Goal: Task Accomplishment & Management: Use online tool/utility

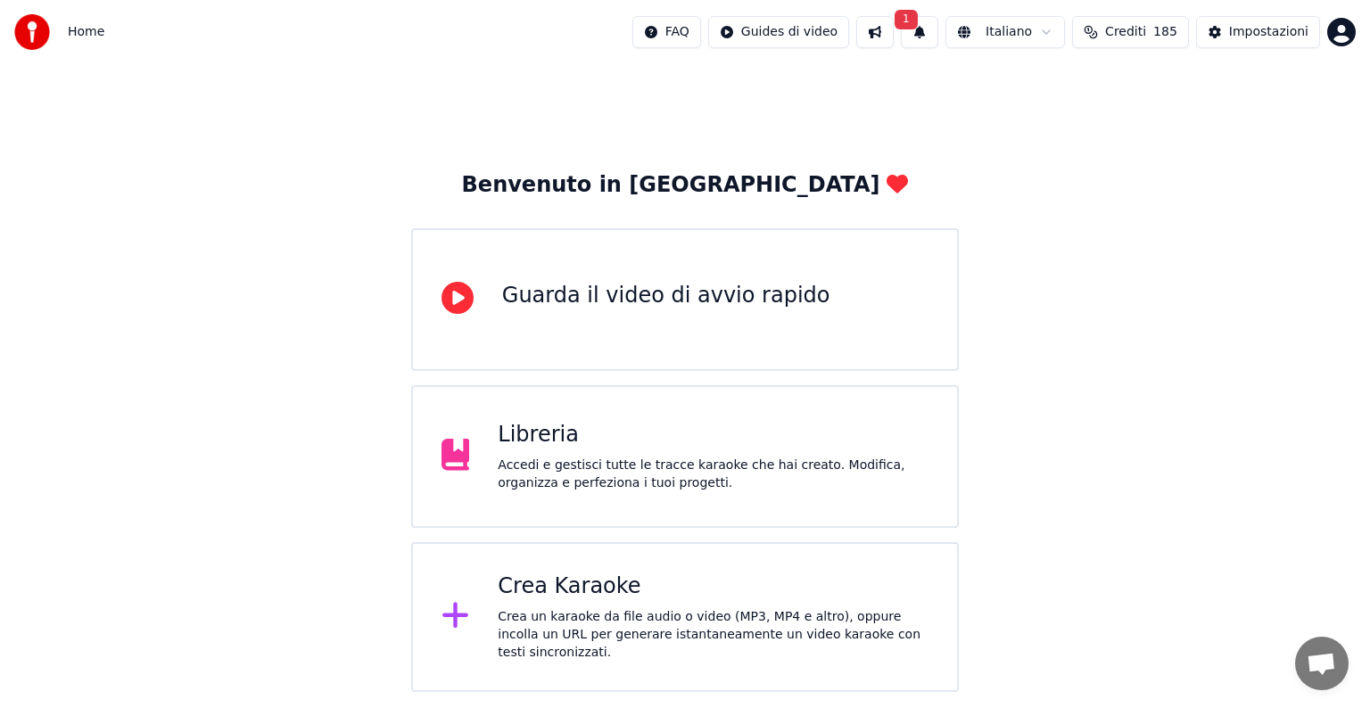
click at [938, 17] on button "1" at bounding box center [919, 32] width 37 height 32
click at [1067, 83] on button "Aggiorna" at bounding box center [1062, 88] width 87 height 32
click at [749, 576] on div "Crea Karaoke Crea un karaoke da file audio o video (MP3, MP4 e altro), oppure i…" at bounding box center [685, 617] width 548 height 150
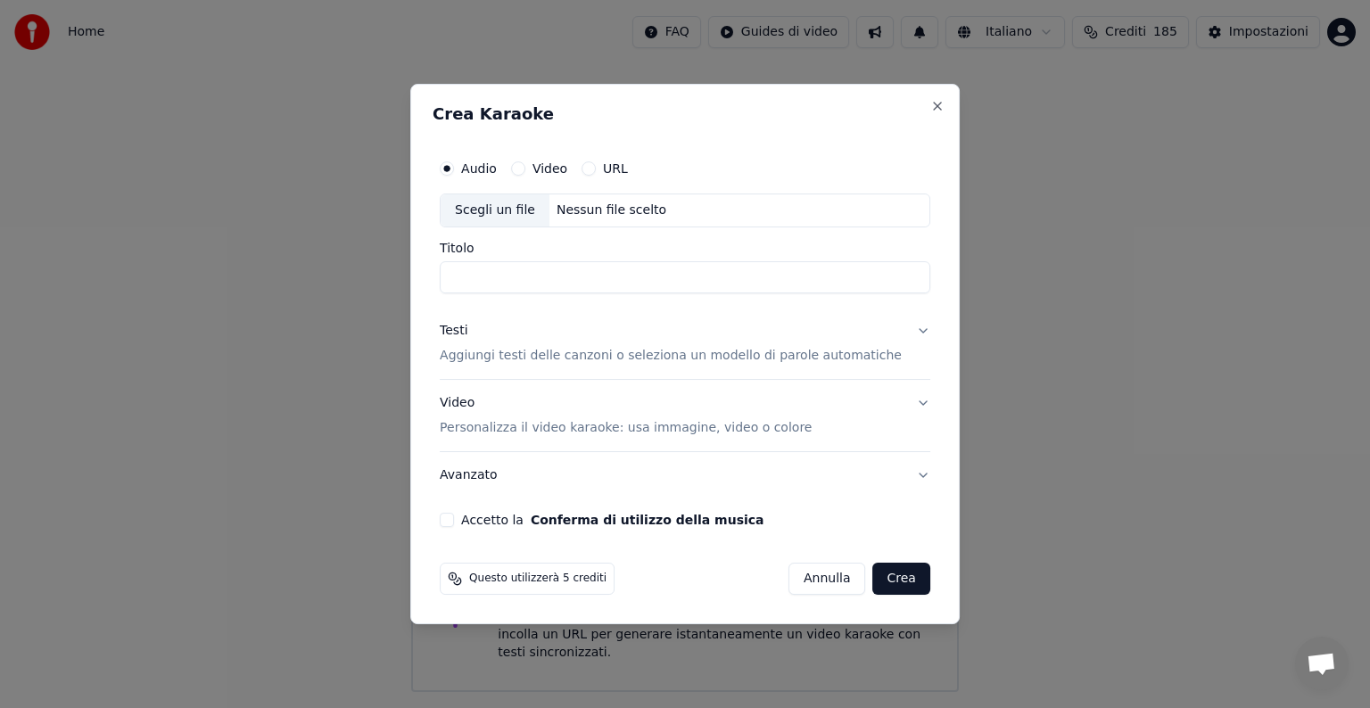
click at [610, 207] on div "Nessun file scelto" at bounding box center [611, 211] width 124 height 18
type input "**********"
click at [902, 332] on button "Testi Aggiungi testi delle canzoni o seleziona un modello di parole automatiche" at bounding box center [685, 343] width 491 height 71
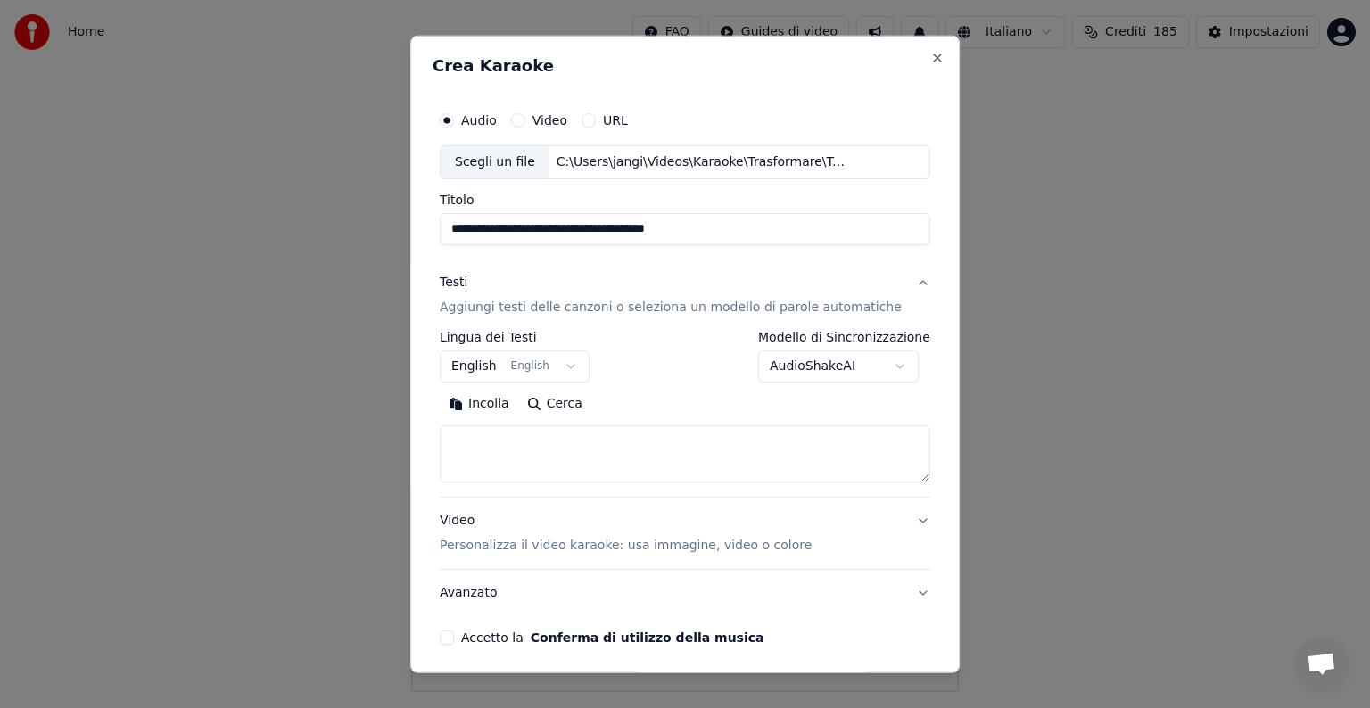
click at [567, 367] on button "English English" at bounding box center [515, 367] width 150 height 32
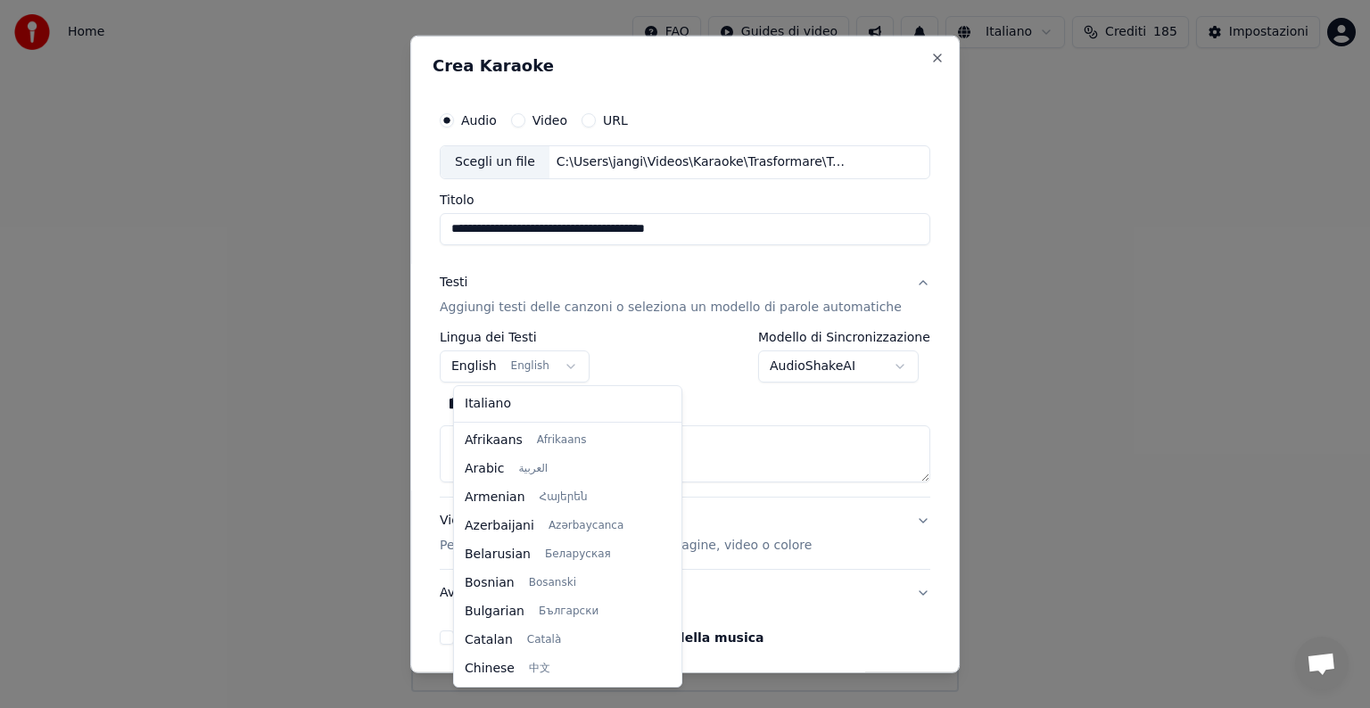
scroll to position [143, 0]
select select "**"
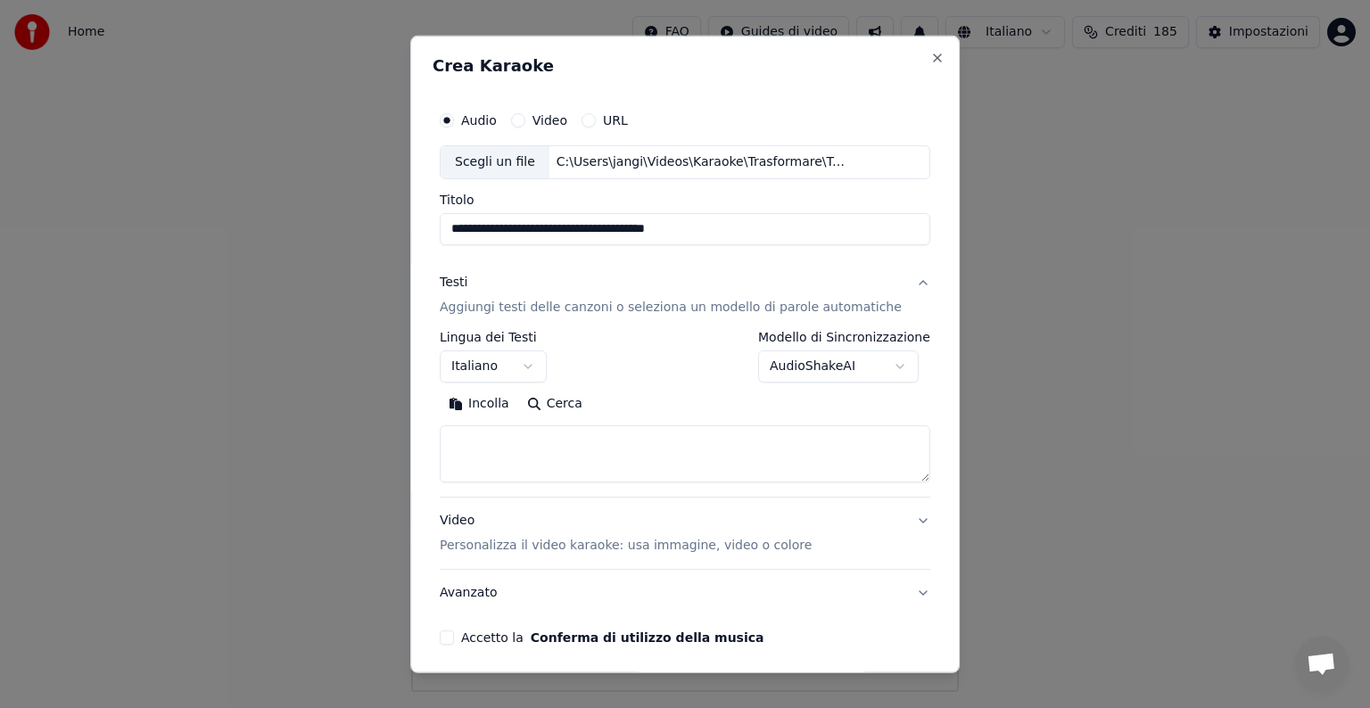
click at [503, 446] on textarea at bounding box center [685, 453] width 491 height 57
click at [484, 450] on textarea at bounding box center [685, 453] width 491 height 57
click at [499, 409] on button "Incolla" at bounding box center [479, 404] width 78 height 29
click at [519, 440] on textarea at bounding box center [664, 453] width 449 height 57
type textarea "**********"
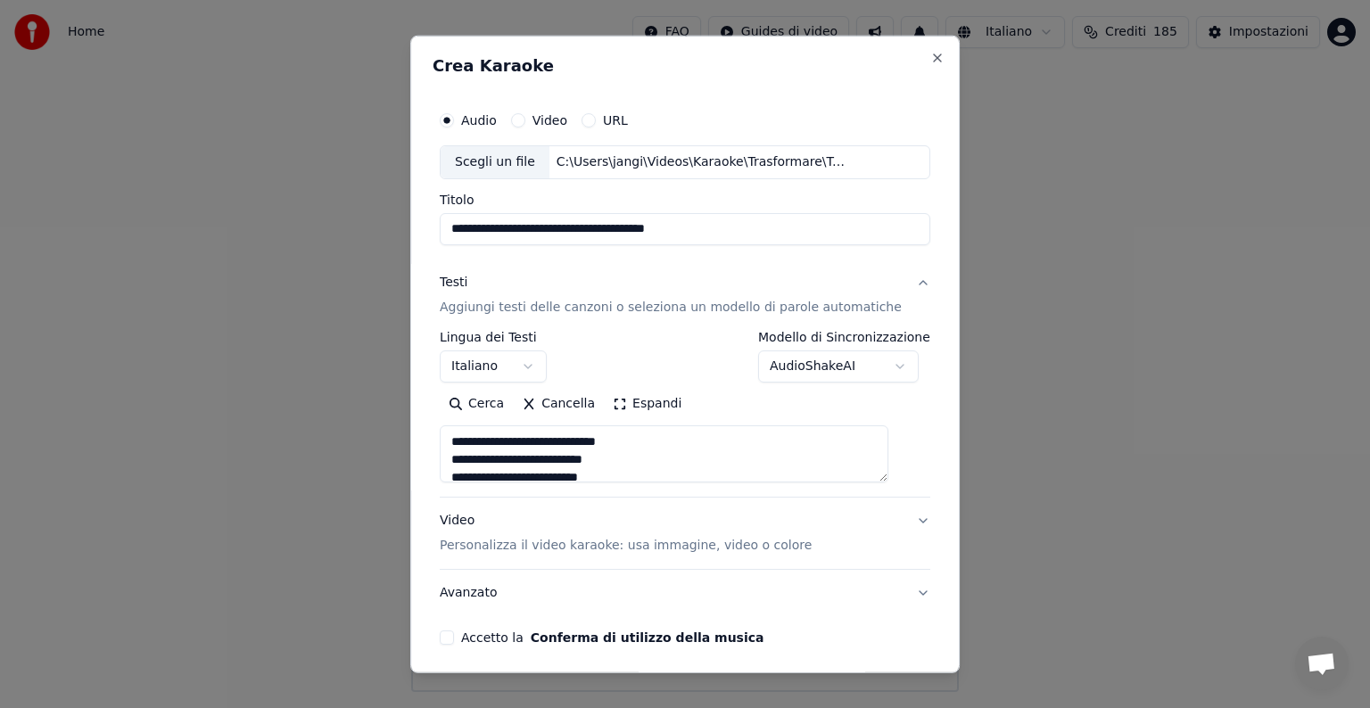
click at [912, 454] on div "**********" at bounding box center [684, 355] width 549 height 638
click at [897, 518] on button "Video Personalizza il video karaoke: usa immagine, video o colore" at bounding box center [685, 533] width 491 height 71
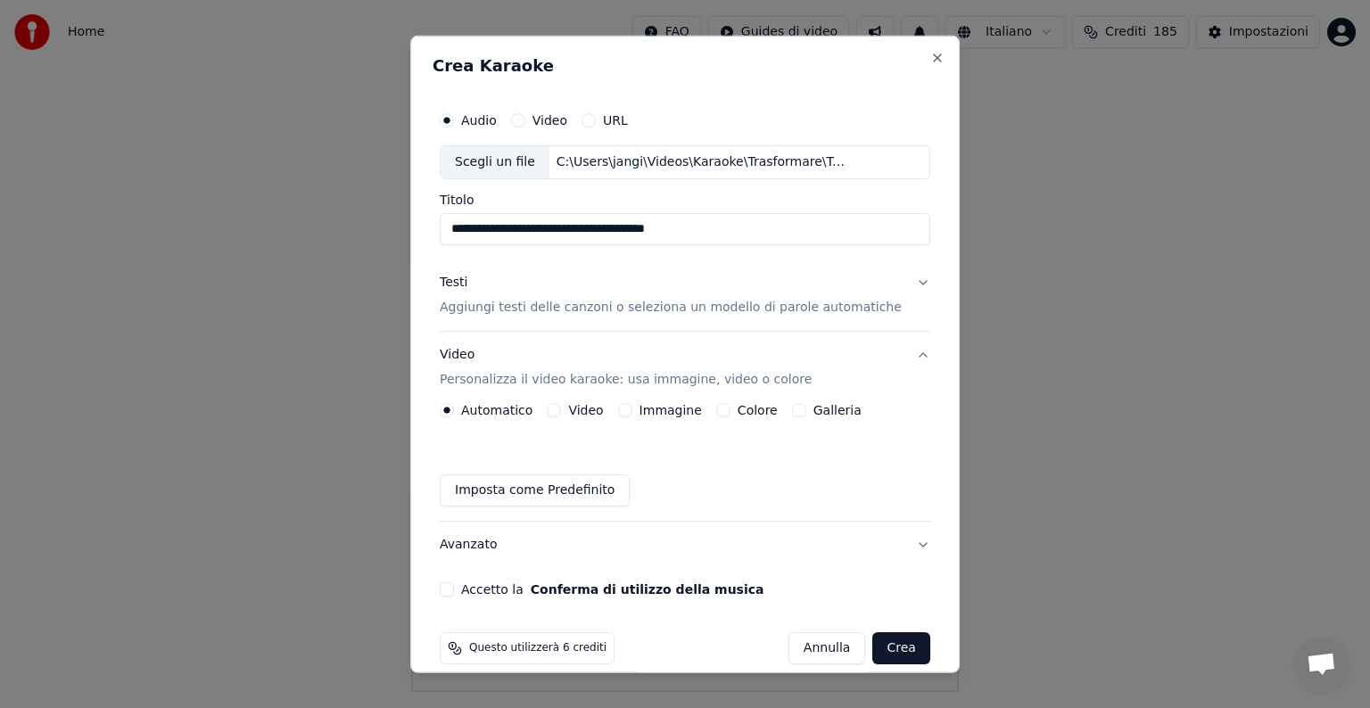
click at [632, 410] on button "Immagine" at bounding box center [625, 410] width 14 height 14
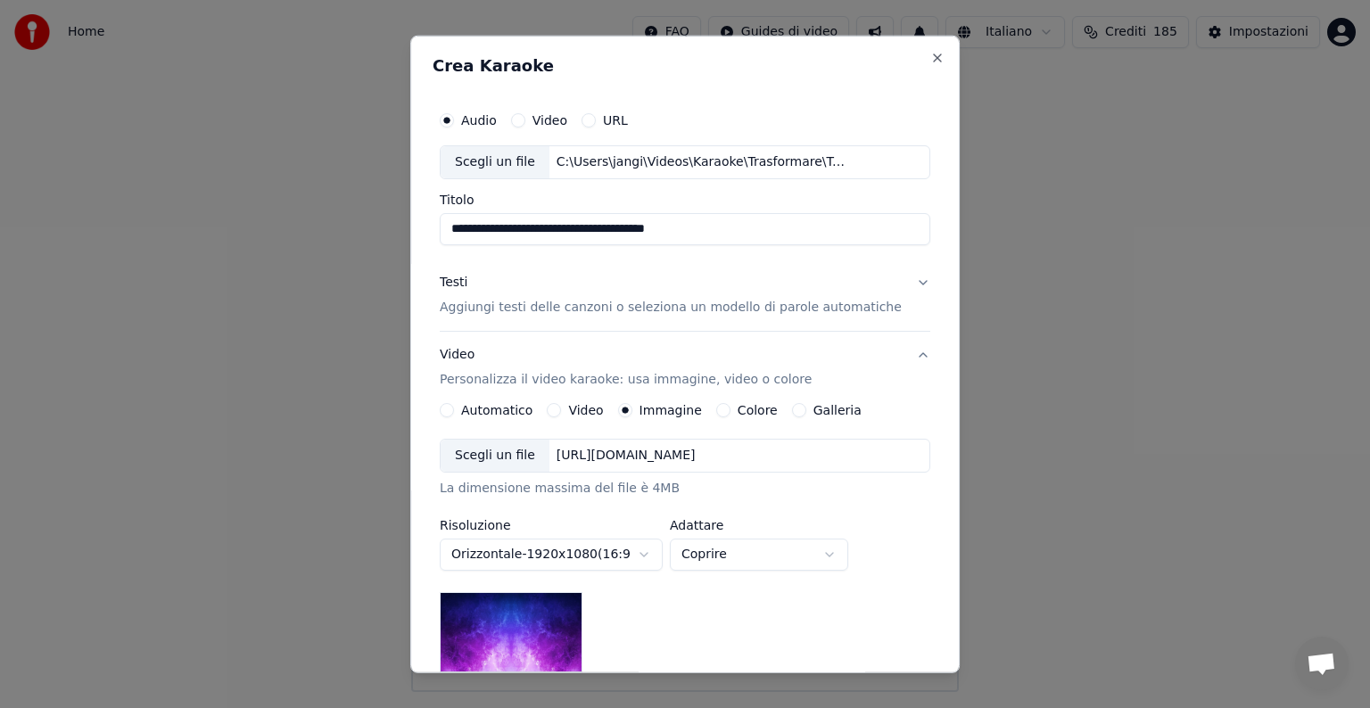
click at [703, 462] on div "[URL][DOMAIN_NAME]" at bounding box center [625, 456] width 153 height 18
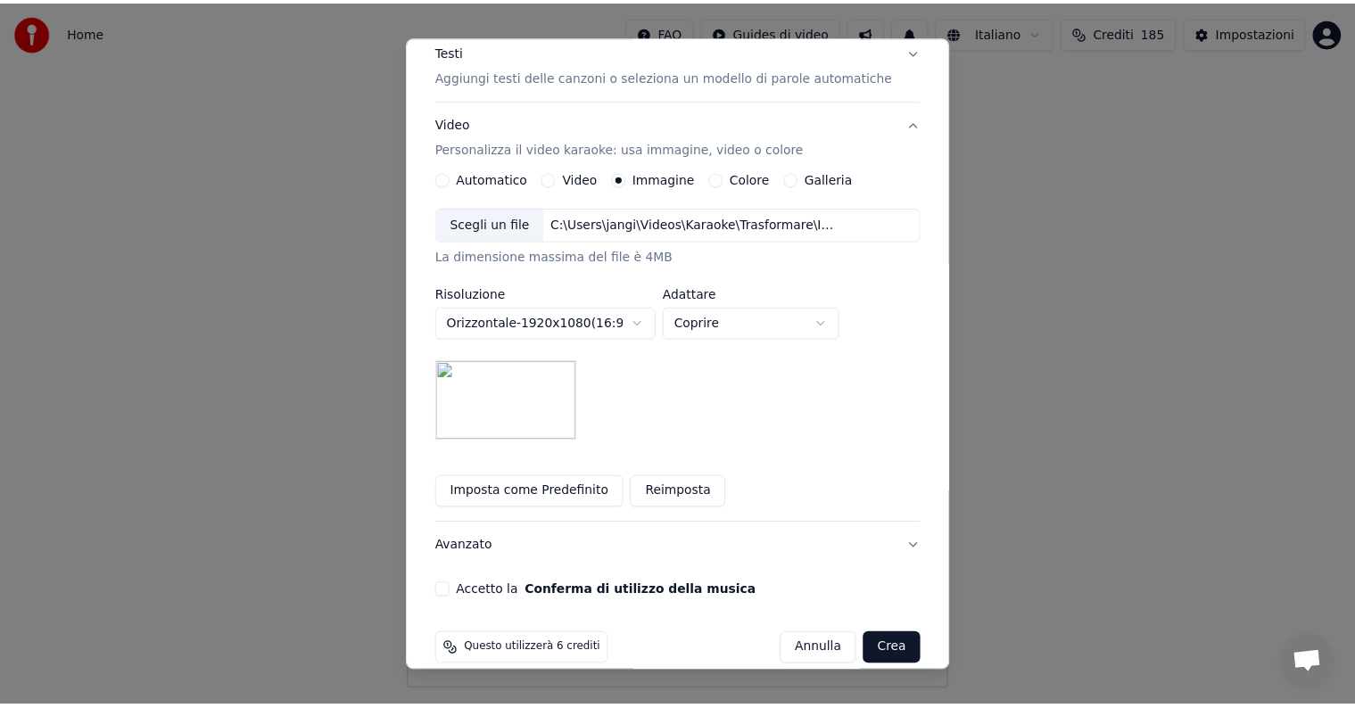
scroll to position [253, 0]
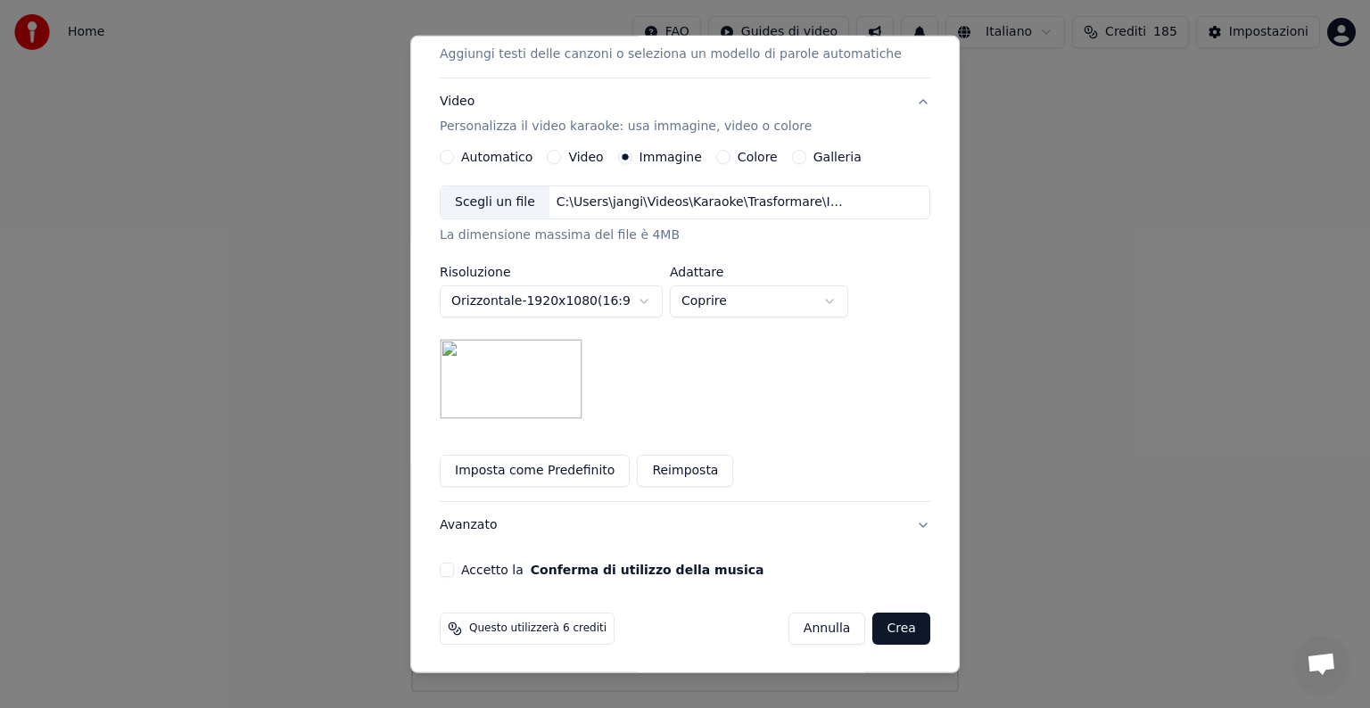
click at [454, 567] on button "Accetto la Conferma di utilizzo della musica" at bounding box center [447, 570] width 14 height 14
click at [873, 633] on button "Crea" at bounding box center [901, 629] width 57 height 32
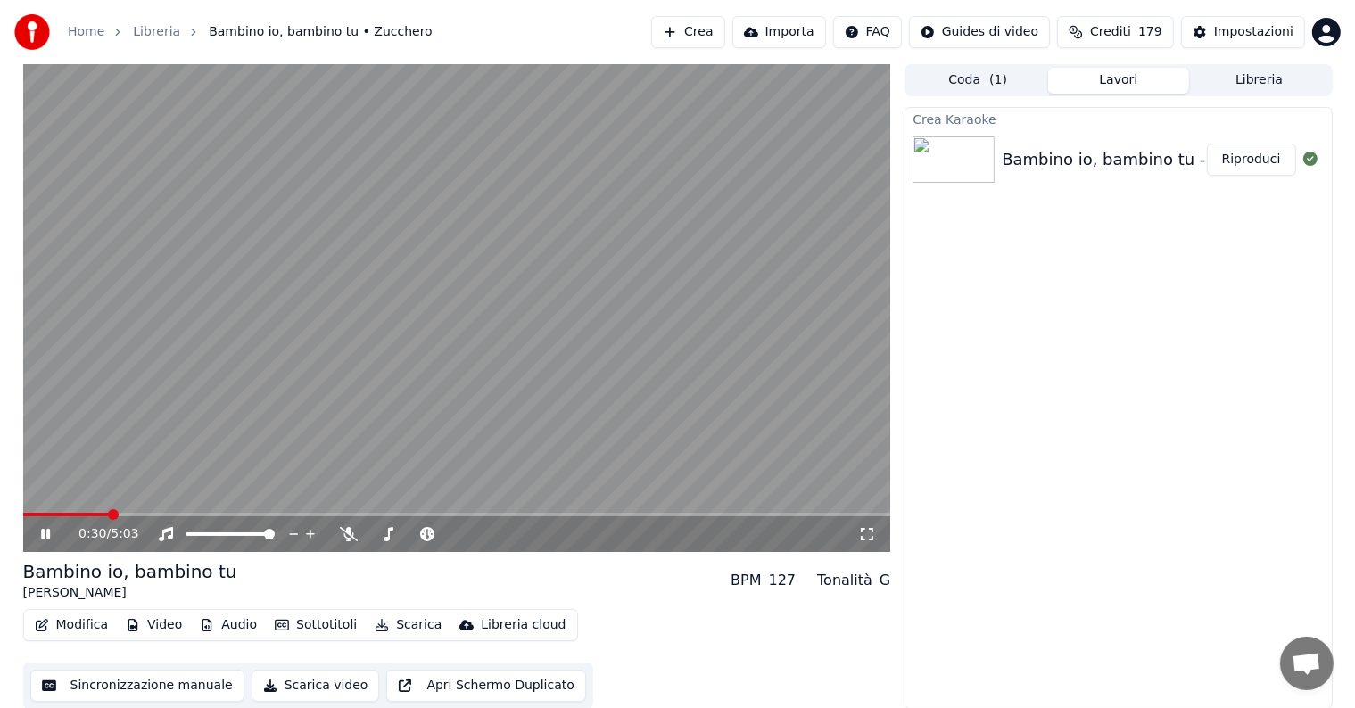
click at [45, 533] on icon at bounding box center [58, 534] width 42 height 14
click at [85, 618] on button "Modifica" at bounding box center [72, 625] width 88 height 25
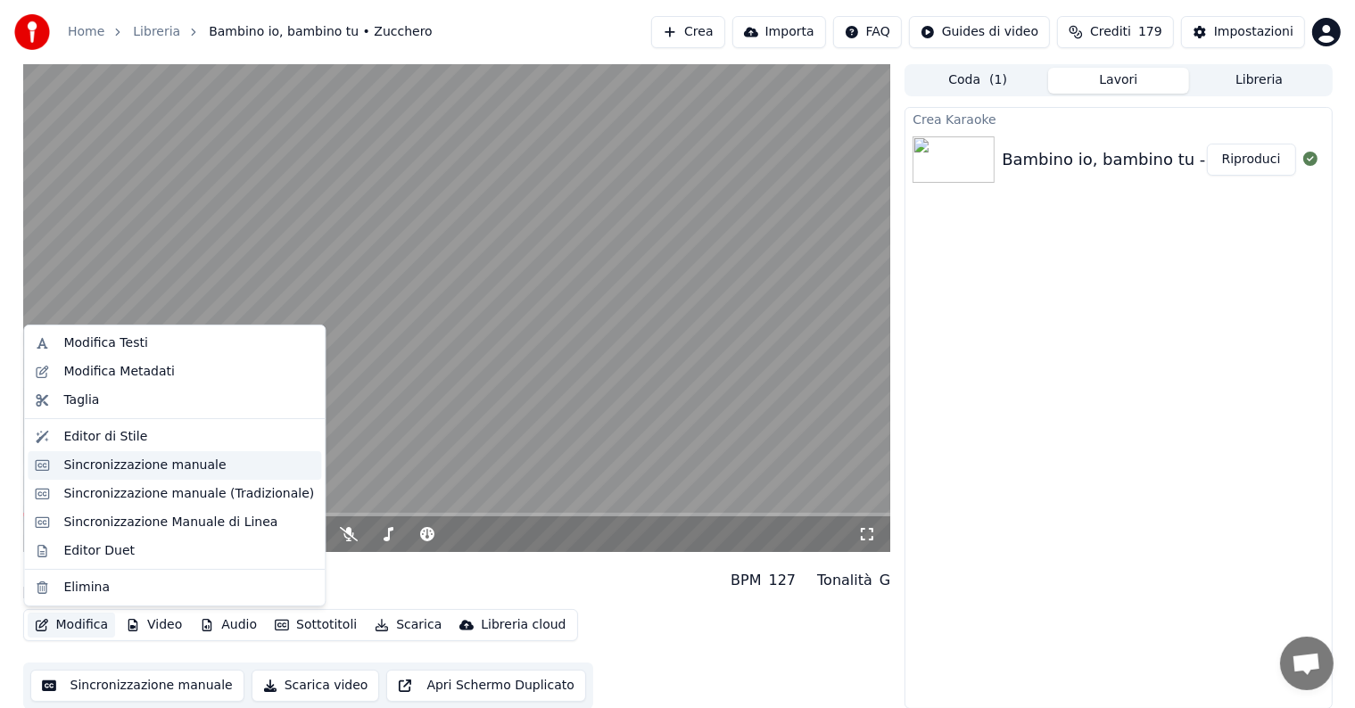
click at [150, 467] on div "Sincronizzazione manuale" at bounding box center [144, 466] width 162 height 18
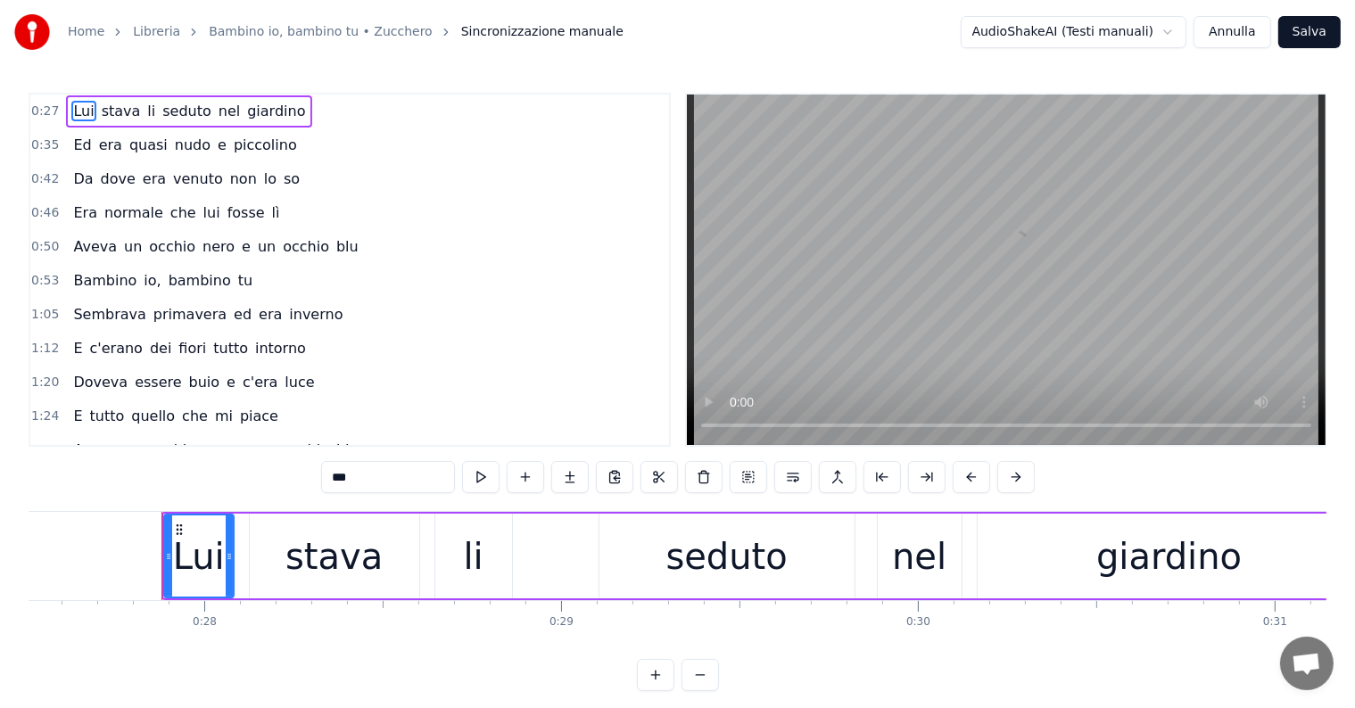
scroll to position [0, 9857]
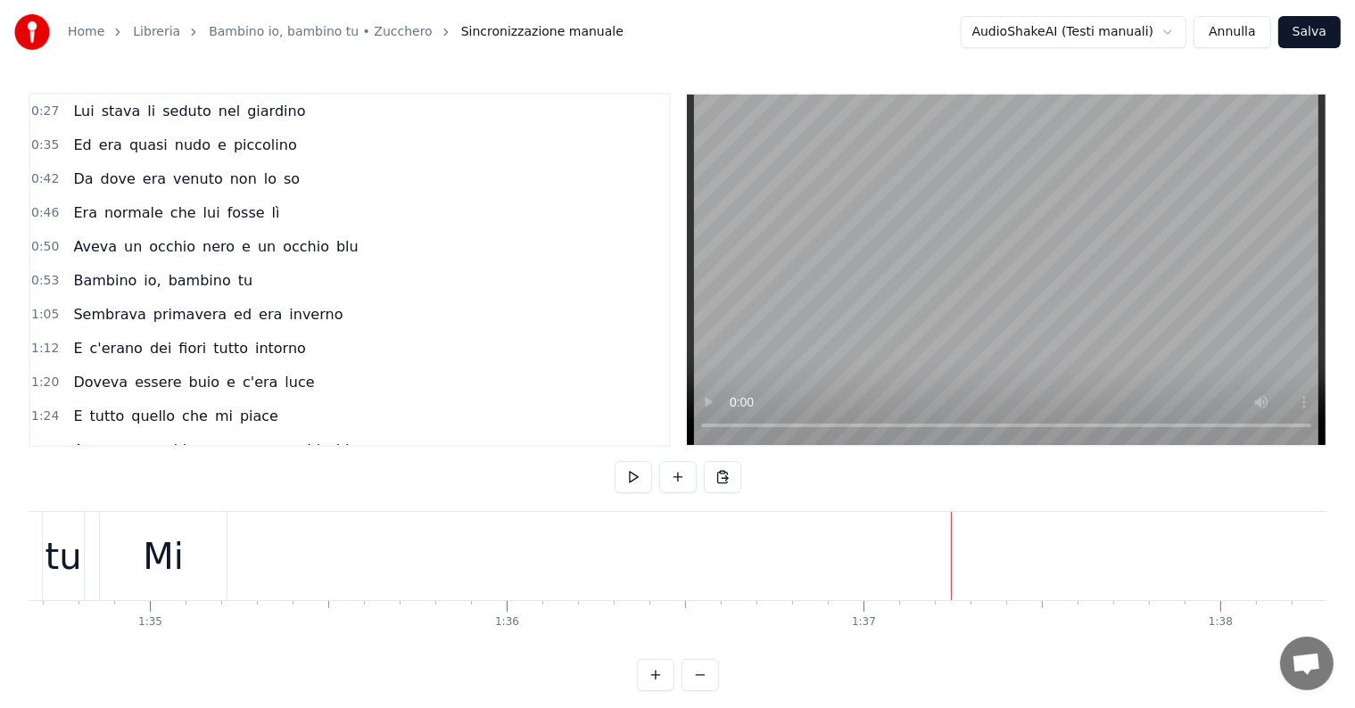
scroll to position [0, 33649]
click at [195, 547] on div "tu" at bounding box center [187, 557] width 37 height 54
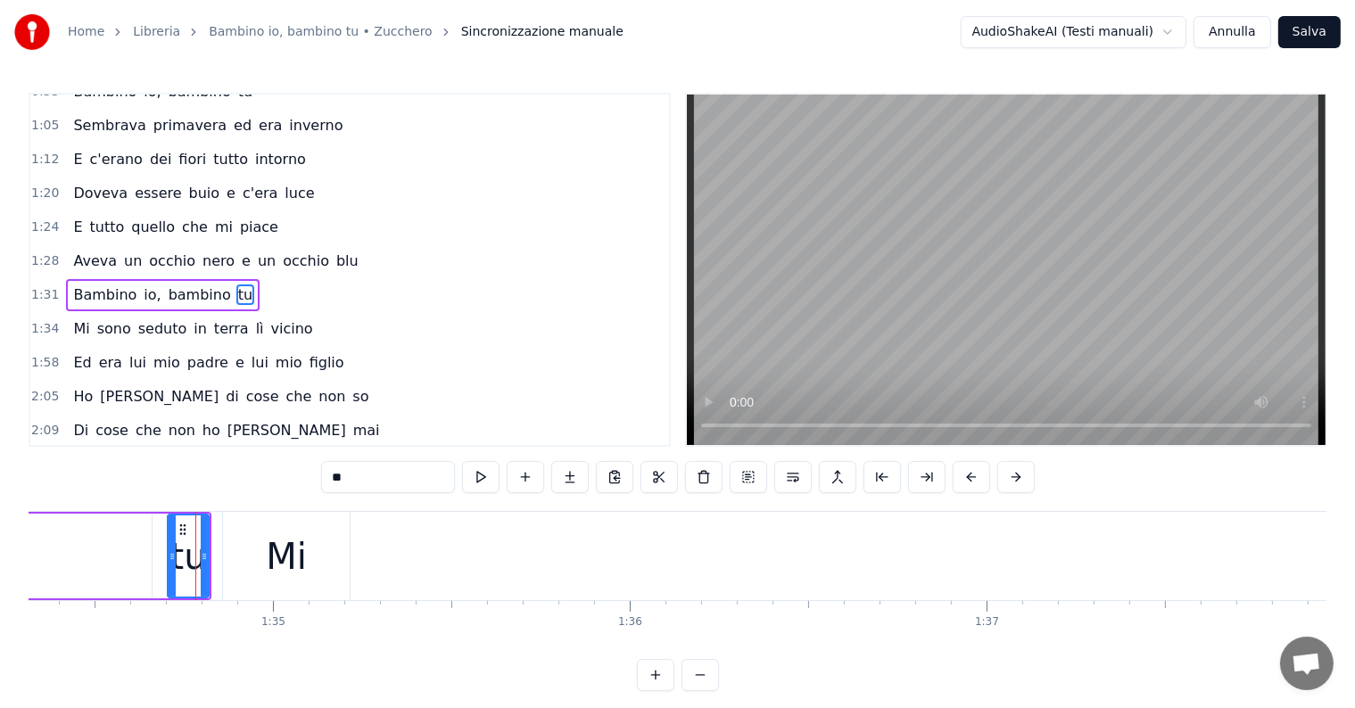
scroll to position [202, 0]
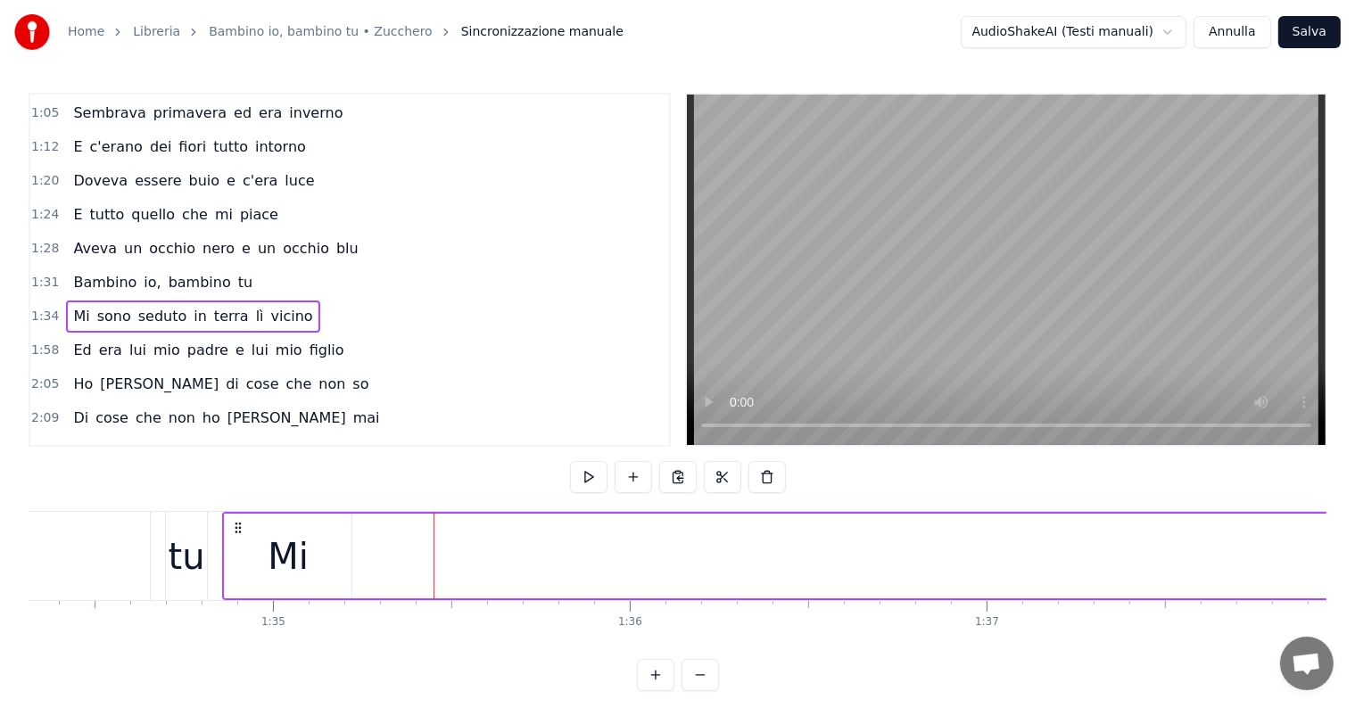
click at [242, 560] on div "Mi" at bounding box center [288, 556] width 127 height 85
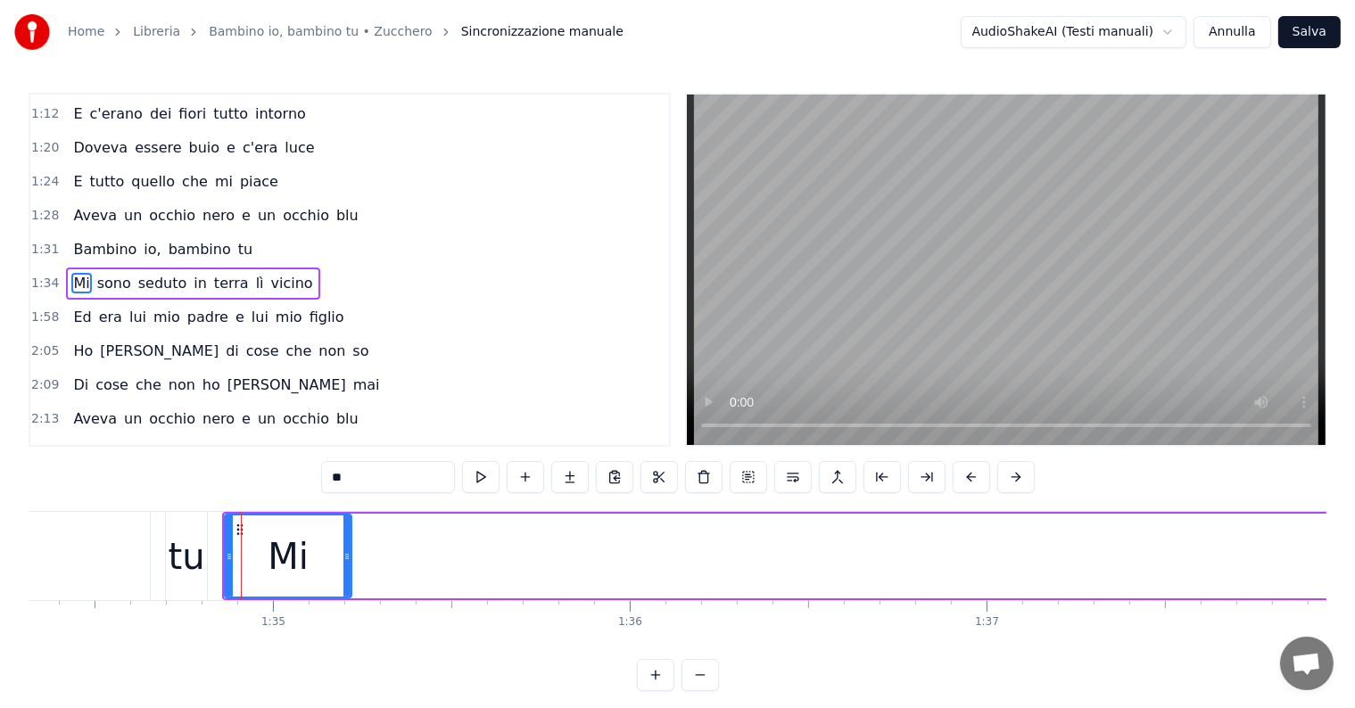
drag, startPoint x: 239, startPoint y: 528, endPoint x: 574, endPoint y: 549, distance: 336.0
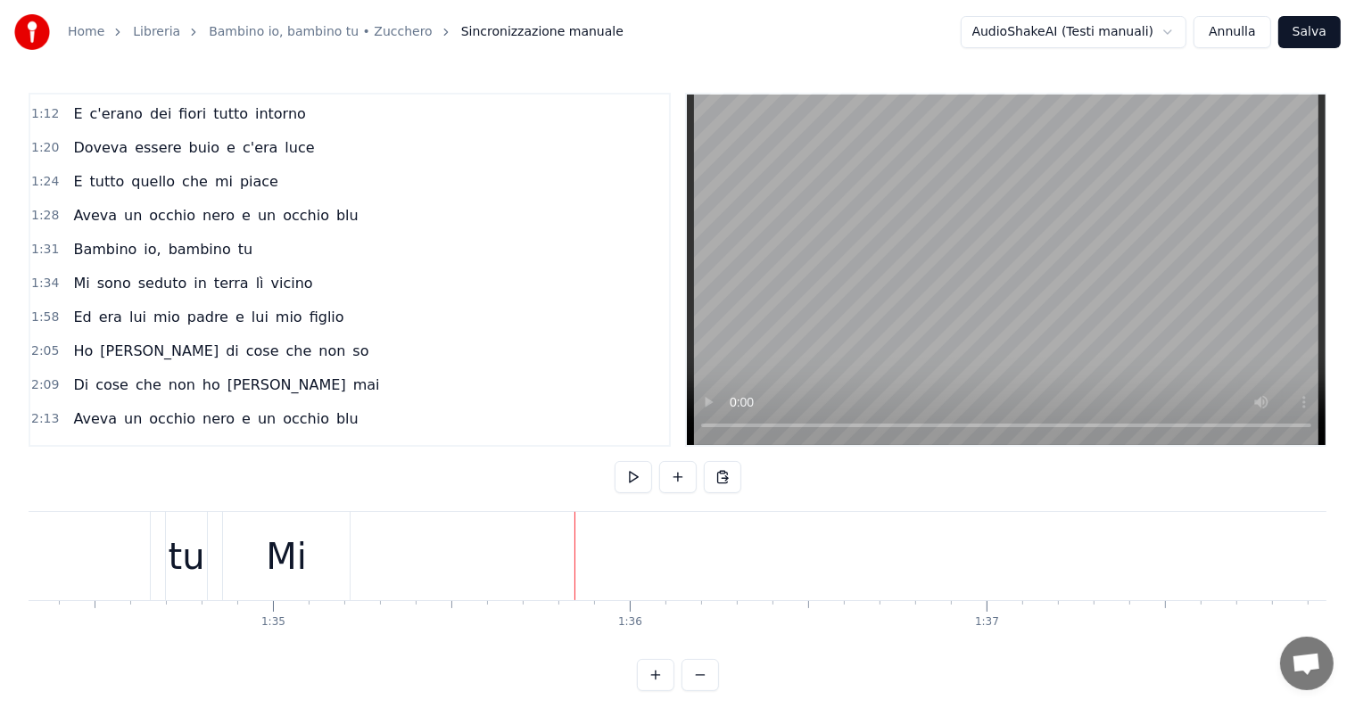
click at [303, 565] on div "Mi" at bounding box center [286, 557] width 41 height 54
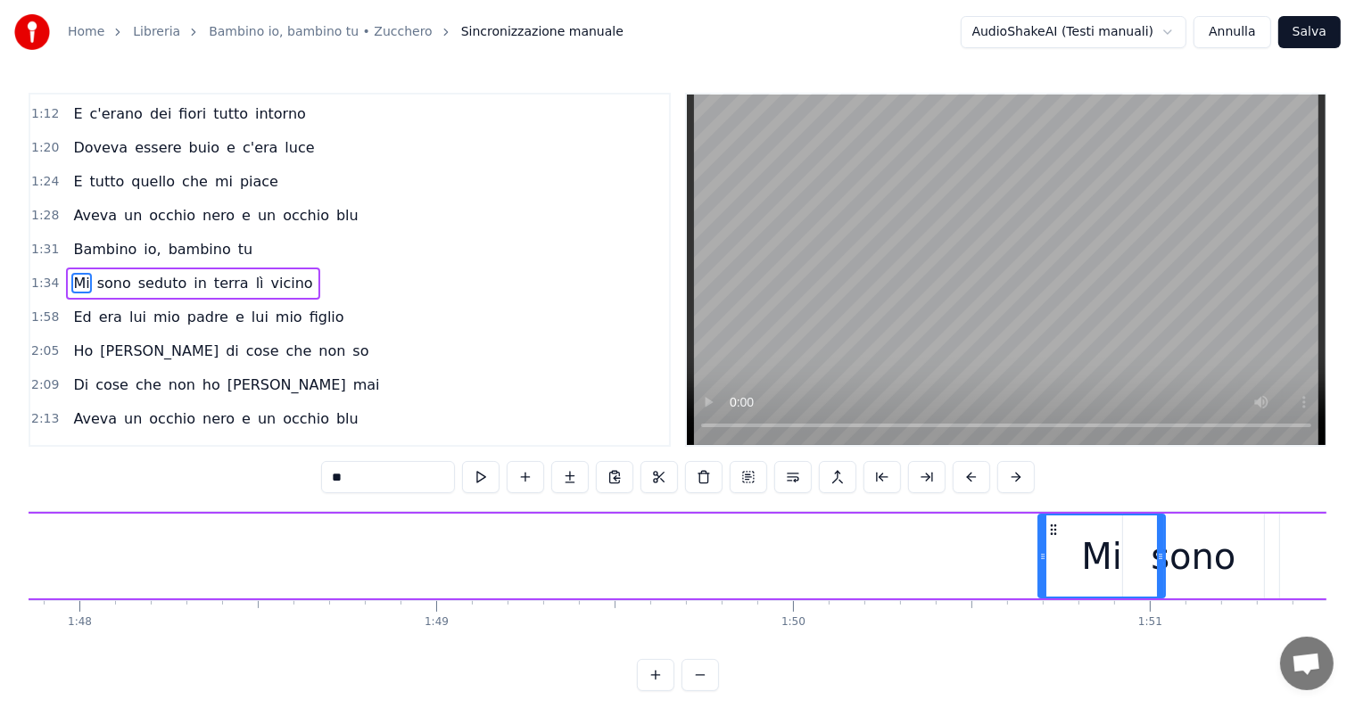
drag, startPoint x: 237, startPoint y: 528, endPoint x: 1156, endPoint y: 558, distance: 919.2
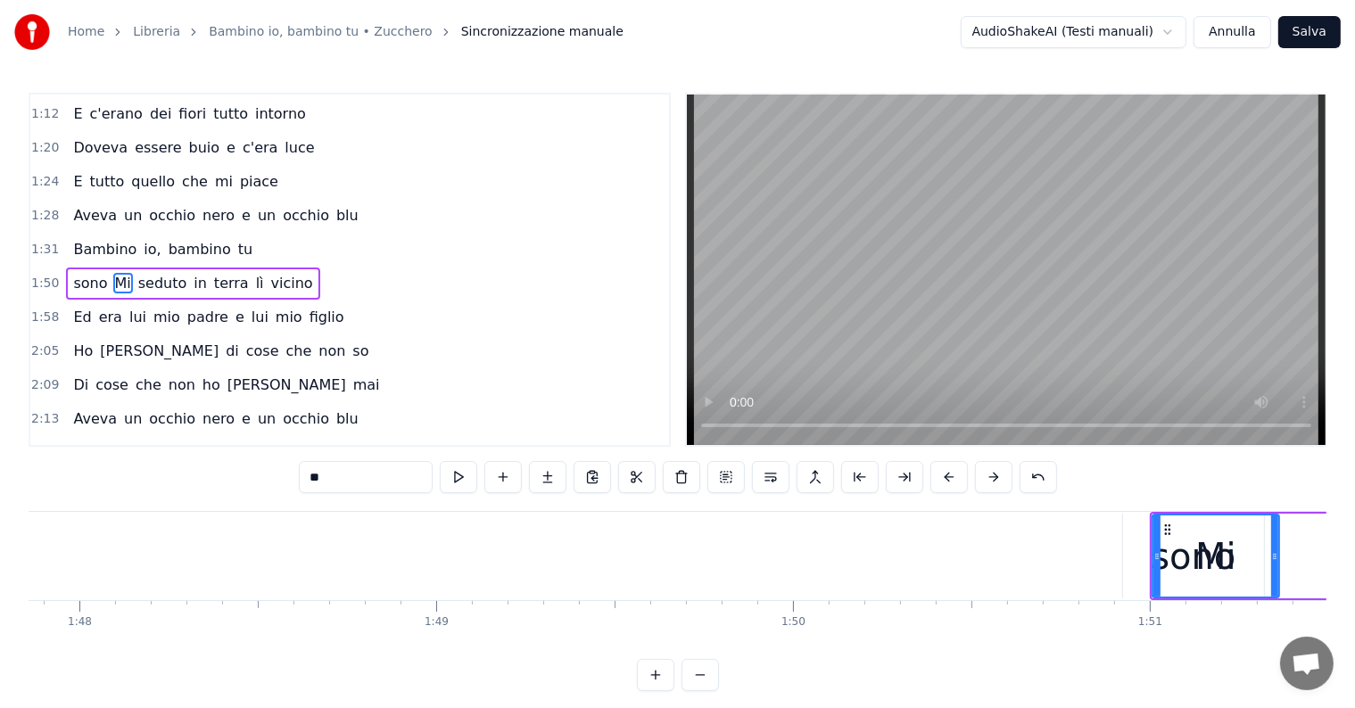
scroll to position [0, 38489]
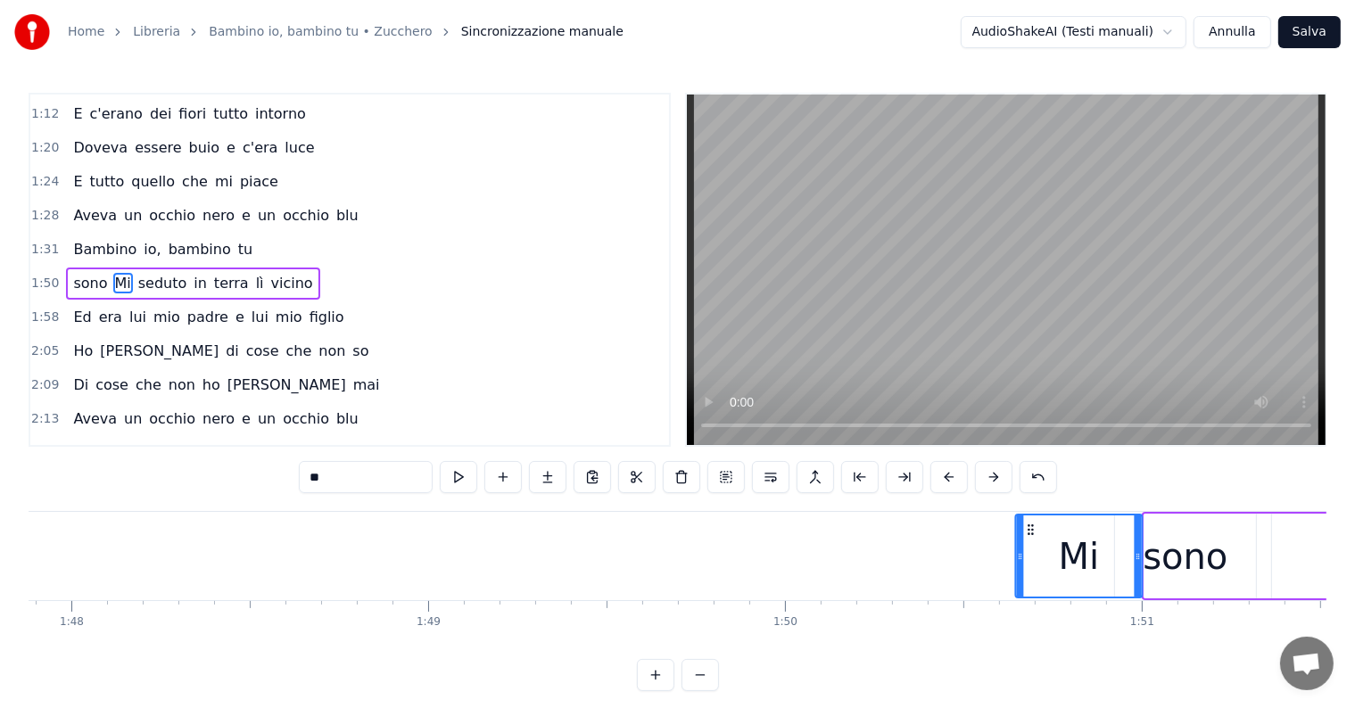
drag, startPoint x: 1160, startPoint y: 531, endPoint x: 1031, endPoint y: 539, distance: 129.6
click at [1031, 539] on div "Mi" at bounding box center [1078, 556] width 125 height 81
drag, startPoint x: 1016, startPoint y: 557, endPoint x: 1056, endPoint y: 553, distance: 40.3
click at [1056, 553] on icon at bounding box center [1059, 556] width 7 height 14
drag, startPoint x: 1068, startPoint y: 525, endPoint x: 1036, endPoint y: 527, distance: 31.3
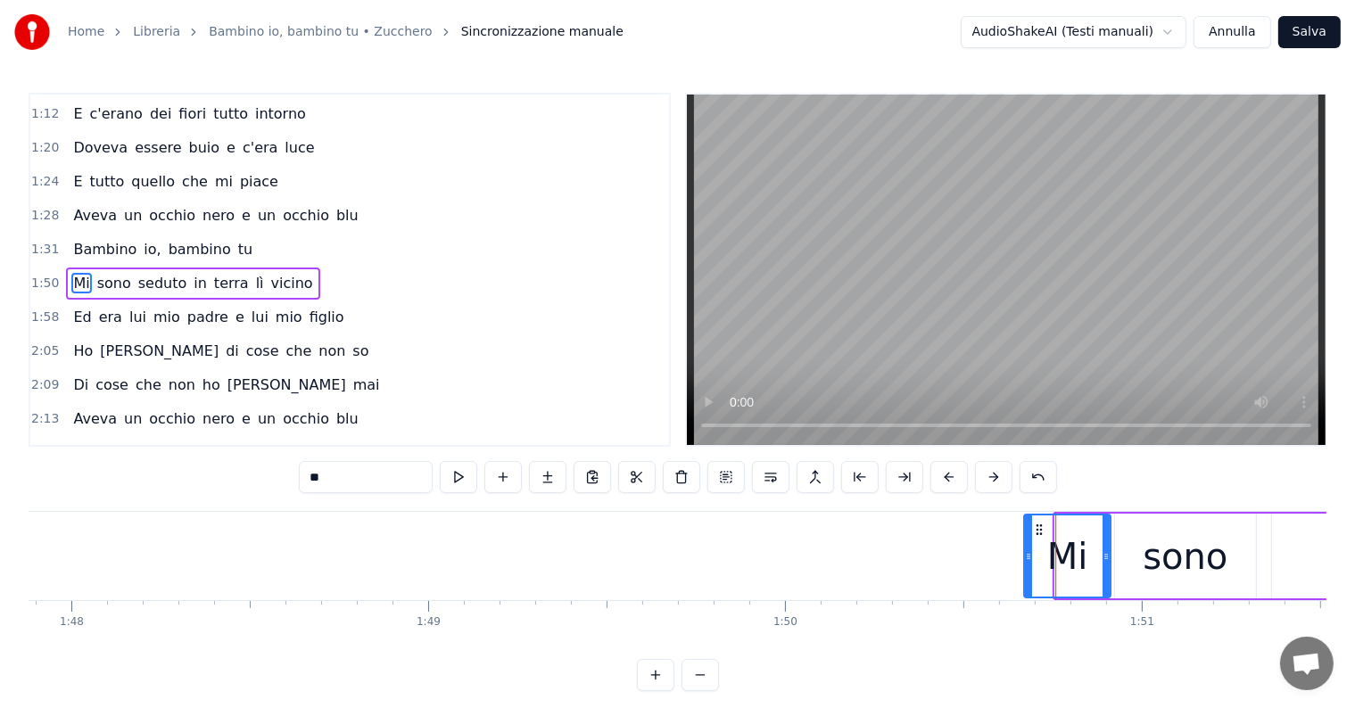
click at [1036, 527] on icon at bounding box center [1039, 530] width 14 height 14
drag, startPoint x: 1023, startPoint y: 557, endPoint x: 1057, endPoint y: 557, distance: 33.9
click at [1059, 557] on icon at bounding box center [1062, 556] width 7 height 14
click at [236, 241] on span "tu" at bounding box center [245, 249] width 18 height 21
type input "**"
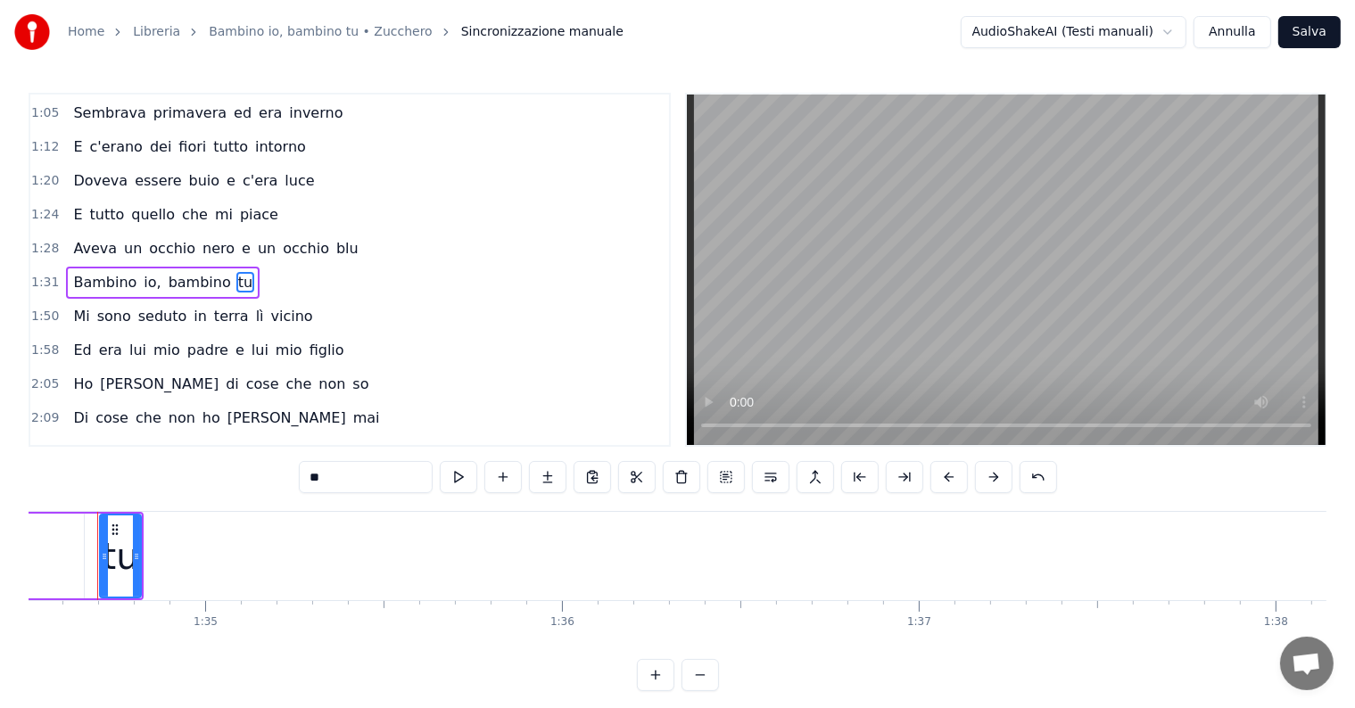
scroll to position [0, 33695]
click at [66, 276] on div "Bambino io, bambino tu" at bounding box center [163, 283] width 194 height 32
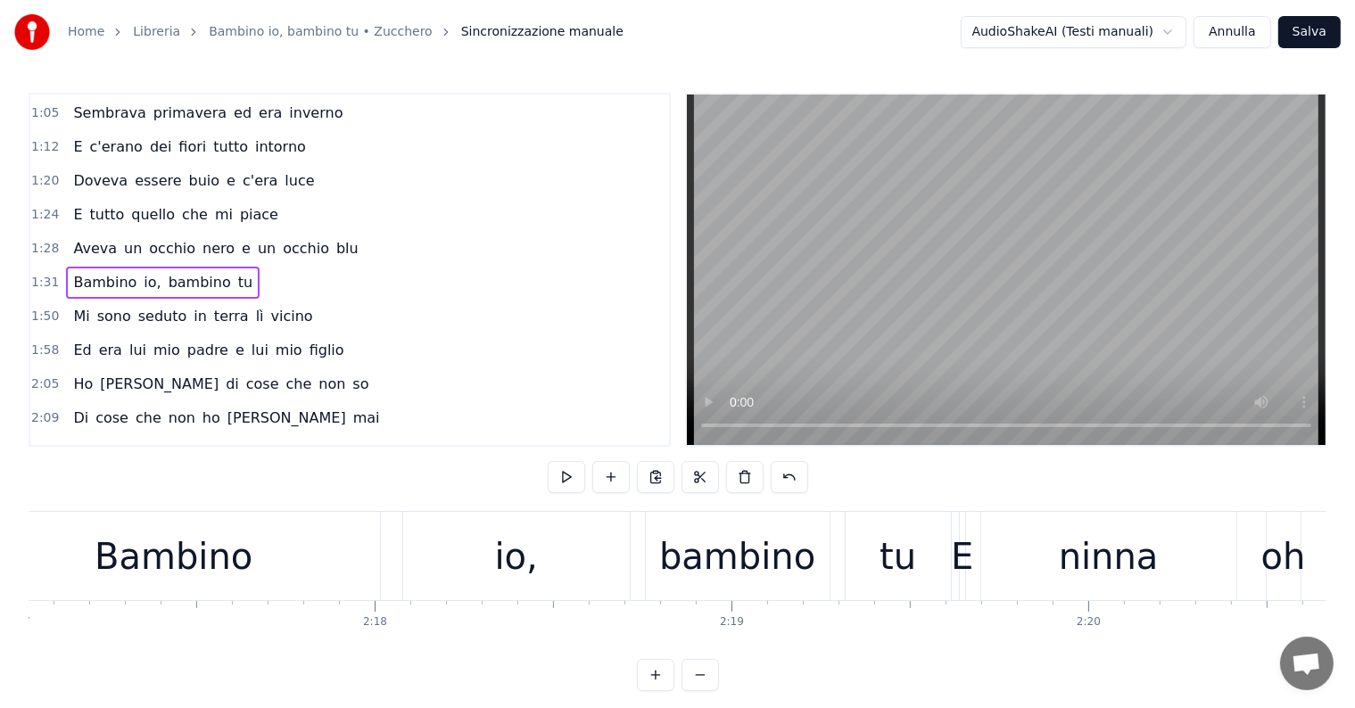
scroll to position [0, 48584]
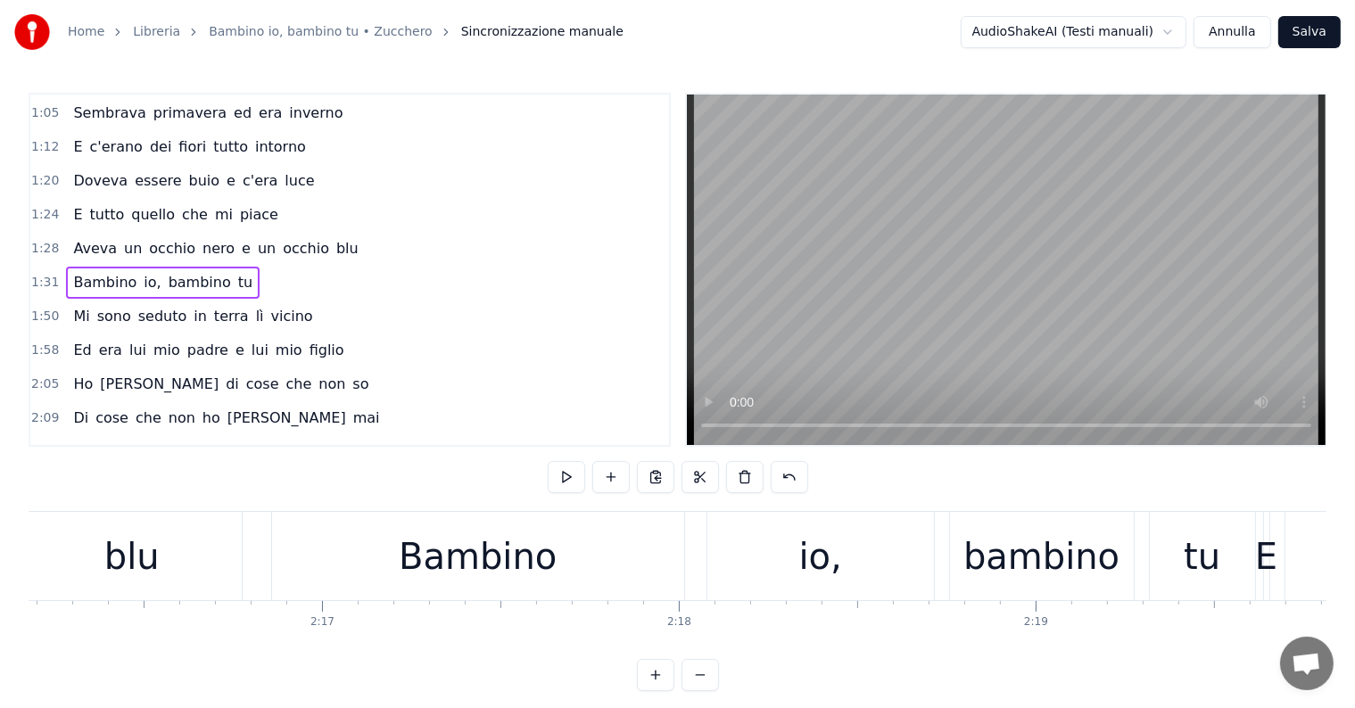
click at [459, 569] on div "Bambino" at bounding box center [478, 557] width 158 height 54
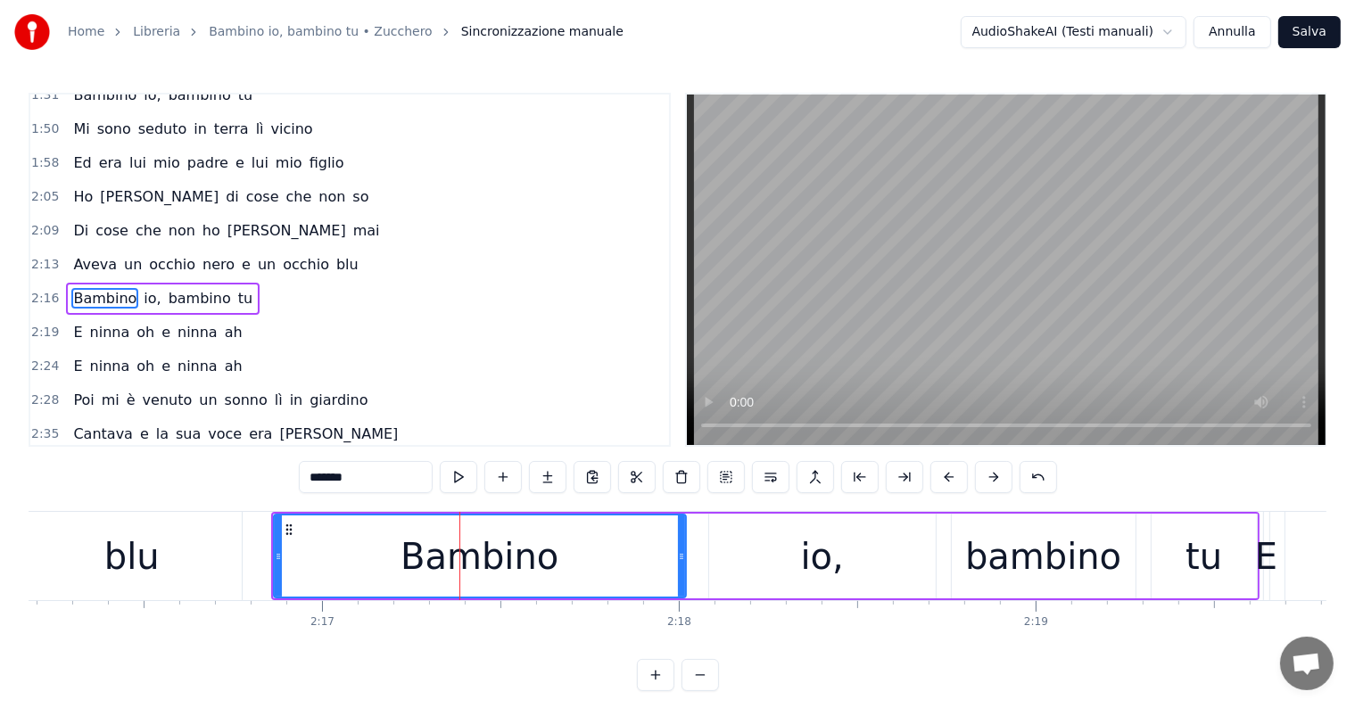
scroll to position [399, 0]
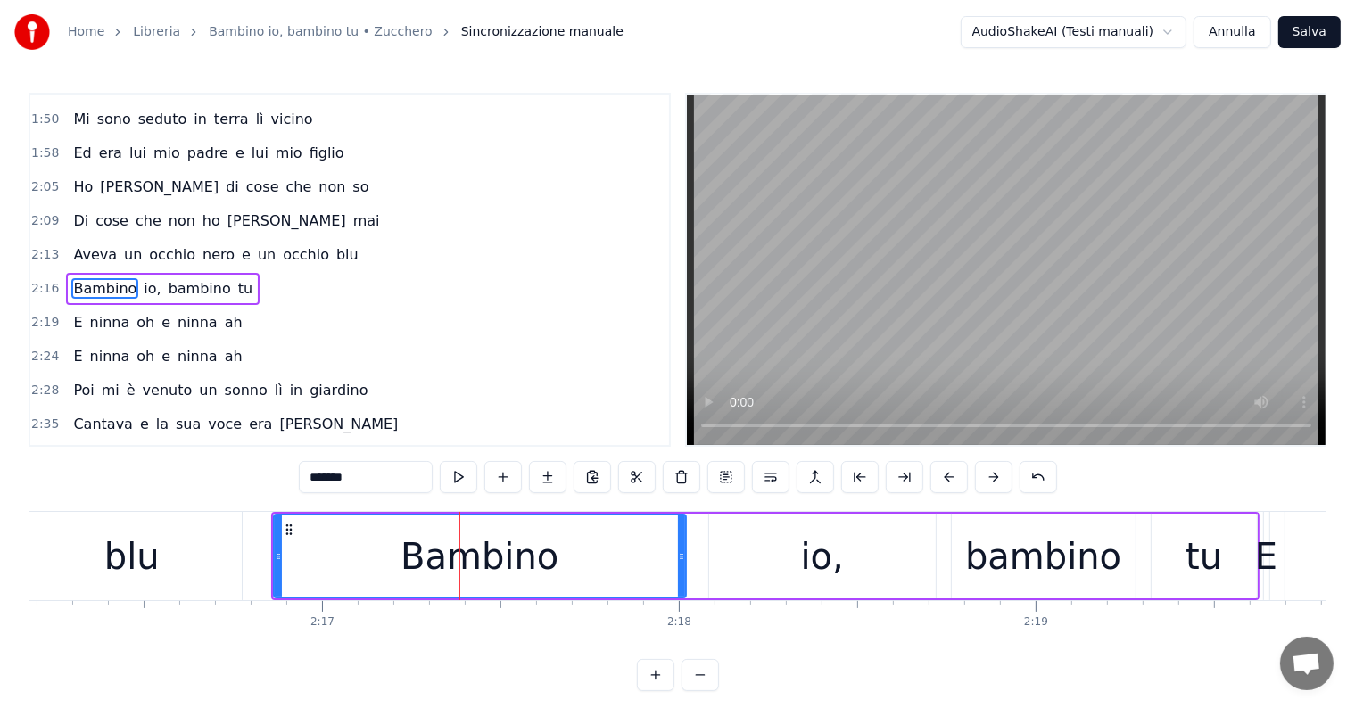
click at [66, 273] on div "Bambino io, bambino tu" at bounding box center [163, 289] width 194 height 32
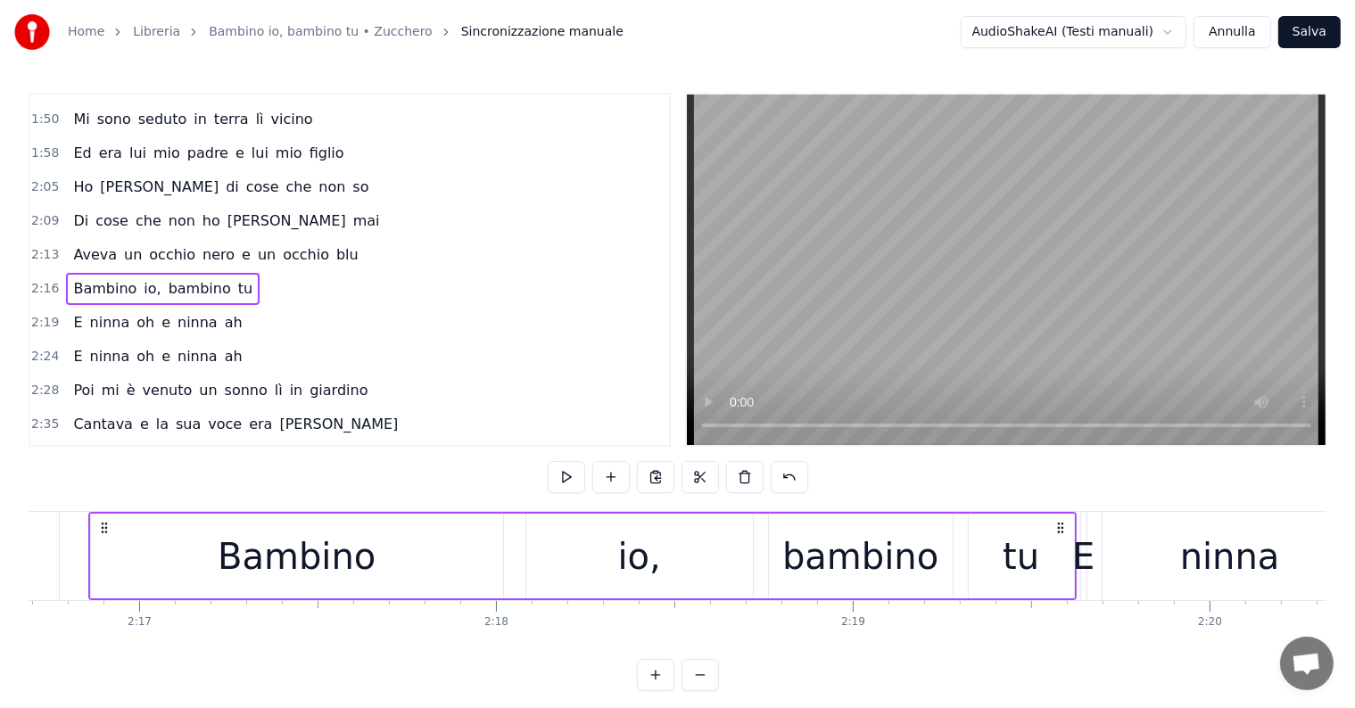
scroll to position [0, 48584]
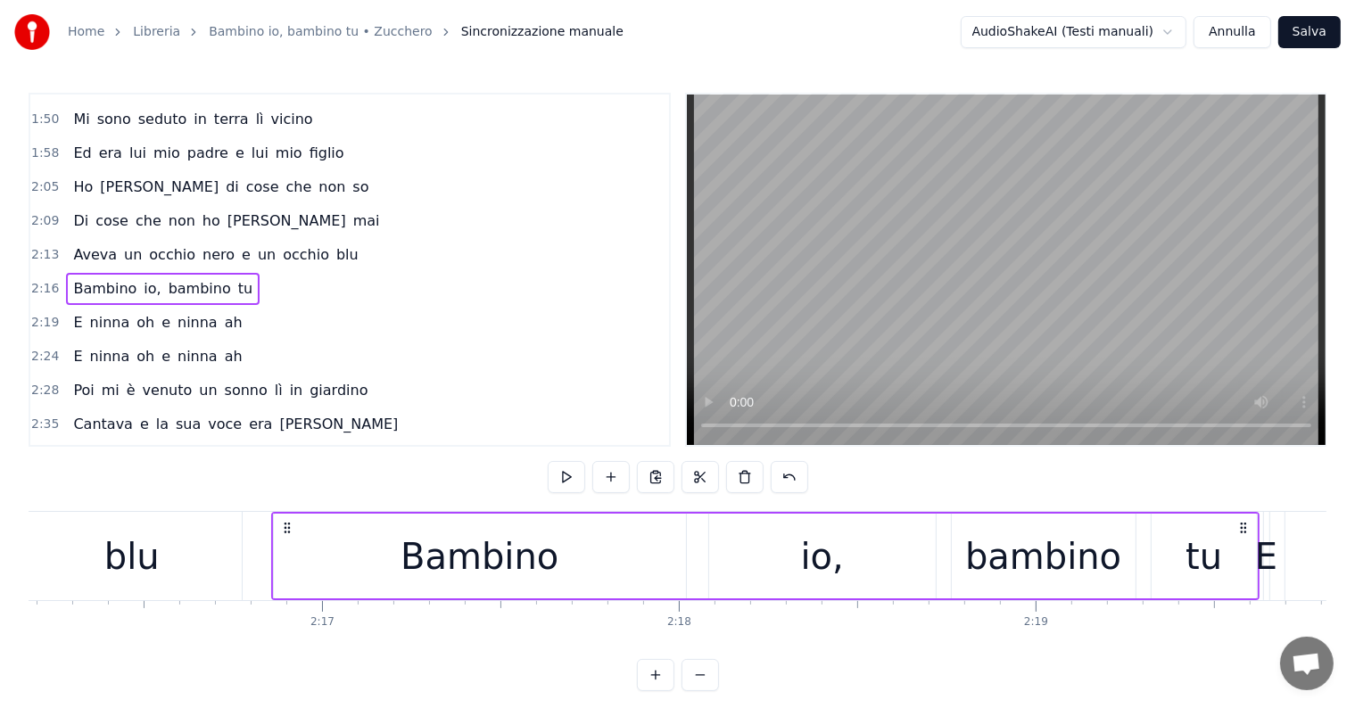
click at [165, 549] on div "blu" at bounding box center [131, 556] width 219 height 88
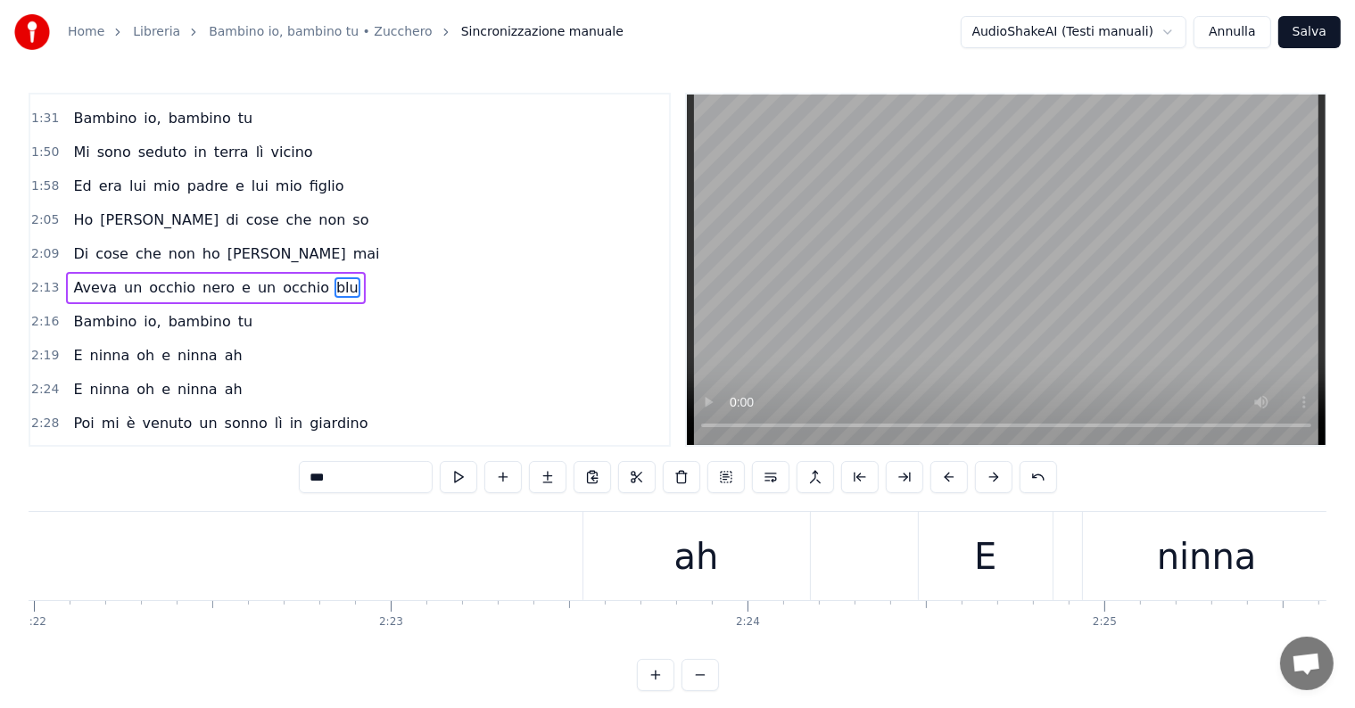
scroll to position [0, 50535]
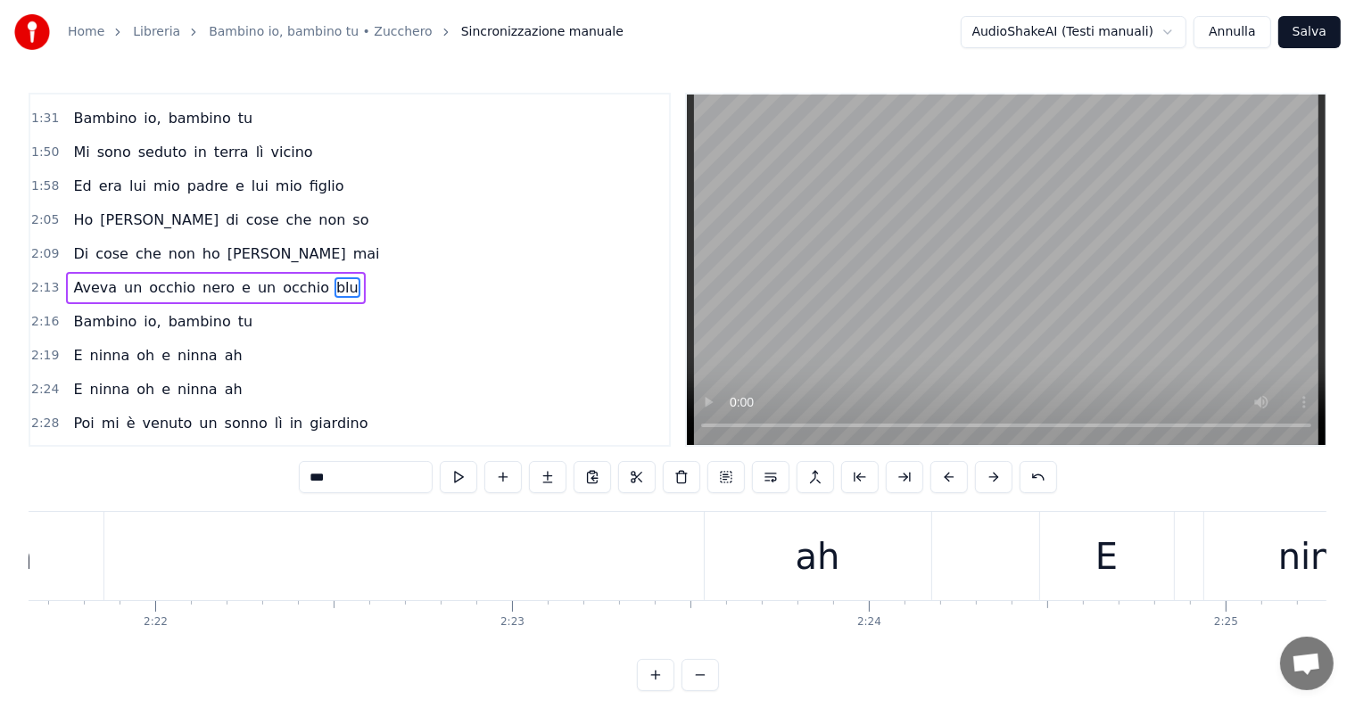
click at [85, 348] on div "E ninna oh e ninna ah" at bounding box center [157, 356] width 183 height 32
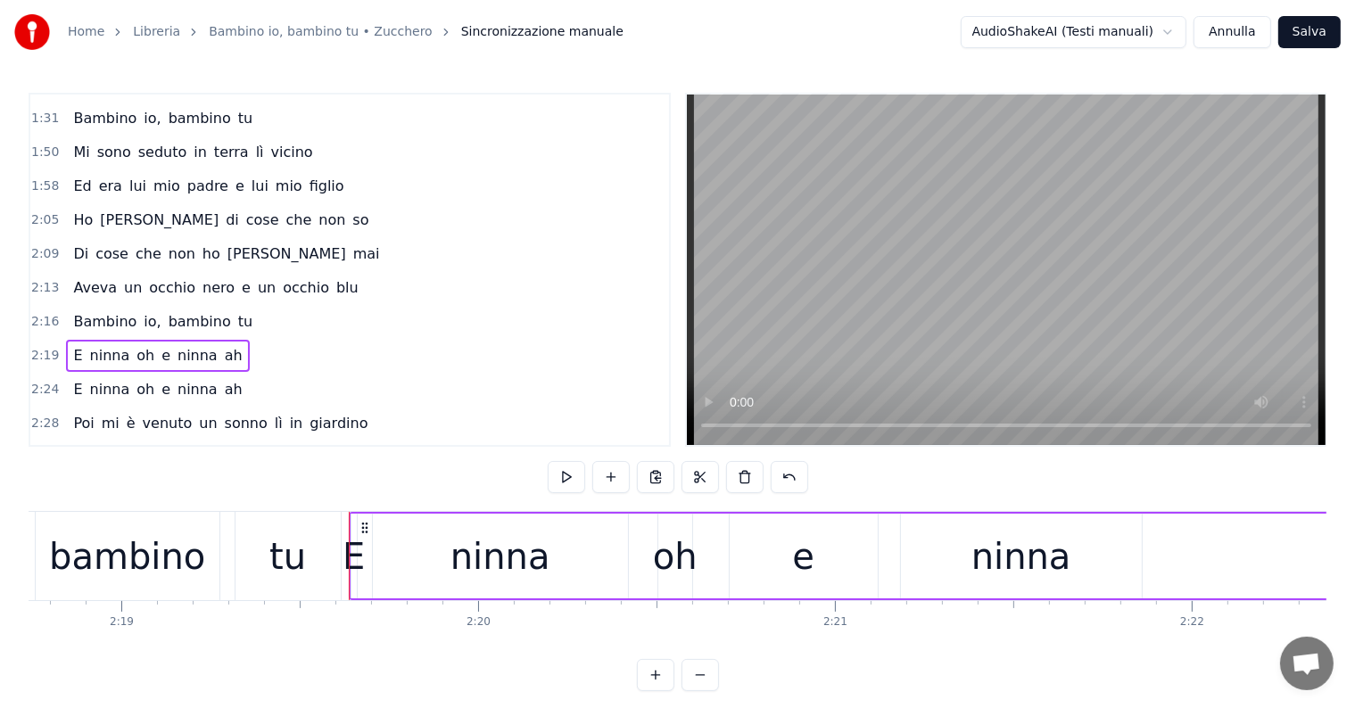
scroll to position [0, 49316]
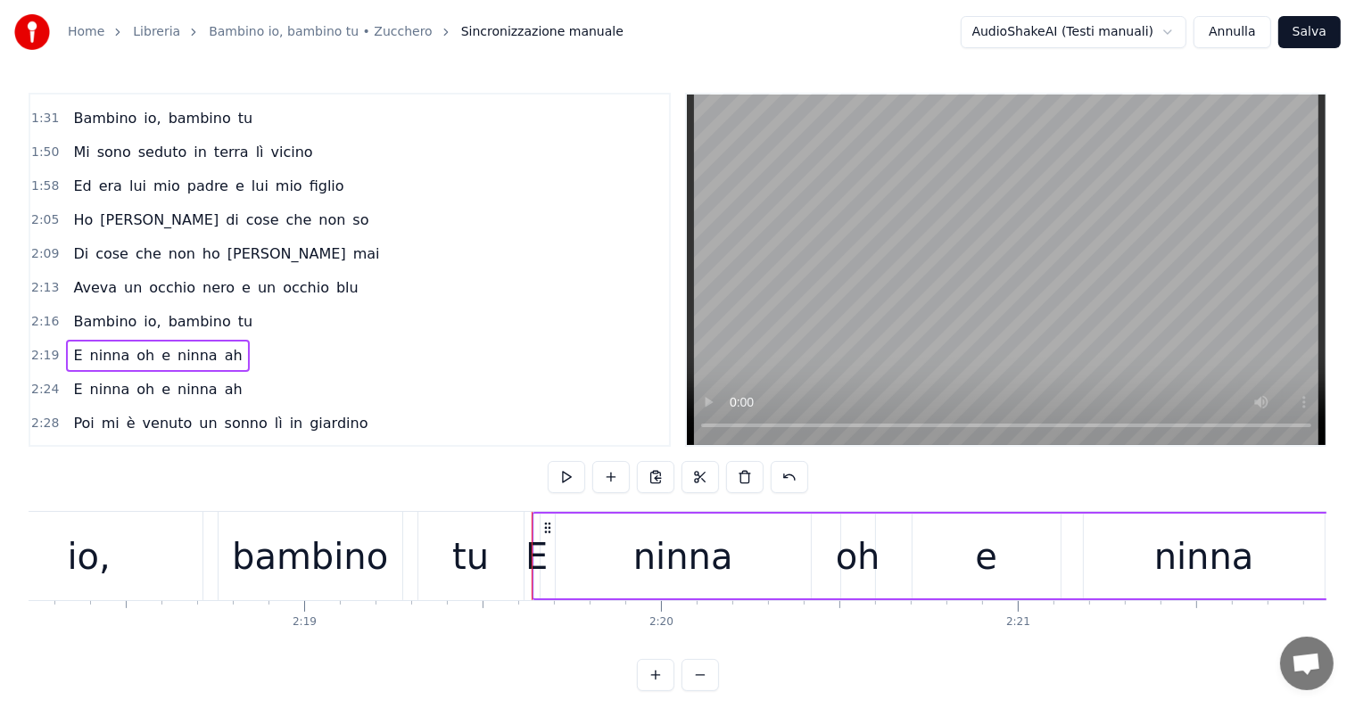
click at [120, 316] on div "Bambino io, bambino tu" at bounding box center [163, 322] width 194 height 32
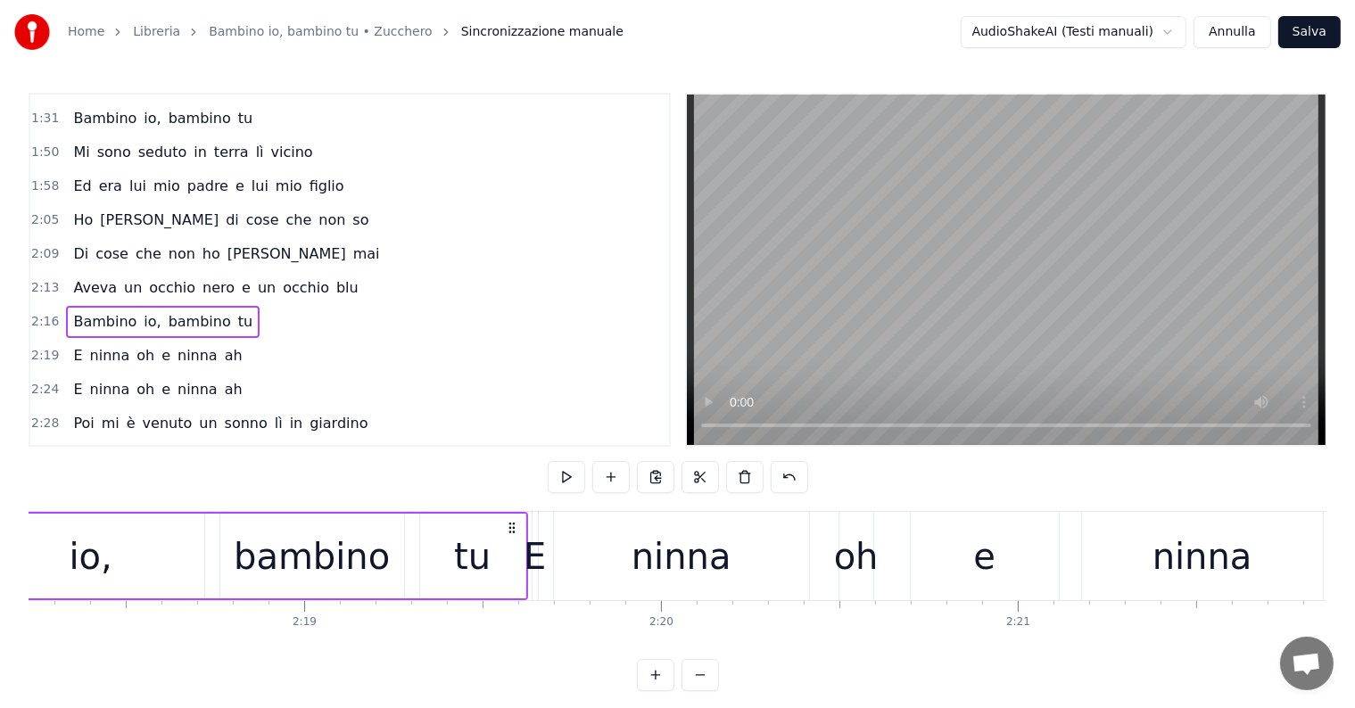
click at [540, 574] on div "E" at bounding box center [535, 557] width 22 height 54
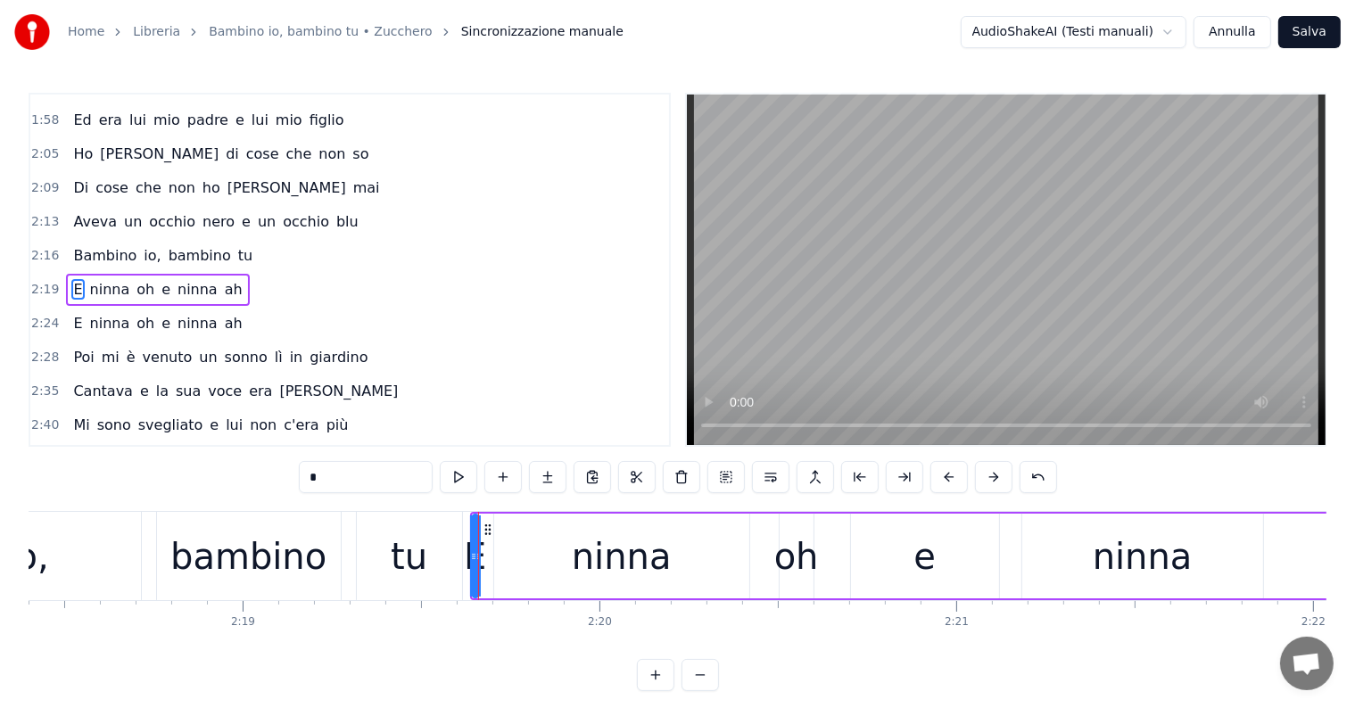
scroll to position [0, 49499]
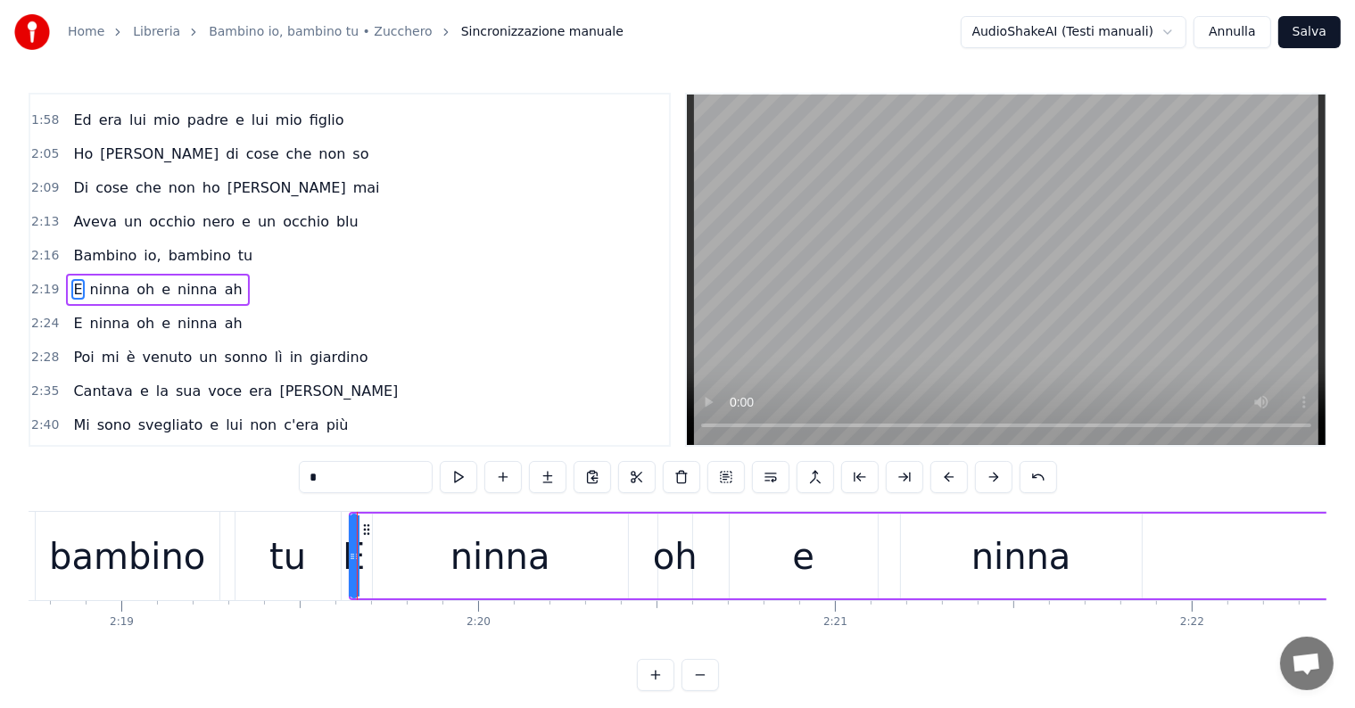
click at [1020, 573] on div "ninna" at bounding box center [1021, 557] width 100 height 54
type input "*****"
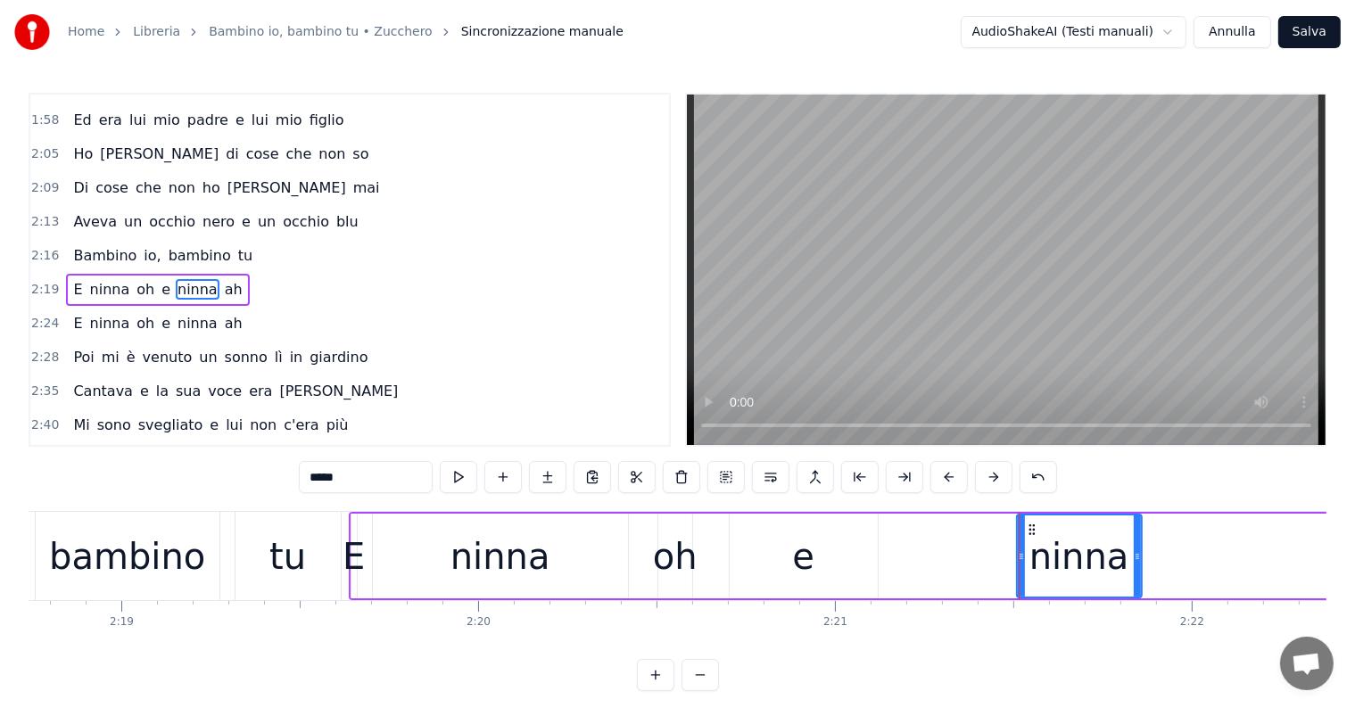
drag, startPoint x: 903, startPoint y: 555, endPoint x: 1019, endPoint y: 555, distance: 116.0
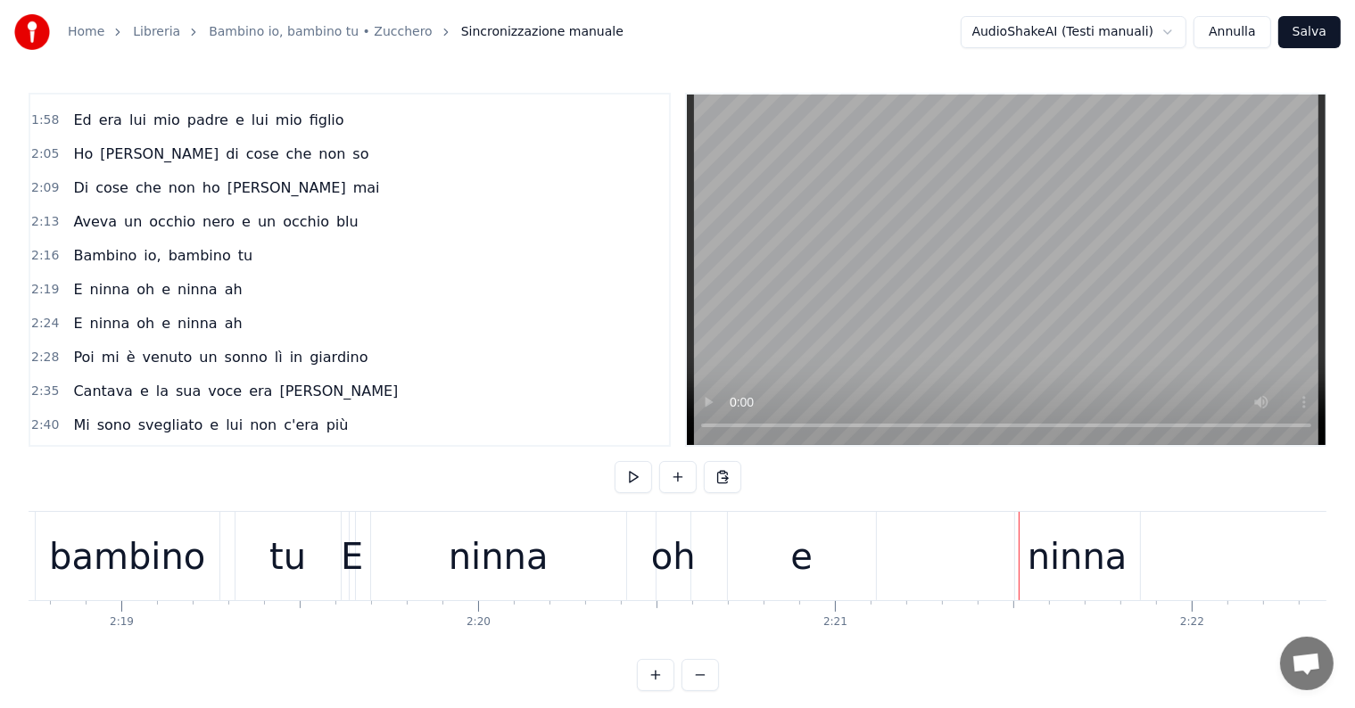
click at [802, 567] on div "e" at bounding box center [801, 557] width 22 height 54
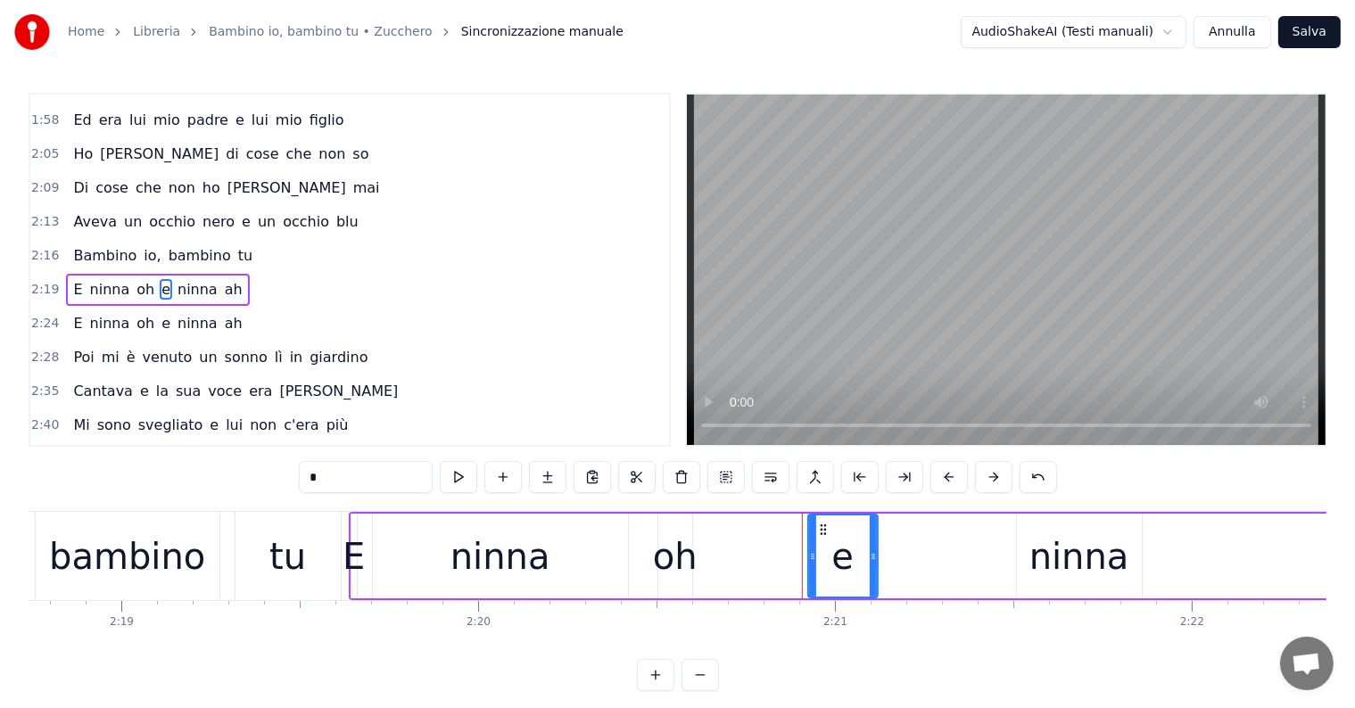
drag, startPoint x: 733, startPoint y: 539, endPoint x: 811, endPoint y: 541, distance: 77.6
click at [813, 542] on div at bounding box center [812, 556] width 7 height 81
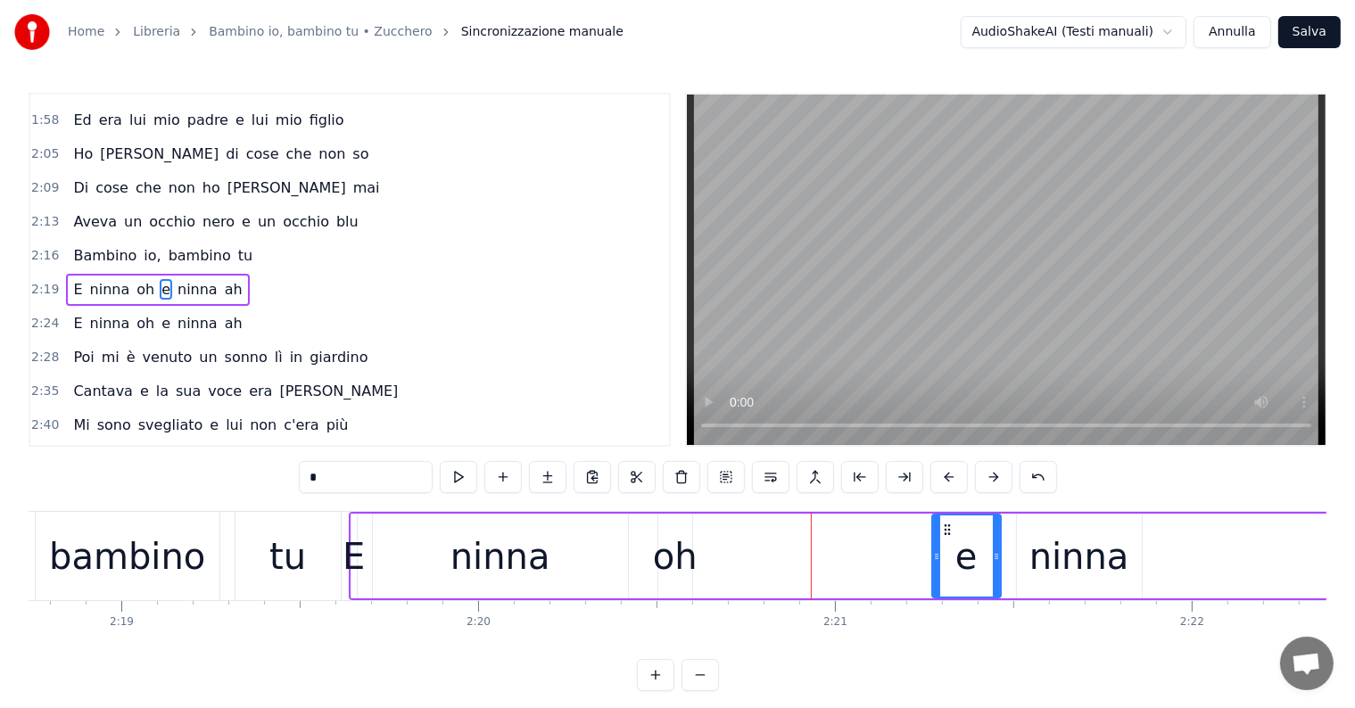
drag, startPoint x: 821, startPoint y: 524, endPoint x: 945, endPoint y: 532, distance: 124.2
click at [945, 532] on icon at bounding box center [947, 530] width 14 height 14
click at [685, 585] on div "oh" at bounding box center [675, 556] width 34 height 85
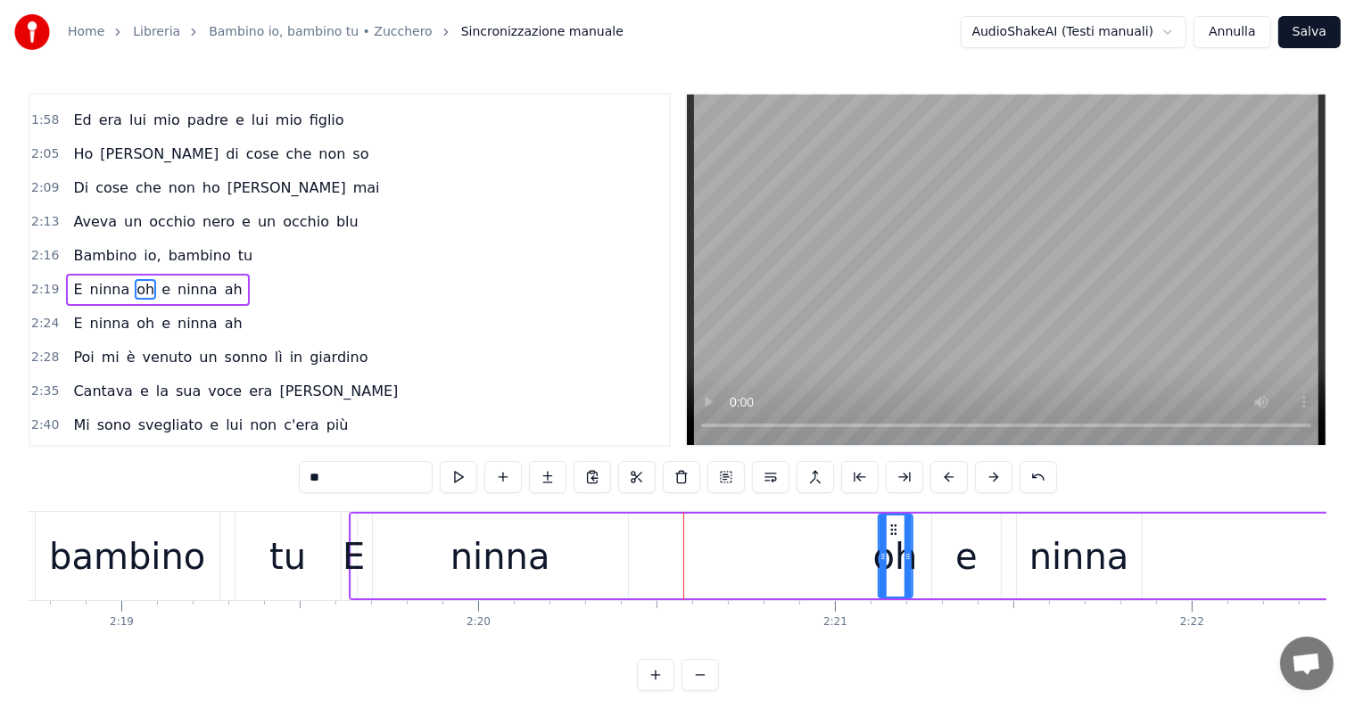
drag, startPoint x: 673, startPoint y: 527, endPoint x: 893, endPoint y: 524, distance: 220.3
click at [893, 524] on icon at bounding box center [894, 530] width 14 height 14
click at [524, 574] on div "ninna" at bounding box center [500, 557] width 100 height 54
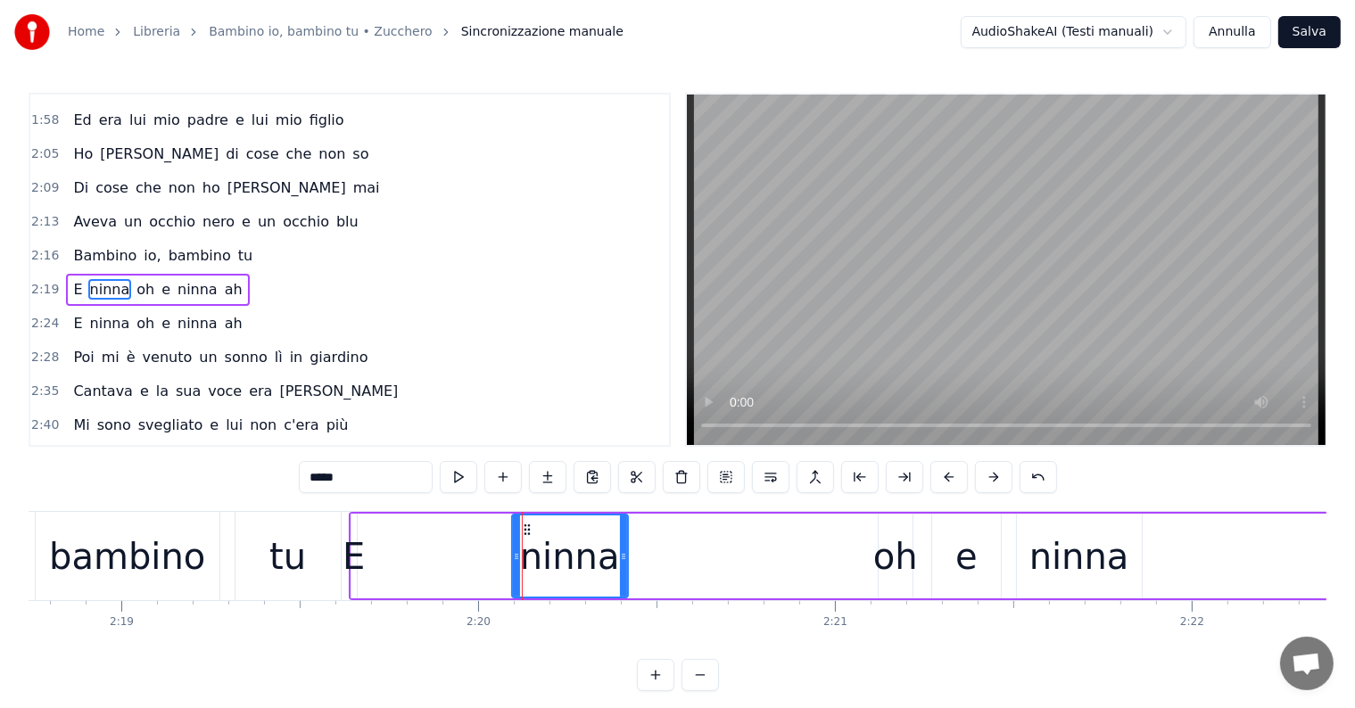
drag, startPoint x: 378, startPoint y: 555, endPoint x: 517, endPoint y: 563, distance: 139.4
click at [517, 563] on div at bounding box center [516, 556] width 7 height 81
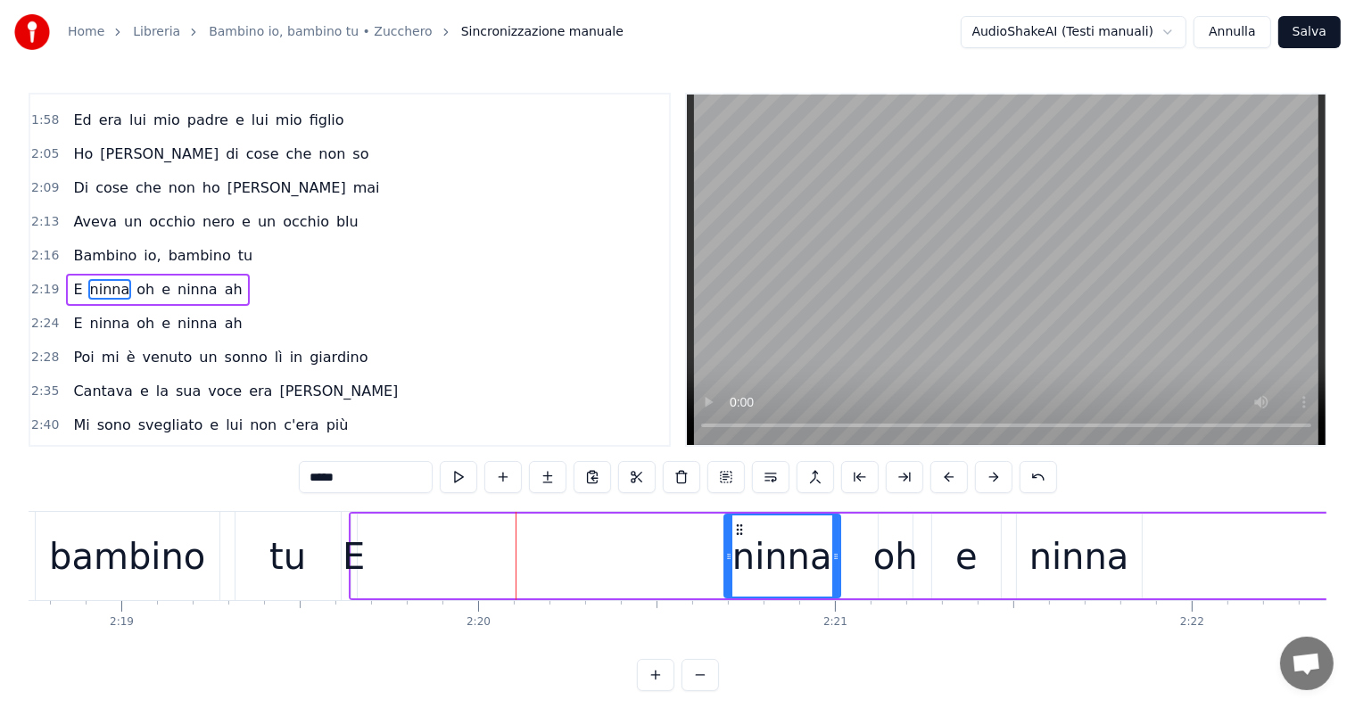
drag, startPoint x: 524, startPoint y: 528, endPoint x: 738, endPoint y: 536, distance: 213.3
click at [738, 536] on div "ninna" at bounding box center [782, 556] width 114 height 81
click at [355, 577] on div "E" at bounding box center [354, 557] width 22 height 54
type input "*"
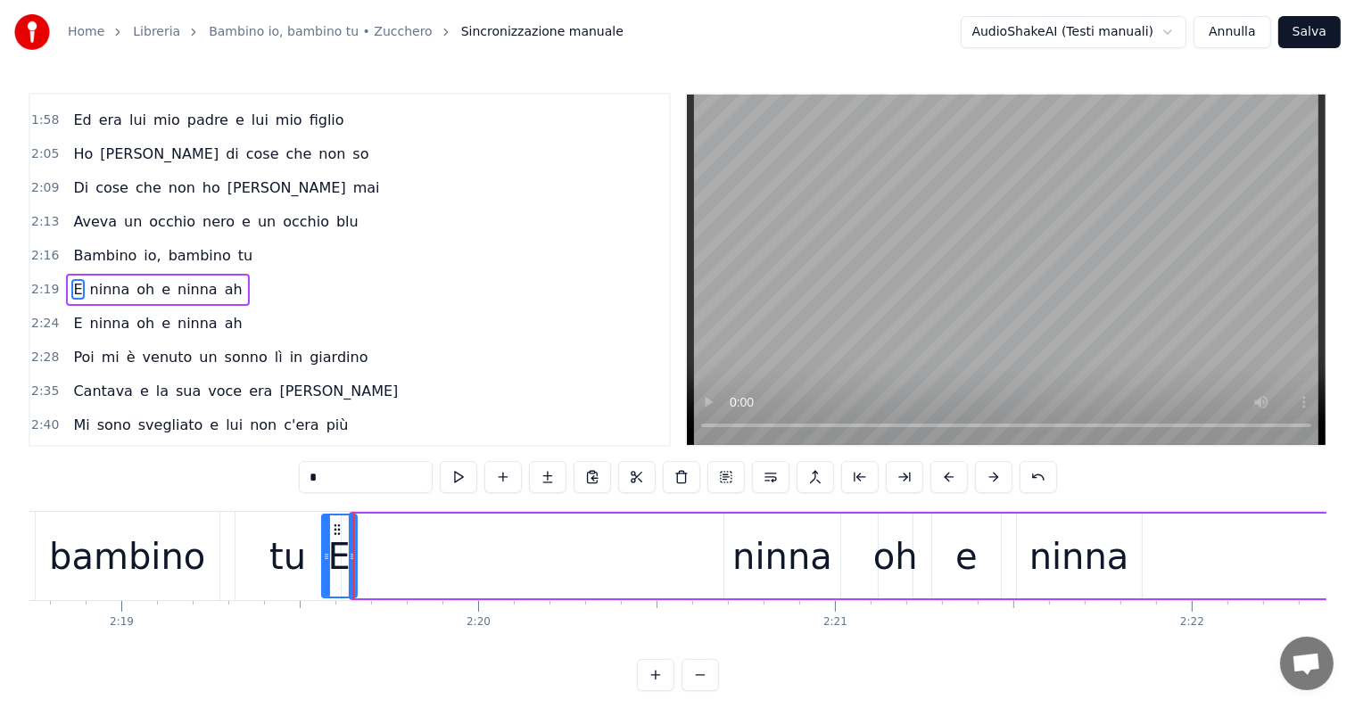
drag, startPoint x: 356, startPoint y: 557, endPoint x: 326, endPoint y: 553, distance: 29.6
click at [326, 553] on icon at bounding box center [326, 556] width 7 height 14
drag, startPoint x: 335, startPoint y: 526, endPoint x: 685, endPoint y: 526, distance: 349.6
click at [685, 526] on icon at bounding box center [687, 530] width 14 height 14
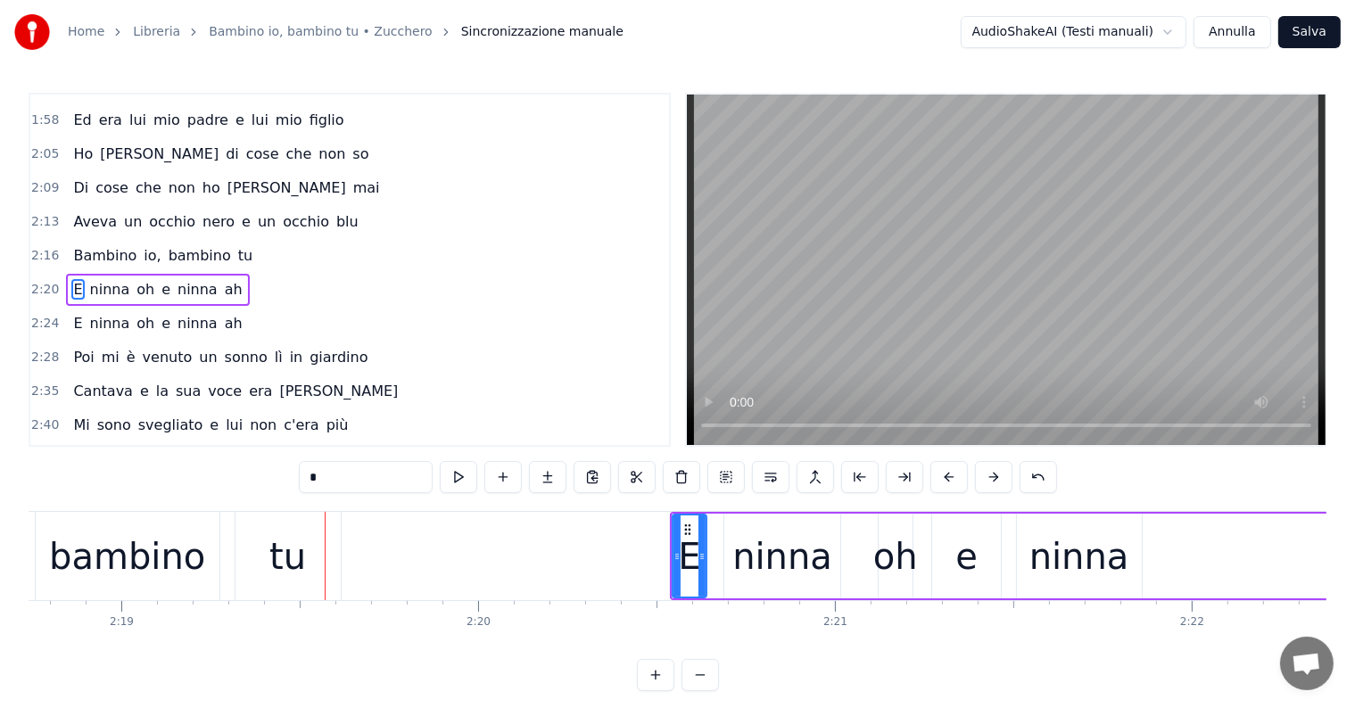
click at [143, 249] on div "Bambino io, bambino tu" at bounding box center [163, 256] width 194 height 32
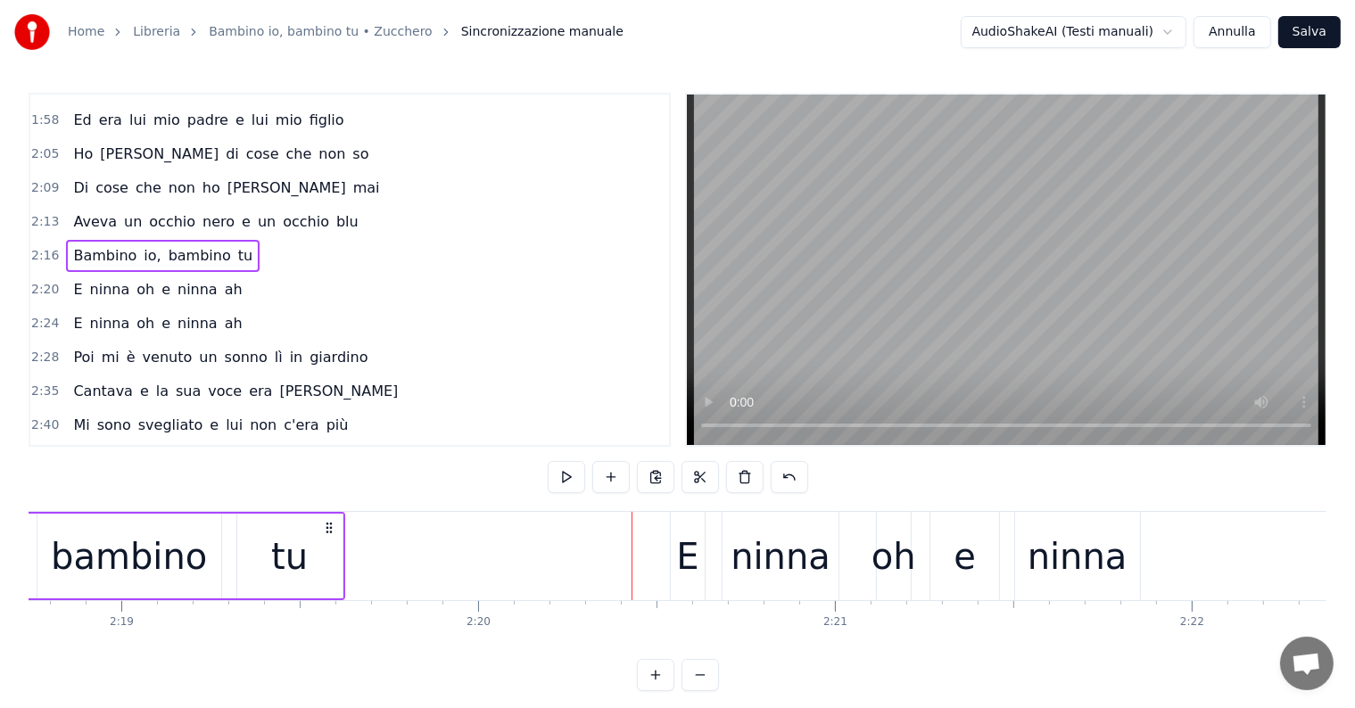
click at [313, 573] on div "tu" at bounding box center [289, 556] width 105 height 85
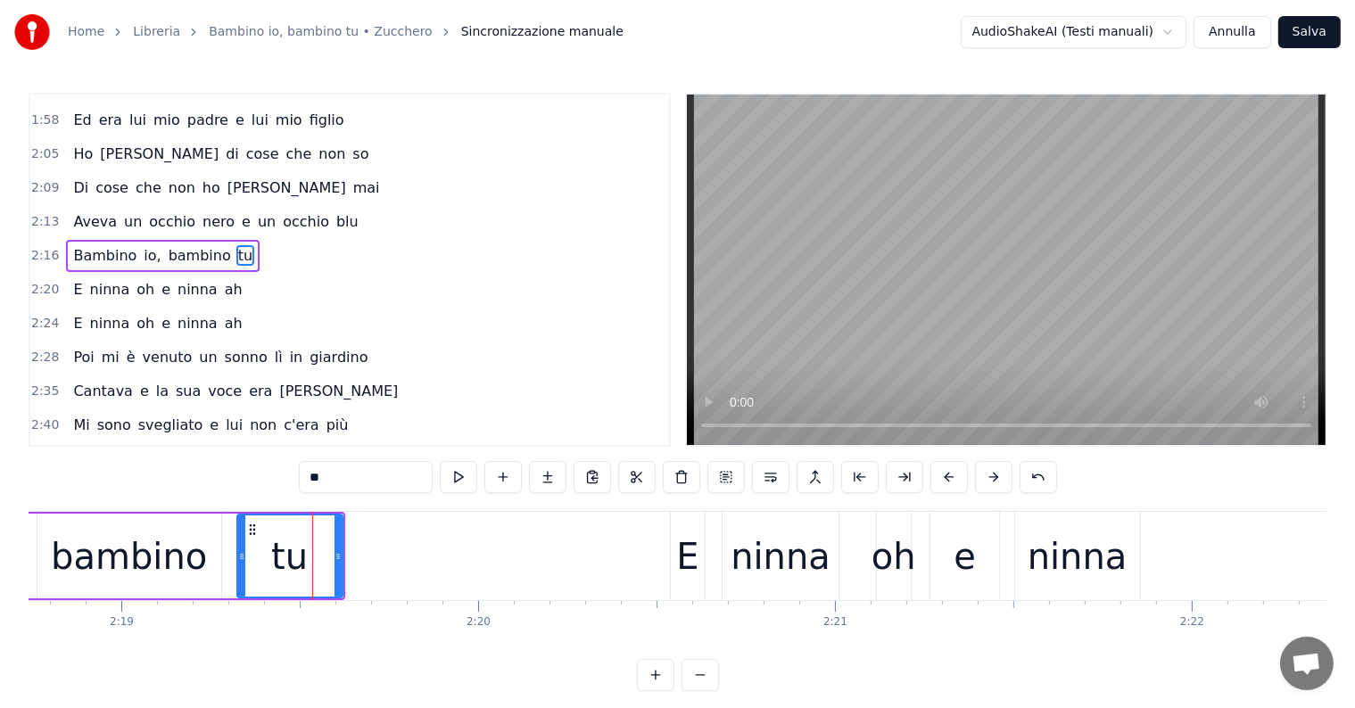
scroll to position [399, 0]
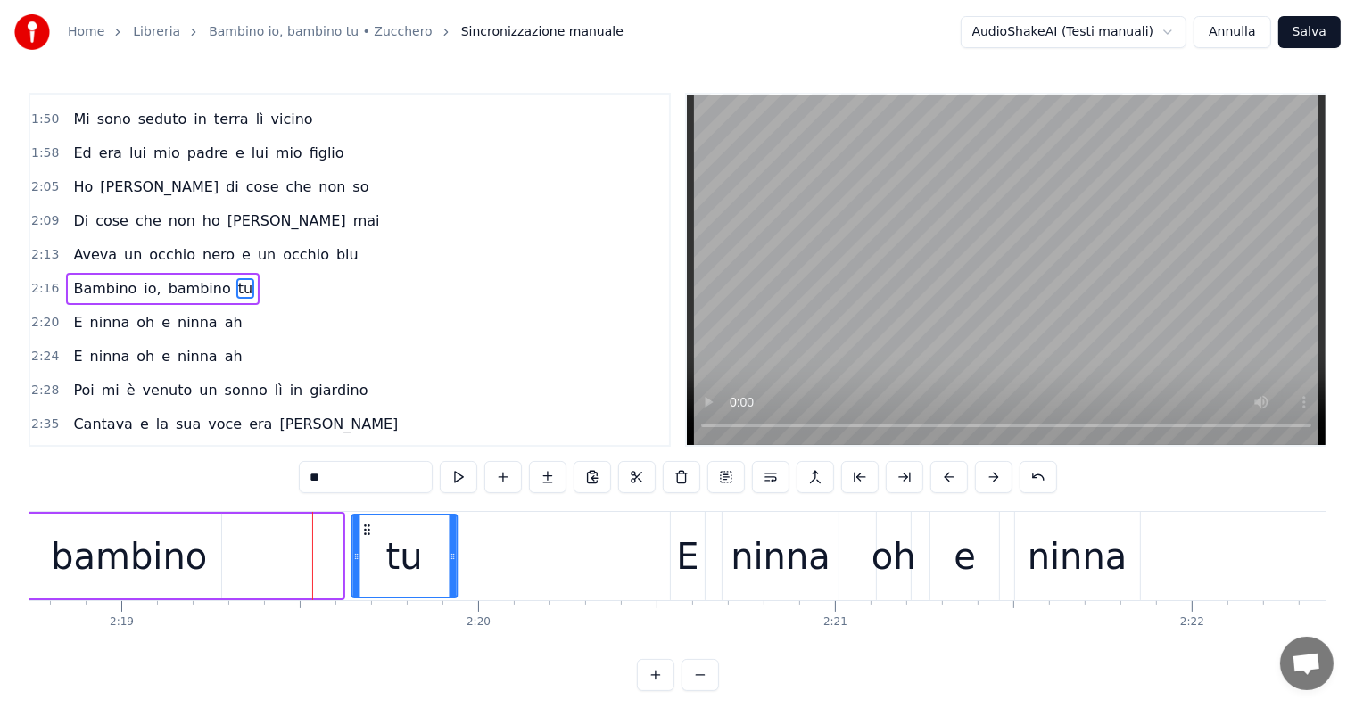
drag, startPoint x: 248, startPoint y: 524, endPoint x: 363, endPoint y: 535, distance: 115.6
click at [363, 535] on icon at bounding box center [366, 530] width 14 height 14
click at [166, 564] on div "bambino" at bounding box center [129, 557] width 156 height 54
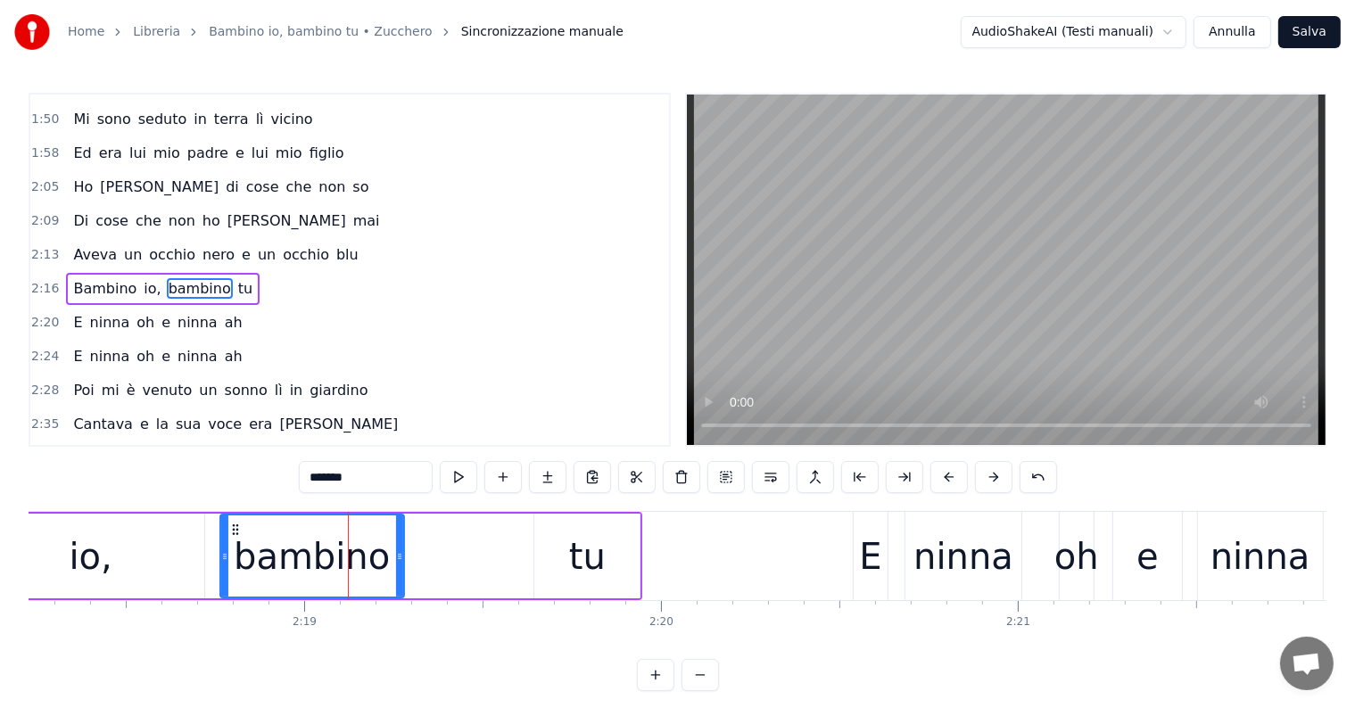
scroll to position [0, 49011]
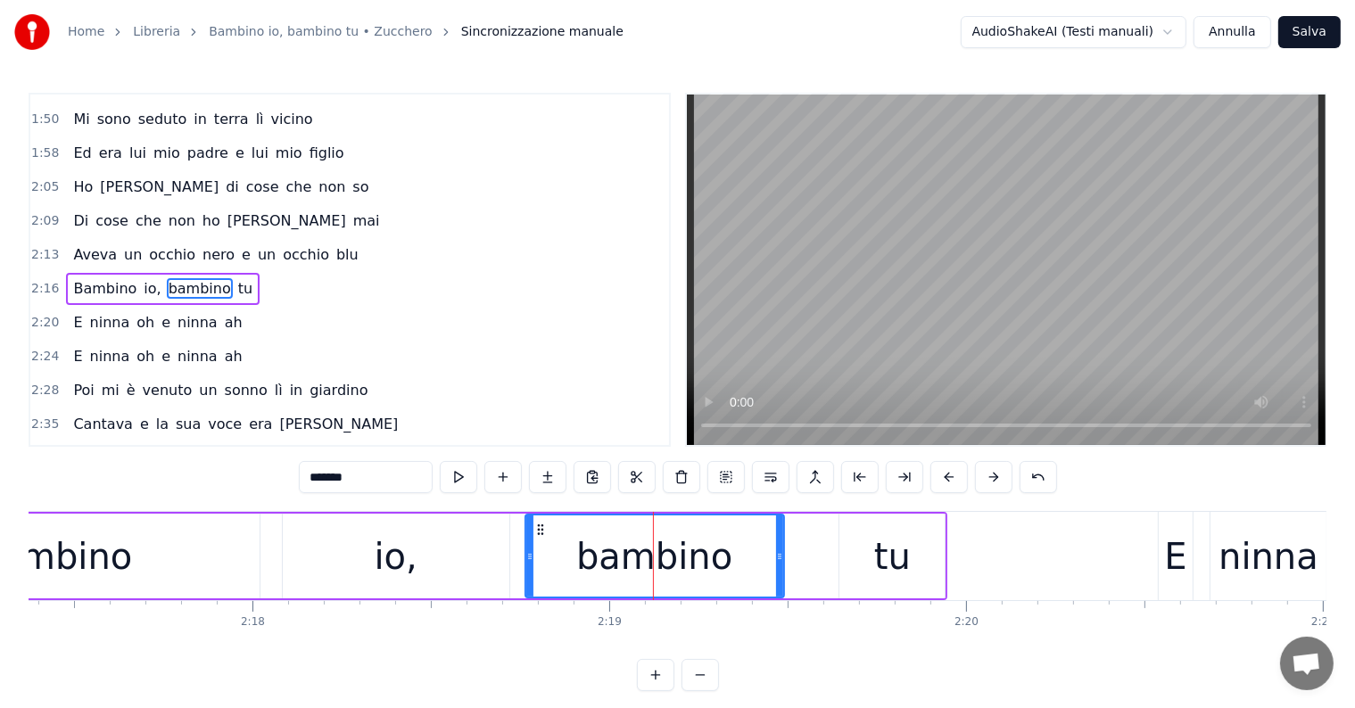
drag, startPoint x: 703, startPoint y: 562, endPoint x: 778, endPoint y: 564, distance: 74.9
click at [778, 564] on div at bounding box center [779, 556] width 7 height 81
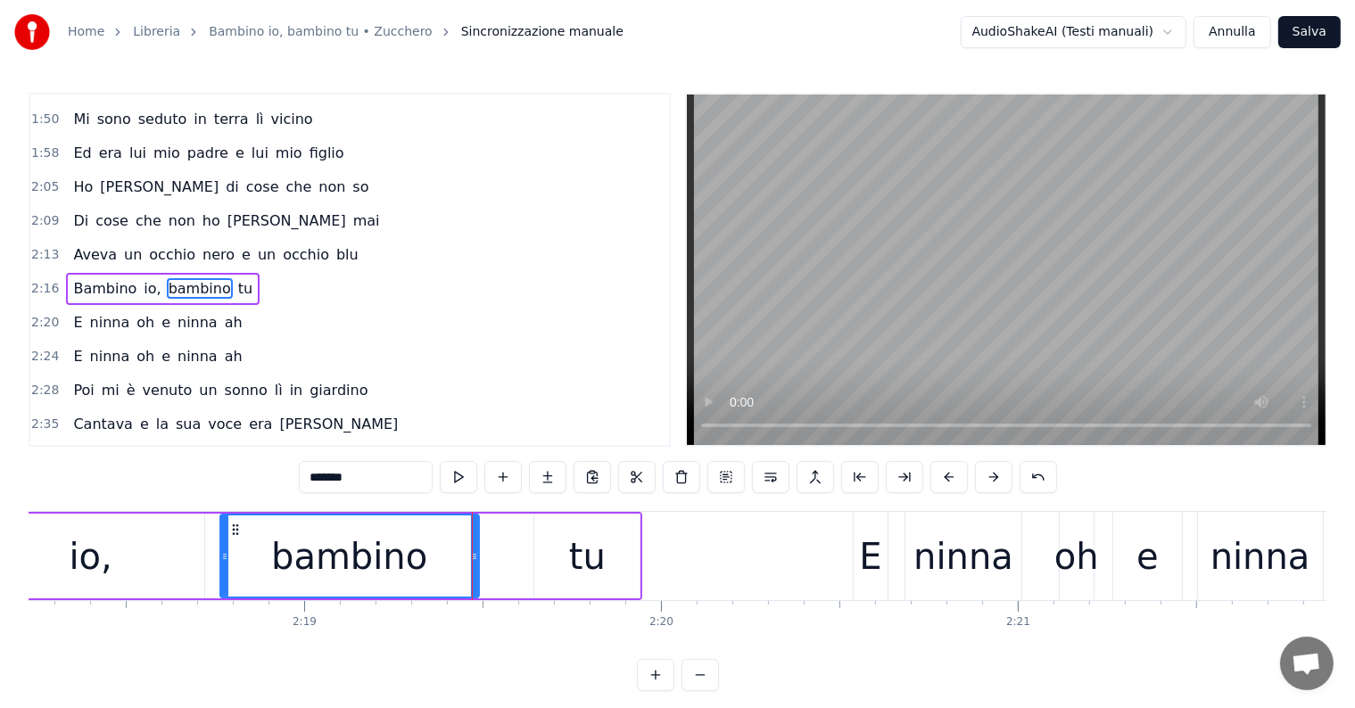
scroll to position [0, 49133]
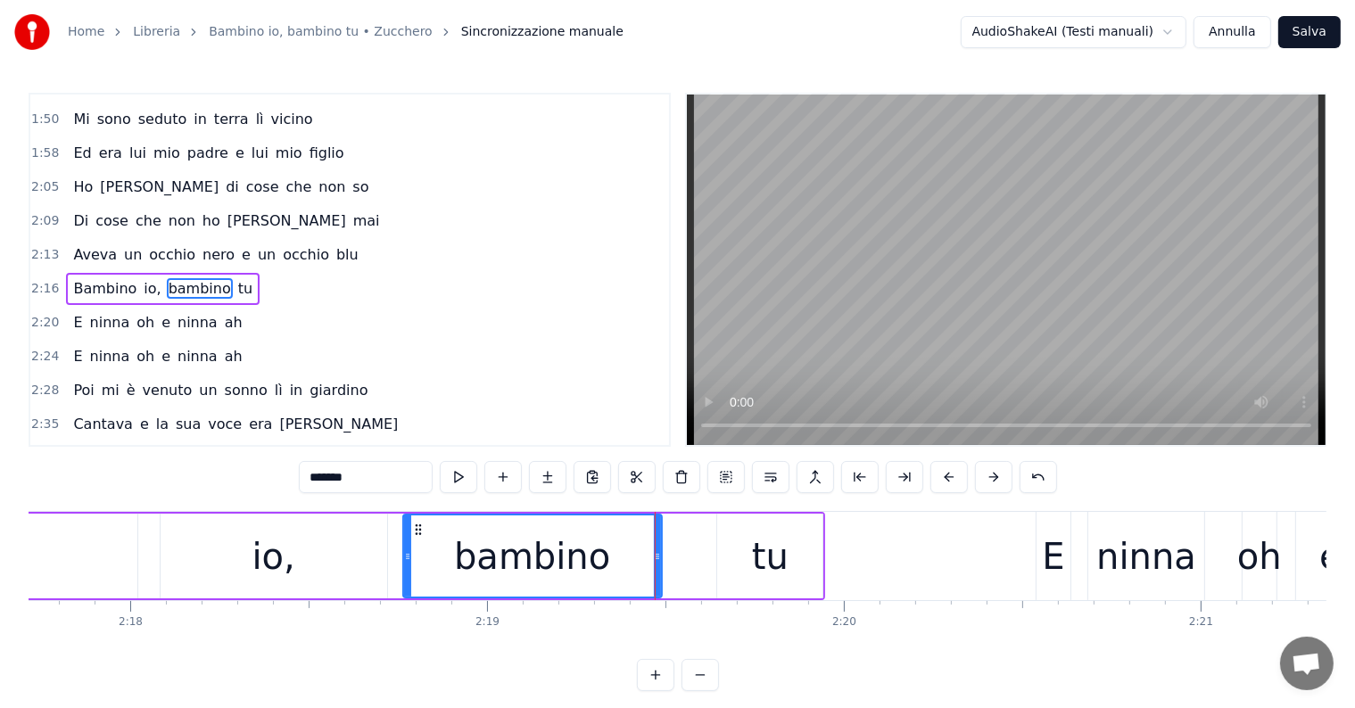
click at [764, 540] on div "tu" at bounding box center [770, 557] width 37 height 54
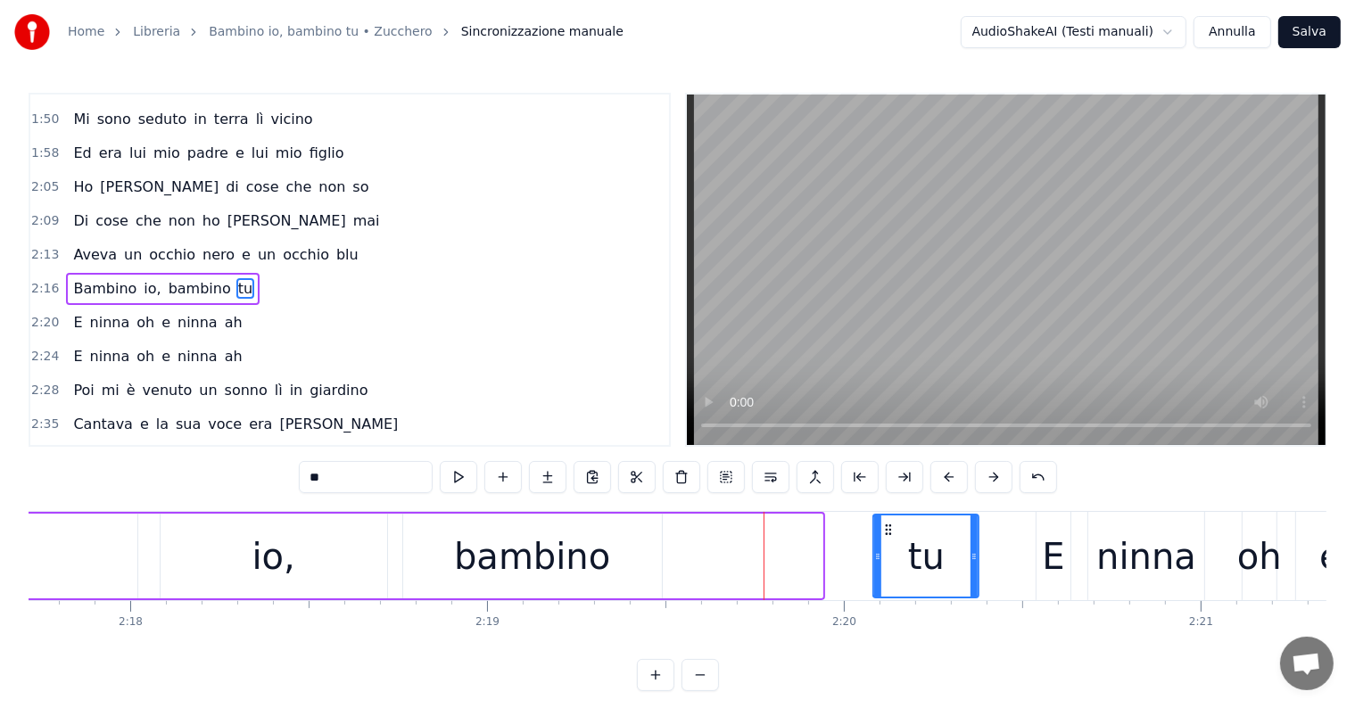
drag, startPoint x: 729, startPoint y: 529, endPoint x: 895, endPoint y: 545, distance: 167.6
click at [895, 545] on div "tu" at bounding box center [926, 556] width 103 height 81
click at [622, 571] on div "bambino" at bounding box center [532, 556] width 259 height 85
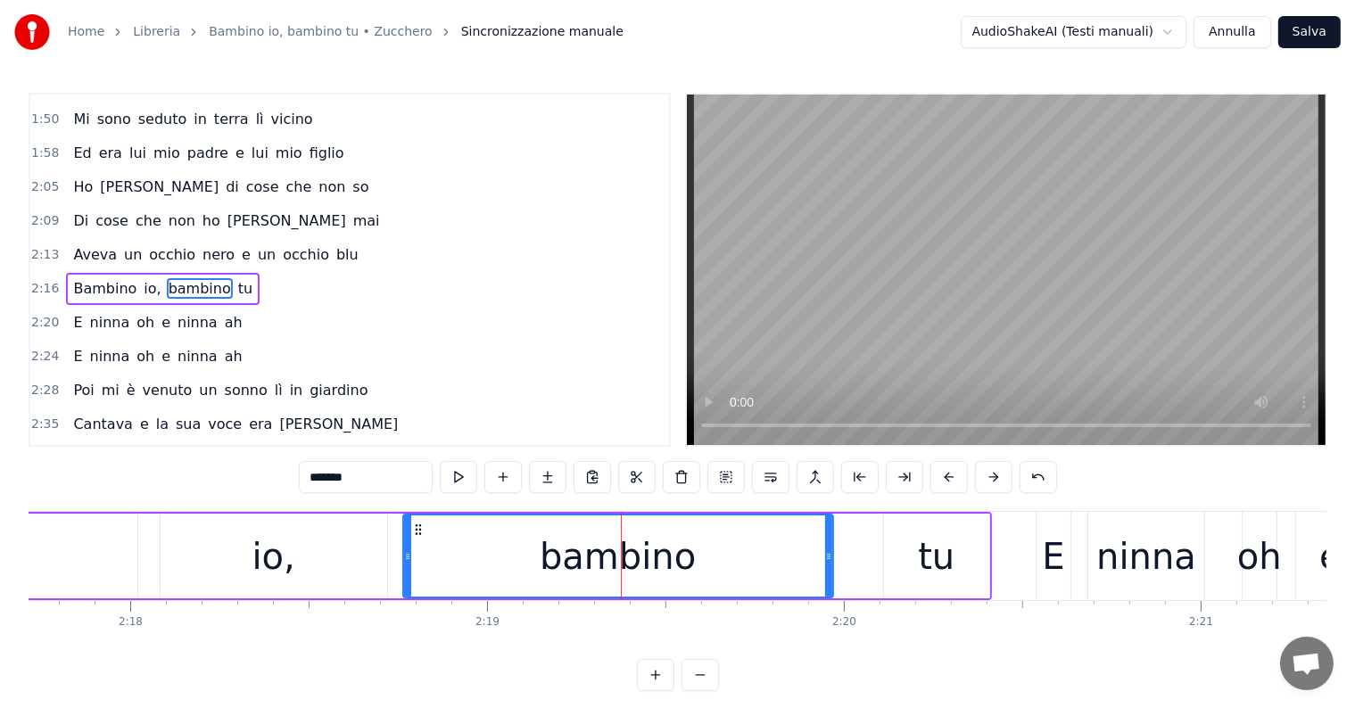
drag, startPoint x: 656, startPoint y: 553, endPoint x: 828, endPoint y: 567, distance: 171.8
click at [828, 567] on div at bounding box center [828, 556] width 7 height 81
click at [899, 558] on div "tu" at bounding box center [936, 556] width 105 height 85
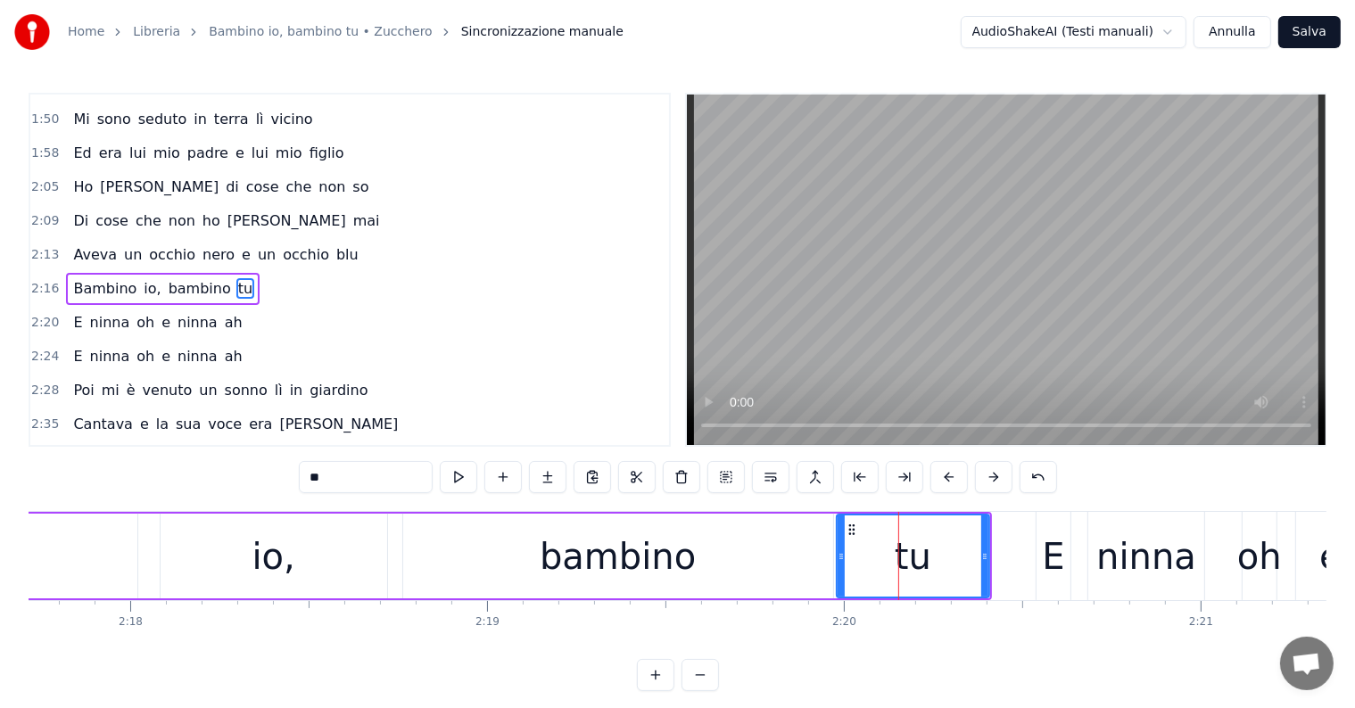
drag, startPoint x: 883, startPoint y: 553, endPoint x: 836, endPoint y: 557, distance: 47.4
click at [838, 557] on icon at bounding box center [841, 556] width 7 height 14
drag, startPoint x: 985, startPoint y: 554, endPoint x: 1022, endPoint y: 554, distance: 37.5
click at [1022, 554] on icon at bounding box center [1022, 556] width 7 height 14
click at [71, 278] on span "Bambino" at bounding box center [104, 288] width 67 height 21
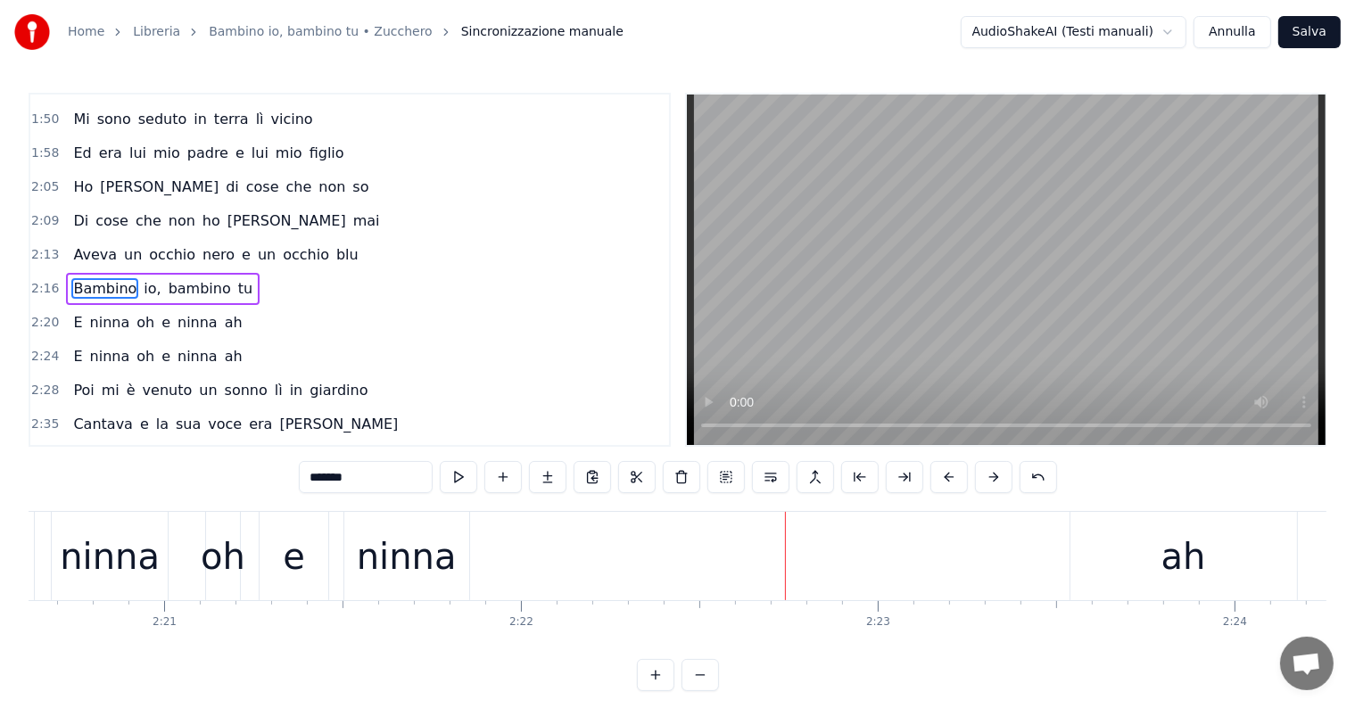
scroll to position [0, 50474]
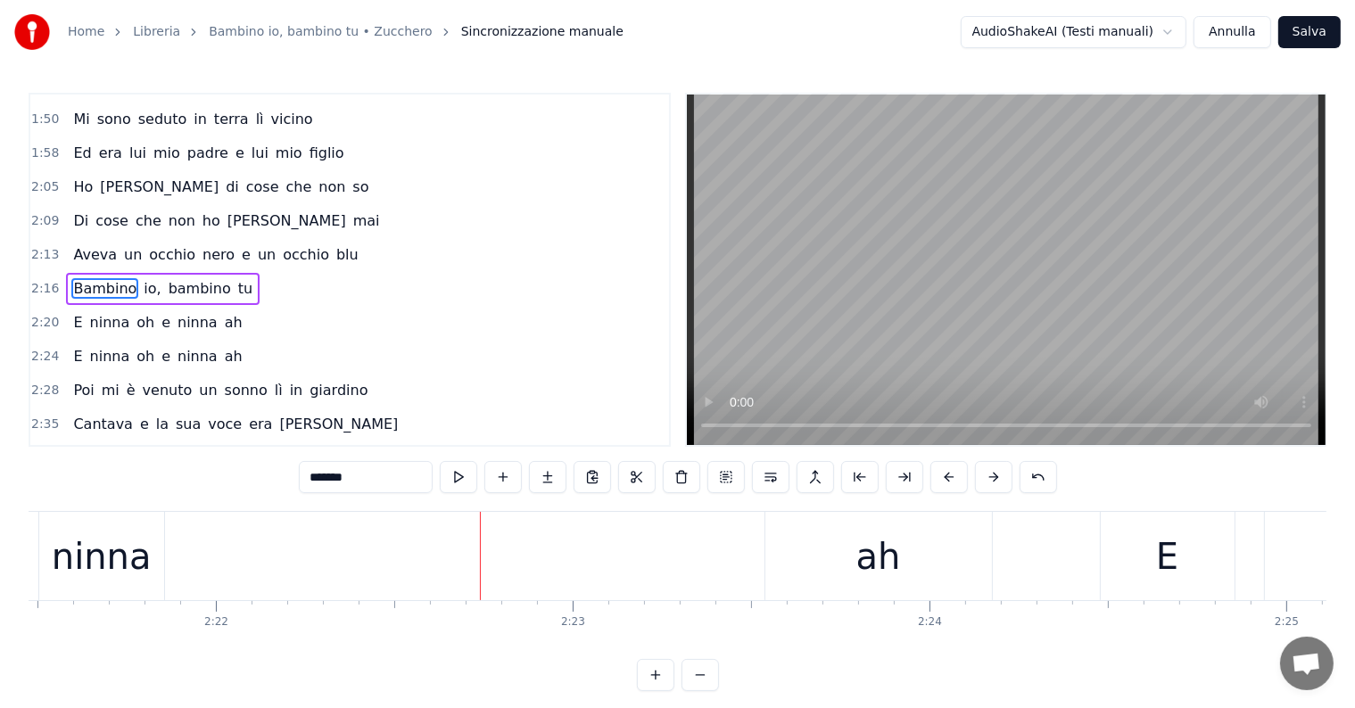
click at [834, 574] on div "ah" at bounding box center [878, 556] width 227 height 88
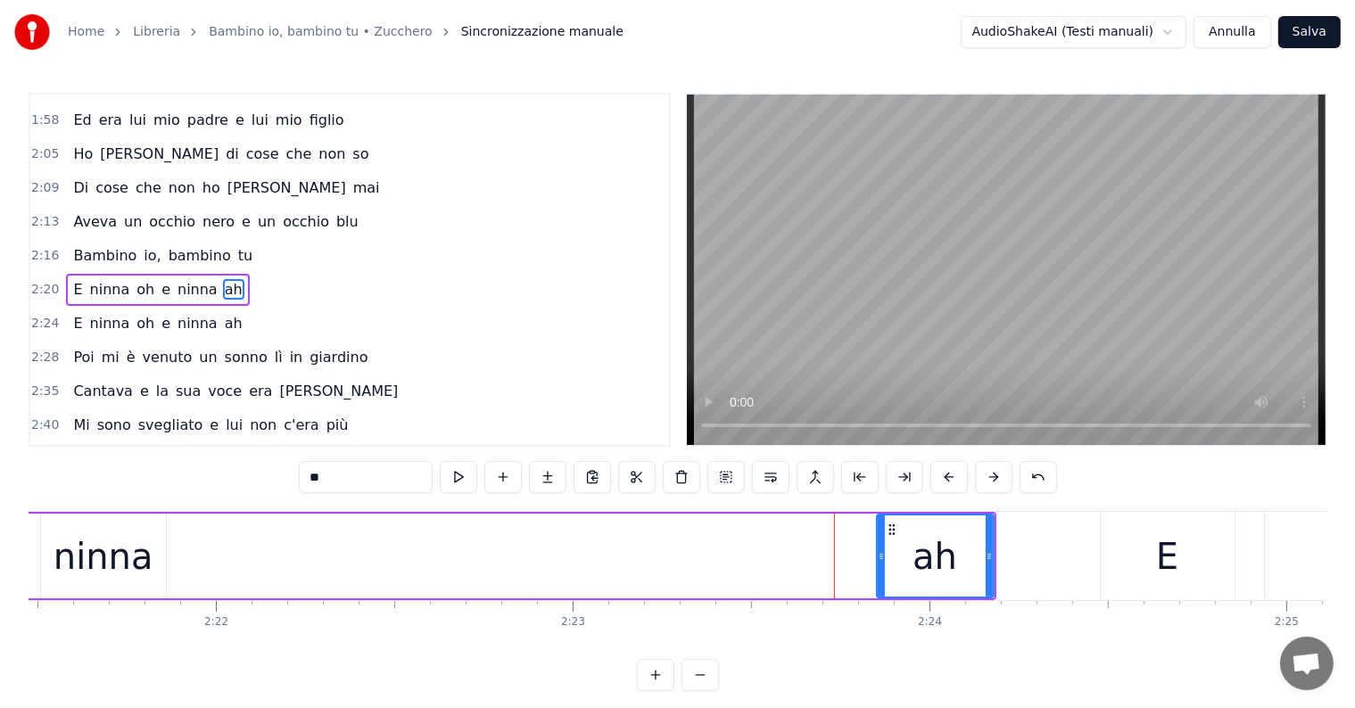
drag, startPoint x: 768, startPoint y: 554, endPoint x: 879, endPoint y: 557, distance: 110.6
click at [879, 557] on icon at bounding box center [881, 556] width 7 height 14
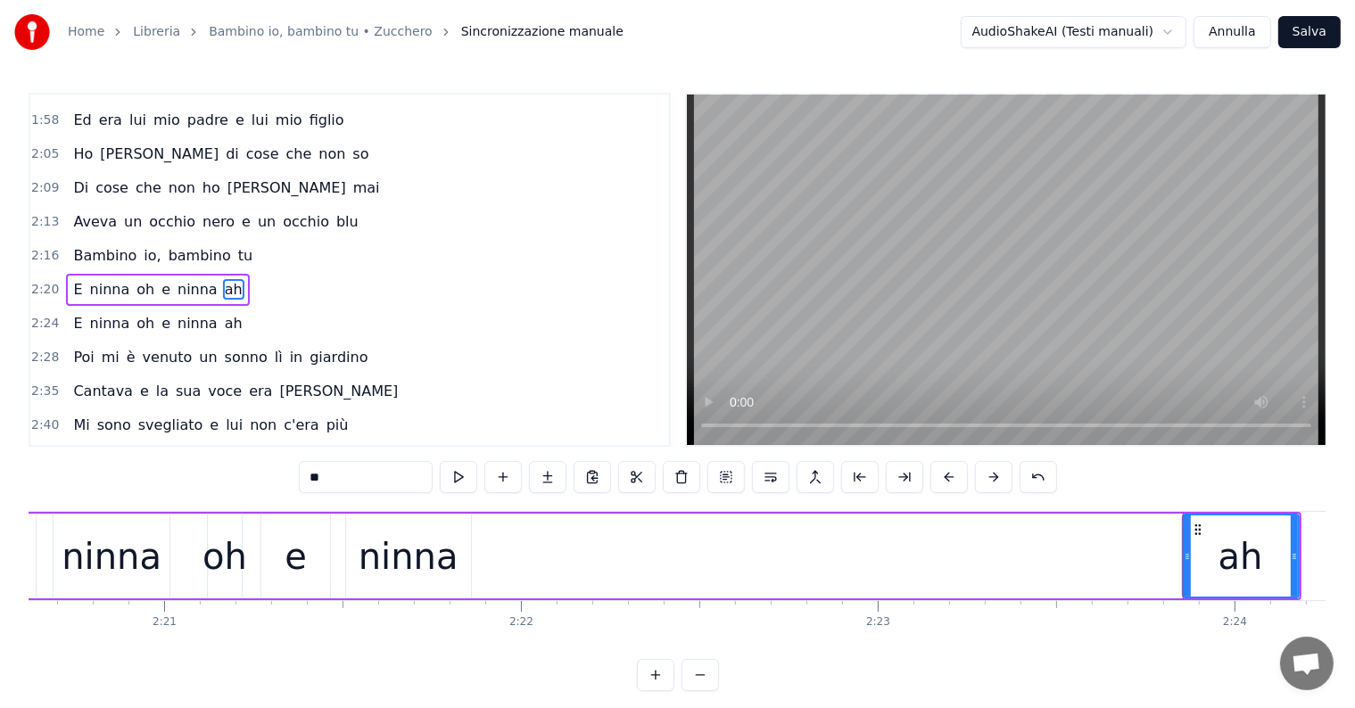
scroll to position [0, 49986]
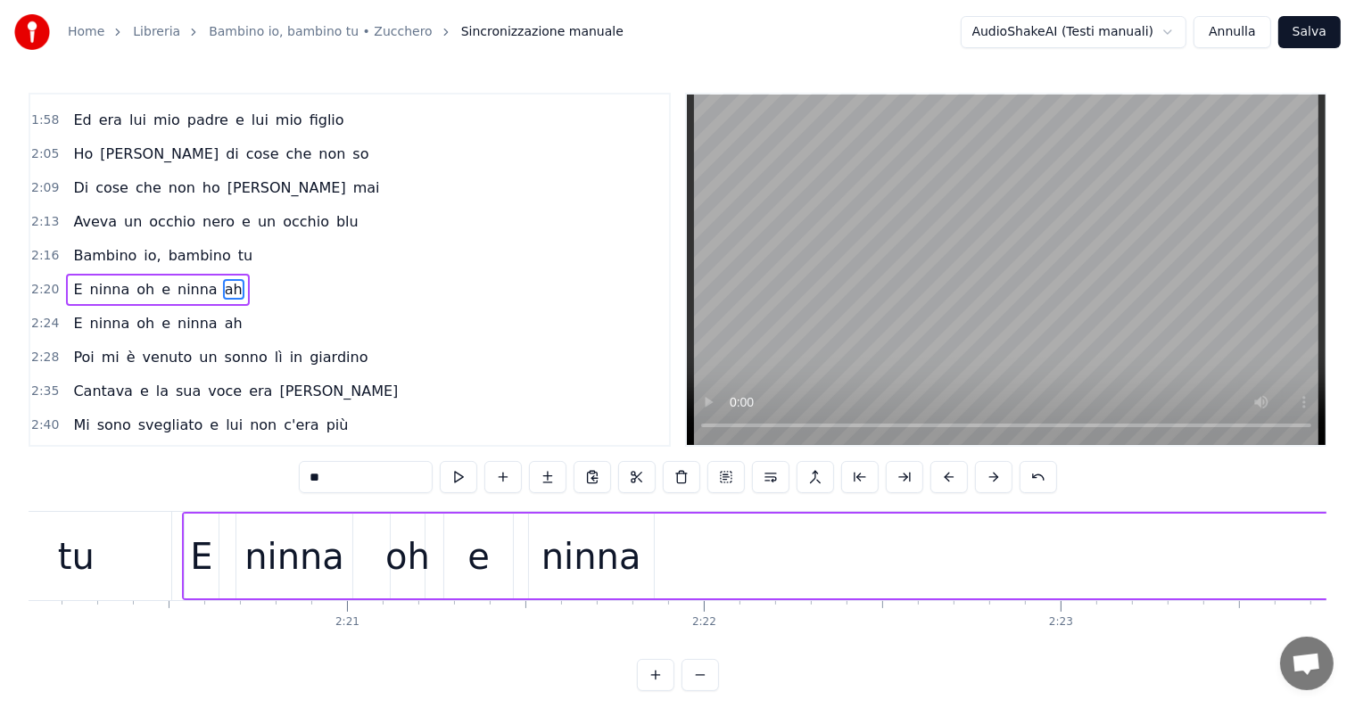
click at [116, 549] on div "tu" at bounding box center [76, 556] width 190 height 88
type input "**"
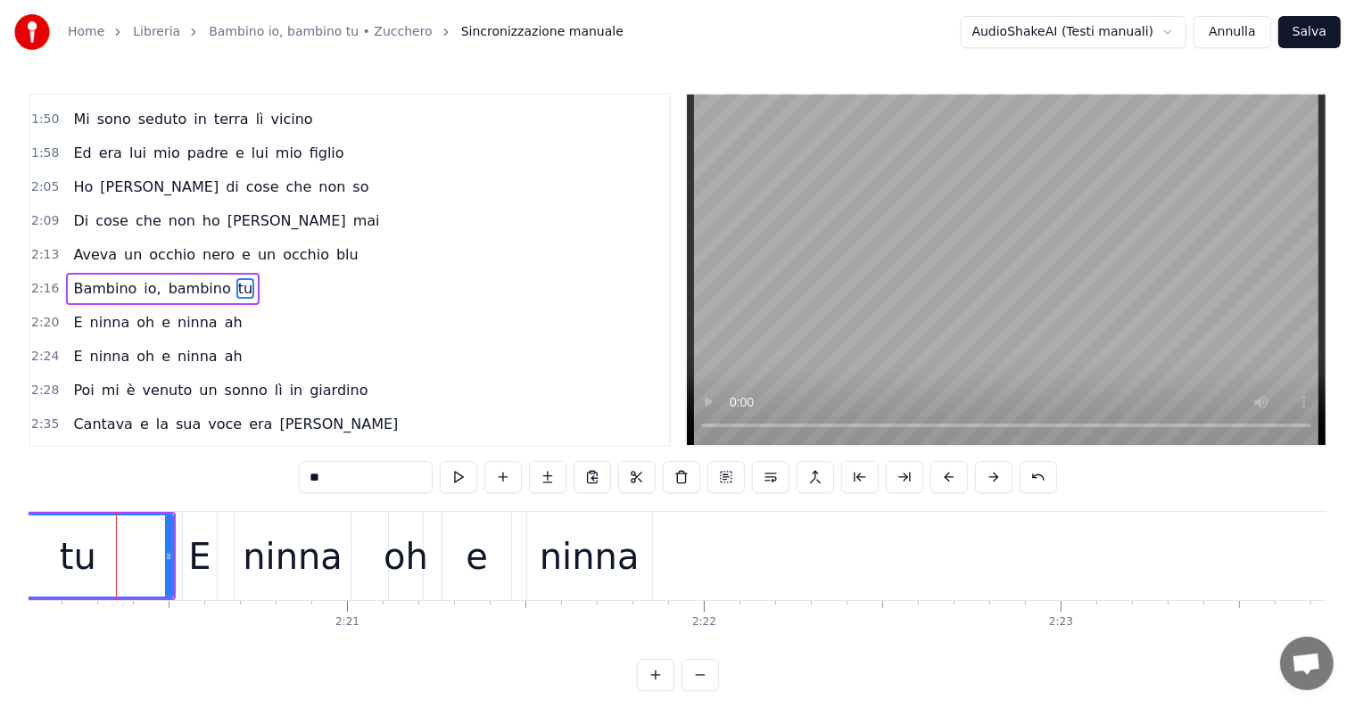
scroll to position [0, 49984]
click at [770, 557] on div "E ninna oh e ninna ah" at bounding box center [836, 556] width 1302 height 88
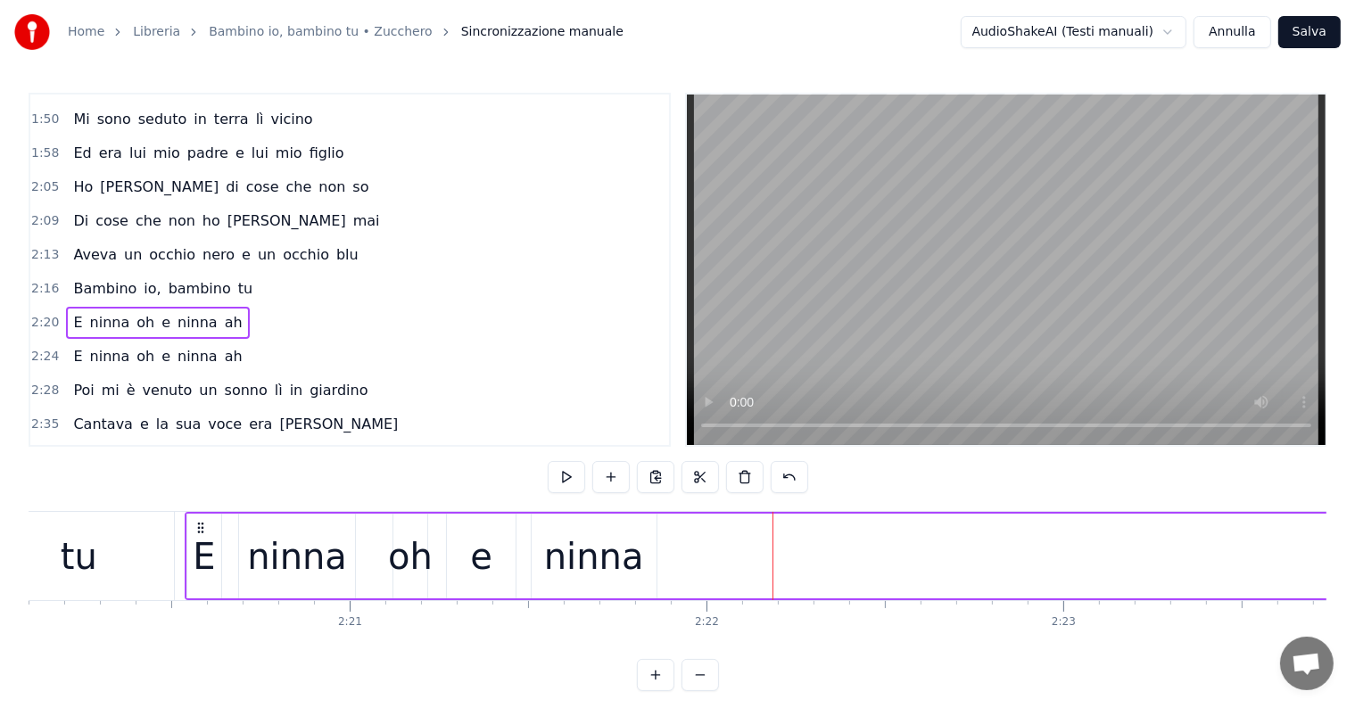
click at [615, 578] on div "ninna" at bounding box center [594, 557] width 100 height 54
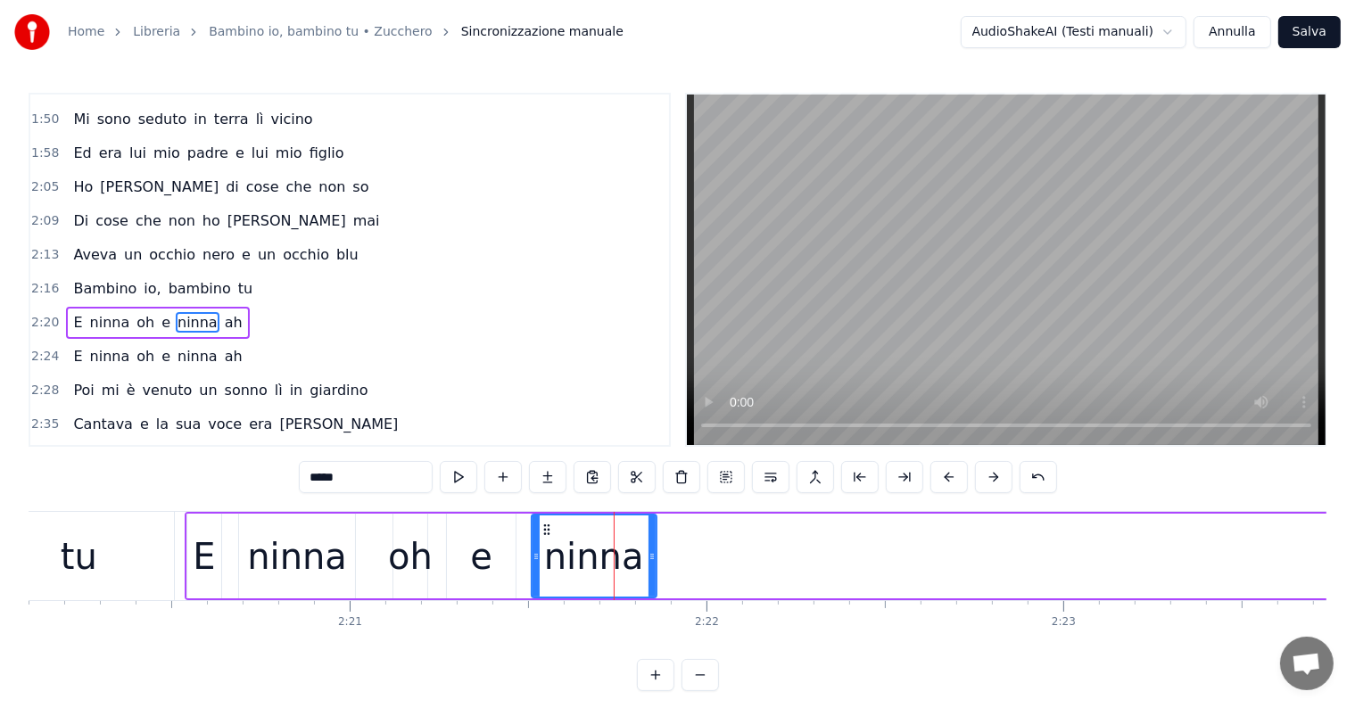
scroll to position [432, 0]
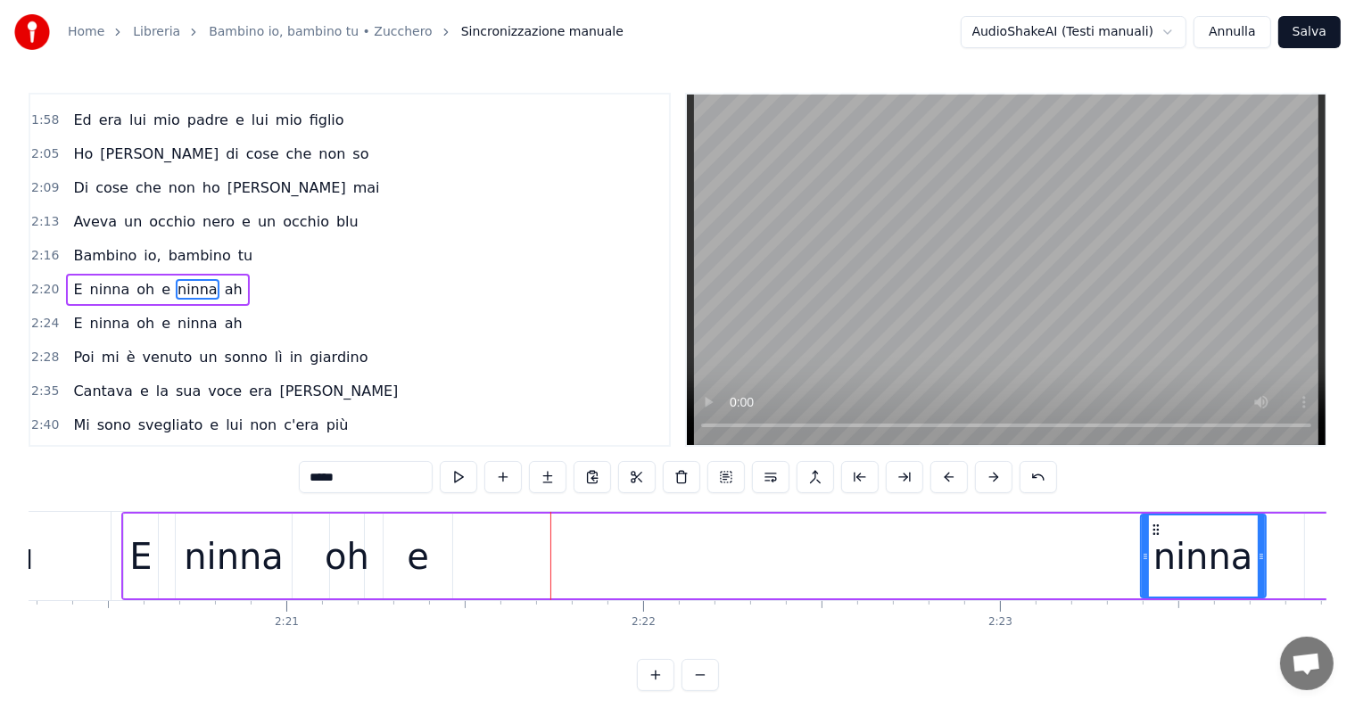
drag, startPoint x: 546, startPoint y: 524, endPoint x: 1160, endPoint y: 528, distance: 614.5
click at [1160, 528] on div "ninna" at bounding box center [1203, 556] width 123 height 81
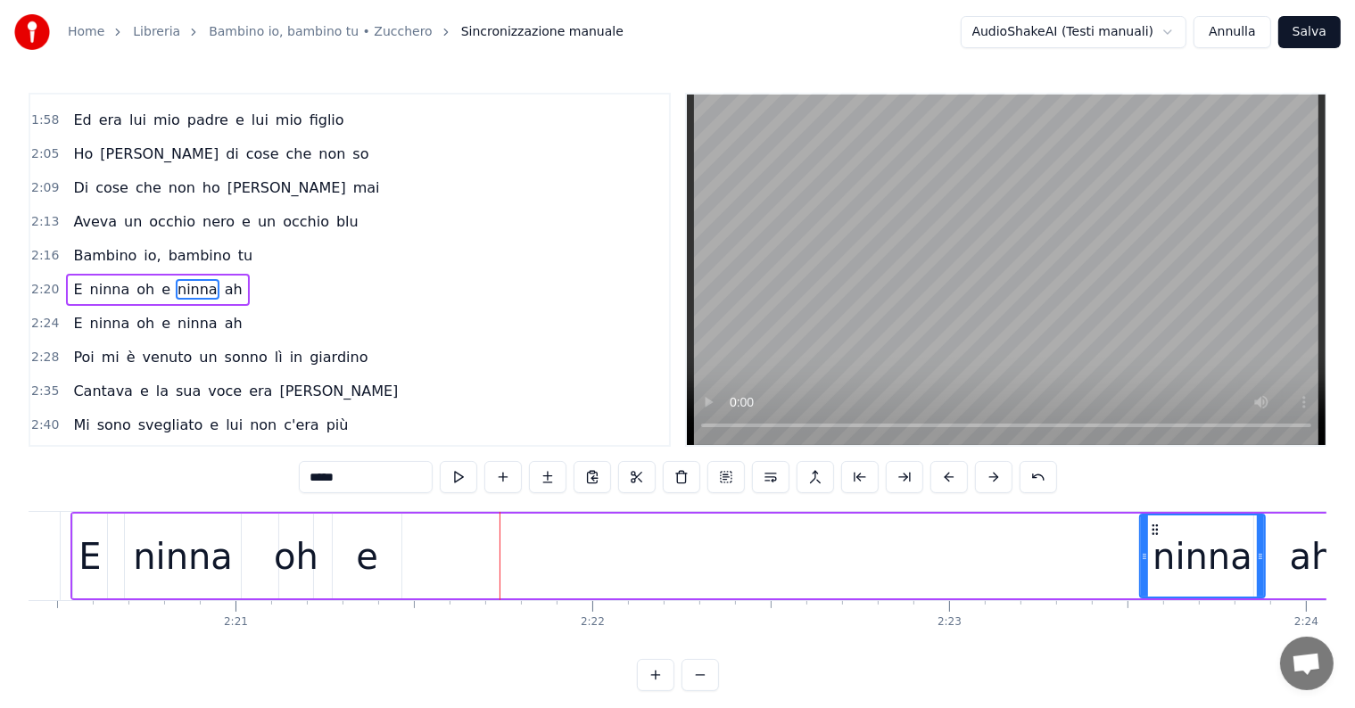
click at [1160, 530] on div "ninna" at bounding box center [1202, 557] width 100 height 54
click at [371, 578] on div "e" at bounding box center [367, 557] width 22 height 54
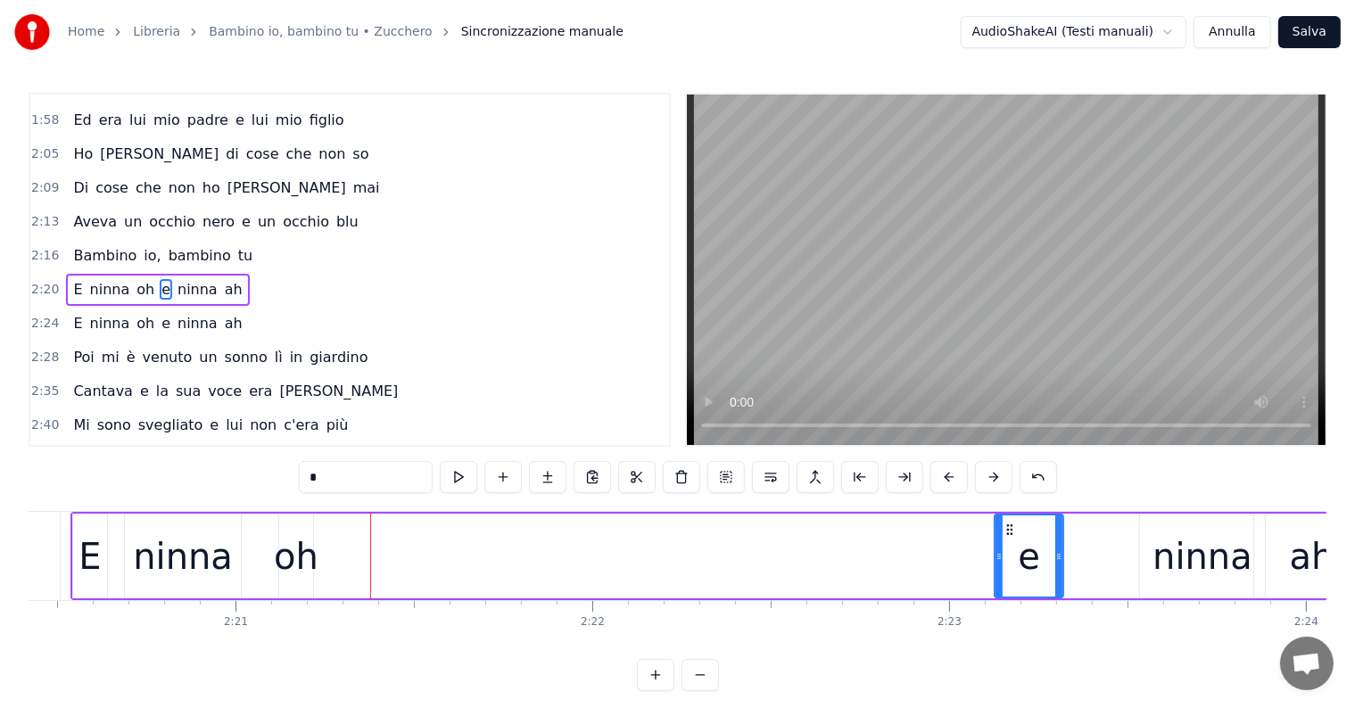
drag, startPoint x: 345, startPoint y: 524, endPoint x: 1007, endPoint y: 538, distance: 662.0
click at [1007, 538] on div "e" at bounding box center [1028, 556] width 67 height 81
click at [1149, 574] on div "ninna" at bounding box center [1202, 556] width 125 height 85
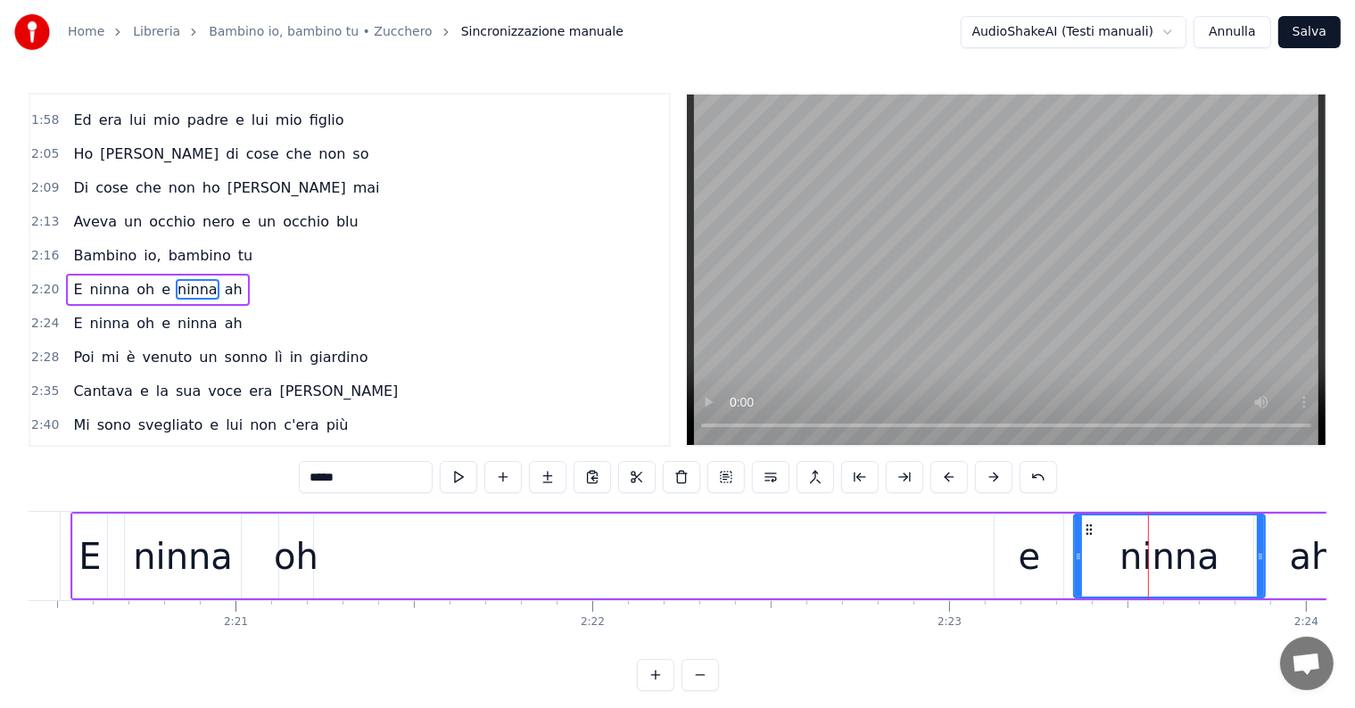
drag, startPoint x: 1142, startPoint y: 560, endPoint x: 1076, endPoint y: 571, distance: 66.9
click at [1076, 571] on div at bounding box center [1078, 556] width 7 height 81
click at [295, 574] on div "oh" at bounding box center [296, 557] width 45 height 54
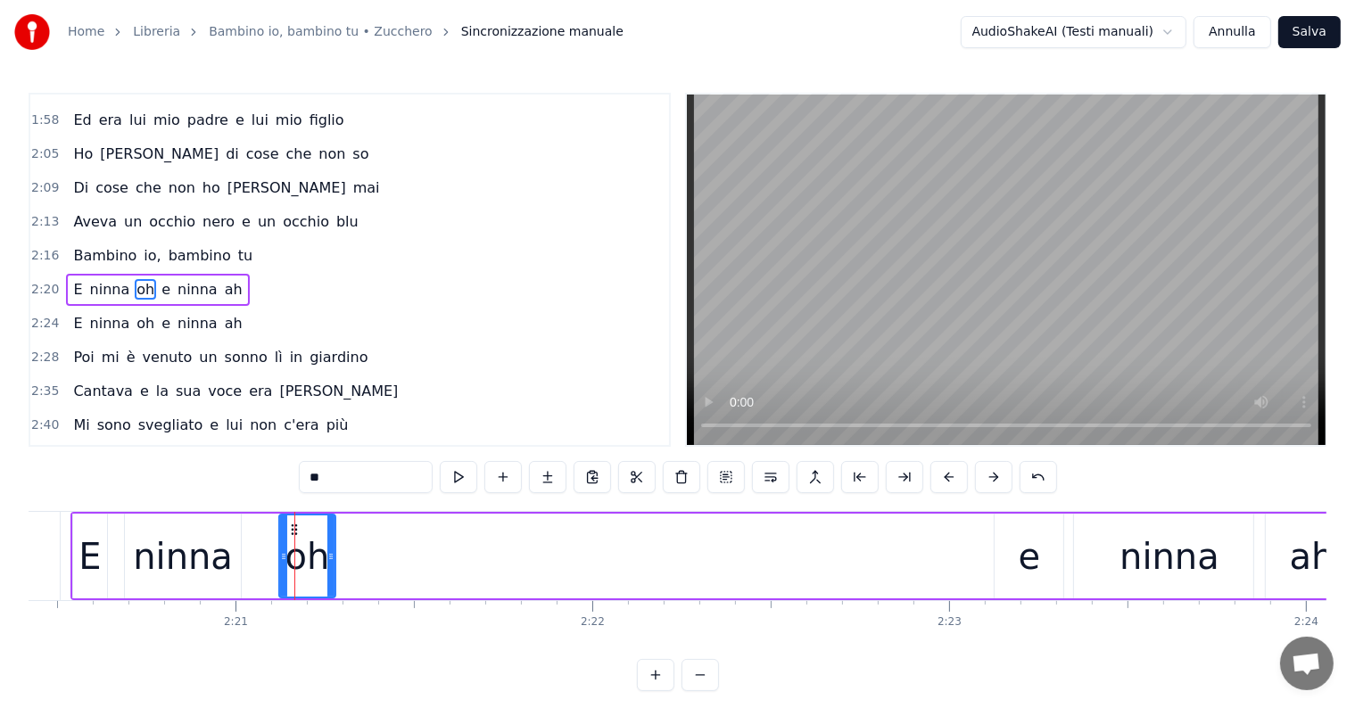
drag, startPoint x: 307, startPoint y: 544, endPoint x: 330, endPoint y: 546, distance: 23.3
click at [330, 546] on div at bounding box center [330, 556] width 7 height 81
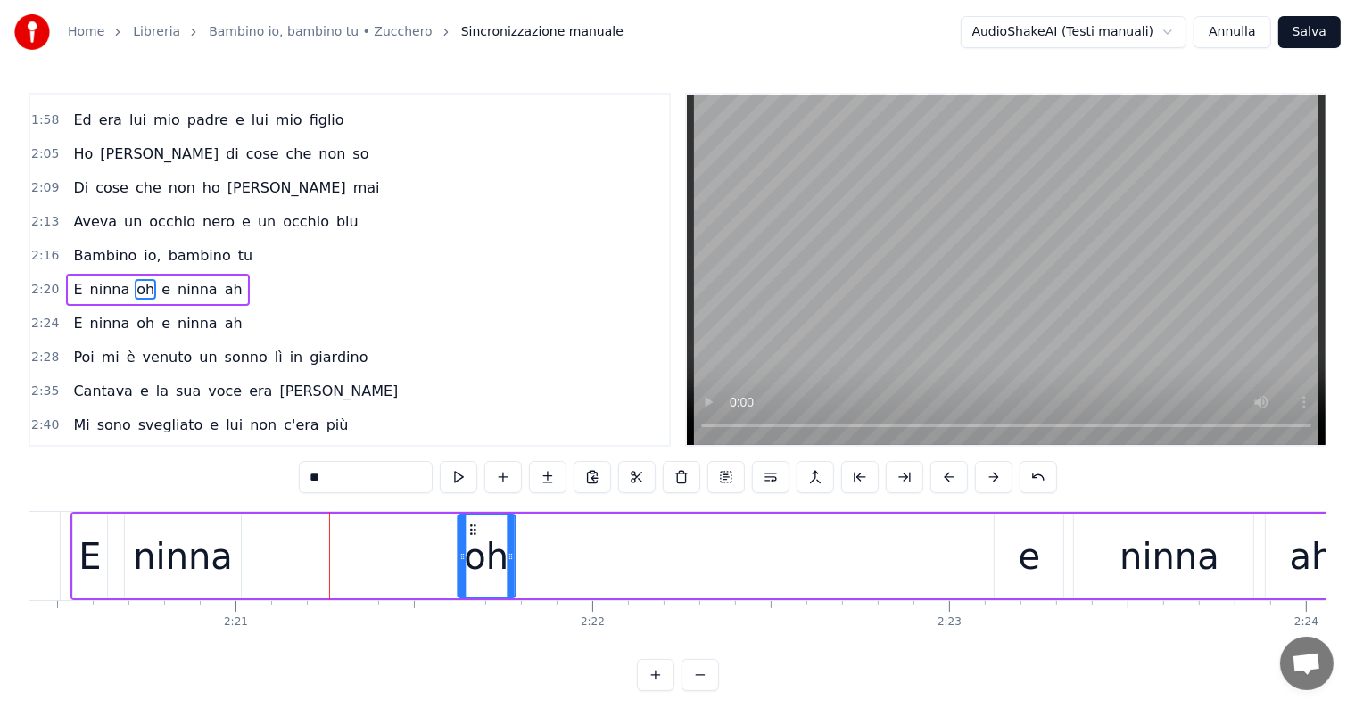
drag, startPoint x: 290, startPoint y: 527, endPoint x: 472, endPoint y: 539, distance: 182.3
click at [472, 539] on div "oh" at bounding box center [486, 556] width 55 height 81
click at [204, 578] on div "ninna" at bounding box center [183, 557] width 100 height 54
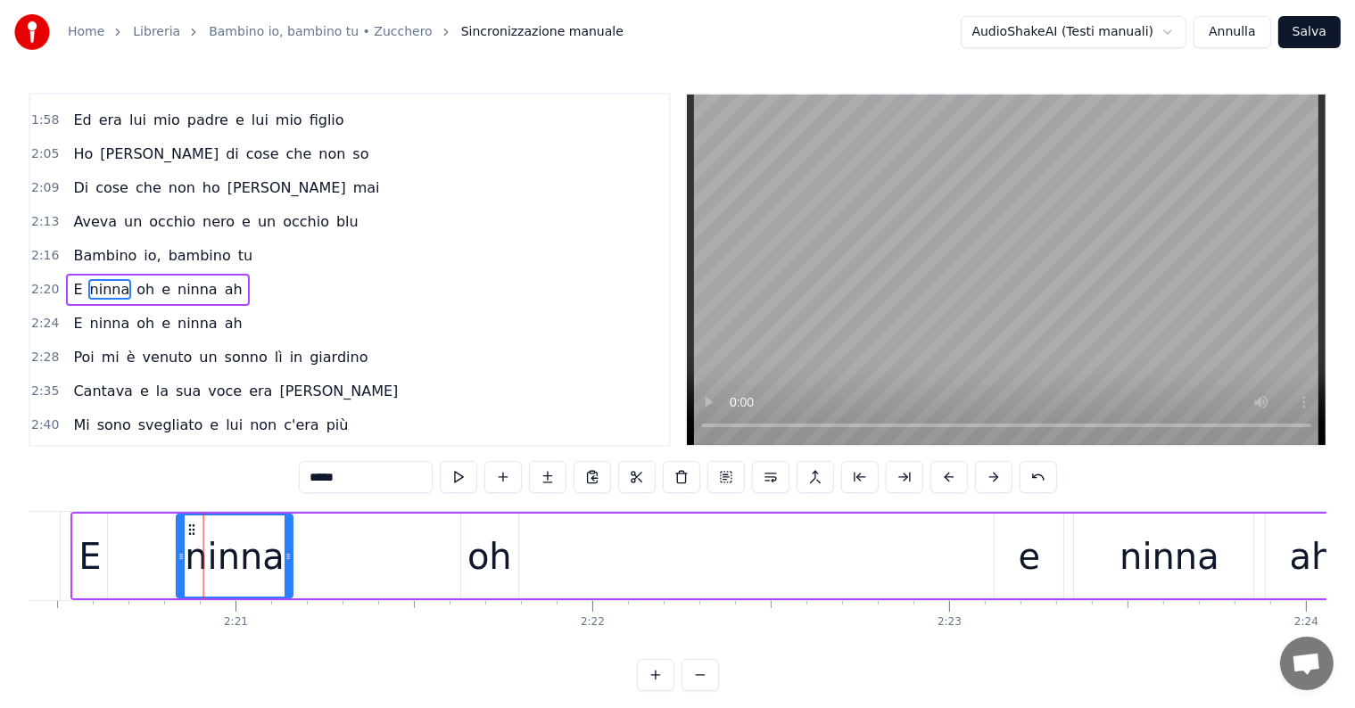
drag, startPoint x: 137, startPoint y: 528, endPoint x: 189, endPoint y: 534, distance: 52.1
click at [189, 534] on icon at bounding box center [192, 530] width 14 height 14
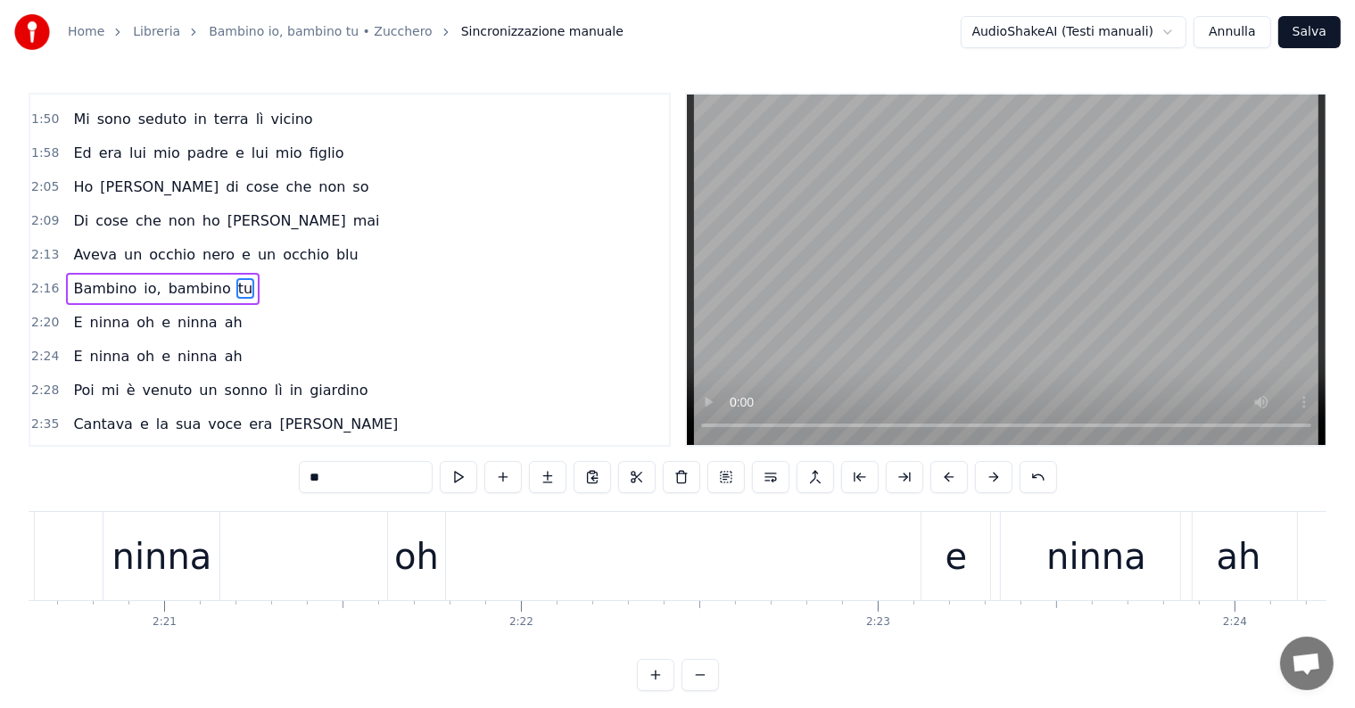
scroll to position [0, 50048]
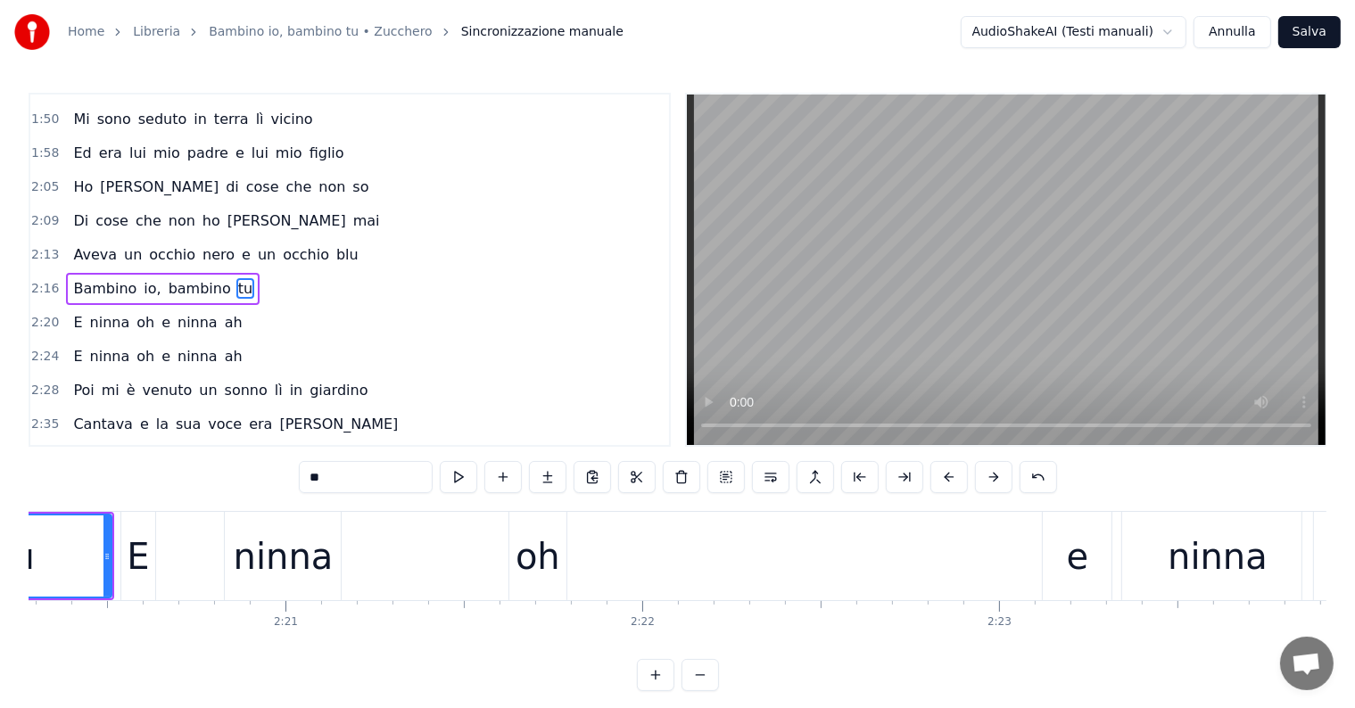
click at [547, 582] on div "oh" at bounding box center [537, 556] width 57 height 88
type input "**"
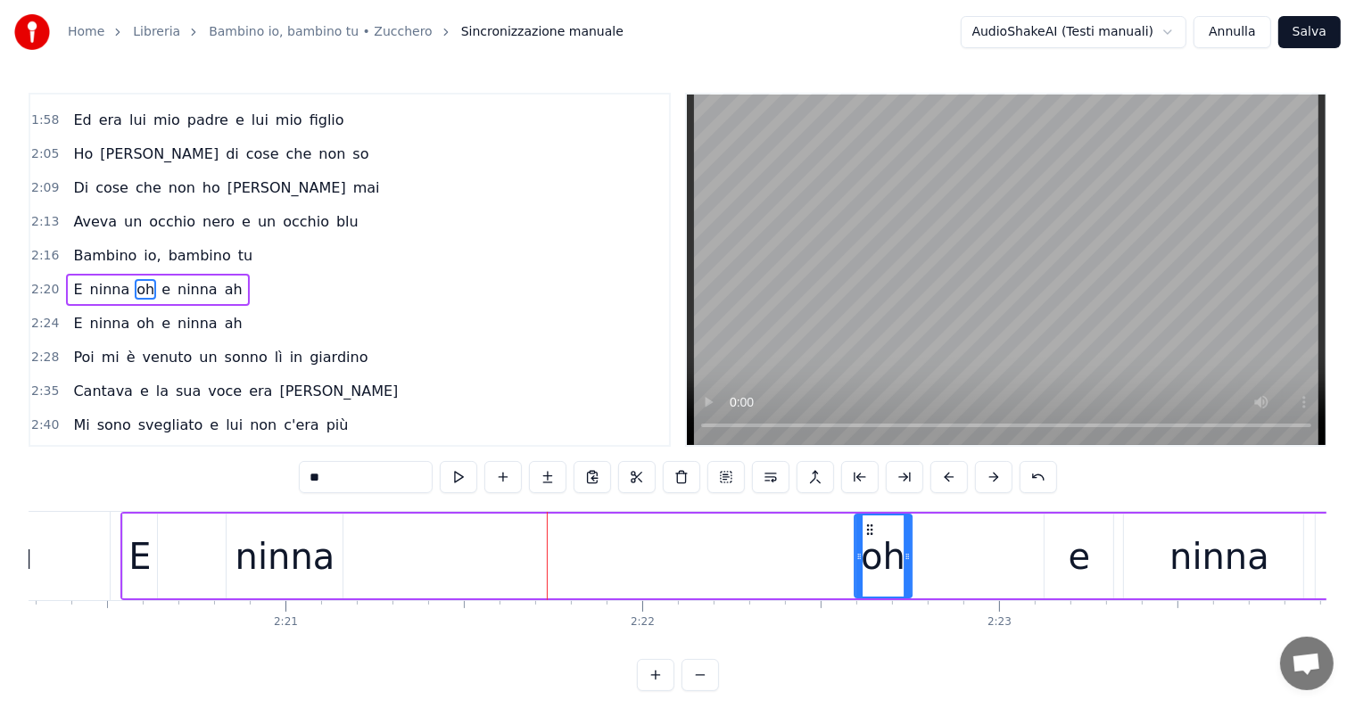
drag, startPoint x: 524, startPoint y: 524, endPoint x: 869, endPoint y: 530, distance: 344.3
click at [869, 530] on icon at bounding box center [869, 530] width 14 height 14
drag, startPoint x: 268, startPoint y: 580, endPoint x: 470, endPoint y: 574, distance: 202.5
click at [470, 574] on div "E ninna oh e ninna ah" at bounding box center [771, 556] width 1302 height 88
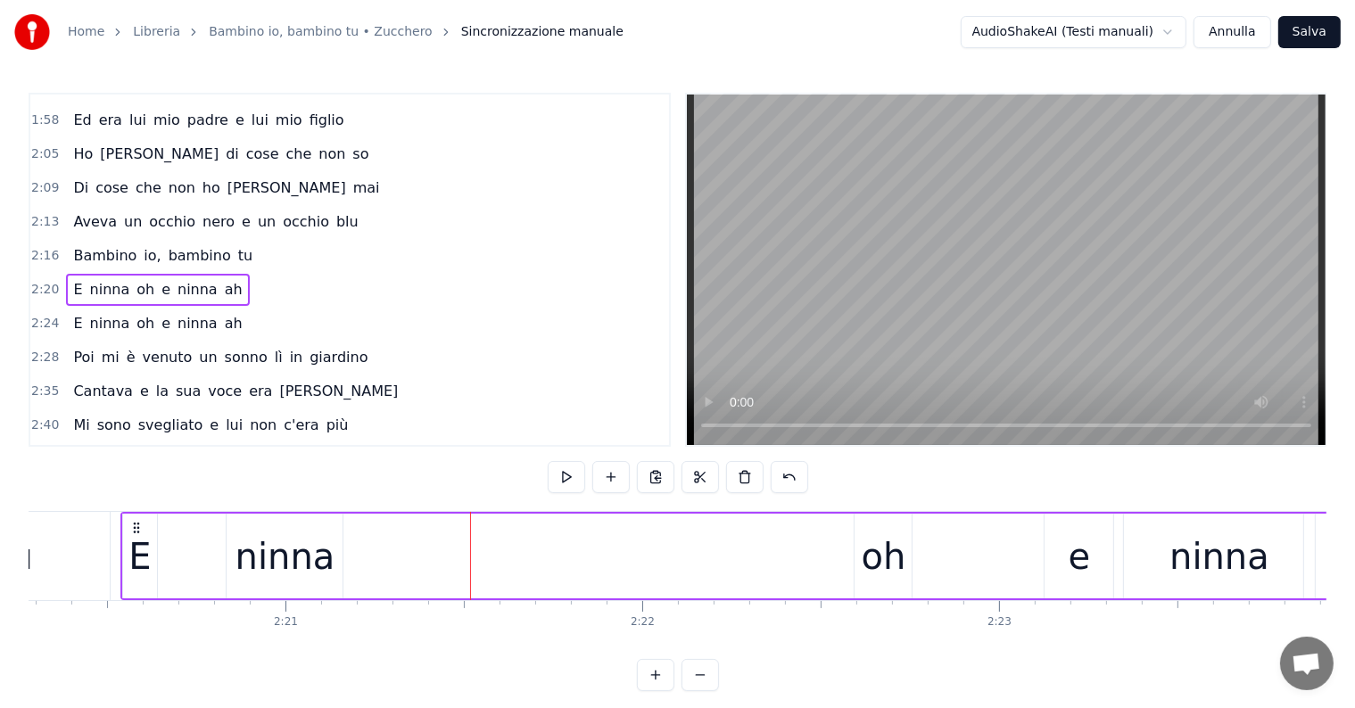
click at [285, 553] on div "ninna" at bounding box center [285, 557] width 100 height 54
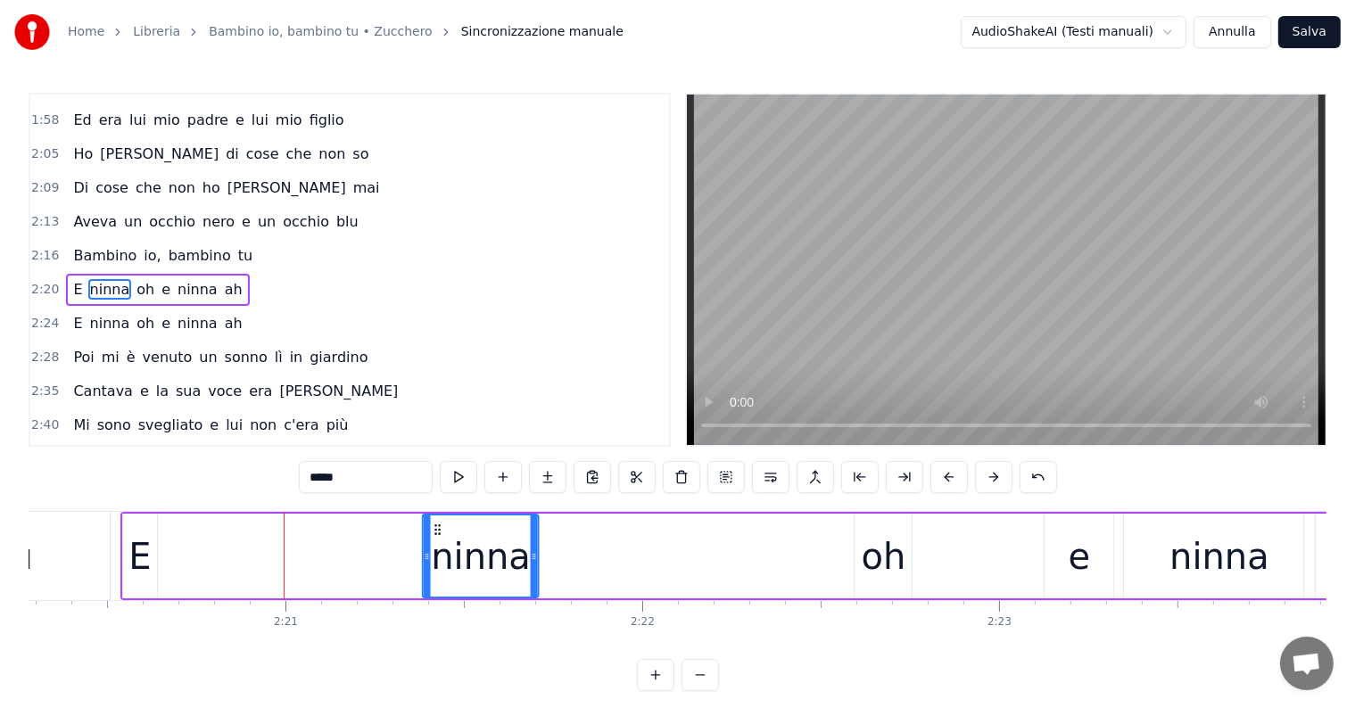
drag, startPoint x: 243, startPoint y: 527, endPoint x: 439, endPoint y: 527, distance: 196.2
click at [439, 527] on icon at bounding box center [438, 530] width 14 height 14
click at [140, 577] on div "E" at bounding box center [139, 557] width 22 height 54
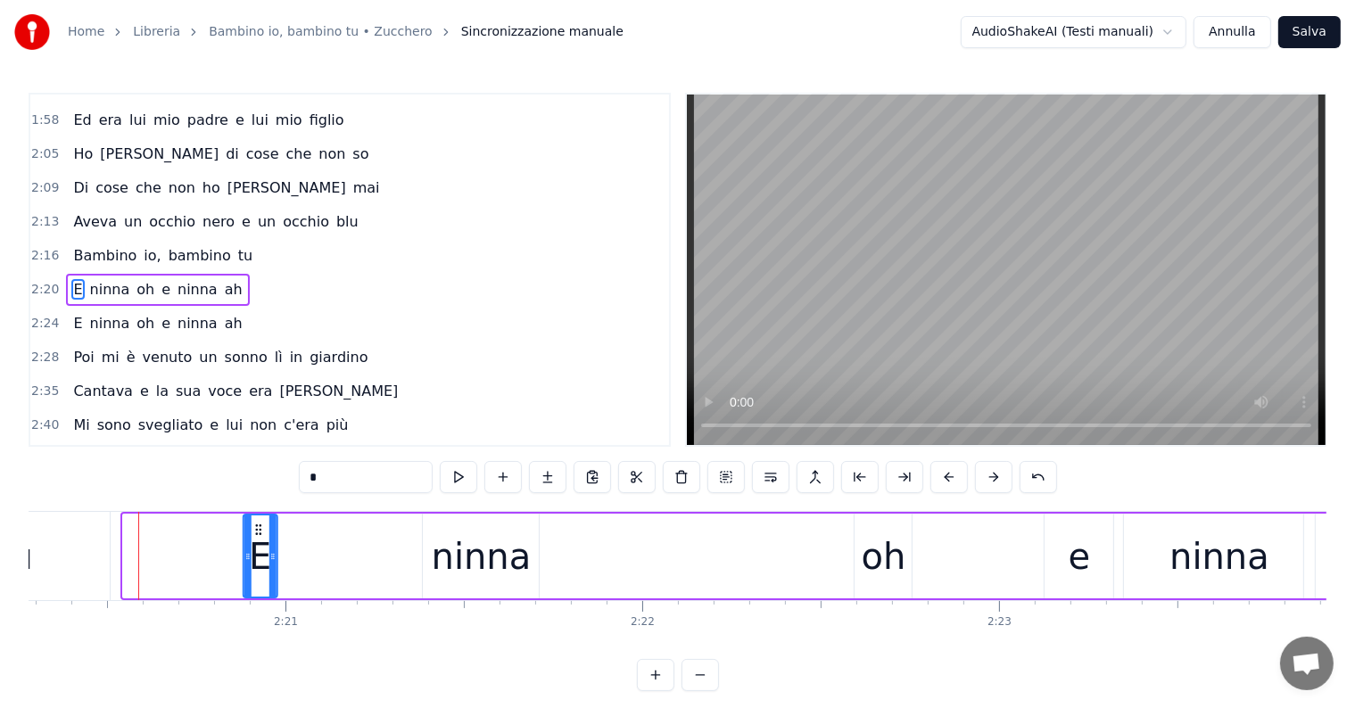
drag, startPoint x: 136, startPoint y: 531, endPoint x: 257, endPoint y: 530, distance: 121.3
click at [257, 530] on icon at bounding box center [259, 530] width 14 height 14
click at [491, 557] on div "ninna" at bounding box center [482, 557] width 100 height 54
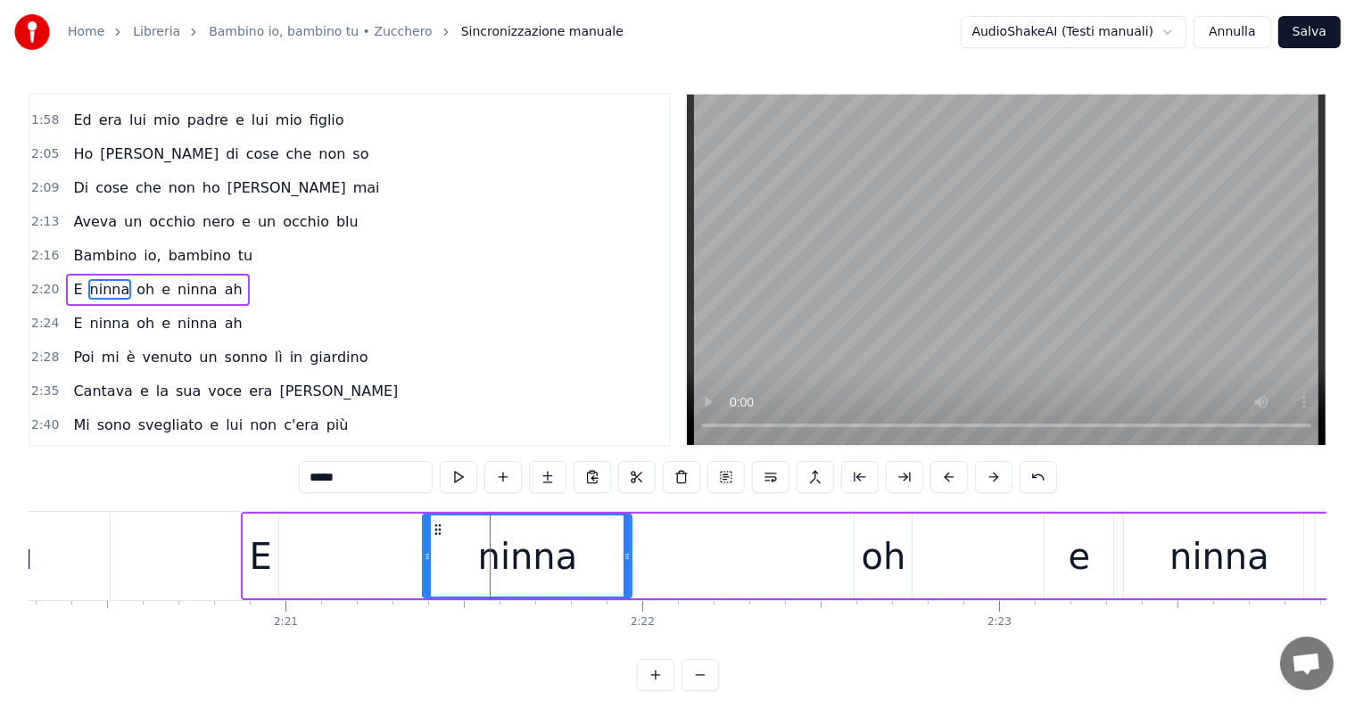
drag, startPoint x: 535, startPoint y: 555, endPoint x: 628, endPoint y: 558, distance: 92.8
click at [628, 558] on icon at bounding box center [626, 556] width 7 height 14
click at [252, 569] on div "E" at bounding box center [261, 557] width 22 height 54
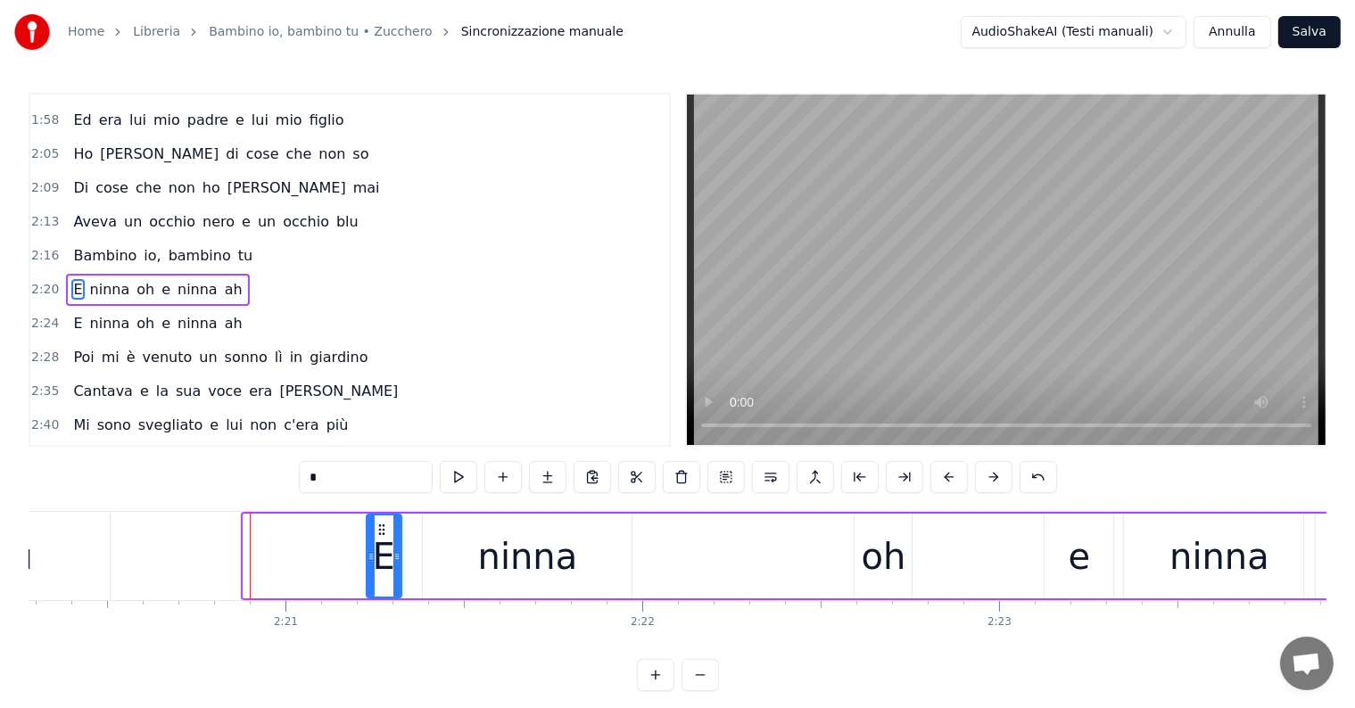
drag, startPoint x: 257, startPoint y: 524, endPoint x: 383, endPoint y: 524, distance: 125.8
click at [380, 525] on circle at bounding box center [379, 525] width 1 height 1
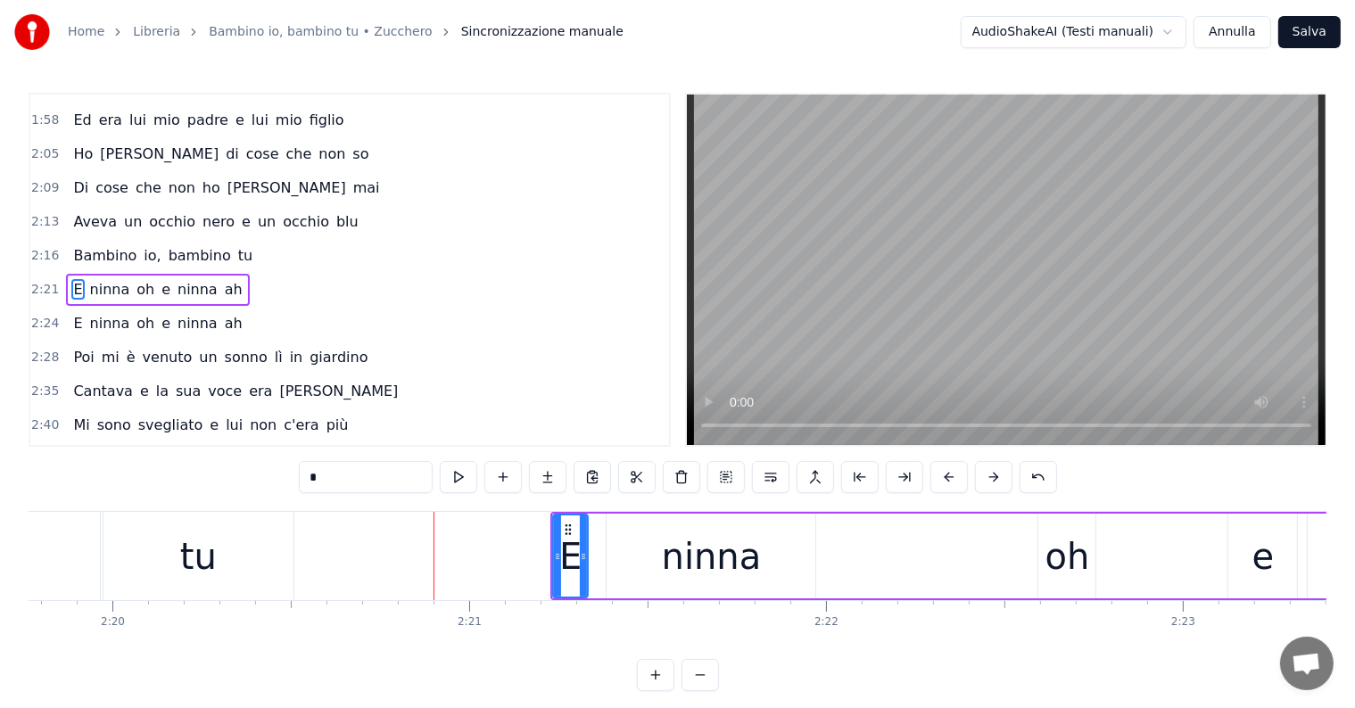
scroll to position [0, 49742]
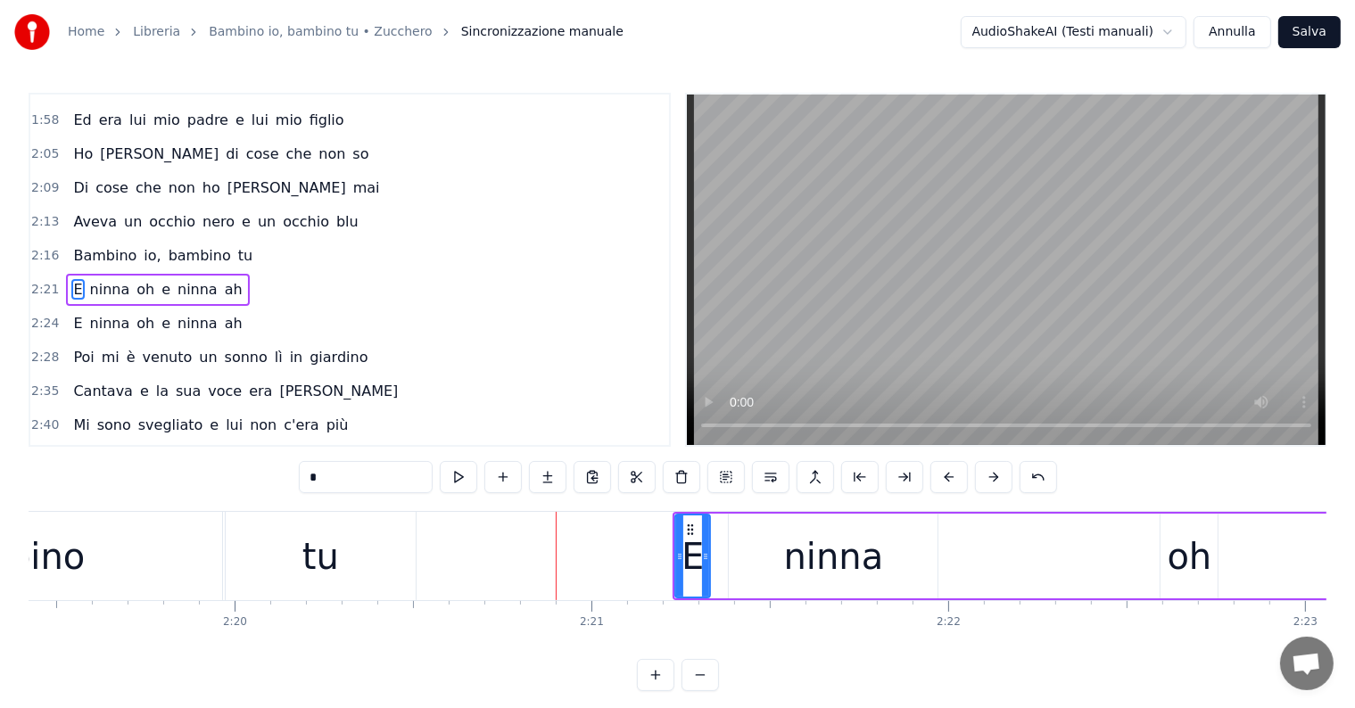
click at [357, 583] on div "tu" at bounding box center [321, 556] width 190 height 88
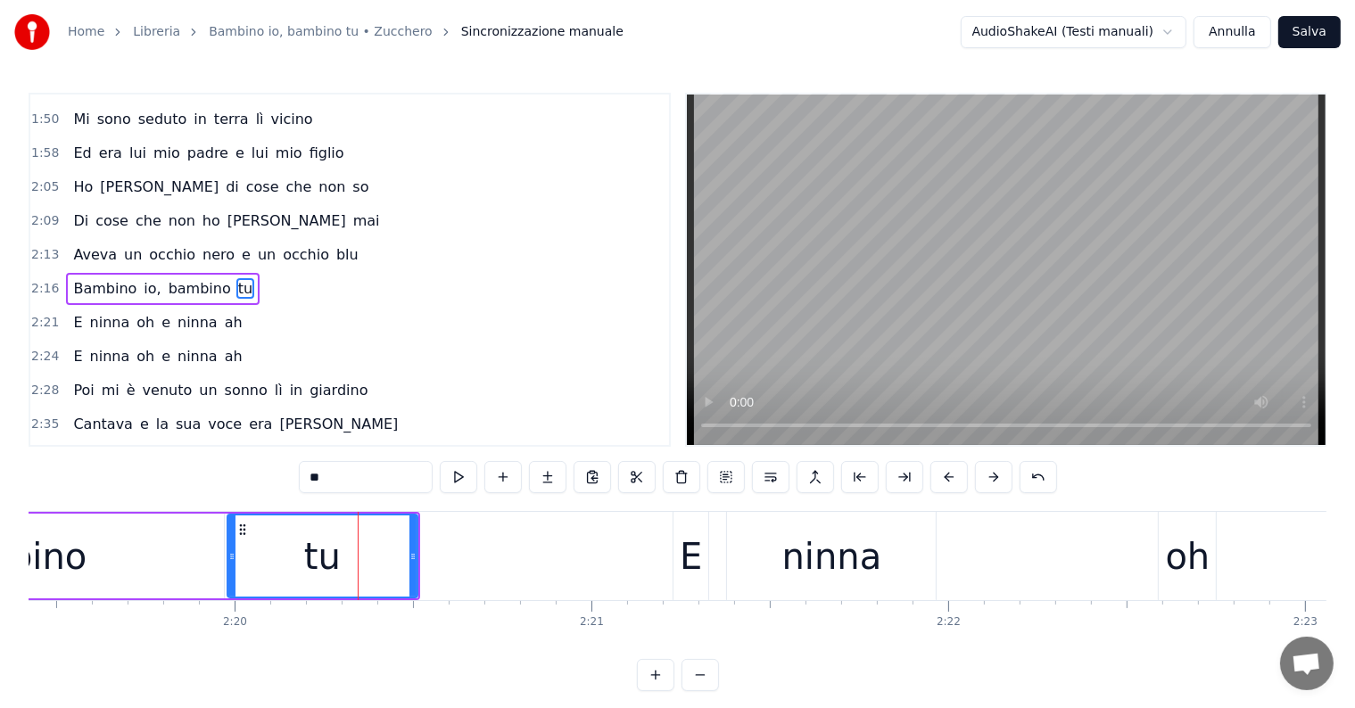
click at [78, 278] on span "Bambino" at bounding box center [104, 288] width 67 height 21
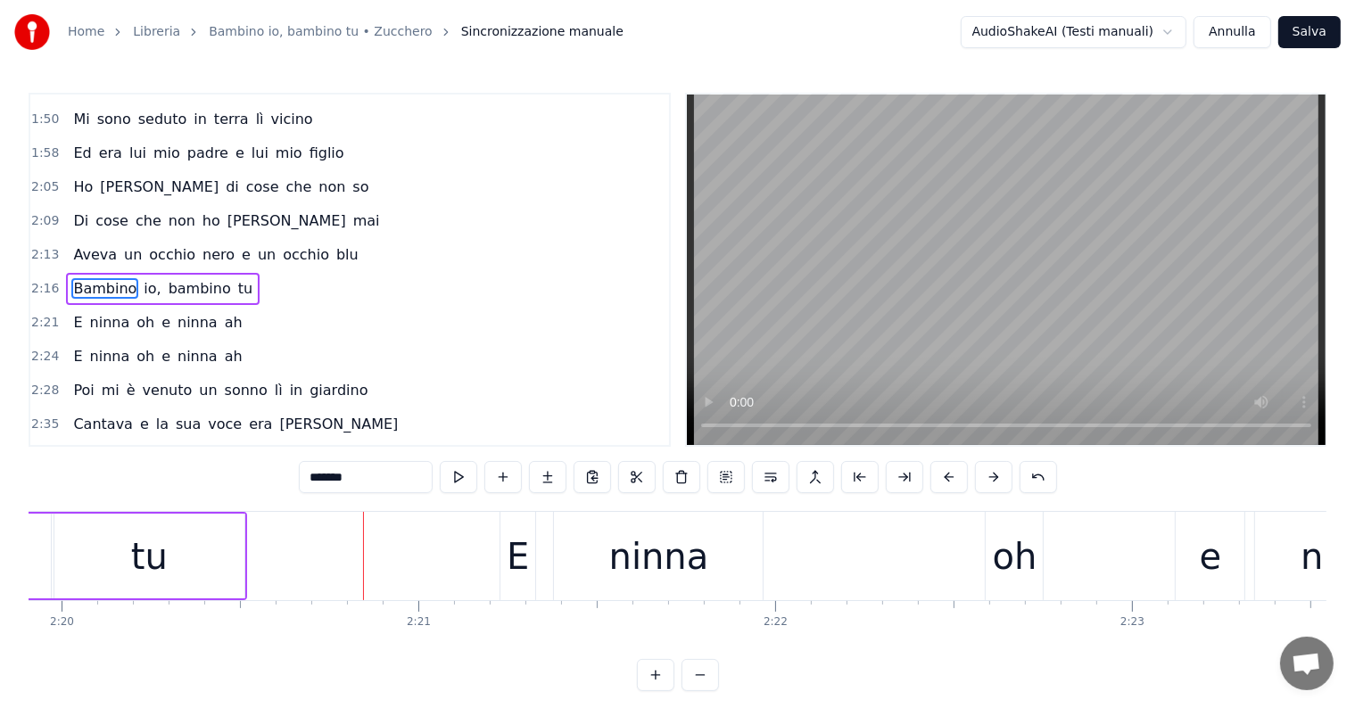
scroll to position [0, 49559]
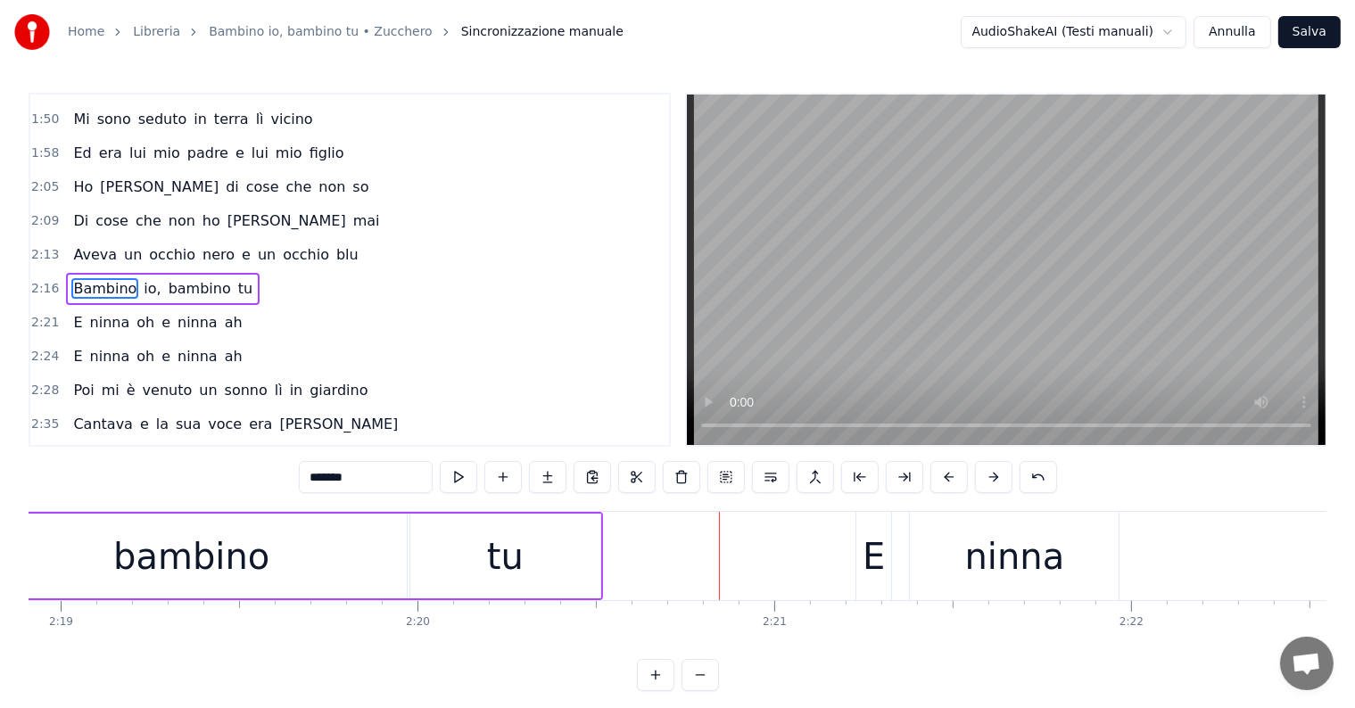
click at [545, 591] on div "tu" at bounding box center [505, 556] width 190 height 85
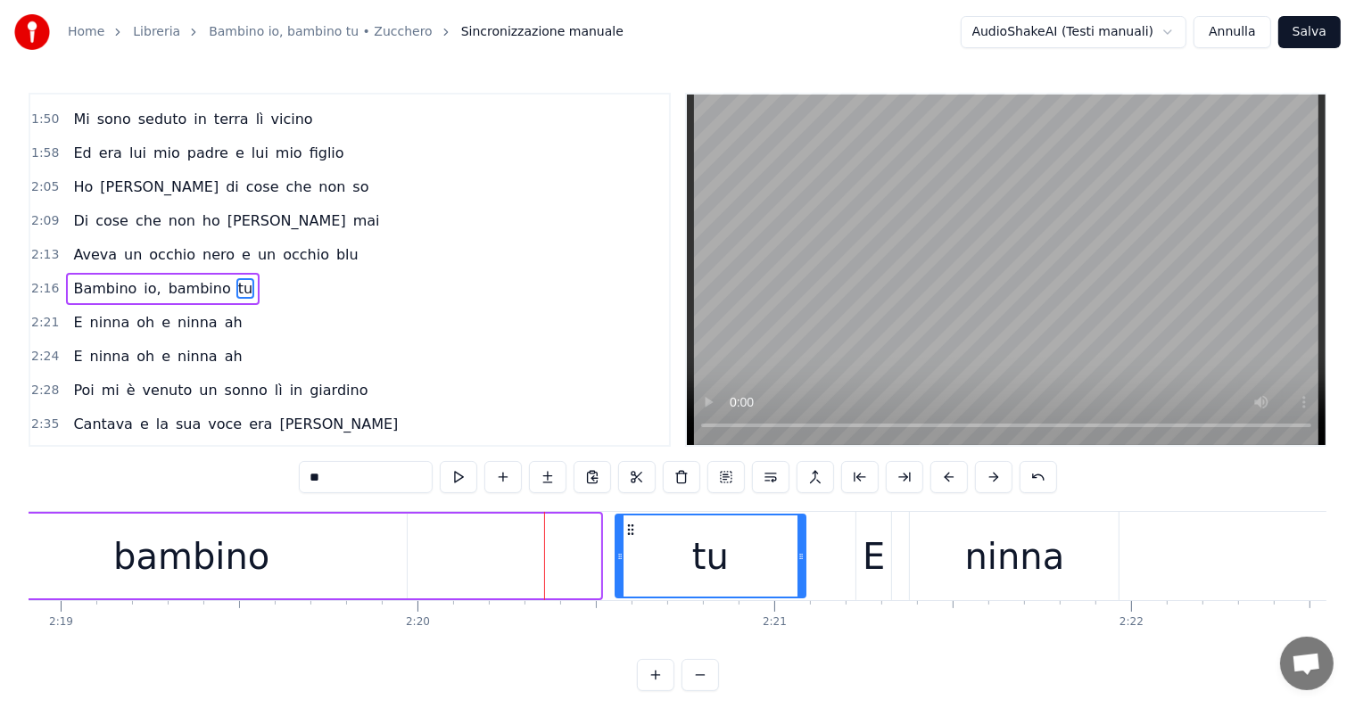
drag, startPoint x: 422, startPoint y: 526, endPoint x: 628, endPoint y: 524, distance: 206.0
click at [628, 524] on icon at bounding box center [630, 530] width 14 height 14
click at [314, 572] on div "bambino" at bounding box center [192, 556] width 430 height 85
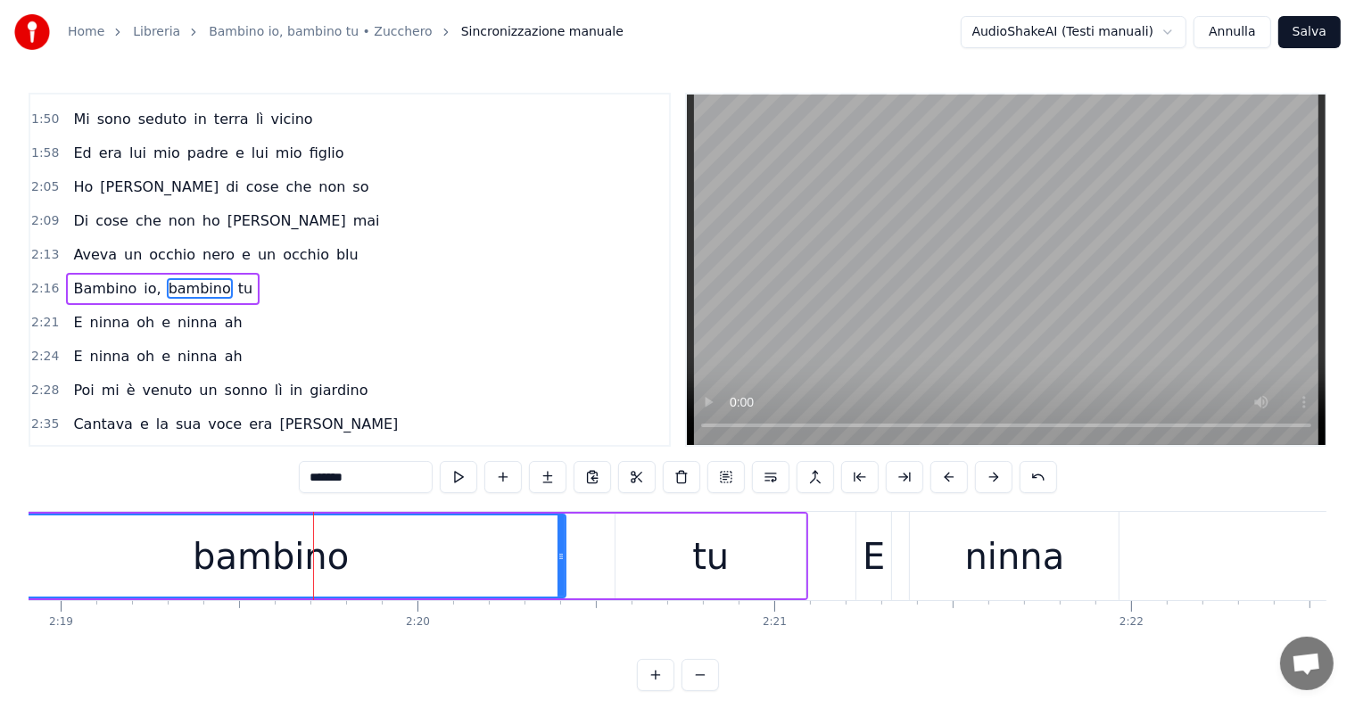
drag, startPoint x: 402, startPoint y: 554, endPoint x: 561, endPoint y: 558, distance: 158.8
click at [561, 558] on icon at bounding box center [560, 556] width 7 height 14
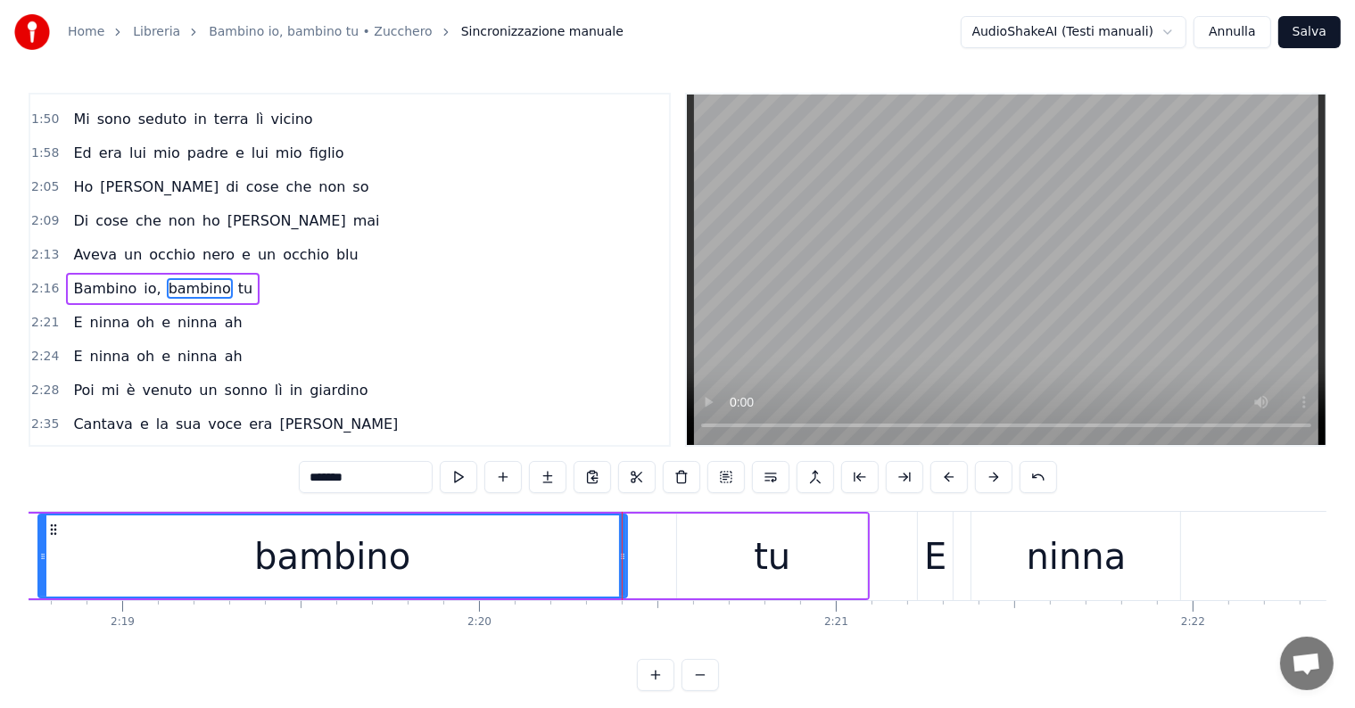
scroll to position [0, 49072]
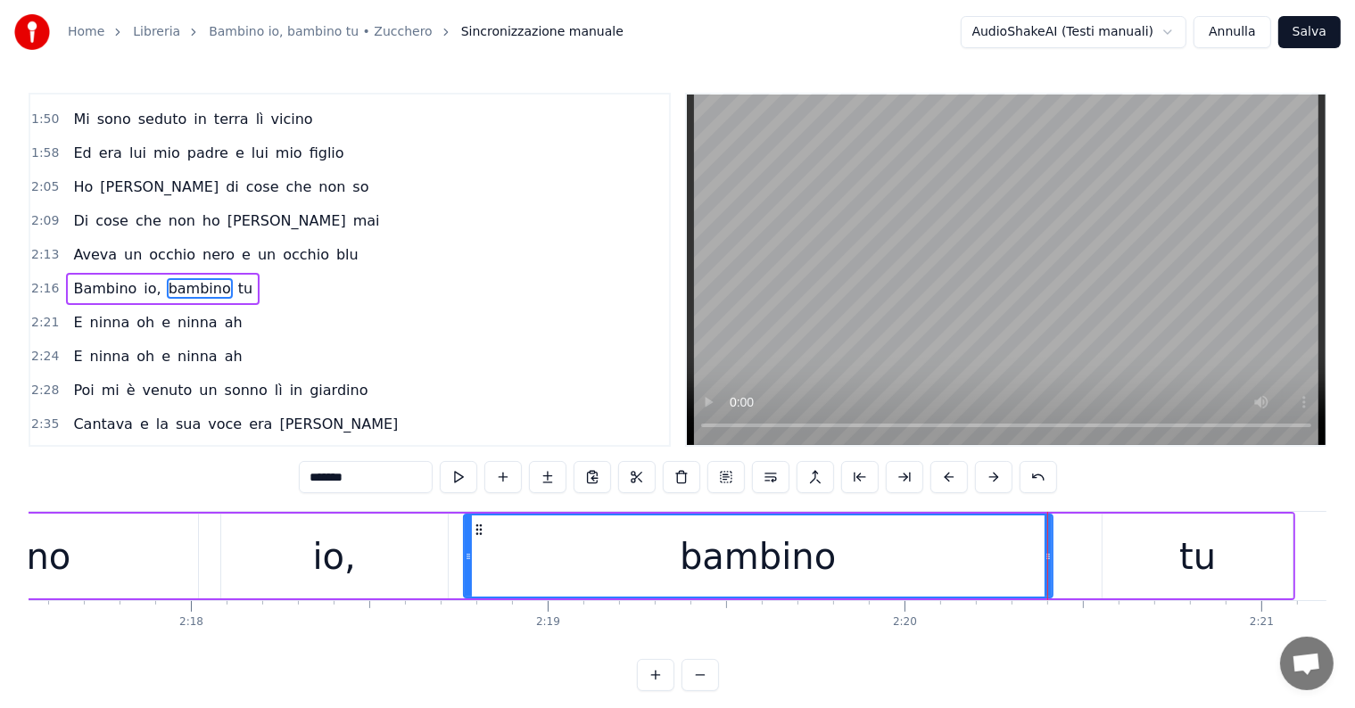
click at [92, 278] on span "Bambino" at bounding box center [104, 288] width 67 height 21
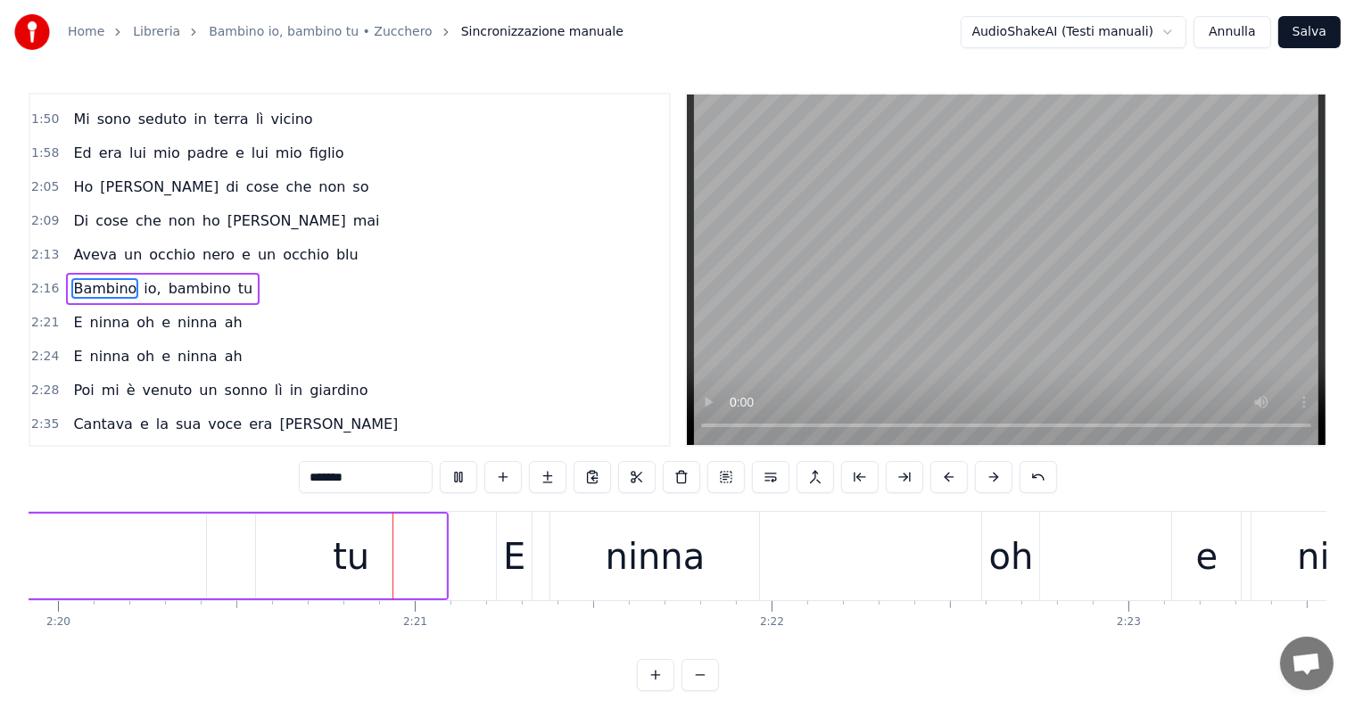
scroll to position [0, 49920]
click at [1019, 572] on div "oh" at bounding box center [1010, 557] width 45 height 54
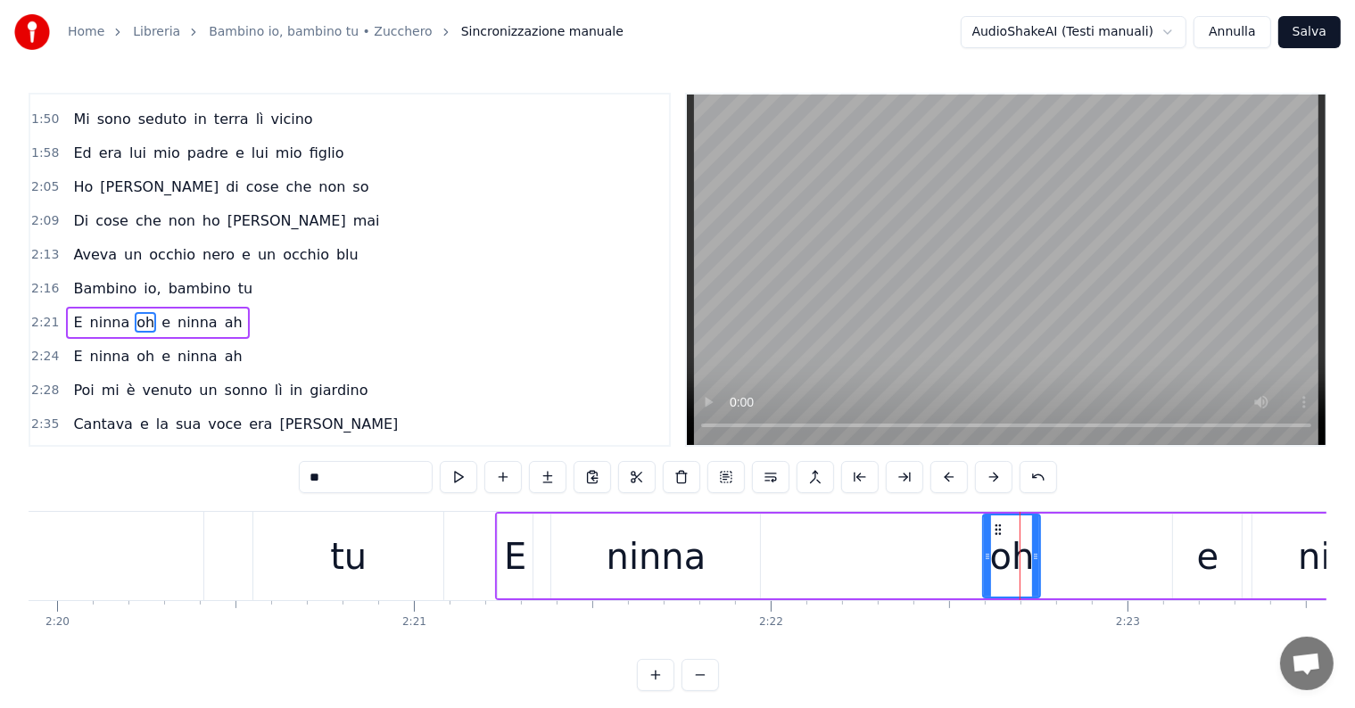
scroll to position [432, 0]
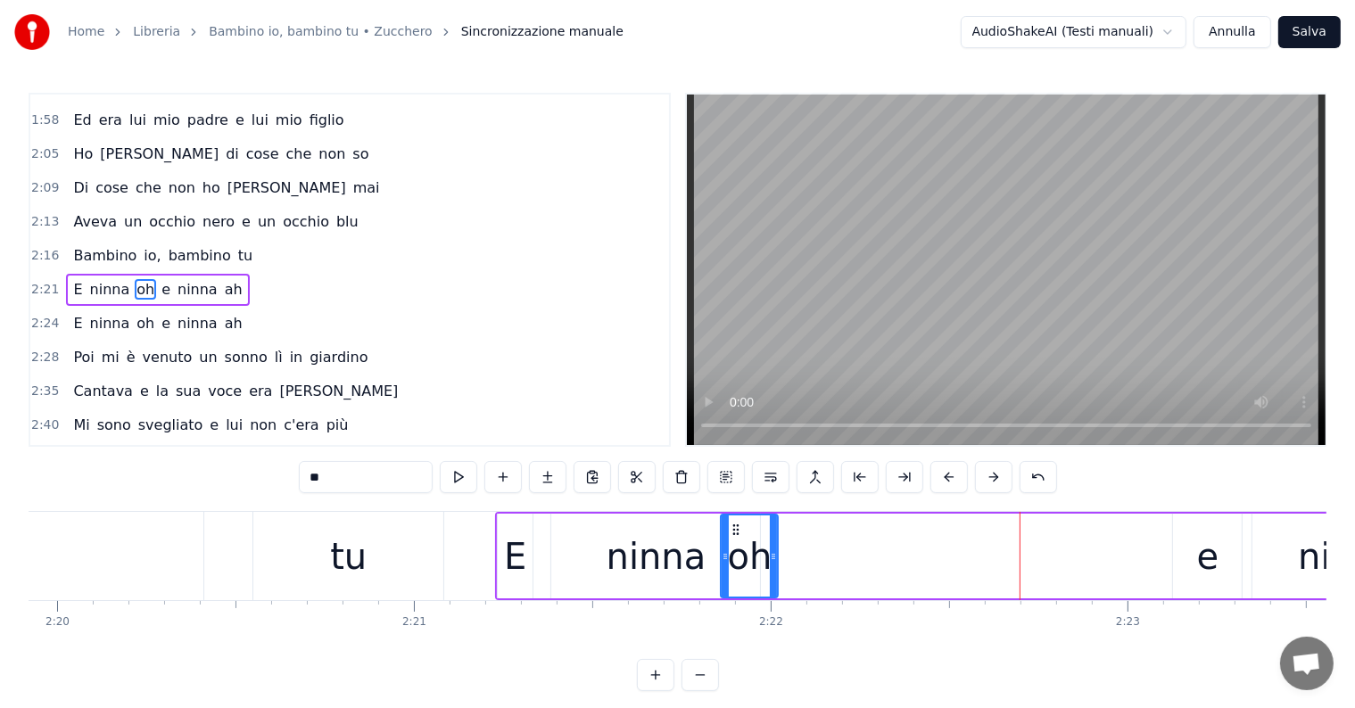
drag, startPoint x: 998, startPoint y: 527, endPoint x: 736, endPoint y: 541, distance: 262.6
click at [736, 541] on div "oh" at bounding box center [749, 556] width 55 height 81
click at [683, 545] on div "ninna" at bounding box center [657, 557] width 100 height 54
type input "*****"
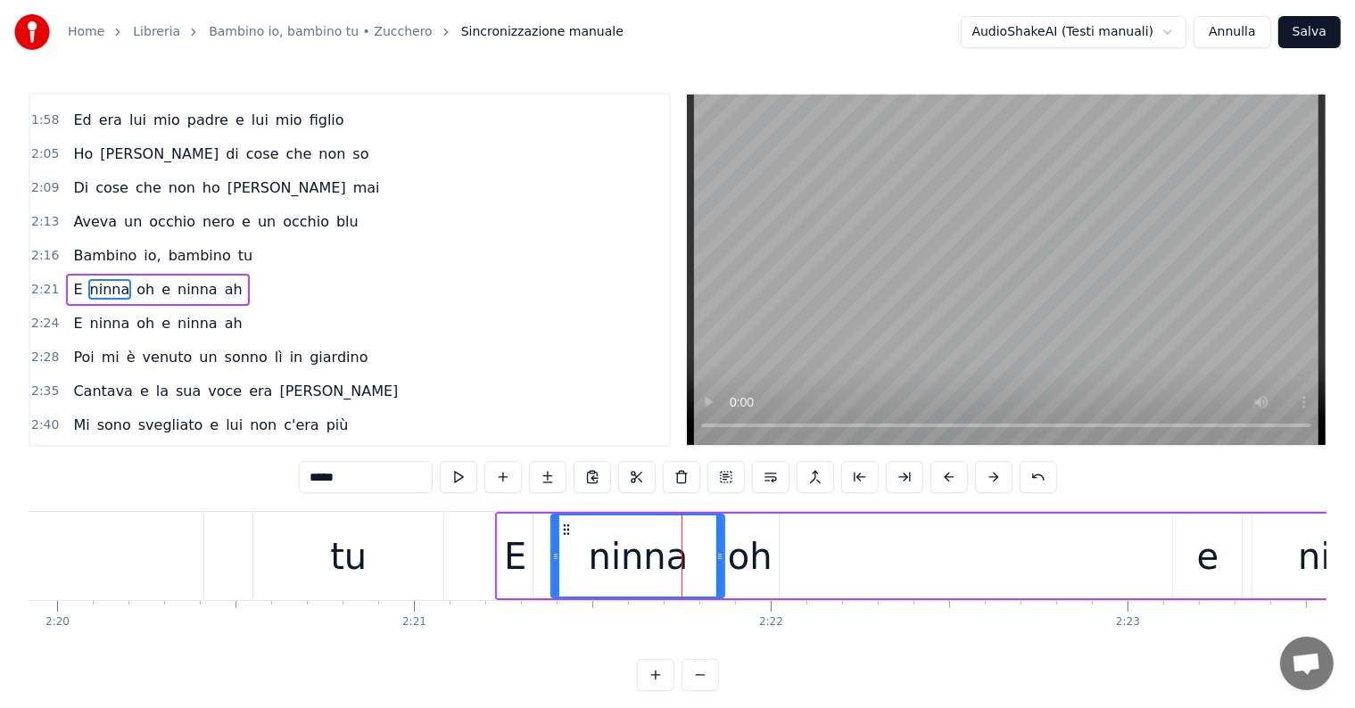
drag, startPoint x: 754, startPoint y: 532, endPoint x: 718, endPoint y: 535, distance: 35.8
click at [718, 535] on div at bounding box center [719, 556] width 7 height 81
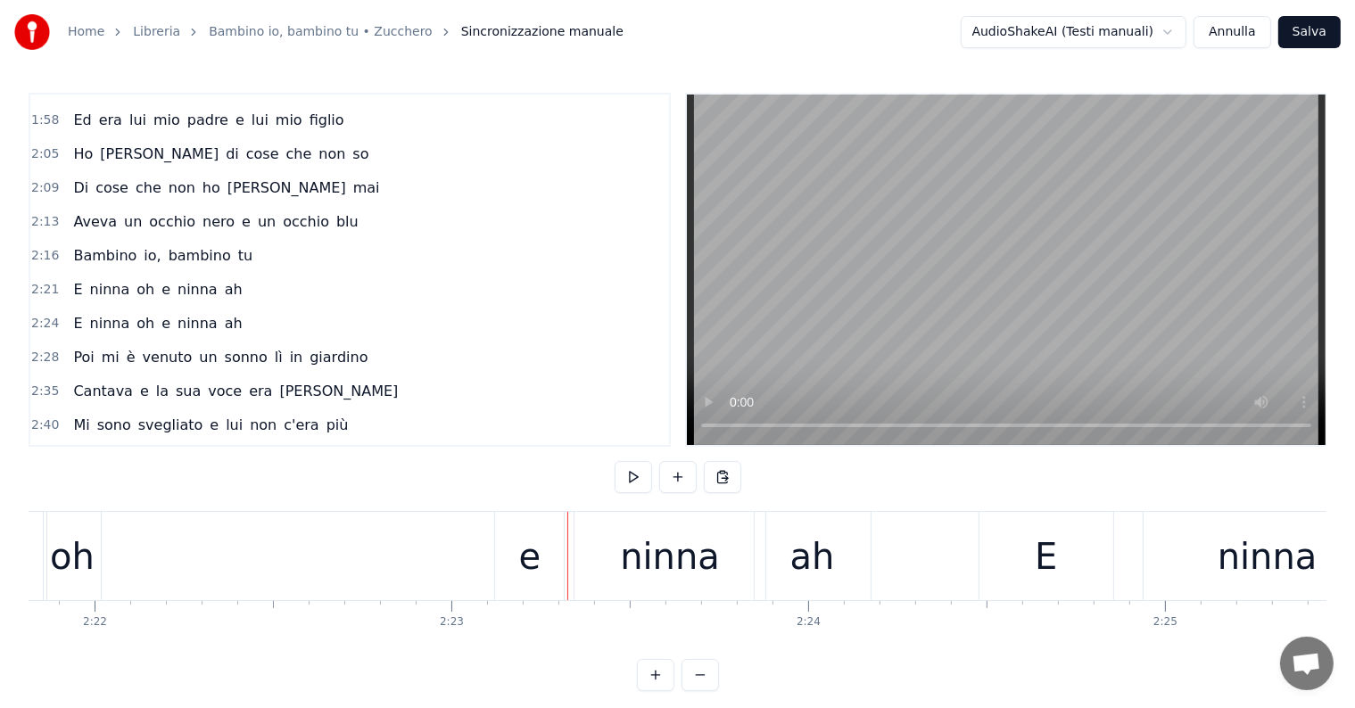
scroll to position [0, 50474]
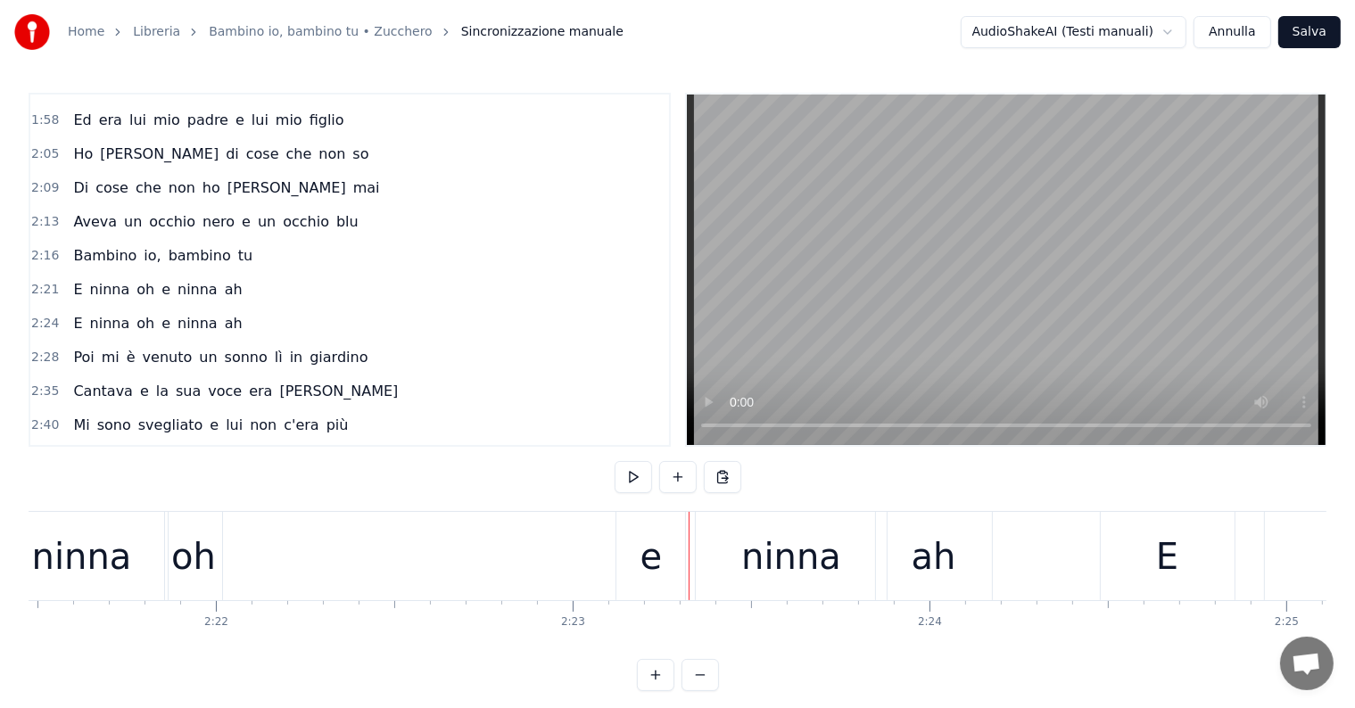
click at [99, 314] on div "E ninna oh e ninna ah" at bounding box center [157, 324] width 183 height 32
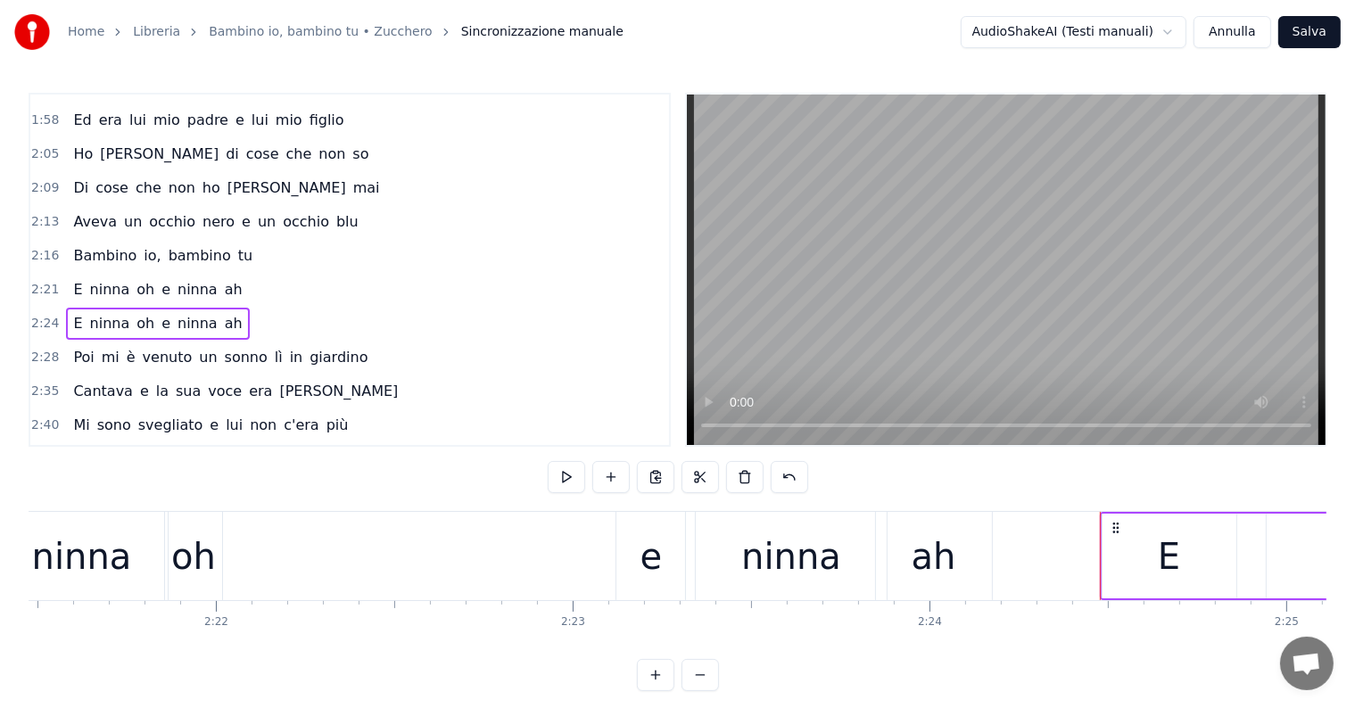
click at [111, 280] on div "E ninna oh e ninna ah" at bounding box center [157, 290] width 183 height 32
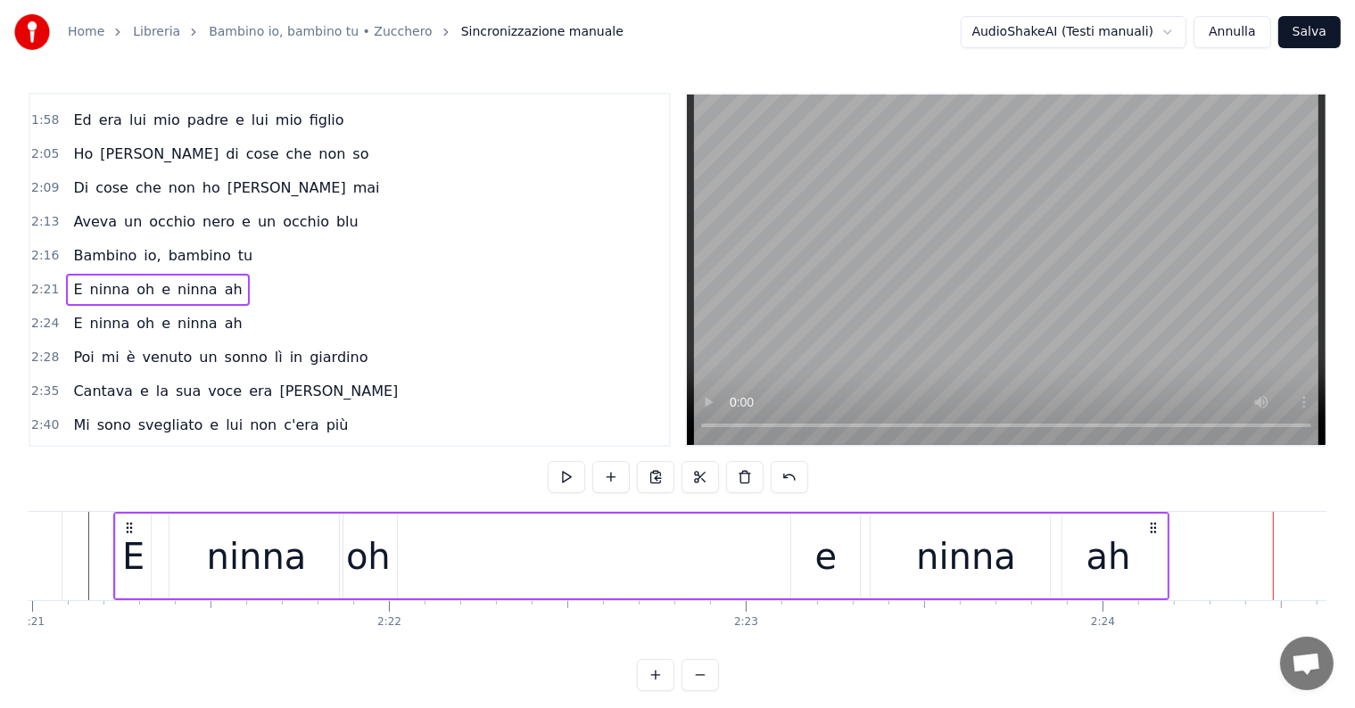
scroll to position [0, 50297]
click at [838, 580] on div "e" at bounding box center [831, 557] width 22 height 54
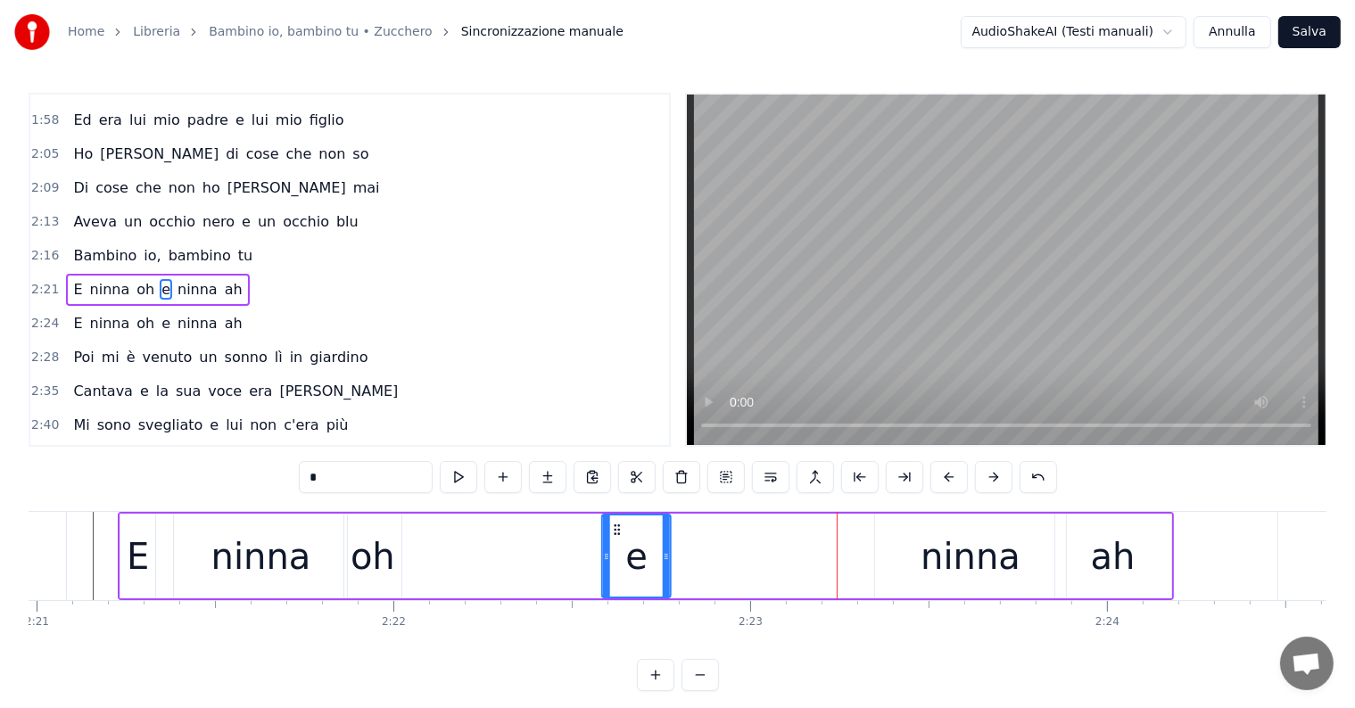
drag, startPoint x: 809, startPoint y: 524, endPoint x: 615, endPoint y: 528, distance: 193.6
click at [615, 528] on icon at bounding box center [618, 530] width 14 height 14
click at [988, 574] on div "ninna" at bounding box center [970, 557] width 100 height 54
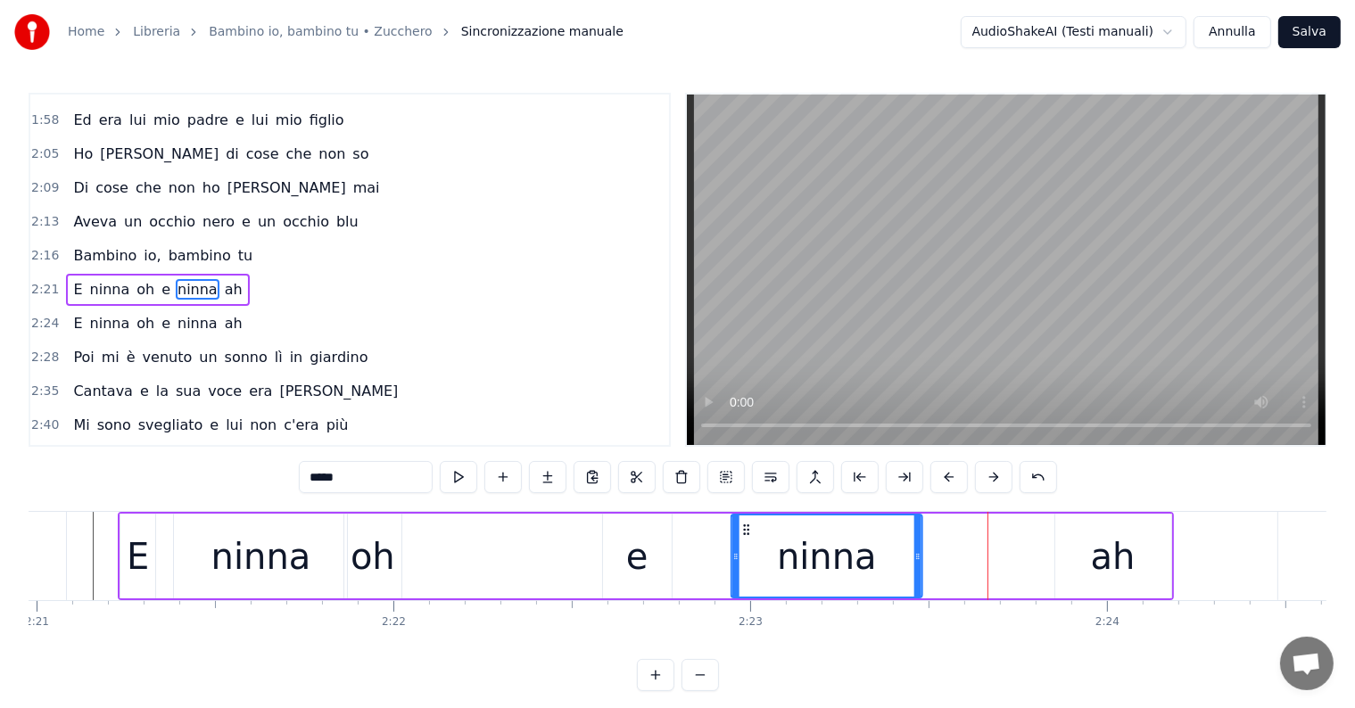
drag, startPoint x: 889, startPoint y: 532, endPoint x: 746, endPoint y: 539, distance: 143.8
click at [746, 539] on div "ninna" at bounding box center [826, 556] width 189 height 81
click at [1099, 571] on div "ah" at bounding box center [1113, 557] width 45 height 54
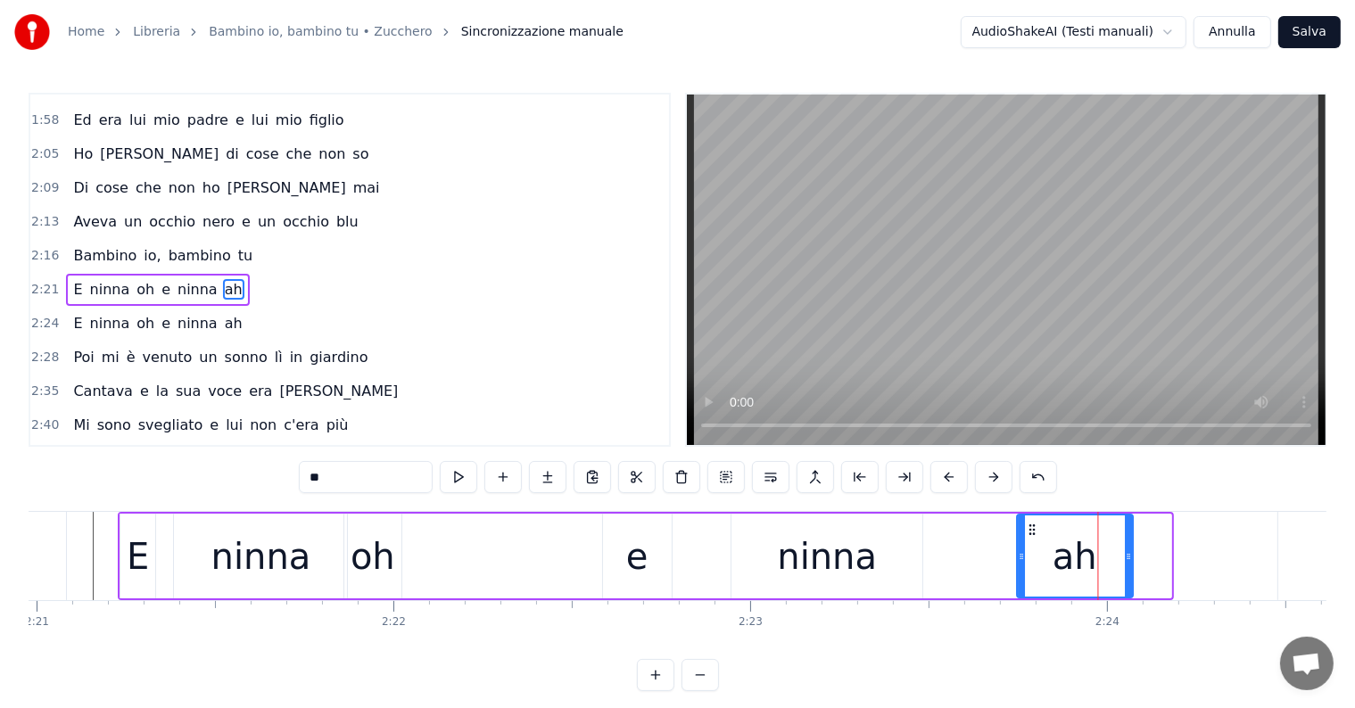
drag, startPoint x: 1069, startPoint y: 526, endPoint x: 1031, endPoint y: 528, distance: 38.4
click at [1031, 528] on icon at bounding box center [1032, 530] width 14 height 14
click at [763, 586] on div "ninna" at bounding box center [826, 556] width 191 height 85
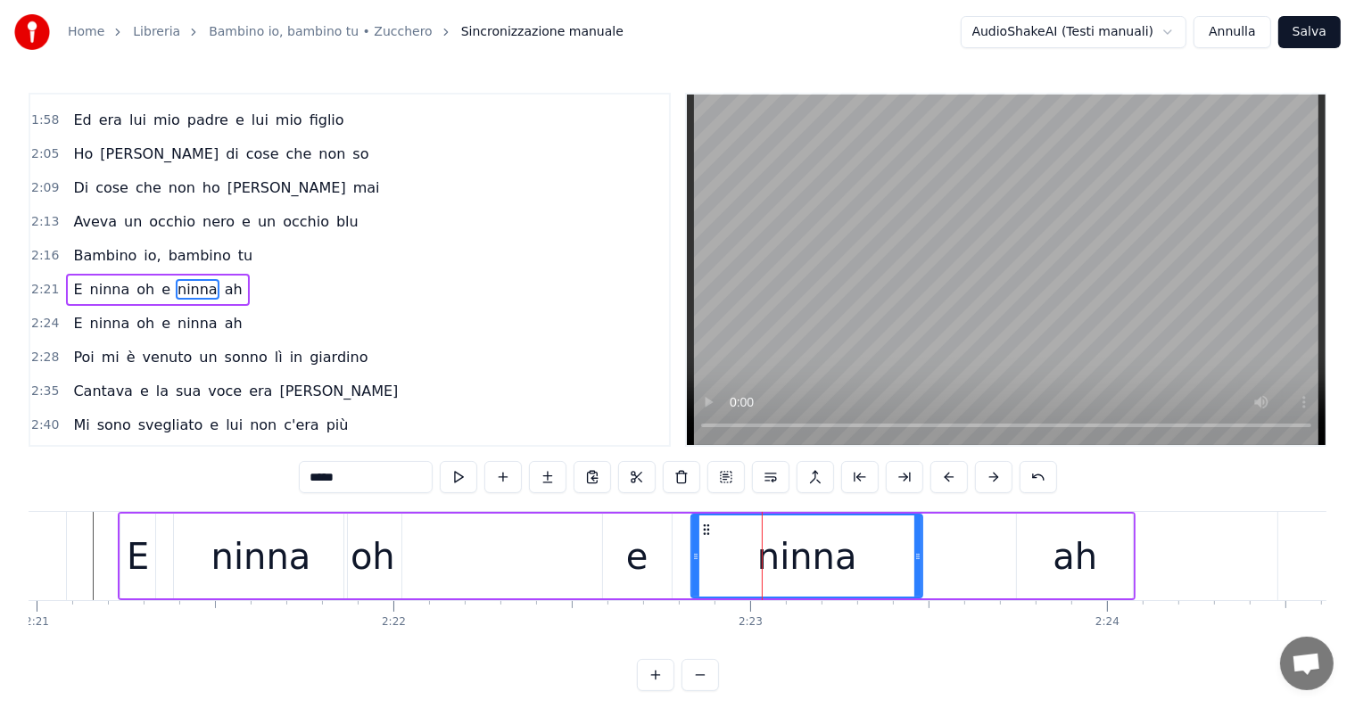
drag, startPoint x: 733, startPoint y: 557, endPoint x: 758, endPoint y: 544, distance: 28.3
click at [692, 558] on icon at bounding box center [695, 556] width 7 height 14
drag, startPoint x: 918, startPoint y: 557, endPoint x: 949, endPoint y: 557, distance: 31.2
click at [949, 557] on icon at bounding box center [948, 556] width 7 height 14
click at [193, 569] on div "ninna" at bounding box center [260, 556] width 173 height 85
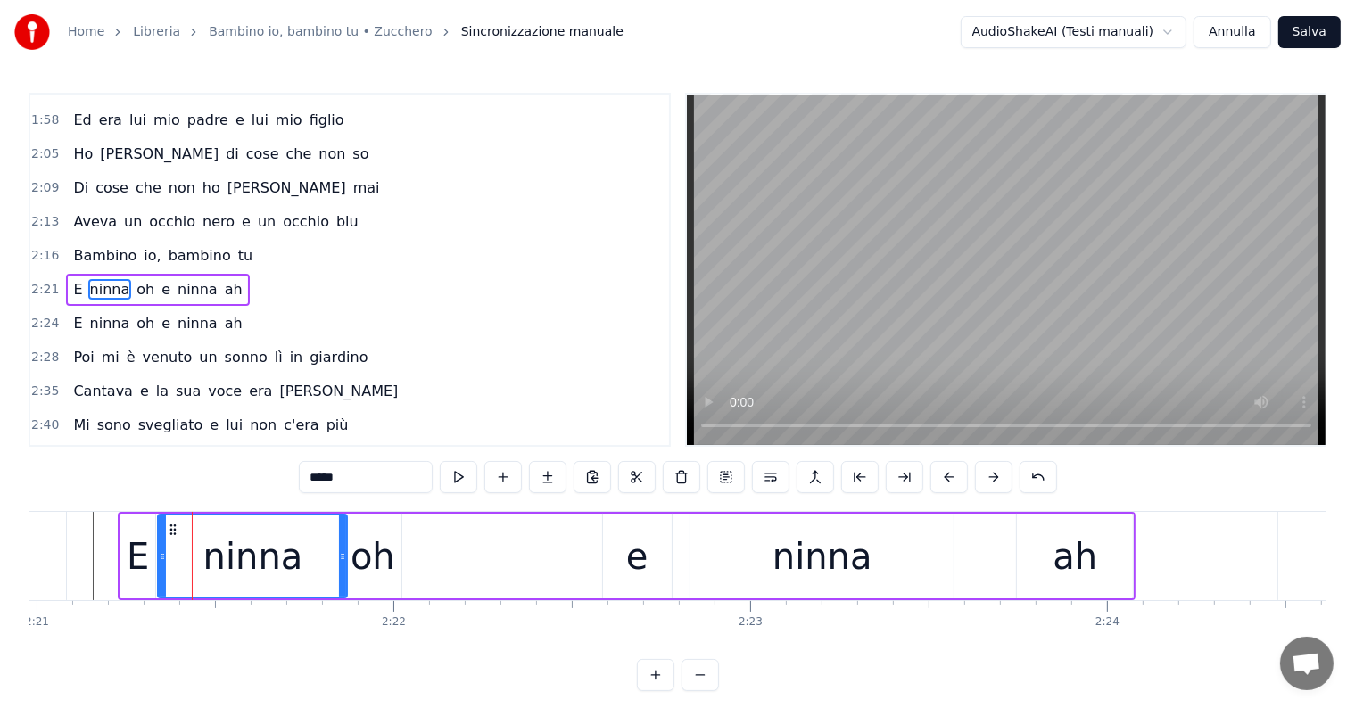
drag, startPoint x: 177, startPoint y: 559, endPoint x: 161, endPoint y: 559, distance: 16.1
click at [161, 559] on icon at bounding box center [162, 556] width 7 height 14
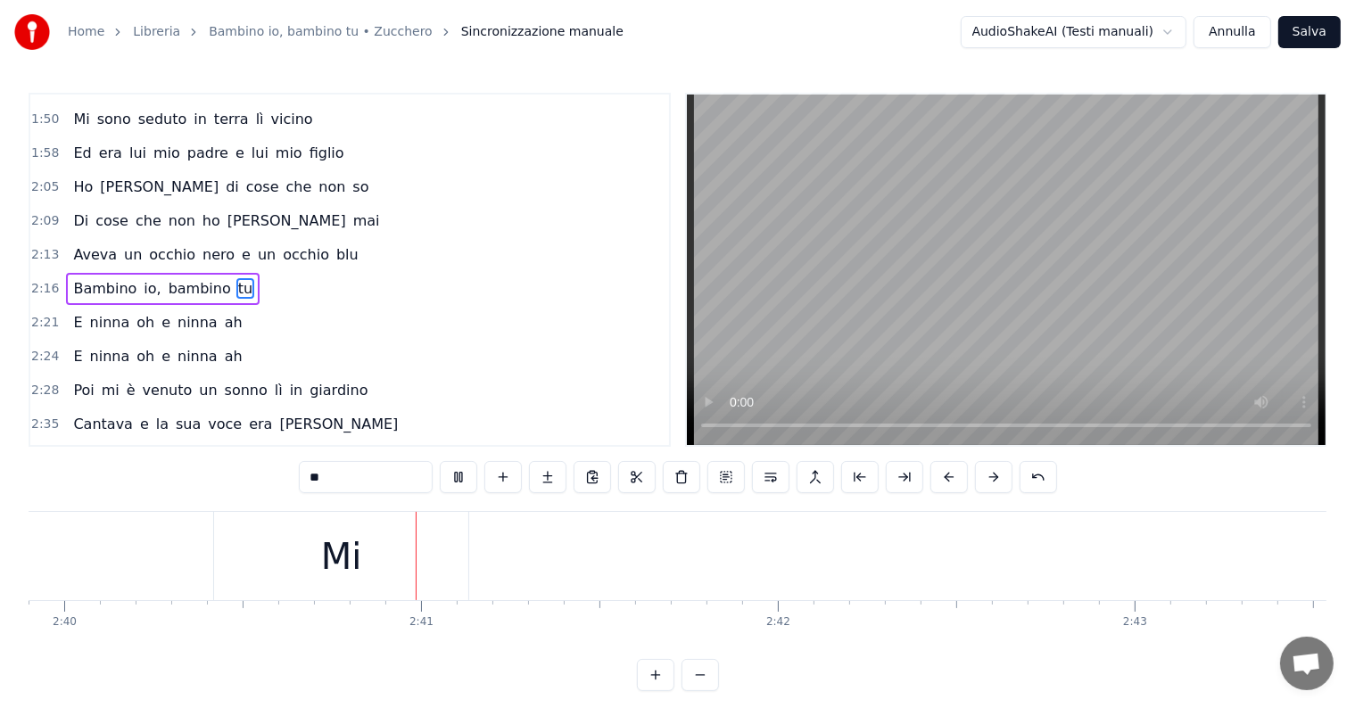
scroll to position [0, 57098]
click at [371, 565] on div "Mi" at bounding box center [291, 556] width 255 height 88
type input "**"
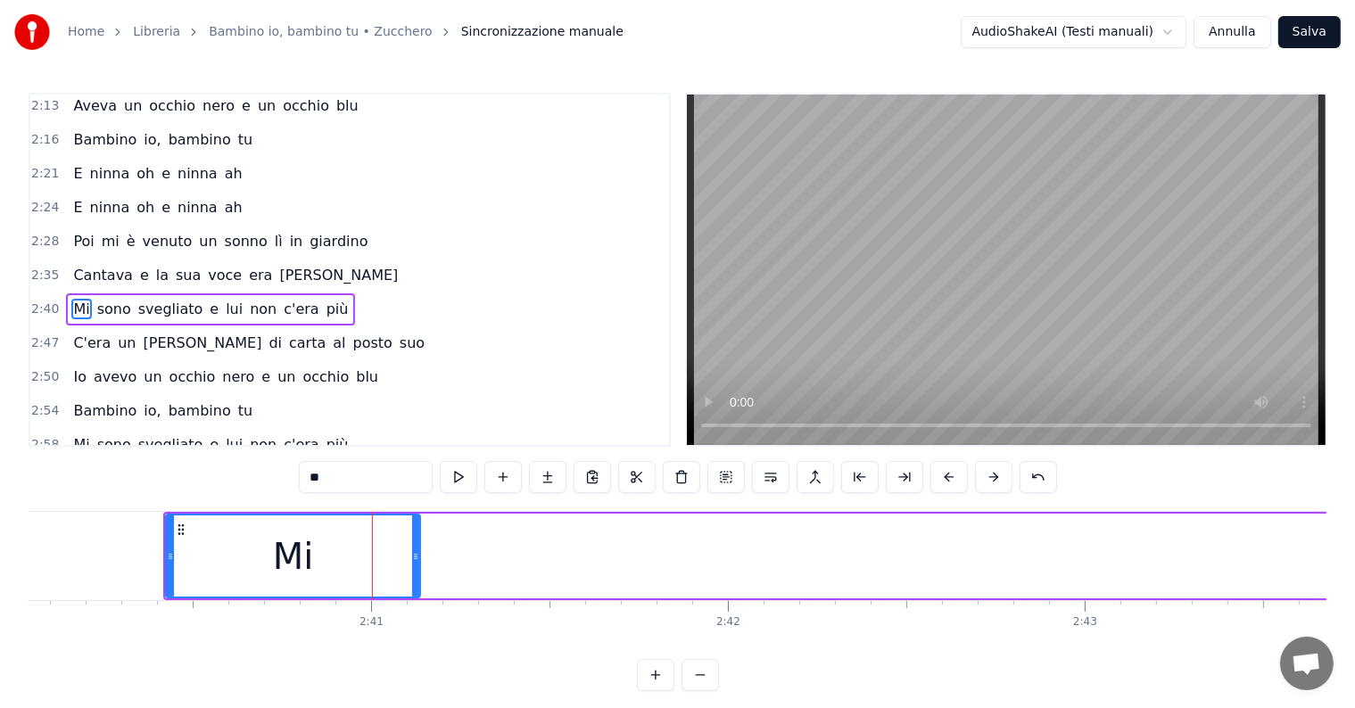
scroll to position [563, 0]
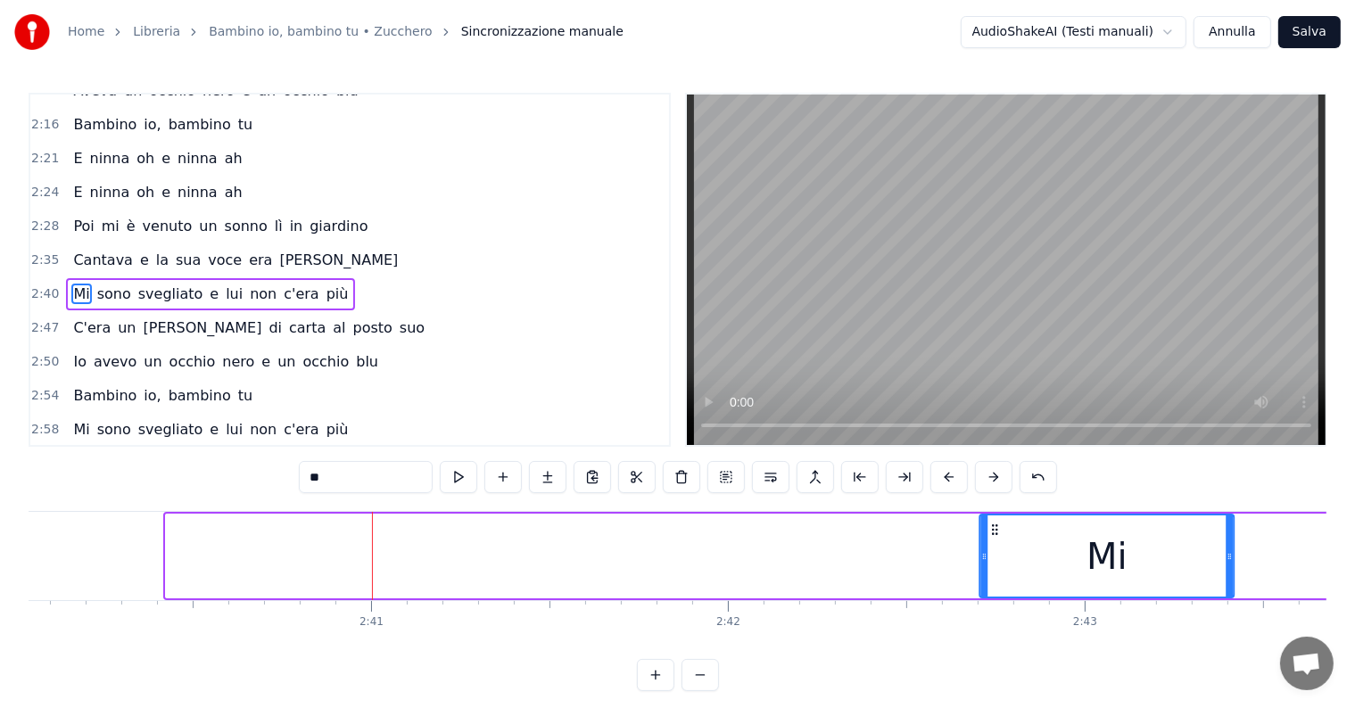
drag, startPoint x: 178, startPoint y: 528, endPoint x: 993, endPoint y: 515, distance: 814.4
click at [993, 516] on div "Mi" at bounding box center [1106, 556] width 253 height 81
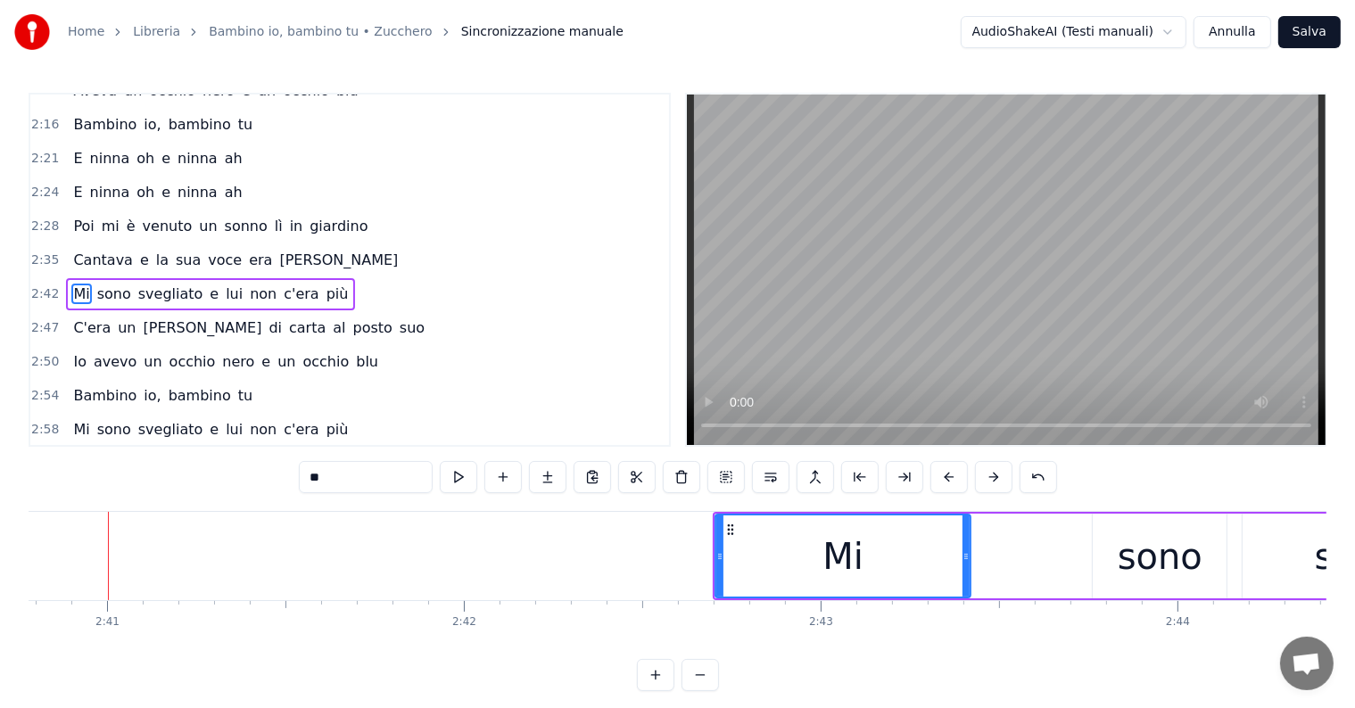
scroll to position [0, 57789]
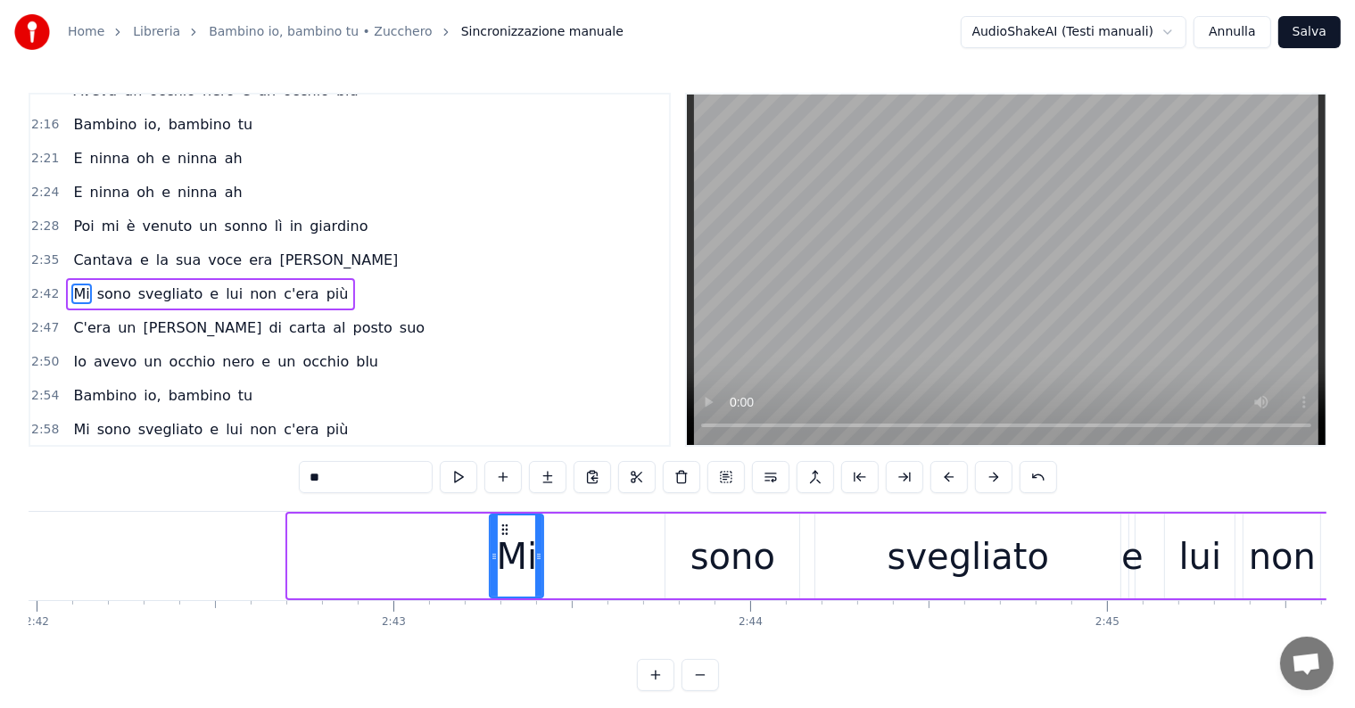
drag, startPoint x: 290, startPoint y: 558, endPoint x: 494, endPoint y: 560, distance: 204.3
click at [494, 560] on icon at bounding box center [494, 556] width 7 height 14
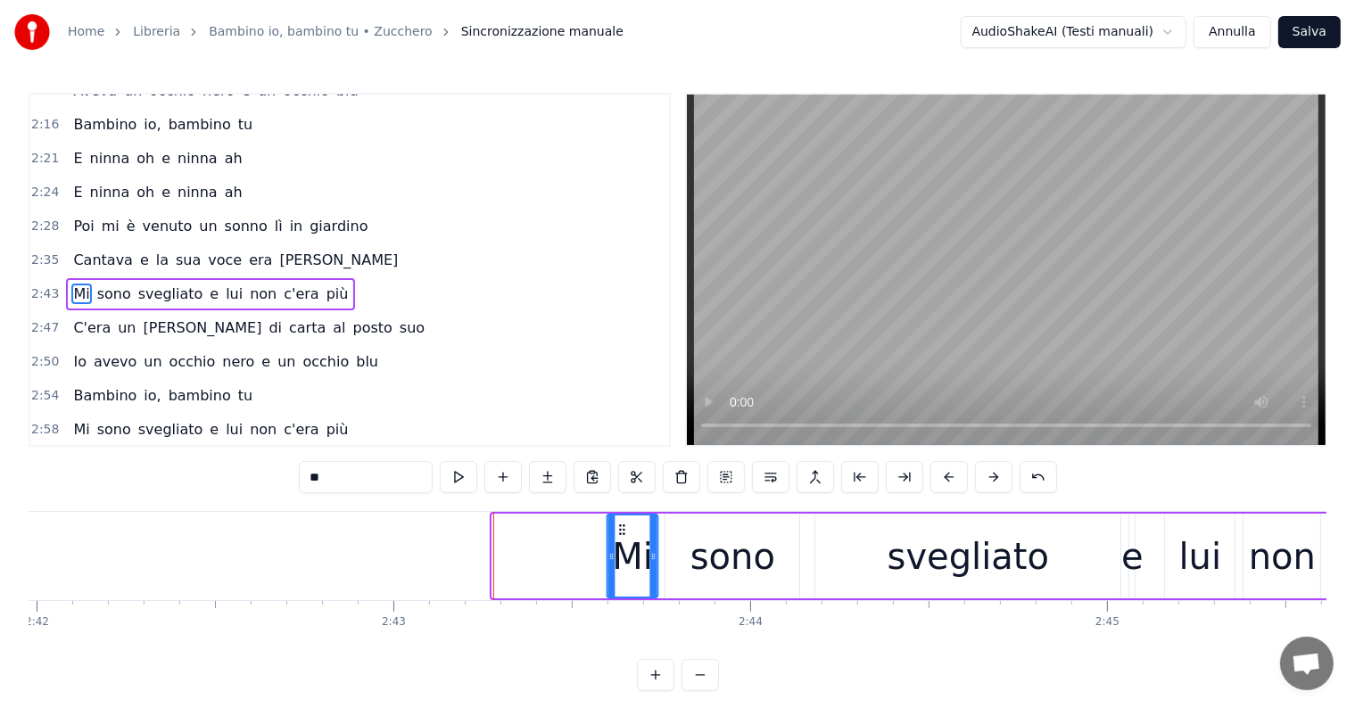
drag, startPoint x: 507, startPoint y: 524, endPoint x: 621, endPoint y: 539, distance: 115.1
click at [621, 539] on div "Mi" at bounding box center [631, 556] width 49 height 81
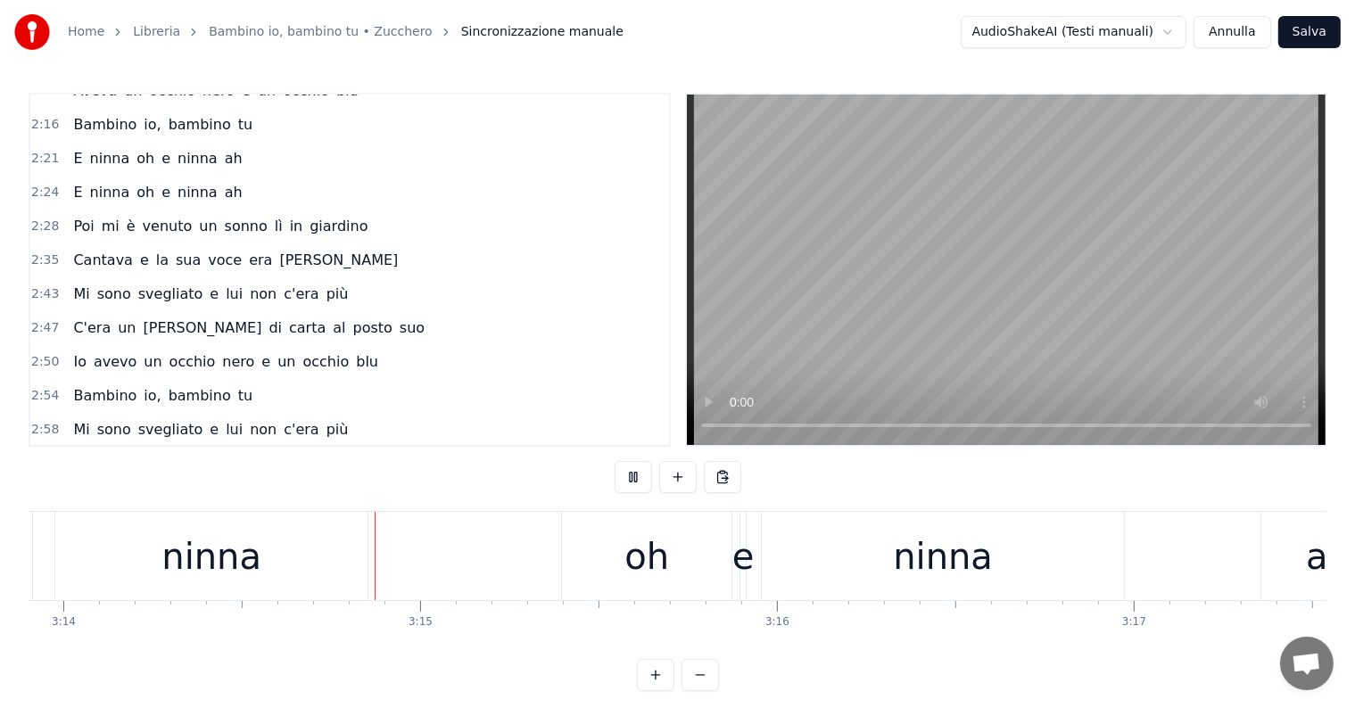
scroll to position [0, 69215]
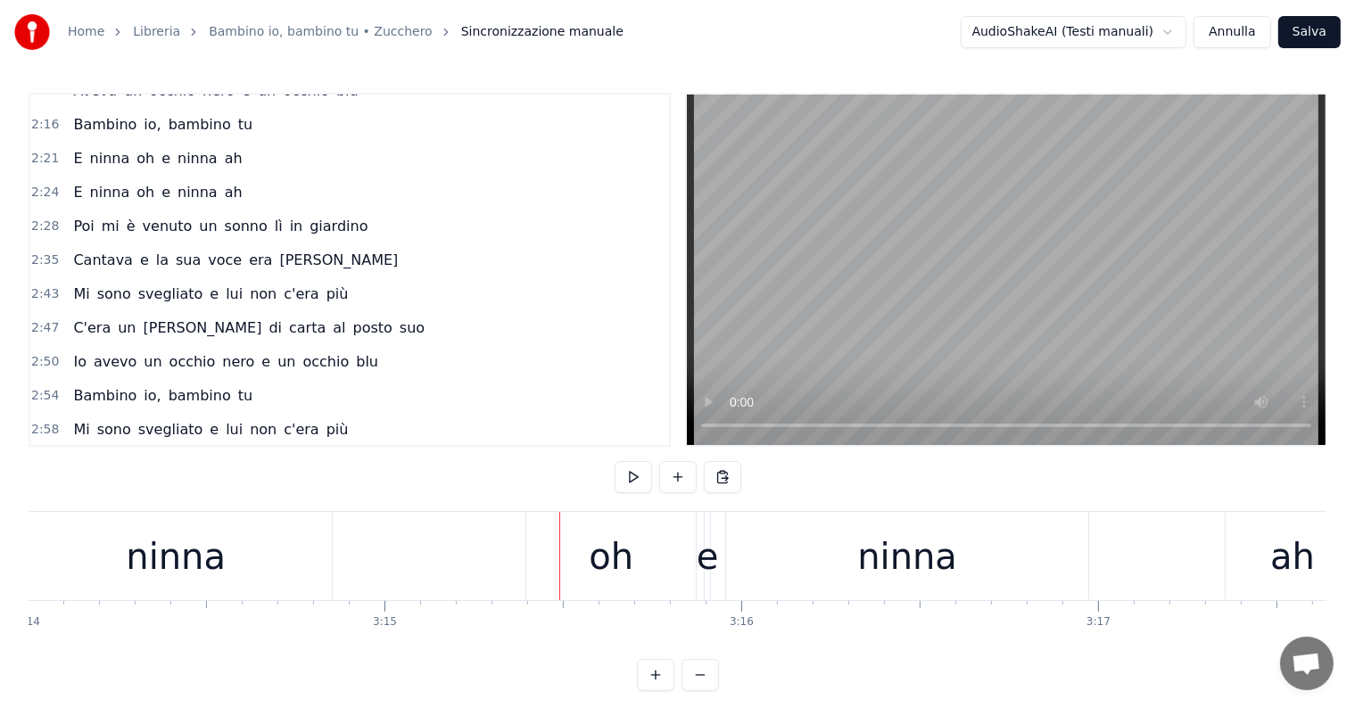
click at [285, 565] on div "ninna" at bounding box center [176, 556] width 312 height 88
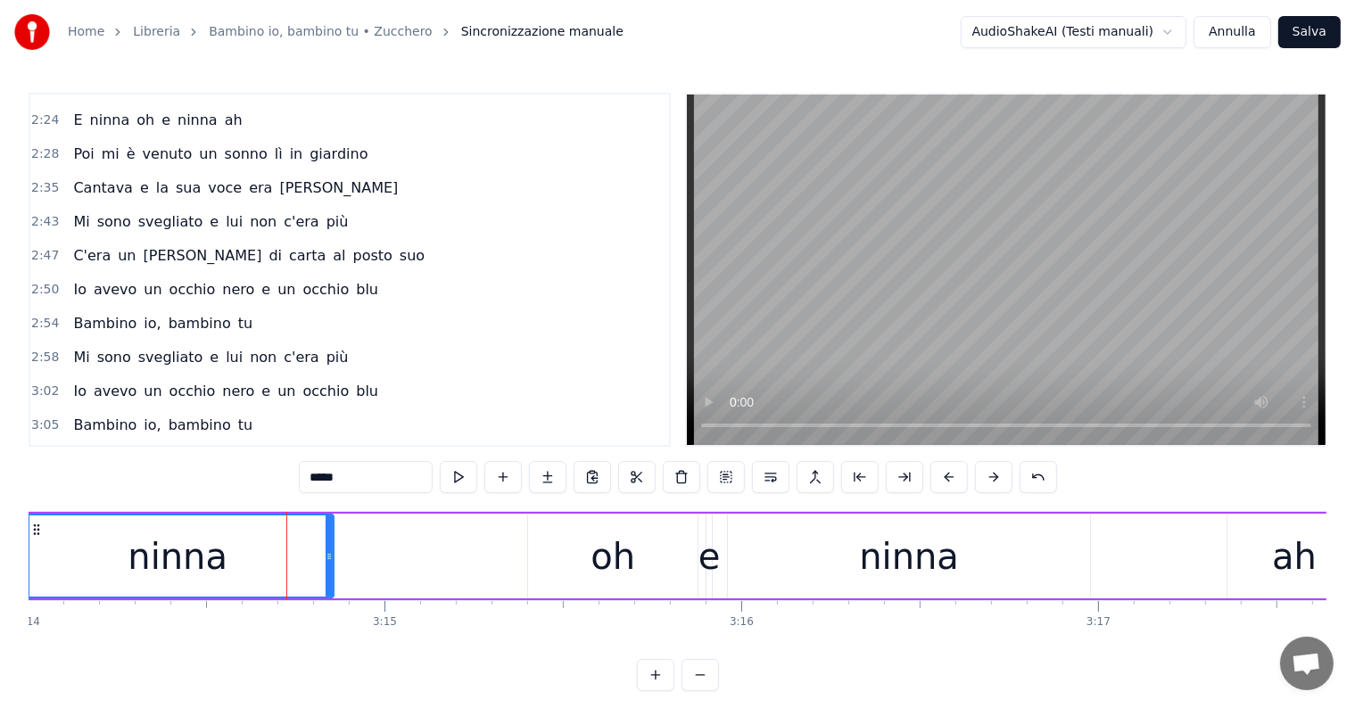
scroll to position [825, 0]
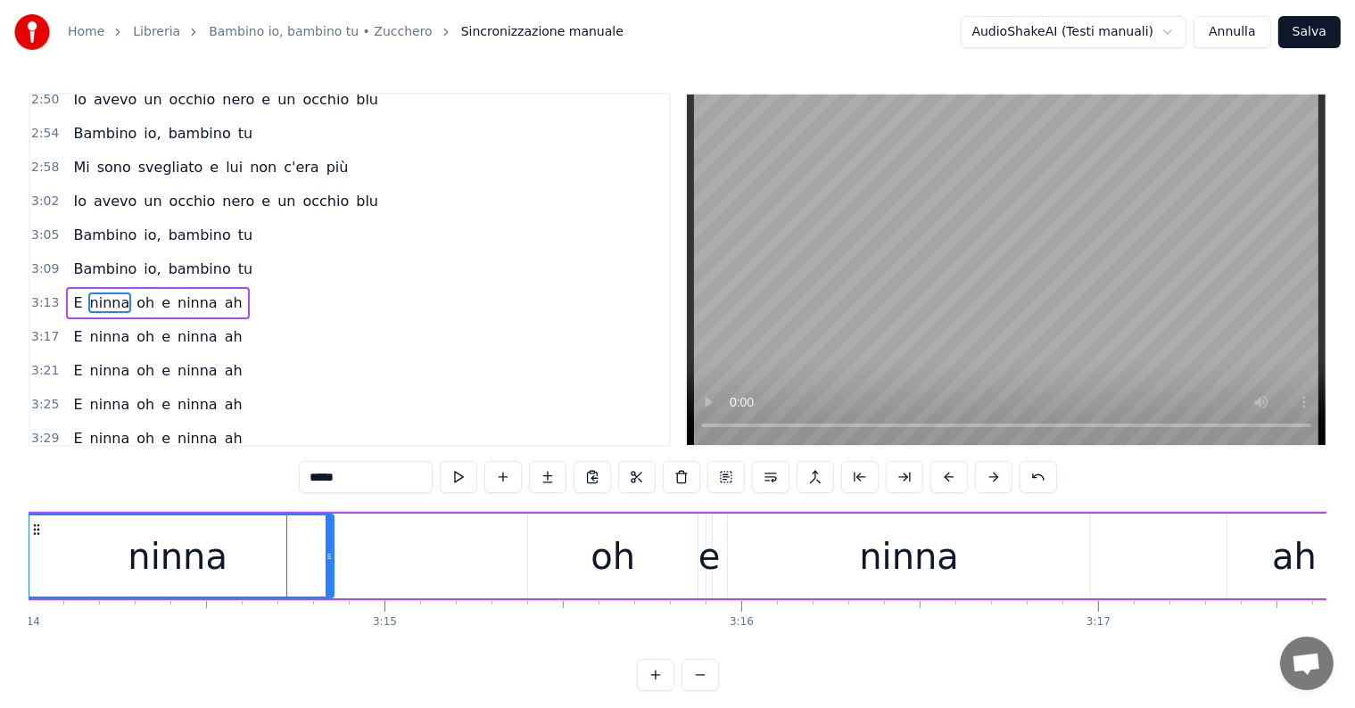
click at [617, 581] on div "oh" at bounding box center [612, 557] width 45 height 54
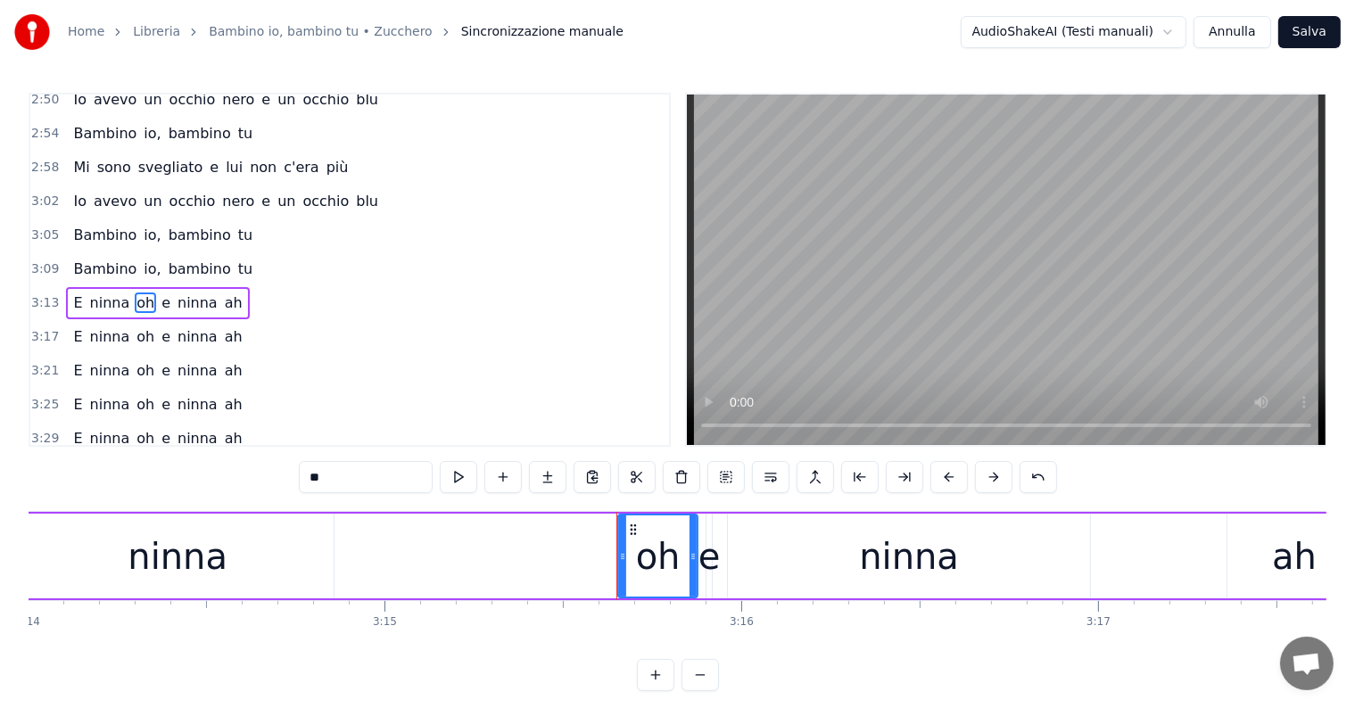
drag, startPoint x: 530, startPoint y: 554, endPoint x: 620, endPoint y: 563, distance: 90.5
click at [620, 563] on div at bounding box center [622, 556] width 7 height 81
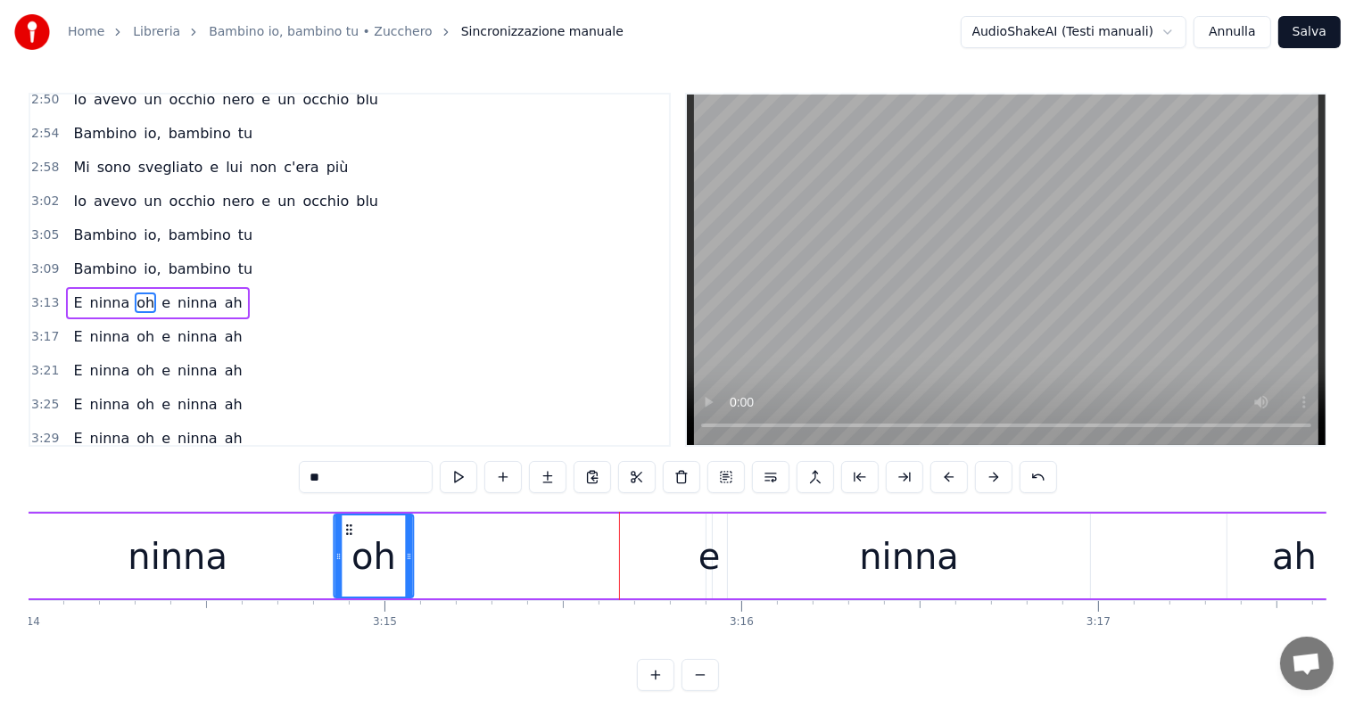
drag, startPoint x: 631, startPoint y: 524, endPoint x: 348, endPoint y: 533, distance: 283.8
click at [348, 533] on icon at bounding box center [350, 530] width 14 height 14
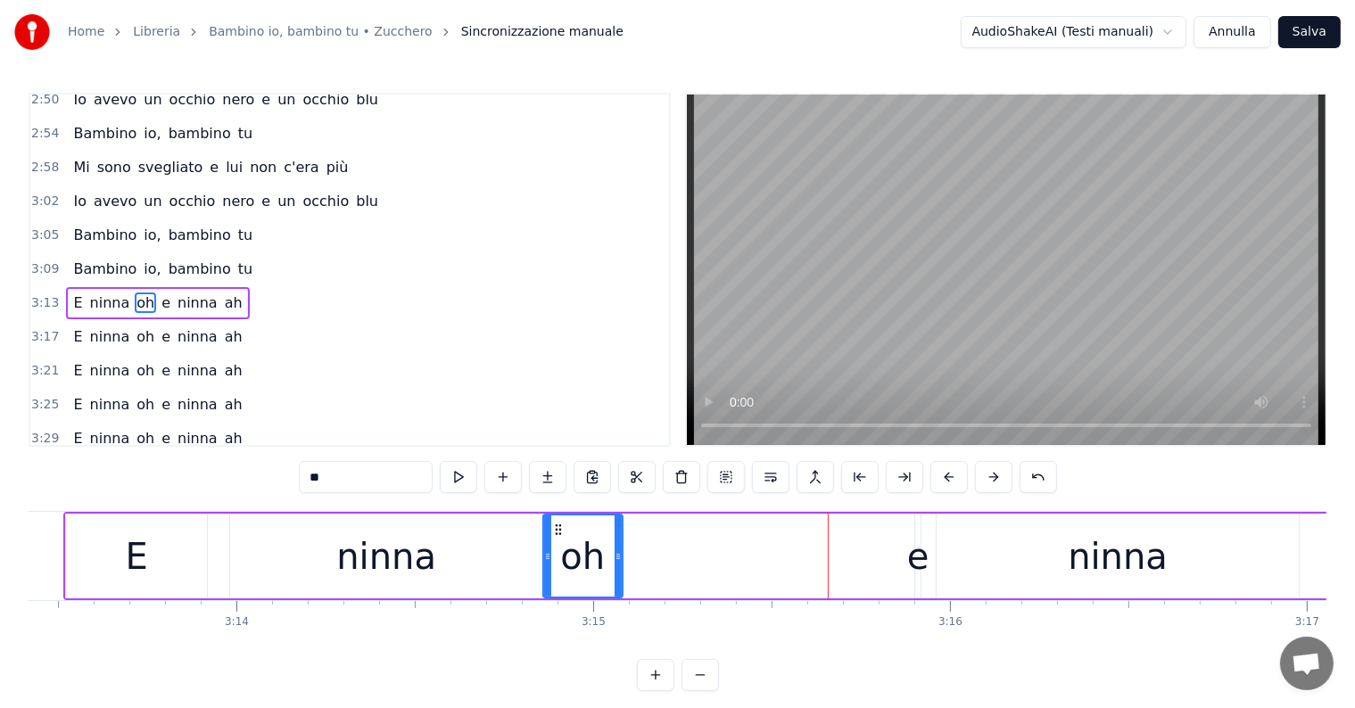
scroll to position [0, 68701]
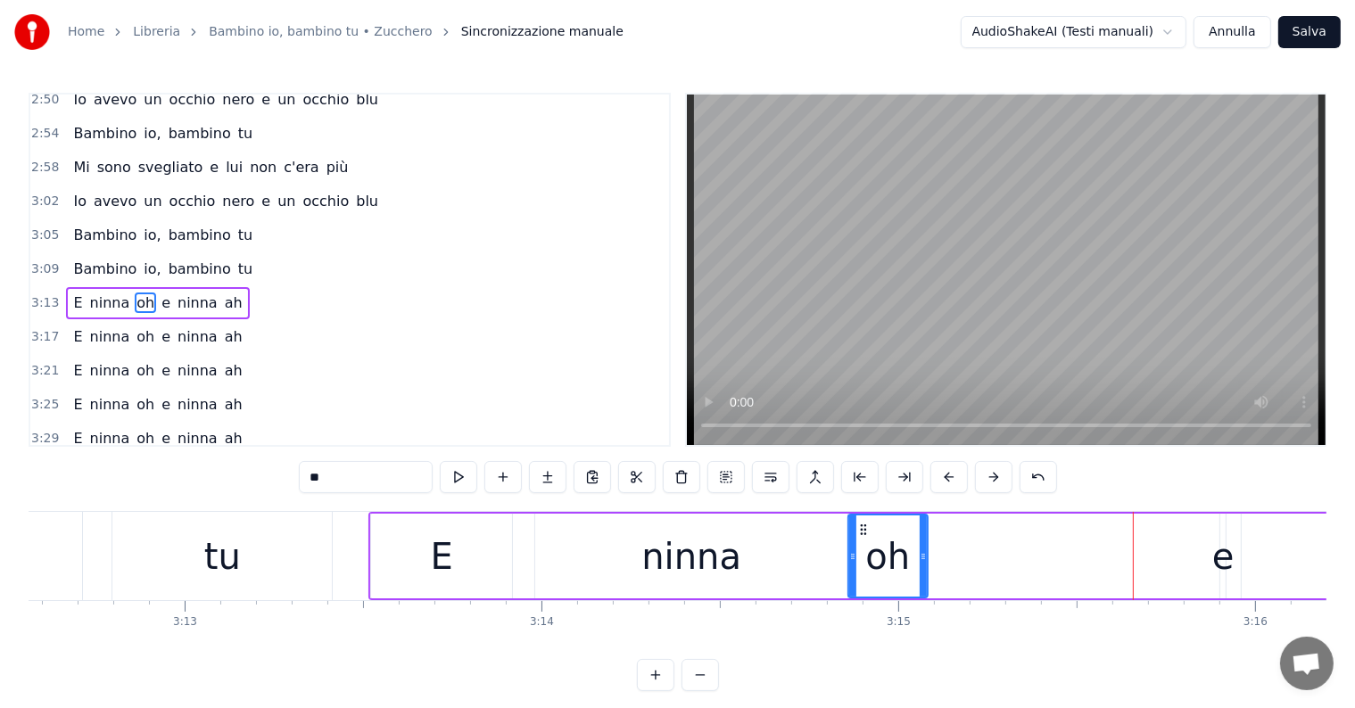
click at [293, 563] on div "tu" at bounding box center [221, 556] width 219 height 88
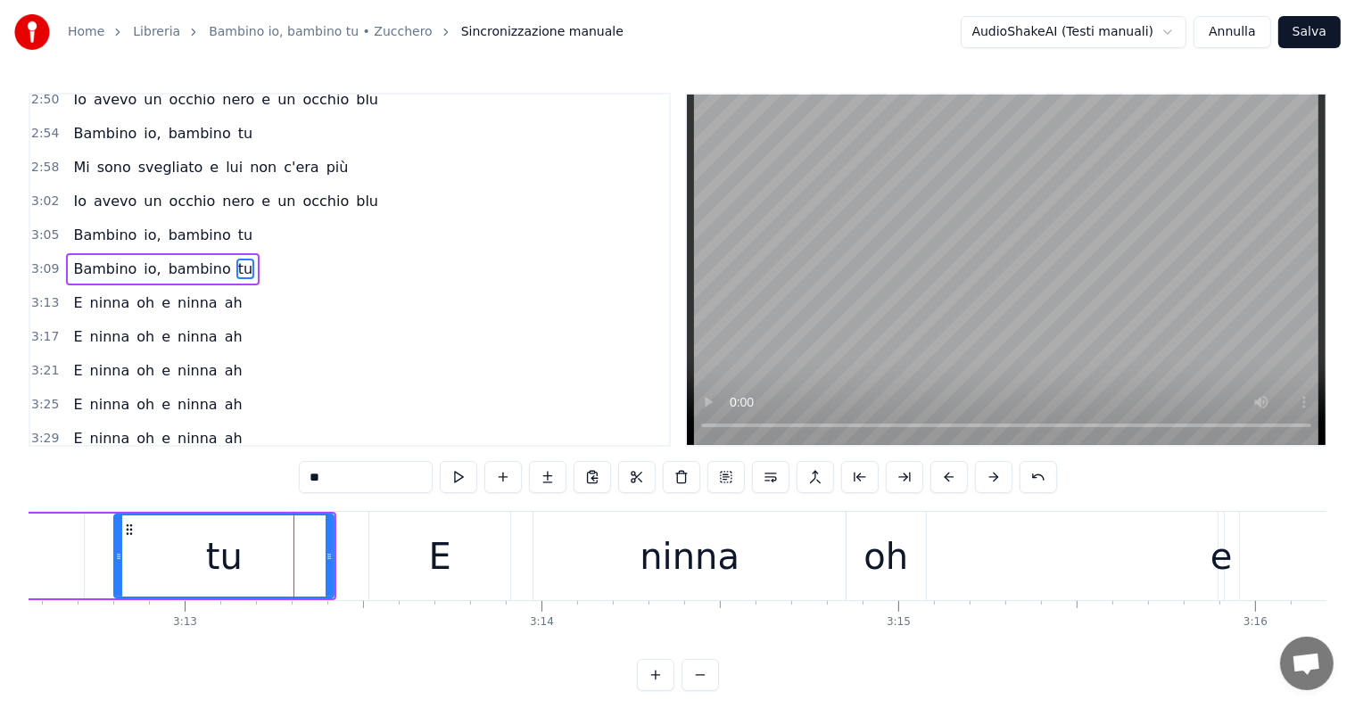
scroll to position [792, 0]
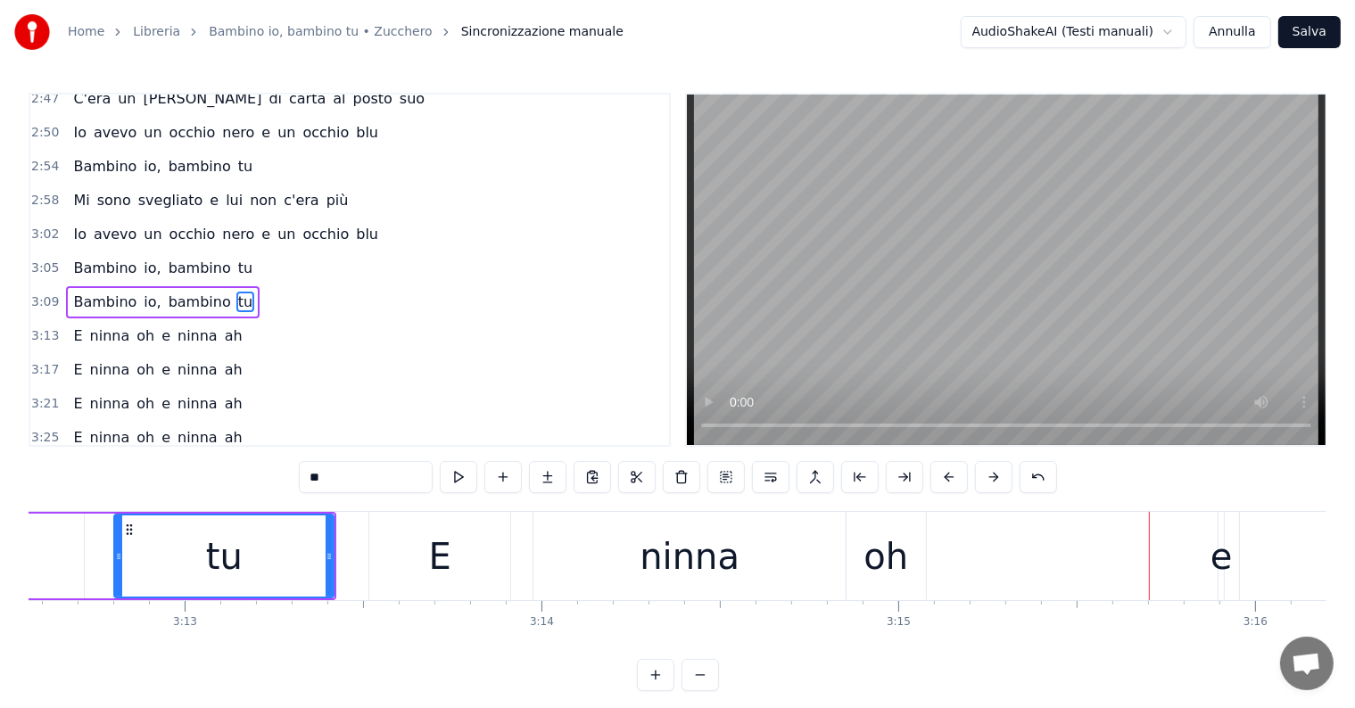
click at [1223, 574] on div "e" at bounding box center [1221, 557] width 22 height 54
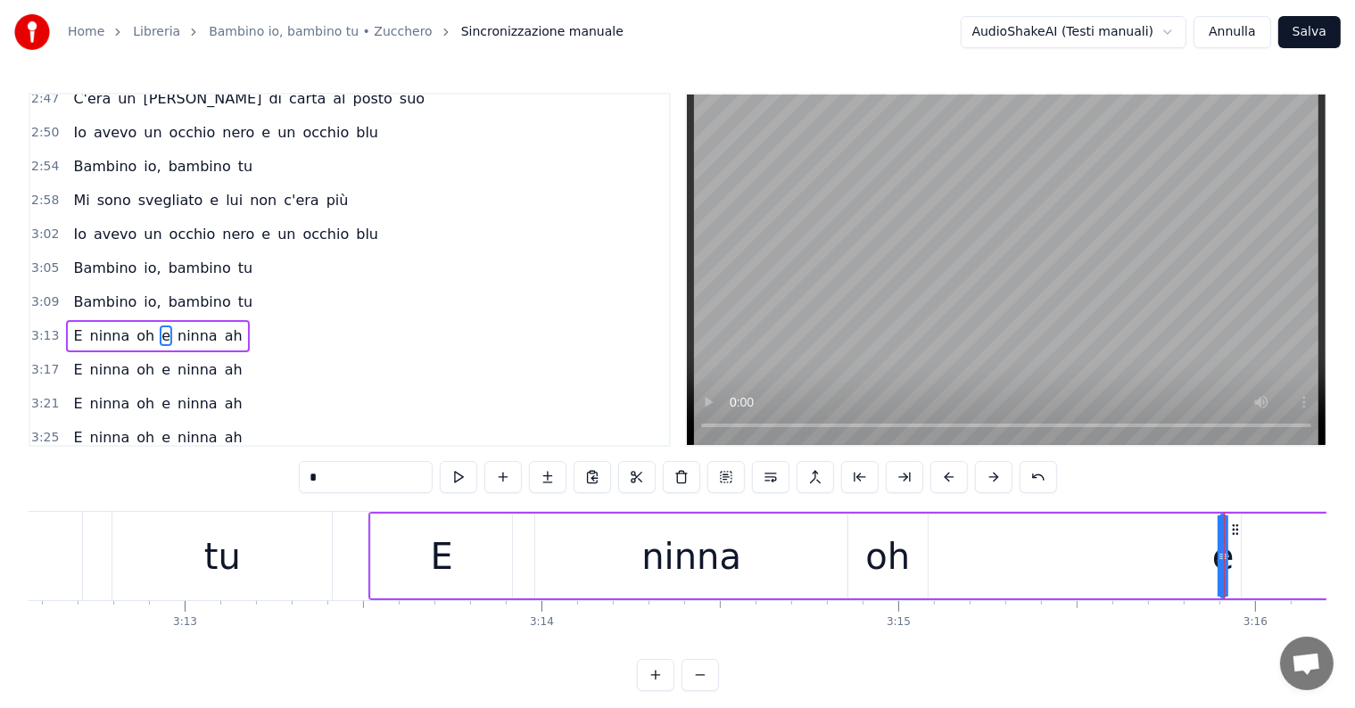
scroll to position [825, 0]
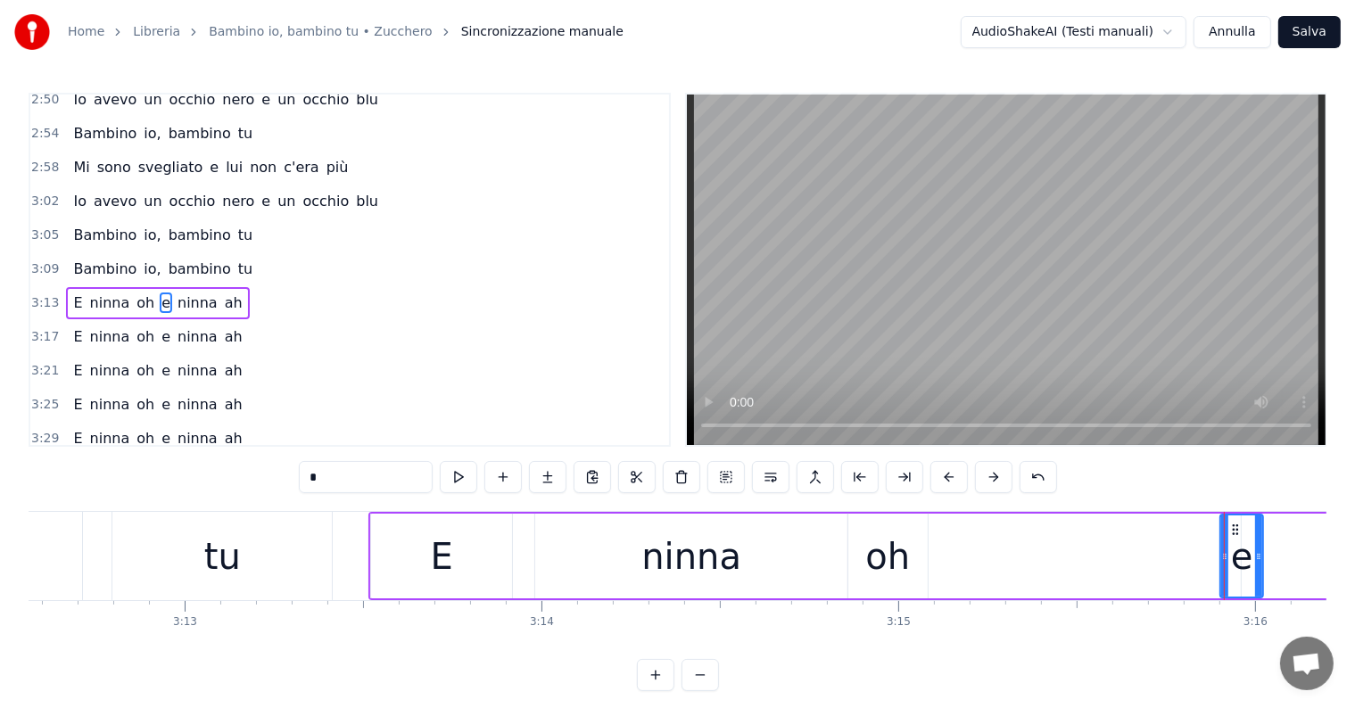
drag, startPoint x: 1219, startPoint y: 553, endPoint x: 1259, endPoint y: 553, distance: 39.2
click at [1259, 553] on icon at bounding box center [1258, 556] width 7 height 14
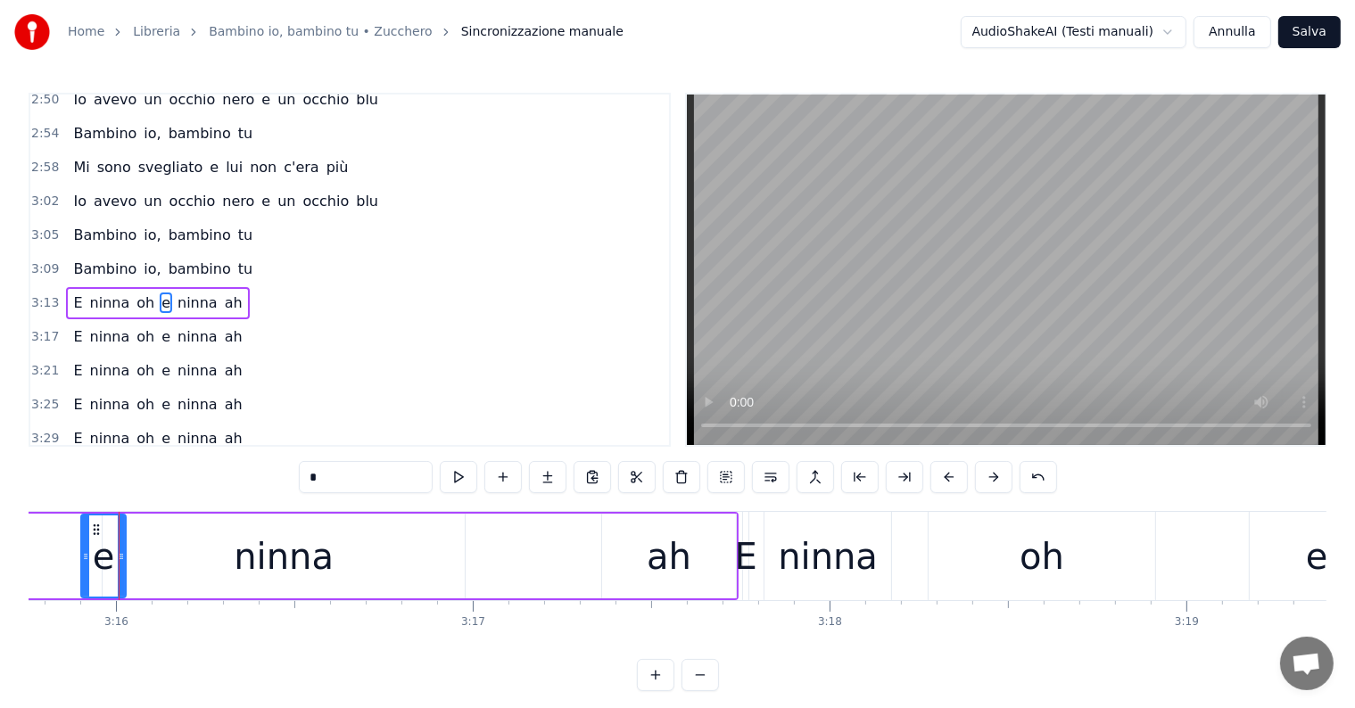
scroll to position [0, 69431]
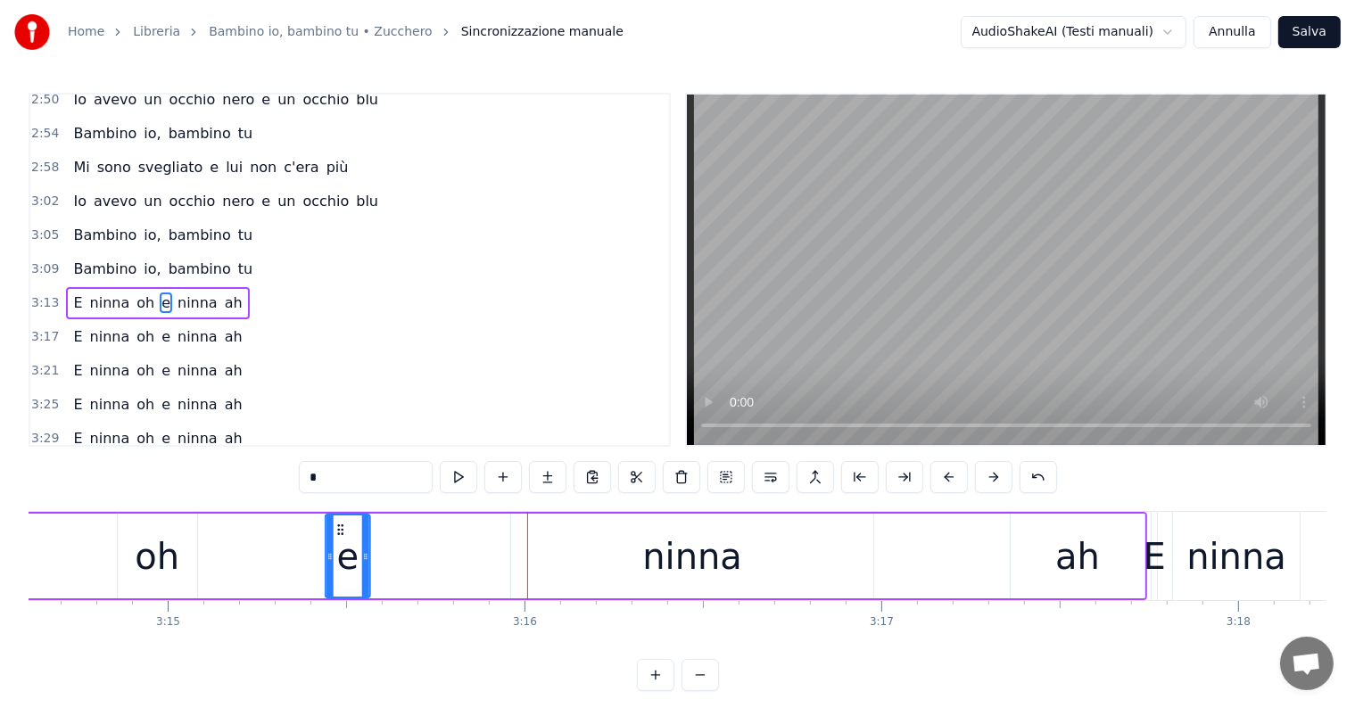
drag, startPoint x: 505, startPoint y: 528, endPoint x: 341, endPoint y: 532, distance: 164.2
click at [341, 532] on icon at bounding box center [341, 530] width 14 height 14
drag, startPoint x: 367, startPoint y: 557, endPoint x: 400, endPoint y: 559, distance: 33.1
click at [400, 559] on icon at bounding box center [398, 556] width 7 height 14
click at [693, 550] on div "ninna" at bounding box center [692, 557] width 100 height 54
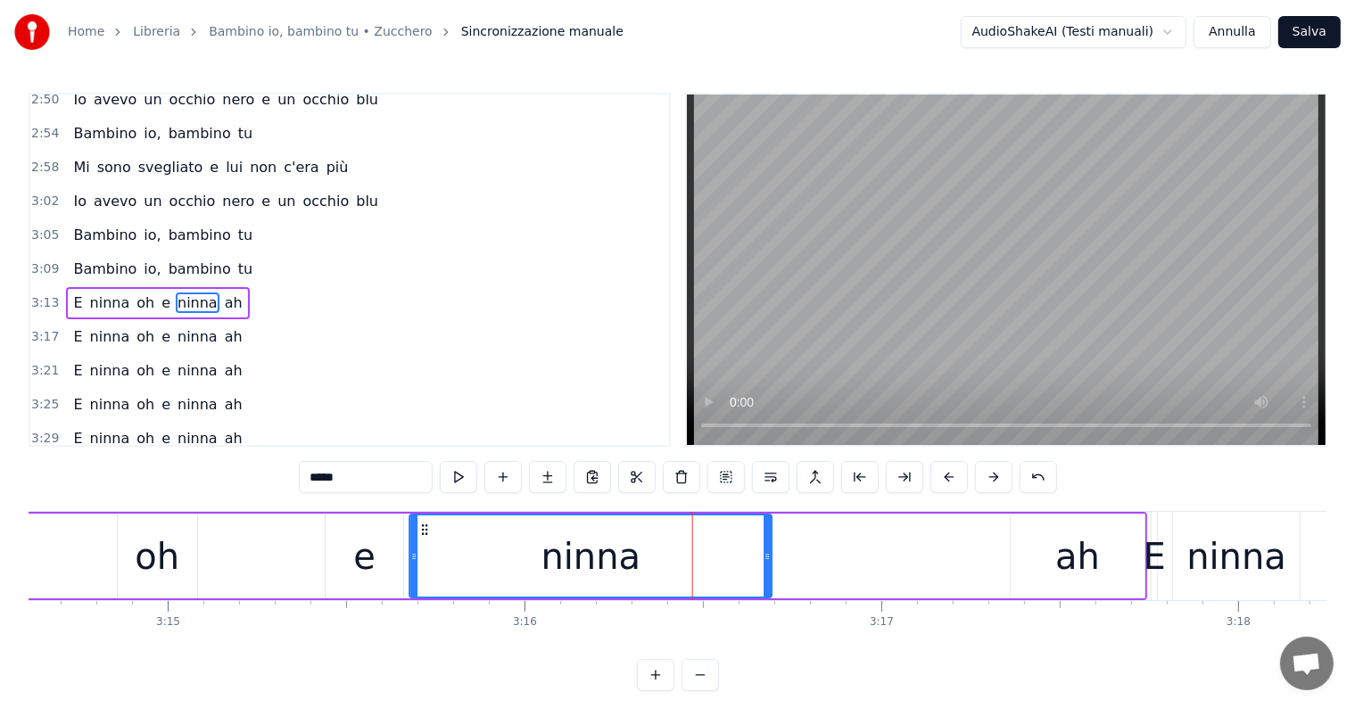
drag, startPoint x: 524, startPoint y: 524, endPoint x: 422, endPoint y: 526, distance: 101.7
click at [422, 526] on icon at bounding box center [425, 530] width 14 height 14
click at [1071, 565] on div "ah" at bounding box center [1077, 557] width 45 height 54
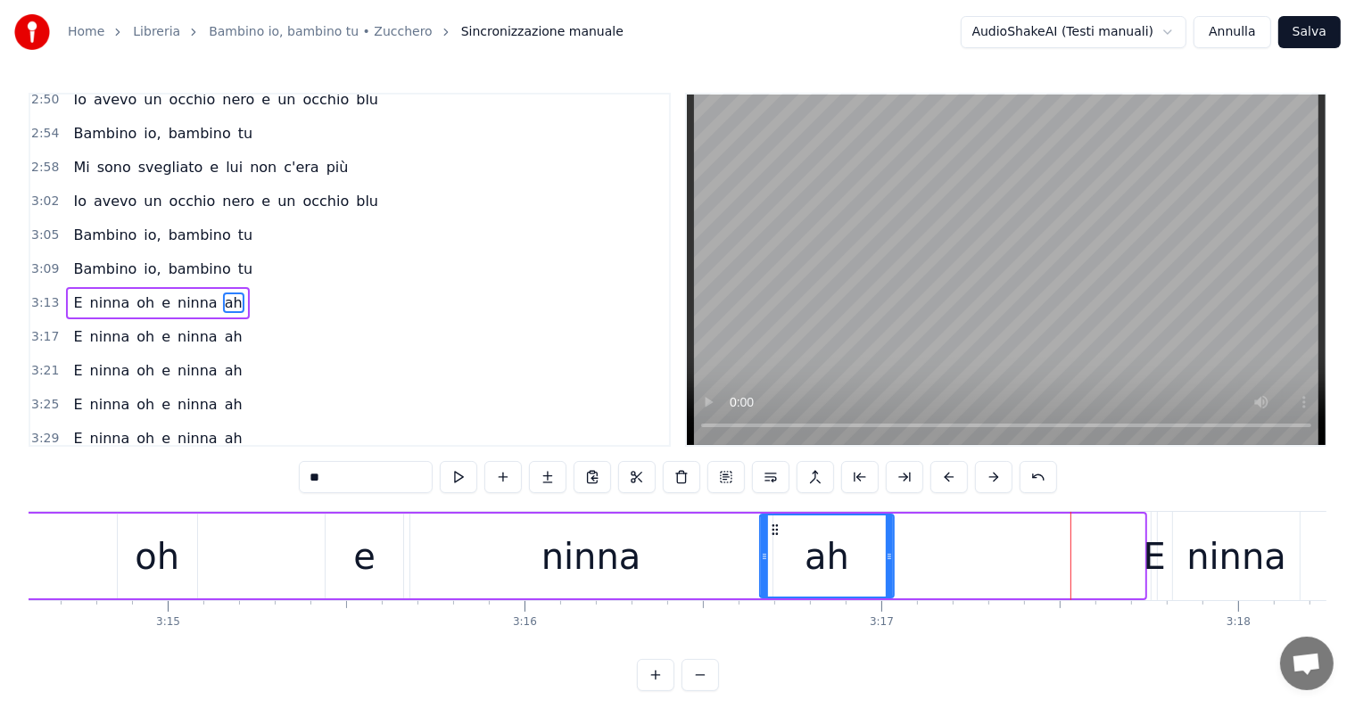
drag, startPoint x: 1023, startPoint y: 528, endPoint x: 772, endPoint y: 548, distance: 251.4
click at [772, 548] on div "ah" at bounding box center [827, 556] width 132 height 81
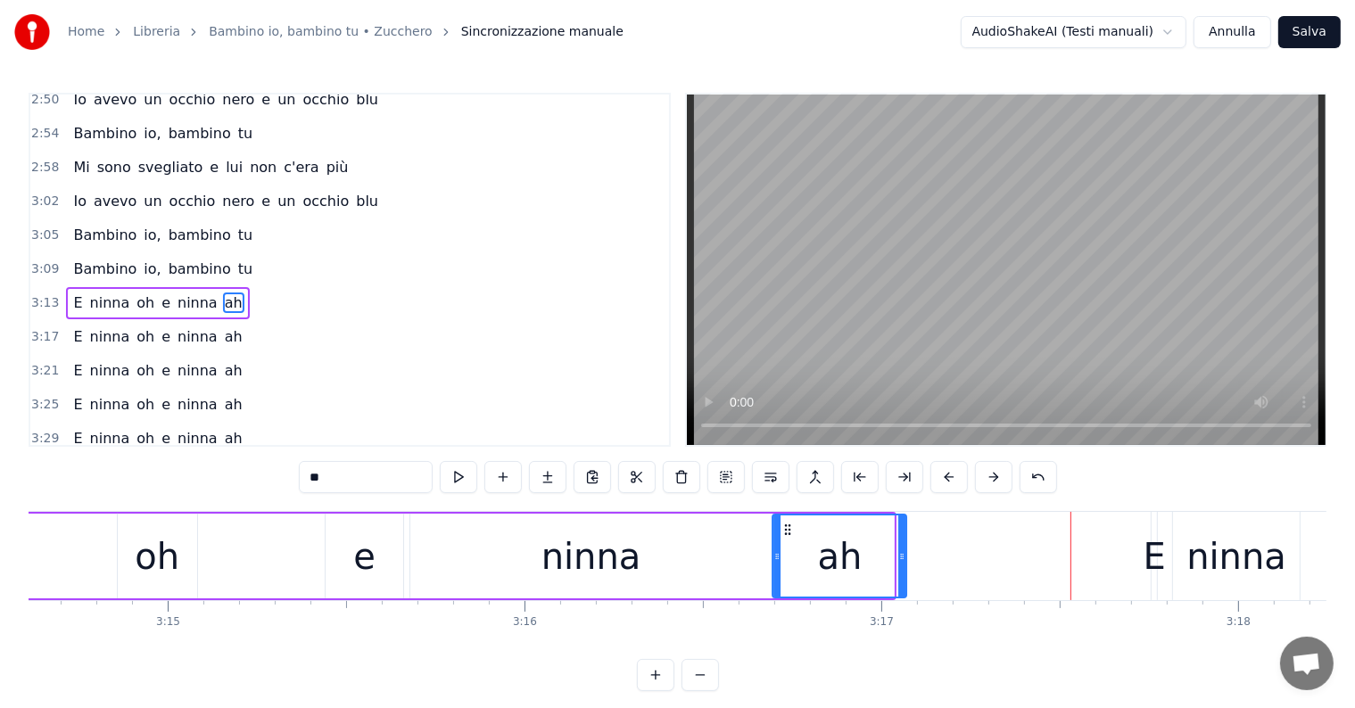
drag, startPoint x: 775, startPoint y: 528, endPoint x: 788, endPoint y: 528, distance: 13.4
click at [789, 529] on circle at bounding box center [789, 529] width 1 height 1
drag, startPoint x: 902, startPoint y: 552, endPoint x: 838, endPoint y: 558, distance: 63.6
click at [838, 558] on icon at bounding box center [839, 556] width 7 height 14
click at [692, 574] on div "ninna" at bounding box center [591, 556] width 362 height 85
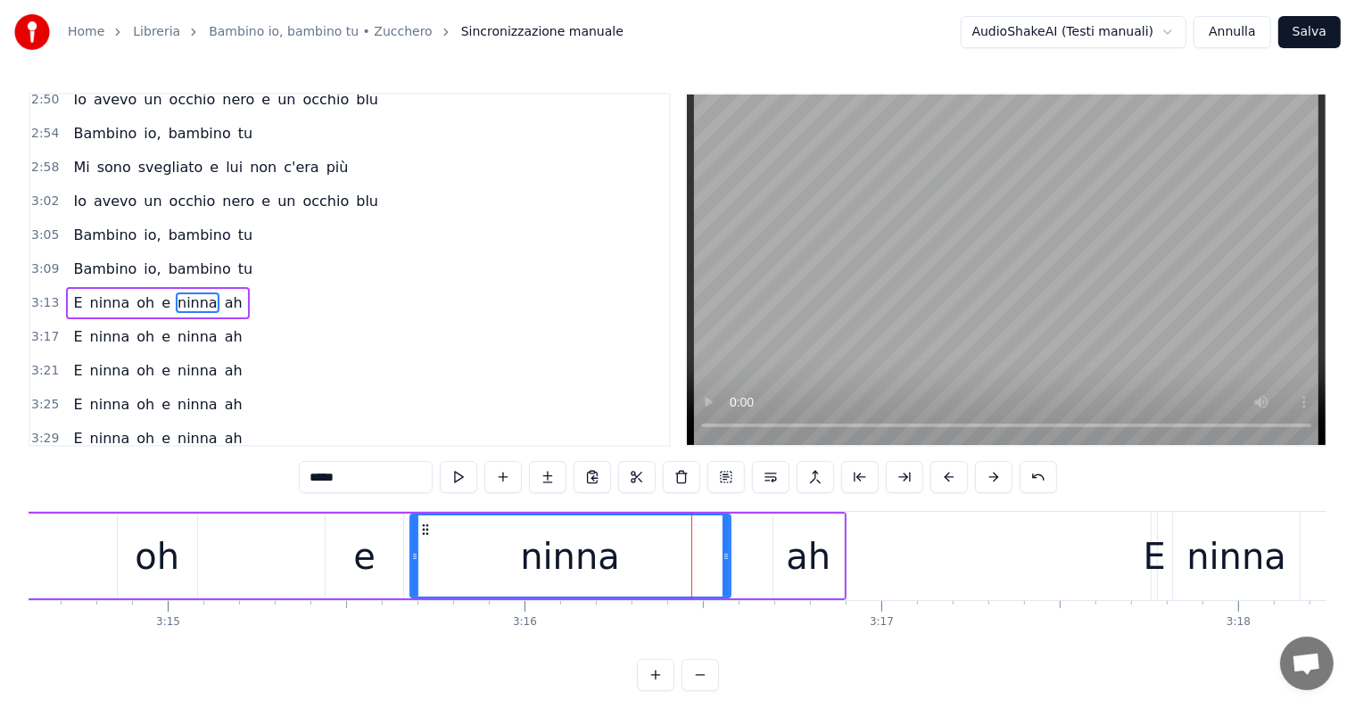
drag, startPoint x: 767, startPoint y: 556, endPoint x: 725, endPoint y: 559, distance: 42.1
click at [725, 559] on icon at bounding box center [725, 556] width 7 height 14
click at [785, 553] on div "ah" at bounding box center [808, 556] width 70 height 85
type input "**"
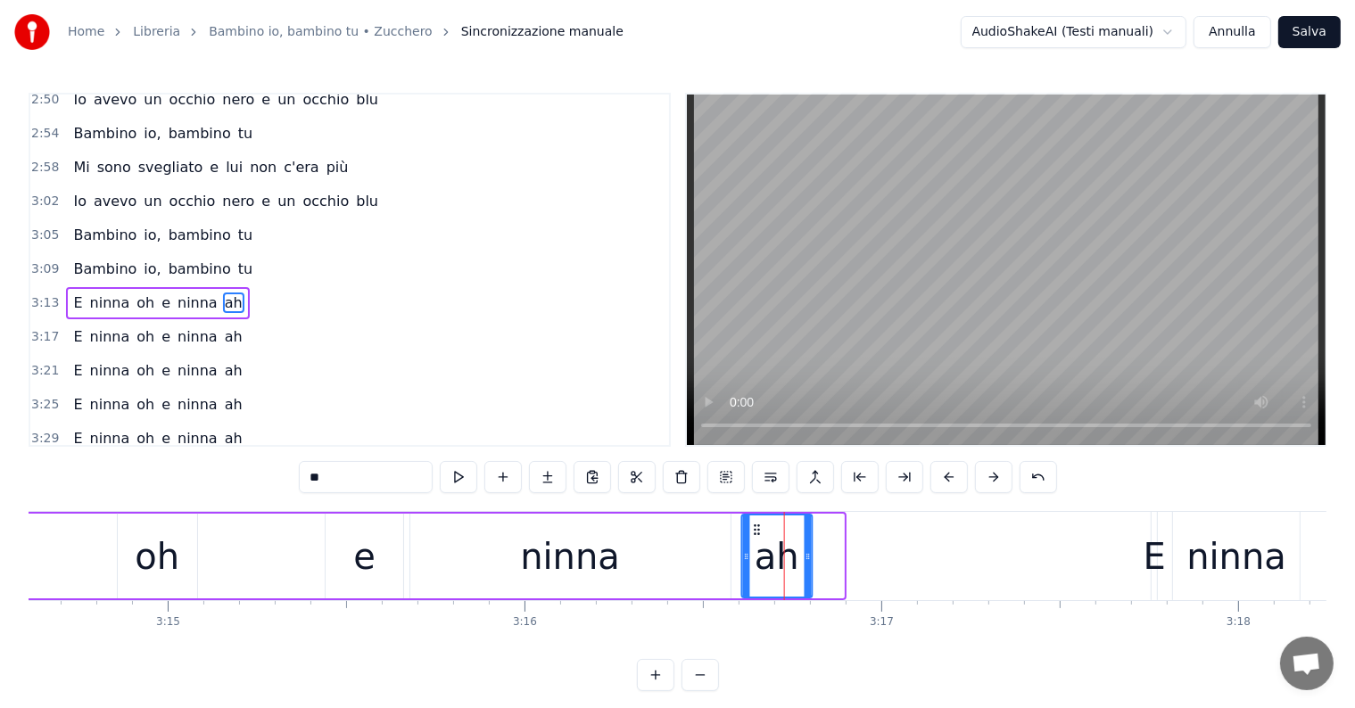
drag, startPoint x: 786, startPoint y: 528, endPoint x: 754, endPoint y: 528, distance: 32.1
click at [754, 528] on icon at bounding box center [757, 530] width 14 height 14
click at [101, 253] on div "Bambino io, bambino tu" at bounding box center [163, 269] width 194 height 32
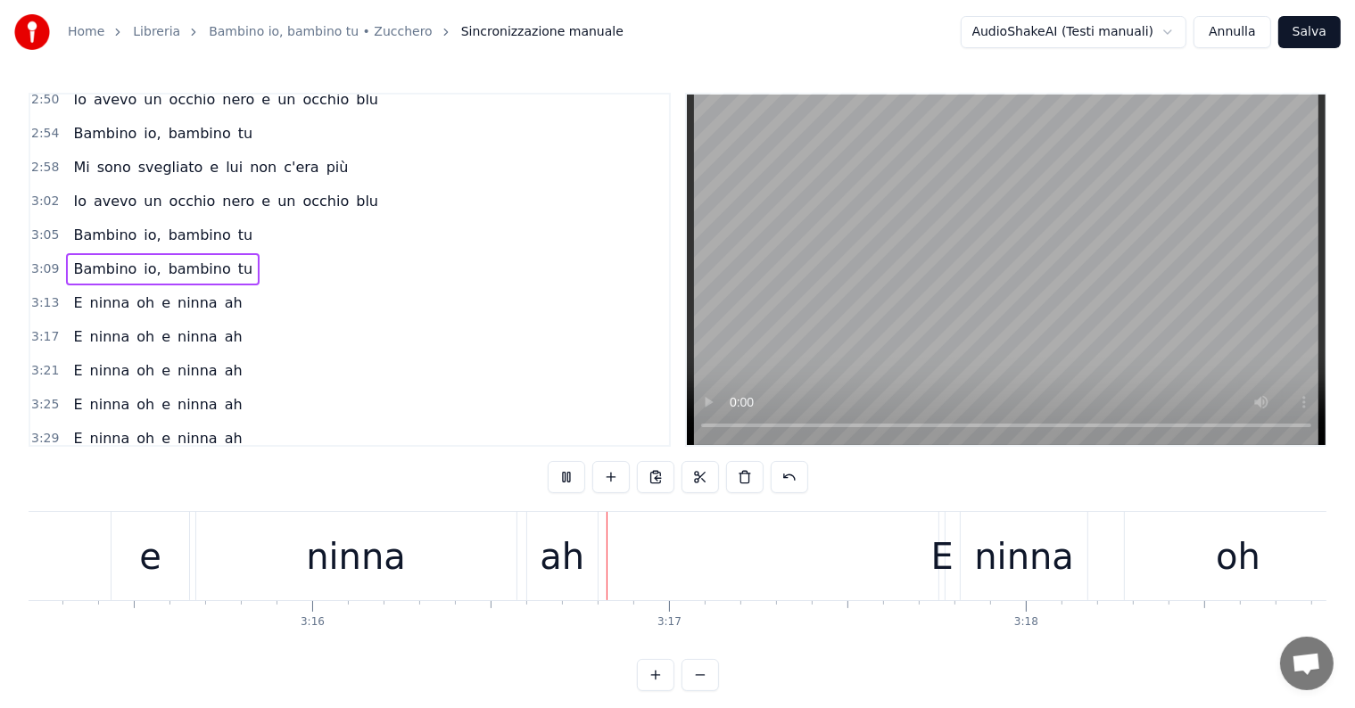
scroll to position [0, 69934]
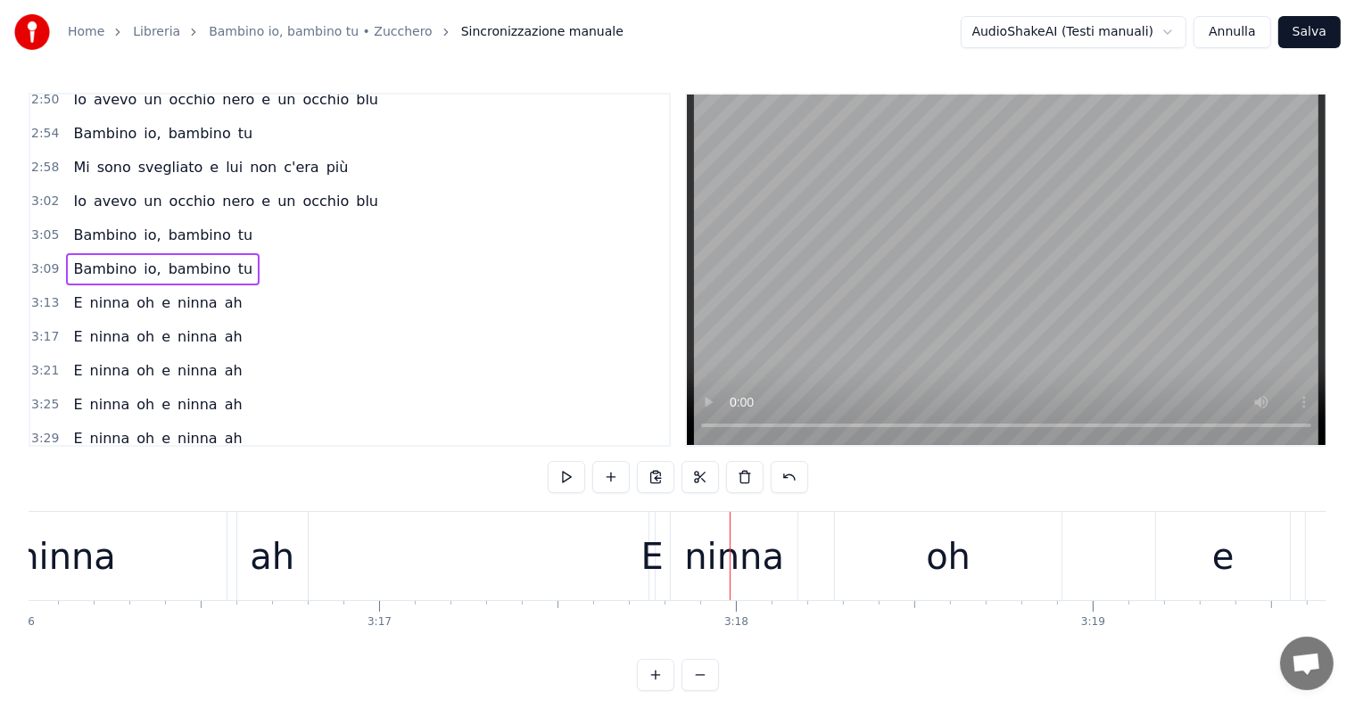
click at [653, 565] on div "E" at bounding box center [652, 557] width 22 height 54
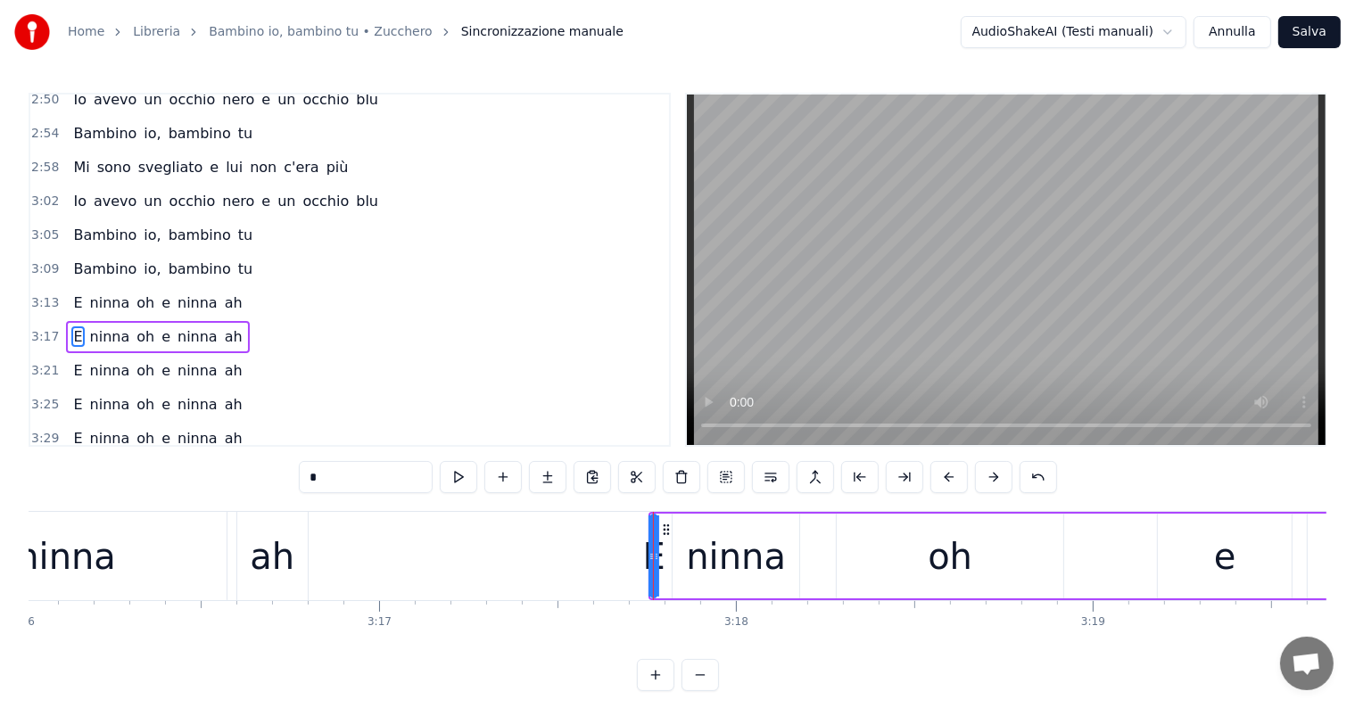
scroll to position [858, 0]
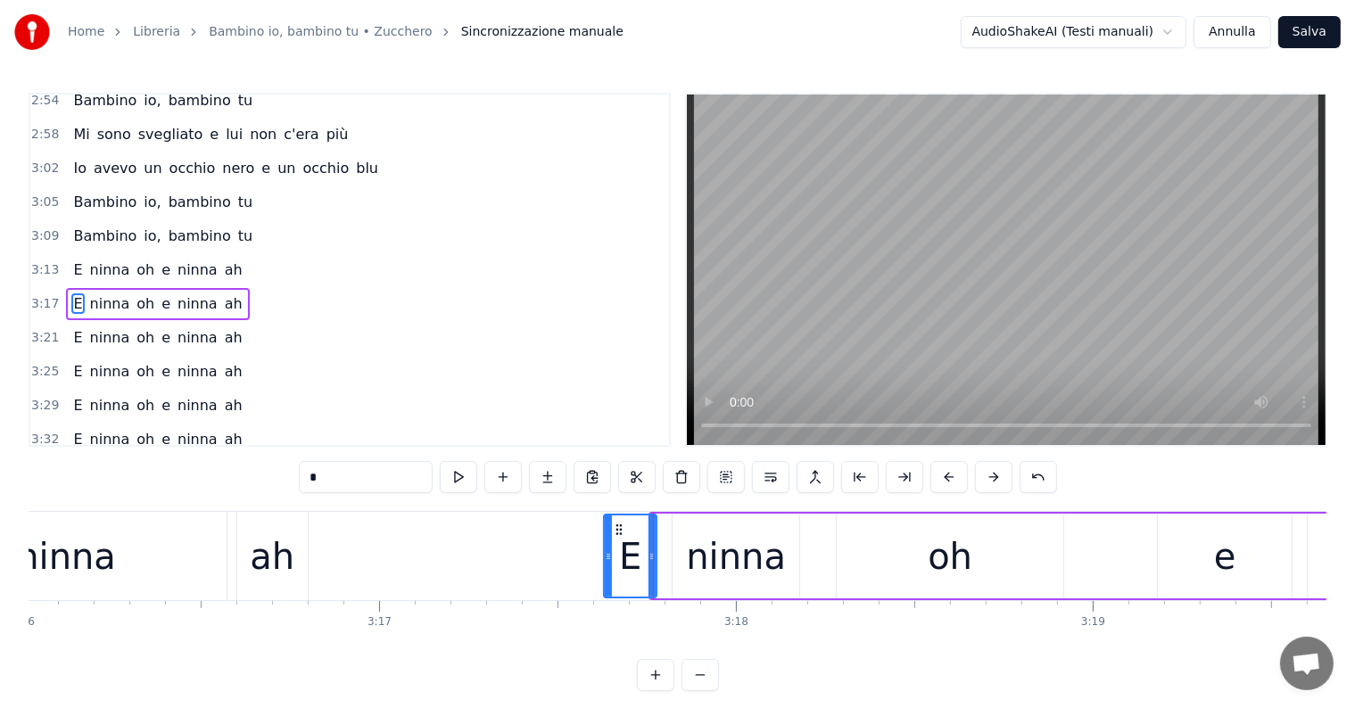
drag, startPoint x: 656, startPoint y: 550, endPoint x: 609, endPoint y: 545, distance: 47.6
click at [609, 545] on div at bounding box center [608, 556] width 7 height 81
click at [87, 287] on div "3:17 E ninna oh e ninna ah" at bounding box center [349, 304] width 639 height 34
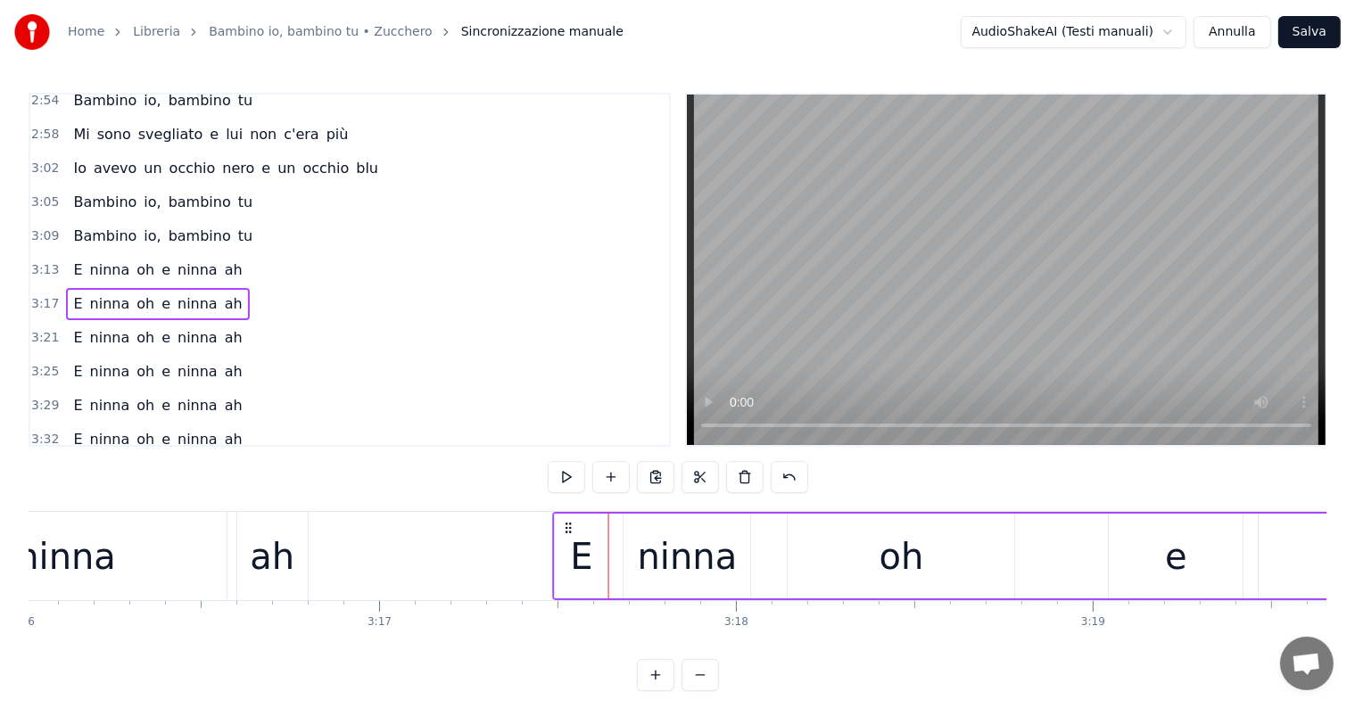
drag, startPoint x: 615, startPoint y: 525, endPoint x: 567, endPoint y: 516, distance: 49.0
click at [567, 516] on div "E ninna oh e ninna ah" at bounding box center [1238, 556] width 1371 height 88
click at [790, 481] on button at bounding box center [789, 477] width 37 height 32
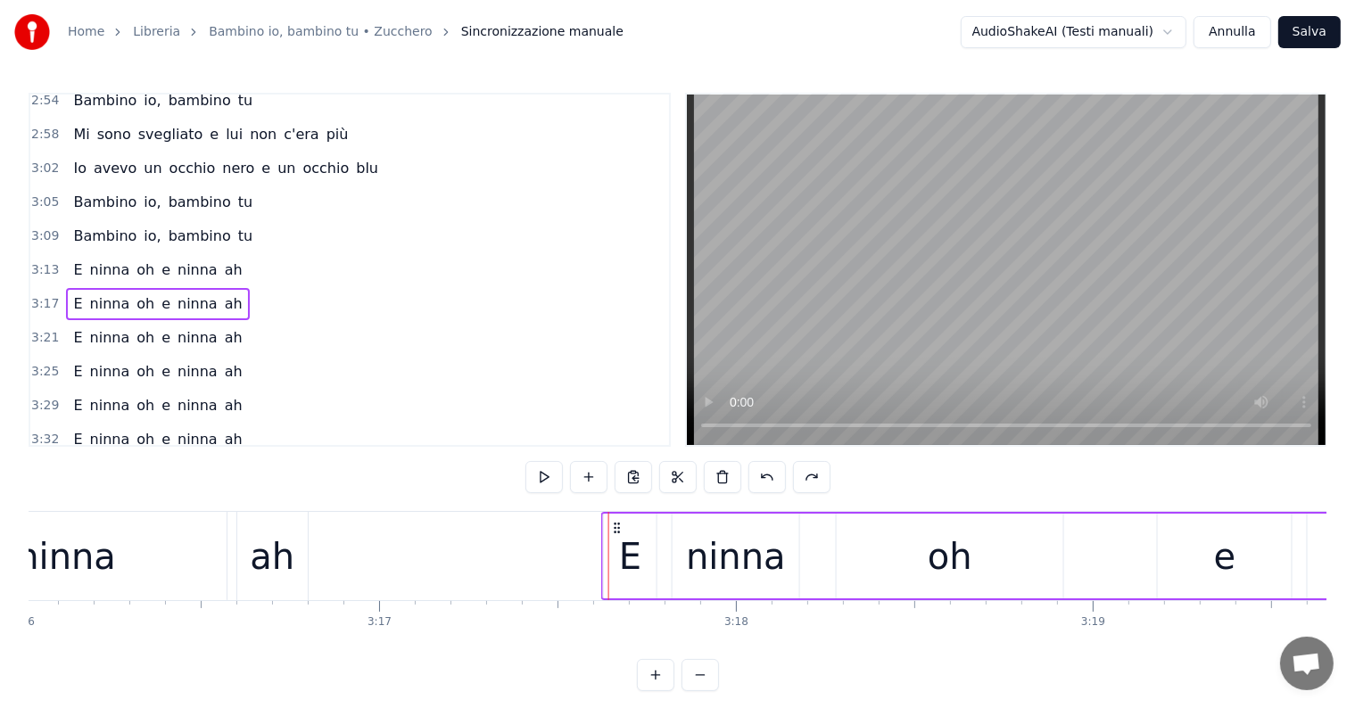
click at [616, 524] on icon at bounding box center [617, 528] width 14 height 14
click at [646, 562] on div "E" at bounding box center [630, 556] width 53 height 85
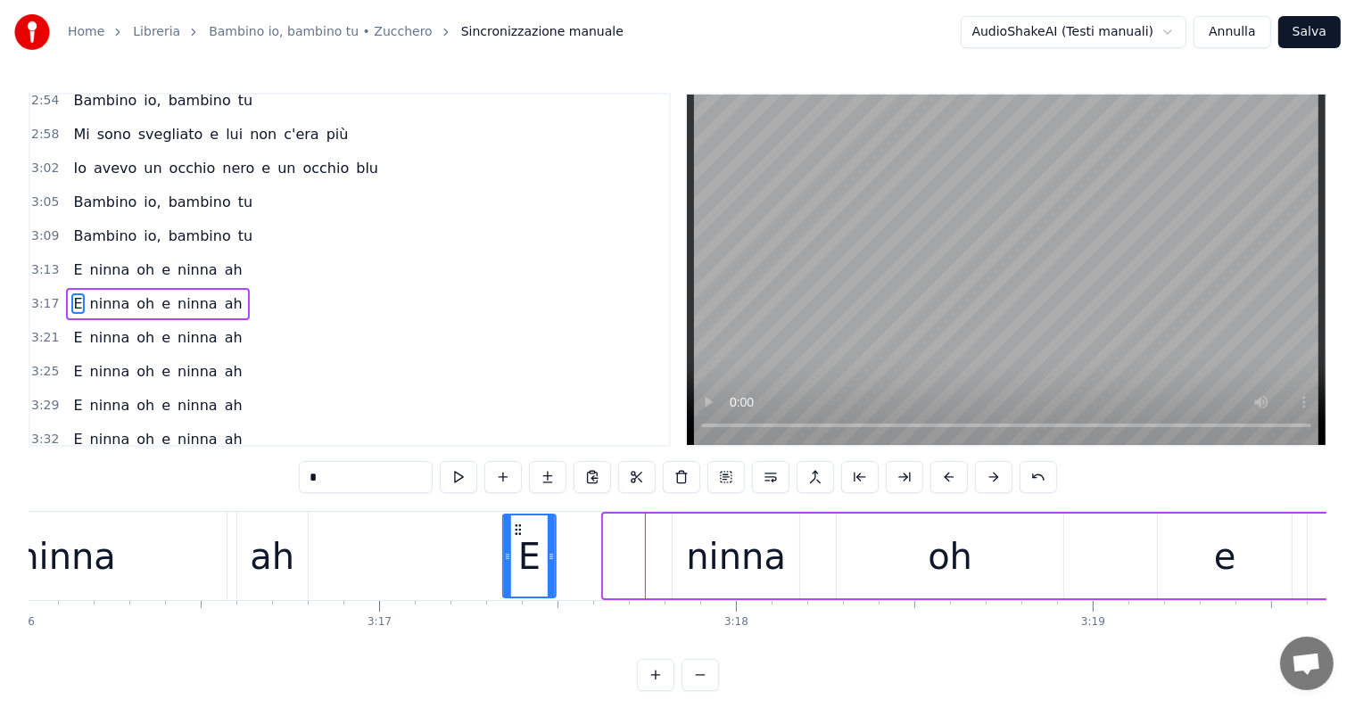
drag, startPoint x: 618, startPoint y: 528, endPoint x: 517, endPoint y: 533, distance: 100.9
click at [517, 533] on icon at bounding box center [518, 530] width 14 height 14
click at [714, 574] on div "ninna" at bounding box center [736, 557] width 100 height 54
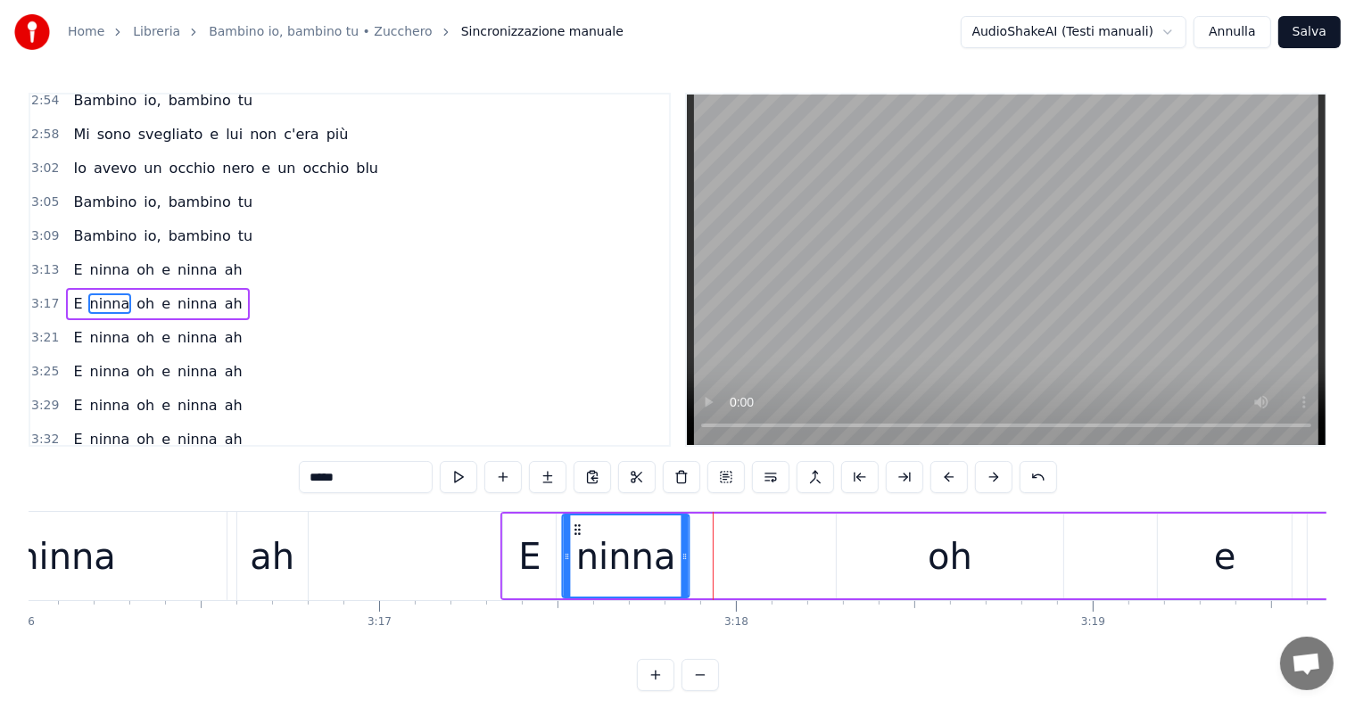
drag, startPoint x: 687, startPoint y: 528, endPoint x: 576, endPoint y: 530, distance: 110.6
click at [576, 530] on icon at bounding box center [578, 530] width 14 height 14
click at [945, 574] on div "oh" at bounding box center [950, 557] width 45 height 54
type input "**"
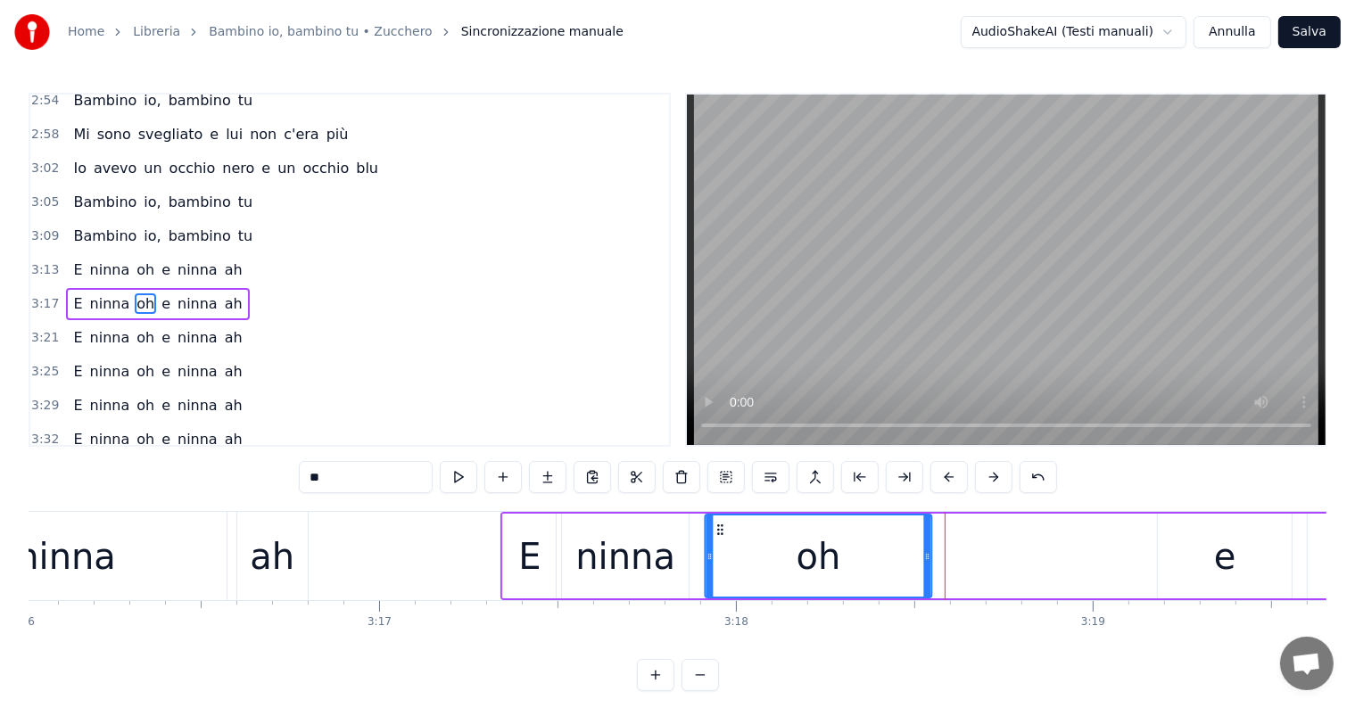
drag, startPoint x: 846, startPoint y: 528, endPoint x: 714, endPoint y: 538, distance: 132.4
click at [714, 538] on div "oh" at bounding box center [818, 556] width 225 height 81
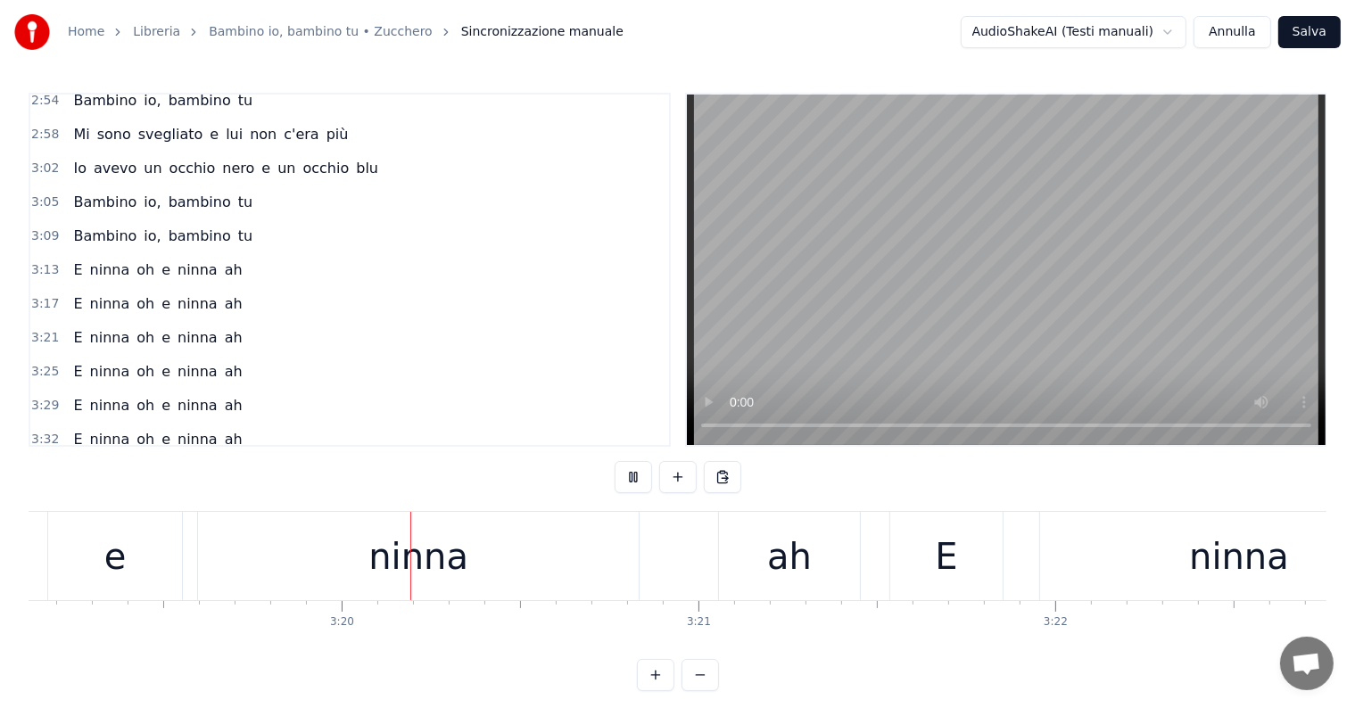
scroll to position [0, 71078]
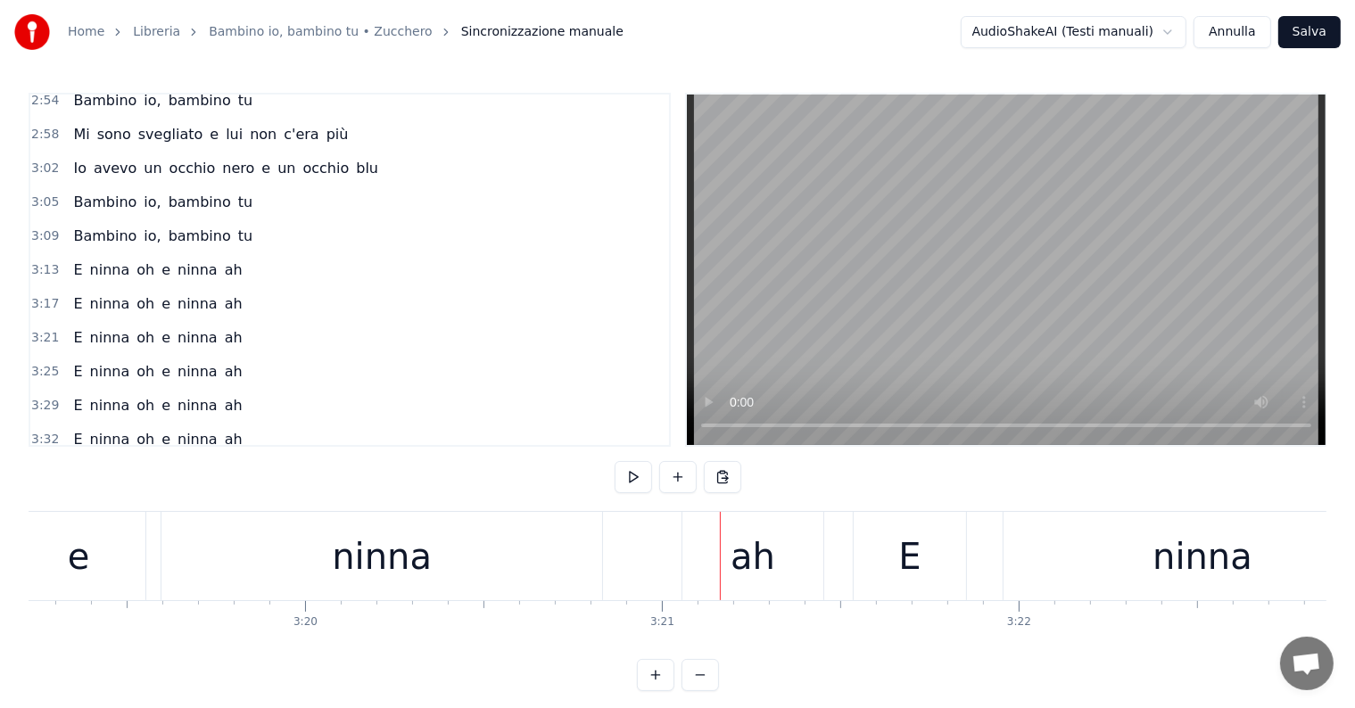
click at [756, 564] on div "ah" at bounding box center [752, 557] width 45 height 54
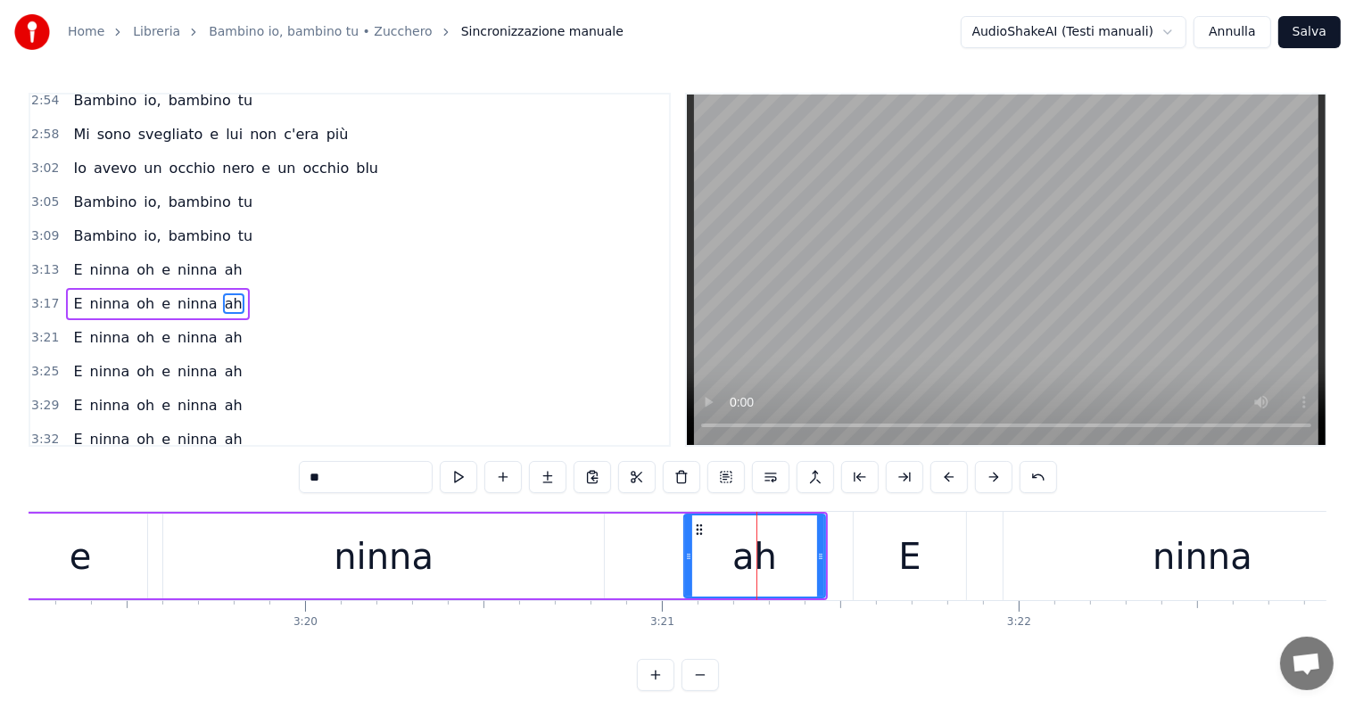
click at [561, 549] on div "ninna" at bounding box center [383, 556] width 441 height 85
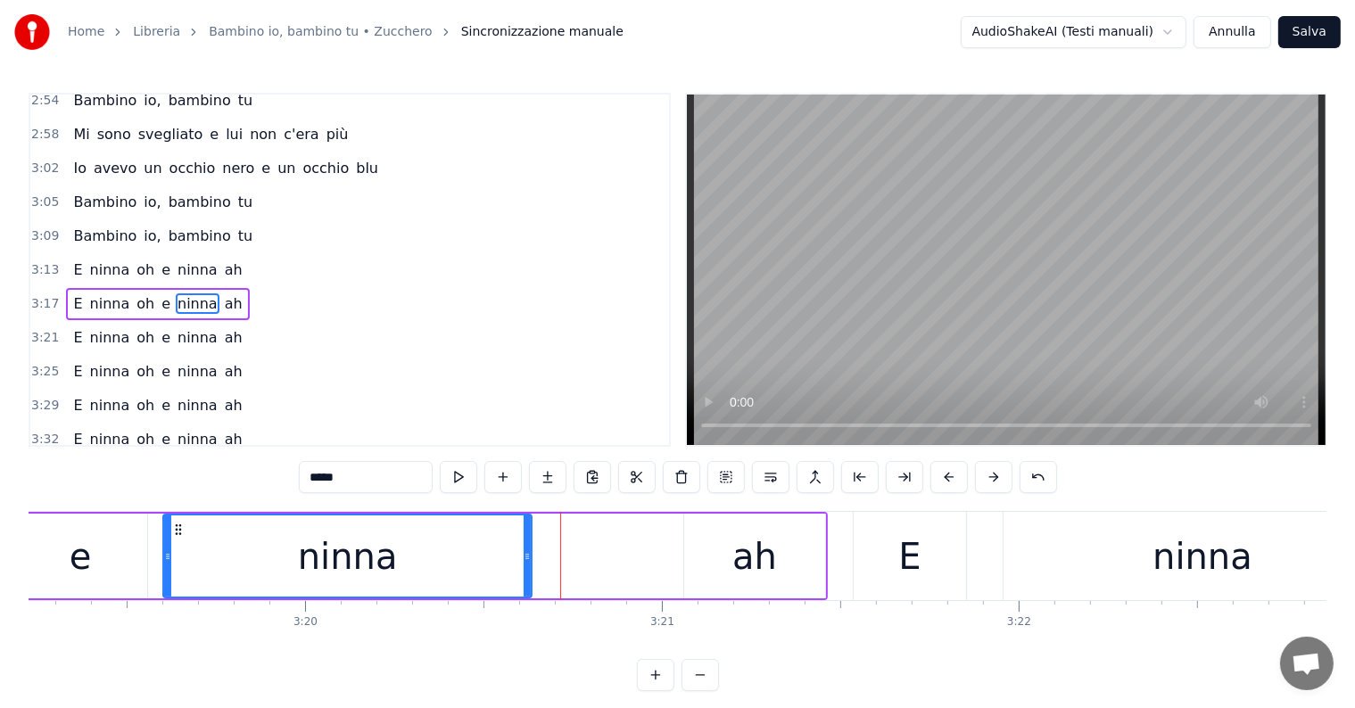
drag, startPoint x: 599, startPoint y: 556, endPoint x: 527, endPoint y: 556, distance: 72.2
click at [528, 556] on circle at bounding box center [528, 556] width 1 height 1
click at [740, 564] on div "ah" at bounding box center [754, 557] width 45 height 54
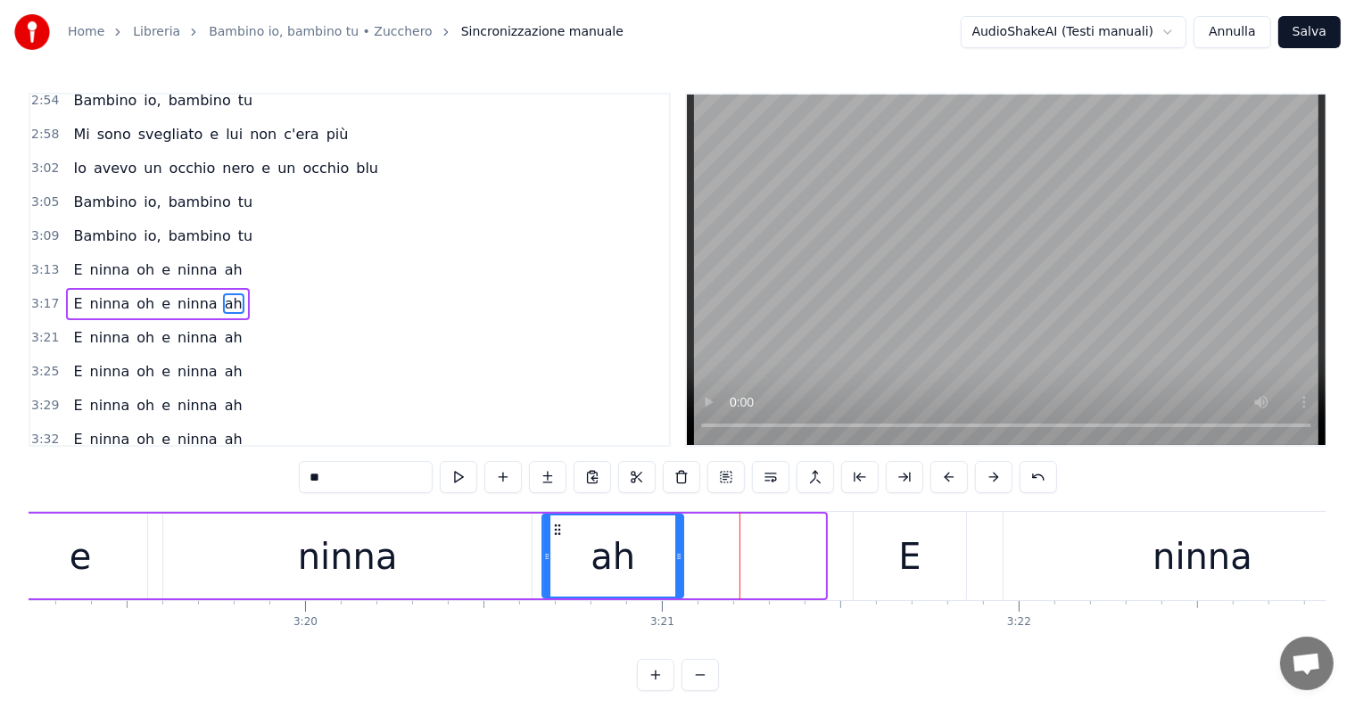
drag, startPoint x: 697, startPoint y: 526, endPoint x: 556, endPoint y: 533, distance: 141.1
click at [556, 533] on icon at bounding box center [558, 530] width 14 height 14
drag, startPoint x: 678, startPoint y: 553, endPoint x: 622, endPoint y: 554, distance: 56.2
click at [622, 554] on icon at bounding box center [623, 556] width 7 height 14
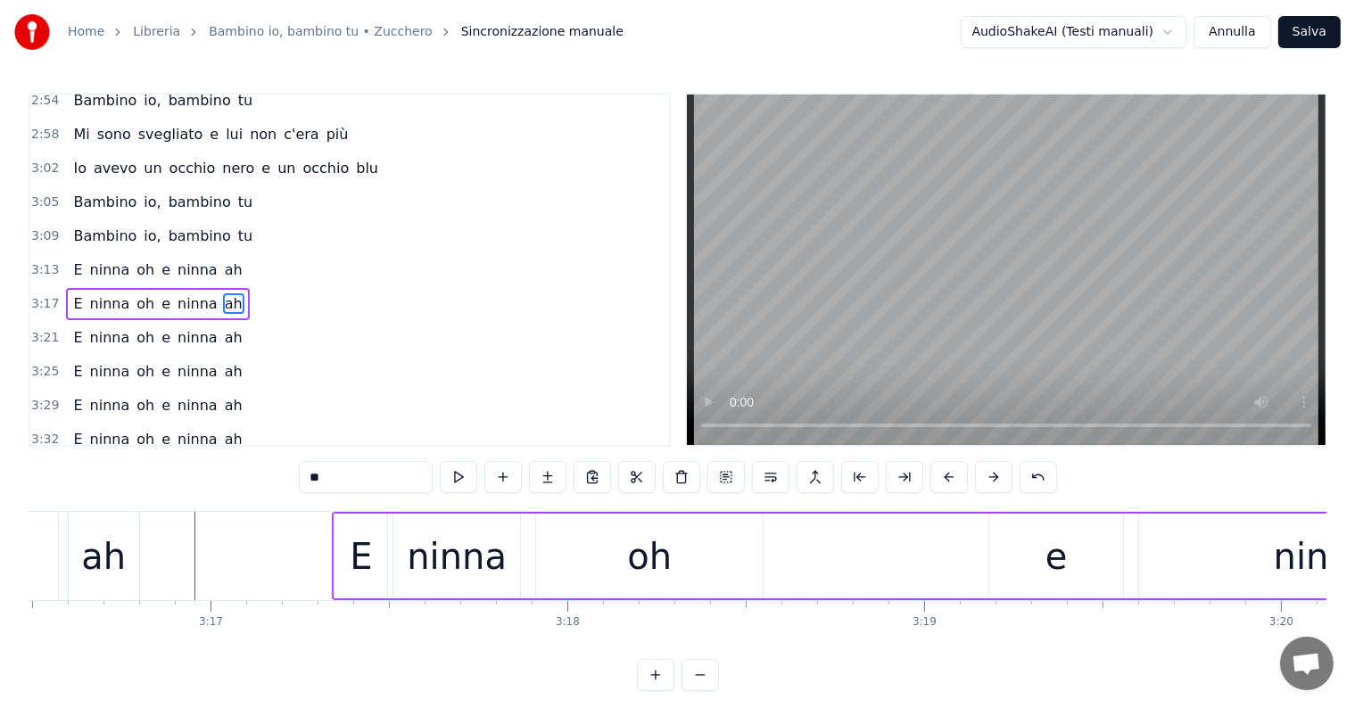
scroll to position [0, 69677]
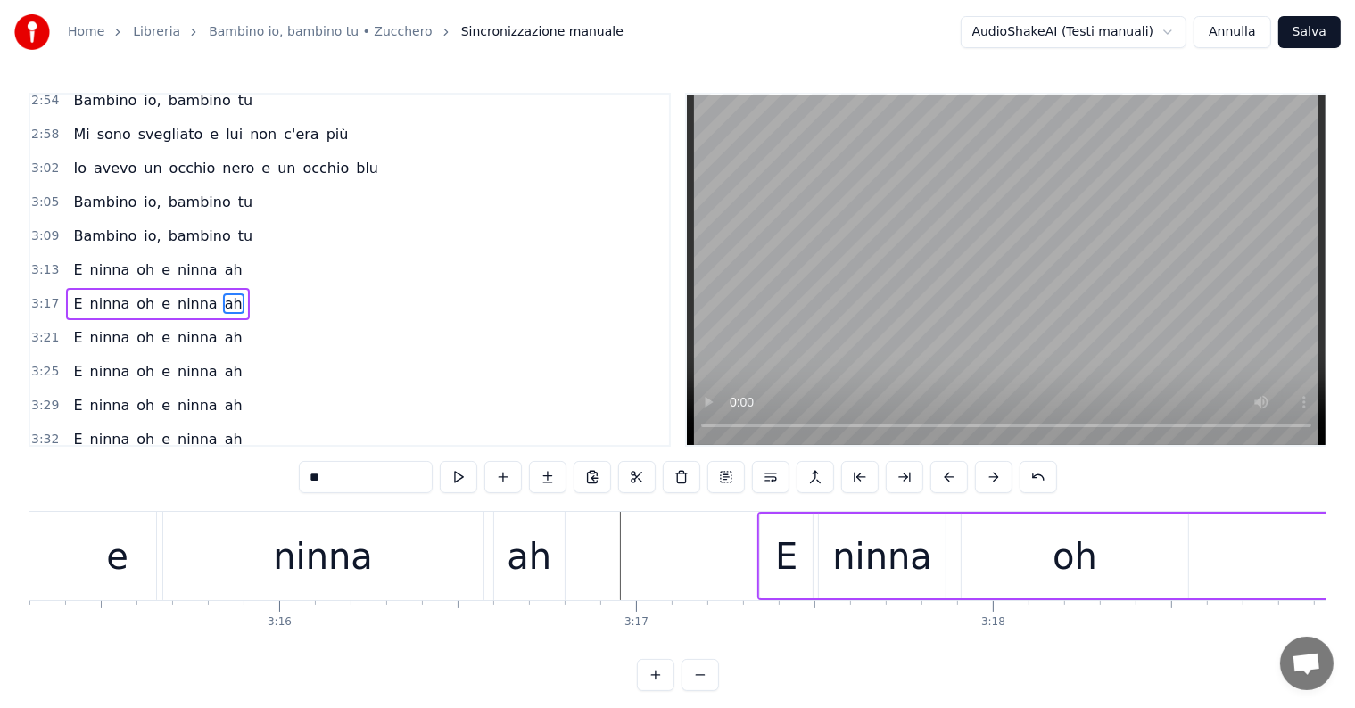
click at [1039, 564] on div "oh" at bounding box center [1075, 556] width 227 height 85
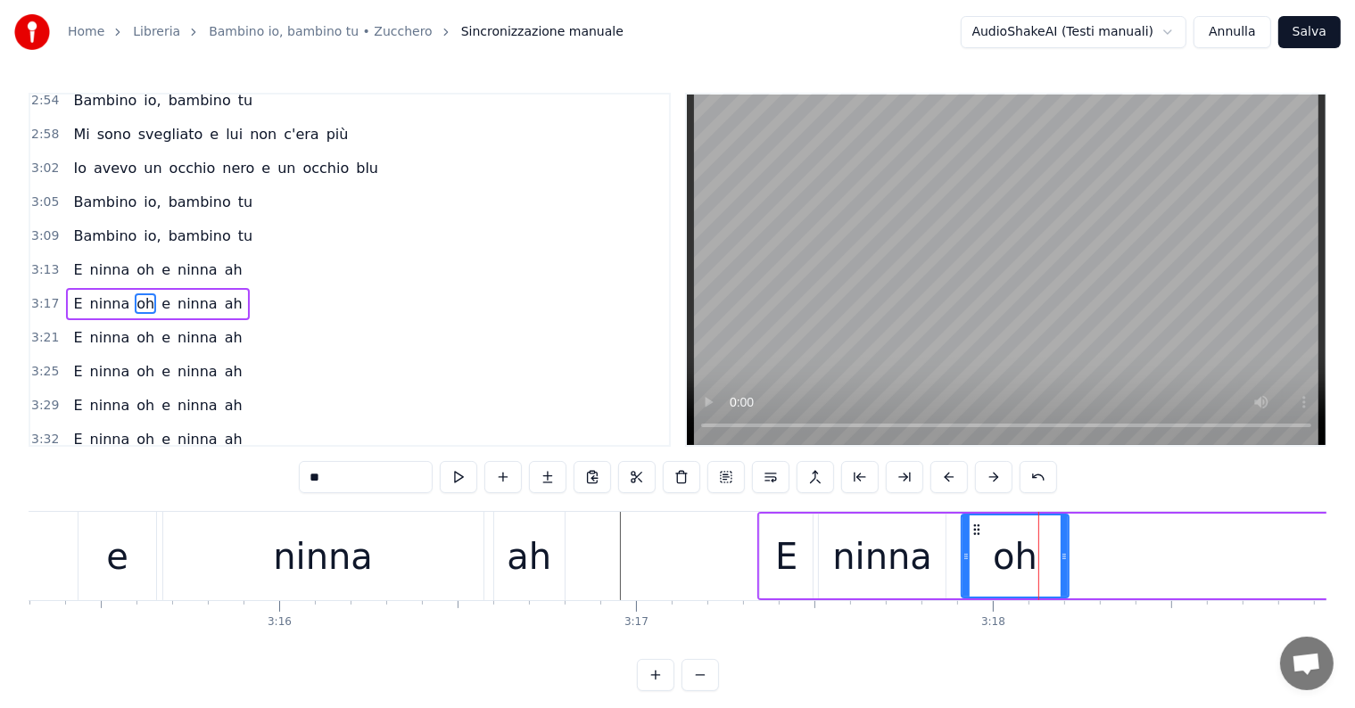
drag, startPoint x: 1183, startPoint y: 556, endPoint x: 1063, endPoint y: 565, distance: 119.9
click at [1063, 565] on div at bounding box center [1064, 556] width 7 height 81
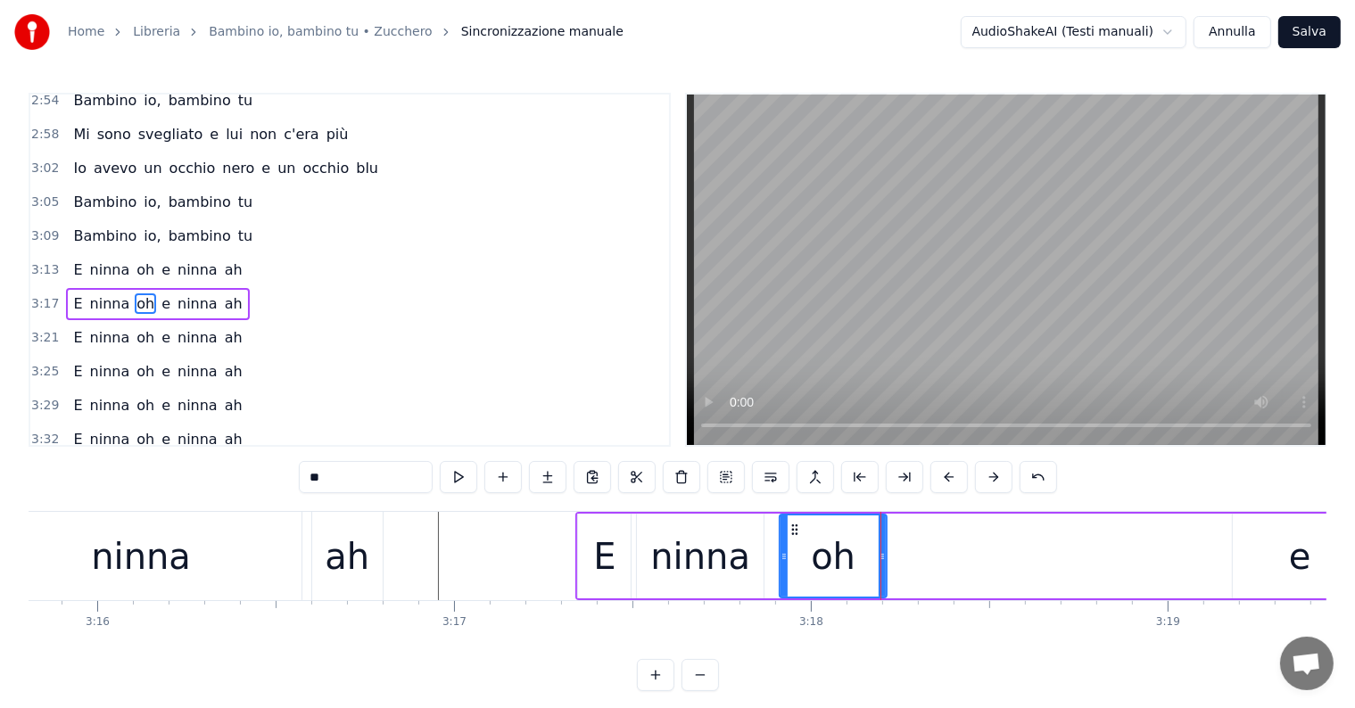
scroll to position [0, 70103]
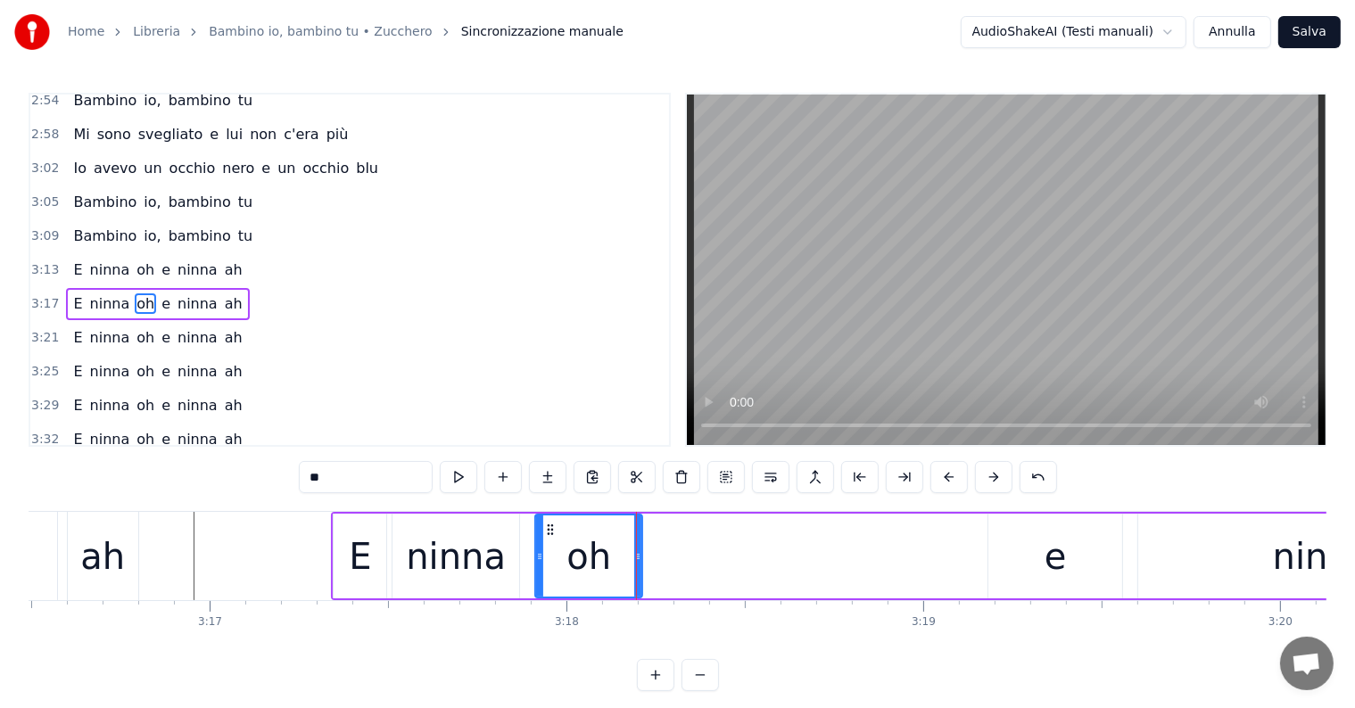
click at [1076, 580] on div "e" at bounding box center [1055, 556] width 134 height 85
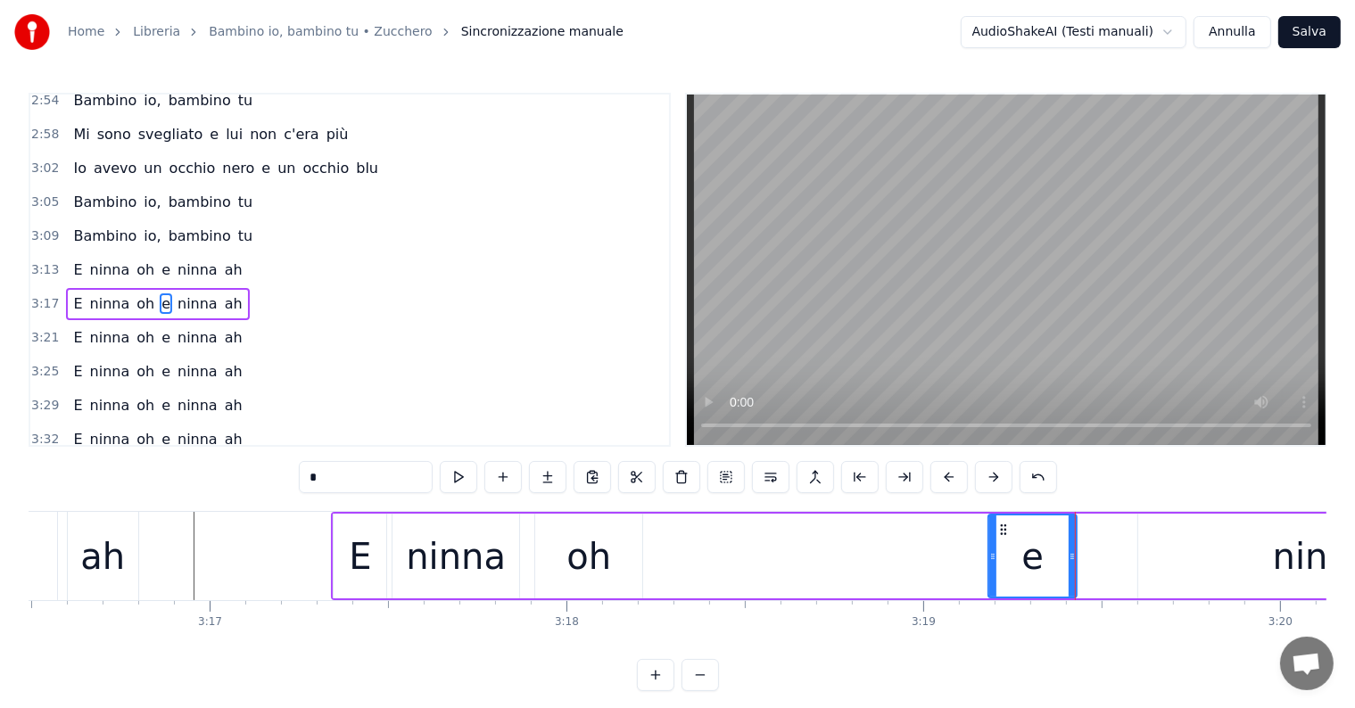
drag, startPoint x: 1117, startPoint y: 553, endPoint x: 1071, endPoint y: 557, distance: 45.6
click at [1071, 557] on icon at bounding box center [1072, 556] width 7 height 14
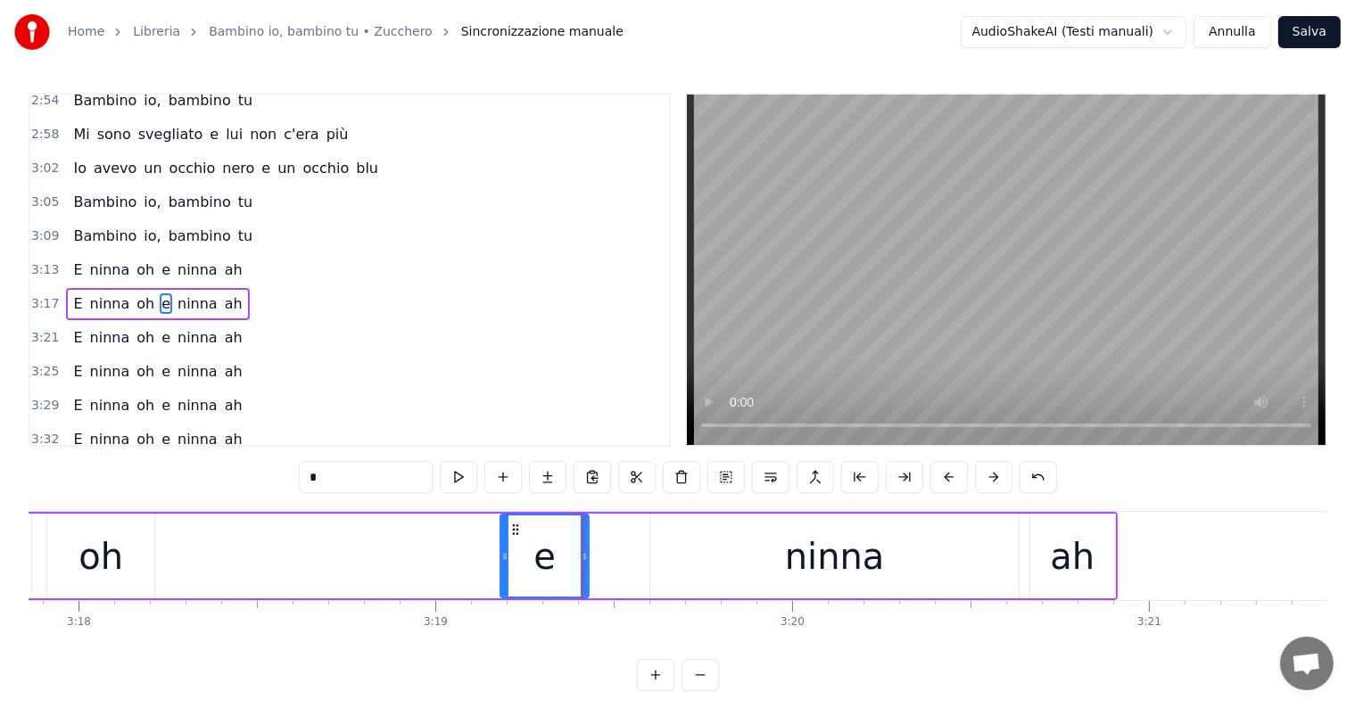
scroll to position [0, 70652]
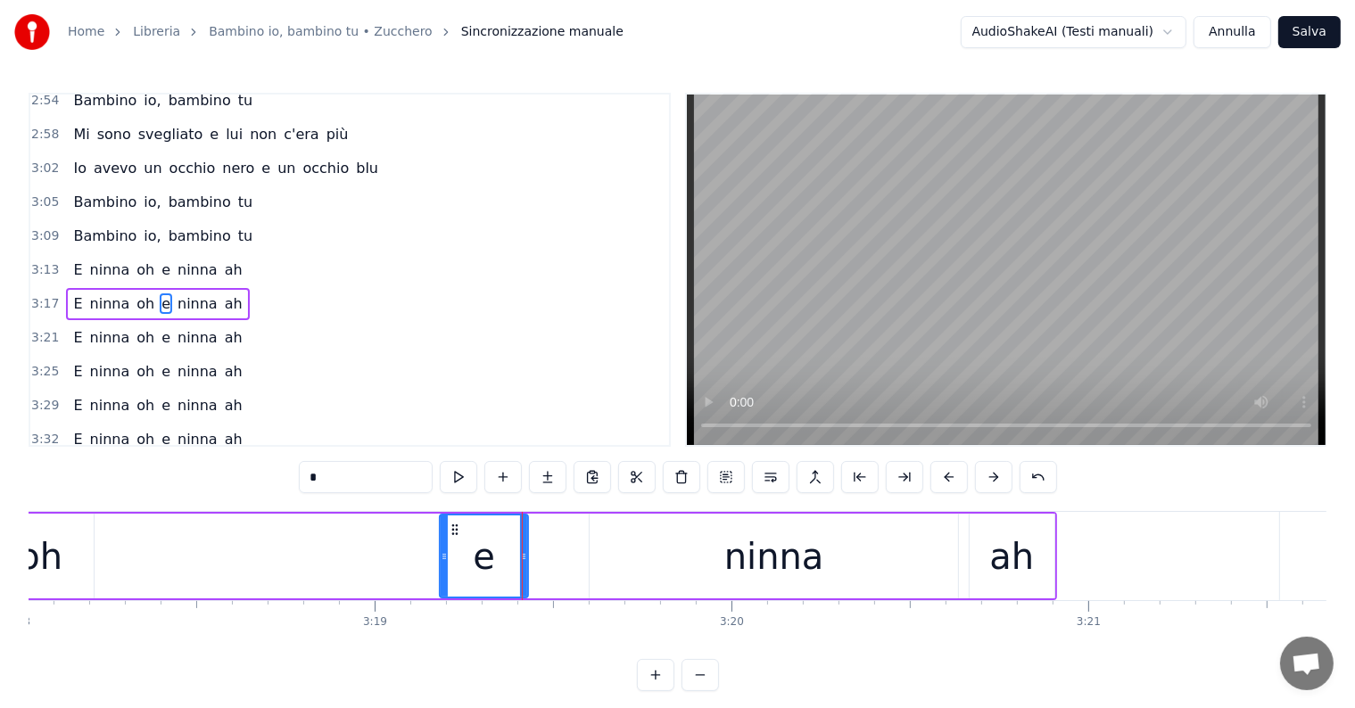
click at [789, 585] on div "ninna" at bounding box center [774, 556] width 368 height 85
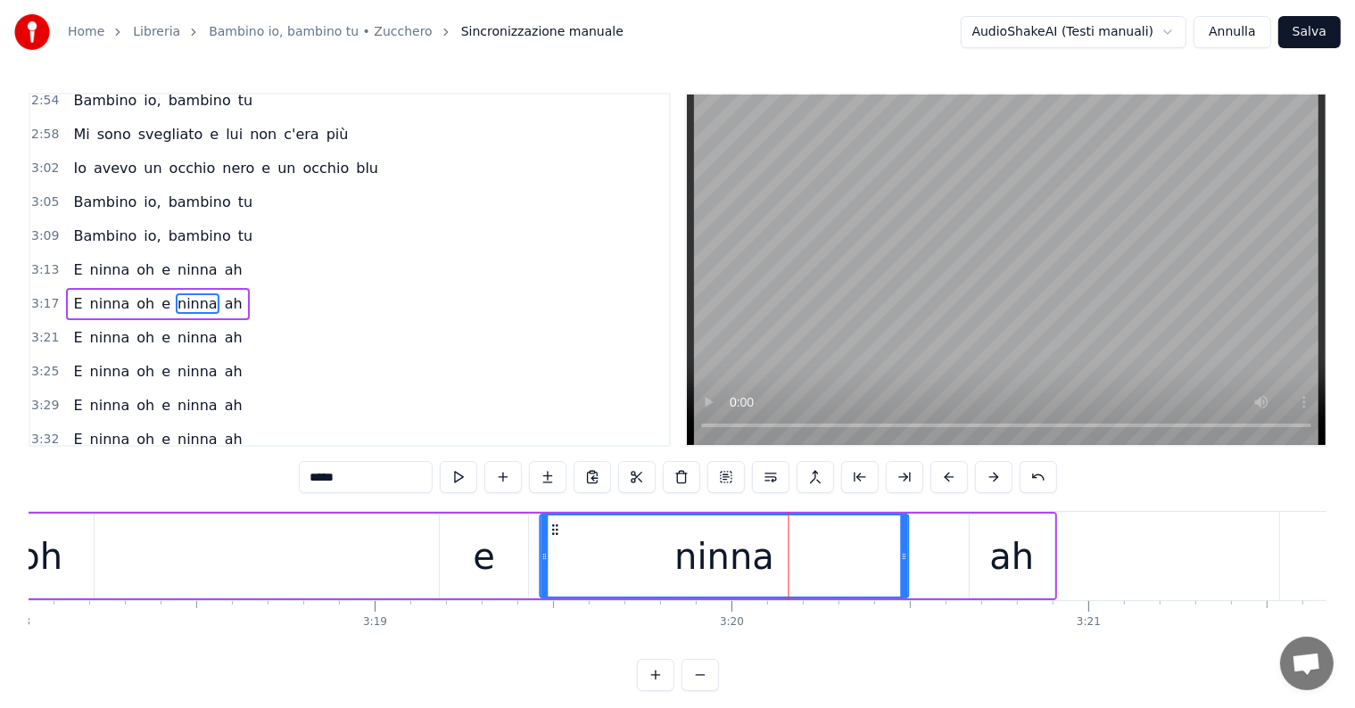
drag, startPoint x: 603, startPoint y: 526, endPoint x: 553, endPoint y: 532, distance: 50.2
click at [553, 532] on icon at bounding box center [556, 530] width 14 height 14
drag, startPoint x: 902, startPoint y: 554, endPoint x: 927, endPoint y: 554, distance: 25.0
click at [927, 554] on icon at bounding box center [928, 556] width 7 height 14
click at [1005, 574] on div "ah" at bounding box center [1011, 557] width 45 height 54
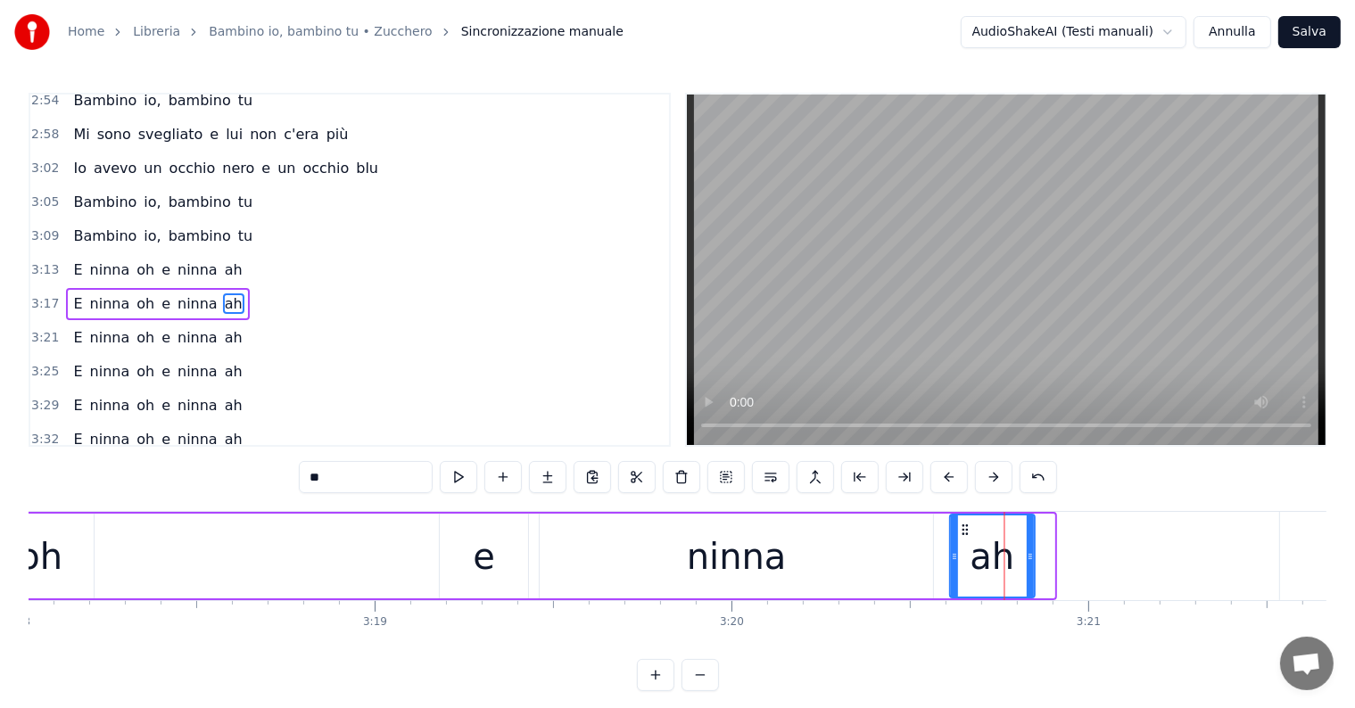
drag, startPoint x: 981, startPoint y: 531, endPoint x: 957, endPoint y: 533, distance: 24.2
click at [958, 533] on icon at bounding box center [965, 530] width 14 height 14
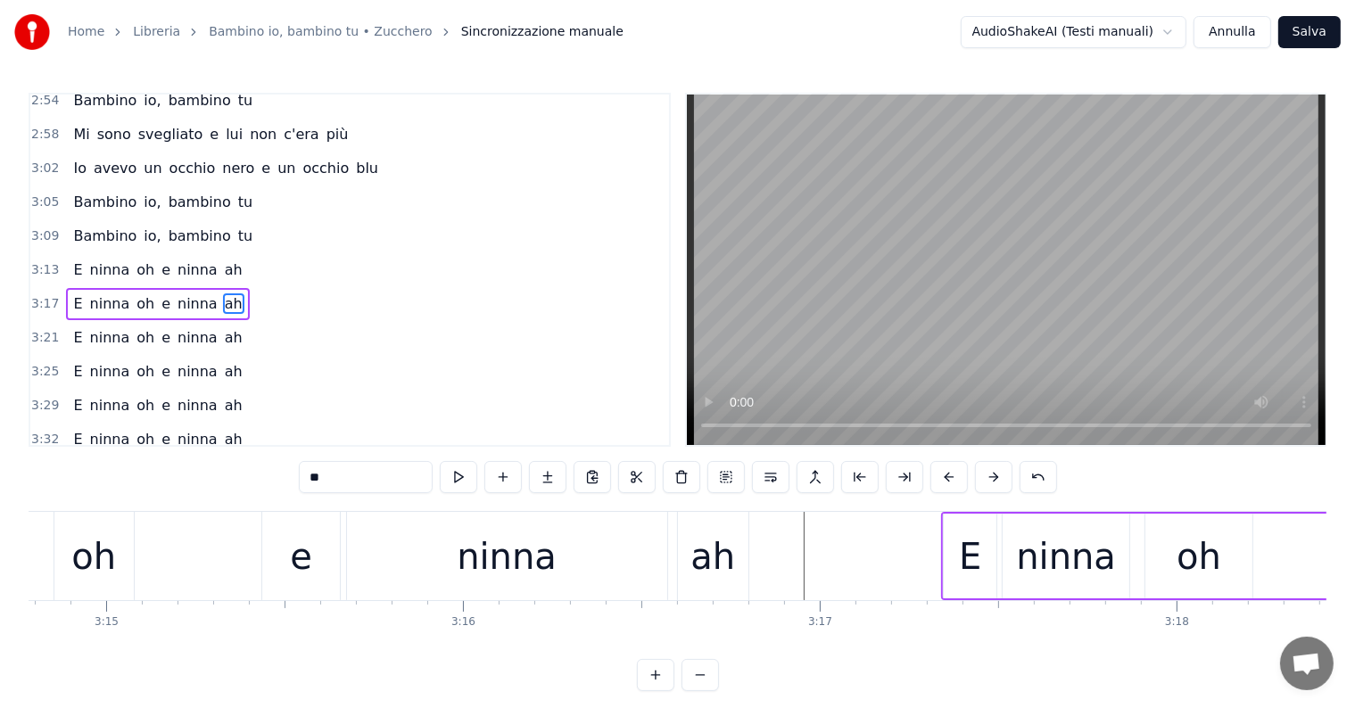
scroll to position [0, 69067]
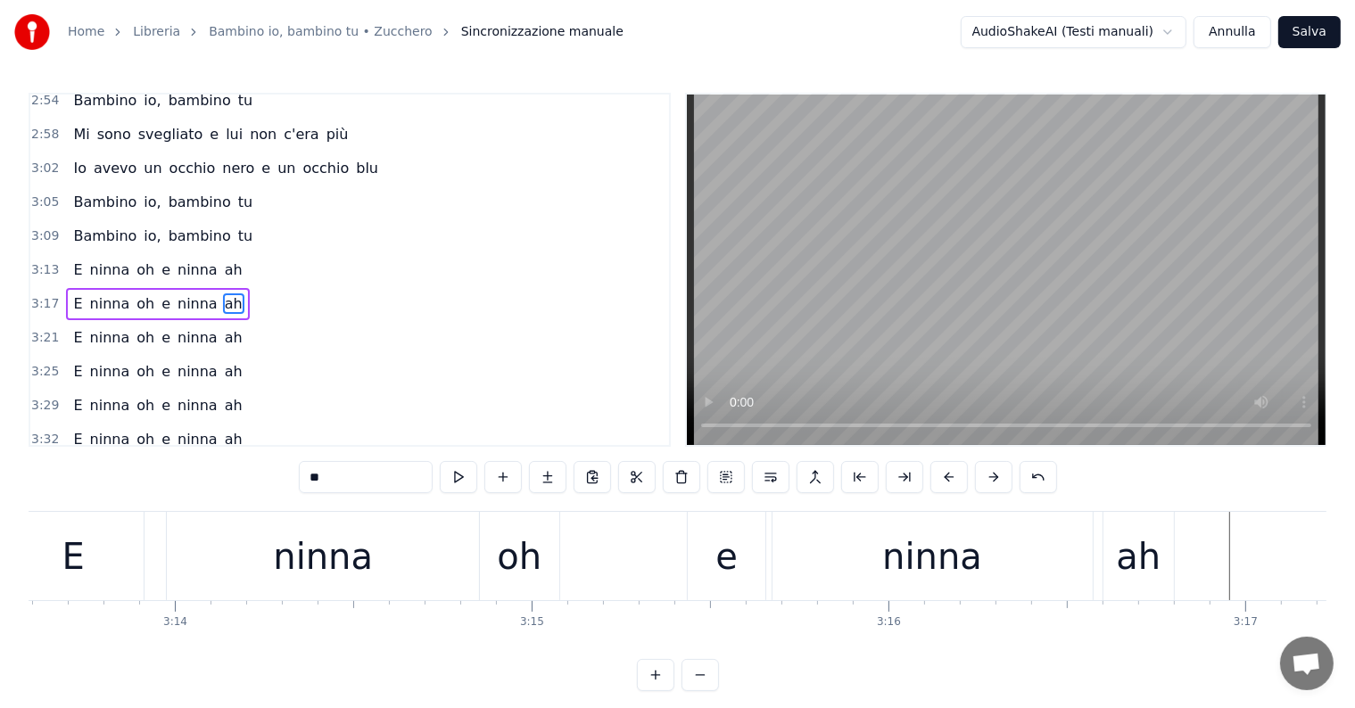
click at [113, 578] on div "E" at bounding box center [73, 556] width 141 height 88
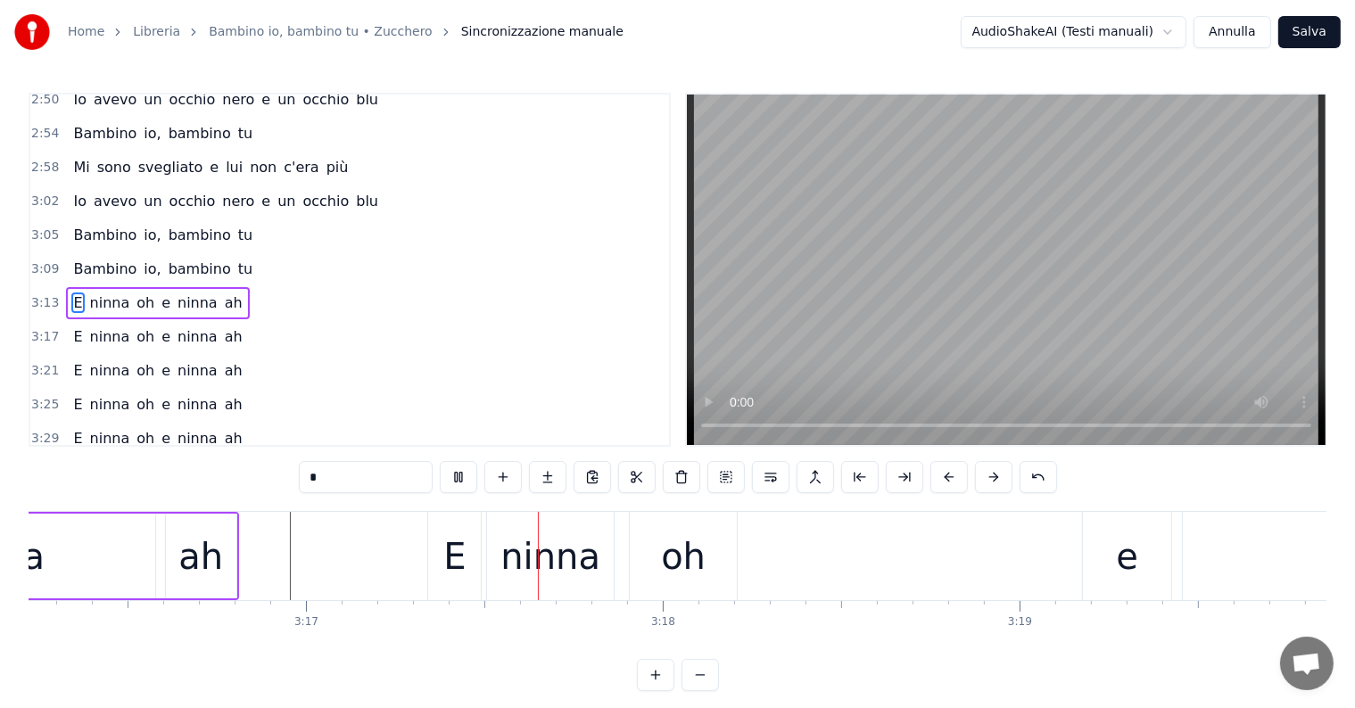
scroll to position [0, 70250]
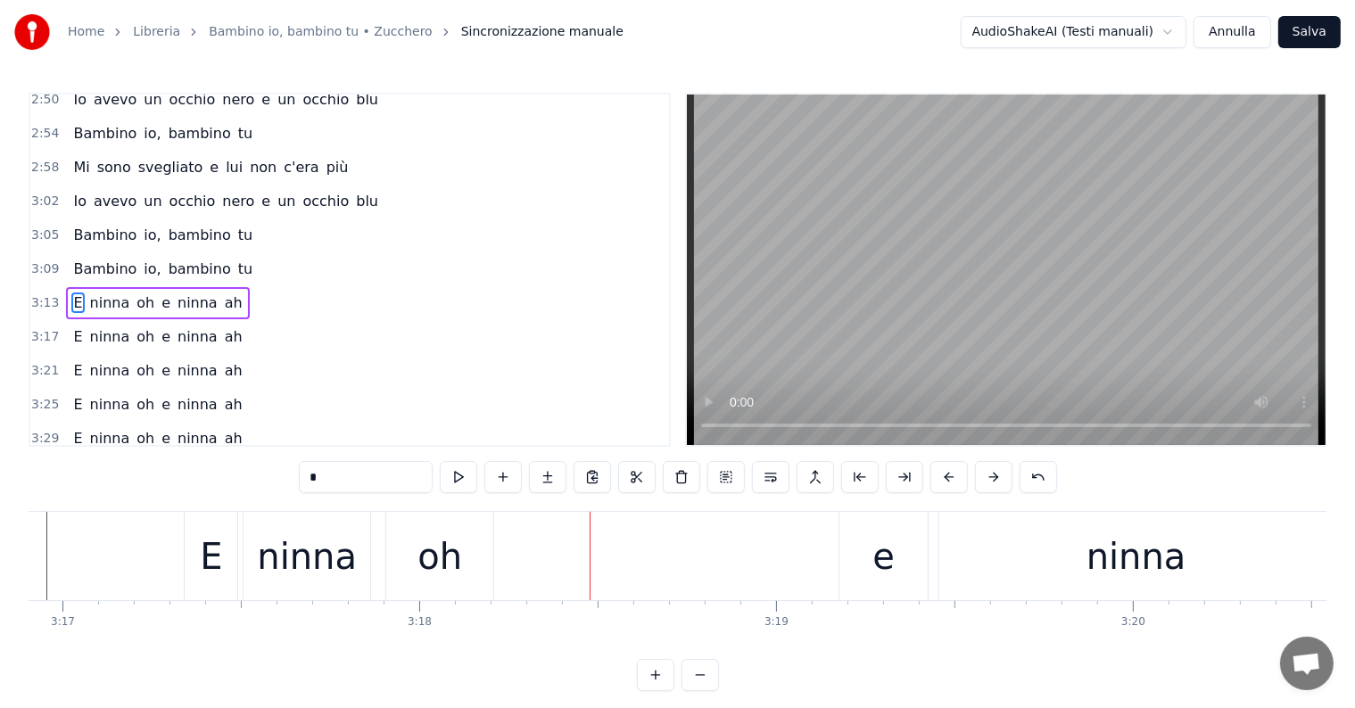
click at [458, 578] on div "oh" at bounding box center [439, 557] width 45 height 54
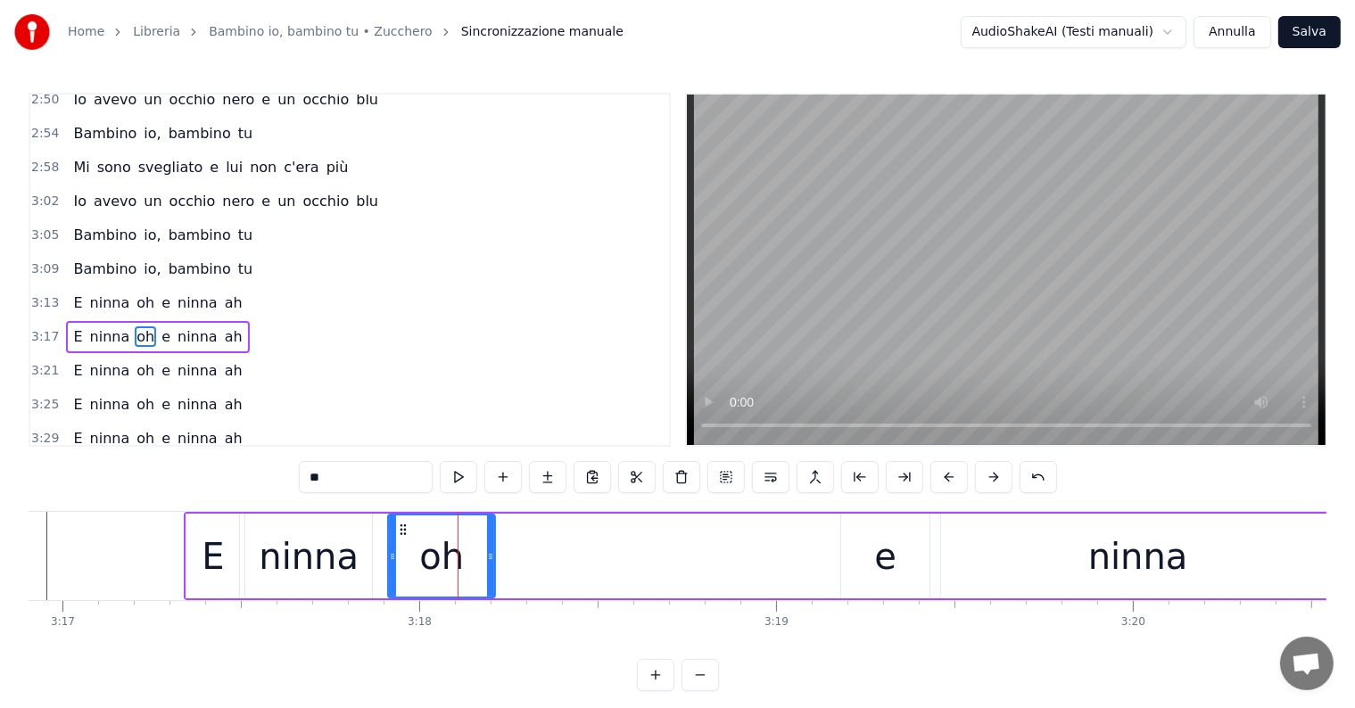
scroll to position [858, 0]
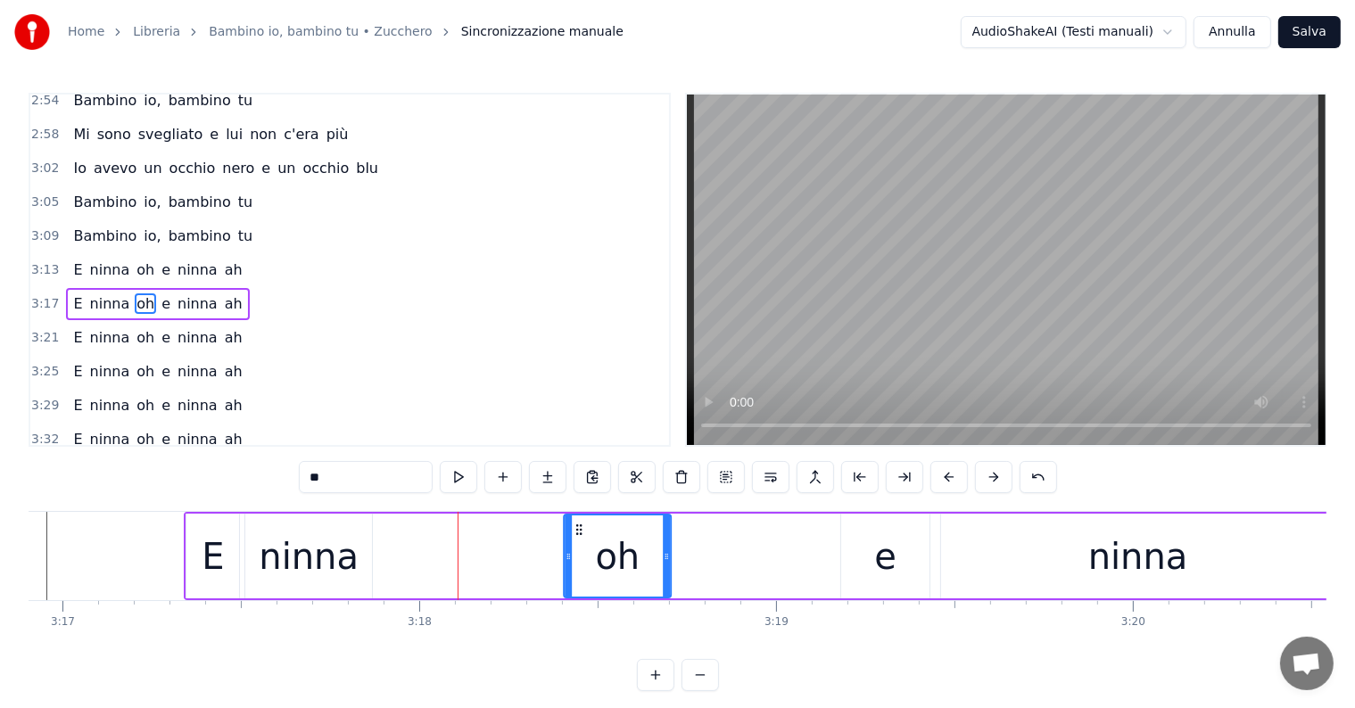
drag, startPoint x: 402, startPoint y: 524, endPoint x: 578, endPoint y: 536, distance: 176.1
click at [578, 536] on div "oh" at bounding box center [617, 556] width 105 height 81
click at [352, 572] on div "ninna" at bounding box center [308, 556] width 127 height 85
type input "*****"
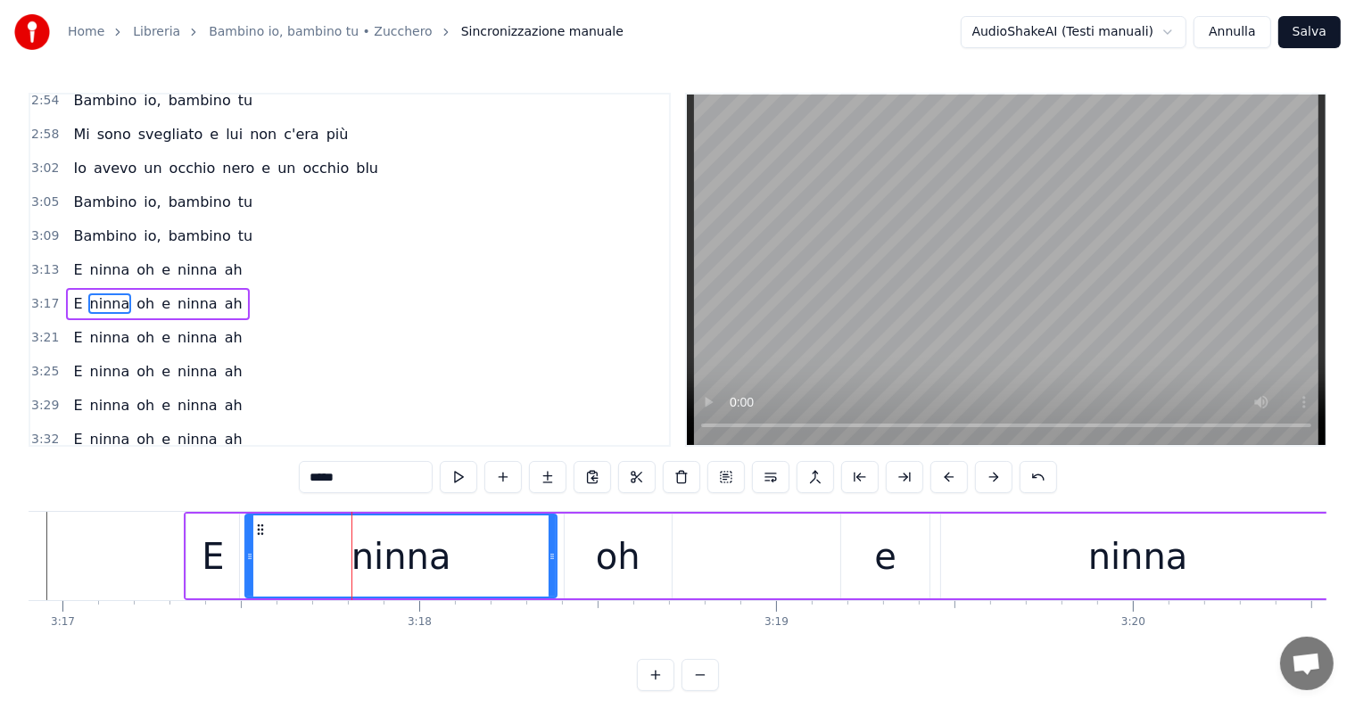
drag, startPoint x: 367, startPoint y: 555, endPoint x: 551, endPoint y: 557, distance: 184.6
click at [551, 557] on icon at bounding box center [552, 556] width 7 height 14
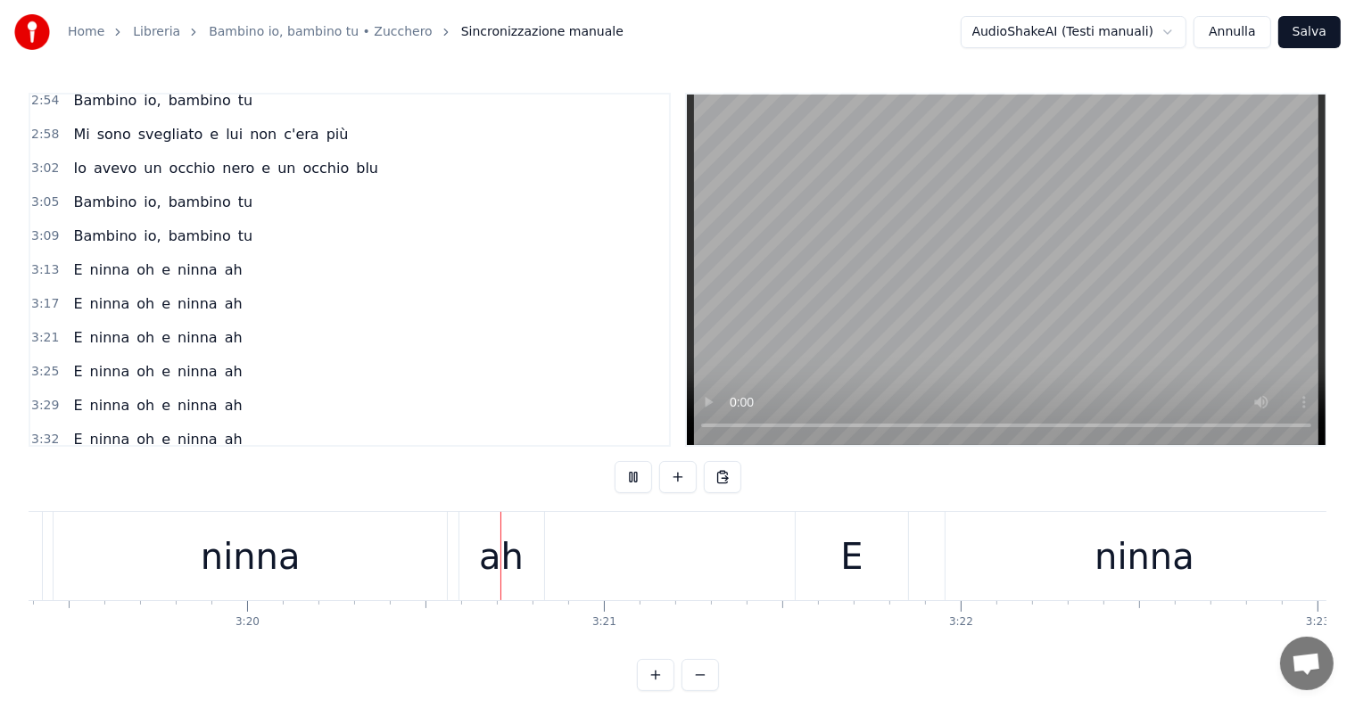
scroll to position [0, 71338]
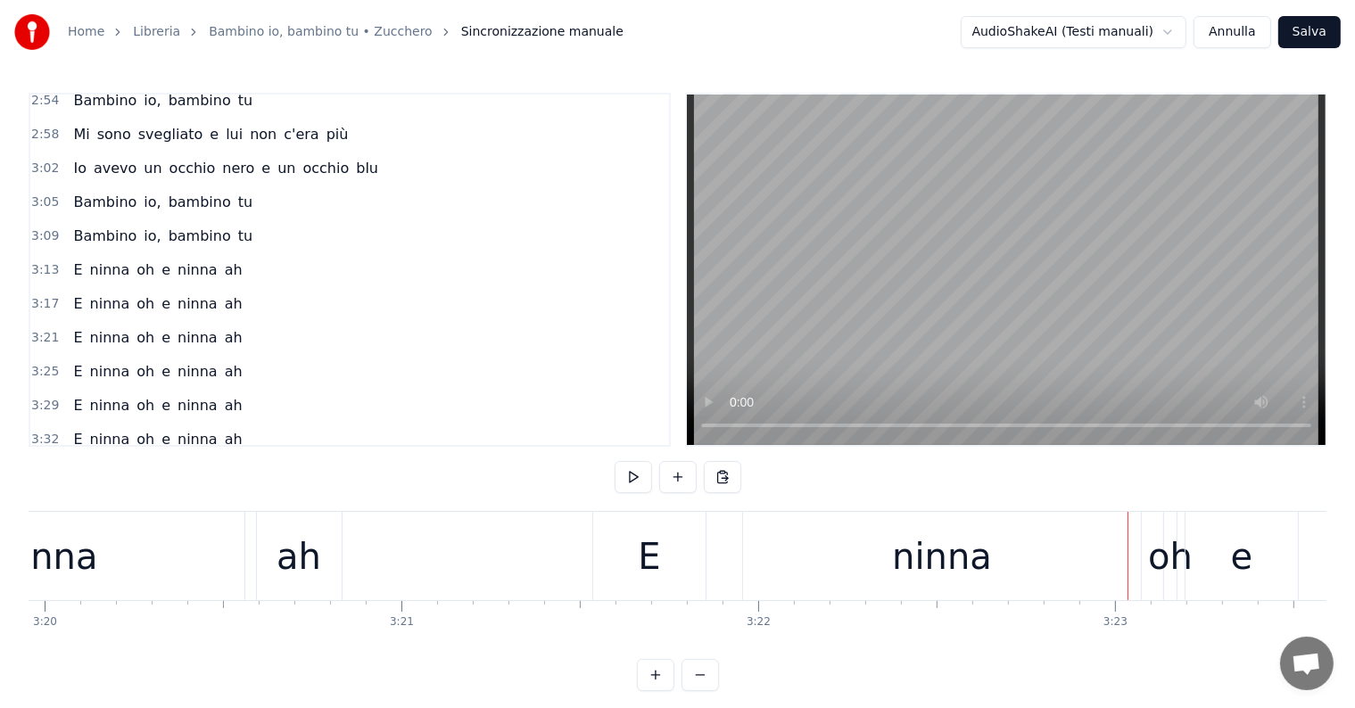
click at [675, 554] on div "E" at bounding box center [649, 556] width 112 height 88
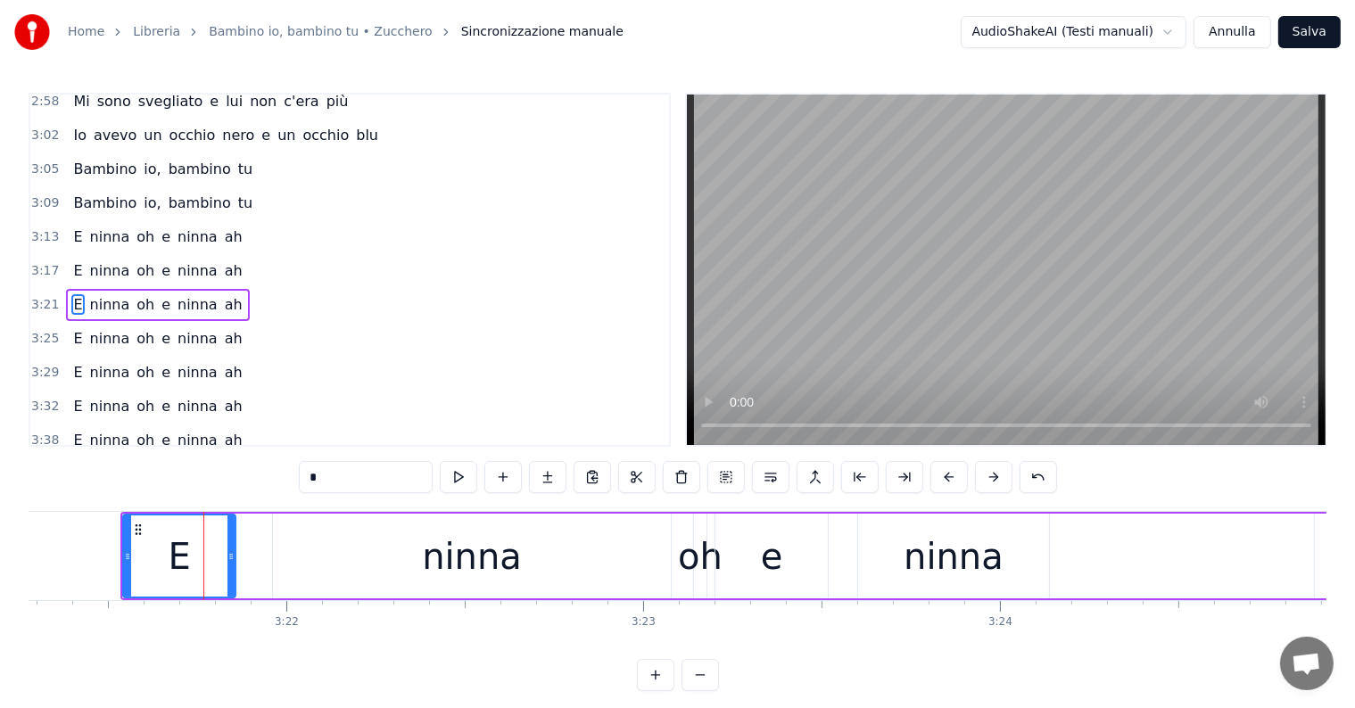
scroll to position [0, 71504]
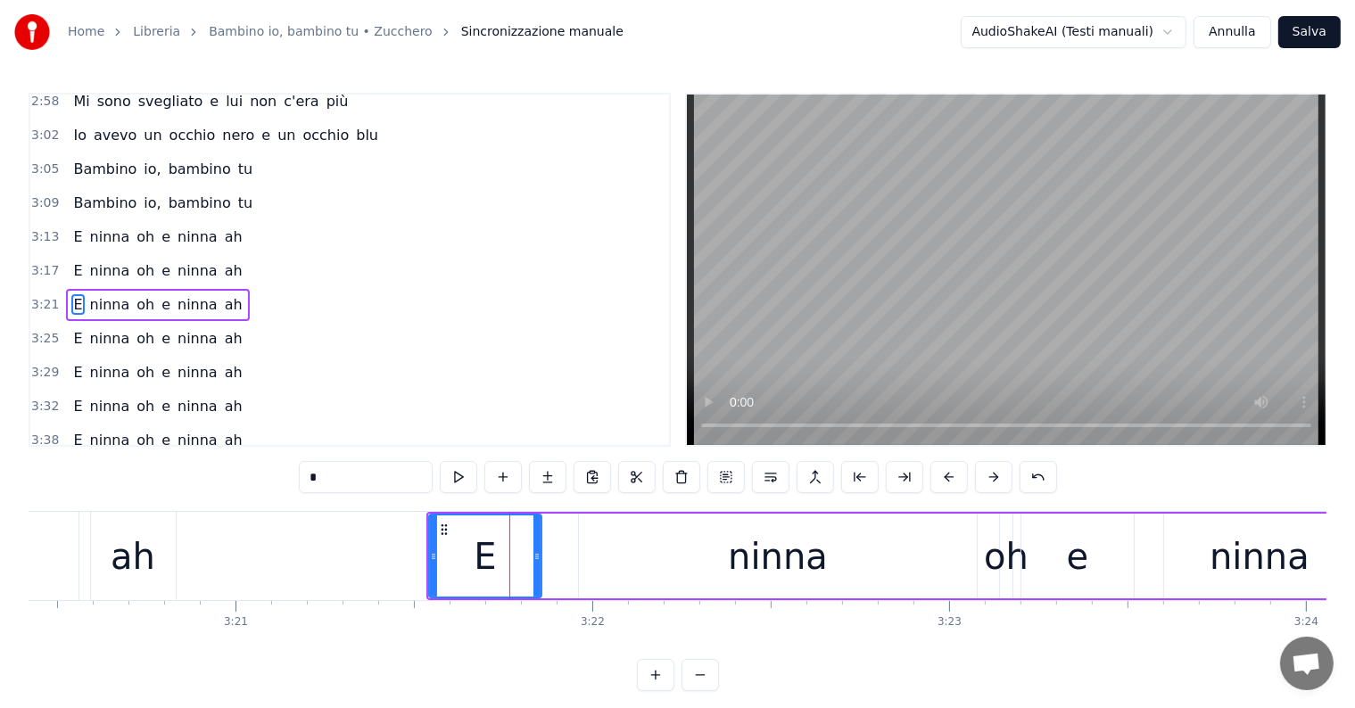
click at [71, 294] on span "E" at bounding box center [77, 304] width 12 height 21
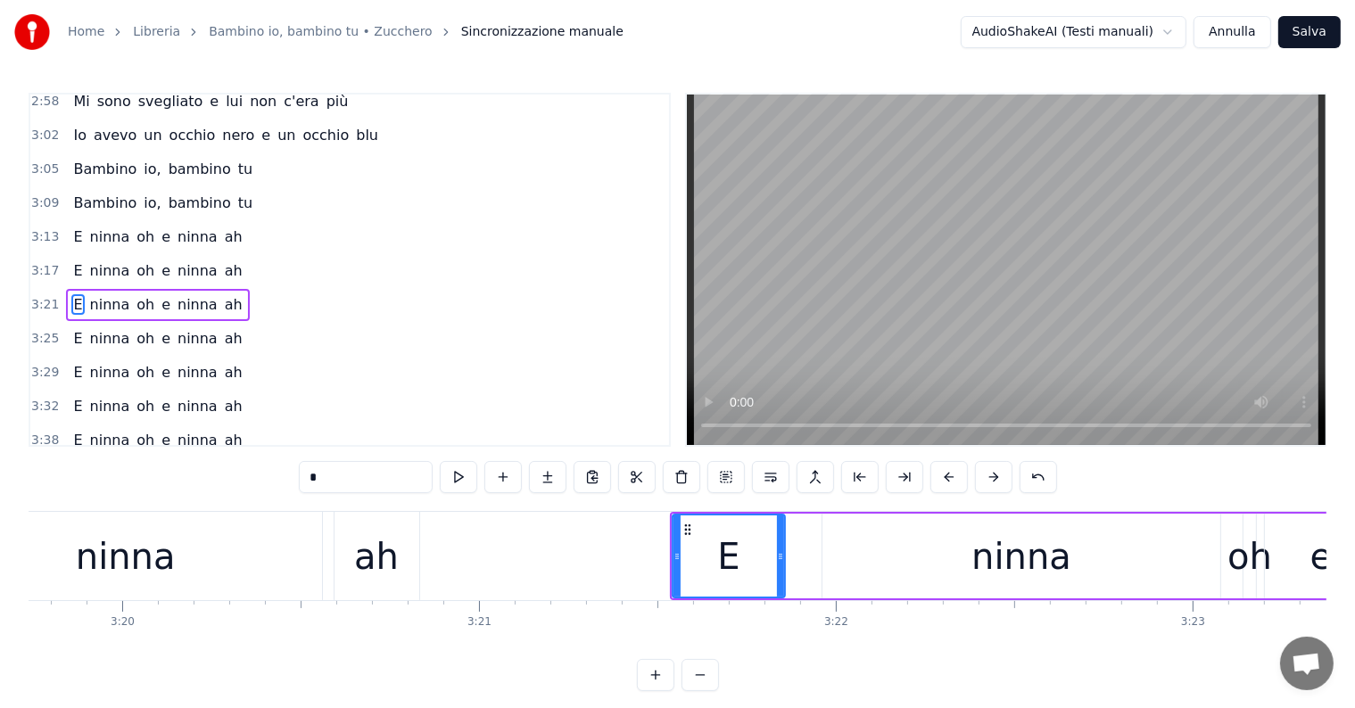
click at [128, 568] on div "ninna" at bounding box center [126, 557] width 100 height 54
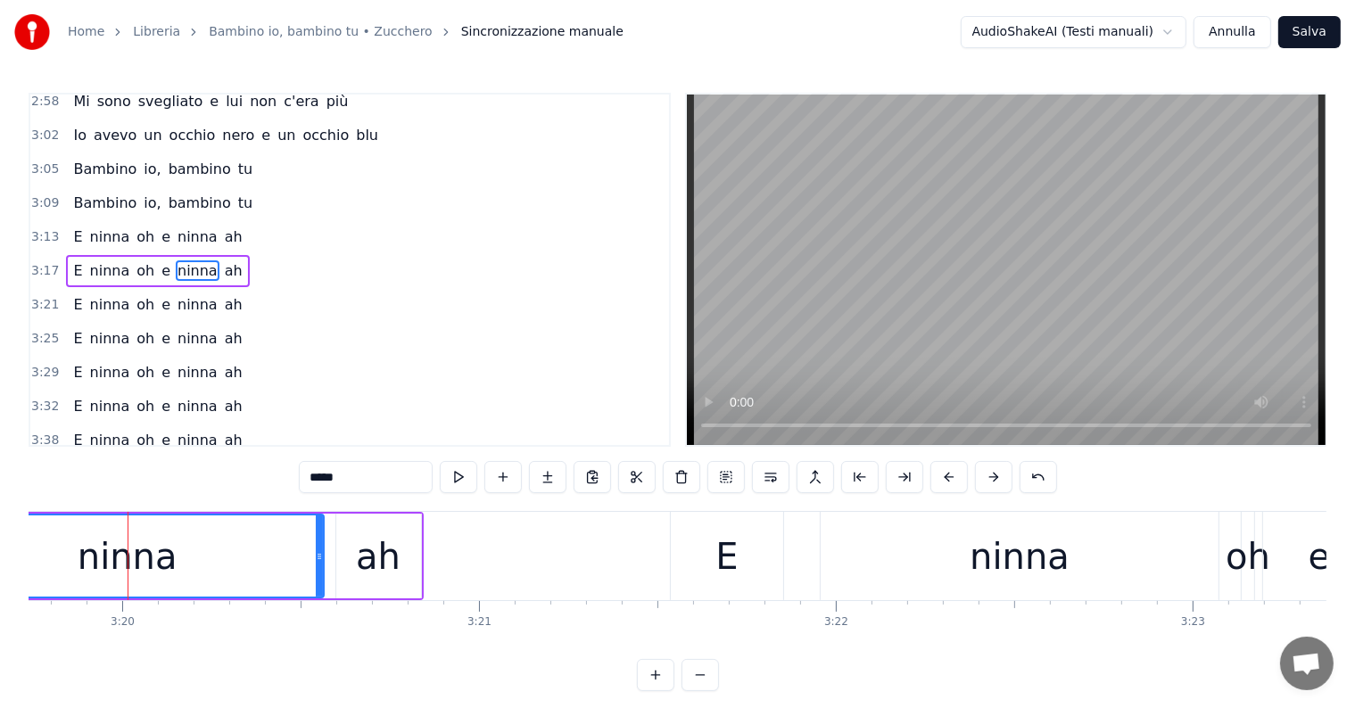
scroll to position [858, 0]
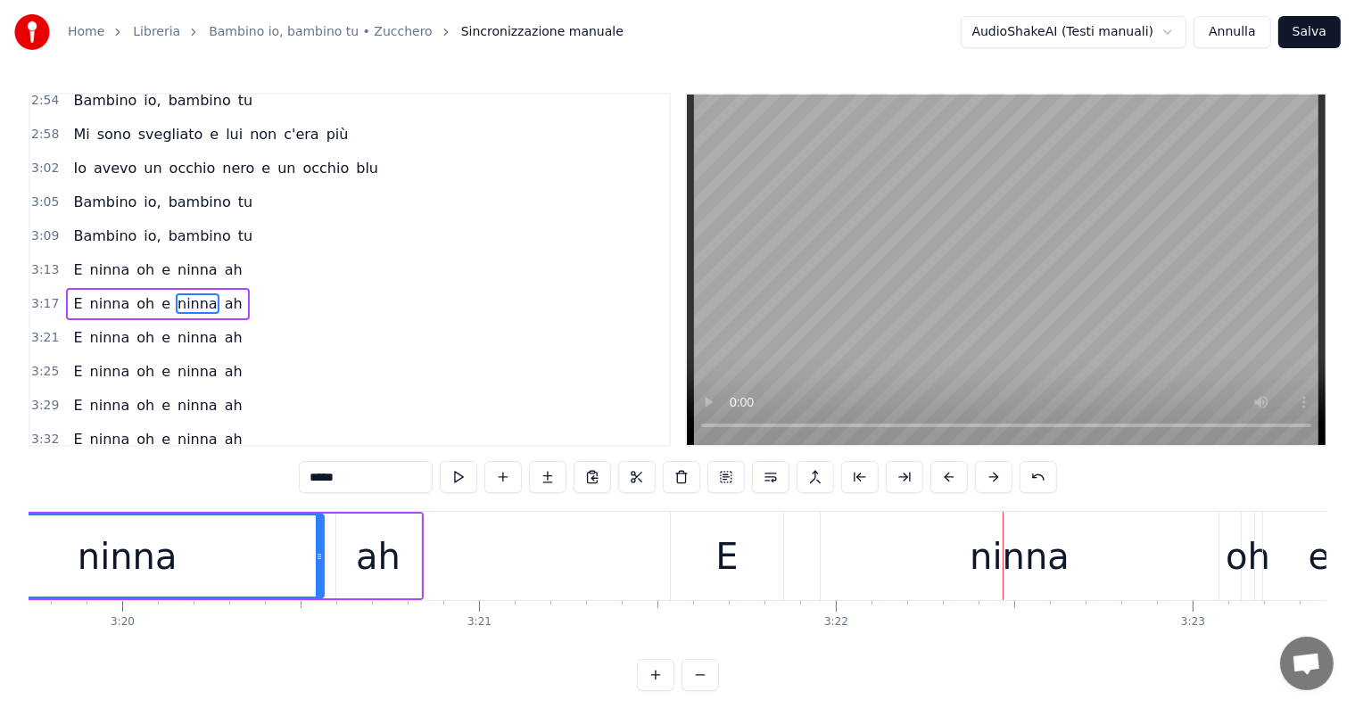
click at [719, 550] on div "E" at bounding box center [726, 557] width 22 height 54
type input "*"
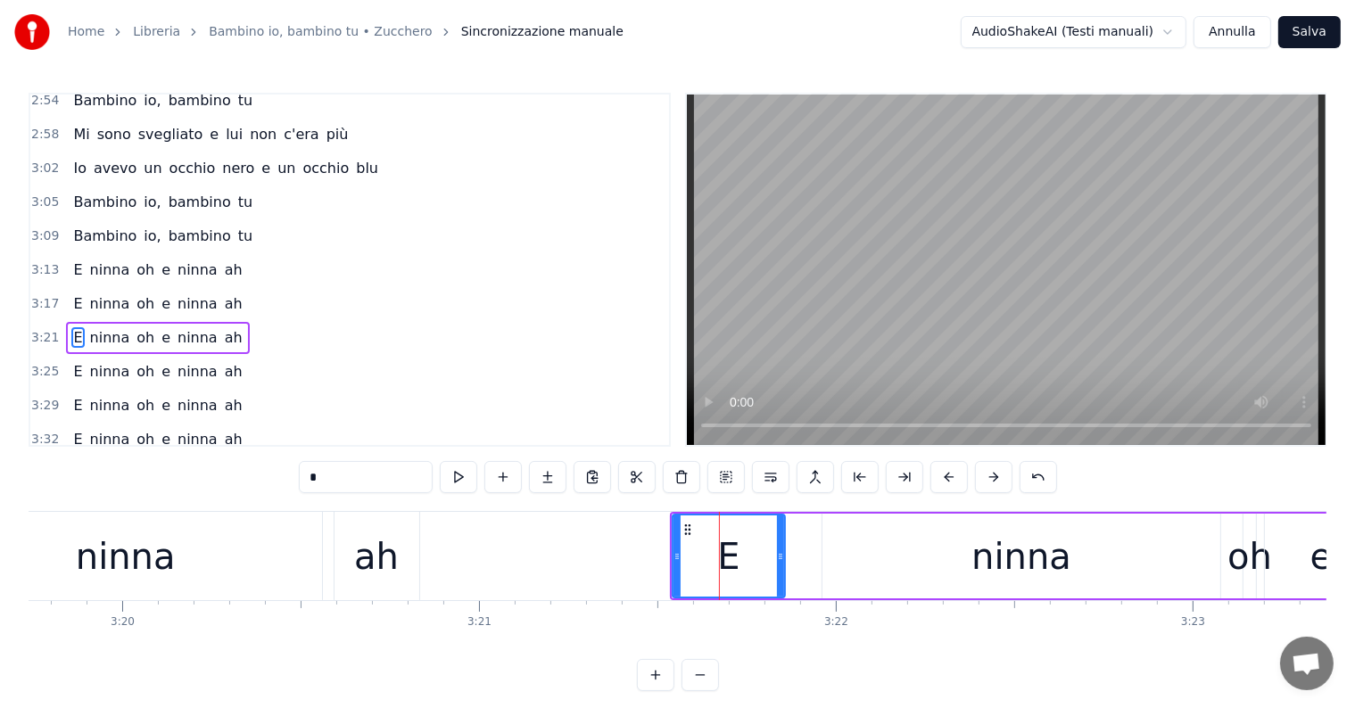
scroll to position [891, 0]
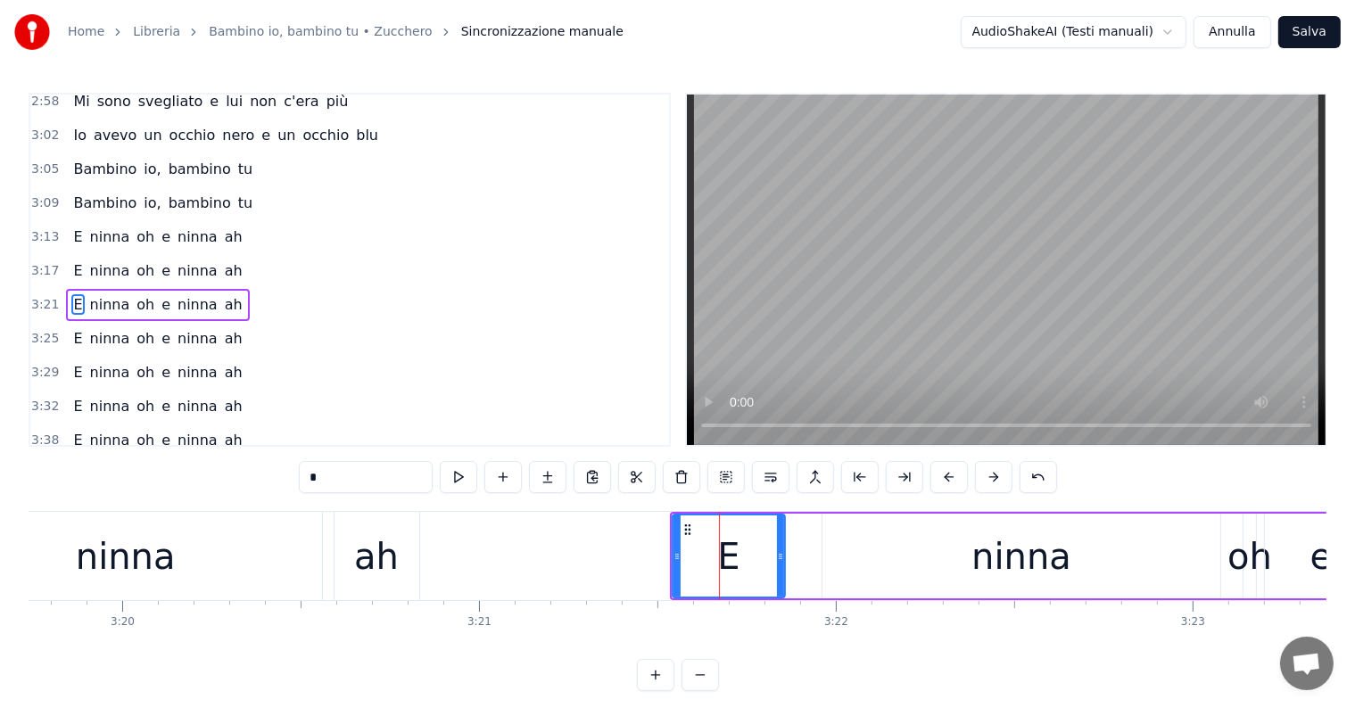
click at [87, 289] on div "E ninna oh e ninna ah" at bounding box center [157, 305] width 183 height 32
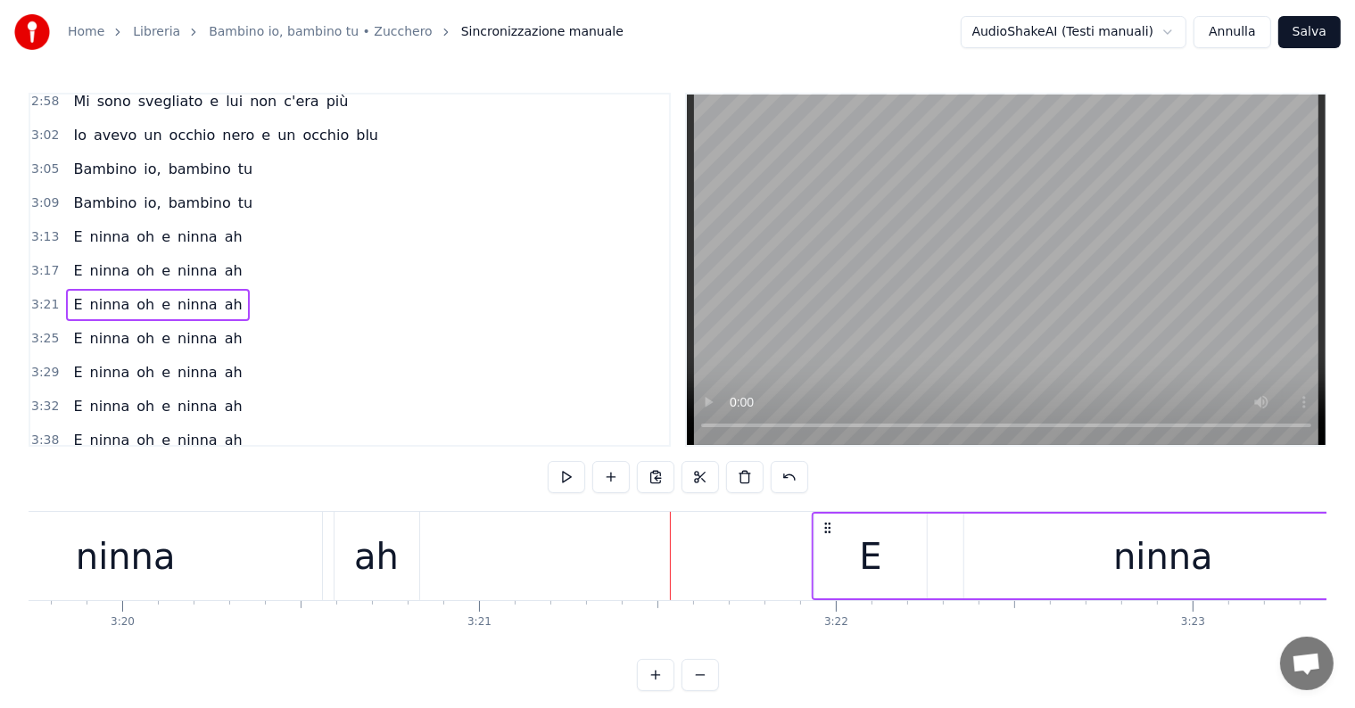
drag, startPoint x: 686, startPoint y: 524, endPoint x: 828, endPoint y: 540, distance: 142.6
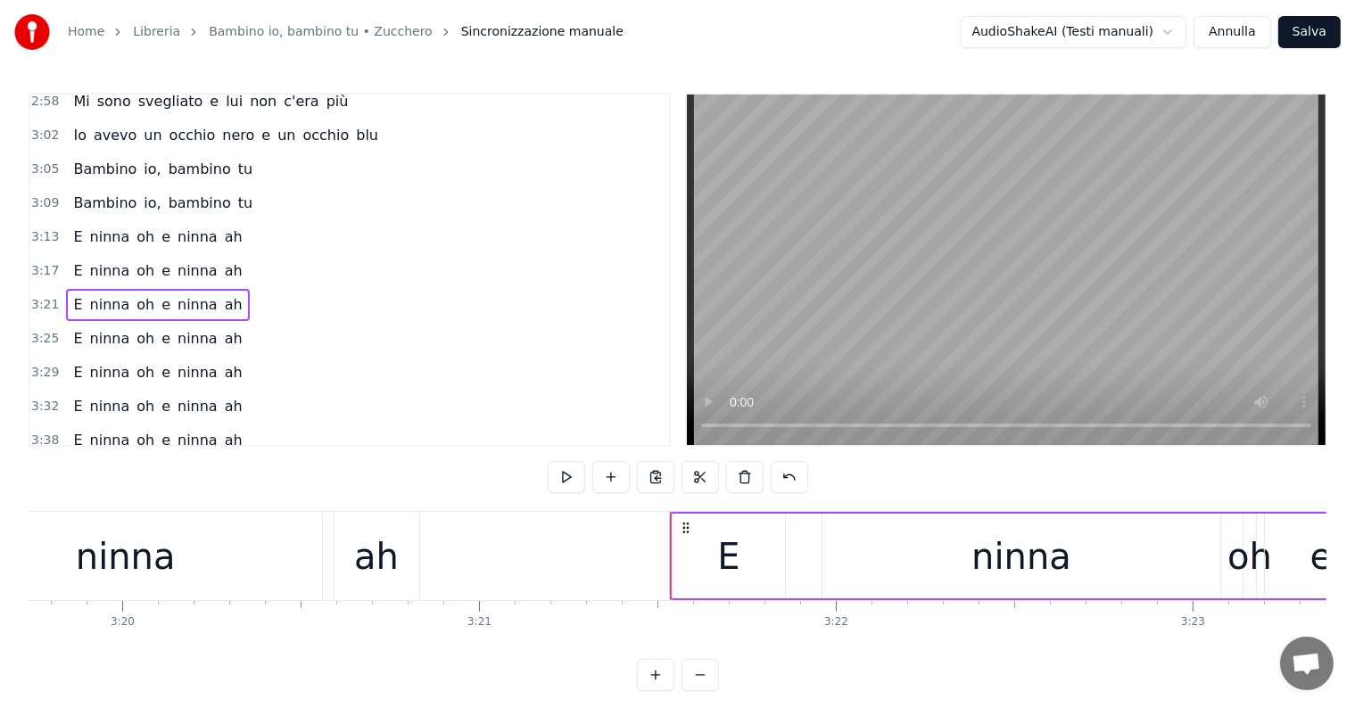
click at [260, 555] on div "ninna" at bounding box center [125, 556] width 393 height 88
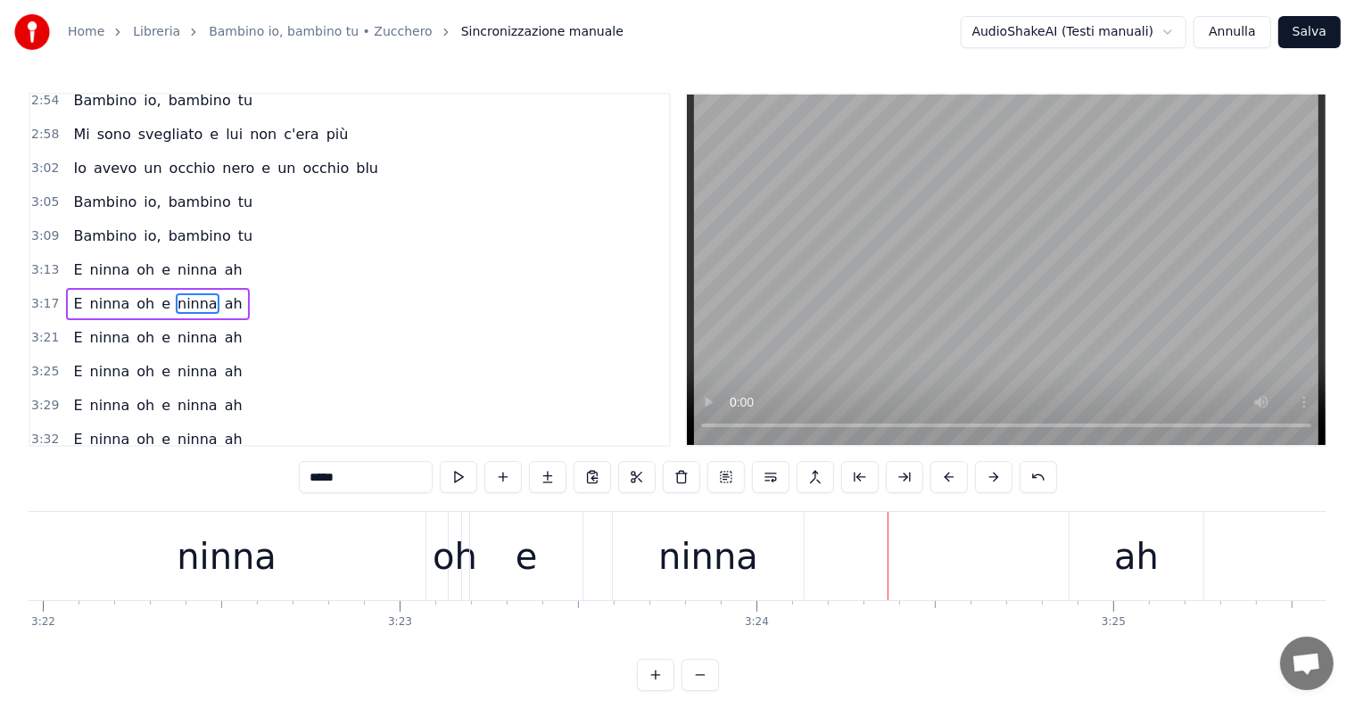
scroll to position [0, 71931]
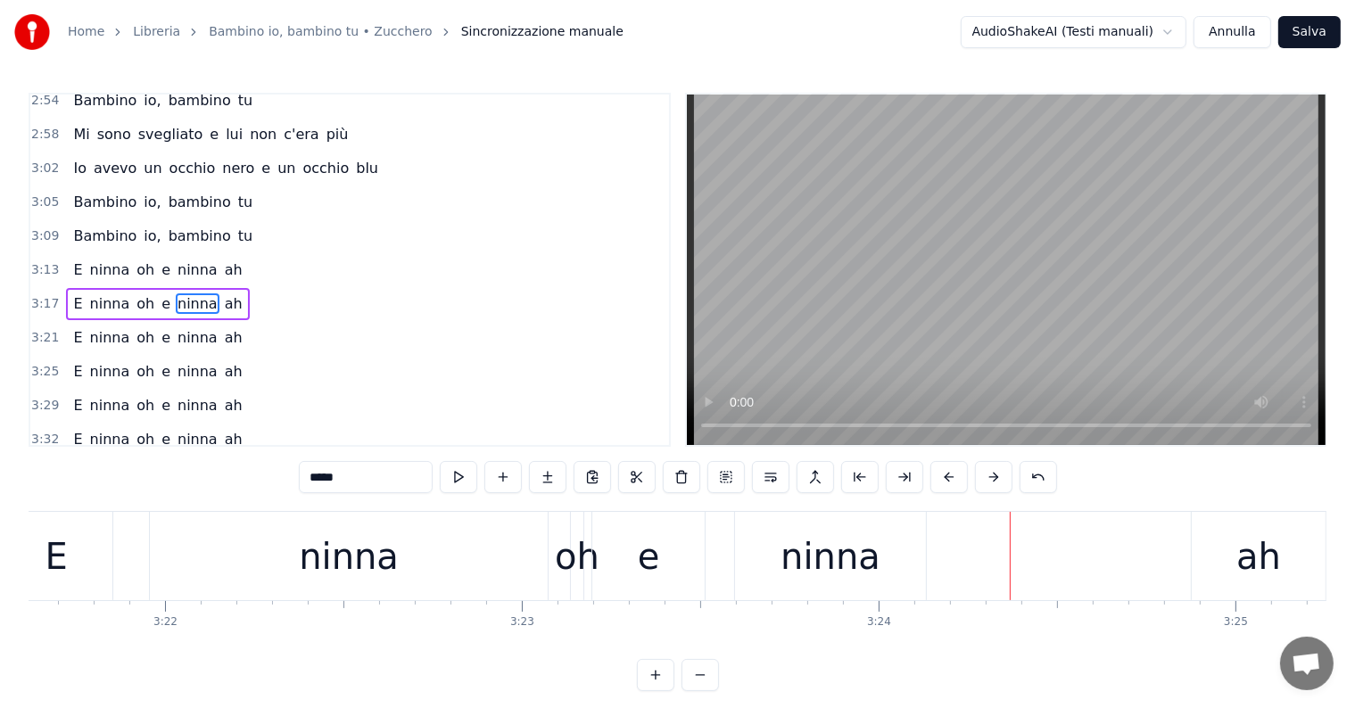
click at [71, 293] on span "E" at bounding box center [77, 303] width 12 height 21
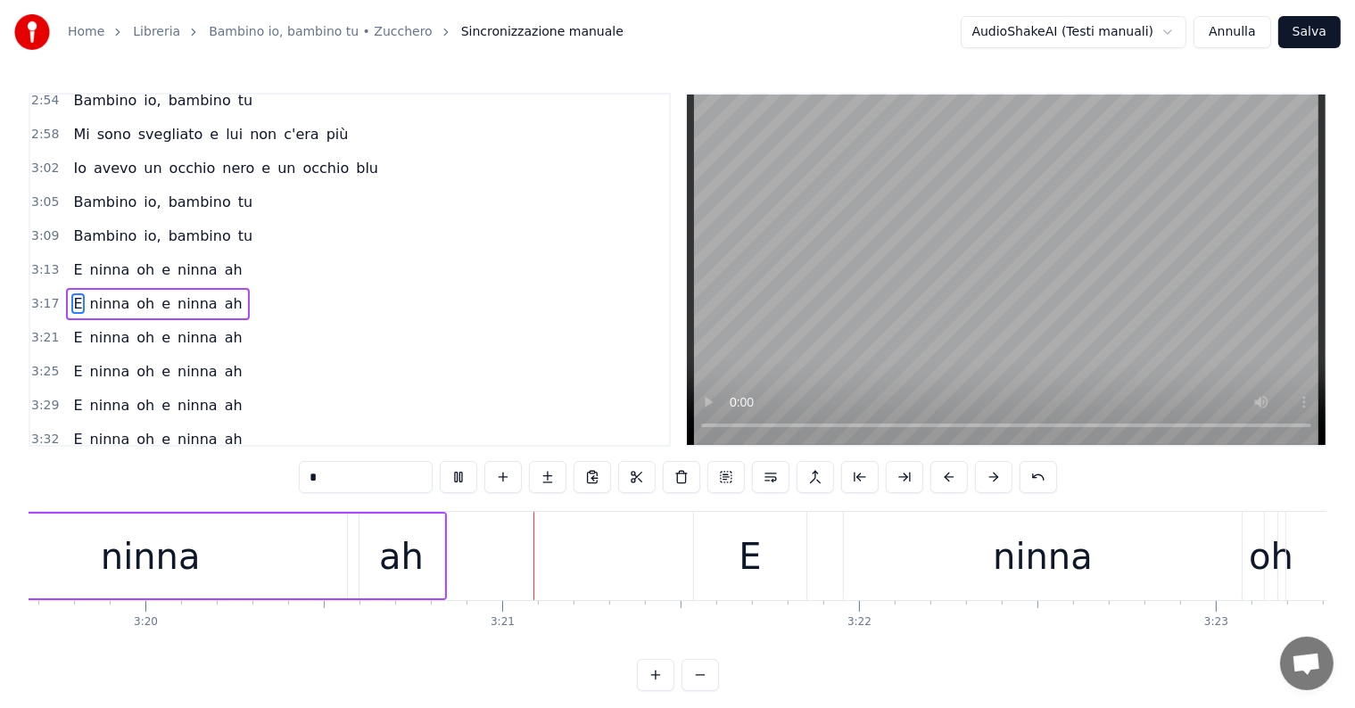
scroll to position [0, 71443]
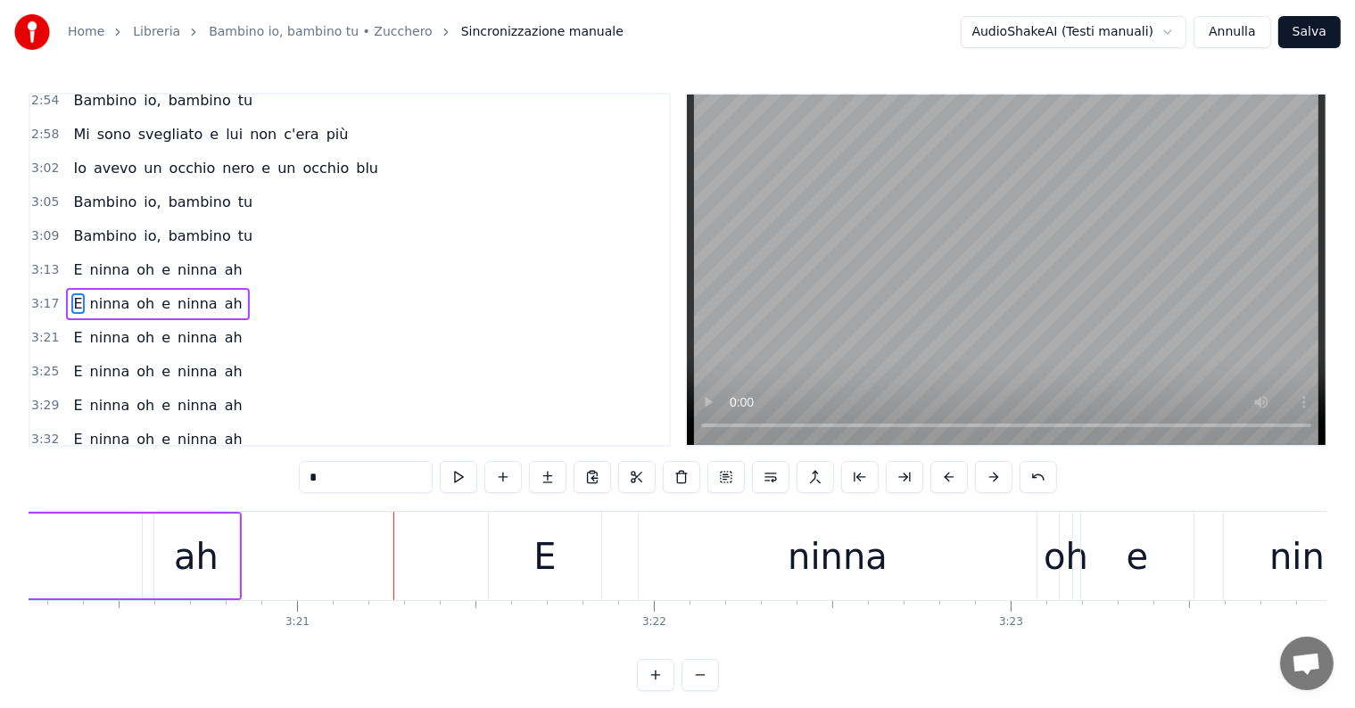
click at [567, 581] on div "E" at bounding box center [545, 556] width 112 height 88
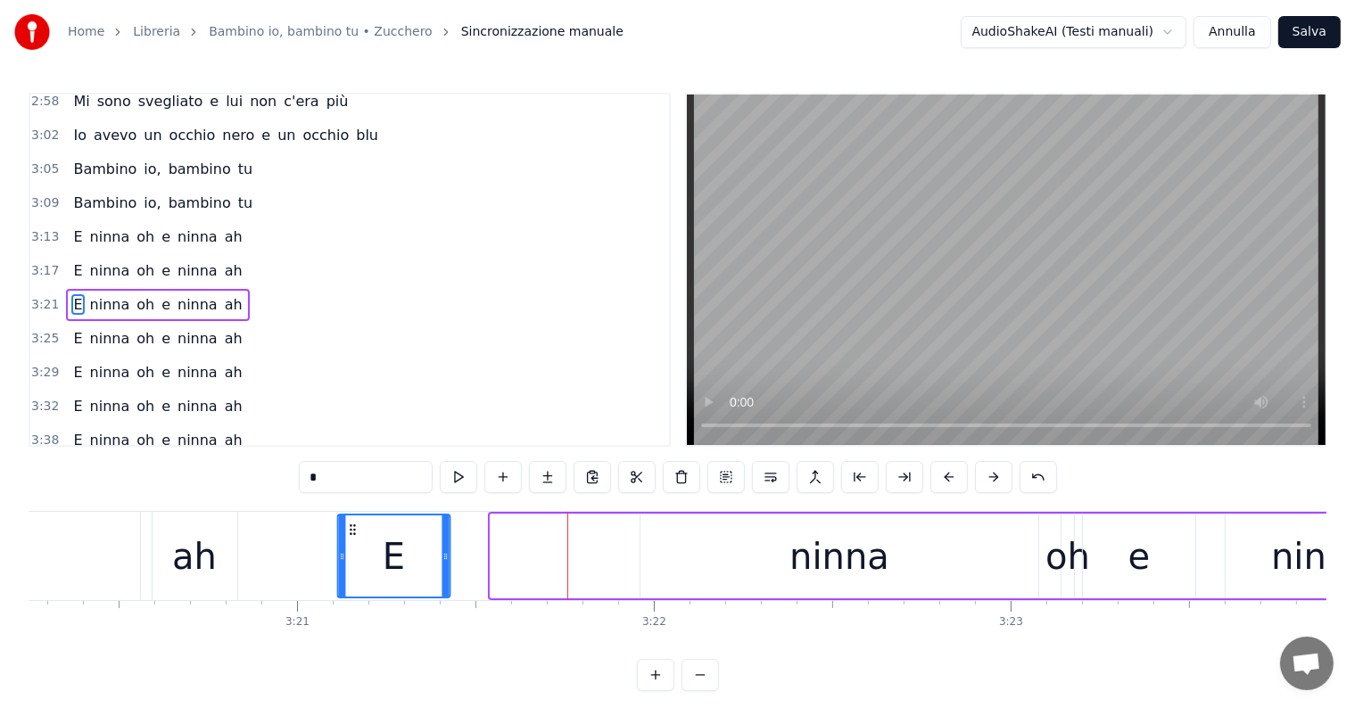
drag, startPoint x: 501, startPoint y: 524, endPoint x: 348, endPoint y: 529, distance: 153.5
click at [348, 529] on icon at bounding box center [352, 530] width 14 height 14
click at [832, 569] on div "ninna" at bounding box center [839, 557] width 100 height 54
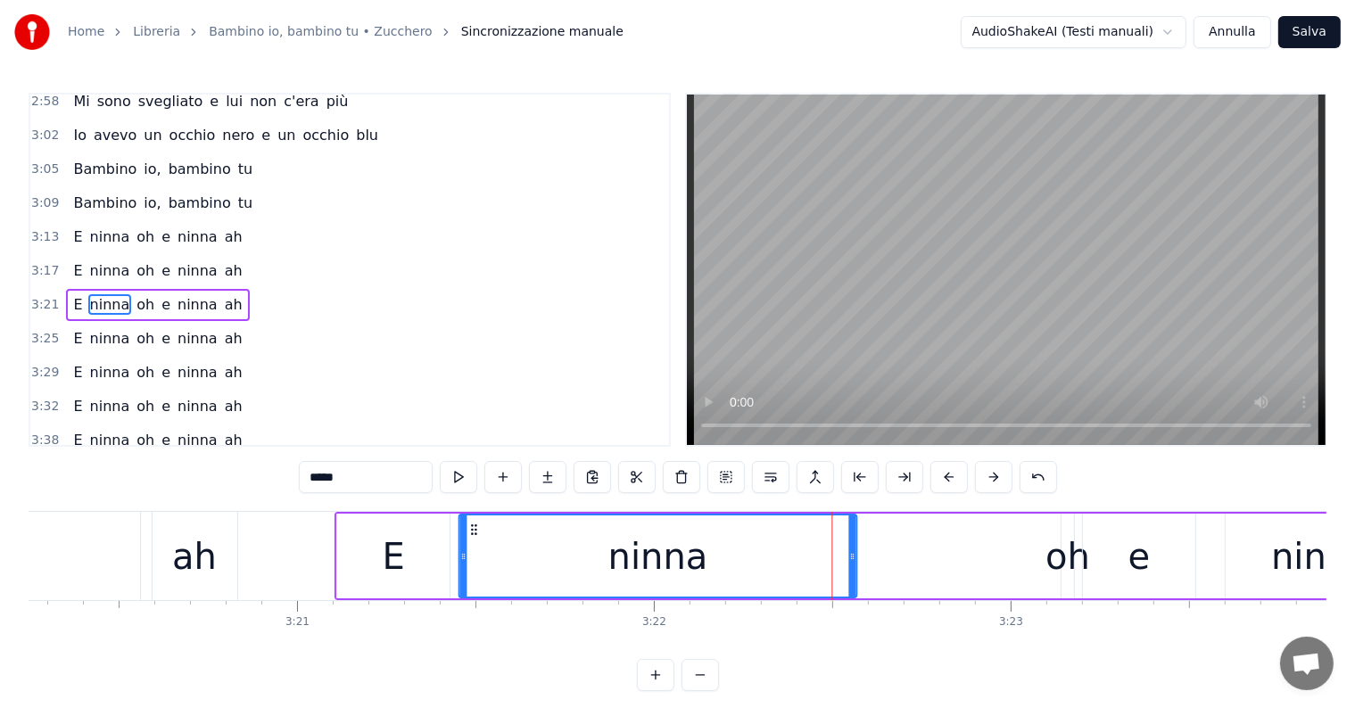
drag, startPoint x: 656, startPoint y: 526, endPoint x: 475, endPoint y: 531, distance: 182.0
click at [475, 531] on icon at bounding box center [473, 530] width 14 height 14
click at [1065, 571] on div "oh" at bounding box center [1067, 557] width 45 height 54
type input "**"
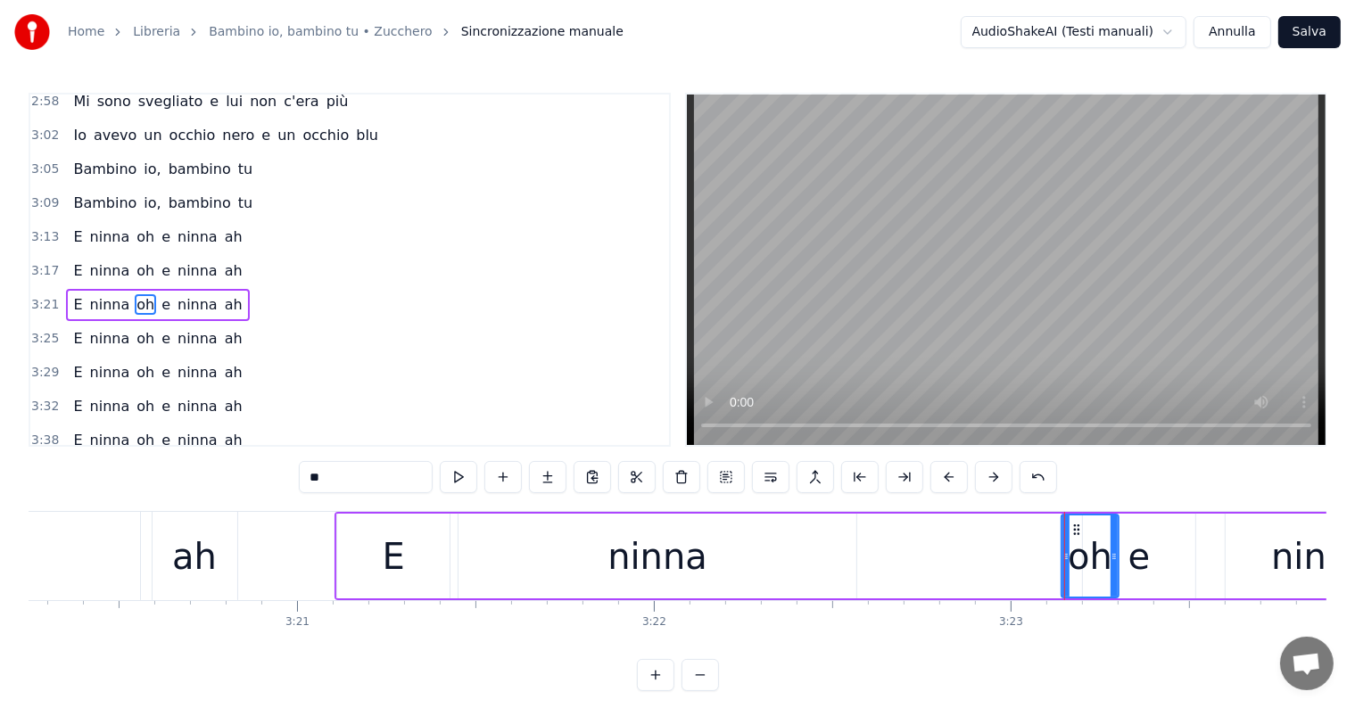
drag, startPoint x: 1067, startPoint y: 553, endPoint x: 1115, endPoint y: 546, distance: 48.7
click at [1115, 547] on div at bounding box center [1113, 556] width 7 height 81
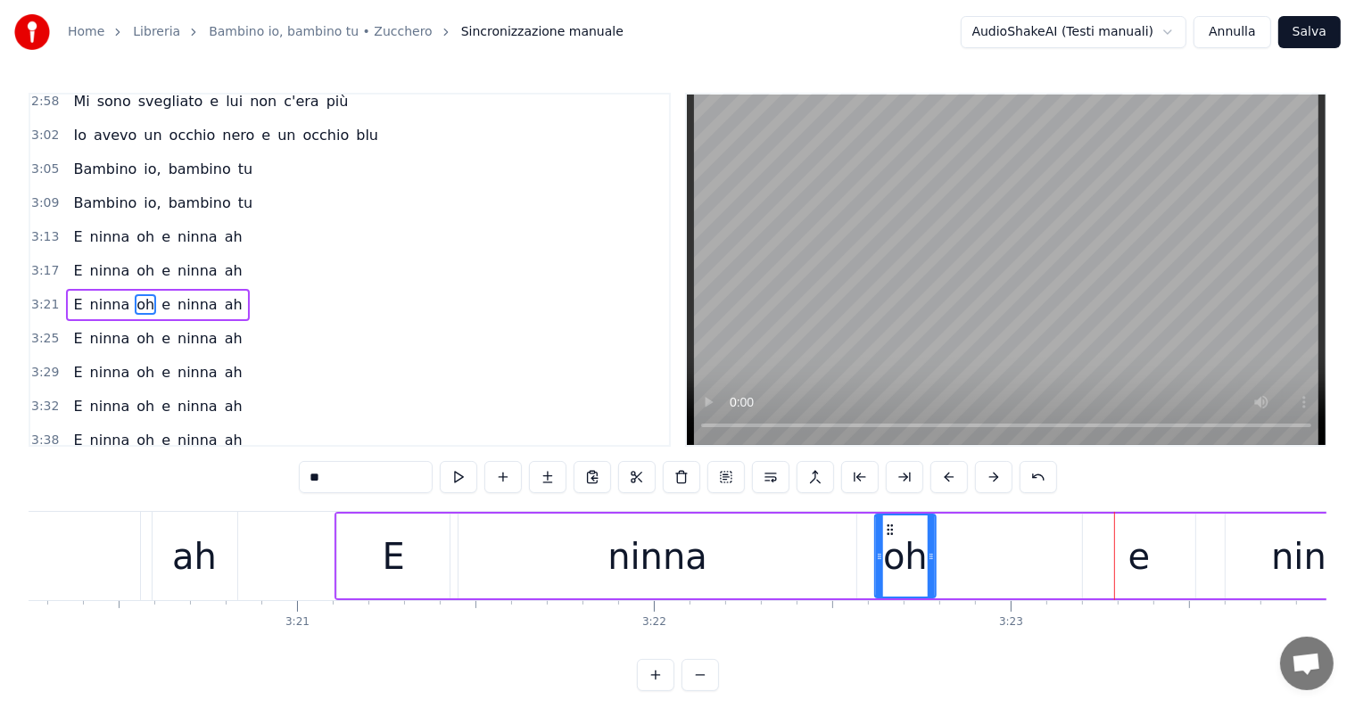
drag, startPoint x: 1076, startPoint y: 528, endPoint x: 888, endPoint y: 534, distance: 187.4
click at [888, 534] on icon at bounding box center [889, 530] width 14 height 14
drag, startPoint x: 888, startPoint y: 528, endPoint x: 873, endPoint y: 530, distance: 15.3
click at [873, 530] on icon at bounding box center [873, 530] width 14 height 14
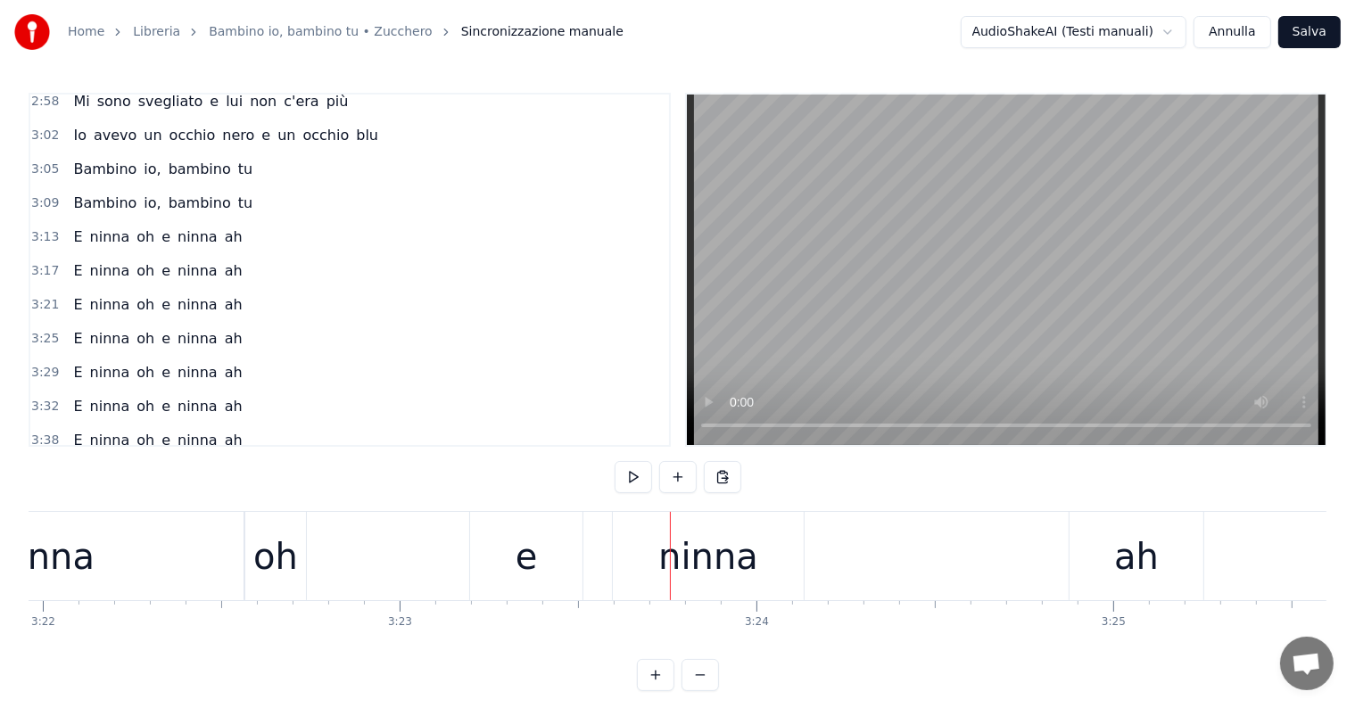
scroll to position [0, 71931]
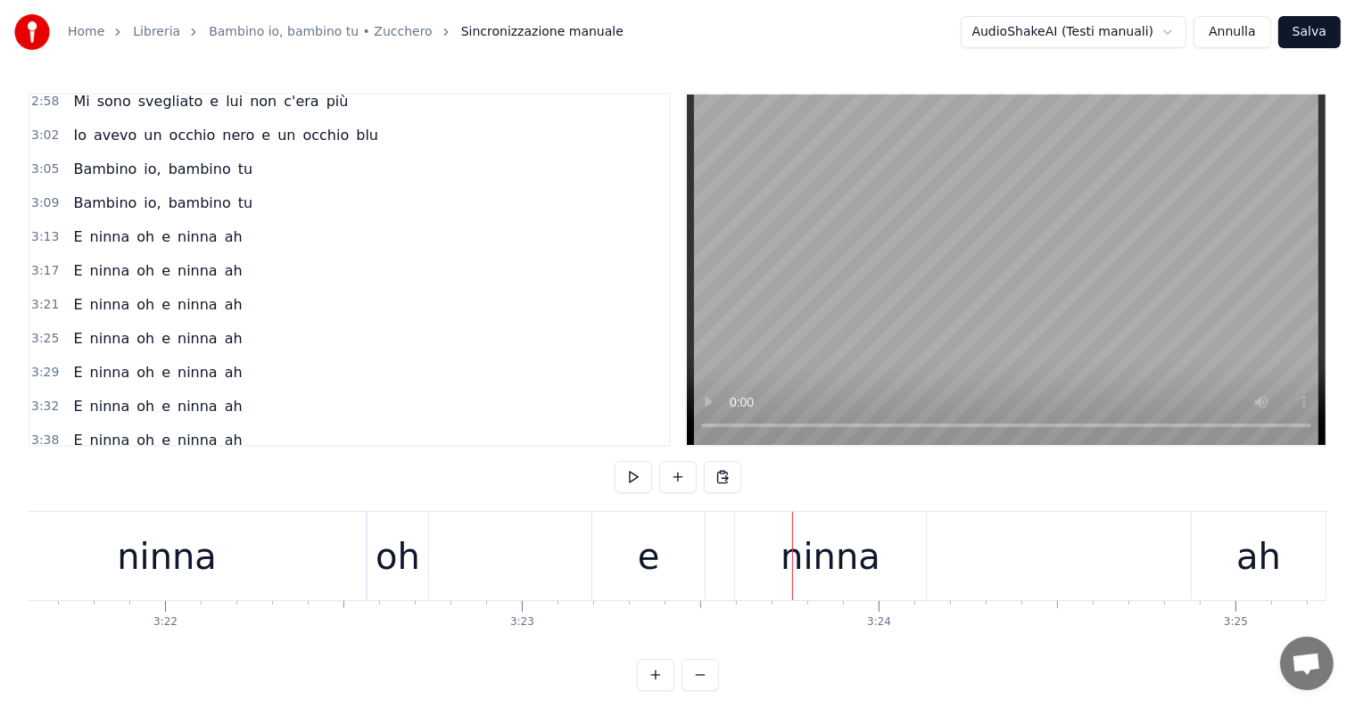
click at [664, 583] on div "e" at bounding box center [648, 556] width 112 height 88
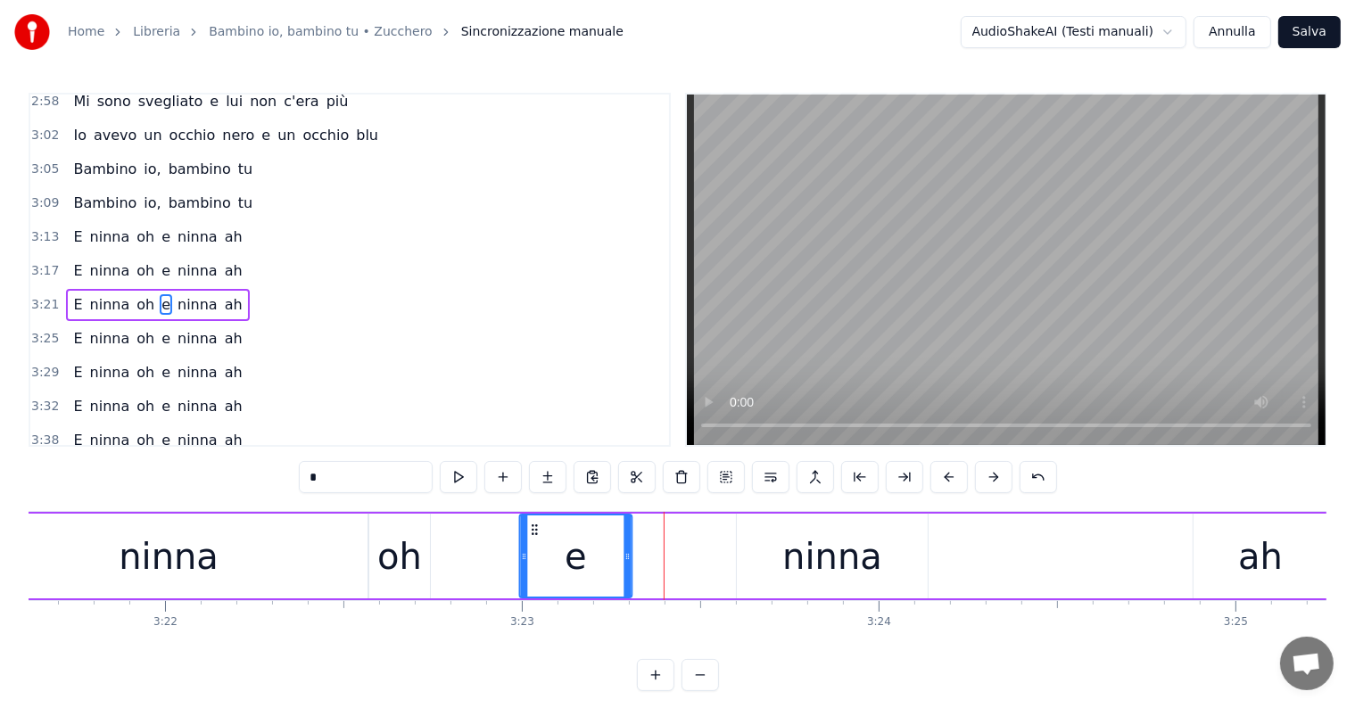
drag, startPoint x: 608, startPoint y: 527, endPoint x: 533, endPoint y: 527, distance: 74.9
click at [533, 527] on icon at bounding box center [534, 530] width 14 height 14
click at [825, 577] on div "ninna" at bounding box center [832, 557] width 100 height 54
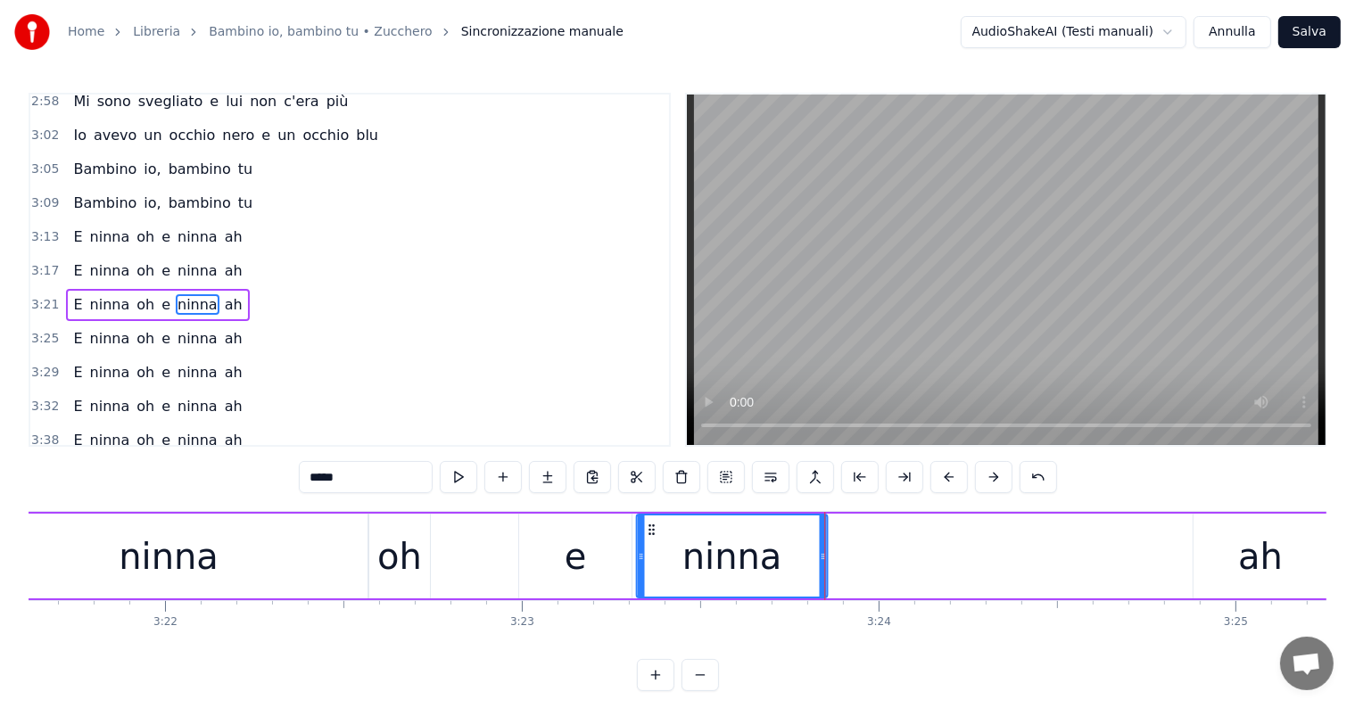
drag, startPoint x: 749, startPoint y: 524, endPoint x: 648, endPoint y: 533, distance: 101.2
click at [648, 533] on icon at bounding box center [651, 530] width 14 height 14
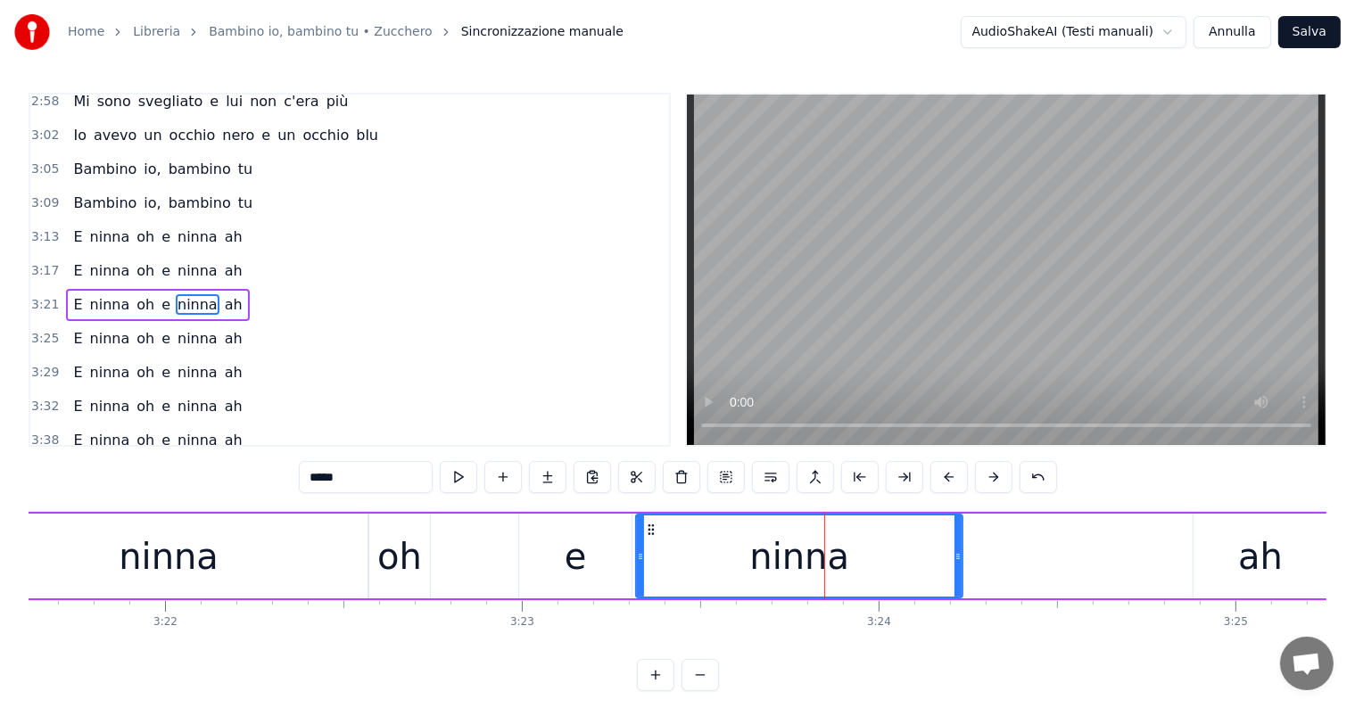
drag, startPoint x: 824, startPoint y: 555, endPoint x: 970, endPoint y: 553, distance: 146.3
click at [962, 553] on icon at bounding box center [957, 556] width 7 height 14
click at [1253, 571] on div "ah" at bounding box center [1260, 557] width 45 height 54
type input "**"
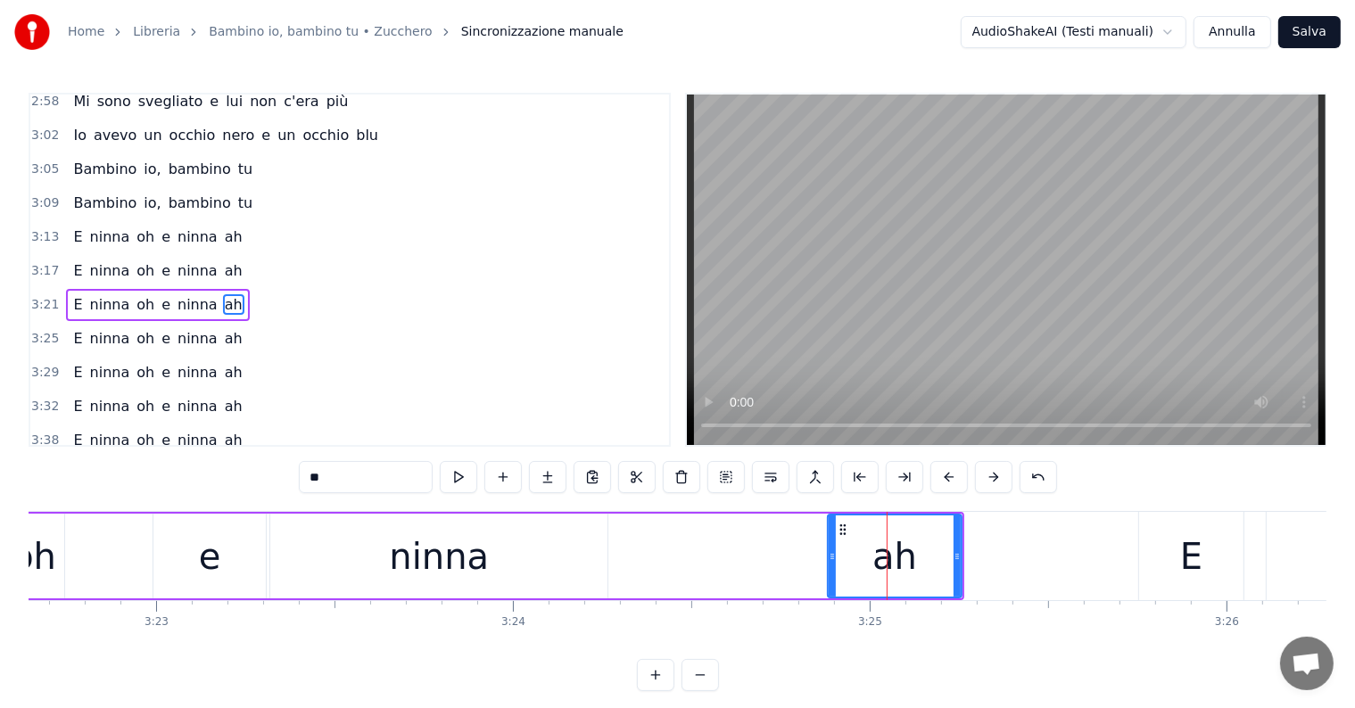
scroll to position [0, 72237]
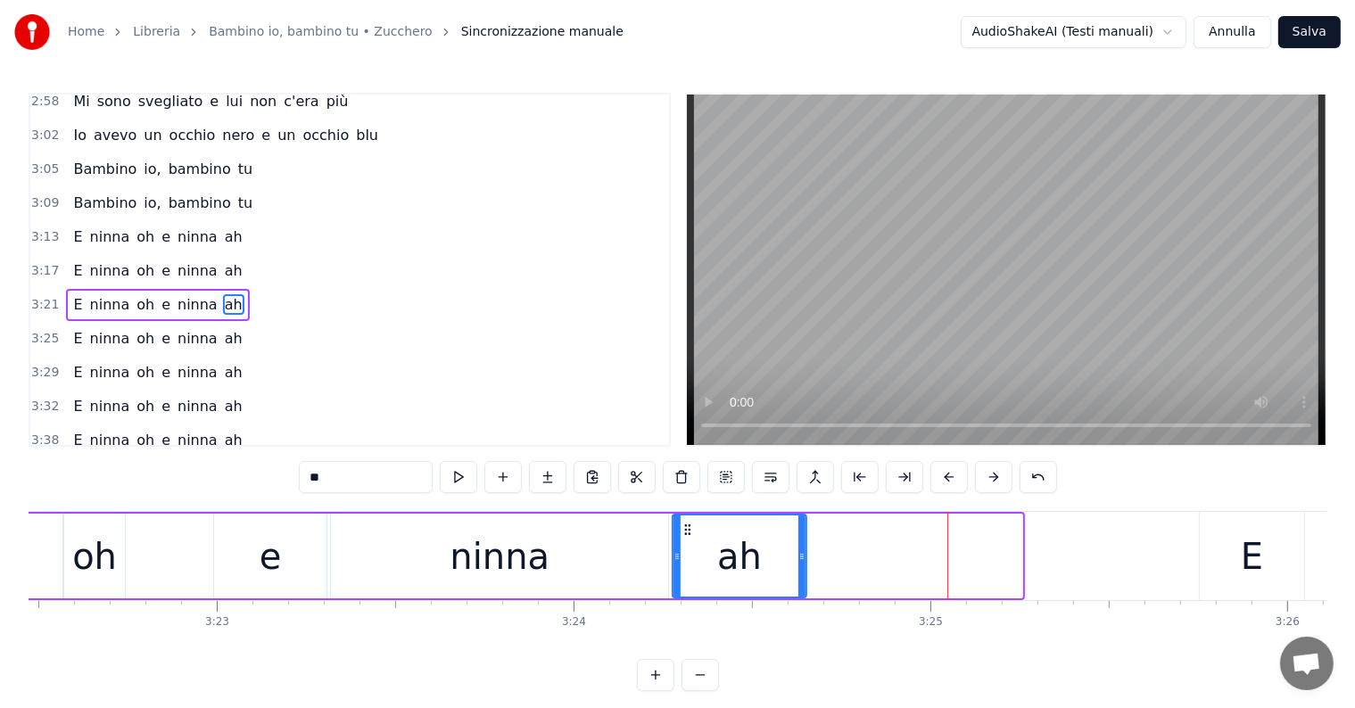
drag, startPoint x: 899, startPoint y: 527, endPoint x: 682, endPoint y: 545, distance: 217.5
click at [682, 545] on div "ah" at bounding box center [739, 556] width 132 height 81
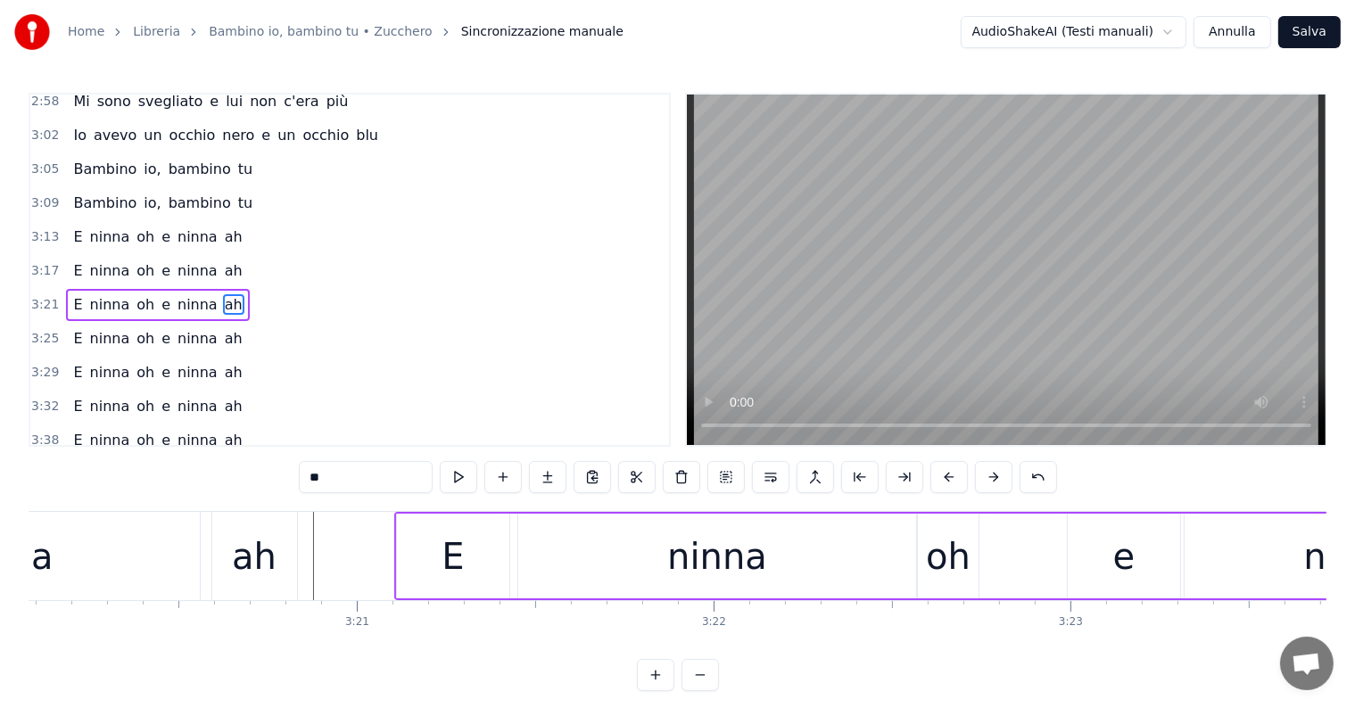
scroll to position [0, 71262]
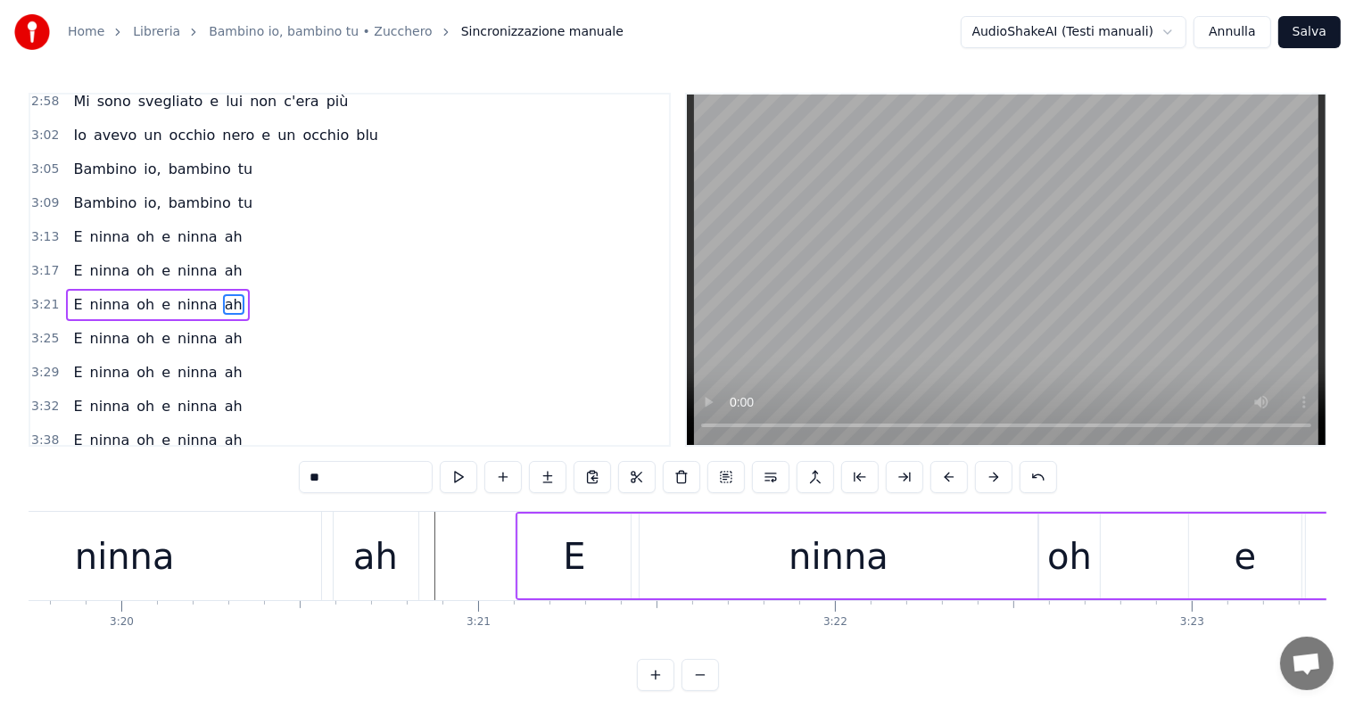
click at [94, 221] on div "E ninna oh e ninna ah" at bounding box center [157, 237] width 183 height 32
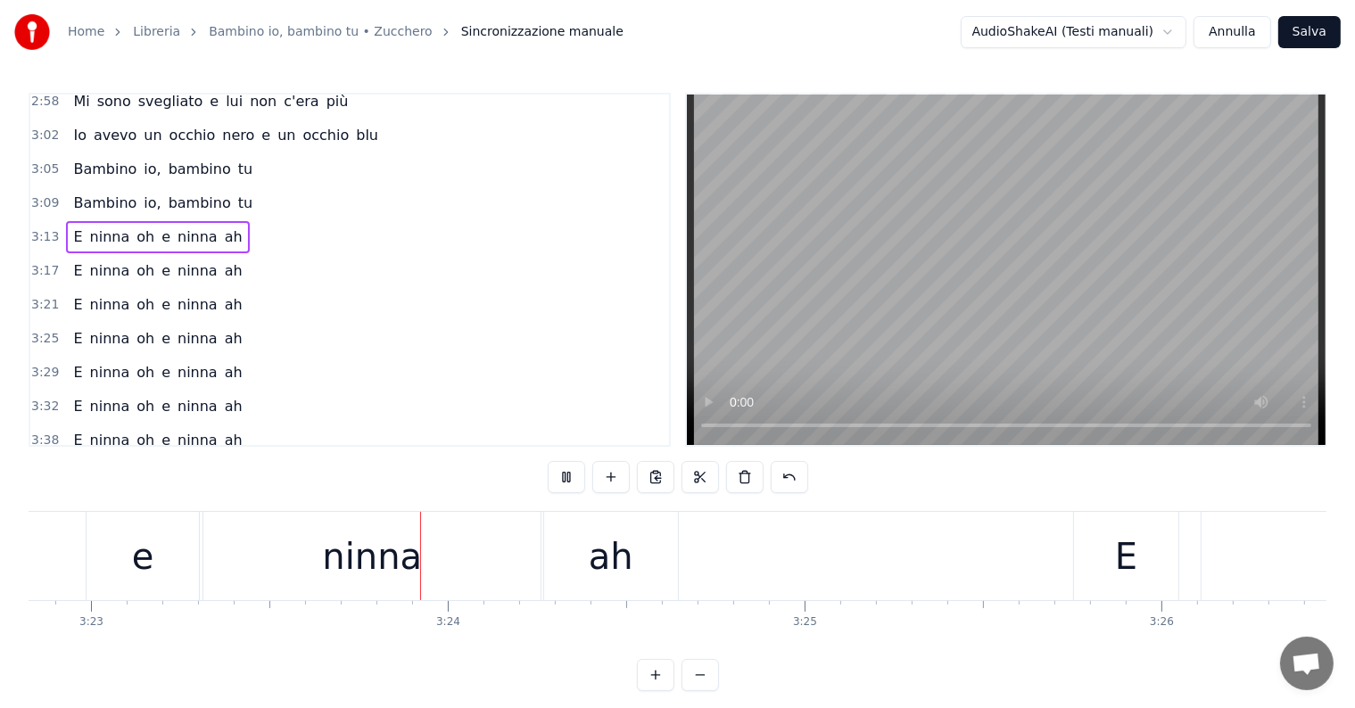
scroll to position [0, 72412]
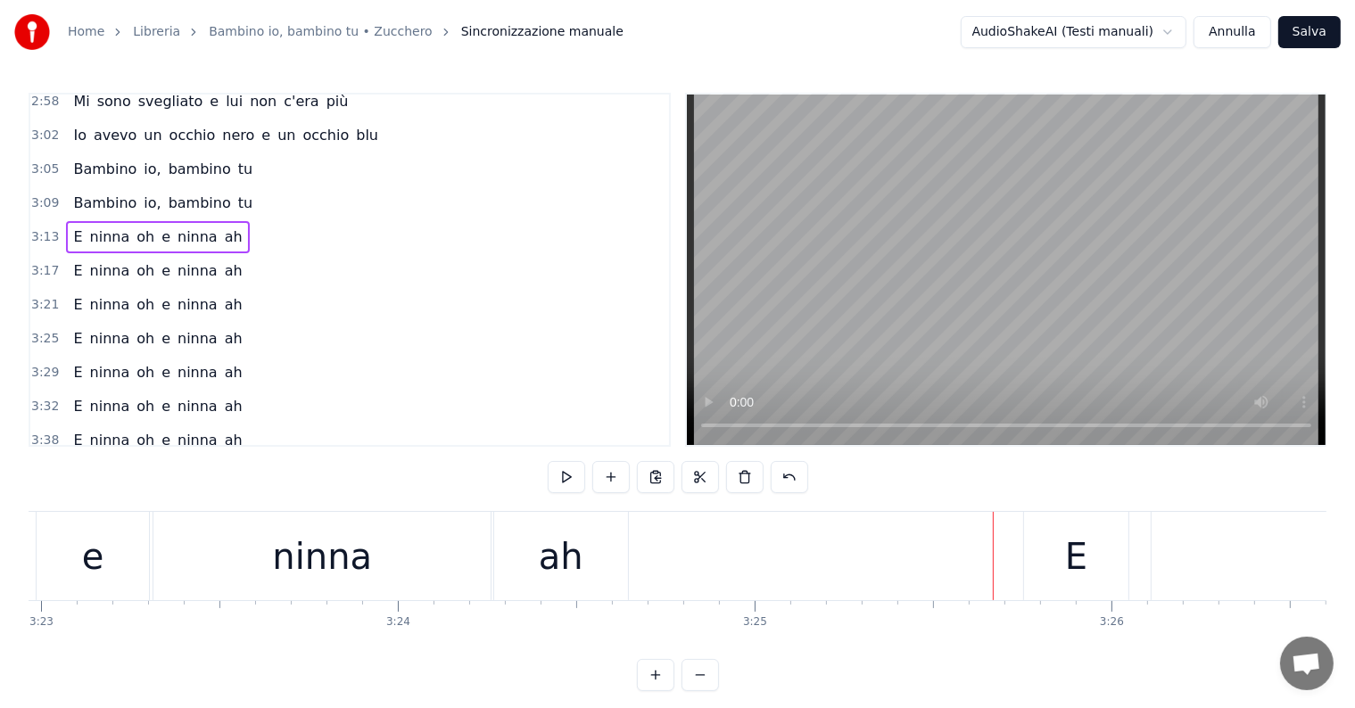
click at [1067, 551] on div "E" at bounding box center [1076, 557] width 22 height 54
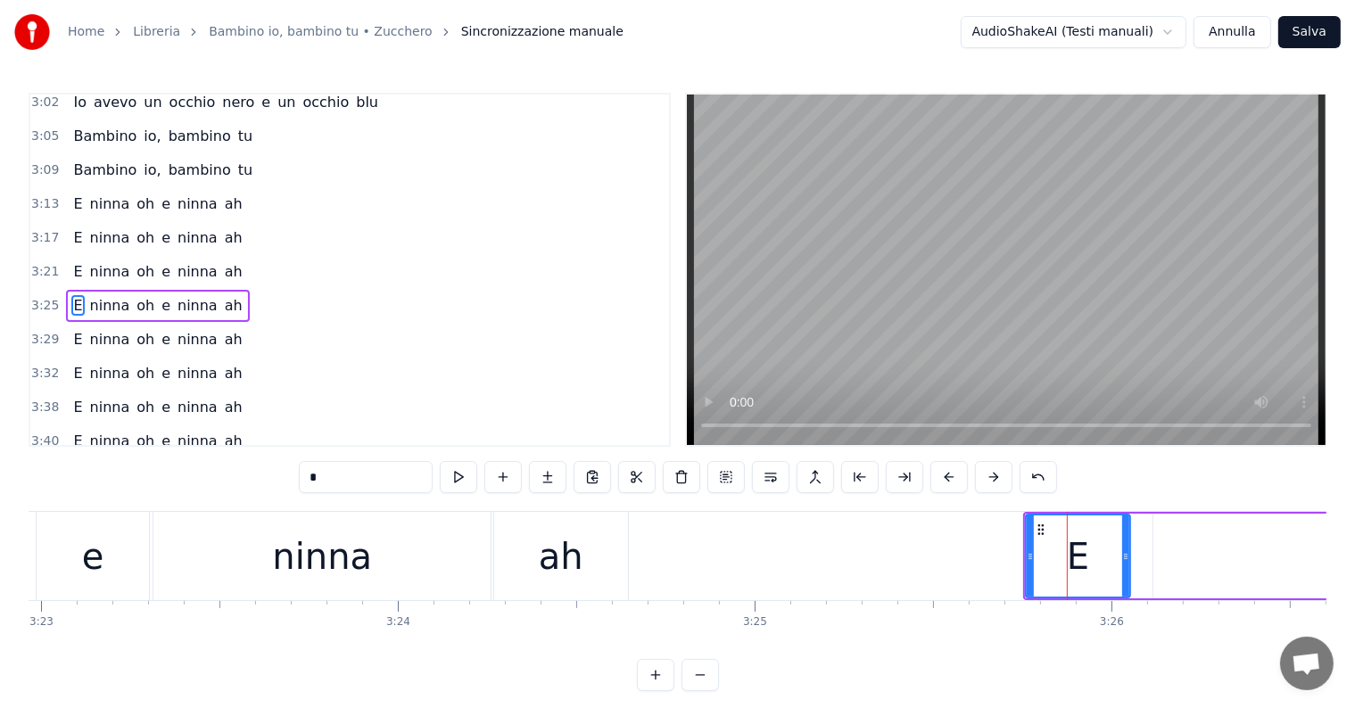
click at [82, 289] on div "3:25 E ninna oh e ninna ah" at bounding box center [349, 306] width 639 height 34
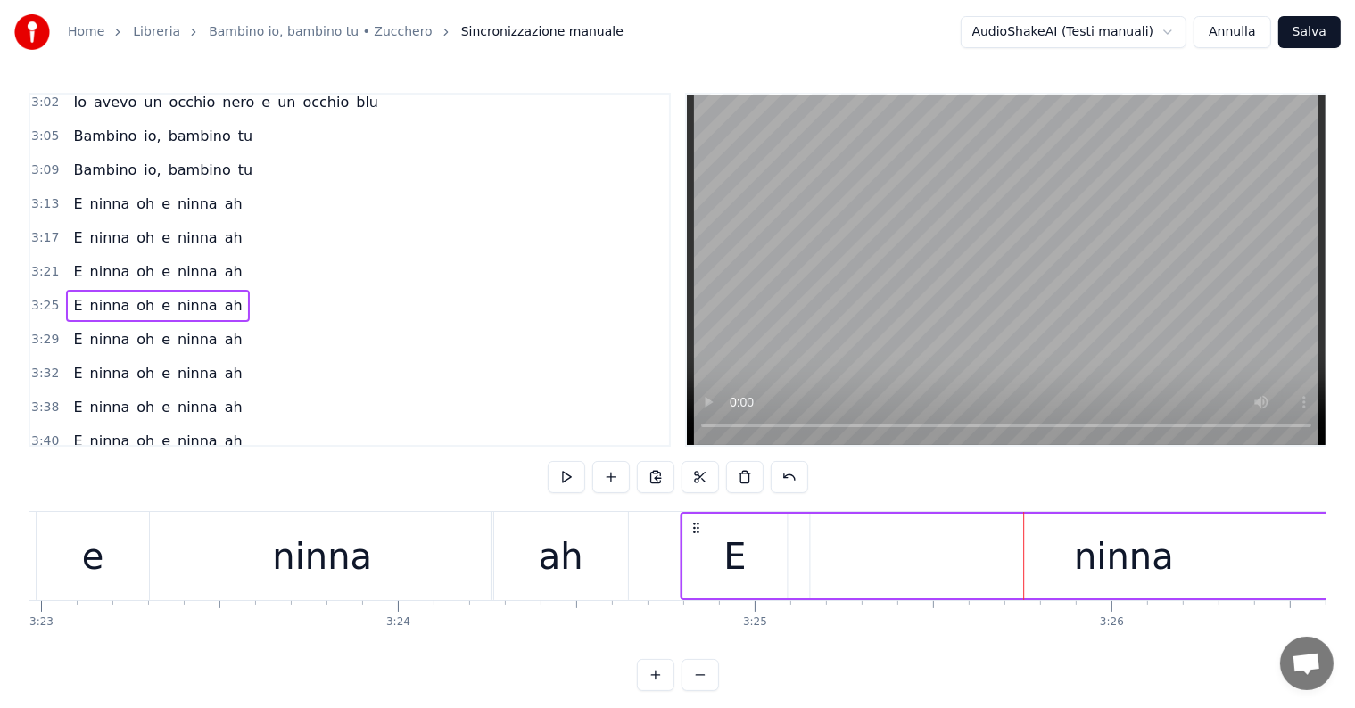
drag, startPoint x: 1038, startPoint y: 524, endPoint x: 695, endPoint y: 532, distance: 343.5
click at [695, 532] on icon at bounding box center [696, 528] width 14 height 14
click at [66, 256] on div "E ninna oh e ninna ah" at bounding box center [157, 272] width 183 height 32
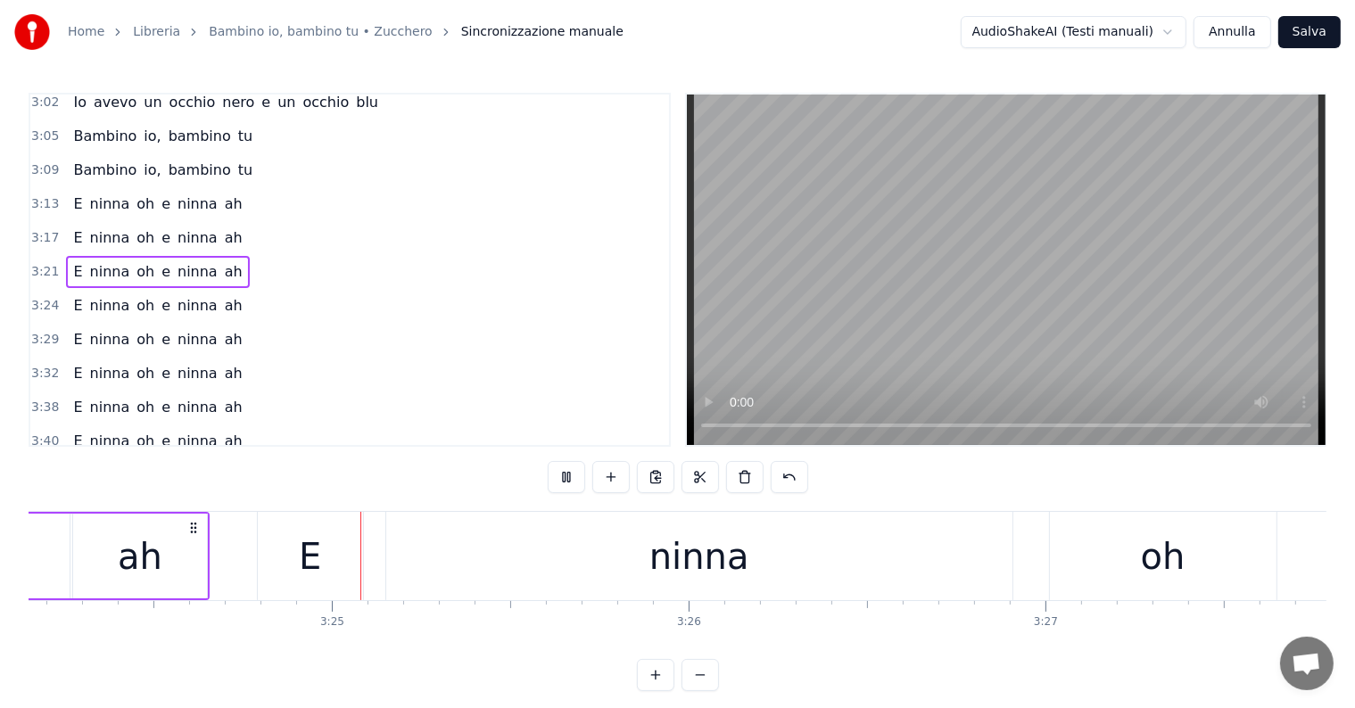
scroll to position [0, 72836]
click at [821, 575] on div "ninna" at bounding box center [698, 556] width 626 height 88
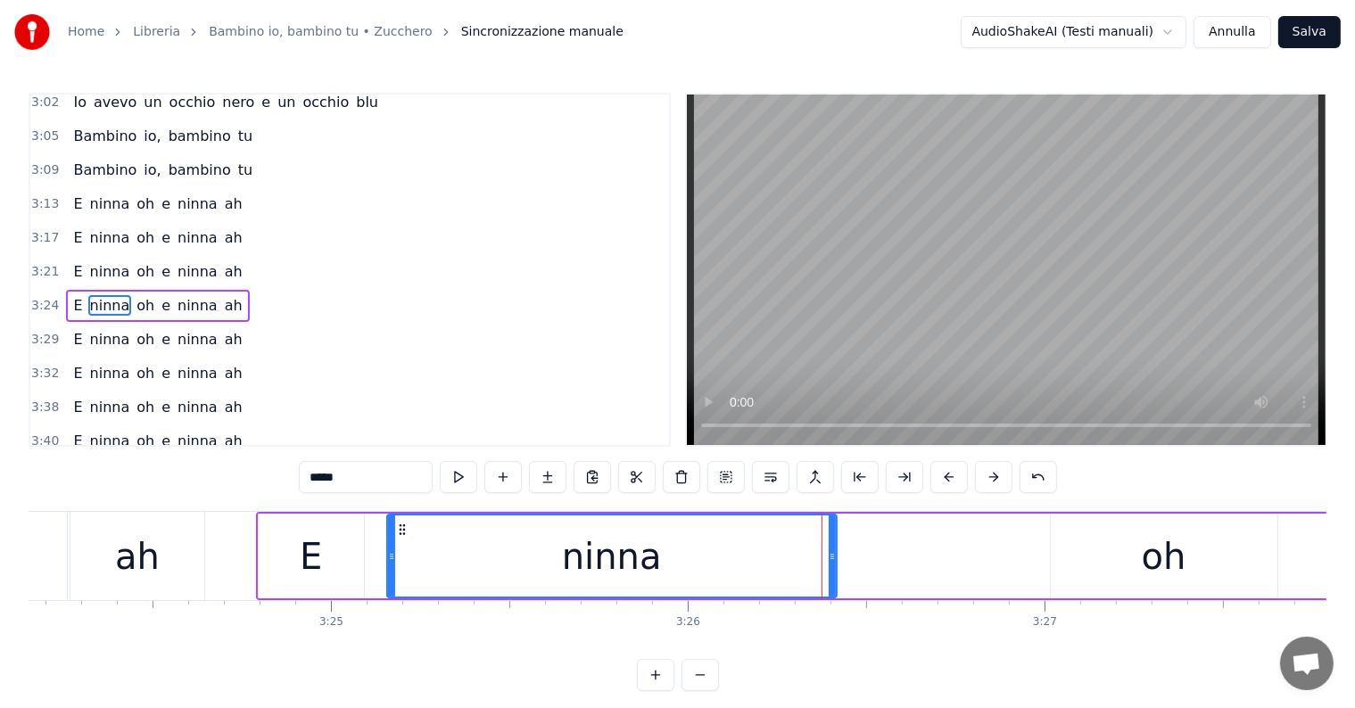
drag, startPoint x: 1007, startPoint y: 557, endPoint x: 829, endPoint y: 557, distance: 177.5
click at [829, 557] on icon at bounding box center [832, 556] width 7 height 14
click at [1203, 564] on div "oh" at bounding box center [1164, 556] width 227 height 85
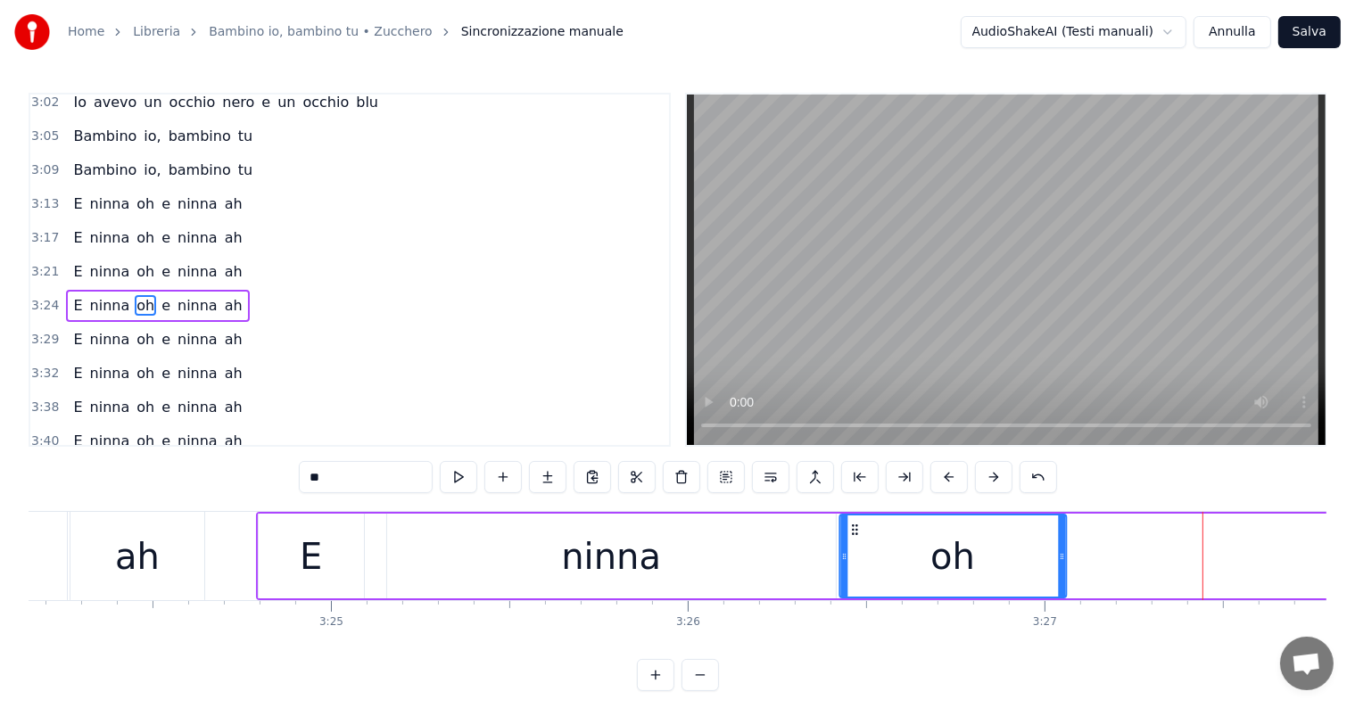
drag, startPoint x: 1064, startPoint y: 526, endPoint x: 851, endPoint y: 543, distance: 213.8
click at [851, 543] on div "oh" at bounding box center [952, 556] width 225 height 81
drag, startPoint x: 1059, startPoint y: 546, endPoint x: 959, endPoint y: 554, distance: 100.2
click at [959, 554] on div at bounding box center [958, 556] width 7 height 81
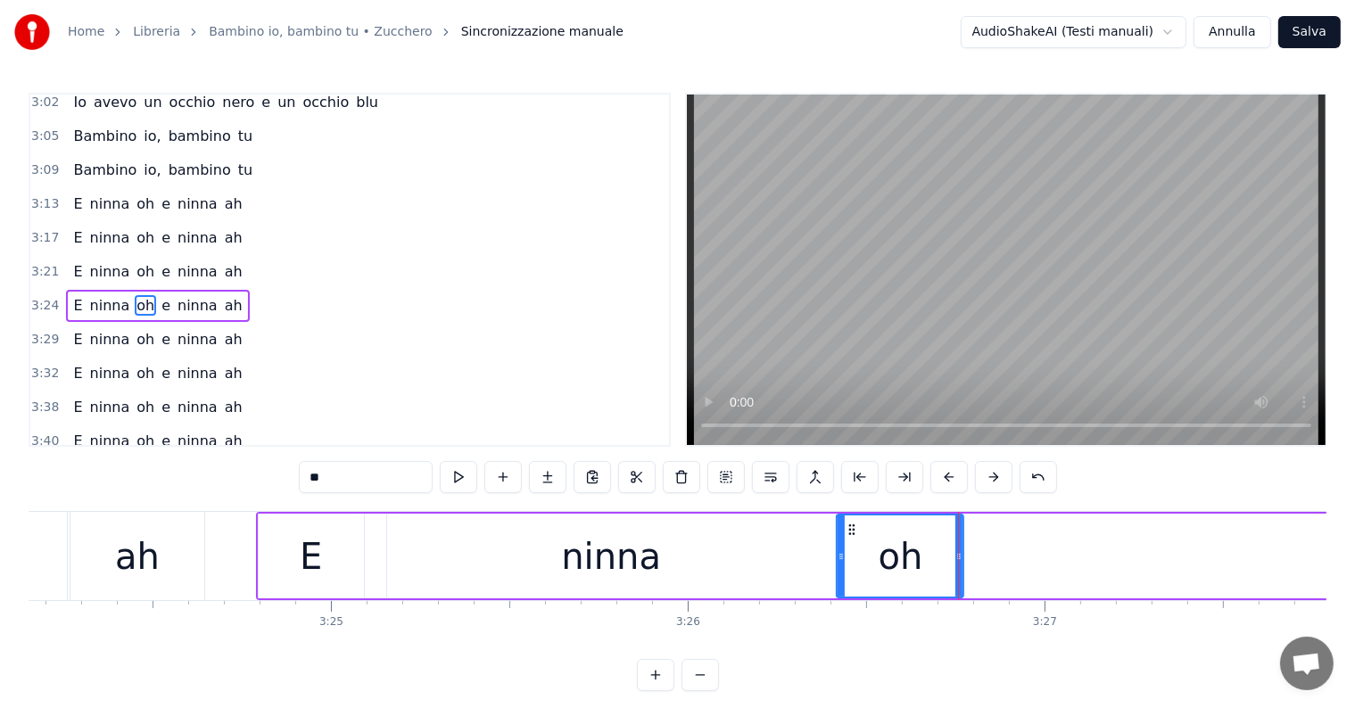
scroll to position [0, 73395]
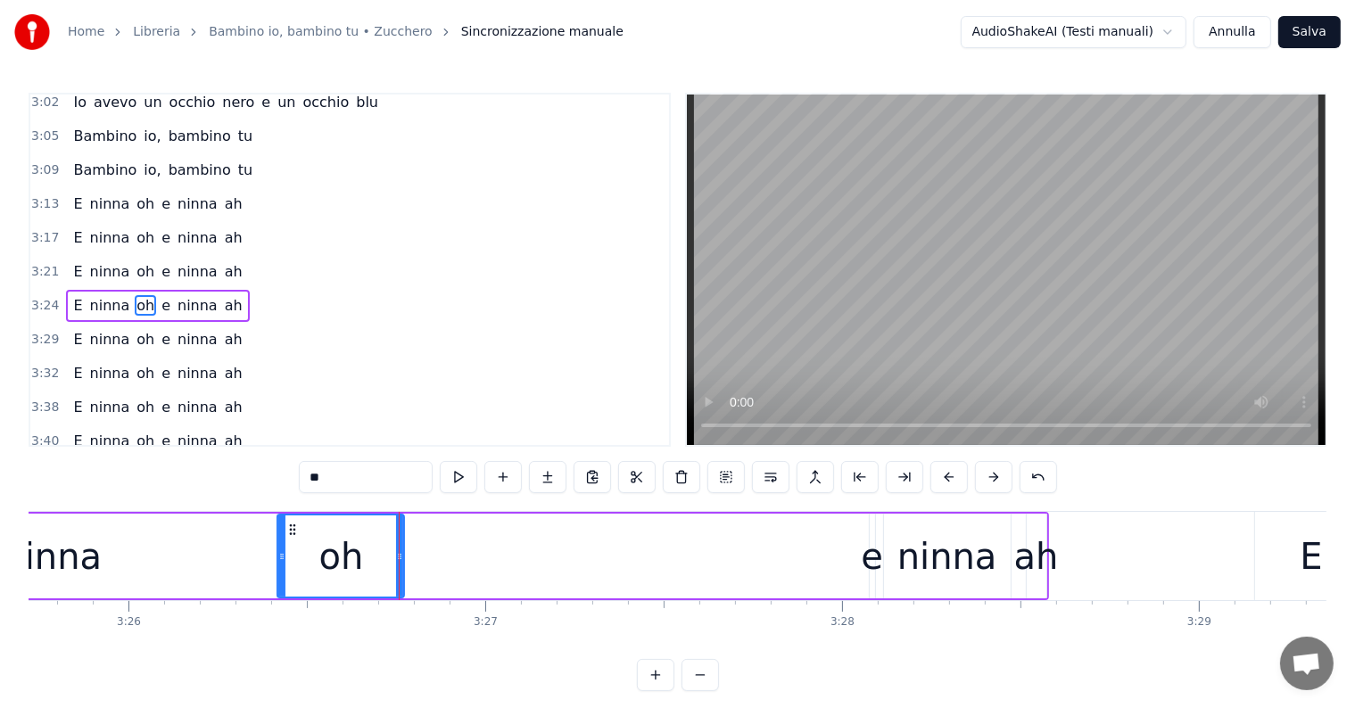
click at [867, 570] on div "e" at bounding box center [872, 557] width 22 height 54
type input "*"
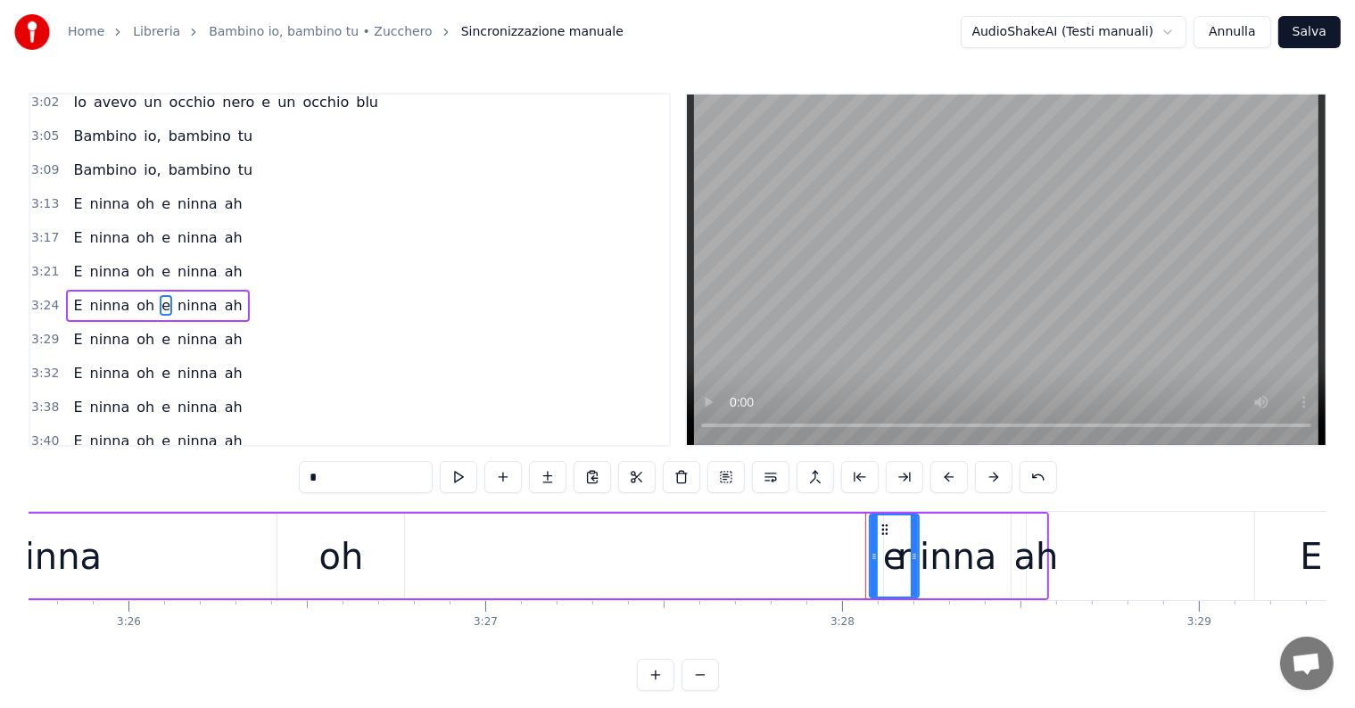
drag, startPoint x: 872, startPoint y: 556, endPoint x: 917, endPoint y: 550, distance: 44.9
click at [917, 550] on icon at bounding box center [914, 556] width 7 height 14
drag, startPoint x: 883, startPoint y: 529, endPoint x: 436, endPoint y: 571, distance: 448.8
click at [436, 571] on div "e" at bounding box center [449, 556] width 48 height 81
click at [916, 561] on div at bounding box center [915, 556] width 1 height 88
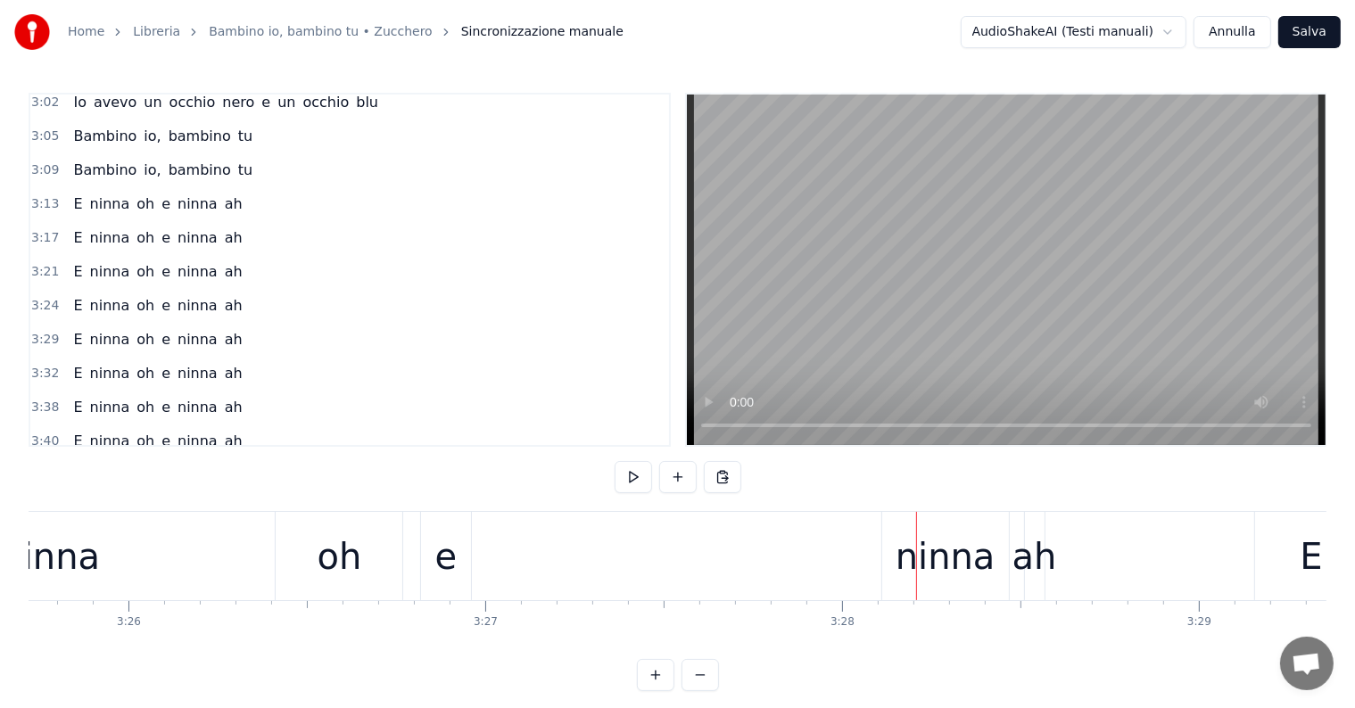
click at [914, 568] on div "ninna" at bounding box center [945, 557] width 100 height 54
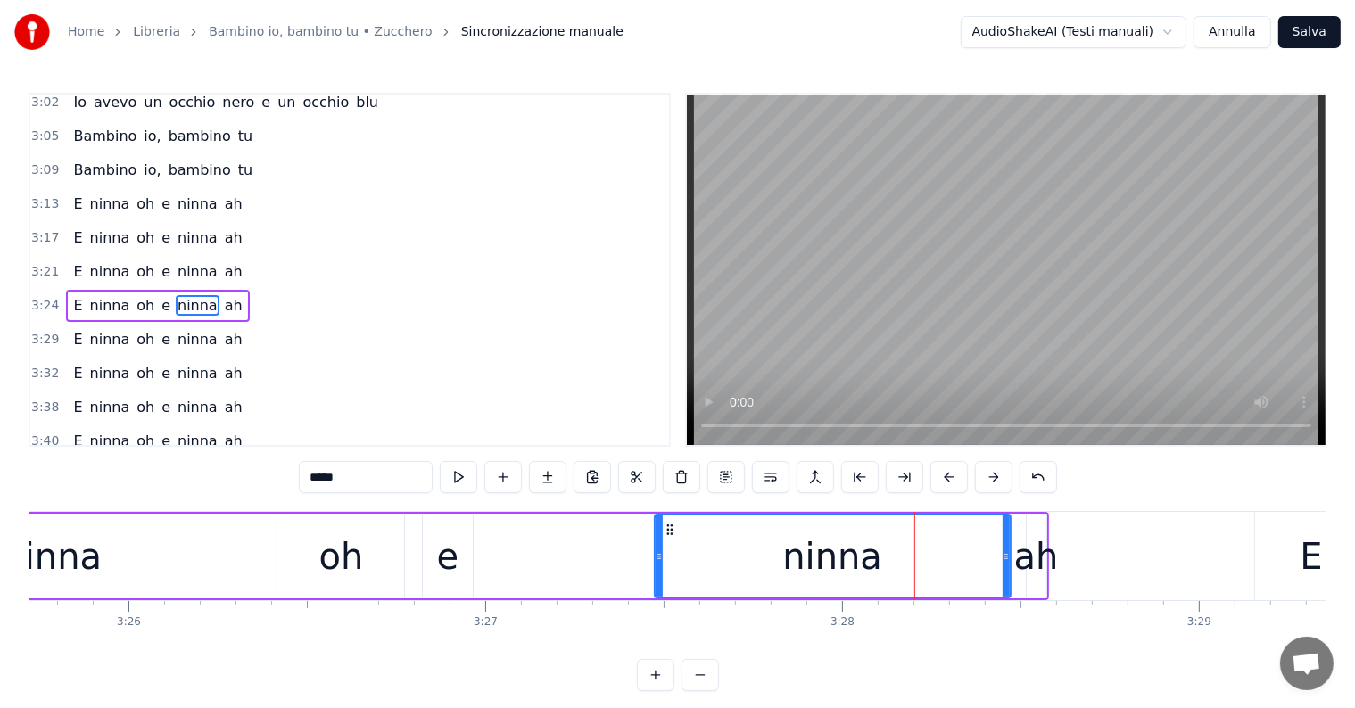
drag, startPoint x: 885, startPoint y: 560, endPoint x: 656, endPoint y: 570, distance: 229.4
click at [656, 570] on div at bounding box center [659, 556] width 7 height 81
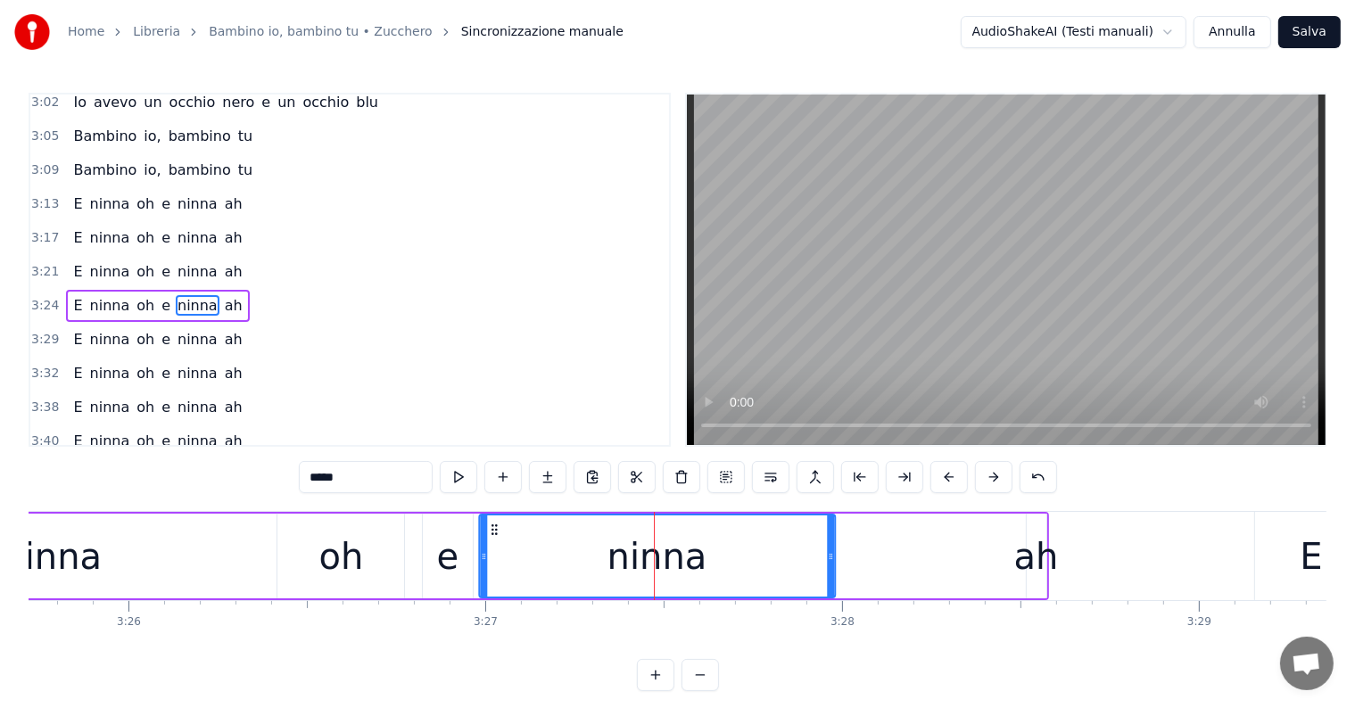
drag, startPoint x: 670, startPoint y: 528, endPoint x: 494, endPoint y: 541, distance: 176.2
click at [494, 541] on div "ninna" at bounding box center [657, 556] width 354 height 81
click at [1032, 569] on div "ah" at bounding box center [1036, 557] width 45 height 54
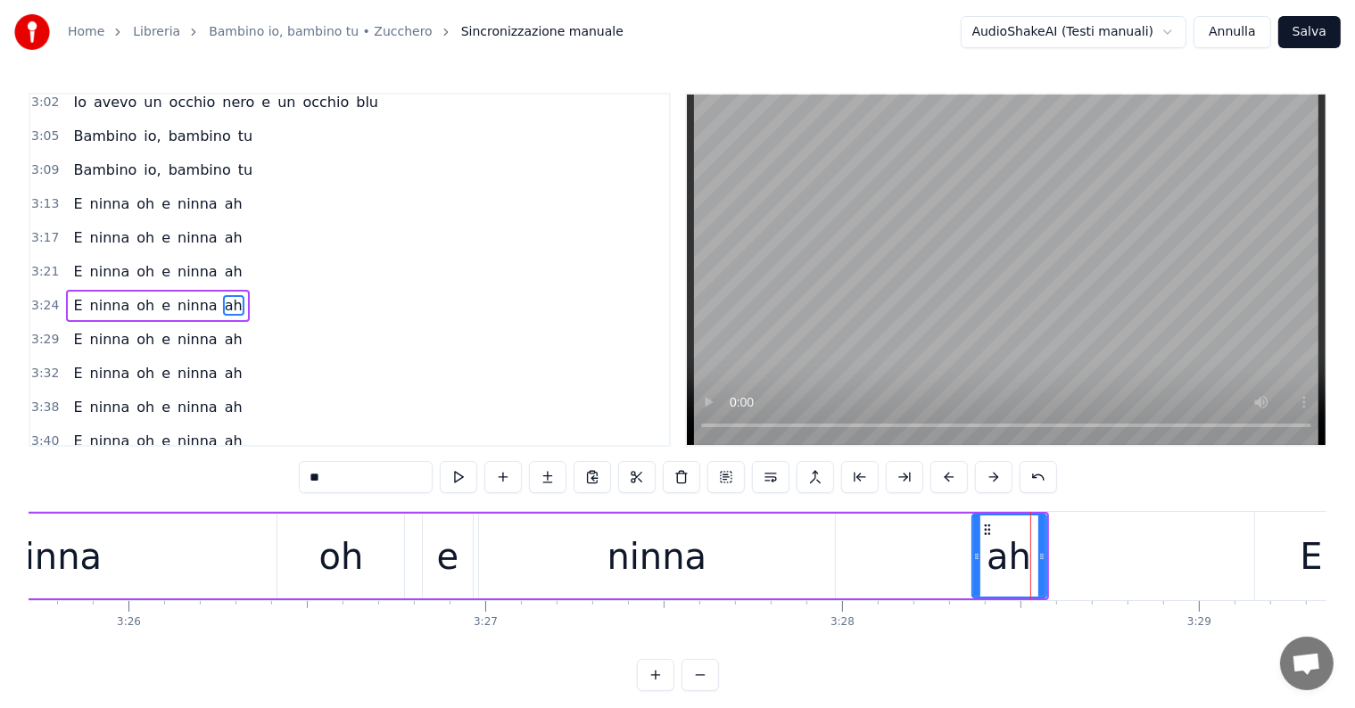
drag, startPoint x: 1028, startPoint y: 552, endPoint x: 973, endPoint y: 560, distance: 55.0
click at [973, 560] on icon at bounding box center [976, 556] width 7 height 14
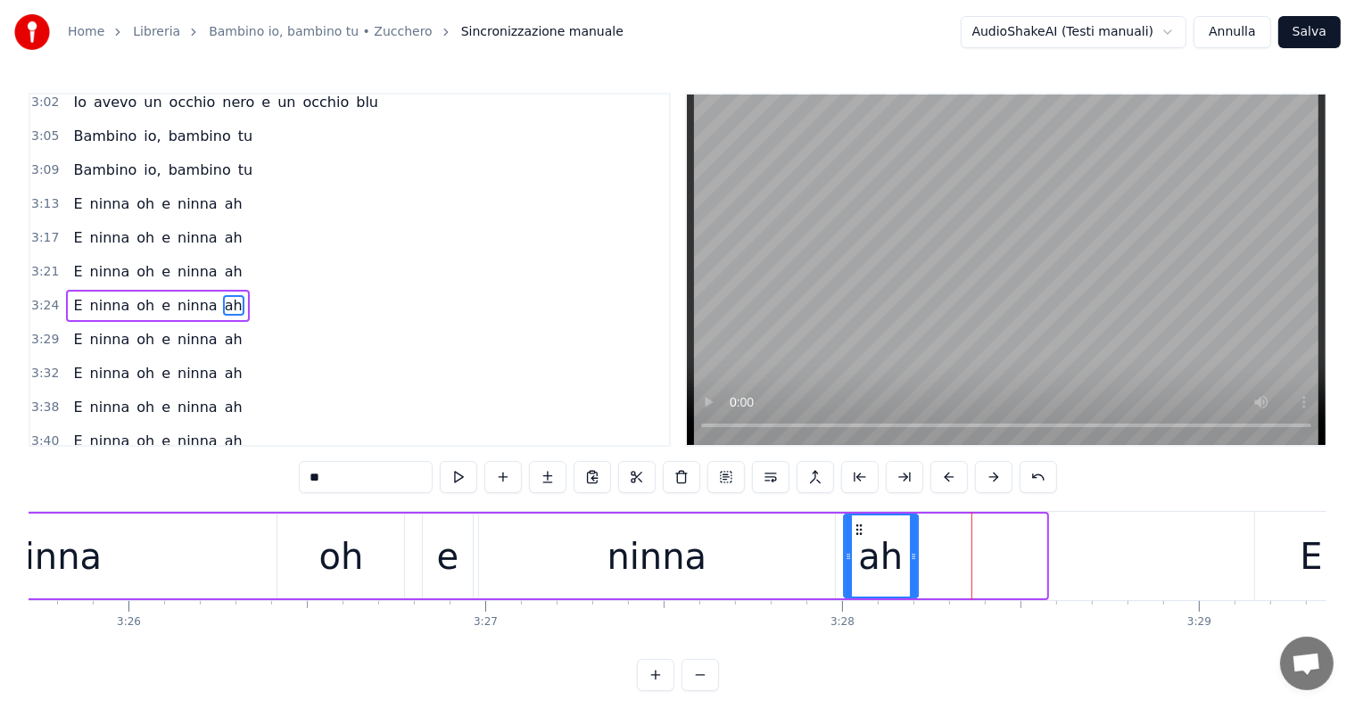
drag, startPoint x: 985, startPoint y: 529, endPoint x: 853, endPoint y: 545, distance: 133.0
click at [853, 545] on div "ah" at bounding box center [881, 556] width 72 height 81
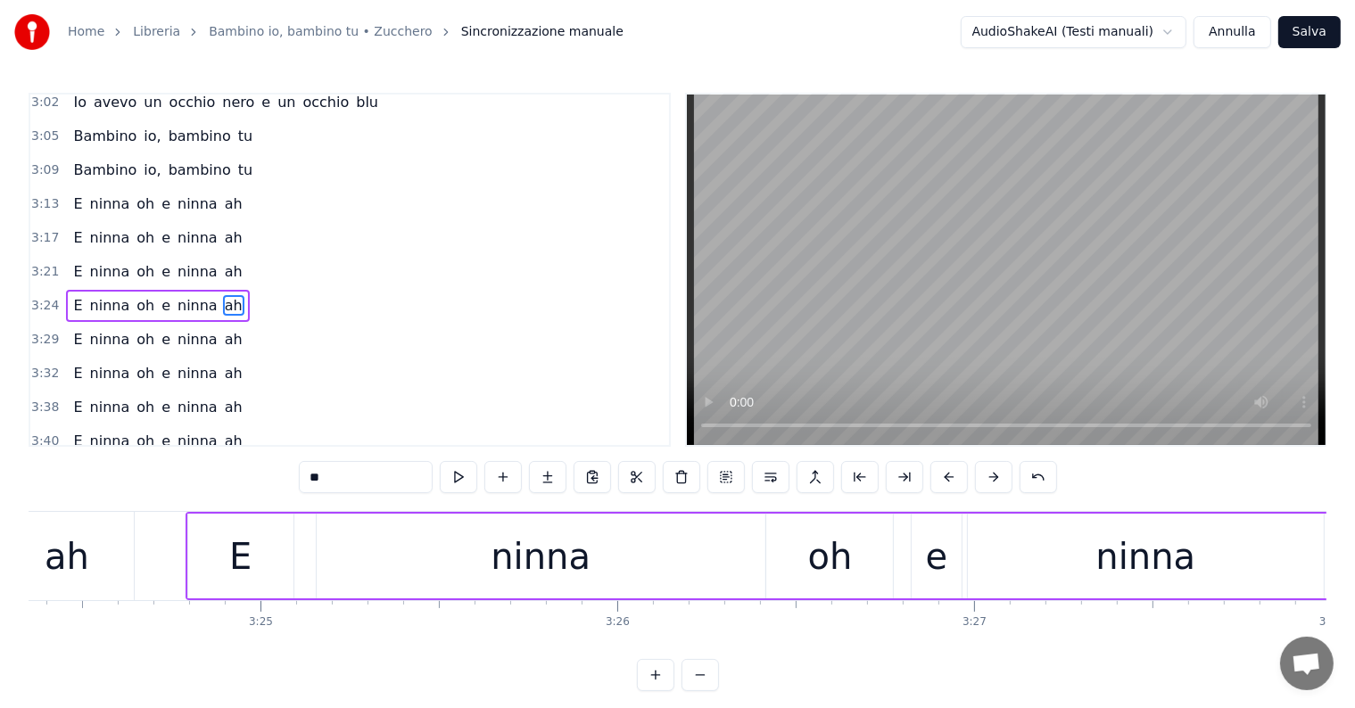
scroll to position [0, 72663]
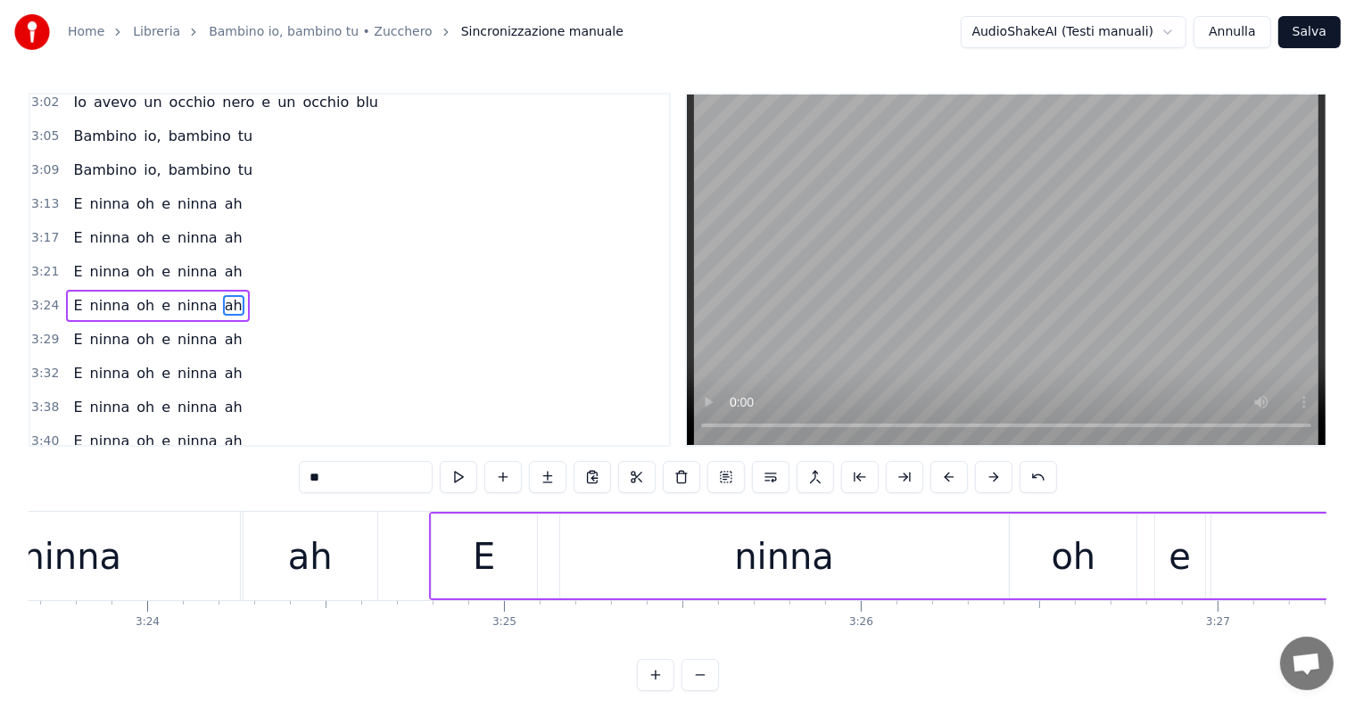
click at [143, 564] on div "ninna" at bounding box center [71, 556] width 337 height 88
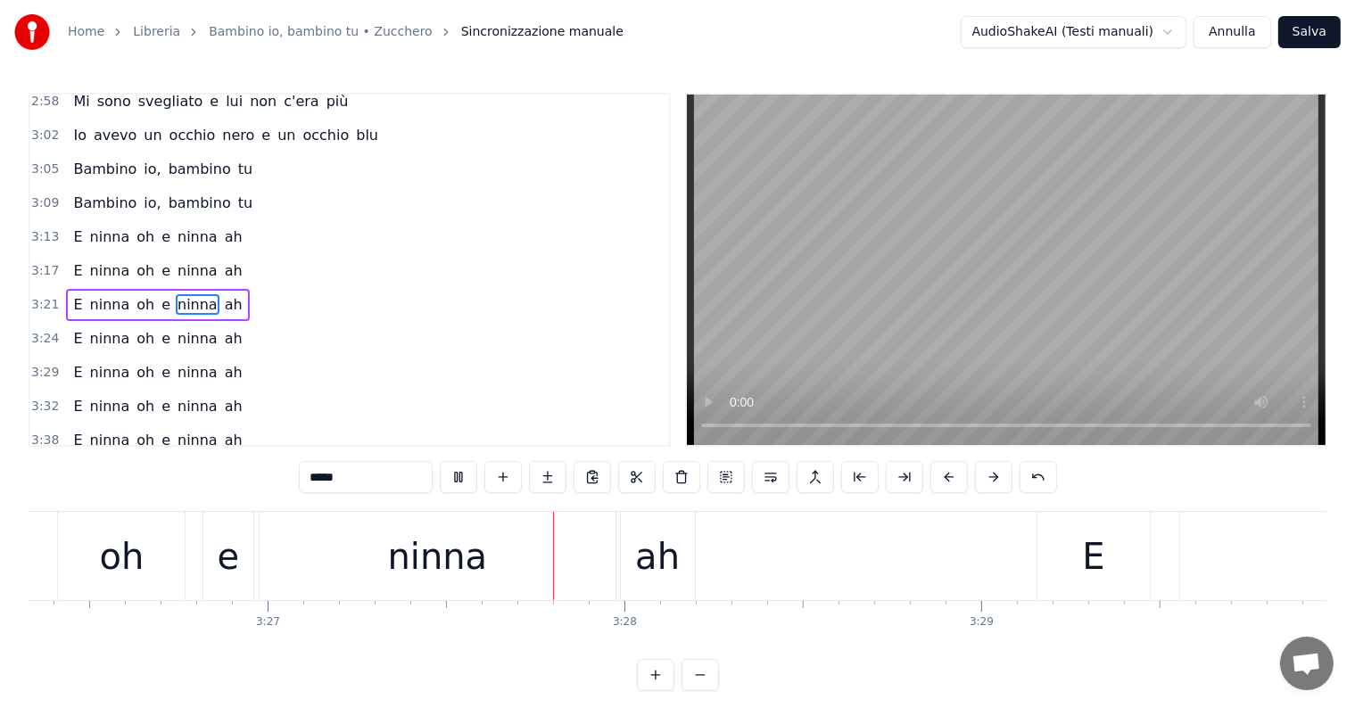
scroll to position [0, 73871]
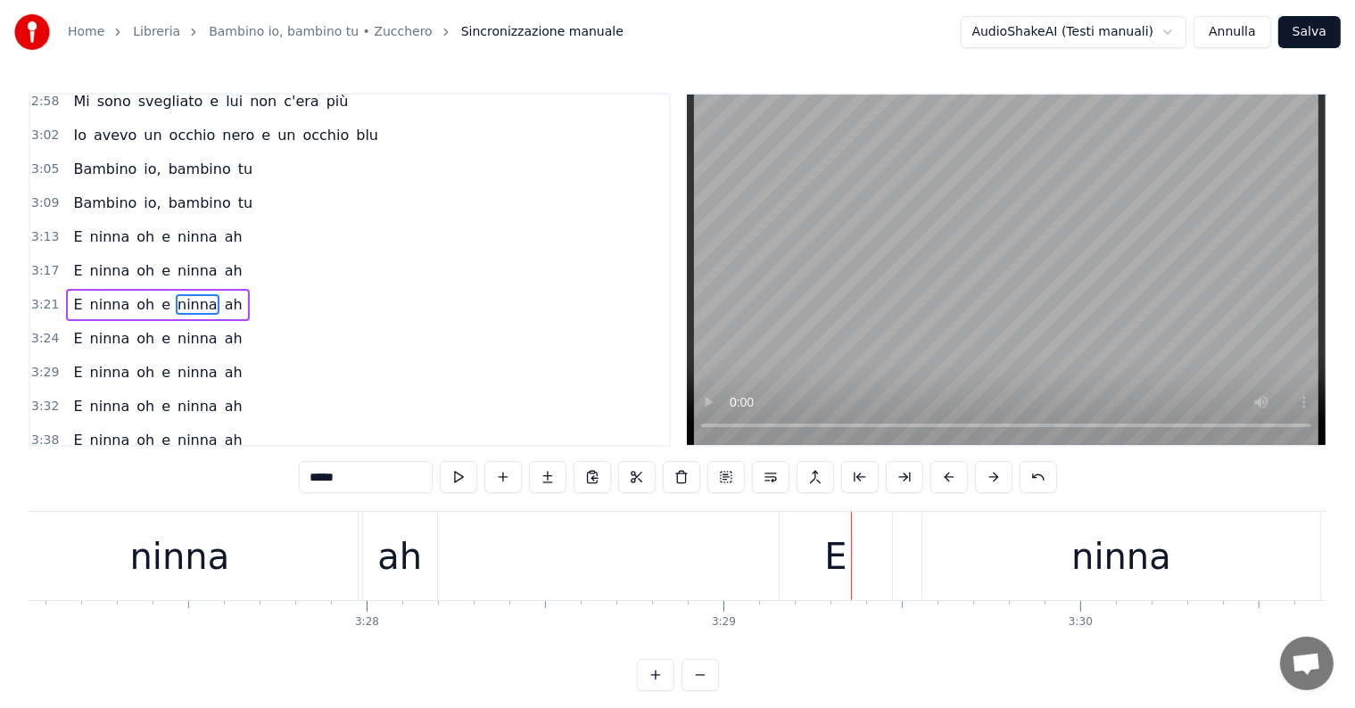
click at [823, 567] on div "E" at bounding box center [836, 556] width 112 height 88
type input "*"
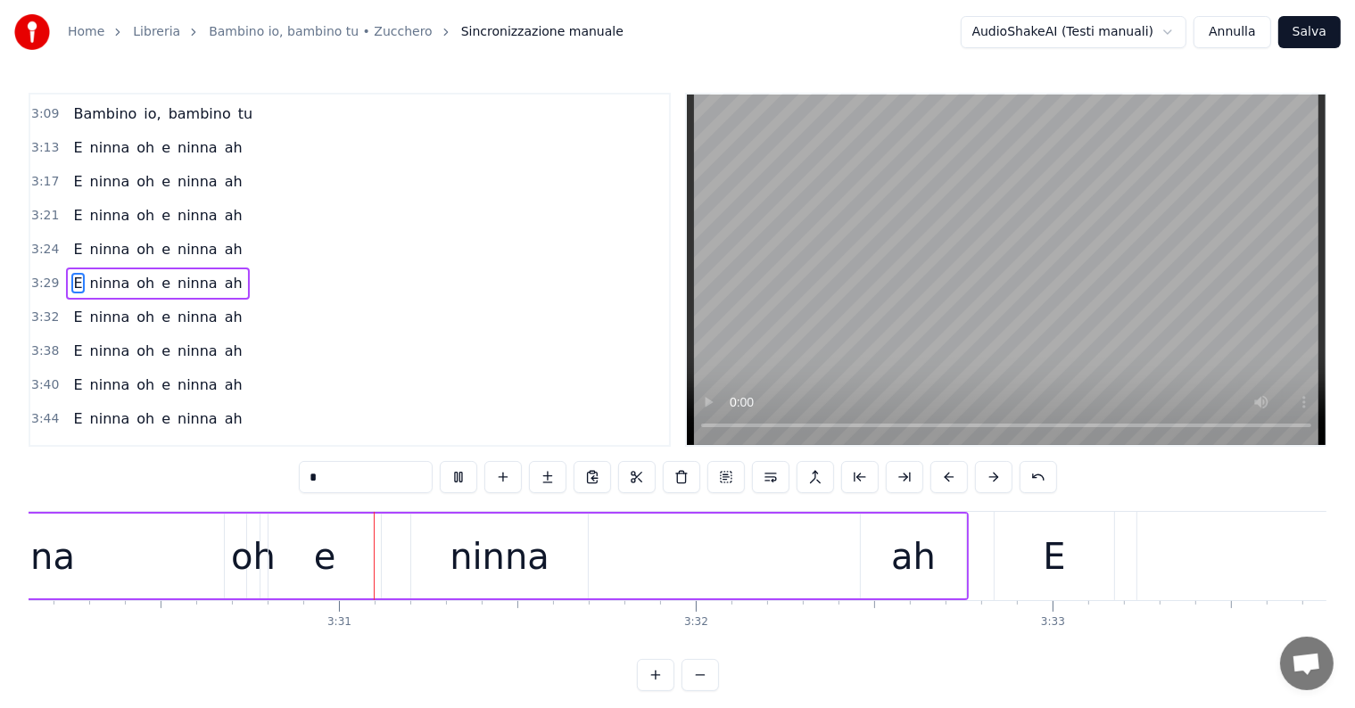
scroll to position [0, 75001]
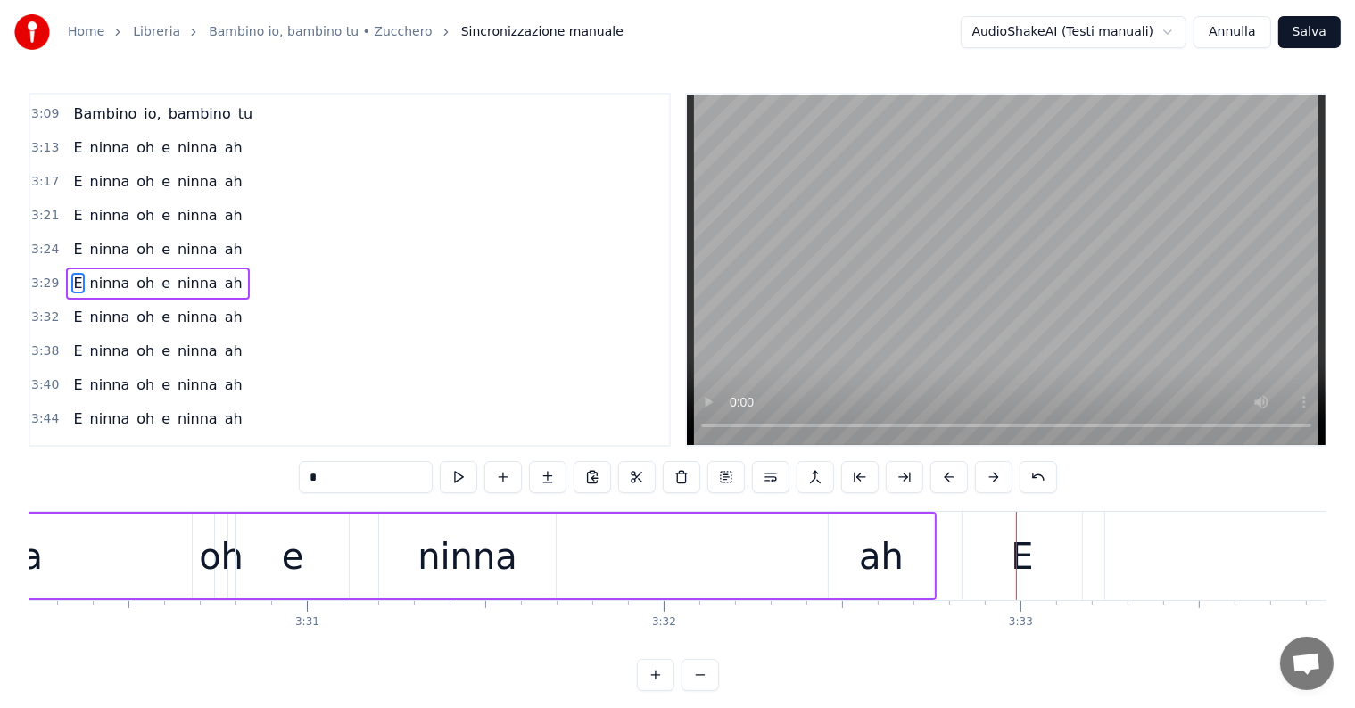
click at [71, 273] on span "E" at bounding box center [77, 283] width 12 height 21
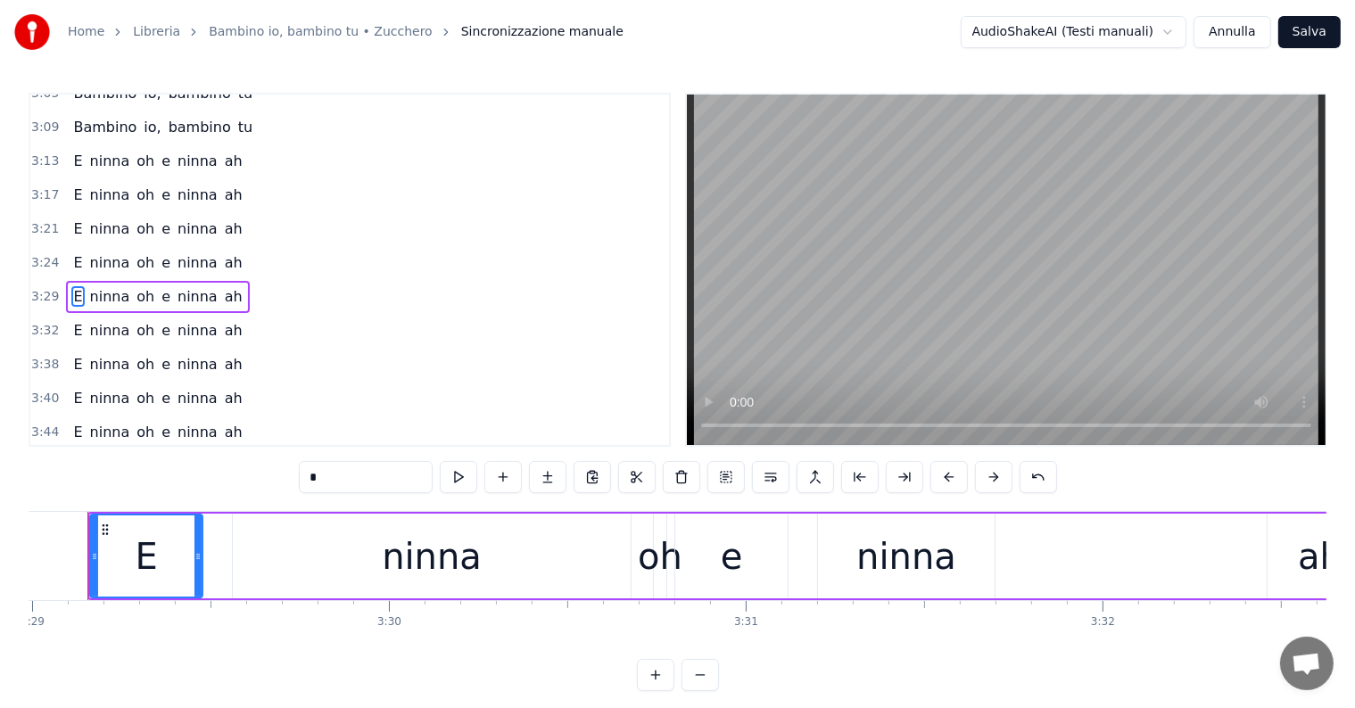
scroll to position [0, 74531]
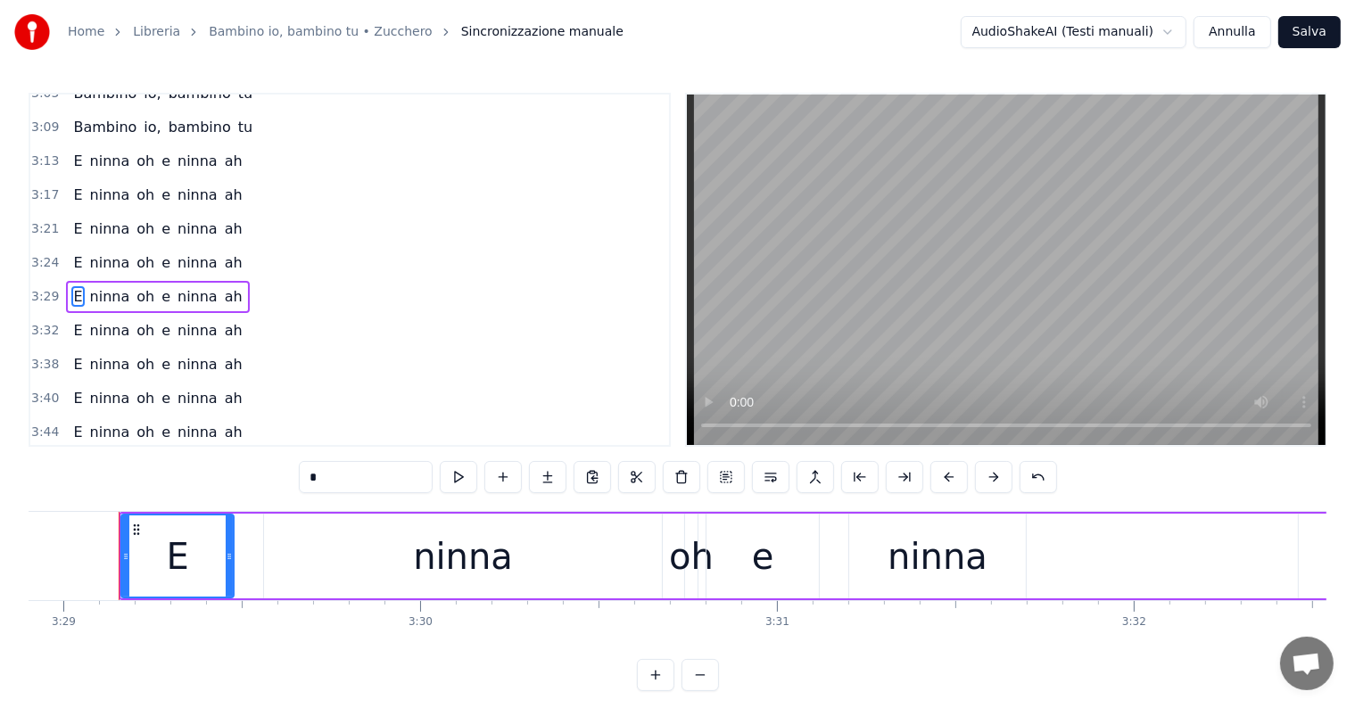
click at [74, 280] on div "3:29 E ninna oh e ninna ah" at bounding box center [349, 297] width 639 height 34
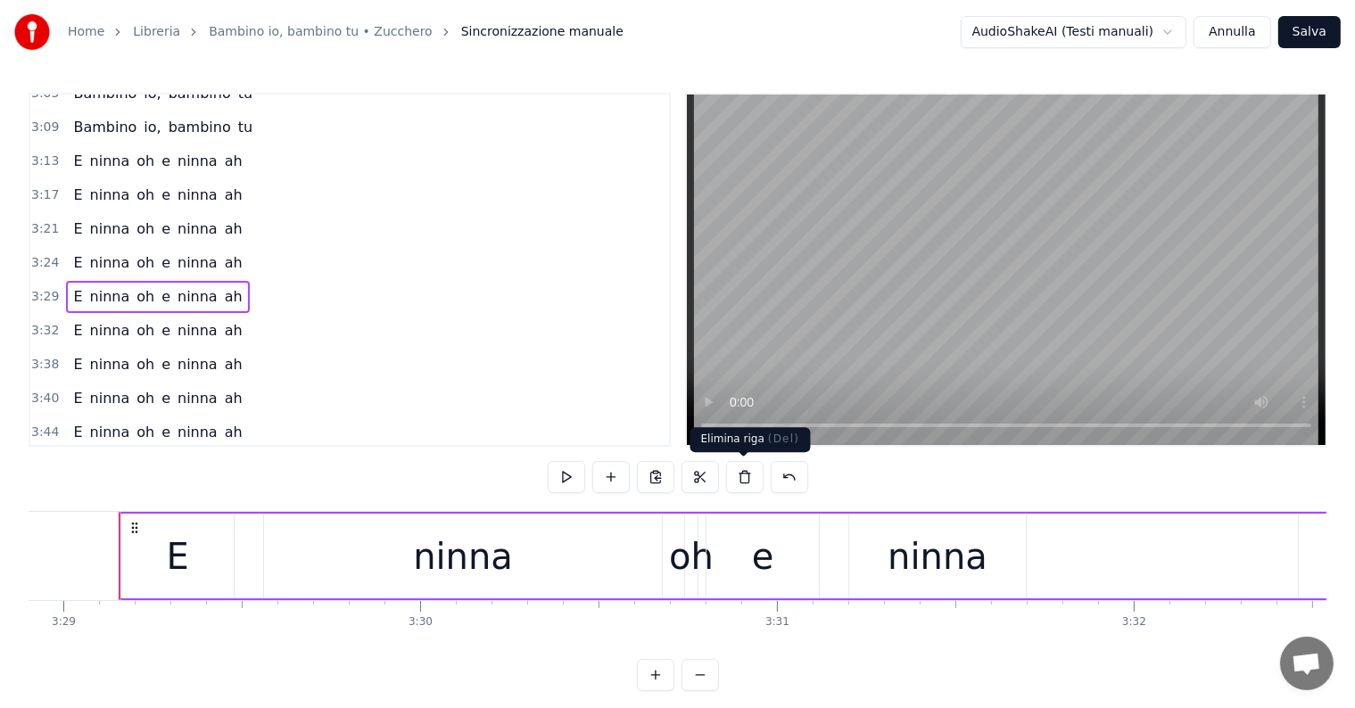
click at [739, 482] on button at bounding box center [744, 477] width 37 height 32
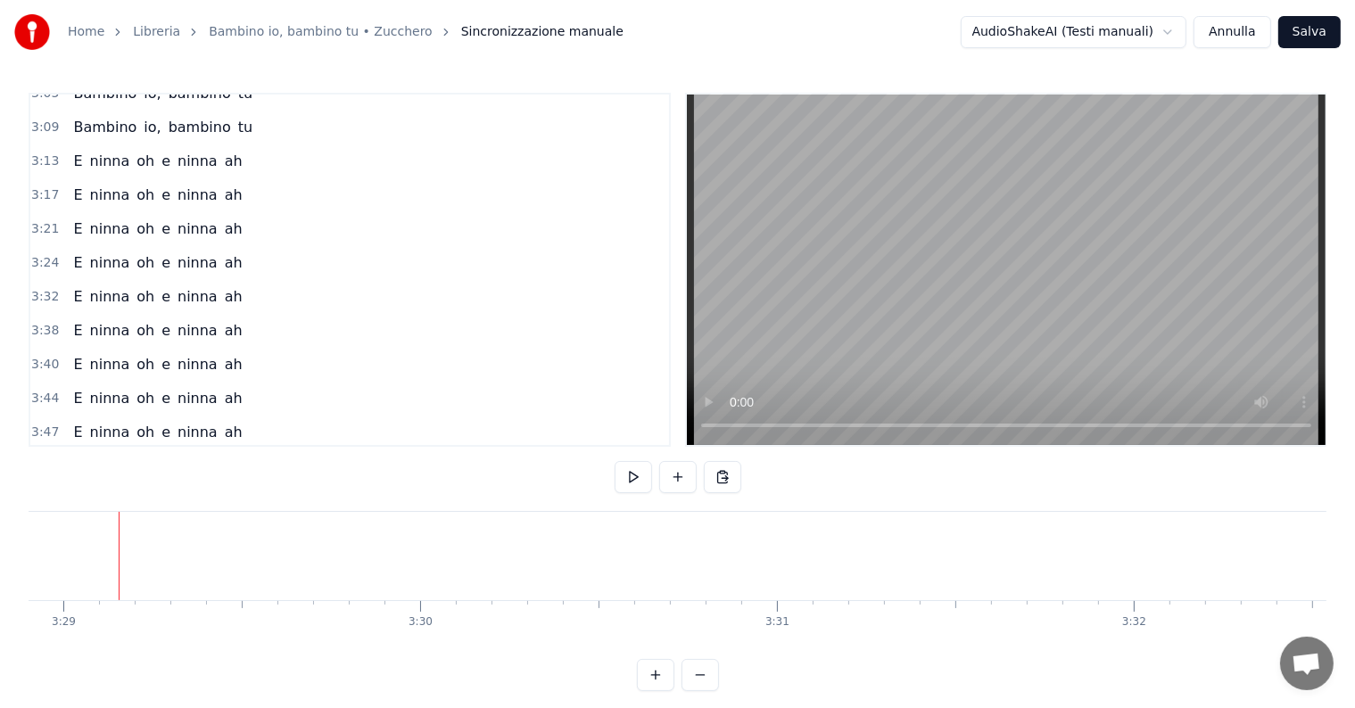
click at [84, 281] on div "E ninna oh e ninna ah" at bounding box center [157, 297] width 183 height 32
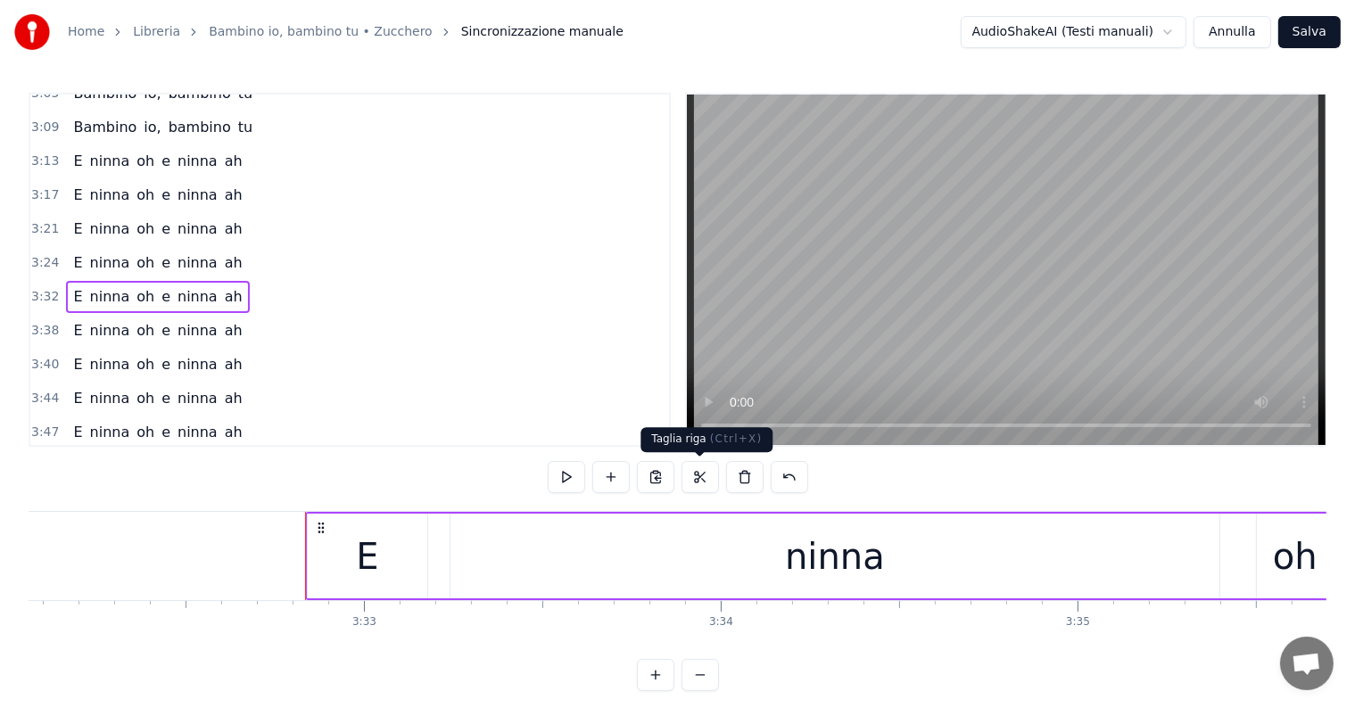
scroll to position [0, 75843]
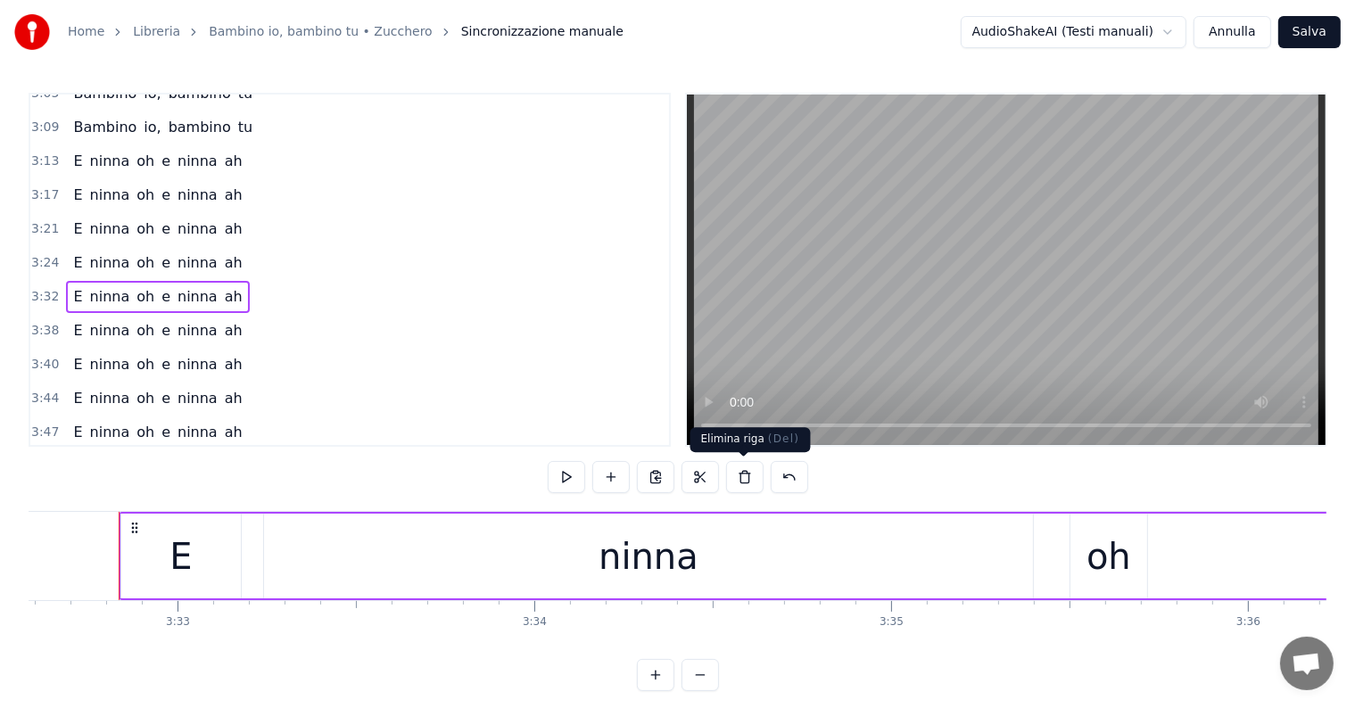
click at [747, 480] on button at bounding box center [744, 477] width 37 height 32
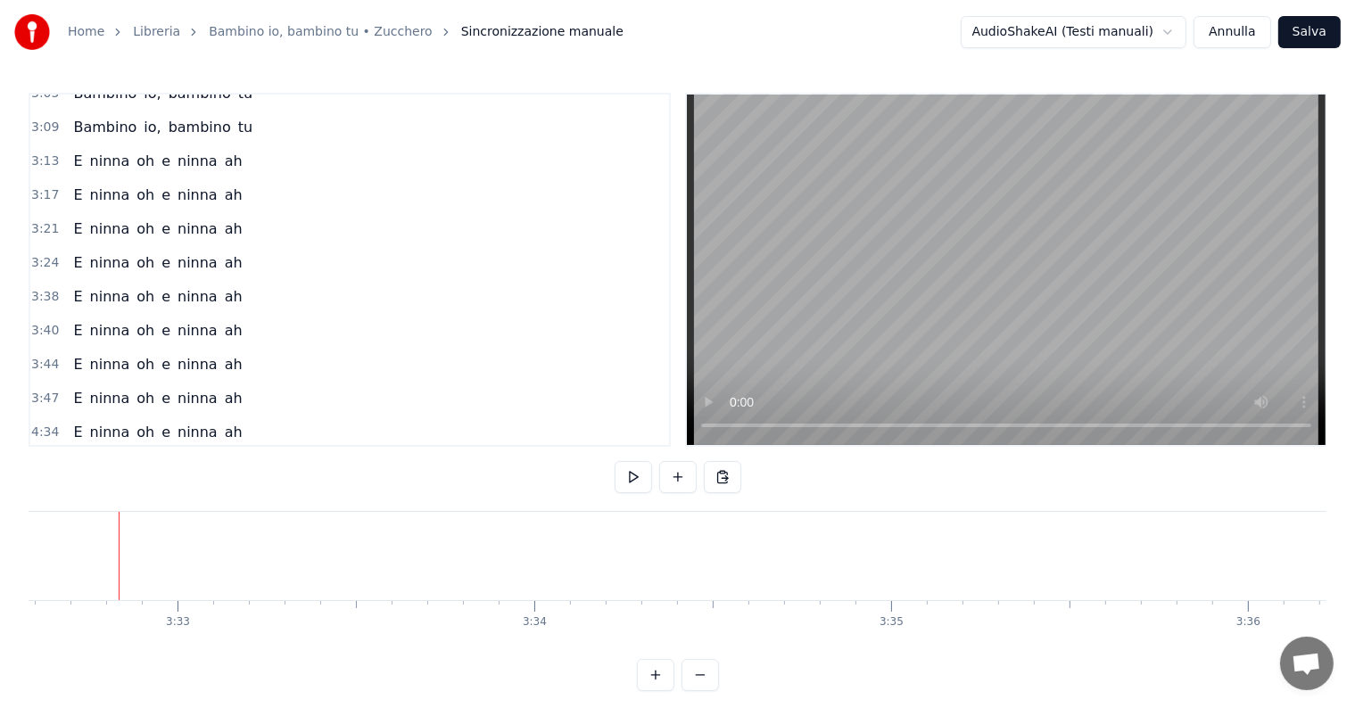
click at [105, 281] on div "E ninna oh e ninna ah" at bounding box center [157, 297] width 183 height 32
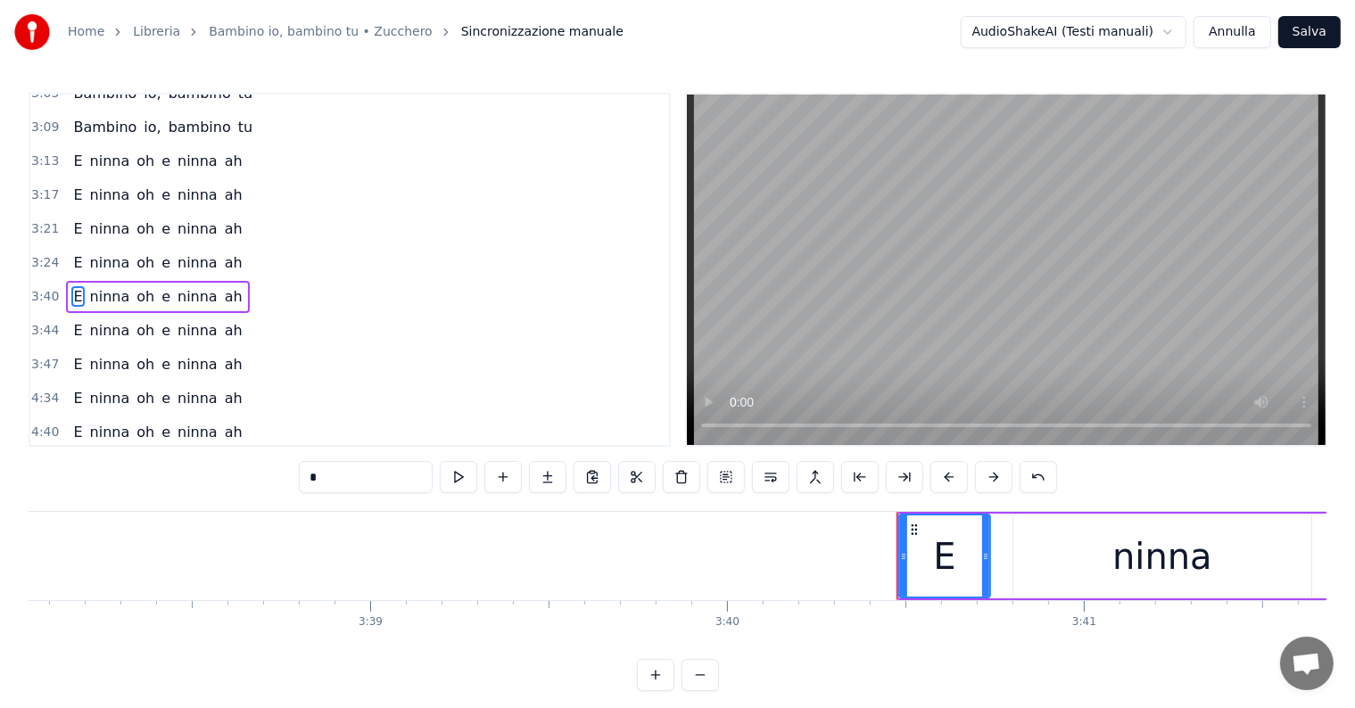
scroll to position [956, 0]
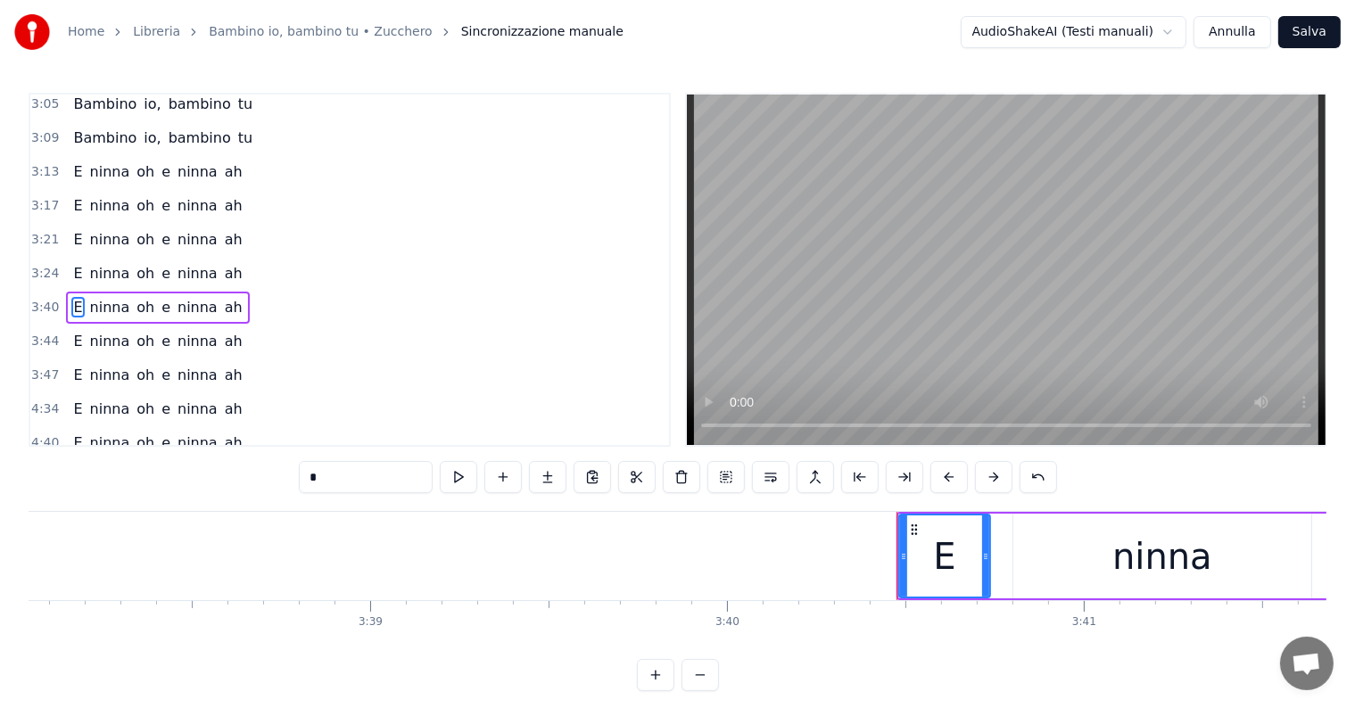
click at [100, 292] on div "E ninna oh e ninna ah" at bounding box center [157, 308] width 183 height 32
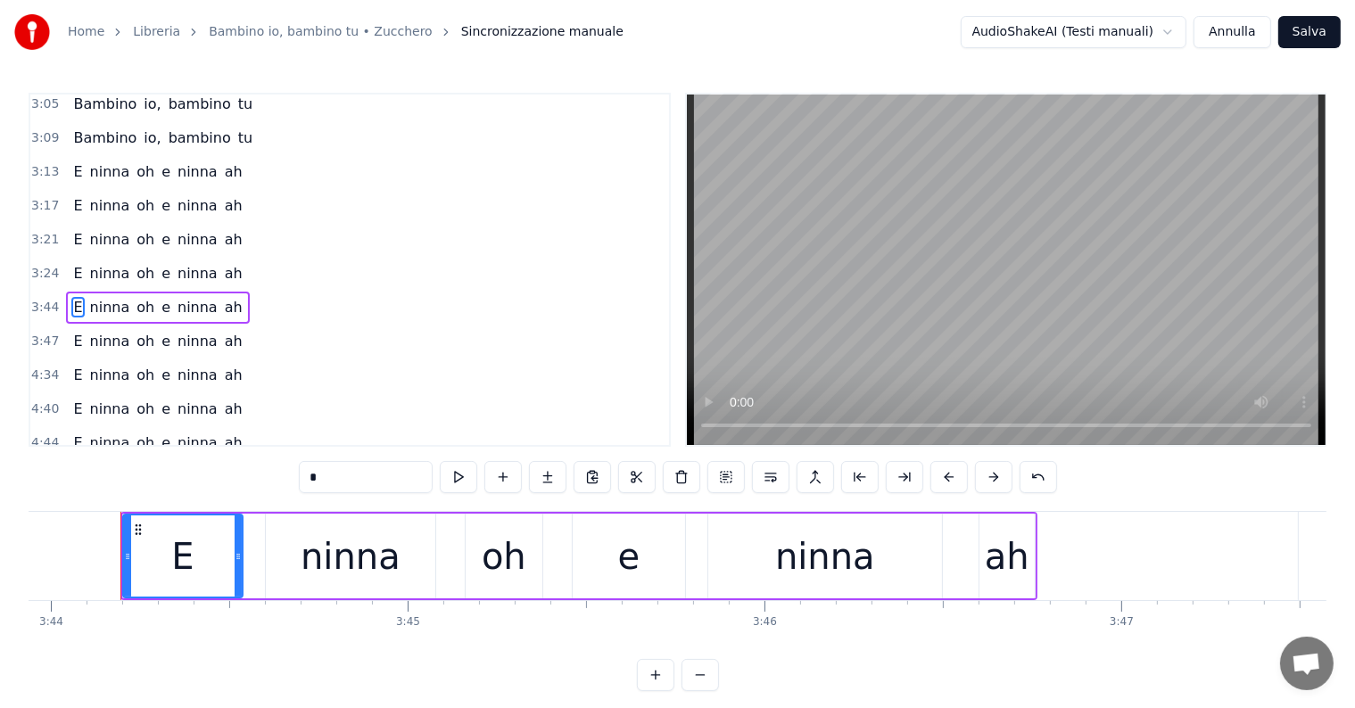
click at [100, 292] on div "E ninna oh e ninna ah" at bounding box center [157, 308] width 183 height 32
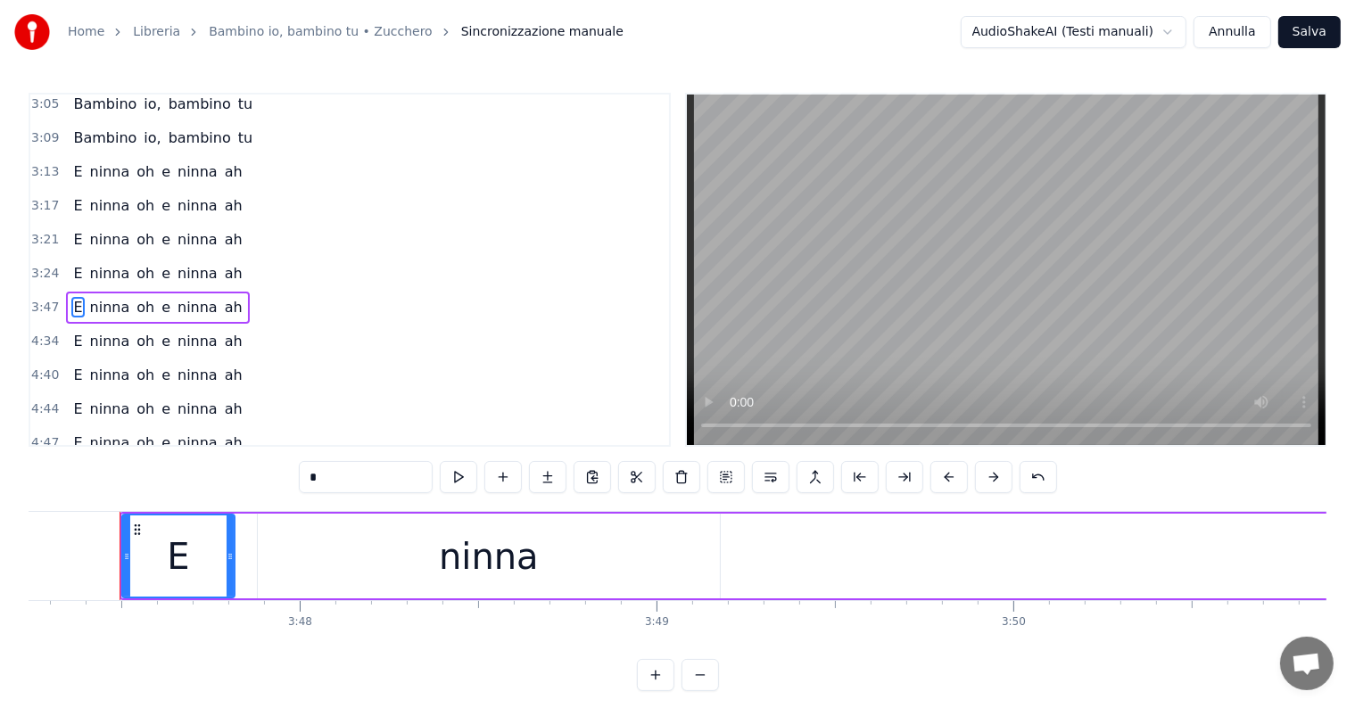
scroll to position [0, 81074]
click at [100, 292] on div "E ninna oh e ninna ah" at bounding box center [157, 308] width 183 height 32
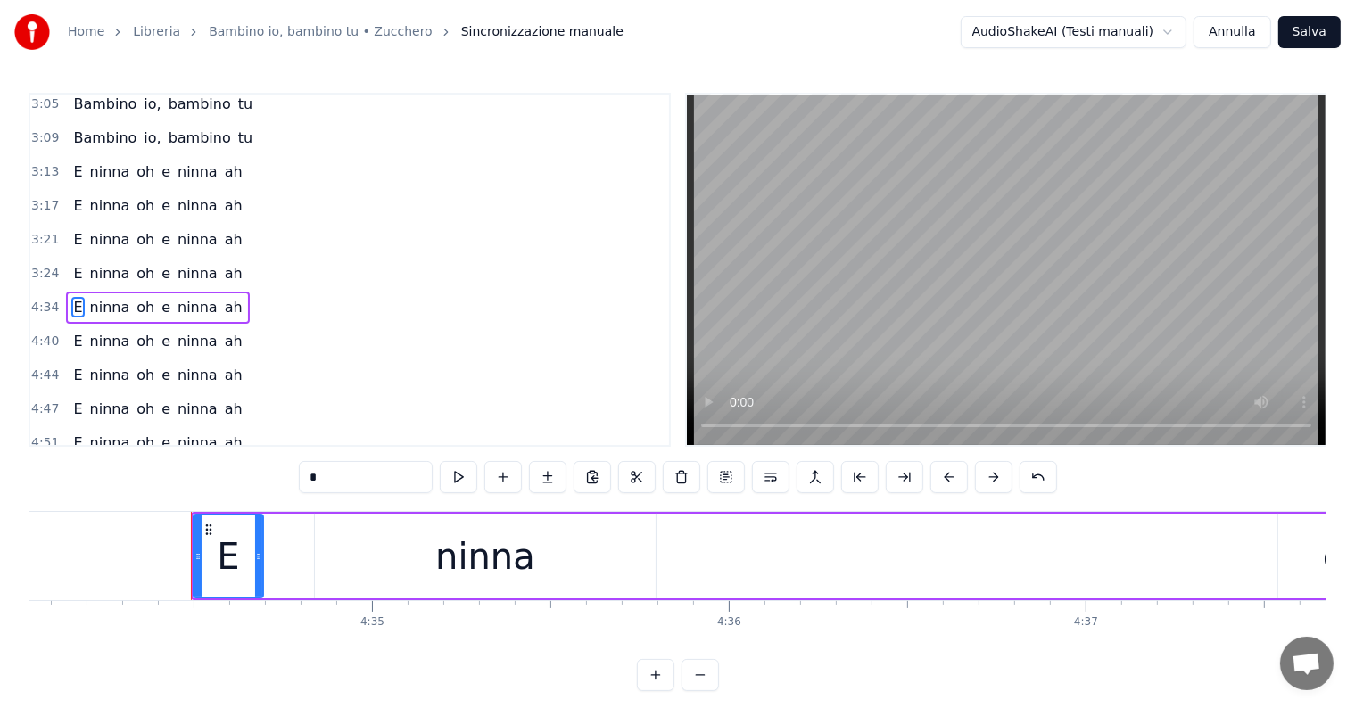
scroll to position [0, 97841]
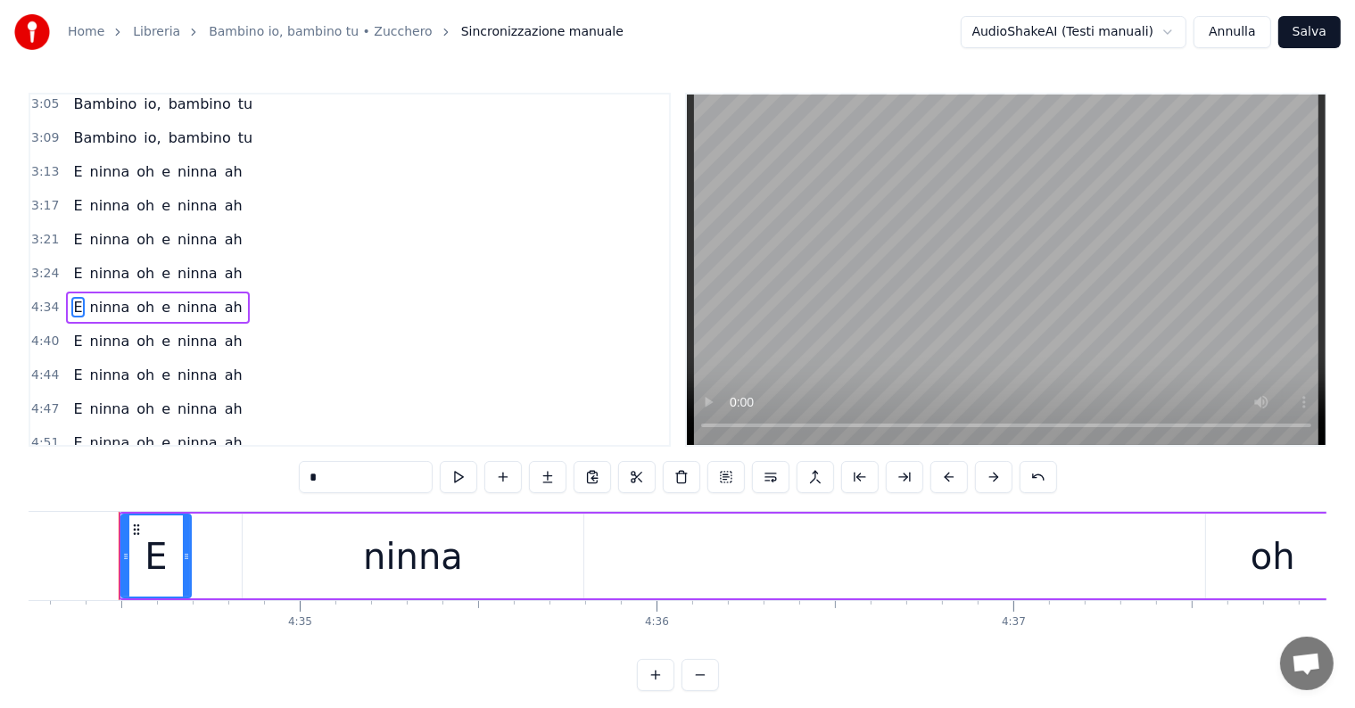
click at [100, 292] on div "E ninna oh e ninna ah" at bounding box center [157, 308] width 183 height 32
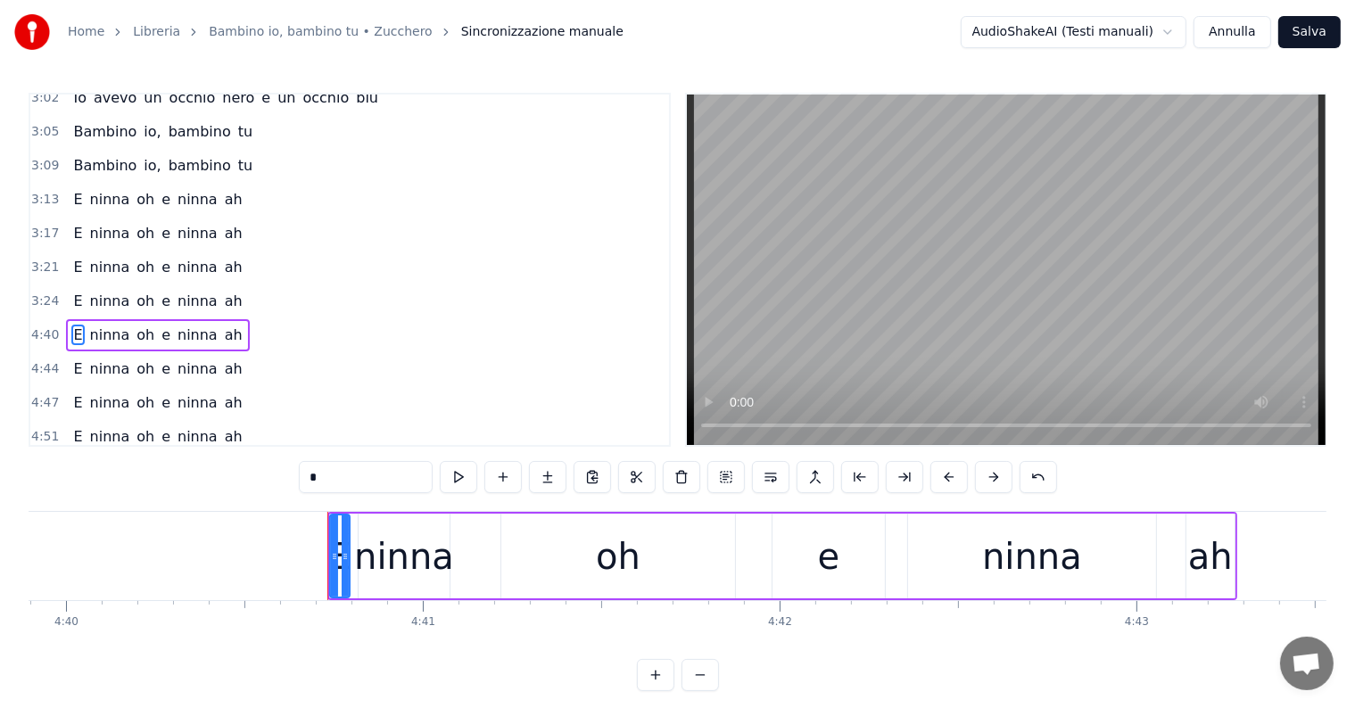
scroll to position [0, 100067]
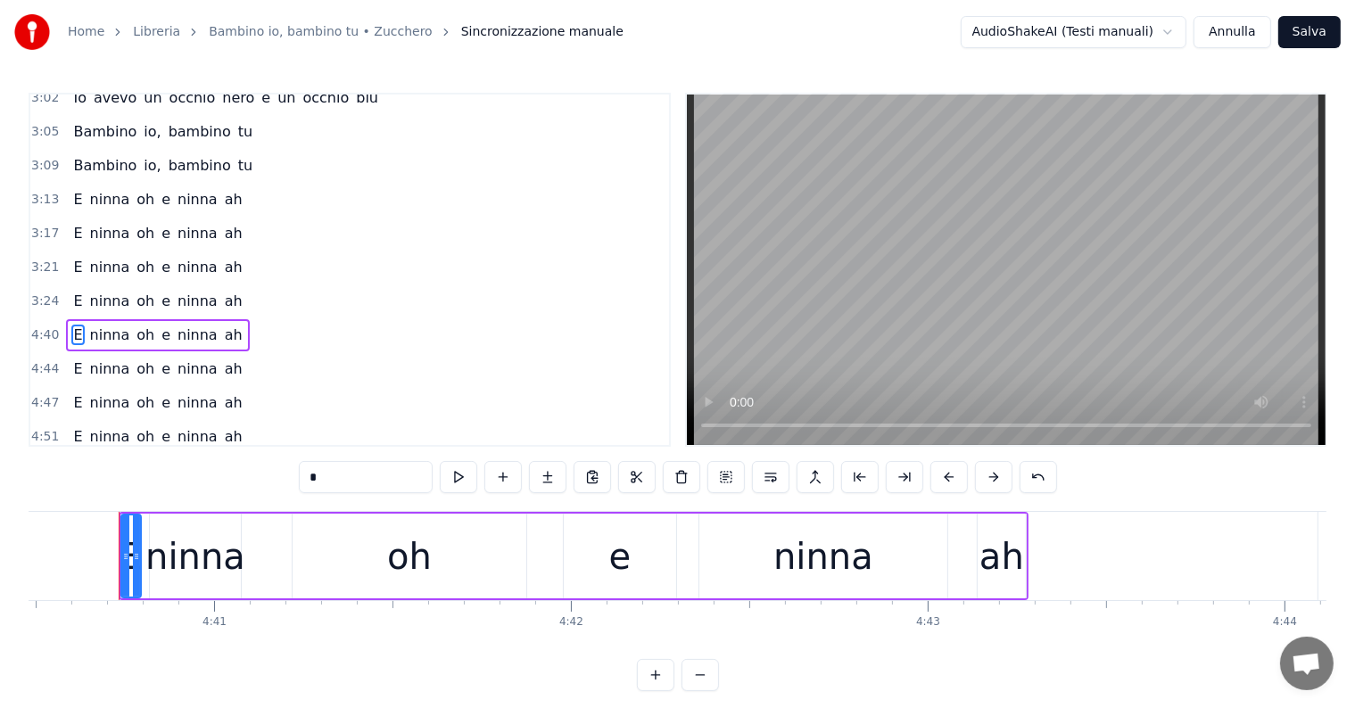
click at [100, 319] on div "E ninna oh e ninna ah" at bounding box center [157, 335] width 183 height 32
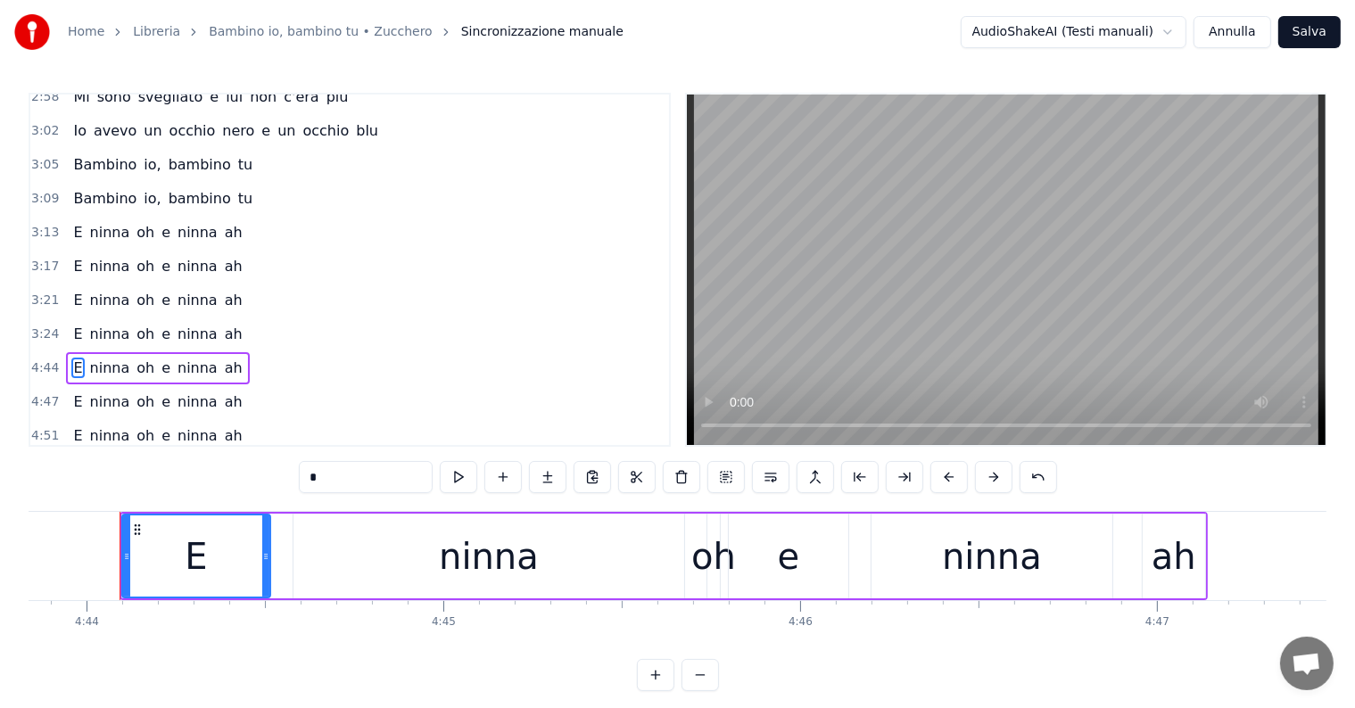
scroll to position [0, 101266]
click at [97, 385] on div "4:47 E ninna oh e ninna ah" at bounding box center [349, 402] width 639 height 34
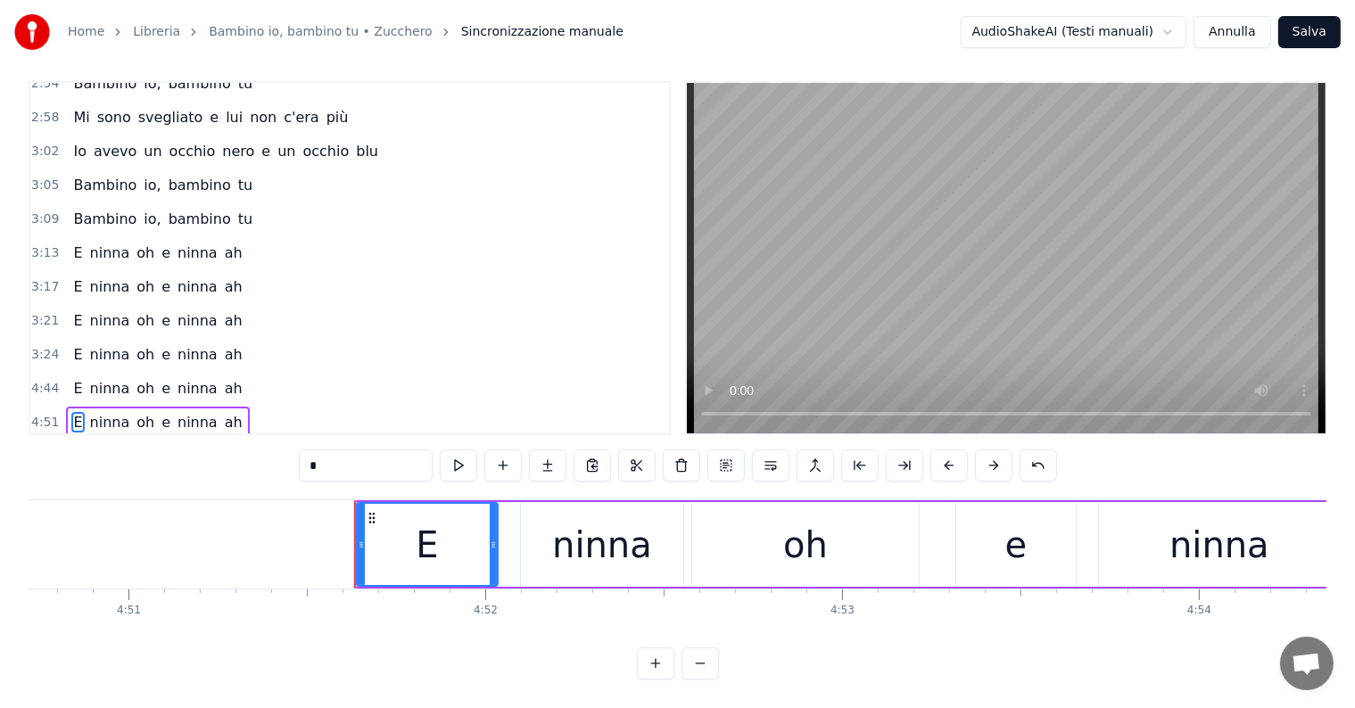
scroll to position [0, 103956]
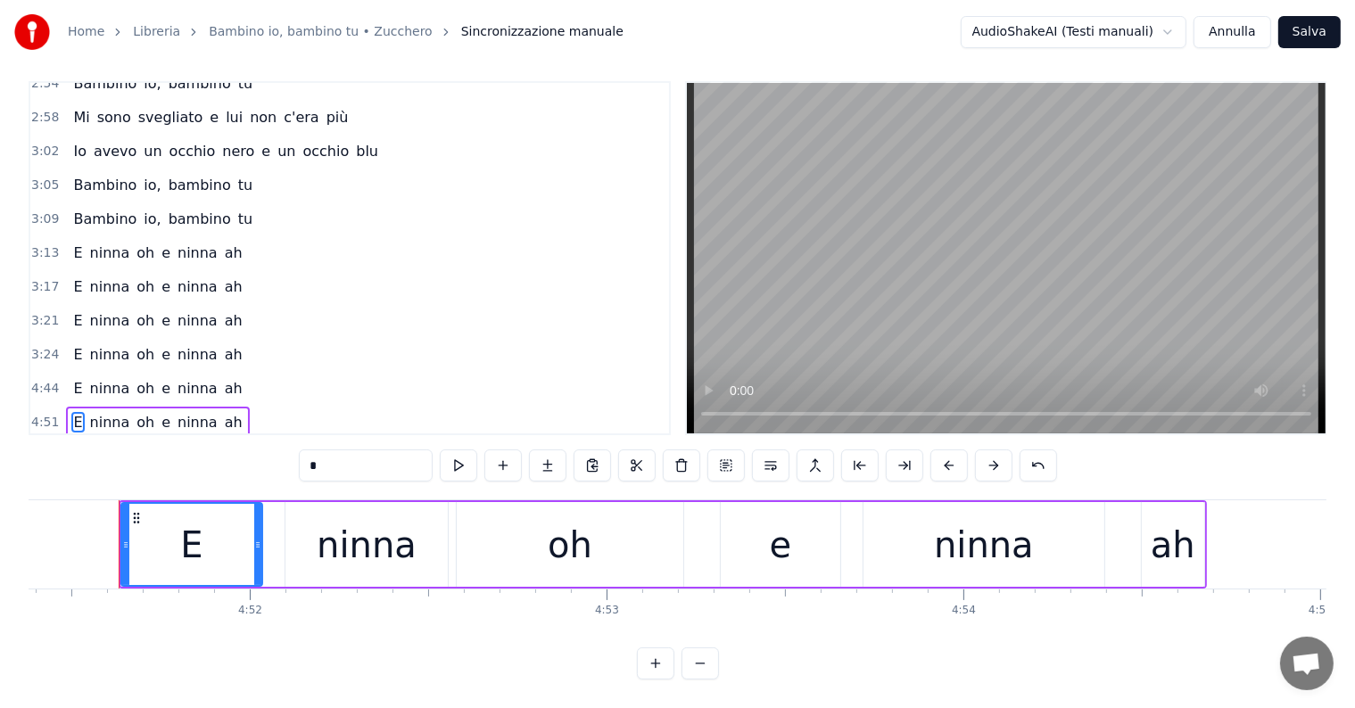
click at [96, 373] on div "E ninna oh e ninna ah" at bounding box center [157, 389] width 183 height 32
click at [96, 406] on div "E ninna oh e ninna ah" at bounding box center [157, 422] width 183 height 32
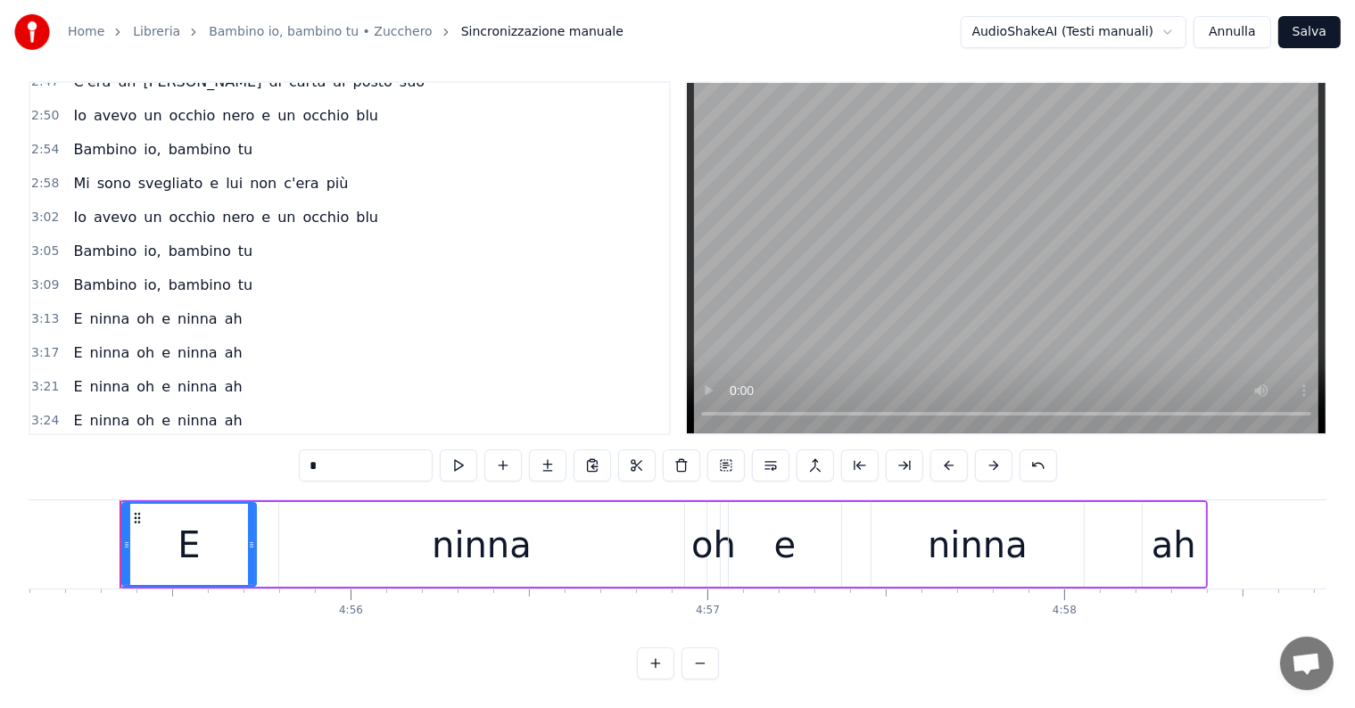
scroll to position [0, 105283]
click at [93, 439] on div "E ninna oh e ninna ah" at bounding box center [157, 455] width 183 height 32
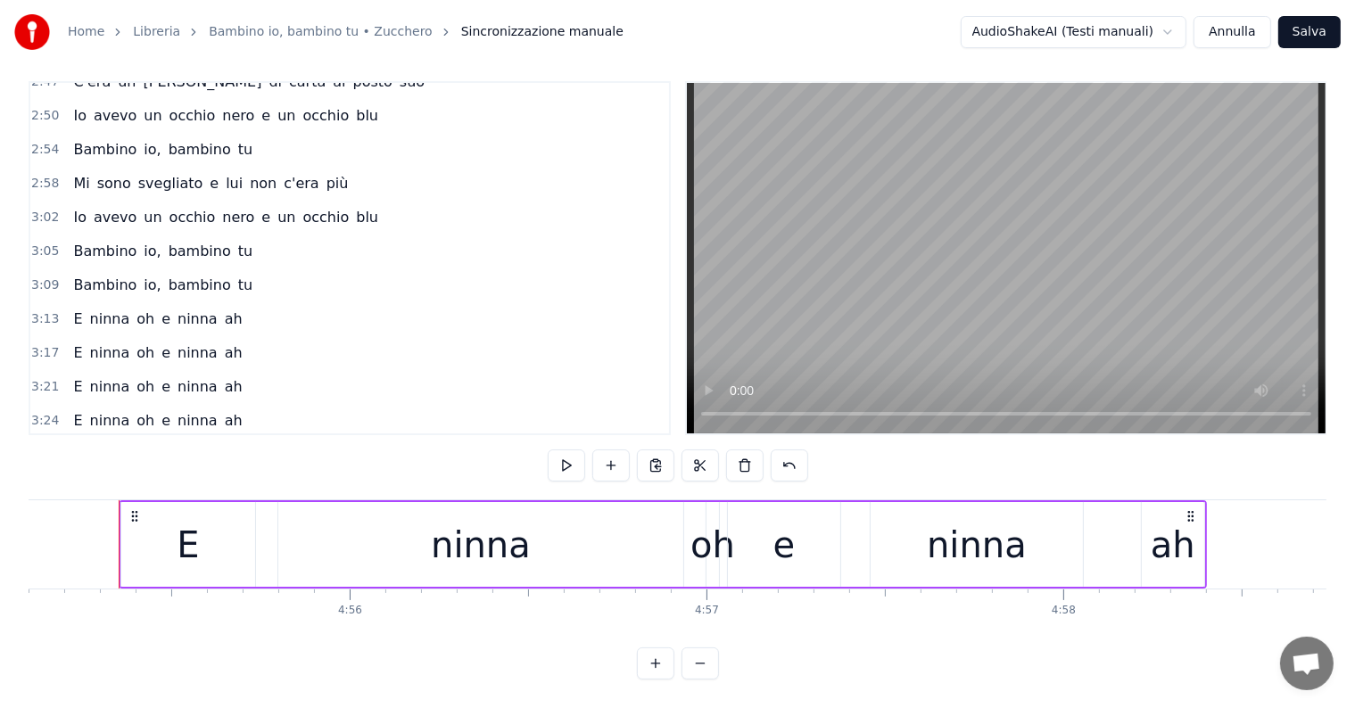
scroll to position [764, 0]
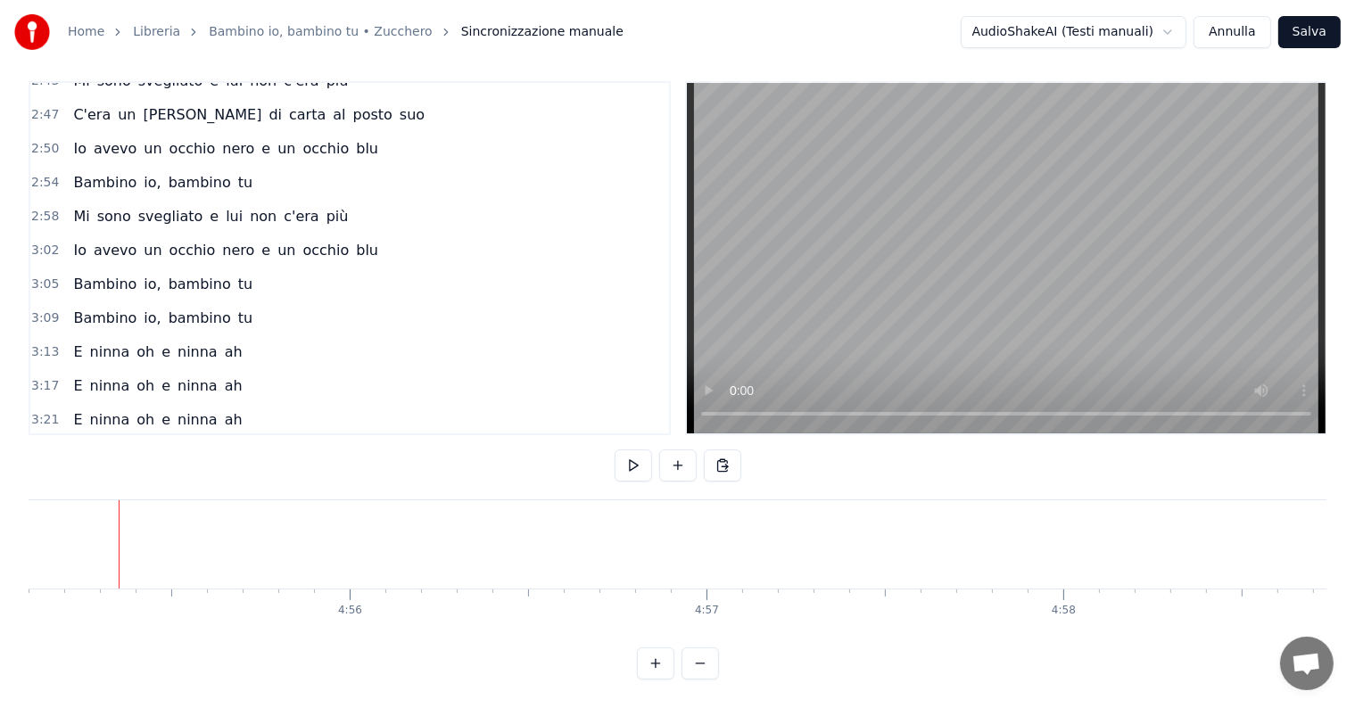
click at [88, 376] on span "ninna" at bounding box center [110, 386] width 44 height 21
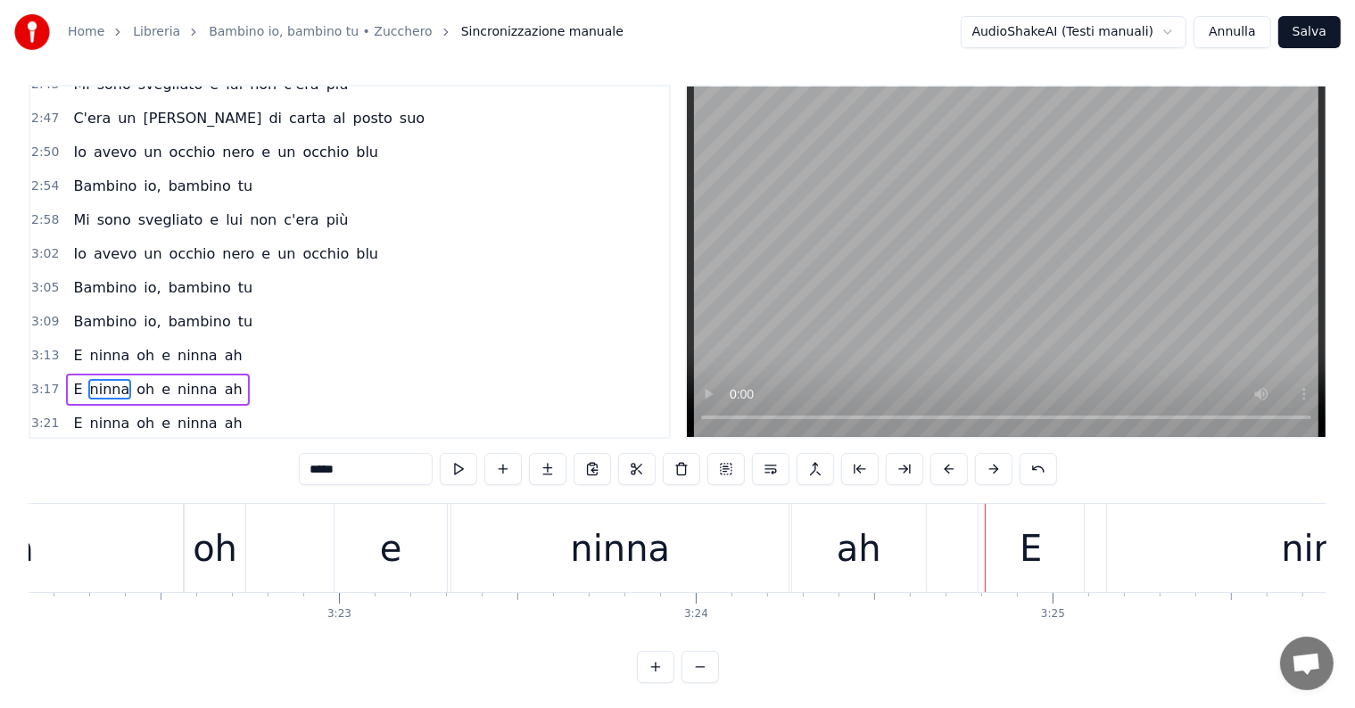
scroll to position [0, 71931]
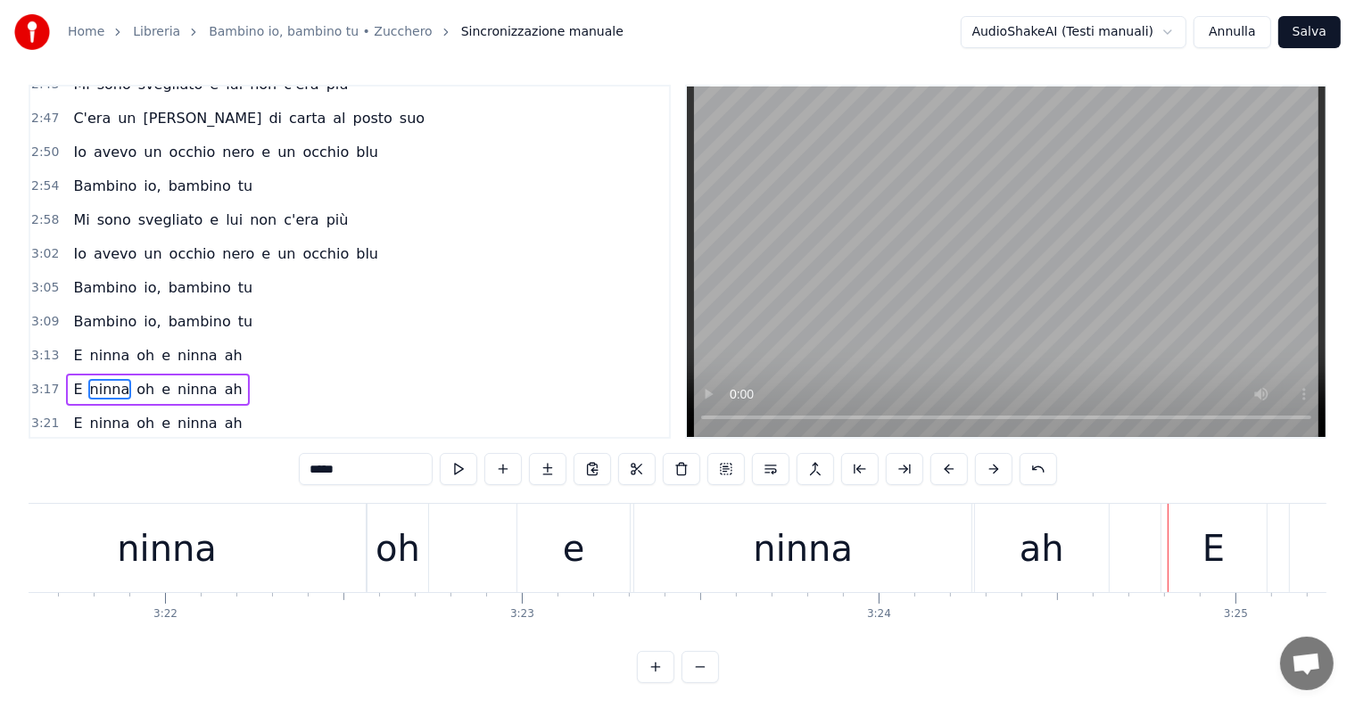
click at [864, 560] on div "ninna" at bounding box center [802, 548] width 337 height 88
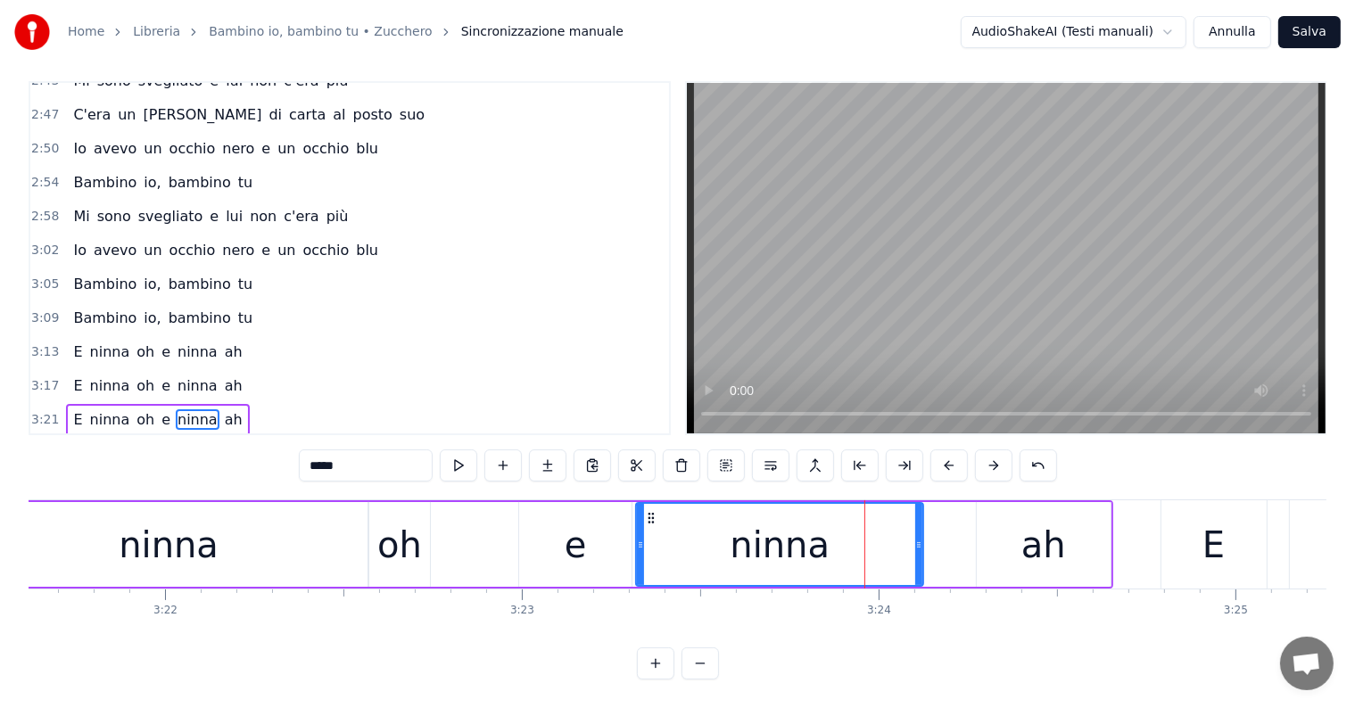
drag, startPoint x: 969, startPoint y: 510, endPoint x: 919, endPoint y: 516, distance: 50.2
click at [919, 516] on div at bounding box center [918, 544] width 7 height 81
click at [1028, 558] on div "ah" at bounding box center [1044, 544] width 134 height 85
type input "**"
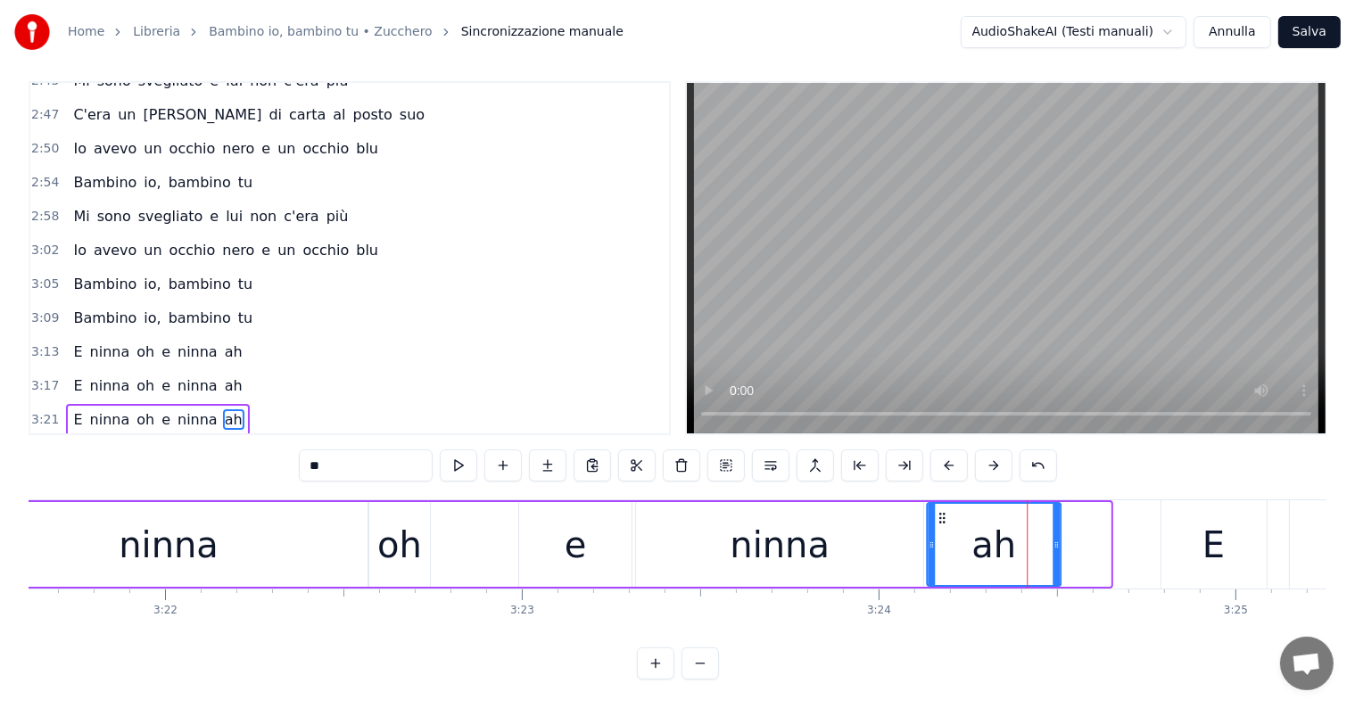
drag, startPoint x: 988, startPoint y: 500, endPoint x: 938, endPoint y: 504, distance: 50.1
click at [938, 511] on icon at bounding box center [942, 518] width 14 height 14
drag, startPoint x: 1055, startPoint y: 514, endPoint x: 1006, endPoint y: 518, distance: 49.3
click at [1006, 518] on div at bounding box center [1006, 544] width 7 height 81
click at [95, 370] on div "E ninna oh e ninna ah" at bounding box center [157, 386] width 183 height 32
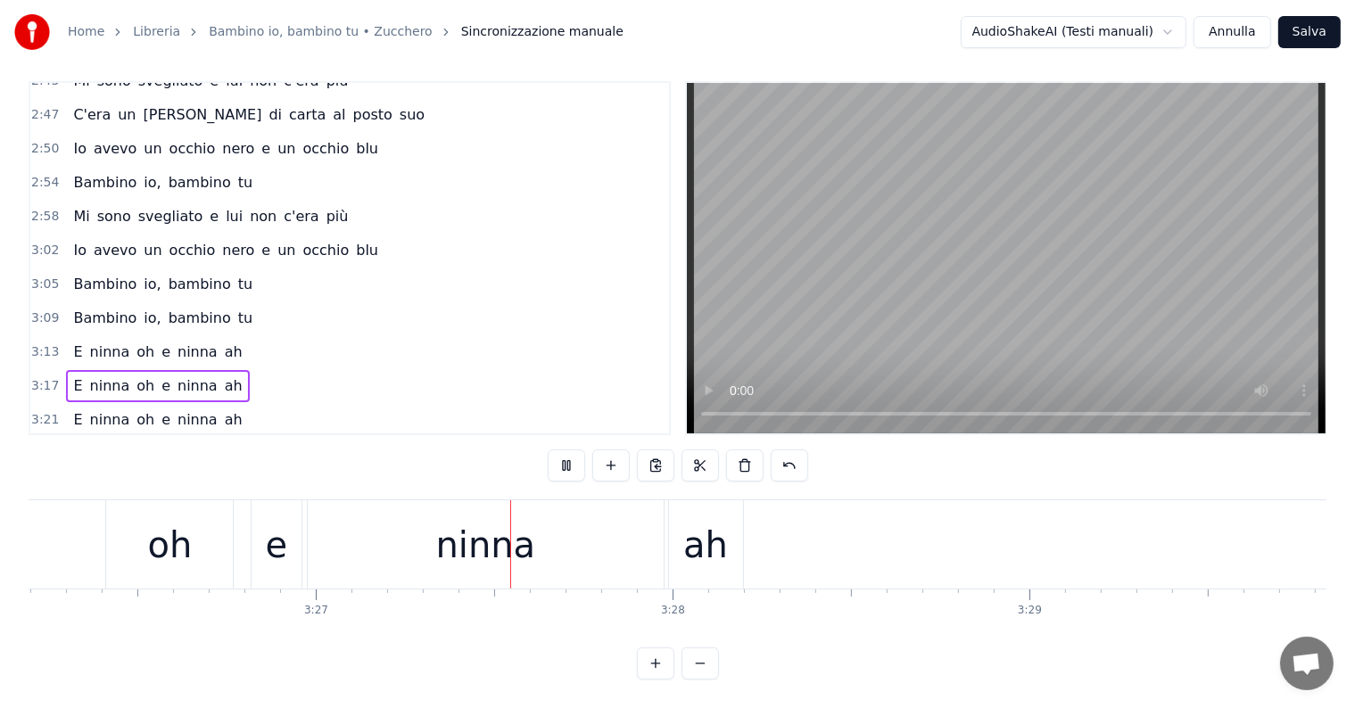
scroll to position [0, 73775]
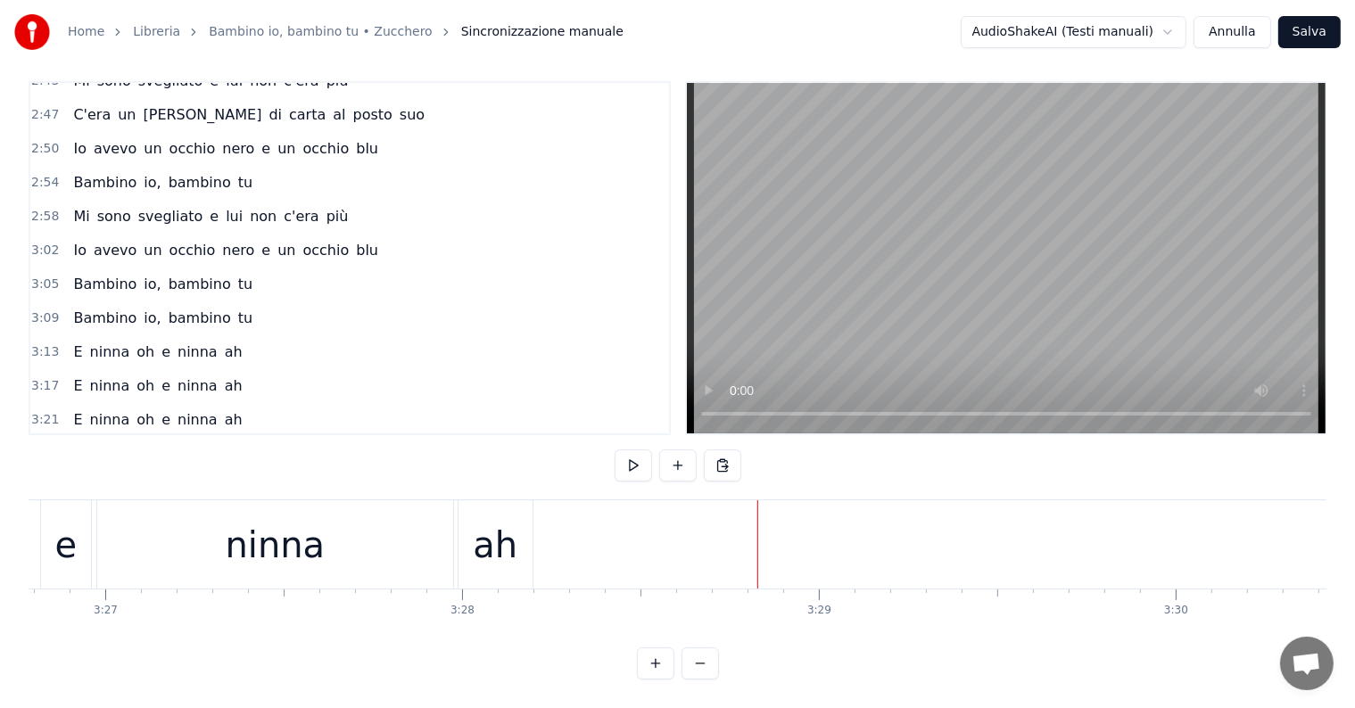
click at [100, 336] on div "E ninna oh e ninna ah" at bounding box center [157, 352] width 183 height 32
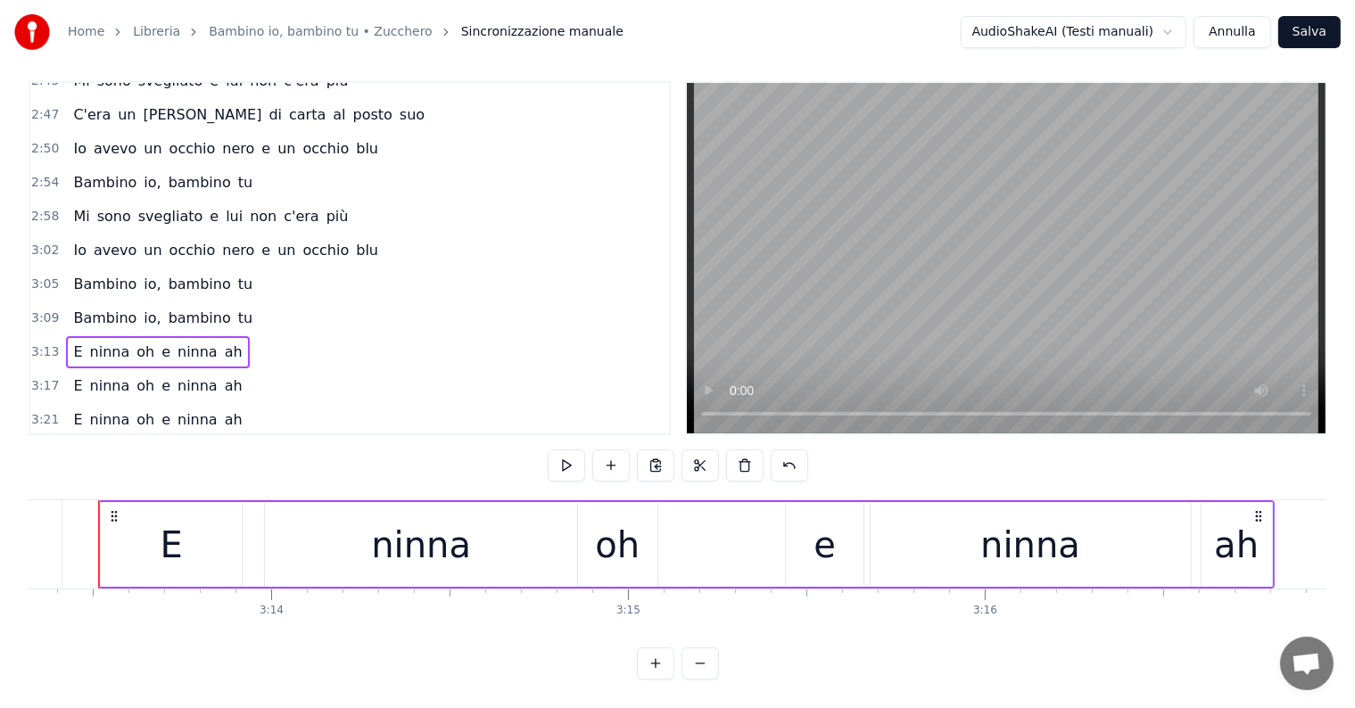
scroll to position [0, 68951]
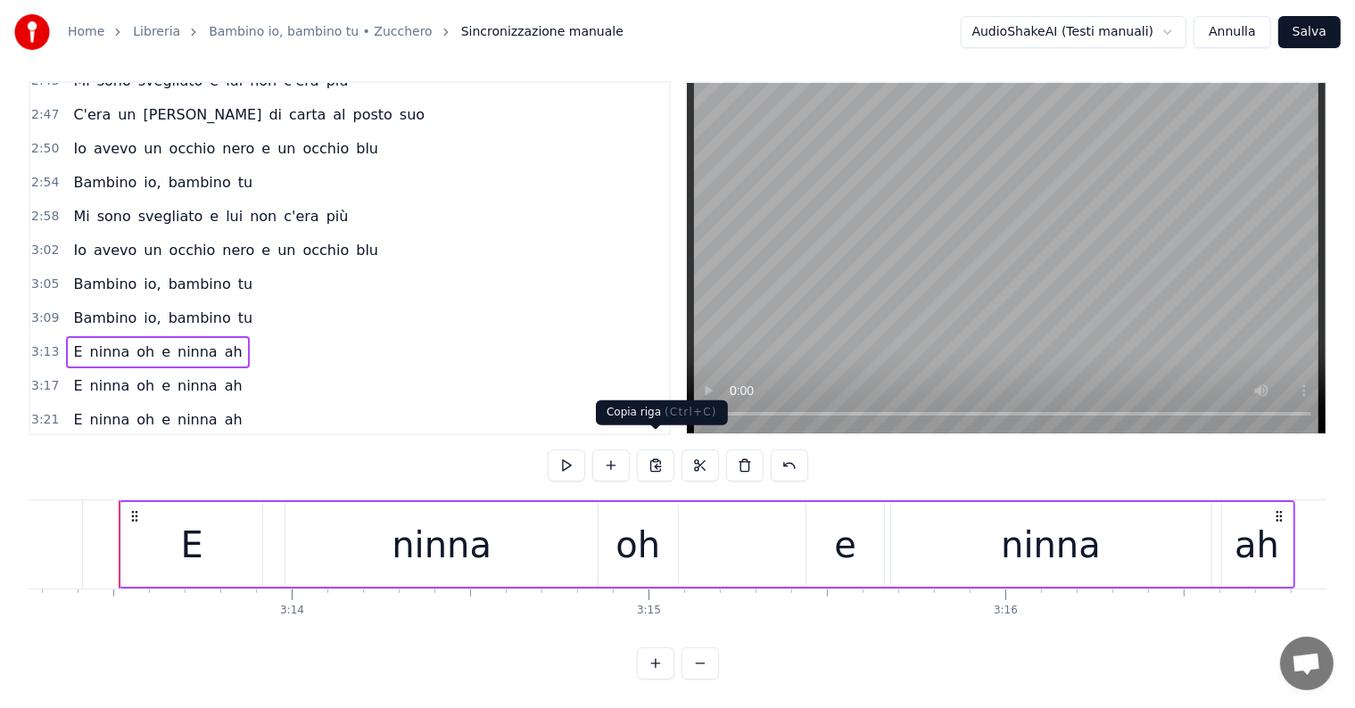
click at [653, 450] on button at bounding box center [655, 466] width 37 height 32
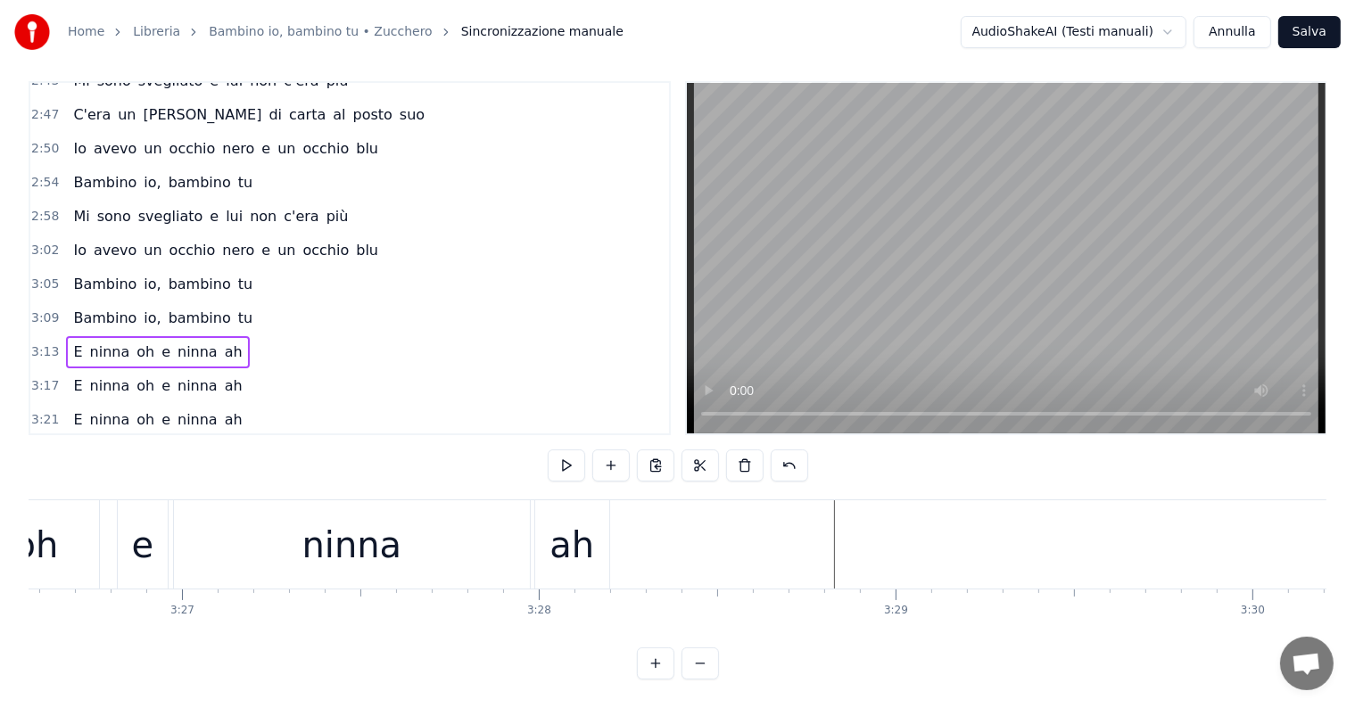
scroll to position [0, 73821]
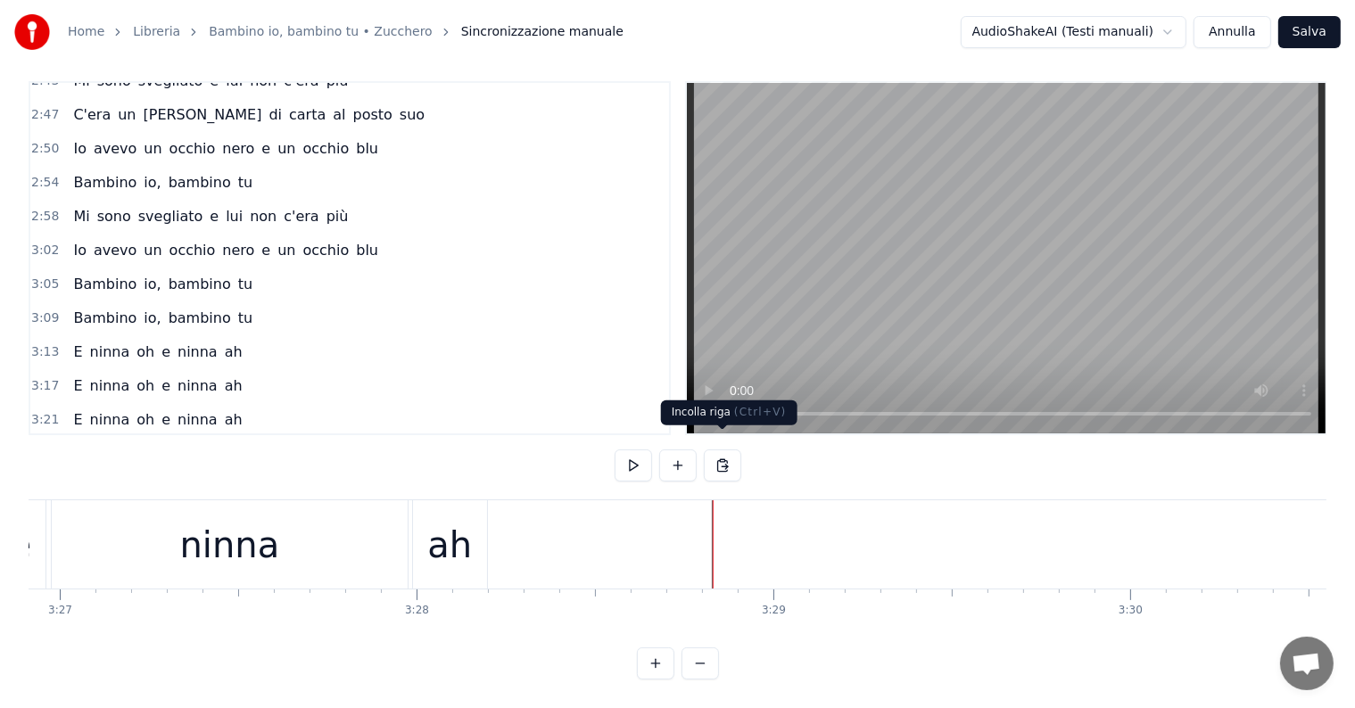
click at [722, 450] on button at bounding box center [722, 466] width 37 height 32
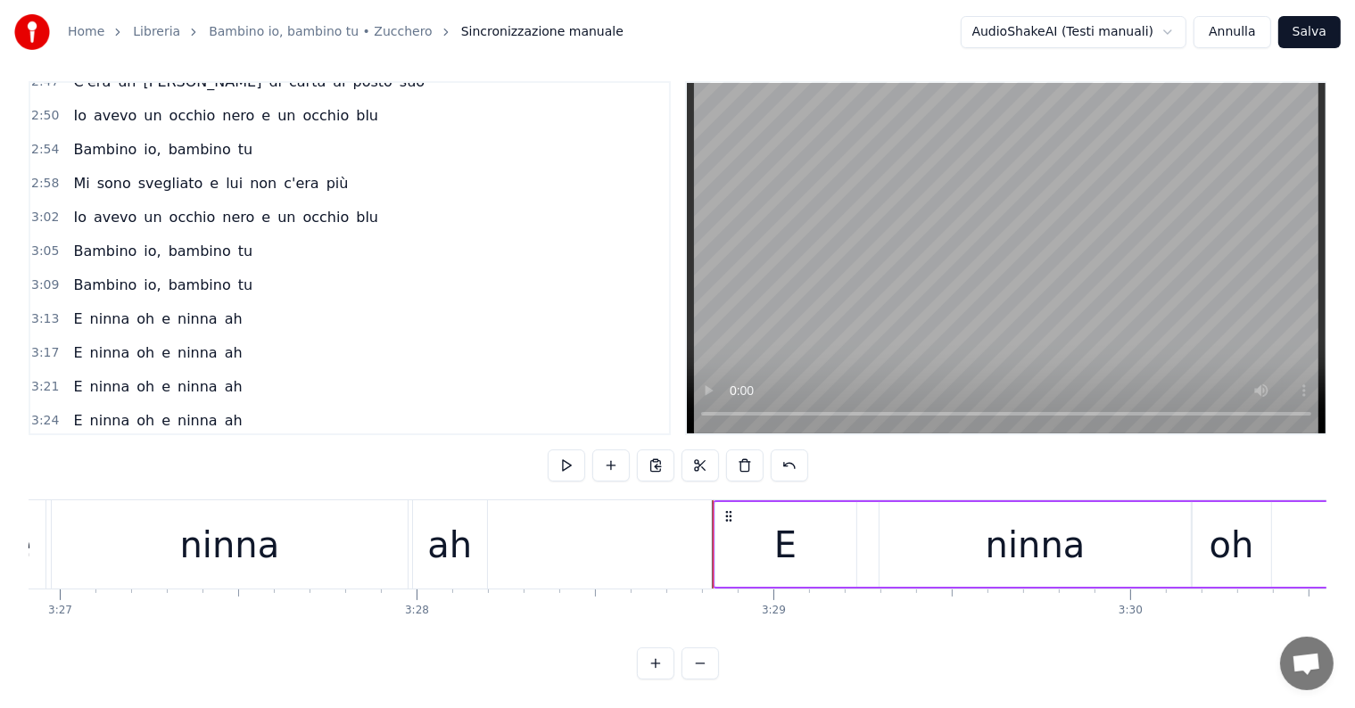
click at [232, 532] on div "ninna" at bounding box center [230, 545] width 100 height 54
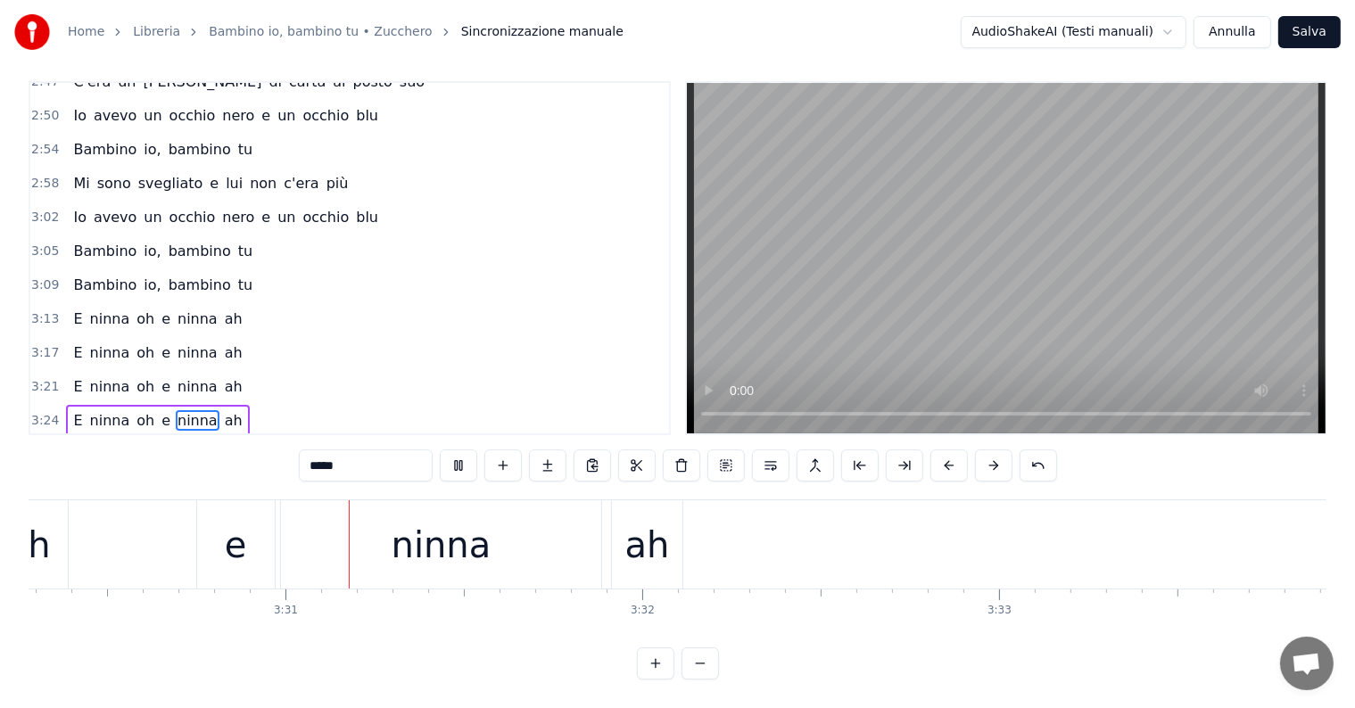
scroll to position [0, 75023]
click at [229, 535] on div "e" at bounding box center [235, 545] width 22 height 54
type input "*"
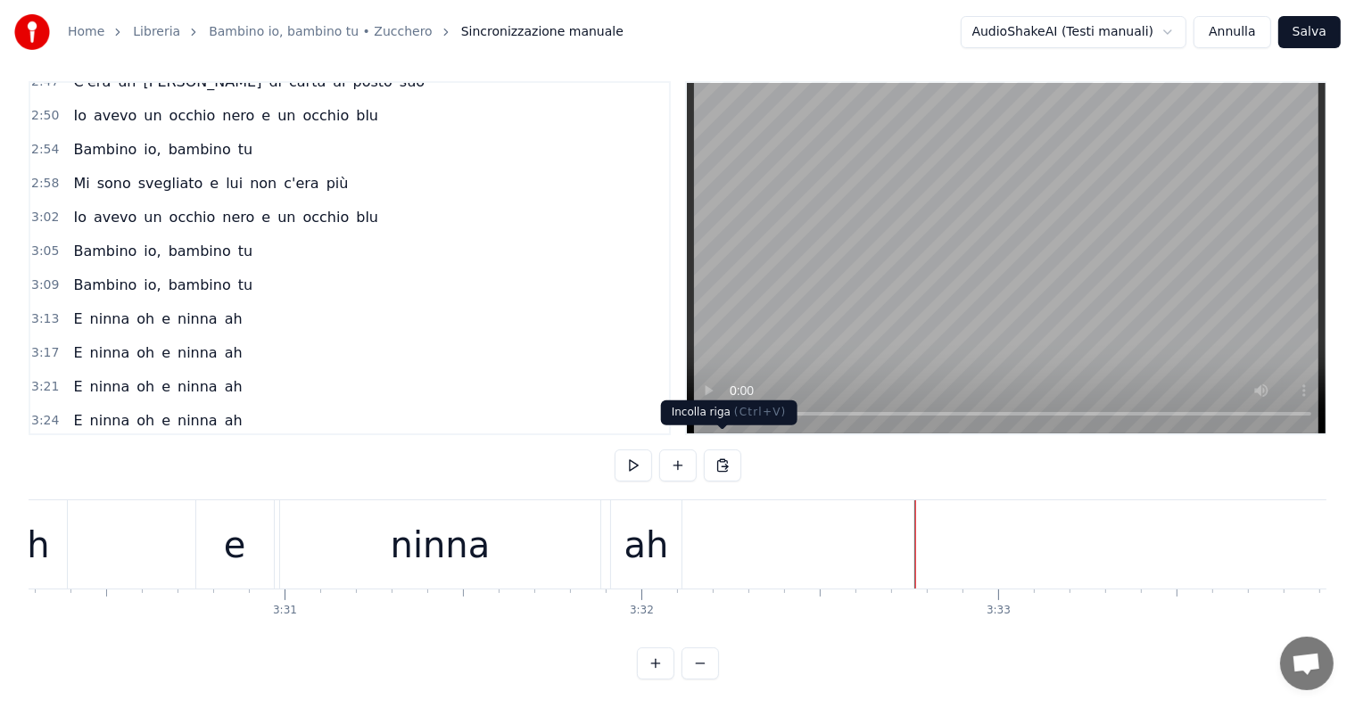
click at [718, 450] on button at bounding box center [722, 466] width 37 height 32
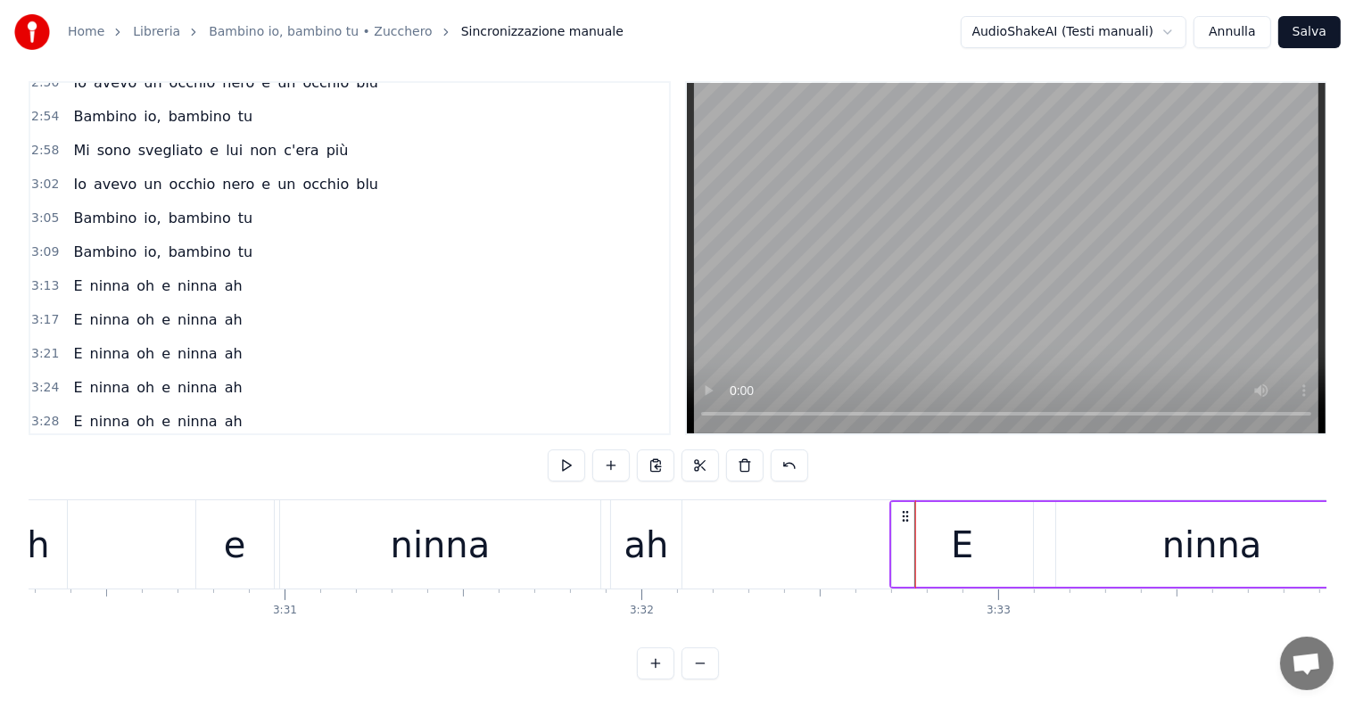
drag, startPoint x: 929, startPoint y: 499, endPoint x: 904, endPoint y: 499, distance: 25.9
click at [904, 509] on icon at bounding box center [905, 516] width 14 height 14
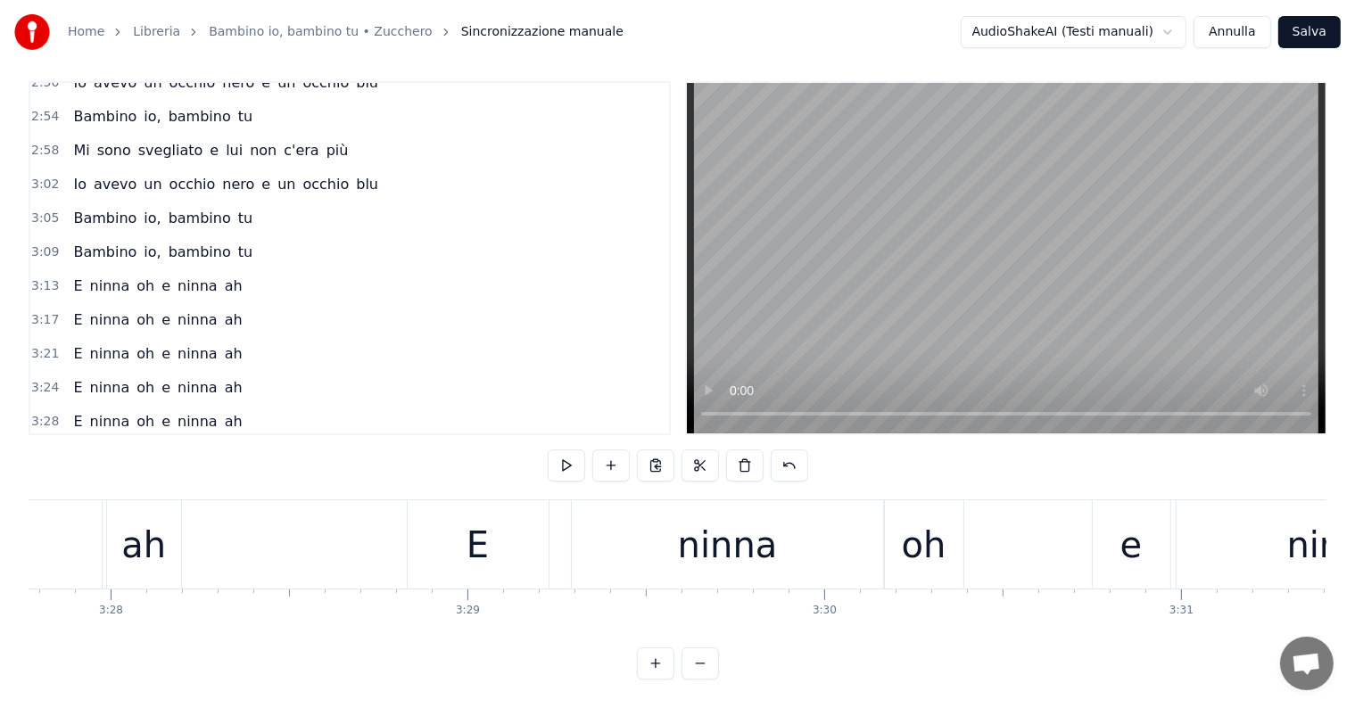
scroll to position [0, 73151]
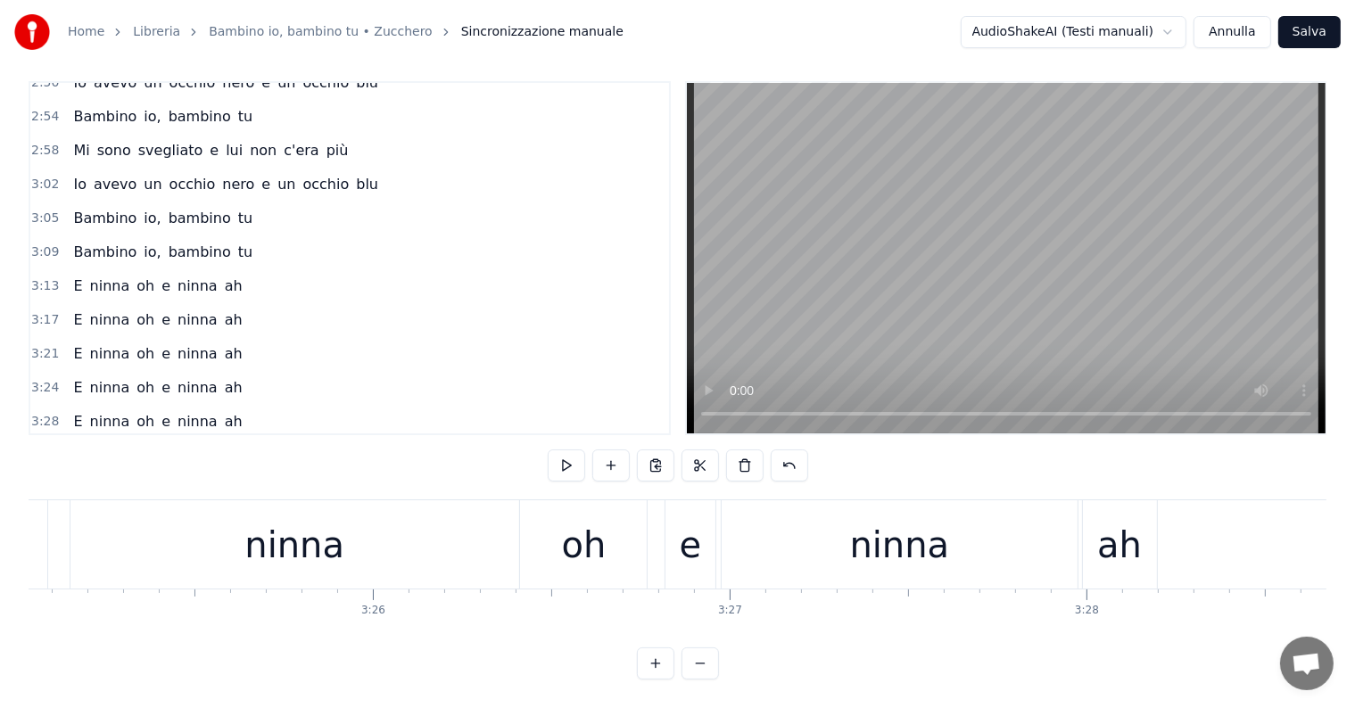
click at [277, 530] on div "ninna" at bounding box center [294, 545] width 100 height 54
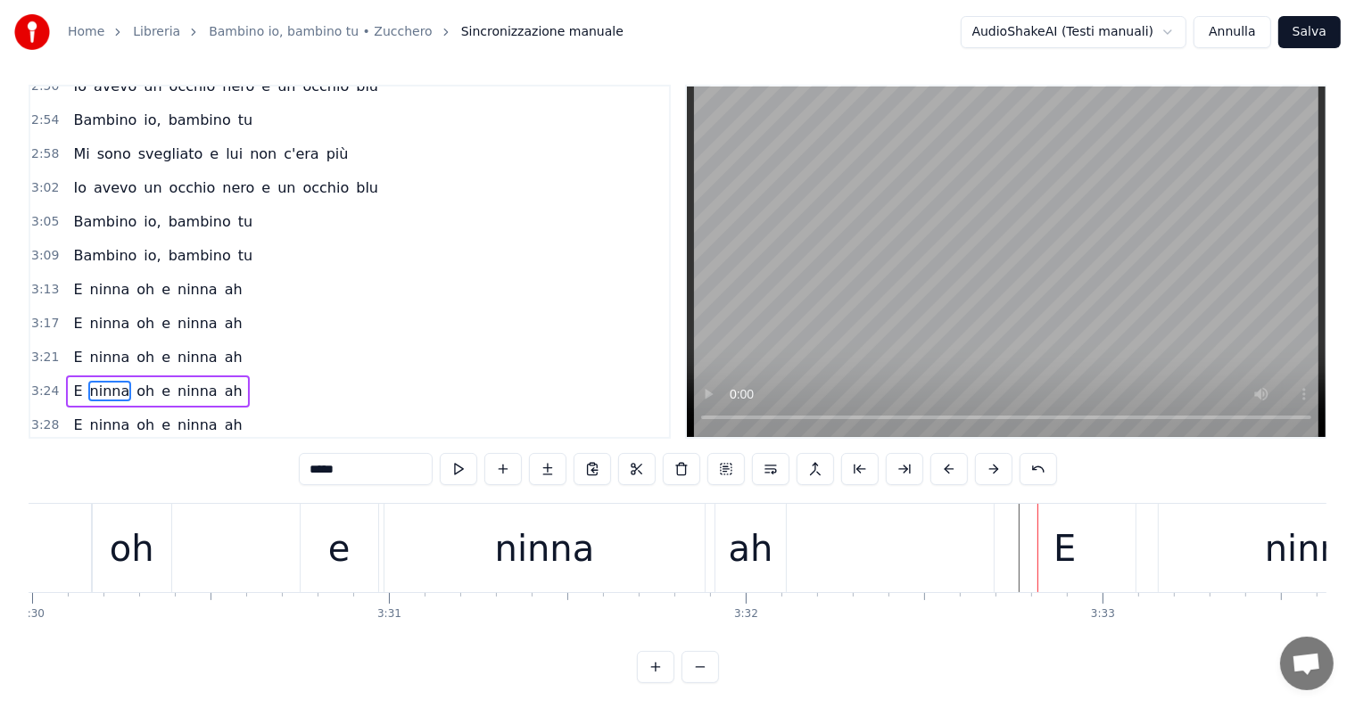
scroll to position [0, 74492]
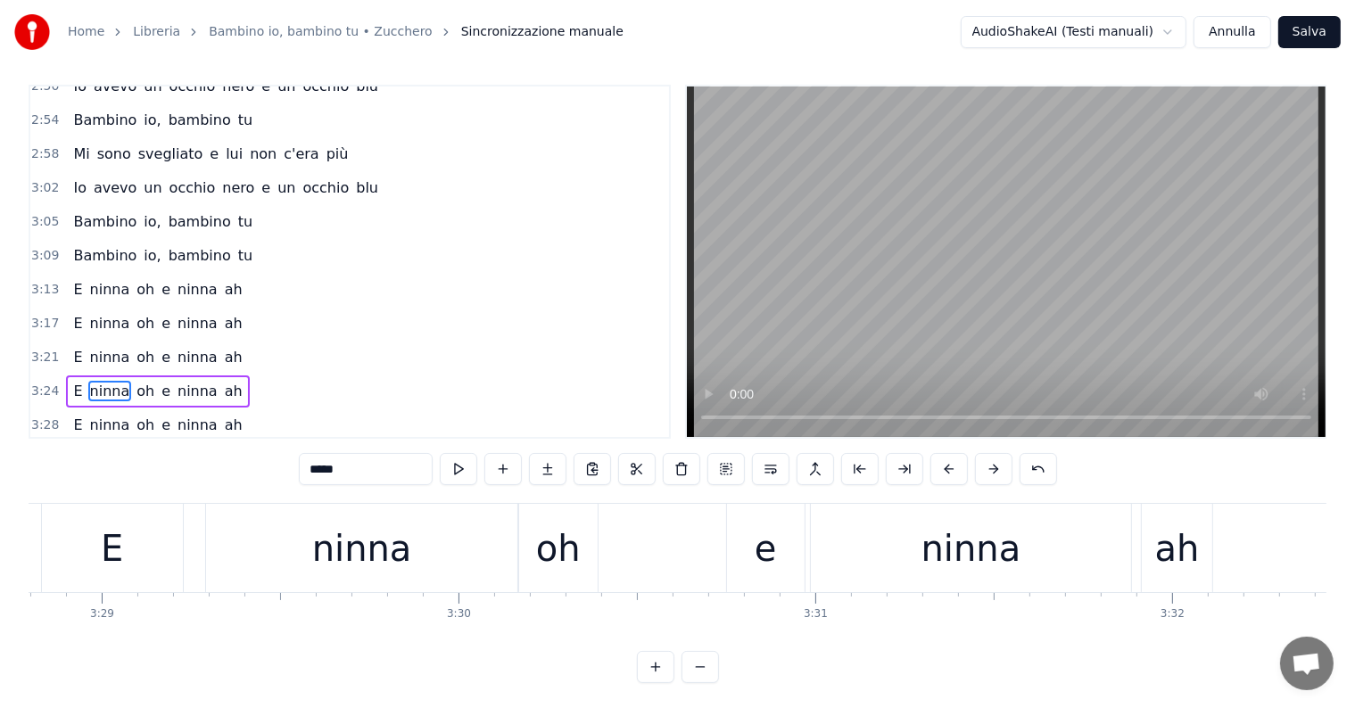
click at [995, 539] on div "ninna" at bounding box center [971, 549] width 100 height 54
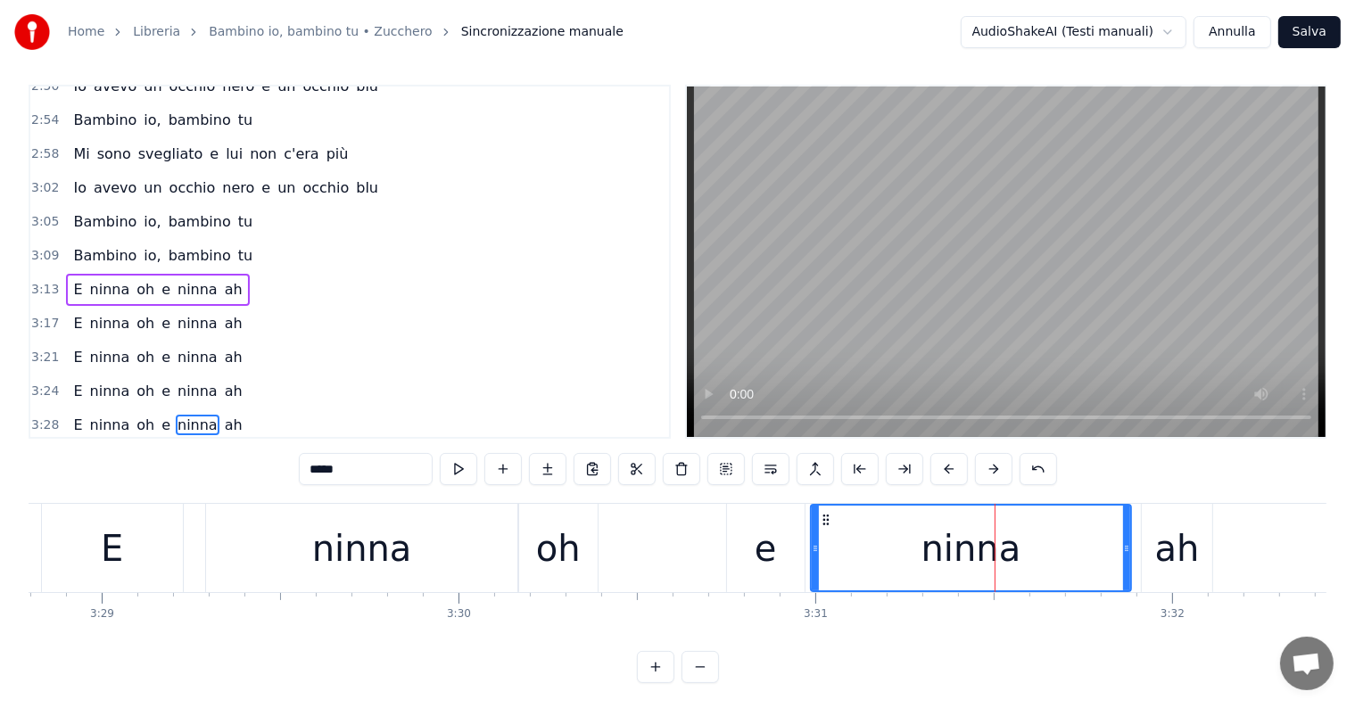
scroll to position [27, 0]
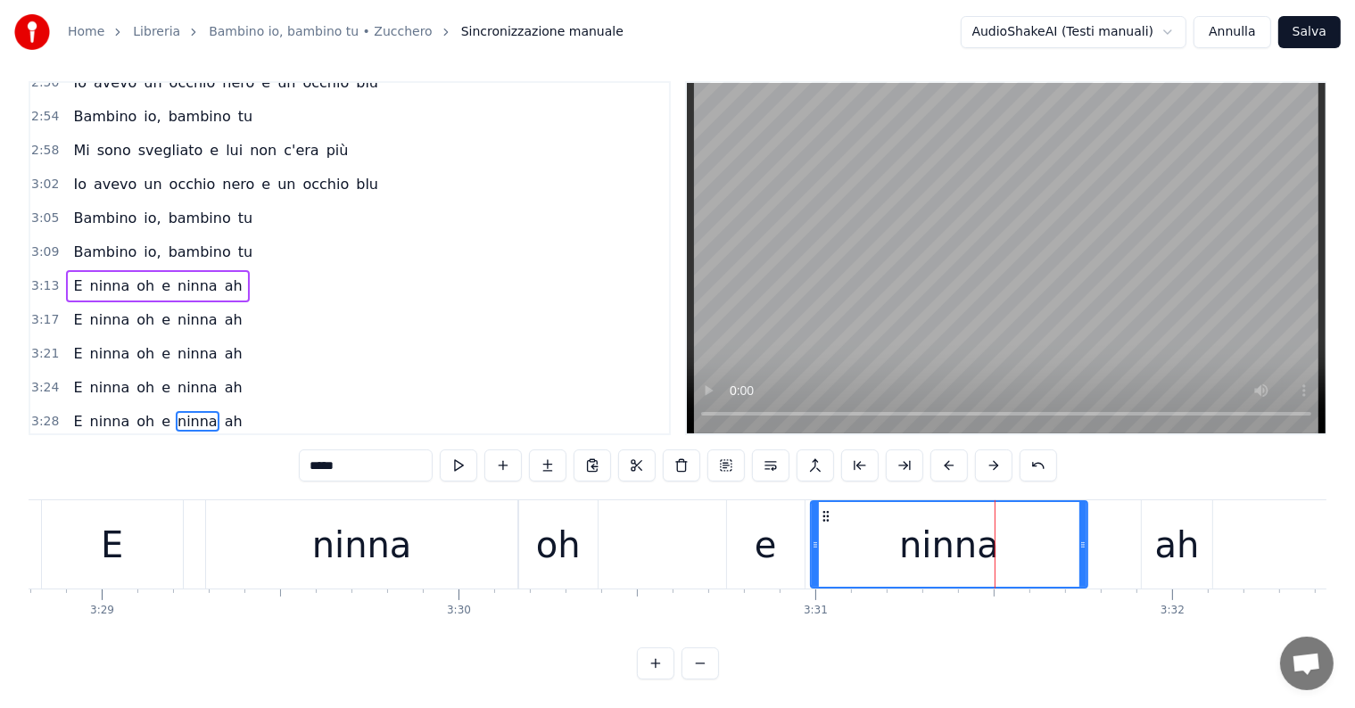
drag, startPoint x: 1127, startPoint y: 519, endPoint x: 1081, endPoint y: 518, distance: 45.5
click at [1082, 518] on div at bounding box center [1082, 544] width 7 height 85
click at [1170, 541] on div "ah" at bounding box center [1177, 545] width 45 height 54
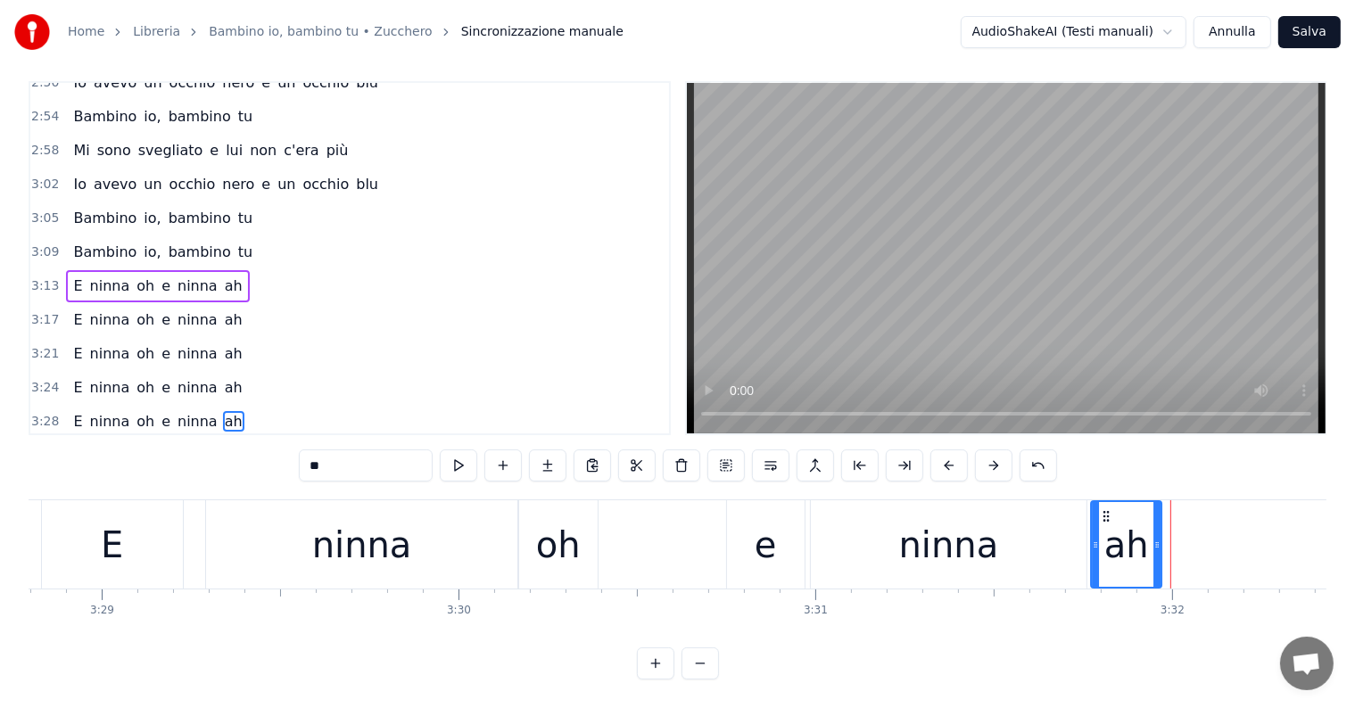
drag, startPoint x: 1153, startPoint y: 499, endPoint x: 1102, endPoint y: 499, distance: 50.8
click at [1102, 509] on icon at bounding box center [1106, 516] width 14 height 14
click at [121, 535] on div "E" at bounding box center [112, 544] width 141 height 88
type input "*"
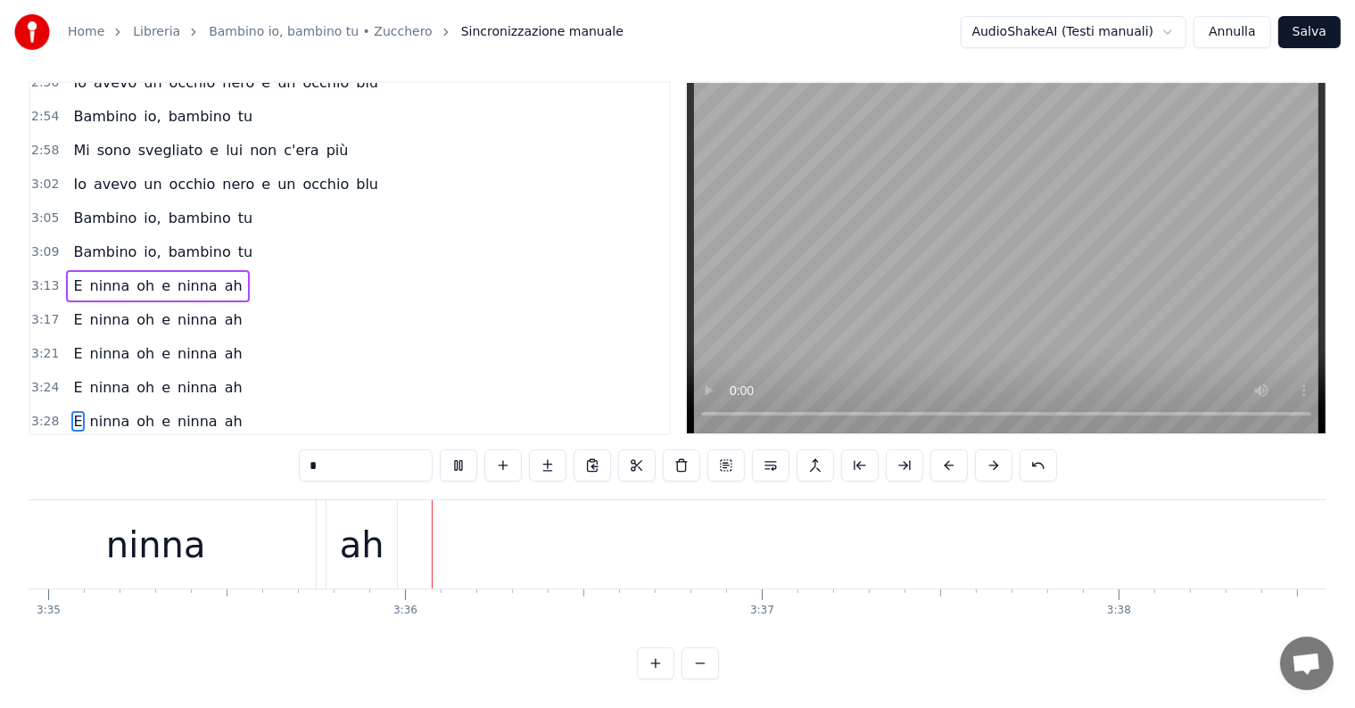
scroll to position [0, 76757]
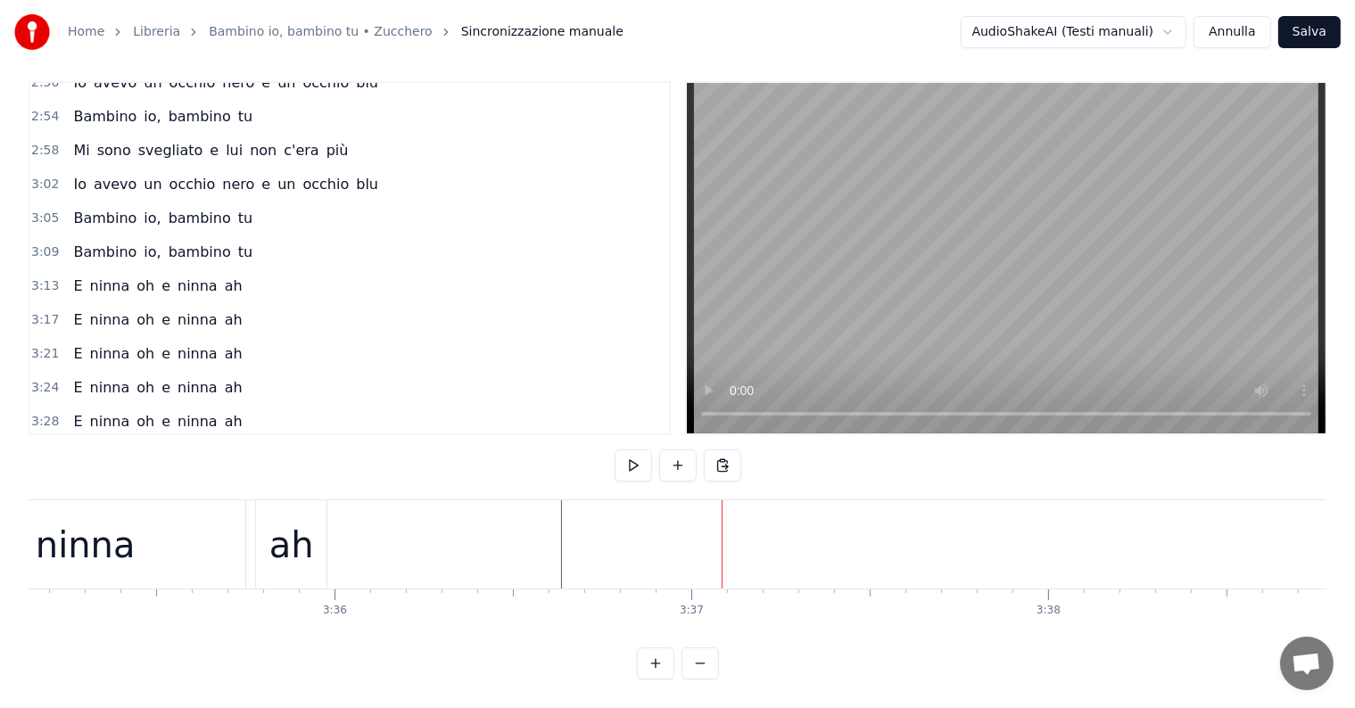
click at [721, 450] on button at bounding box center [722, 466] width 37 height 32
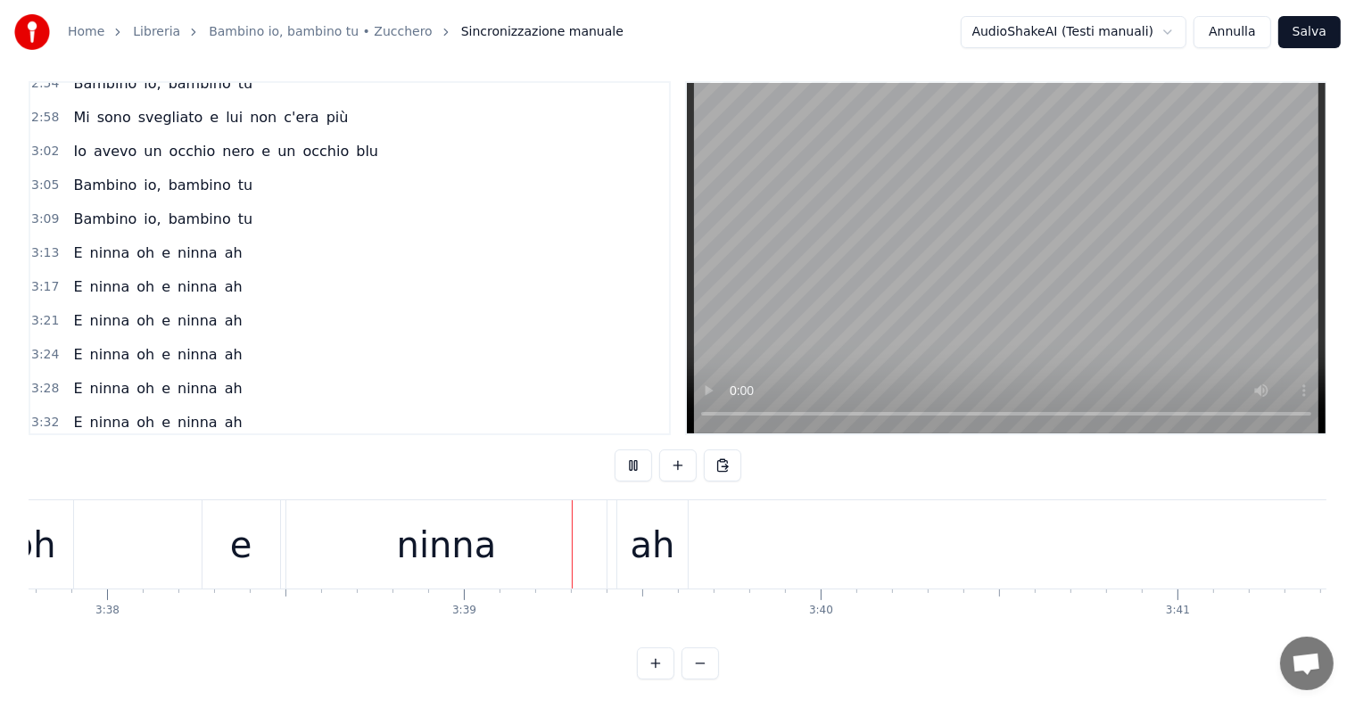
scroll to position [0, 77937]
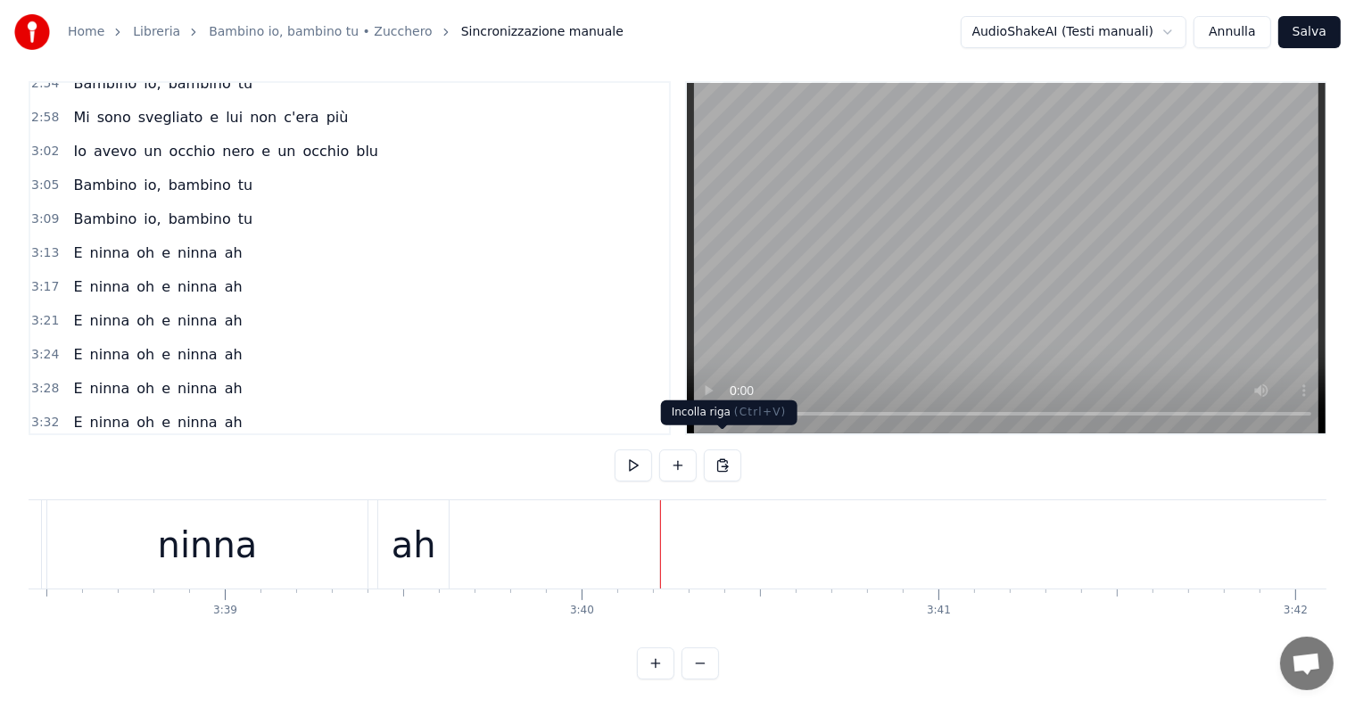
click at [722, 453] on button at bounding box center [722, 466] width 37 height 32
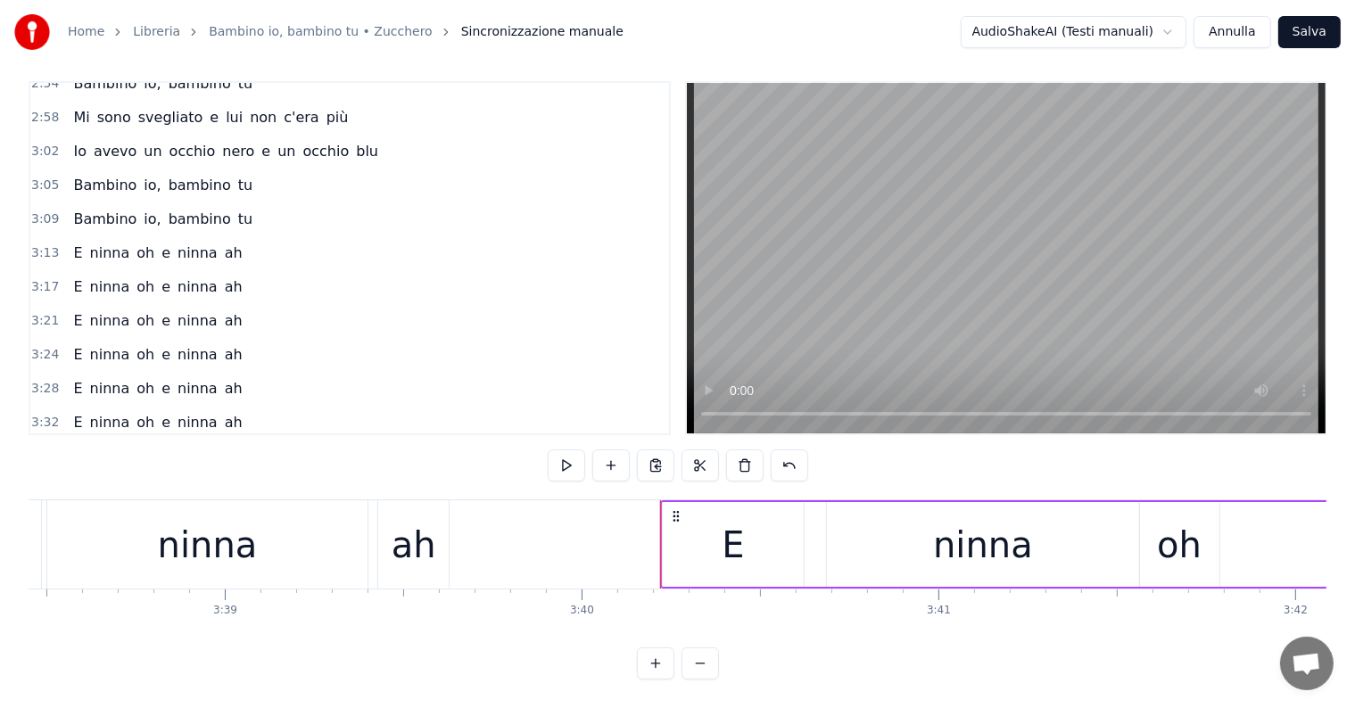
scroll to position [895, 0]
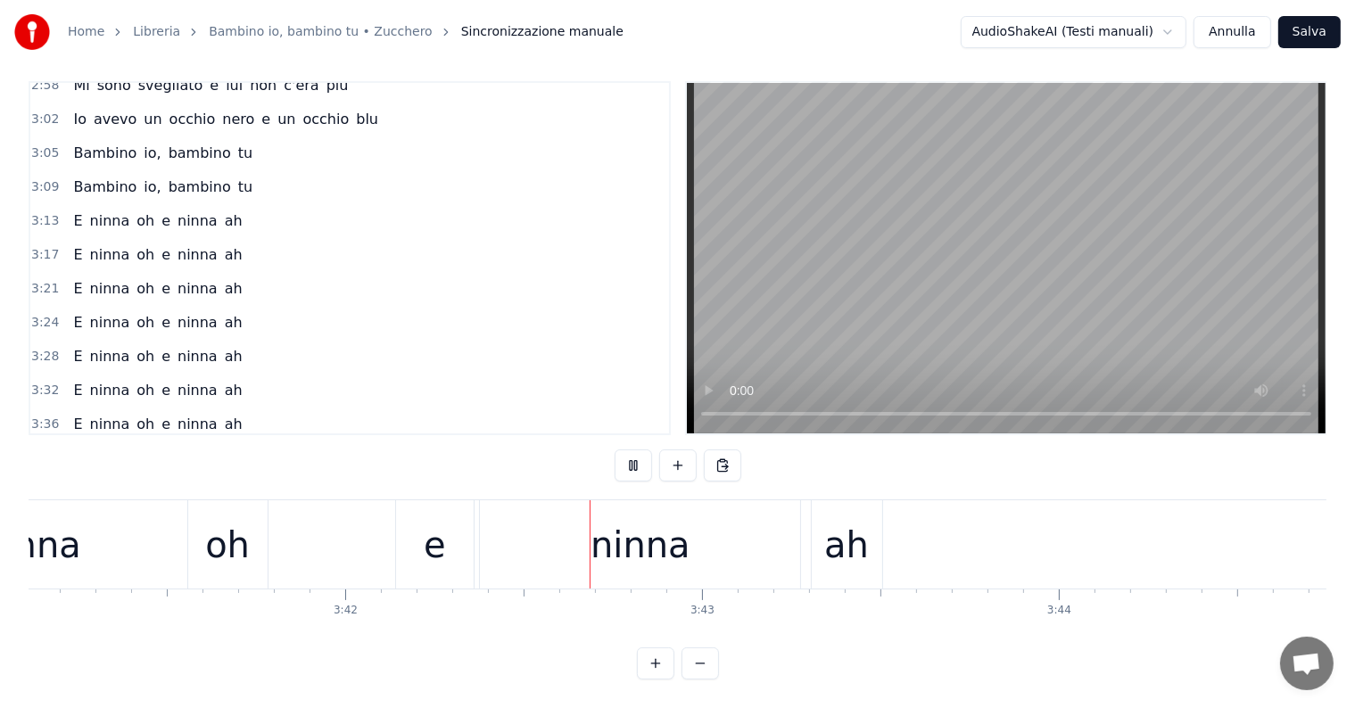
scroll to position [0, 79144]
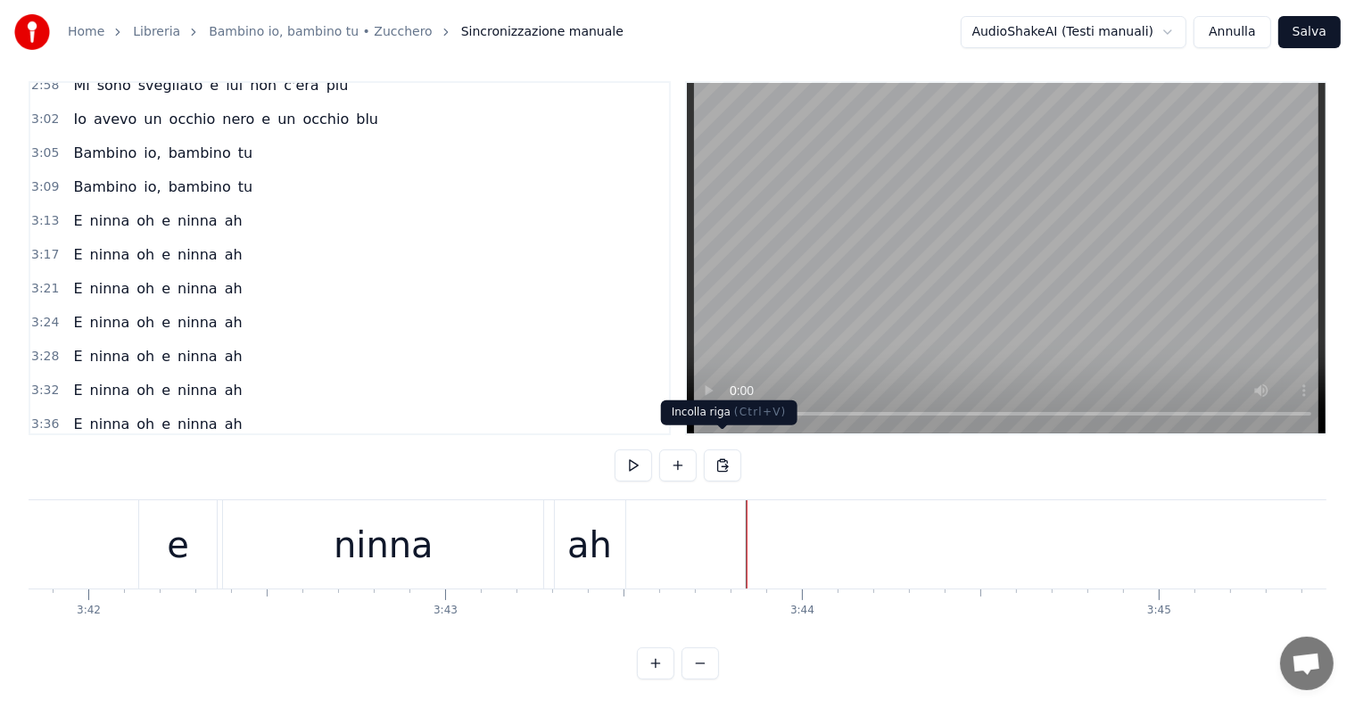
click at [720, 450] on button at bounding box center [722, 466] width 37 height 32
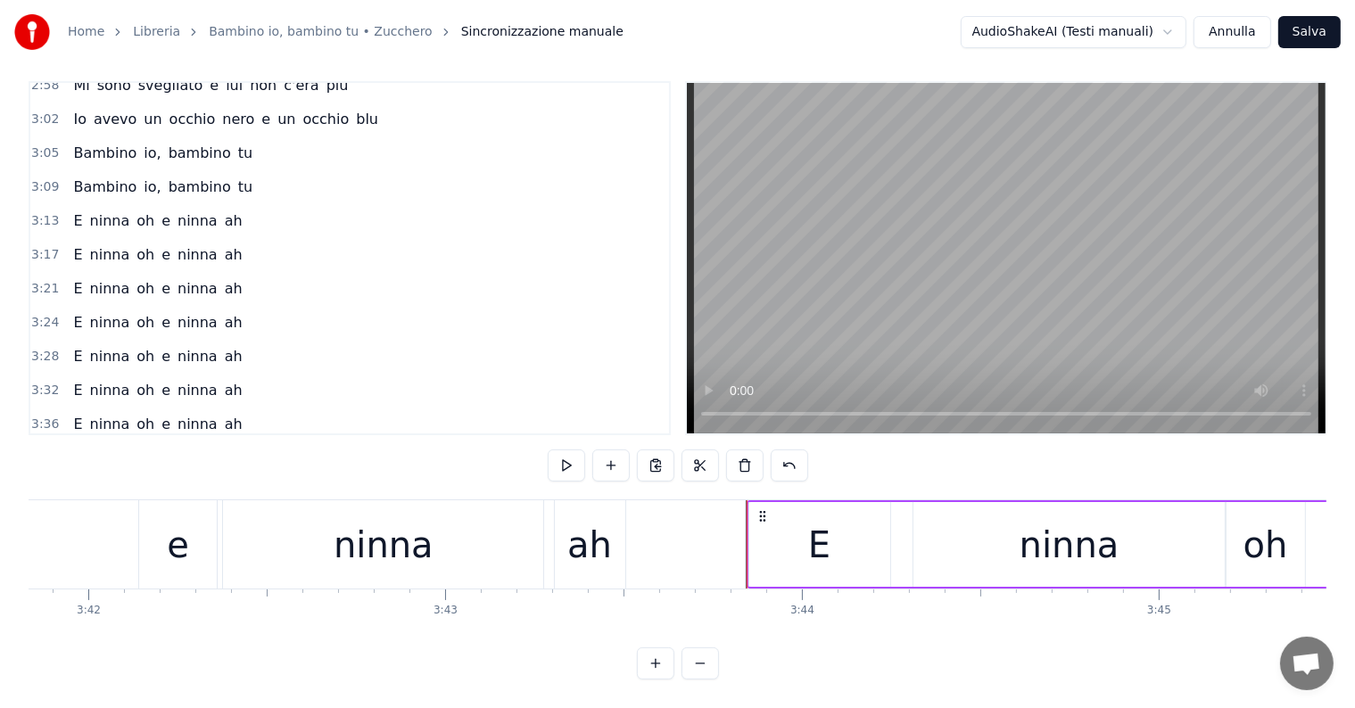
scroll to position [928, 0]
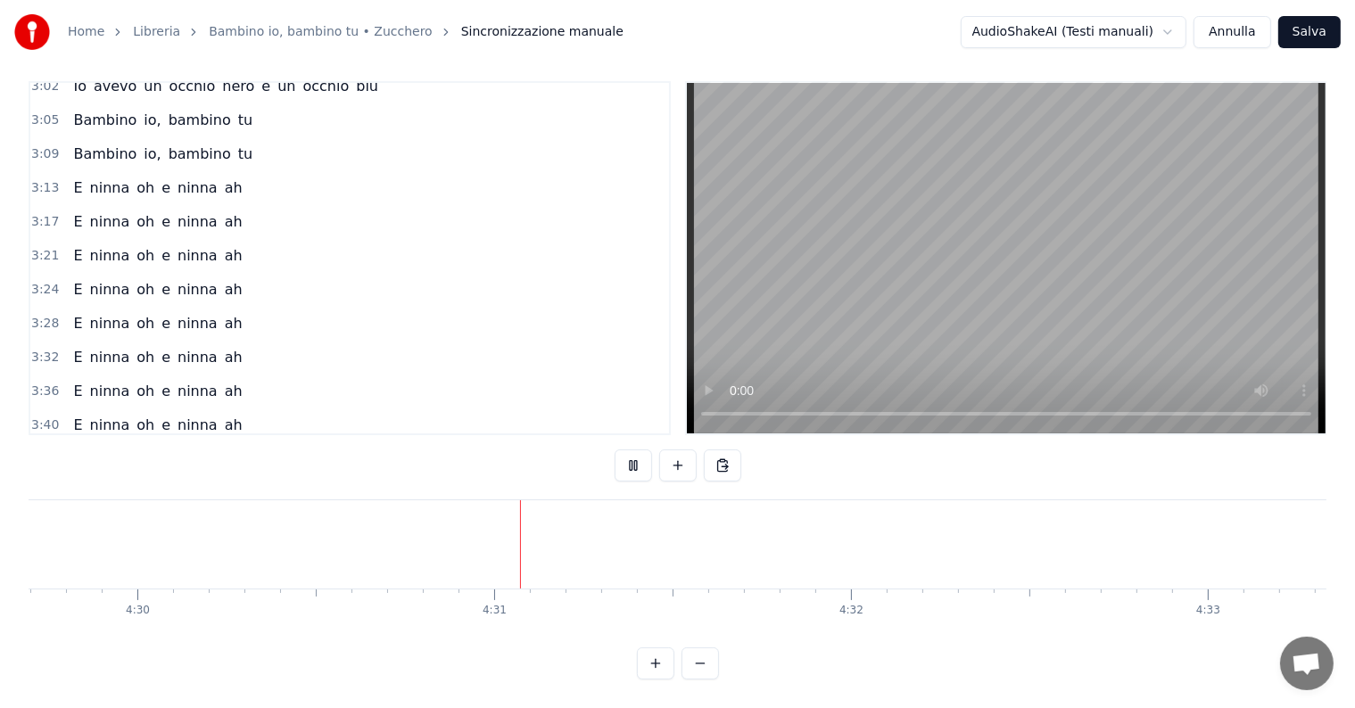
scroll to position [0, 96431]
click at [98, 177] on span "ninna" at bounding box center [110, 187] width 44 height 21
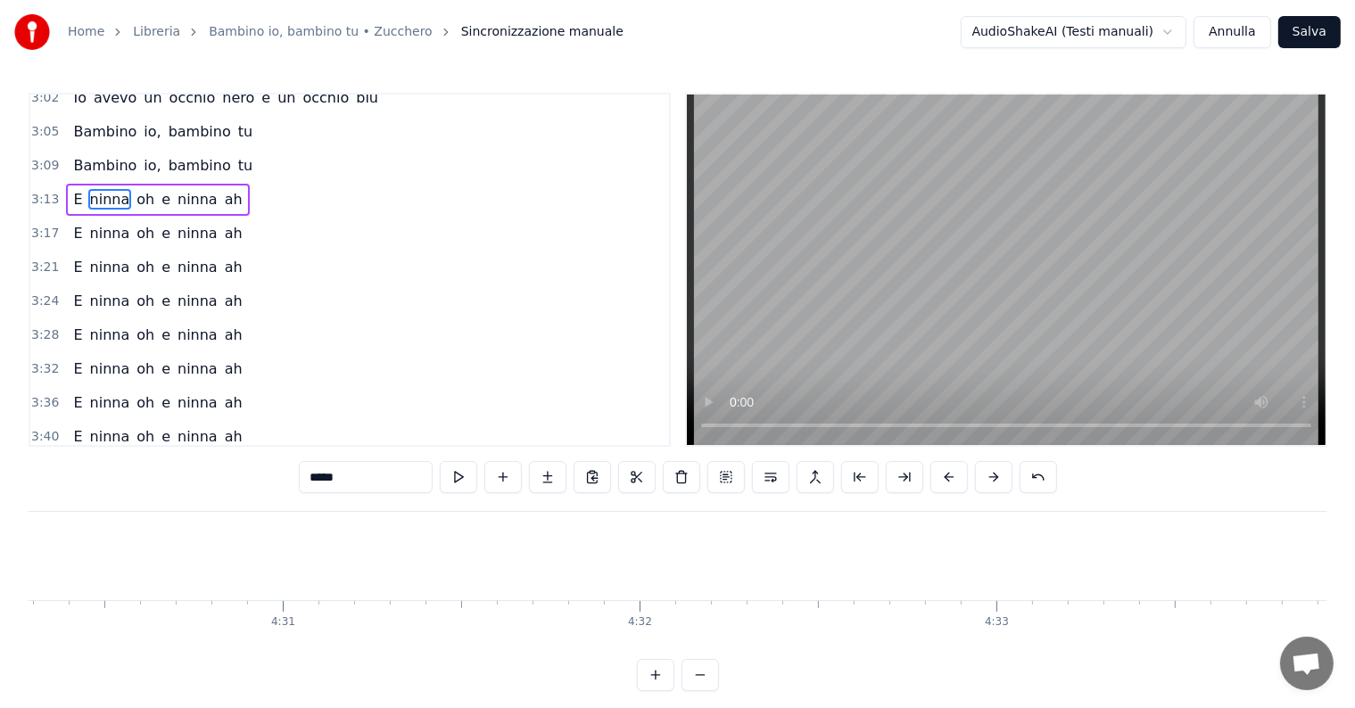
scroll to position [892, 0]
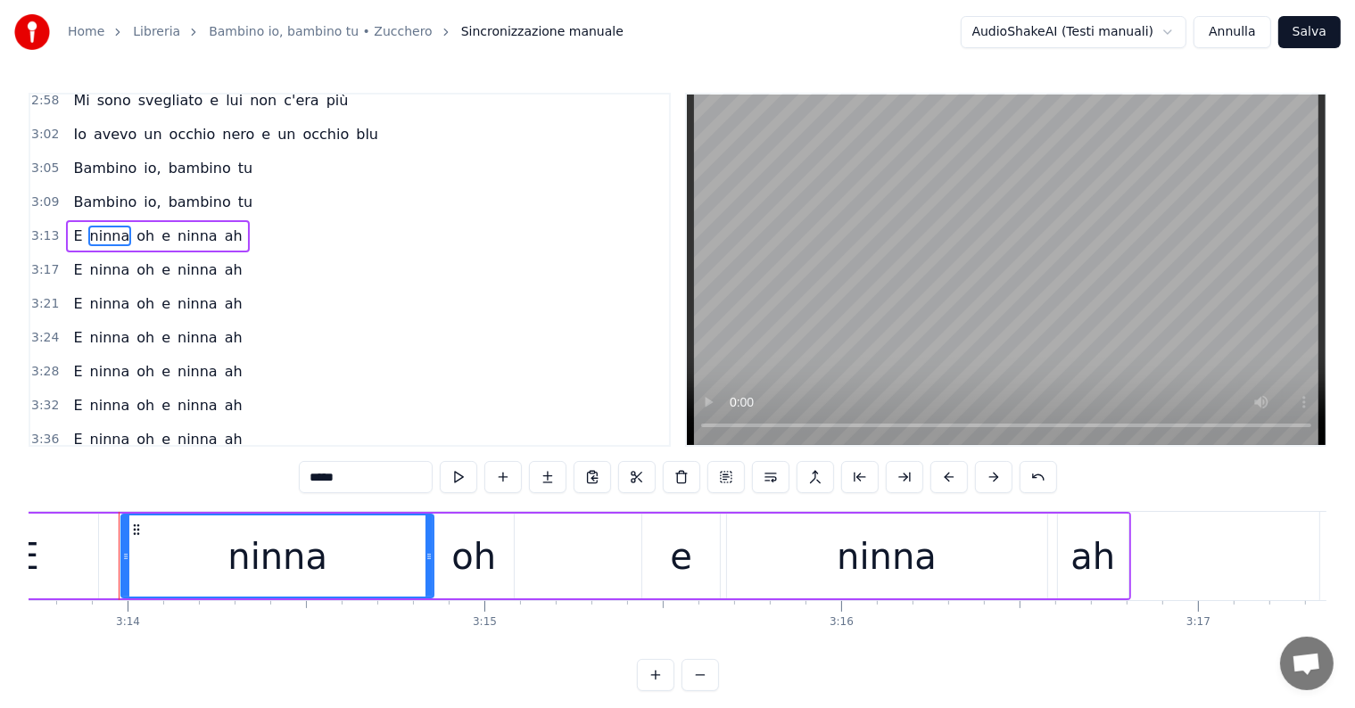
click at [66, 220] on div "E ninna oh e ninna ah" at bounding box center [157, 236] width 183 height 32
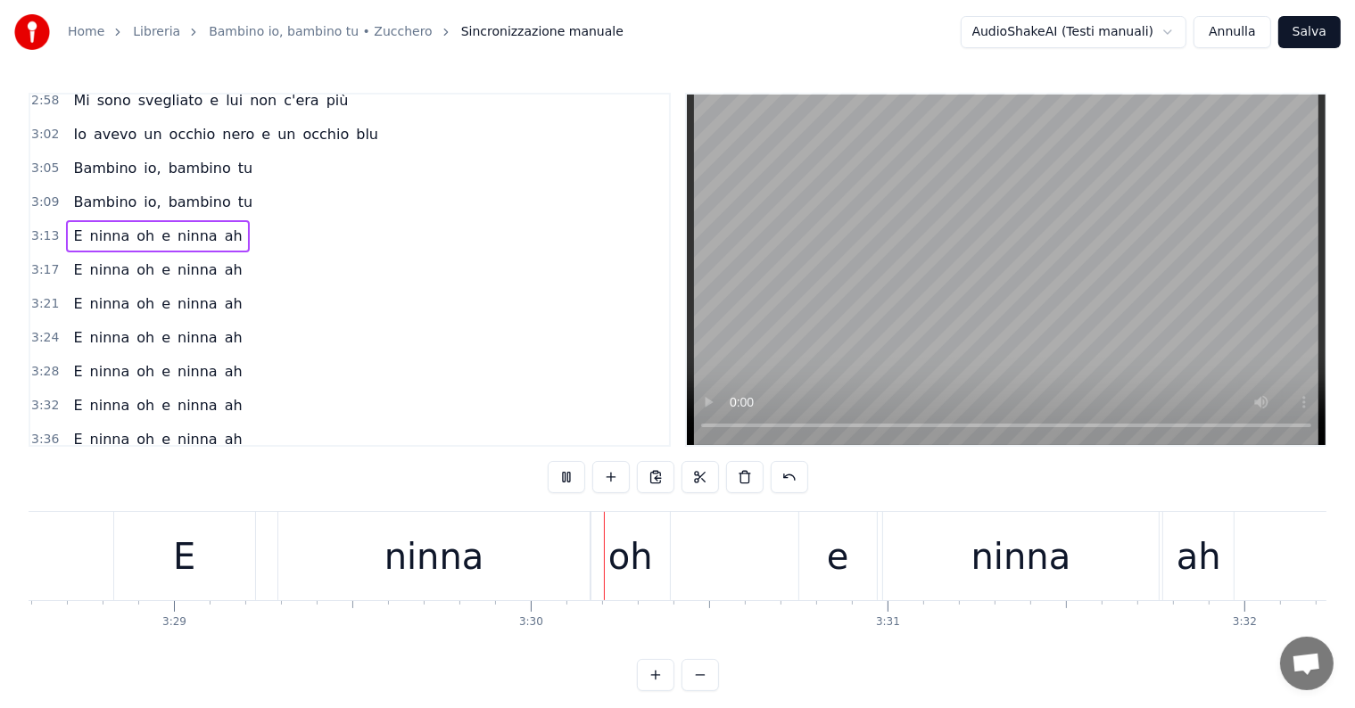
scroll to position [0, 74708]
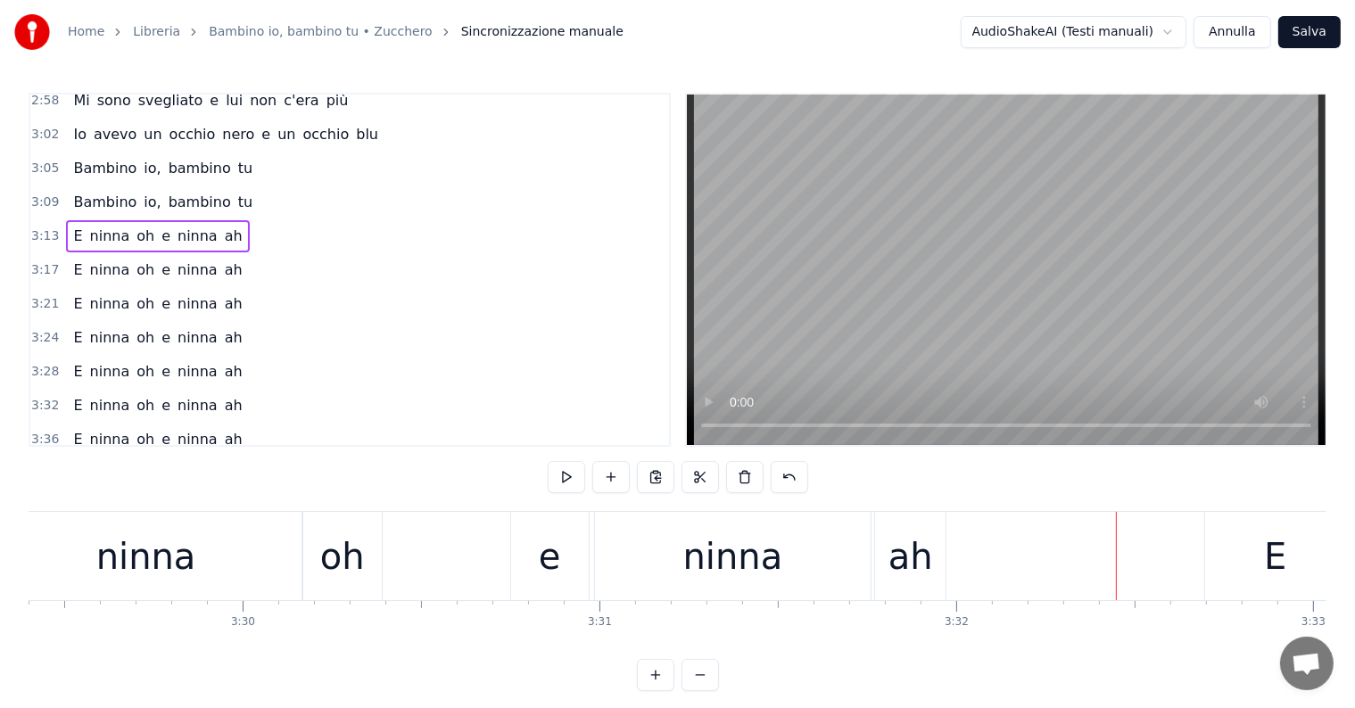
click at [121, 219] on div "3:13 E ninna oh e ninna ah" at bounding box center [349, 236] width 639 height 34
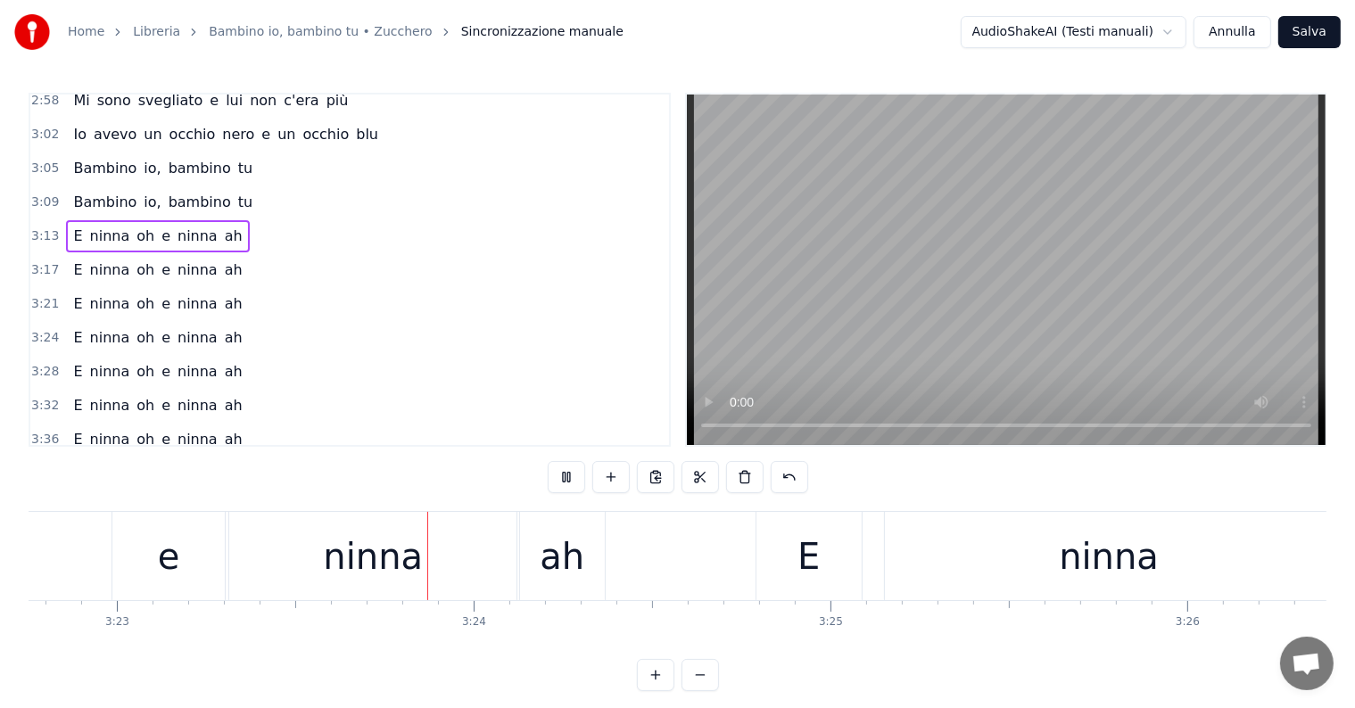
scroll to position [0, 72406]
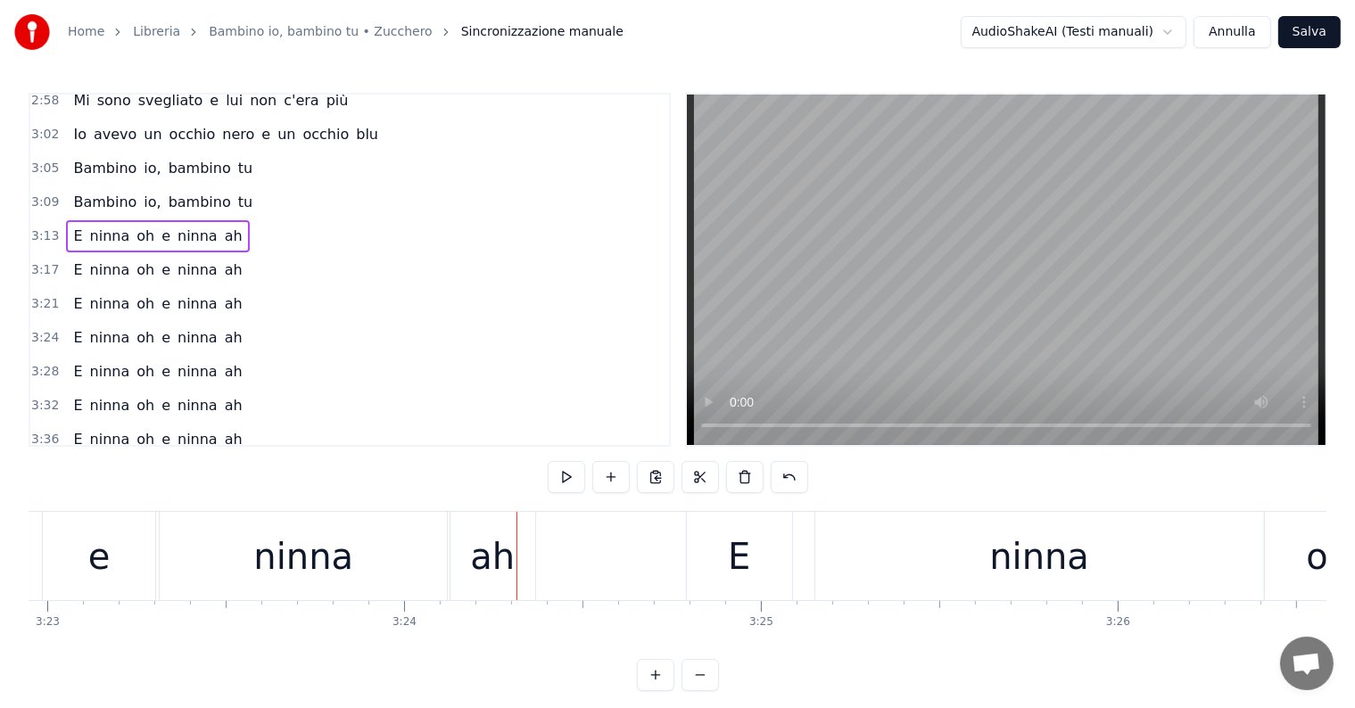
click at [369, 560] on div "ninna" at bounding box center [303, 556] width 287 height 88
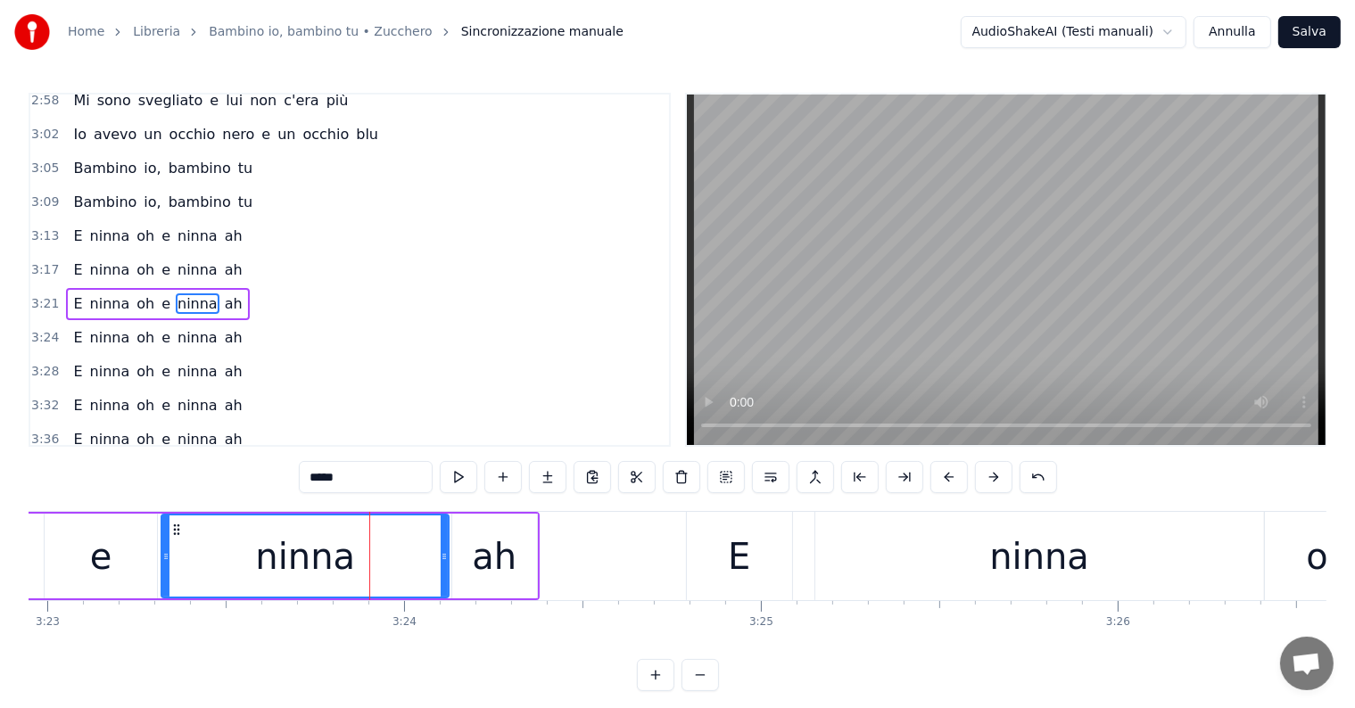
scroll to position [891, 0]
drag, startPoint x: 445, startPoint y: 553, endPoint x: 407, endPoint y: 555, distance: 38.4
click at [409, 555] on icon at bounding box center [412, 556] width 7 height 14
click at [484, 566] on div "ah" at bounding box center [494, 557] width 45 height 54
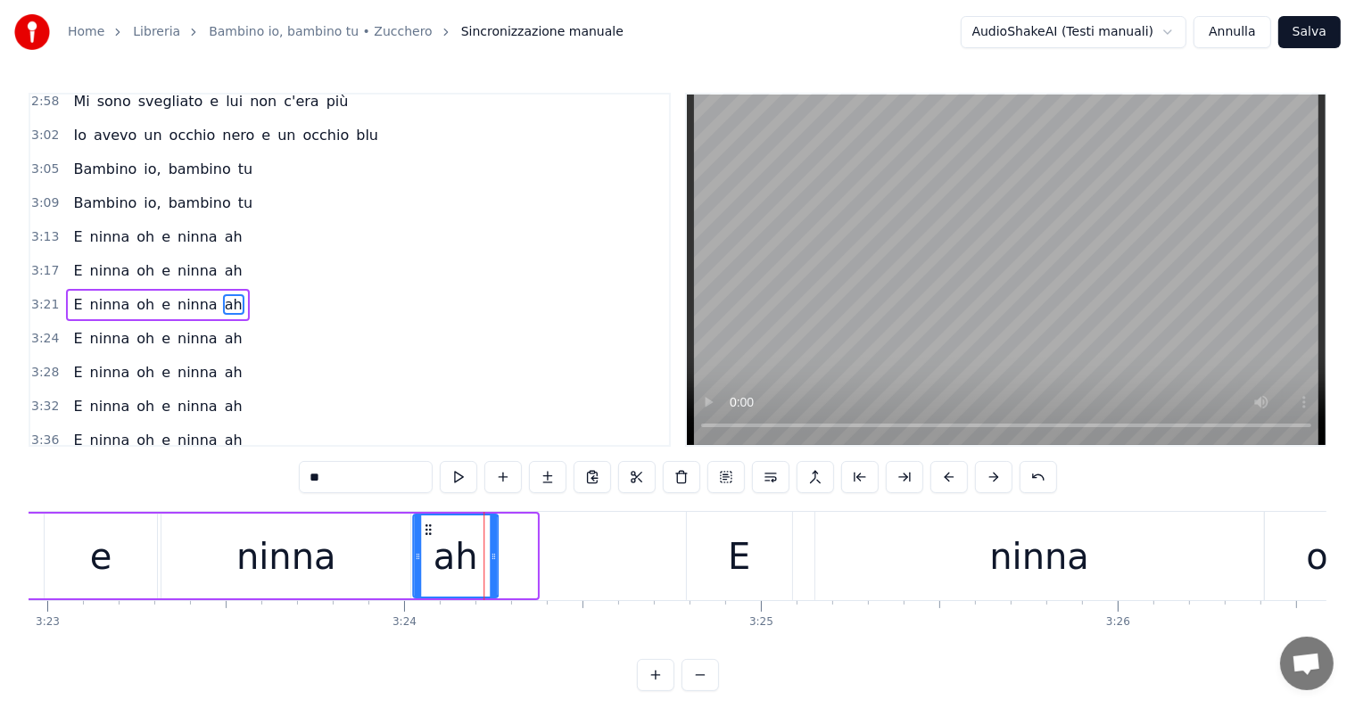
drag, startPoint x: 466, startPoint y: 525, endPoint x: 427, endPoint y: 528, distance: 39.3
click at [427, 528] on icon at bounding box center [428, 530] width 14 height 14
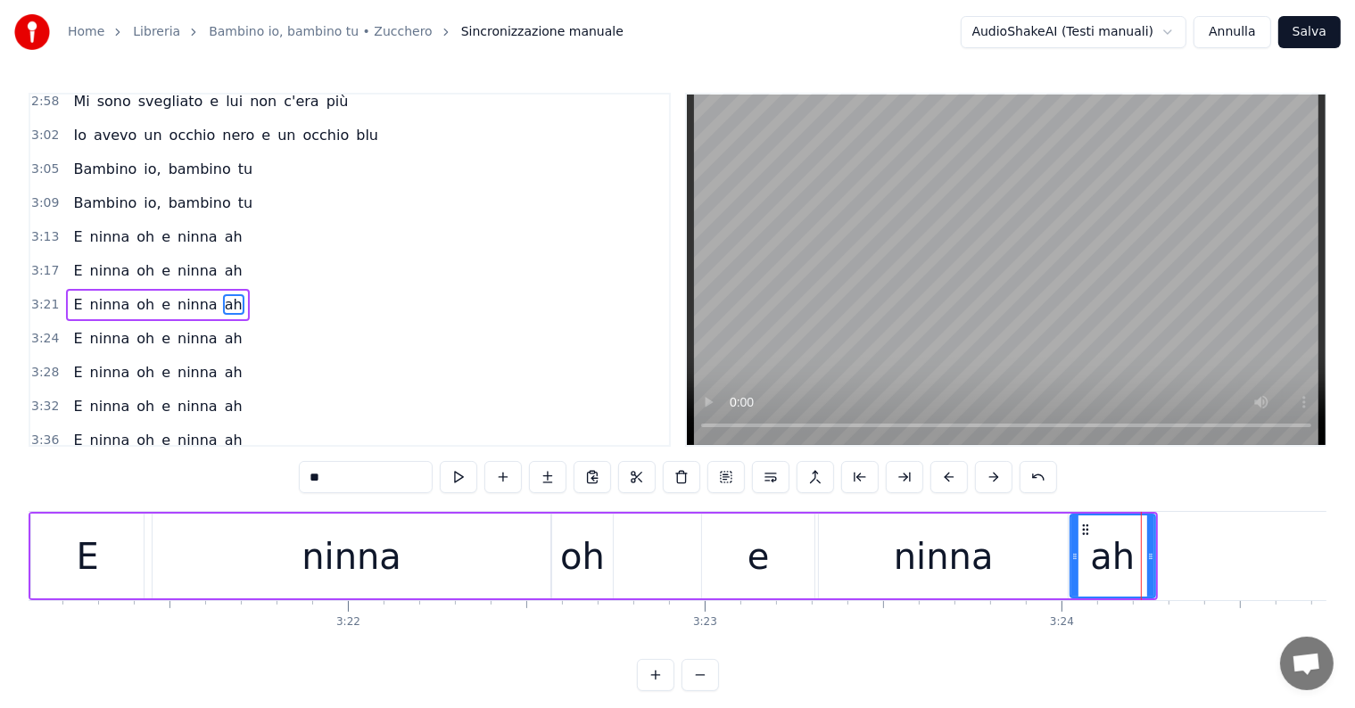
scroll to position [0, 71078]
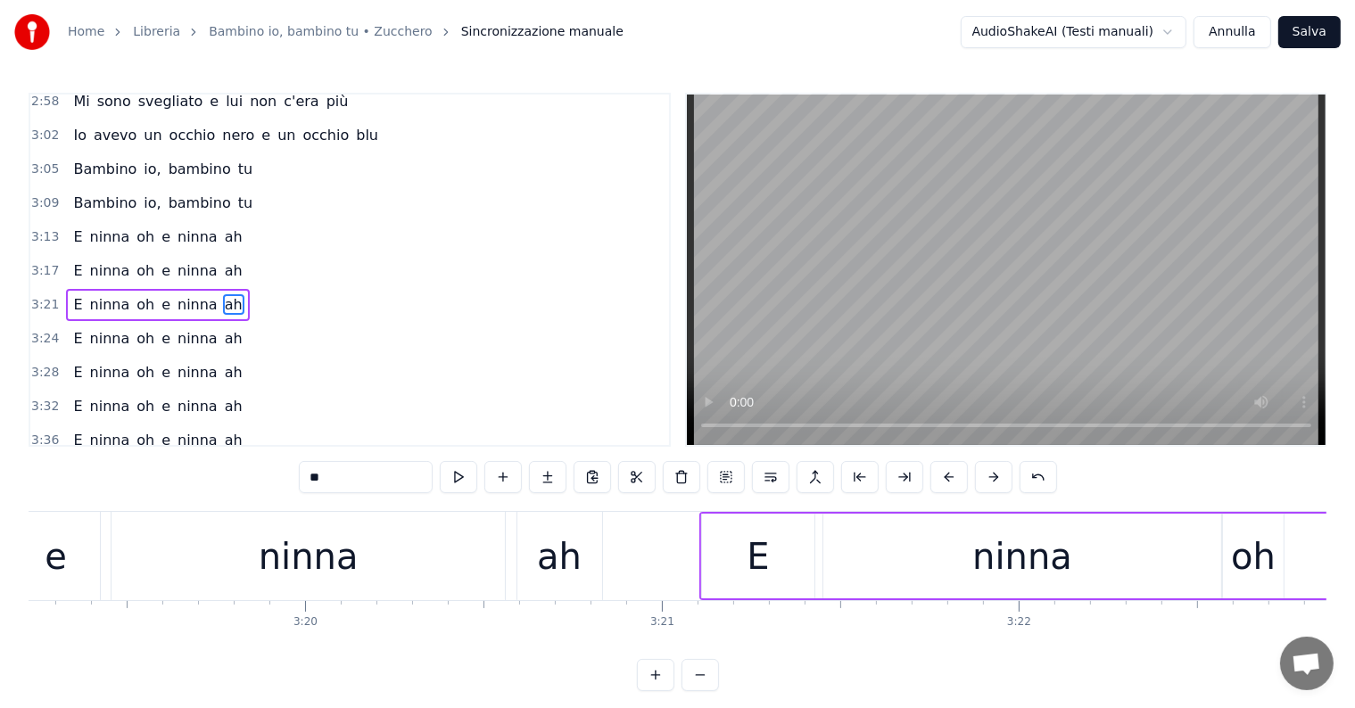
click at [361, 542] on div "ninna" at bounding box center [307, 556] width 393 height 88
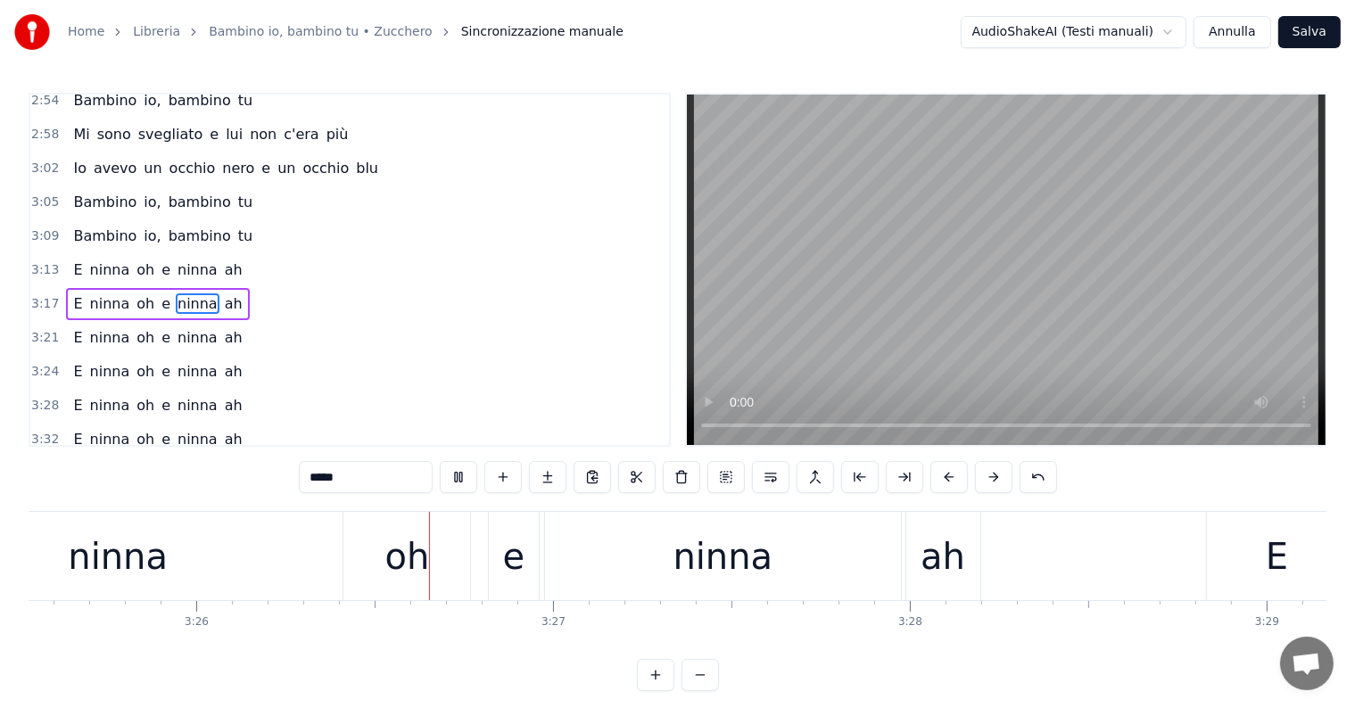
scroll to position [0, 73399]
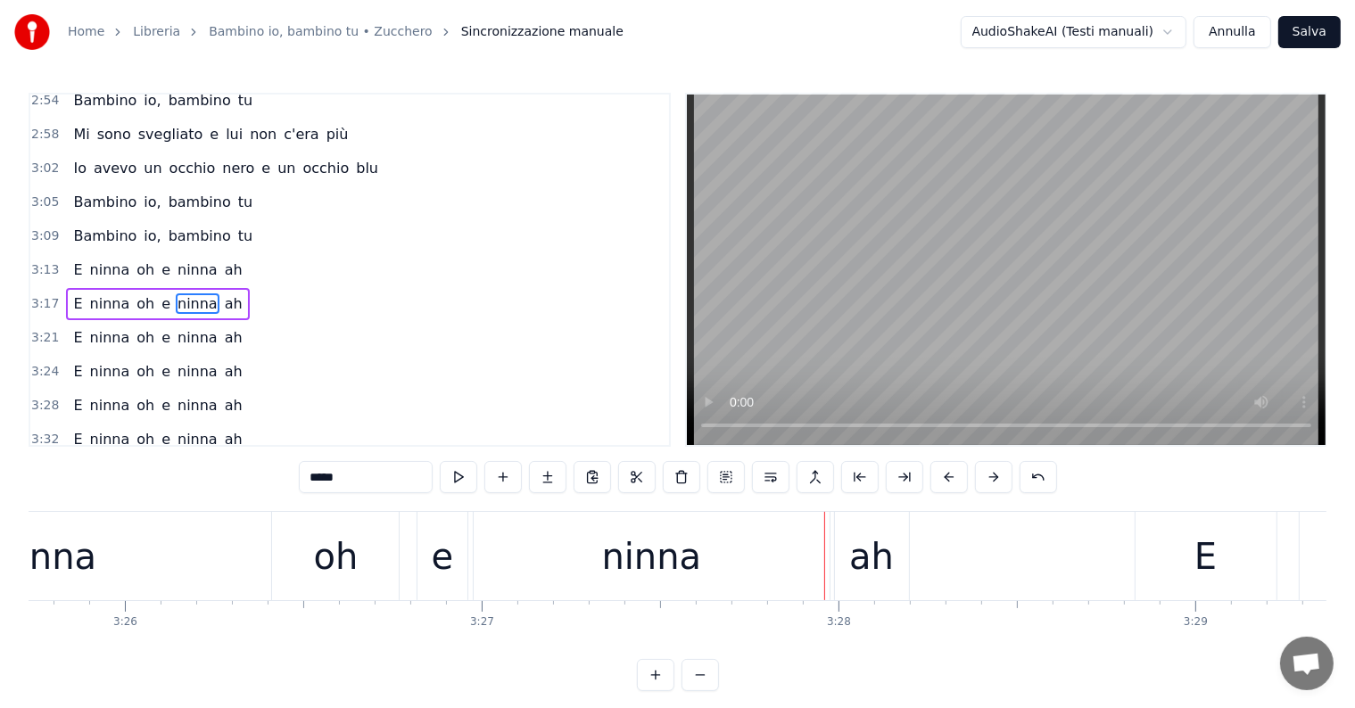
click at [788, 572] on div "ninna" at bounding box center [652, 556] width 356 height 88
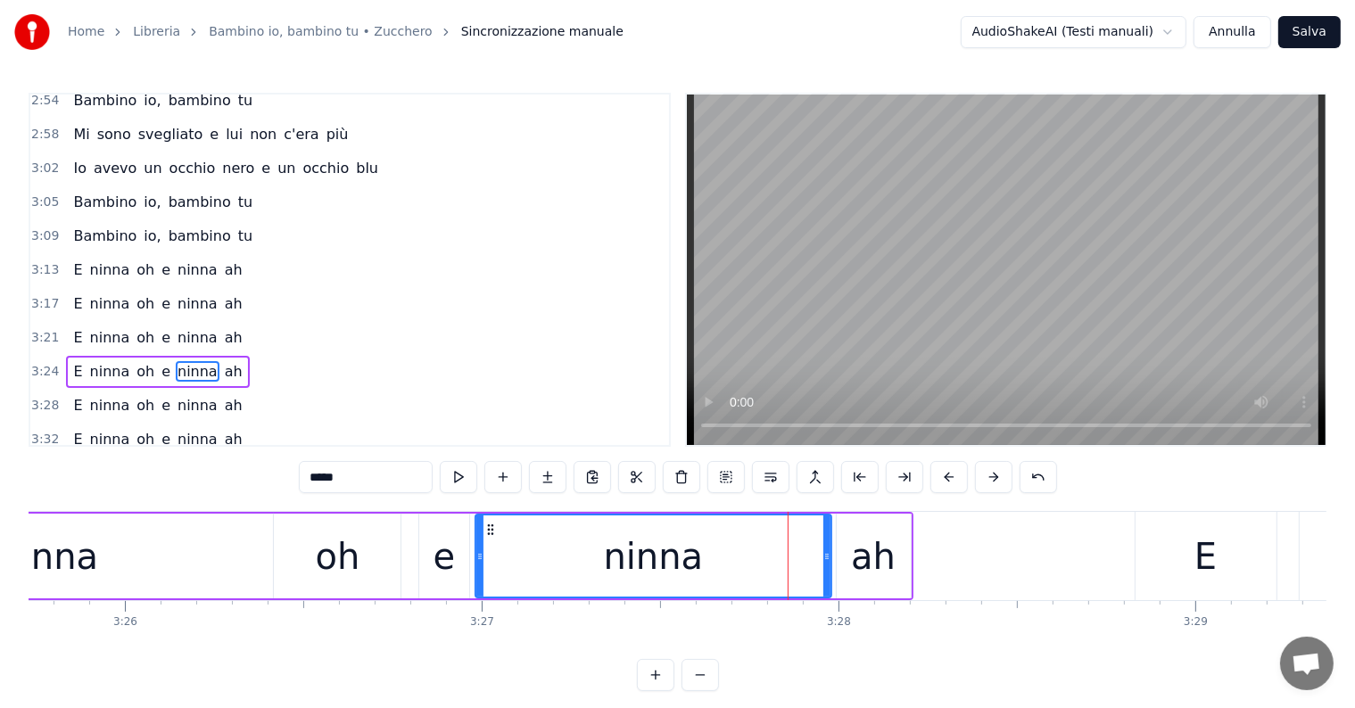
scroll to position [924, 0]
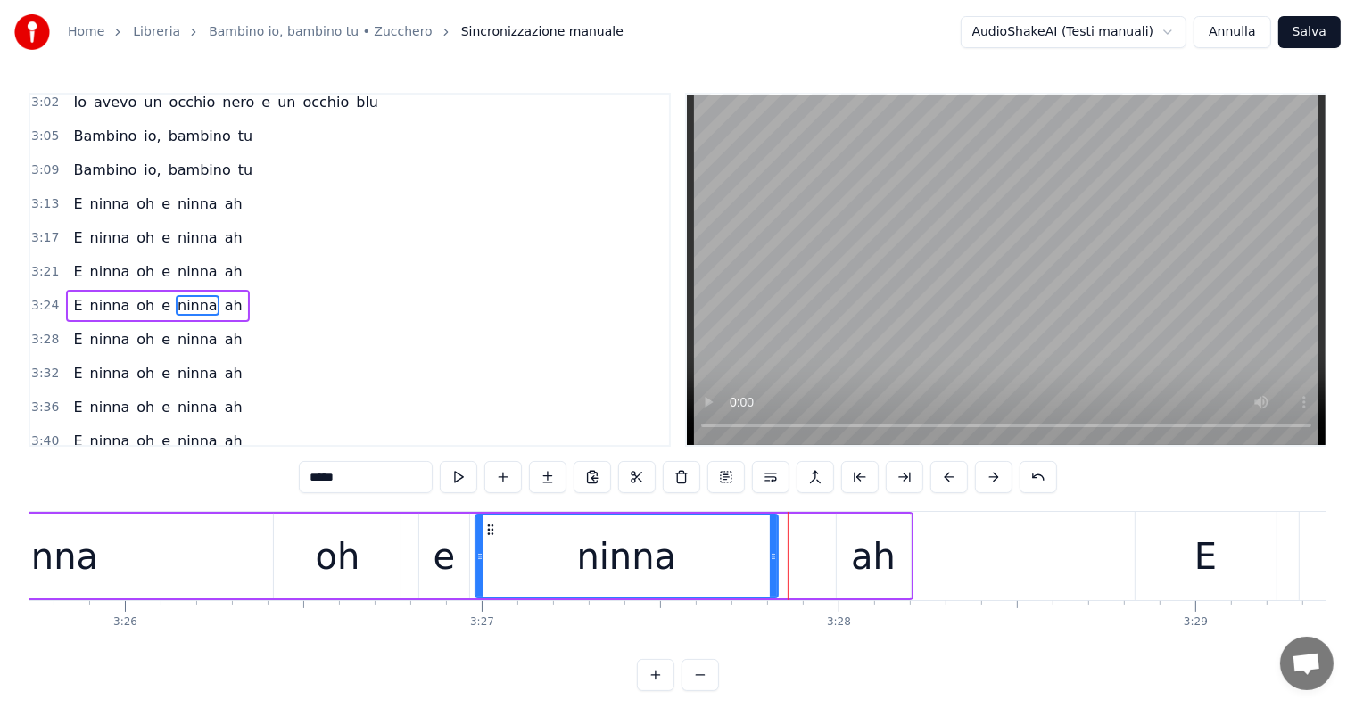
drag, startPoint x: 824, startPoint y: 553, endPoint x: 771, endPoint y: 557, distance: 53.7
click at [771, 557] on icon at bounding box center [773, 556] width 7 height 14
click at [849, 560] on div "ah" at bounding box center [874, 556] width 74 height 85
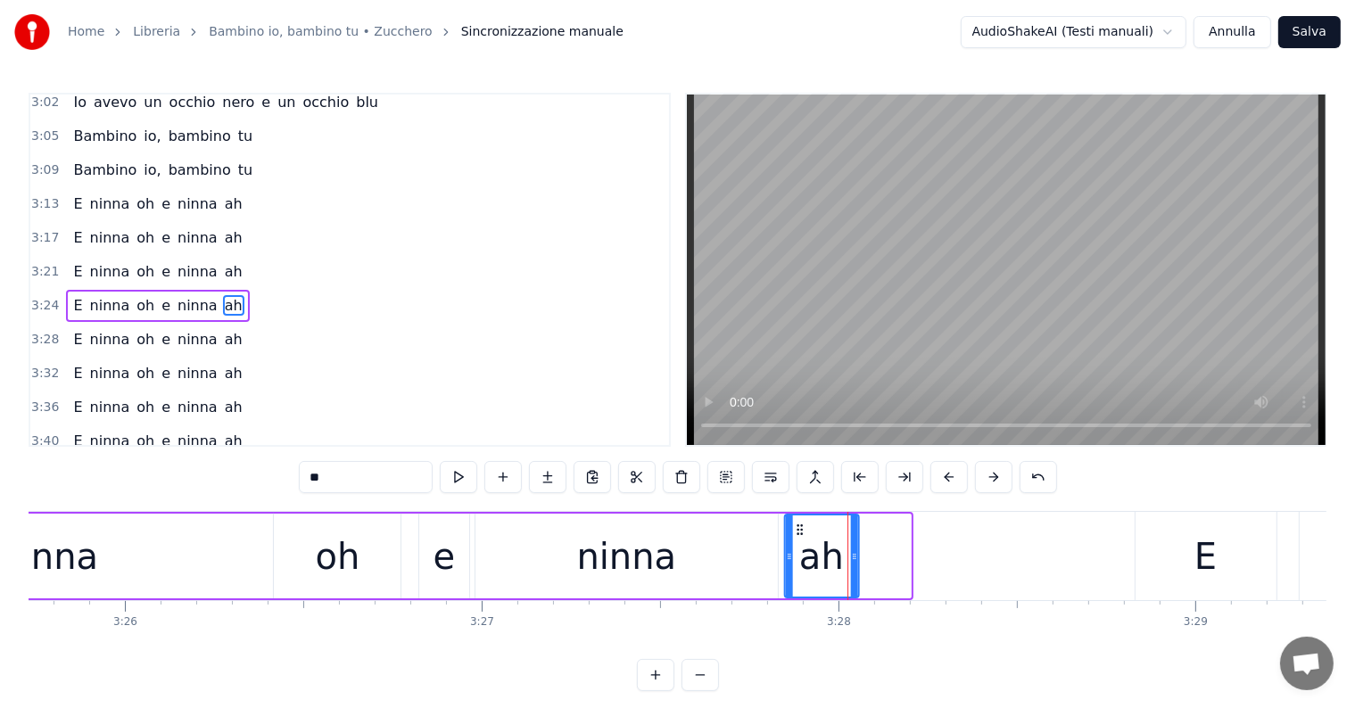
drag, startPoint x: 853, startPoint y: 523, endPoint x: 796, endPoint y: 530, distance: 56.6
click at [796, 530] on icon at bounding box center [799, 530] width 14 height 14
click at [203, 550] on div "ninna" at bounding box center [48, 556] width 449 height 85
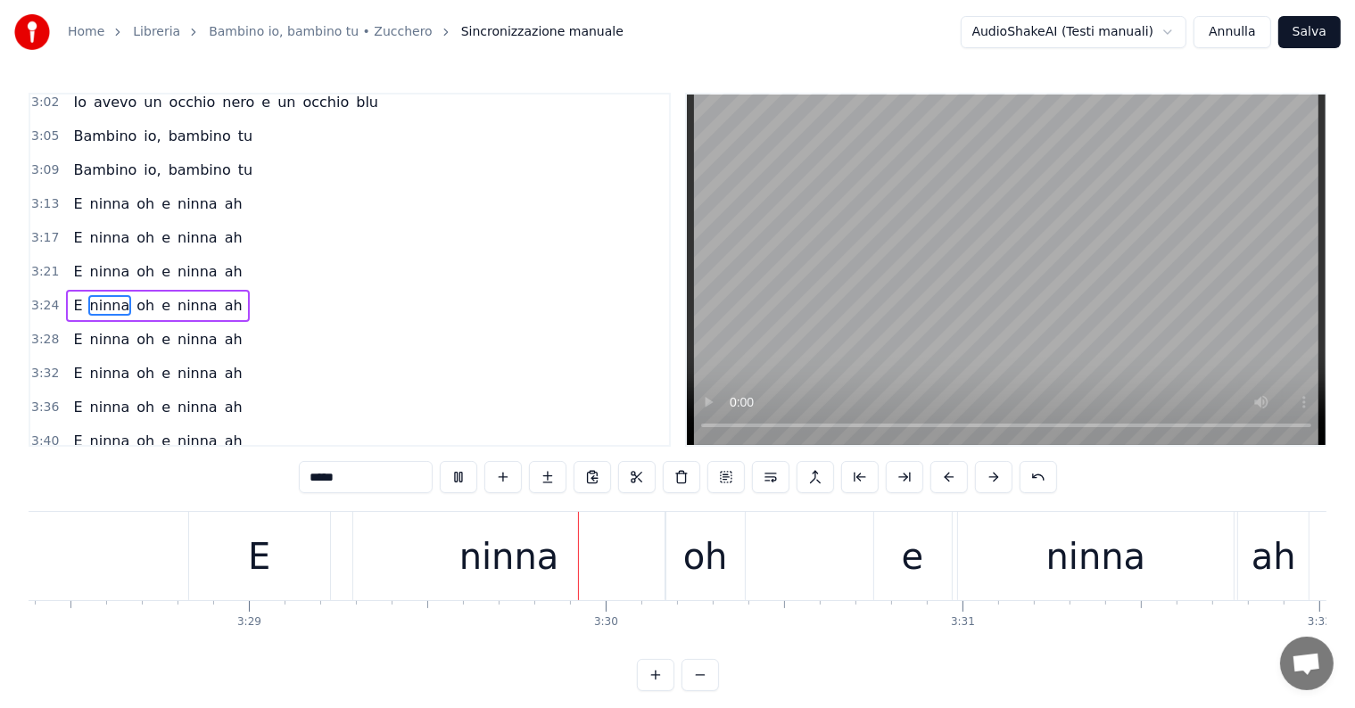
scroll to position [0, 74595]
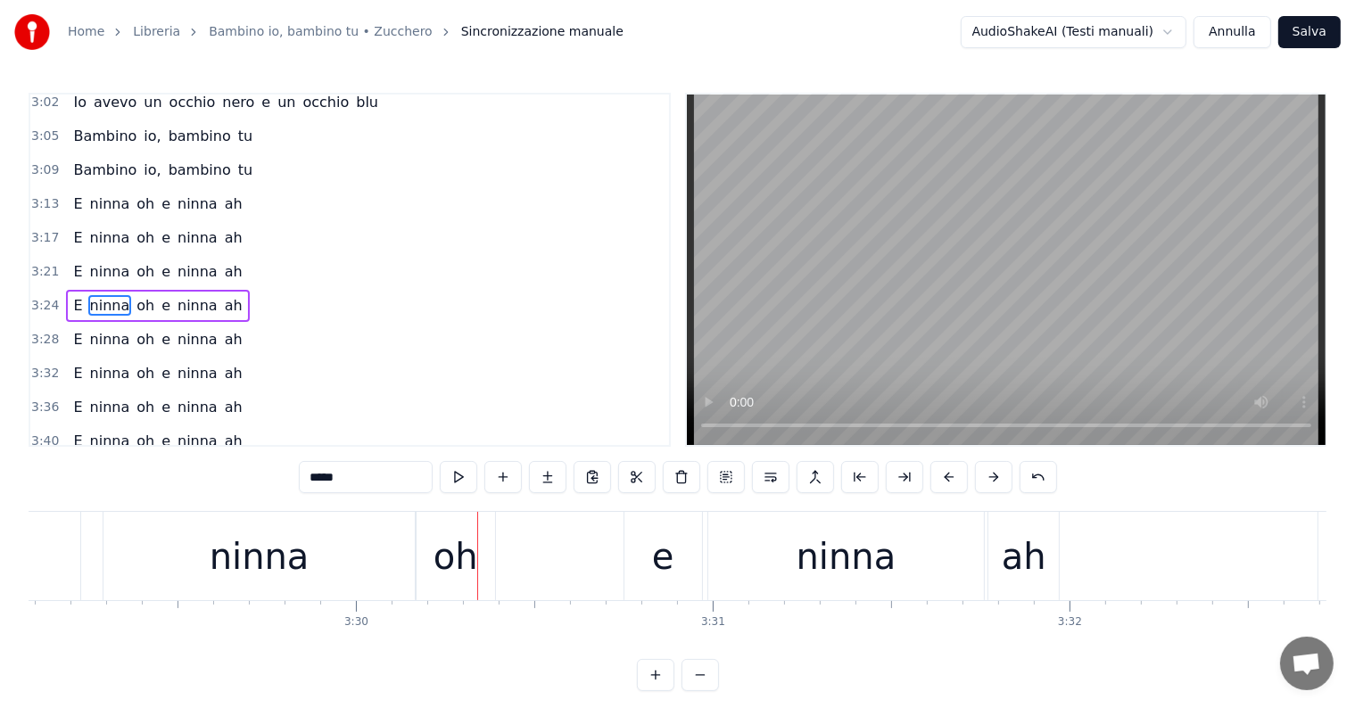
click at [350, 580] on div "ninna" at bounding box center [259, 556] width 312 height 88
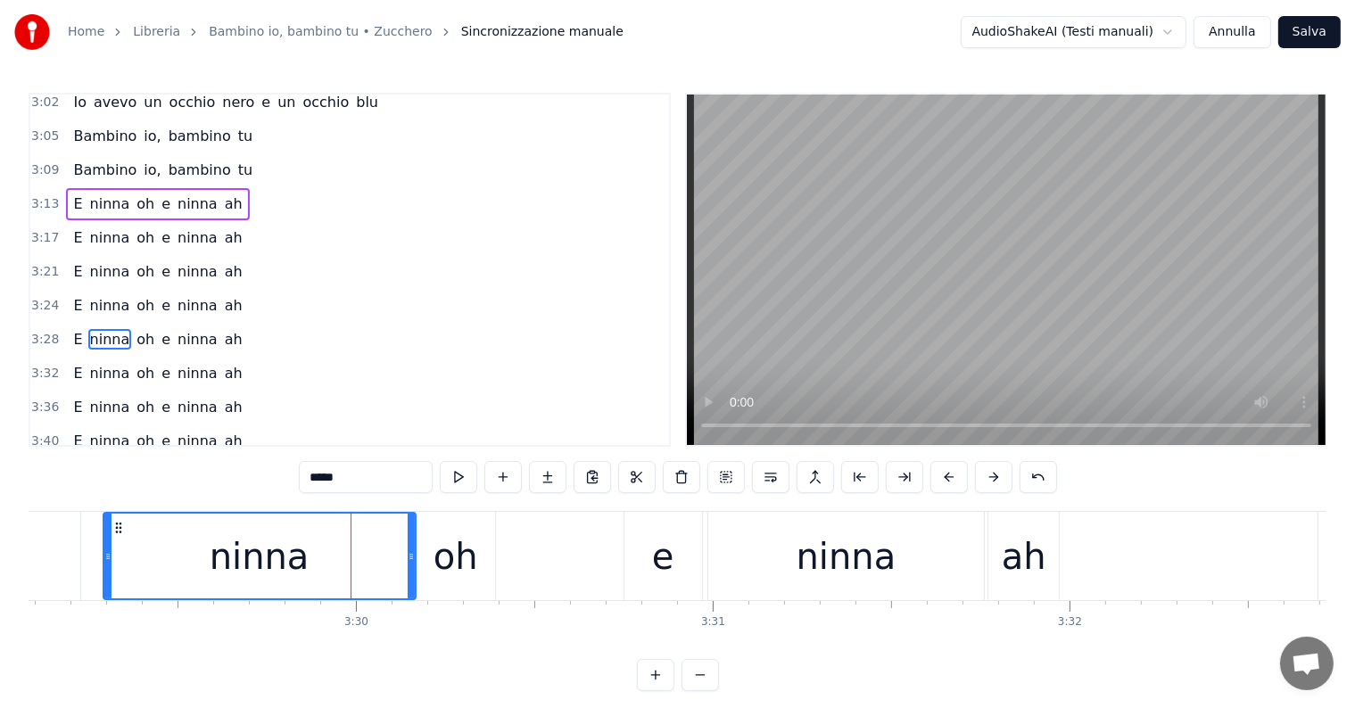
scroll to position [928, 0]
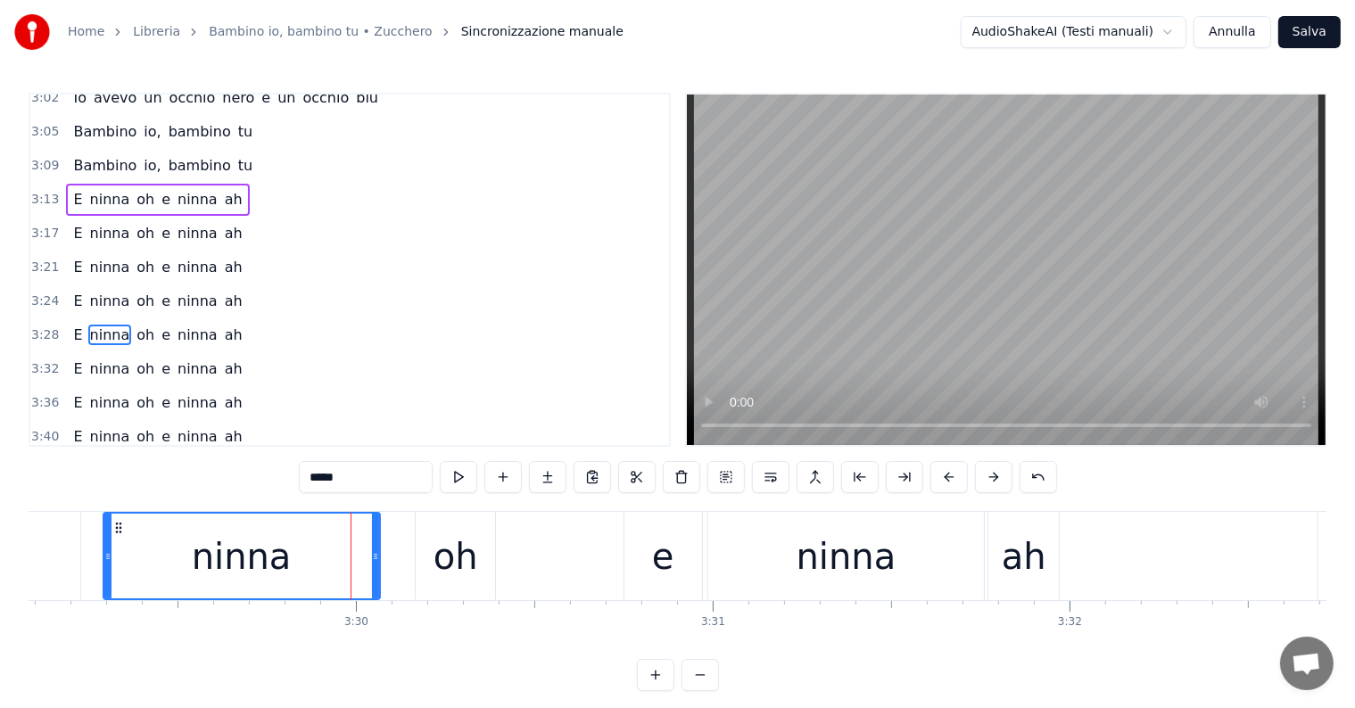
drag, startPoint x: 410, startPoint y: 557, endPoint x: 375, endPoint y: 563, distance: 36.2
click at [375, 563] on div at bounding box center [375, 556] width 7 height 85
click at [442, 563] on div "oh" at bounding box center [455, 557] width 45 height 54
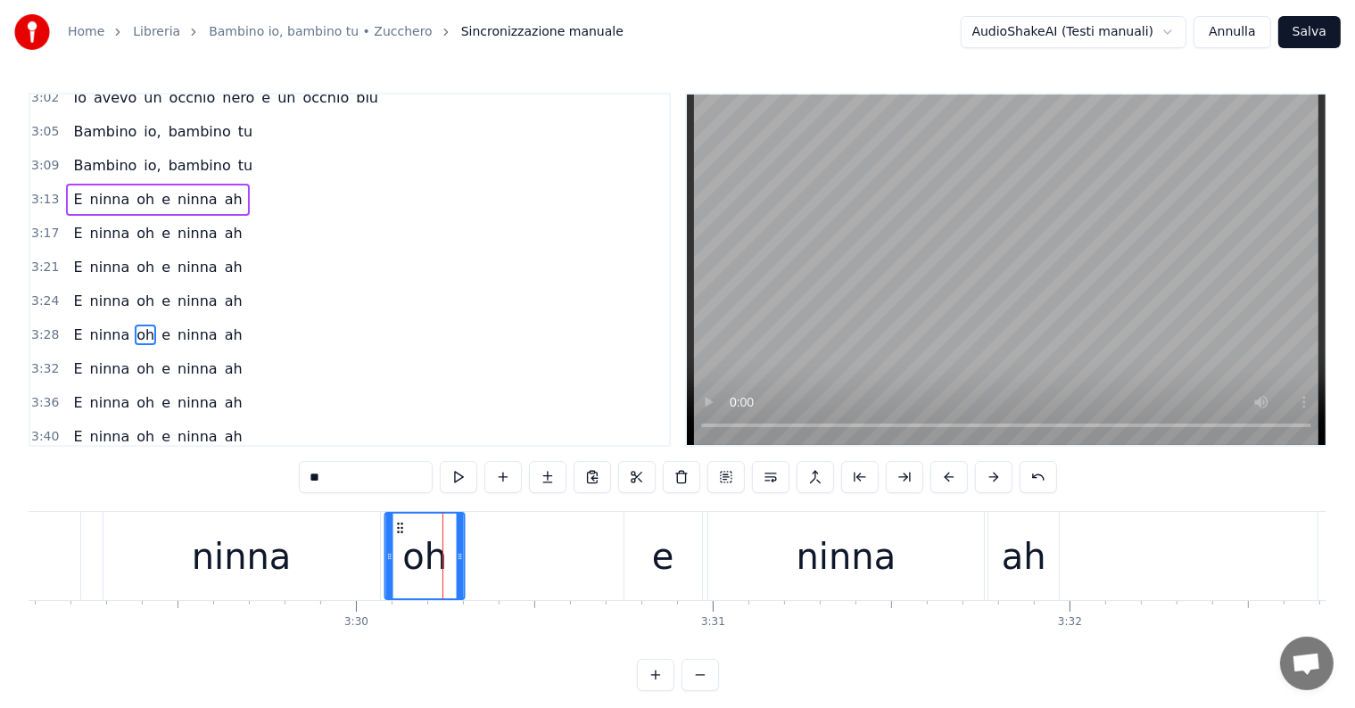
drag, startPoint x: 431, startPoint y: 529, endPoint x: 398, endPoint y: 535, distance: 33.6
click at [398, 535] on div "oh" at bounding box center [425, 556] width 78 height 85
click at [877, 541] on div "ninna" at bounding box center [846, 557] width 100 height 54
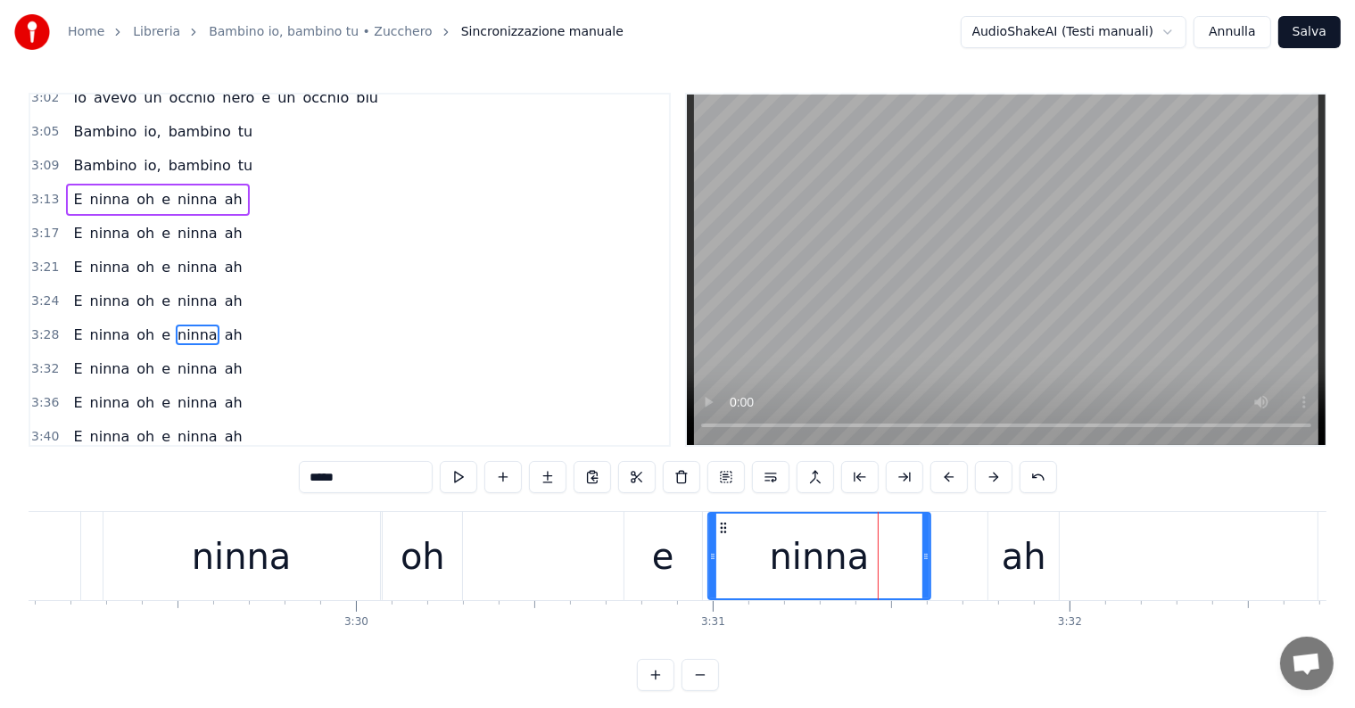
drag, startPoint x: 979, startPoint y: 539, endPoint x: 926, endPoint y: 544, distance: 53.8
click at [926, 544] on div at bounding box center [925, 556] width 7 height 85
click at [1028, 567] on div "ah" at bounding box center [1024, 557] width 45 height 54
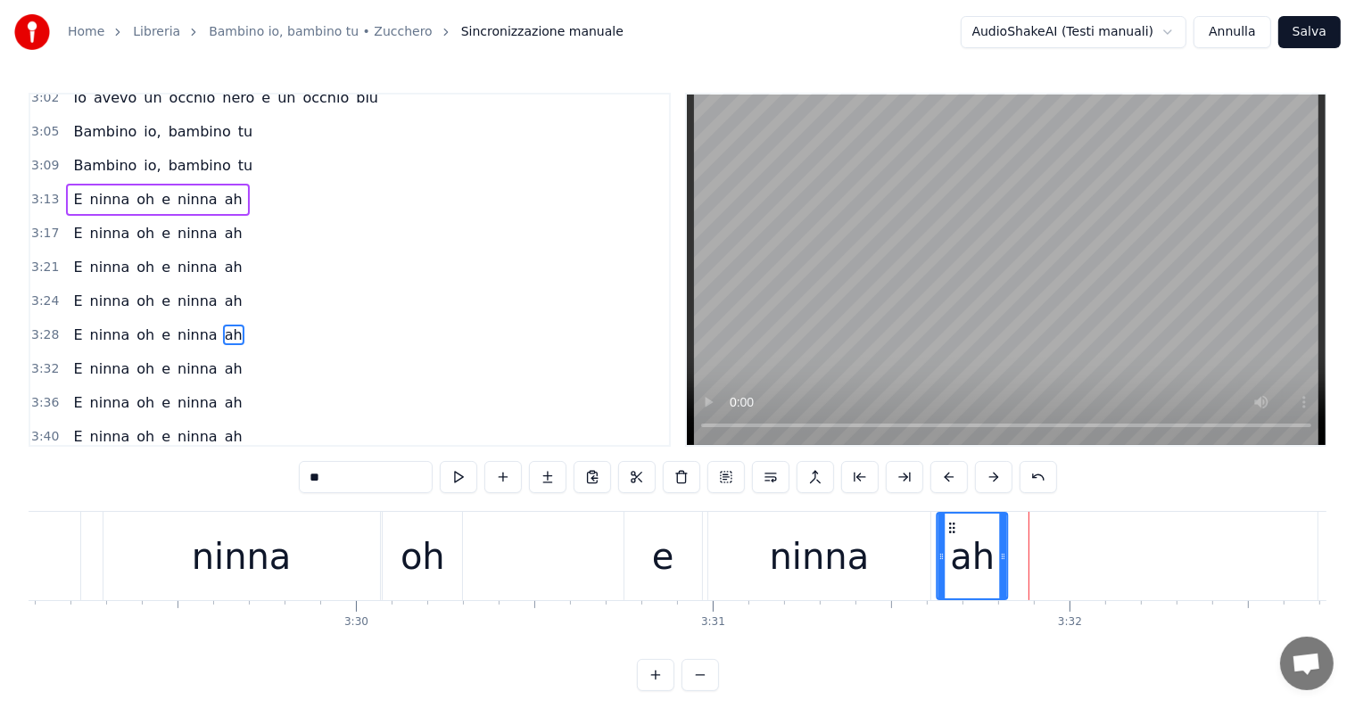
drag, startPoint x: 999, startPoint y: 526, endPoint x: 947, endPoint y: 531, distance: 51.9
click at [947, 531] on icon at bounding box center [952, 528] width 14 height 14
click at [117, 544] on div "ninna" at bounding box center [241, 556] width 276 height 88
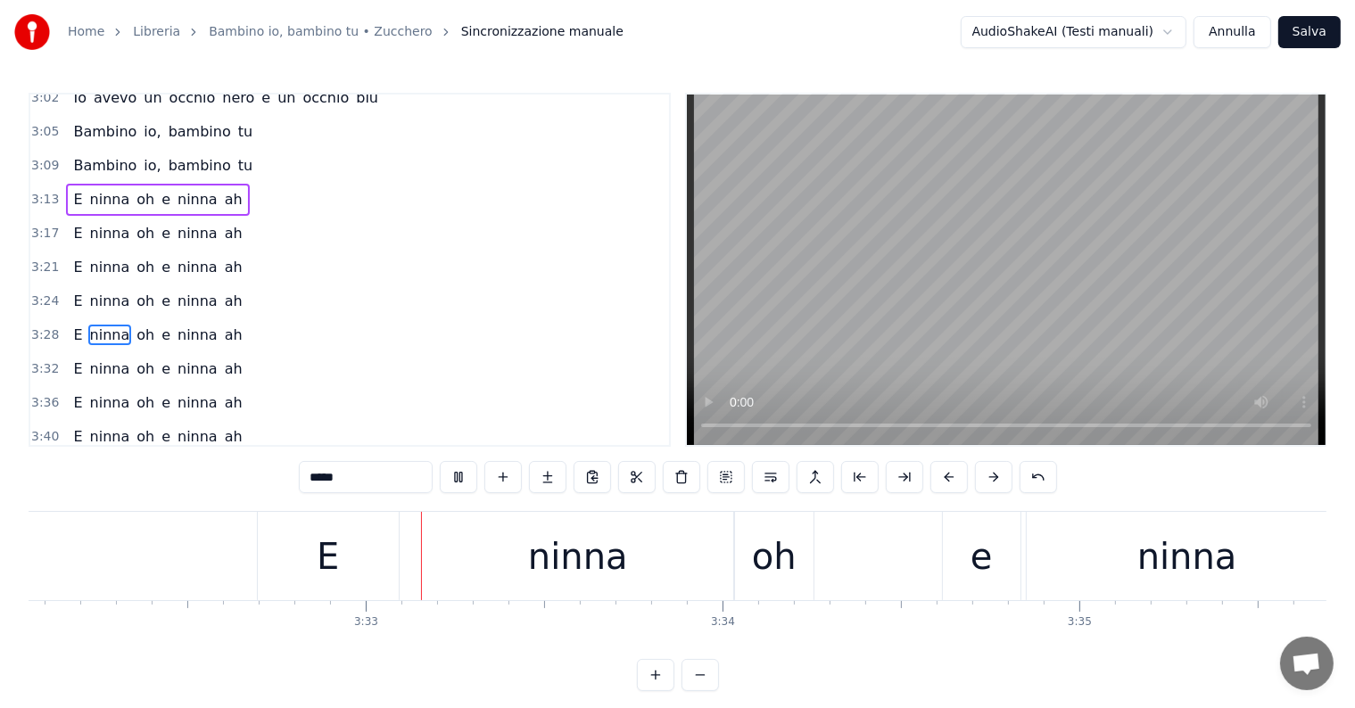
scroll to position [0, 75721]
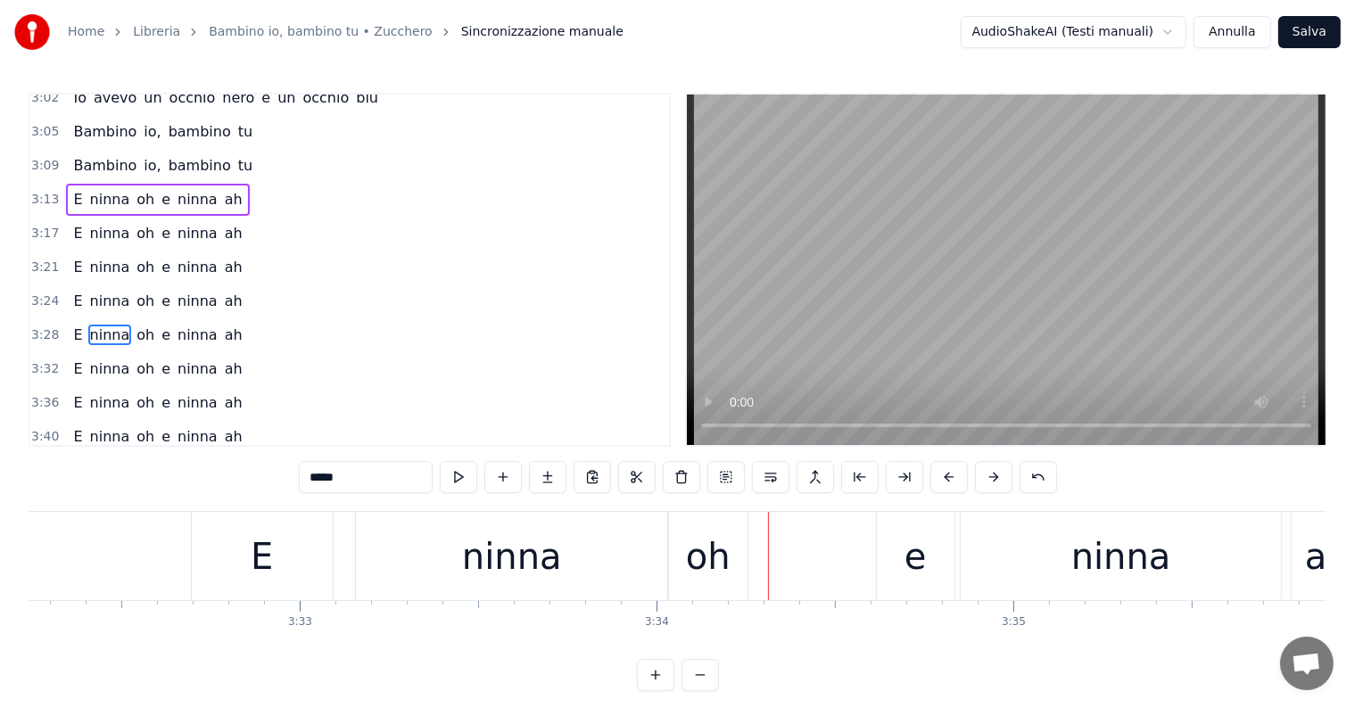
click at [553, 573] on div "ninna" at bounding box center [512, 557] width 100 height 54
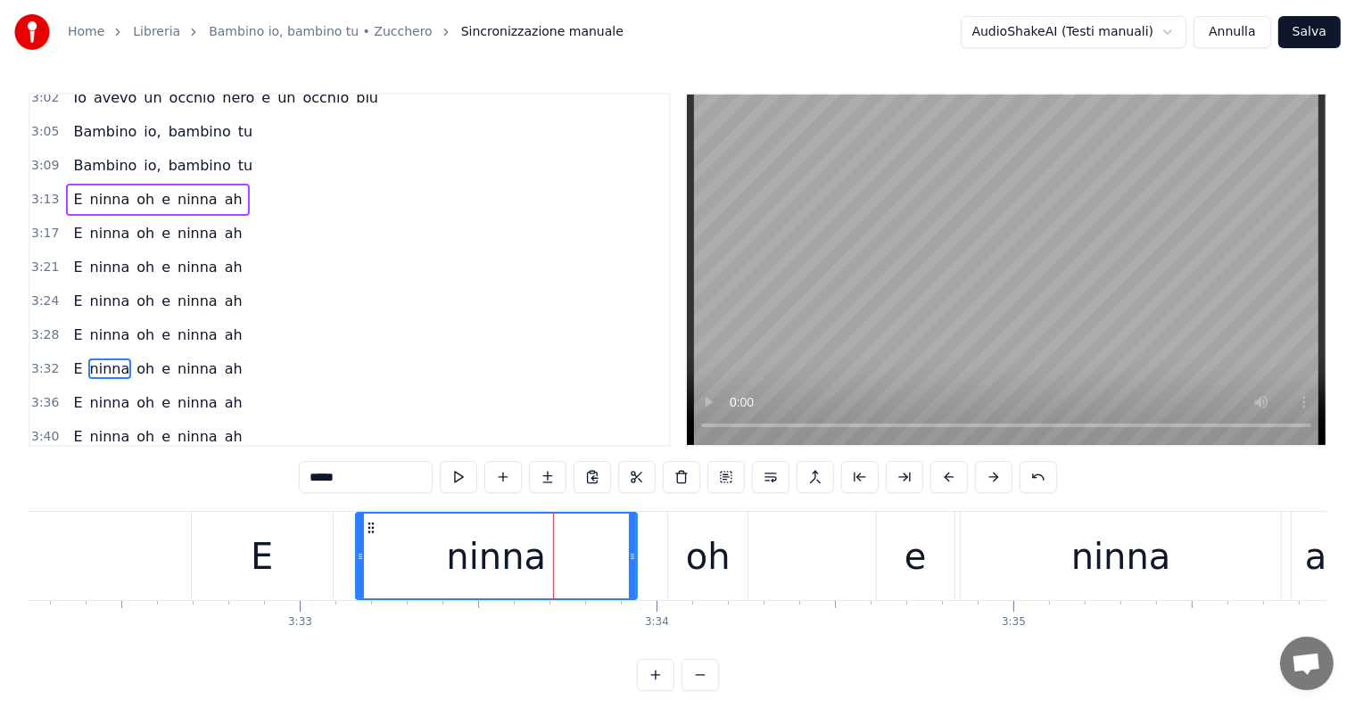
drag, startPoint x: 664, startPoint y: 535, endPoint x: 627, endPoint y: 540, distance: 36.8
click at [629, 540] on div at bounding box center [632, 556] width 7 height 85
click at [701, 557] on div "oh" at bounding box center [708, 557] width 45 height 54
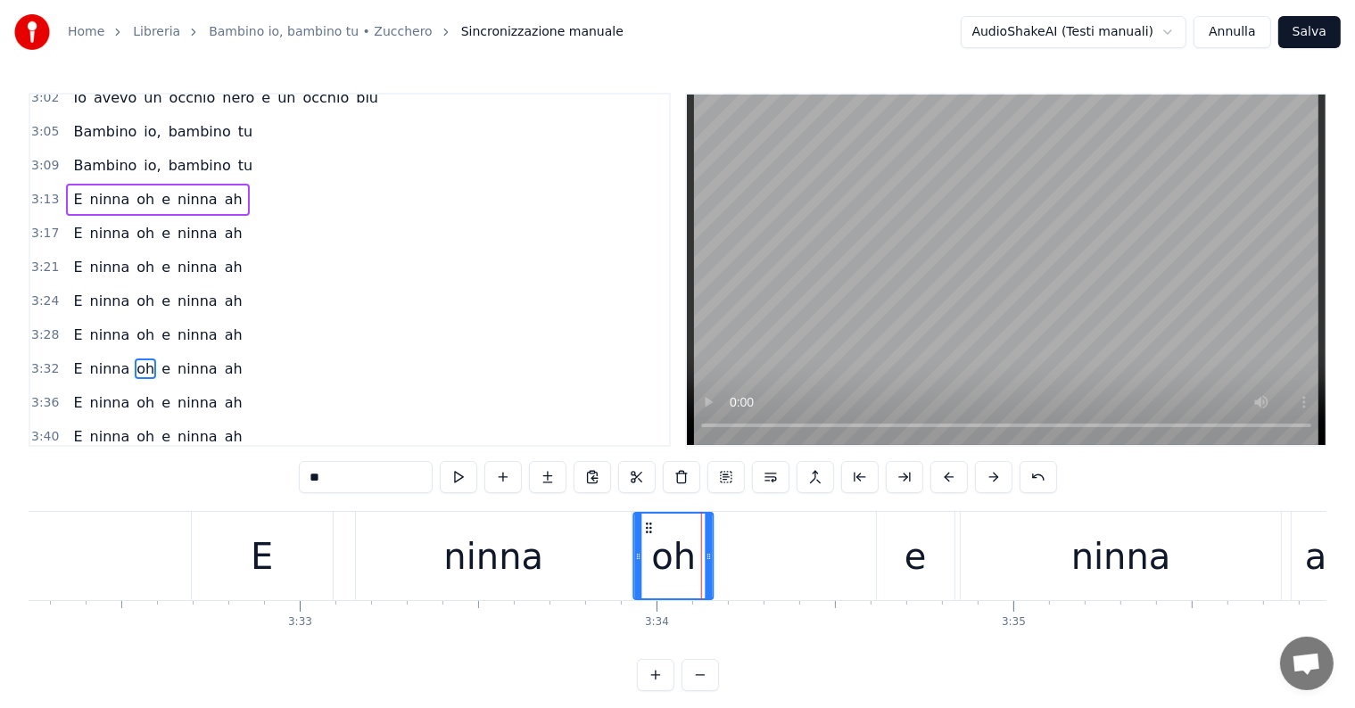
drag, startPoint x: 681, startPoint y: 524, endPoint x: 646, endPoint y: 528, distance: 35.0
click at [646, 528] on icon at bounding box center [649, 528] width 14 height 14
click at [1209, 585] on div "ninna" at bounding box center [1121, 556] width 320 height 88
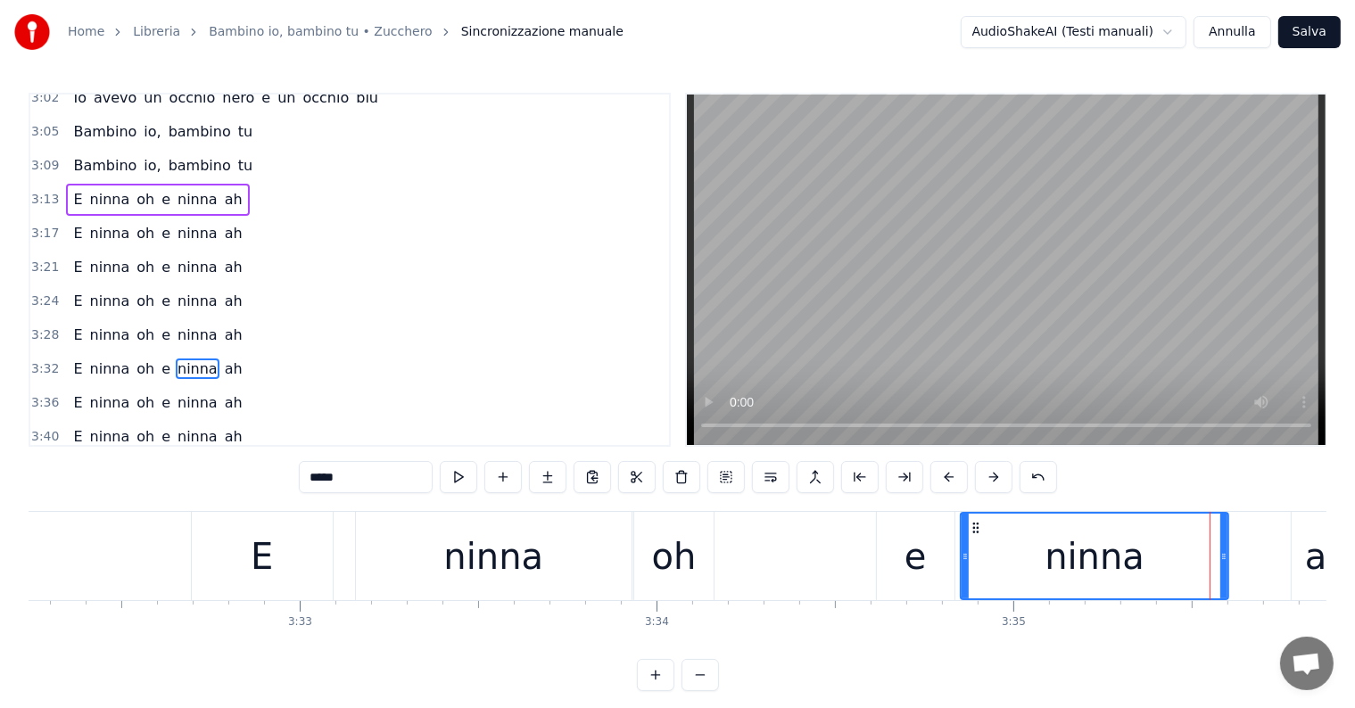
drag, startPoint x: 1275, startPoint y: 564, endPoint x: 1223, endPoint y: 573, distance: 53.4
click at [1223, 573] on div at bounding box center [1223, 556] width 7 height 85
click at [1300, 565] on div "ah" at bounding box center [1327, 556] width 70 height 88
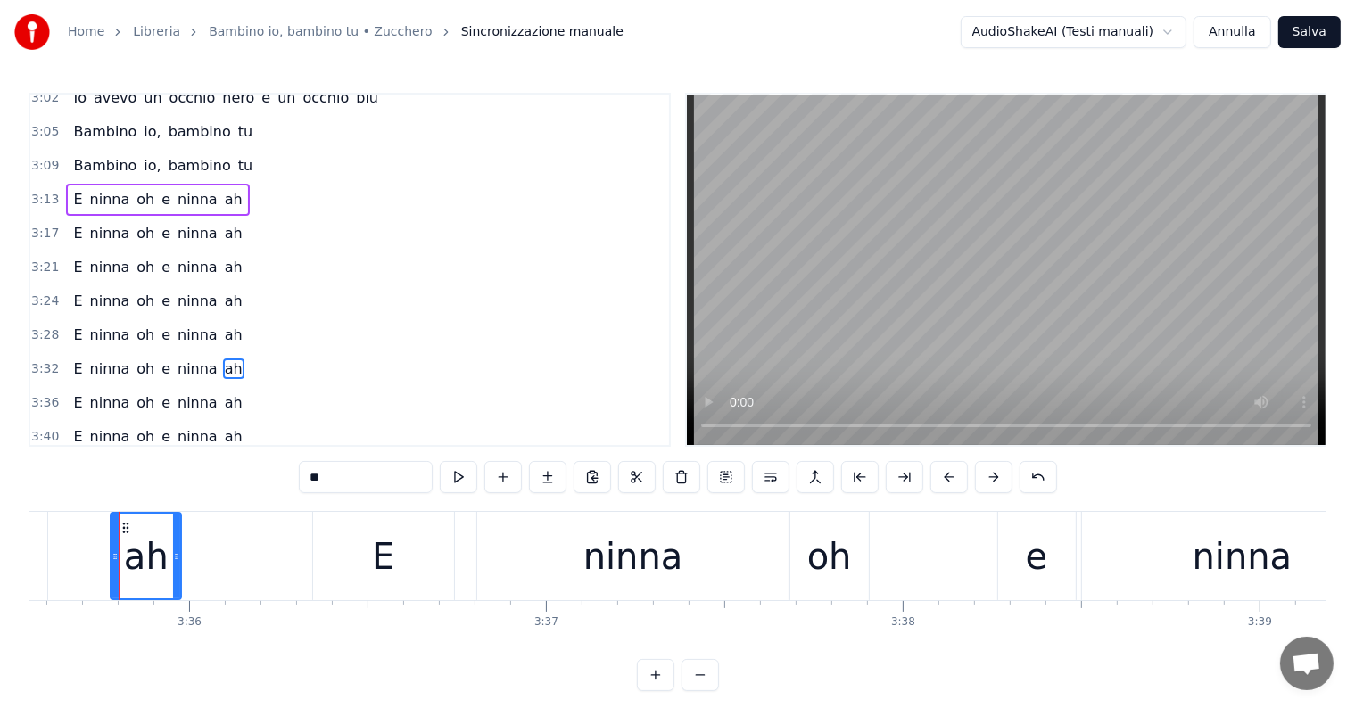
scroll to position [0, 76381]
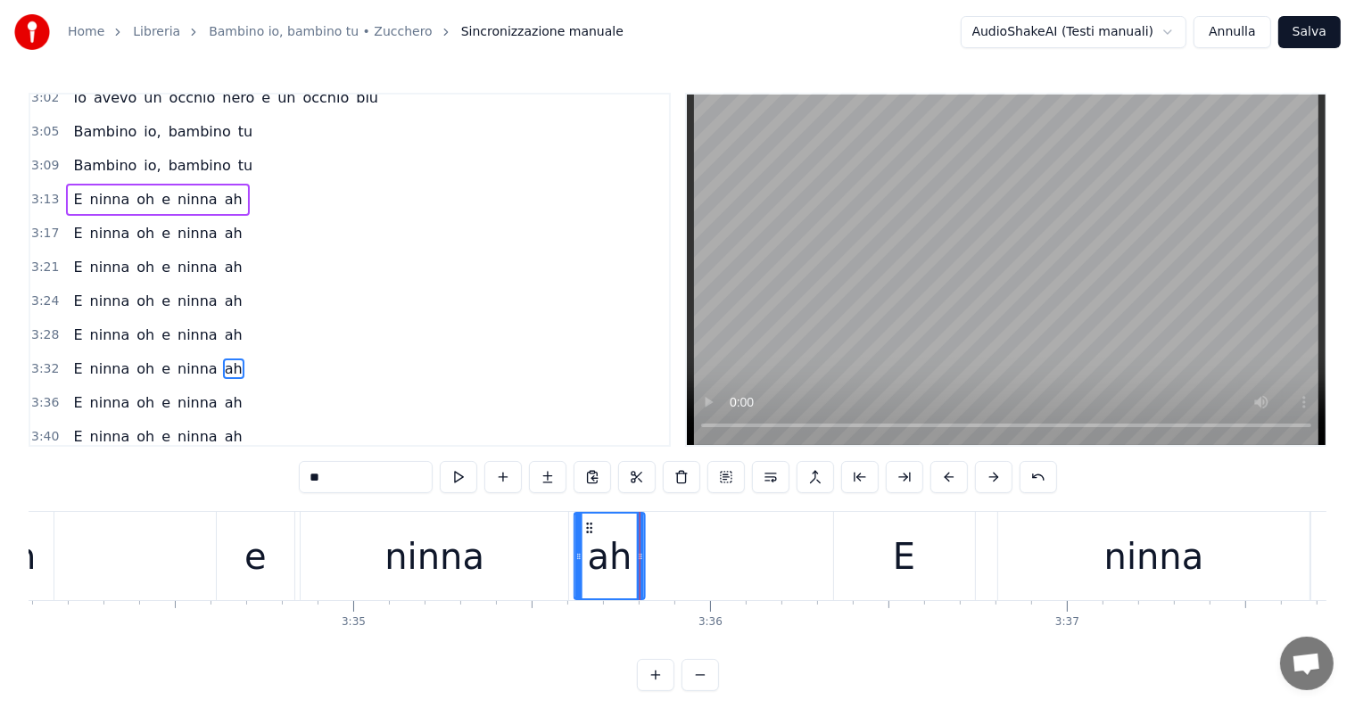
drag, startPoint x: 646, startPoint y: 529, endPoint x: 585, endPoint y: 539, distance: 61.4
click at [585, 539] on div "ah" at bounding box center [609, 556] width 69 height 85
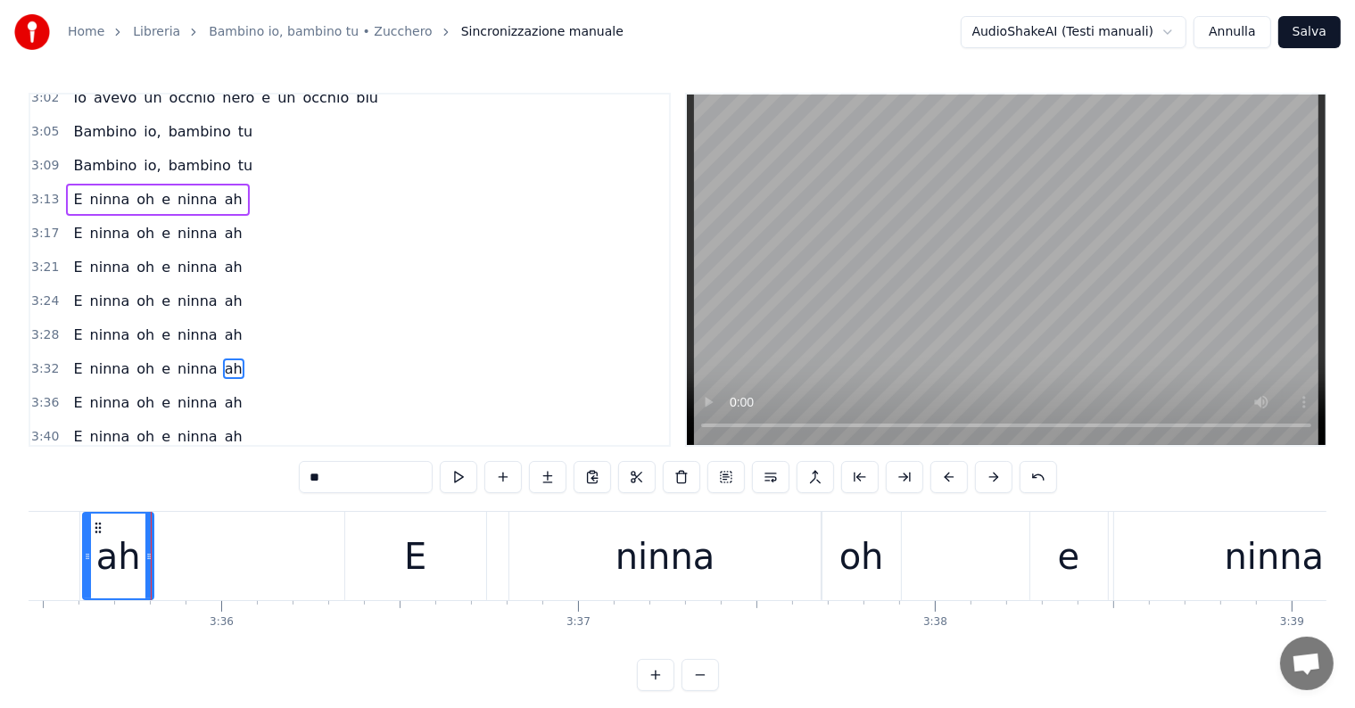
click at [695, 565] on div "ninna" at bounding box center [665, 557] width 100 height 54
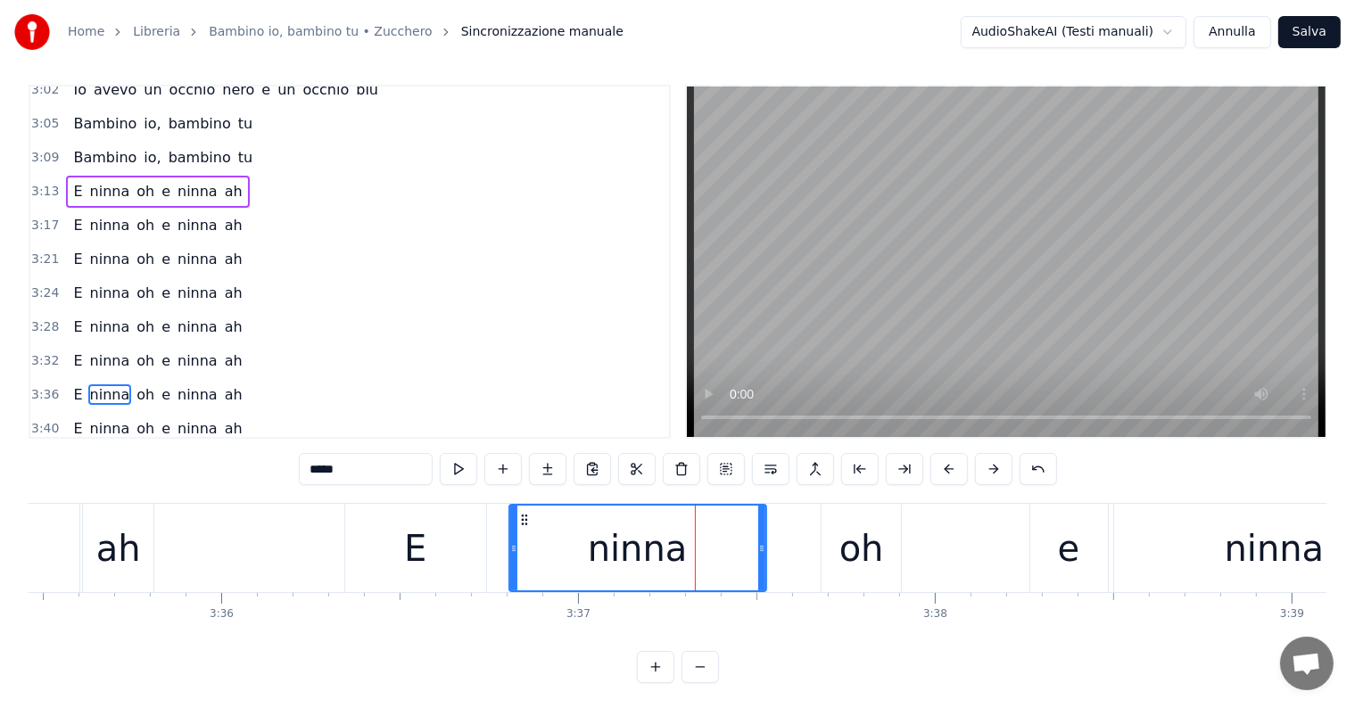
drag, startPoint x: 819, startPoint y: 539, endPoint x: 761, endPoint y: 546, distance: 58.4
click at [761, 546] on div at bounding box center [761, 548] width 7 height 85
click at [879, 573] on div "oh" at bounding box center [861, 549] width 45 height 54
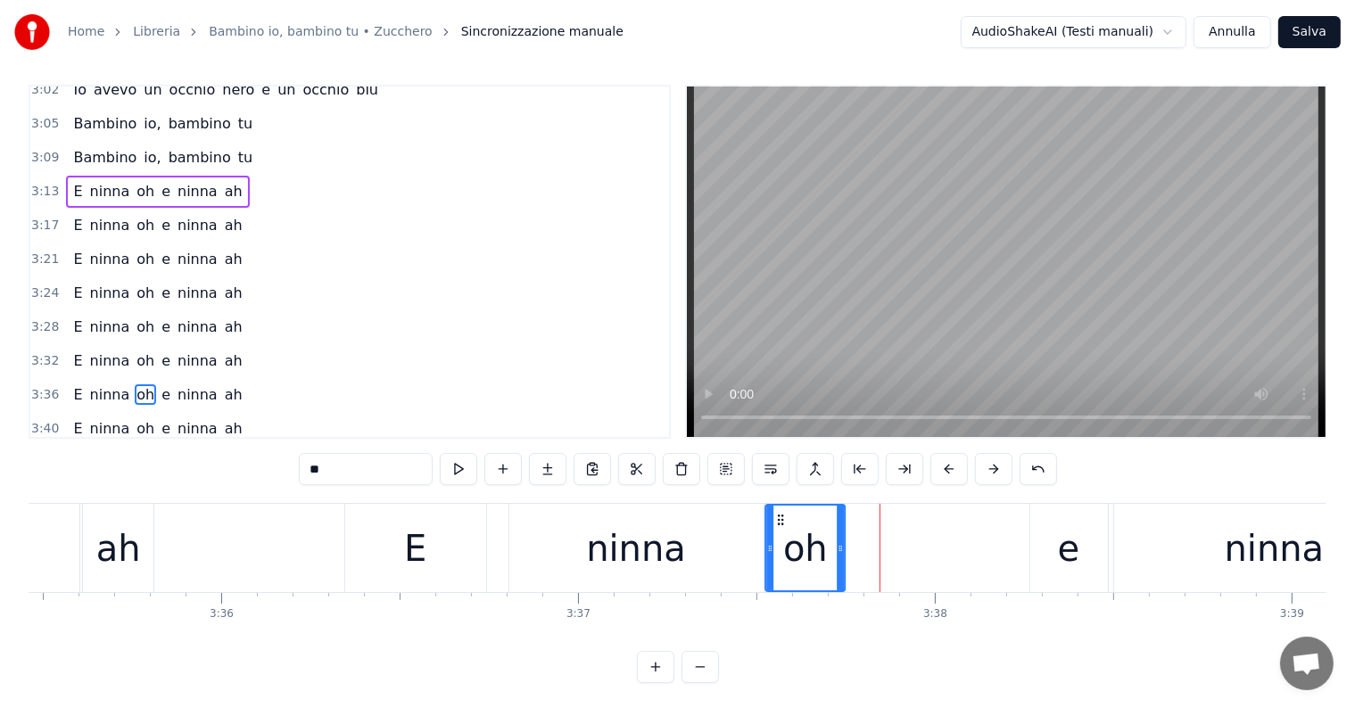
drag, startPoint x: 838, startPoint y: 516, endPoint x: 782, endPoint y: 521, distance: 56.4
click at [782, 521] on icon at bounding box center [781, 520] width 14 height 14
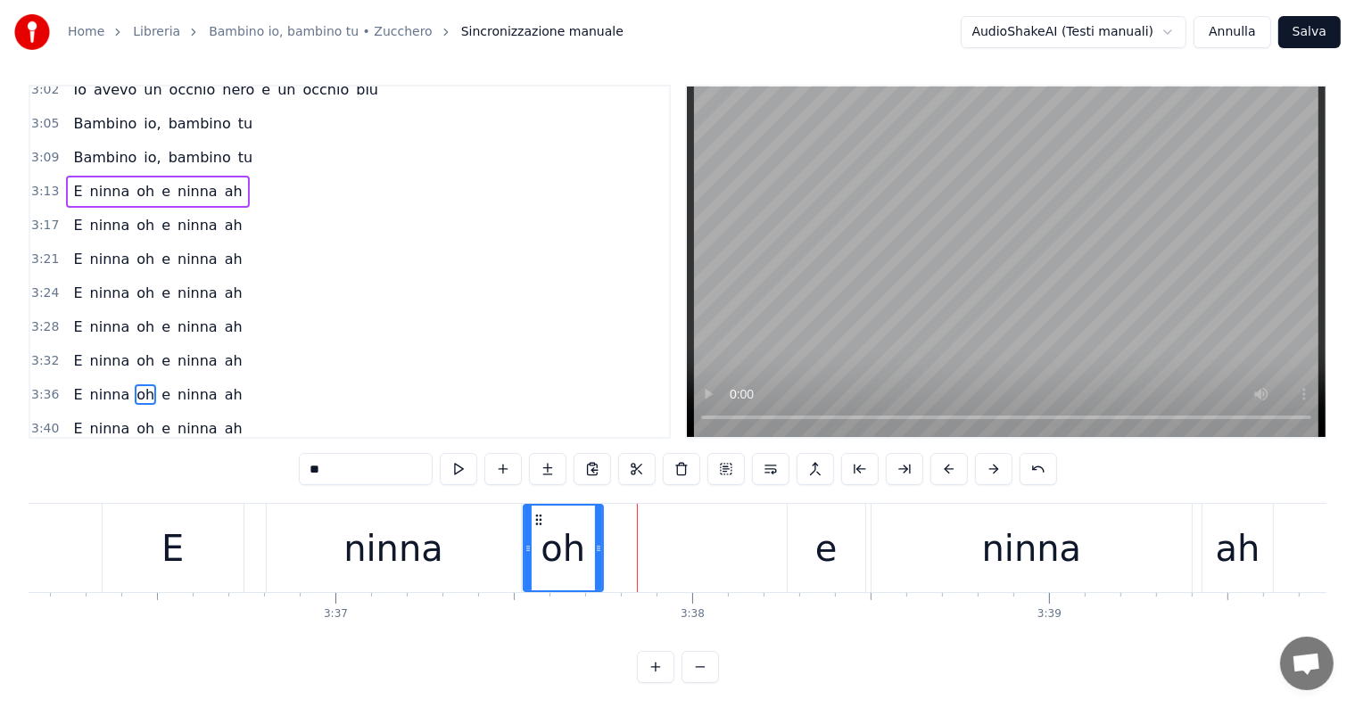
scroll to position [0, 77357]
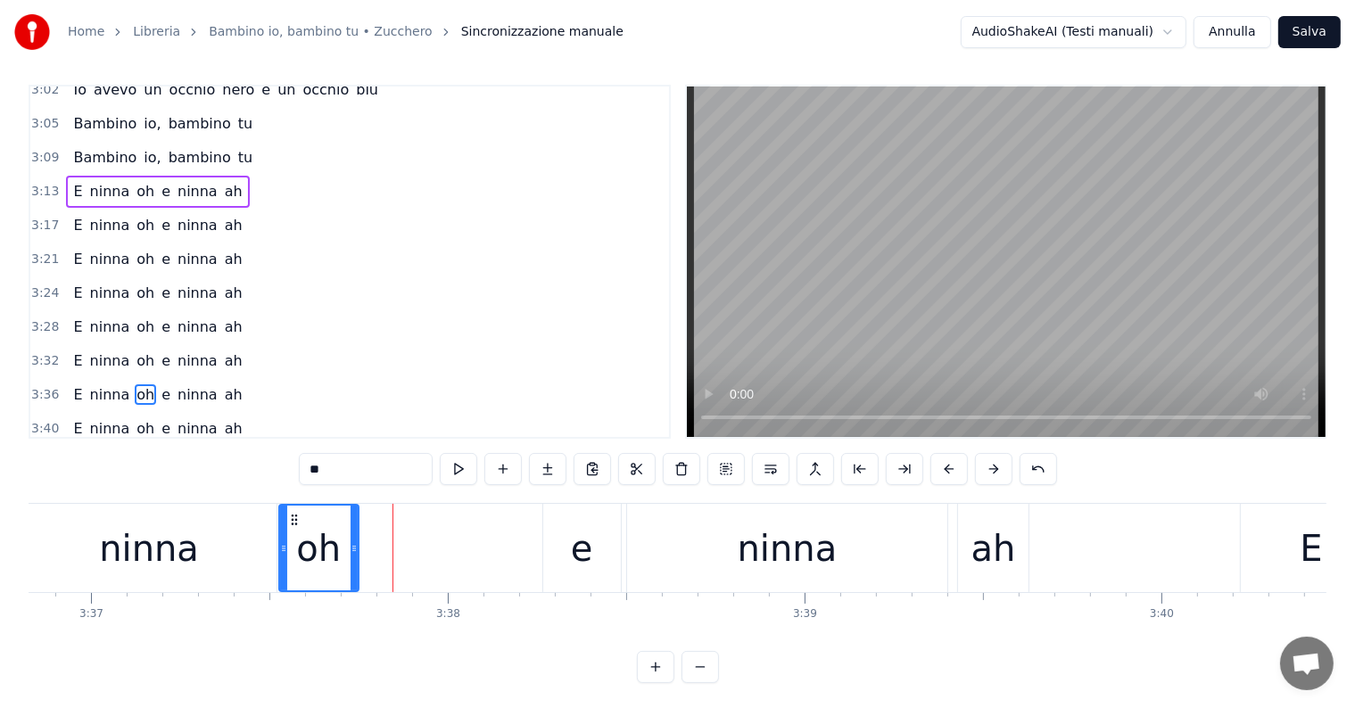
click at [802, 575] on div "ninna" at bounding box center [787, 548] width 320 height 88
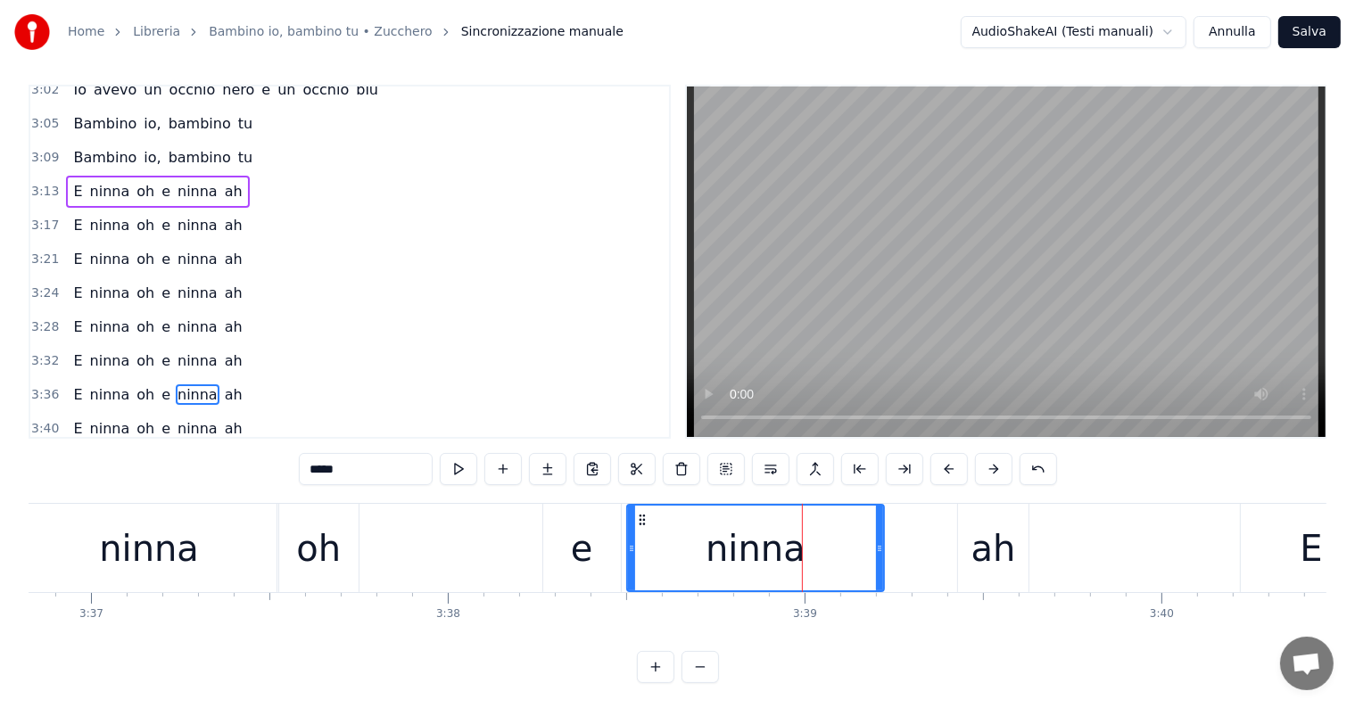
drag, startPoint x: 945, startPoint y: 557, endPoint x: 878, endPoint y: 563, distance: 67.2
click at [878, 563] on div at bounding box center [879, 548] width 7 height 85
click at [975, 570] on div "ah" at bounding box center [993, 549] width 45 height 54
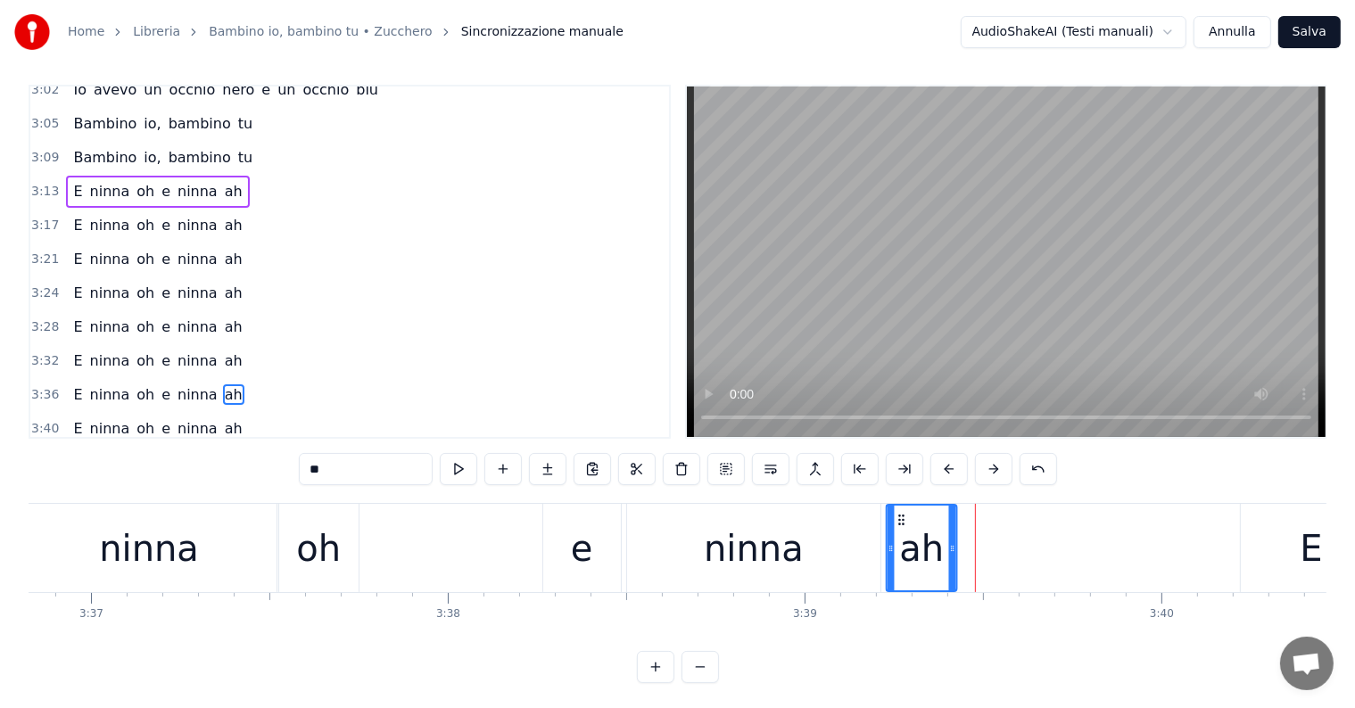
drag, startPoint x: 970, startPoint y: 517, endPoint x: 895, endPoint y: 528, distance: 75.7
click at [895, 528] on div "ah" at bounding box center [921, 548] width 69 height 85
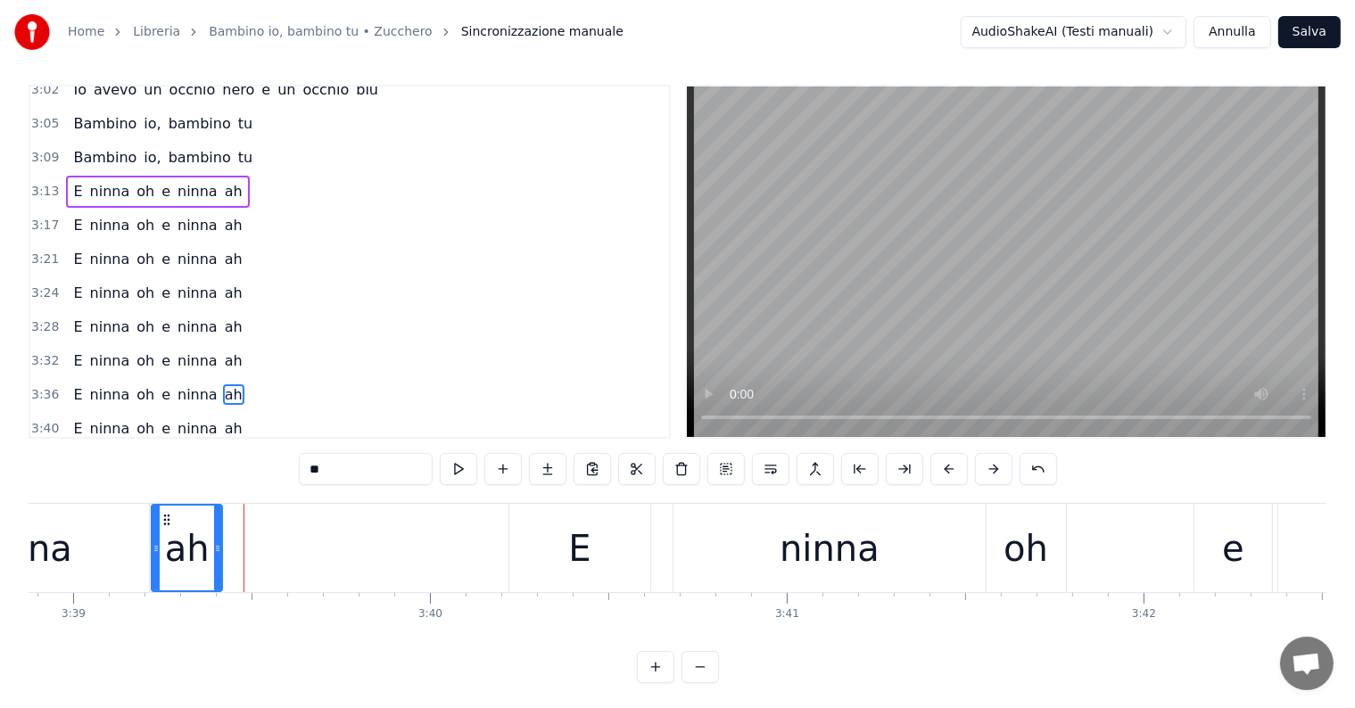
scroll to position [0, 78211]
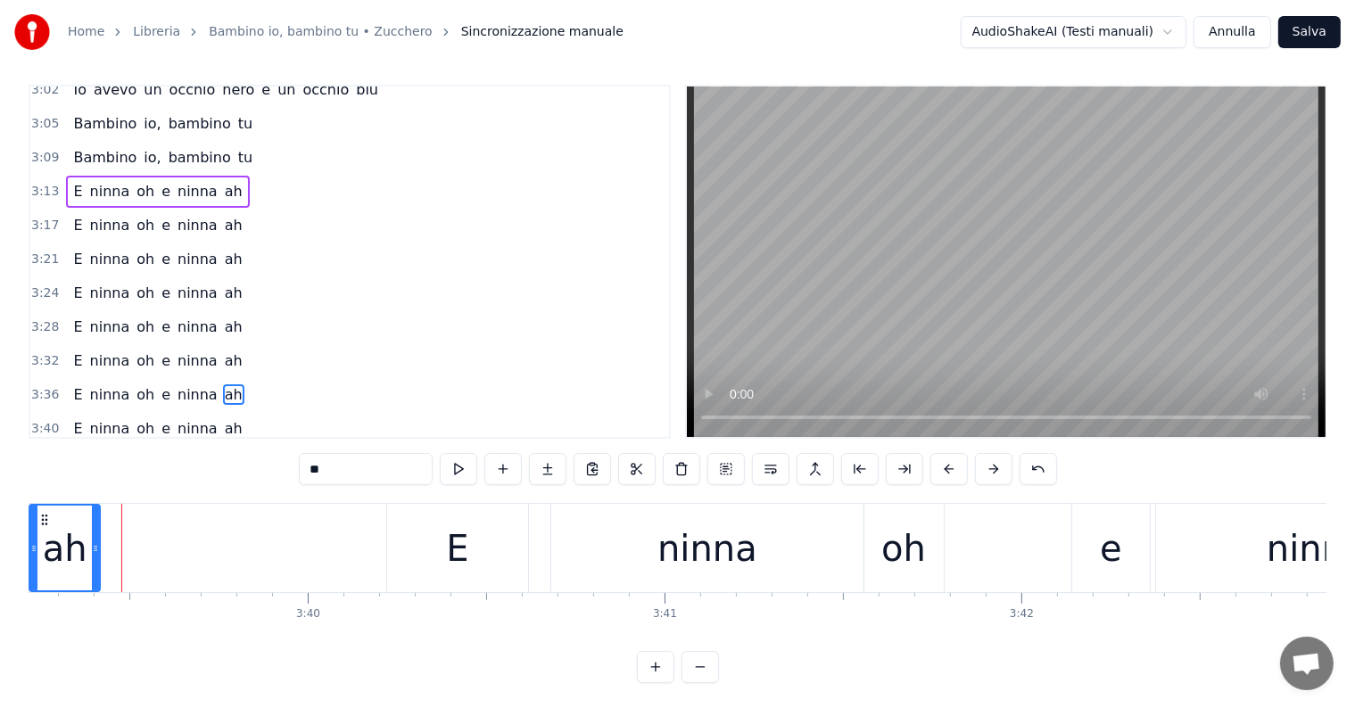
click at [799, 568] on div "ninna" at bounding box center [707, 548] width 312 height 88
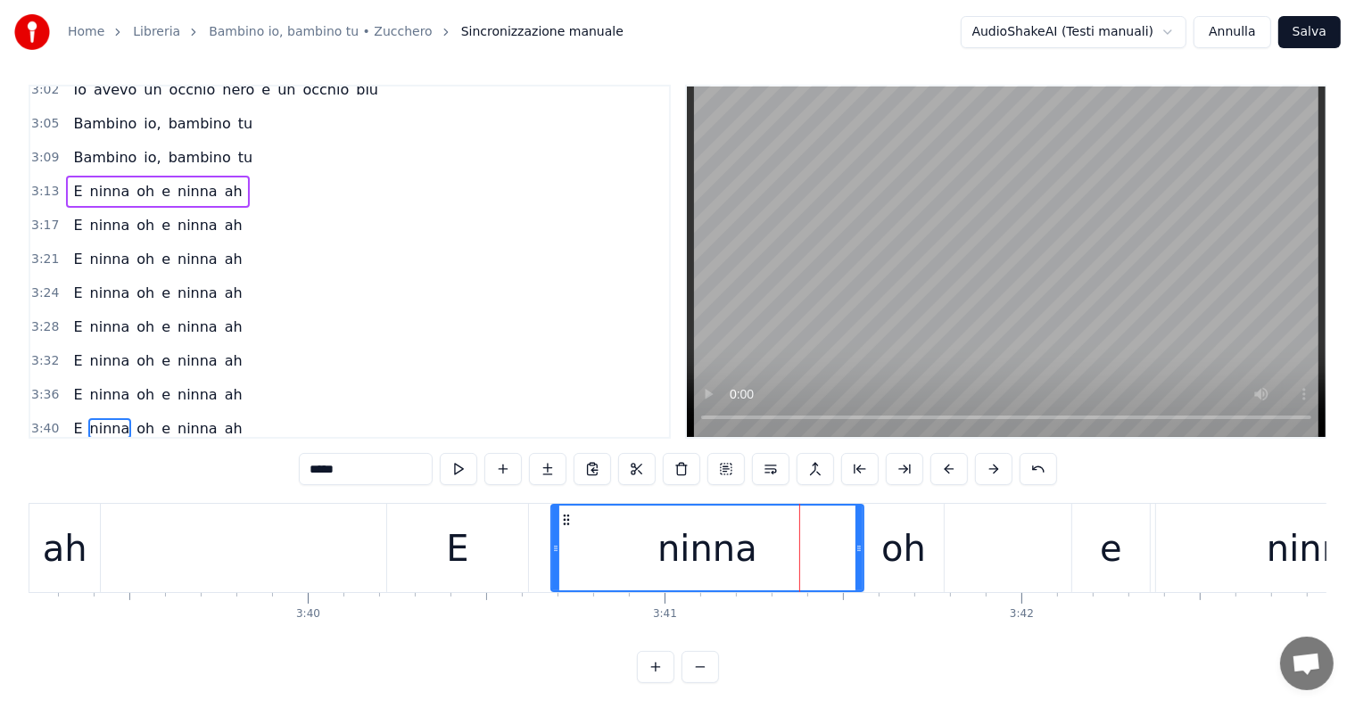
scroll to position [27, 0]
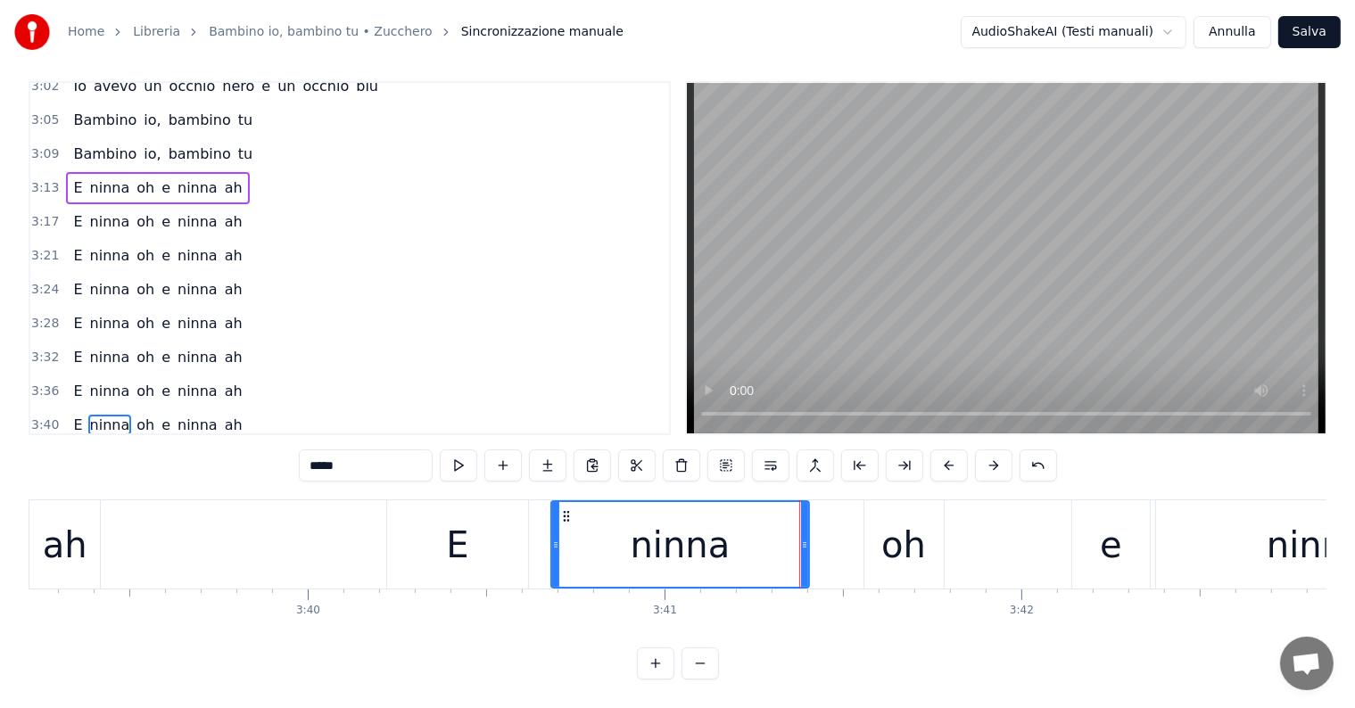
drag, startPoint x: 861, startPoint y: 543, endPoint x: 805, endPoint y: 552, distance: 56.9
click at [805, 552] on div at bounding box center [804, 544] width 7 height 85
click at [874, 543] on div "oh" at bounding box center [903, 544] width 79 height 88
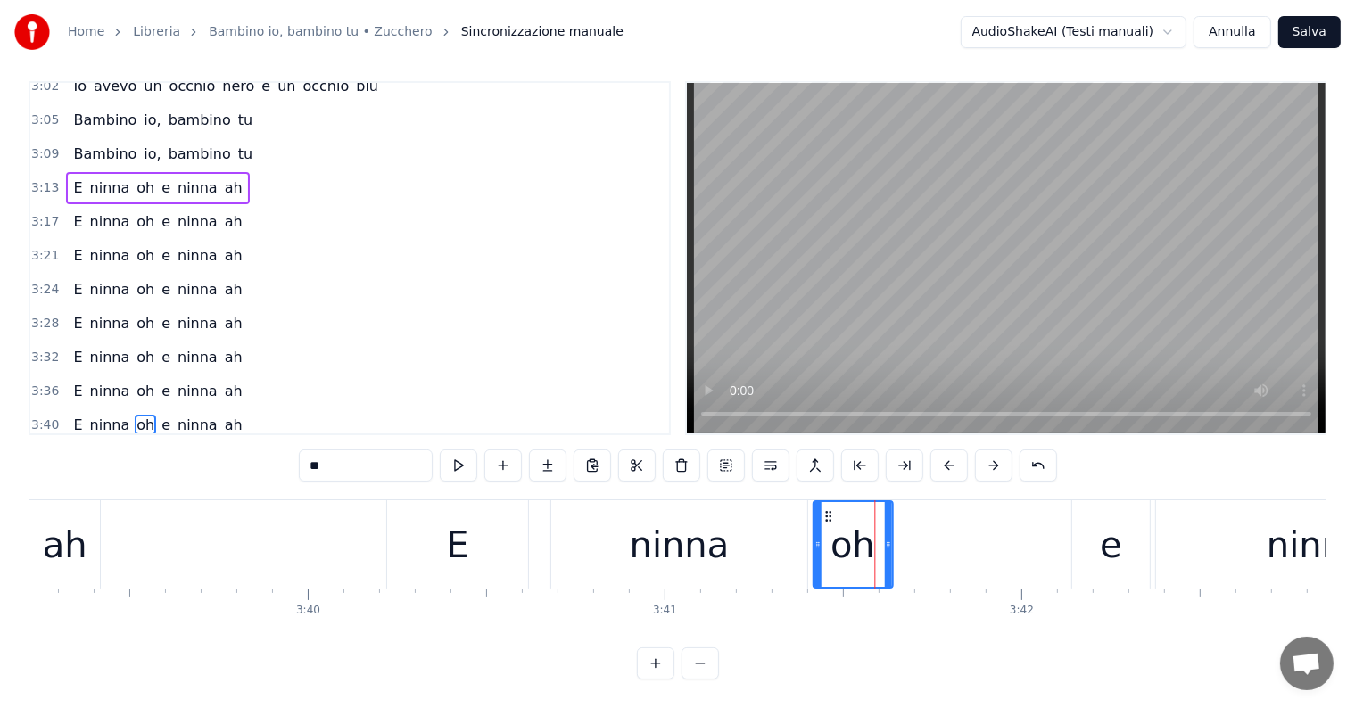
drag, startPoint x: 877, startPoint y: 498, endPoint x: 823, endPoint y: 505, distance: 54.0
click at [823, 509] on icon at bounding box center [828, 516] width 14 height 14
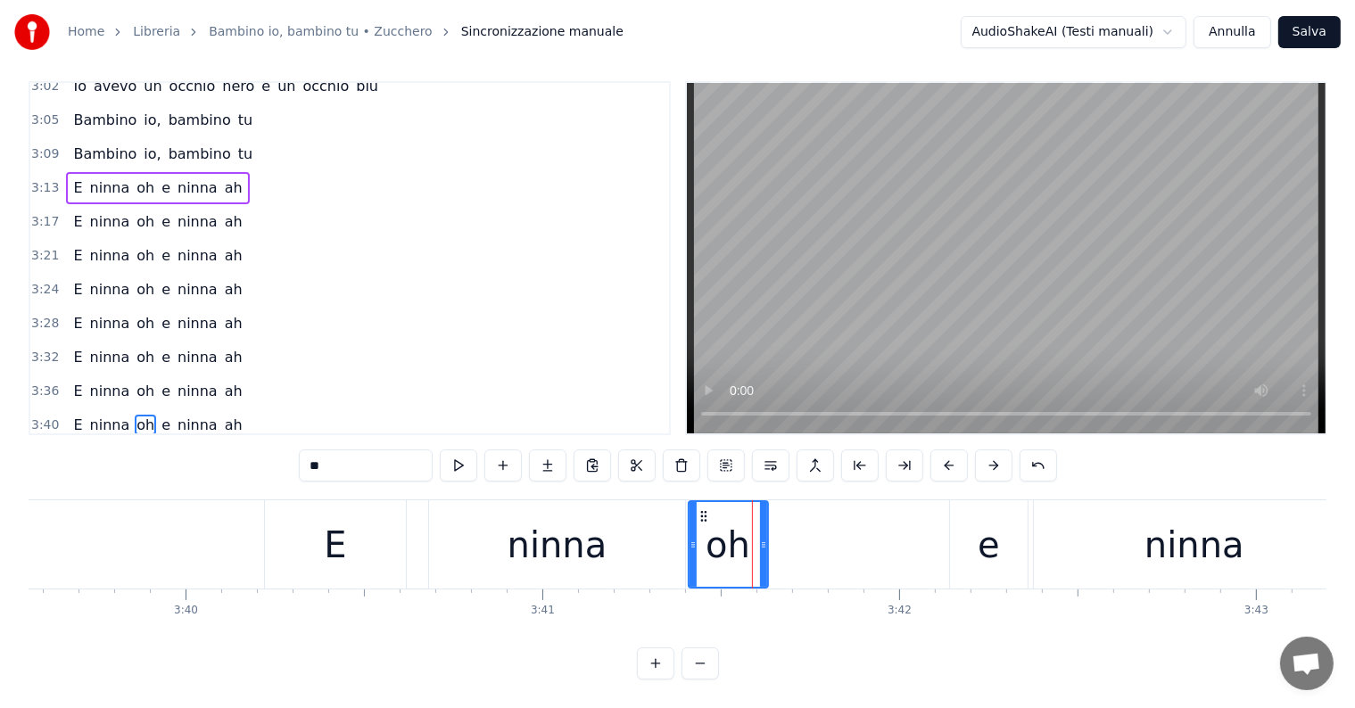
scroll to position [0, 78575]
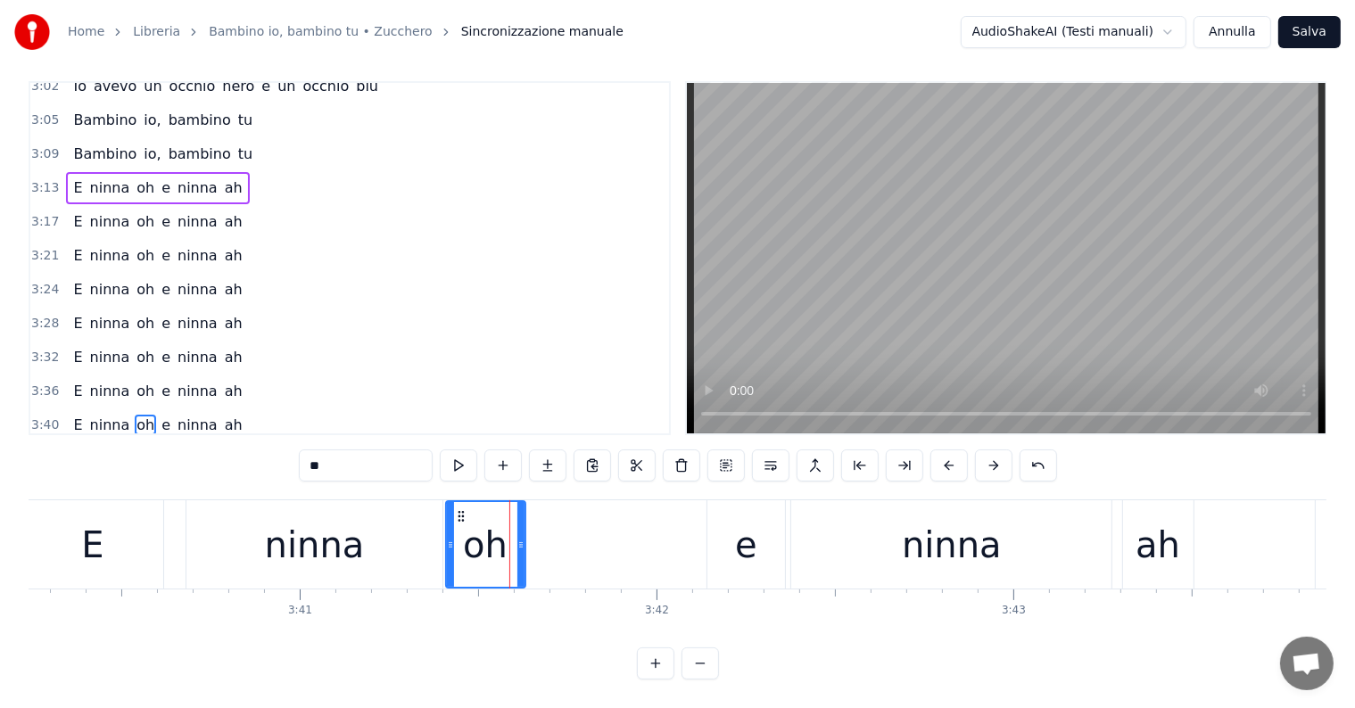
click at [980, 546] on div "ninna" at bounding box center [952, 545] width 100 height 54
type input "*****"
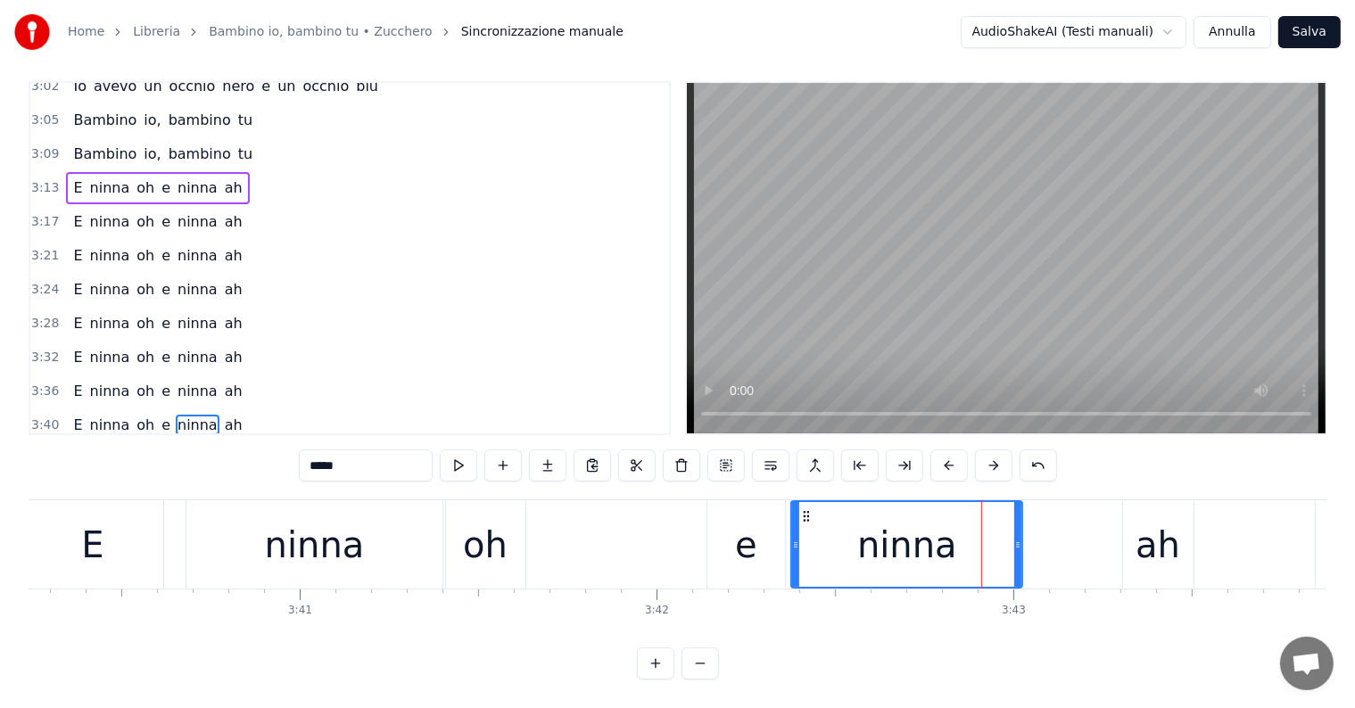
drag, startPoint x: 1106, startPoint y: 517, endPoint x: 1017, endPoint y: 523, distance: 89.4
click at [1017, 523] on div at bounding box center [1017, 544] width 7 height 85
click at [1025, 523] on div "E ninna oh e ninna ah" at bounding box center [609, 544] width 1176 height 88
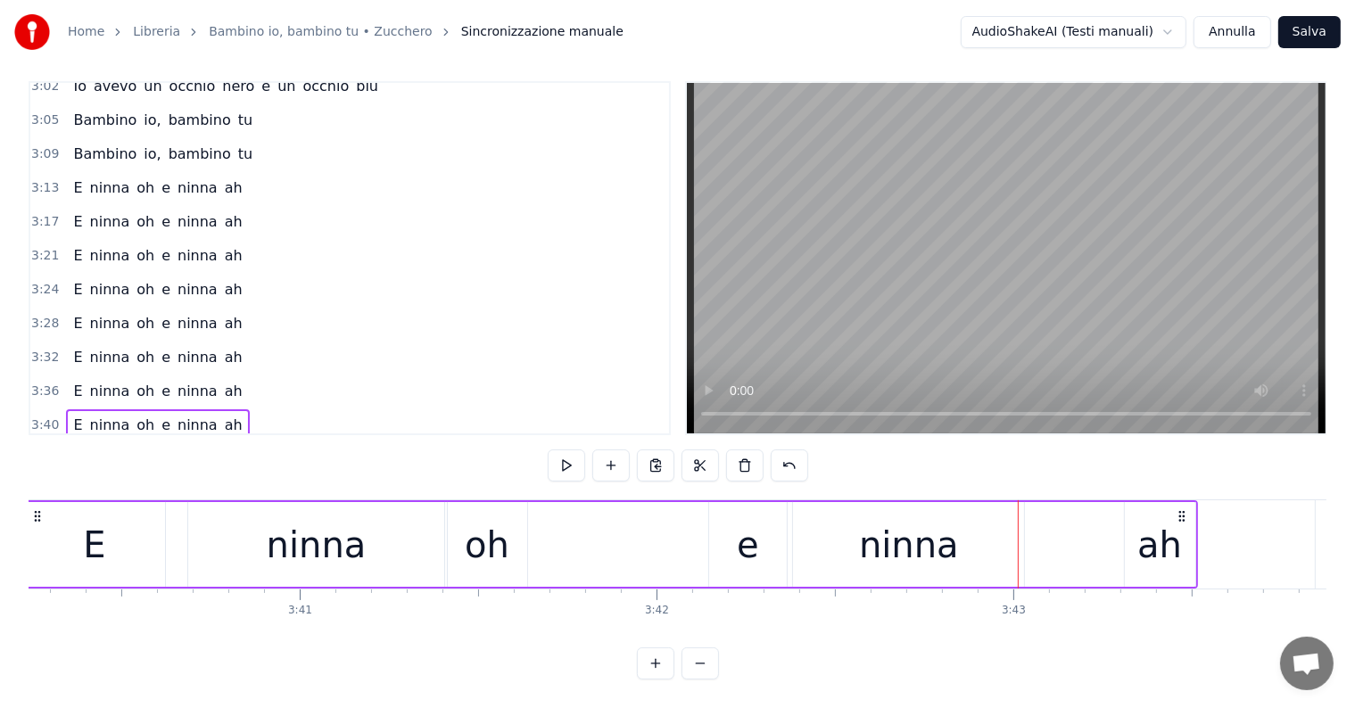
click at [950, 547] on div "ninna" at bounding box center [909, 545] width 100 height 54
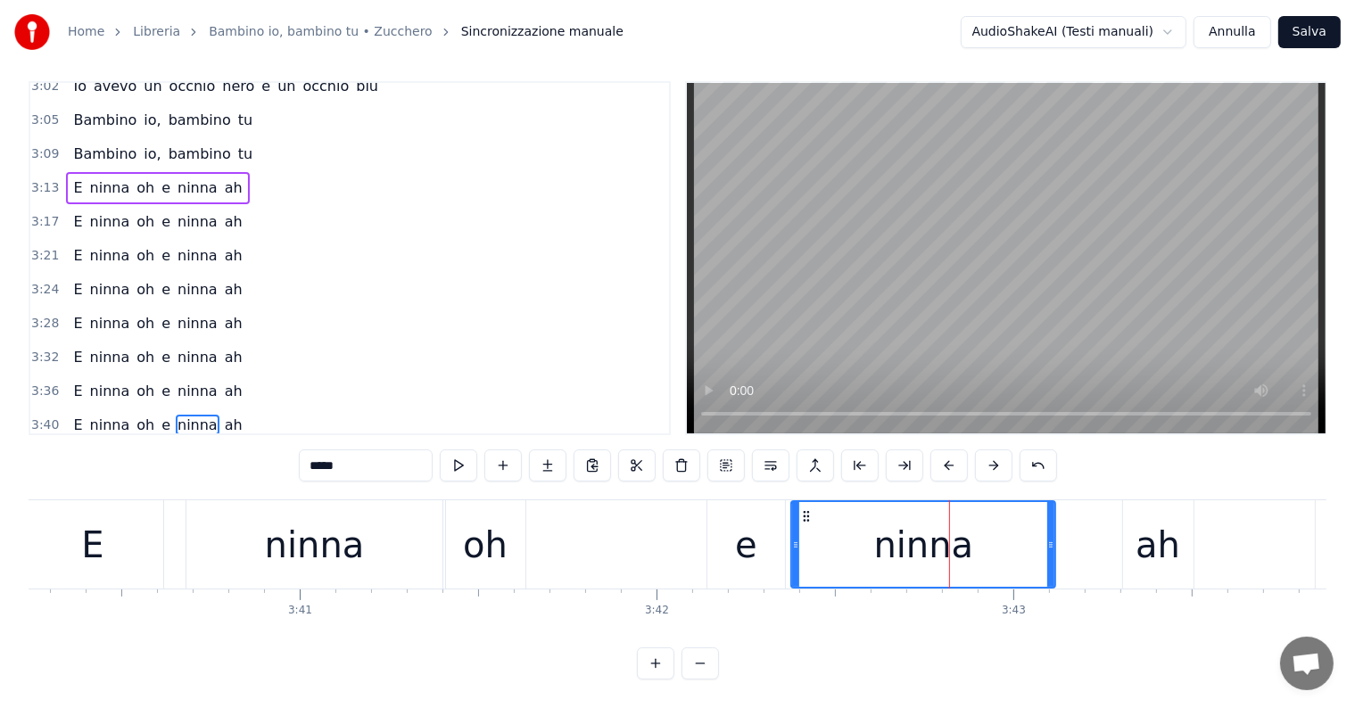
drag, startPoint x: 1019, startPoint y: 516, endPoint x: 1052, endPoint y: 520, distance: 33.2
click at [1052, 520] on div at bounding box center [1050, 544] width 7 height 85
click at [1164, 531] on div "ah" at bounding box center [1157, 545] width 45 height 54
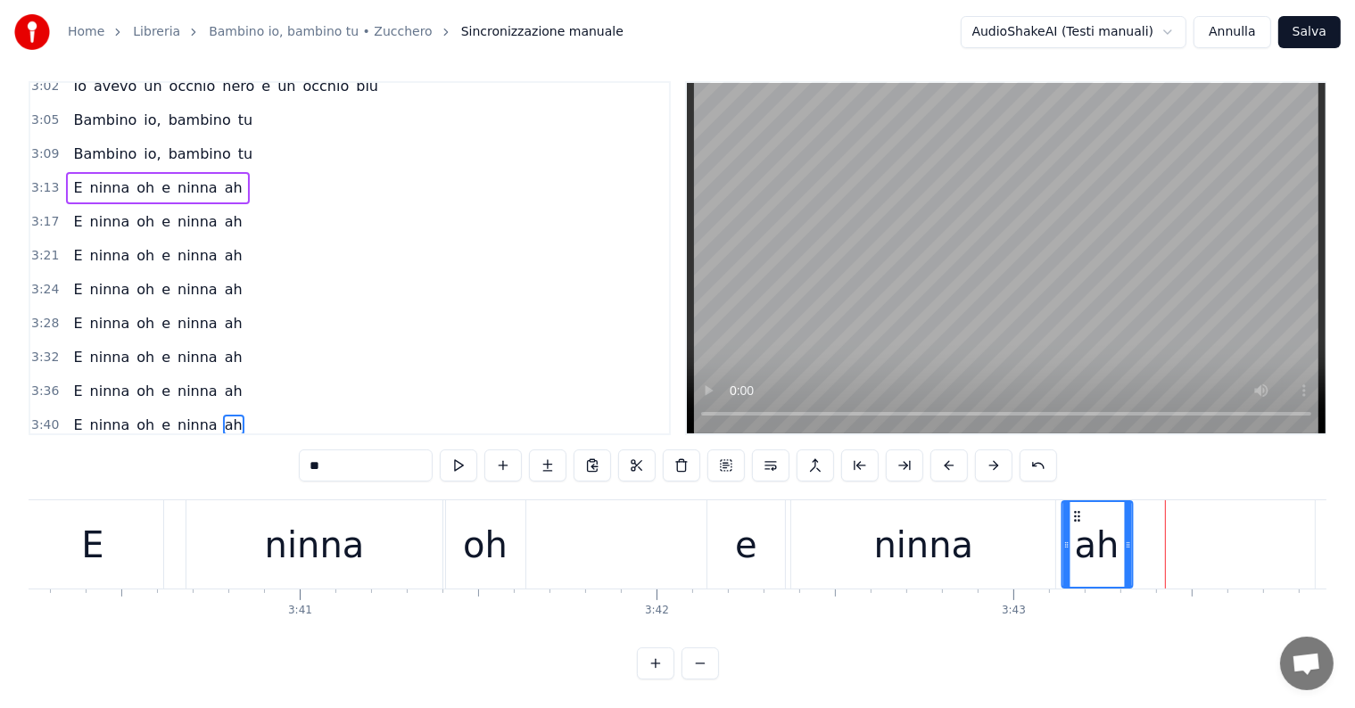
drag, startPoint x: 1137, startPoint y: 505, endPoint x: 1076, endPoint y: 512, distance: 62.0
click at [1076, 512] on div "ah" at bounding box center [1096, 544] width 69 height 85
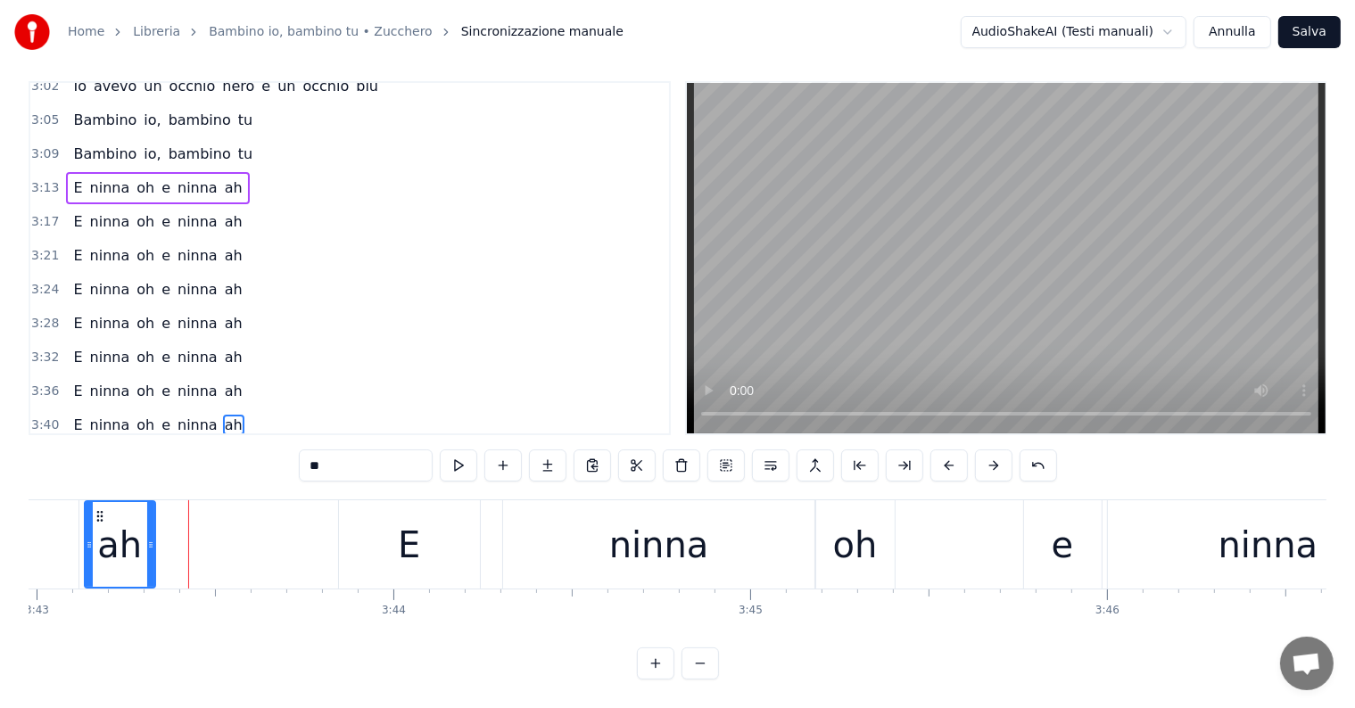
scroll to position [0, 79674]
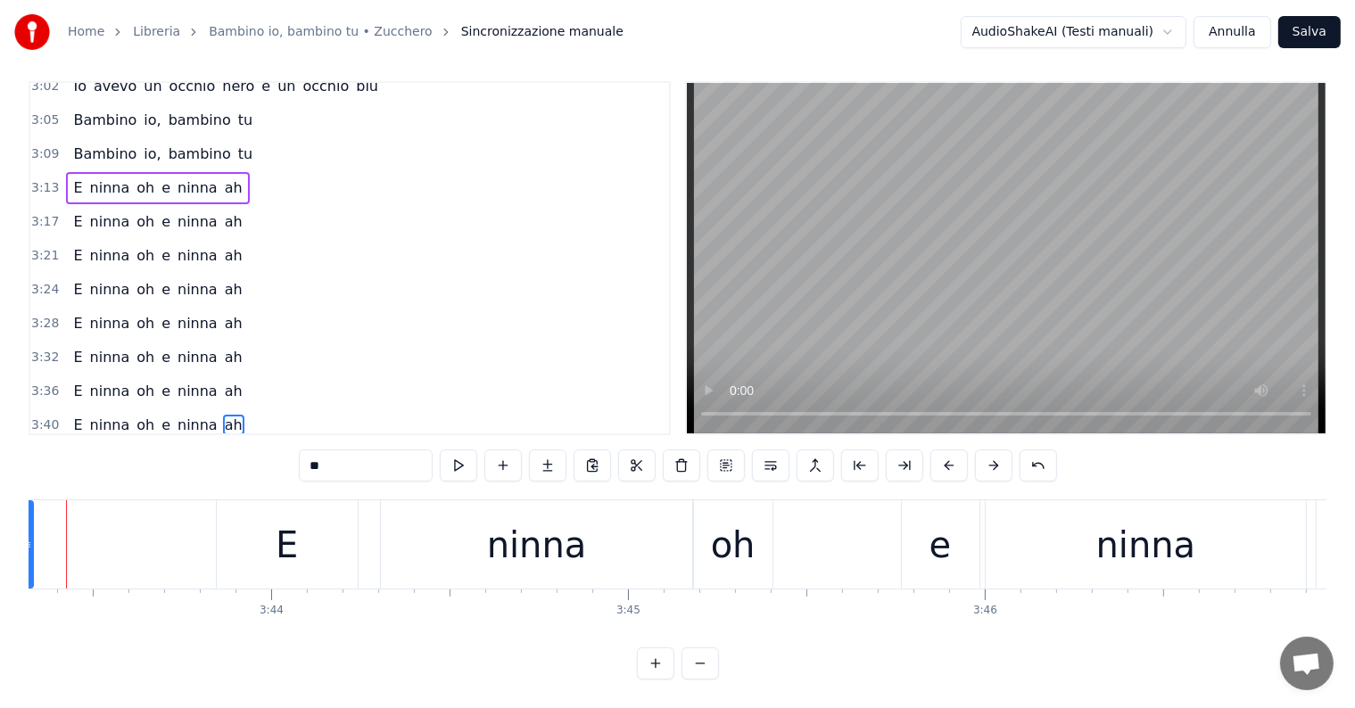
click at [588, 538] on div "ninna" at bounding box center [537, 544] width 312 height 88
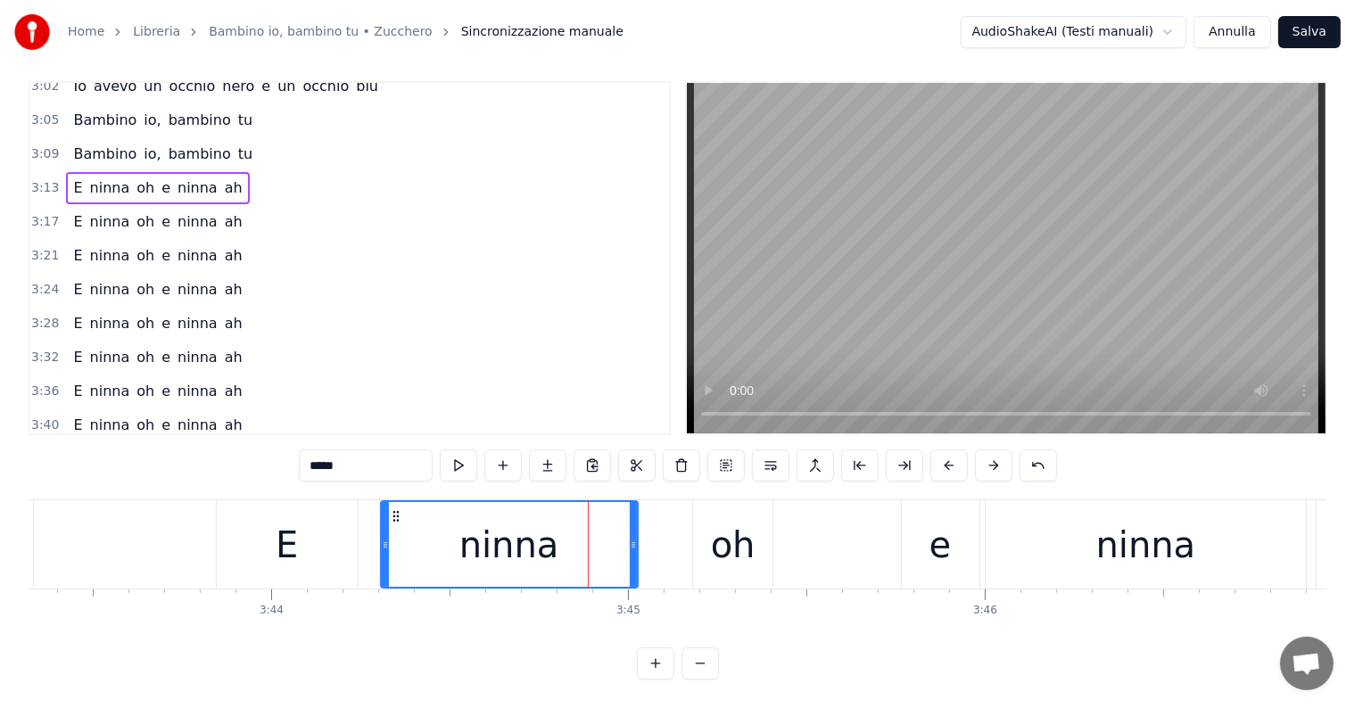
drag, startPoint x: 689, startPoint y: 506, endPoint x: 634, endPoint y: 514, distance: 55.9
click at [634, 514] on div at bounding box center [633, 544] width 7 height 85
click at [717, 536] on div "oh" at bounding box center [733, 545] width 45 height 54
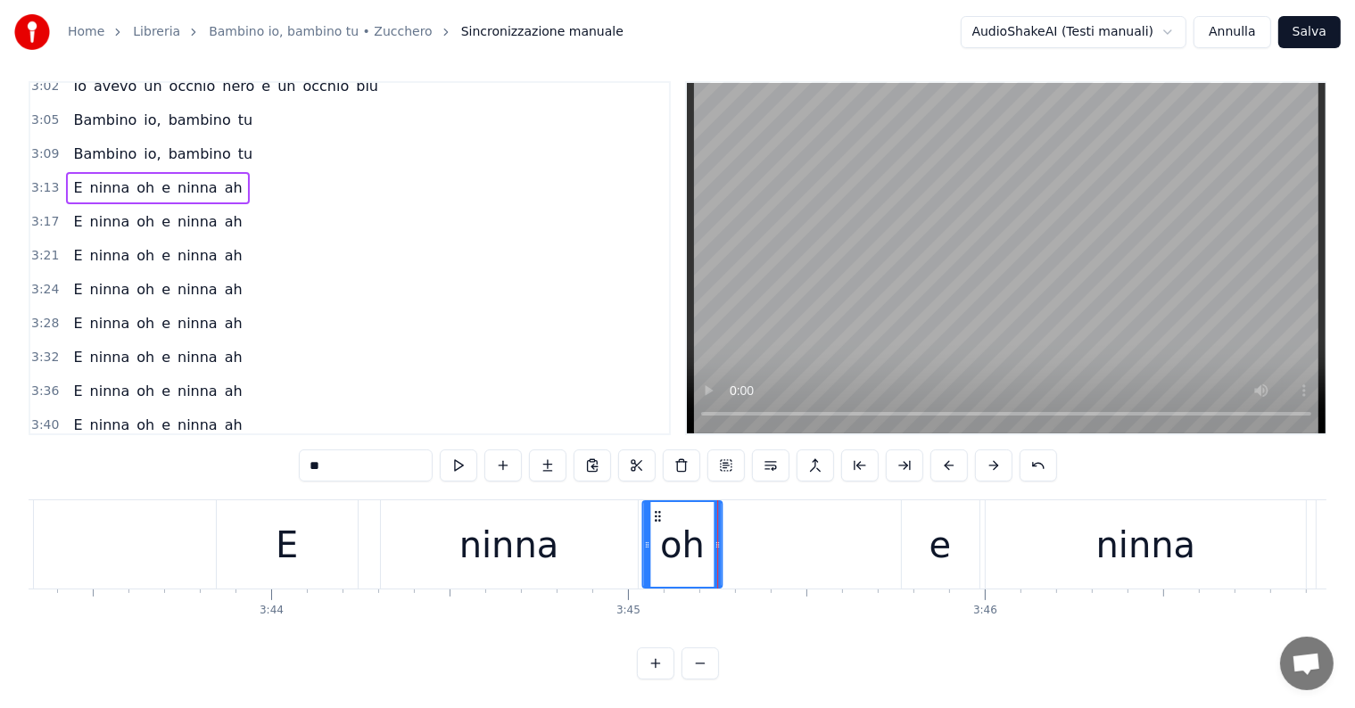
drag, startPoint x: 706, startPoint y: 493, endPoint x: 654, endPoint y: 508, distance: 54.5
click at [654, 508] on div "oh" at bounding box center [682, 544] width 78 height 85
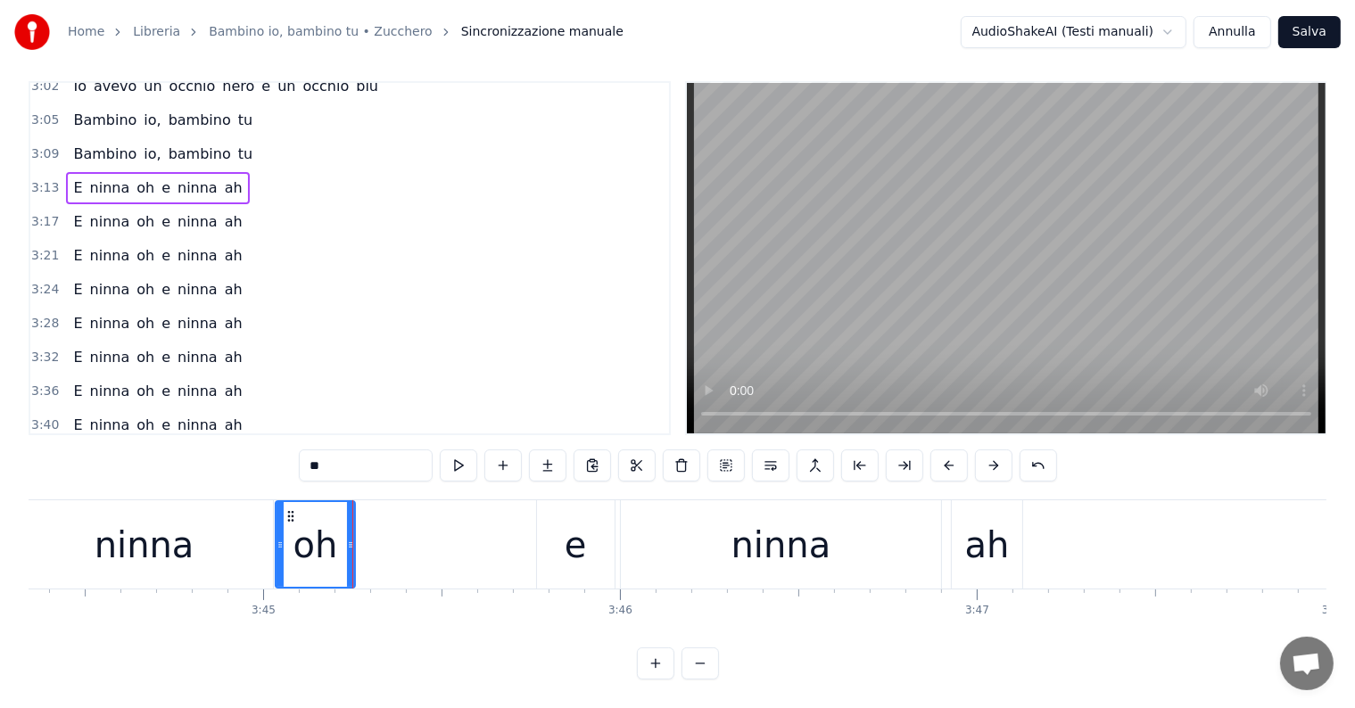
click at [849, 565] on div "ninna" at bounding box center [781, 544] width 320 height 88
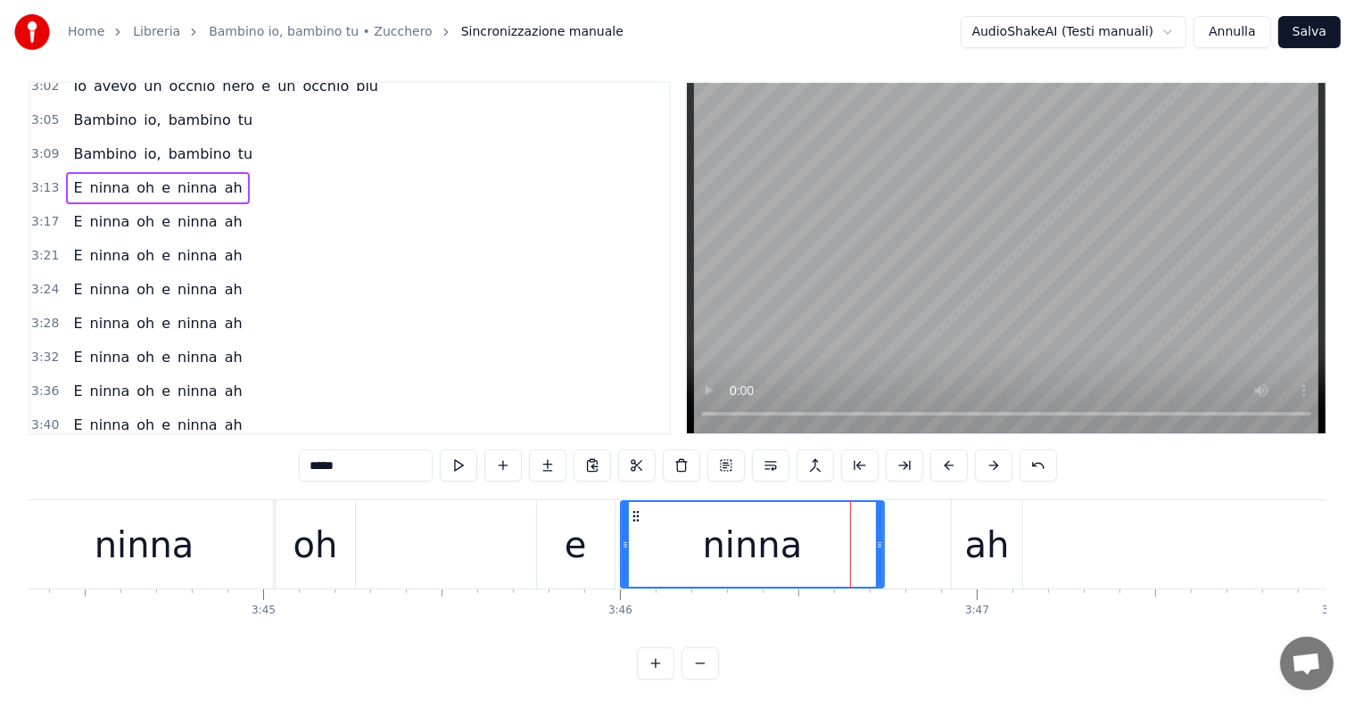
drag, startPoint x: 935, startPoint y: 512, endPoint x: 878, endPoint y: 523, distance: 58.1
click at [878, 523] on div at bounding box center [879, 544] width 7 height 85
click at [977, 527] on div "ah" at bounding box center [987, 545] width 45 height 54
type input "**"
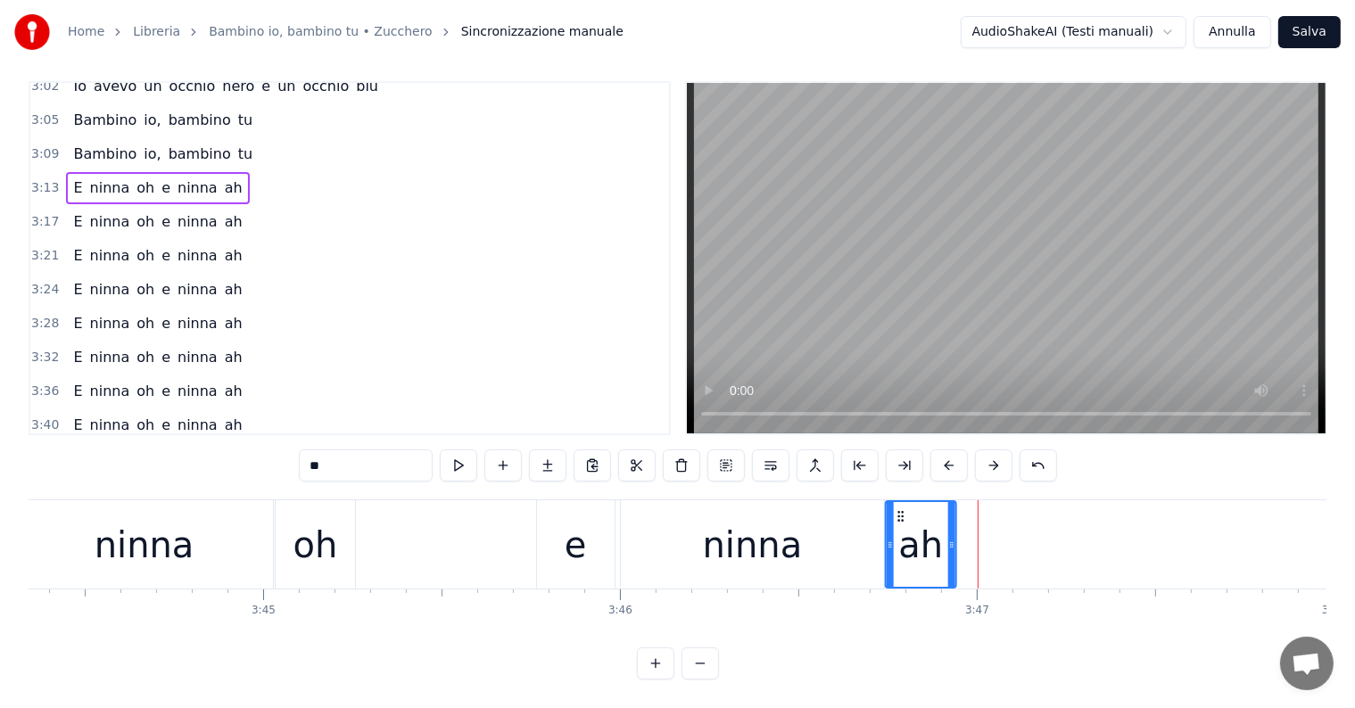
drag, startPoint x: 967, startPoint y: 496, endPoint x: 900, endPoint y: 504, distance: 67.4
click at [900, 509] on icon at bounding box center [901, 516] width 14 height 14
click at [101, 138] on div "Bambino io, bambino tu" at bounding box center [163, 154] width 194 height 32
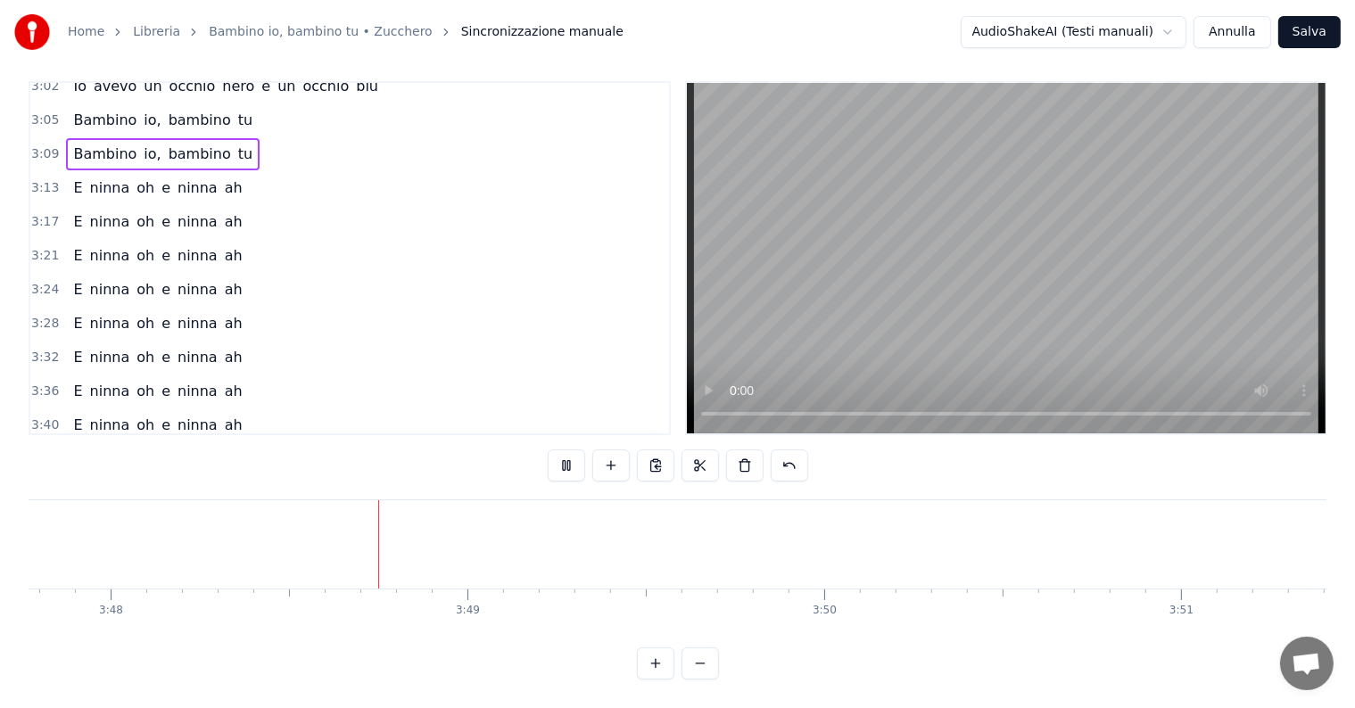
scroll to position [0, 81298]
click at [1312, 30] on button "Salva" at bounding box center [1309, 32] width 62 height 32
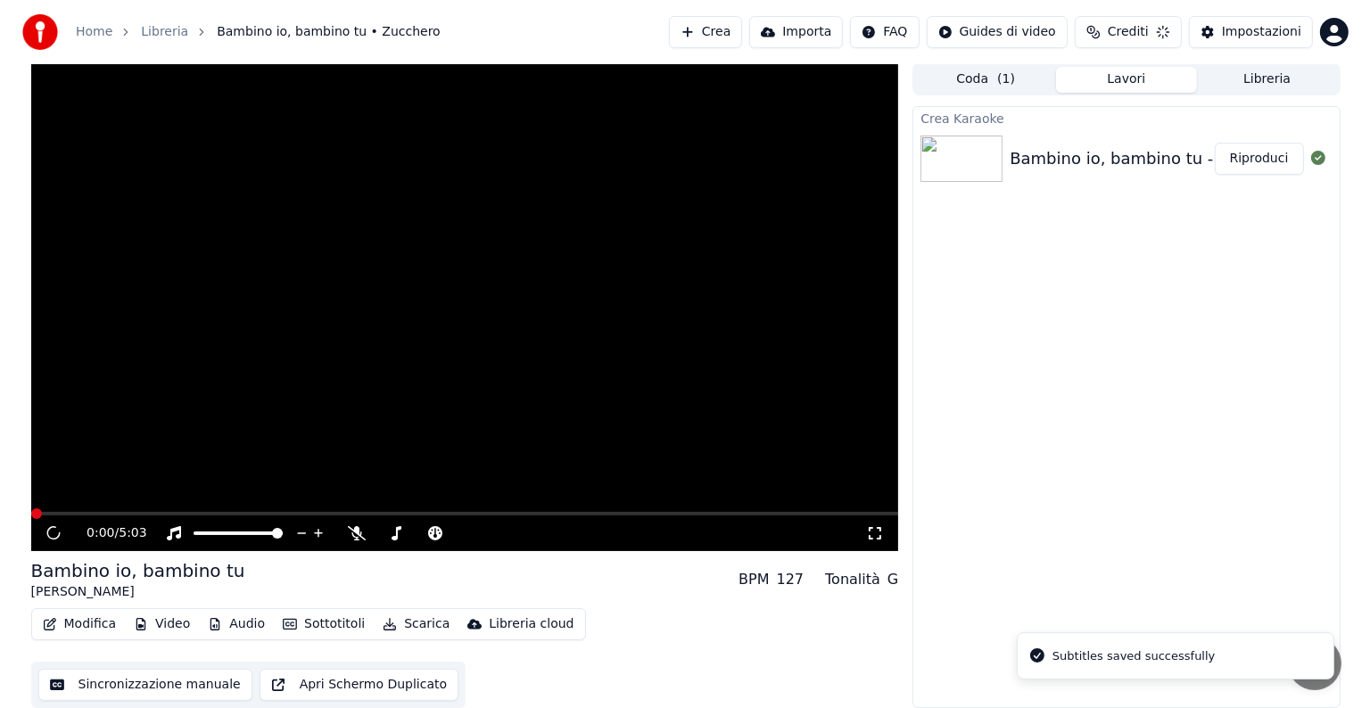
scroll to position [1, 0]
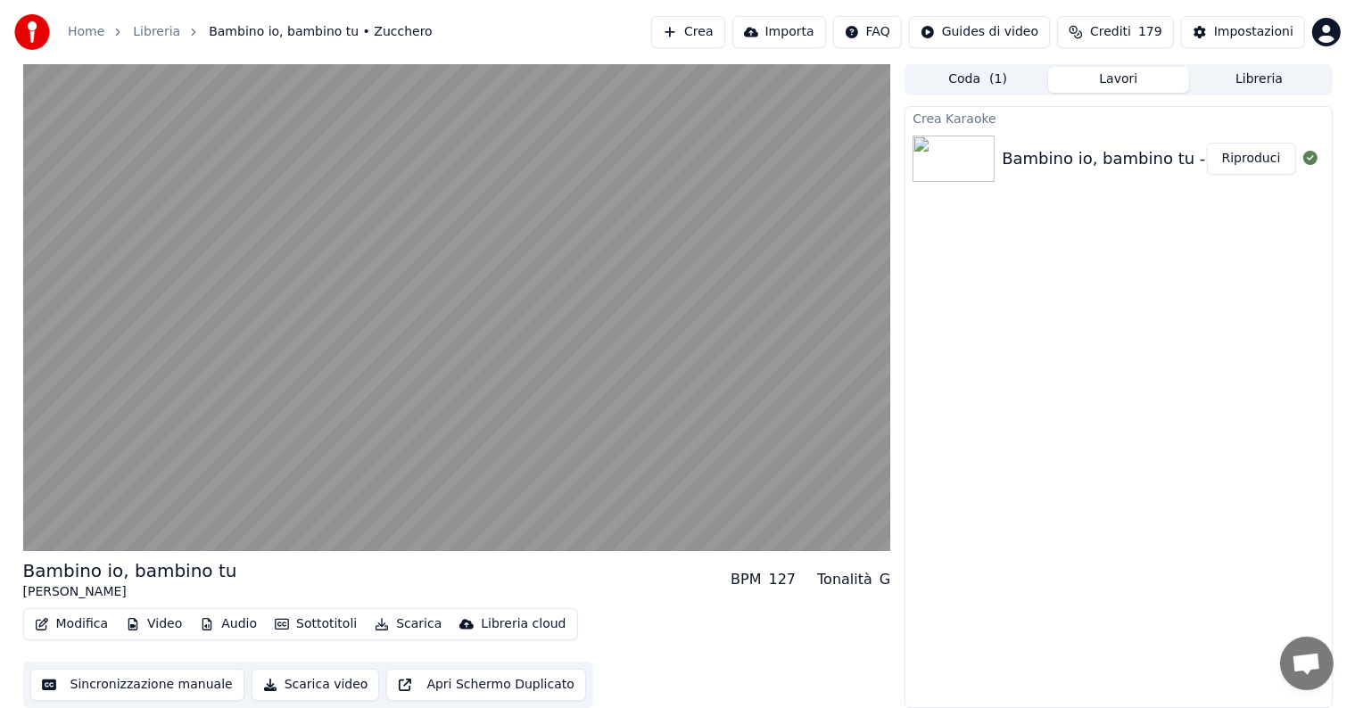
click at [1250, 161] on button "Riproduci" at bounding box center [1251, 159] width 89 height 32
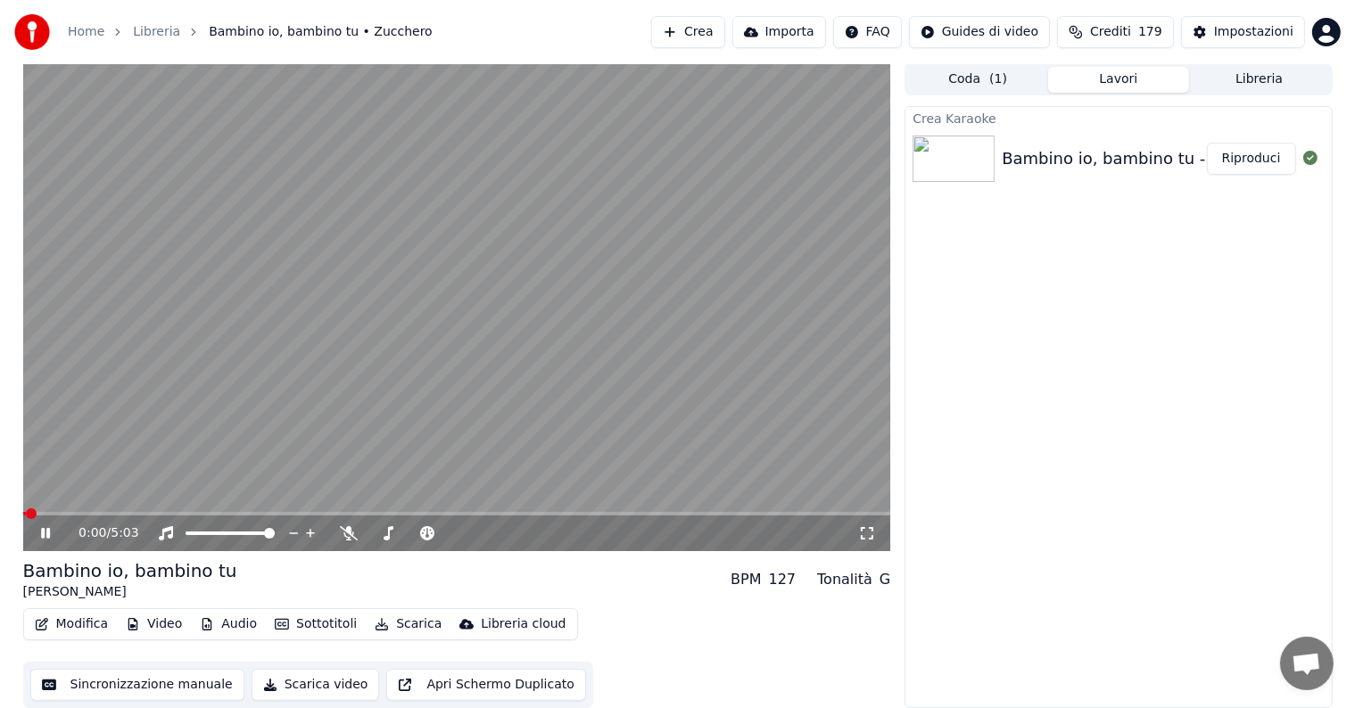
click at [46, 532] on icon at bounding box center [45, 533] width 9 height 11
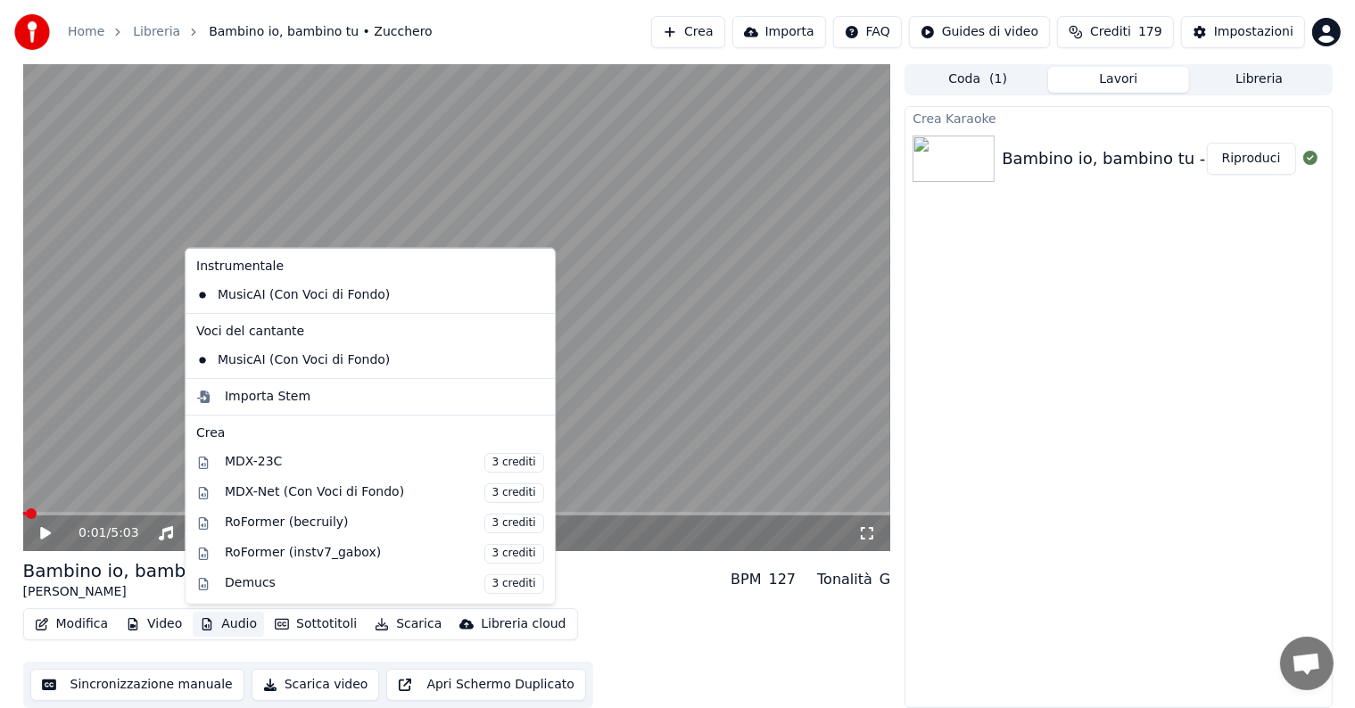
click at [239, 626] on button "Audio" at bounding box center [228, 624] width 71 height 25
click at [285, 490] on div "MDX-Net (Con Voci di Fondo) 3 crediti" at bounding box center [384, 493] width 319 height 20
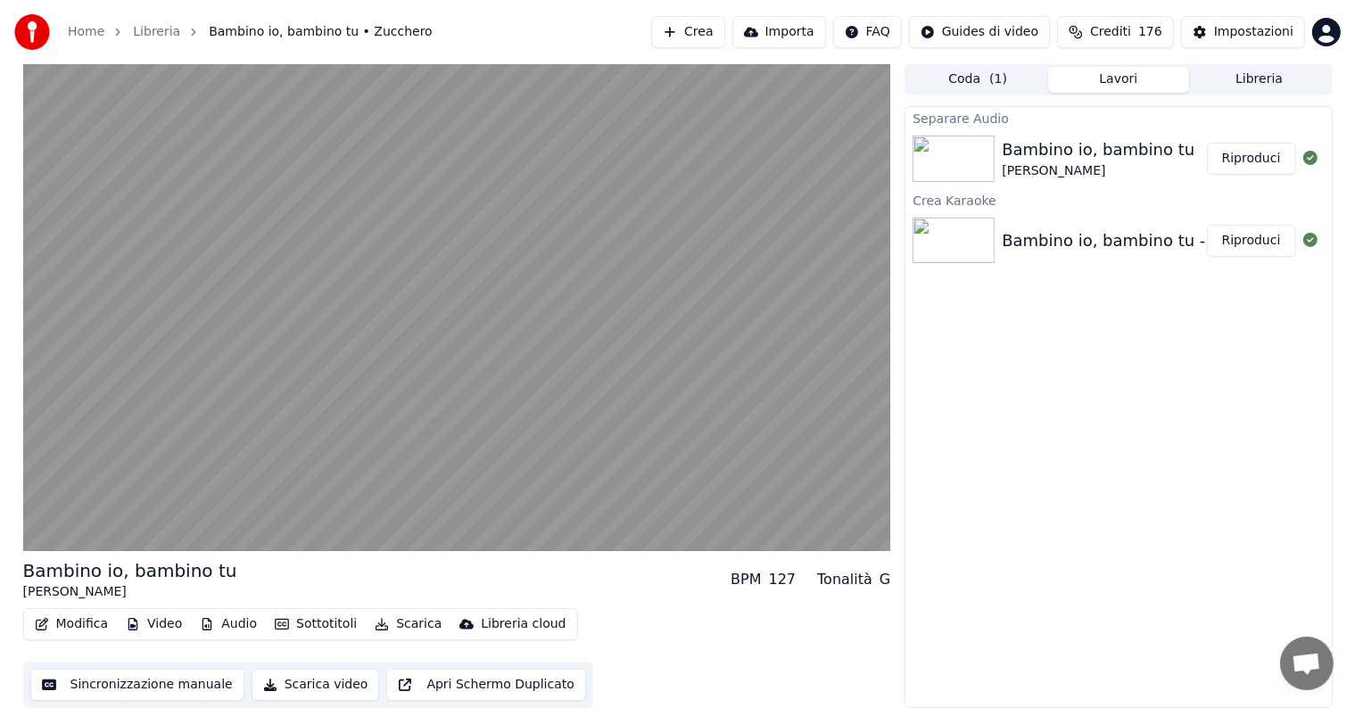
click at [1243, 158] on button "Riproduci" at bounding box center [1251, 159] width 89 height 32
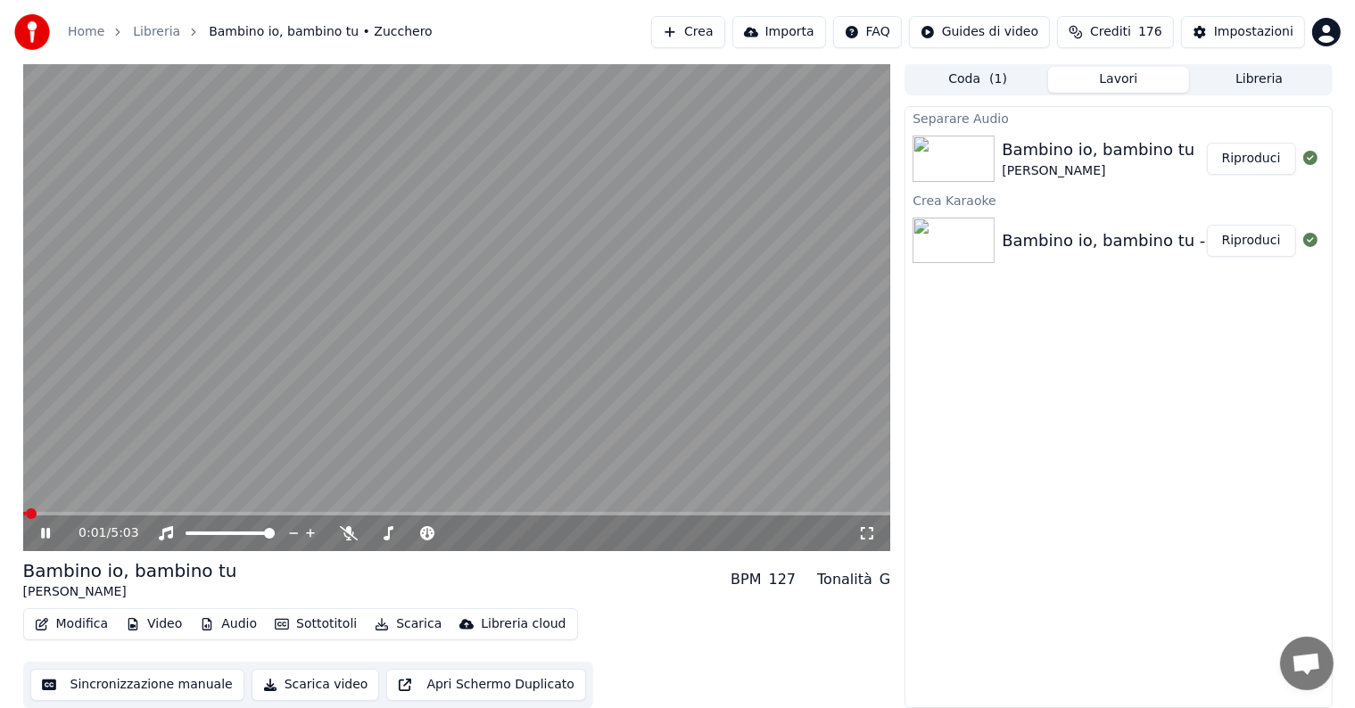
click at [46, 530] on icon at bounding box center [45, 533] width 9 height 11
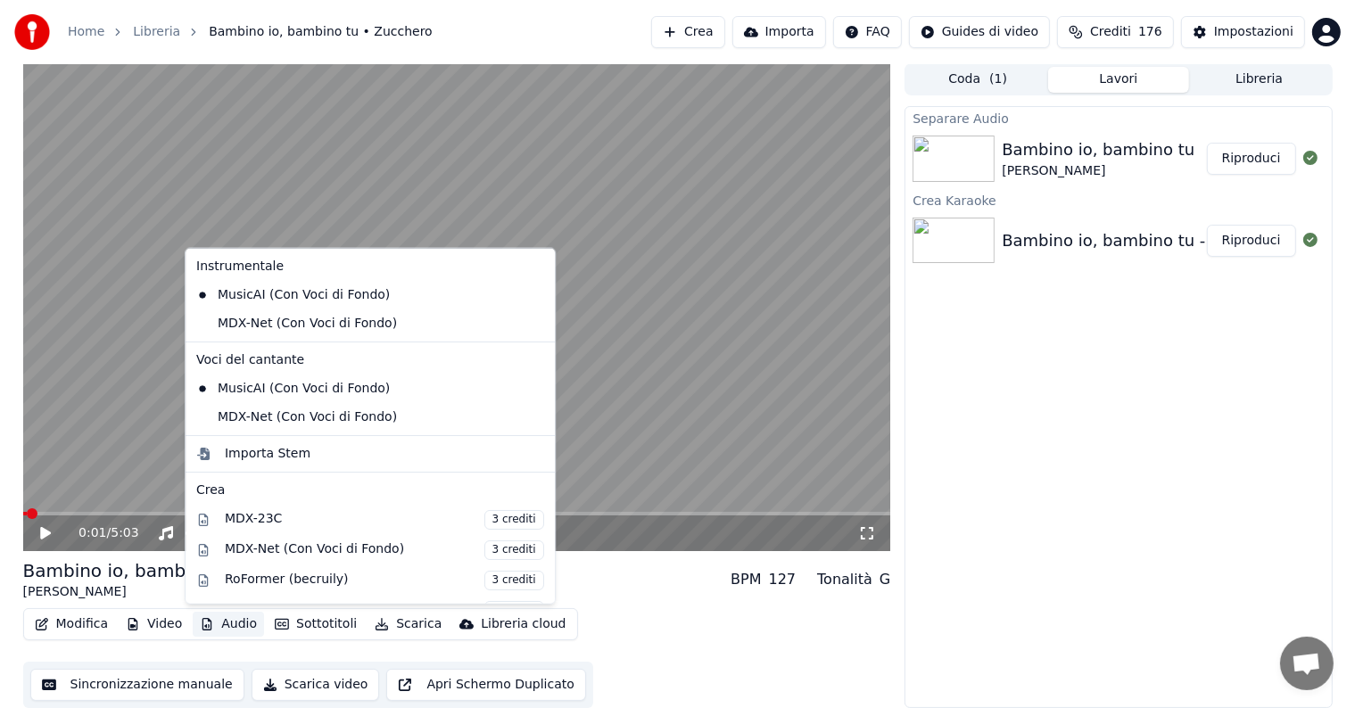
click at [227, 621] on button "Audio" at bounding box center [228, 624] width 71 height 25
click at [280, 326] on div "MDX-Net (Con Voci di Fondo)" at bounding box center [356, 323] width 335 height 29
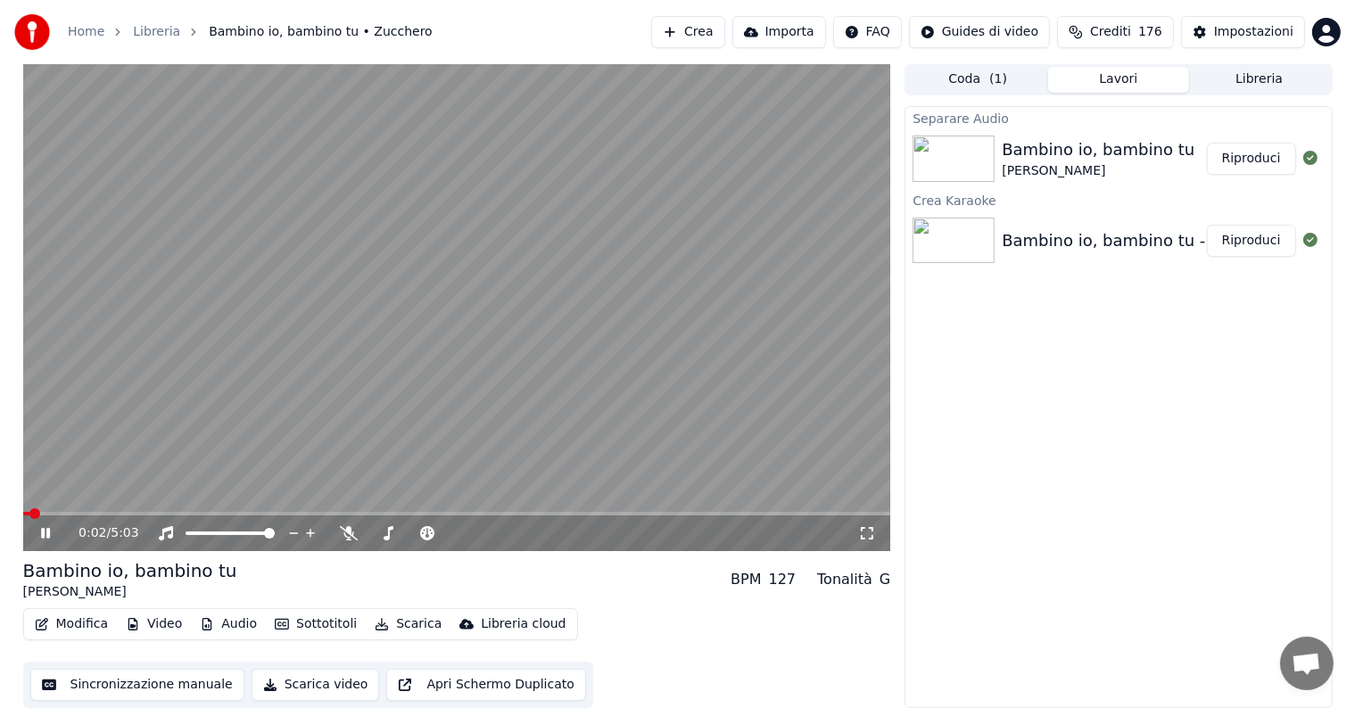
click at [45, 532] on icon at bounding box center [58, 533] width 42 height 14
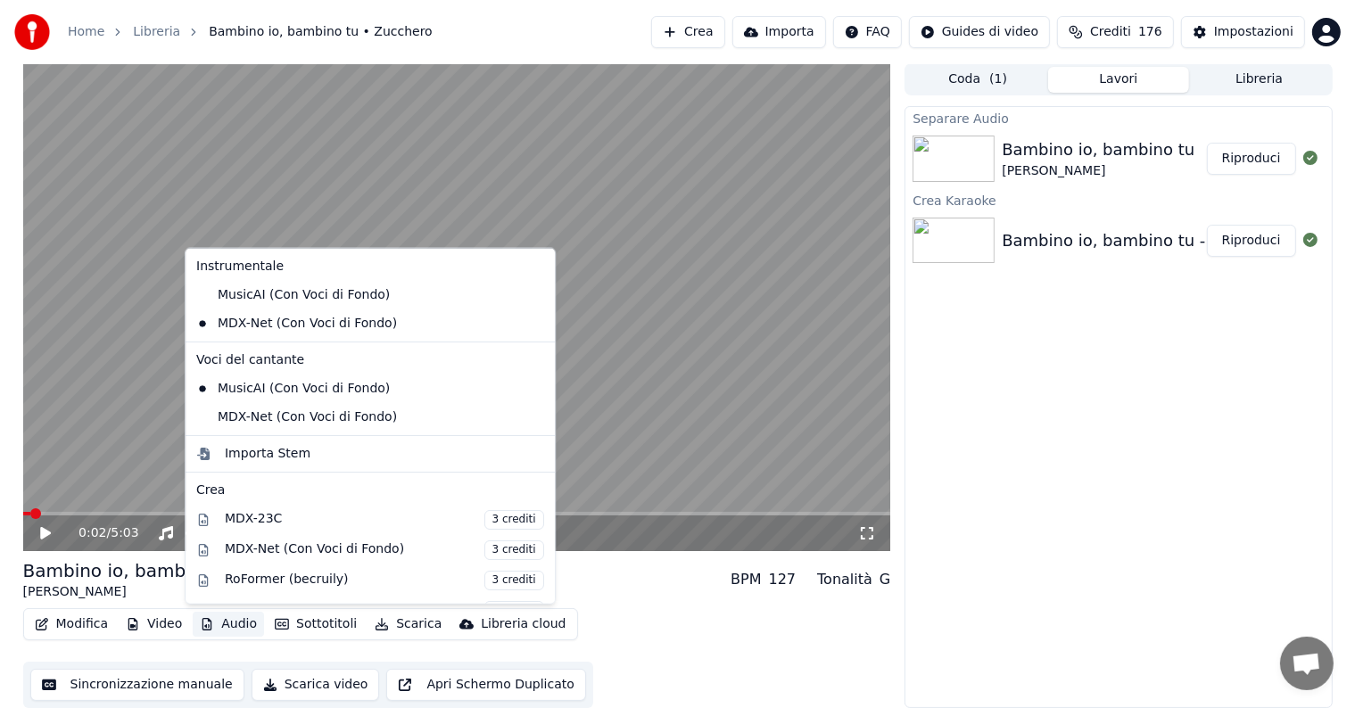
click at [221, 624] on button "Audio" at bounding box center [228, 624] width 71 height 25
click at [260, 410] on div "MDX-Net (Con Voci di Fondo)" at bounding box center [356, 417] width 335 height 29
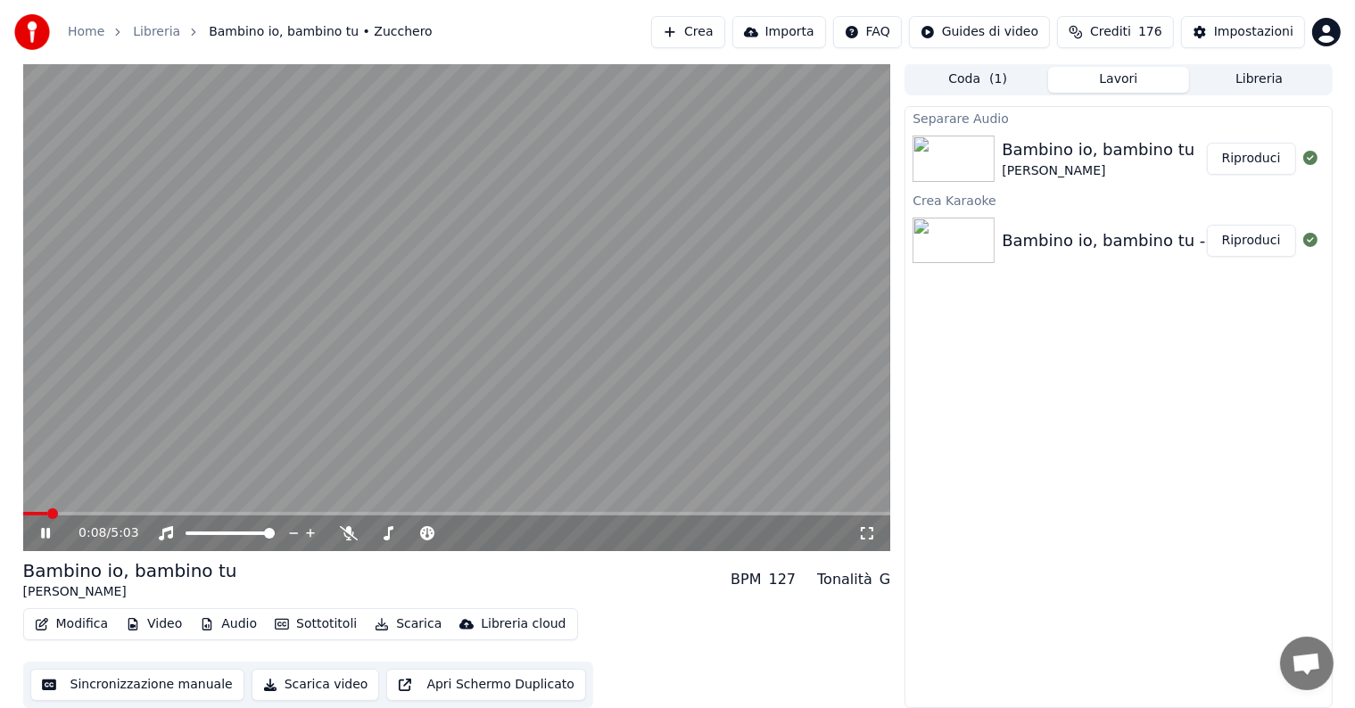
click at [536, 514] on span at bounding box center [457, 514] width 868 height 4
click at [614, 512] on span at bounding box center [457, 514] width 868 height 4
click at [44, 532] on icon at bounding box center [45, 533] width 9 height 11
click at [404, 624] on button "Scarica" at bounding box center [407, 624] width 81 height 25
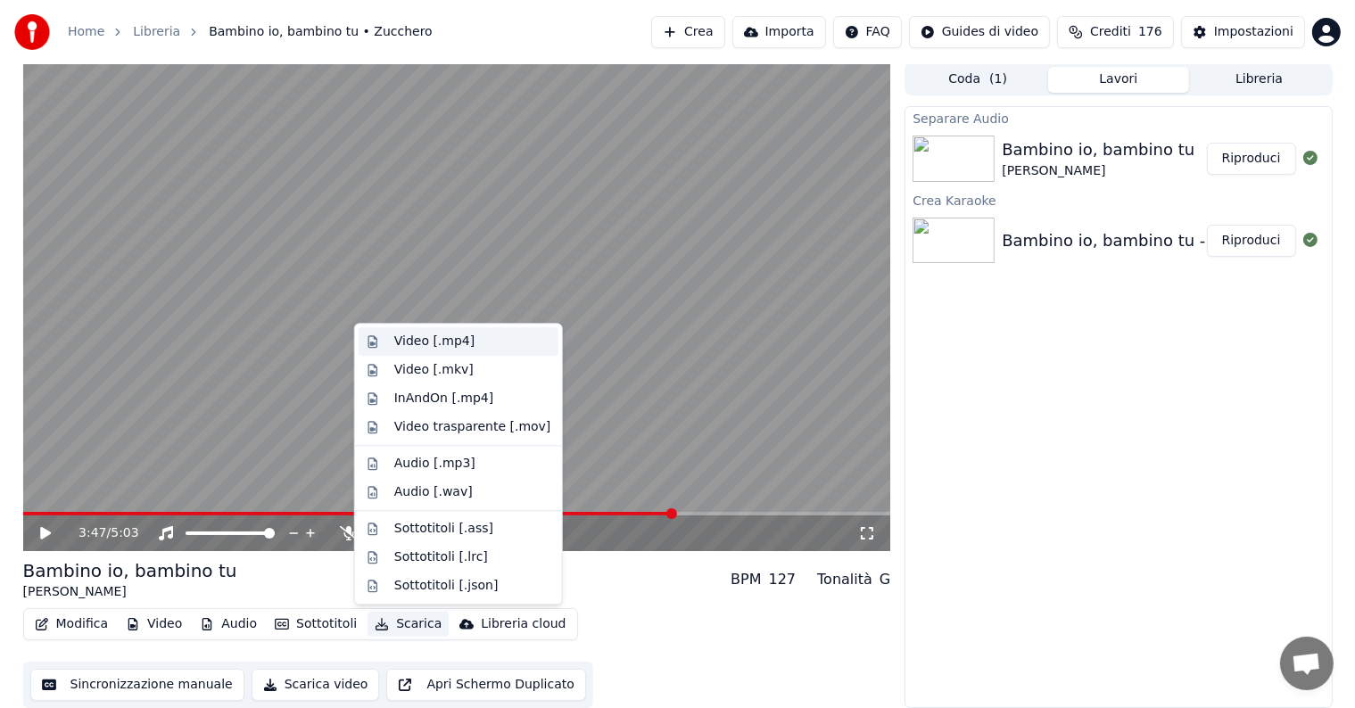
click at [471, 339] on div "Video [.mp4]" at bounding box center [472, 342] width 157 height 18
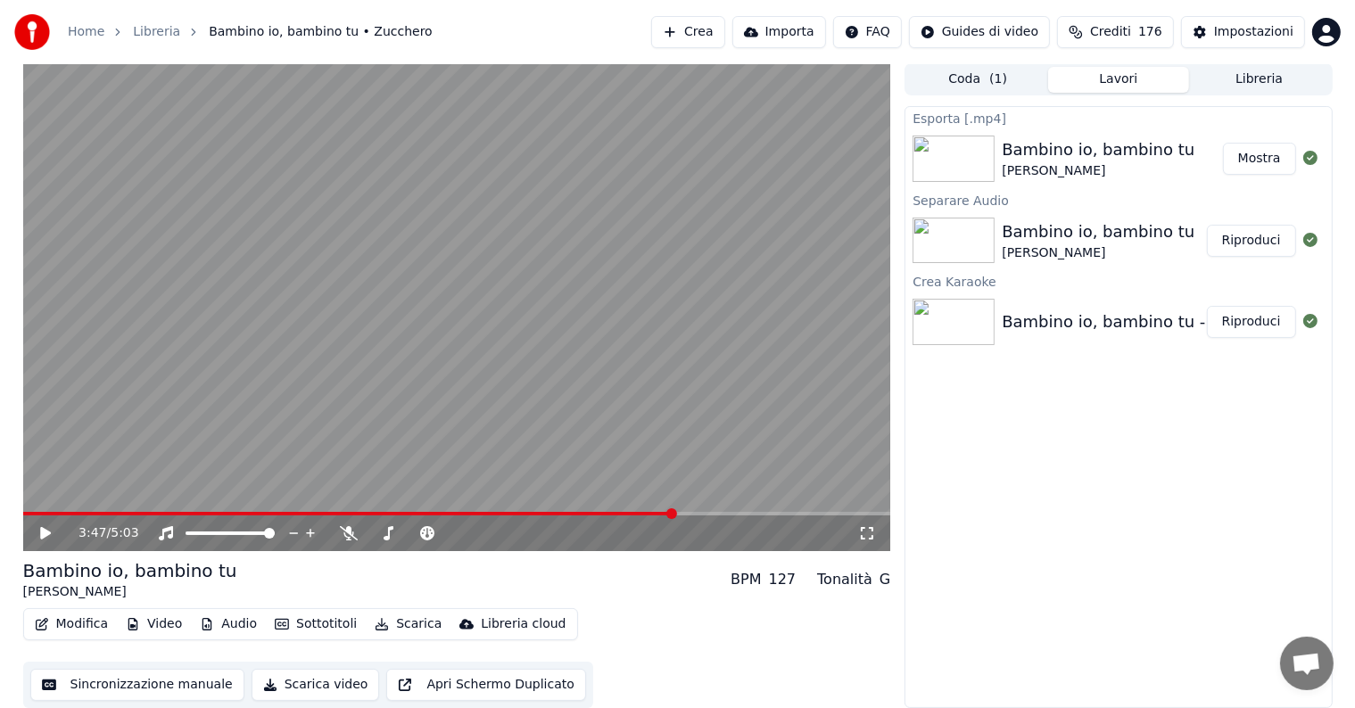
click at [1260, 158] on button "Mostra" at bounding box center [1259, 159] width 73 height 32
click at [711, 29] on button "Crea" at bounding box center [687, 32] width 73 height 32
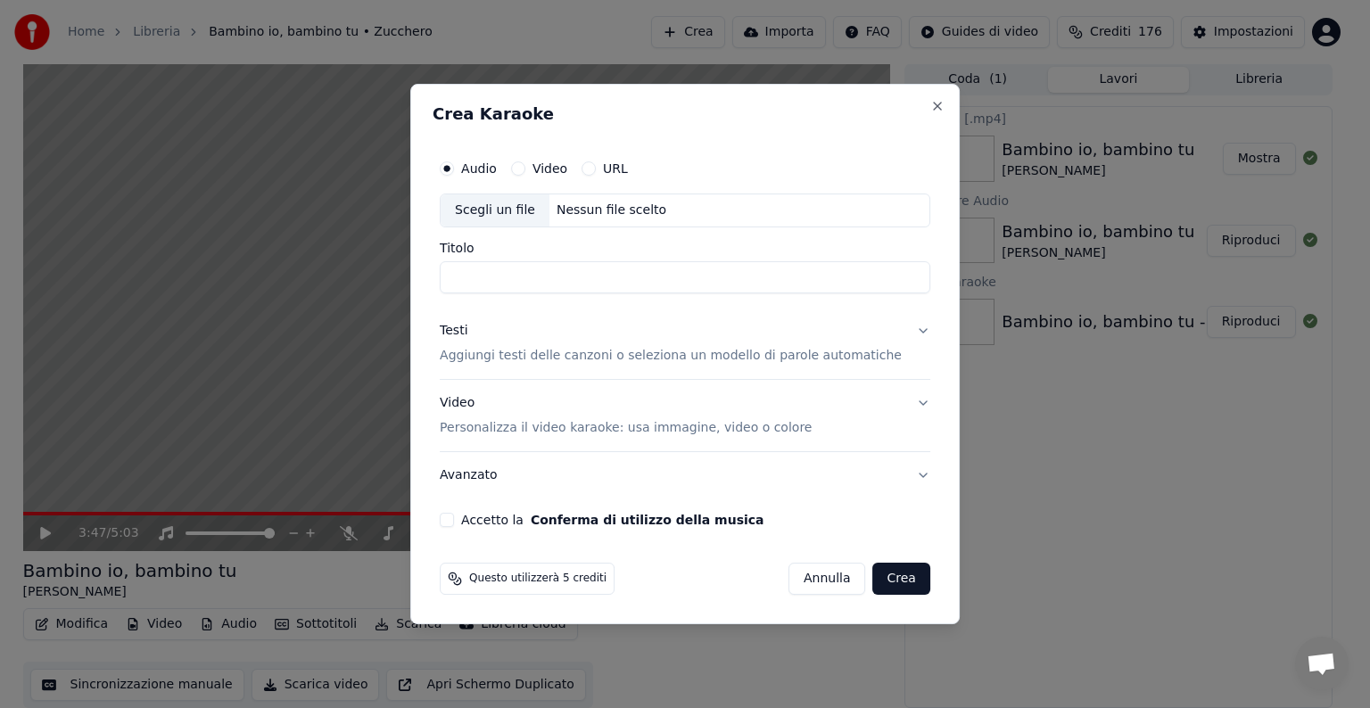
click at [591, 210] on div "Nessun file scelto" at bounding box center [611, 211] width 124 height 18
type input "**********"
click at [898, 328] on button "Testi Aggiungi testi delle canzoni o seleziona un modello di parole automatiche" at bounding box center [685, 343] width 491 height 71
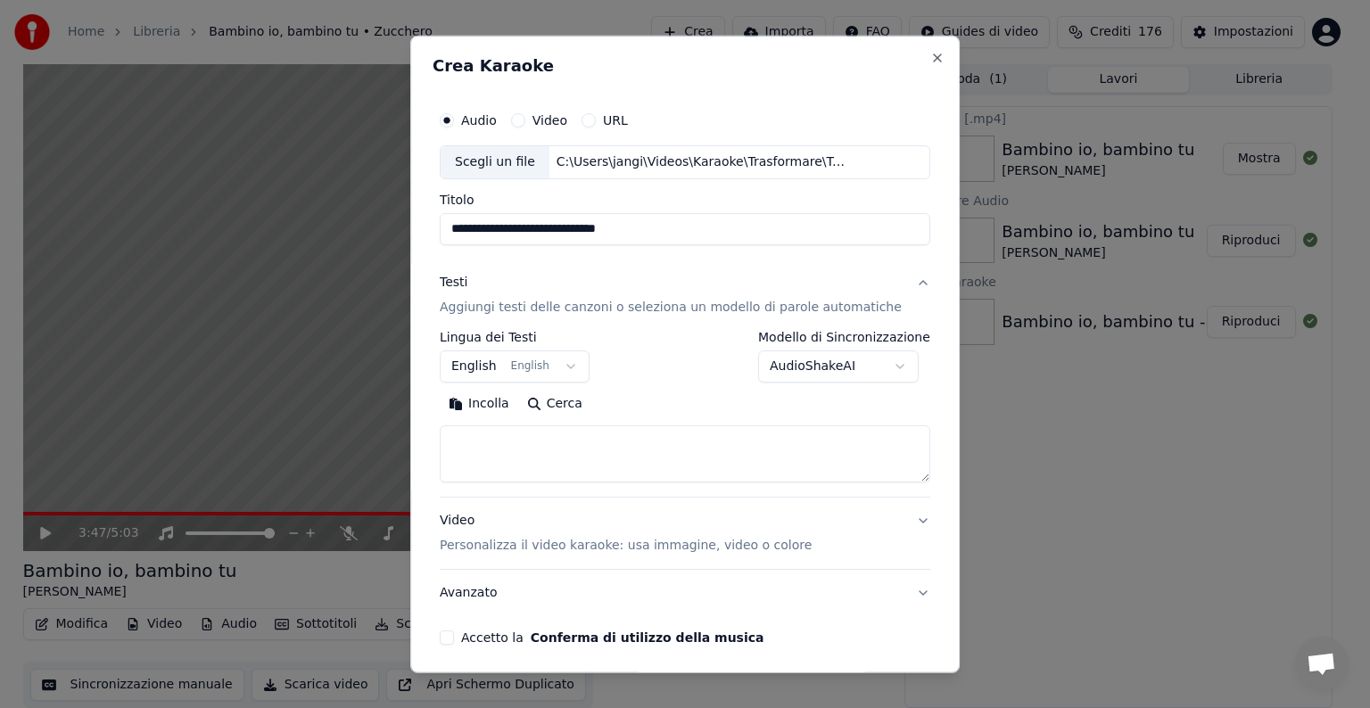
click at [574, 359] on body "**********" at bounding box center [677, 353] width 1355 height 708
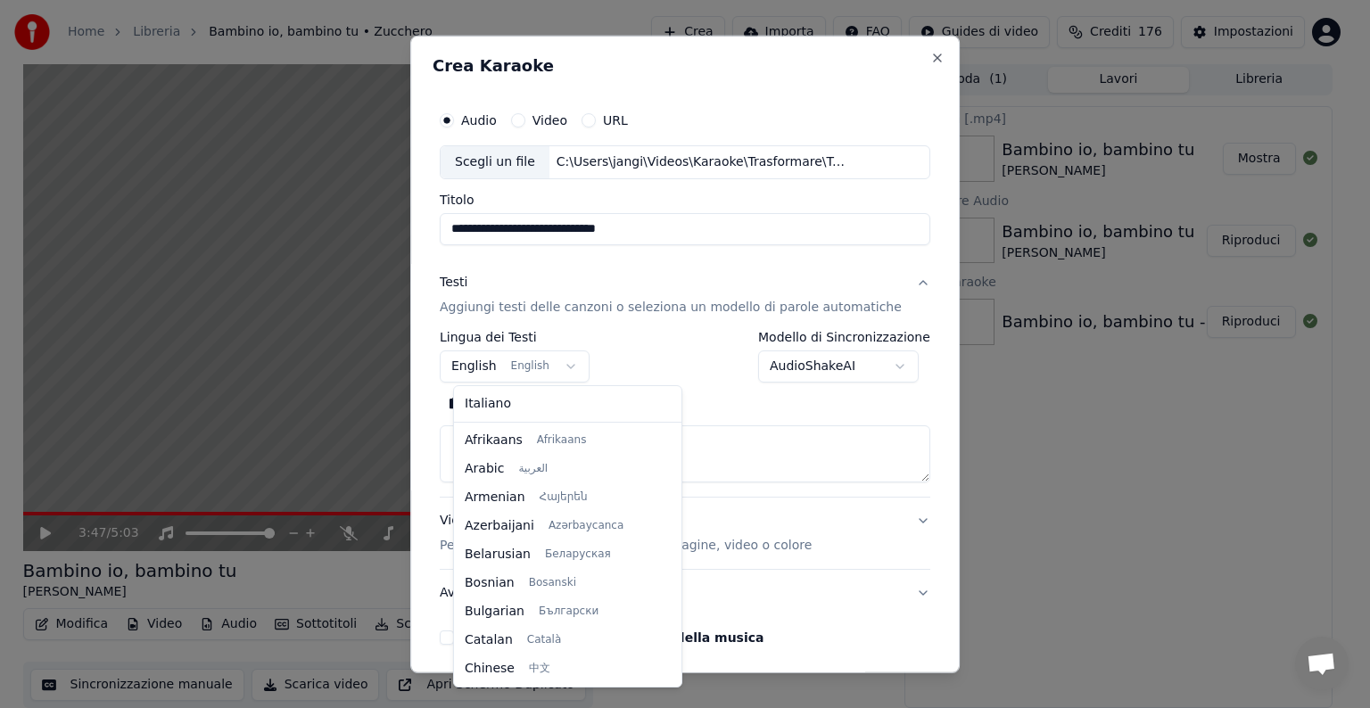
scroll to position [143, 0]
select select "**"
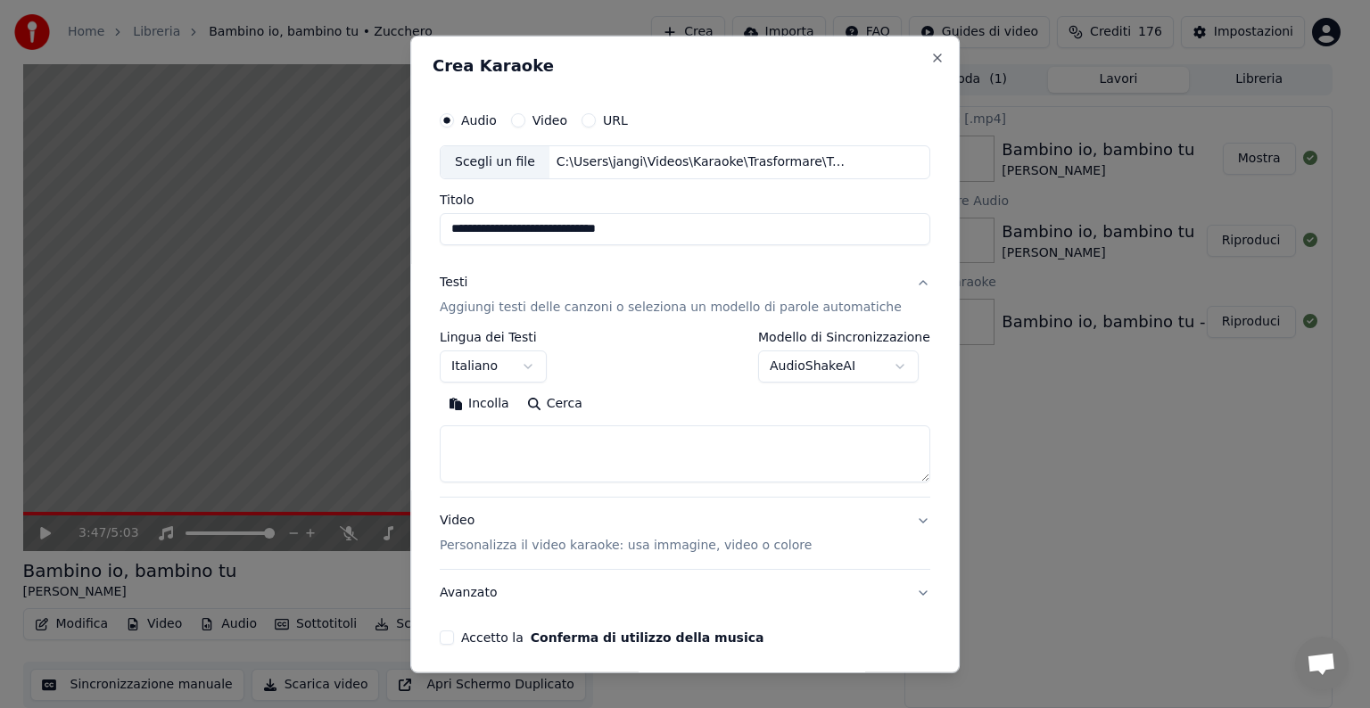
click at [485, 448] on textarea at bounding box center [685, 453] width 491 height 57
click at [499, 396] on button "Incolla" at bounding box center [479, 404] width 78 height 29
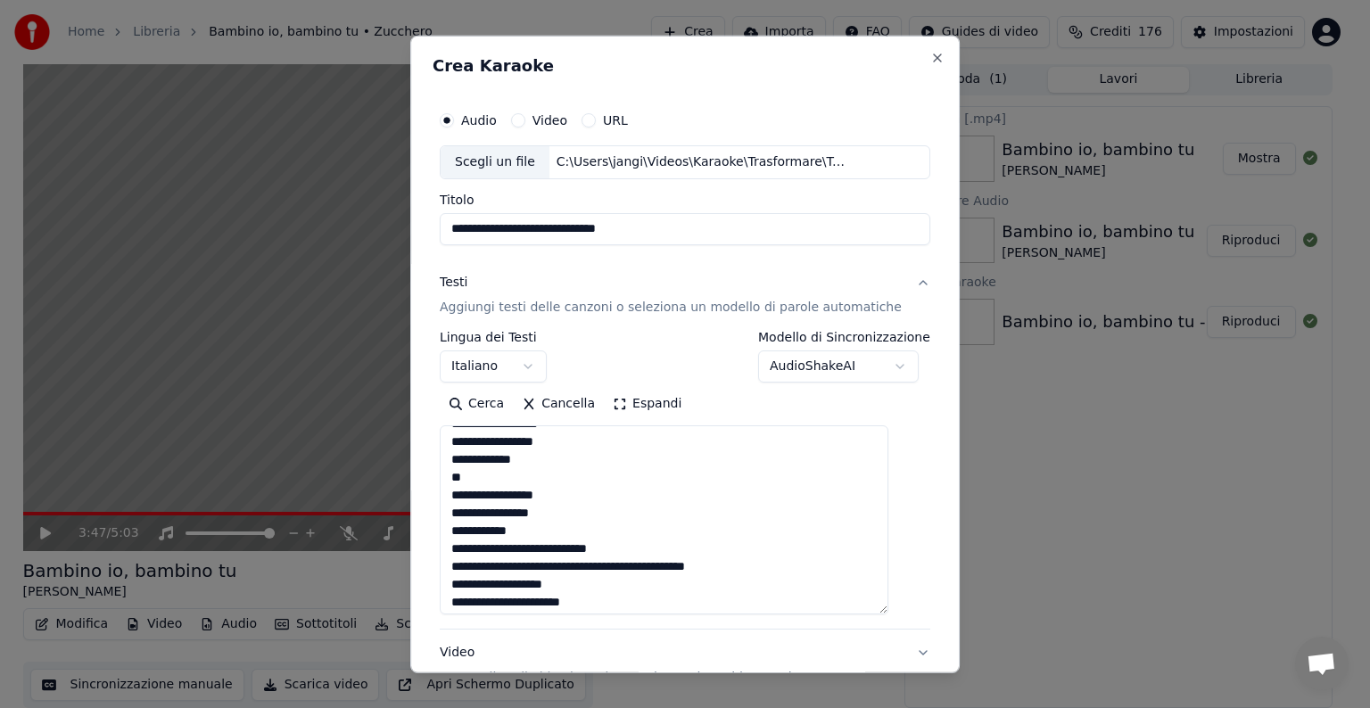
drag, startPoint x: 899, startPoint y: 479, endPoint x: 908, endPoint y: 621, distance: 142.1
click at [908, 621] on div "**********" at bounding box center [685, 439] width 505 height 689
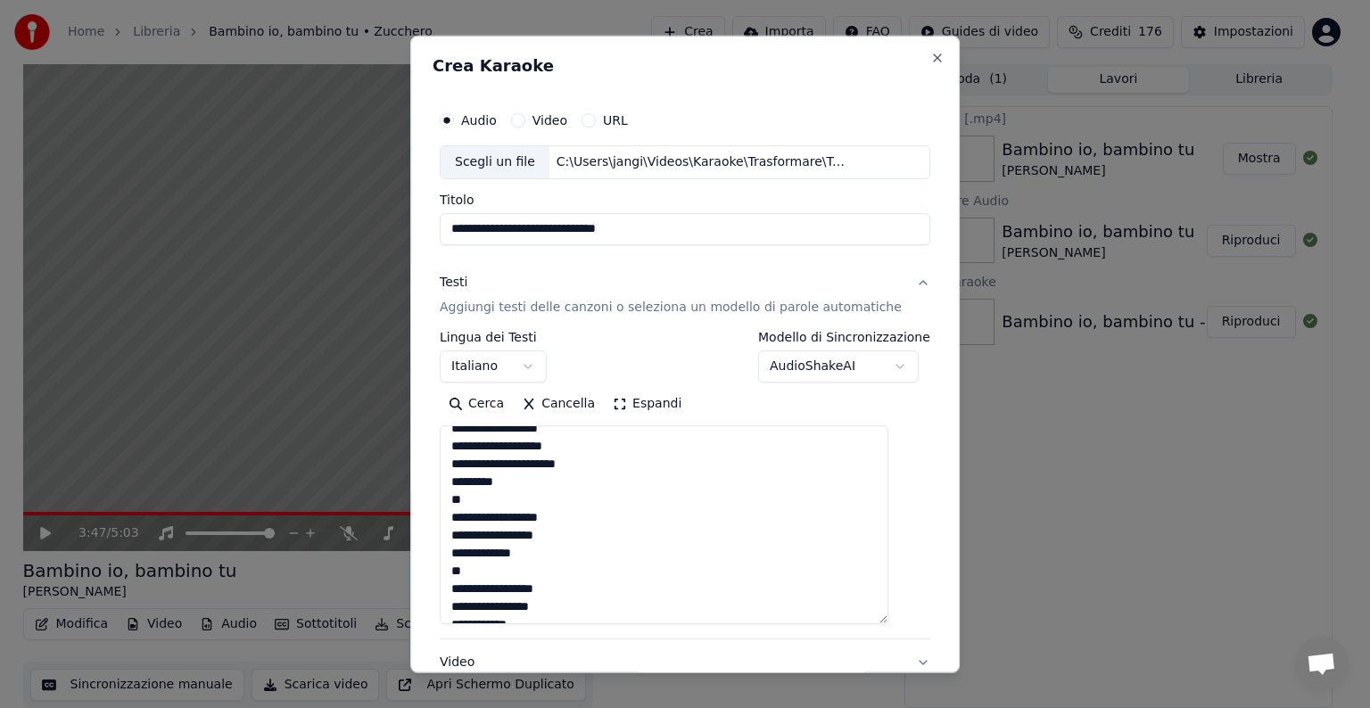
scroll to position [0, 0]
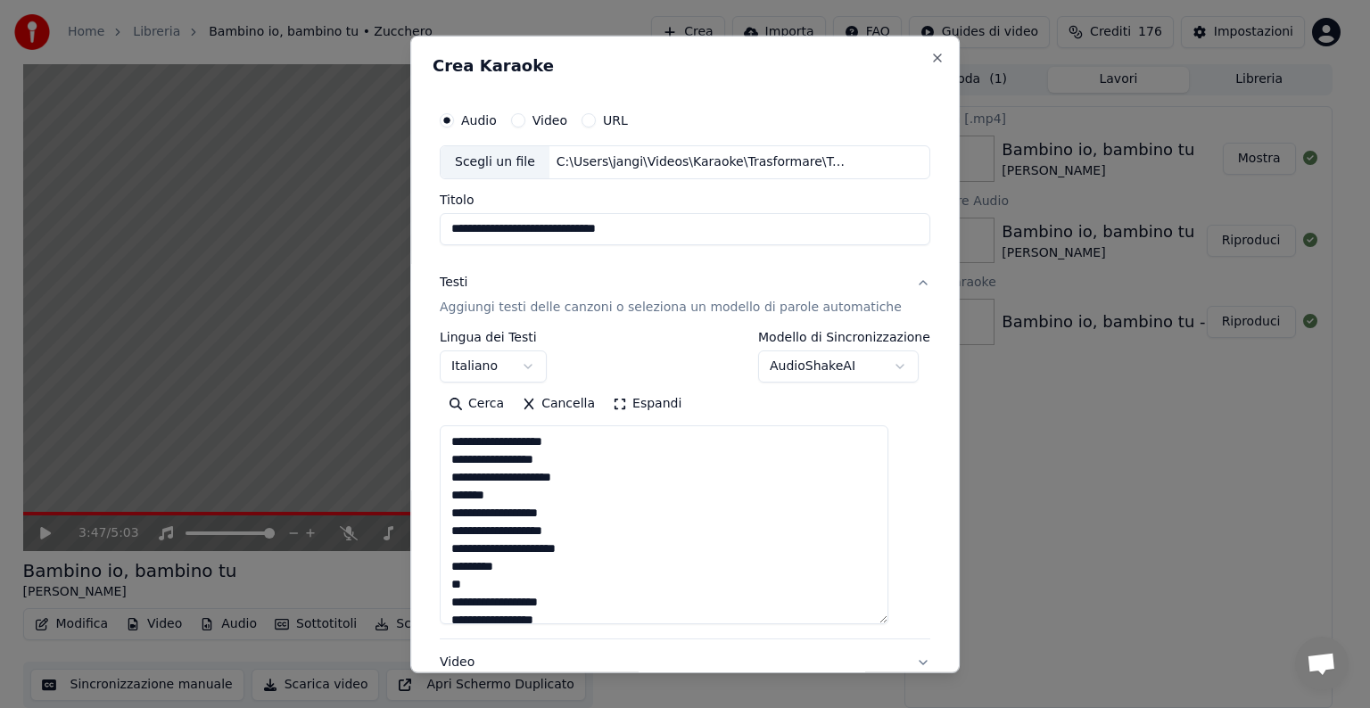
click at [512, 496] on textarea "**********" at bounding box center [664, 524] width 449 height 199
click at [524, 571] on textarea "**********" at bounding box center [664, 524] width 449 height 199
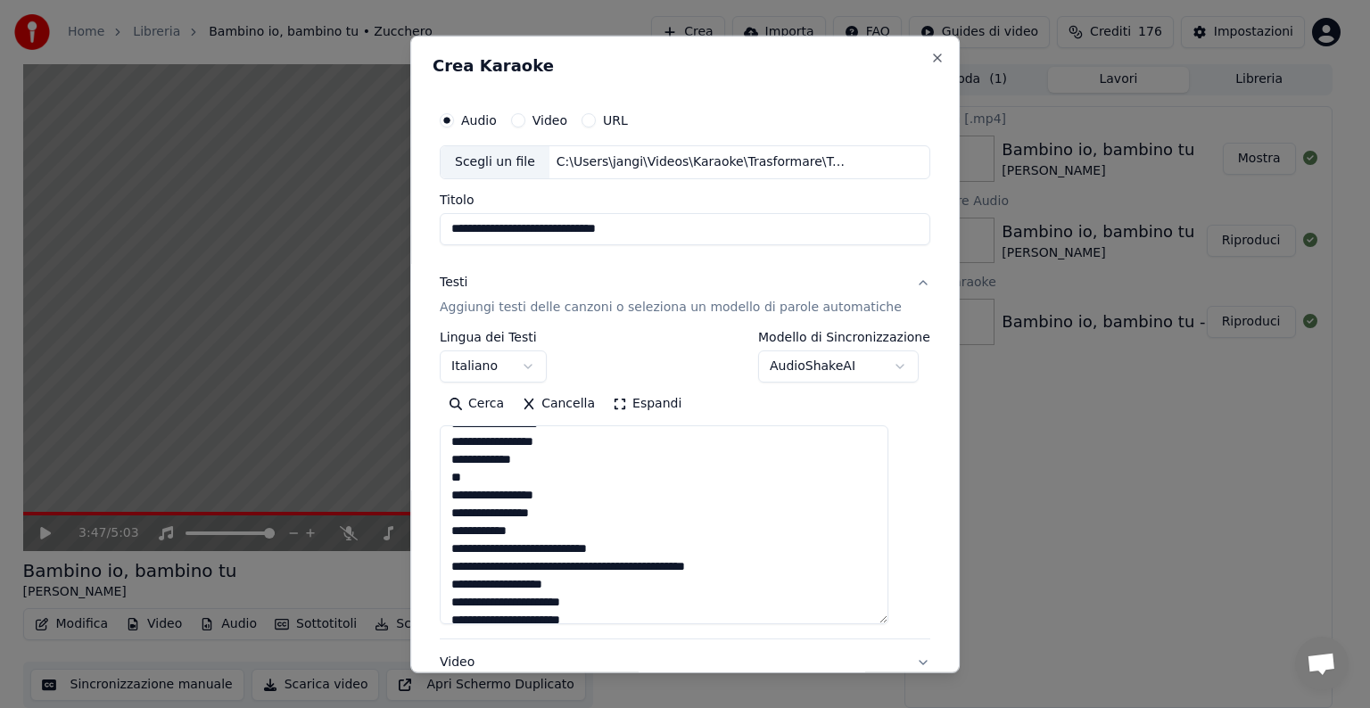
click at [731, 570] on textarea "**********" at bounding box center [664, 524] width 449 height 199
click at [631, 545] on textarea "**********" at bounding box center [664, 524] width 449 height 199
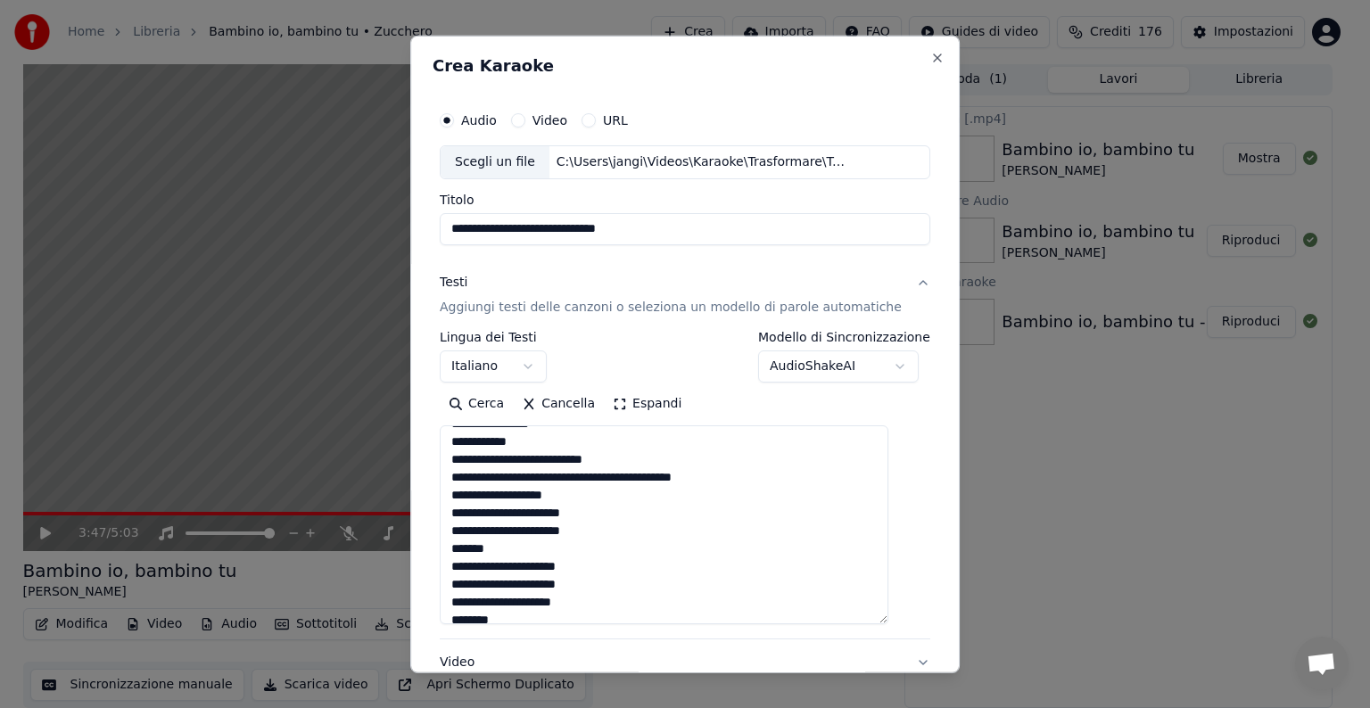
click at [508, 546] on textarea "**********" at bounding box center [664, 524] width 449 height 199
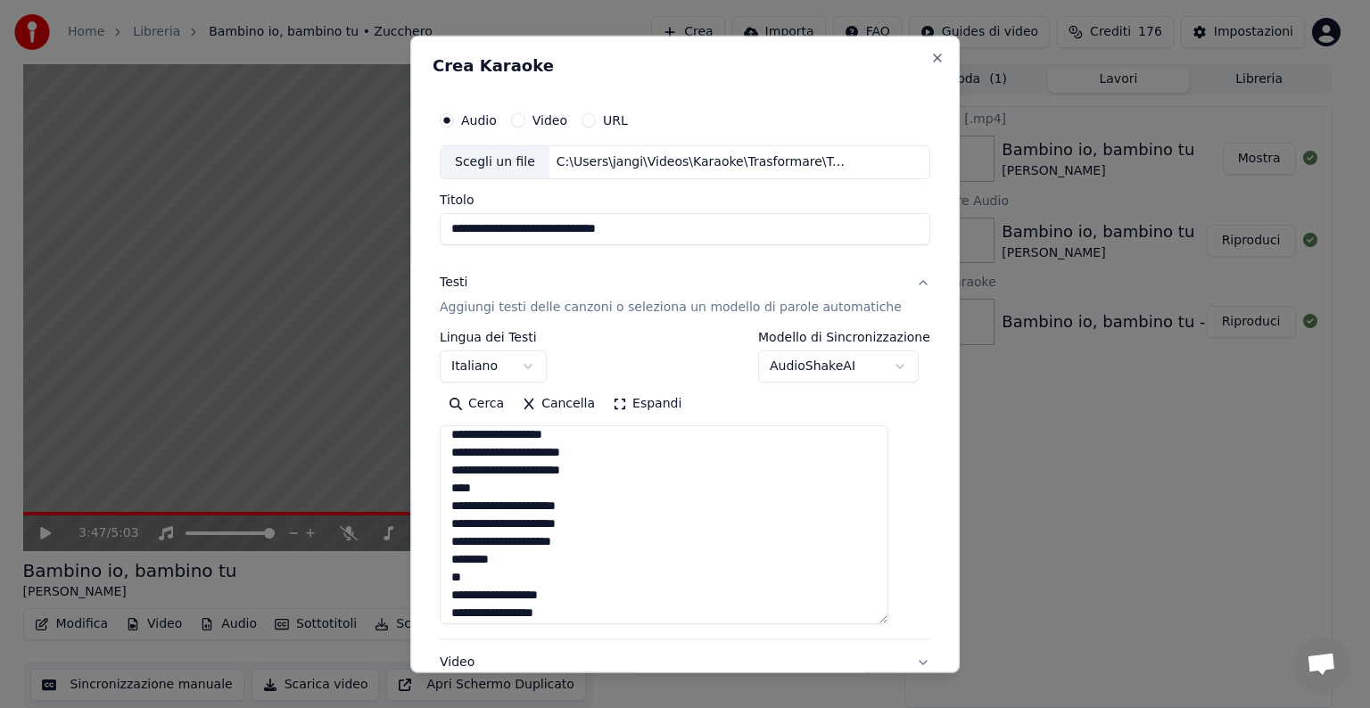
scroll to position [357, 0]
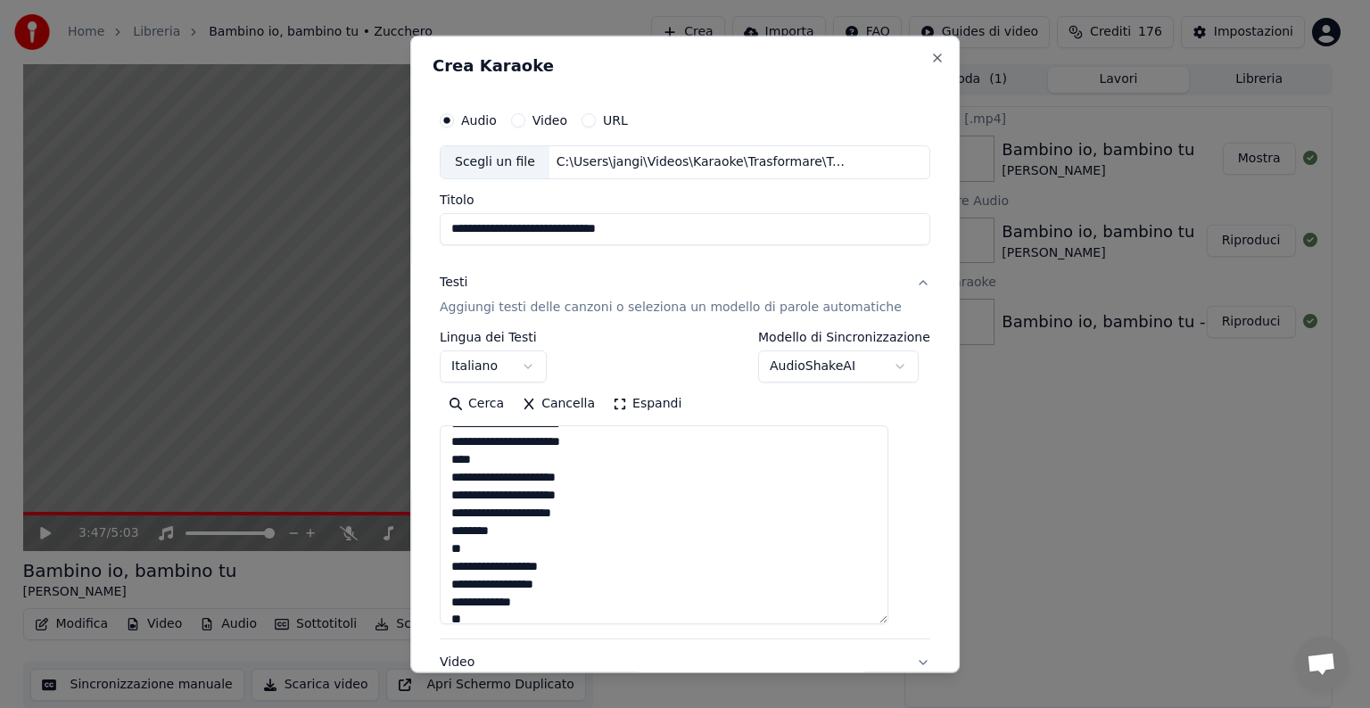
click at [521, 535] on textarea "**********" at bounding box center [664, 524] width 449 height 199
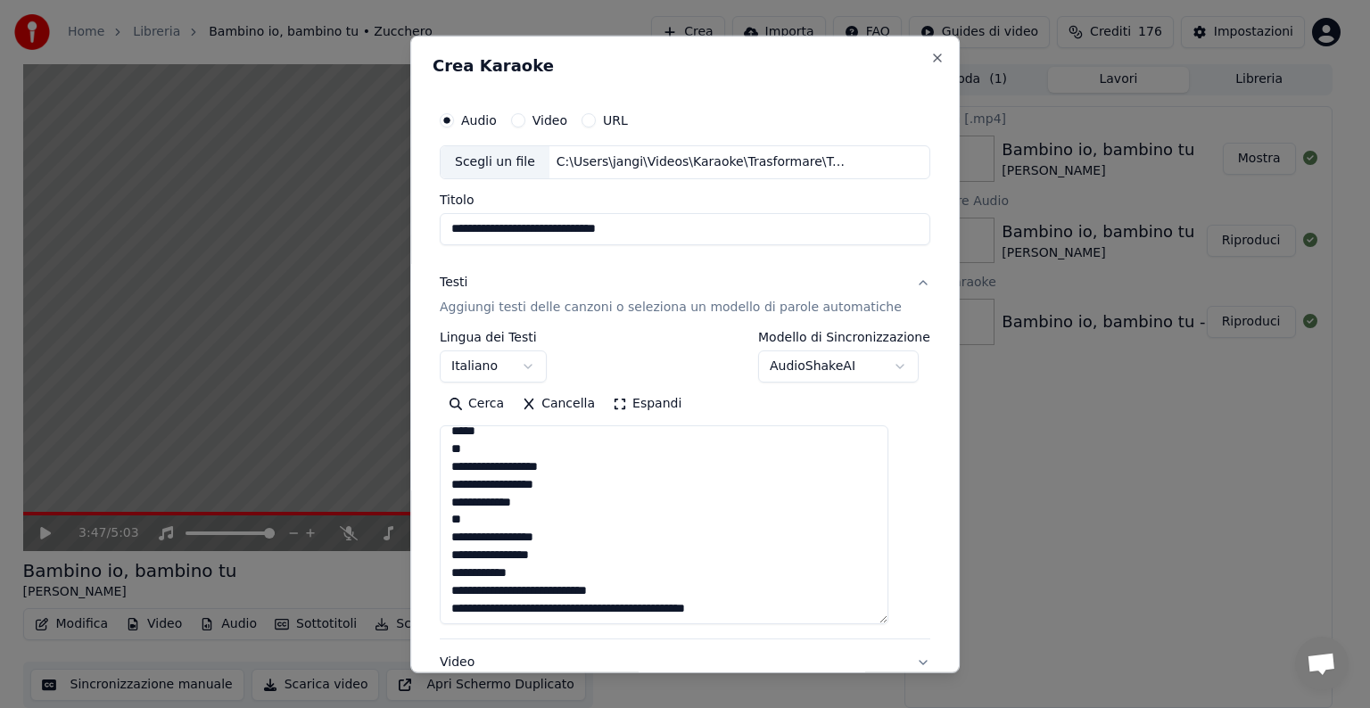
scroll to position [458, 0]
click at [638, 590] on textarea "**********" at bounding box center [664, 524] width 449 height 199
click at [740, 613] on textarea "**********" at bounding box center [664, 524] width 449 height 199
click at [888, 621] on textarea "**********" at bounding box center [664, 524] width 449 height 199
click at [464, 534] on textarea "**********" at bounding box center [664, 524] width 449 height 199
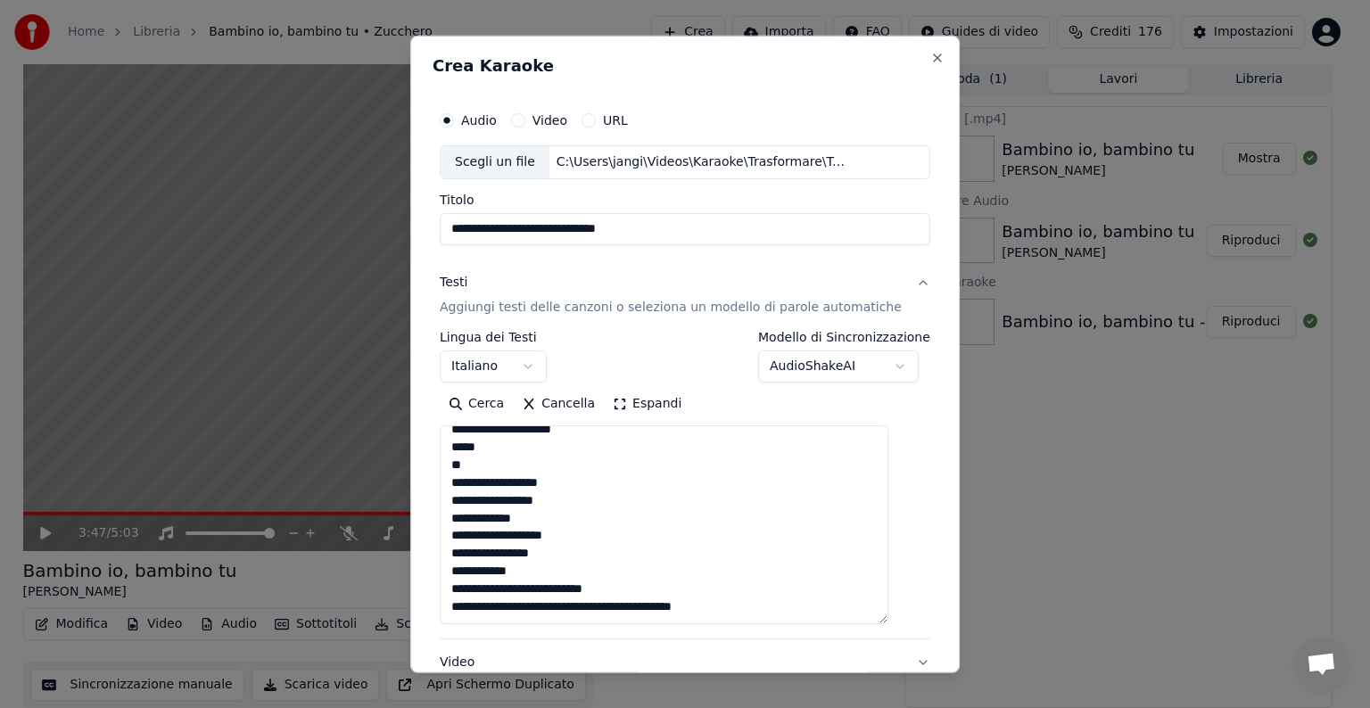
scroll to position [440, 0]
click at [466, 477] on textarea "**********" at bounding box center [664, 524] width 449 height 199
click at [584, 606] on textarea "**********" at bounding box center [664, 524] width 449 height 199
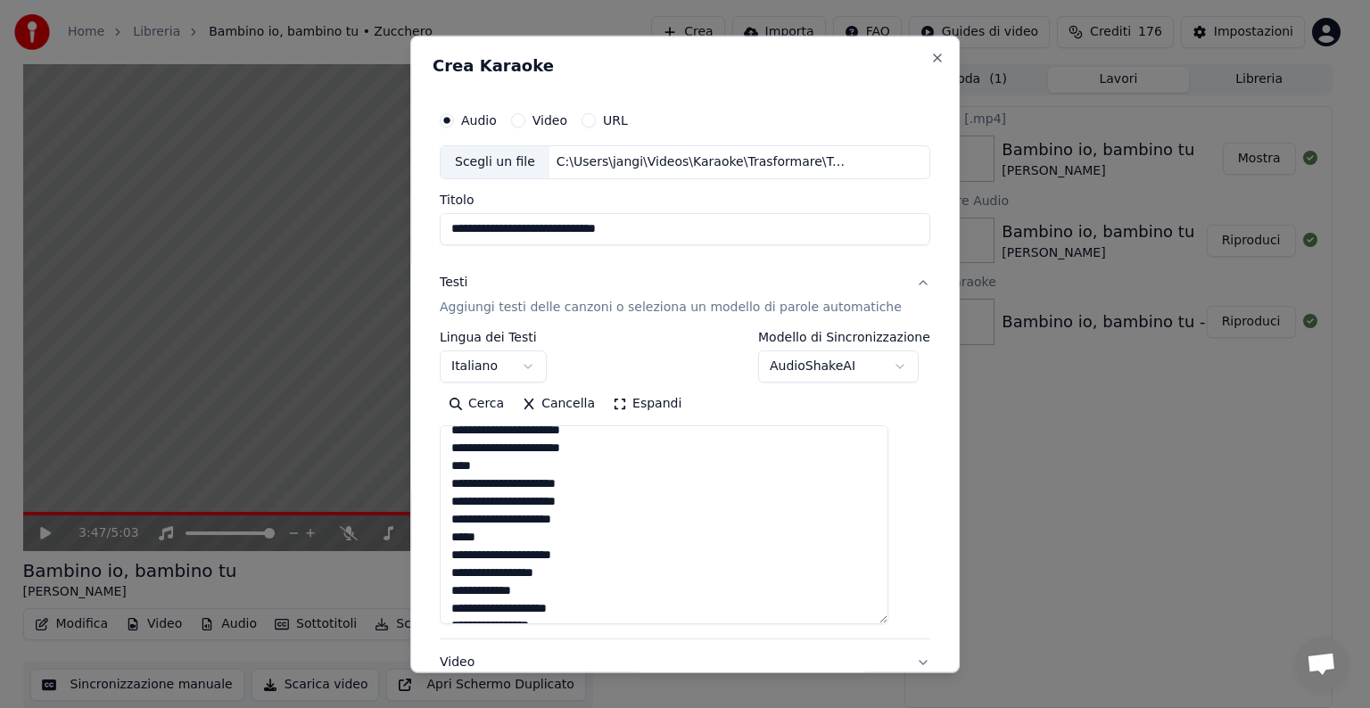
scroll to position [261, 0]
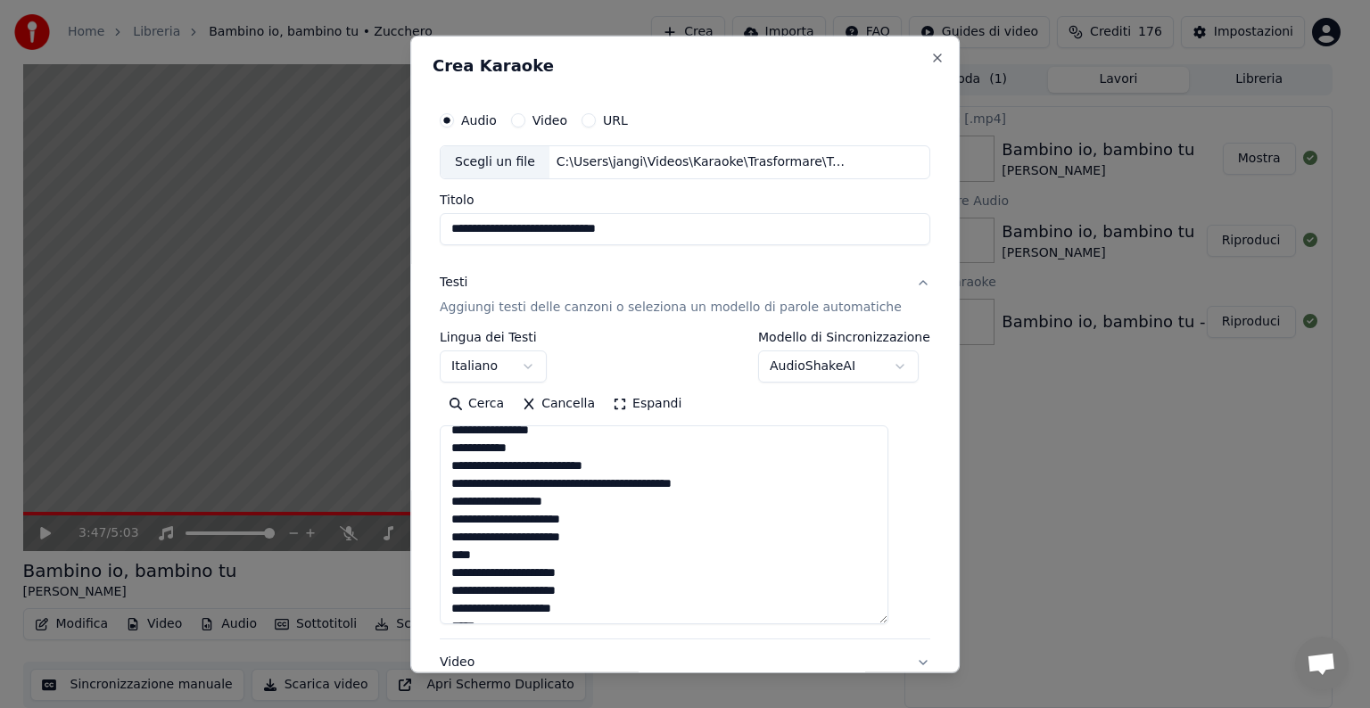
click at [589, 485] on textarea "**********" at bounding box center [664, 524] width 449 height 199
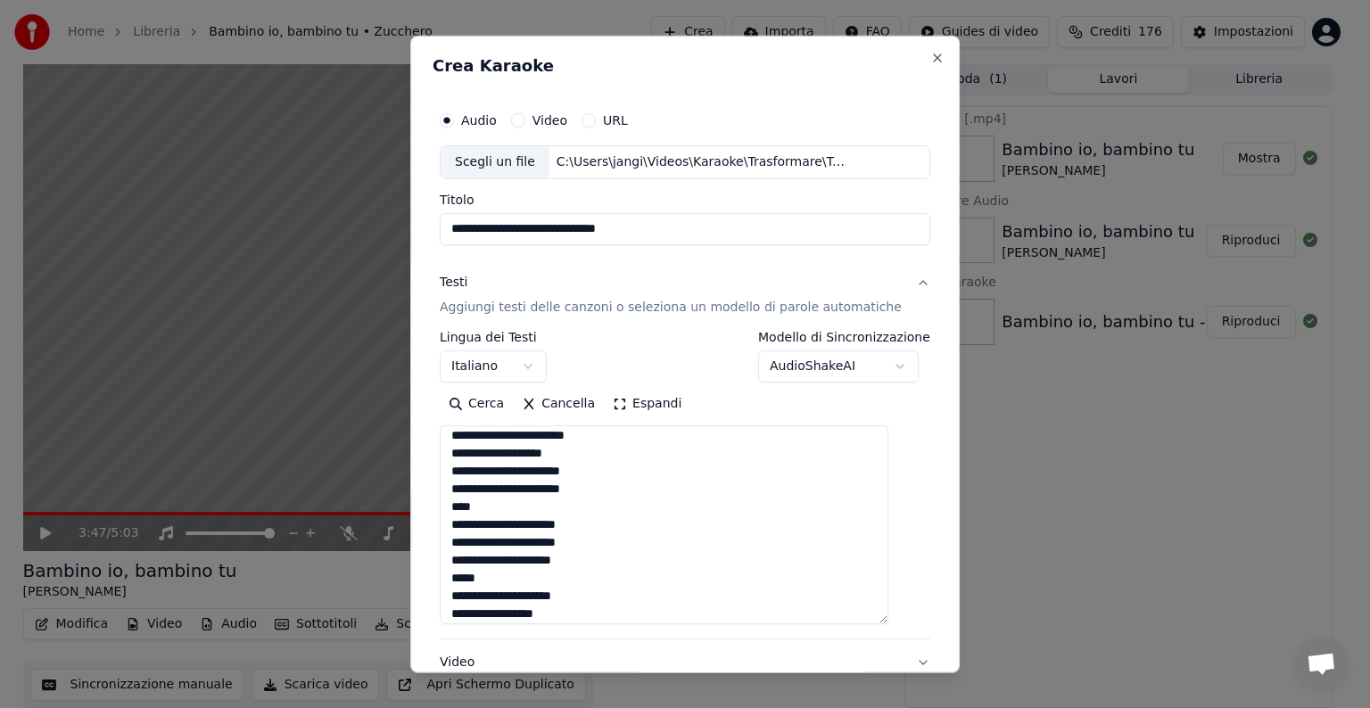
click at [607, 490] on textarea "**********" at bounding box center [664, 524] width 449 height 199
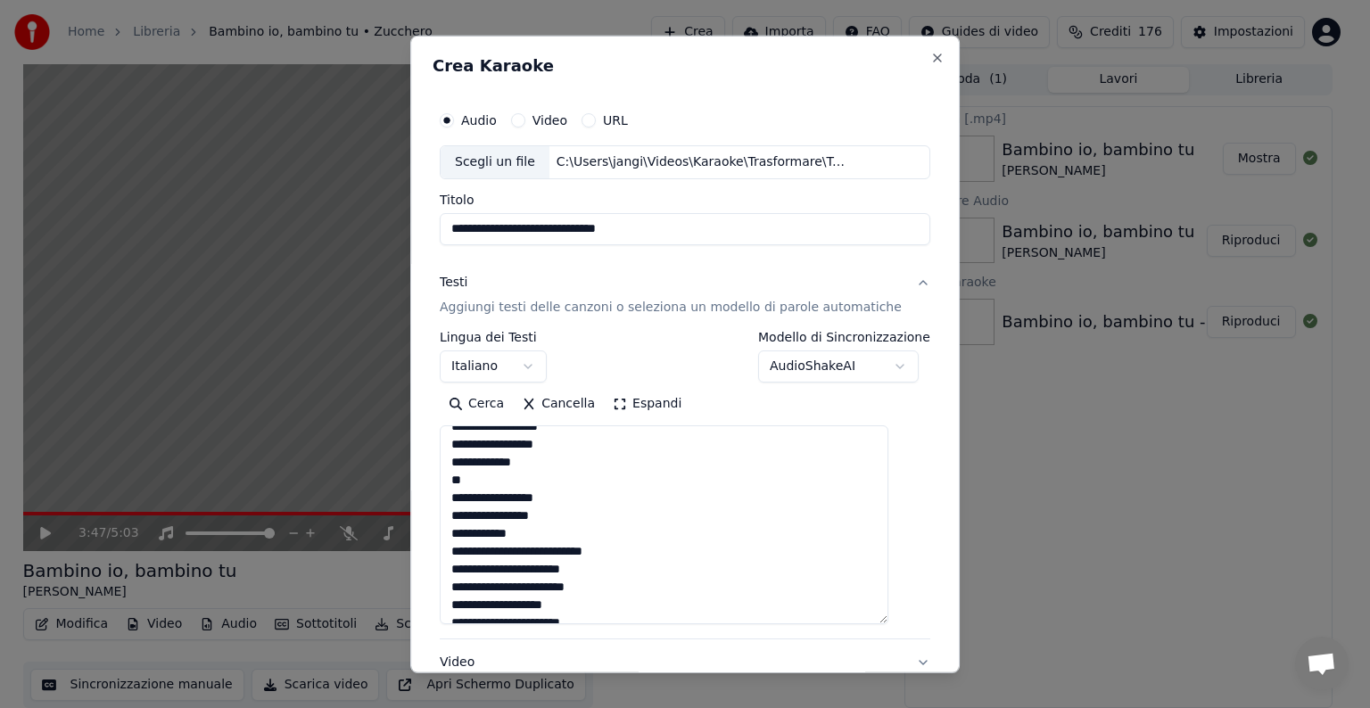
scroll to position [149, 0]
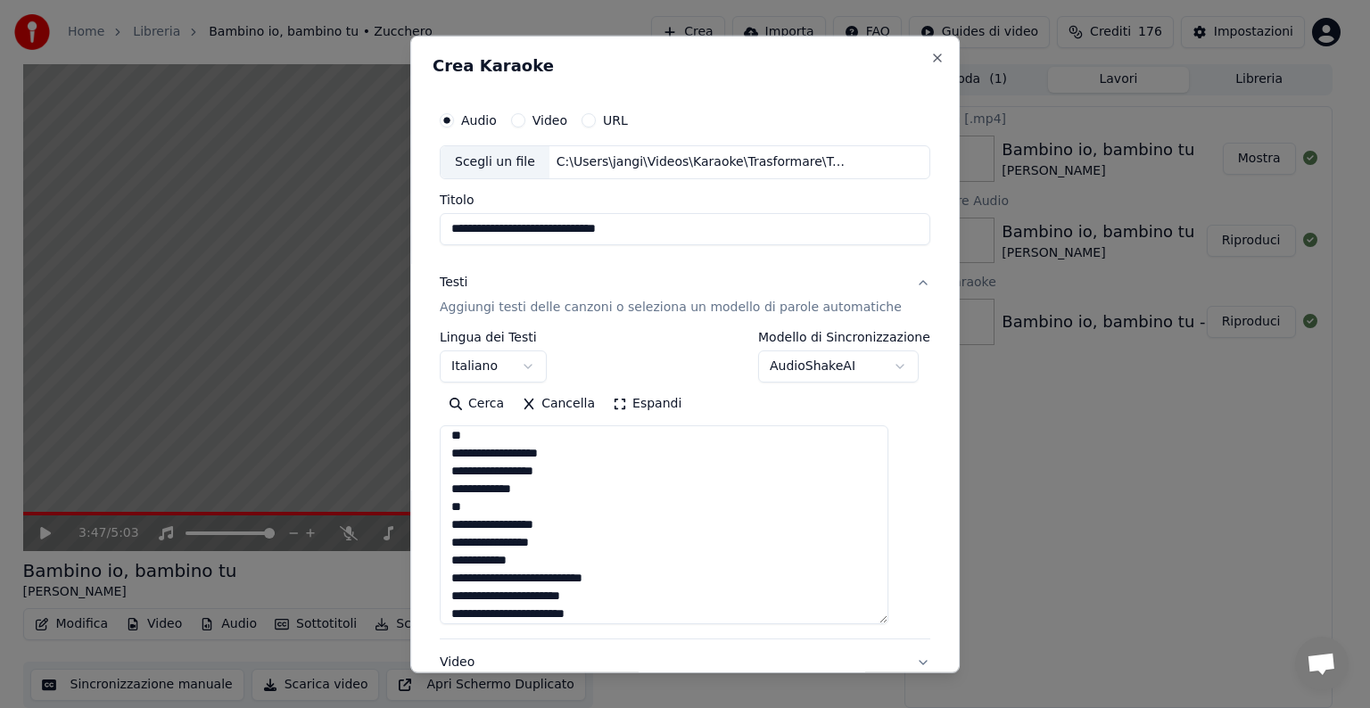
click at [467, 527] on textarea "**********" at bounding box center [664, 524] width 449 height 199
click at [465, 457] on textarea "**********" at bounding box center [664, 524] width 449 height 199
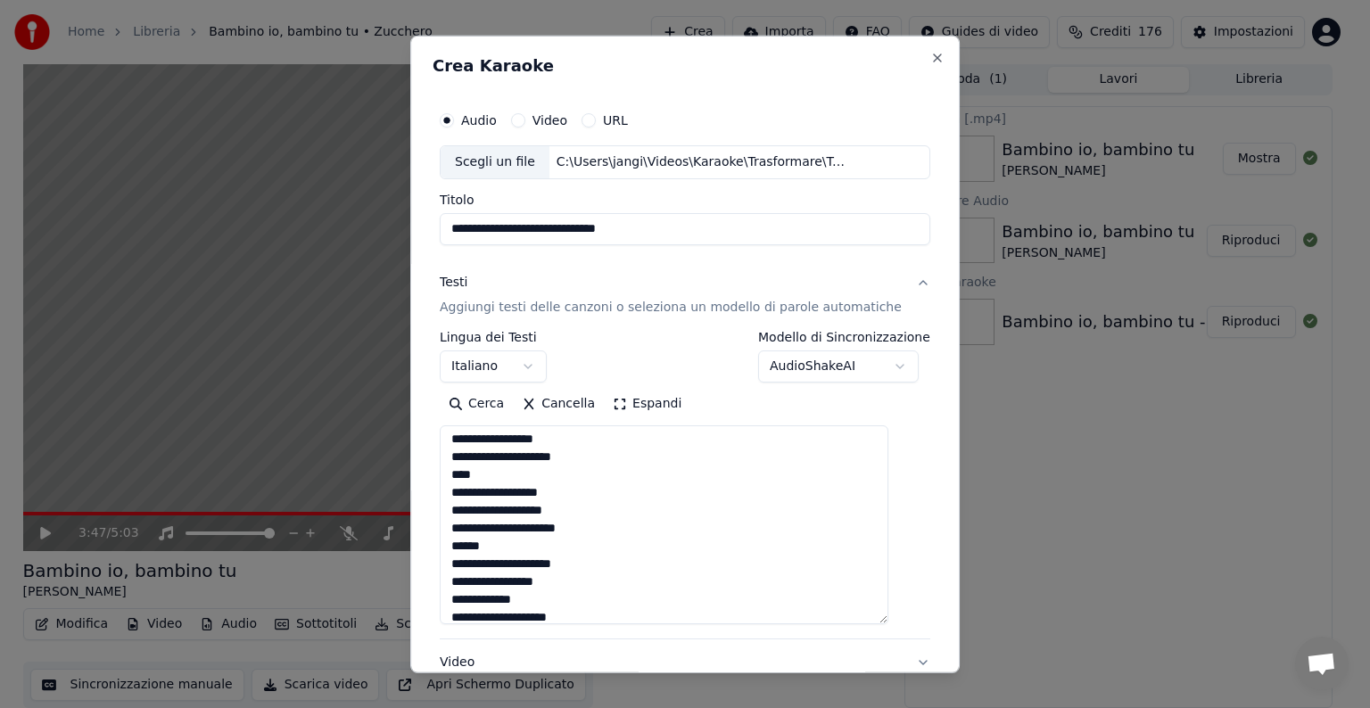
scroll to position [0, 0]
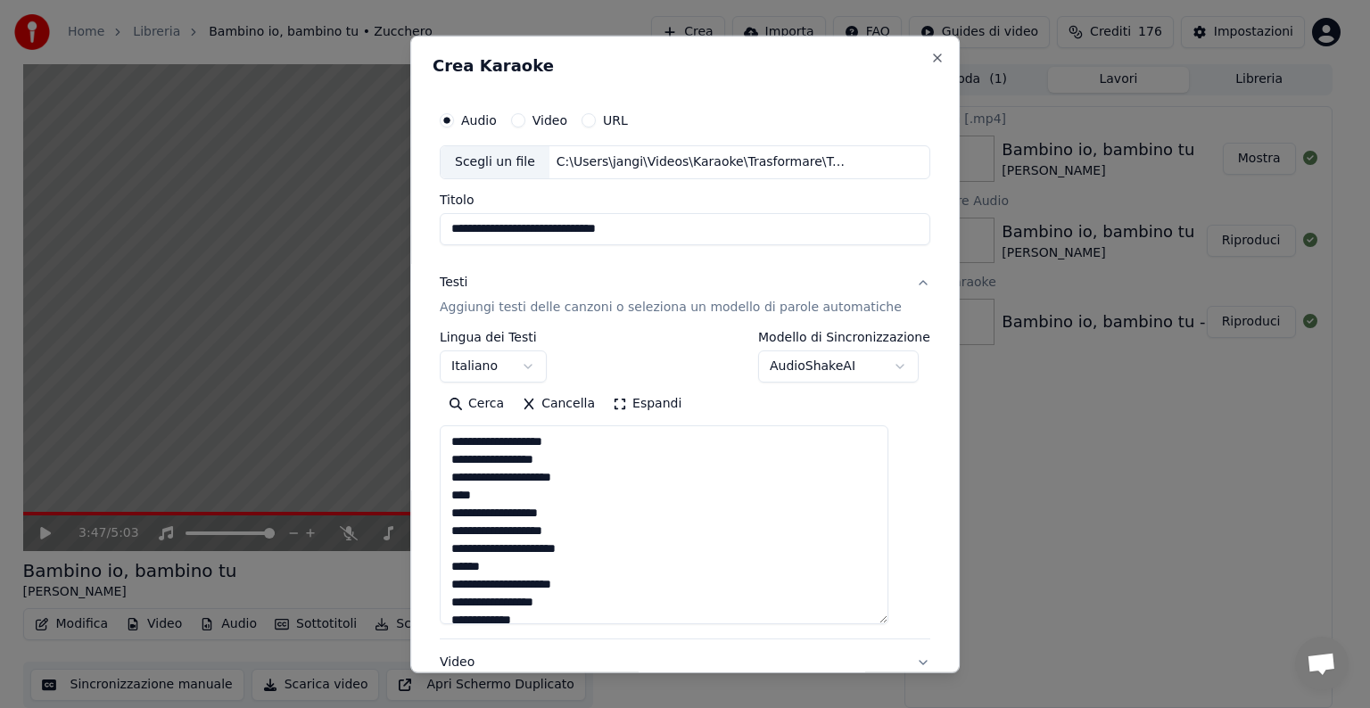
click at [603, 550] on textarea "**********" at bounding box center [664, 524] width 449 height 199
click at [590, 475] on textarea "**********" at bounding box center [664, 524] width 449 height 199
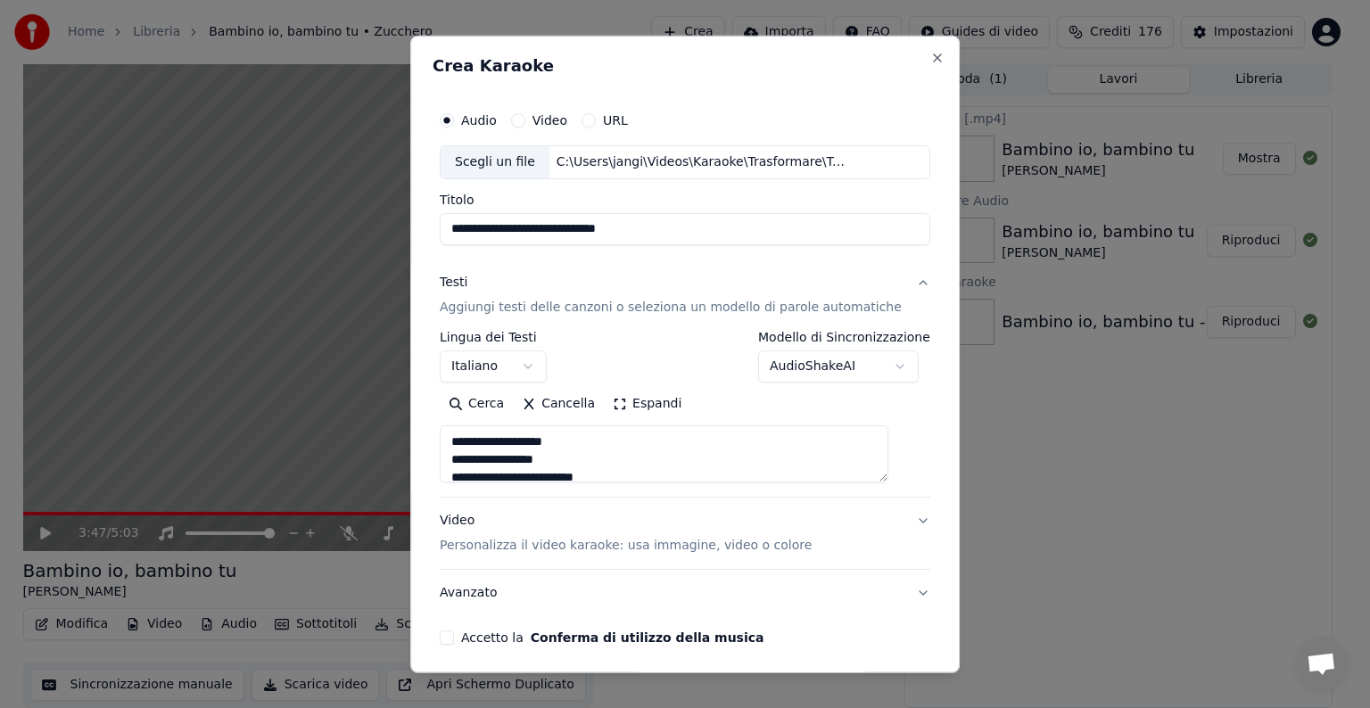
drag, startPoint x: 895, startPoint y: 618, endPoint x: 889, endPoint y: 466, distance: 151.8
click at [888, 466] on textarea "**********" at bounding box center [664, 453] width 449 height 57
type textarea "**********"
click at [892, 523] on button "Video Personalizza il video karaoke: usa immagine, video o colore" at bounding box center [685, 533] width 491 height 71
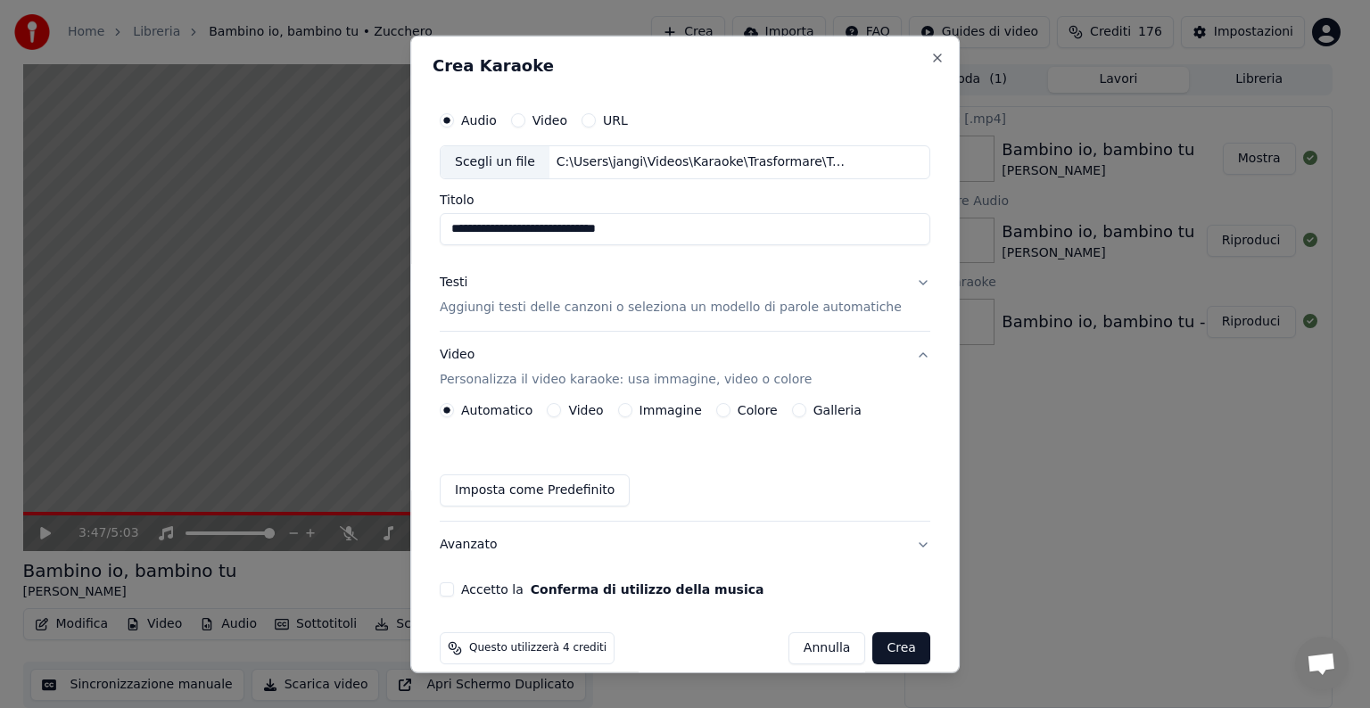
click at [631, 407] on button "Immagine" at bounding box center [625, 410] width 14 height 14
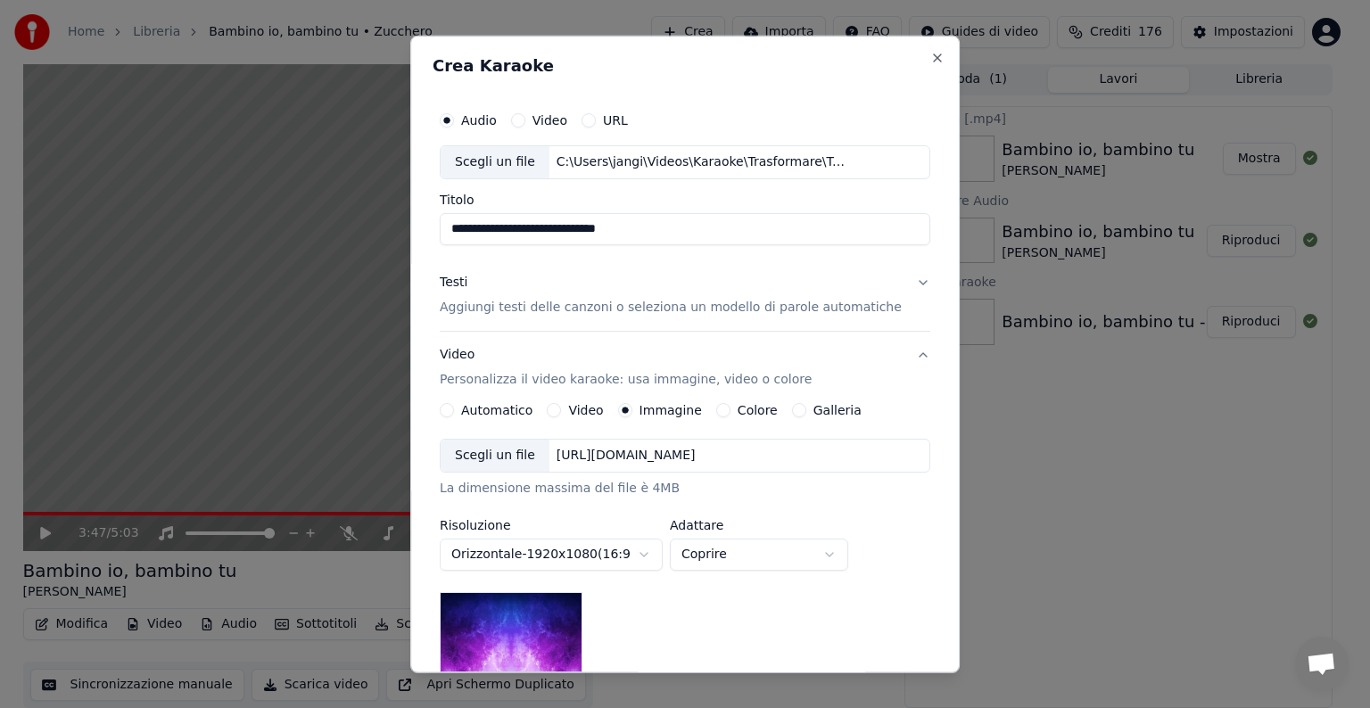
click at [673, 450] on div "[URL][DOMAIN_NAME]" at bounding box center [625, 456] width 153 height 18
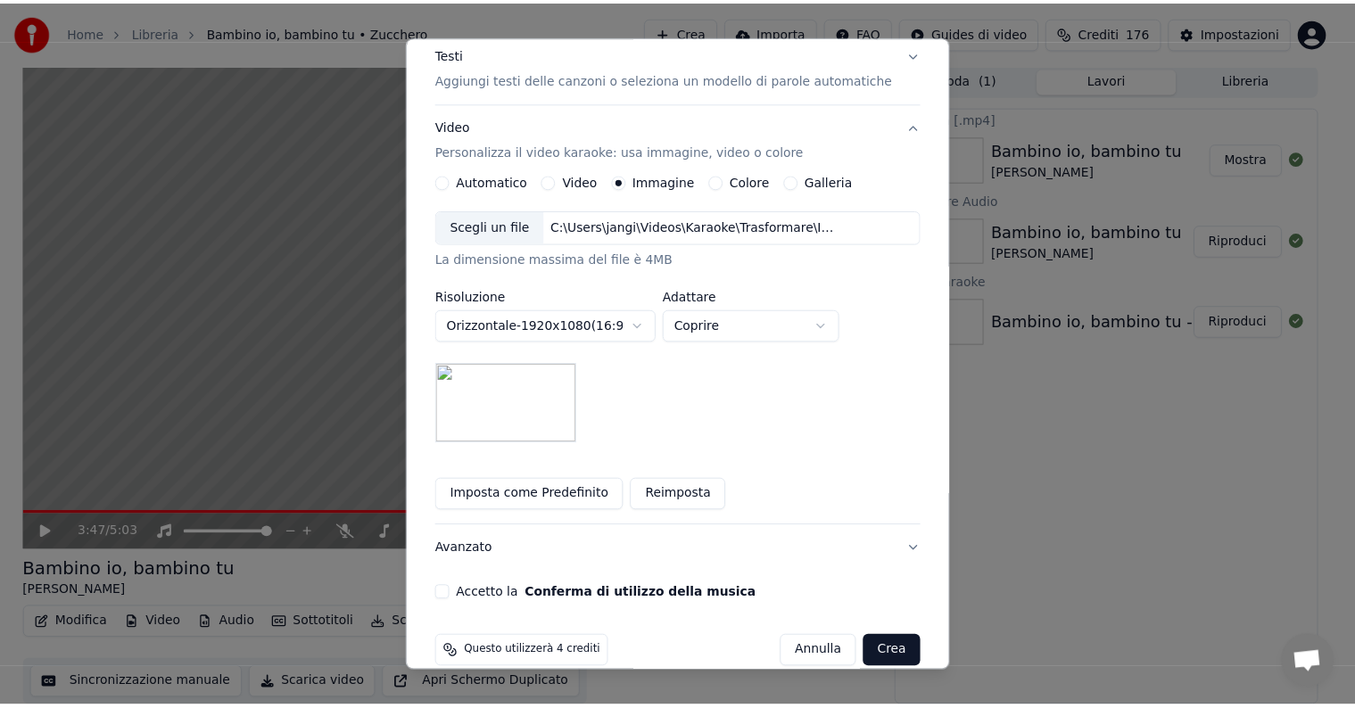
scroll to position [253, 0]
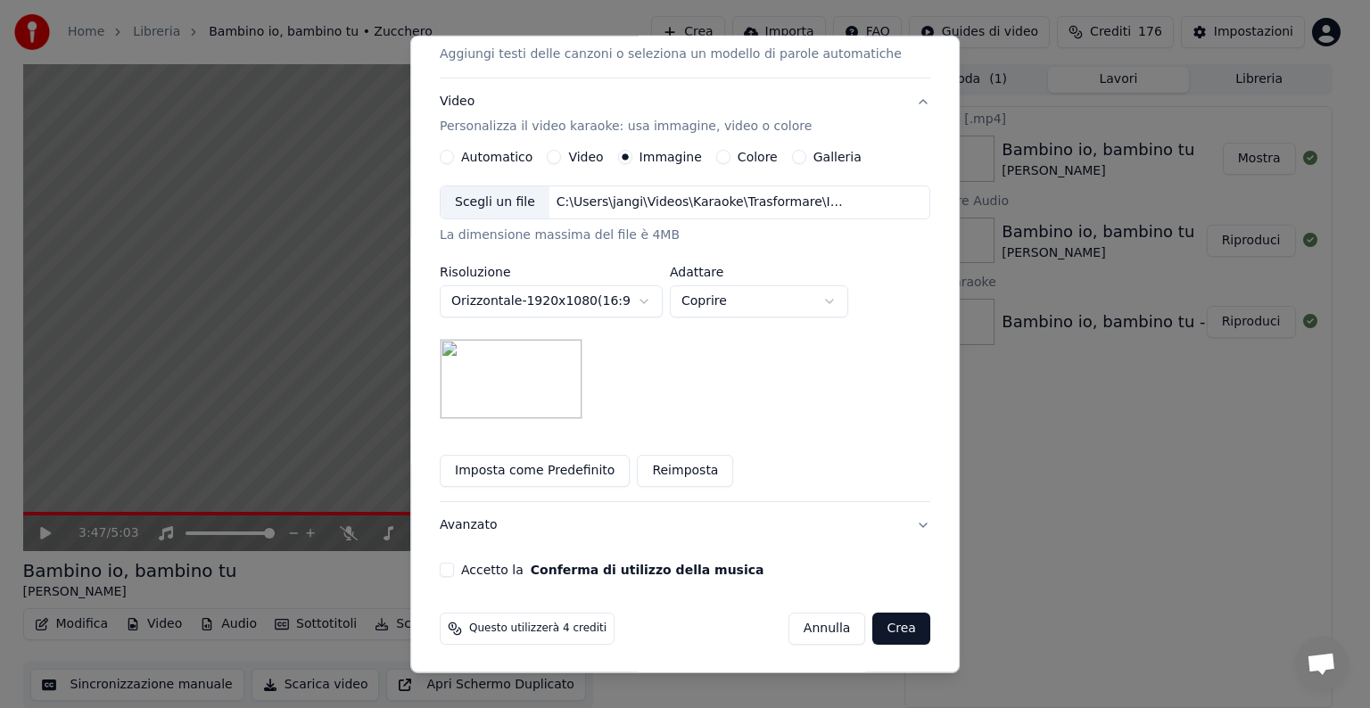
click at [454, 566] on button "Accetto la Conferma di utilizzo della musica" at bounding box center [447, 570] width 14 height 14
click at [873, 624] on button "Crea" at bounding box center [901, 629] width 57 height 32
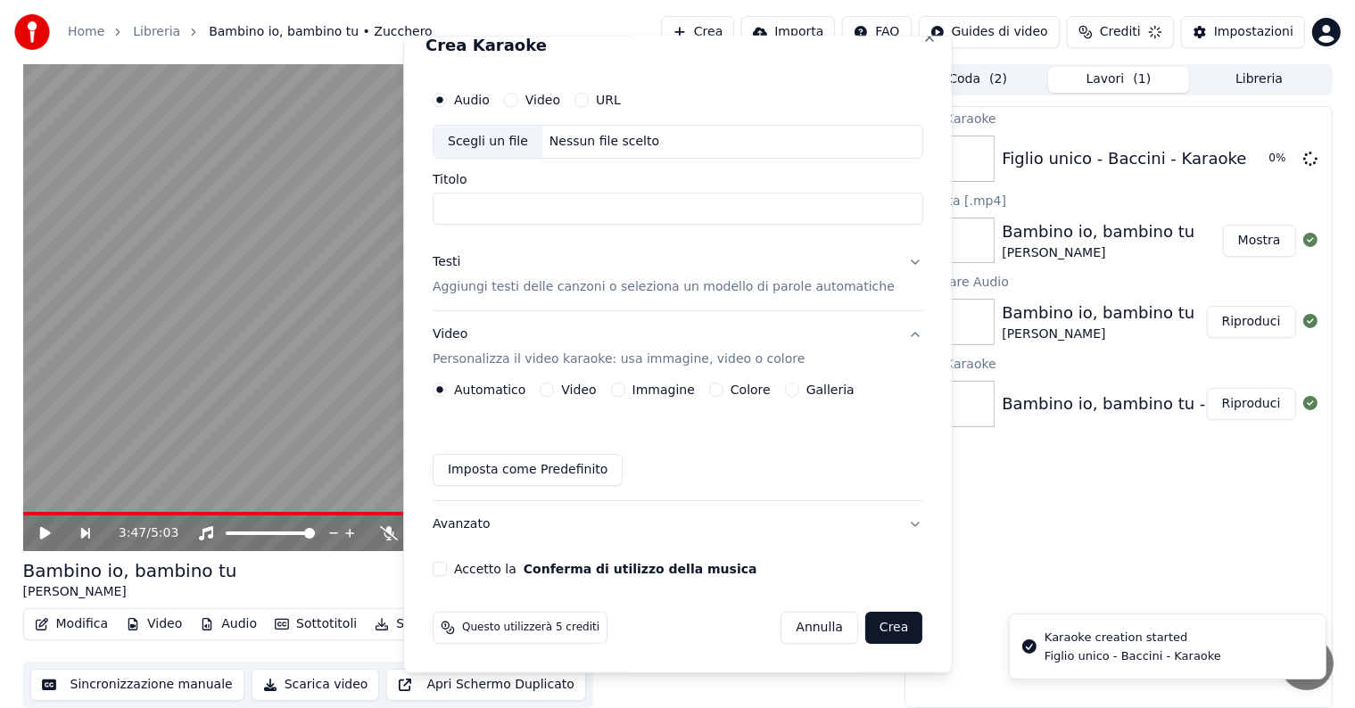
scroll to position [20, 0]
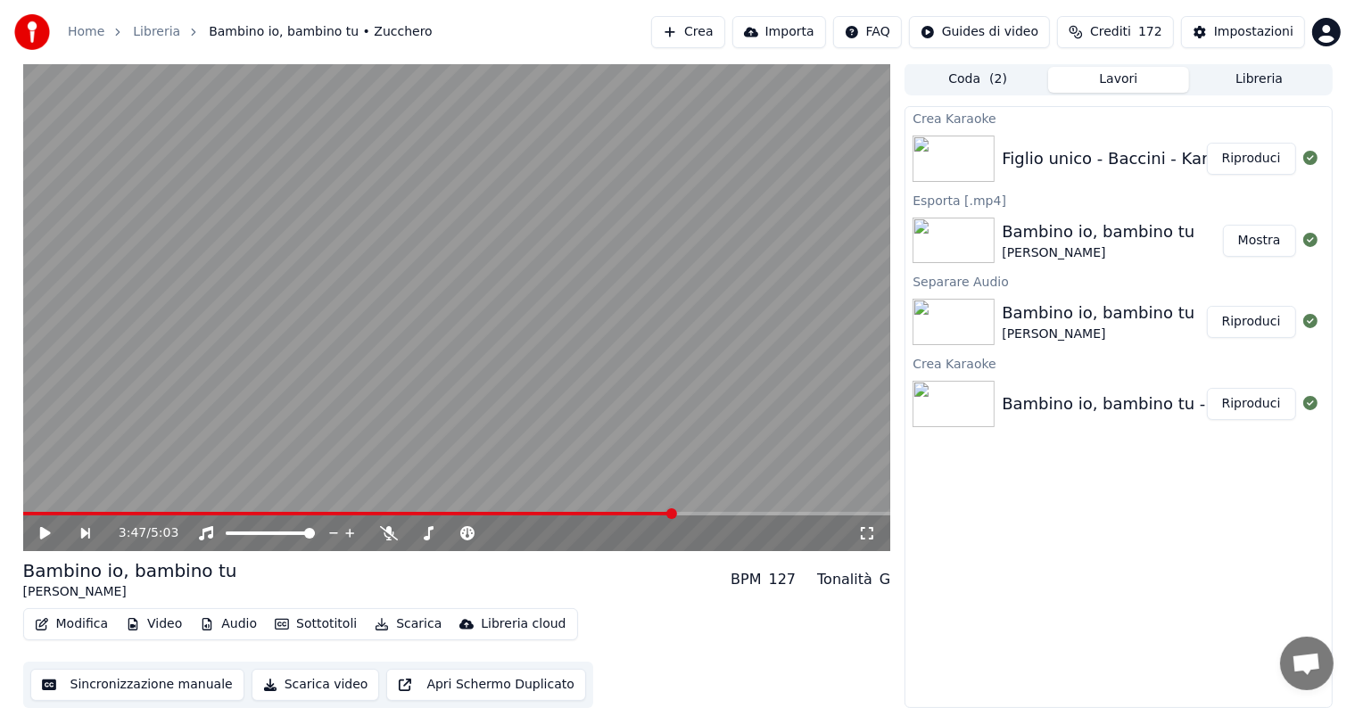
click at [1242, 154] on button "Riproduci" at bounding box center [1251, 159] width 89 height 32
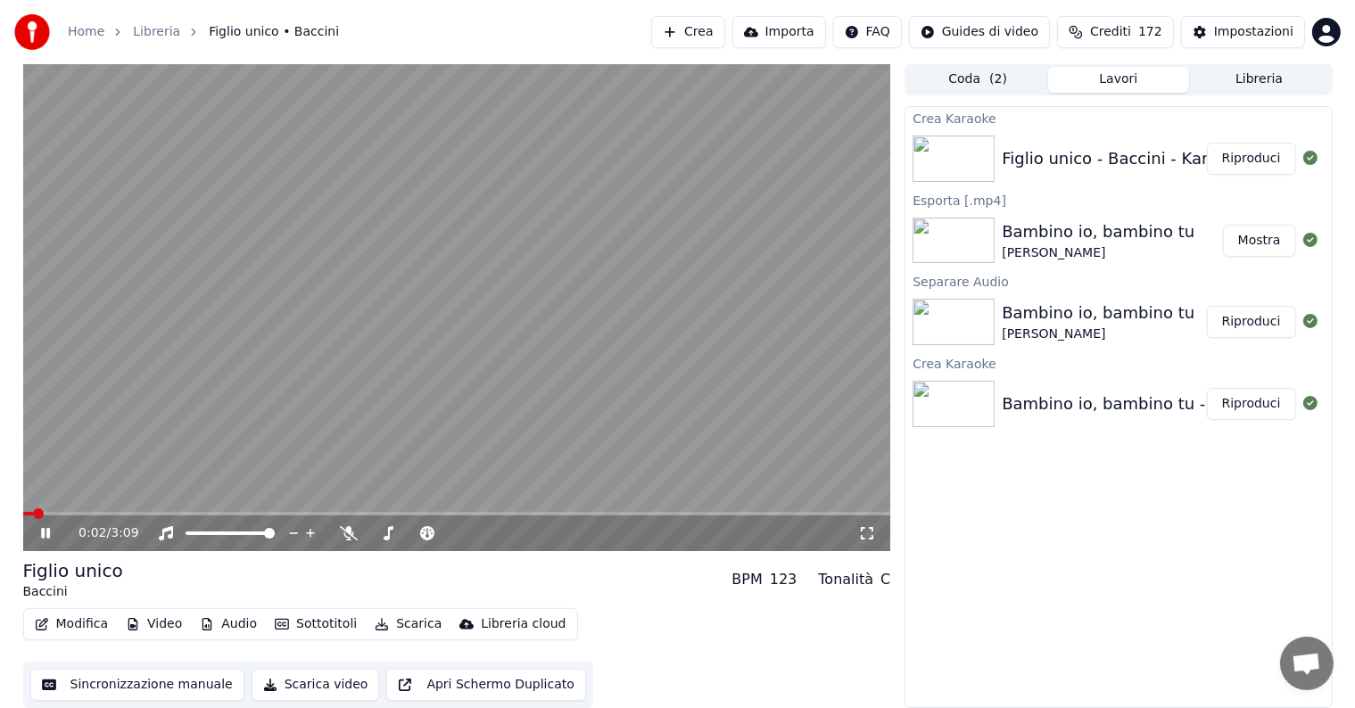
click at [46, 534] on icon at bounding box center [45, 533] width 9 height 11
click at [86, 624] on button "Modifica" at bounding box center [72, 624] width 88 height 25
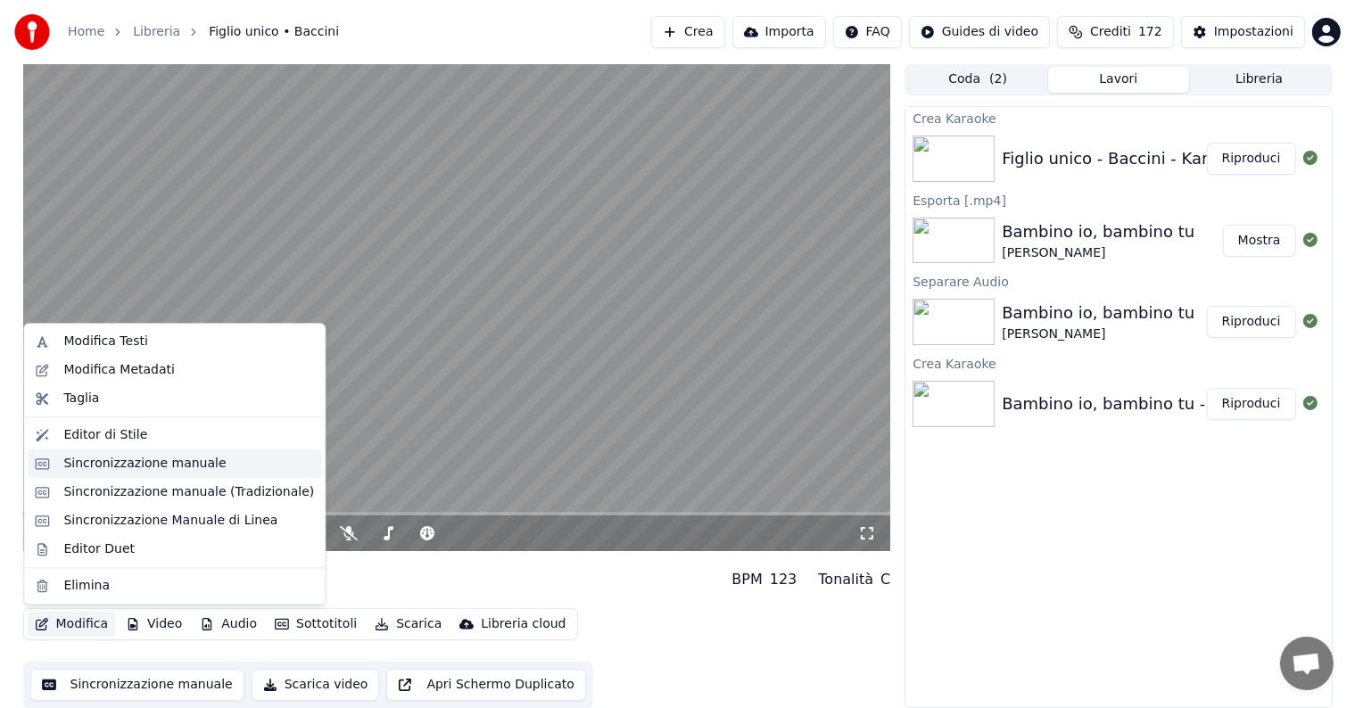
click at [117, 460] on div "Sincronizzazione manuale" at bounding box center [144, 464] width 162 height 18
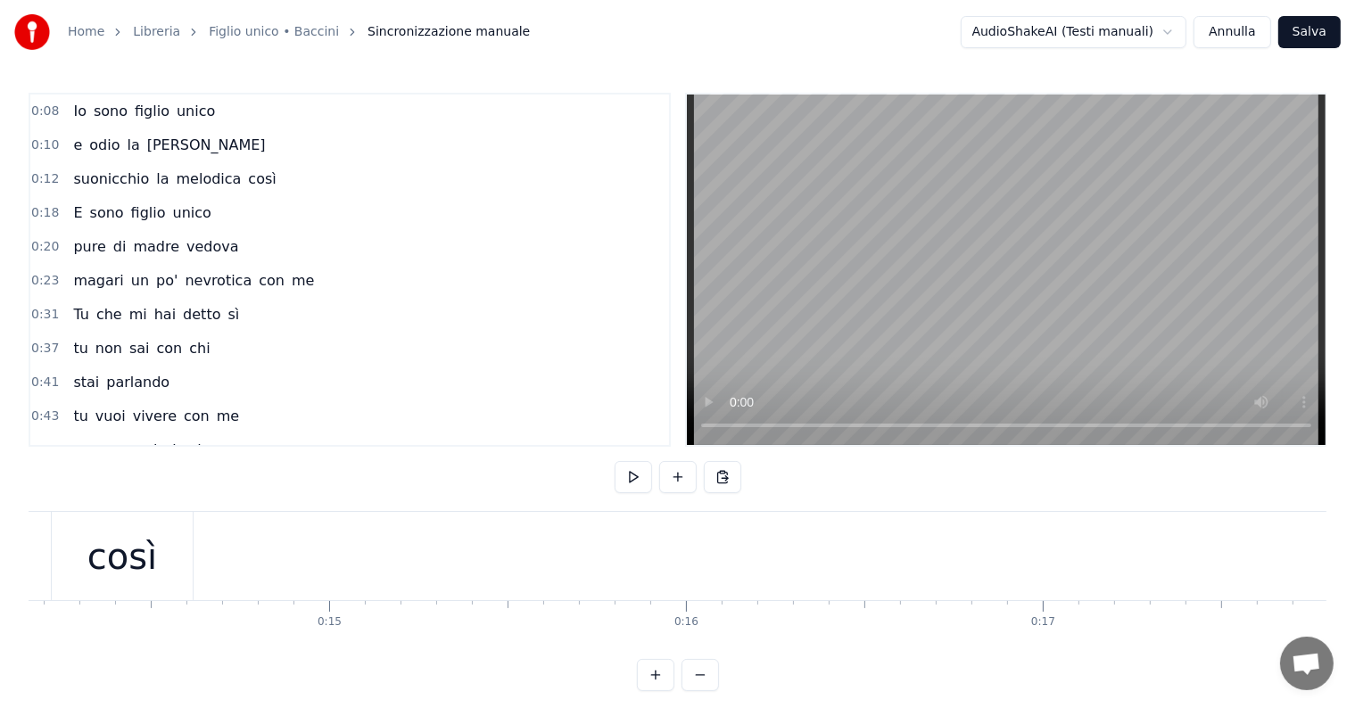
scroll to position [0, 4937]
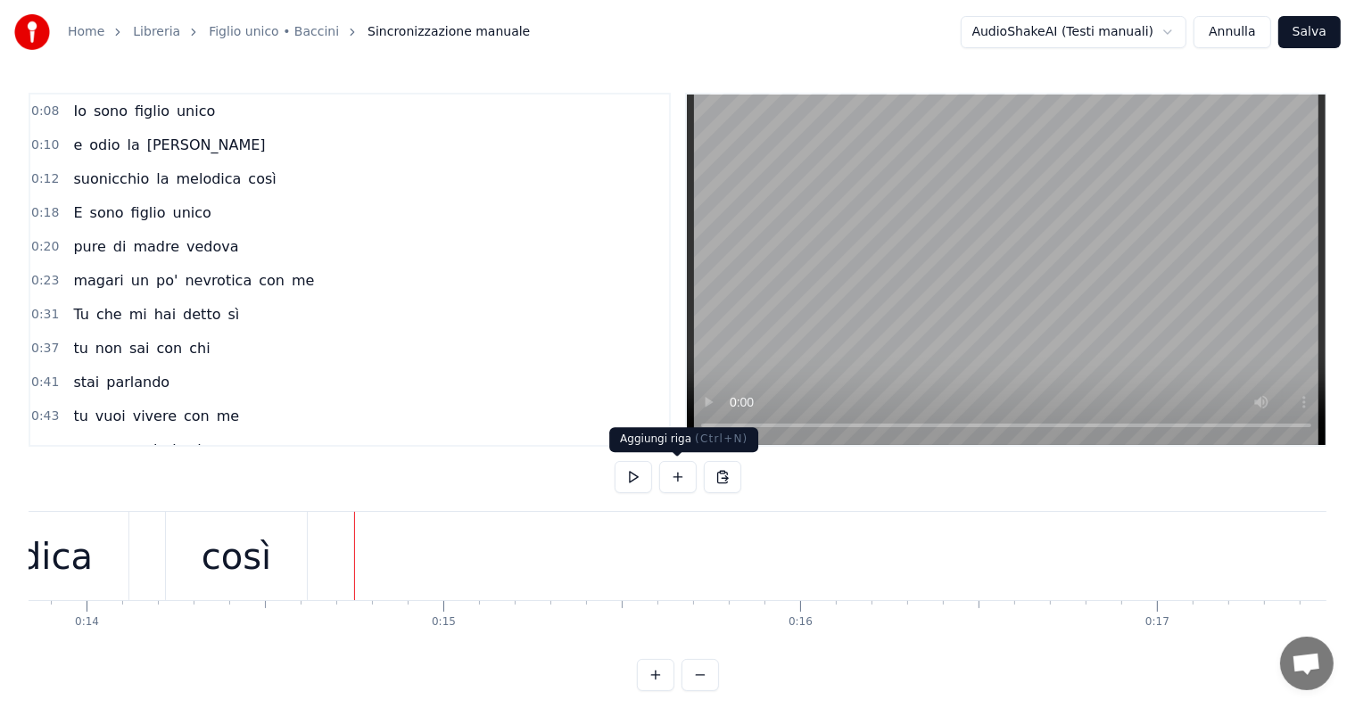
click at [676, 476] on button at bounding box center [677, 477] width 37 height 32
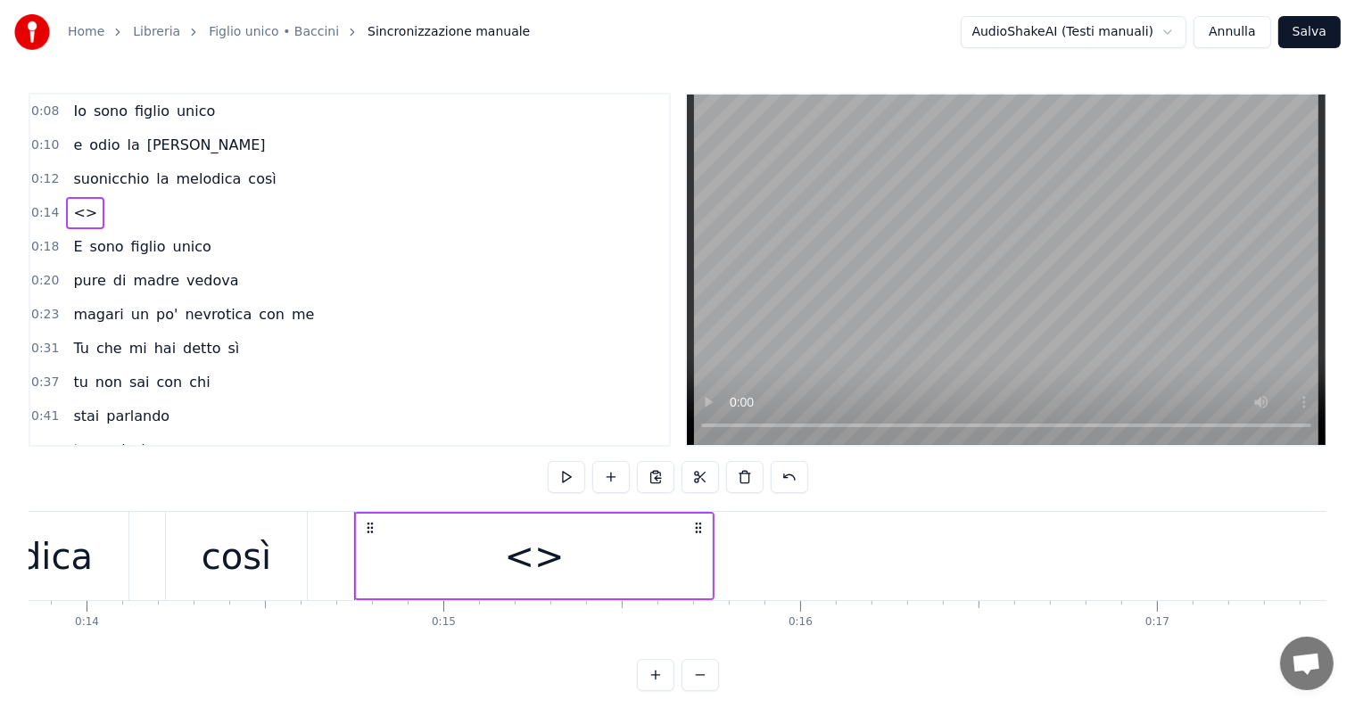
click at [567, 560] on div "<>" at bounding box center [534, 556] width 355 height 85
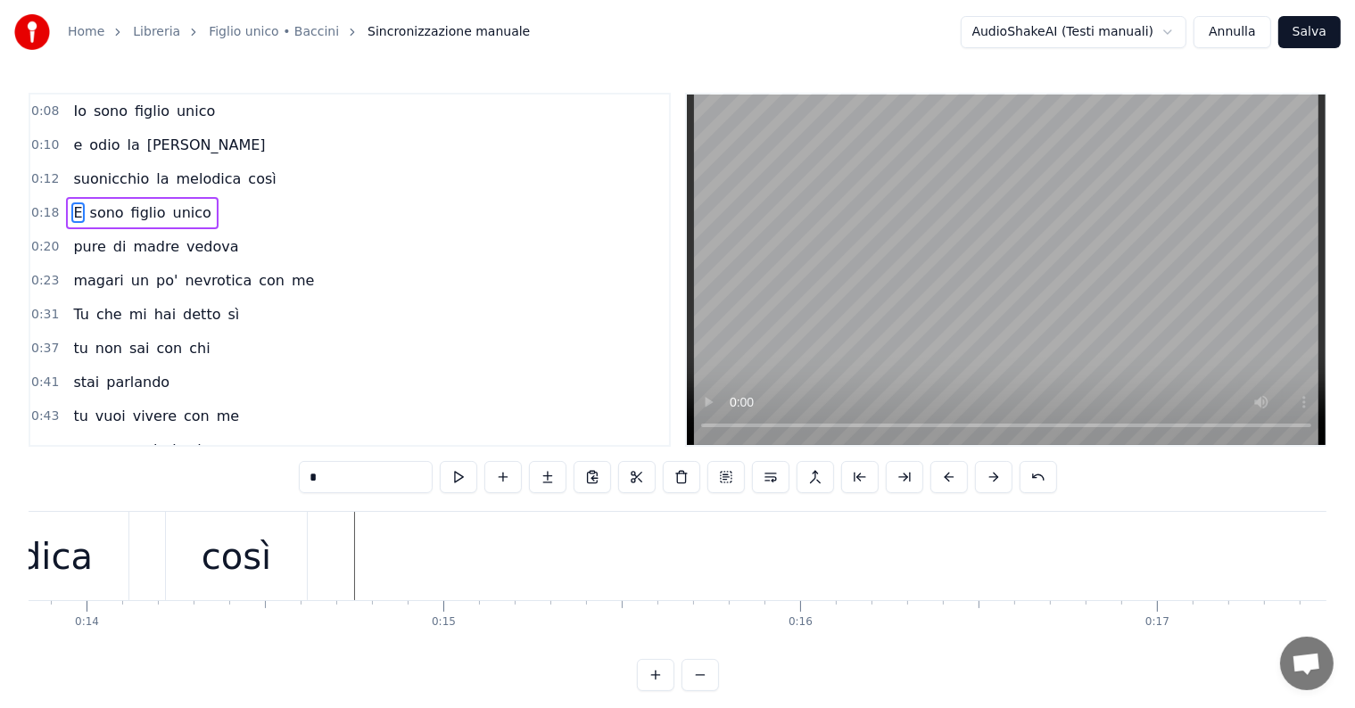
type input "****"
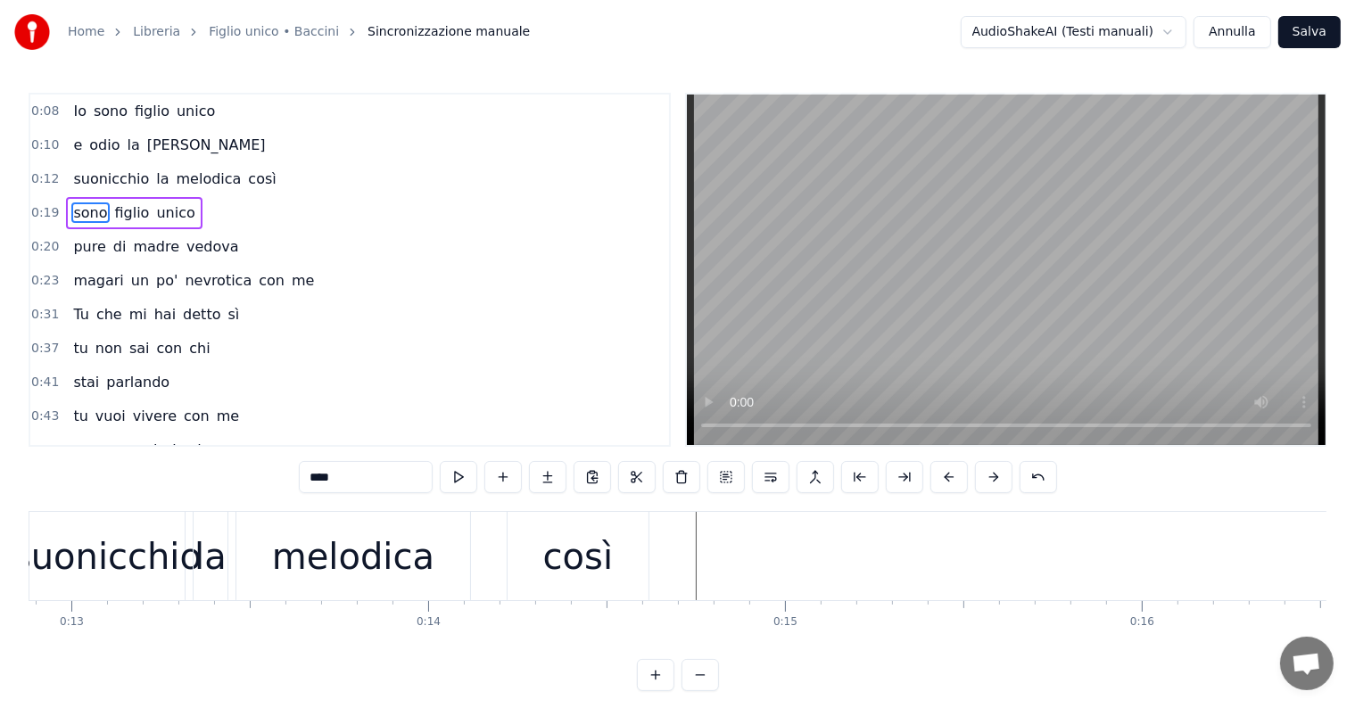
scroll to position [0, 5013]
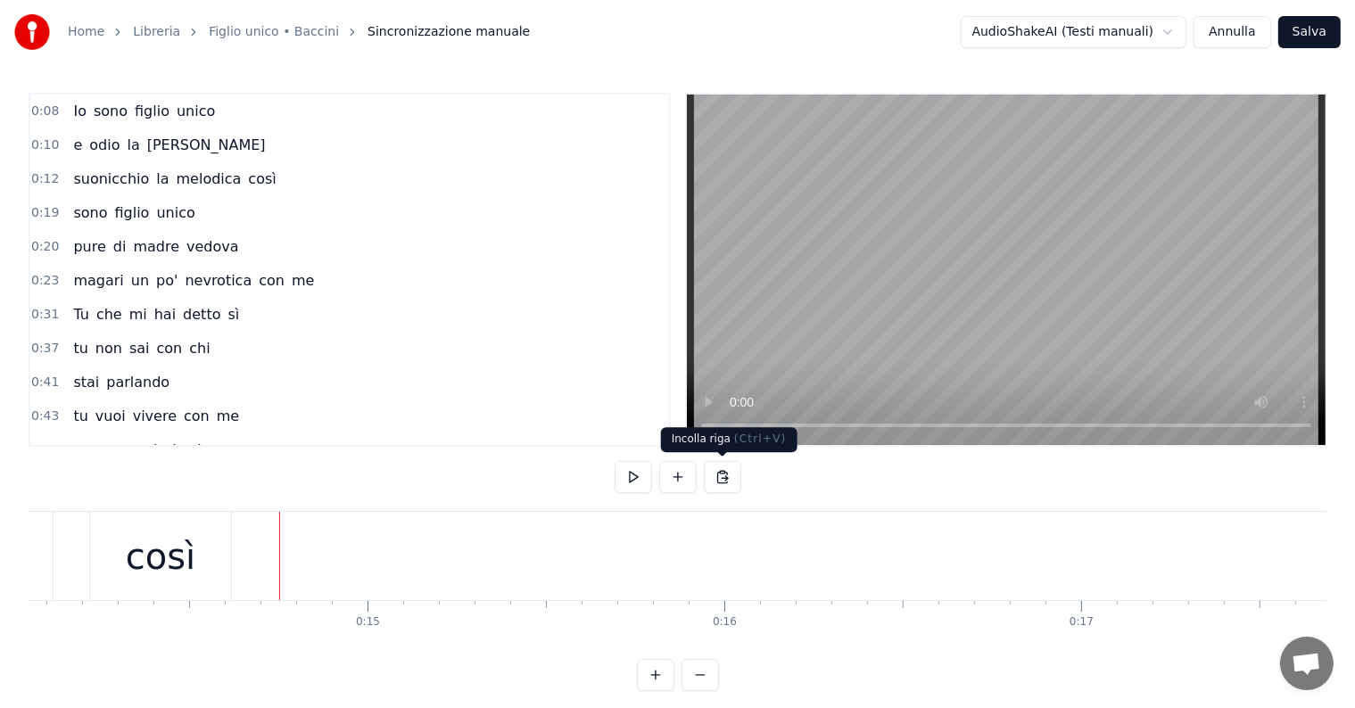
click at [733, 478] on button at bounding box center [722, 477] width 37 height 32
click at [671, 477] on button at bounding box center [677, 477] width 37 height 32
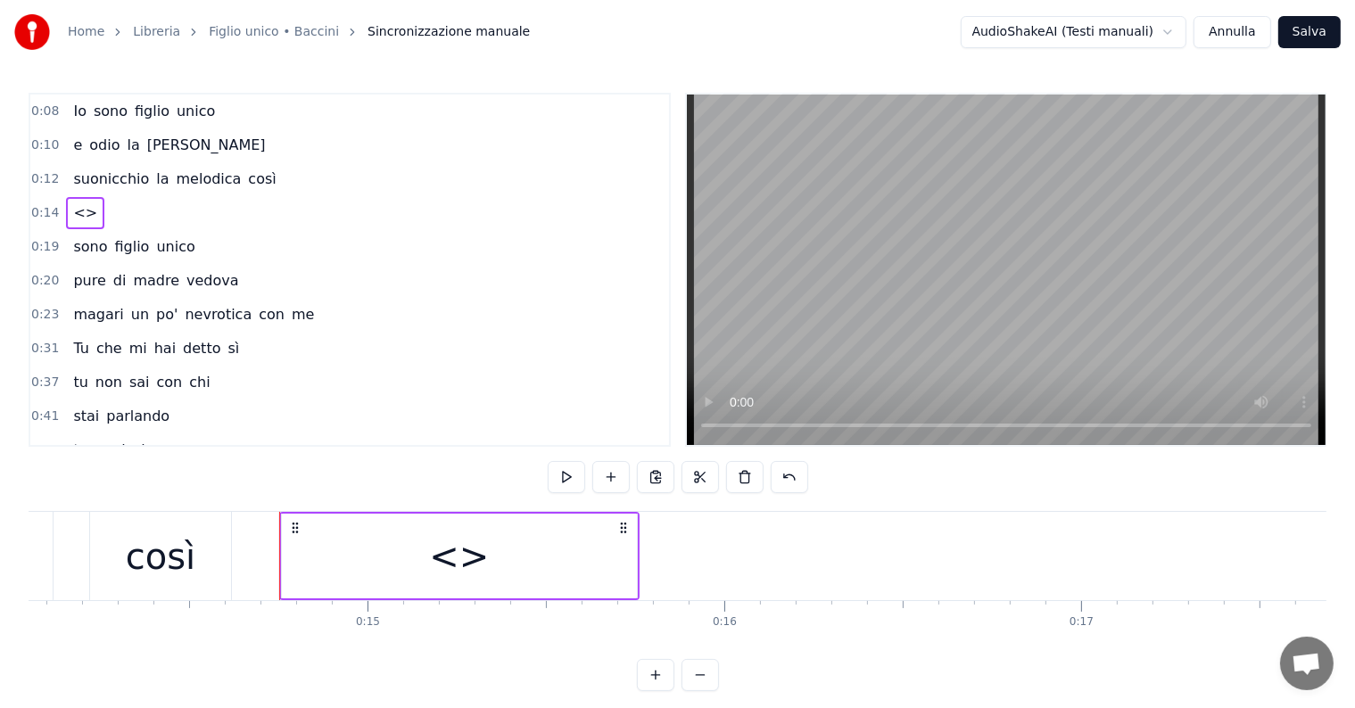
click at [74, 204] on span "<>" at bounding box center [85, 212] width 28 height 21
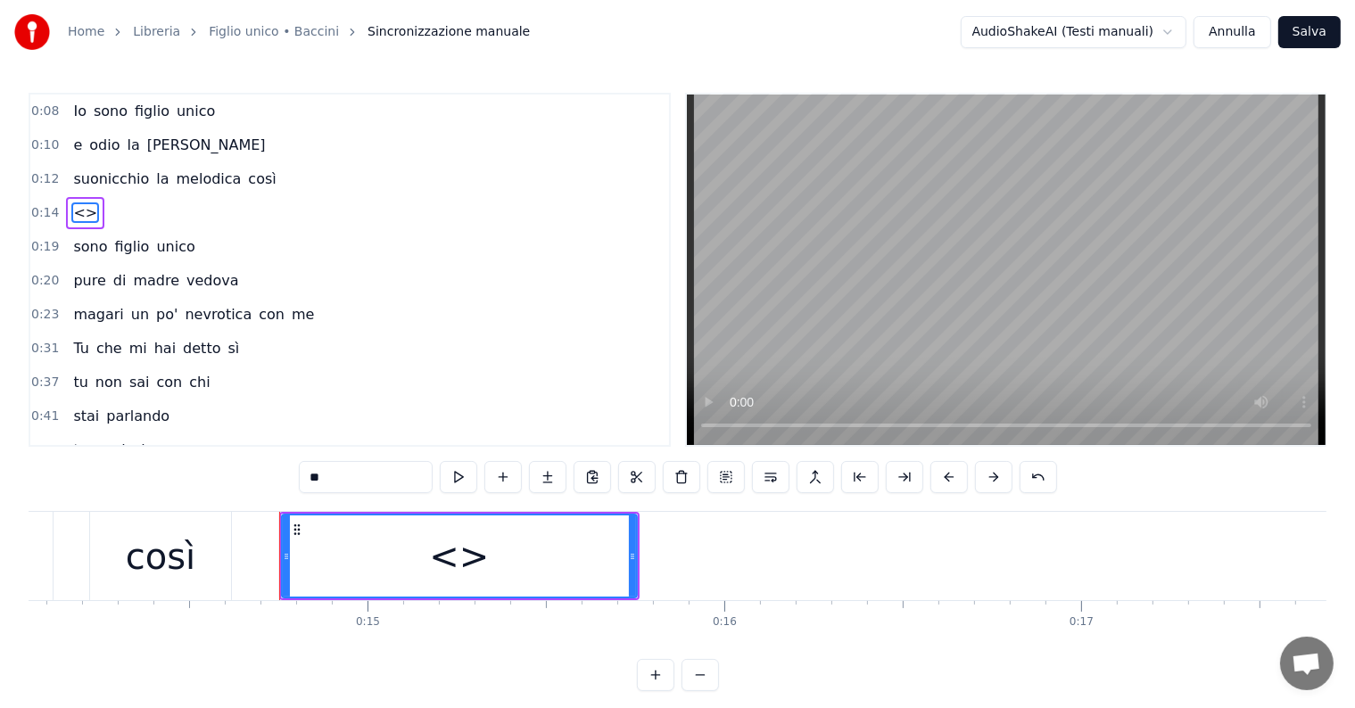
click at [378, 473] on input "**" at bounding box center [366, 477] width 134 height 32
type input "*"
type input "**"
click at [575, 565] on div "pi" at bounding box center [459, 556] width 353 height 81
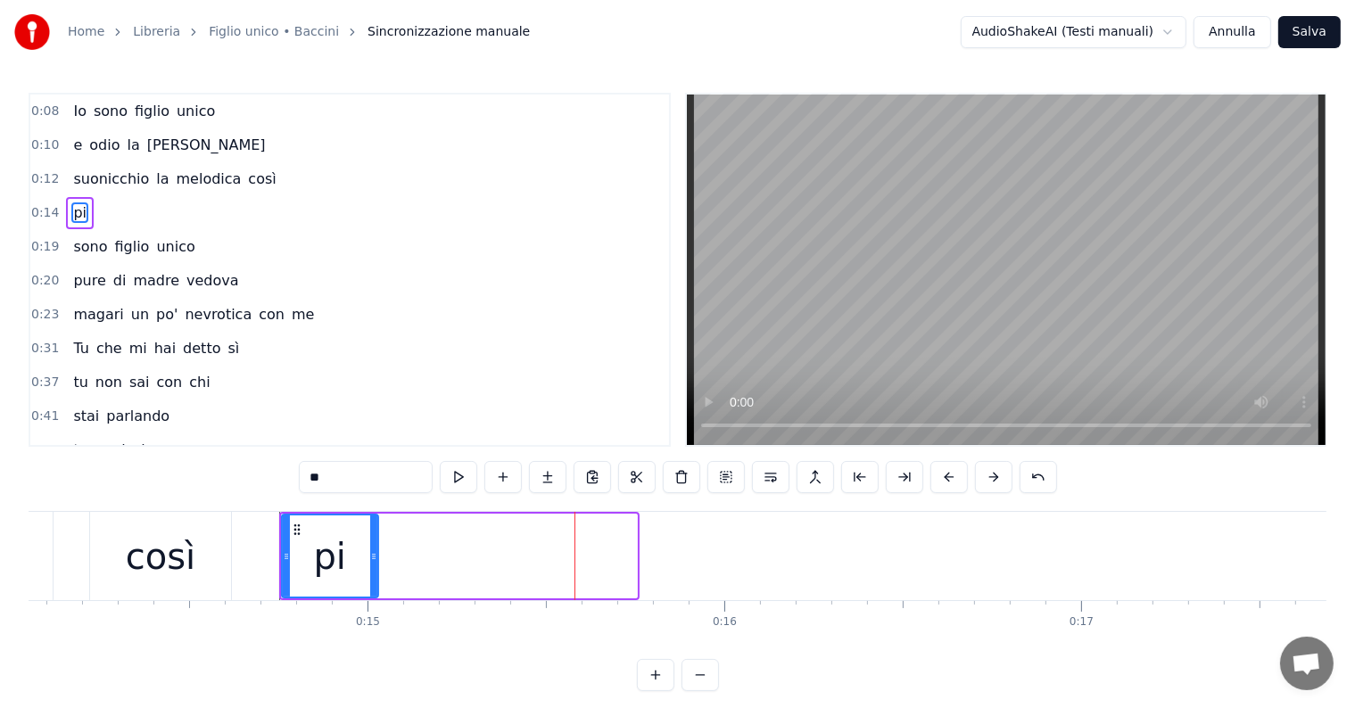
drag, startPoint x: 630, startPoint y: 550, endPoint x: 371, endPoint y: 537, distance: 259.0
click at [371, 537] on div at bounding box center [373, 556] width 7 height 81
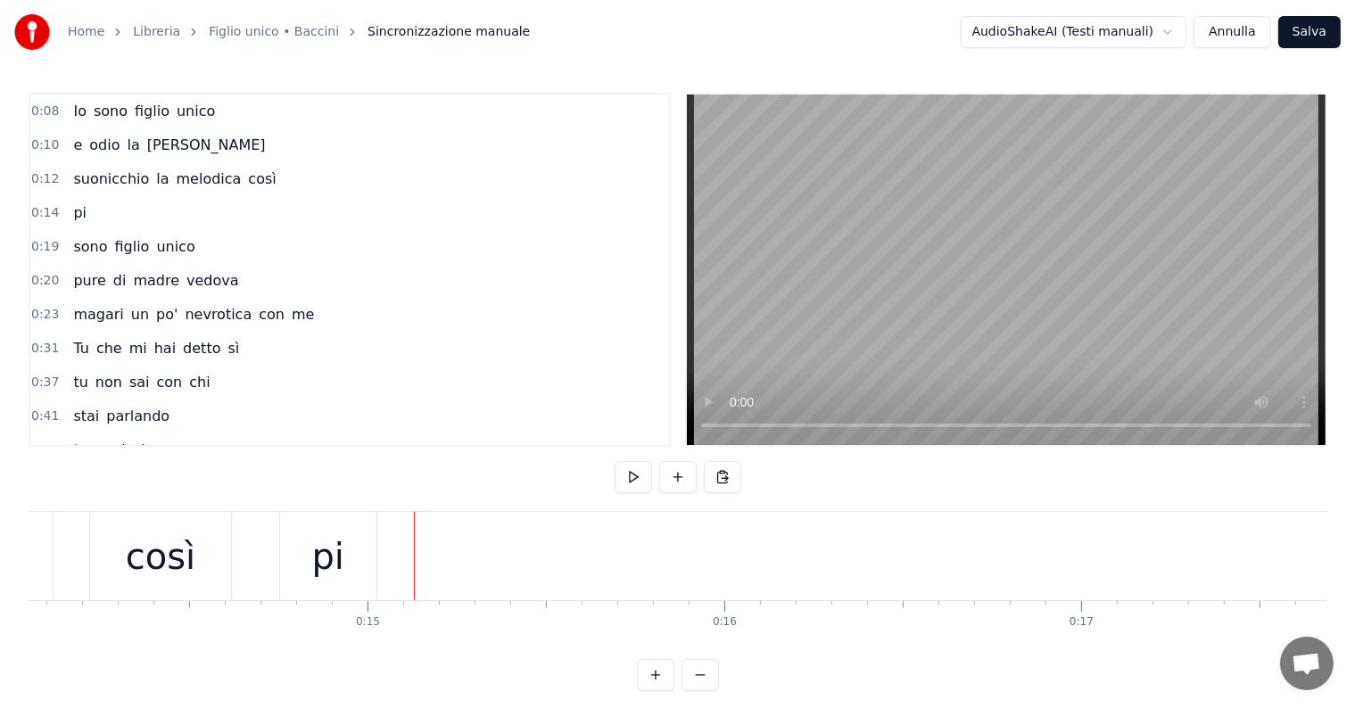
click at [348, 565] on div "pi" at bounding box center [328, 556] width 96 height 88
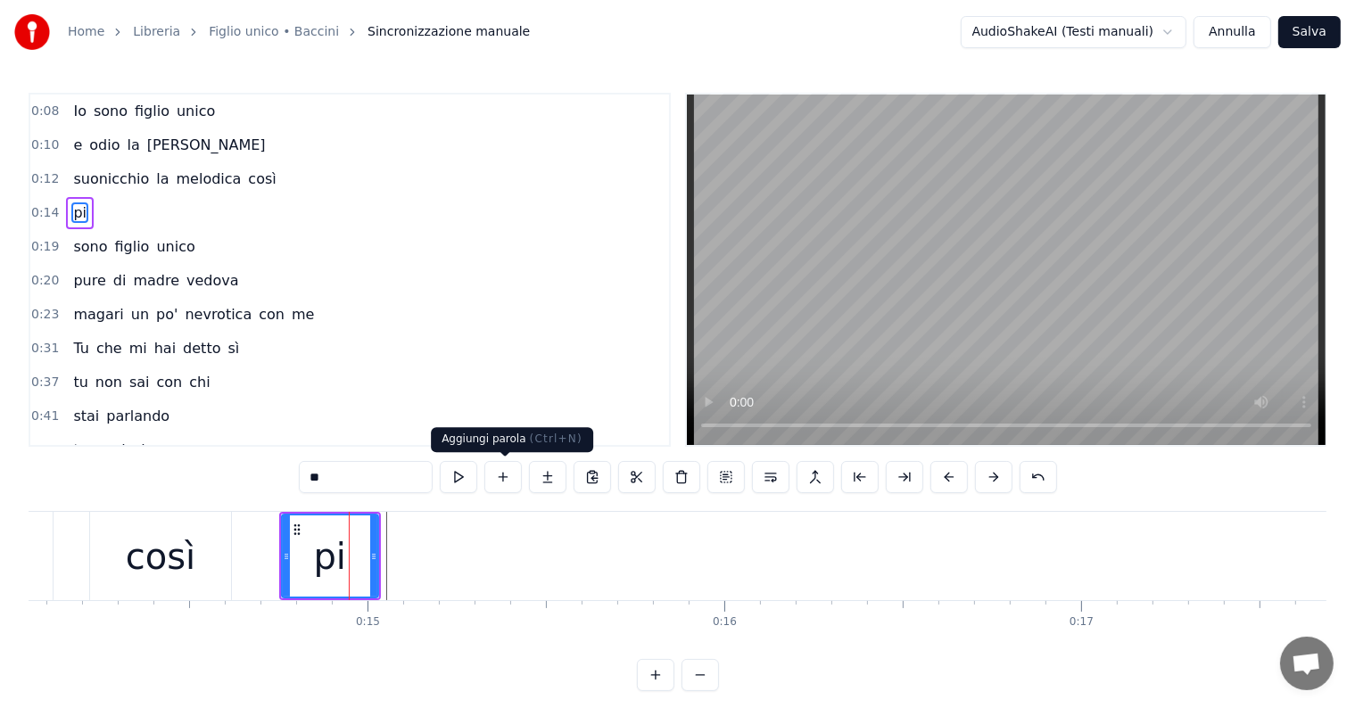
click at [498, 483] on button at bounding box center [502, 477] width 37 height 32
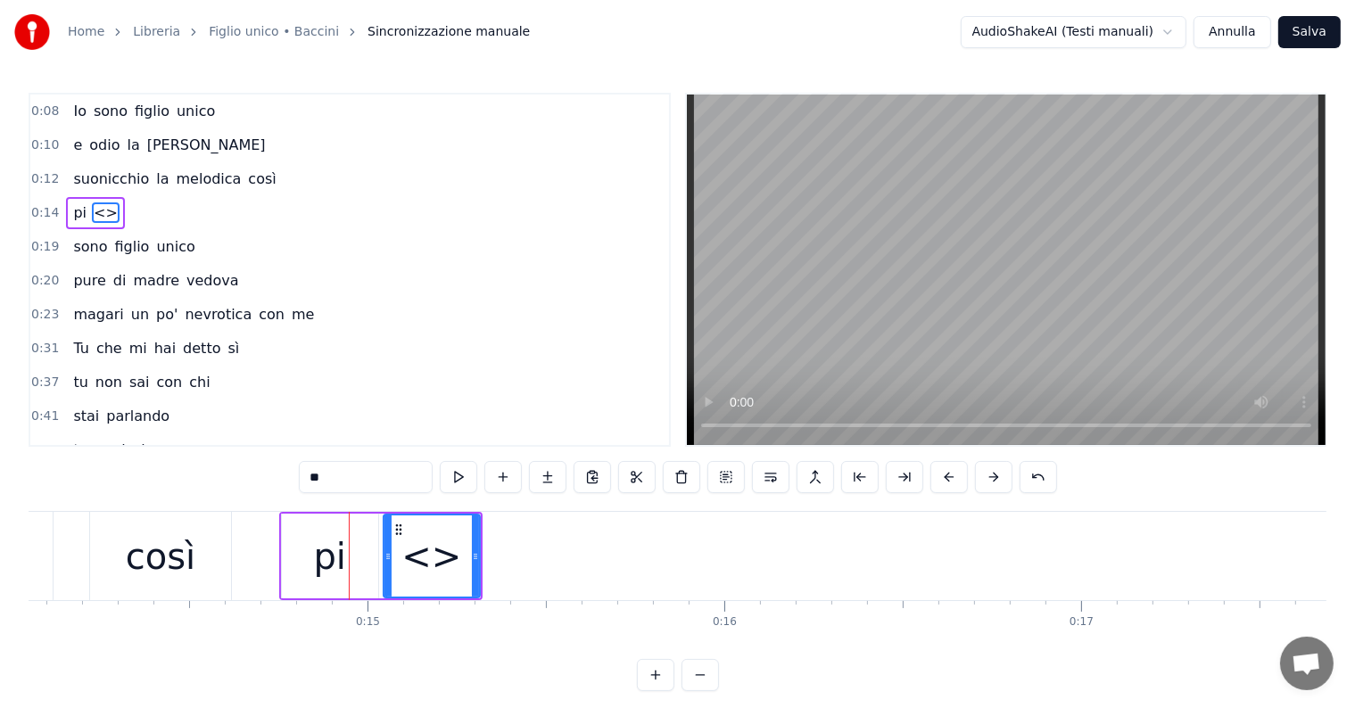
click at [375, 473] on input "**" at bounding box center [366, 477] width 134 height 32
click at [328, 468] on input "****" at bounding box center [366, 477] width 134 height 32
type input "*"
type input "**"
click at [268, 482] on div "0:08 Io sono figlio unico 0:10 e odio la domenica 0:12 suonicchio la melodica c…" at bounding box center [678, 392] width 1298 height 598
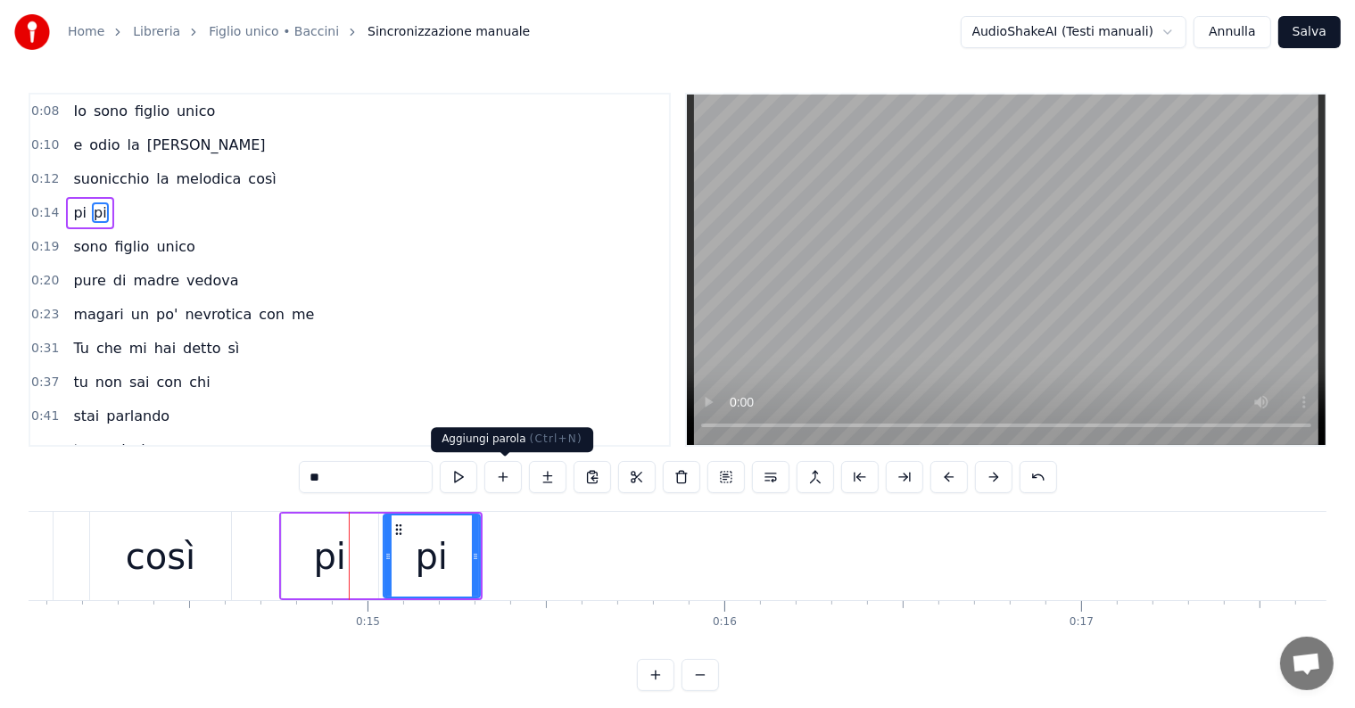
click at [510, 478] on button at bounding box center [502, 477] width 37 height 32
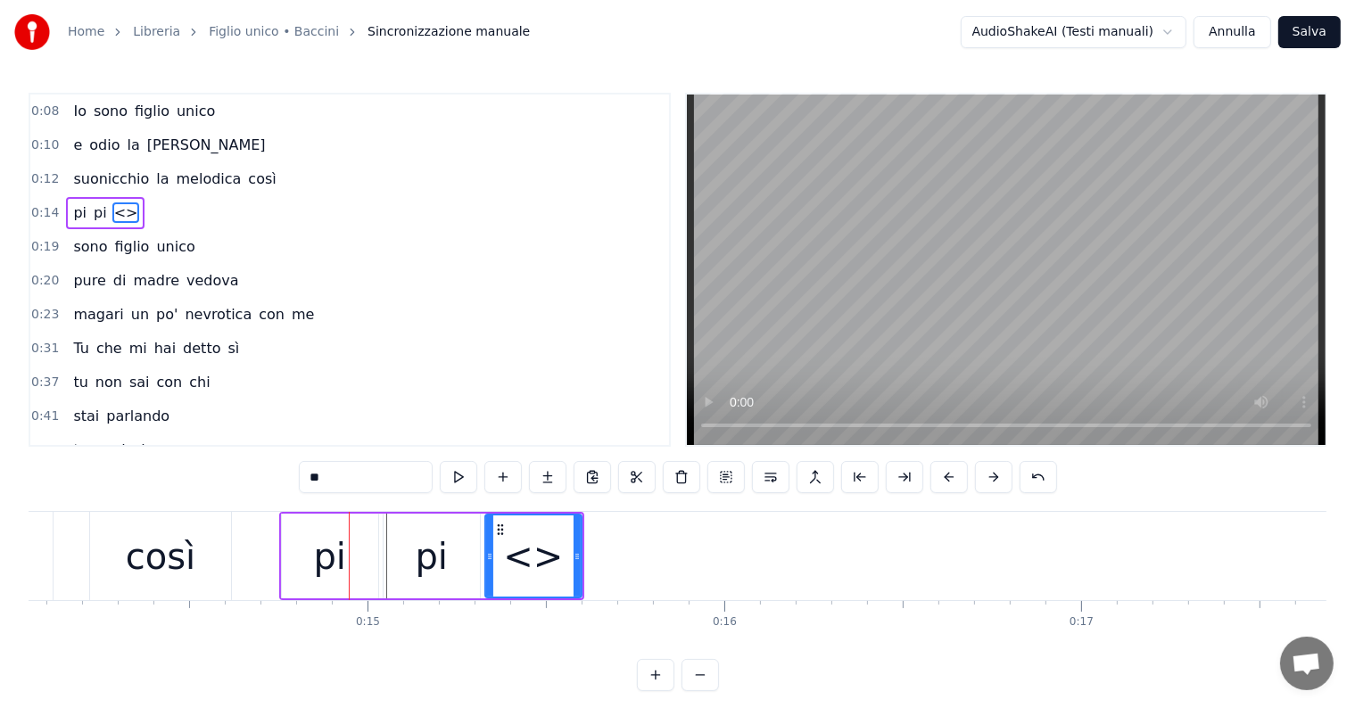
click at [348, 479] on input "**" at bounding box center [366, 477] width 134 height 32
type input "*"
type input "**"
click at [260, 487] on div "0:08 Io sono figlio unico 0:10 e odio la domenica 0:12 suonicchio la melodica c…" at bounding box center [678, 392] width 1298 height 598
click at [577, 549] on icon at bounding box center [579, 556] width 7 height 14
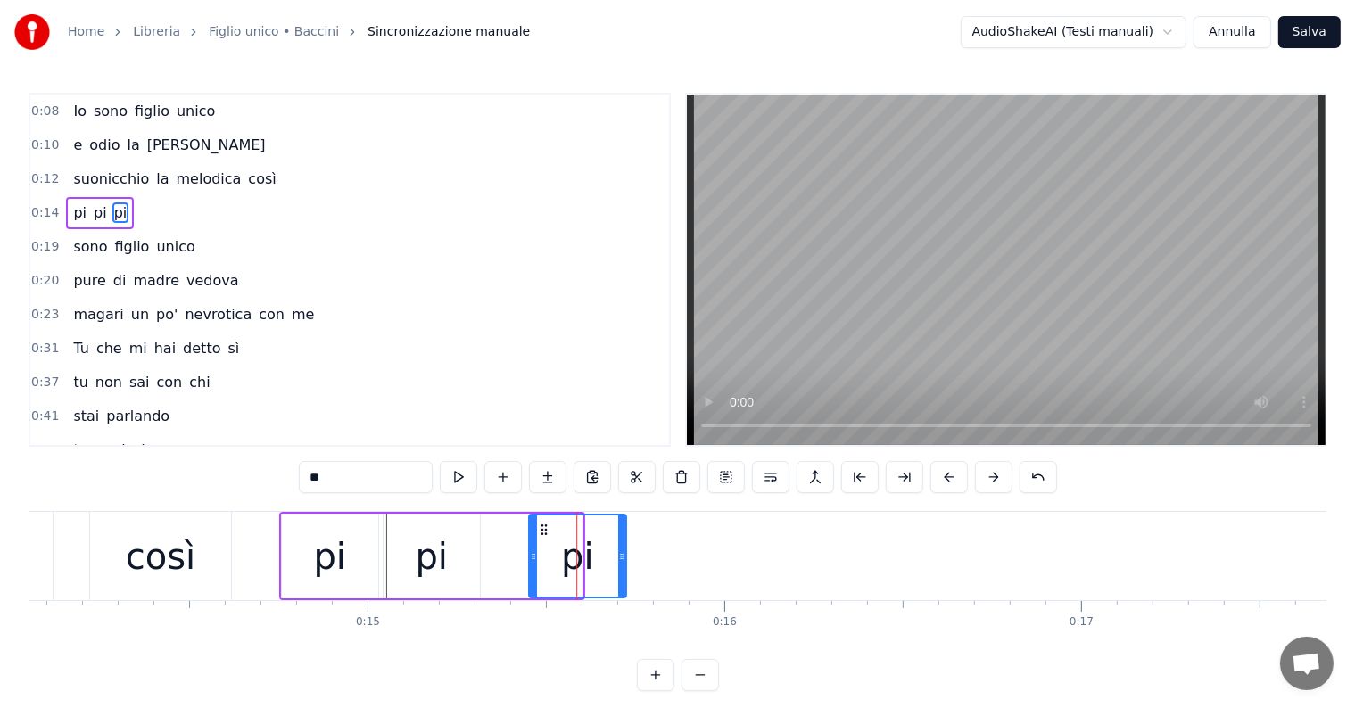
drag, startPoint x: 497, startPoint y: 524, endPoint x: 541, endPoint y: 525, distance: 43.7
click at [541, 525] on icon at bounding box center [544, 530] width 14 height 14
drag, startPoint x: 619, startPoint y: 556, endPoint x: 607, endPoint y: 556, distance: 11.6
click at [608, 556] on circle at bounding box center [608, 556] width 1 height 1
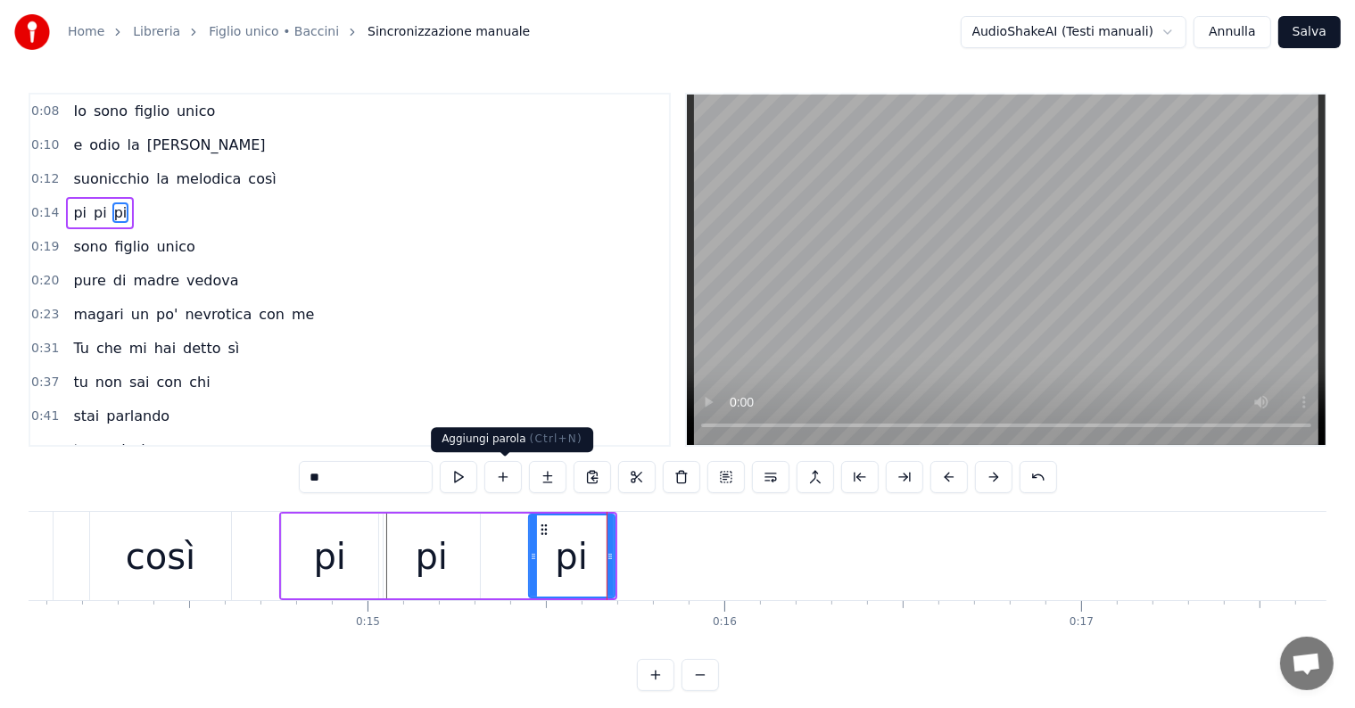
click at [507, 472] on button at bounding box center [502, 477] width 37 height 32
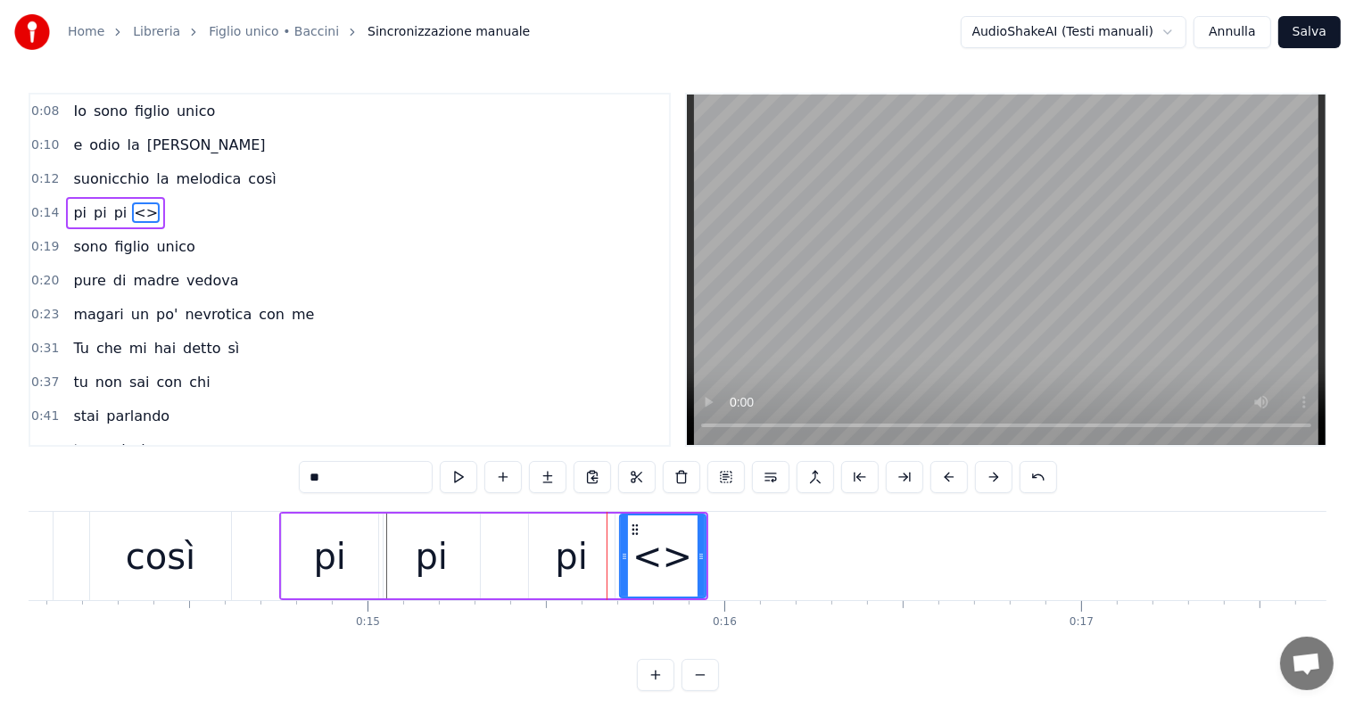
click at [365, 482] on input "**" at bounding box center [366, 477] width 134 height 32
type input "*"
type input "**"
click at [260, 502] on div "0:08 Io sono figlio unico 0:10 e odio la domenica 0:12 suonicchio la melodica c…" at bounding box center [678, 392] width 1298 height 598
click at [510, 478] on button at bounding box center [502, 477] width 37 height 32
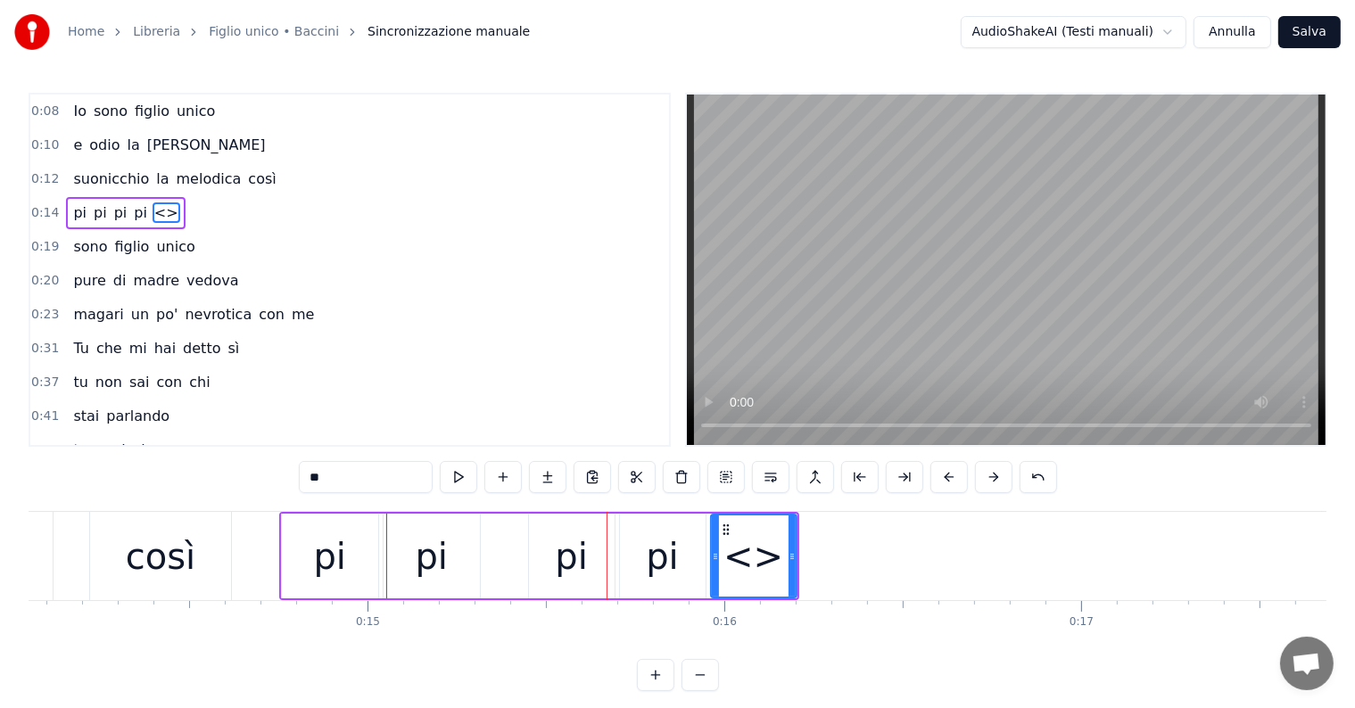
click at [368, 488] on input "**" at bounding box center [366, 477] width 134 height 32
type input "*"
type input "**"
click at [264, 475] on div "0:08 Io sono figlio unico 0:10 e odio la domenica 0:12 suonicchio la melodica c…" at bounding box center [678, 392] width 1298 height 598
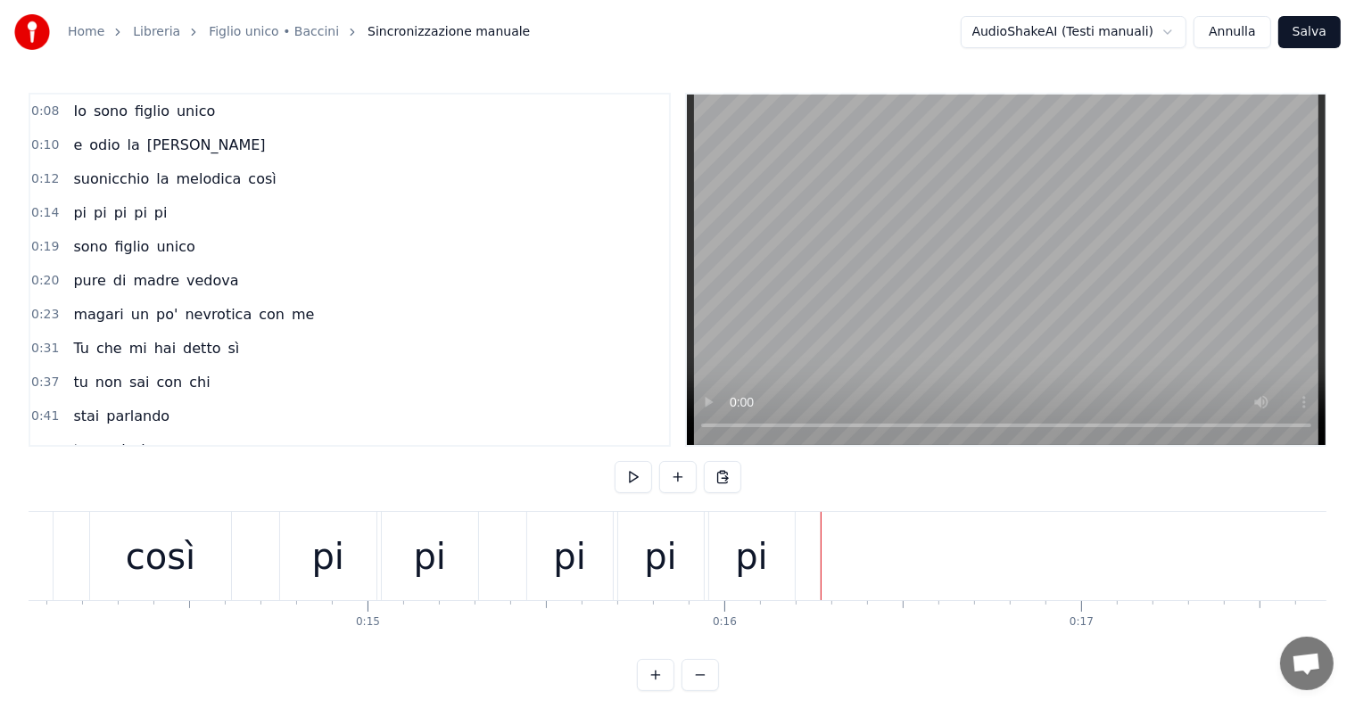
click at [206, 549] on div "così" at bounding box center [160, 556] width 141 height 88
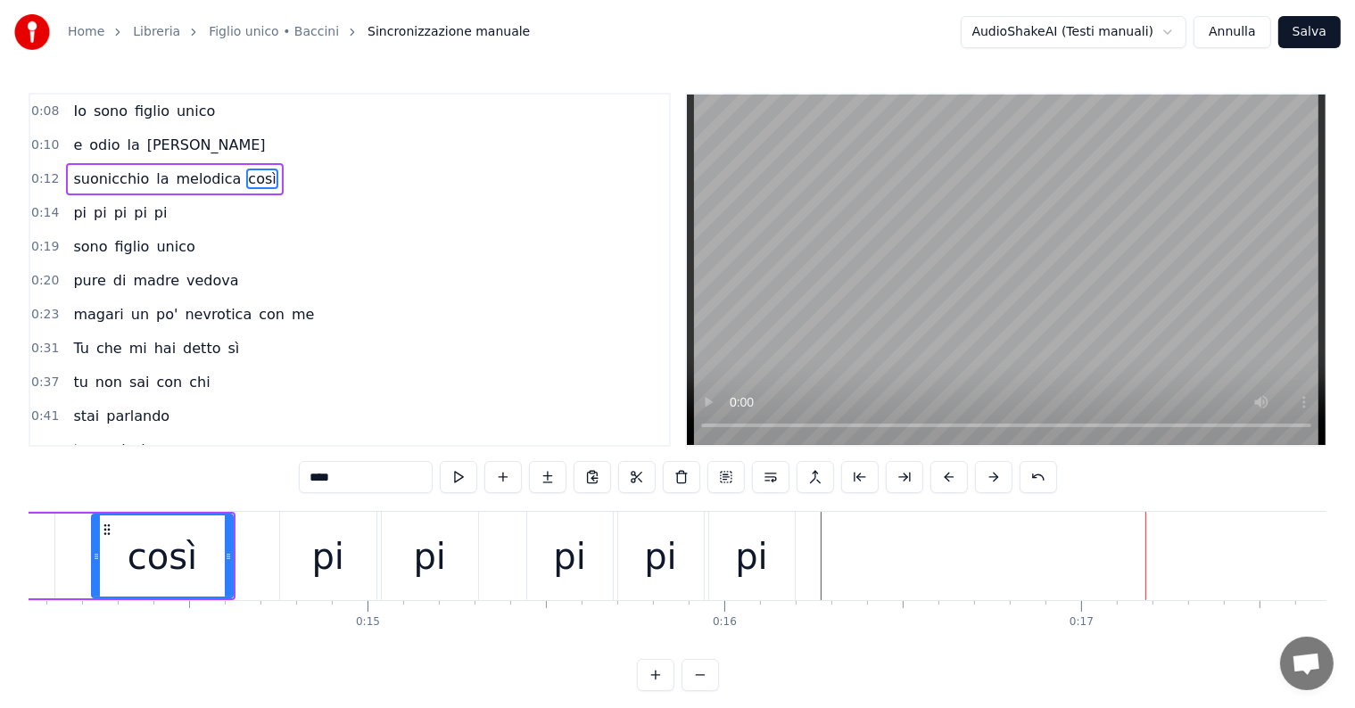
click at [107, 222] on div "pi pi pi pi pi" at bounding box center [120, 213] width 108 height 32
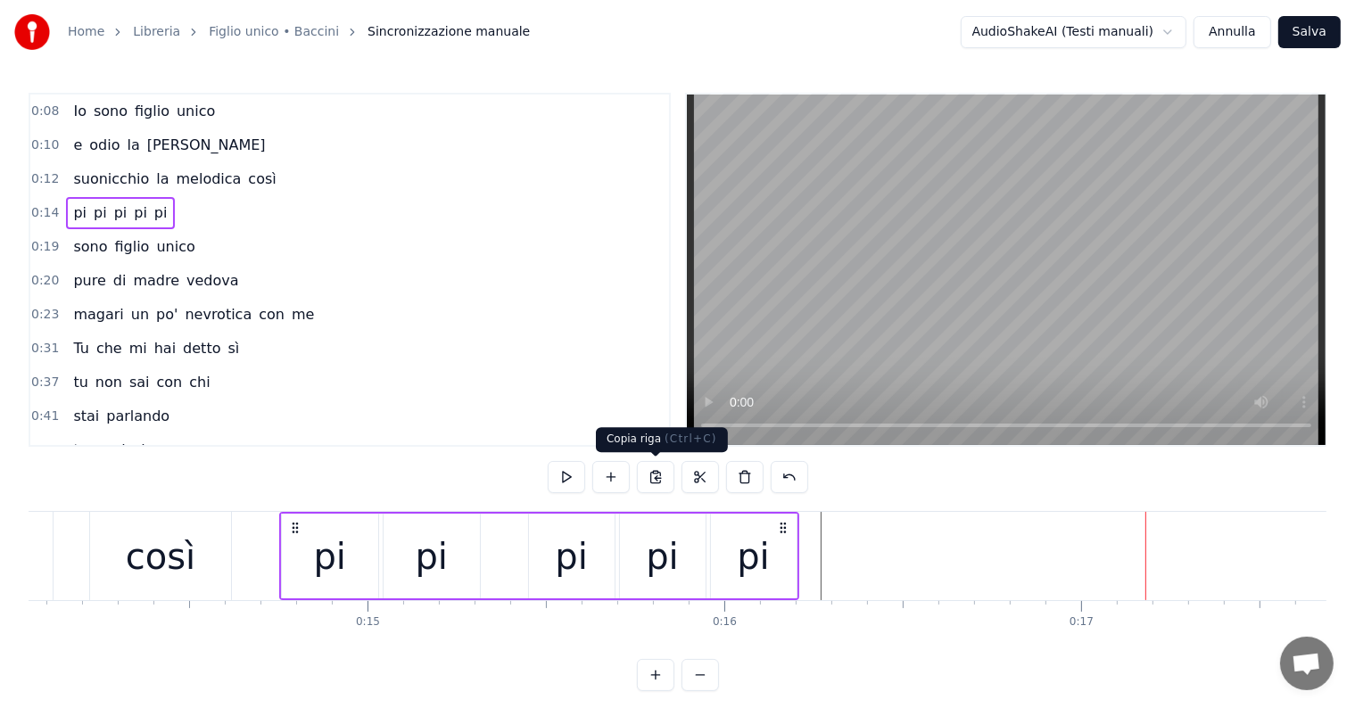
click at [660, 473] on button at bounding box center [655, 477] width 37 height 32
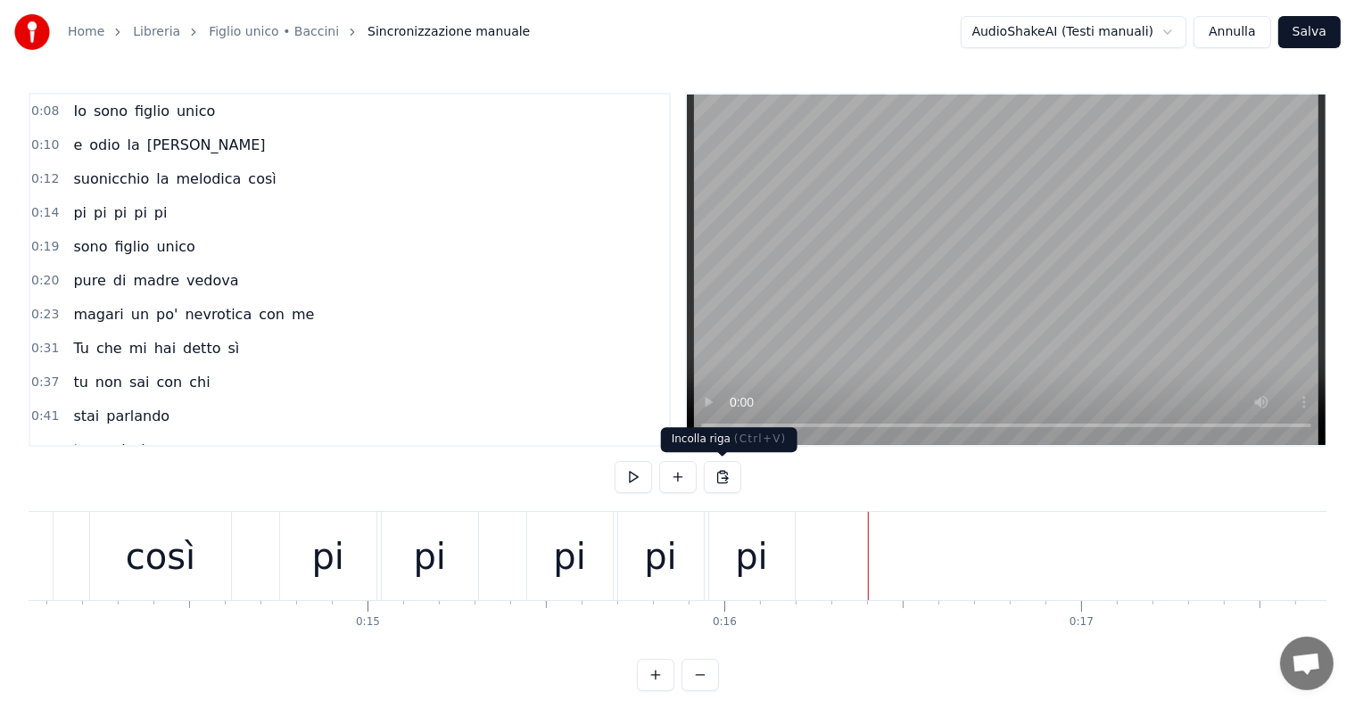
click at [715, 473] on button at bounding box center [722, 477] width 37 height 32
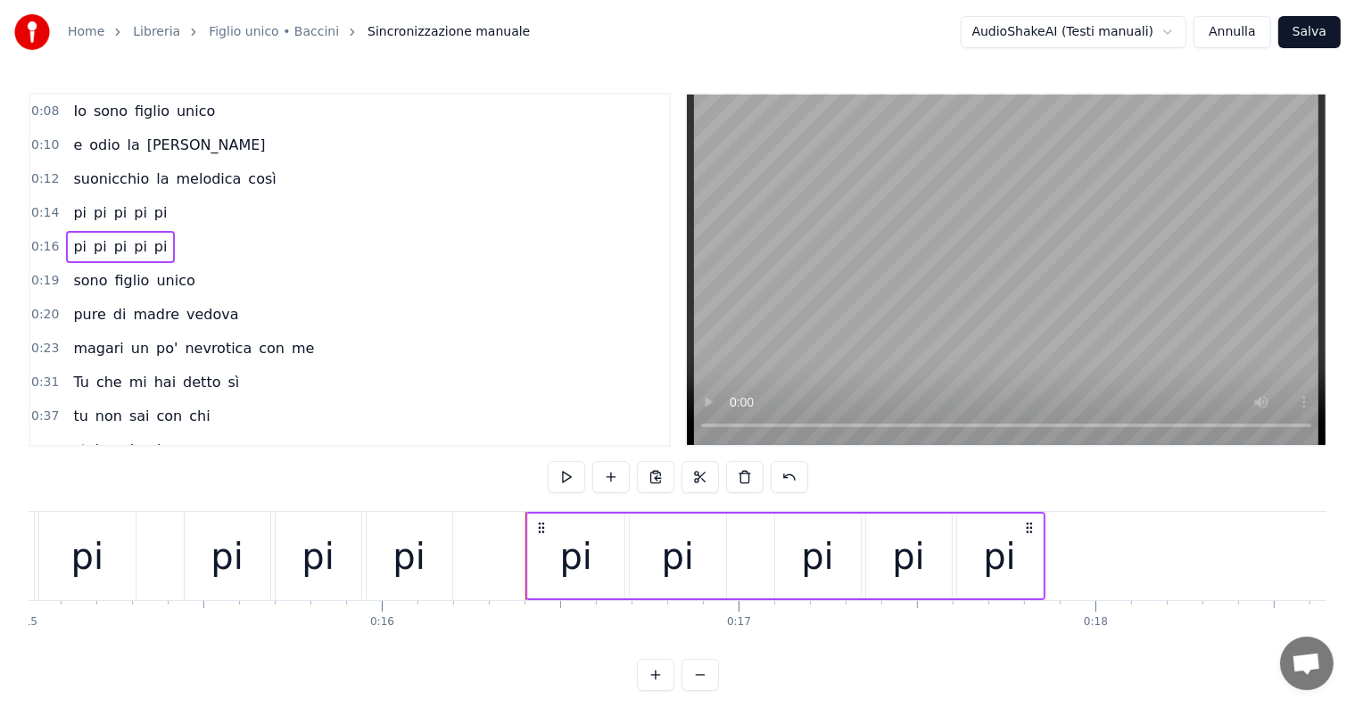
scroll to position [0, 5431]
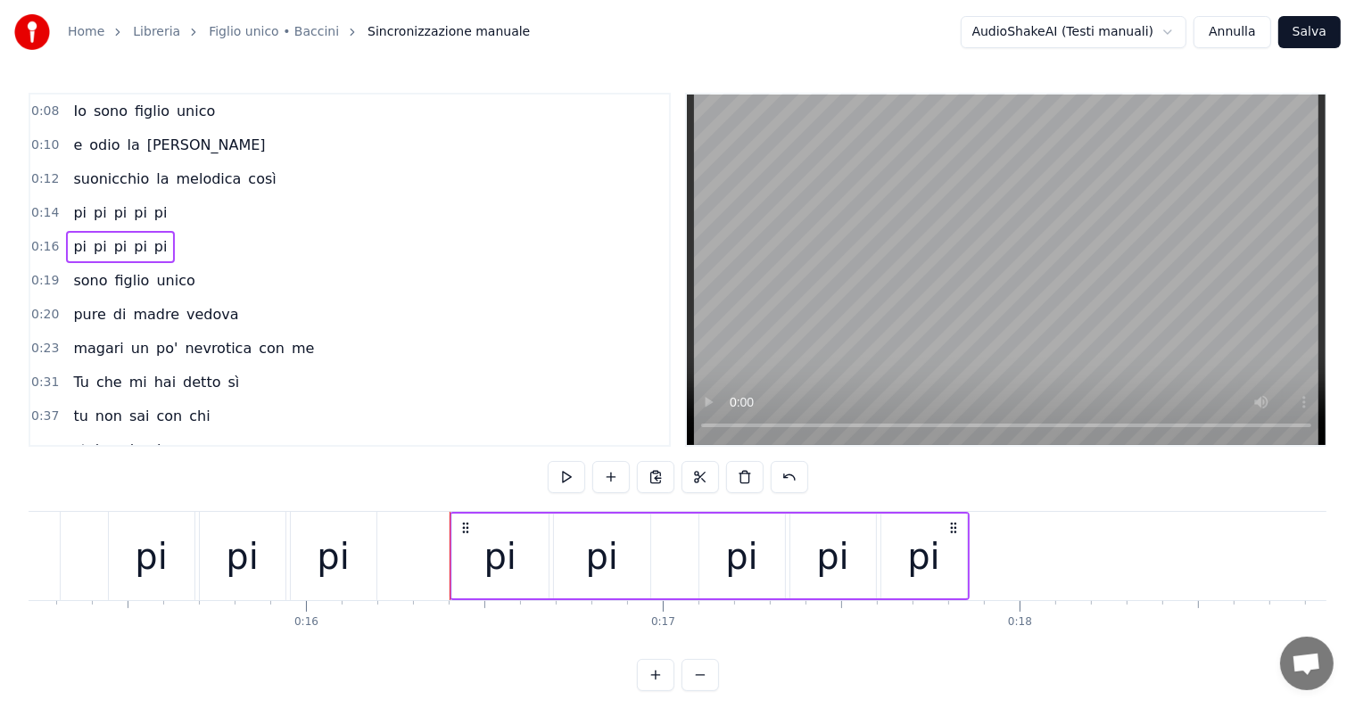
click at [477, 559] on div "pi" at bounding box center [500, 556] width 96 height 85
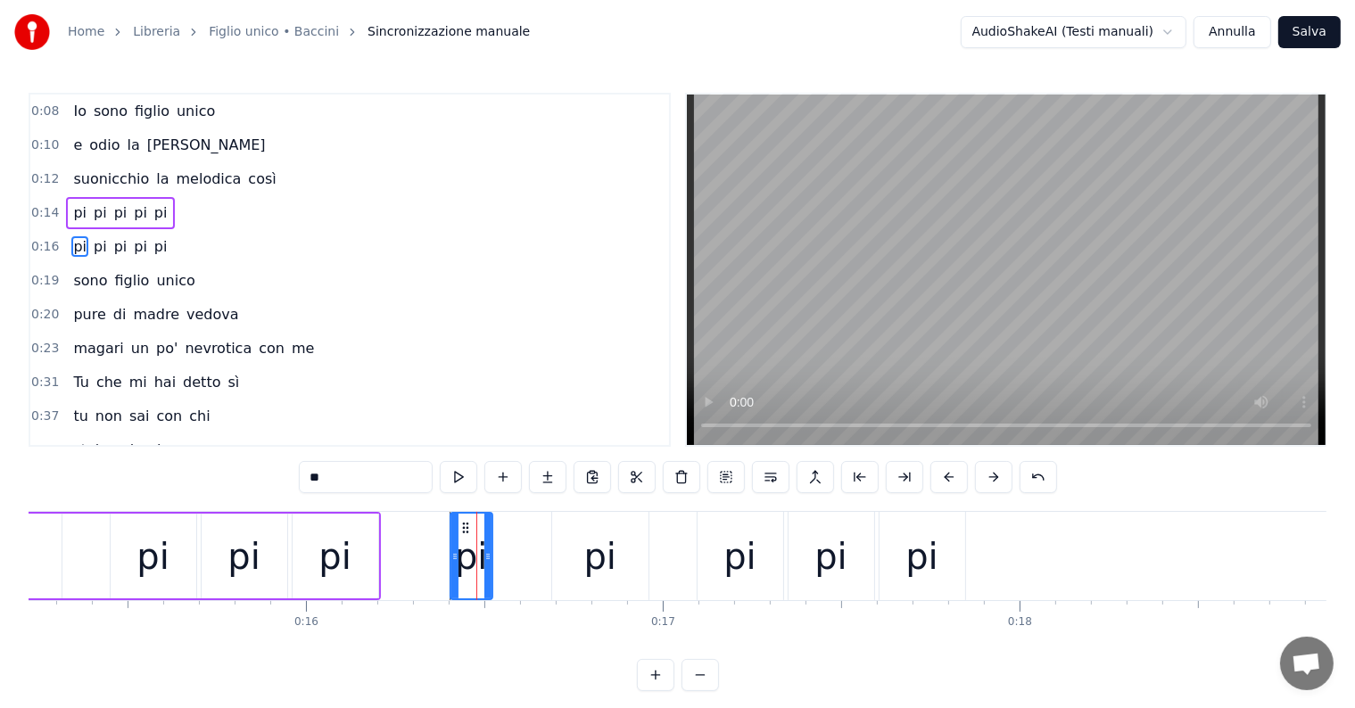
drag, startPoint x: 542, startPoint y: 552, endPoint x: 488, endPoint y: 555, distance: 54.5
click at [488, 555] on icon at bounding box center [487, 556] width 7 height 14
click at [458, 524] on icon at bounding box center [460, 528] width 14 height 14
click at [595, 569] on div "pi" at bounding box center [600, 557] width 33 height 54
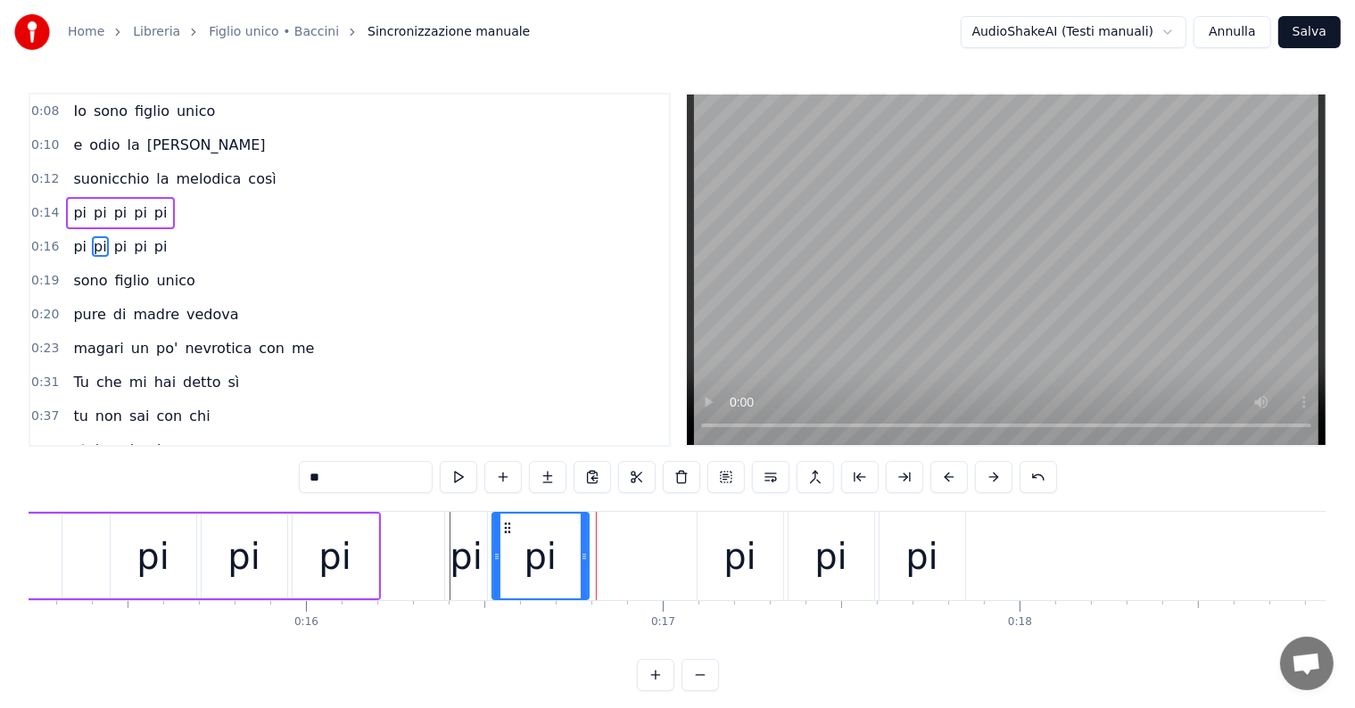
drag, startPoint x: 565, startPoint y: 522, endPoint x: 505, endPoint y: 531, distance: 60.4
click at [505, 531] on icon at bounding box center [507, 528] width 14 height 14
drag, startPoint x: 583, startPoint y: 549, endPoint x: 560, endPoint y: 551, distance: 23.3
click at [560, 551] on icon at bounding box center [560, 556] width 7 height 14
click at [749, 567] on div "pi" at bounding box center [739, 557] width 33 height 54
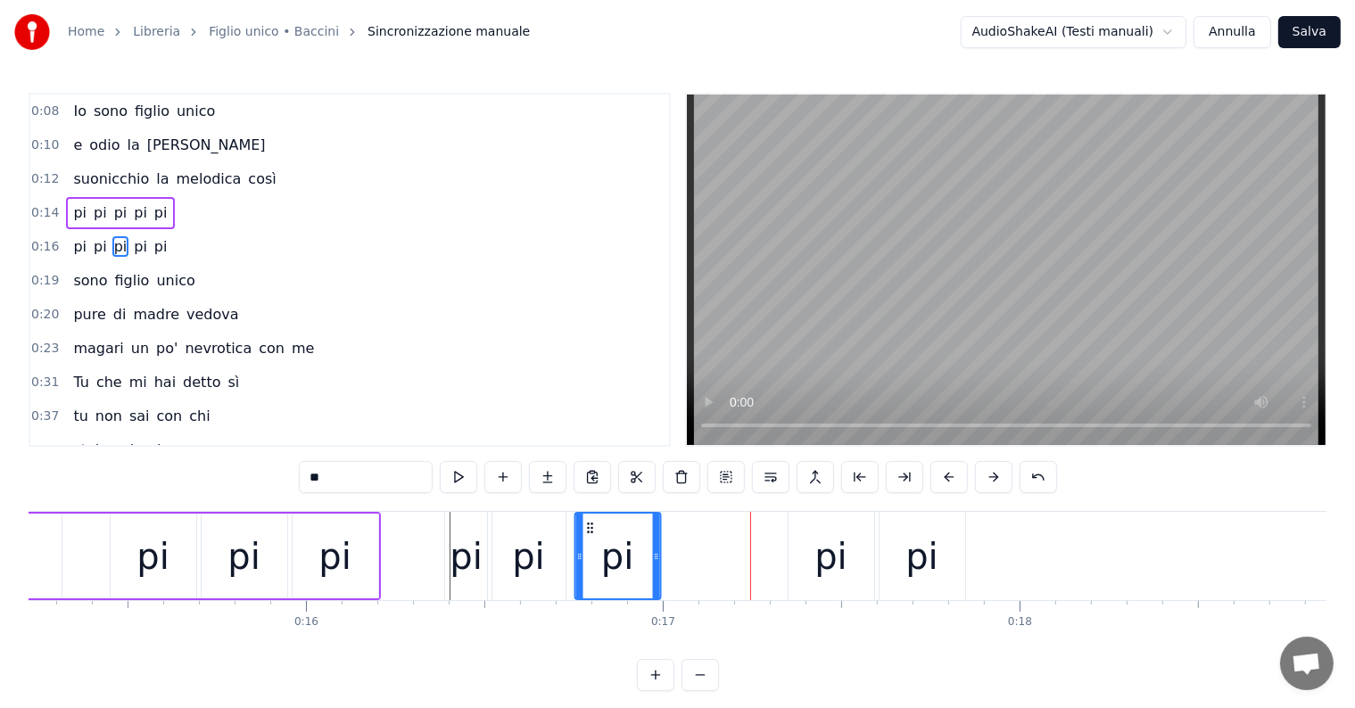
drag, startPoint x: 710, startPoint y: 524, endPoint x: 587, endPoint y: 536, distance: 123.6
click at [587, 536] on div "pi" at bounding box center [617, 556] width 84 height 85
click at [846, 575] on div "pi" at bounding box center [831, 556] width 86 height 88
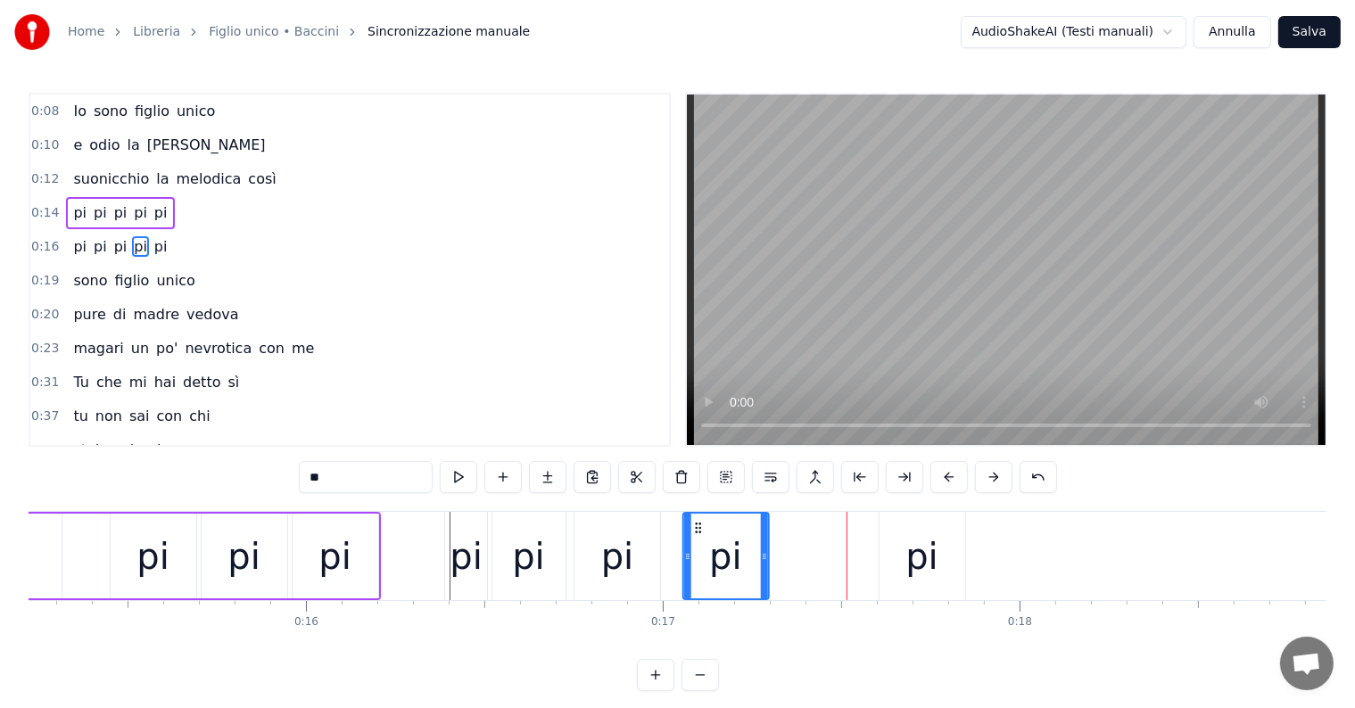
drag, startPoint x: 800, startPoint y: 524, endPoint x: 695, endPoint y: 530, distance: 105.4
click at [695, 530] on icon at bounding box center [697, 528] width 14 height 14
click at [919, 562] on div "pi" at bounding box center [921, 557] width 33 height 54
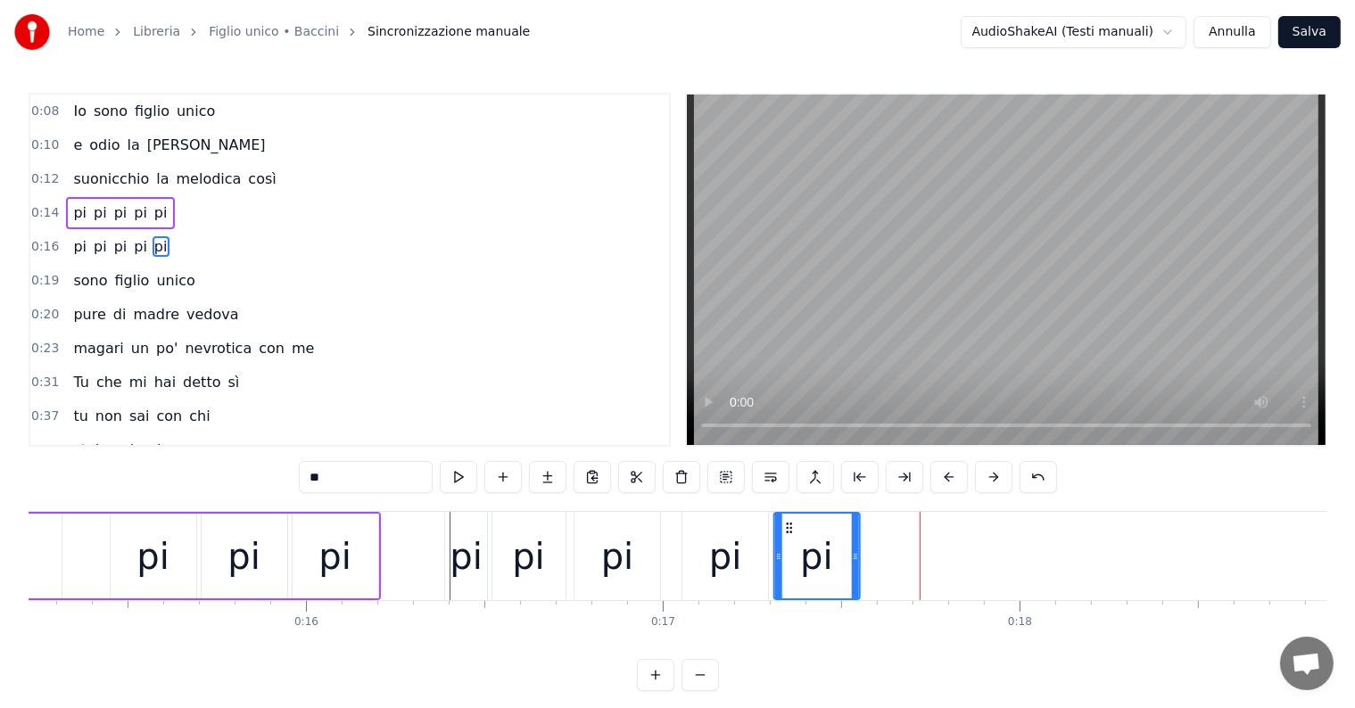
drag, startPoint x: 893, startPoint y: 528, endPoint x: 788, endPoint y: 533, distance: 105.4
click at [788, 533] on icon at bounding box center [788, 528] width 14 height 14
drag, startPoint x: 853, startPoint y: 553, endPoint x: 813, endPoint y: 556, distance: 39.3
click at [813, 556] on icon at bounding box center [815, 556] width 7 height 14
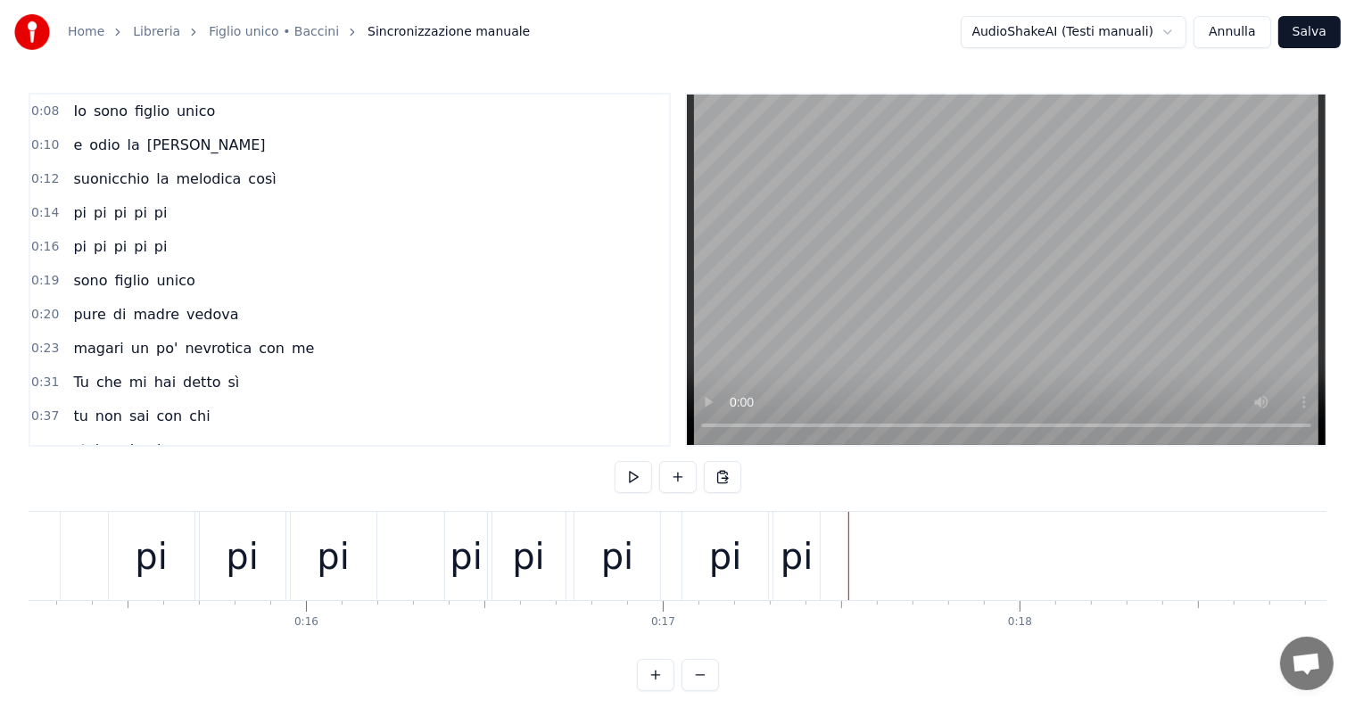
click at [816, 571] on div "pi" at bounding box center [796, 556] width 46 height 88
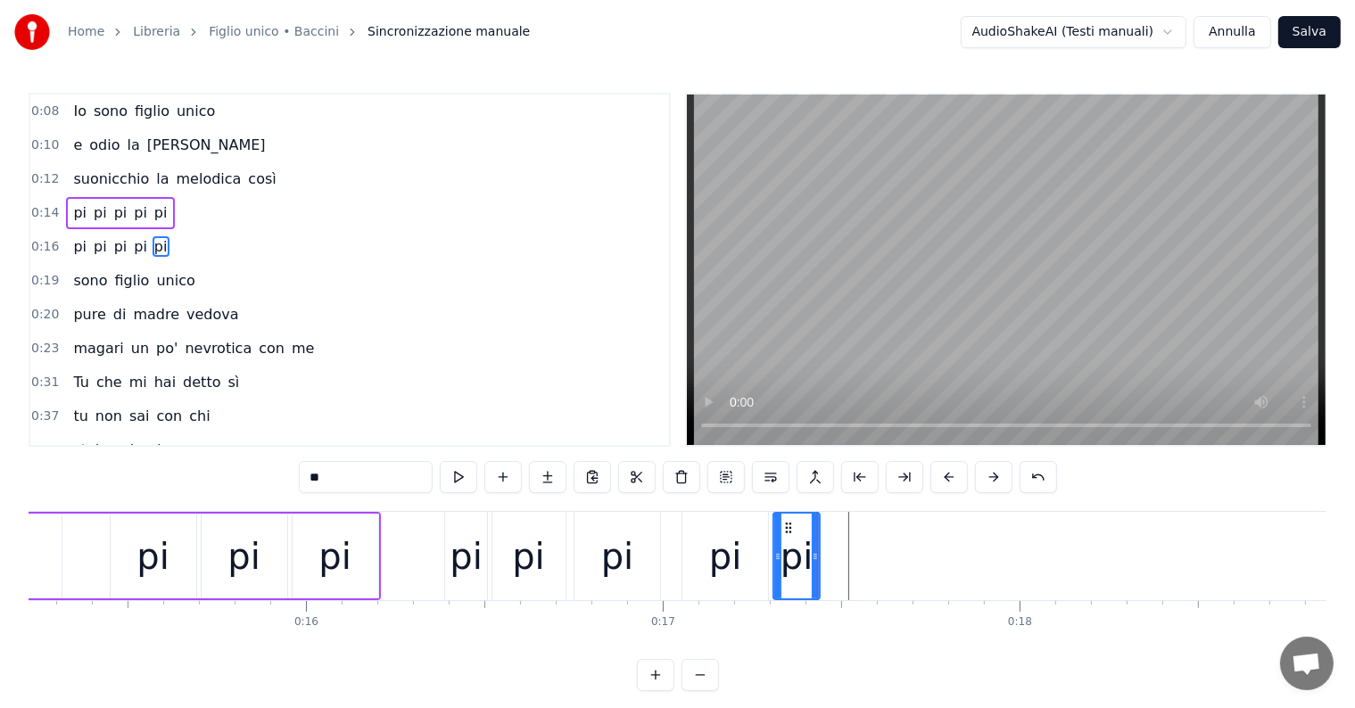
click at [468, 521] on div "pi" at bounding box center [466, 556] width 42 height 88
click at [86, 256] on div "pi pi pi pi pi" at bounding box center [120, 247] width 108 height 32
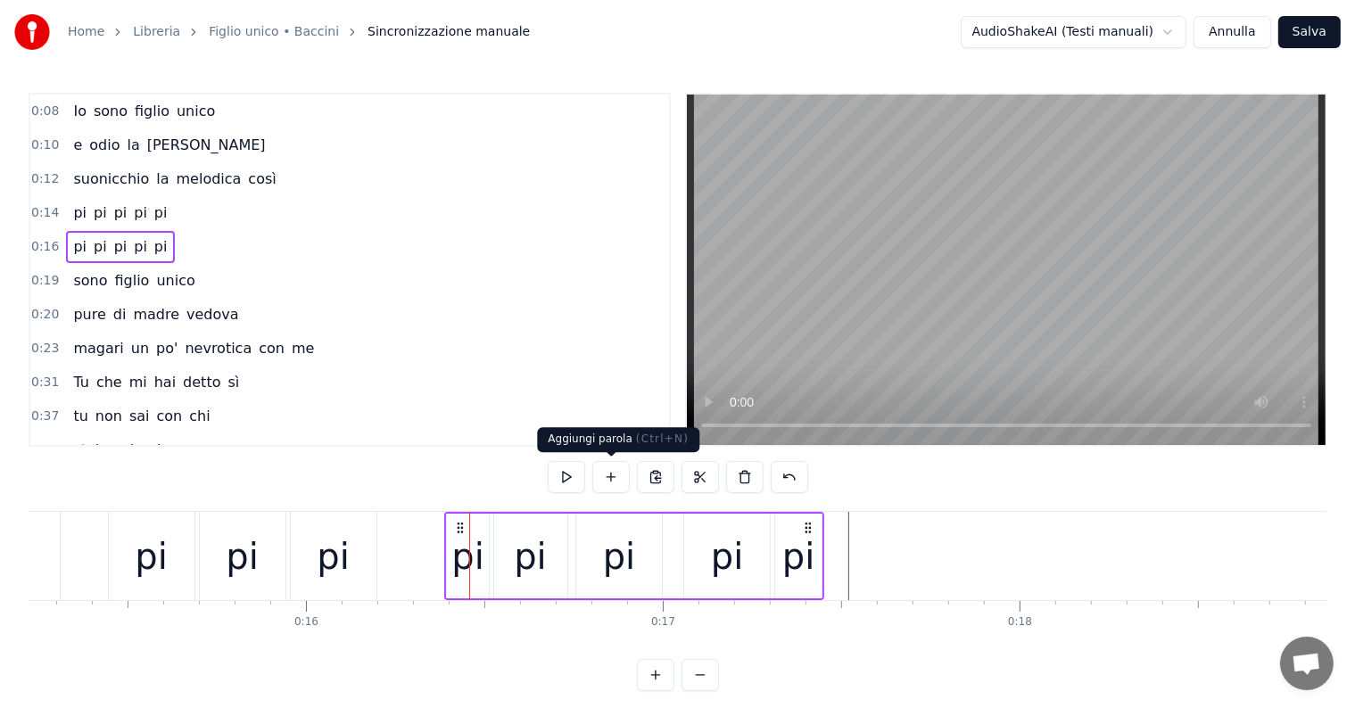
click at [618, 482] on button at bounding box center [610, 477] width 37 height 32
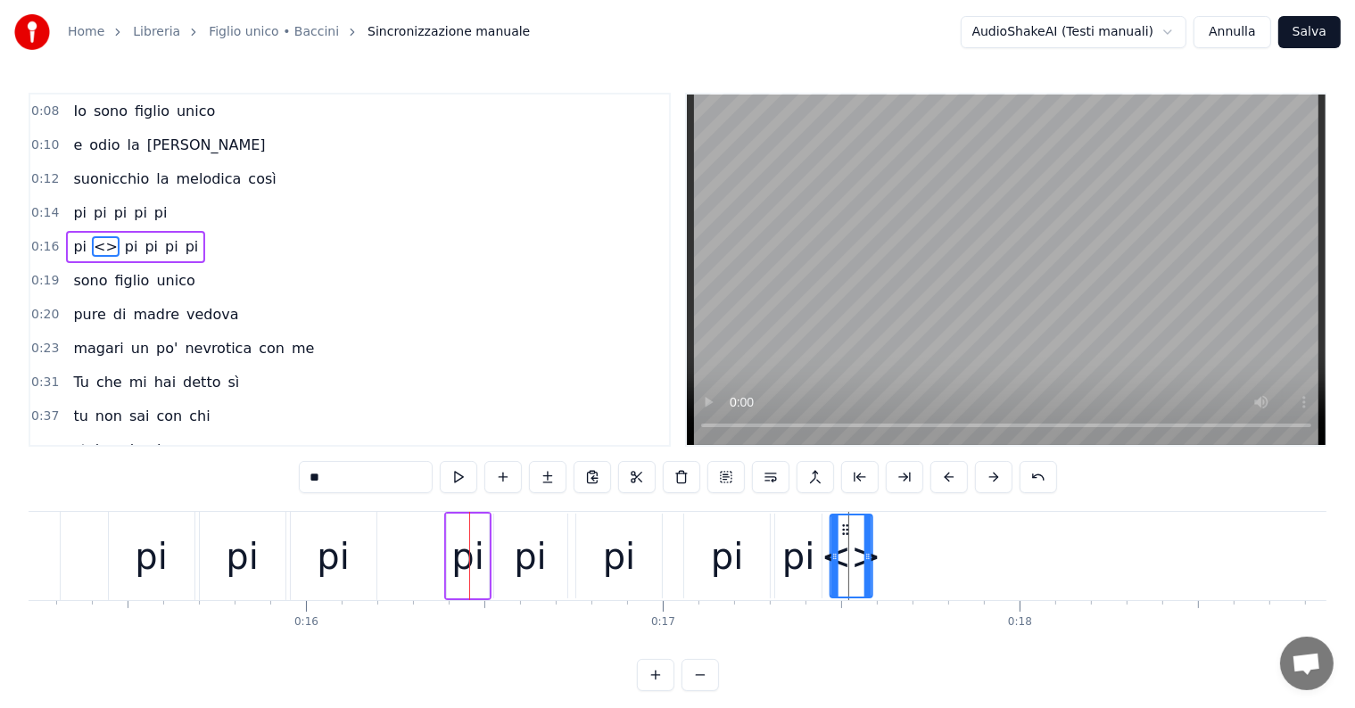
drag, startPoint x: 460, startPoint y: 524, endPoint x: 844, endPoint y: 534, distance: 383.7
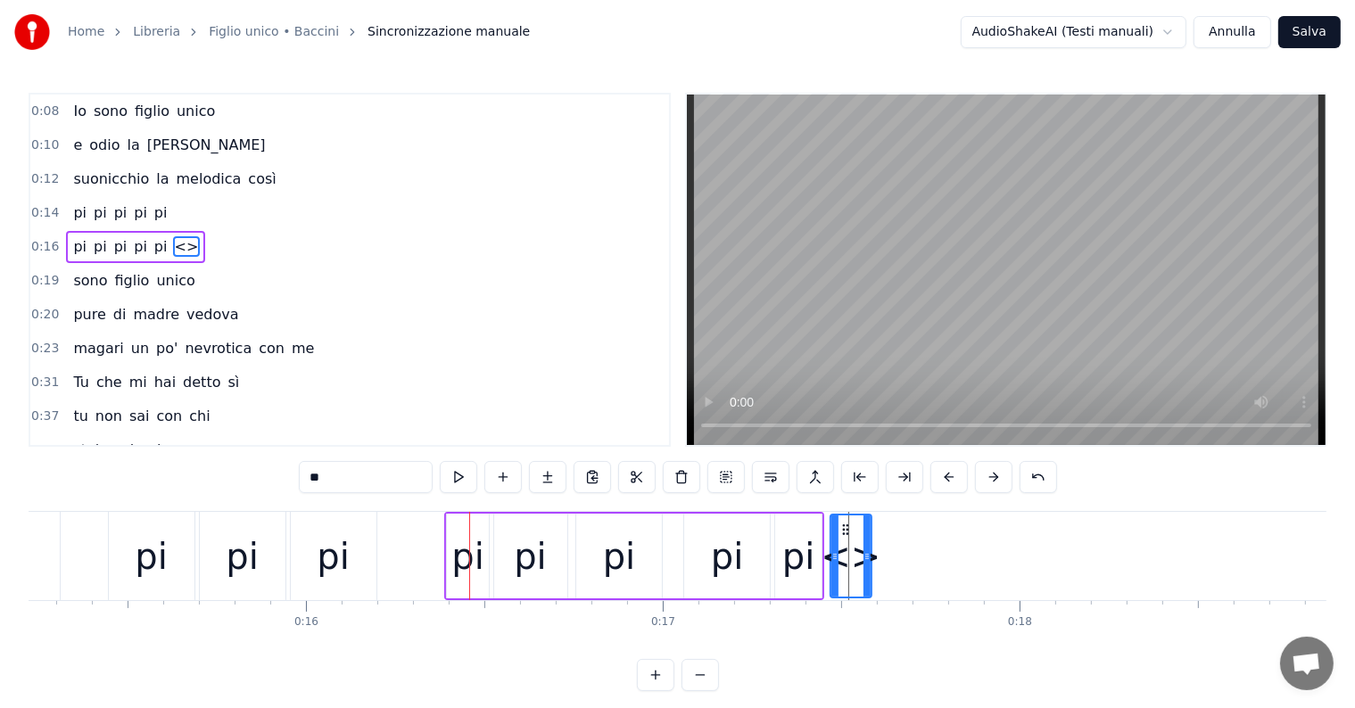
click at [337, 470] on input "**" at bounding box center [366, 477] width 134 height 32
type input "*"
type input "**"
click at [243, 471] on div "0:08 Io sono figlio unico 0:10 e odio la domenica 0:12 suonicchio la melodica c…" at bounding box center [678, 392] width 1298 height 598
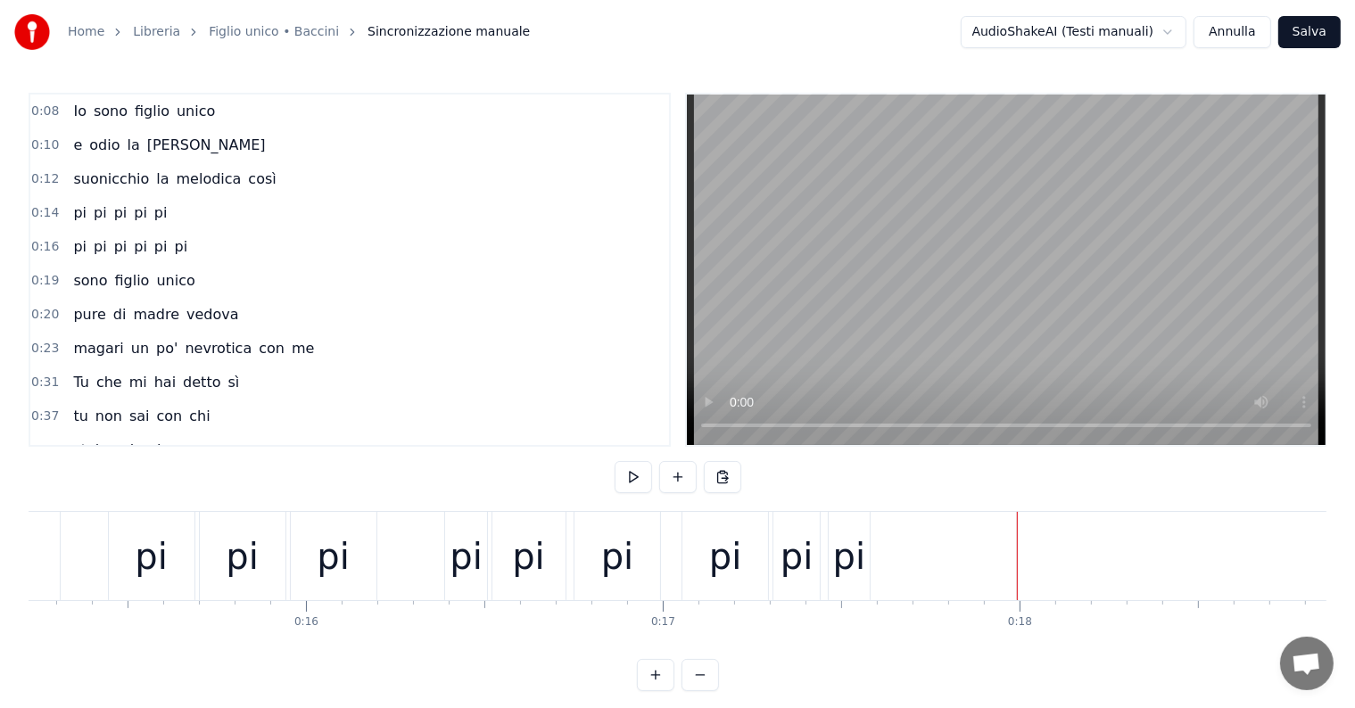
click at [671, 512] on div "pi pi pi pi pi pi" at bounding box center [634, 556] width 380 height 88
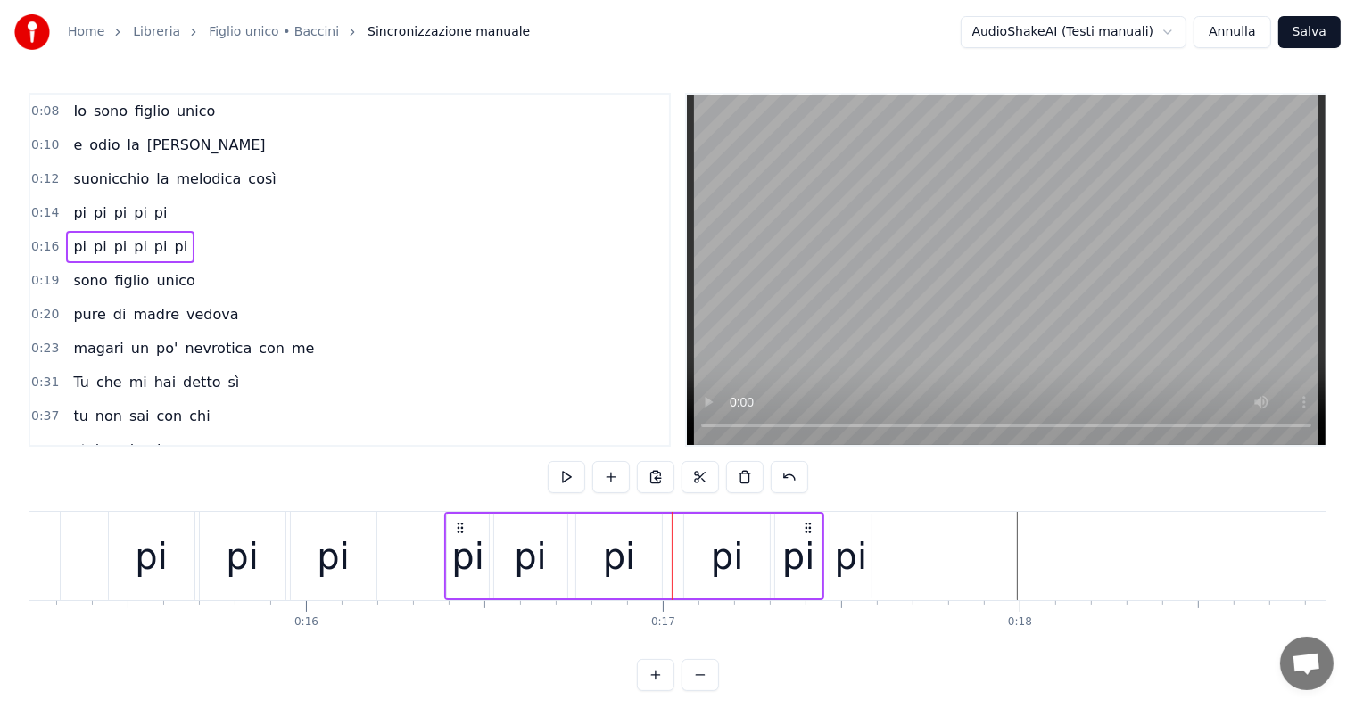
click at [851, 519] on div "pi" at bounding box center [850, 556] width 41 height 85
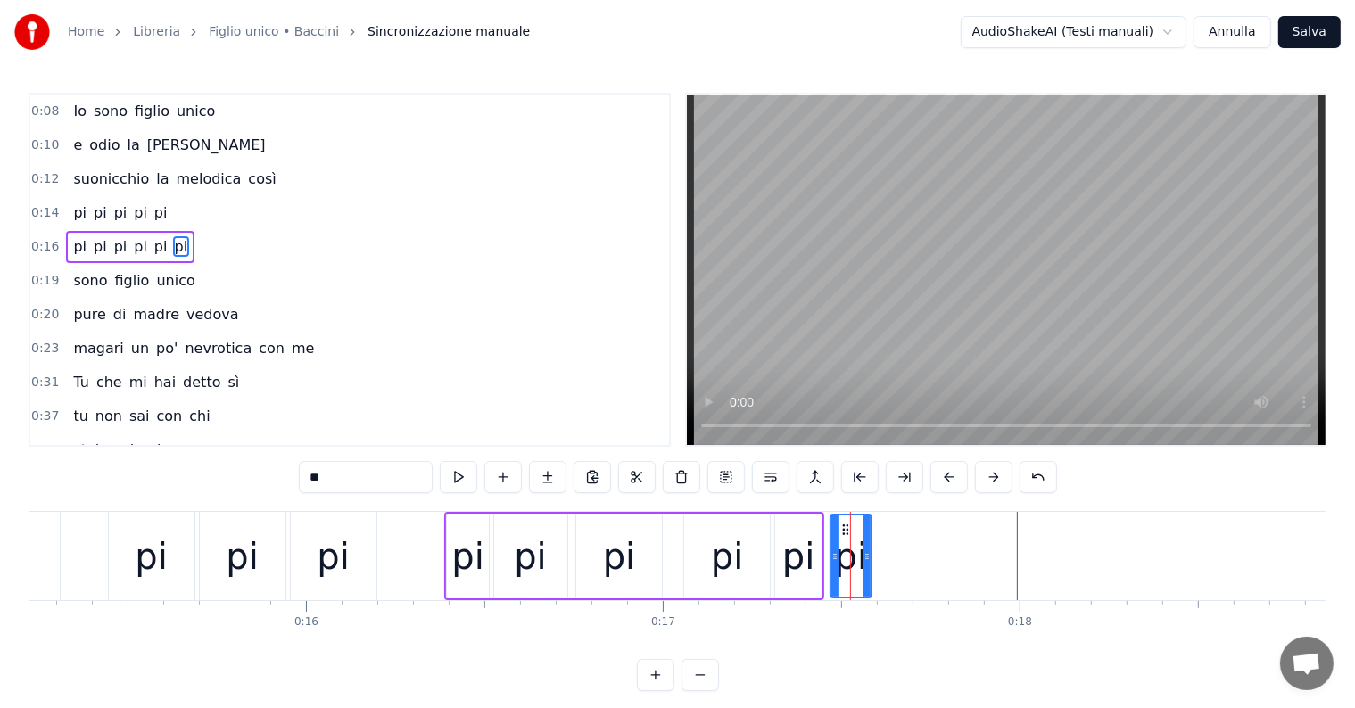
type input "****"
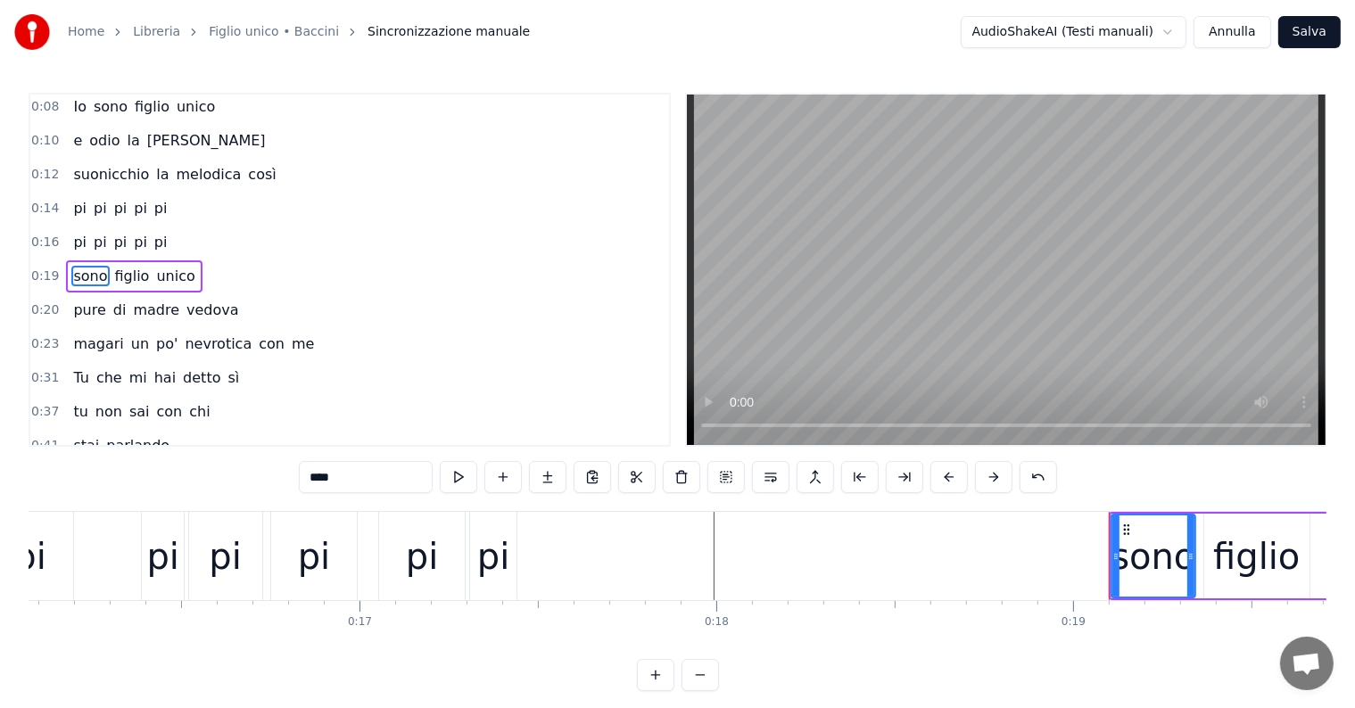
scroll to position [0, 5583]
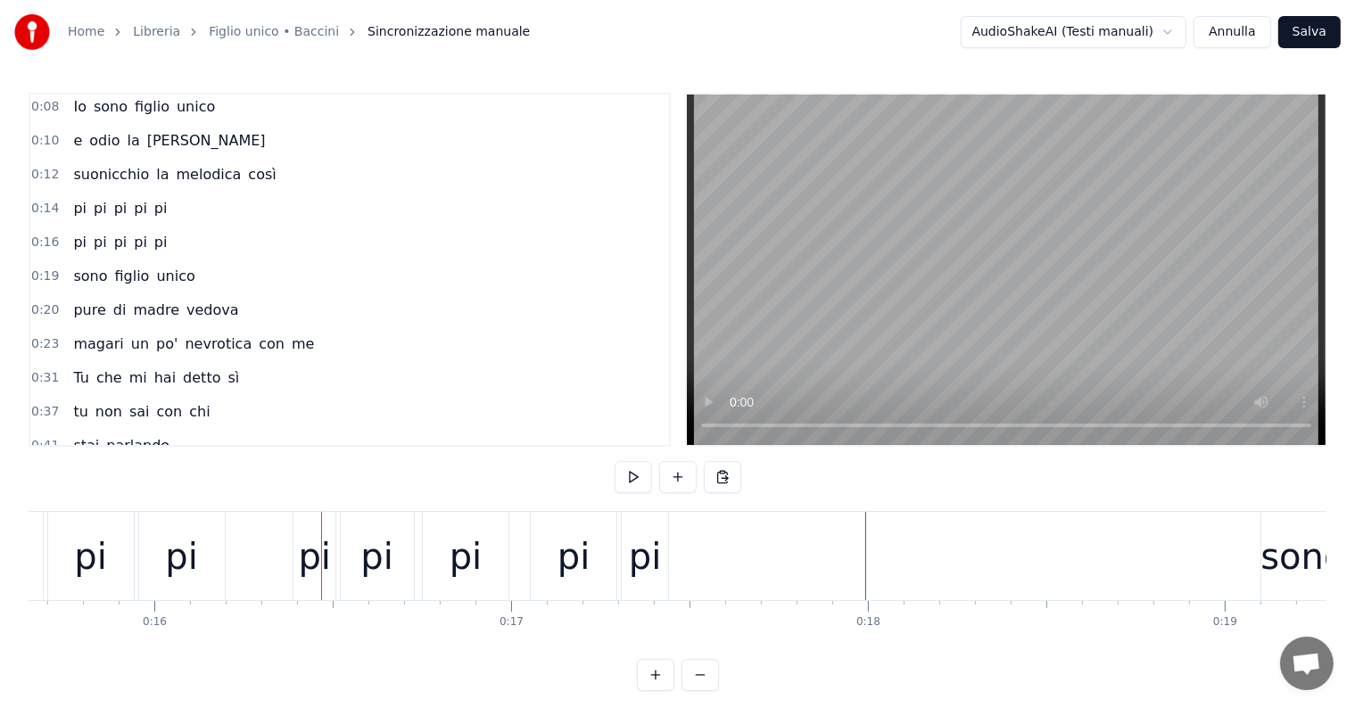
click at [338, 513] on div "pi pi pi pi pi" at bounding box center [483, 556] width 380 height 88
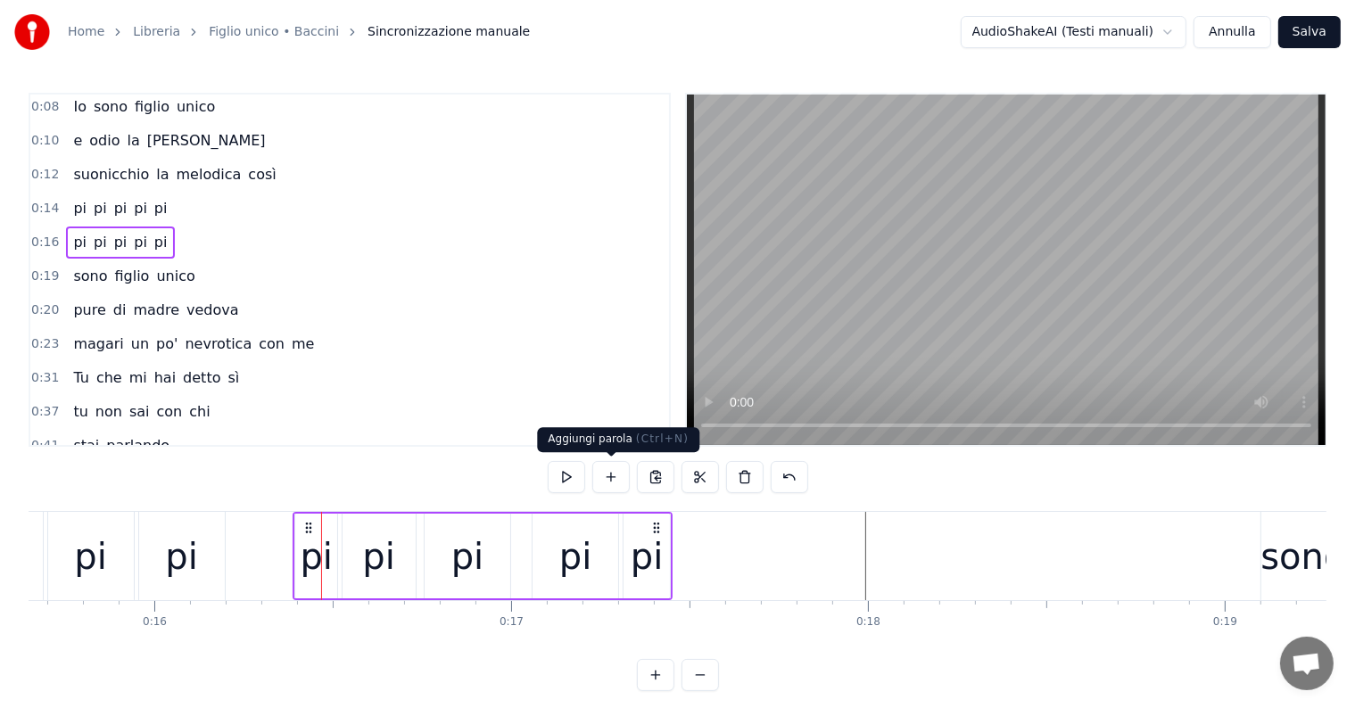
click at [615, 474] on button at bounding box center [610, 477] width 37 height 32
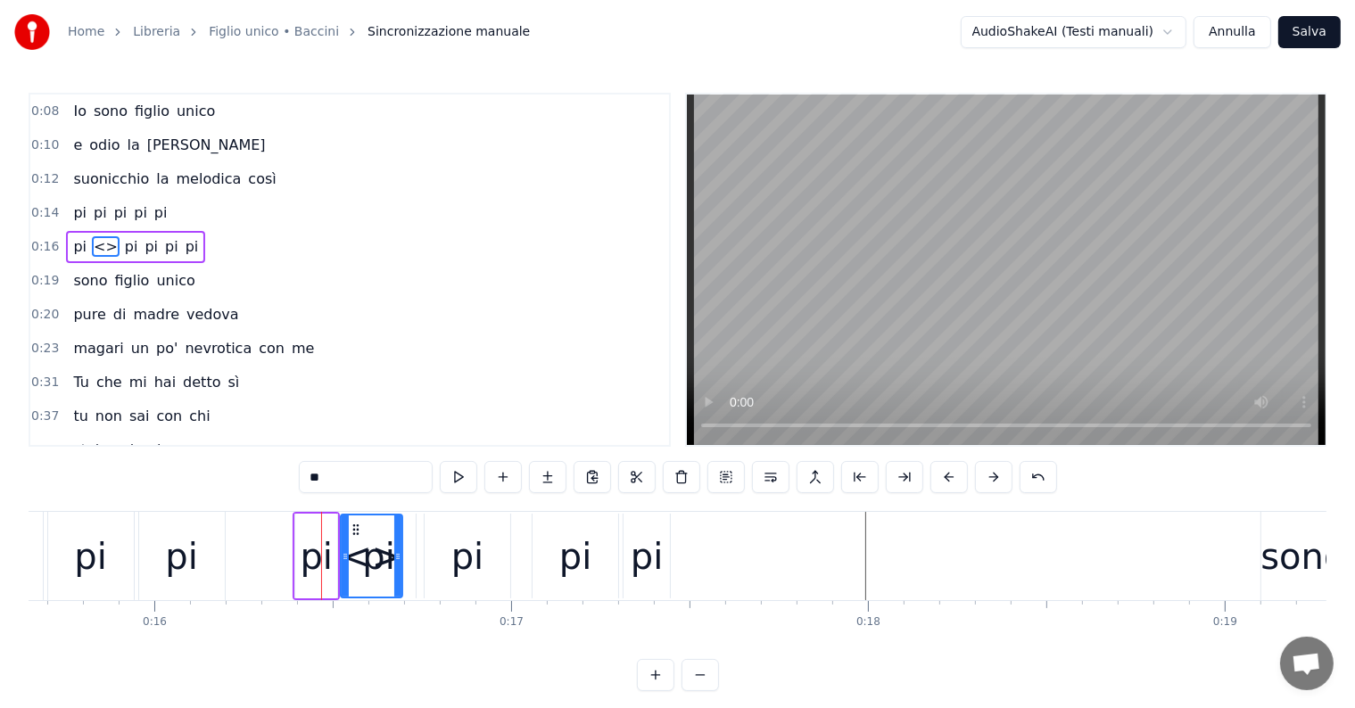
type input "**"
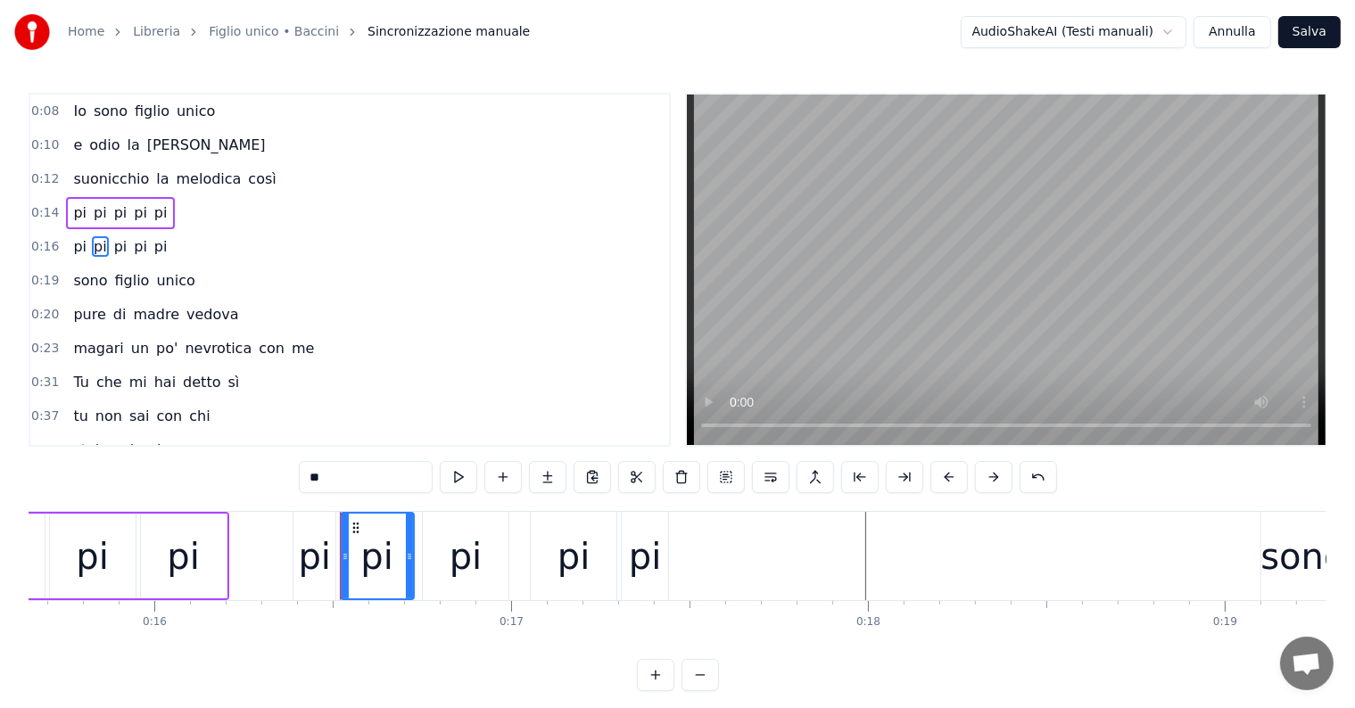
click at [77, 188] on div "suonicchio la melodica così" at bounding box center [174, 179] width 217 height 32
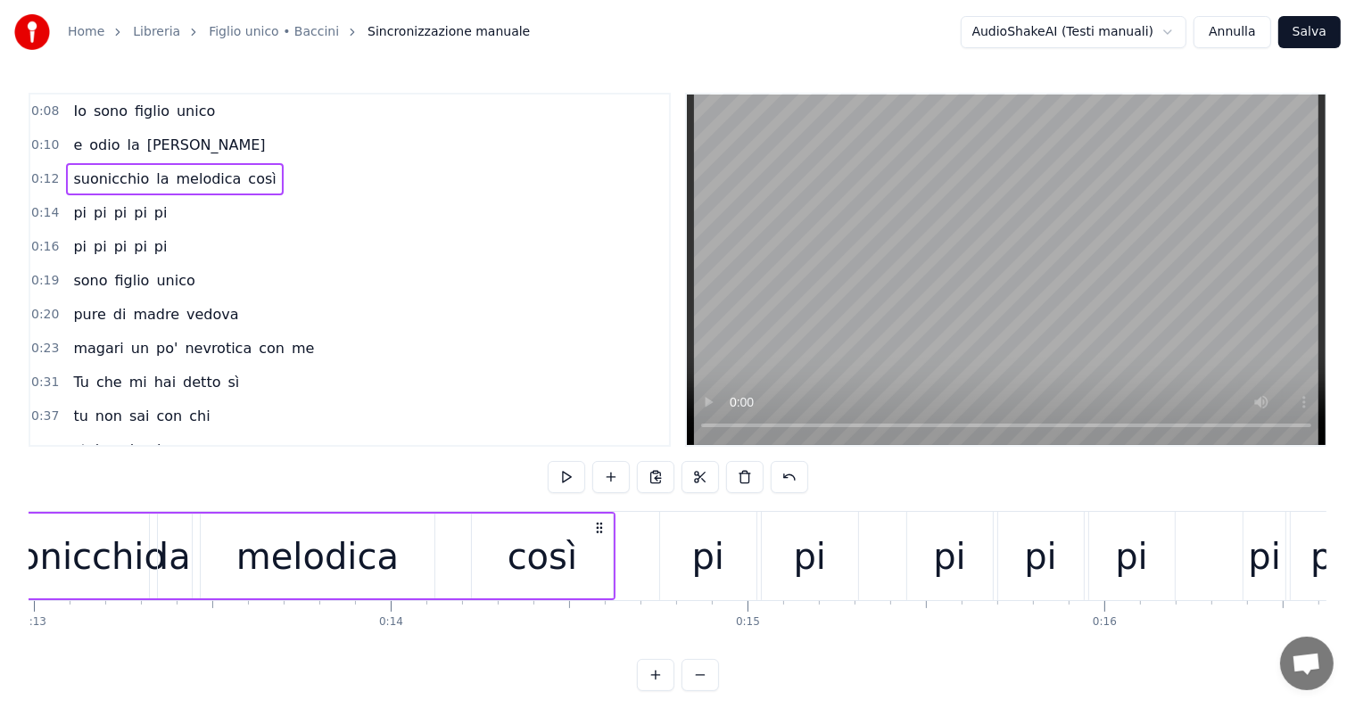
scroll to position [0, 4557]
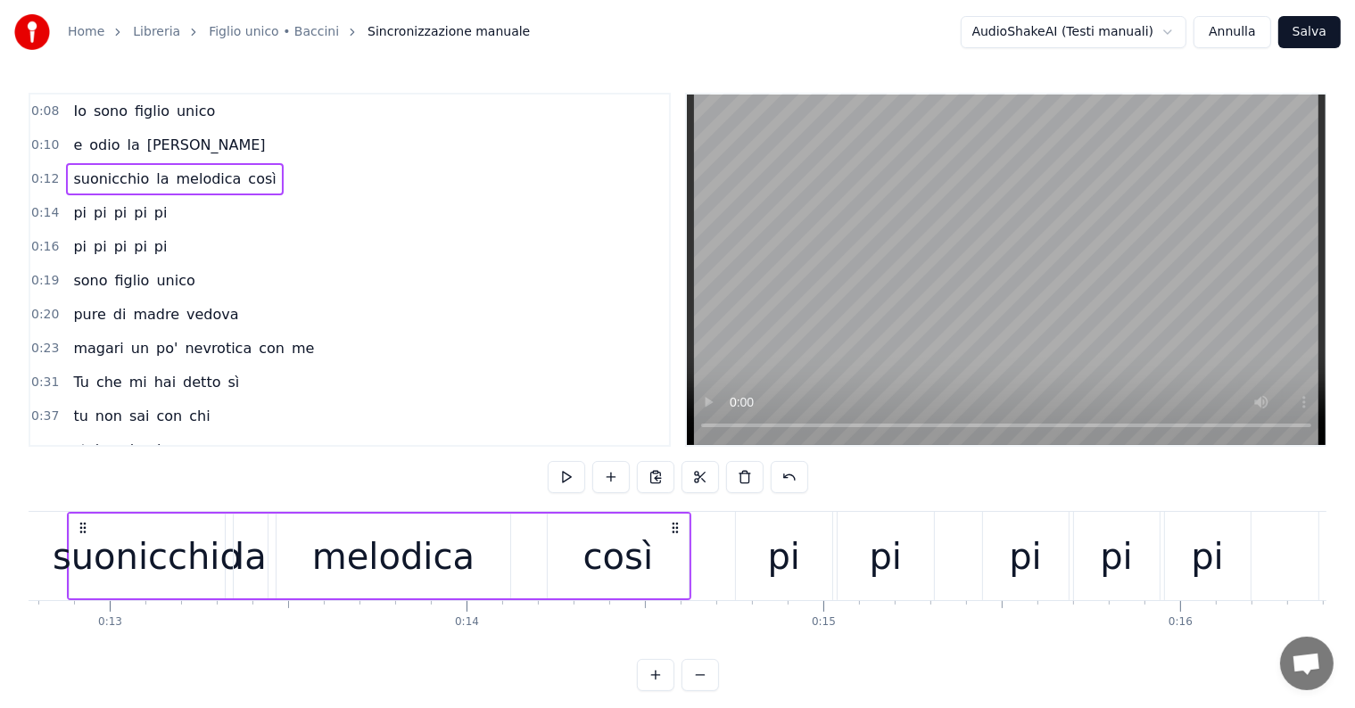
click at [493, 512] on div "suonicchio la melodica così" at bounding box center [379, 556] width 624 height 88
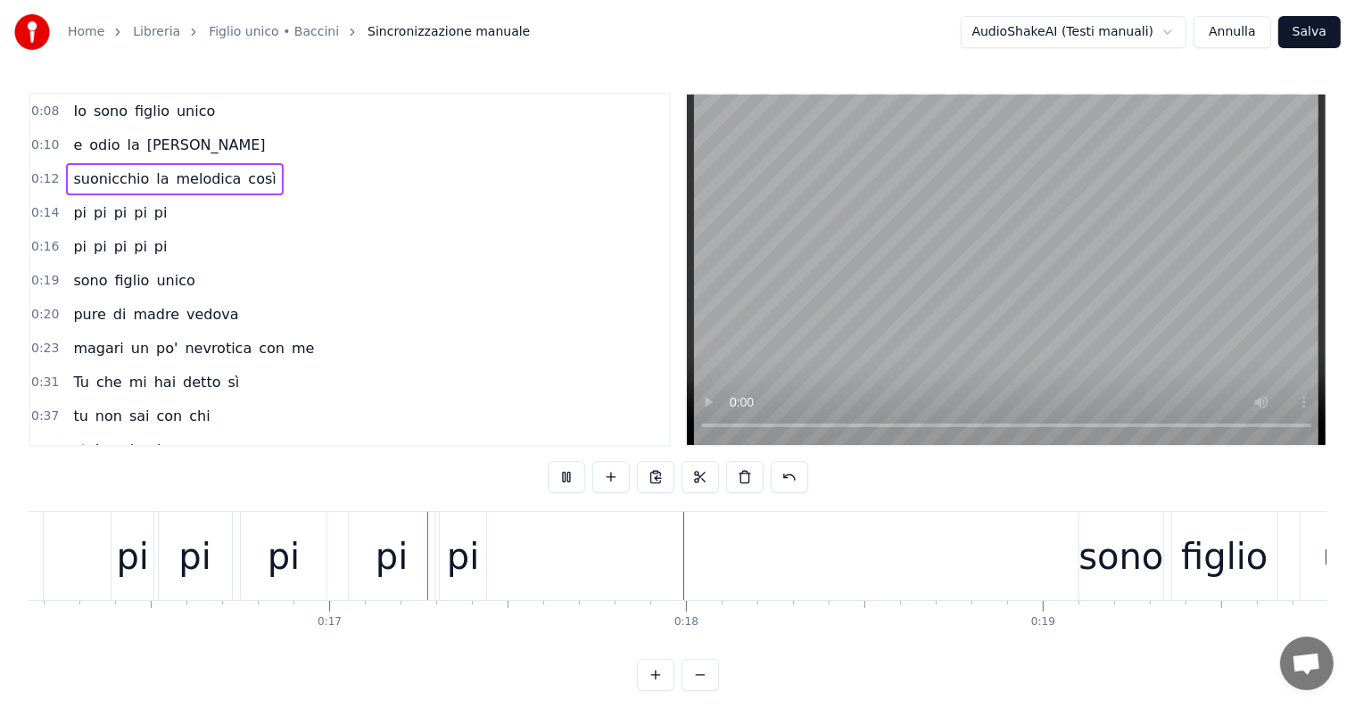
scroll to position [0, 5766]
click at [467, 560] on div "pi" at bounding box center [461, 557] width 33 height 54
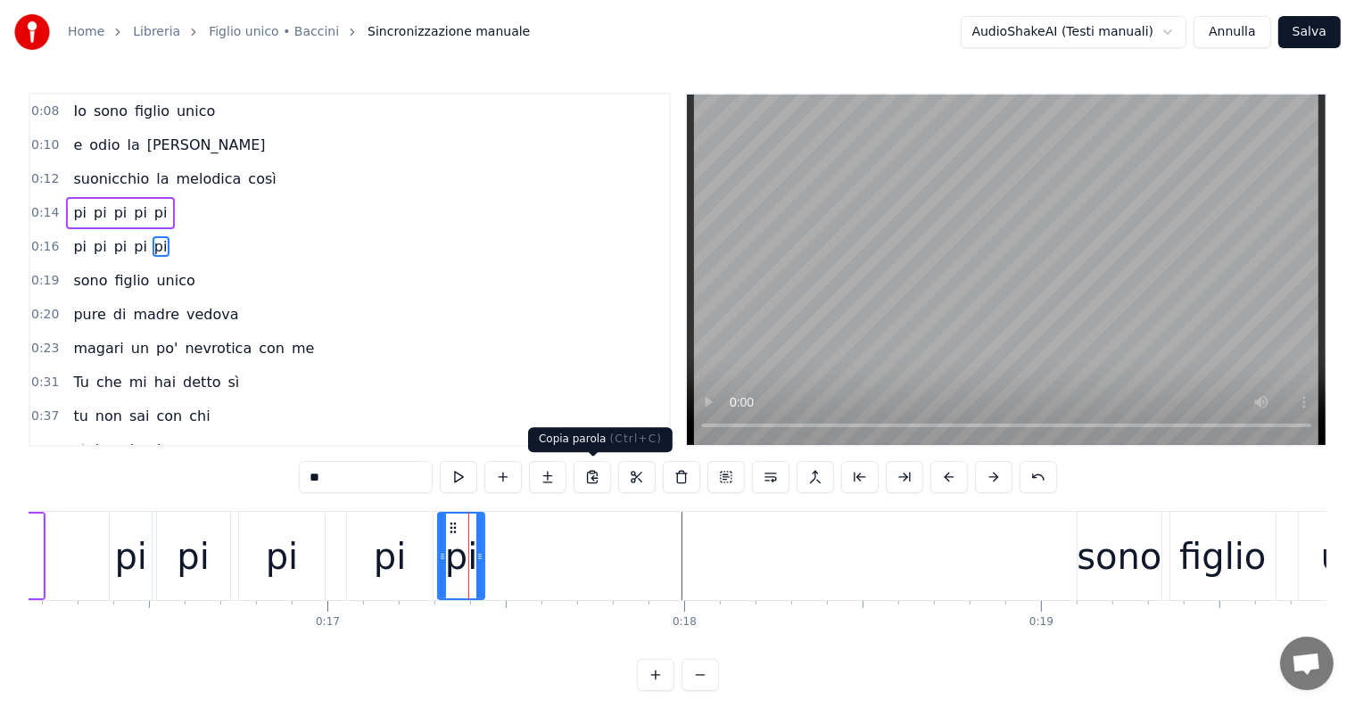
click at [592, 472] on button at bounding box center [592, 477] width 37 height 32
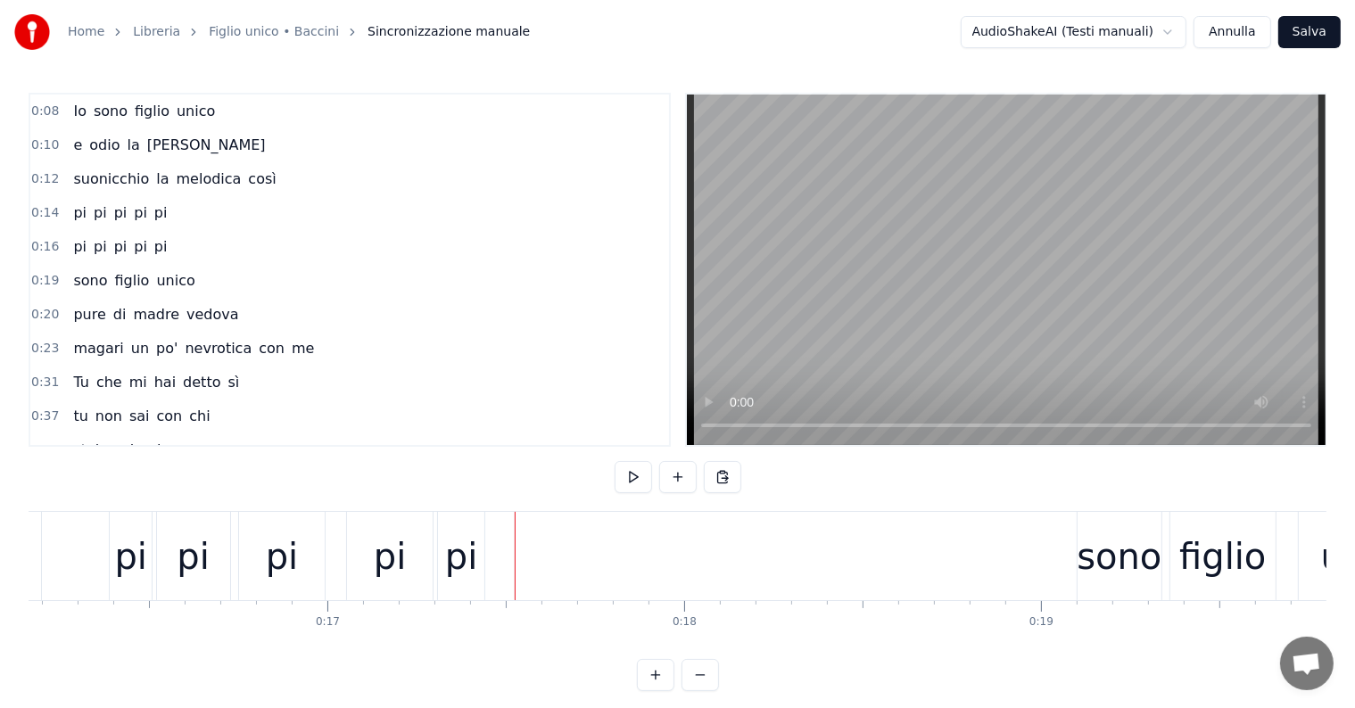
click at [452, 562] on div "pi" at bounding box center [461, 557] width 33 height 54
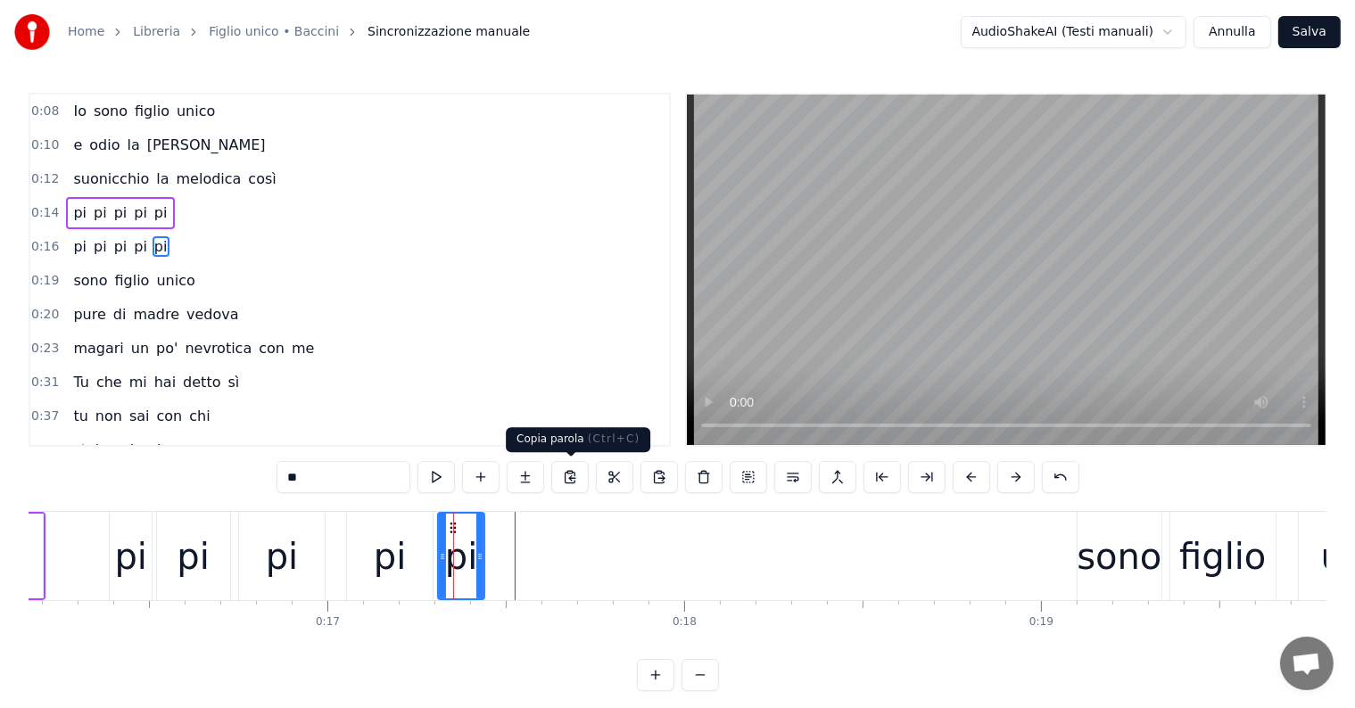
click at [566, 475] on button at bounding box center [569, 477] width 37 height 32
click at [653, 479] on button at bounding box center [658, 477] width 37 height 32
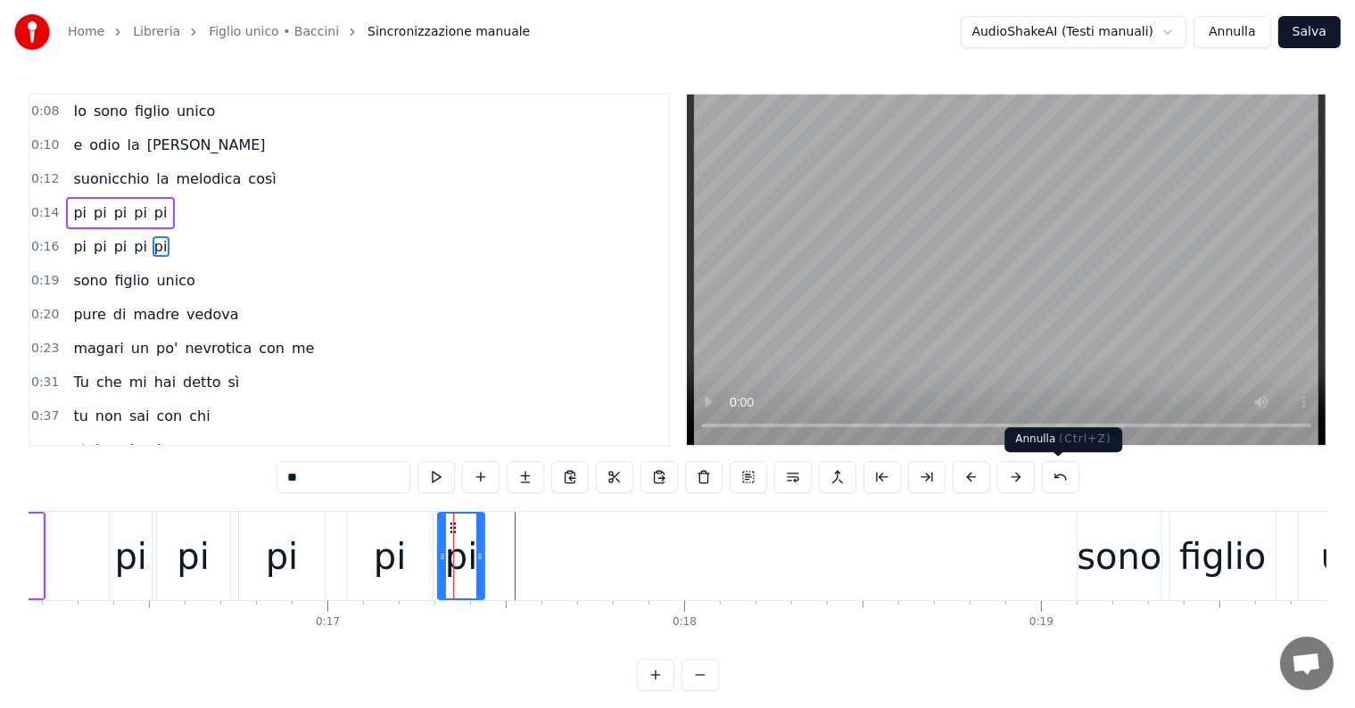
click at [1071, 483] on button at bounding box center [1060, 477] width 37 height 32
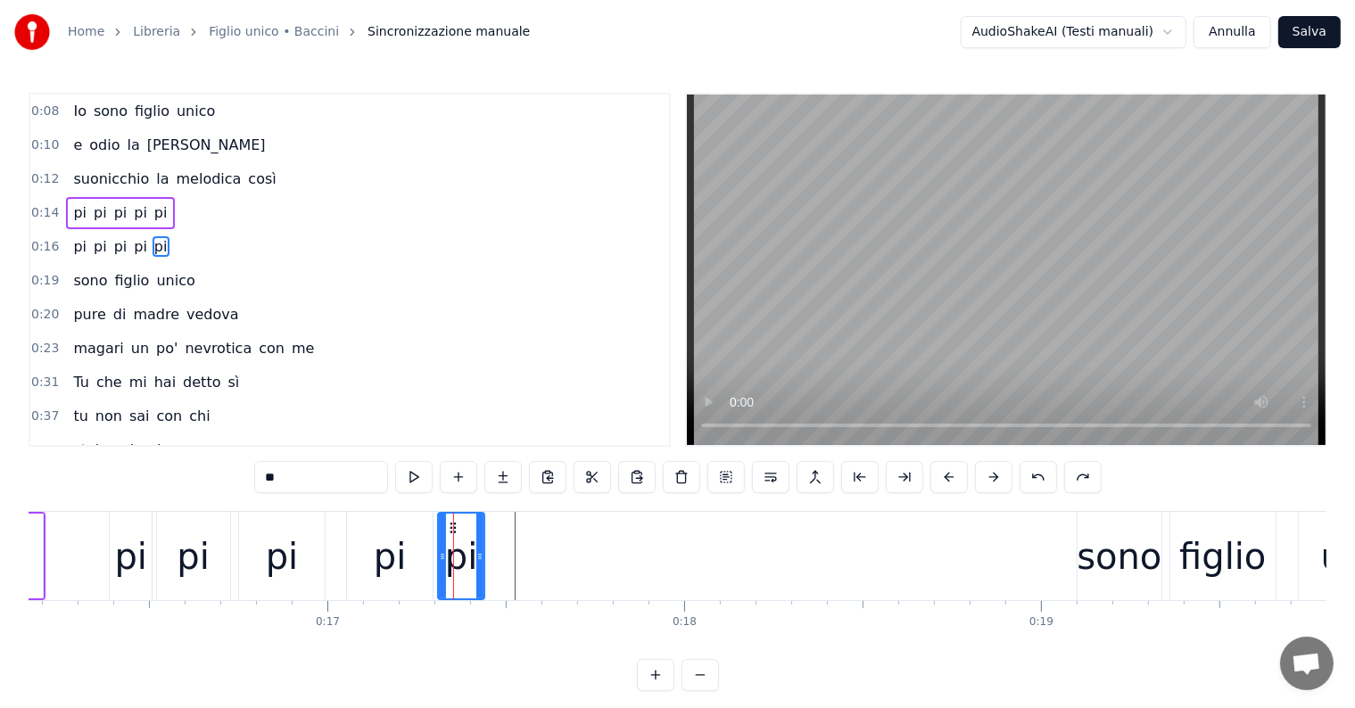
click at [182, 473] on div "0:08 Io sono figlio unico 0:10 e odio la domenica 0:12 suonicchio la melodica c…" at bounding box center [678, 392] width 1298 height 598
click at [96, 231] on div "pi pi pi pi pi" at bounding box center [120, 247] width 108 height 32
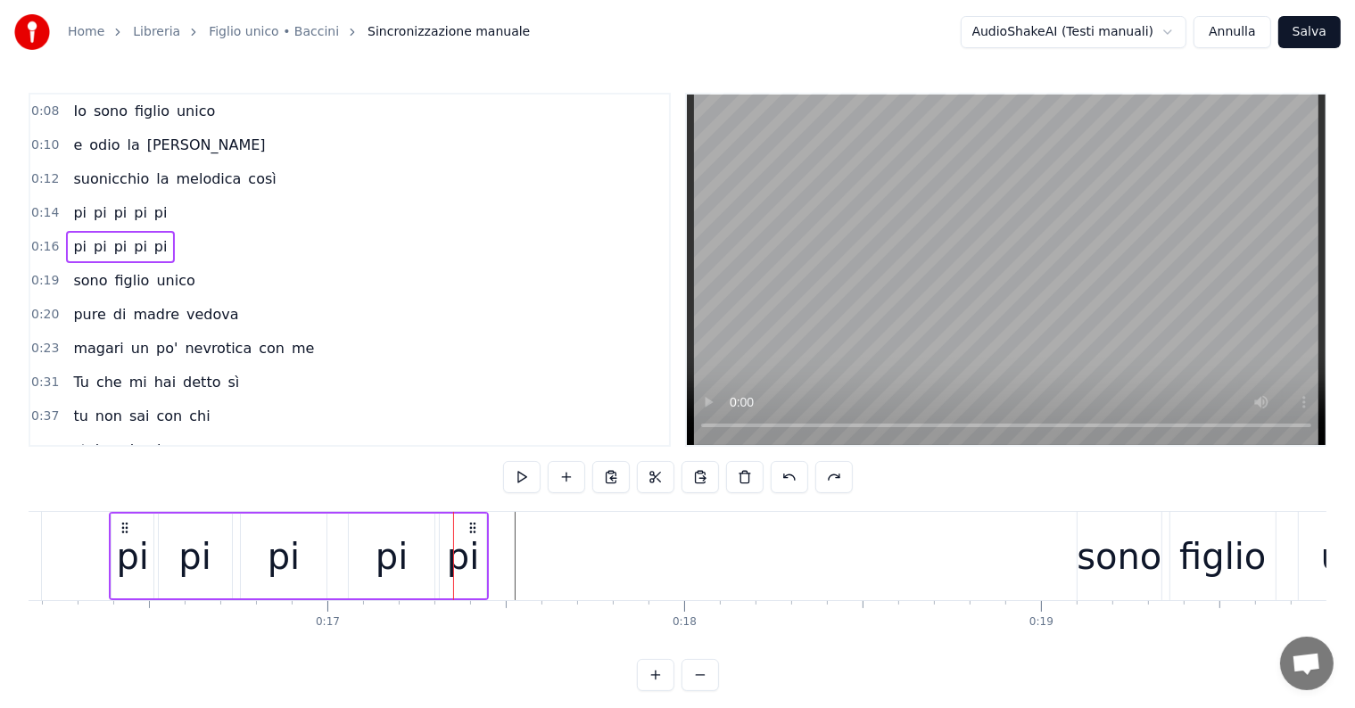
scroll to position [0, 5757]
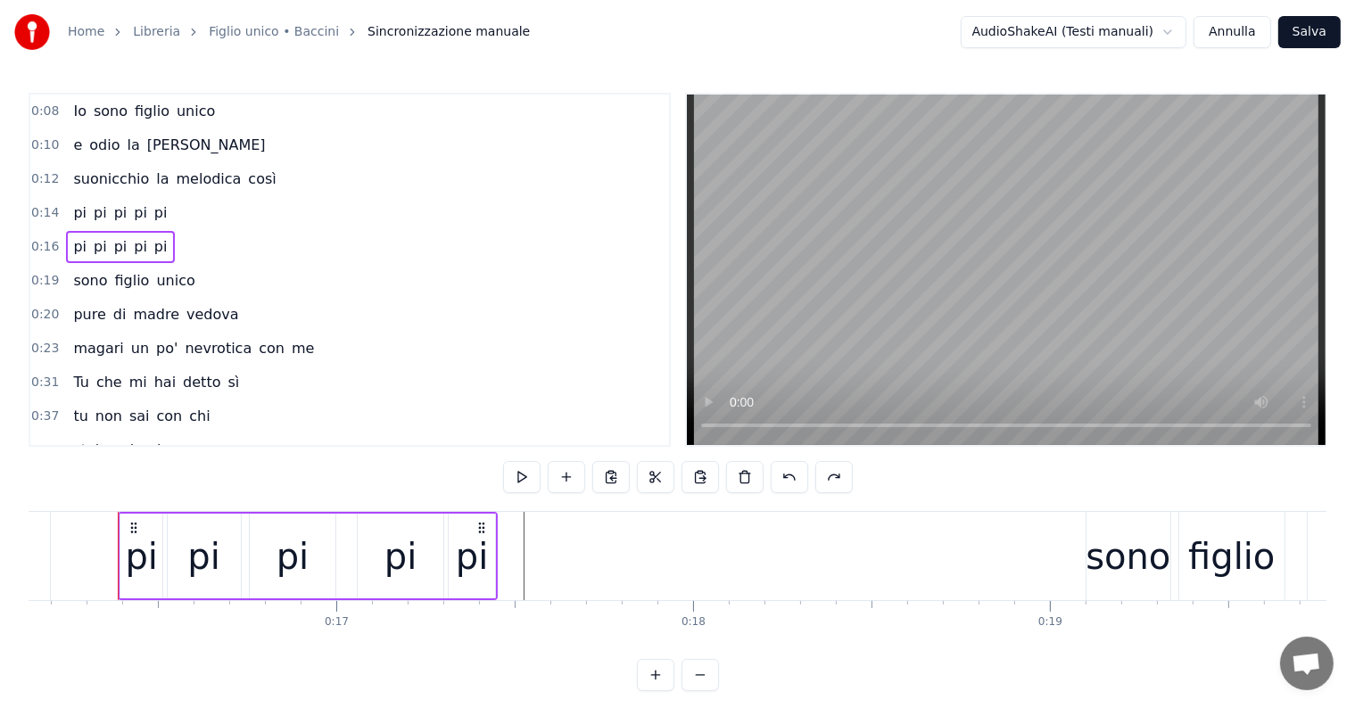
click at [112, 246] on span "pi" at bounding box center [120, 246] width 17 height 21
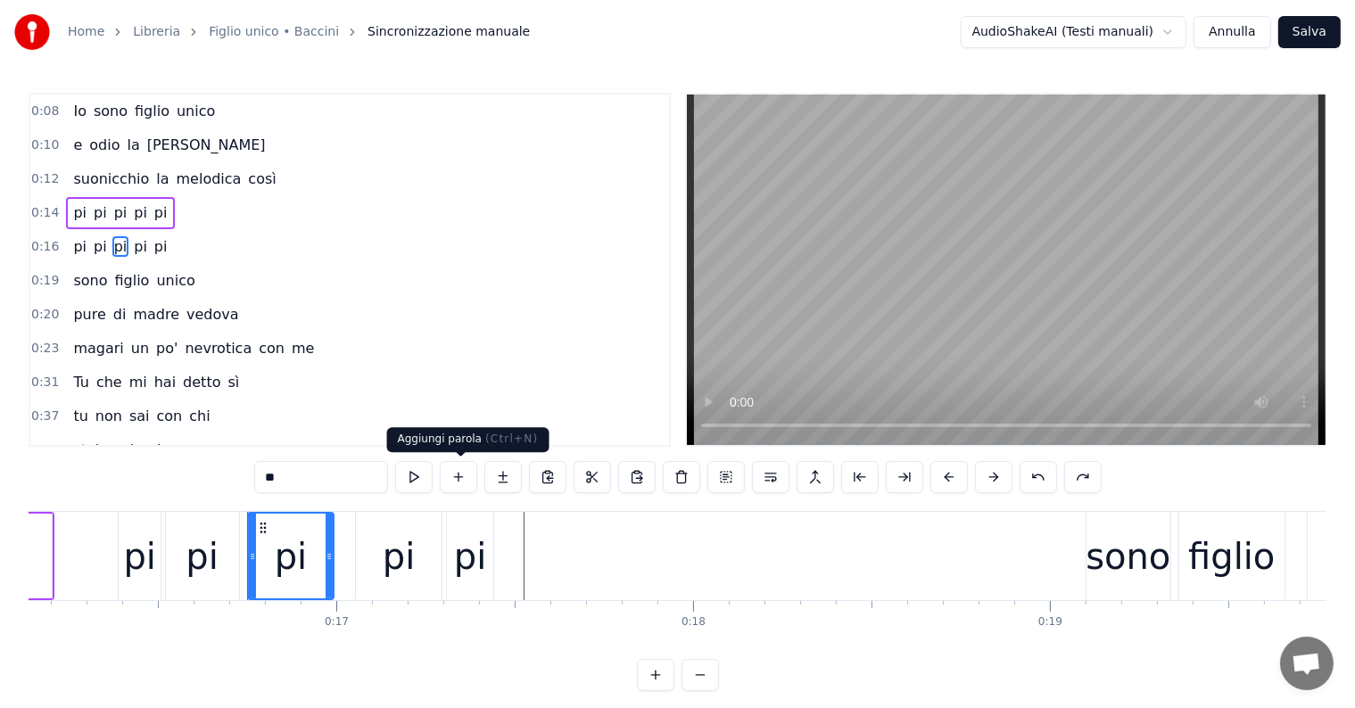
click at [465, 478] on button at bounding box center [458, 477] width 37 height 32
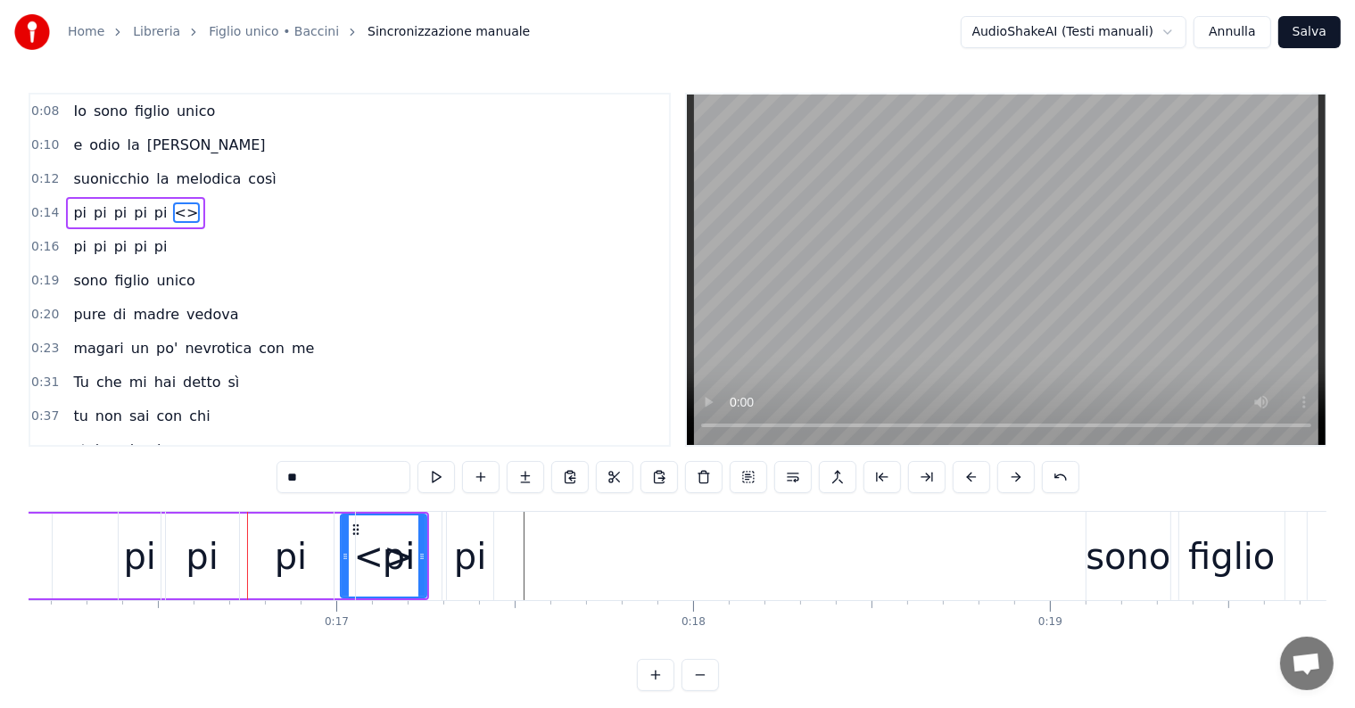
drag, startPoint x: 355, startPoint y: 527, endPoint x: 513, endPoint y: 535, distance: 158.1
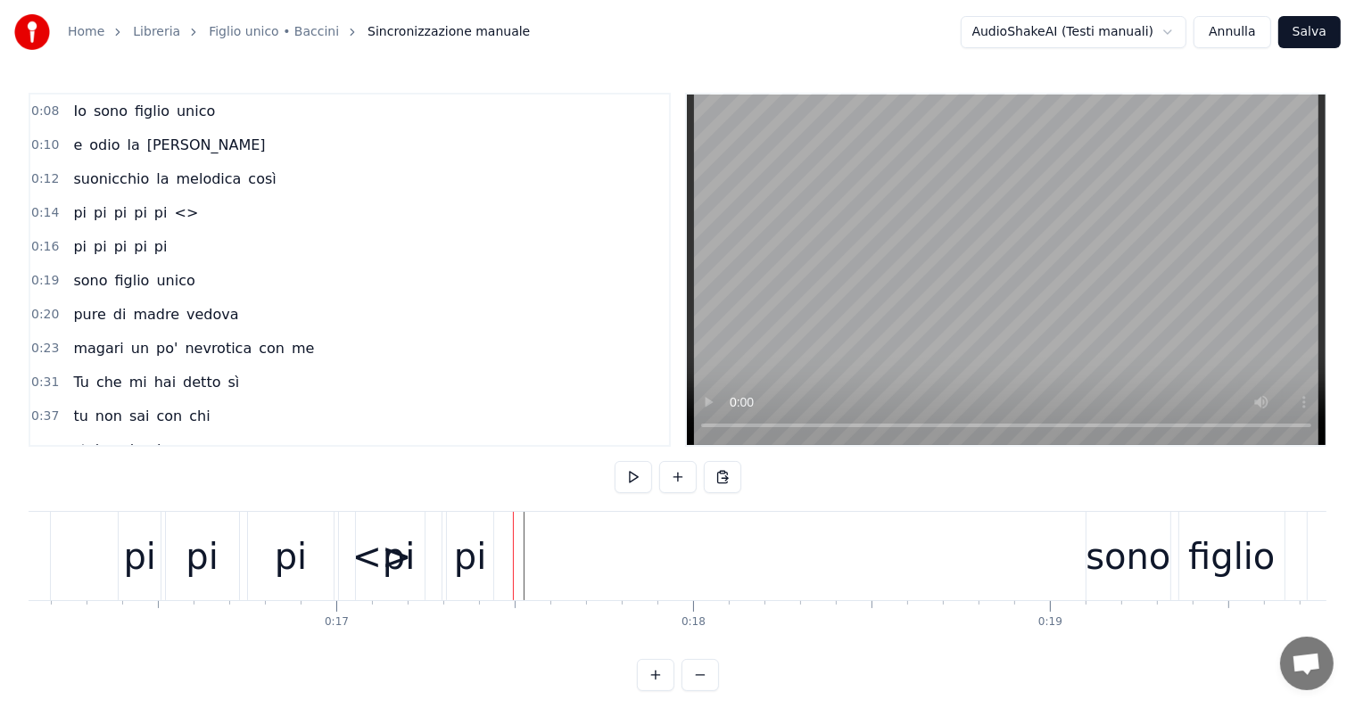
click at [375, 556] on div "pi" at bounding box center [399, 556] width 86 height 88
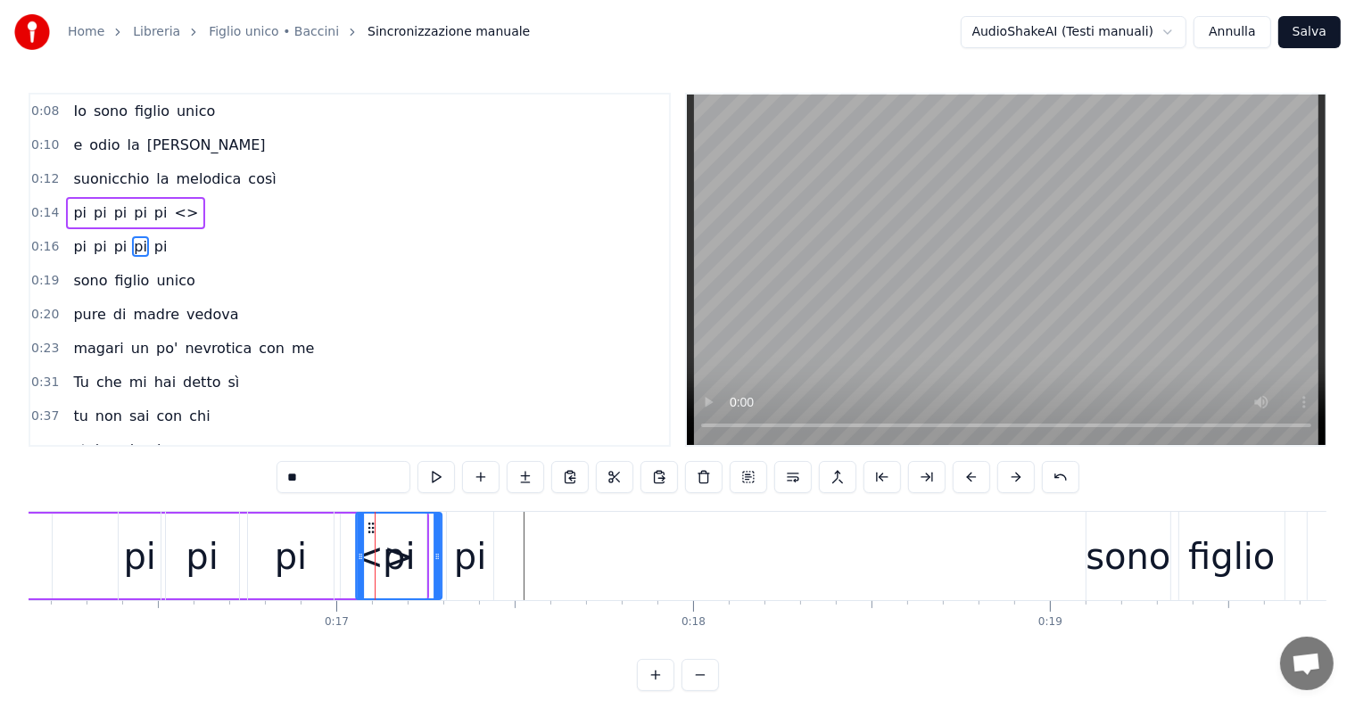
click at [371, 523] on icon at bounding box center [371, 528] width 14 height 14
click at [173, 207] on span "<>" at bounding box center [187, 212] width 28 height 21
type input "**"
drag, startPoint x: 357, startPoint y: 525, endPoint x: 457, endPoint y: 535, distance: 100.4
click at [457, 535] on div "pi pi pi pi pi" at bounding box center [308, 556] width 380 height 88
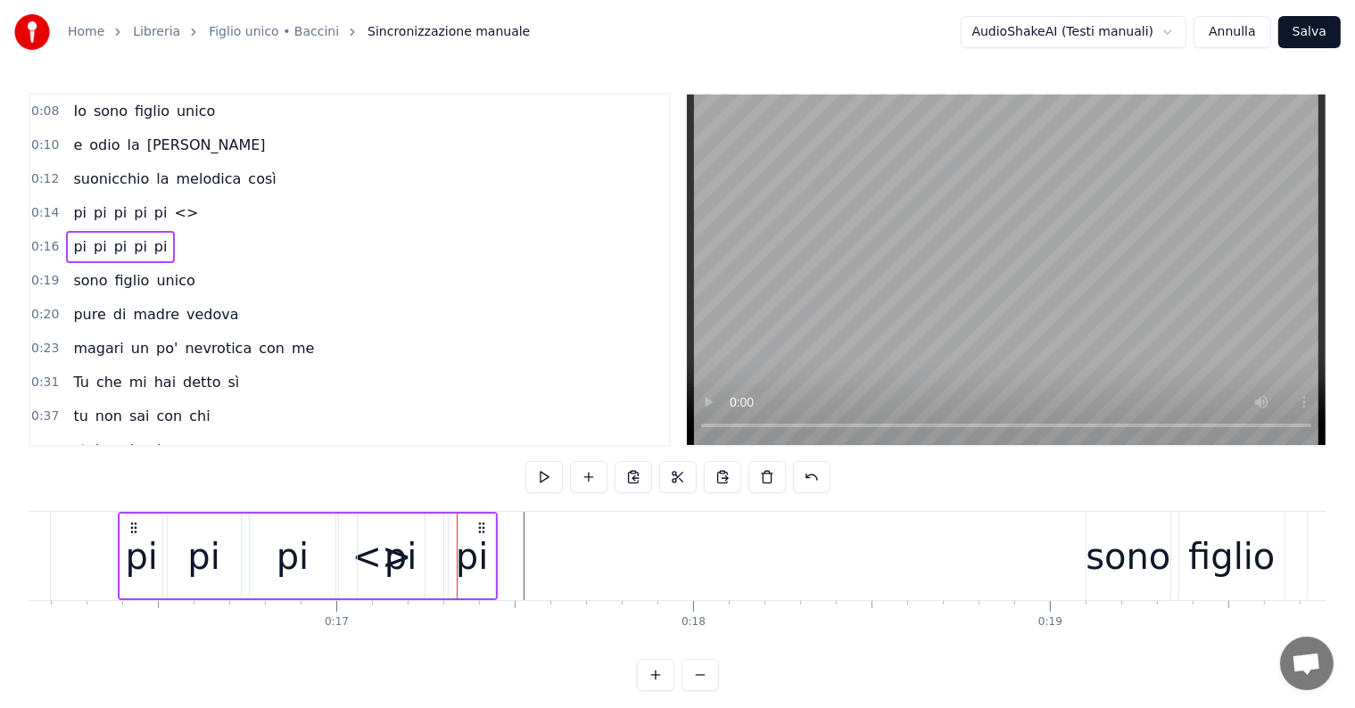
click at [173, 215] on span "<>" at bounding box center [187, 212] width 28 height 21
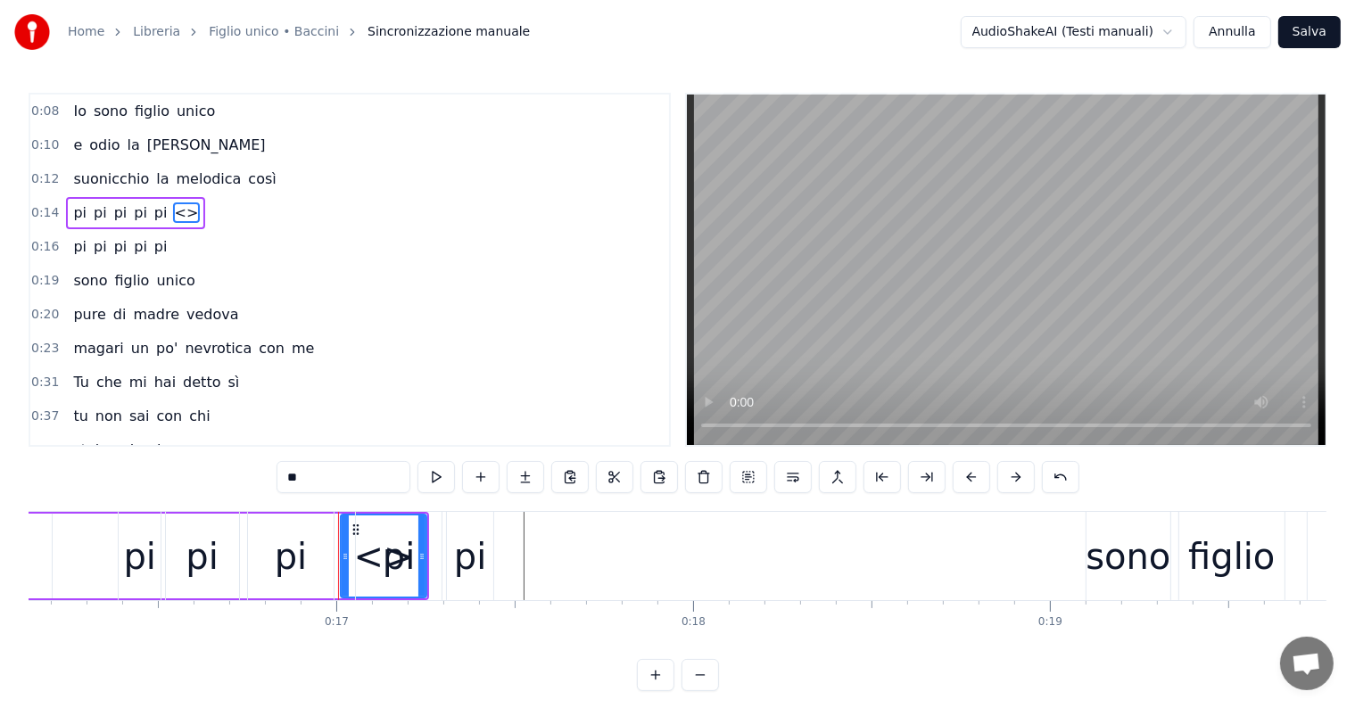
drag, startPoint x: 350, startPoint y: 527, endPoint x: 389, endPoint y: 526, distance: 39.3
click at [389, 526] on div "pi pi pi pi pi" at bounding box center [308, 556] width 380 height 88
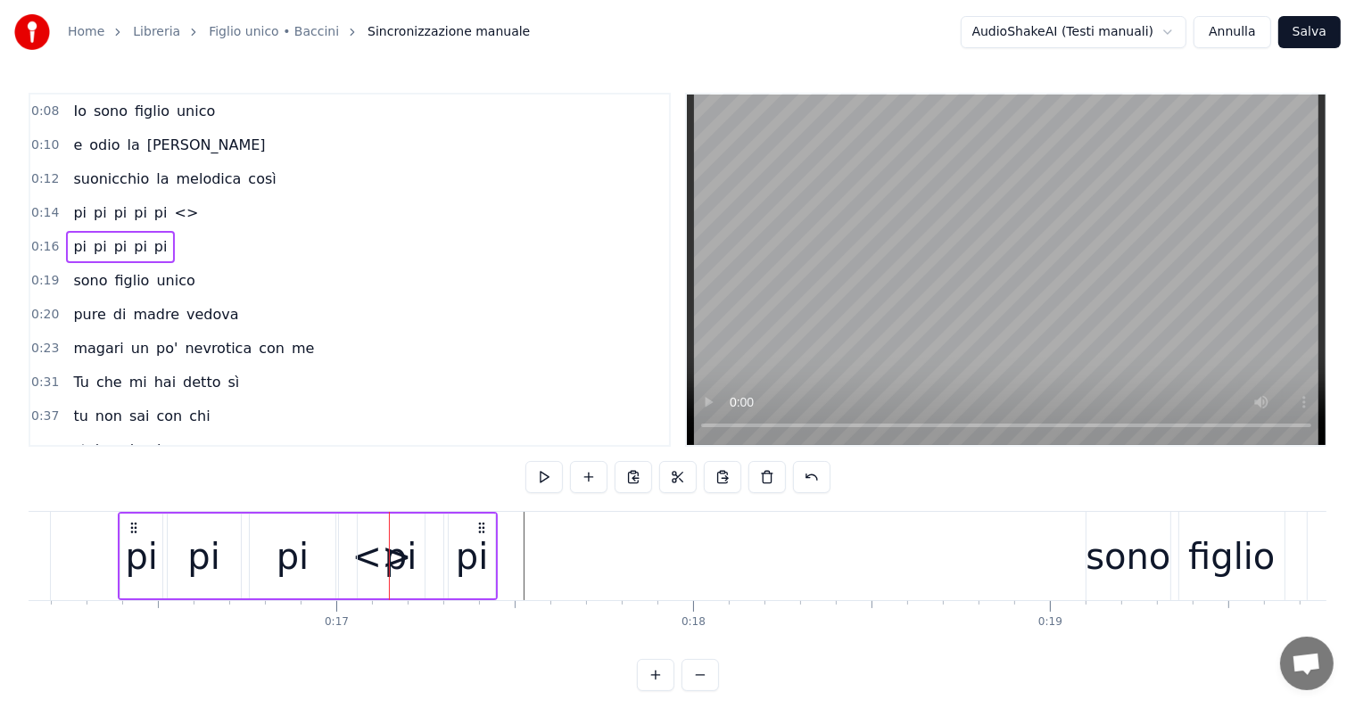
click at [359, 525] on div "pi" at bounding box center [401, 556] width 86 height 85
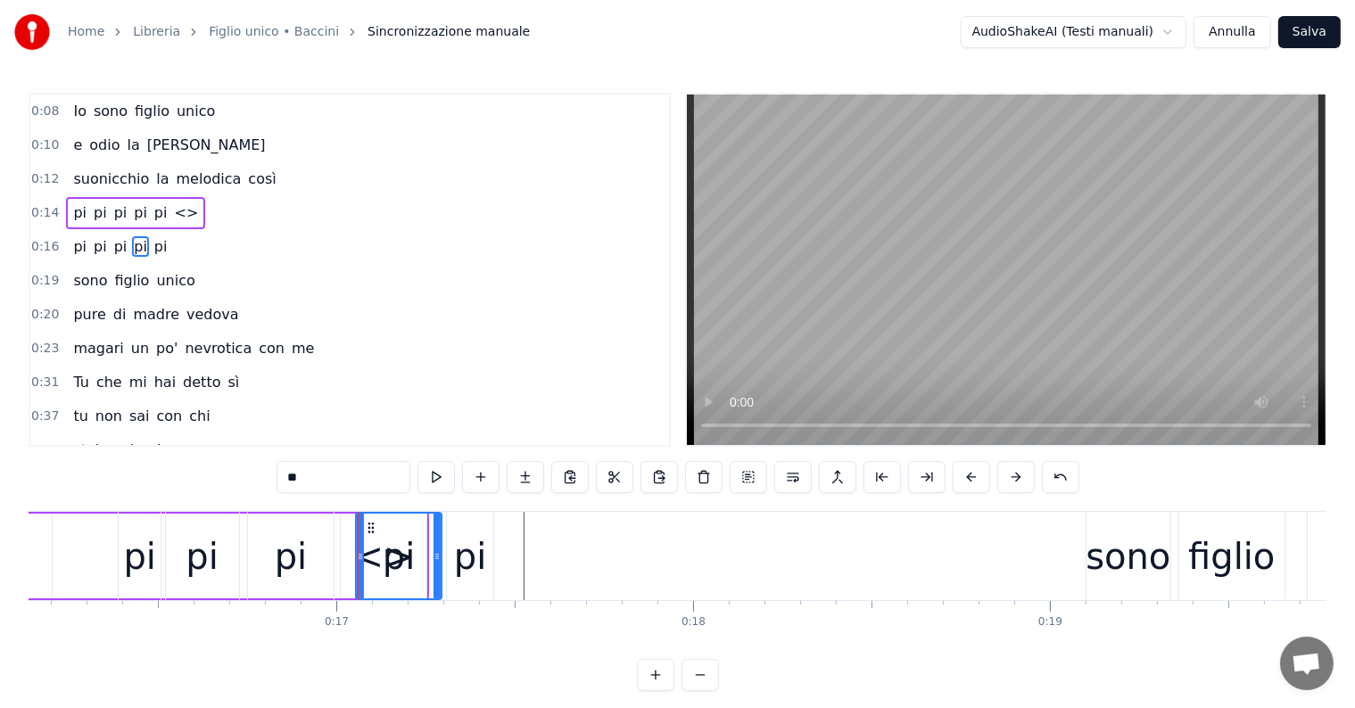
click at [368, 561] on div "pi" at bounding box center [399, 556] width 84 height 85
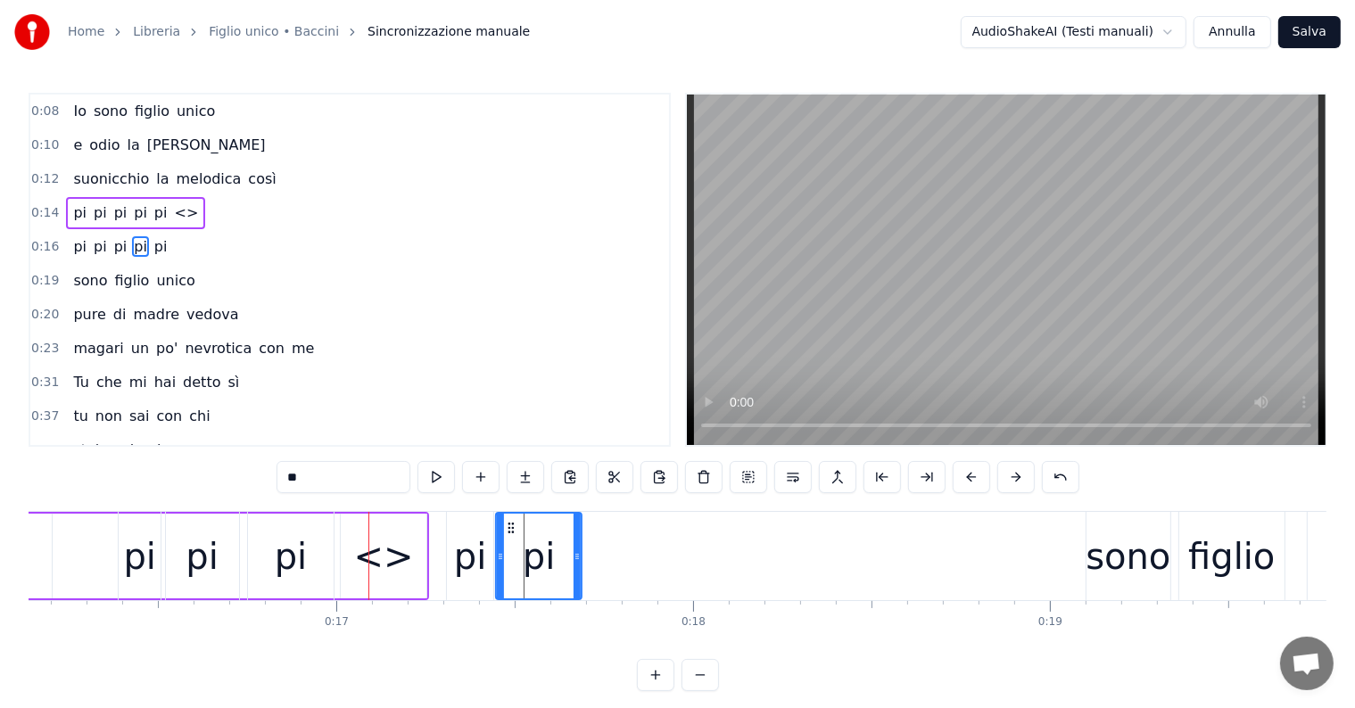
drag, startPoint x: 371, startPoint y: 528, endPoint x: 511, endPoint y: 538, distance: 140.4
click at [176, 209] on span "<>" at bounding box center [187, 212] width 28 height 21
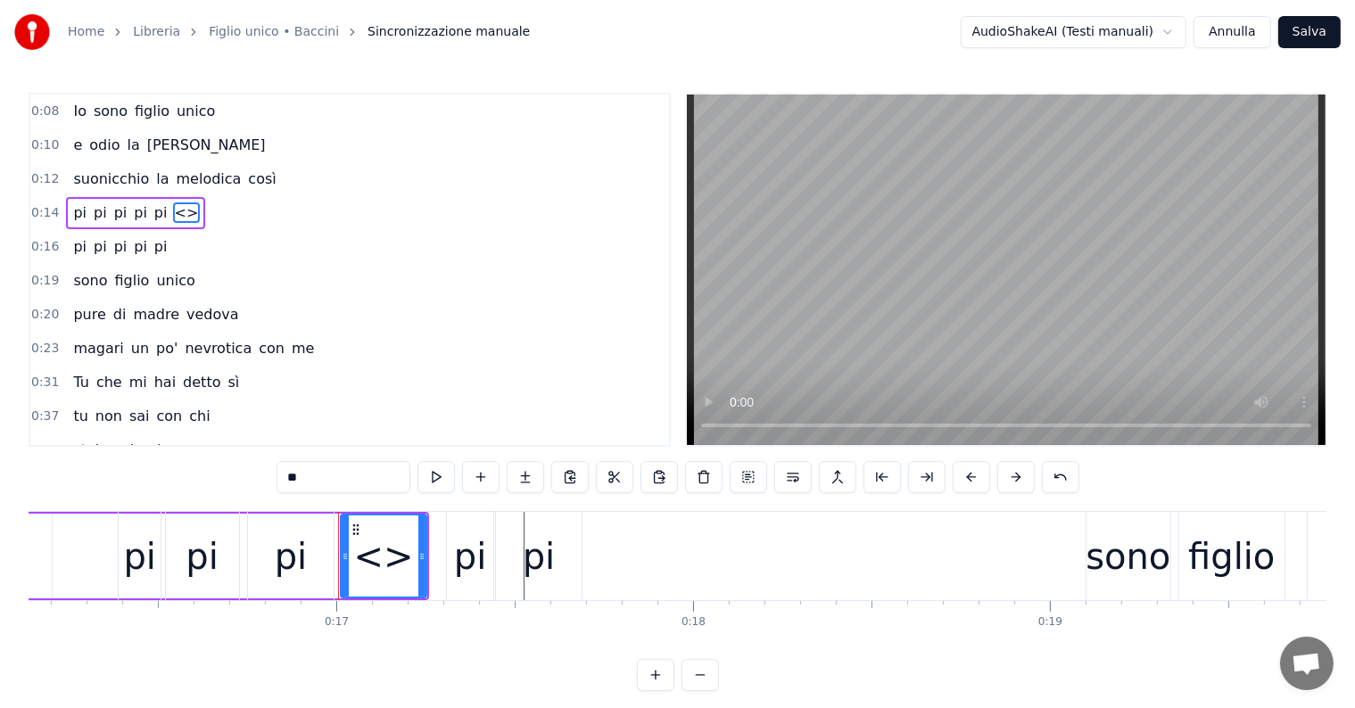
click at [333, 460] on div "0:08 Io sono figlio unico 0:10 e odio la domenica 0:12 suonicchio la melodica c…" at bounding box center [678, 392] width 1298 height 598
click at [339, 479] on input "**" at bounding box center [343, 477] width 134 height 32
type input "*"
click at [250, 461] on div "0:08 Io sono figlio unico 0:10 e odio la domenica 0:12 suonicchio la melodica c…" at bounding box center [678, 392] width 1298 height 598
click at [1056, 474] on button at bounding box center [1060, 477] width 37 height 32
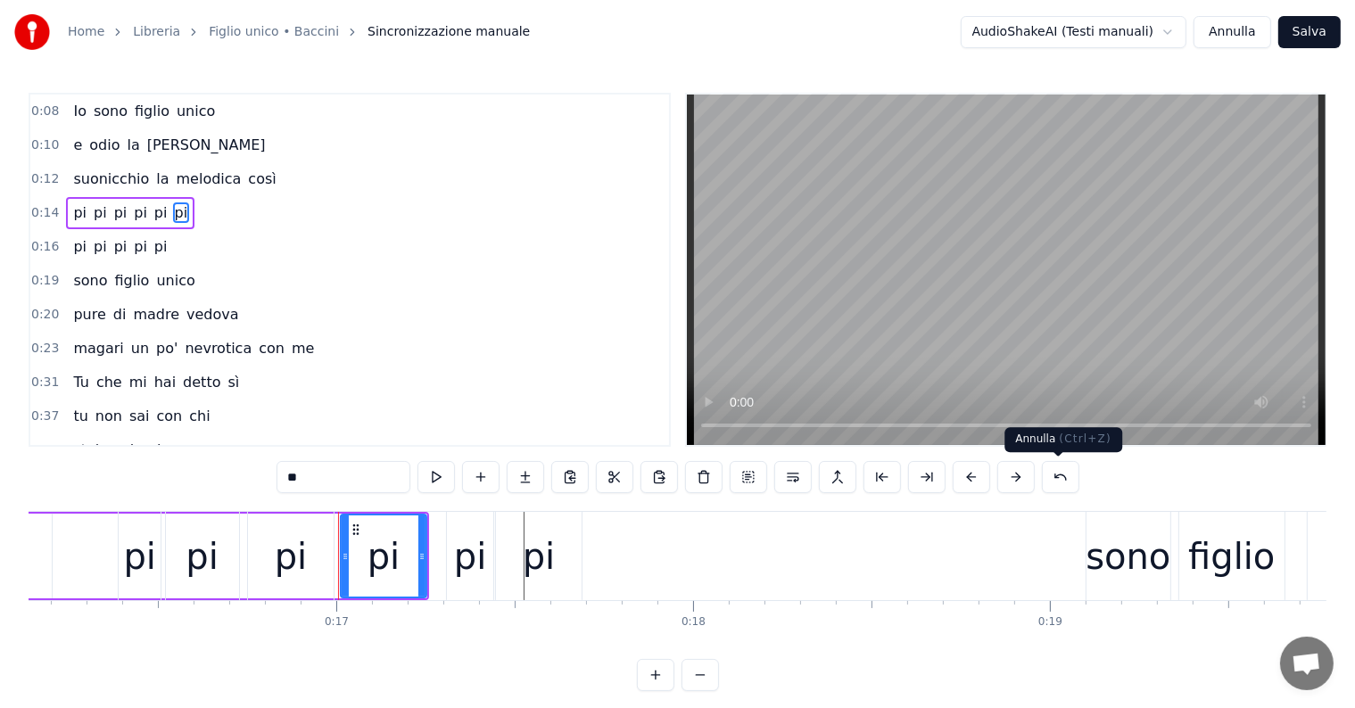
type input "*"
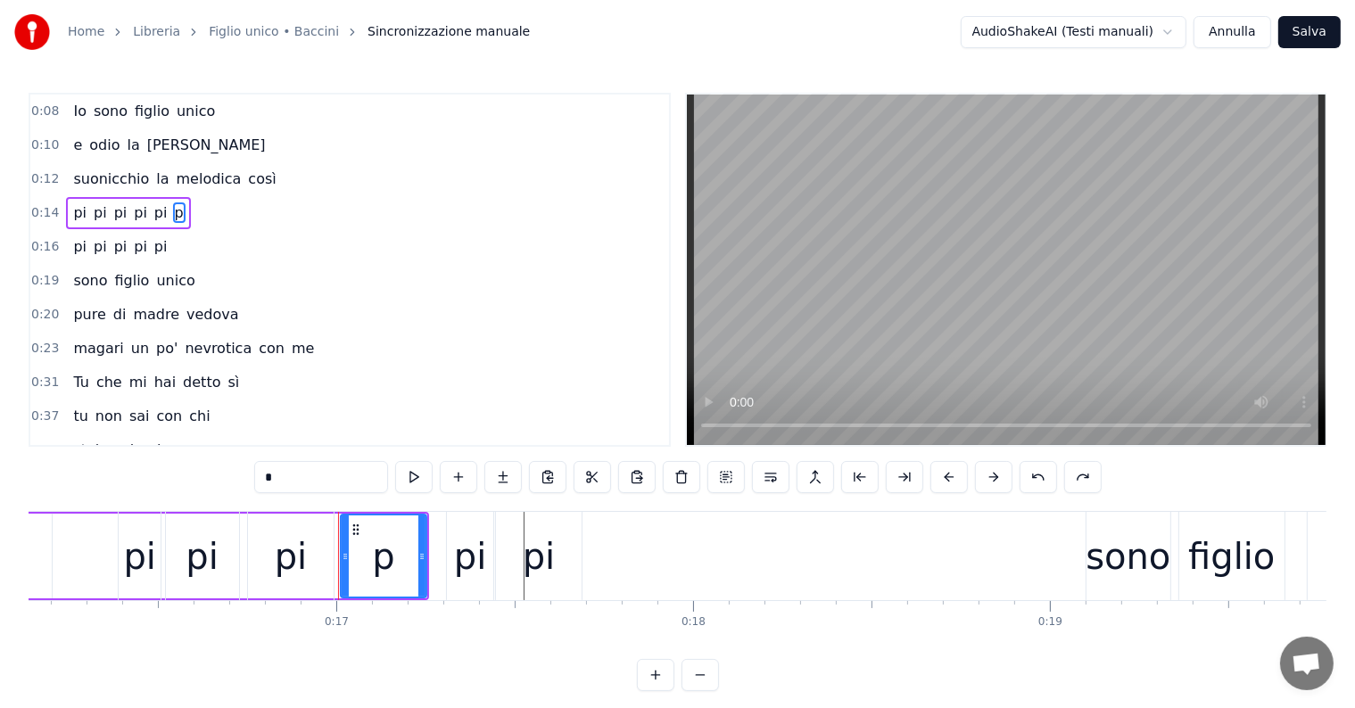
click at [1056, 474] on div "*" at bounding box center [677, 477] width 847 height 32
click at [1044, 475] on button at bounding box center [1037, 477] width 37 height 32
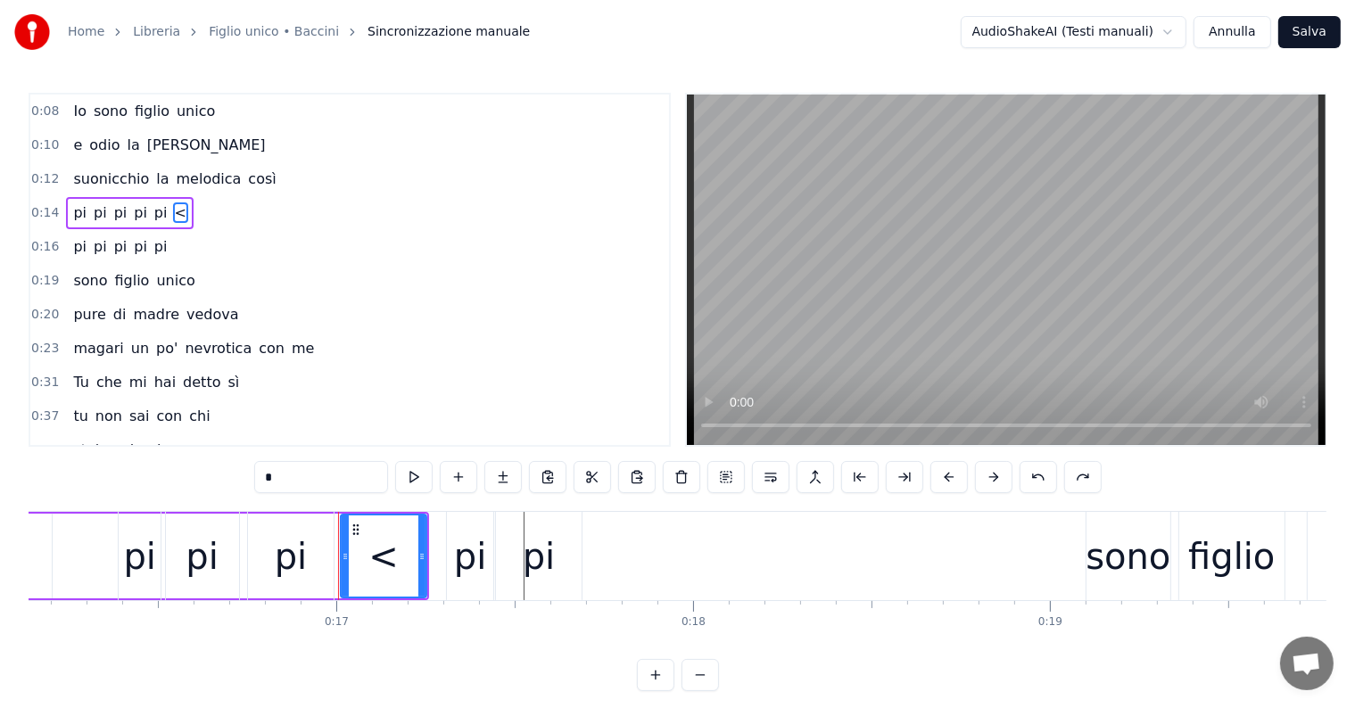
type input "**"
click at [1044, 475] on button at bounding box center [1037, 477] width 37 height 32
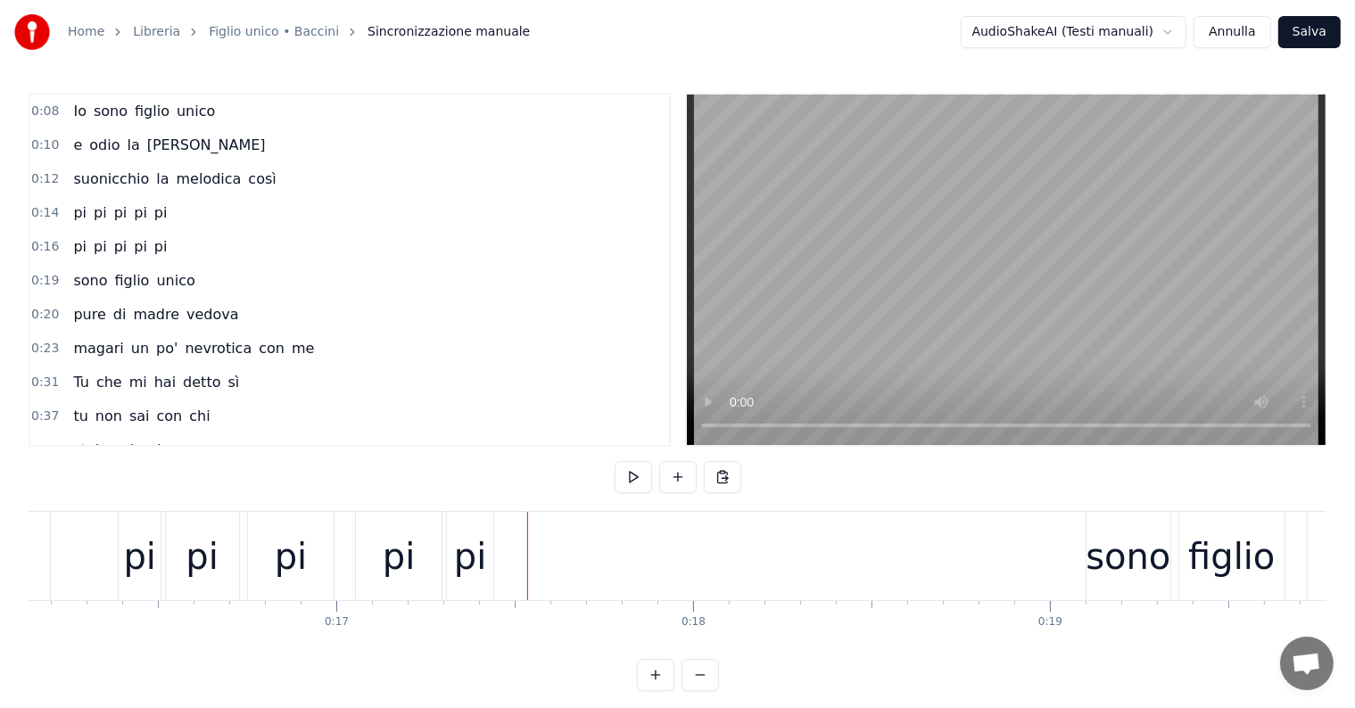
click at [485, 545] on div "pi" at bounding box center [470, 556] width 46 height 88
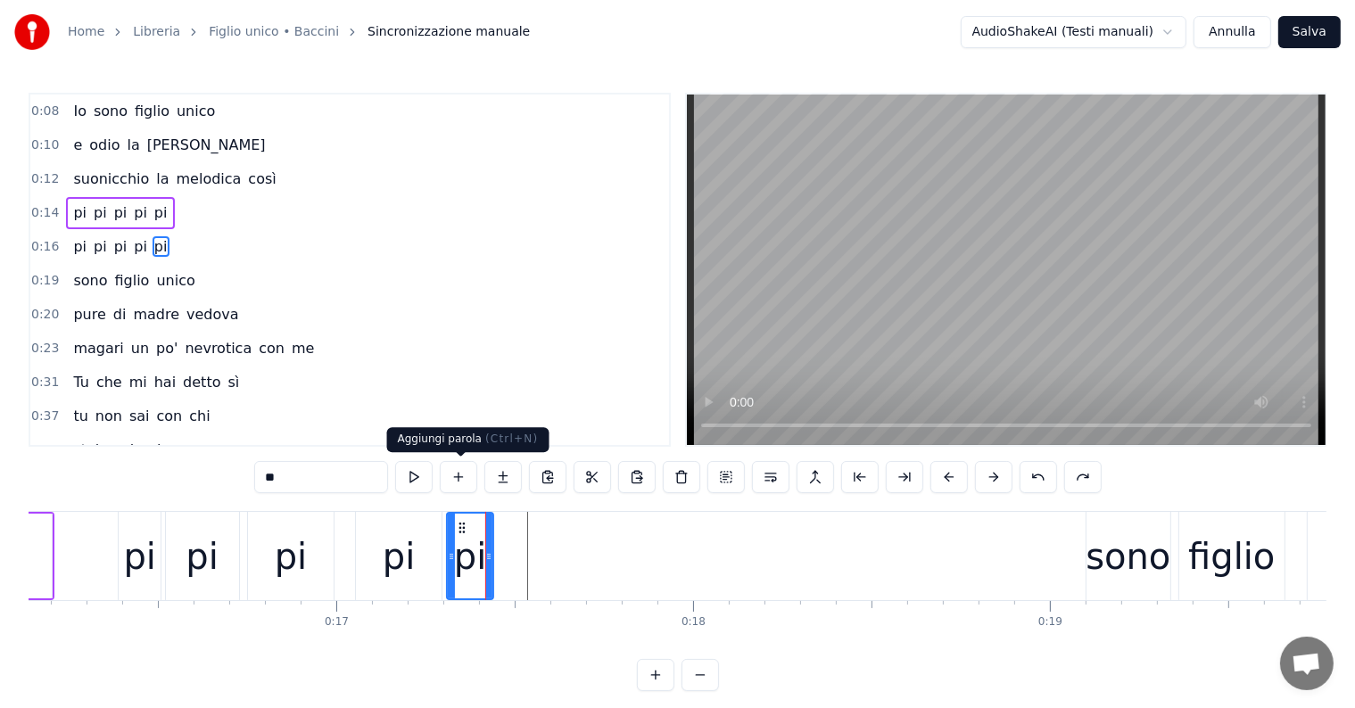
click at [466, 475] on button at bounding box center [458, 477] width 37 height 32
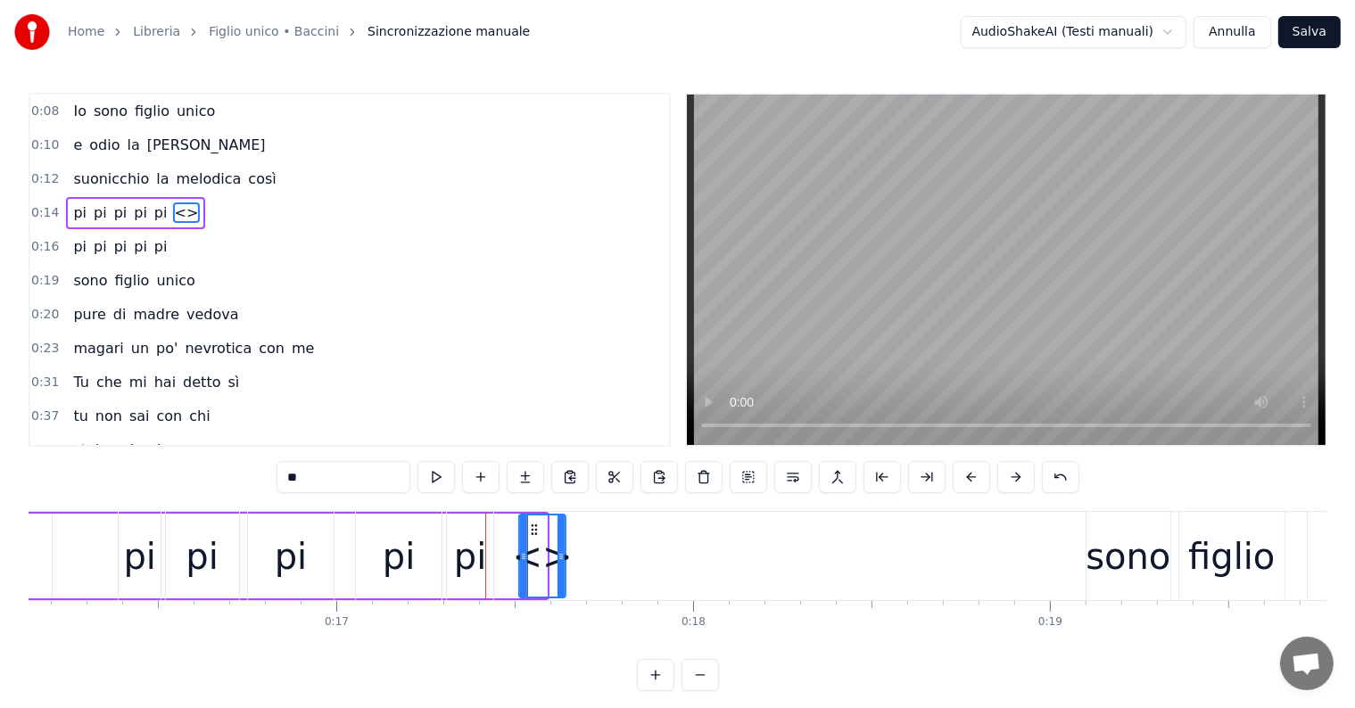
drag, startPoint x: 514, startPoint y: 524, endPoint x: 532, endPoint y: 525, distance: 18.8
click at [532, 525] on icon at bounding box center [534, 530] width 14 height 14
click at [334, 467] on input "**" at bounding box center [343, 477] width 134 height 32
type input "*"
drag, startPoint x: 564, startPoint y: 557, endPoint x: 597, endPoint y: 556, distance: 33.0
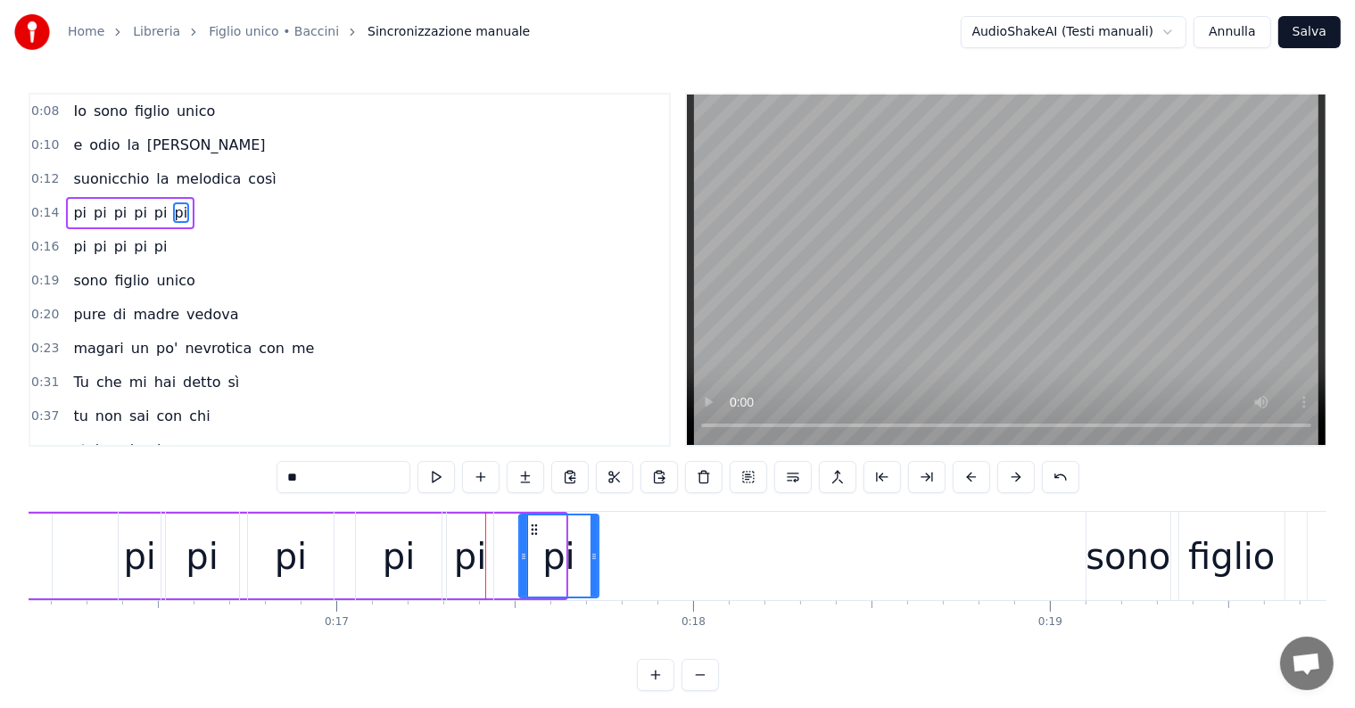
click at [597, 556] on icon at bounding box center [593, 556] width 7 height 14
type input "**"
drag, startPoint x: 535, startPoint y: 524, endPoint x: 520, endPoint y: 524, distance: 15.2
click at [520, 525] on circle at bounding box center [520, 525] width 1 height 1
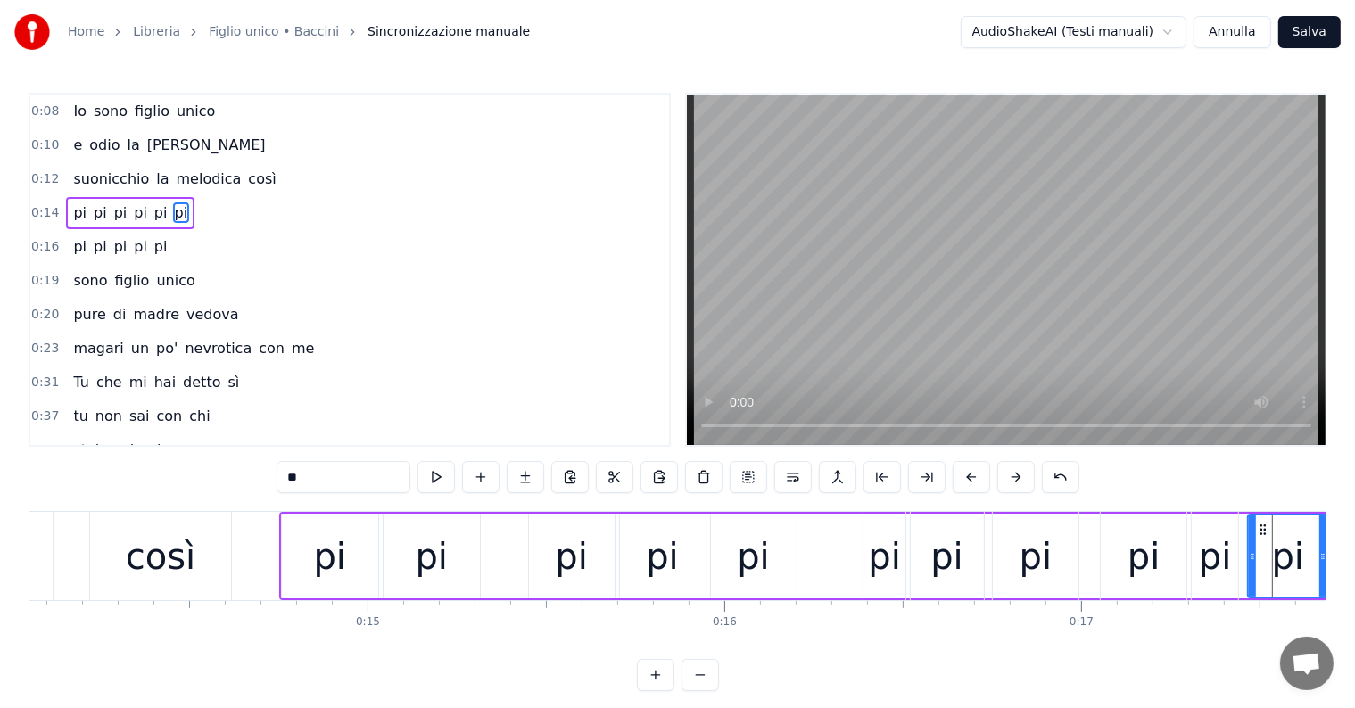
scroll to position [0, 4975]
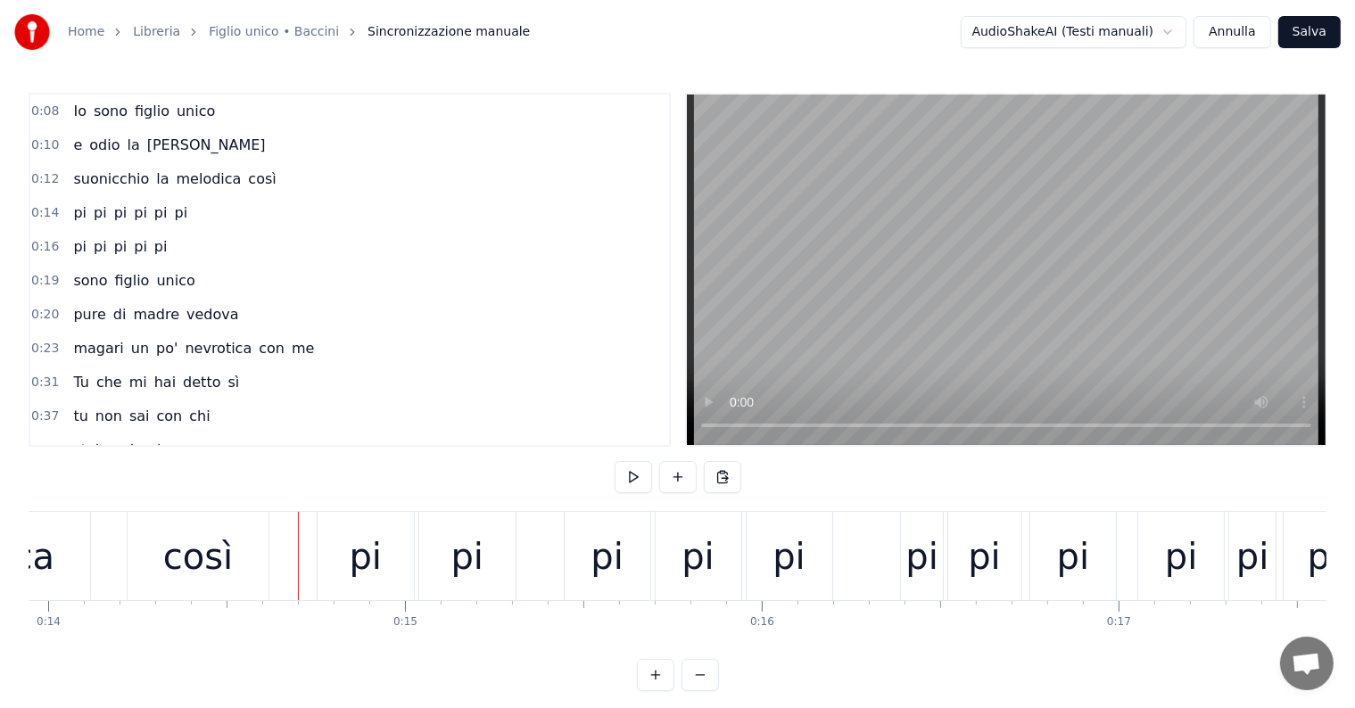
click at [354, 514] on div "pi" at bounding box center [366, 556] width 96 height 88
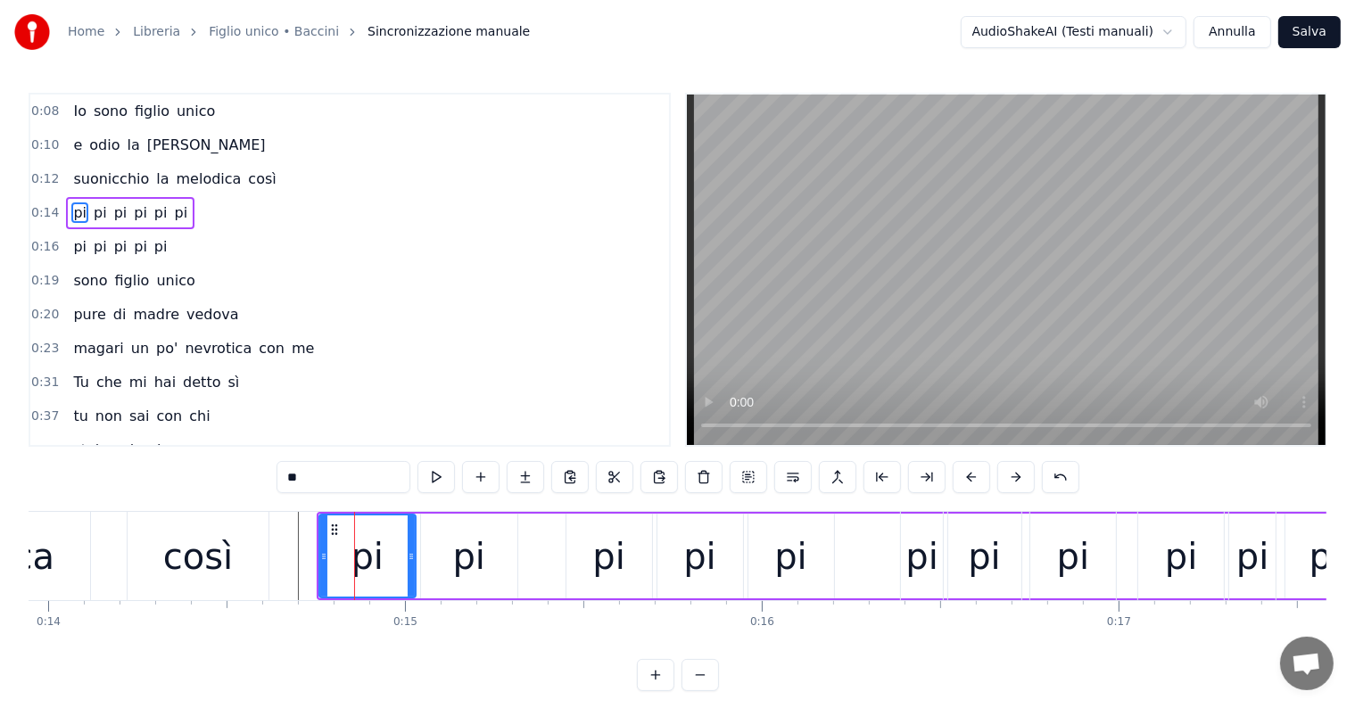
click at [184, 564] on div "così" at bounding box center [198, 557] width 70 height 54
type input "****"
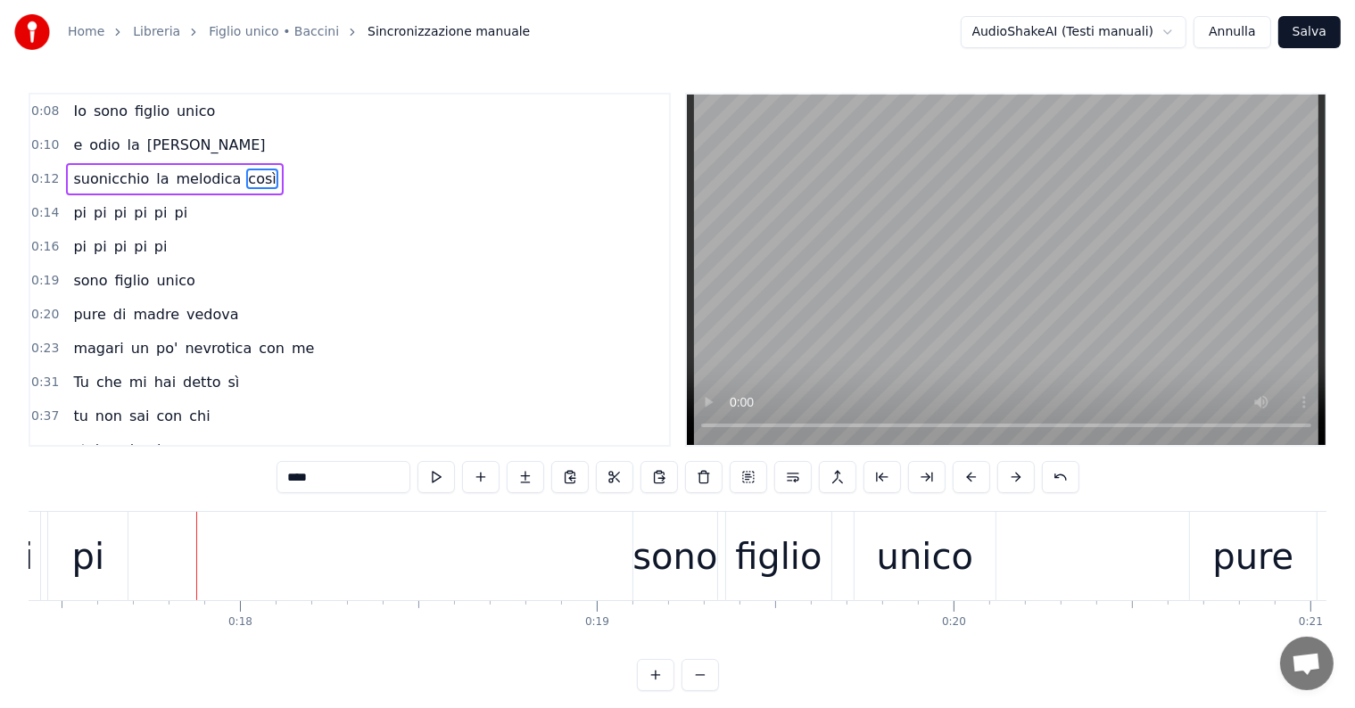
scroll to position [0, 6219]
click at [132, 252] on div "pi pi pi pi pi" at bounding box center [120, 247] width 108 height 32
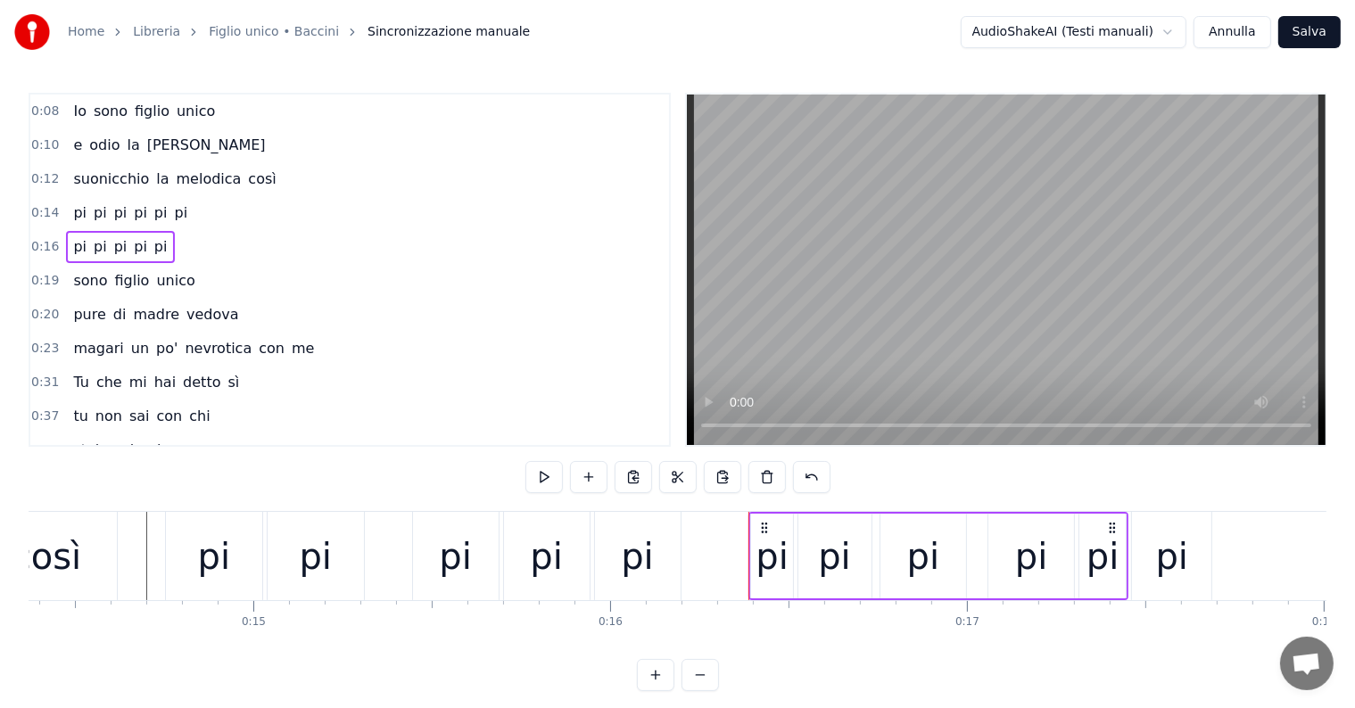
scroll to position [0, 4937]
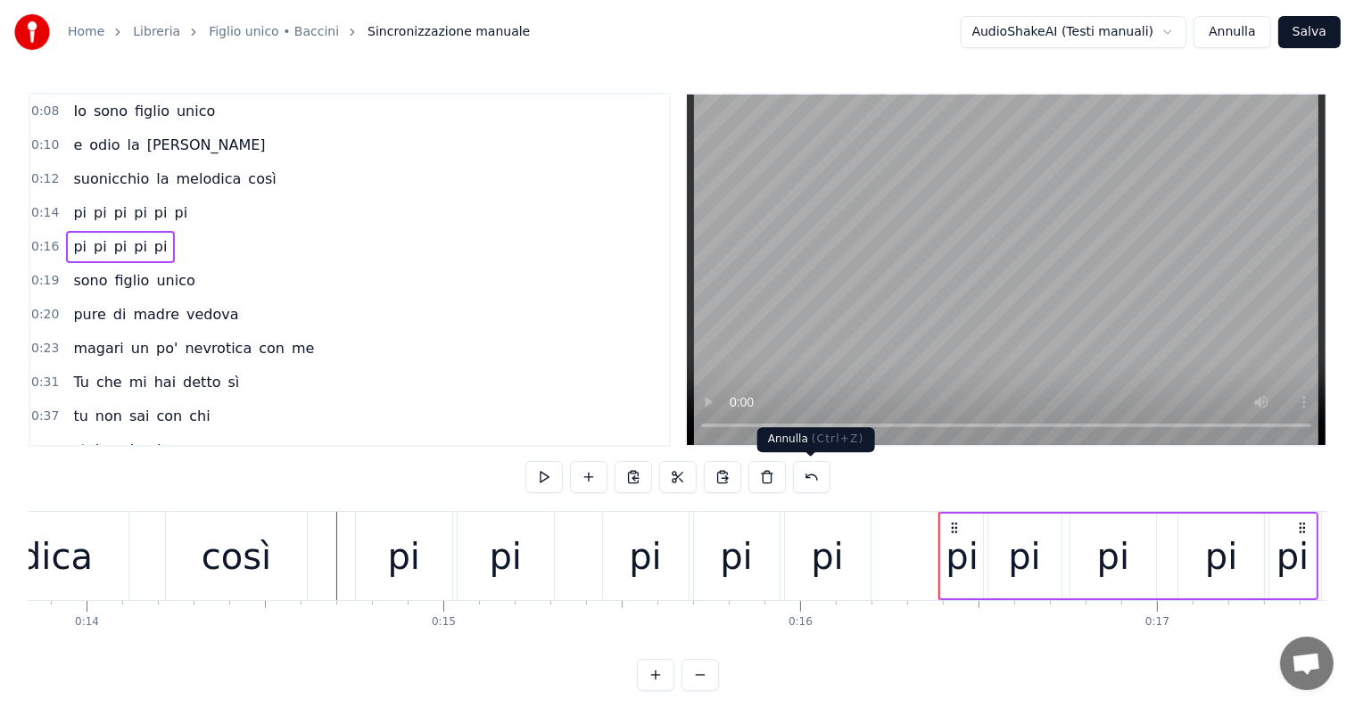
click at [805, 479] on button at bounding box center [811, 477] width 37 height 32
click at [785, 470] on button at bounding box center [789, 477] width 37 height 32
click at [781, 483] on button at bounding box center [789, 477] width 37 height 32
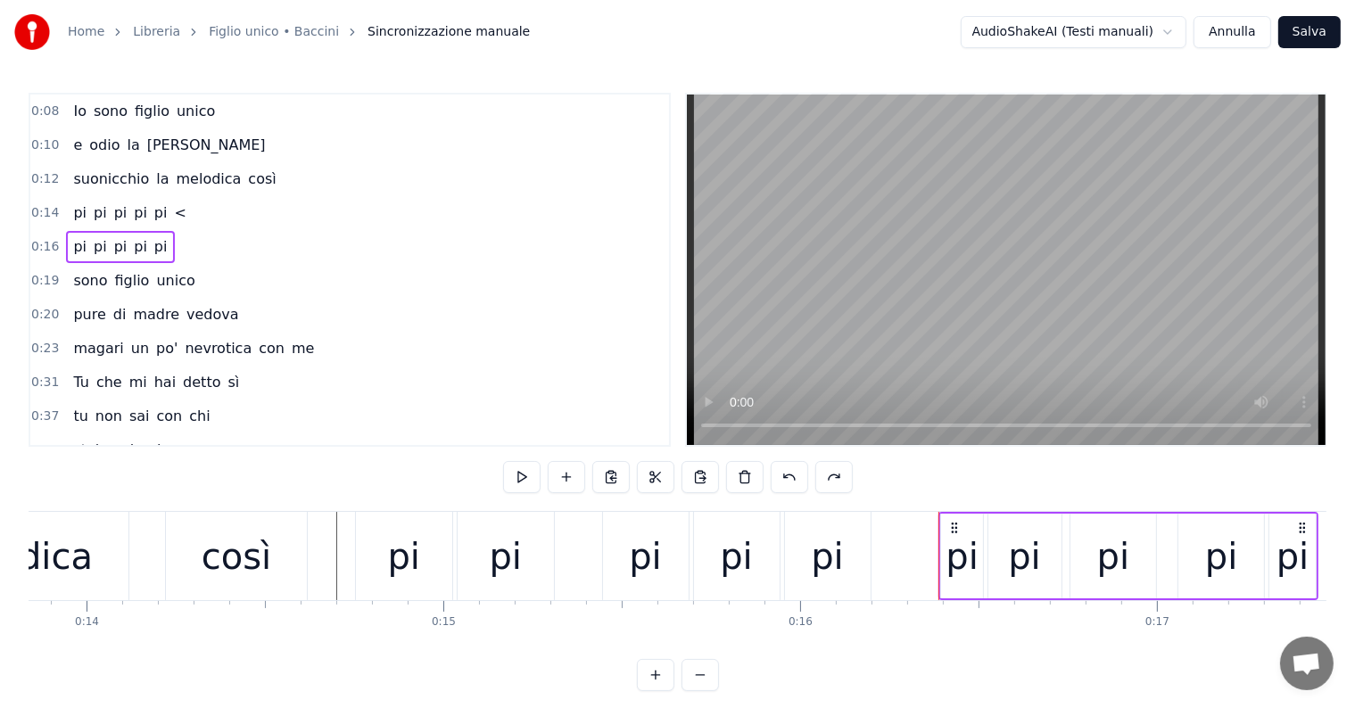
click at [781, 483] on button at bounding box center [789, 477] width 37 height 32
click at [787, 482] on button at bounding box center [789, 477] width 37 height 32
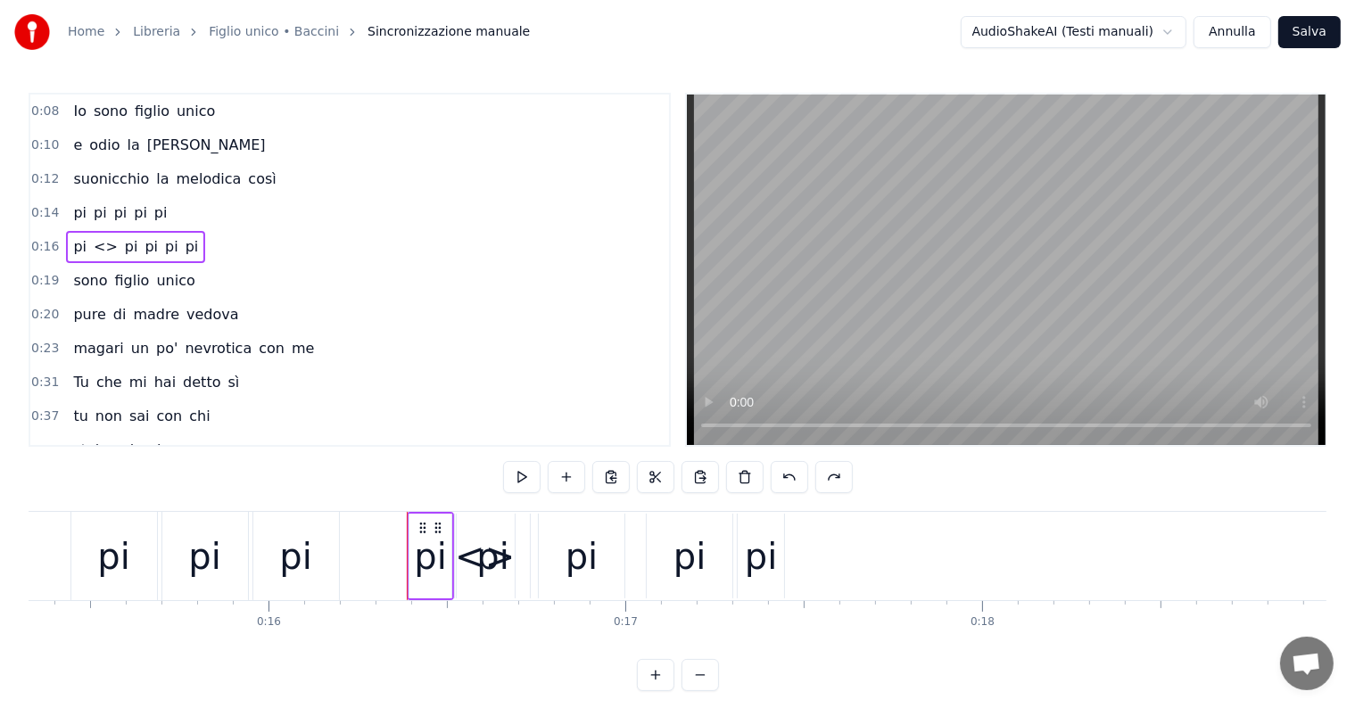
scroll to position [0, 5507]
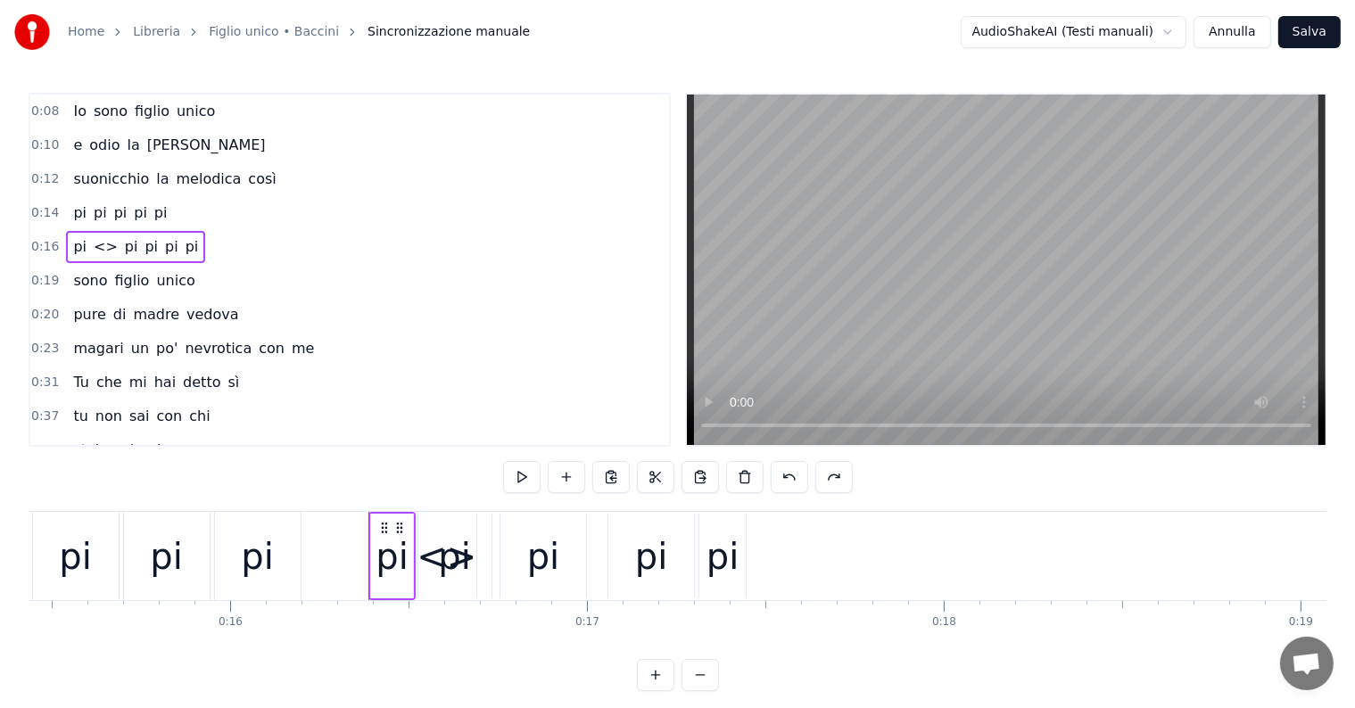
click at [446, 557] on div "pi" at bounding box center [454, 557] width 33 height 54
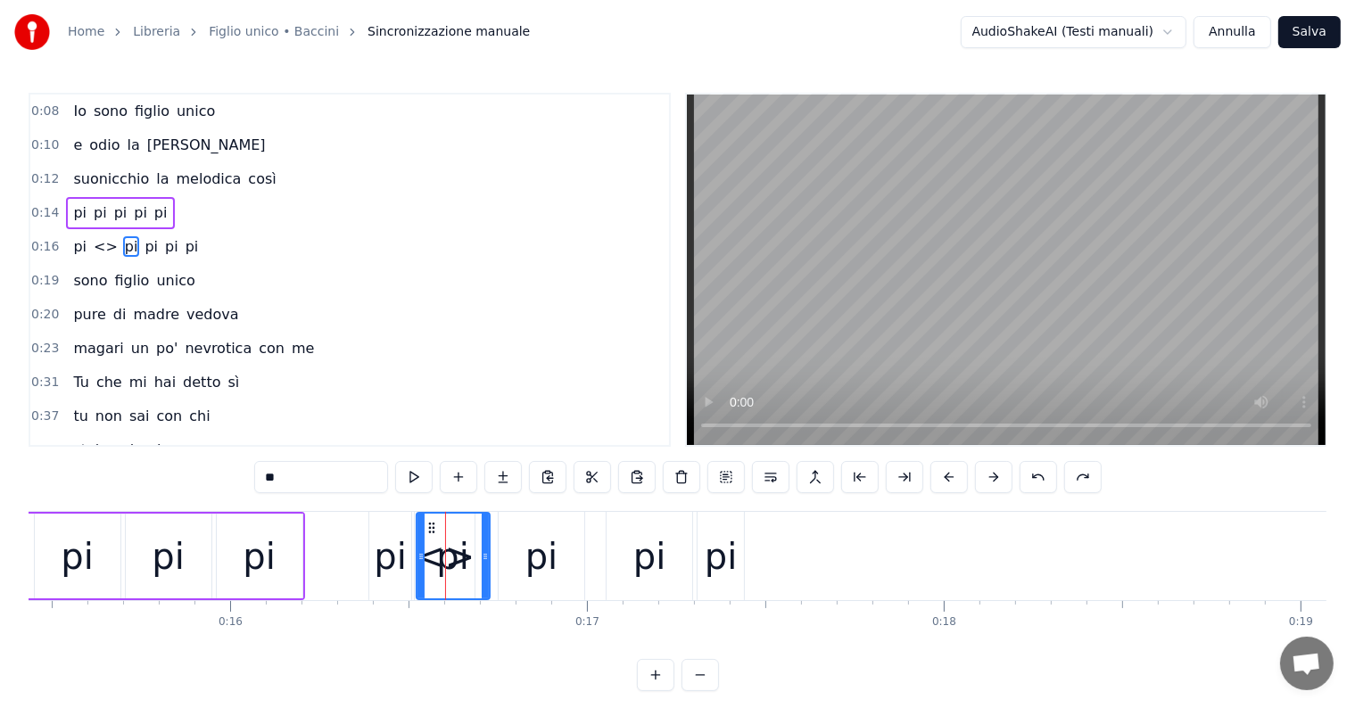
click at [95, 236] on span "<>" at bounding box center [106, 246] width 28 height 21
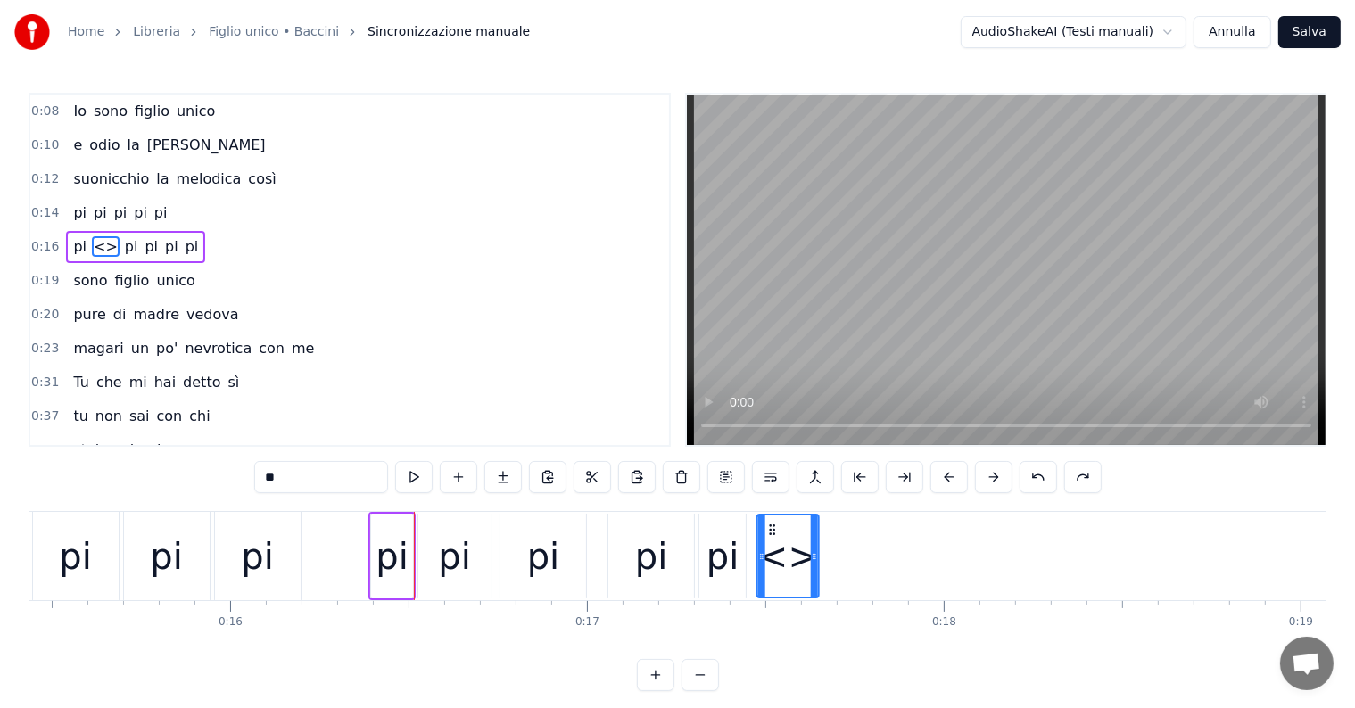
drag, startPoint x: 432, startPoint y: 531, endPoint x: 772, endPoint y: 522, distance: 339.9
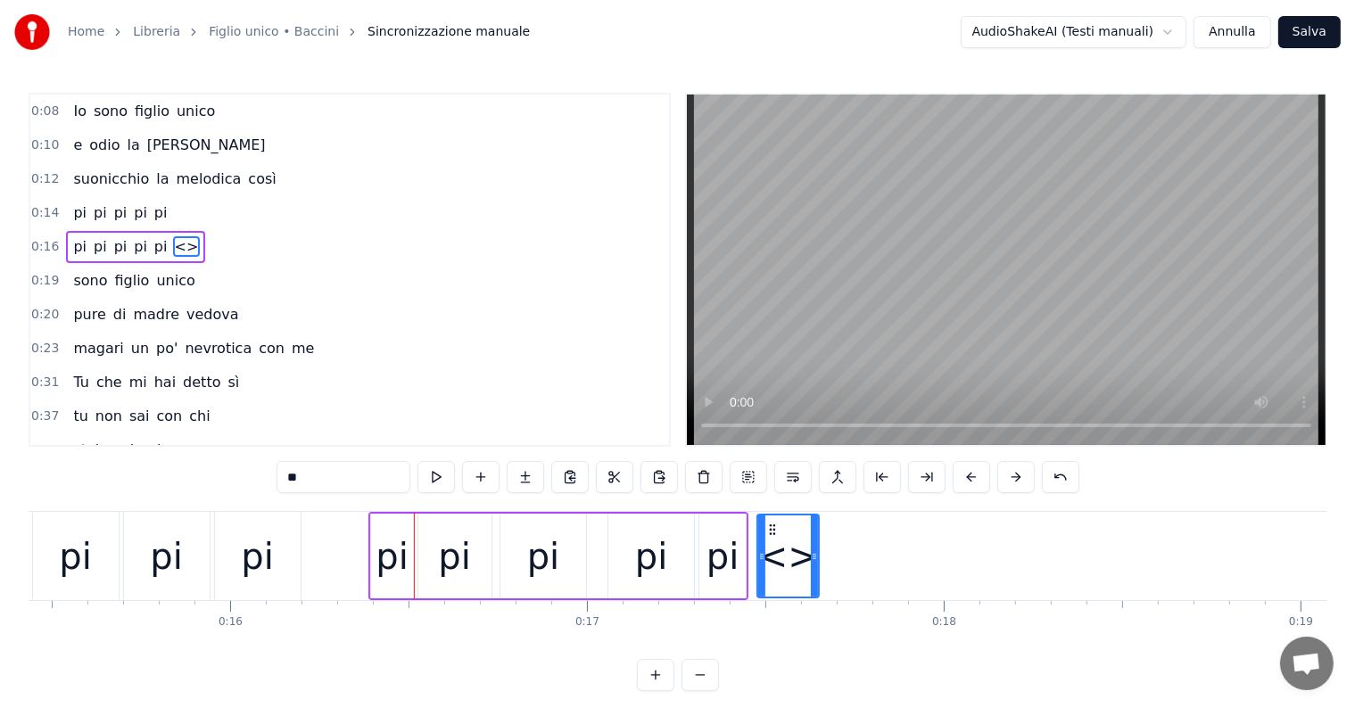
click at [318, 480] on input "**" at bounding box center [343, 477] width 134 height 32
type input "*"
type input "**"
click at [189, 489] on div "0:08 Io sono figlio unico 0:10 e odio la domenica 0:12 suonicchio la melodica c…" at bounding box center [678, 392] width 1298 height 598
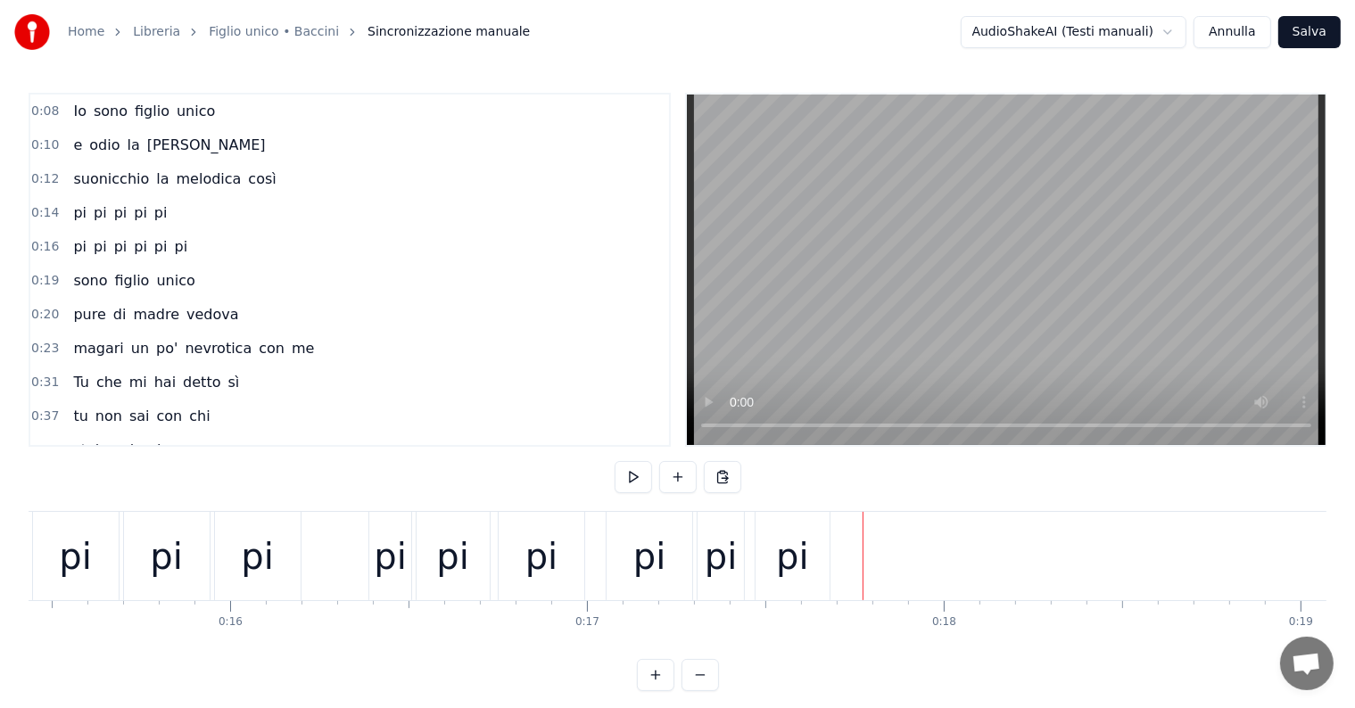
click at [769, 535] on div "pi" at bounding box center [792, 556] width 74 height 88
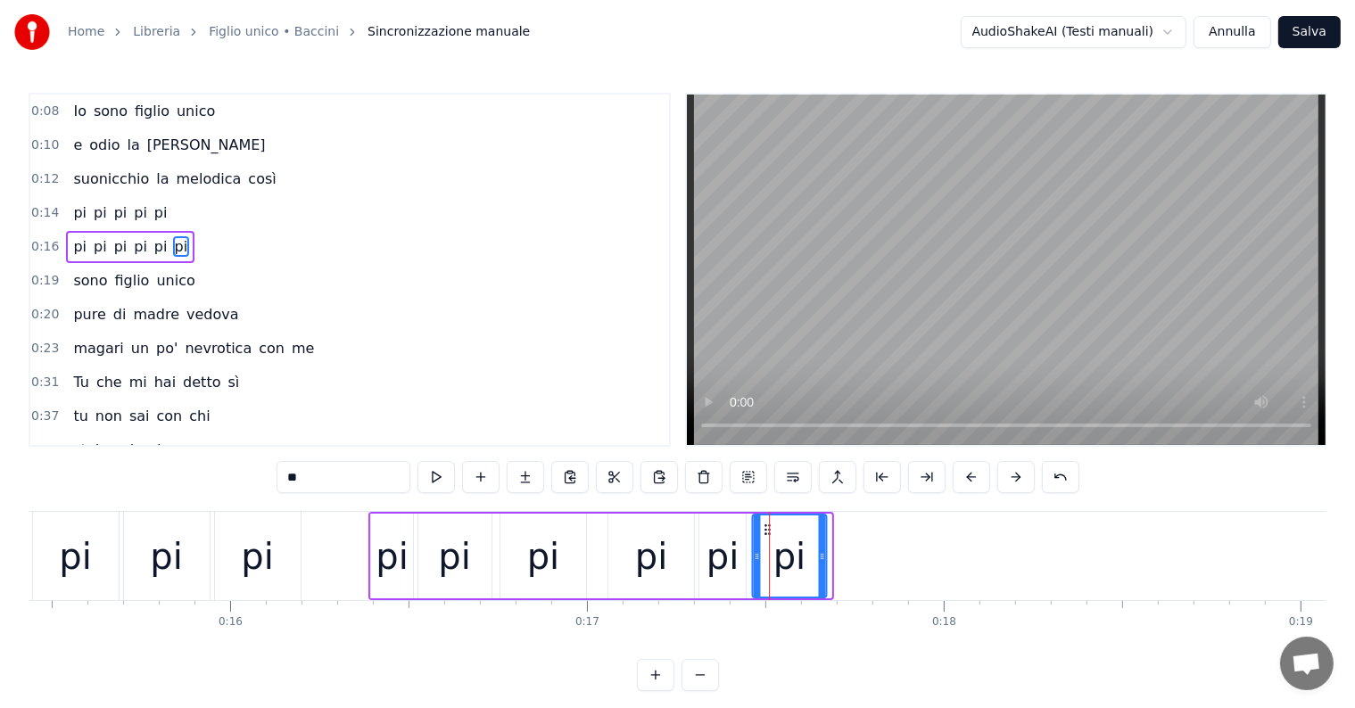
click at [766, 524] on icon at bounding box center [767, 530] width 14 height 14
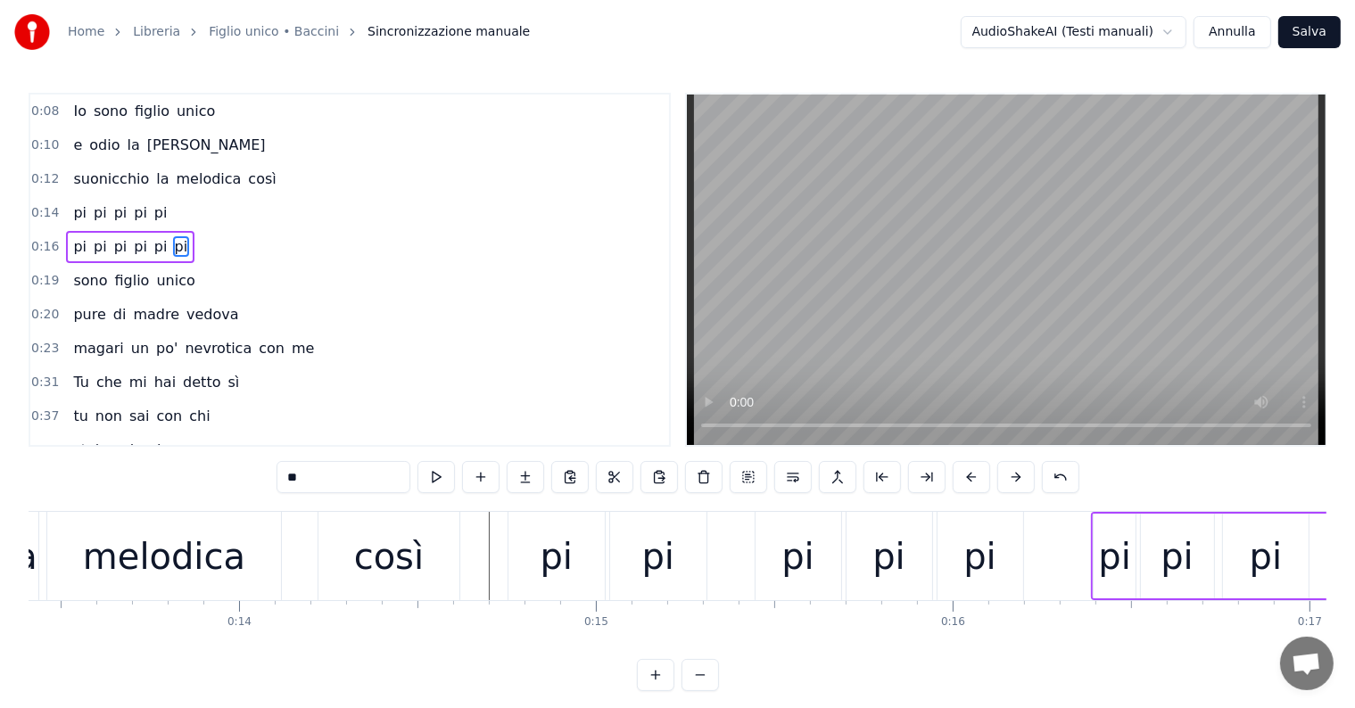
scroll to position [0, 4709]
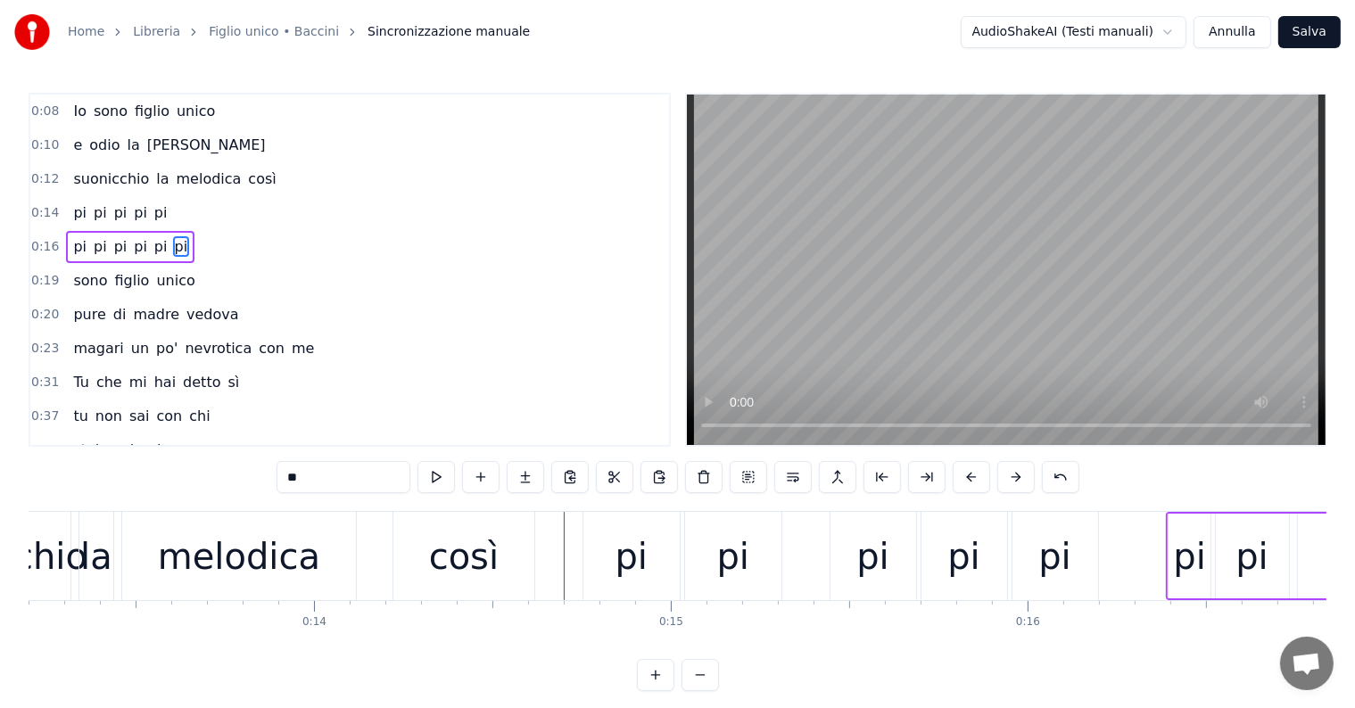
click at [215, 559] on div "melodica" at bounding box center [239, 557] width 162 height 54
type input "********"
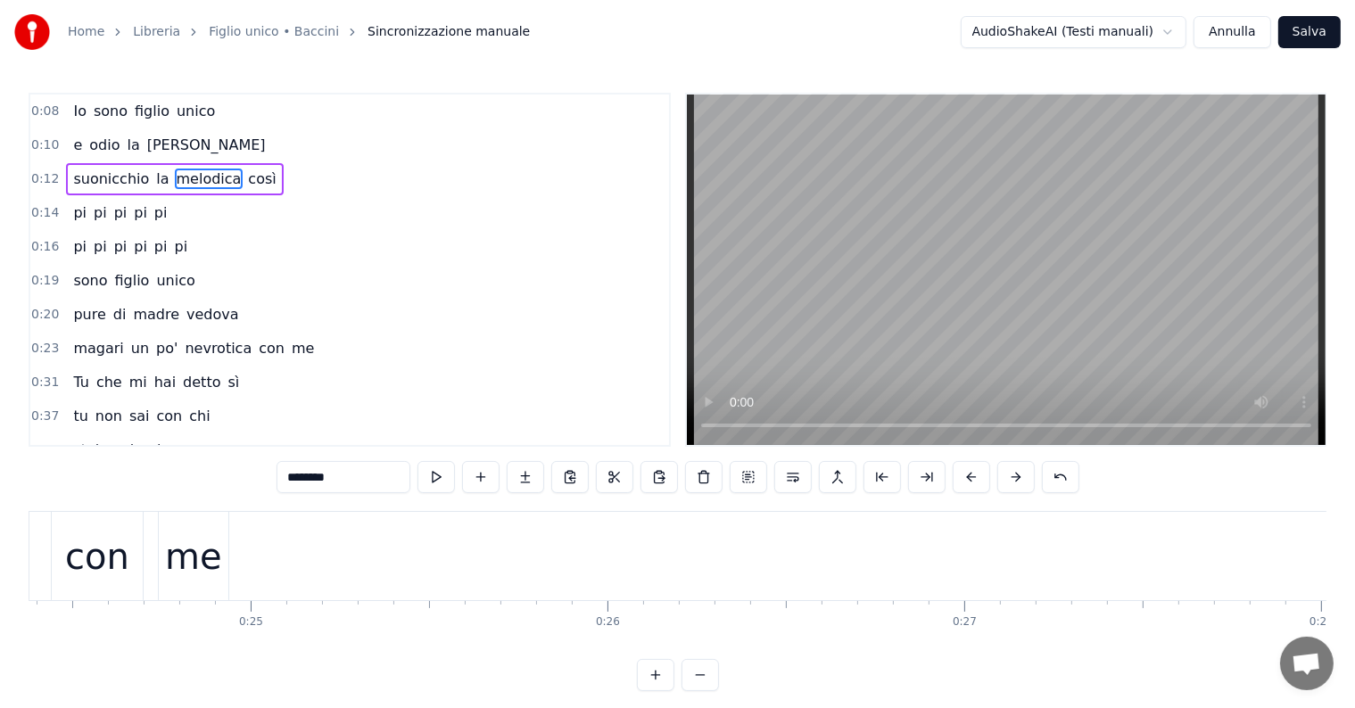
scroll to position [0, 8659]
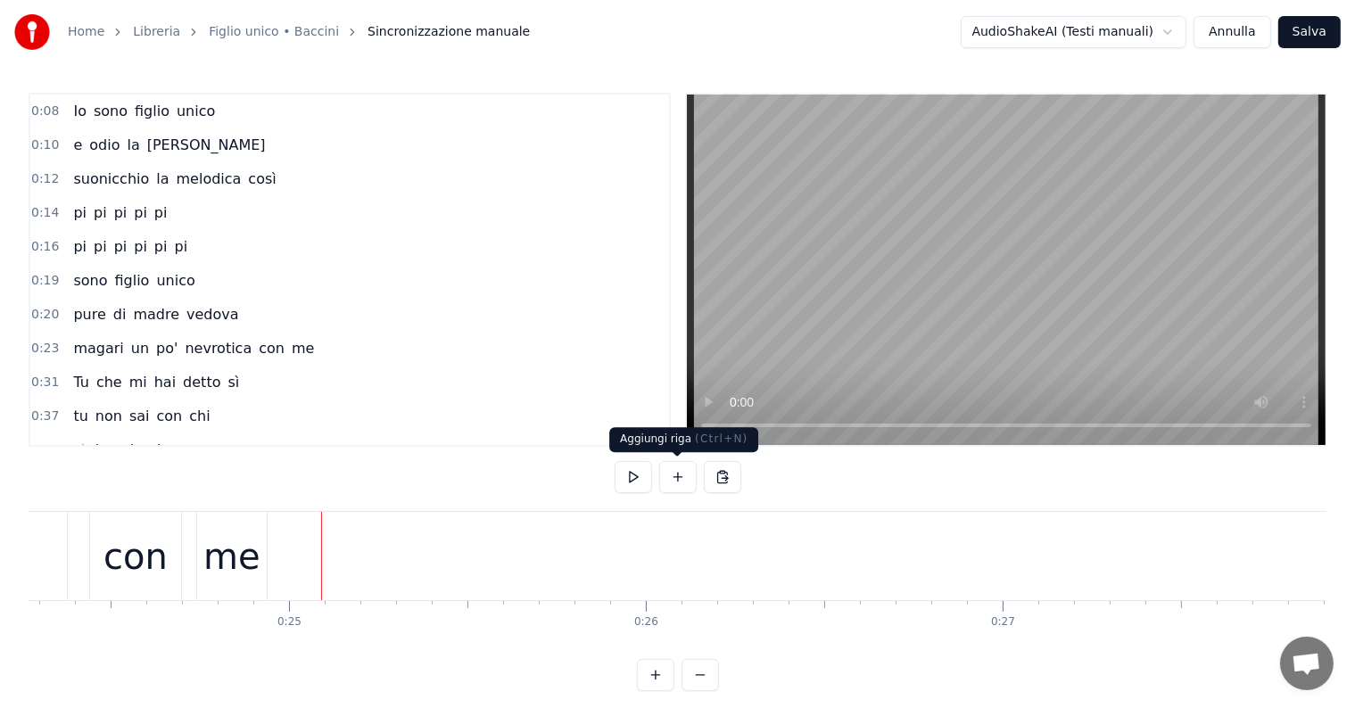
click at [683, 483] on button at bounding box center [677, 477] width 37 height 32
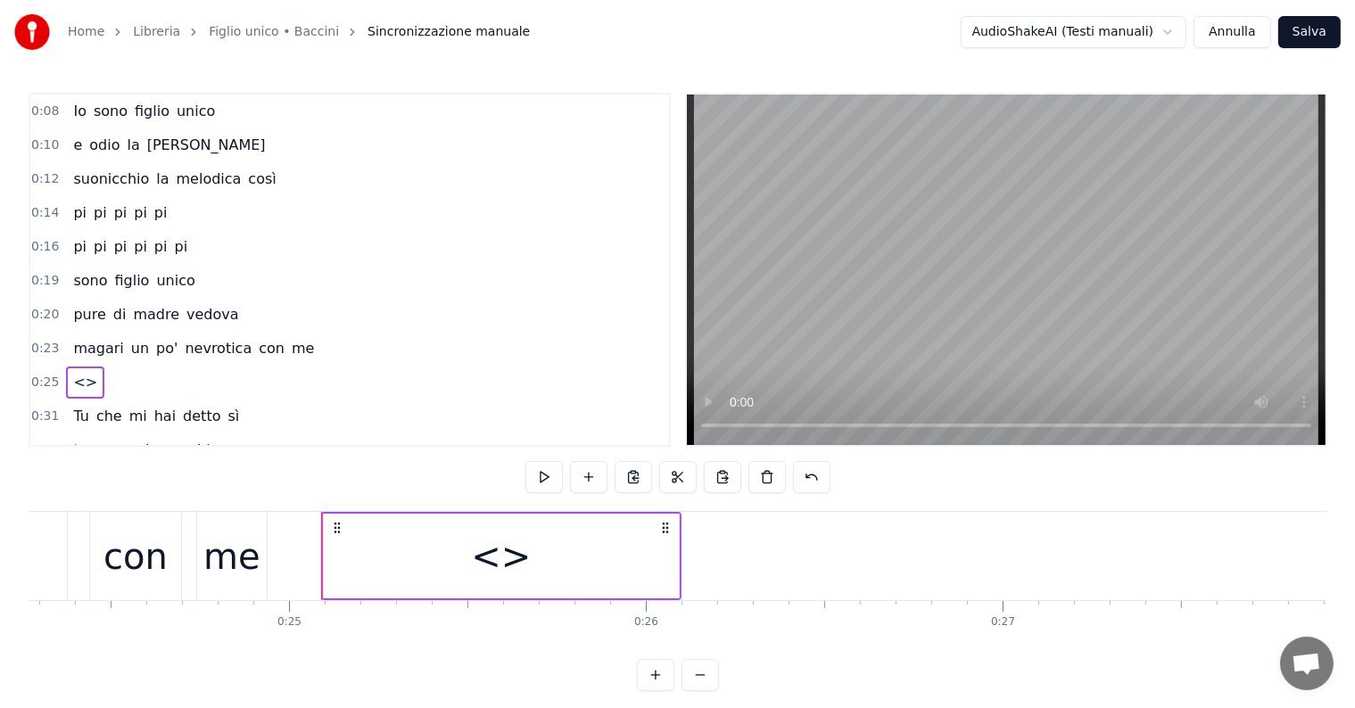
click at [494, 564] on div "<>" at bounding box center [501, 557] width 60 height 54
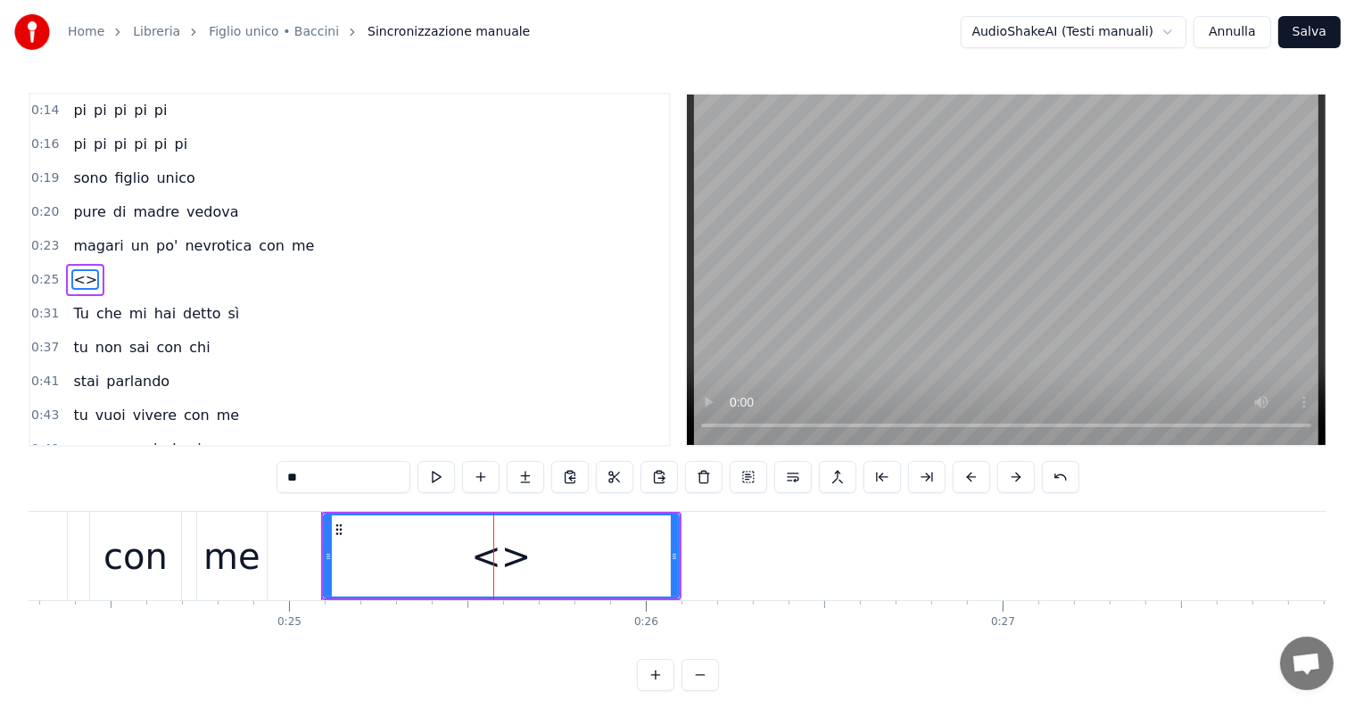
scroll to position [103, 0]
click at [348, 477] on input "**" at bounding box center [343, 477] width 134 height 32
type input "*"
type input "**"
click at [210, 460] on div "0:08 Io sono figlio unico 0:10 e odio la domenica 0:12 suonicchio la melodica c…" at bounding box center [678, 392] width 1298 height 598
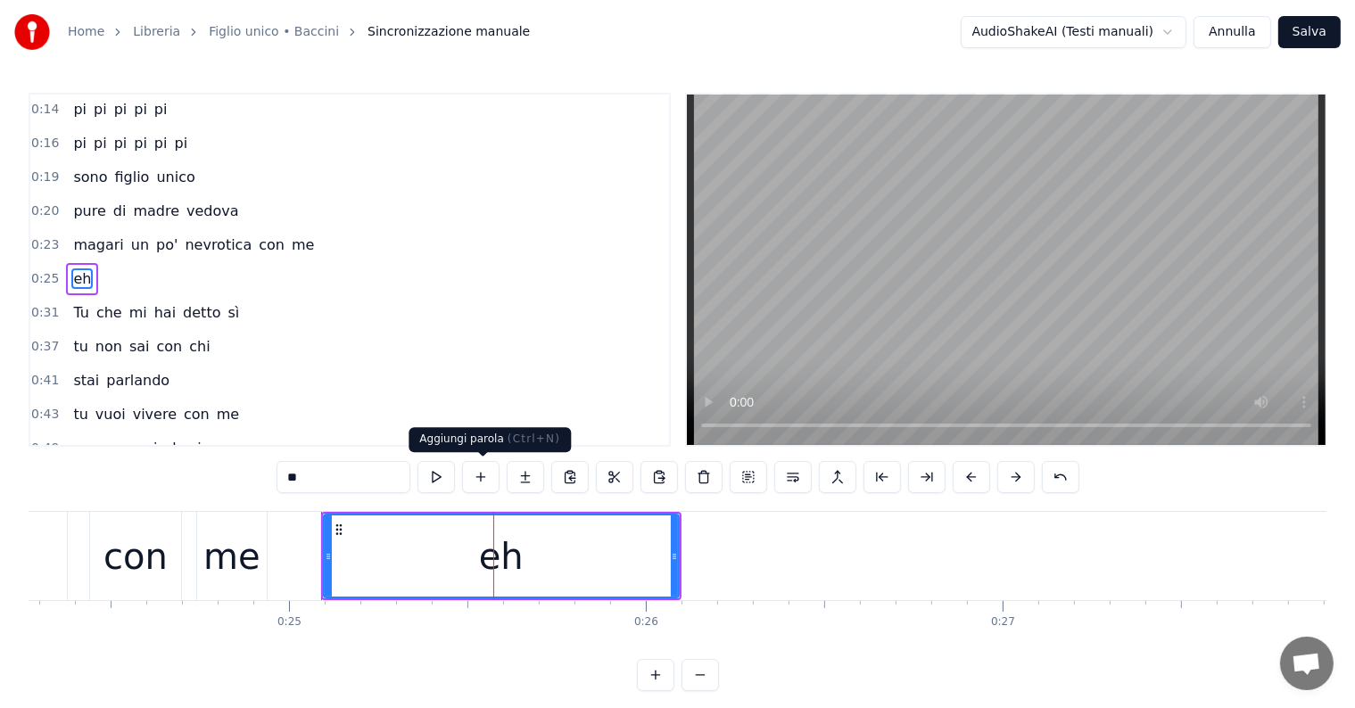
click at [485, 480] on button at bounding box center [480, 477] width 37 height 32
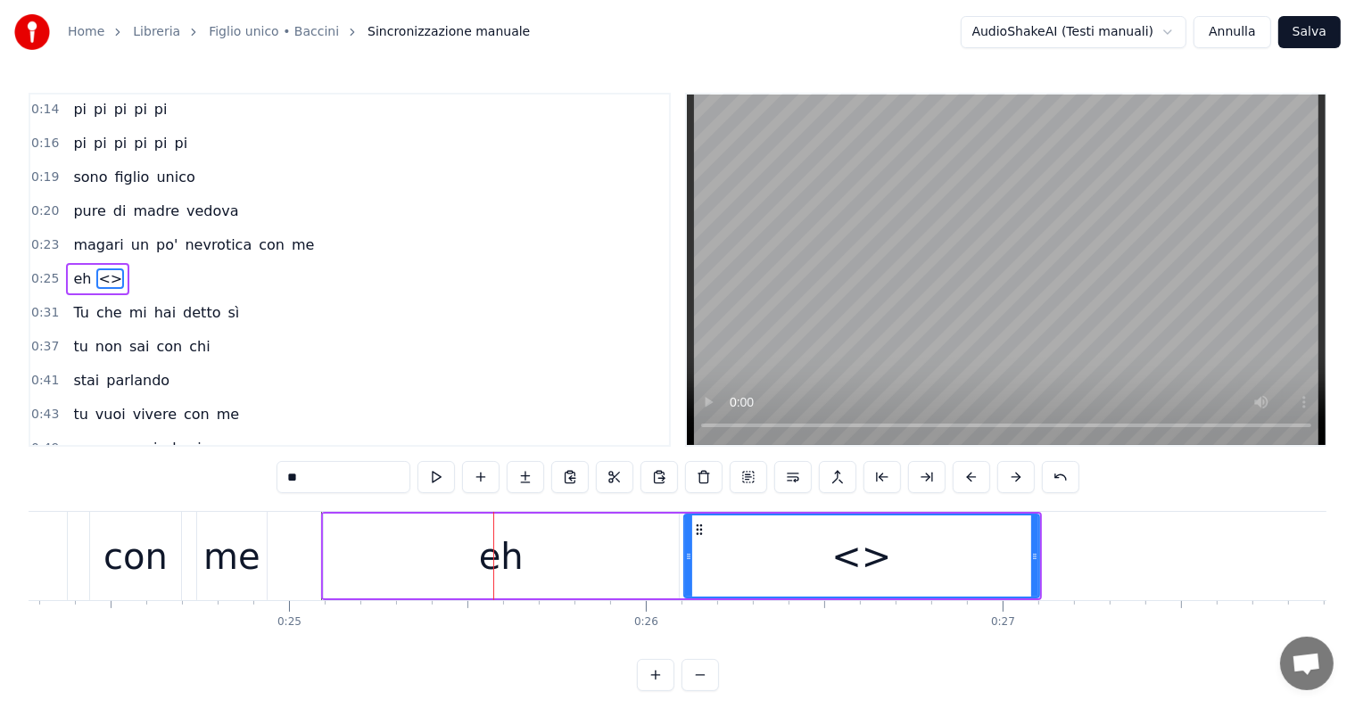
click at [381, 478] on input "**" at bounding box center [343, 477] width 134 height 32
type input "*"
type input "**"
click at [252, 488] on div "0:08 Io sono figlio unico 0:10 e odio la domenica 0:12 suonicchio la melodica c…" at bounding box center [678, 392] width 1298 height 598
click at [482, 472] on button at bounding box center [480, 477] width 37 height 32
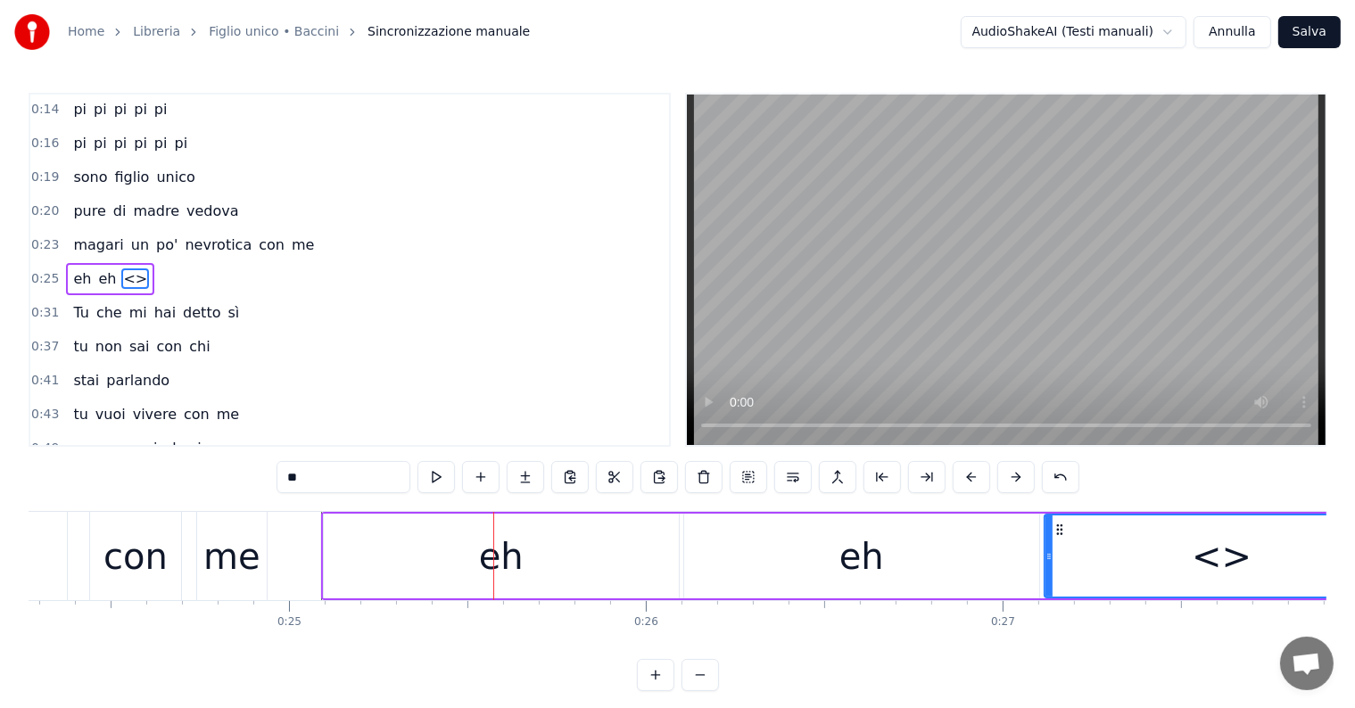
click at [335, 476] on input "**" at bounding box center [343, 477] width 134 height 32
type input "*"
type input "**"
click at [539, 541] on div "eh" at bounding box center [501, 556] width 355 height 85
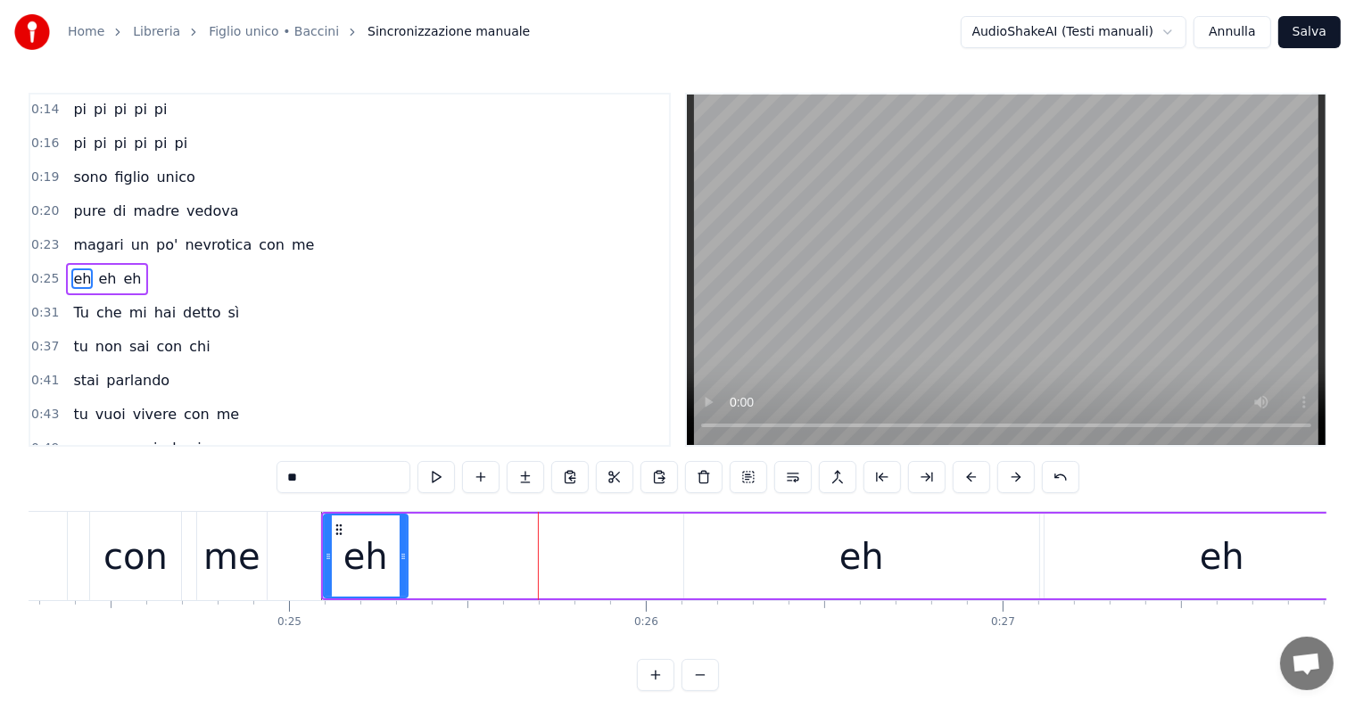
drag, startPoint x: 674, startPoint y: 552, endPoint x: 403, endPoint y: 545, distance: 271.2
click at [403, 545] on div at bounding box center [403, 556] width 7 height 81
drag, startPoint x: 336, startPoint y: 524, endPoint x: 299, endPoint y: 524, distance: 37.5
click at [299, 524] on icon at bounding box center [300, 530] width 14 height 14
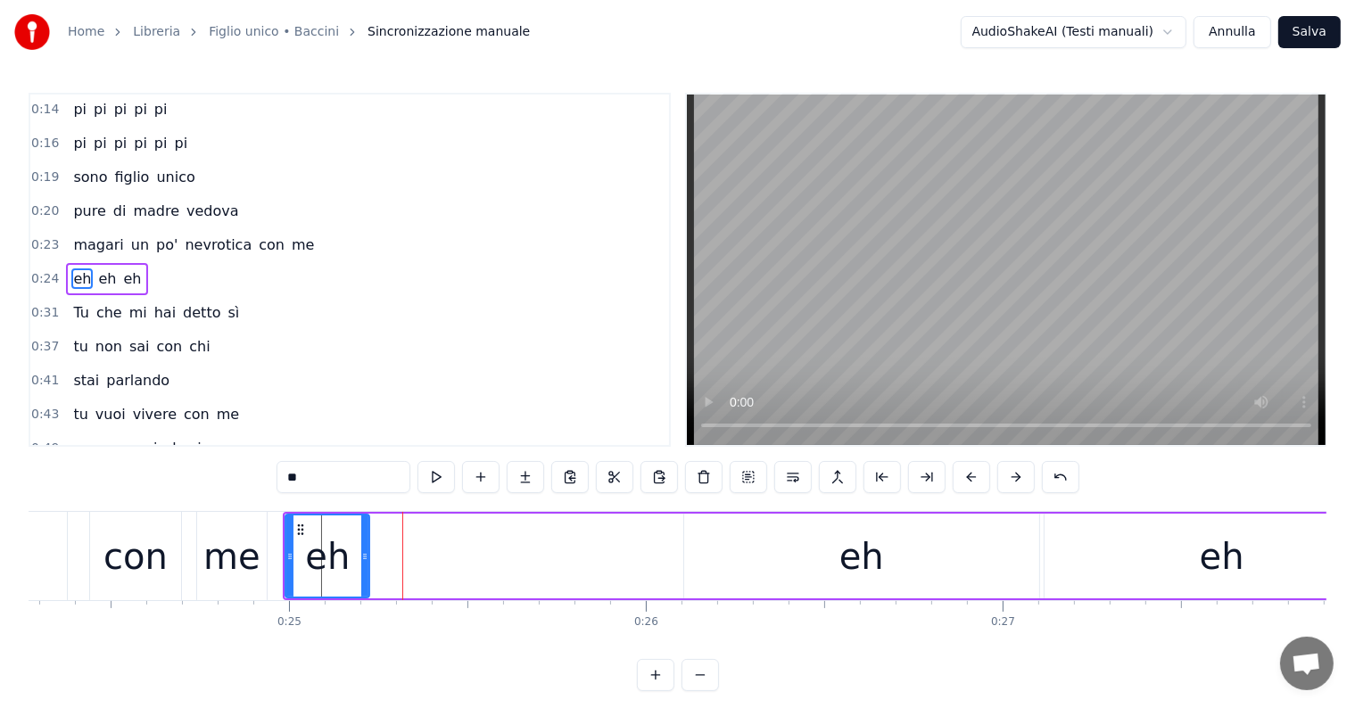
click at [875, 574] on div "eh" at bounding box center [861, 557] width 45 height 54
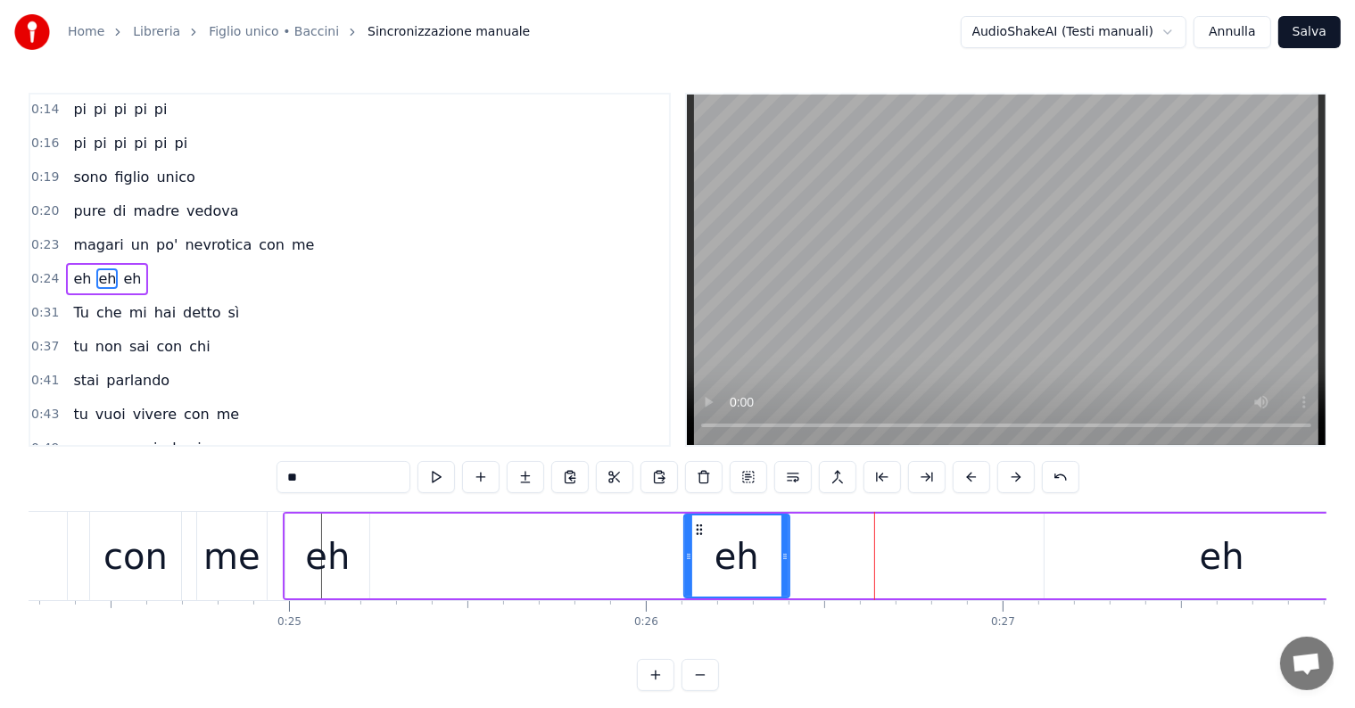
drag, startPoint x: 1035, startPoint y: 550, endPoint x: 785, endPoint y: 553, distance: 249.8
click at [785, 553] on icon at bounding box center [784, 556] width 7 height 14
drag, startPoint x: 697, startPoint y: 528, endPoint x: 662, endPoint y: 528, distance: 35.7
click at [662, 528] on icon at bounding box center [664, 530] width 14 height 14
click at [1232, 564] on div "eh" at bounding box center [1222, 557] width 45 height 54
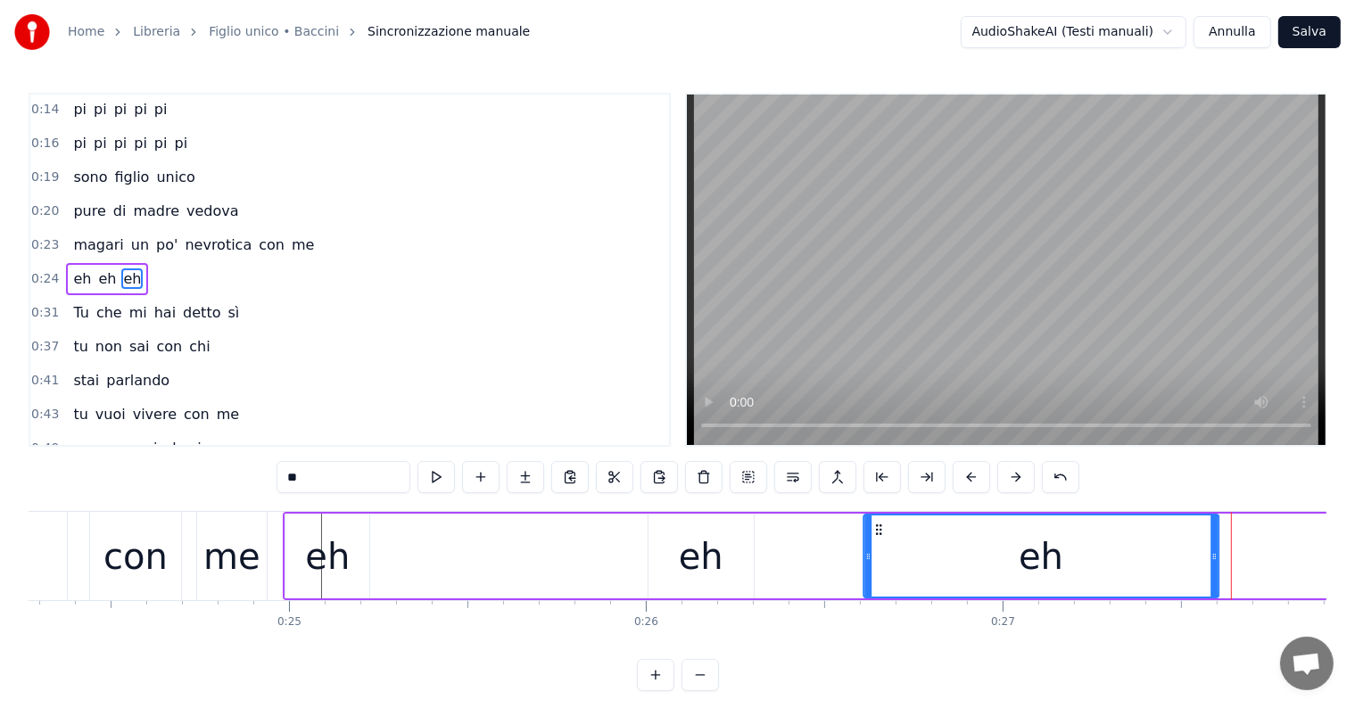
drag, startPoint x: 1058, startPoint y: 528, endPoint x: 878, endPoint y: 535, distance: 180.3
click at [878, 535] on div "eh" at bounding box center [1040, 556] width 353 height 81
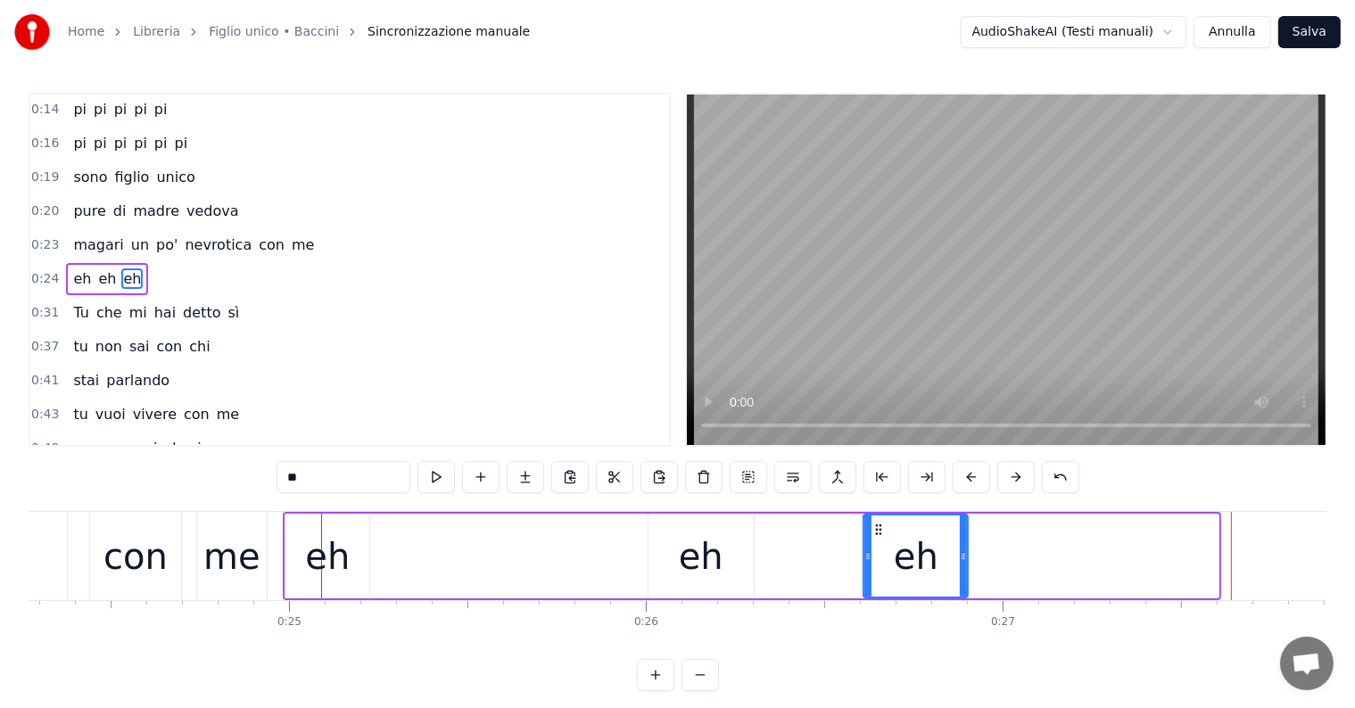
drag, startPoint x: 1211, startPoint y: 550, endPoint x: 961, endPoint y: 560, distance: 250.8
click at [961, 560] on icon at bounding box center [963, 556] width 7 height 14
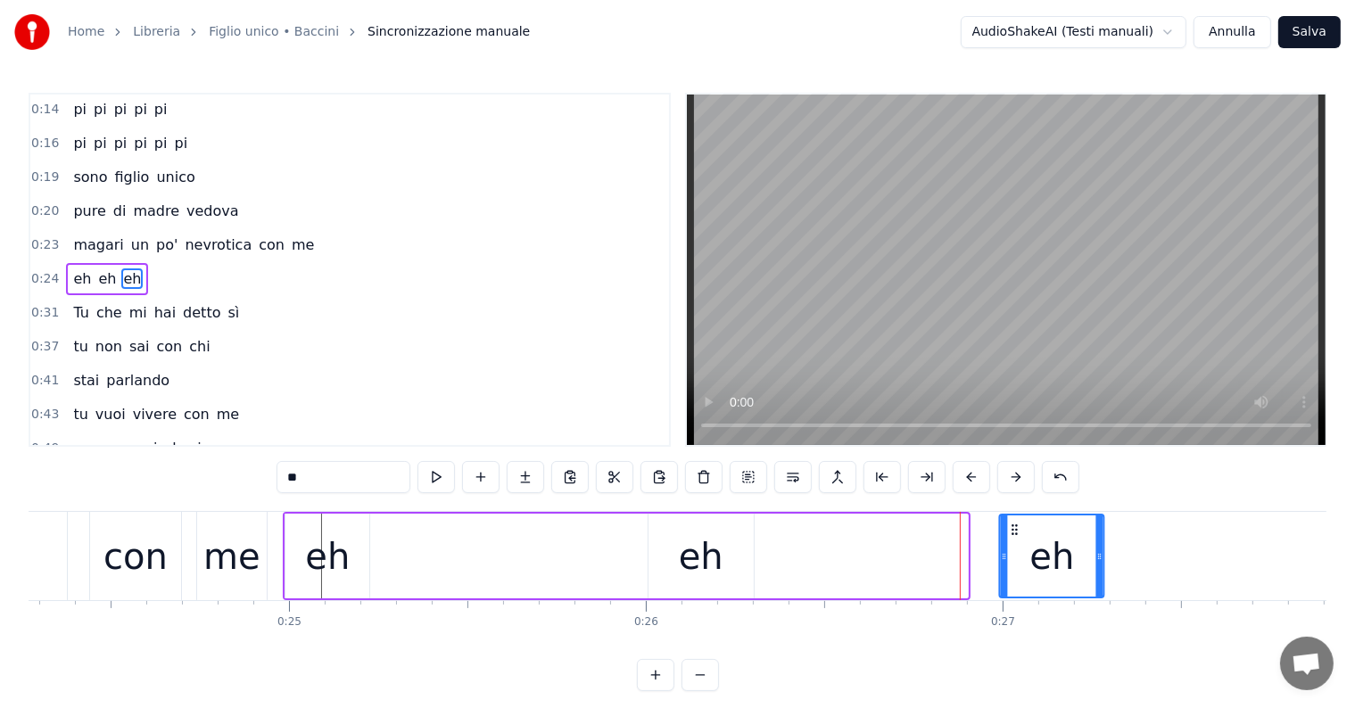
drag, startPoint x: 875, startPoint y: 527, endPoint x: 1011, endPoint y: 526, distance: 136.5
click at [1011, 526] on icon at bounding box center [1015, 530] width 14 height 14
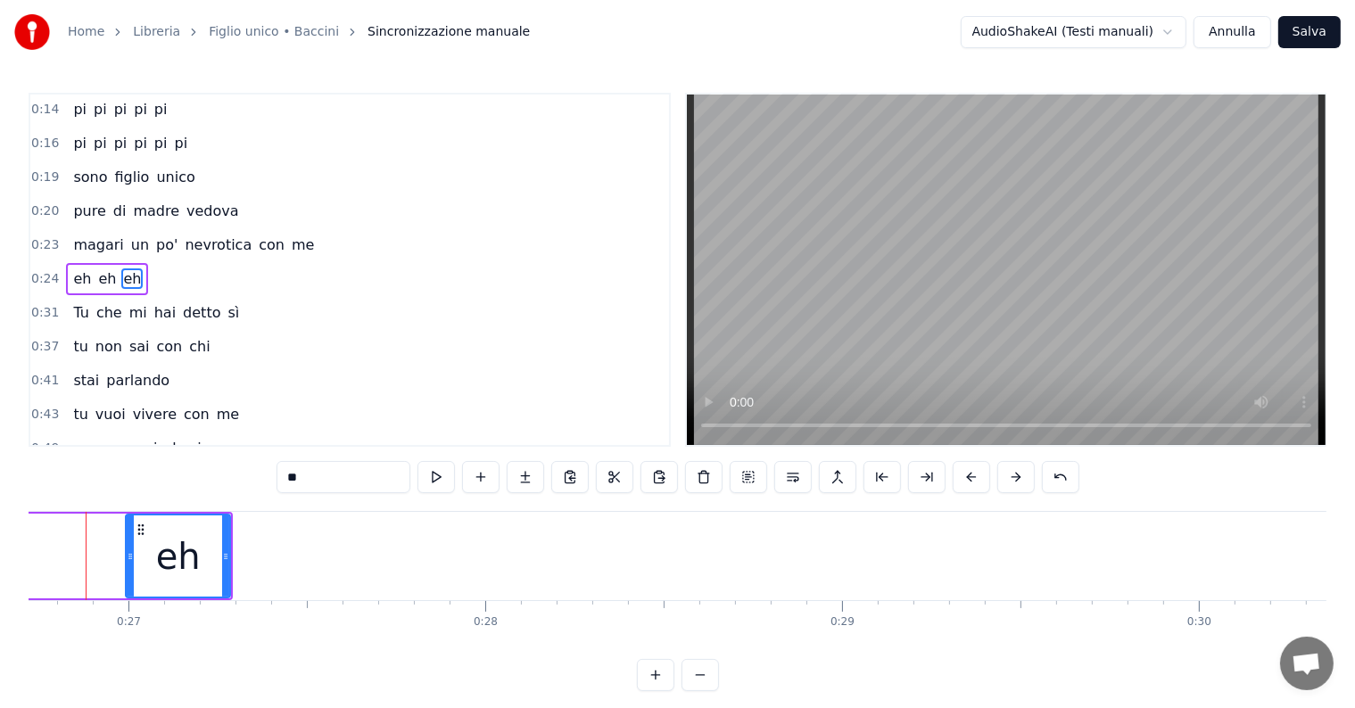
scroll to position [0, 9494]
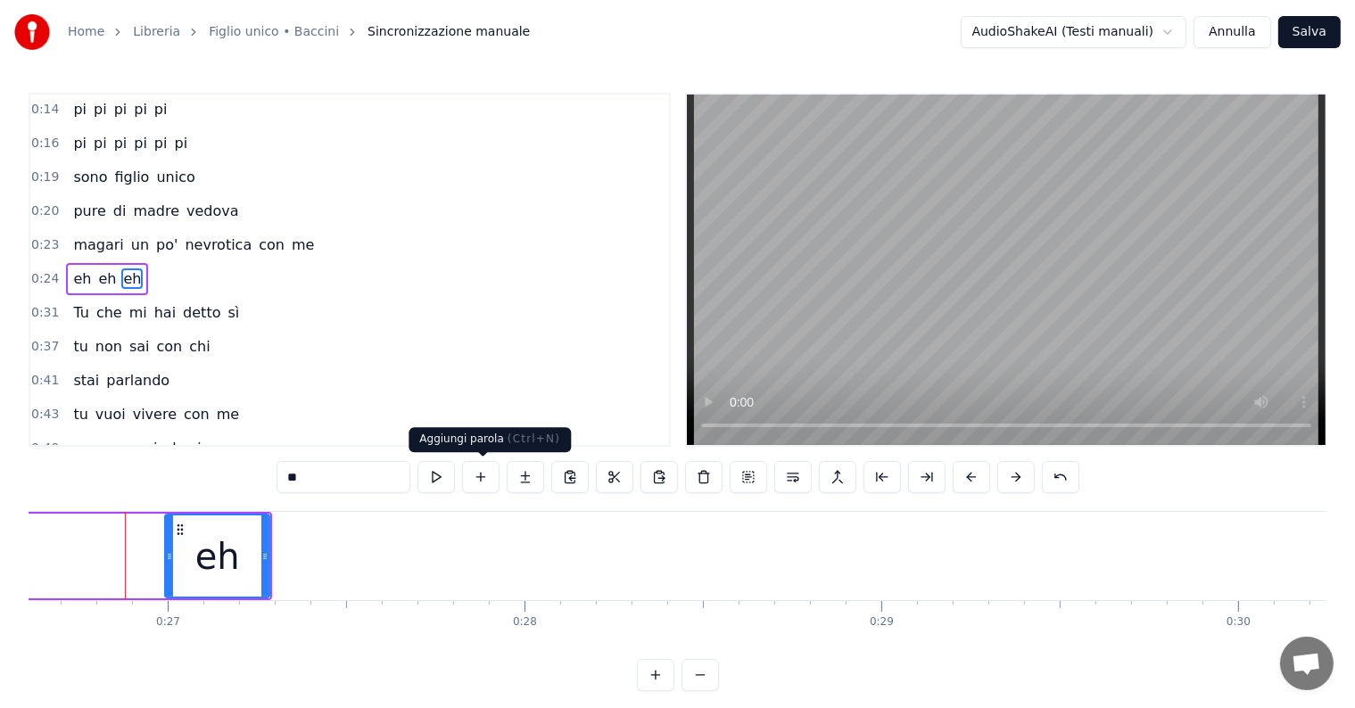
click at [485, 475] on button at bounding box center [480, 477] width 37 height 32
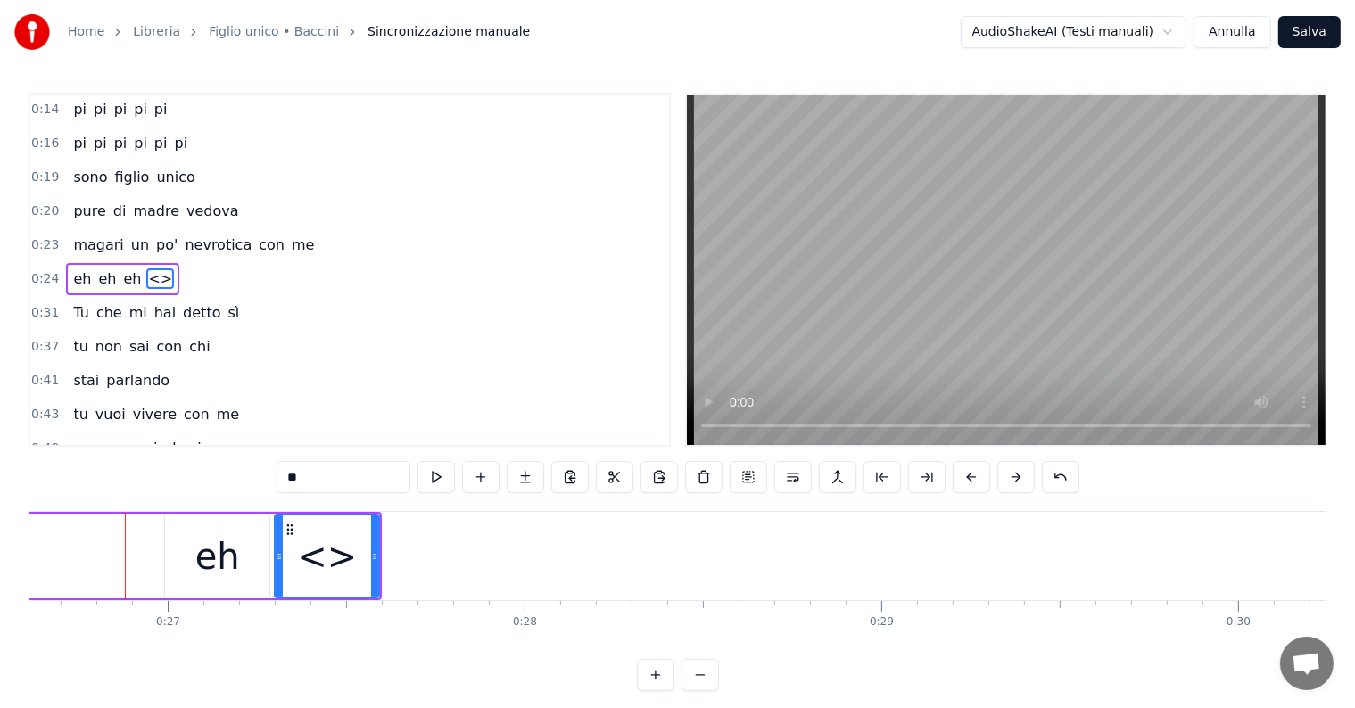
click at [344, 482] on input "**" at bounding box center [343, 477] width 134 height 32
type input "*"
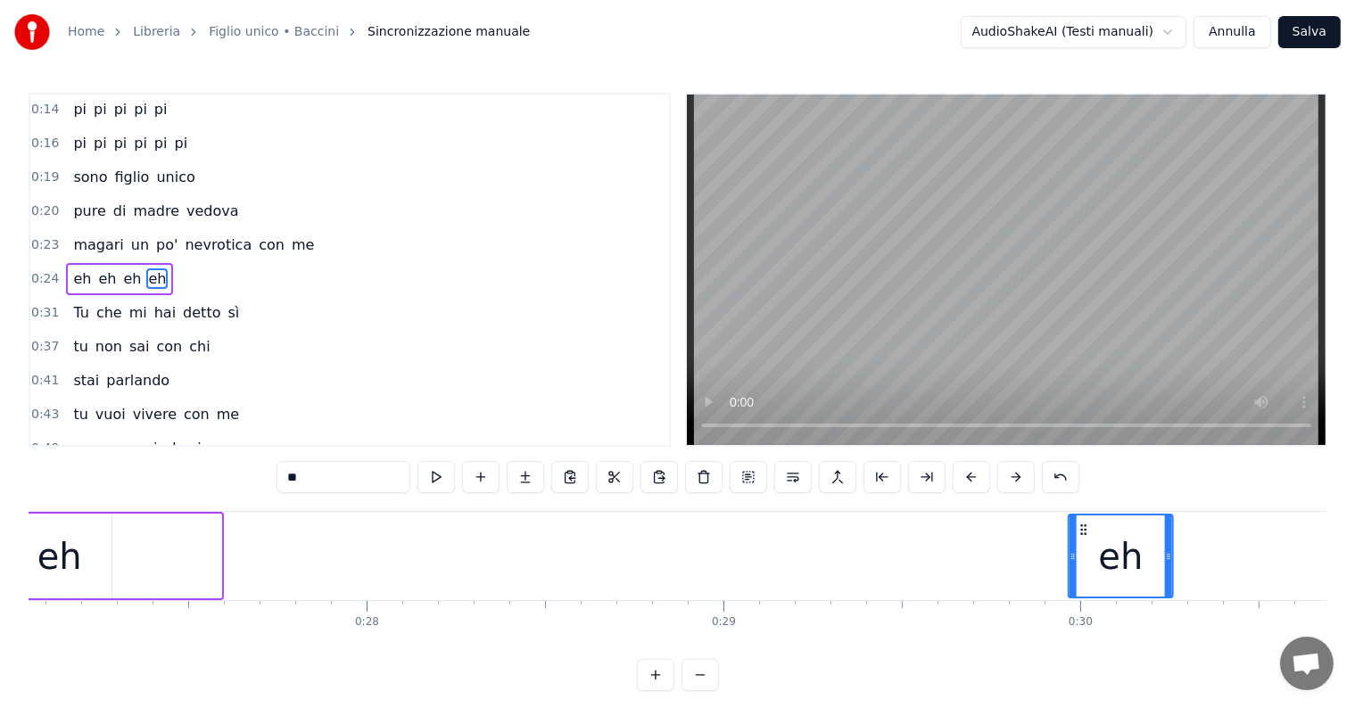
drag, startPoint x: 287, startPoint y: 524, endPoint x: 1187, endPoint y: 535, distance: 900.0
click at [1172, 535] on div "eh" at bounding box center [1120, 556] width 103 height 81
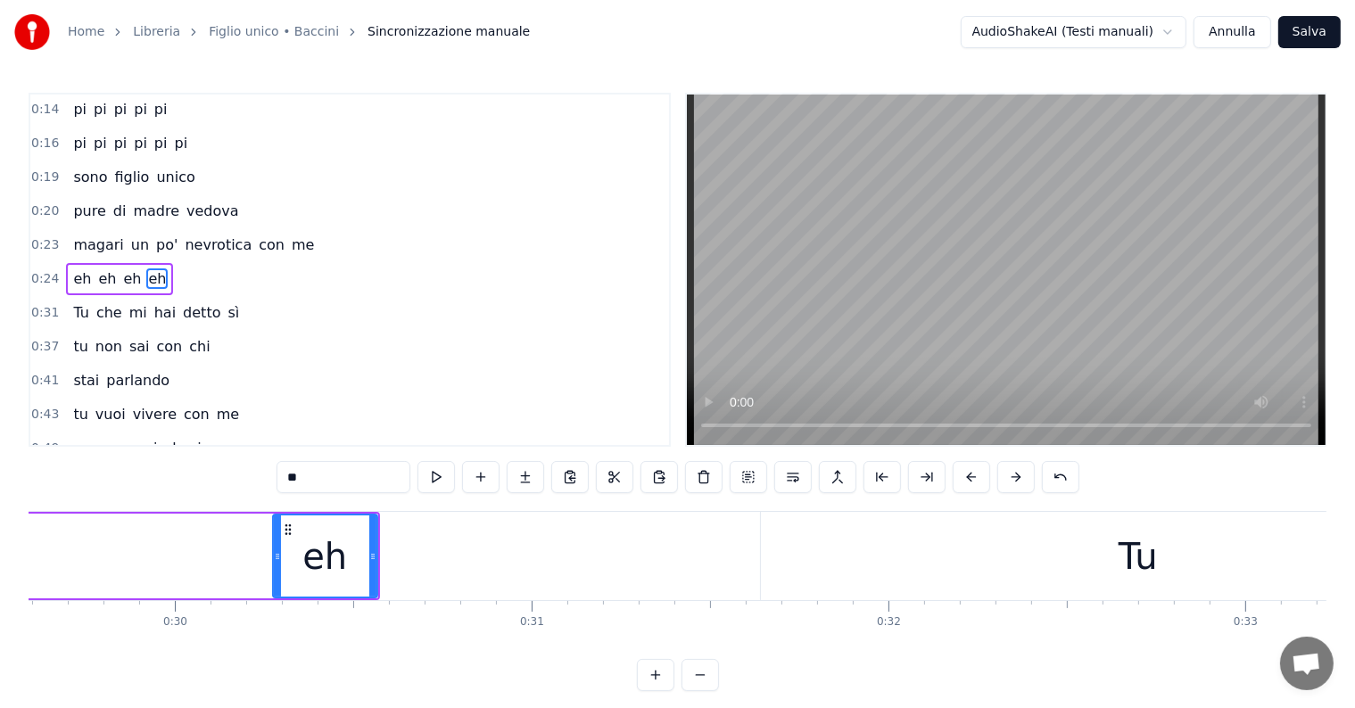
scroll to position [0, 10634]
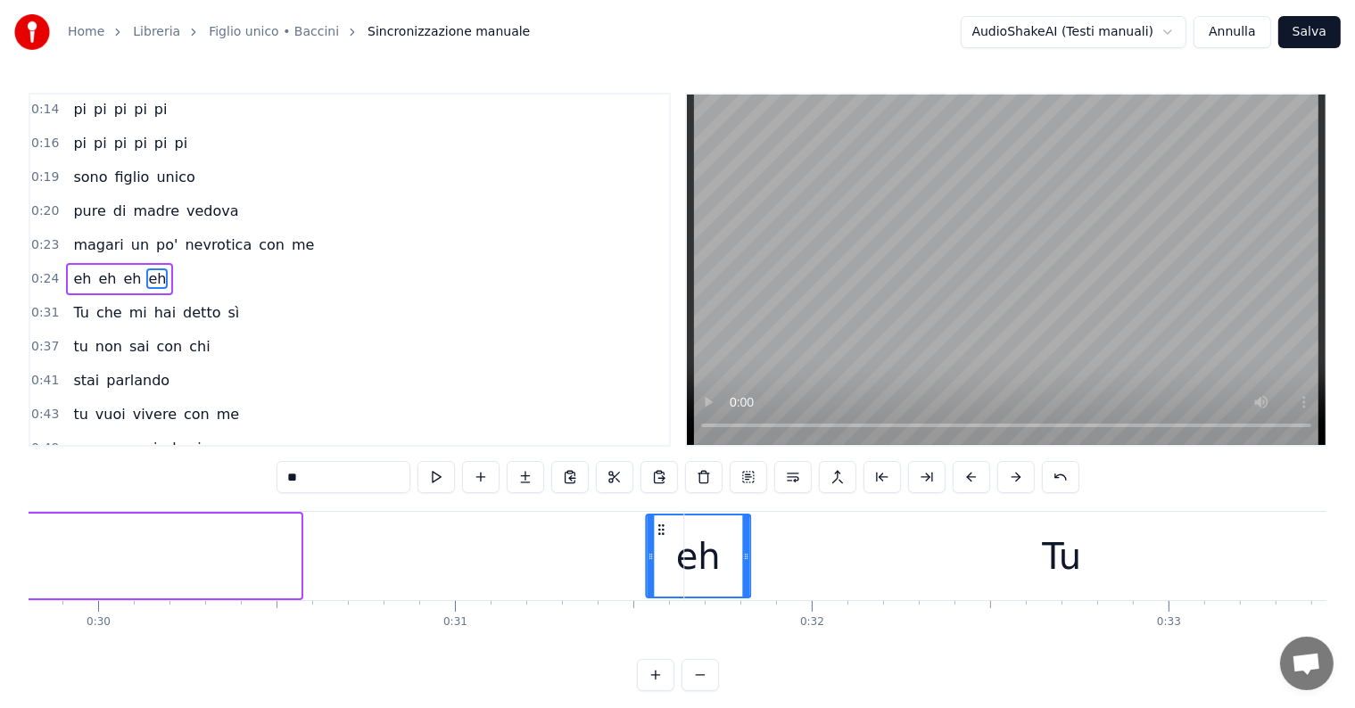
drag, startPoint x: 207, startPoint y: 527, endPoint x: 656, endPoint y: 526, distance: 449.5
click at [656, 526] on icon at bounding box center [661, 530] width 14 height 14
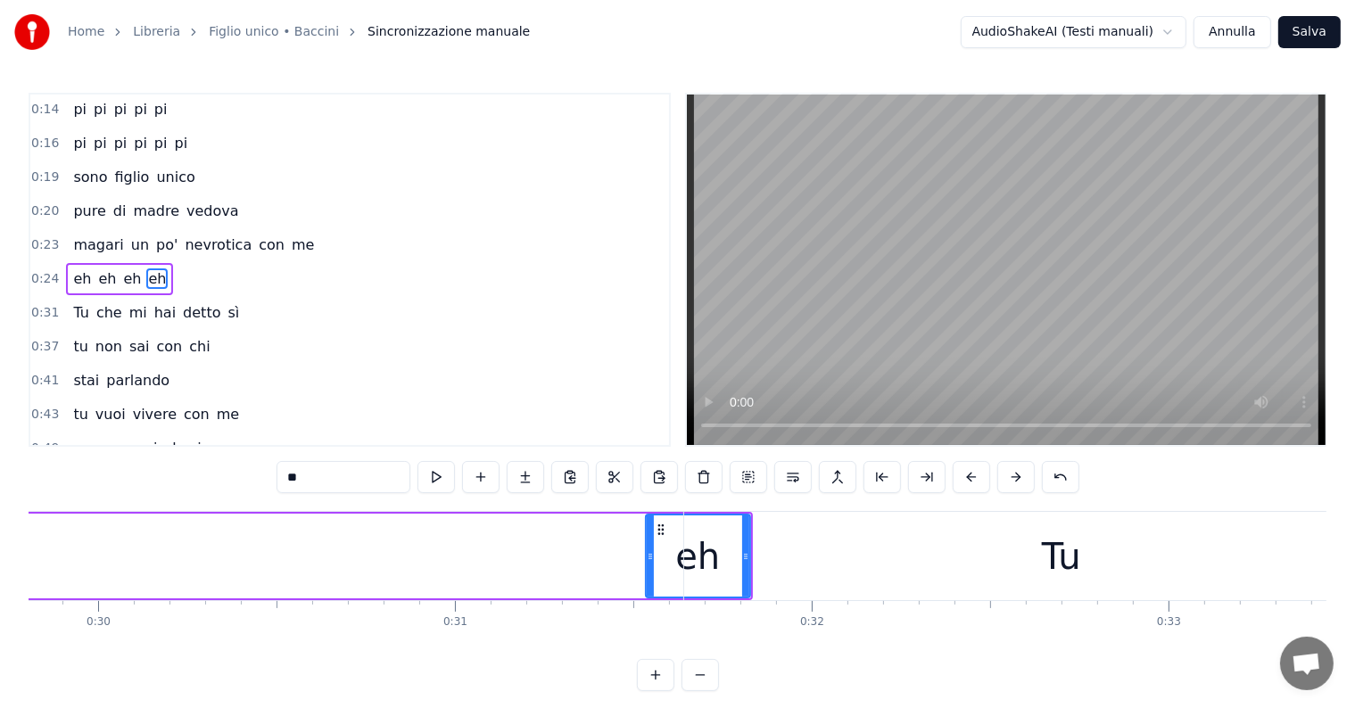
click at [714, 532] on div "Tu" at bounding box center [1061, 556] width 755 height 88
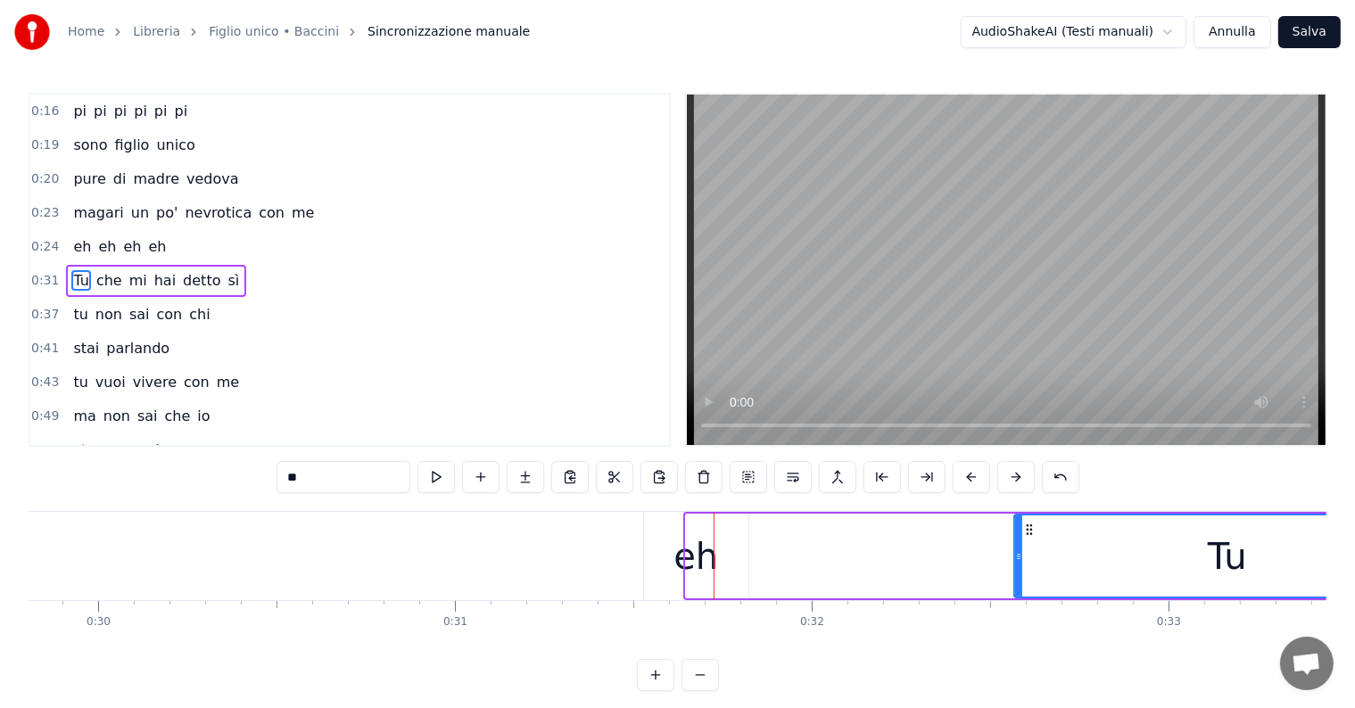
drag, startPoint x: 689, startPoint y: 535, endPoint x: 1017, endPoint y: 552, distance: 328.7
click at [1017, 552] on div at bounding box center [1018, 556] width 7 height 81
click at [683, 563] on div "eh" at bounding box center [695, 557] width 45 height 54
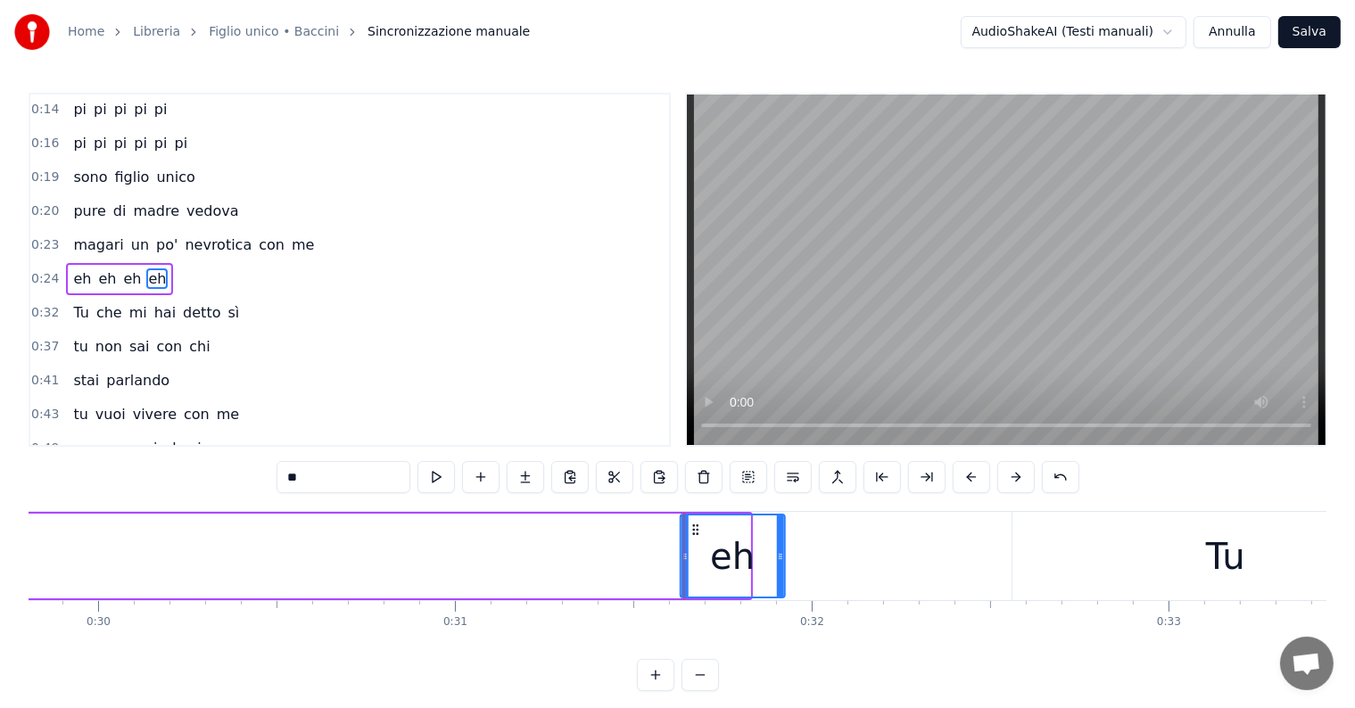
drag, startPoint x: 660, startPoint y: 528, endPoint x: 695, endPoint y: 528, distance: 34.8
click at [695, 528] on icon at bounding box center [695, 530] width 14 height 14
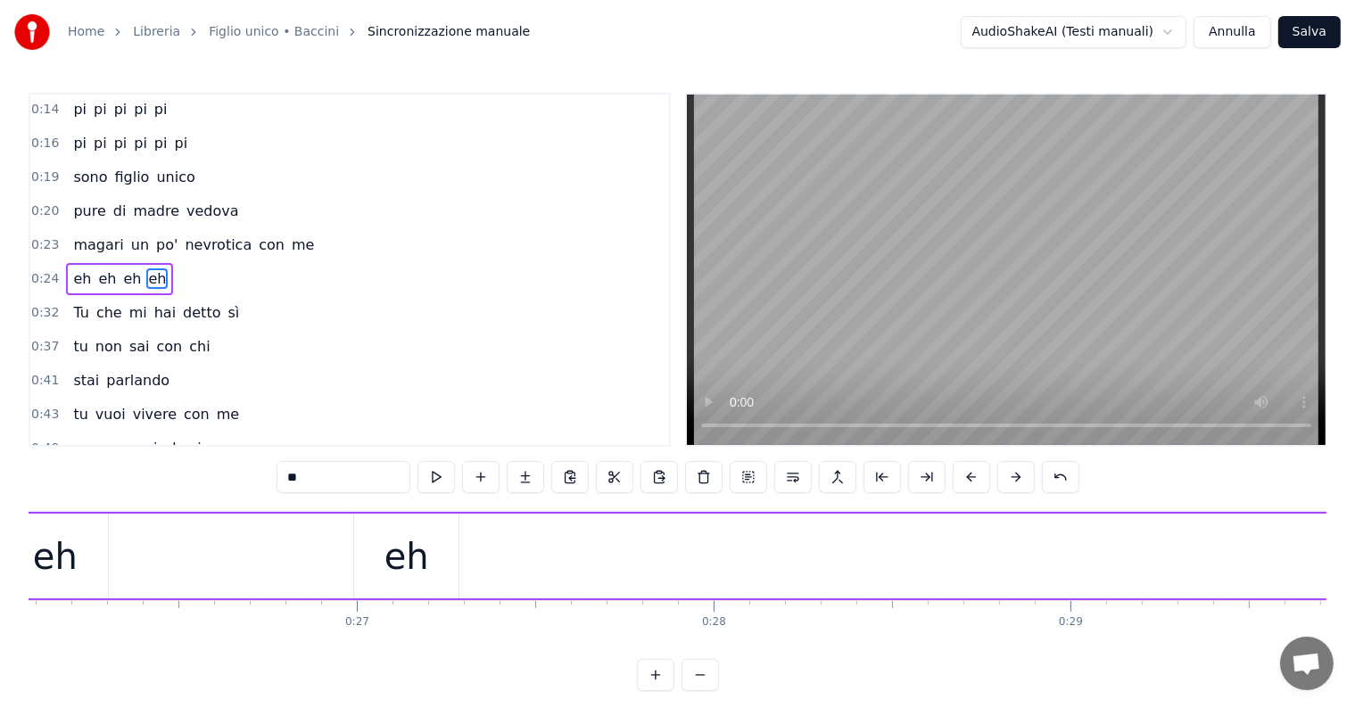
scroll to position [0, 8431]
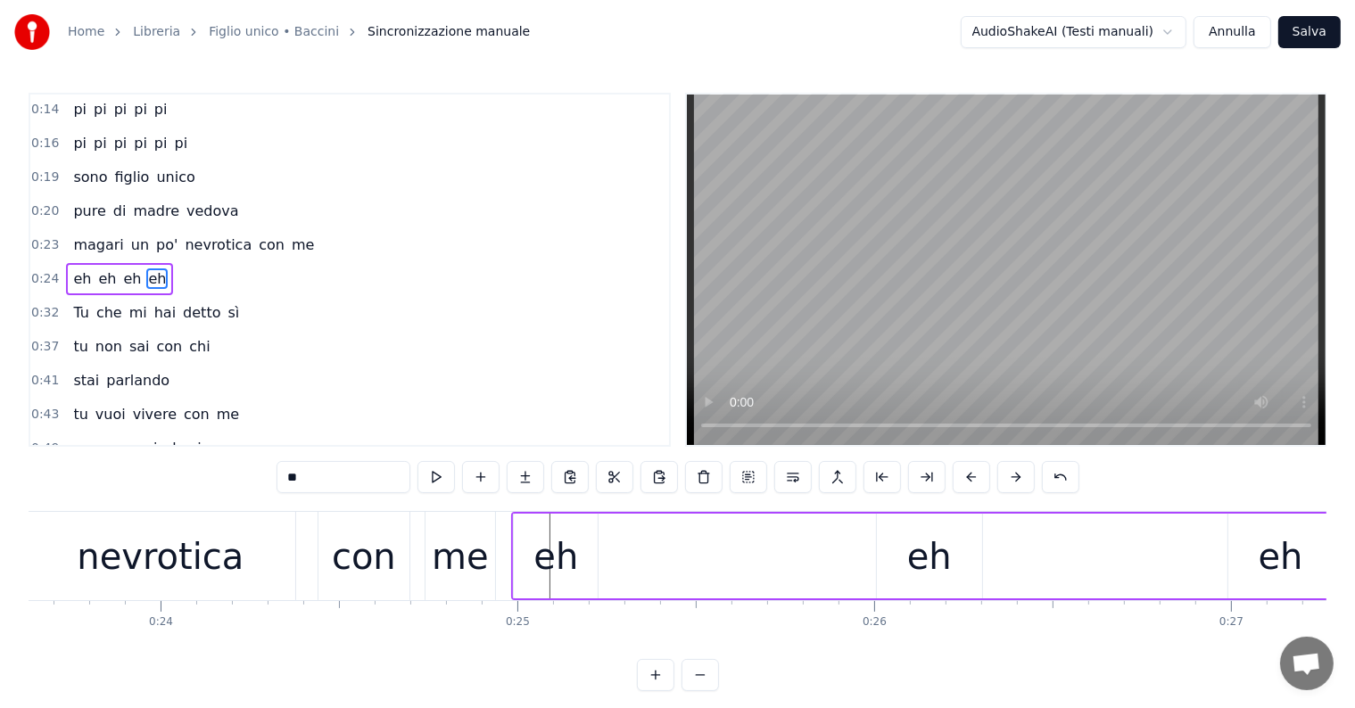
click at [195, 560] on div "nevrotica" at bounding box center [160, 557] width 167 height 54
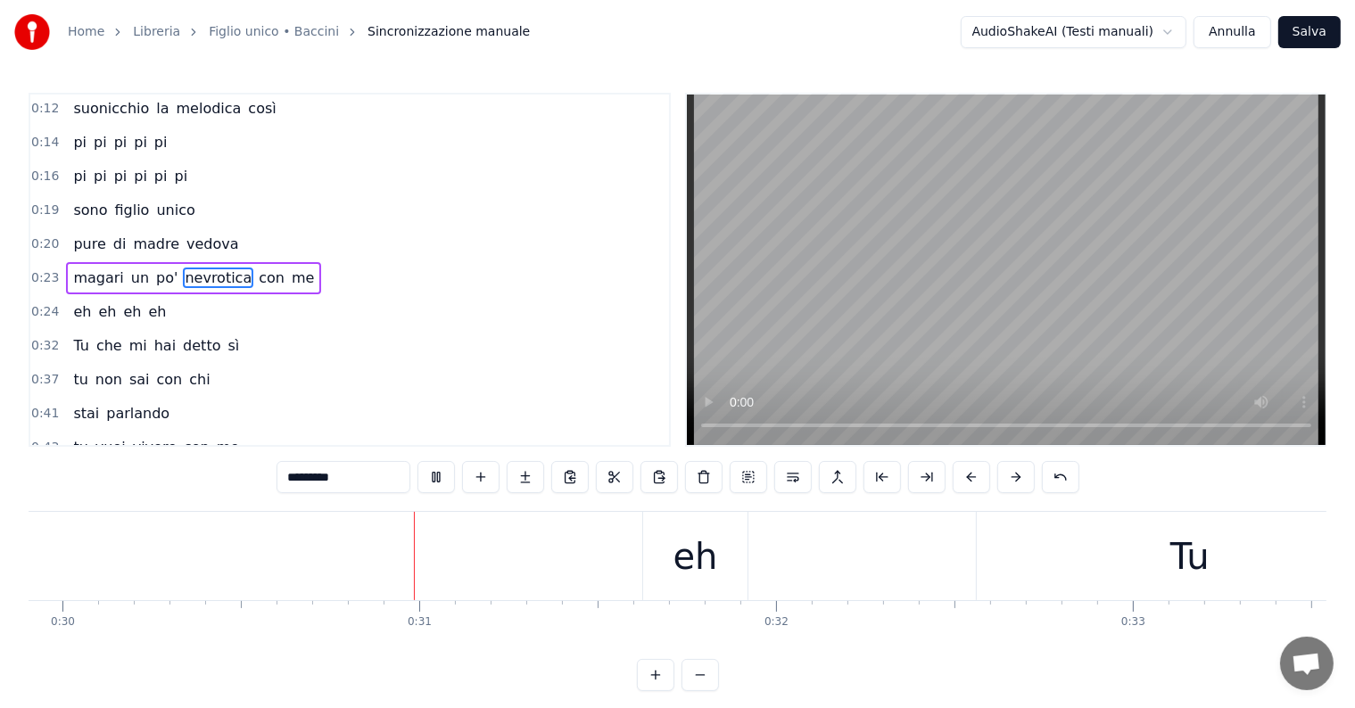
scroll to position [0, 10762]
click at [613, 564] on div "eh" at bounding box center [603, 557] width 45 height 54
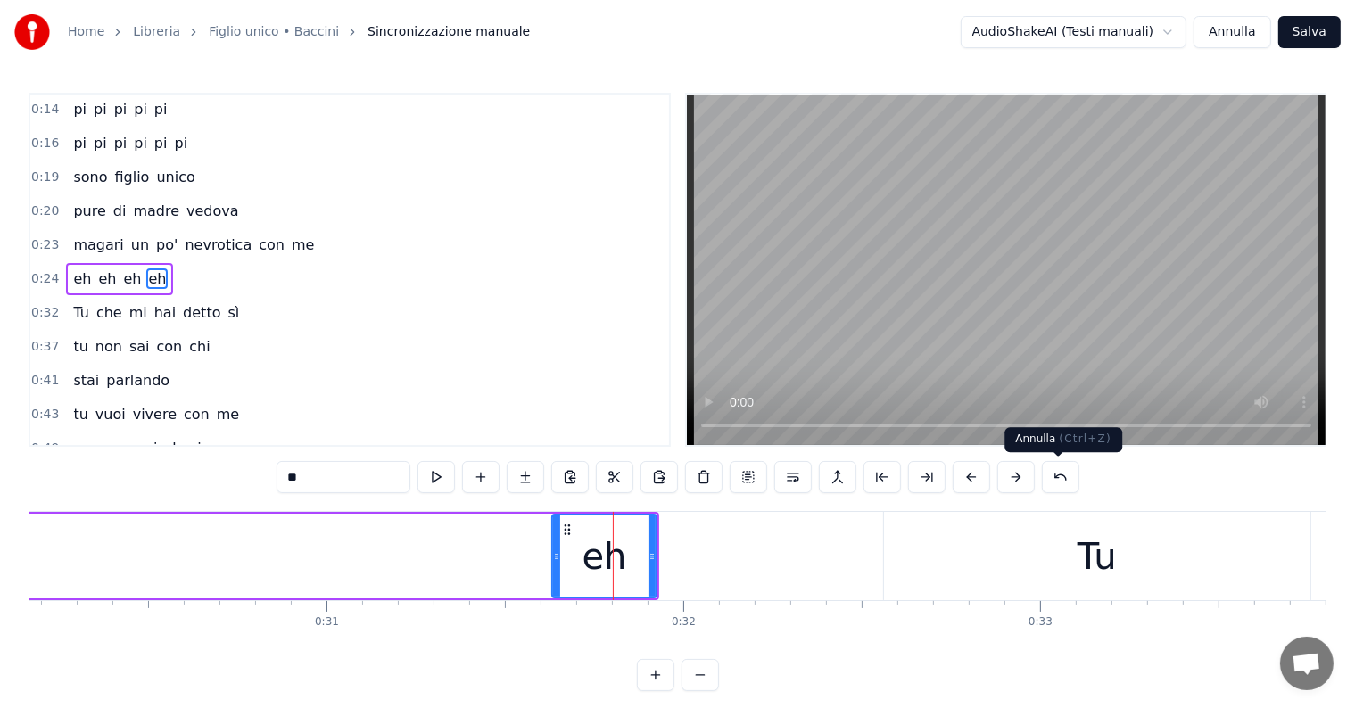
click at [1053, 475] on button at bounding box center [1060, 477] width 37 height 32
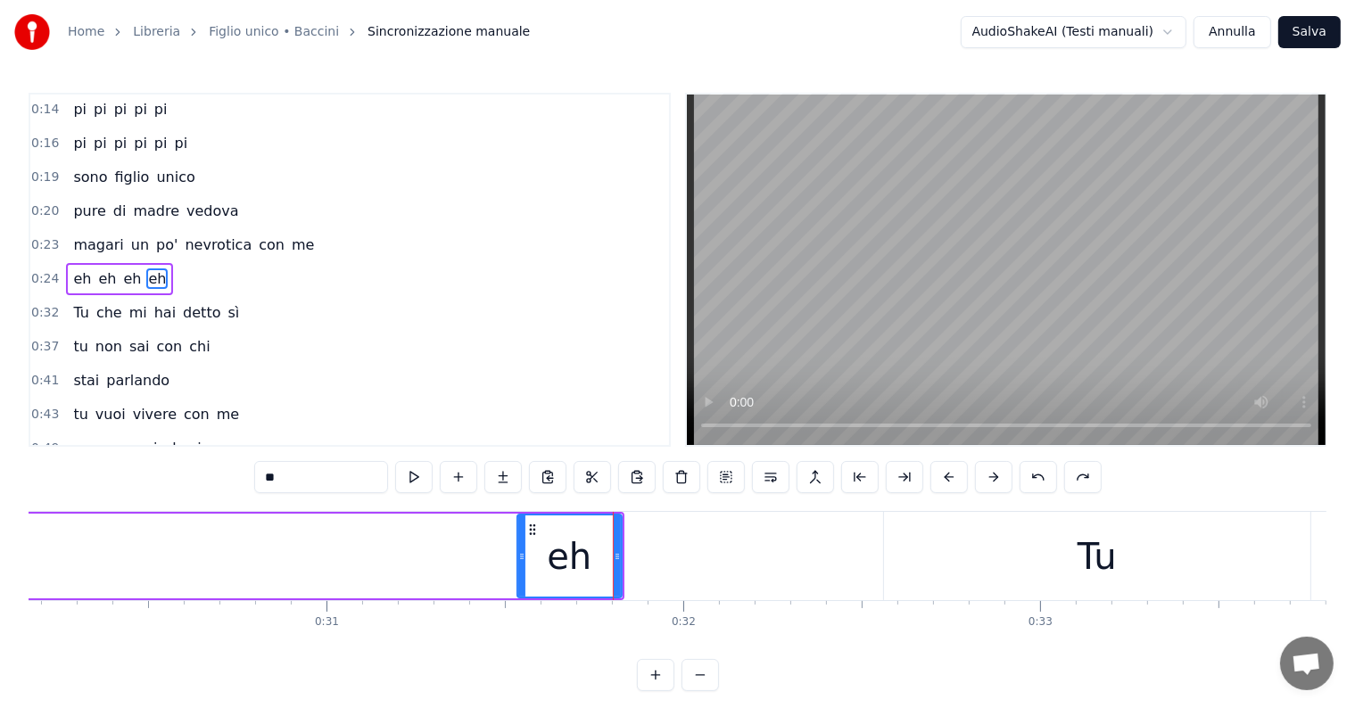
click at [1053, 475] on button at bounding box center [1037, 477] width 37 height 32
click at [1036, 478] on button at bounding box center [1037, 477] width 37 height 32
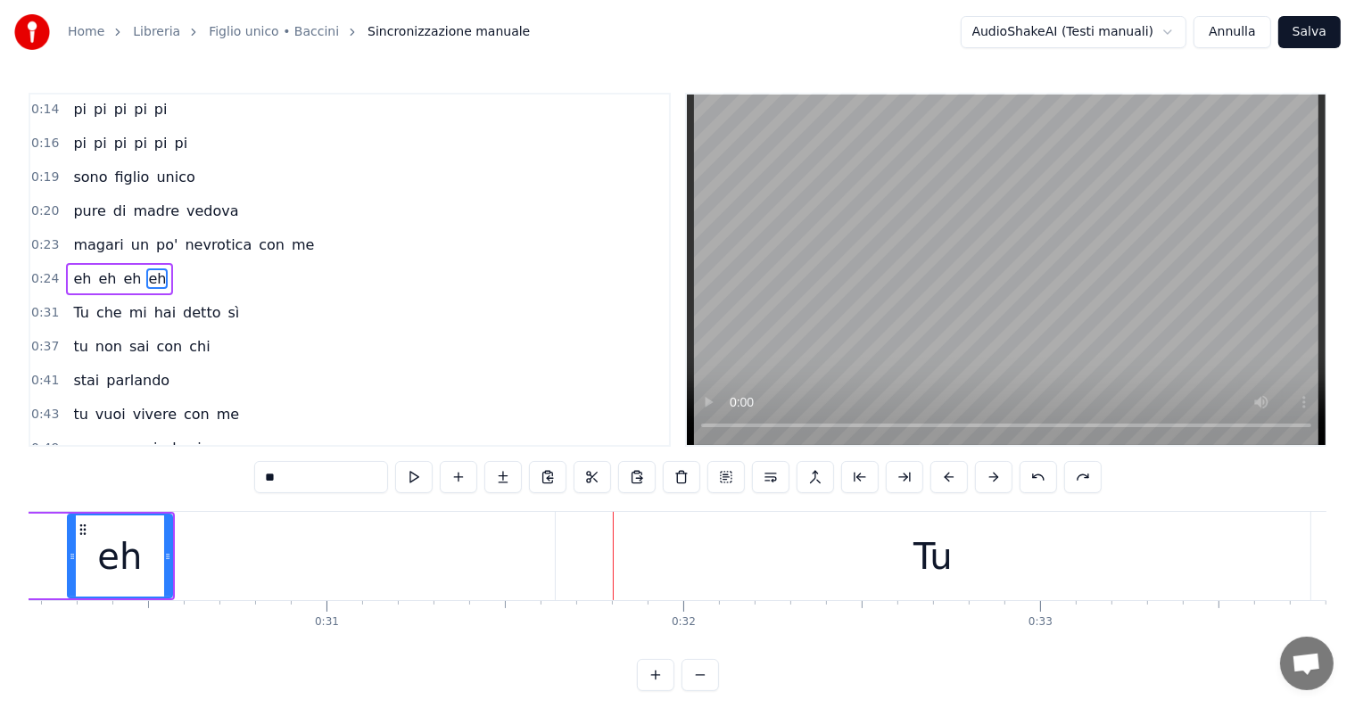
scroll to position [0, 10709]
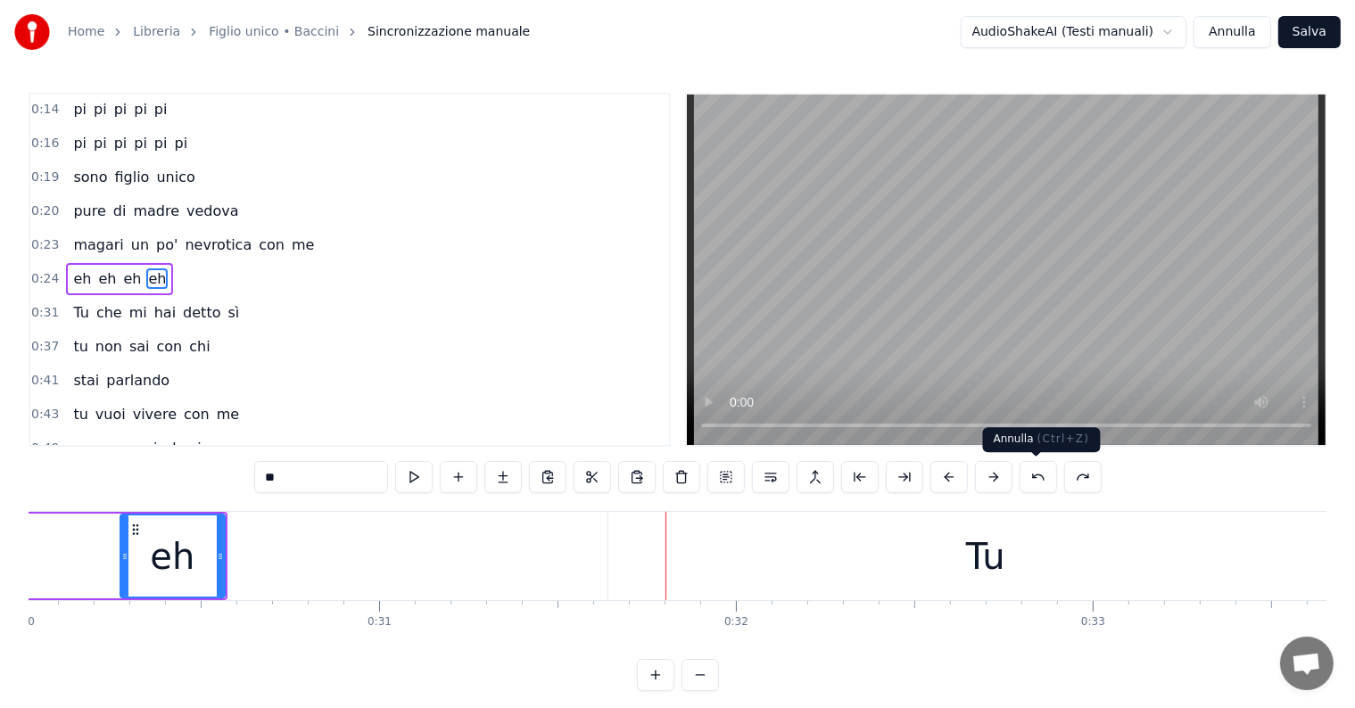
click at [1041, 478] on button at bounding box center [1037, 477] width 37 height 32
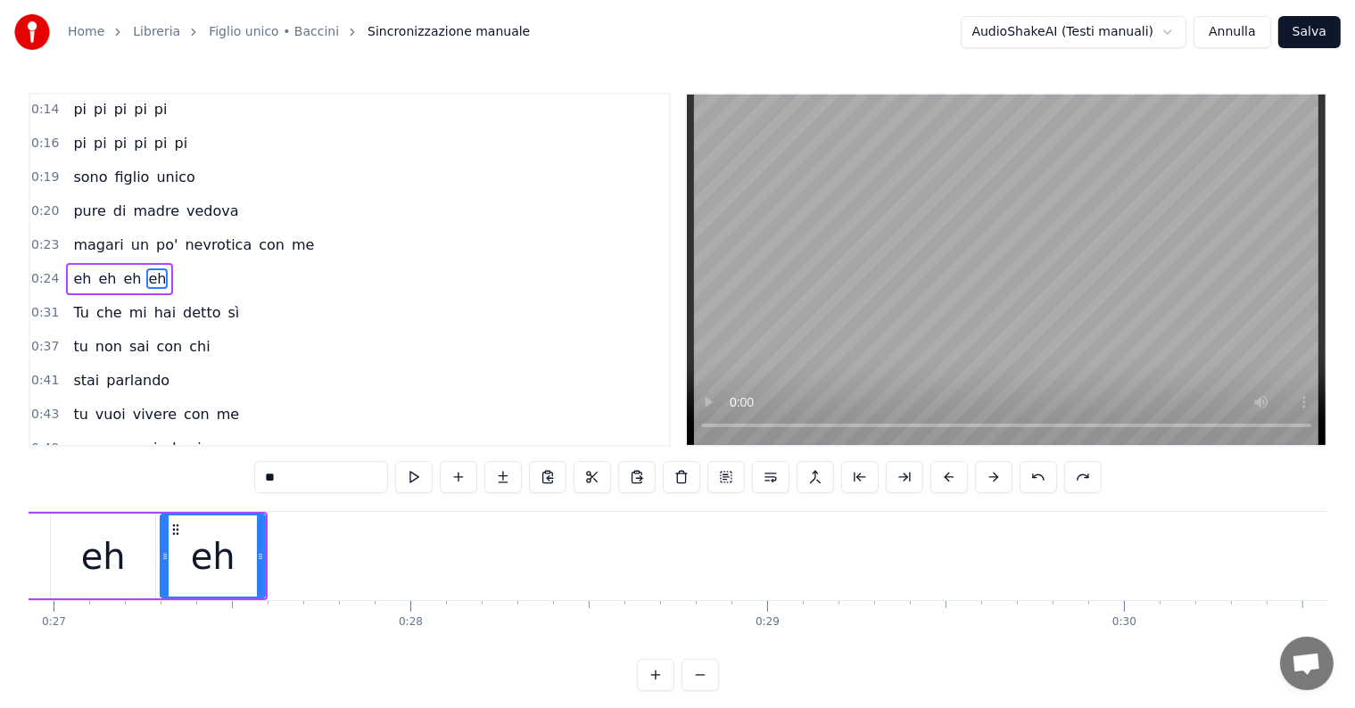
scroll to position [0, 9494]
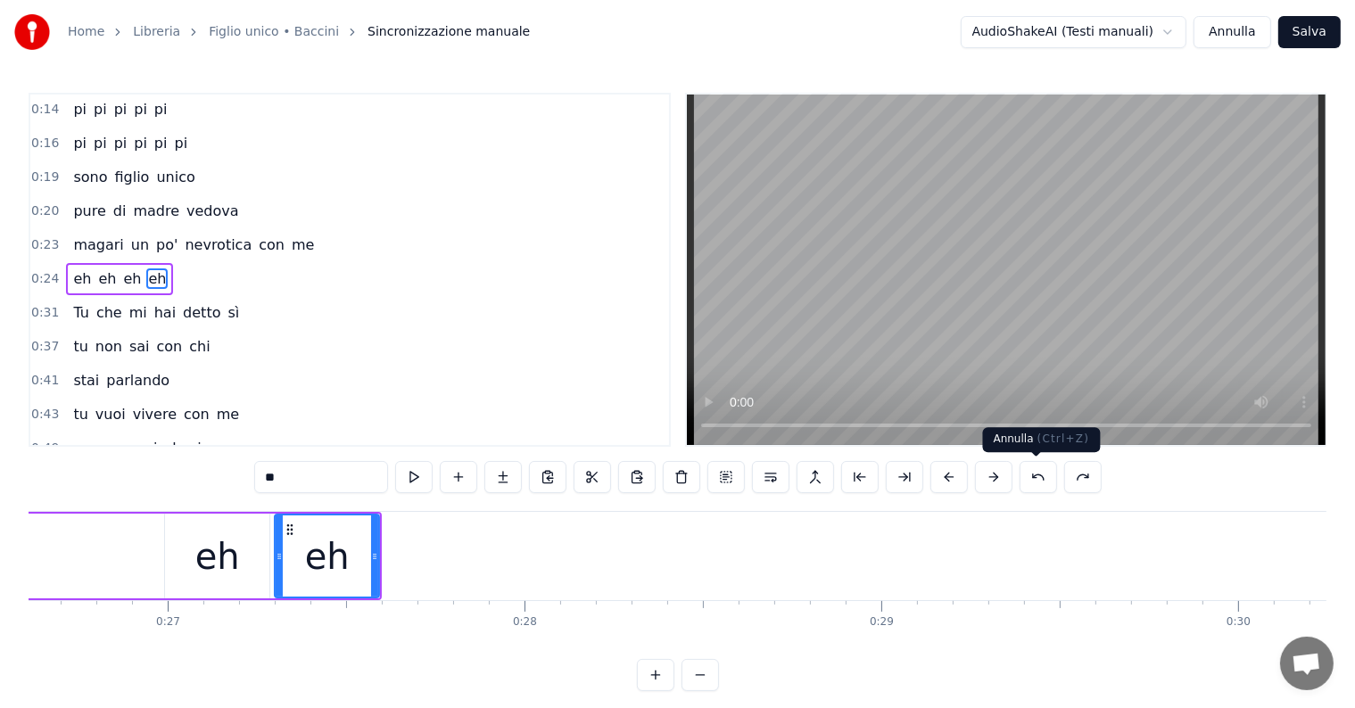
click at [1035, 475] on button at bounding box center [1037, 477] width 37 height 32
type input "*"
click at [1035, 475] on button at bounding box center [1037, 477] width 37 height 32
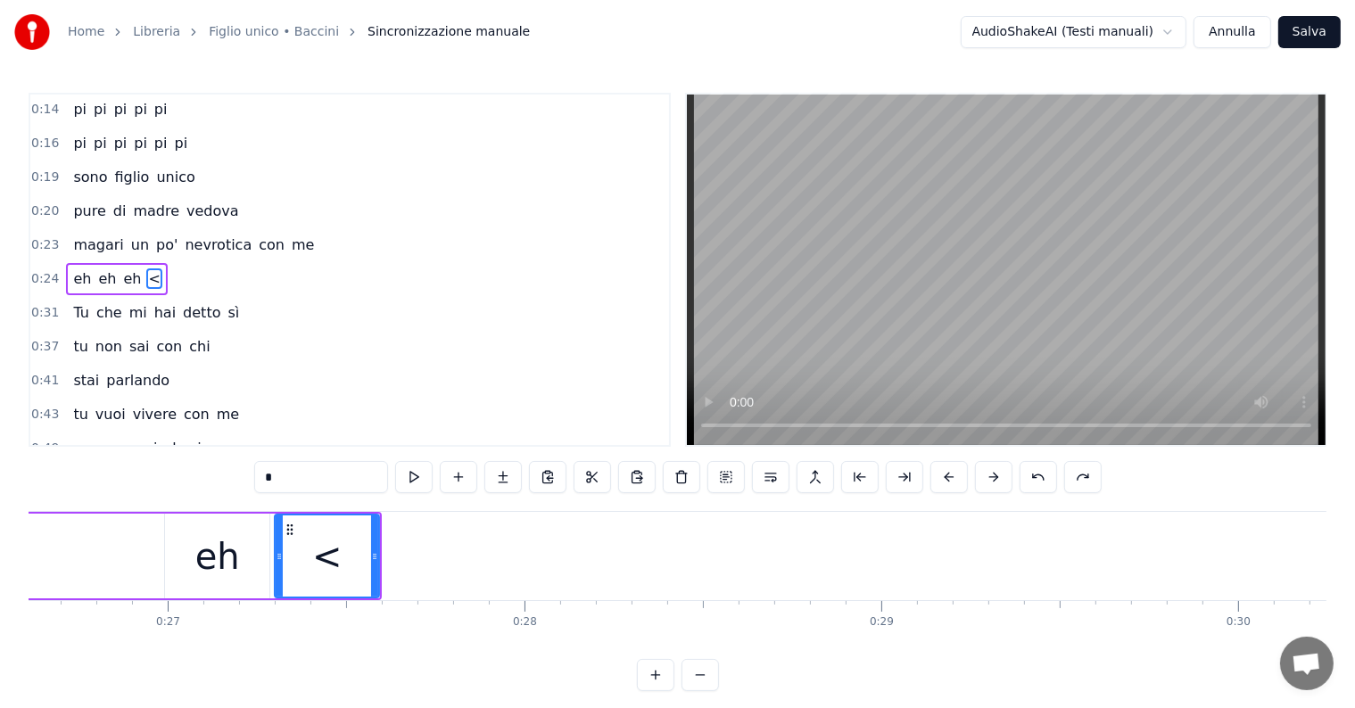
type input "**"
click at [1035, 475] on button at bounding box center [1037, 477] width 37 height 32
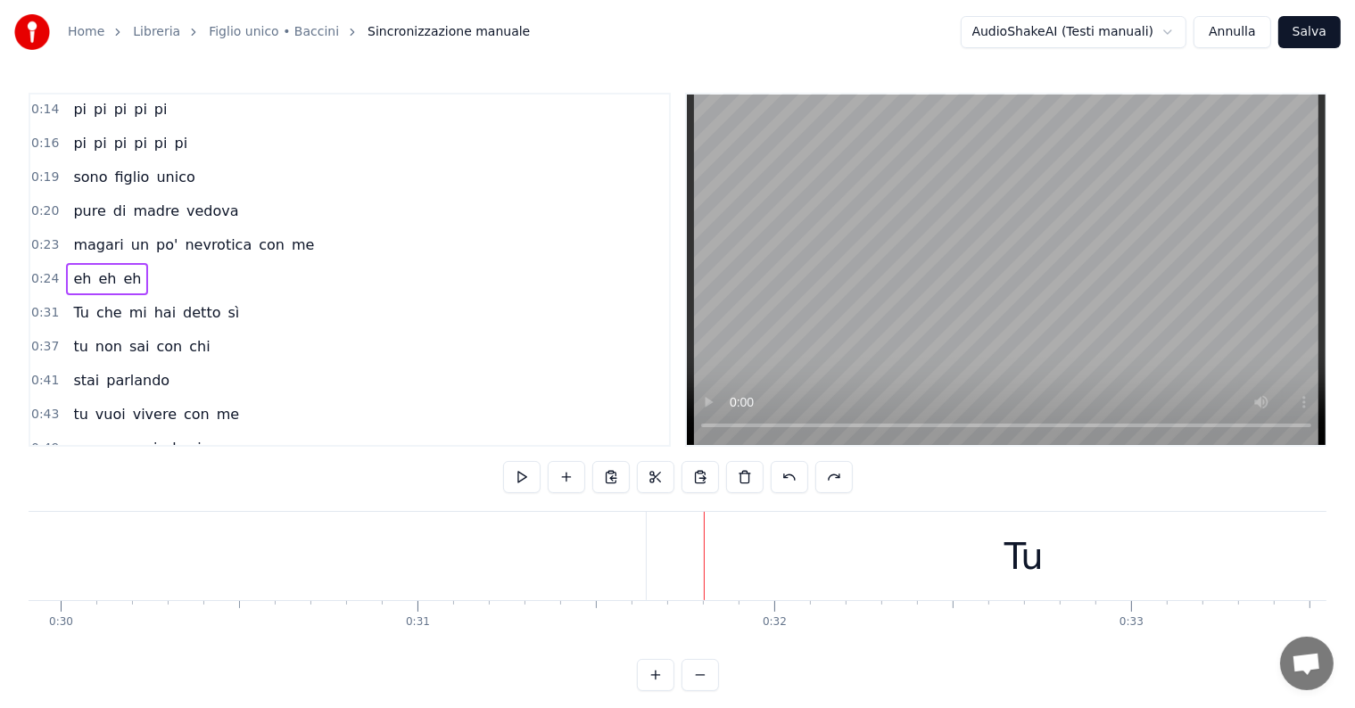
scroll to position [0, 10899]
click at [763, 565] on div "Tu" at bounding box center [795, 556] width 755 height 88
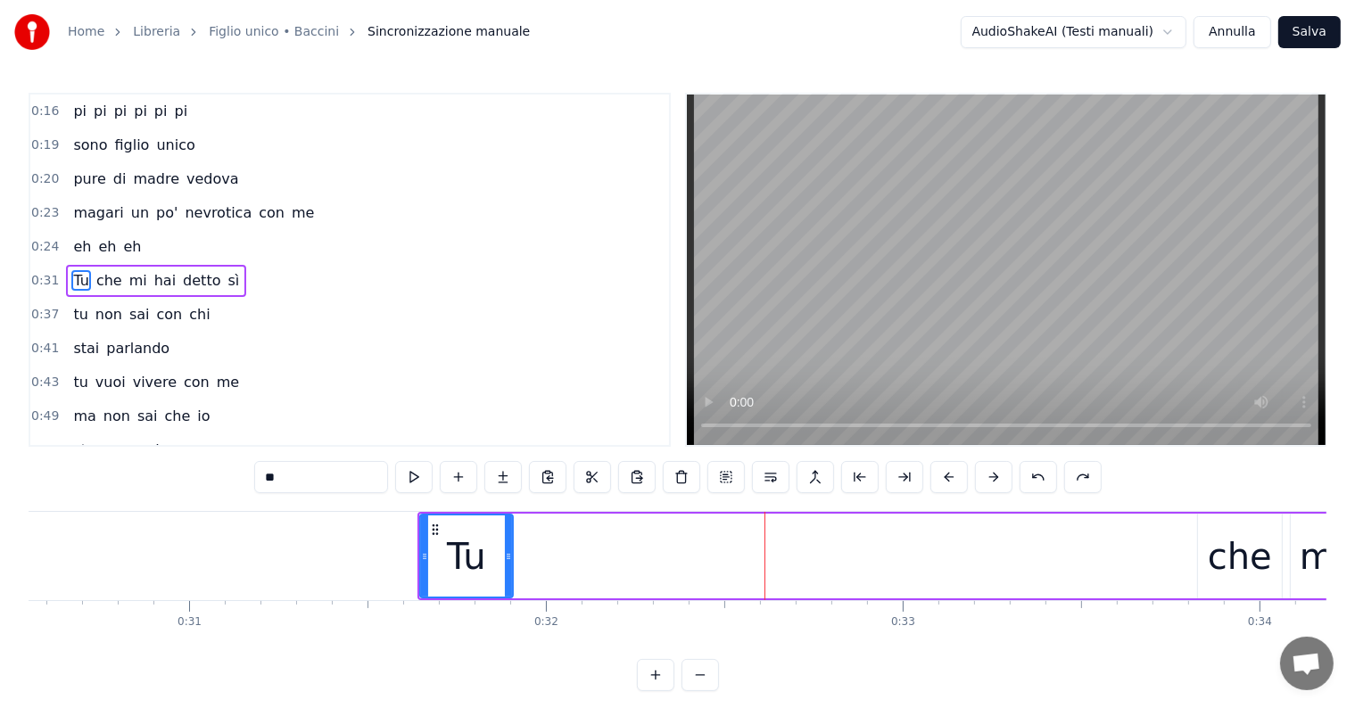
drag, startPoint x: 1168, startPoint y: 553, endPoint x: 506, endPoint y: 556, distance: 661.8
click at [506, 556] on icon at bounding box center [508, 556] width 7 height 14
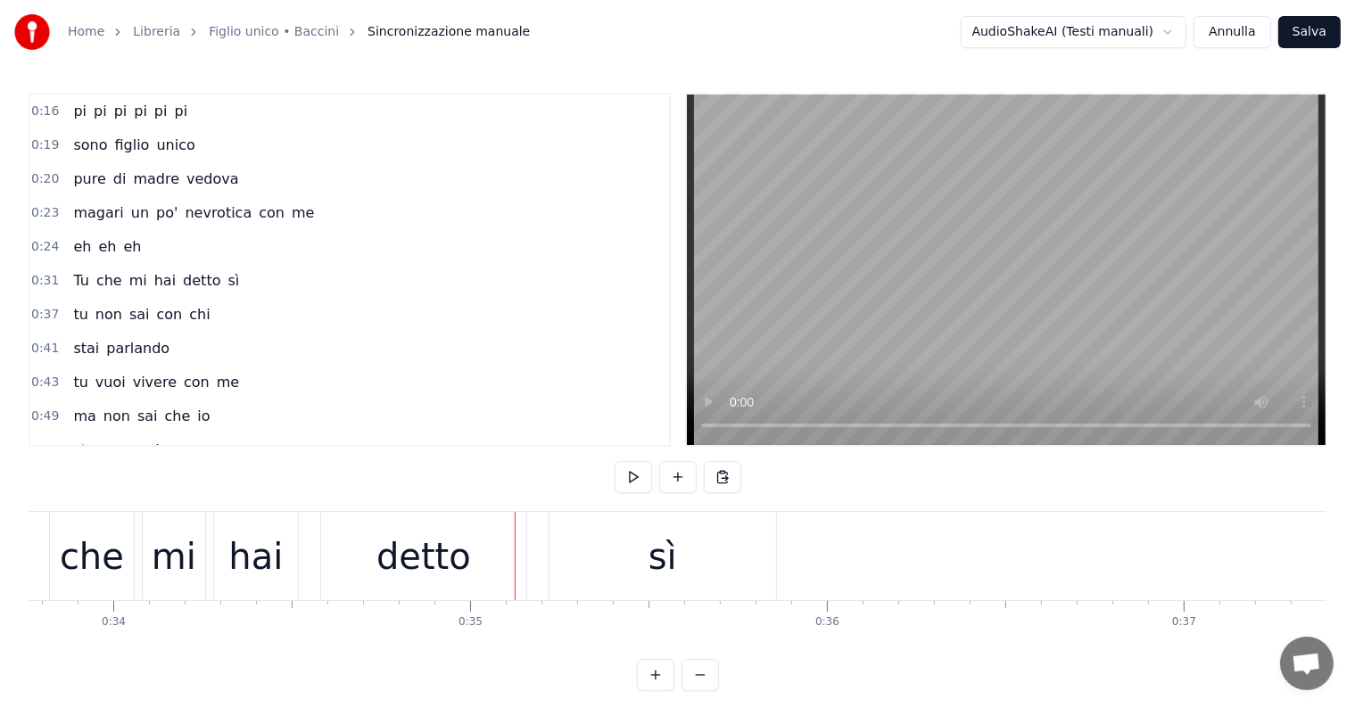
scroll to position [0, 10910]
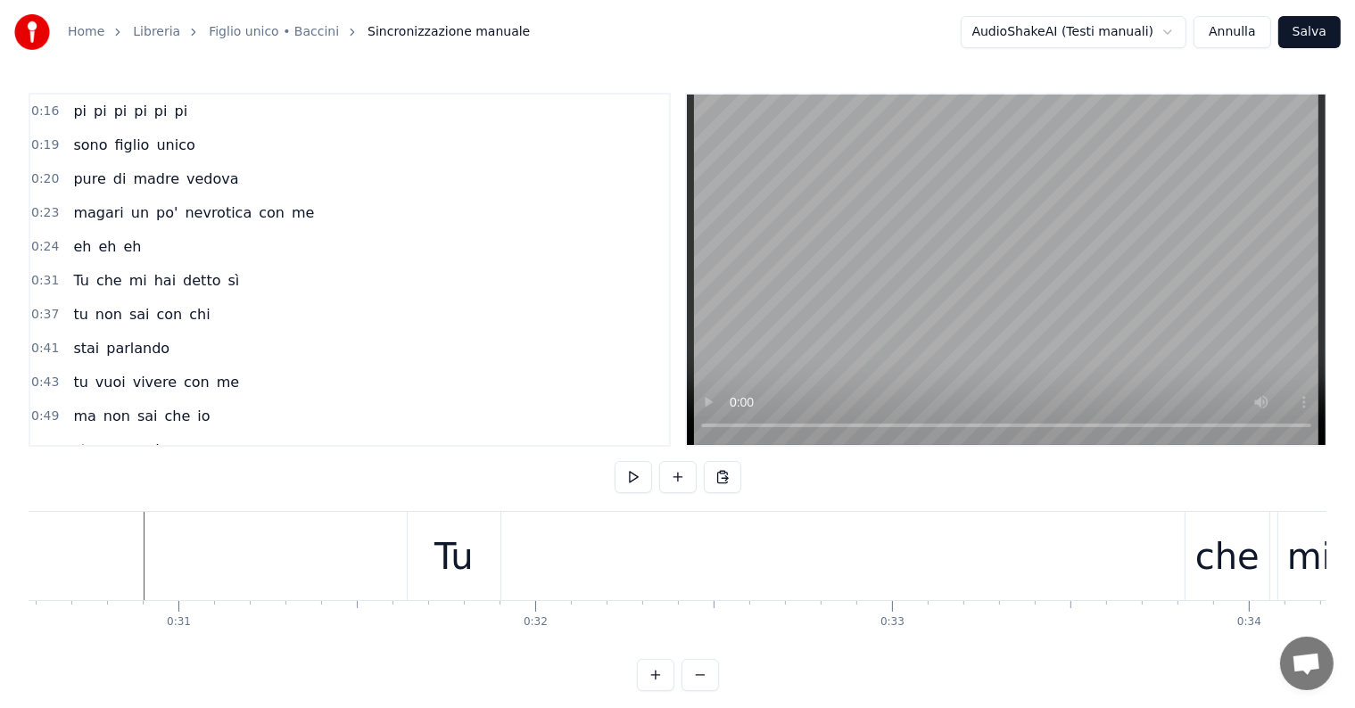
click at [869, 545] on div "Tu che mi hai detto sì" at bounding box center [1161, 556] width 1509 height 88
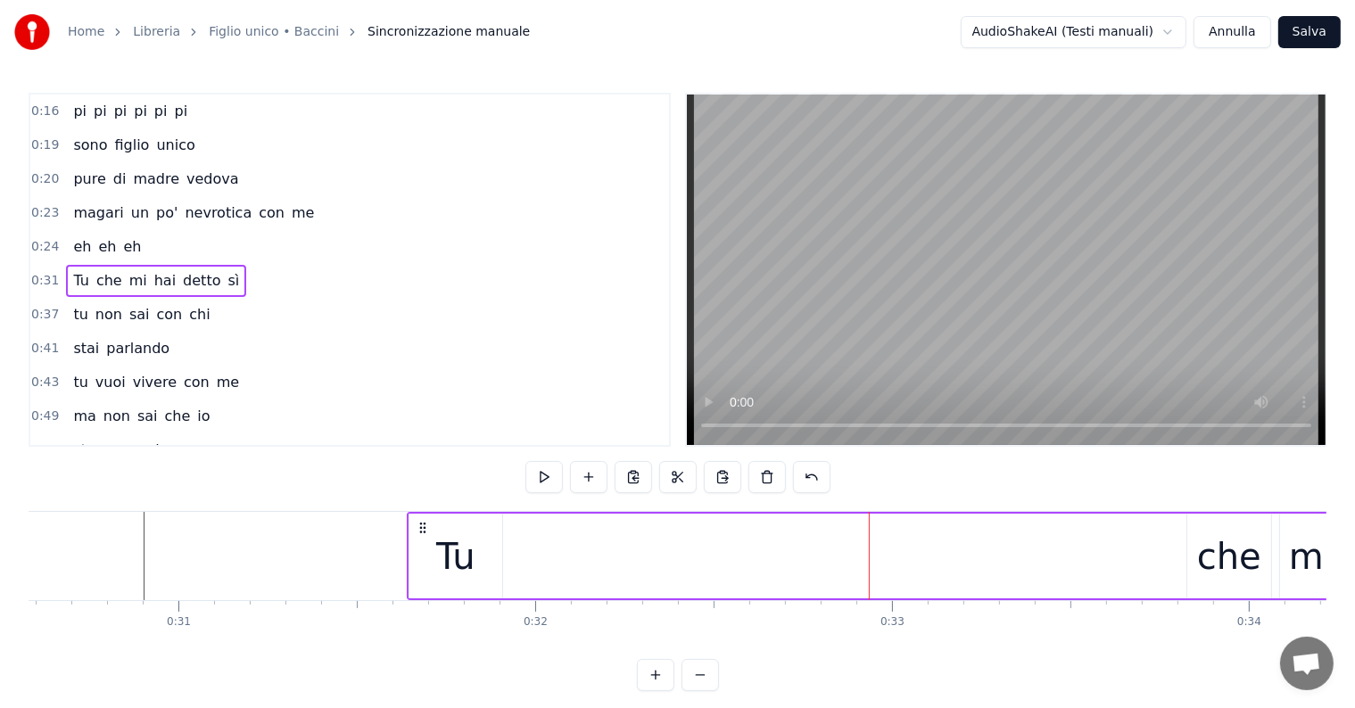
click at [756, 553] on div "Tu che mi hai detto sì" at bounding box center [1161, 556] width 1509 height 88
click at [587, 480] on button at bounding box center [588, 477] width 37 height 32
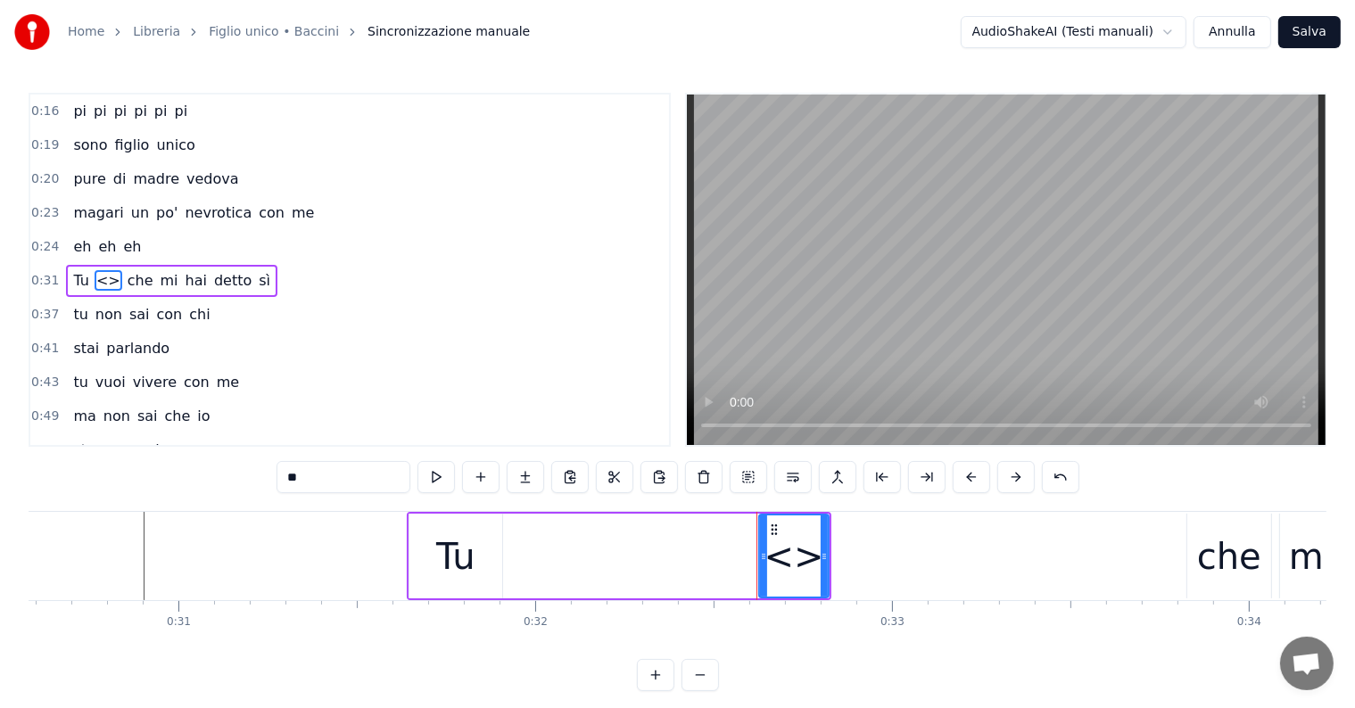
click at [344, 475] on input "**" at bounding box center [343, 477] width 134 height 32
type input "*"
type input "**"
click at [243, 486] on div "0:08 Io sono figlio unico 0:10 e odio la domenica 0:12 suonicchio la melodica c…" at bounding box center [678, 392] width 1298 height 598
click at [813, 586] on div "uh" at bounding box center [794, 556] width 68 height 81
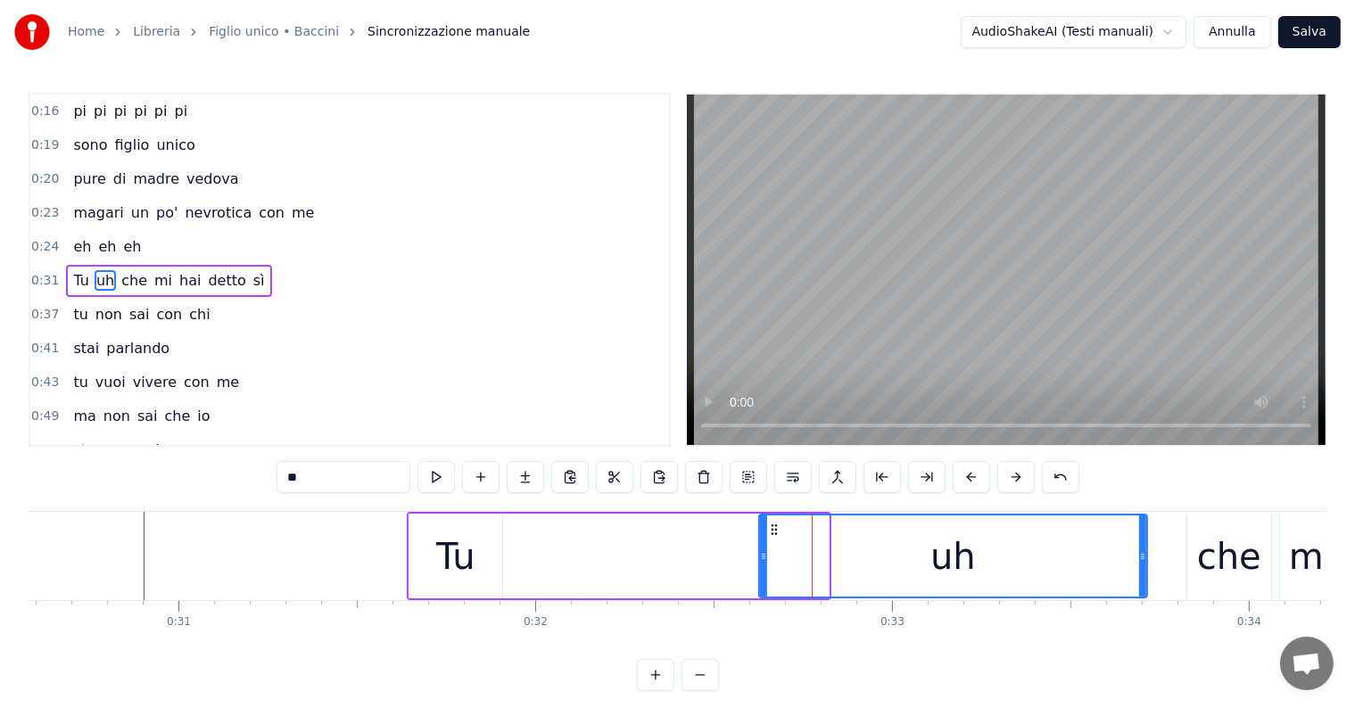
drag, startPoint x: 823, startPoint y: 556, endPoint x: 1143, endPoint y: 556, distance: 320.2
click at [1143, 556] on circle at bounding box center [1142, 556] width 1 height 1
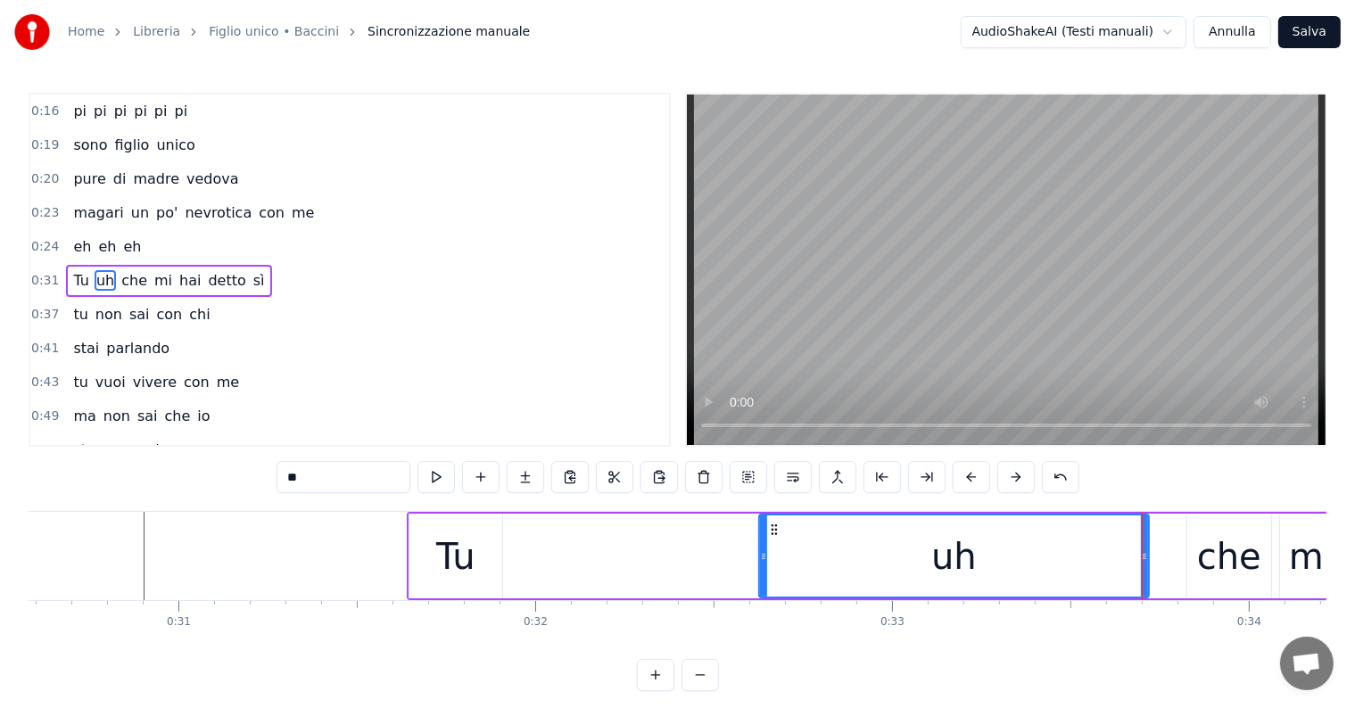
click at [590, 565] on div "Tu uh che mi hai detto sì" at bounding box center [1161, 556] width 1509 height 88
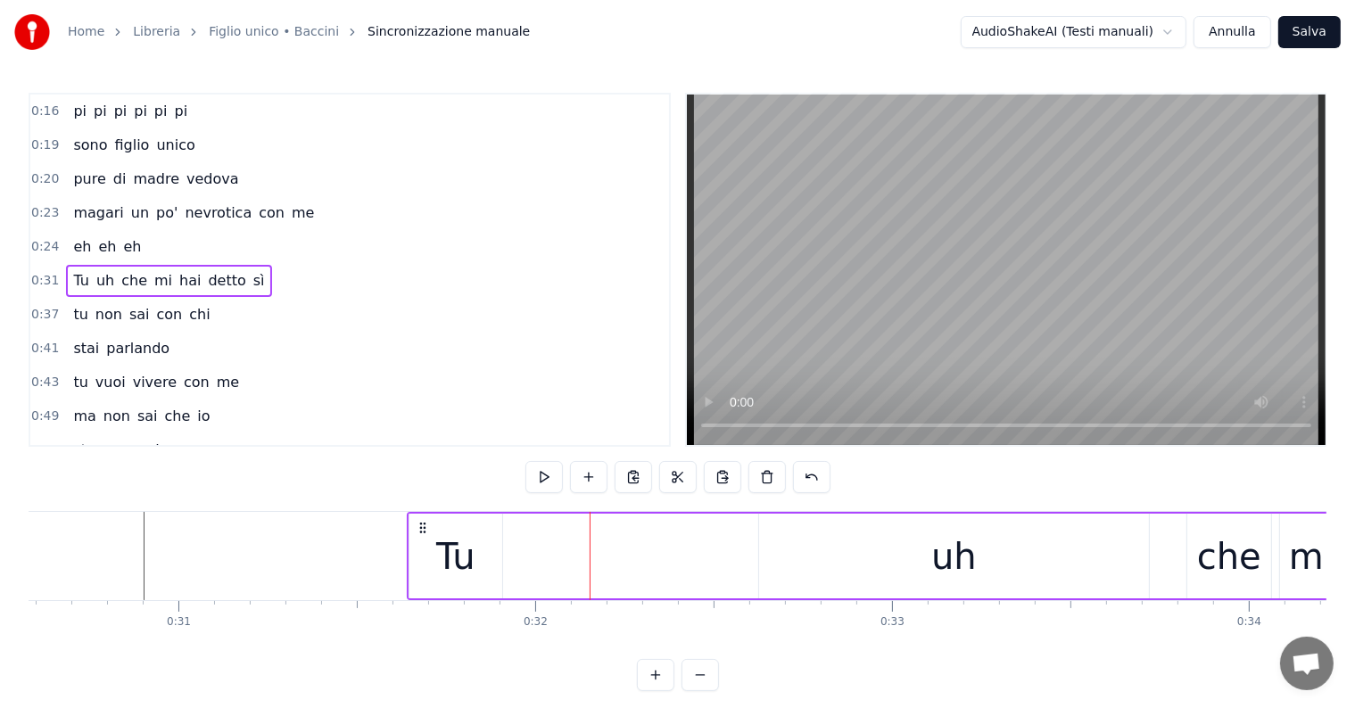
click at [928, 560] on div "uh" at bounding box center [954, 556] width 390 height 85
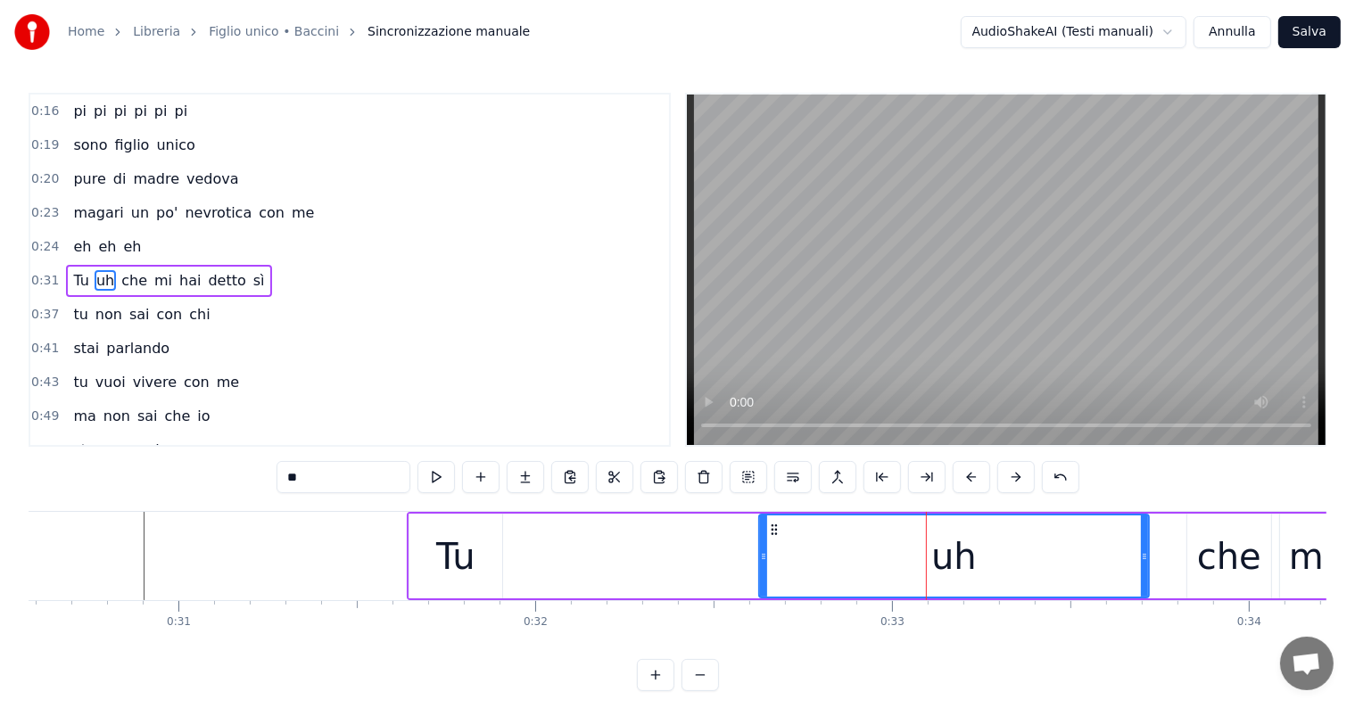
click at [599, 561] on div "Tu uh che mi hai detto sì" at bounding box center [1161, 556] width 1509 height 88
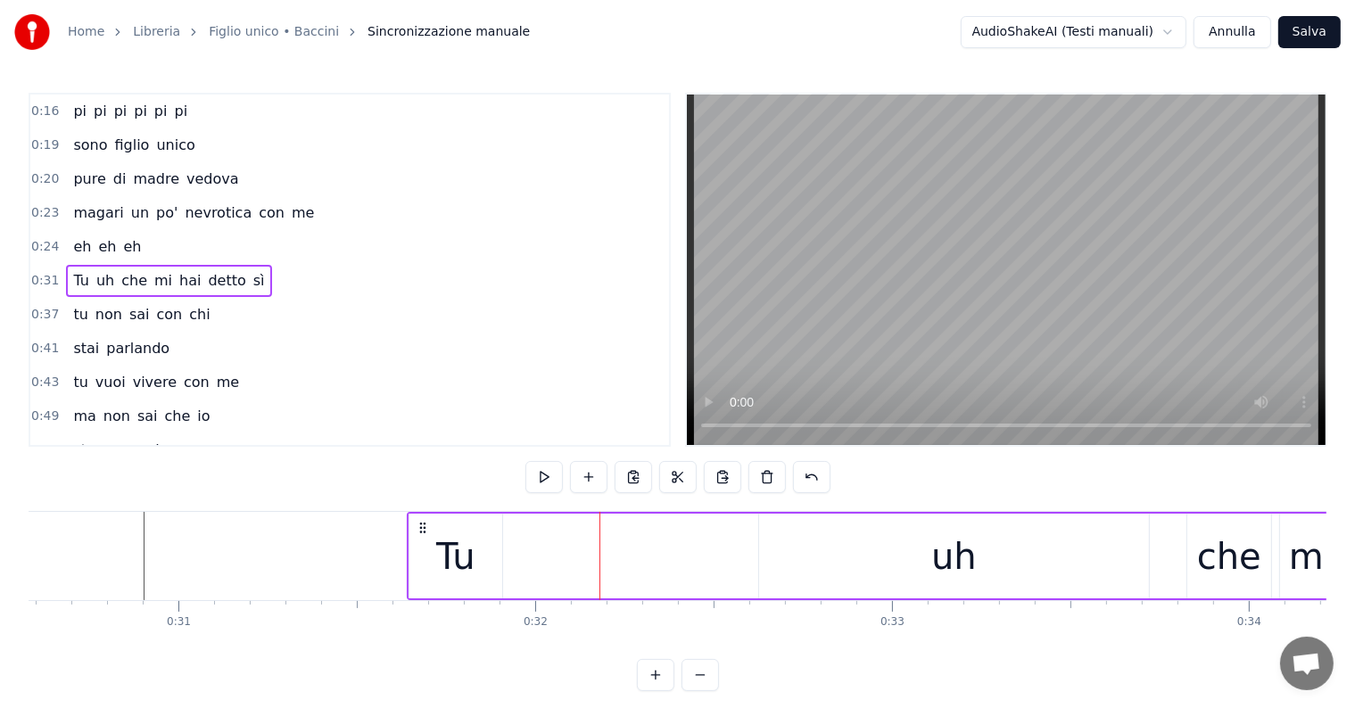
click at [1217, 574] on div "che" at bounding box center [1229, 557] width 64 height 54
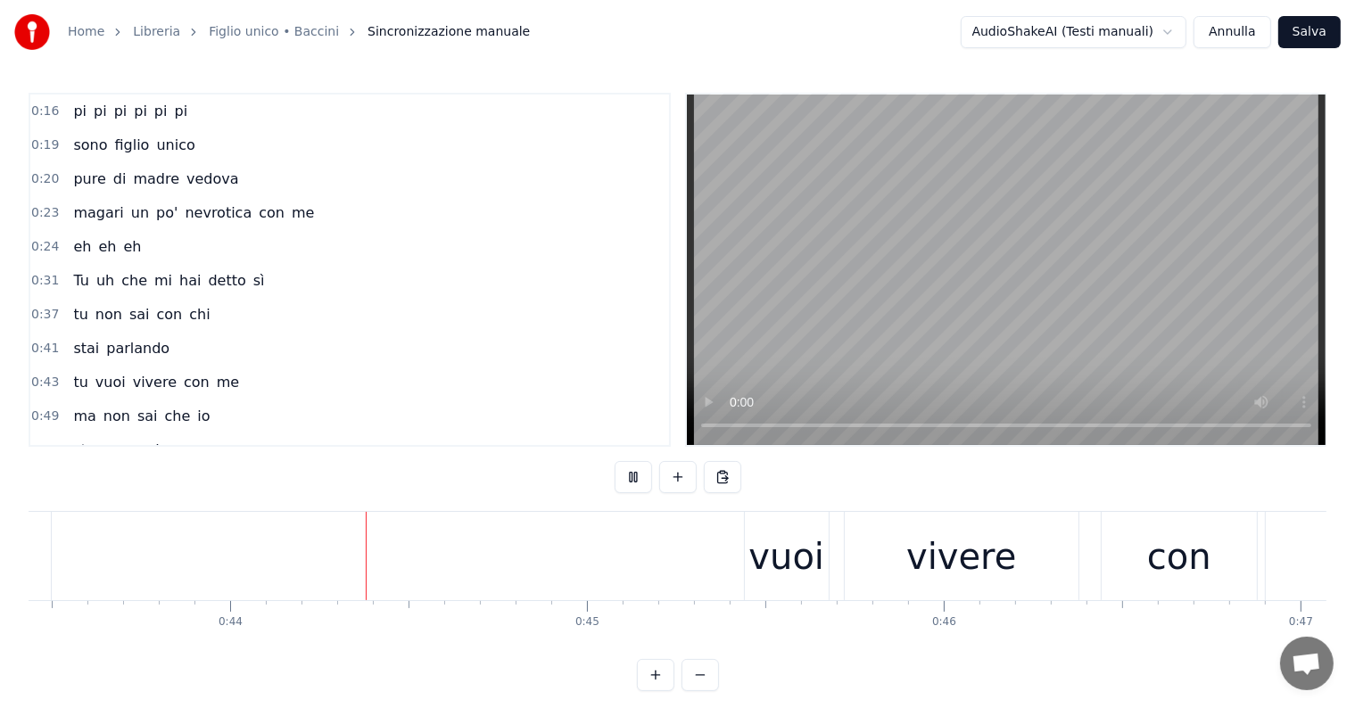
scroll to position [0, 15559]
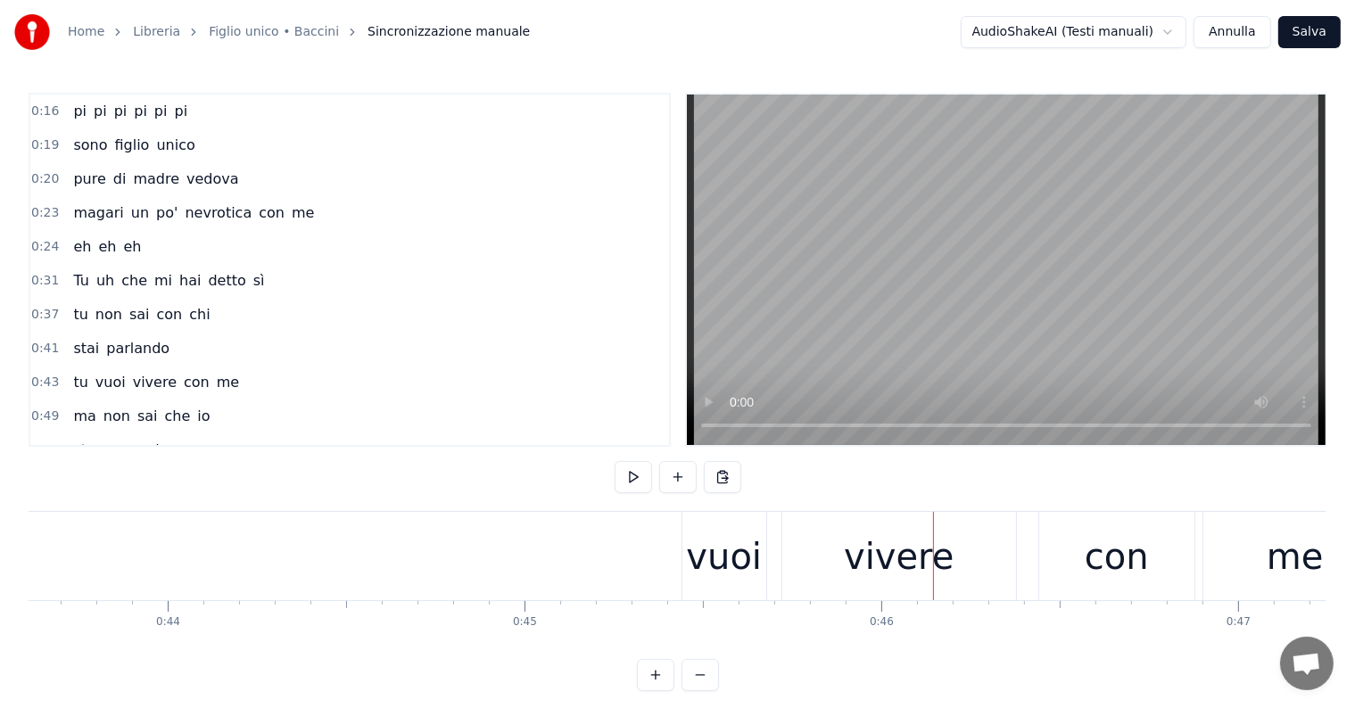
click at [367, 554] on div "tu vuoi vivere con me" at bounding box center [608, 556] width 1566 height 88
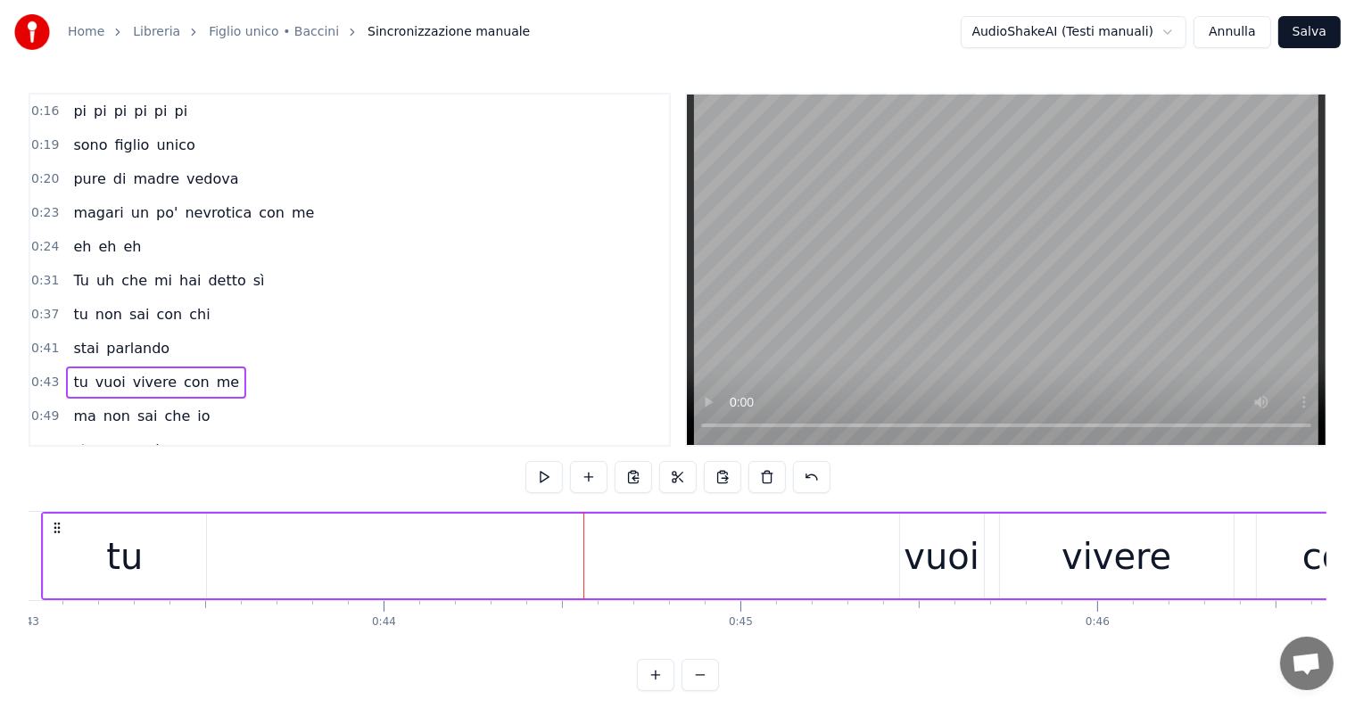
scroll to position [0, 15267]
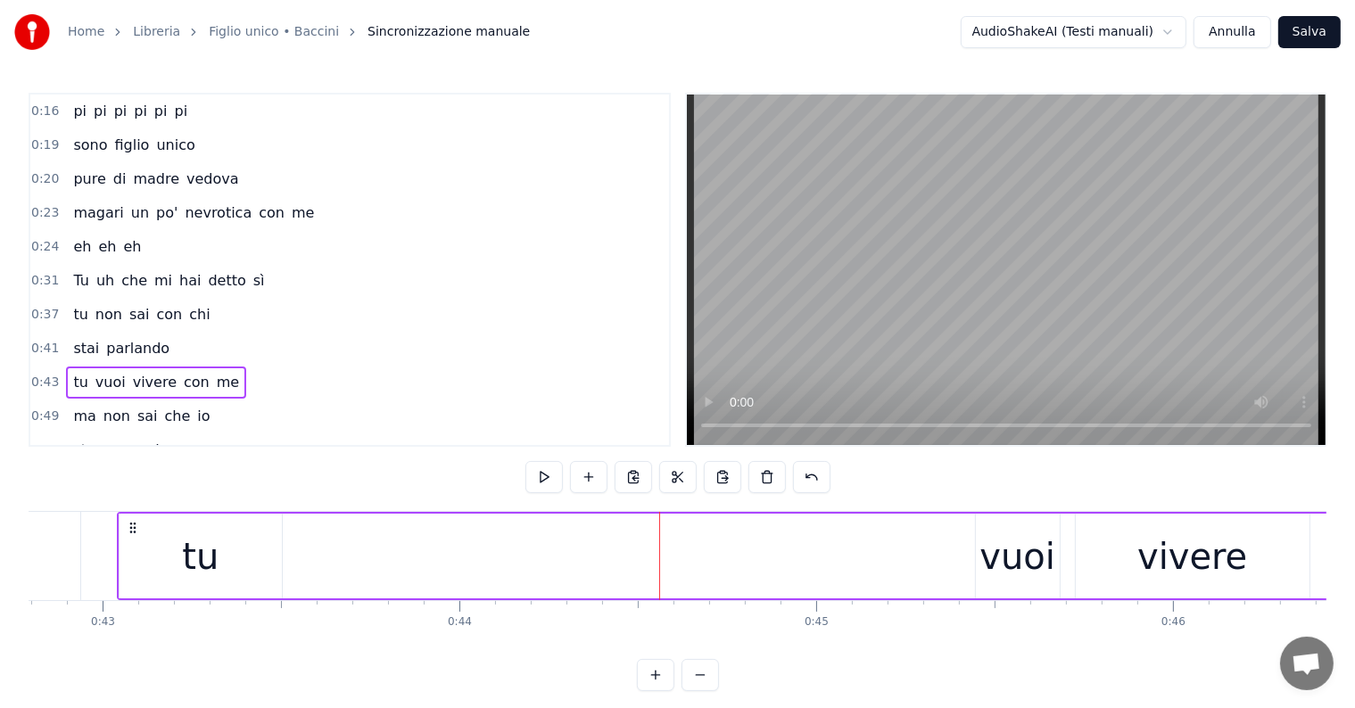
click at [544, 549] on div "tu vuoi vivere con me" at bounding box center [900, 556] width 1566 height 88
click at [583, 475] on button at bounding box center [588, 477] width 37 height 32
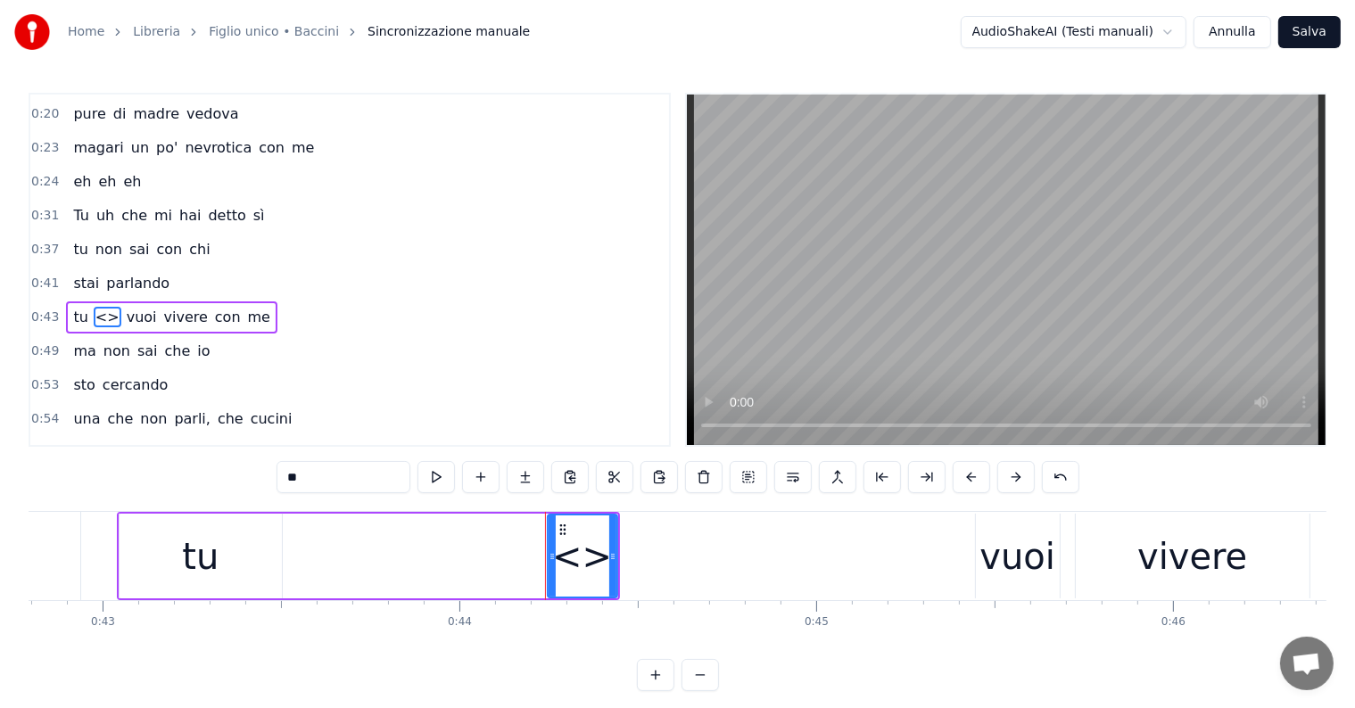
scroll to position [235, 0]
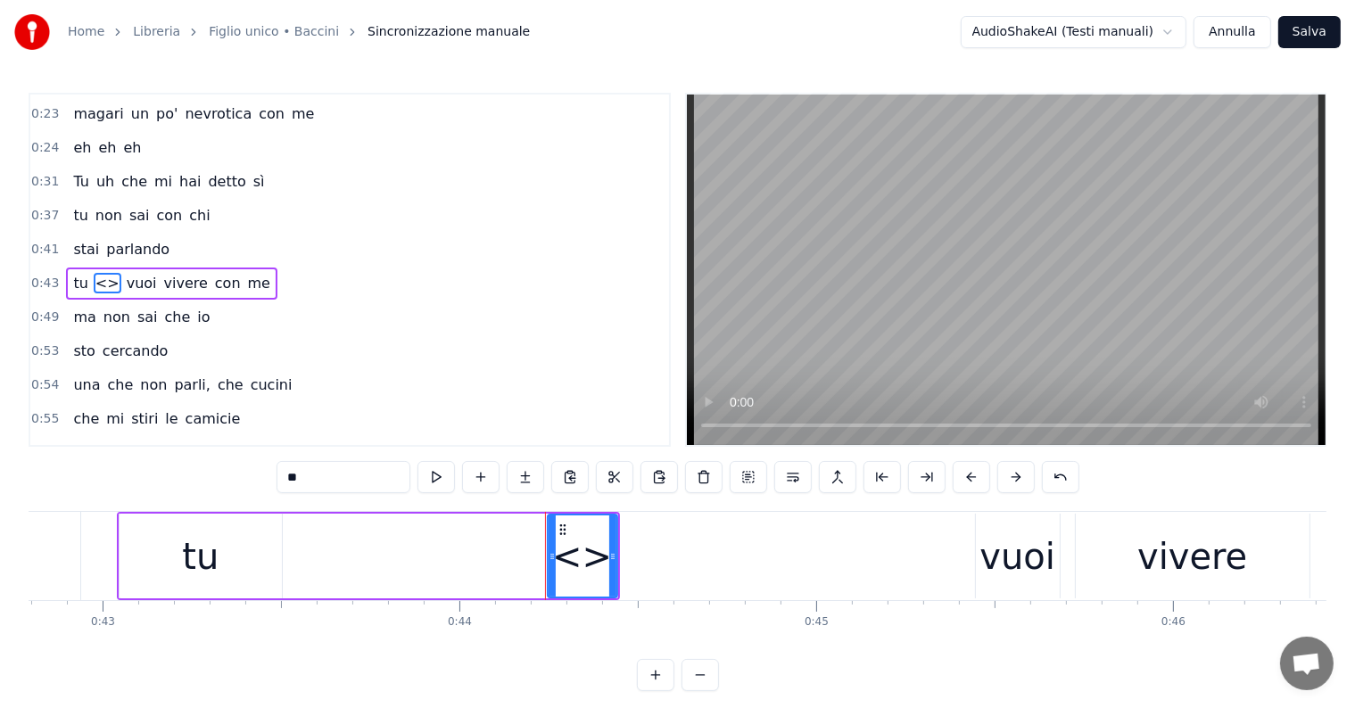
click at [326, 475] on input "**" at bounding box center [343, 477] width 134 height 32
type input "*"
click at [198, 468] on div "0:08 Io sono figlio unico 0:10 e odio la domenica 0:12 suonicchio la melodica c…" at bounding box center [678, 392] width 1298 height 598
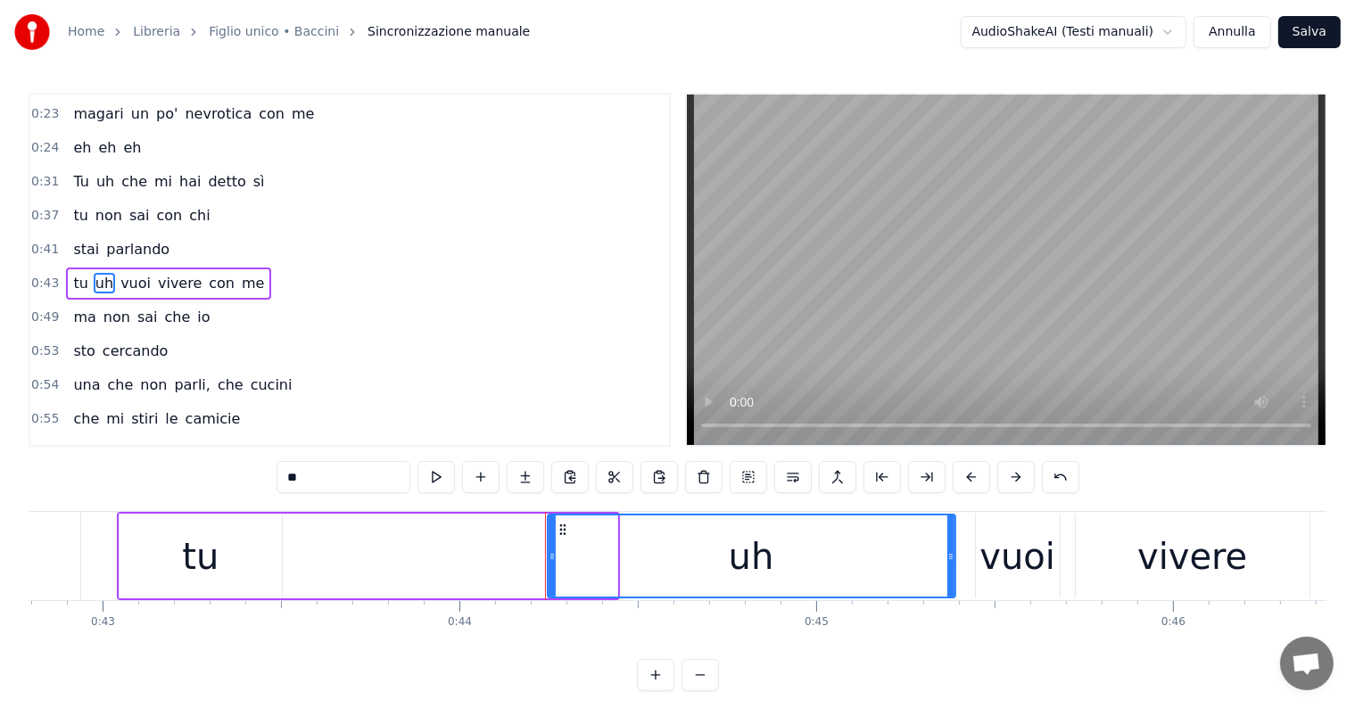
drag, startPoint x: 611, startPoint y: 550, endPoint x: 949, endPoint y: 547, distance: 338.1
click at [949, 547] on div at bounding box center [950, 556] width 7 height 81
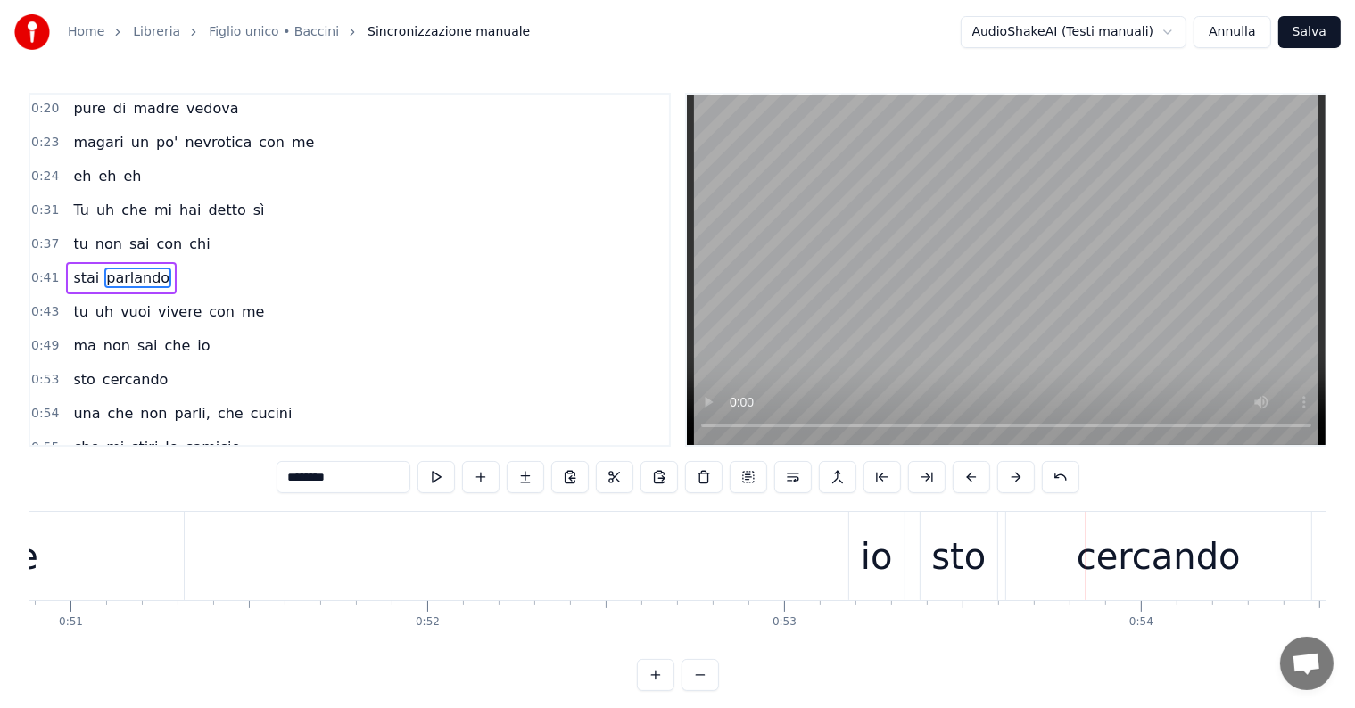
scroll to position [0, 17926]
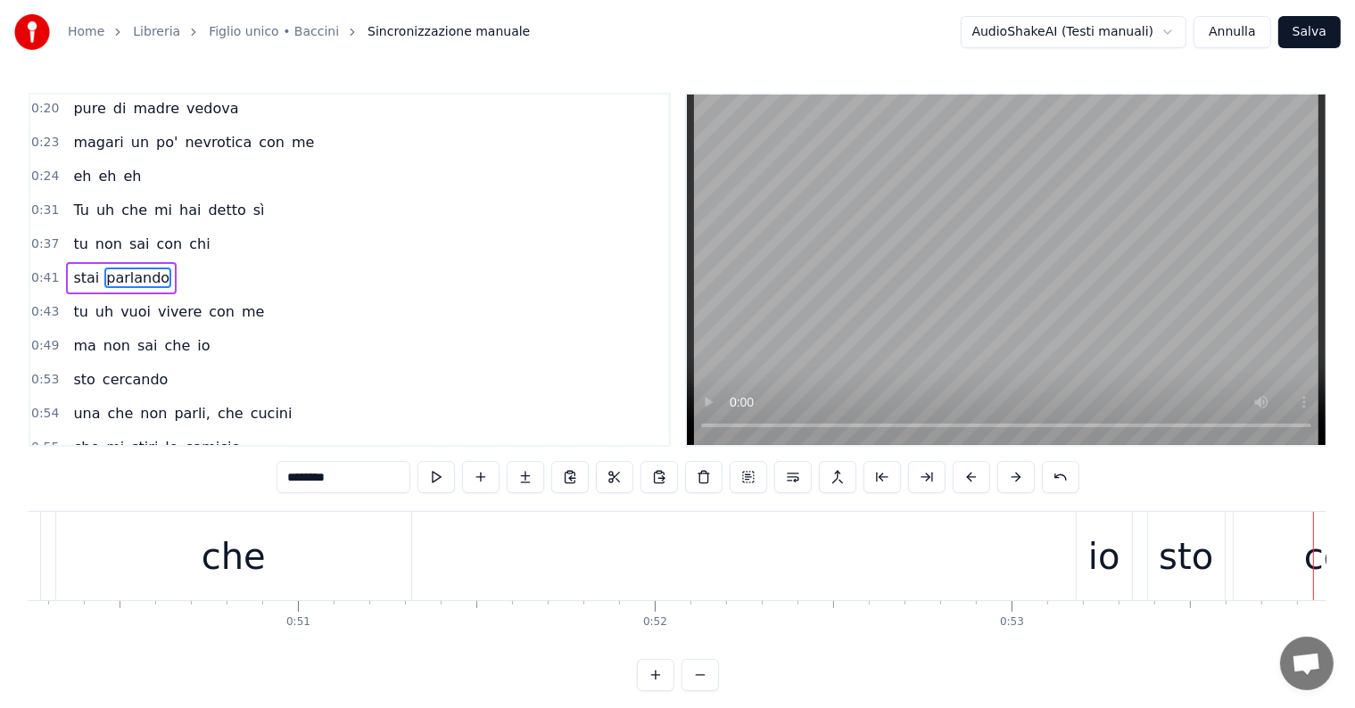
click at [332, 556] on div "che" at bounding box center [233, 556] width 355 height 88
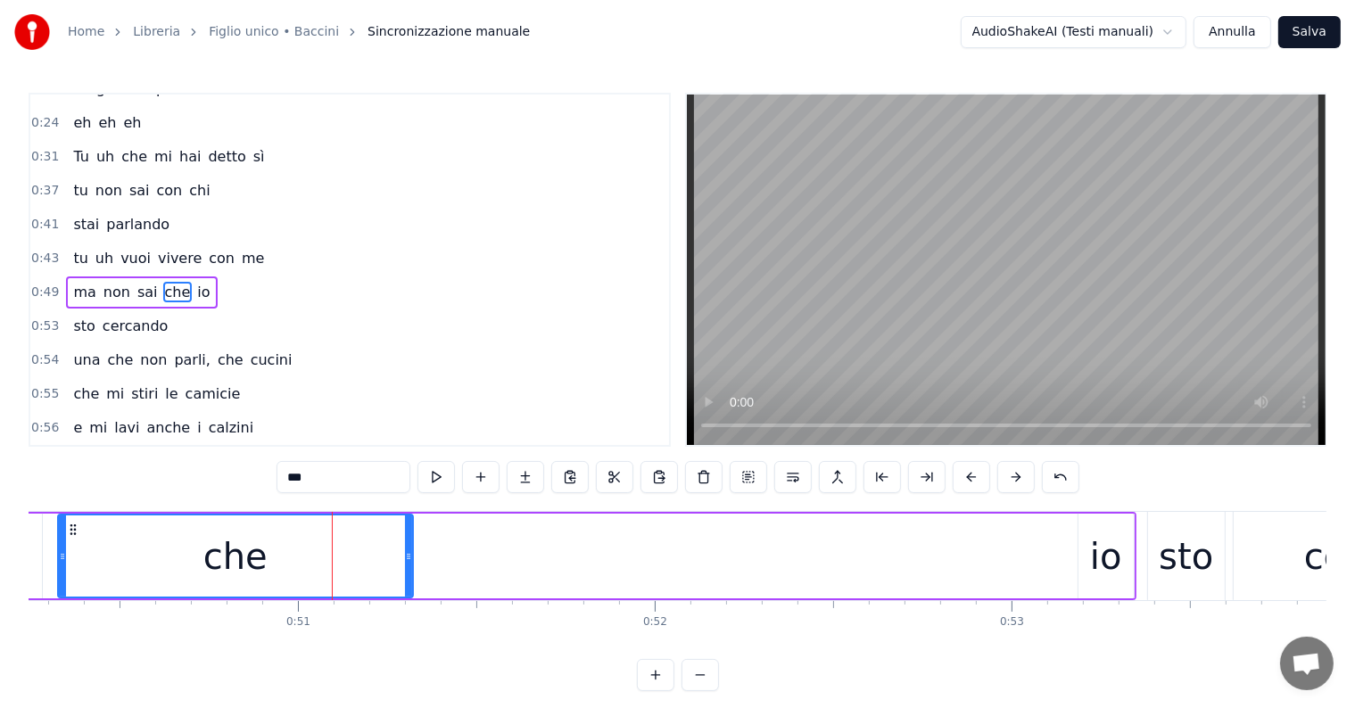
scroll to position [268, 0]
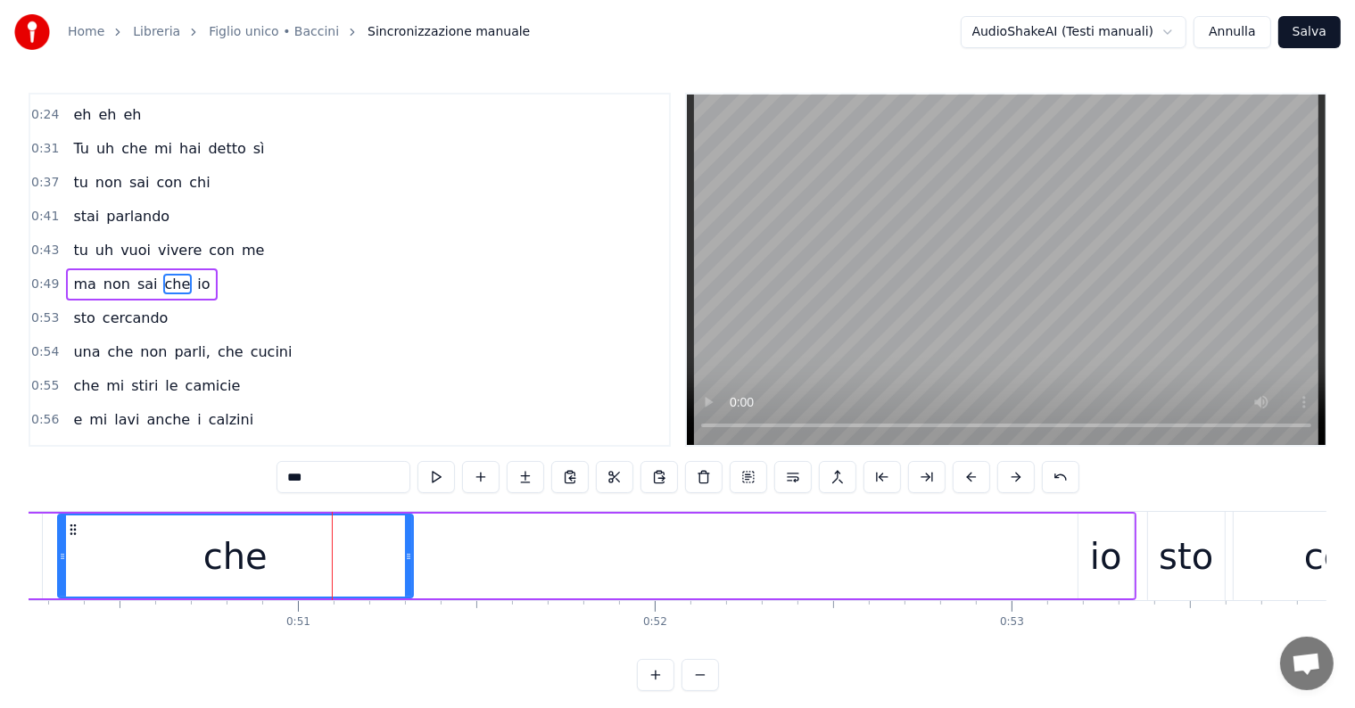
click at [1087, 565] on div "io" at bounding box center [1105, 556] width 55 height 85
type input "**"
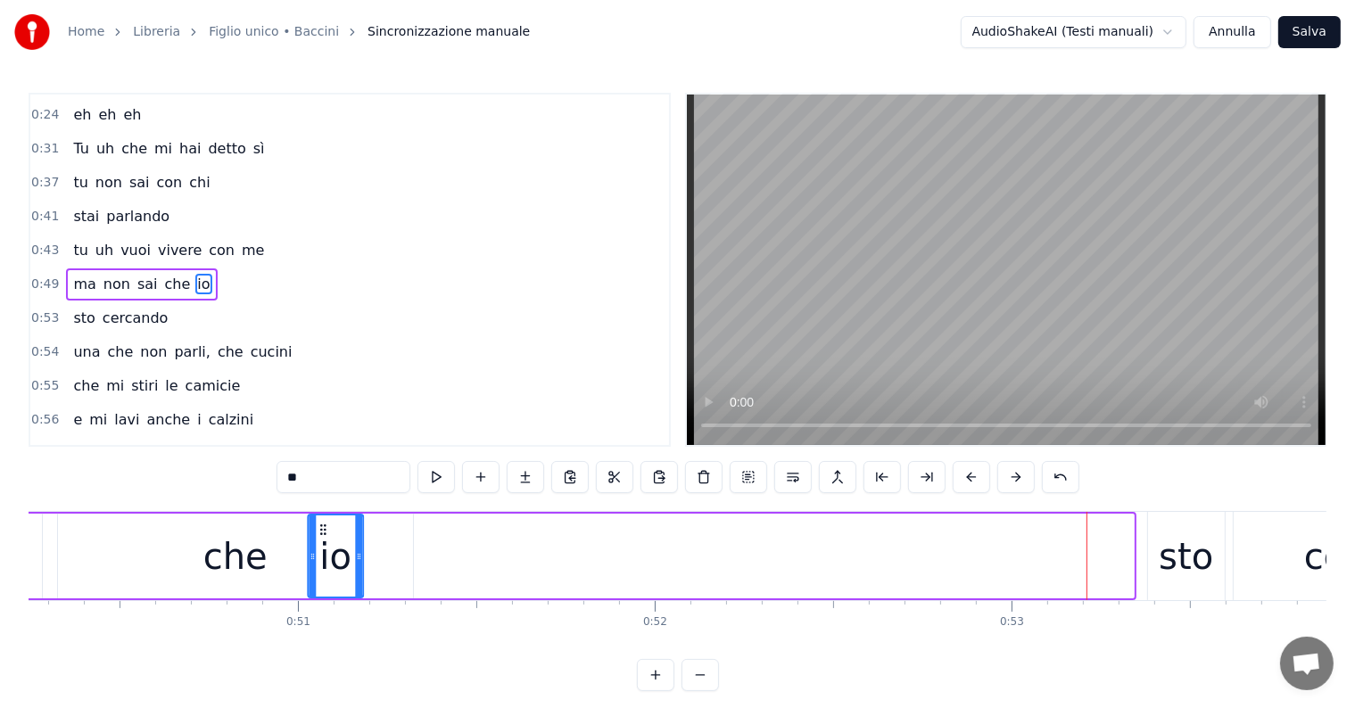
drag, startPoint x: 1093, startPoint y: 528, endPoint x: 322, endPoint y: 542, distance: 770.8
click at [322, 542] on div "io" at bounding box center [336, 556] width 54 height 81
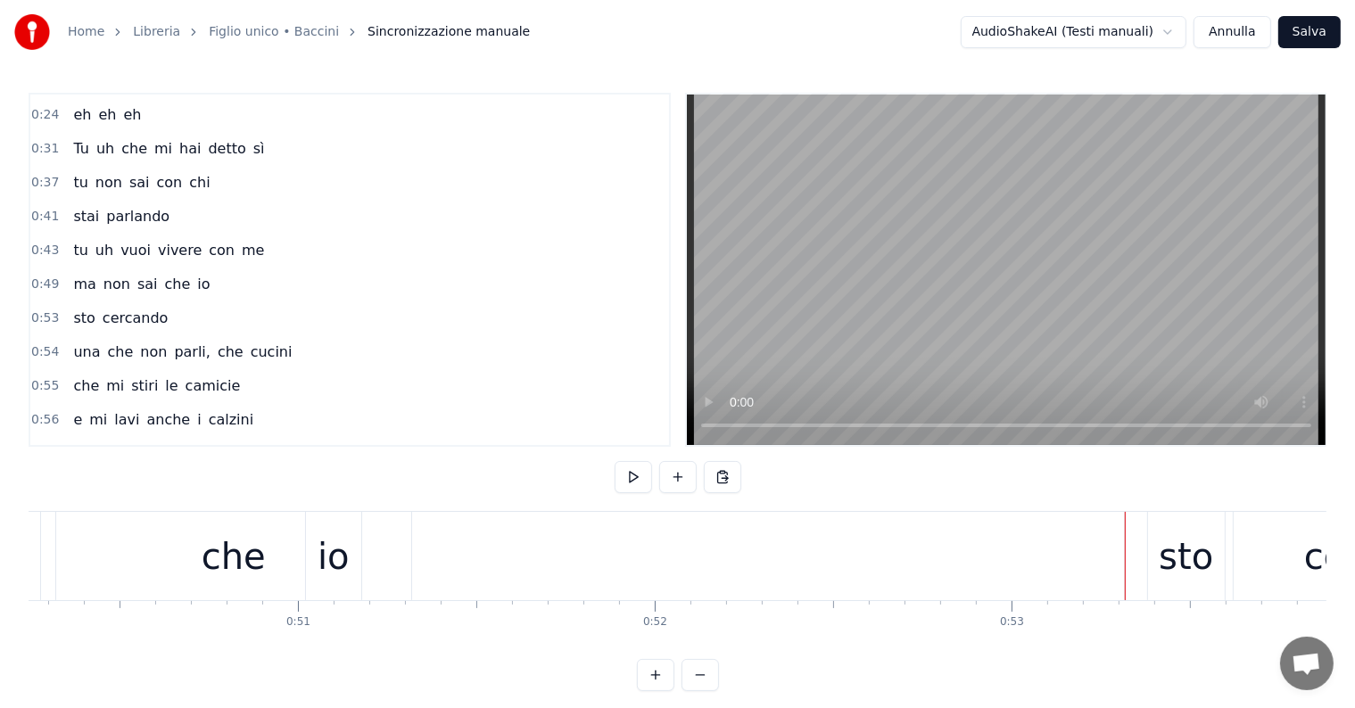
click at [274, 573] on div "che" at bounding box center [233, 556] width 355 height 88
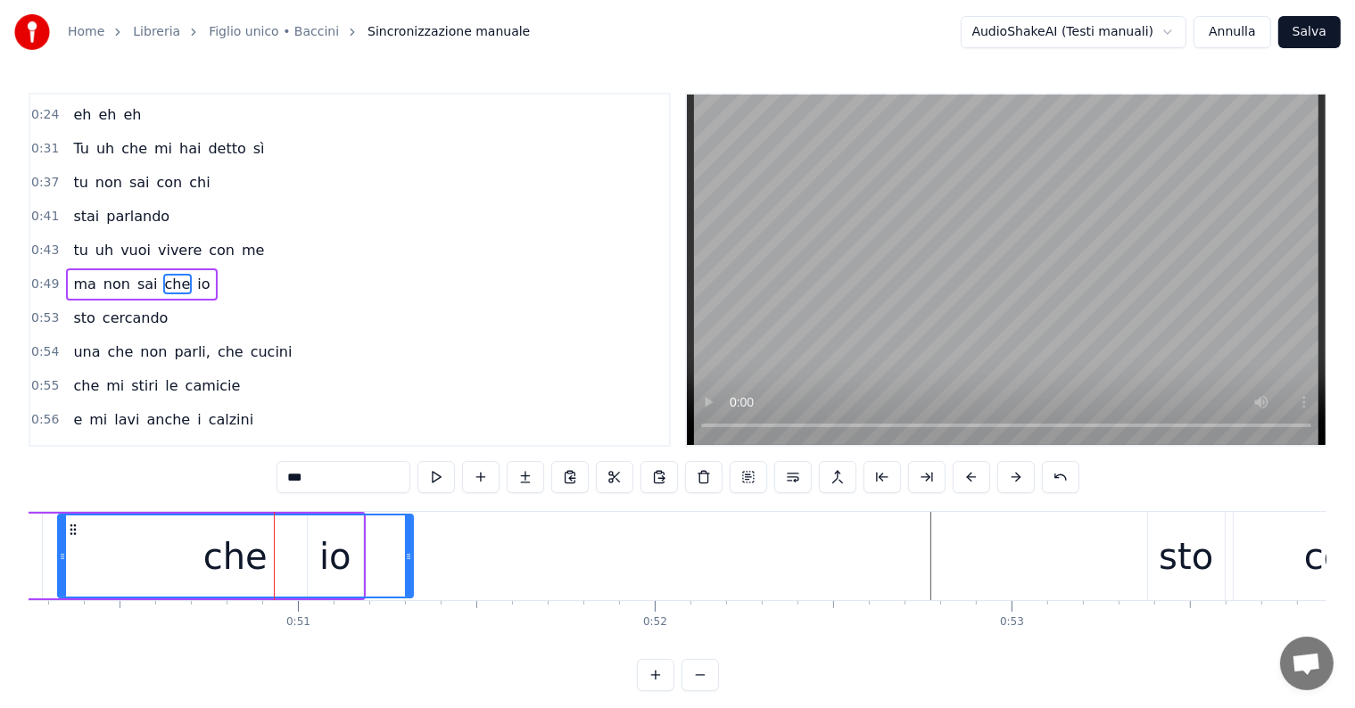
click at [1162, 548] on div "sto" at bounding box center [1186, 557] width 54 height 54
type input "***"
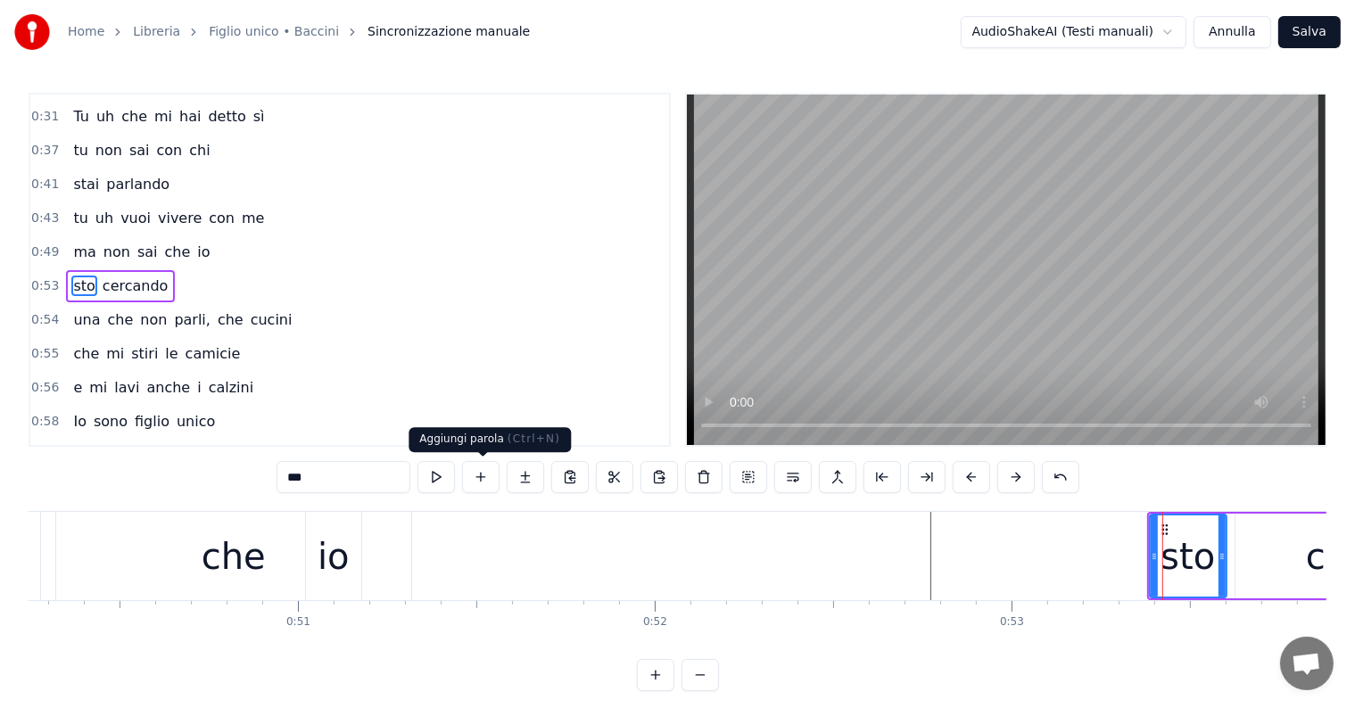
click at [484, 477] on button at bounding box center [480, 477] width 37 height 32
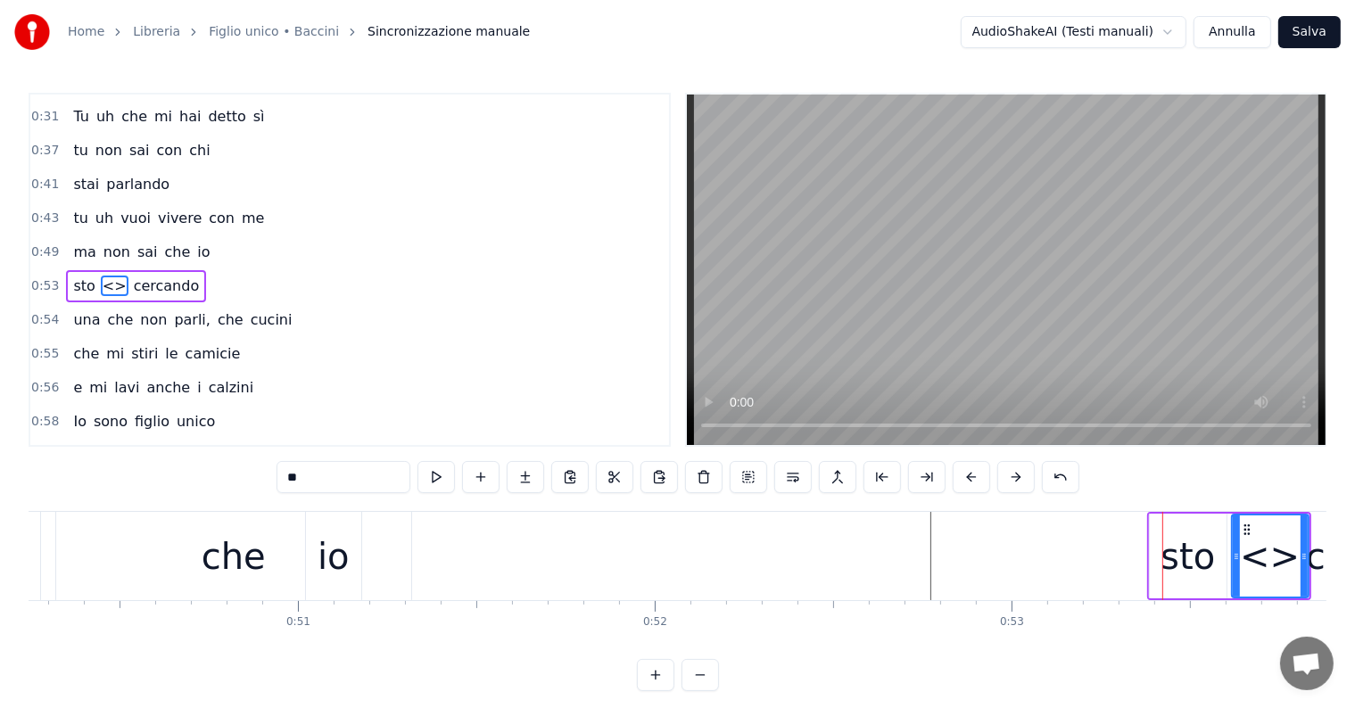
click at [101, 276] on span "<>" at bounding box center [115, 286] width 28 height 21
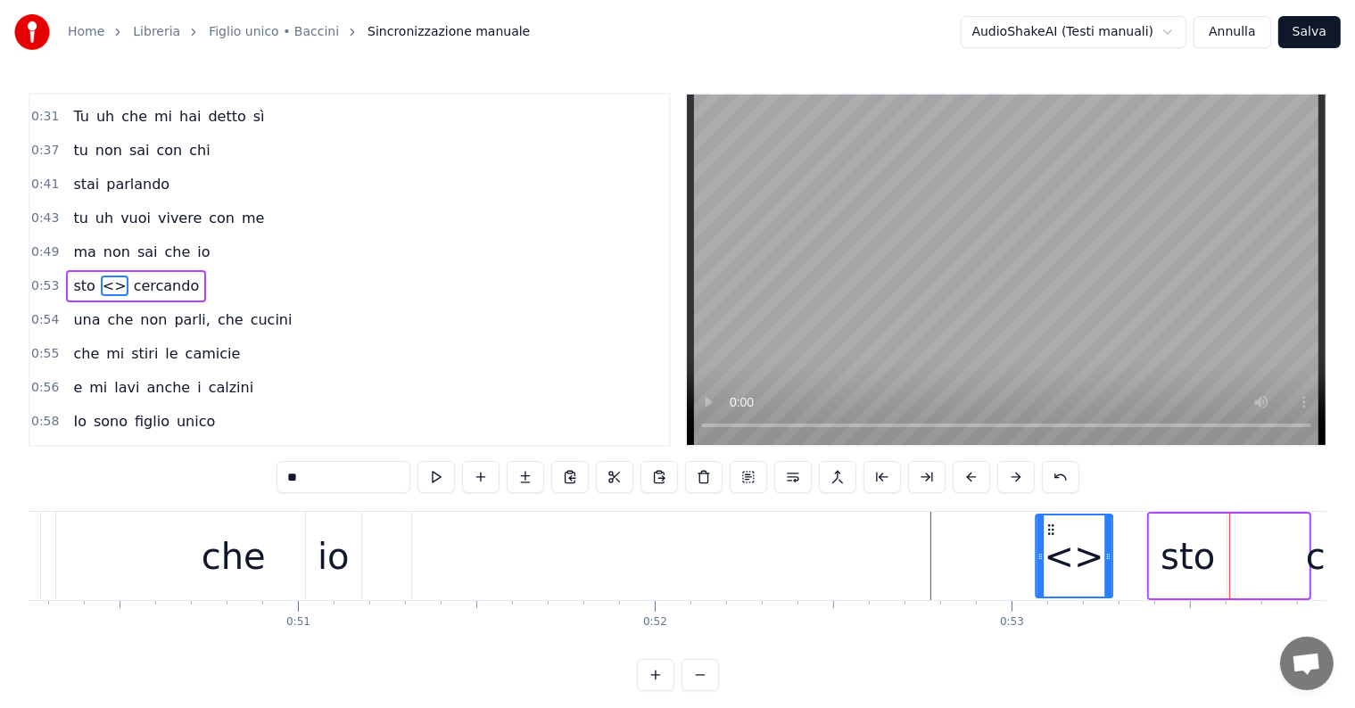
drag, startPoint x: 1245, startPoint y: 526, endPoint x: 1049, endPoint y: 542, distance: 196.9
click at [1049, 542] on div "<>" at bounding box center [1073, 556] width 75 height 81
click at [344, 475] on input "**" at bounding box center [343, 477] width 134 height 32
type input "*"
click at [159, 475] on div "0:08 Io sono figlio unico 0:10 e odio la domenica 0:12 suonicchio la melodica c…" at bounding box center [678, 392] width 1298 height 598
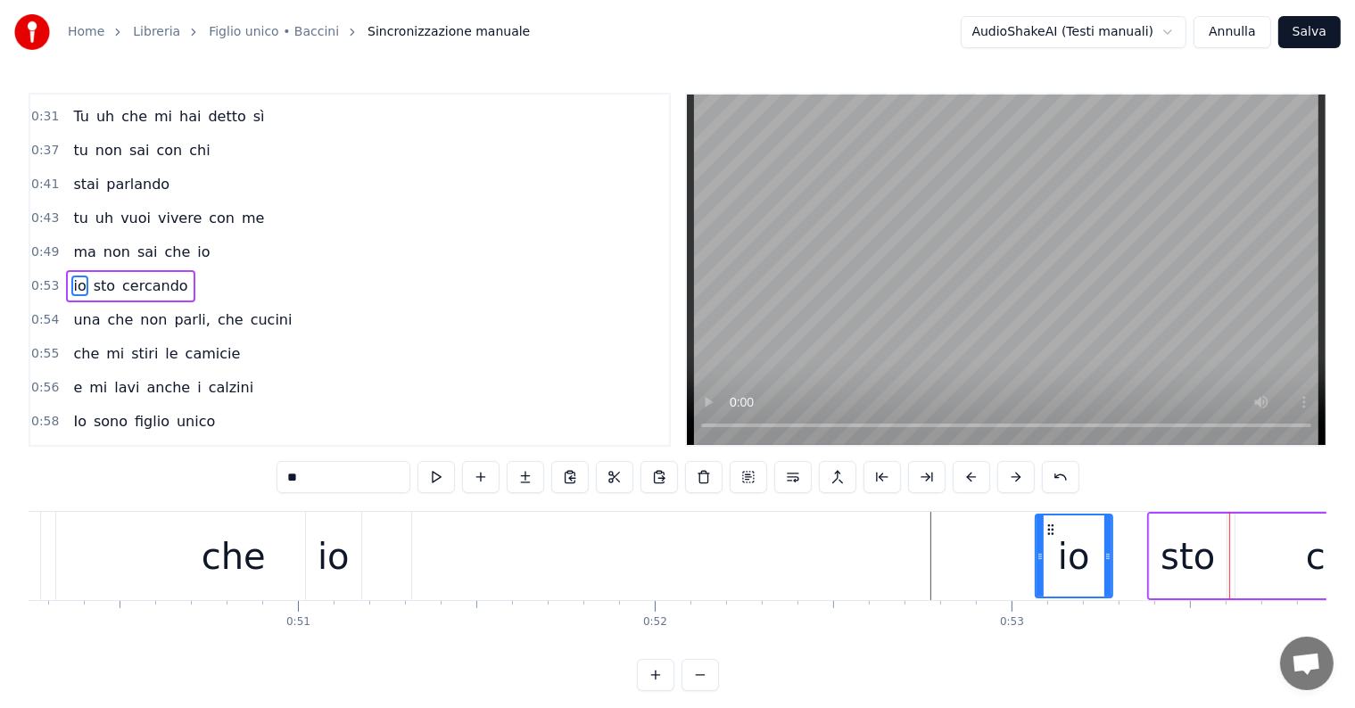
click at [126, 566] on div "che" at bounding box center [233, 556] width 355 height 88
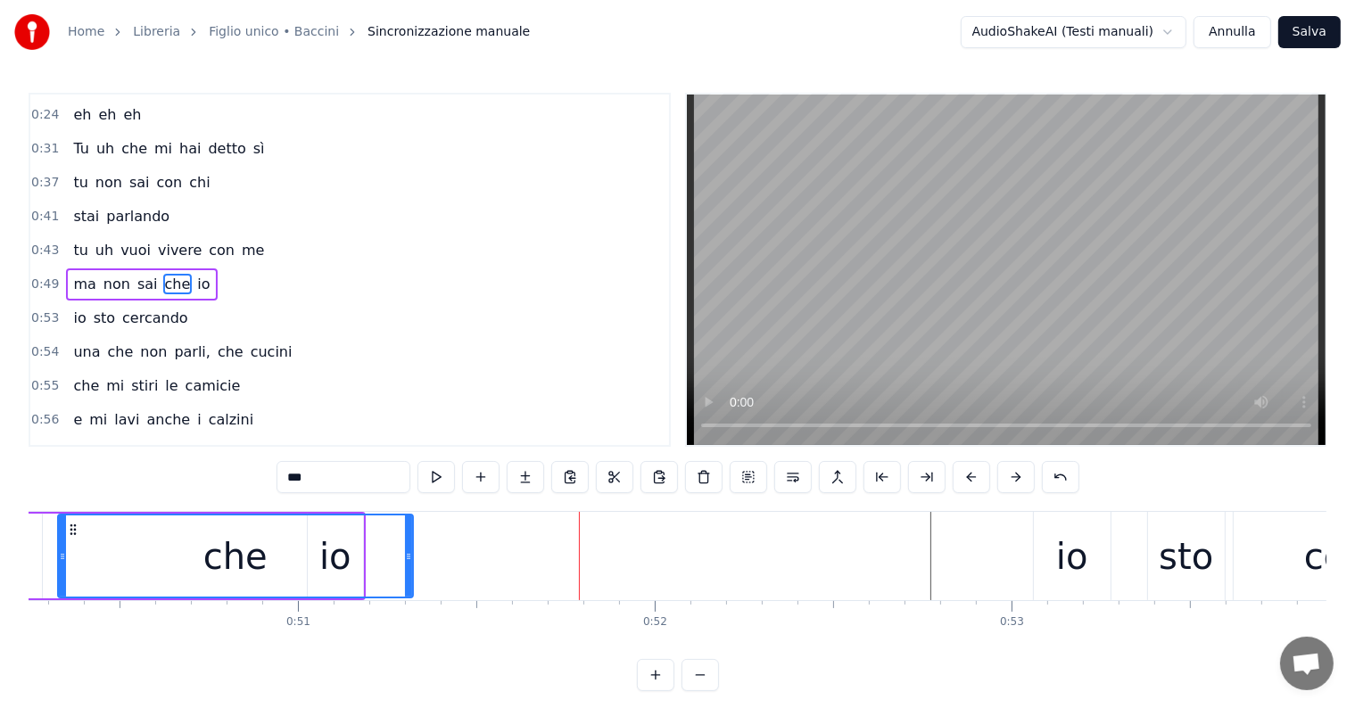
click at [258, 557] on div "che" at bounding box center [235, 557] width 64 height 54
click at [134, 557] on div "che" at bounding box center [235, 556] width 353 height 81
click at [390, 572] on div "che" at bounding box center [235, 556] width 353 height 81
click at [343, 559] on div "che" at bounding box center [235, 556] width 353 height 81
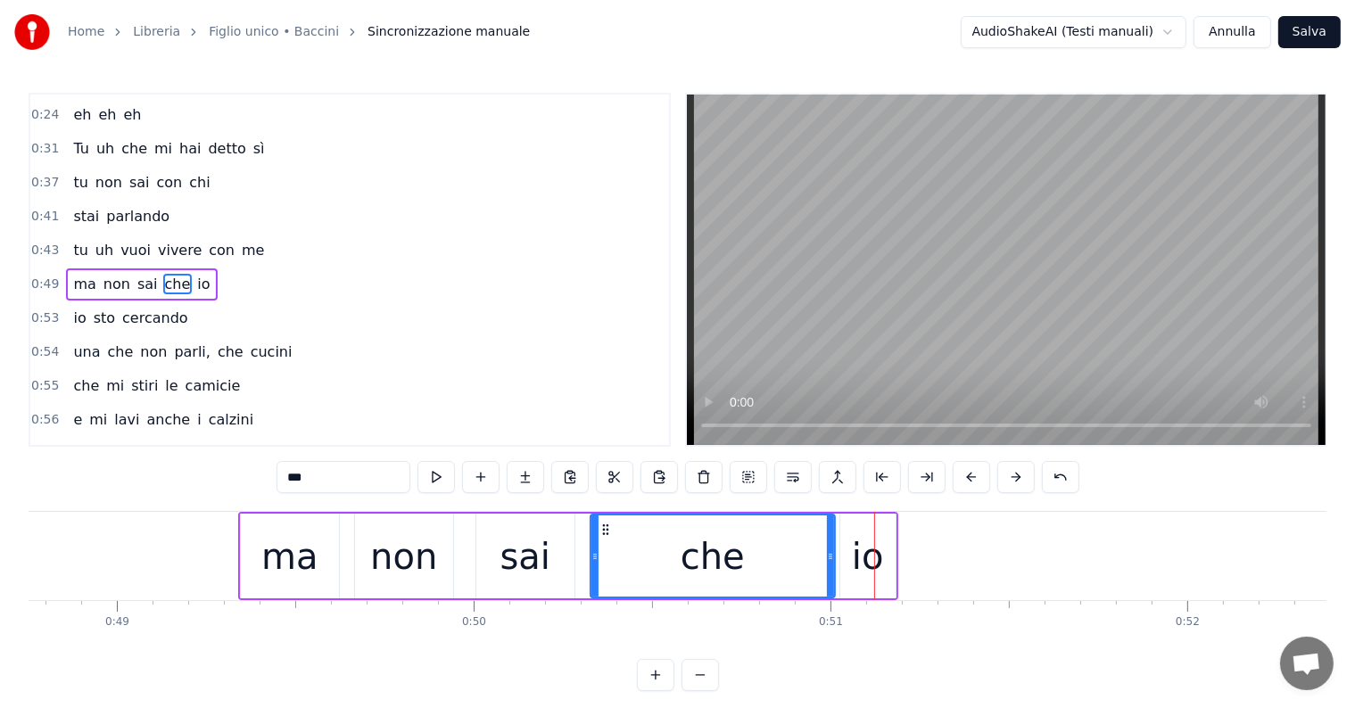
drag, startPoint x: 939, startPoint y: 553, endPoint x: 829, endPoint y: 553, distance: 110.6
click at [829, 554] on circle at bounding box center [829, 554] width 1 height 1
click at [872, 556] on div "io" at bounding box center [868, 557] width 32 height 54
type input "**"
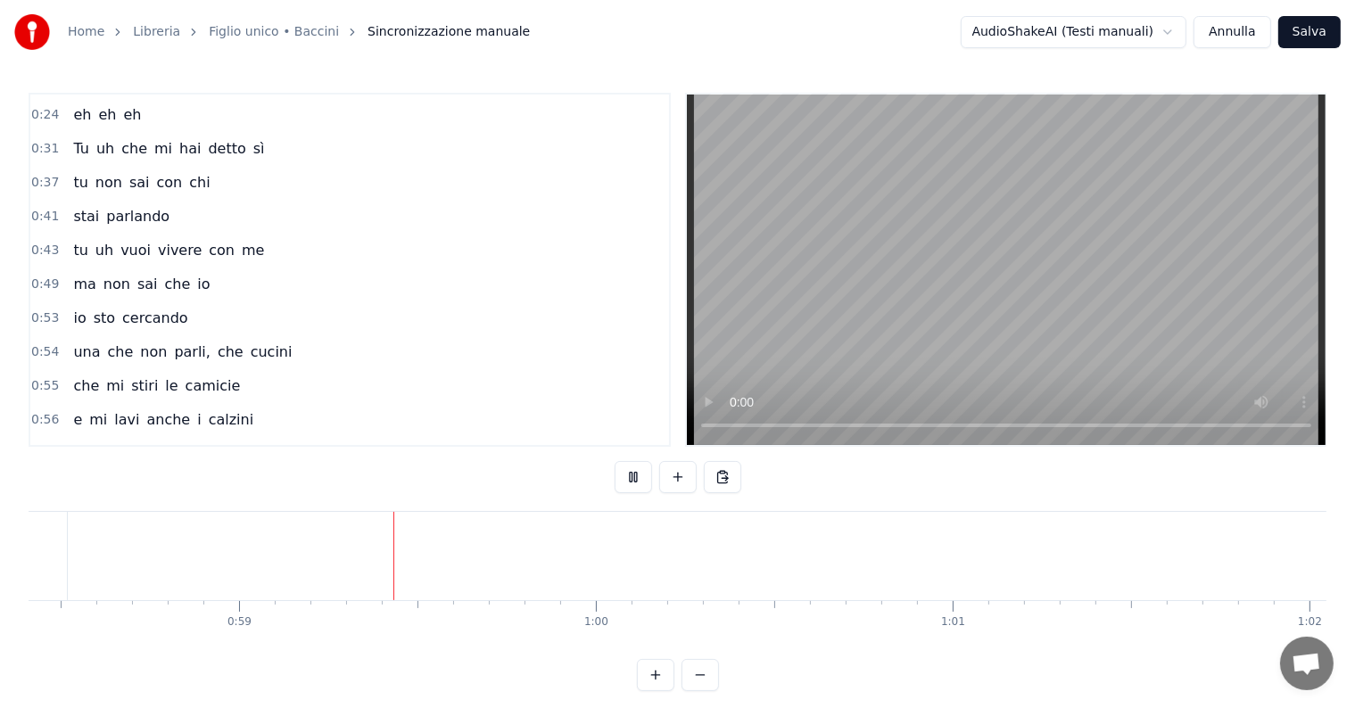
scroll to position [0, 20840]
click at [124, 412] on div "e mi lavi anche i calzini" at bounding box center [163, 420] width 194 height 32
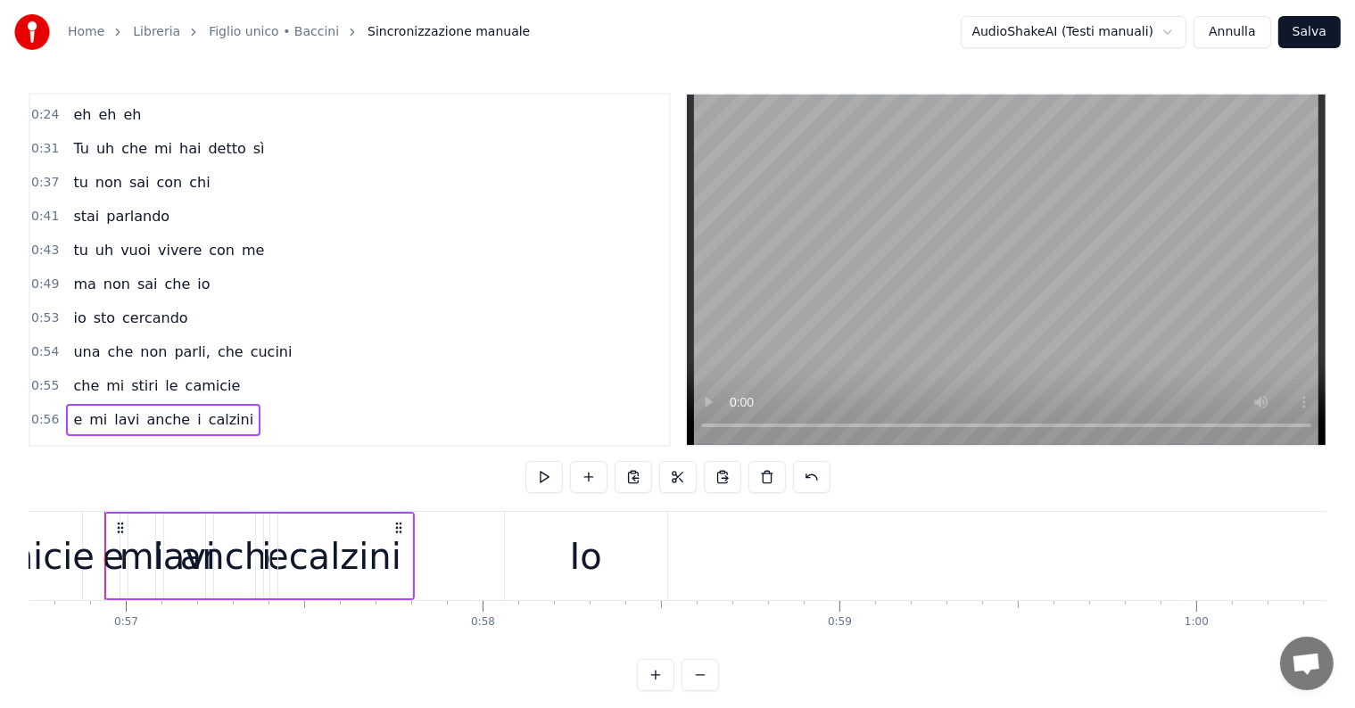
scroll to position [0, 20225]
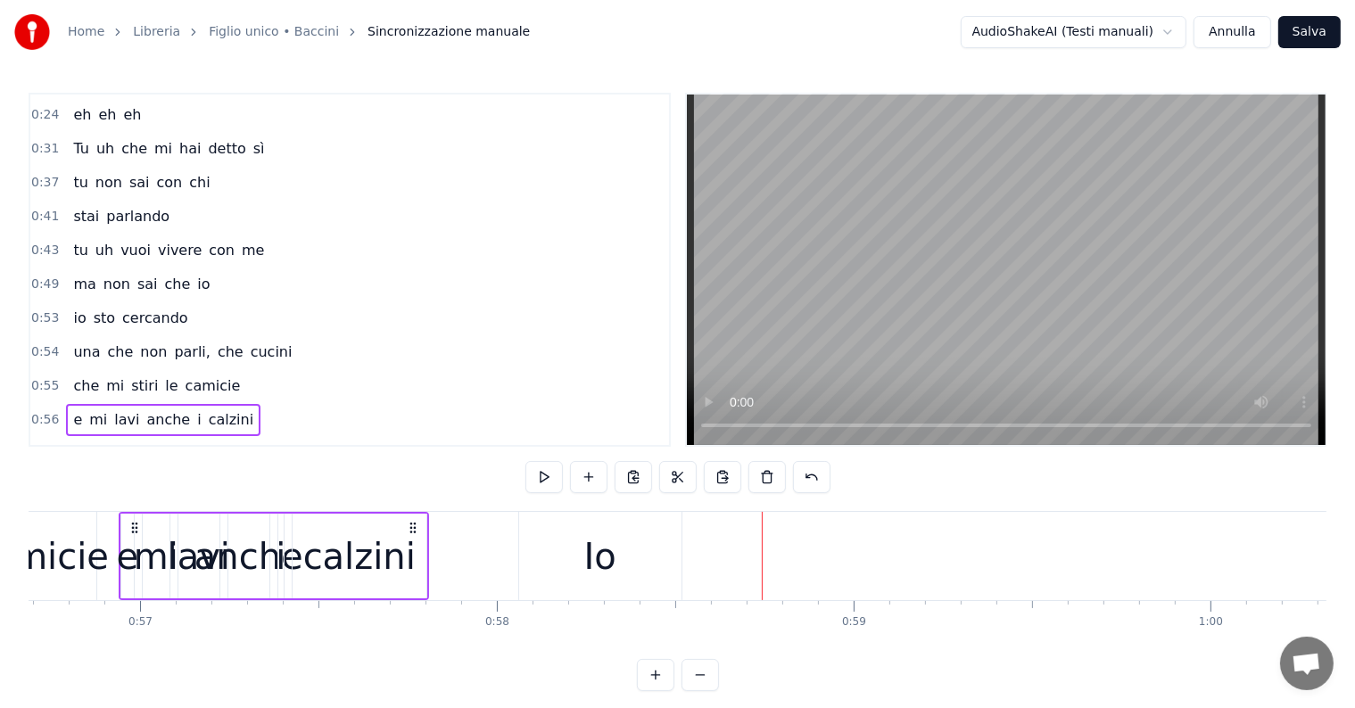
click at [578, 552] on div "Io" at bounding box center [600, 556] width 162 height 88
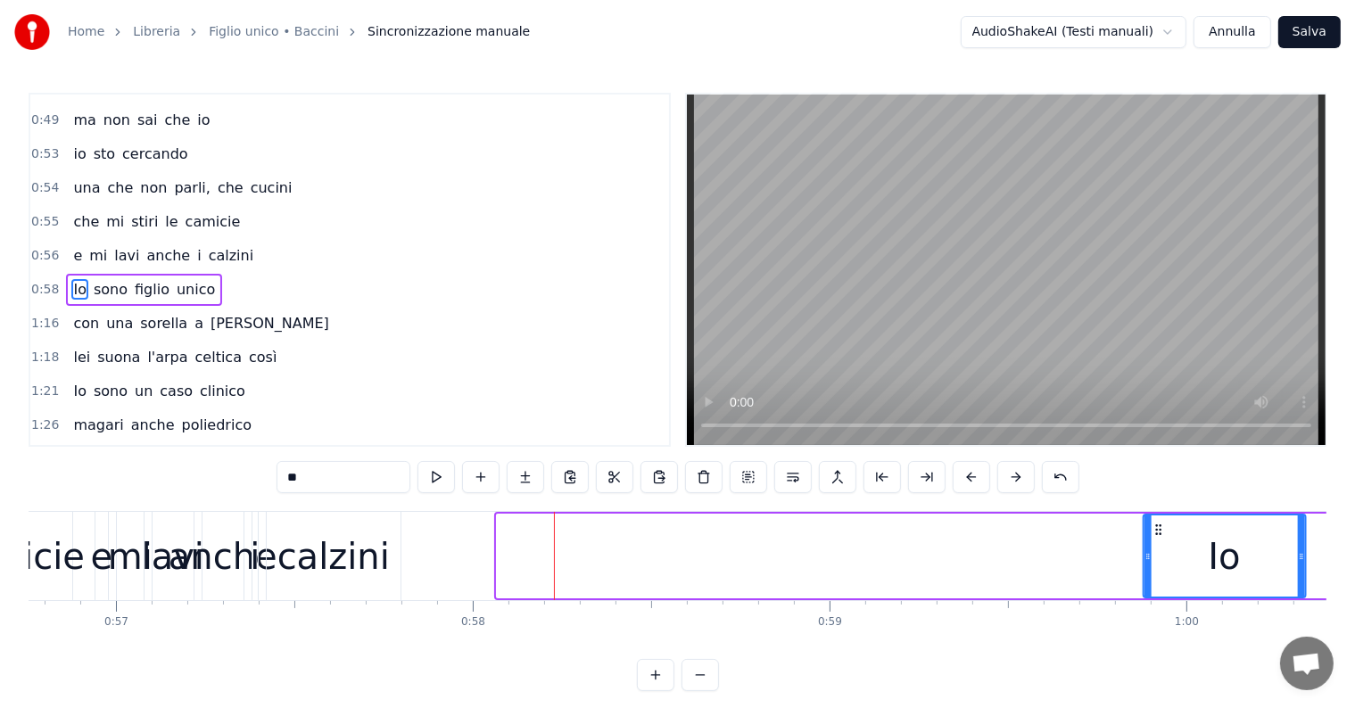
scroll to position [0, 20291]
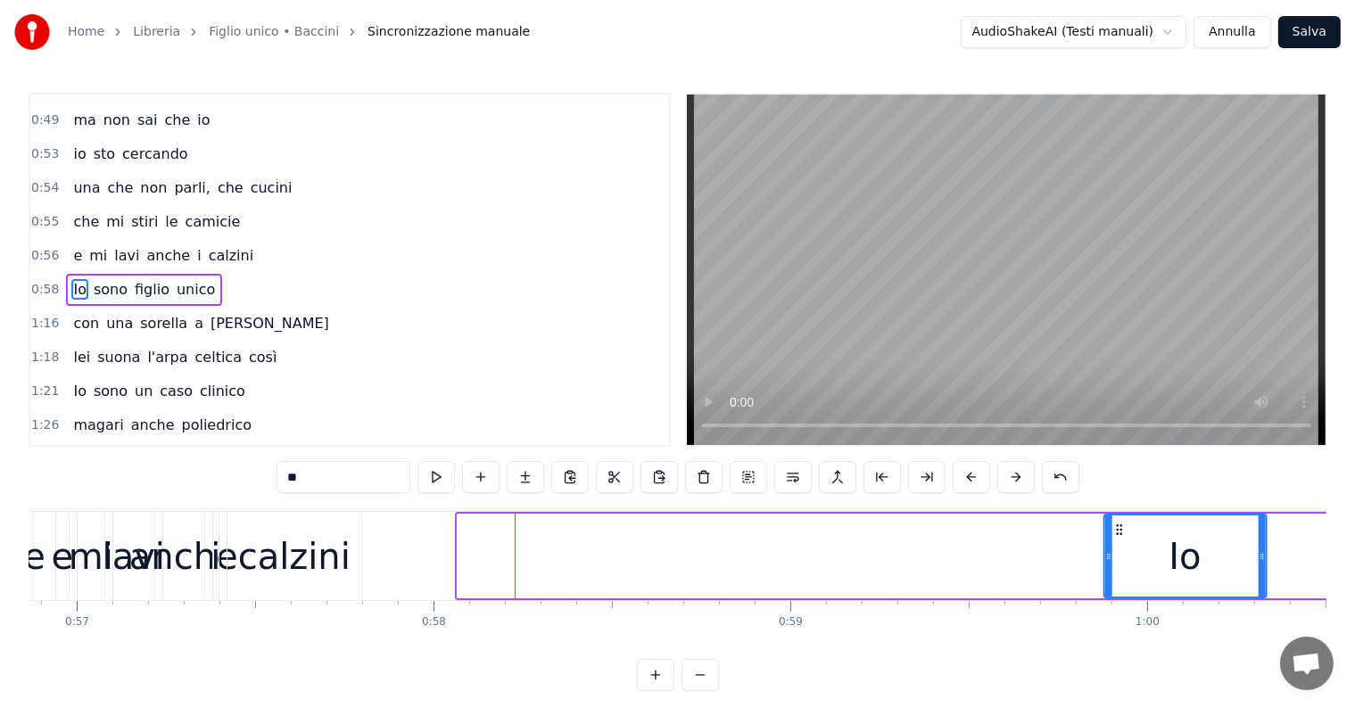
drag, startPoint x: 532, startPoint y: 526, endPoint x: 1140, endPoint y: 526, distance: 607.4
click at [1127, 526] on icon at bounding box center [1119, 530] width 14 height 14
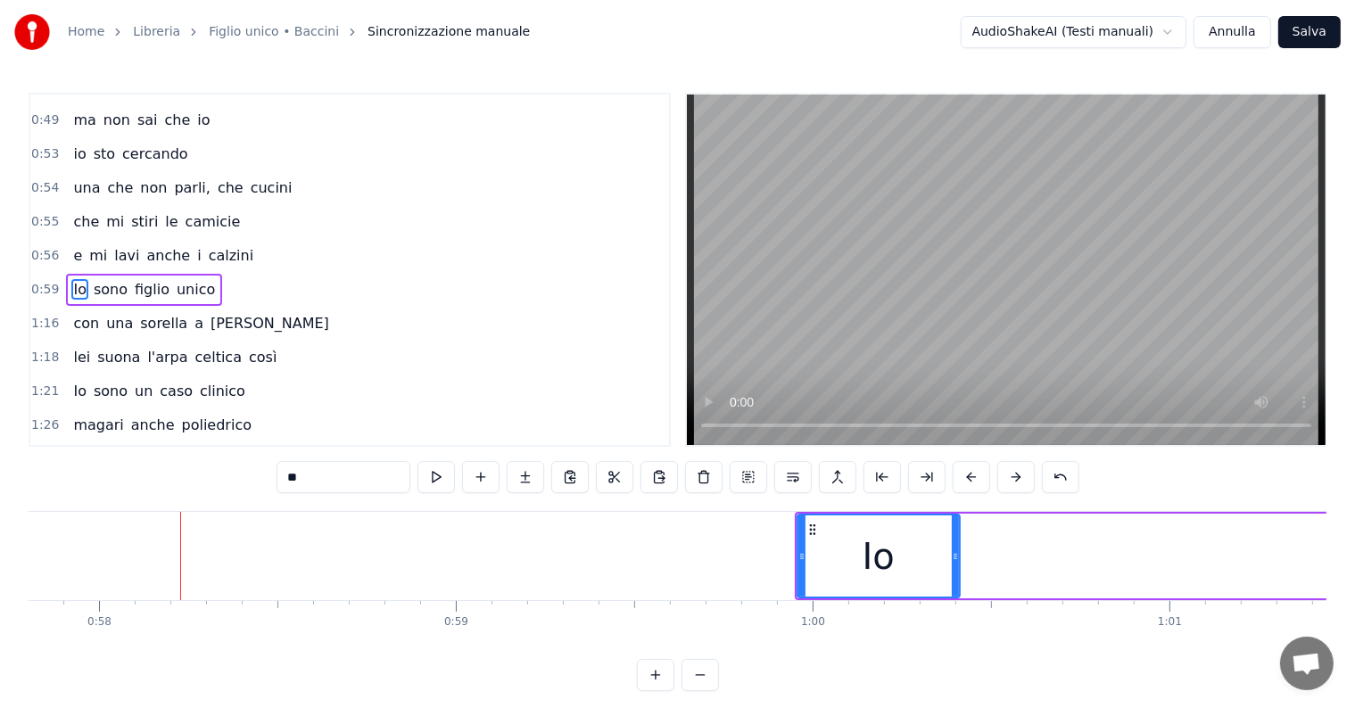
scroll to position [0, 21116]
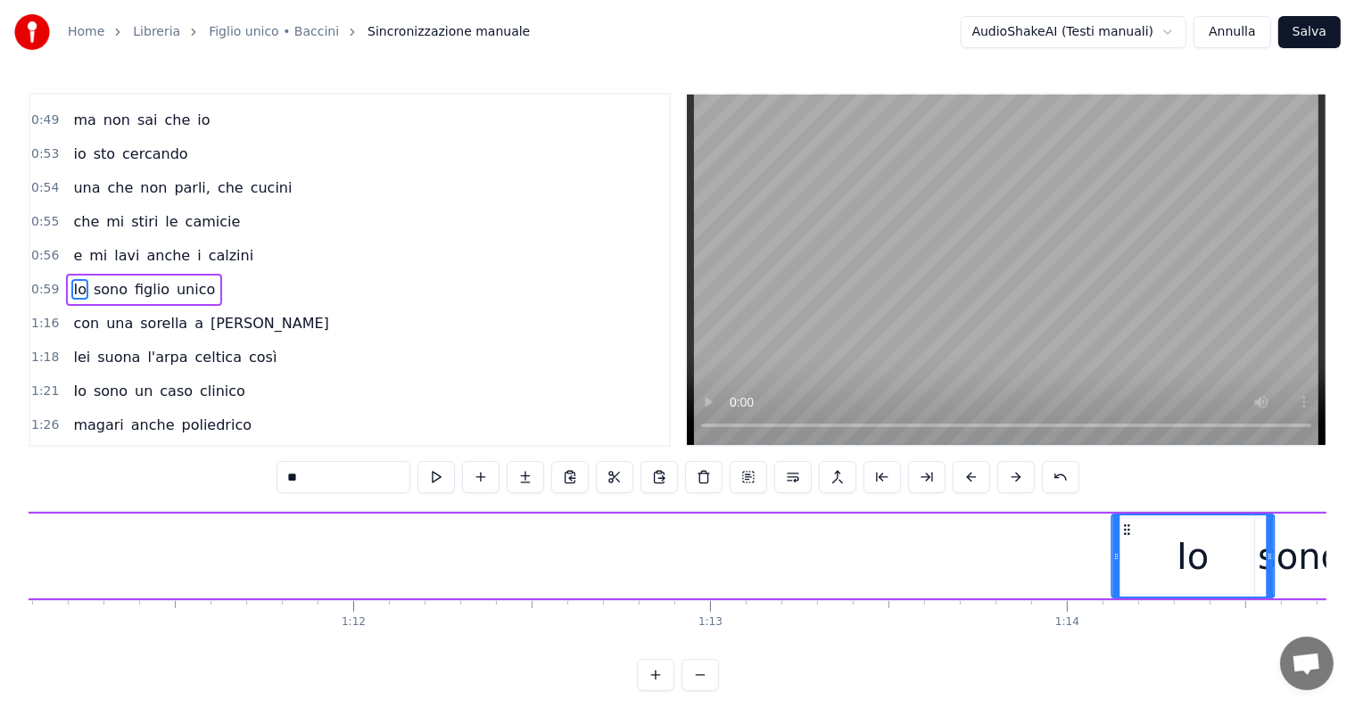
drag, startPoint x: 315, startPoint y: 529, endPoint x: 1124, endPoint y: 530, distance: 809.0
click at [1124, 530] on icon at bounding box center [1126, 530] width 14 height 14
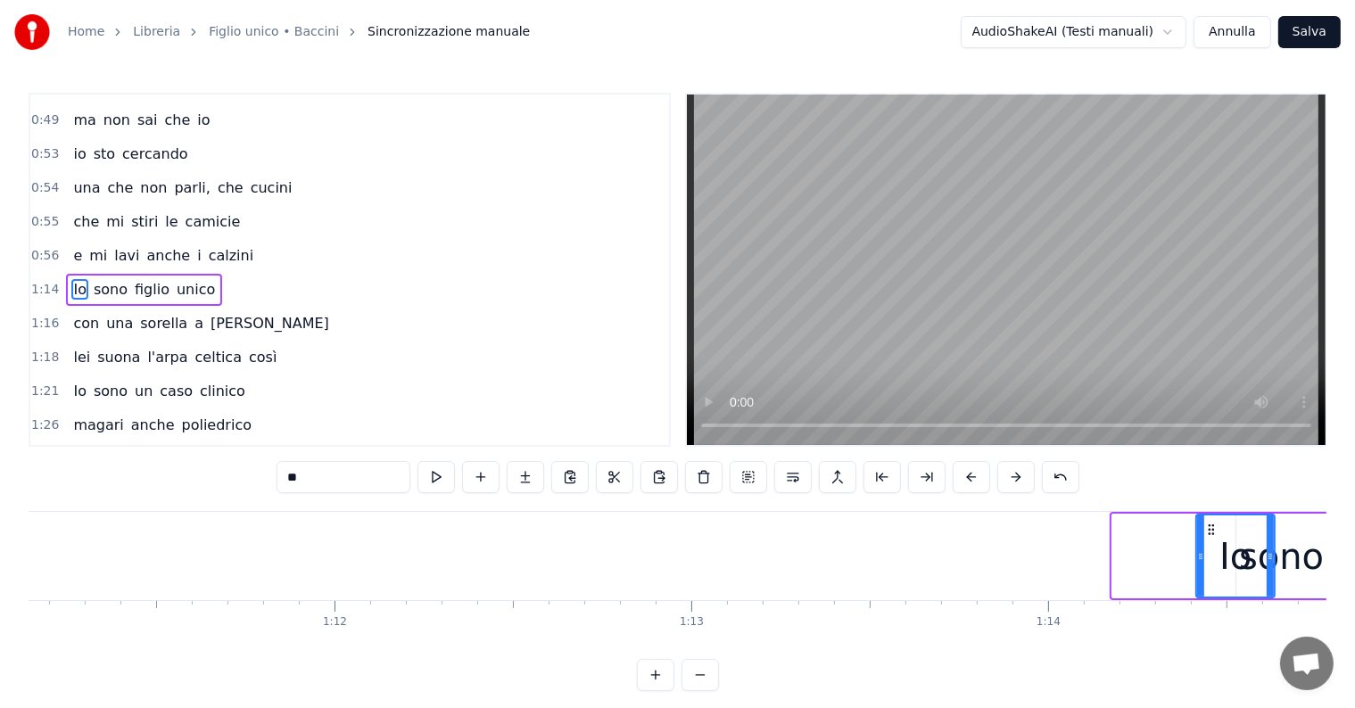
drag, startPoint x: 1117, startPoint y: 553, endPoint x: 1201, endPoint y: 549, distance: 83.9
click at [1201, 549] on icon at bounding box center [1200, 556] width 7 height 14
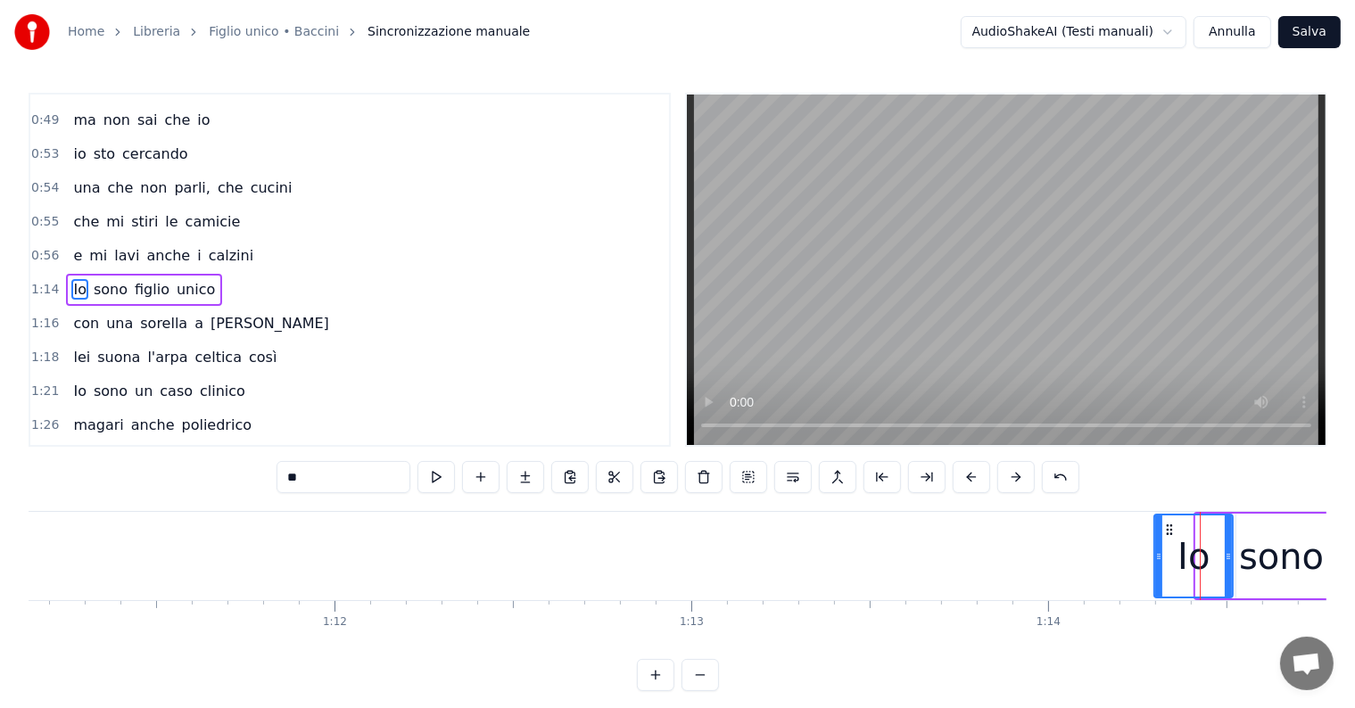
drag, startPoint x: 1205, startPoint y: 528, endPoint x: 1163, endPoint y: 531, distance: 42.0
click at [1163, 531] on icon at bounding box center [1169, 530] width 14 height 14
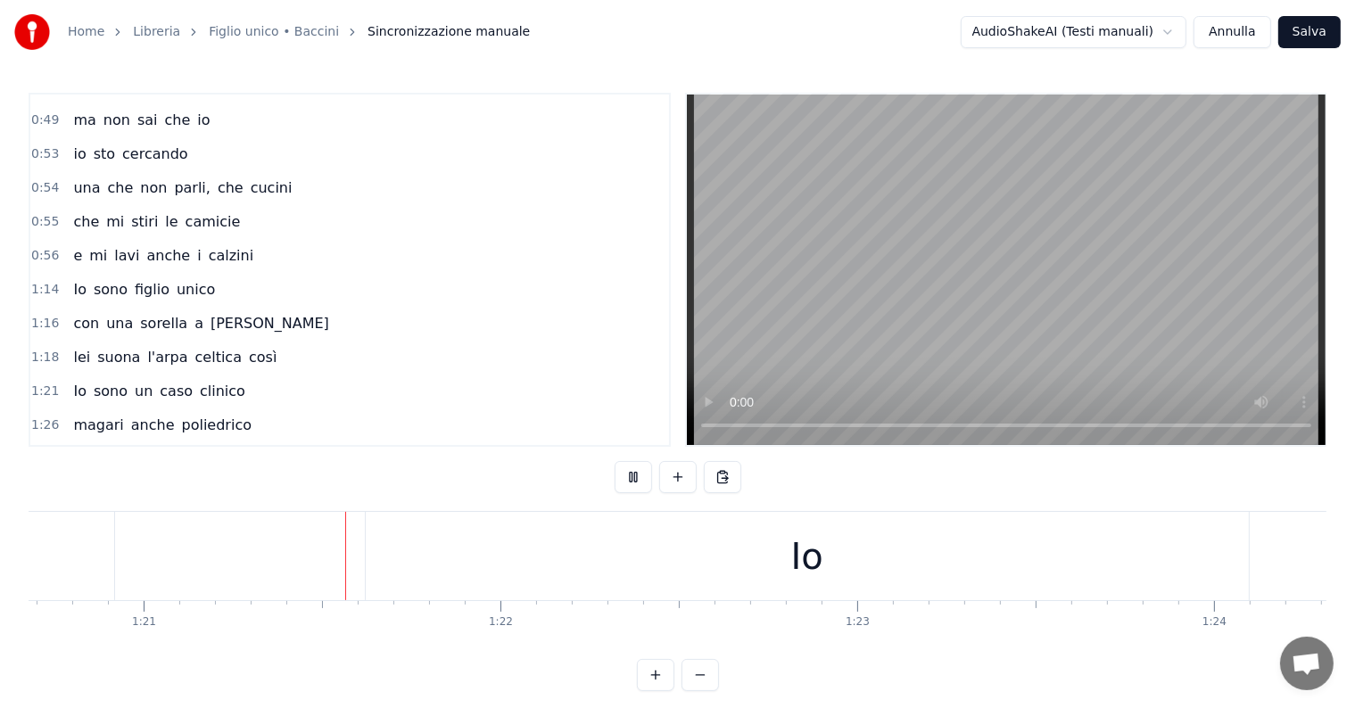
scroll to position [0, 28798]
click at [821, 549] on div "Io" at bounding box center [792, 556] width 883 height 88
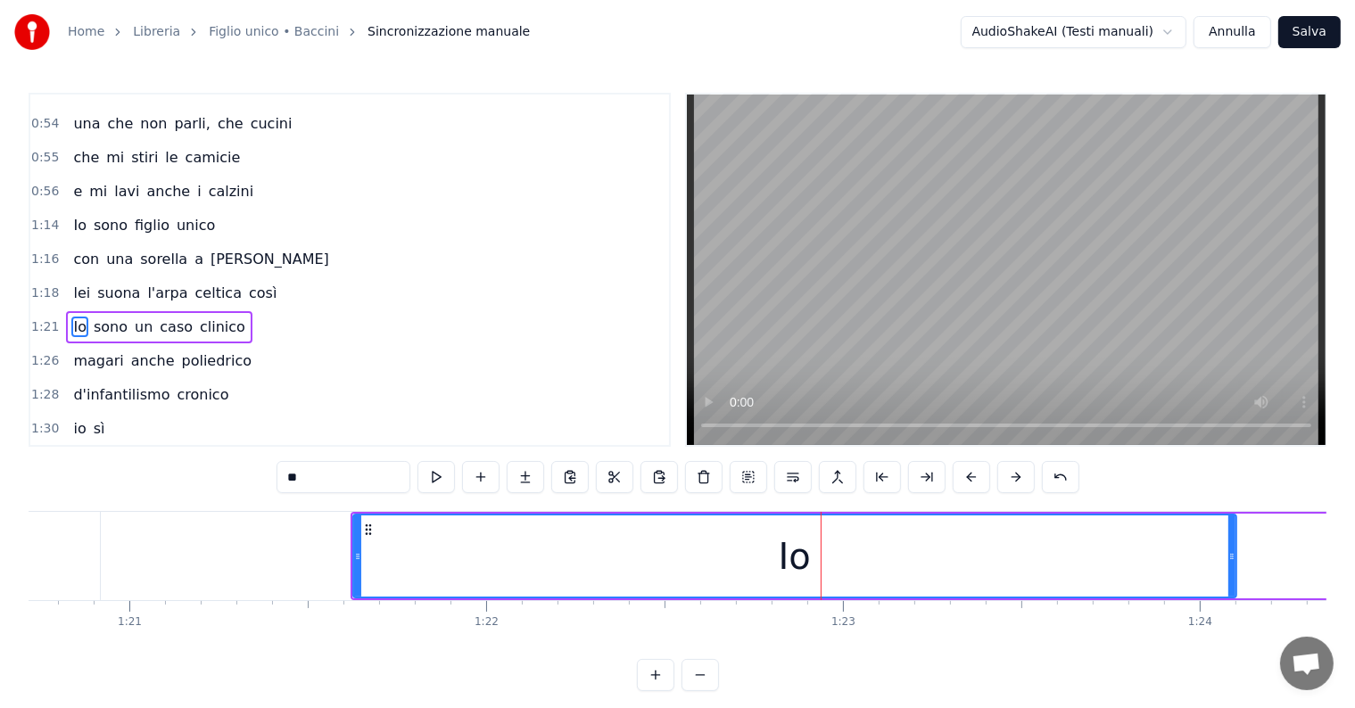
scroll to position [530, 0]
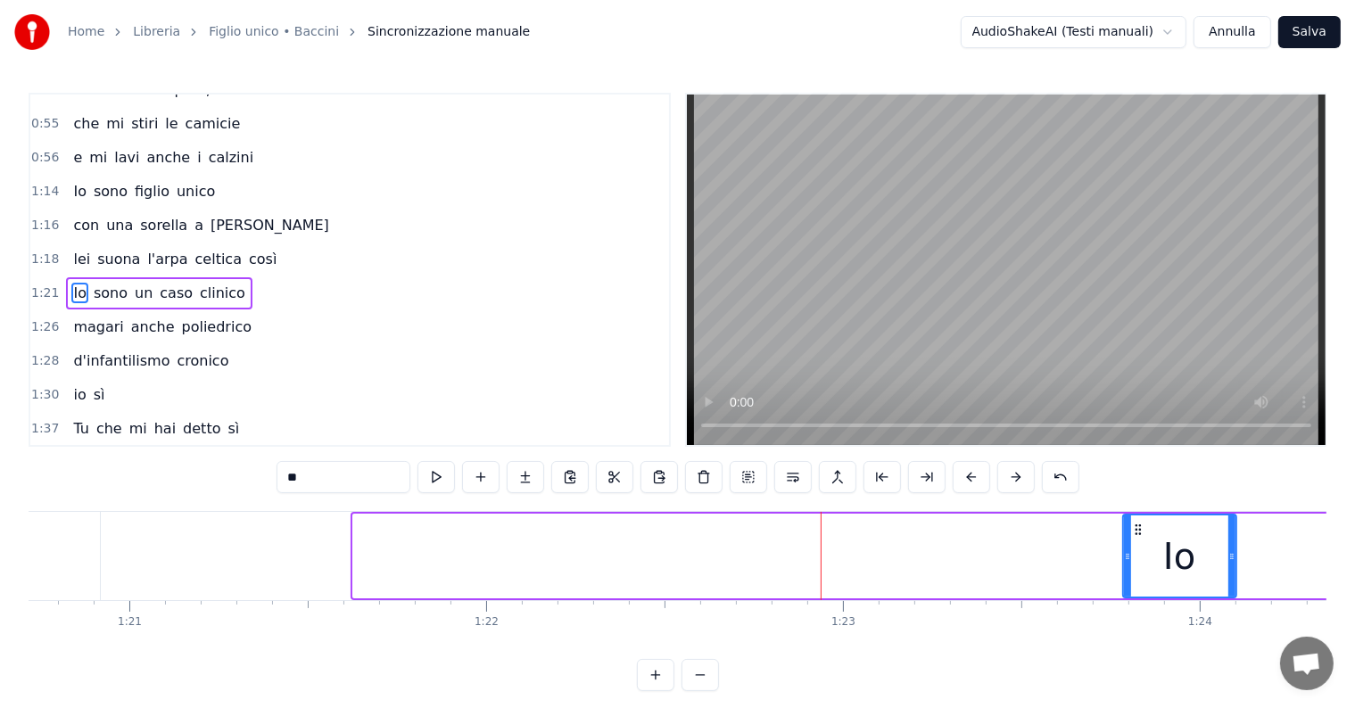
drag, startPoint x: 358, startPoint y: 549, endPoint x: 1127, endPoint y: 539, distance: 769.8
click at [1127, 539] on div at bounding box center [1127, 556] width 7 height 81
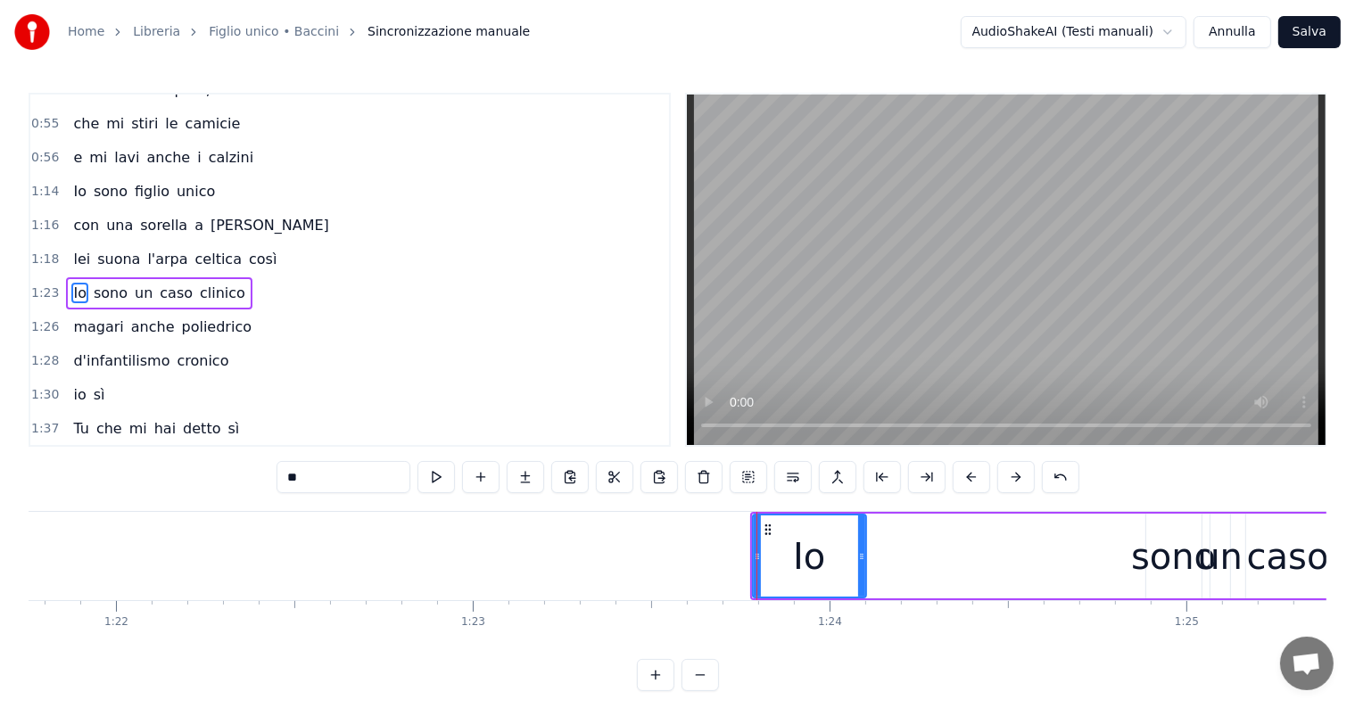
scroll to position [0, 29395]
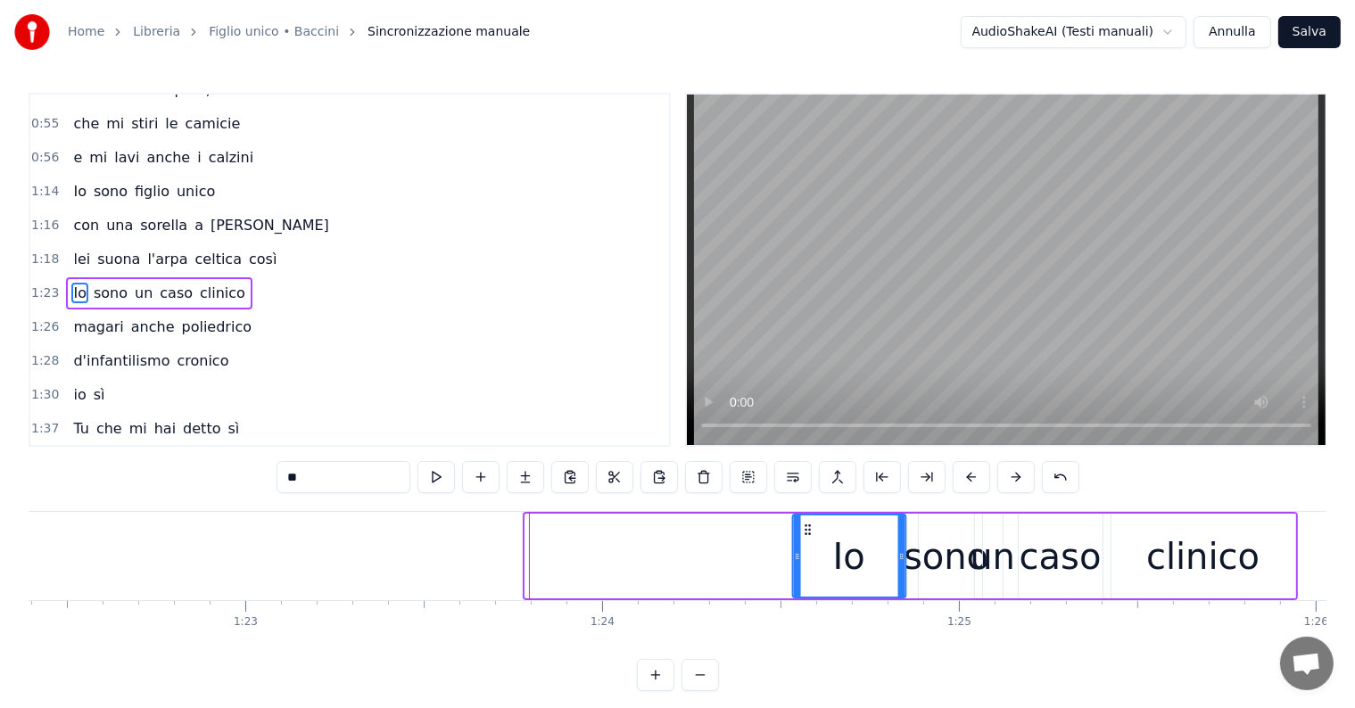
drag, startPoint x: 534, startPoint y: 524, endPoint x: 802, endPoint y: 535, distance: 267.8
click at [802, 535] on div "Io" at bounding box center [849, 556] width 111 height 81
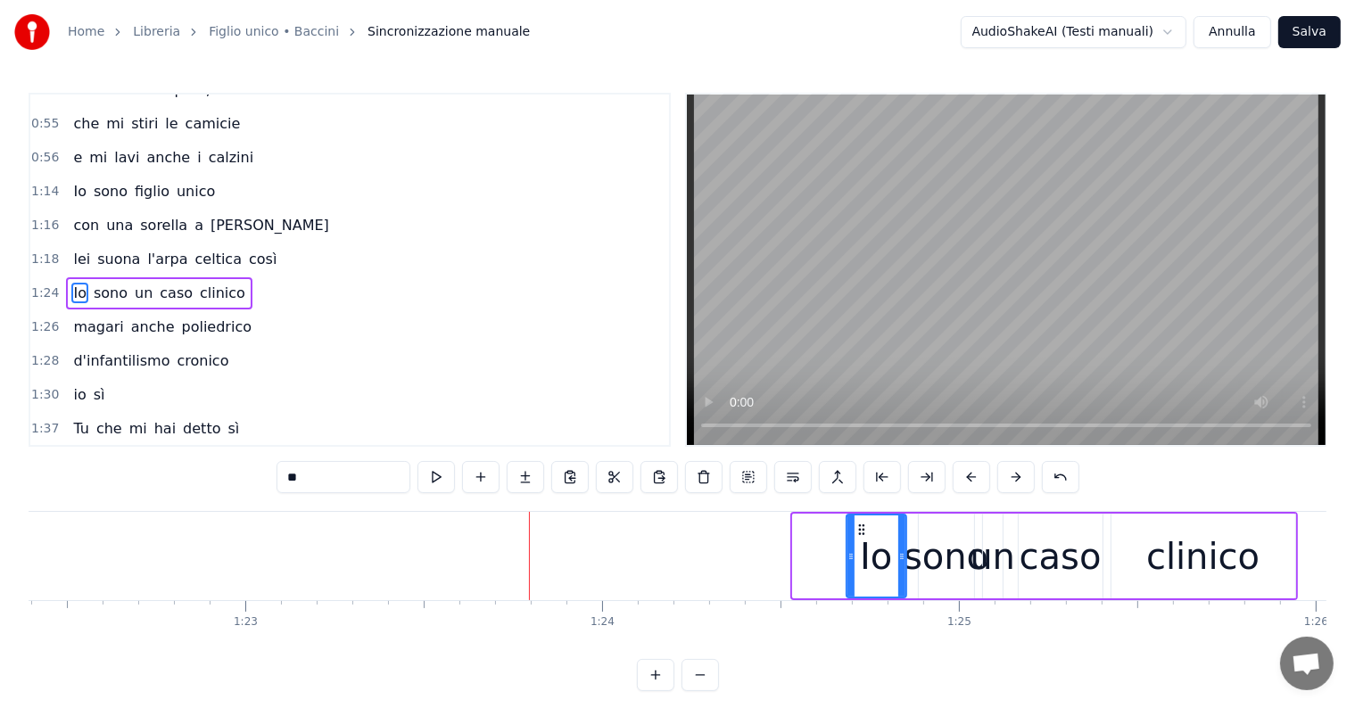
drag, startPoint x: 796, startPoint y: 553, endPoint x: 853, endPoint y: 555, distance: 57.1
click at [853, 555] on icon at bounding box center [850, 556] width 7 height 14
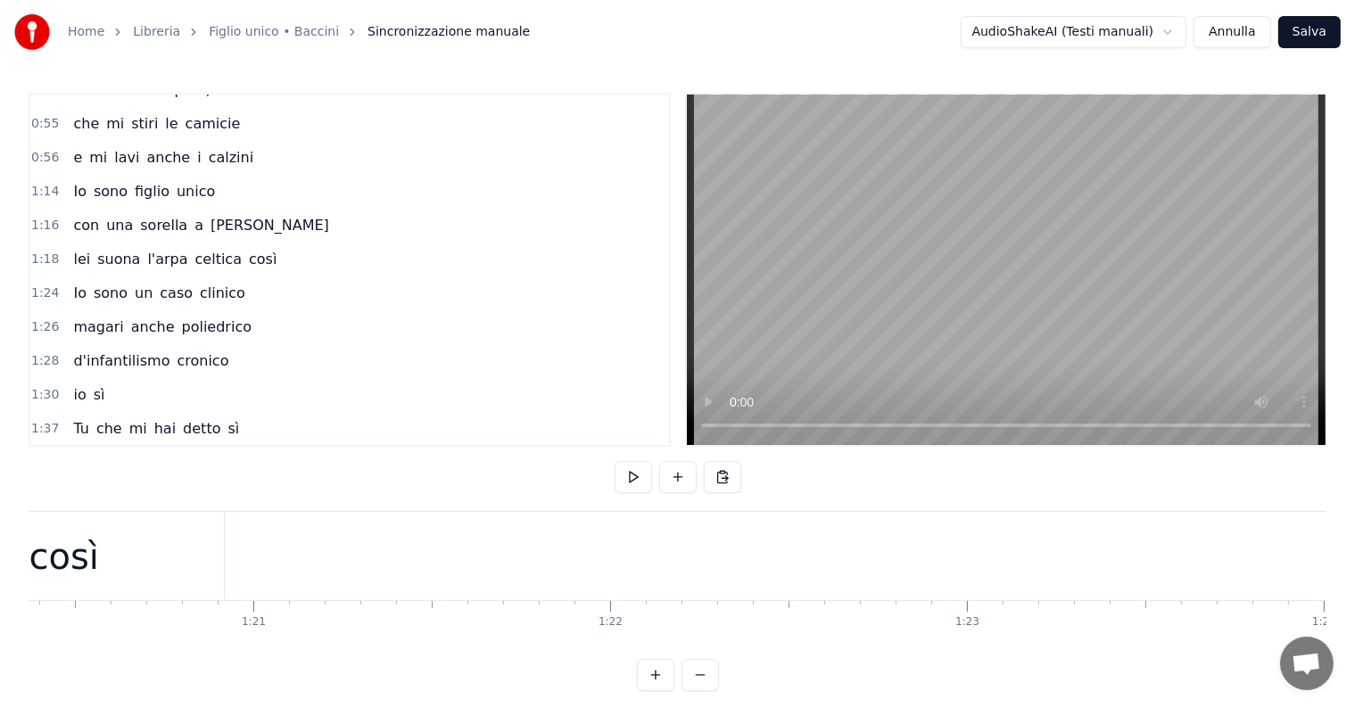
scroll to position [0, 28599]
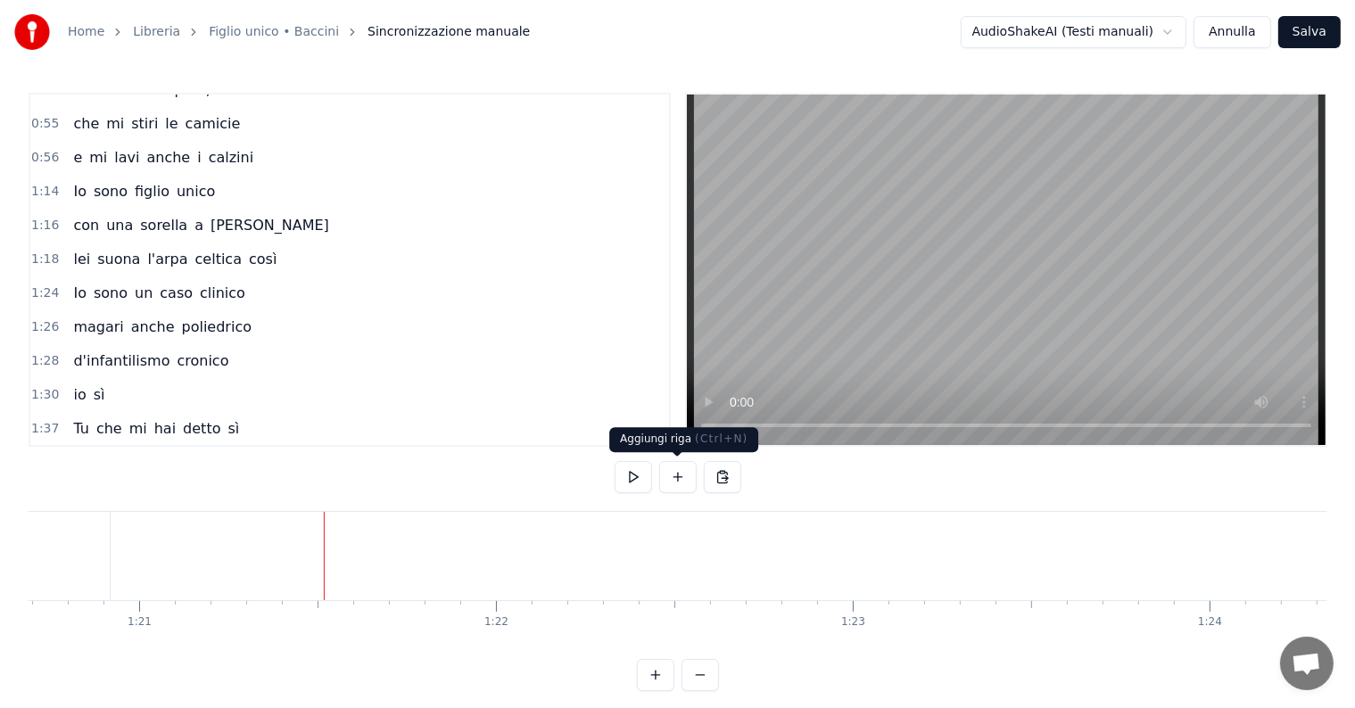
click at [678, 484] on button at bounding box center [677, 477] width 37 height 32
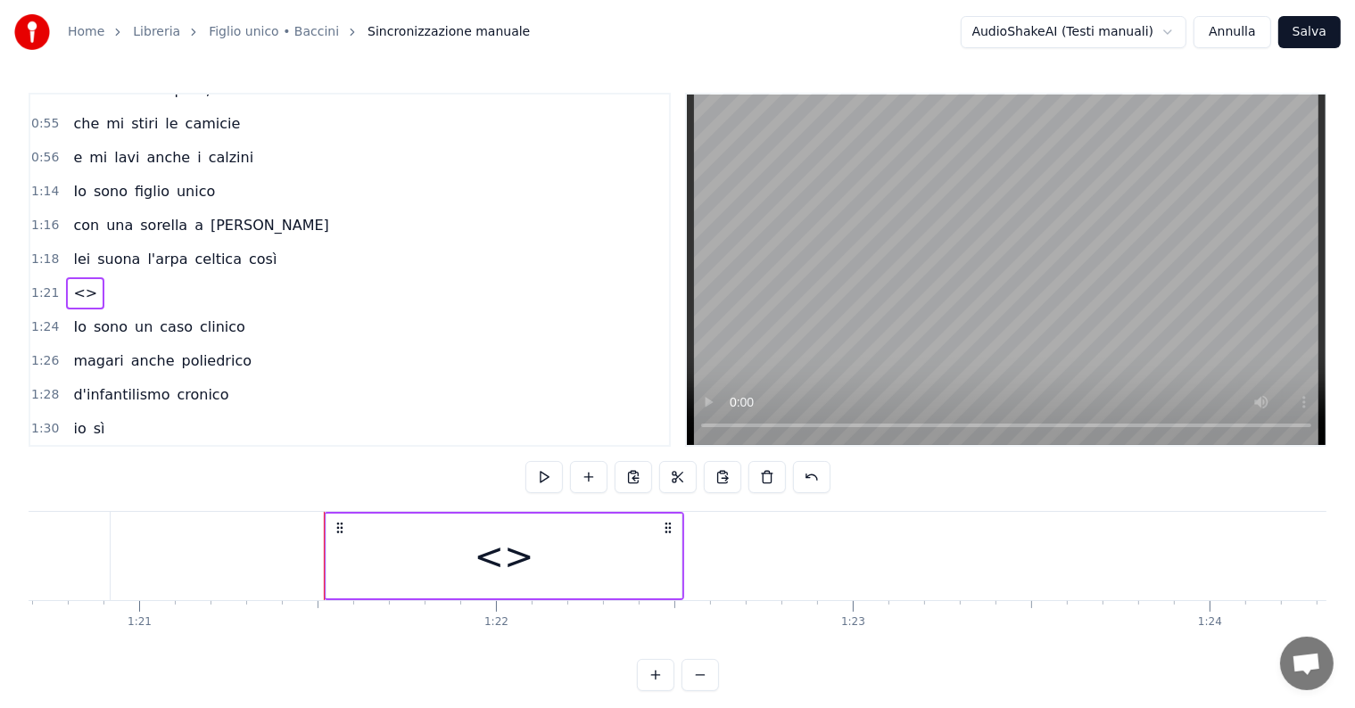
click at [481, 557] on div "<>" at bounding box center [504, 557] width 60 height 54
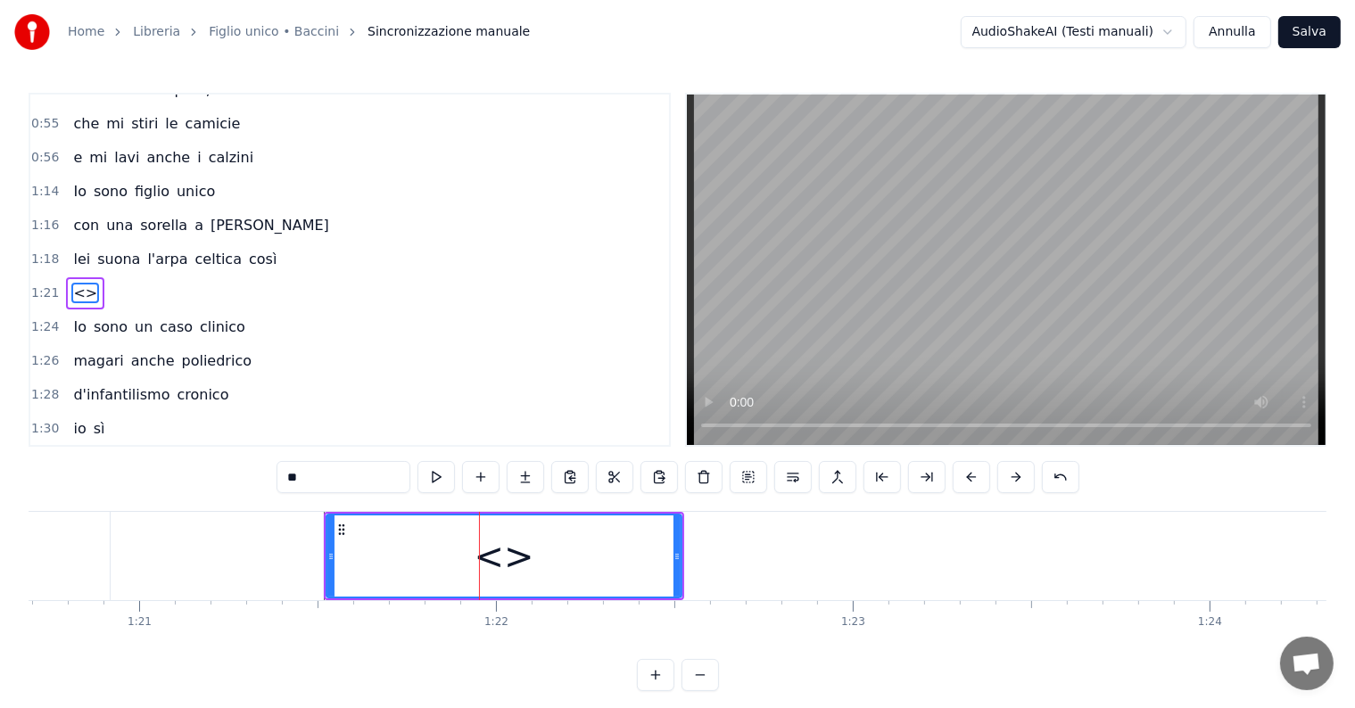
click at [363, 471] on input "**" at bounding box center [343, 477] width 134 height 32
type input "*"
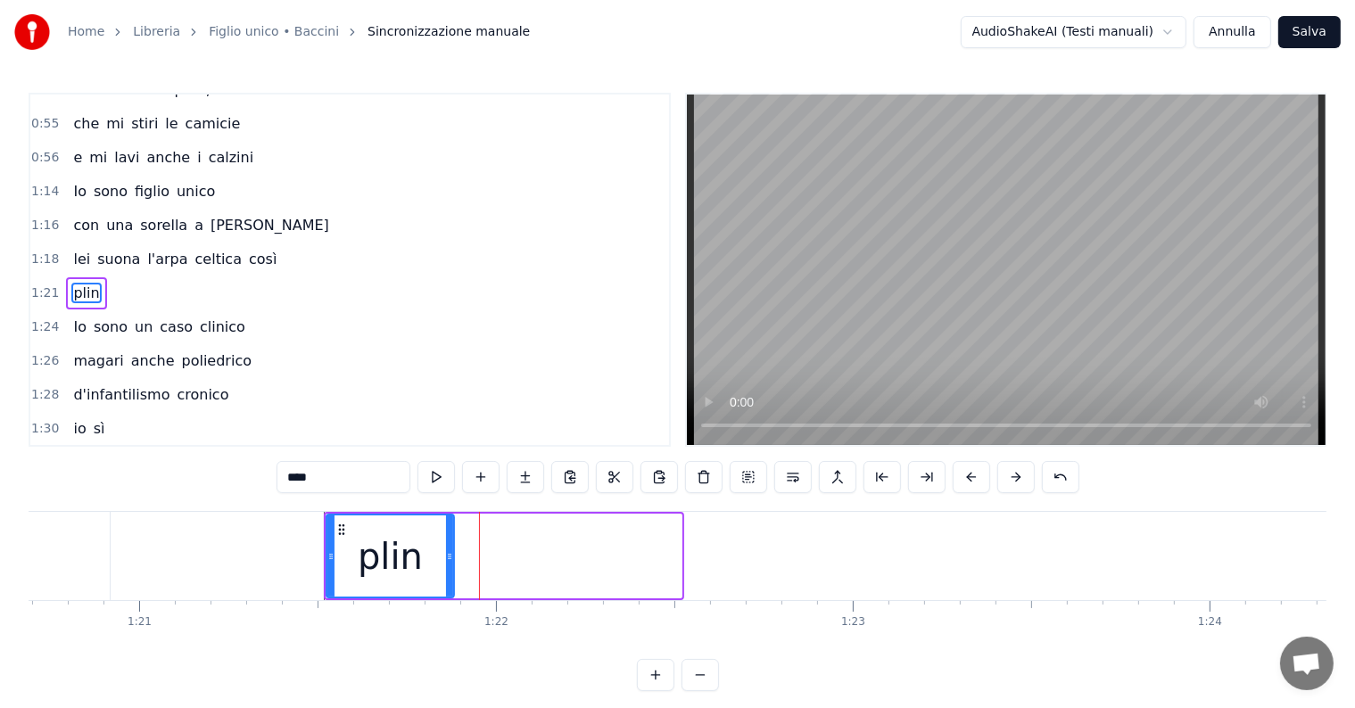
drag, startPoint x: 675, startPoint y: 556, endPoint x: 448, endPoint y: 535, distance: 228.4
click at [448, 535] on div at bounding box center [449, 556] width 7 height 81
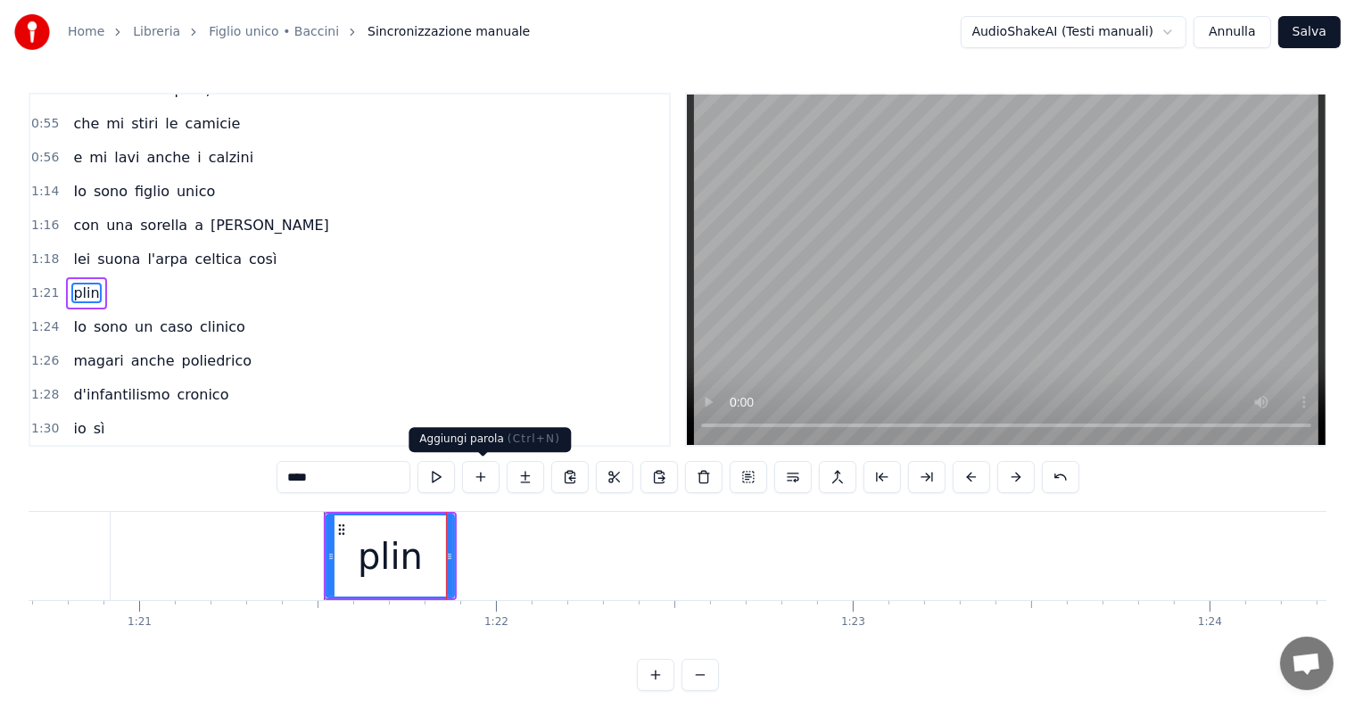
type input "****"
click at [488, 480] on button at bounding box center [480, 477] width 37 height 32
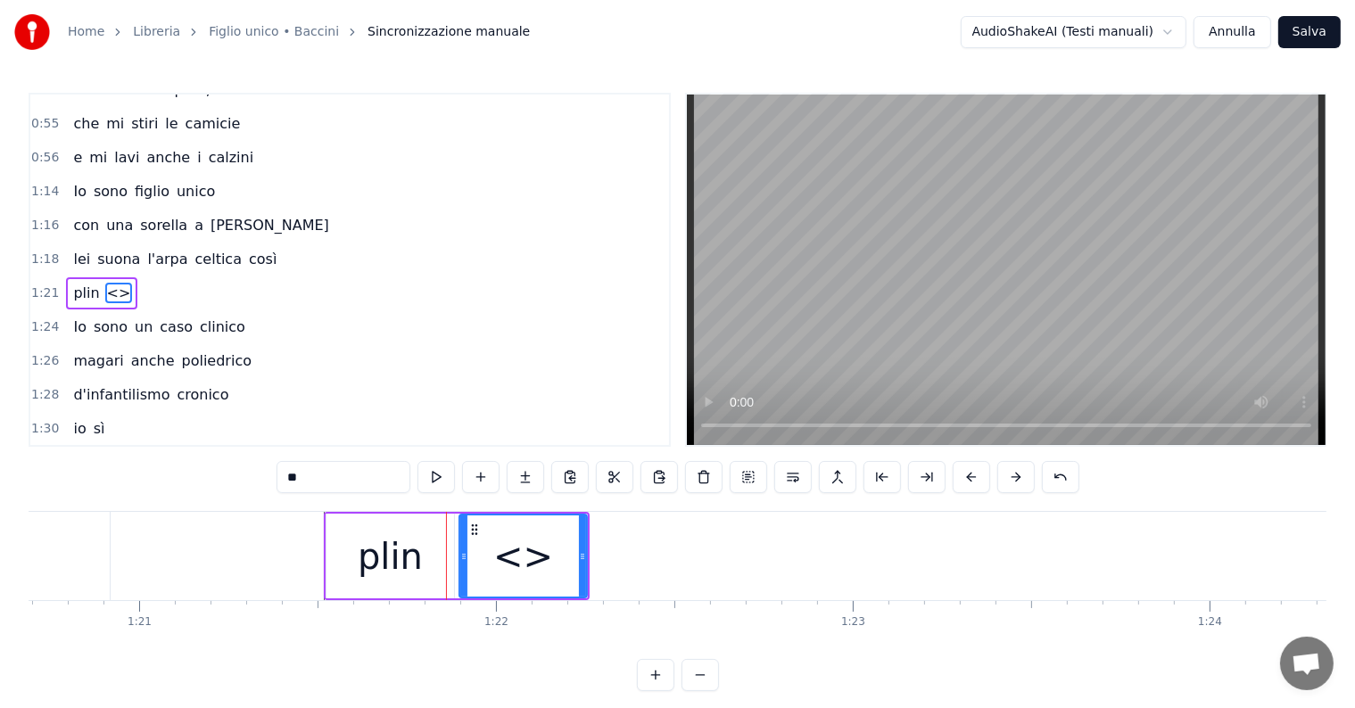
click at [351, 482] on input "**" at bounding box center [343, 477] width 134 height 32
type input "*"
type input "****"
click at [221, 475] on div "0:08 Io sono figlio unico 0:10 e odio la domenica 0:12 suonicchio la melodica c…" at bounding box center [678, 392] width 1298 height 598
click at [478, 483] on button at bounding box center [480, 477] width 37 height 32
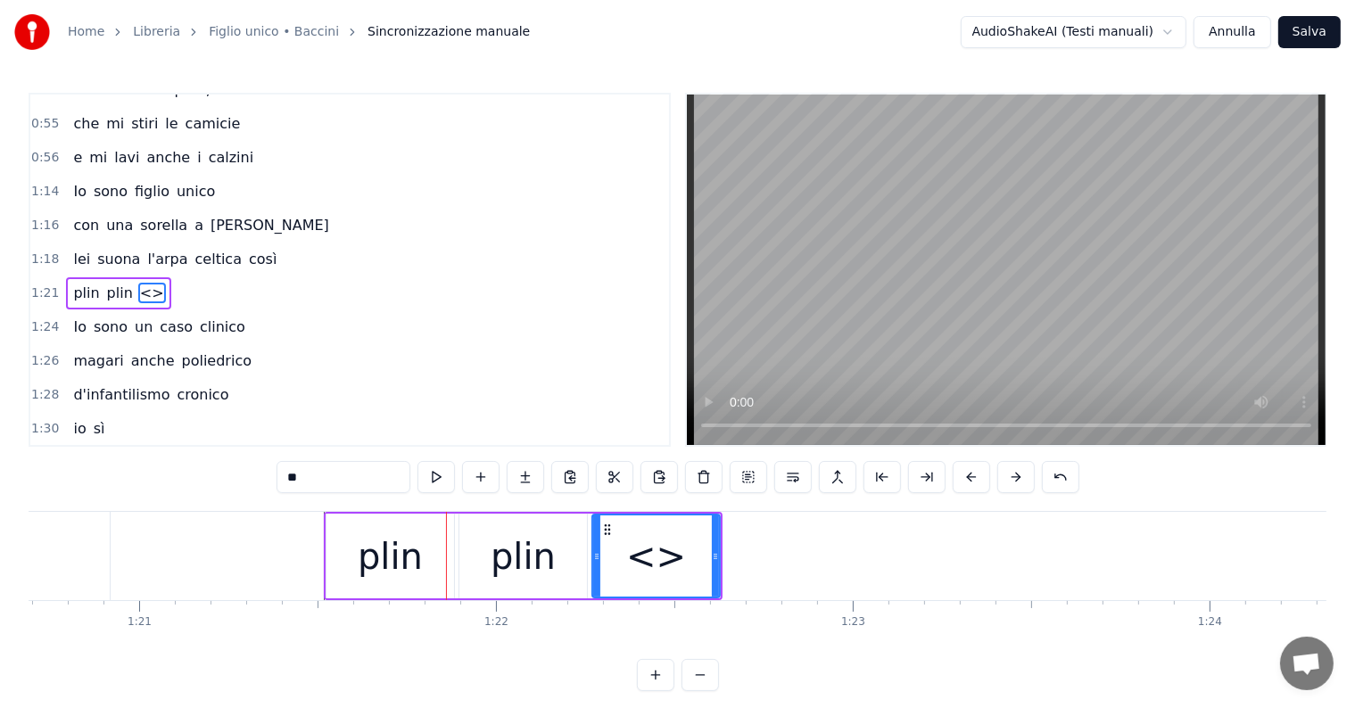
click at [352, 471] on input "**" at bounding box center [343, 477] width 134 height 32
type input "*"
click at [235, 500] on div "0:08 Io sono figlio unico 0:10 e odio la domenica 0:12 suonicchio la melodica c…" at bounding box center [678, 392] width 1298 height 598
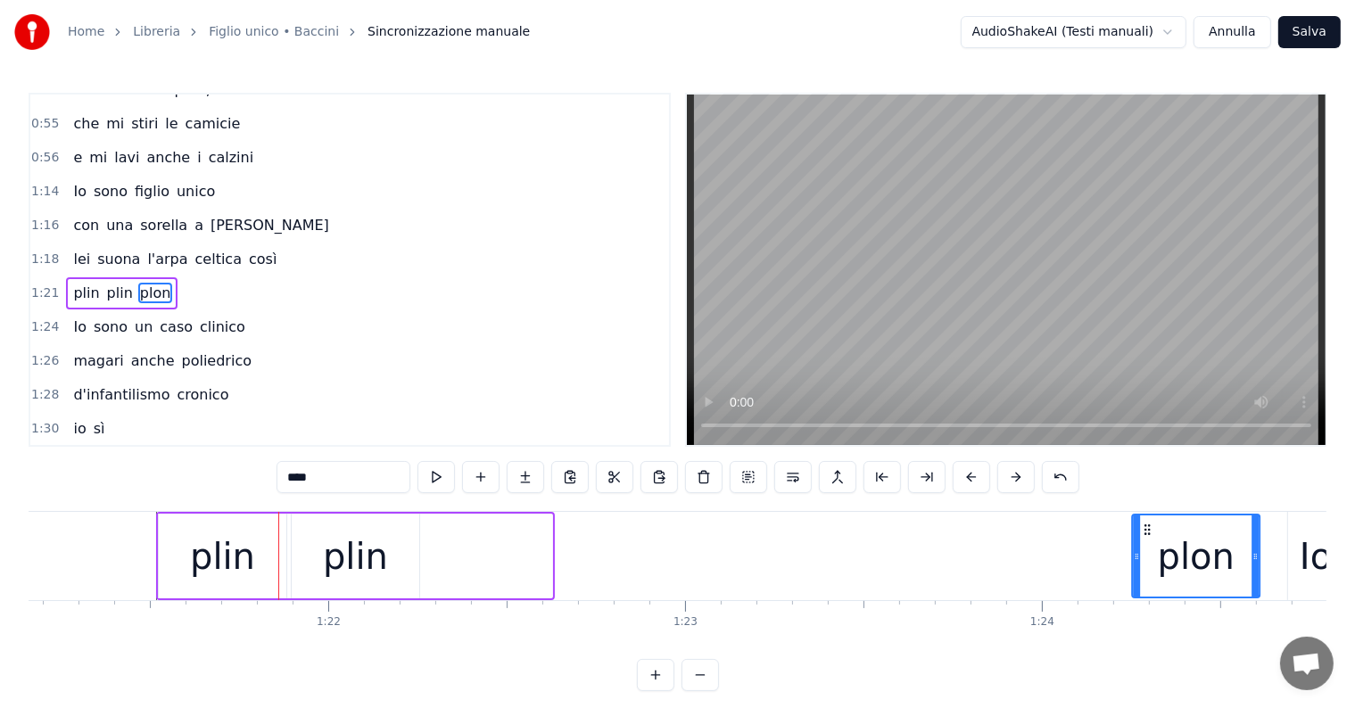
scroll to position [0, 28958]
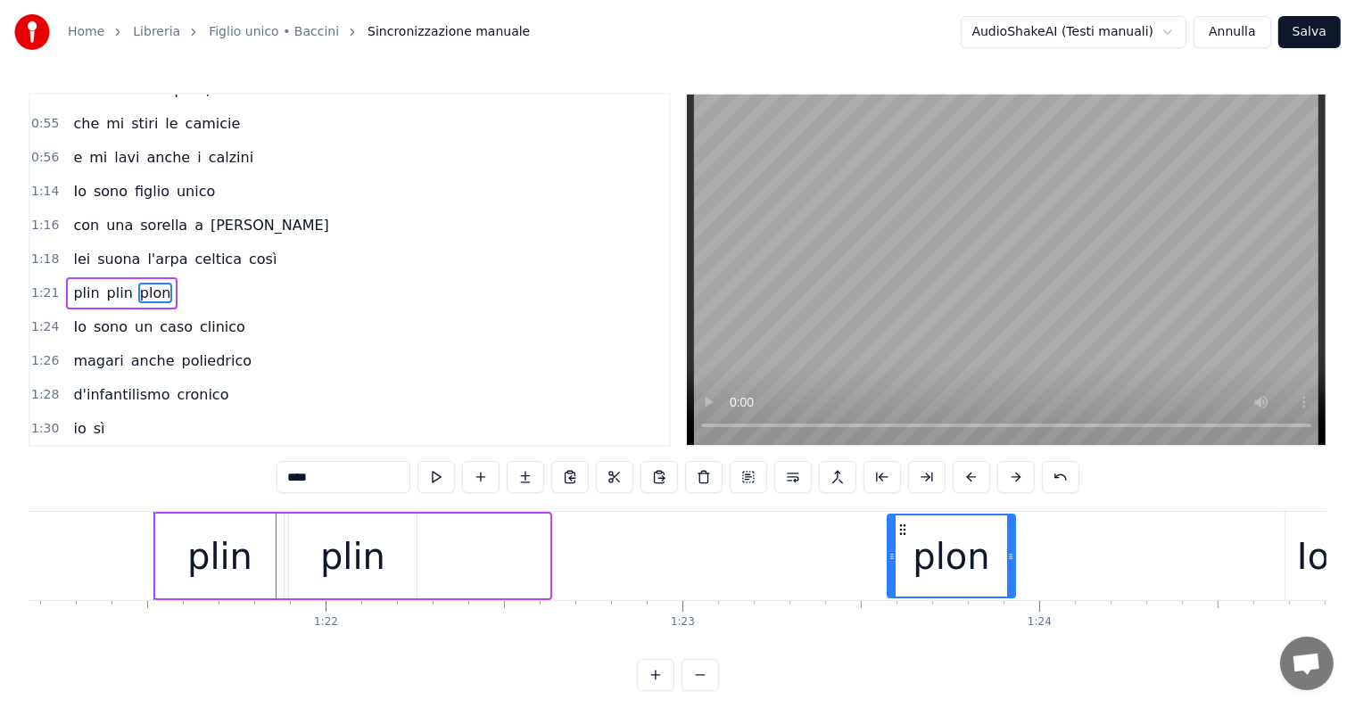
drag, startPoint x: 609, startPoint y: 526, endPoint x: 904, endPoint y: 536, distance: 295.4
click at [904, 536] on div "plon" at bounding box center [951, 556] width 126 height 81
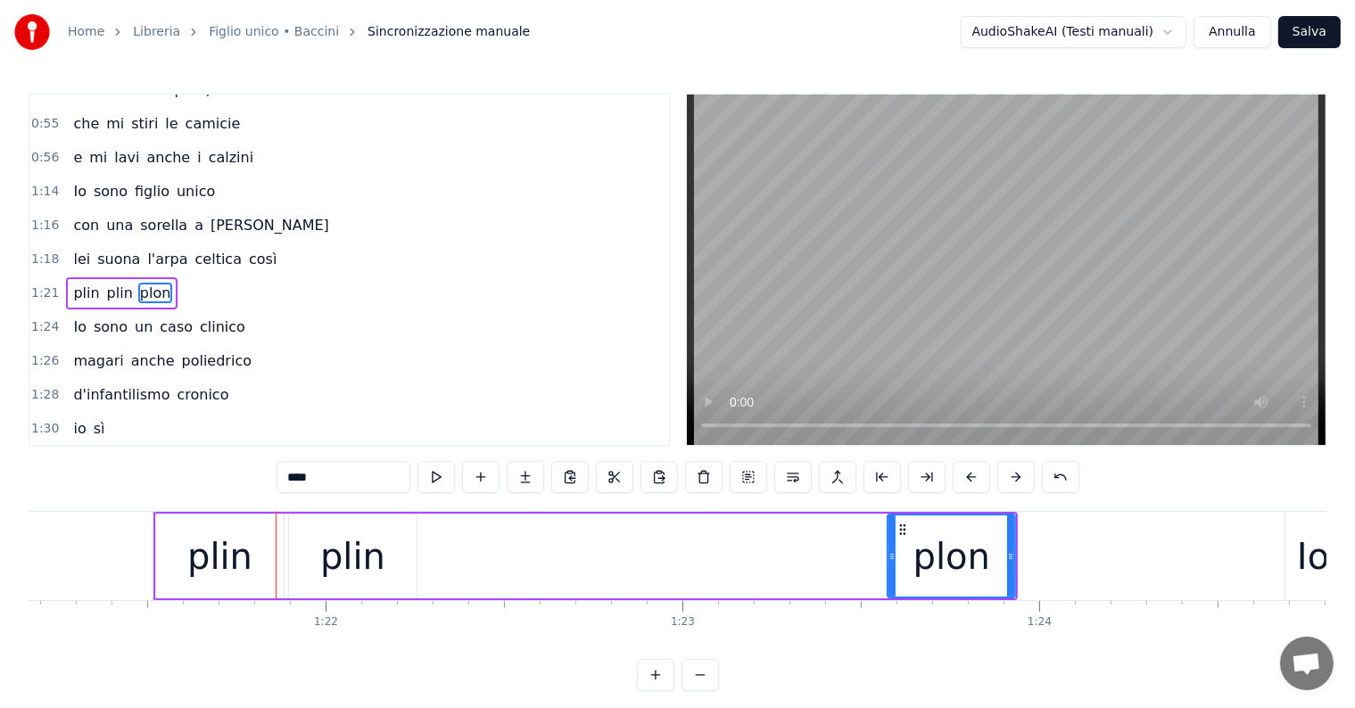
click at [326, 577] on div "plin" at bounding box center [352, 557] width 65 height 54
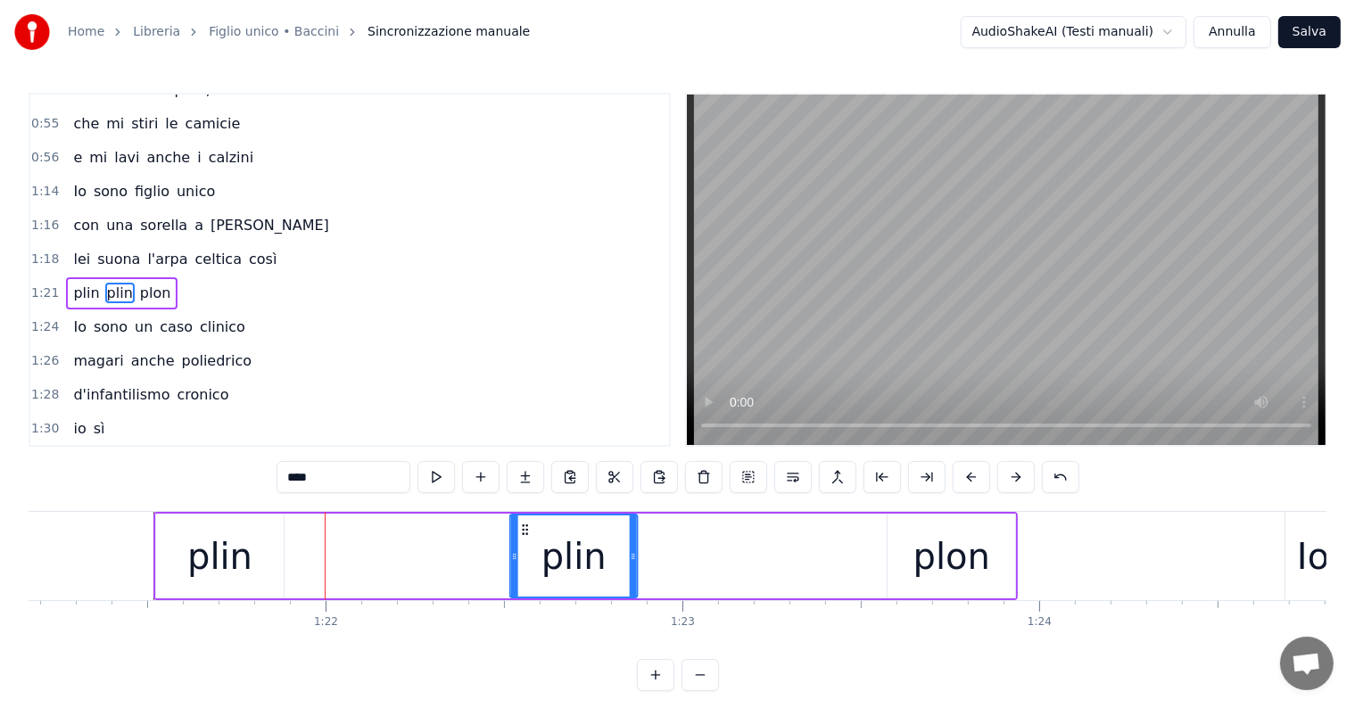
drag, startPoint x: 301, startPoint y: 524, endPoint x: 523, endPoint y: 530, distance: 221.3
click at [523, 530] on icon at bounding box center [525, 530] width 14 height 14
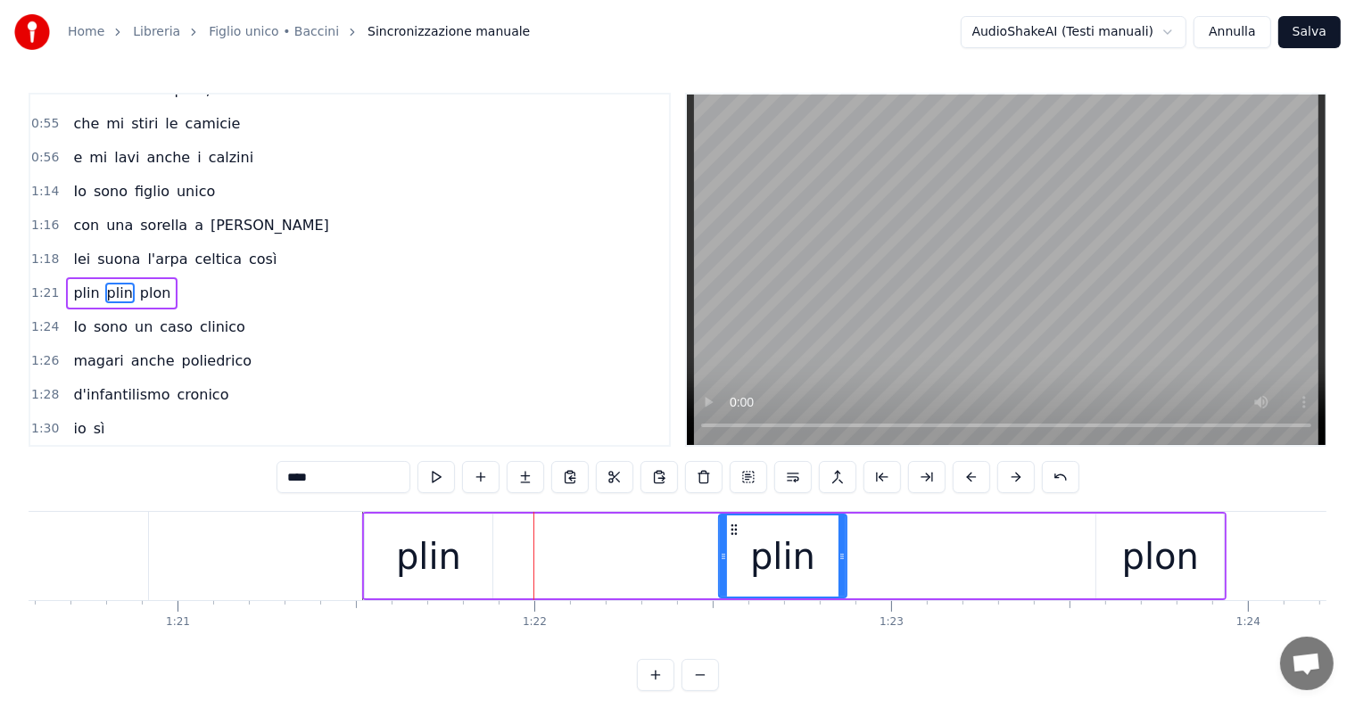
scroll to position [0, 28484]
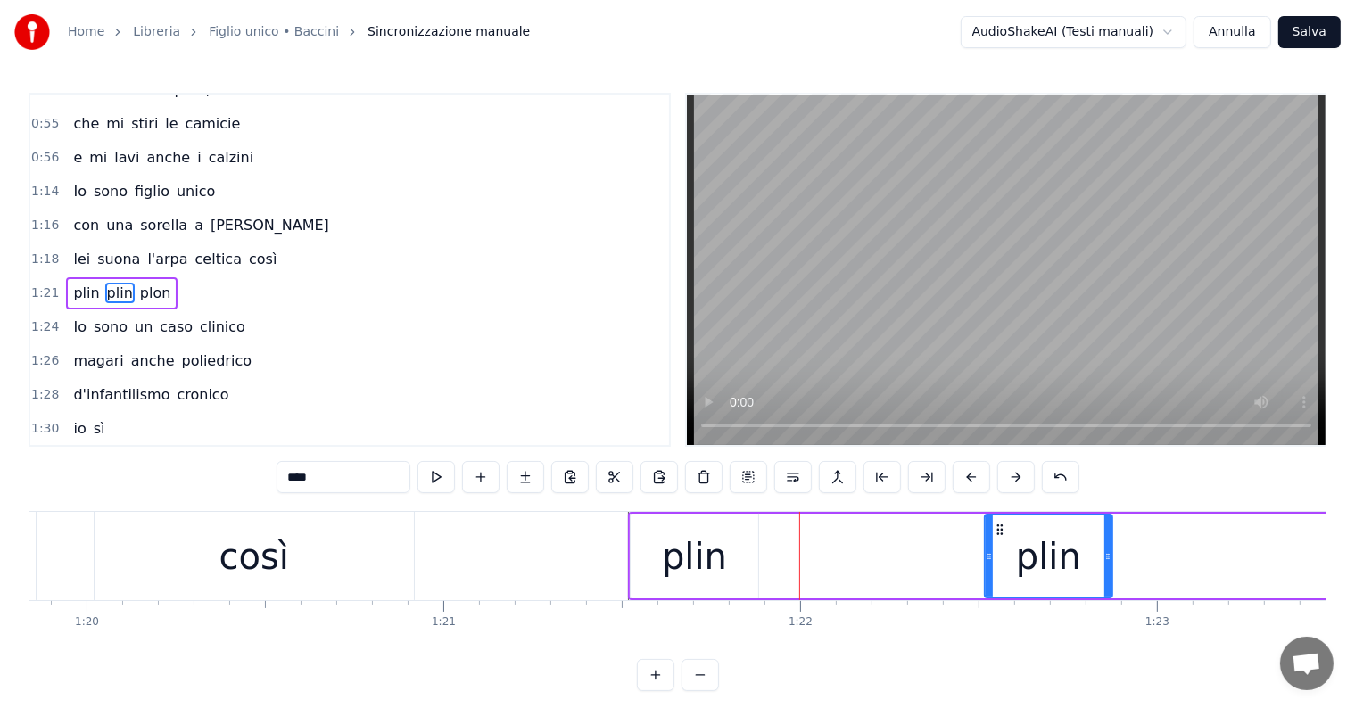
click at [181, 531] on div "così" at bounding box center [254, 556] width 319 height 88
type input "****"
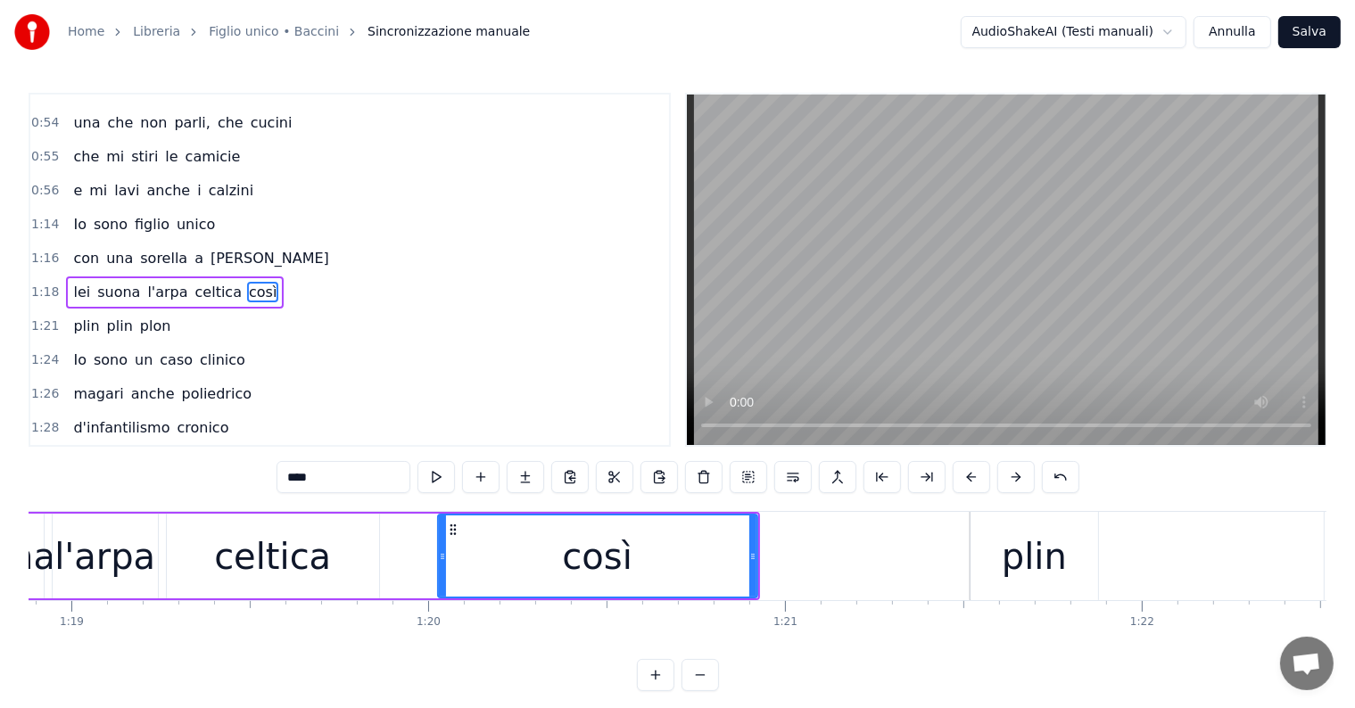
scroll to position [0, 27839]
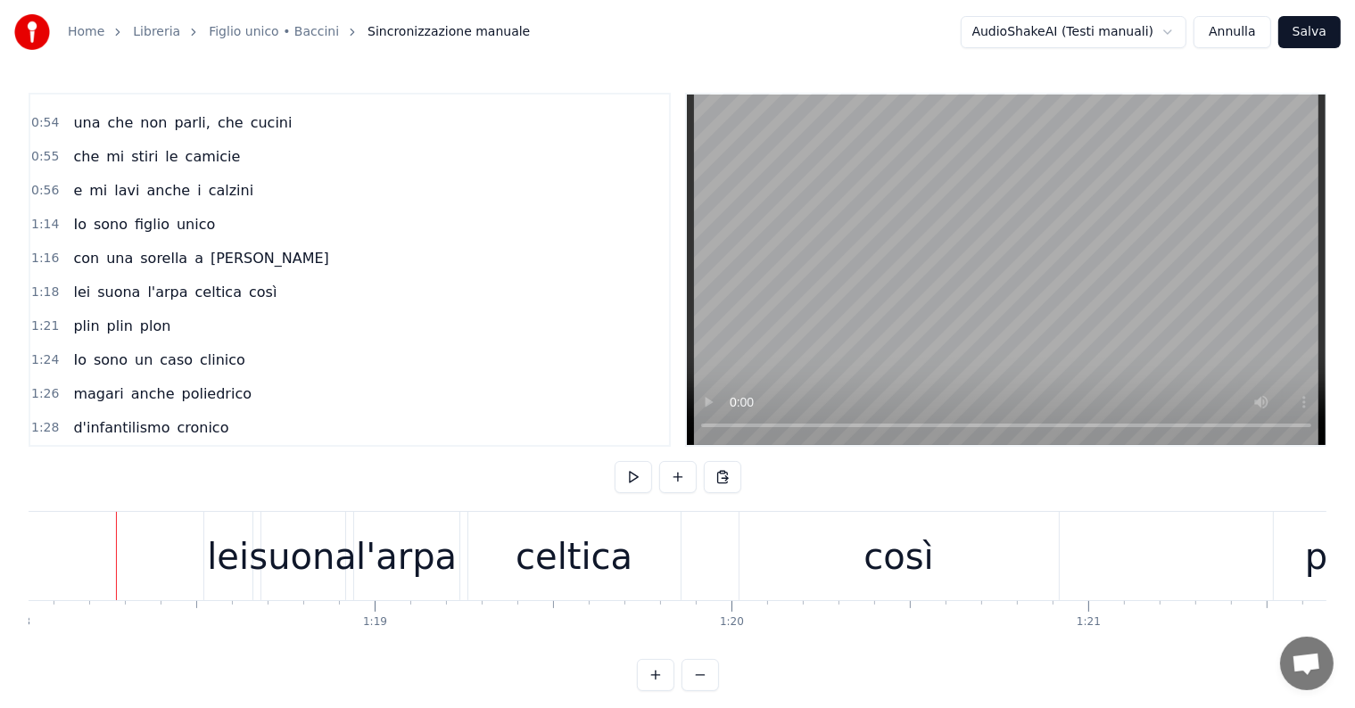
scroll to position [0, 27836]
click at [901, 574] on div "così" at bounding box center [901, 557] width 70 height 54
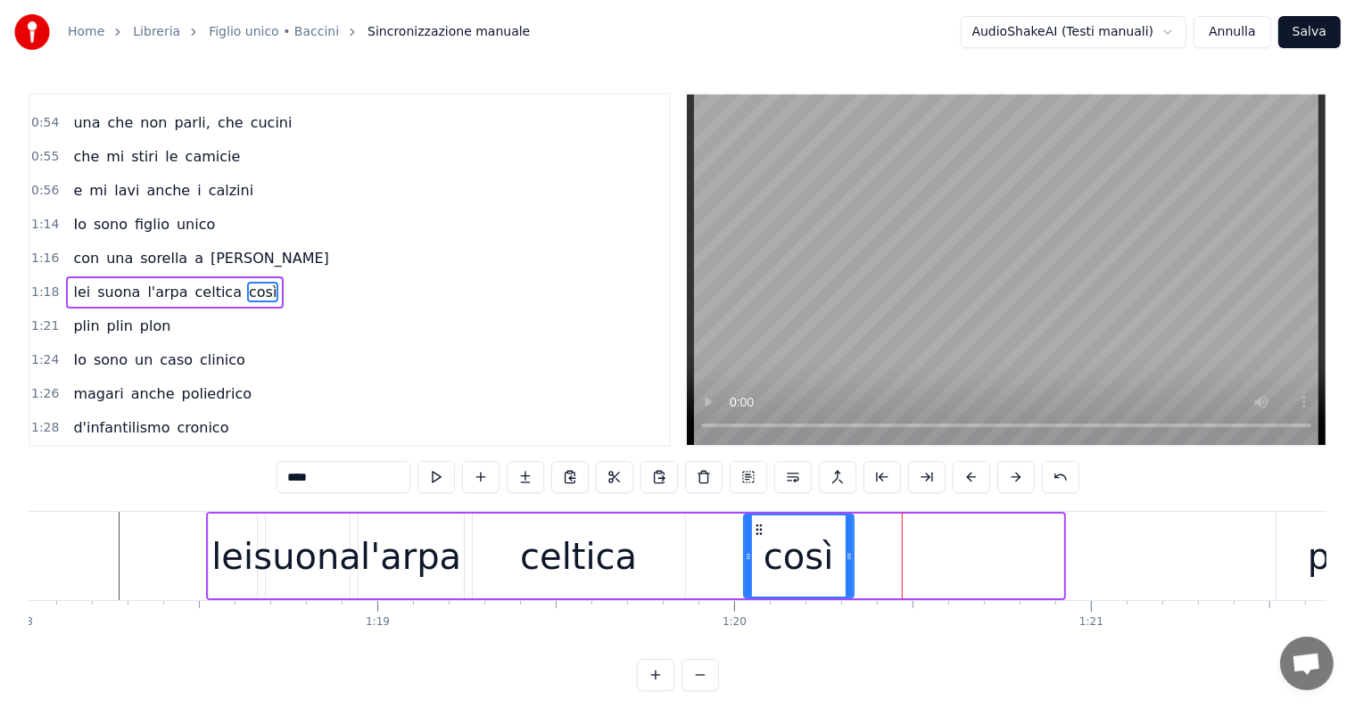
drag, startPoint x: 1061, startPoint y: 549, endPoint x: 851, endPoint y: 557, distance: 209.8
click at [851, 557] on icon at bounding box center [849, 556] width 7 height 14
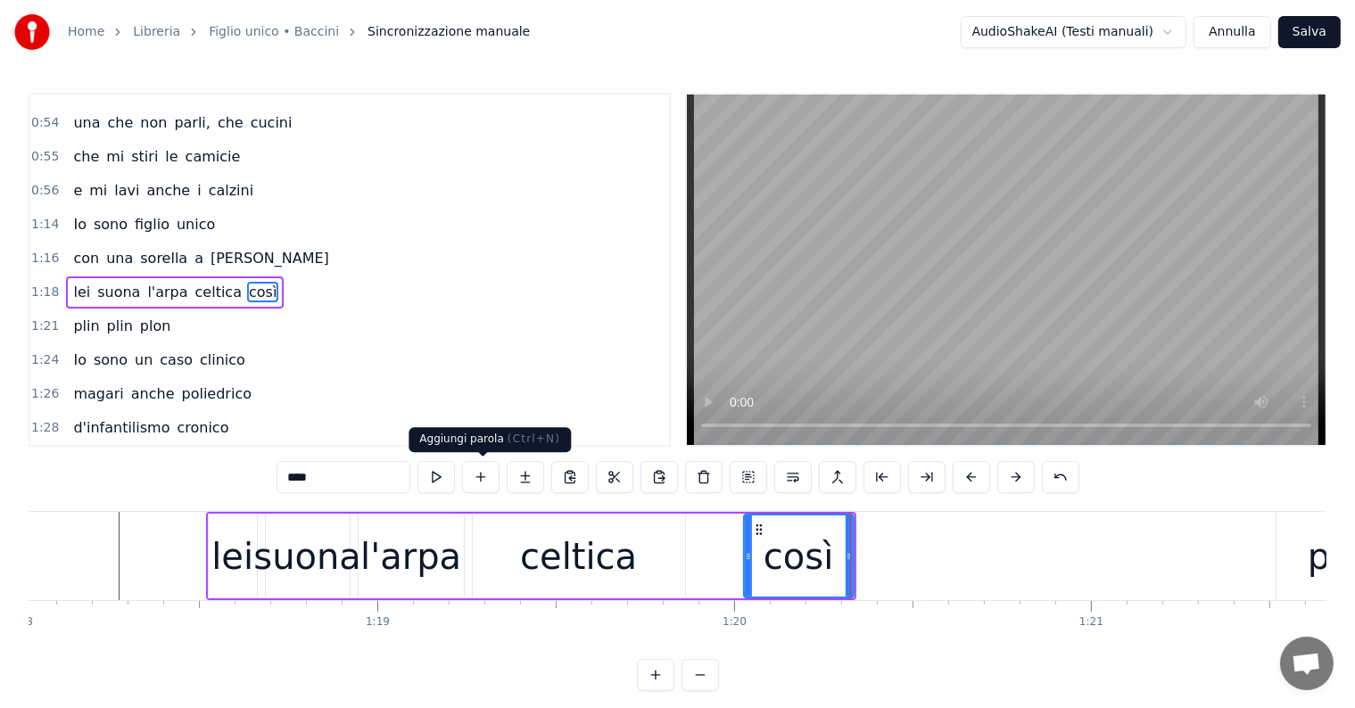
click at [490, 475] on button at bounding box center [480, 477] width 37 height 32
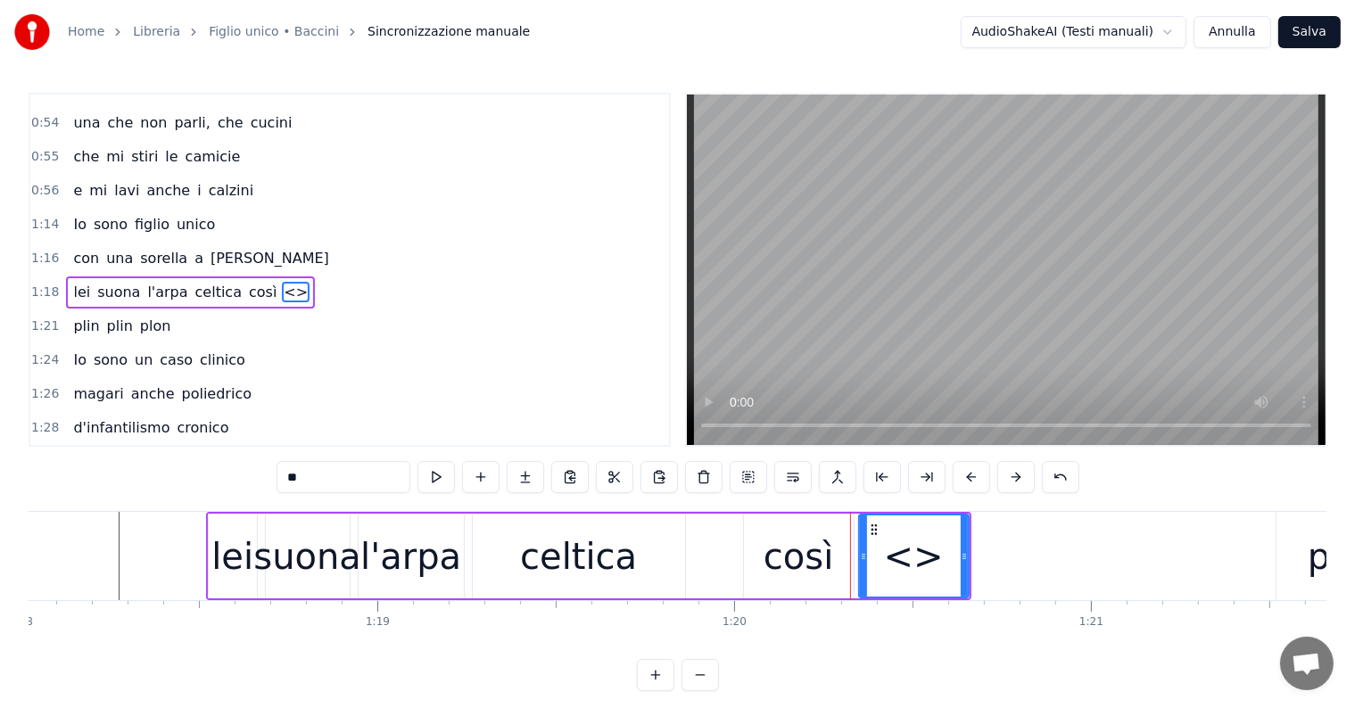
click at [321, 478] on input "**" at bounding box center [343, 477] width 134 height 32
type input "*"
type input "****"
drag, startPoint x: 874, startPoint y: 528, endPoint x: 906, endPoint y: 525, distance: 32.2
click at [906, 525] on icon at bounding box center [906, 530] width 14 height 14
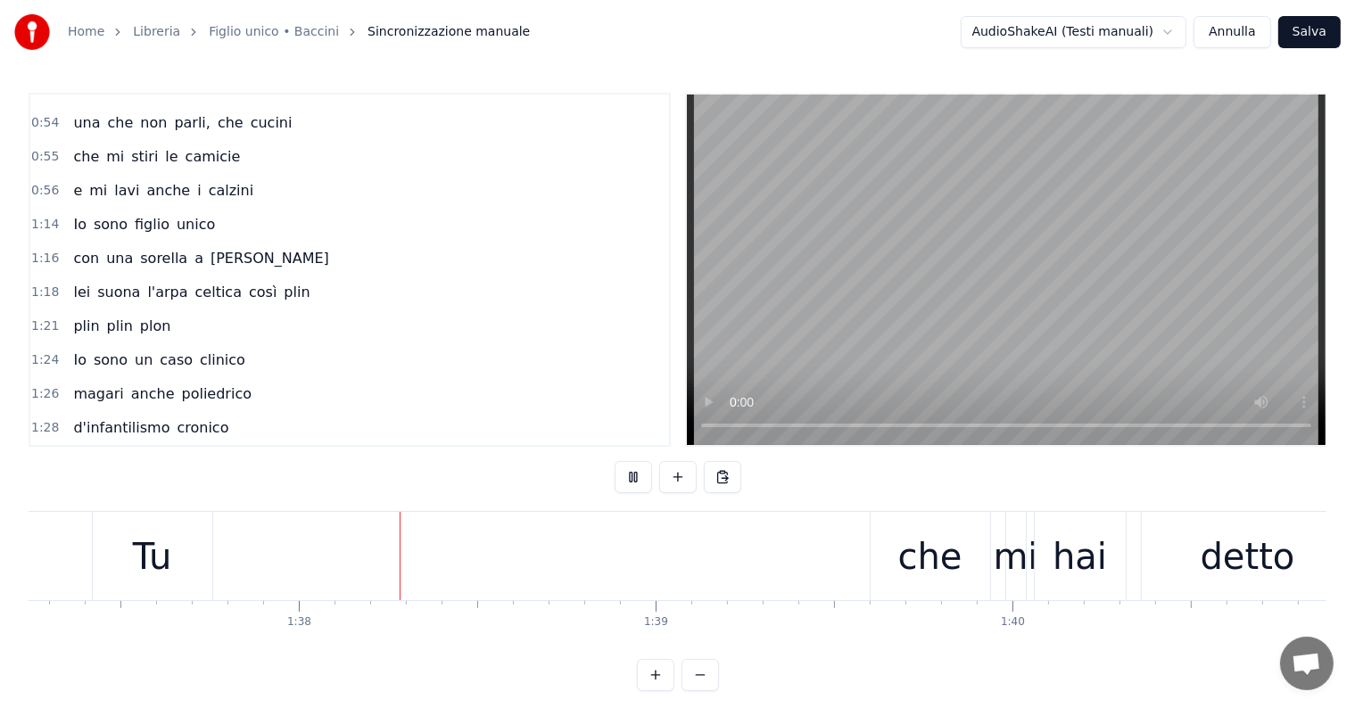
scroll to position [0, 34700]
click at [410, 555] on div "Tu che mi hai detto sì" at bounding box center [855, 556] width 1538 height 88
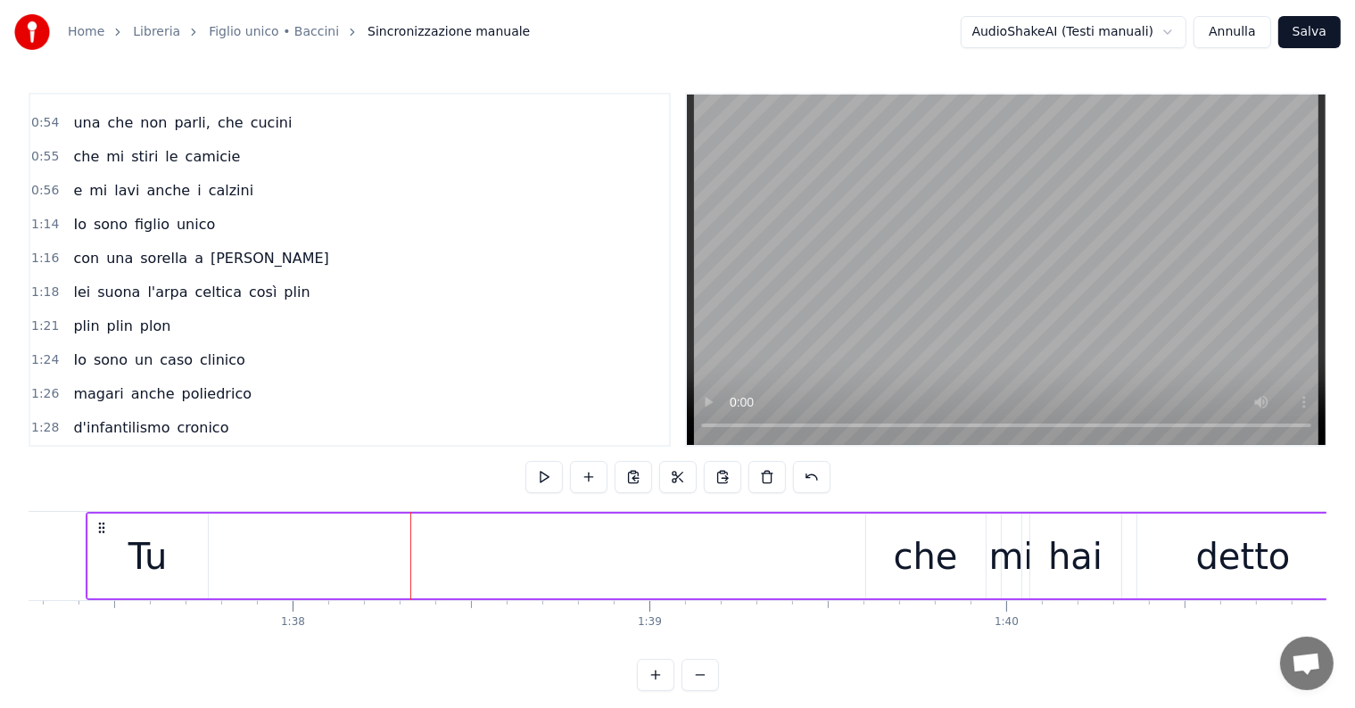
click at [424, 556] on div "Tu che mi hai detto sì" at bounding box center [855, 556] width 1538 height 88
click at [598, 476] on button at bounding box center [588, 477] width 37 height 32
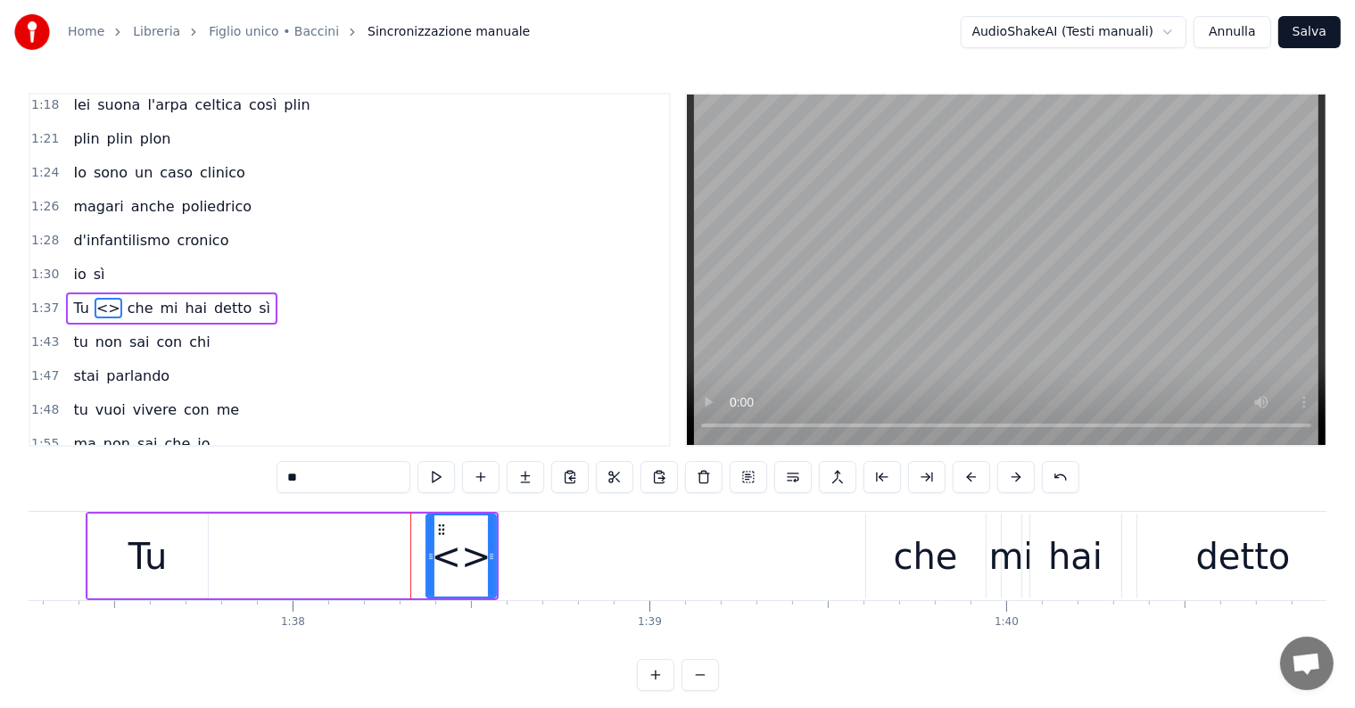
scroll to position [694, 0]
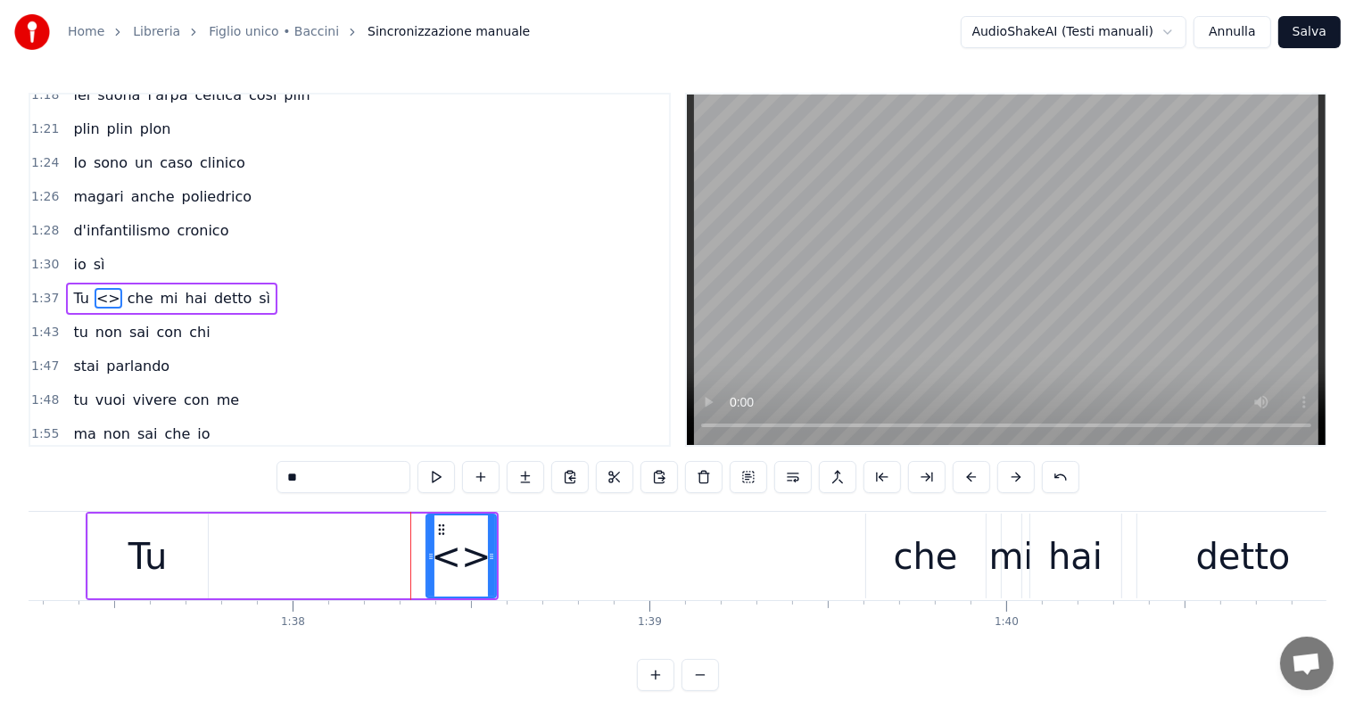
click at [333, 474] on input "**" at bounding box center [343, 477] width 134 height 32
type input "*"
type input "**"
click at [230, 474] on div "0:08 Io sono figlio unico 0:10 e odio la domenica 0:12 suonicchio la melodica c…" at bounding box center [678, 392] width 1298 height 598
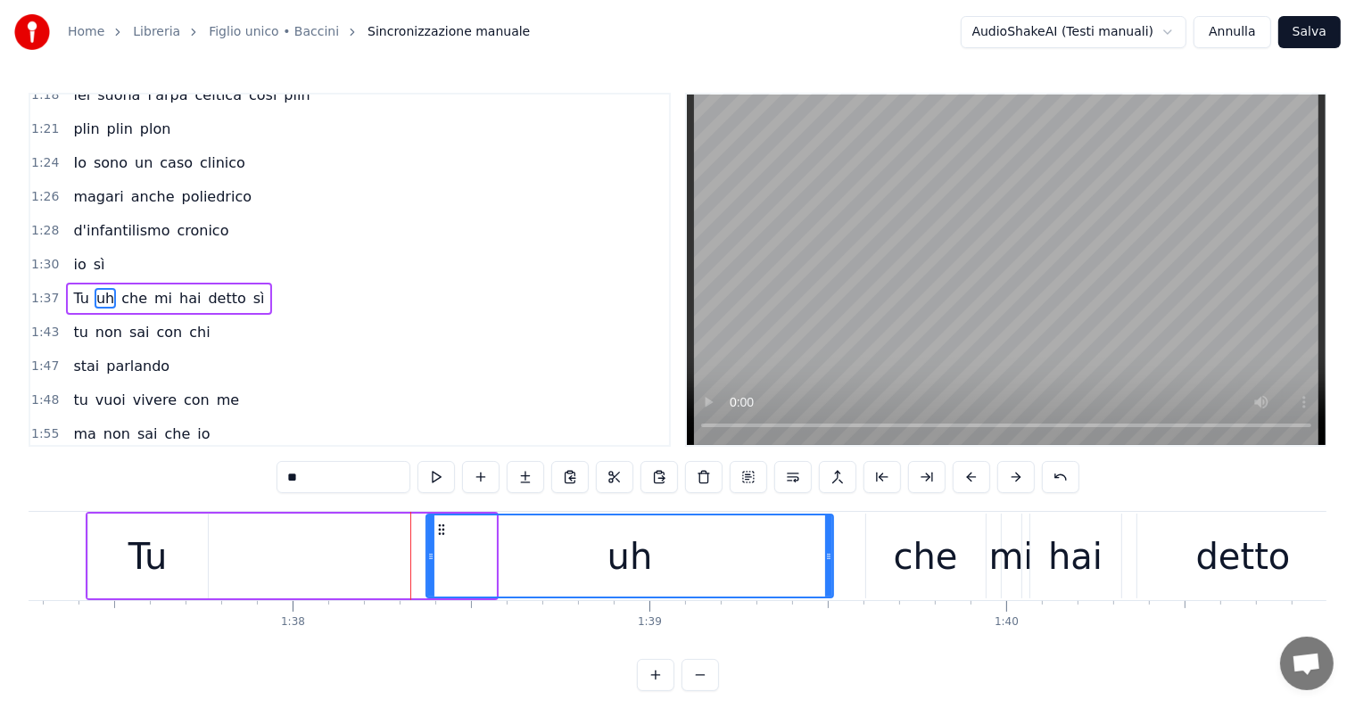
drag, startPoint x: 494, startPoint y: 556, endPoint x: 831, endPoint y: 552, distance: 337.2
click at [831, 552] on icon at bounding box center [828, 556] width 7 height 14
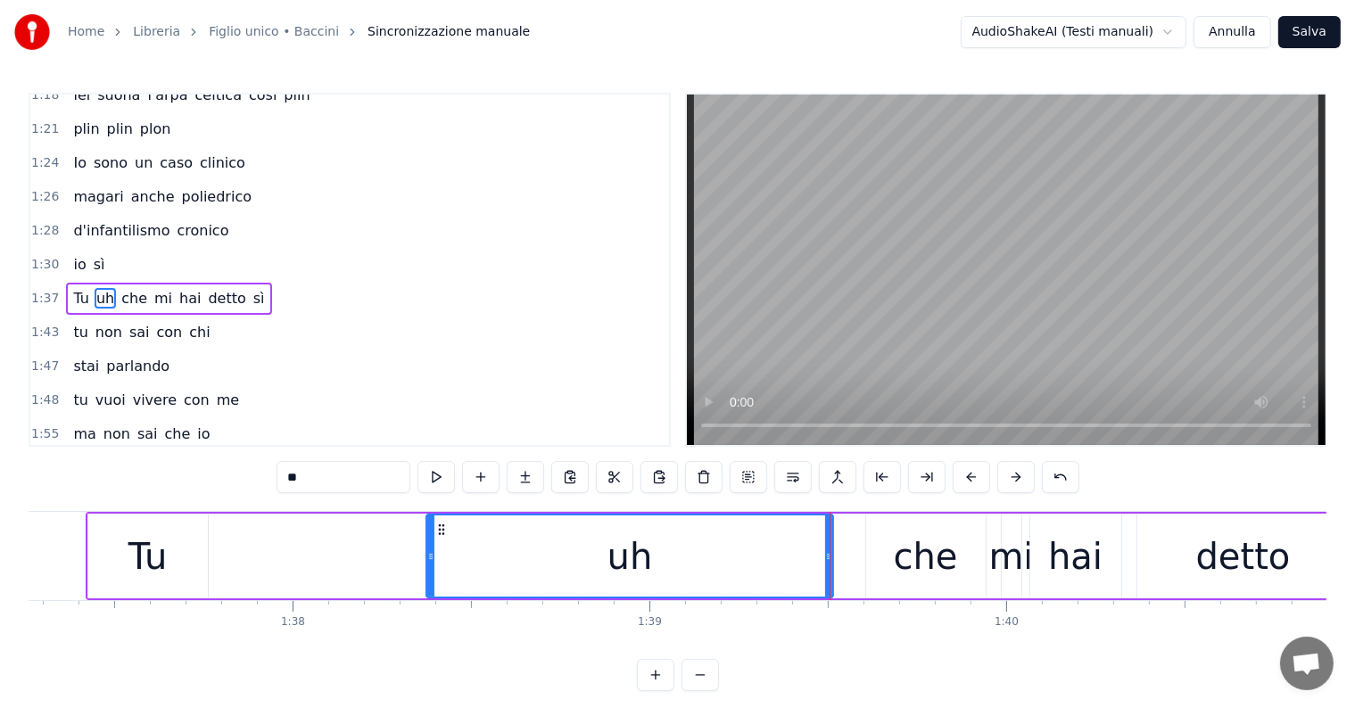
click at [300, 567] on div "Tu uh che mi hai detto sì" at bounding box center [855, 556] width 1538 height 88
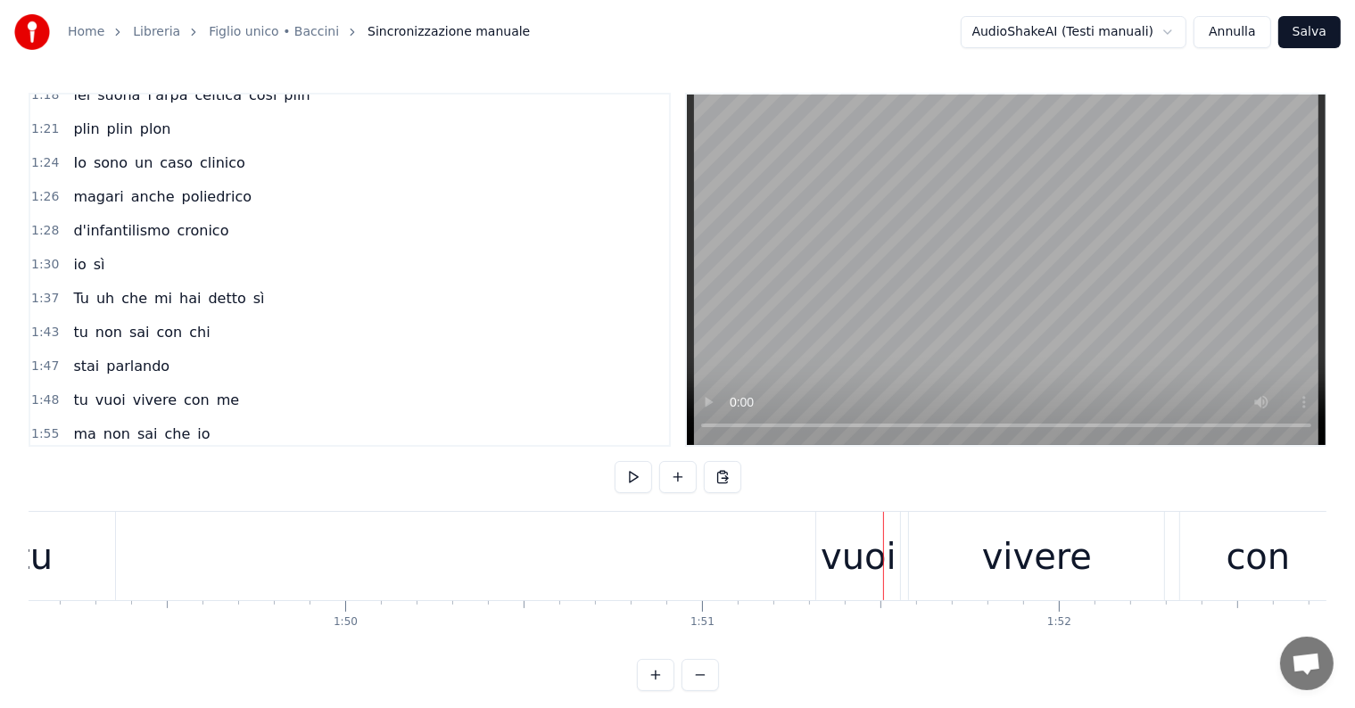
scroll to position [0, 38814]
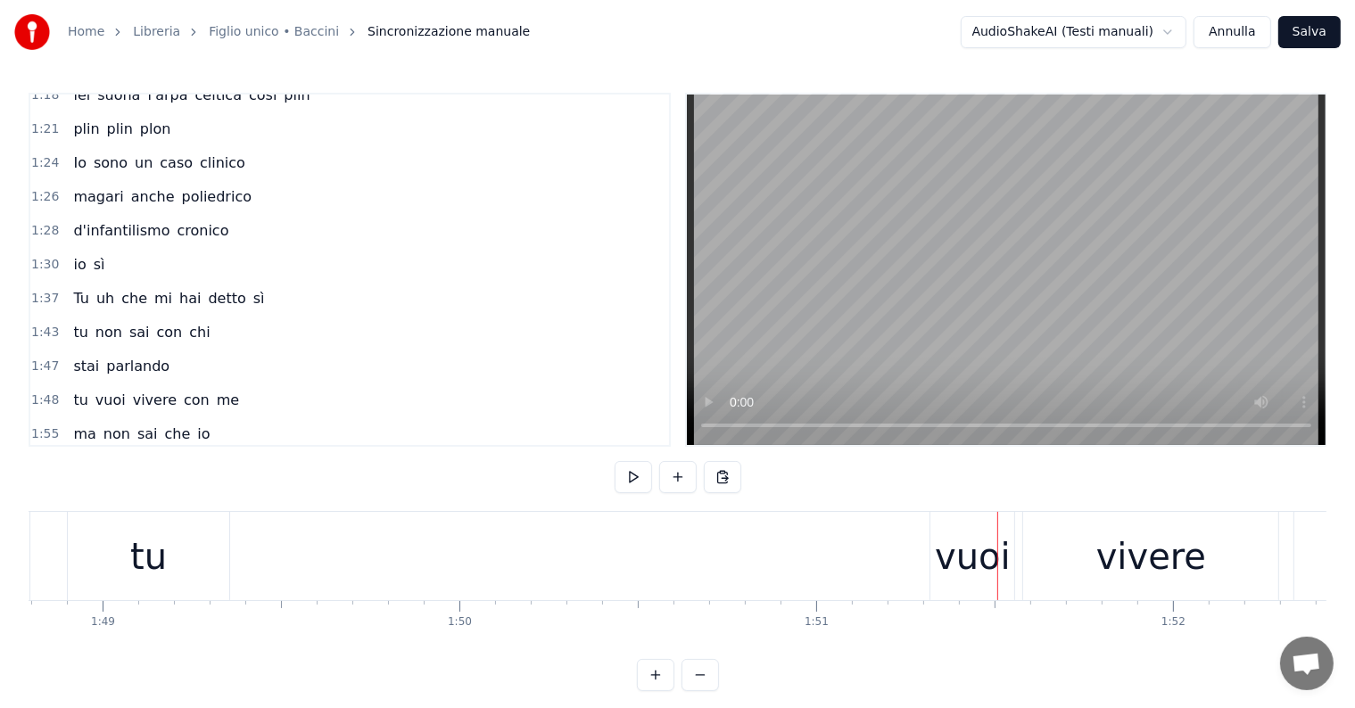
click at [686, 553] on div "tu vuoi vivere con me" at bounding box center [1196, 556] width 2258 height 88
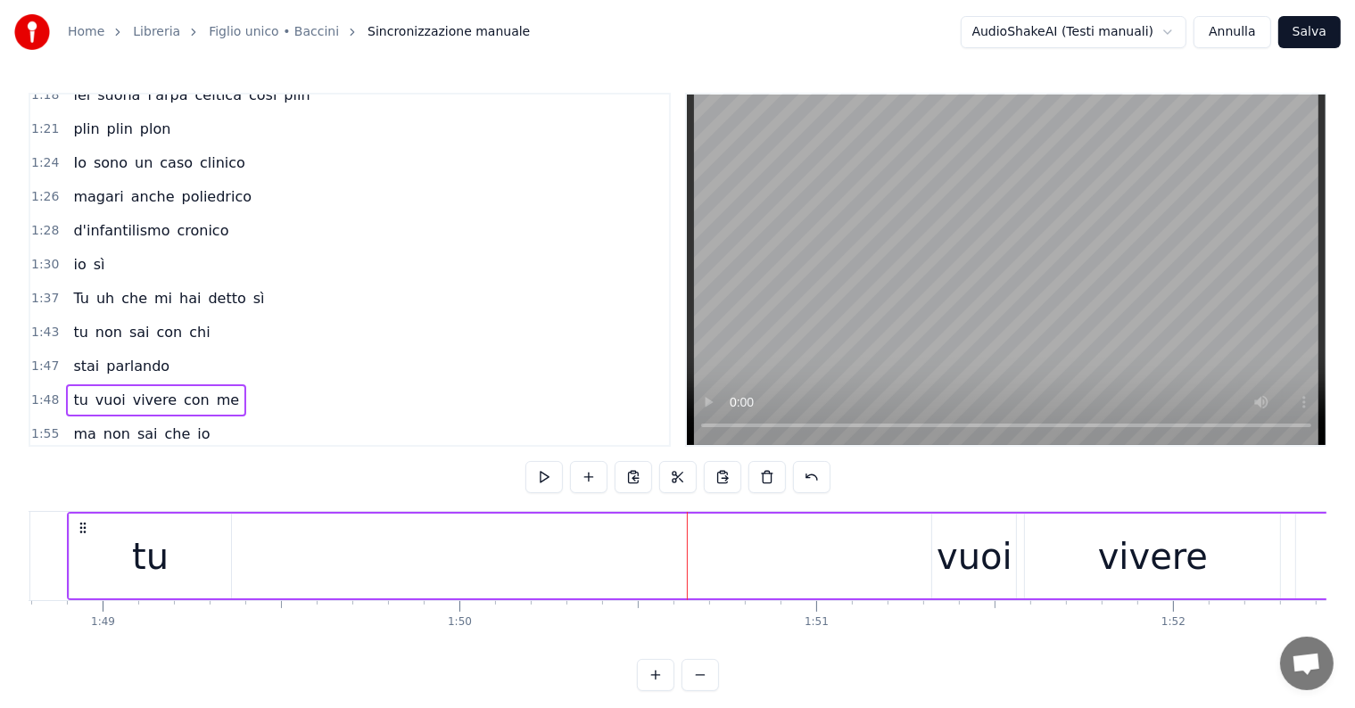
click at [485, 557] on div "tu vuoi vivere con me" at bounding box center [1196, 556] width 2258 height 88
click at [592, 483] on button at bounding box center [588, 477] width 37 height 32
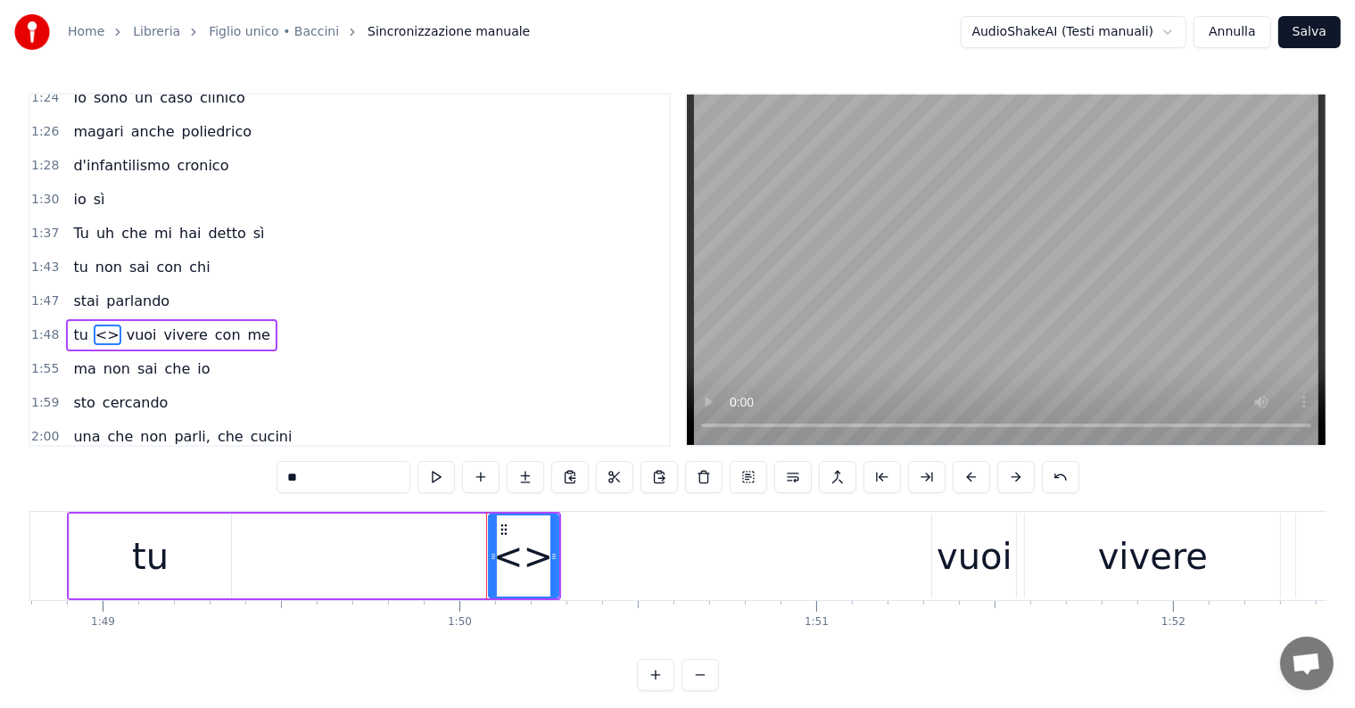
scroll to position [792, 0]
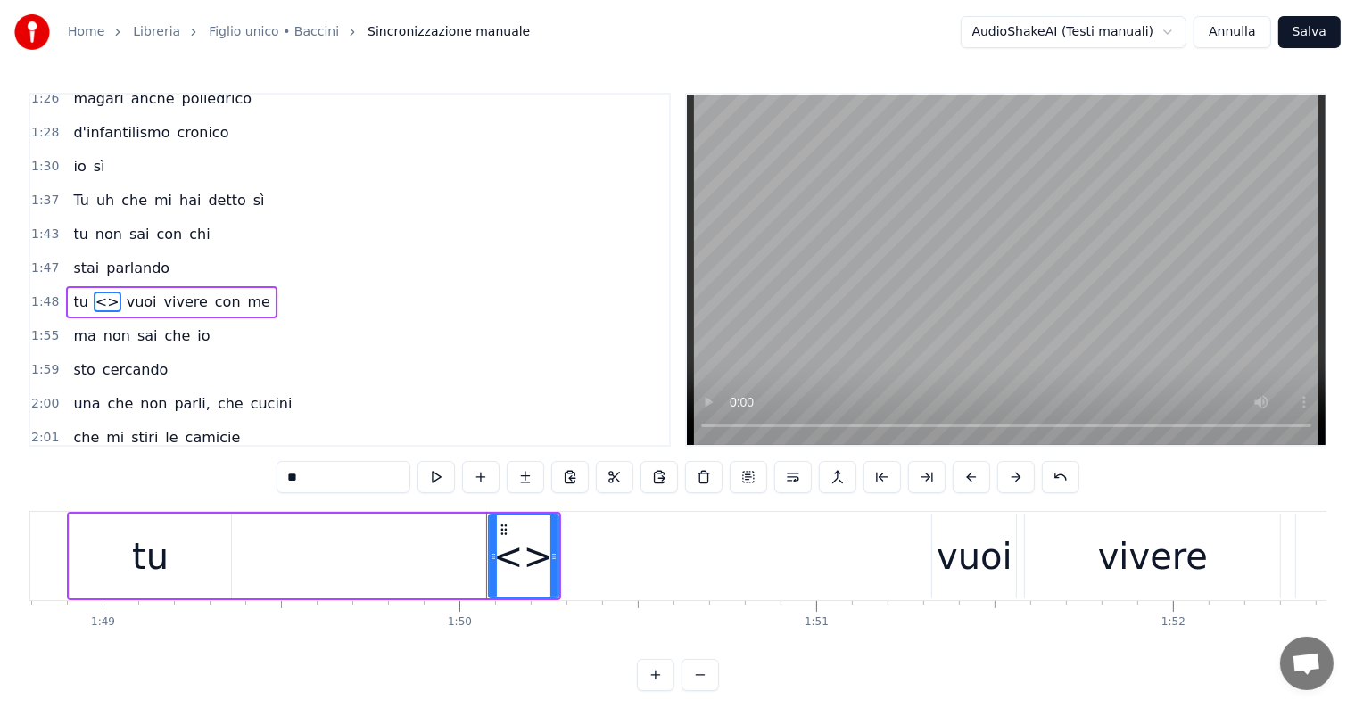
click at [351, 461] on input "**" at bounding box center [343, 477] width 134 height 32
type input "*"
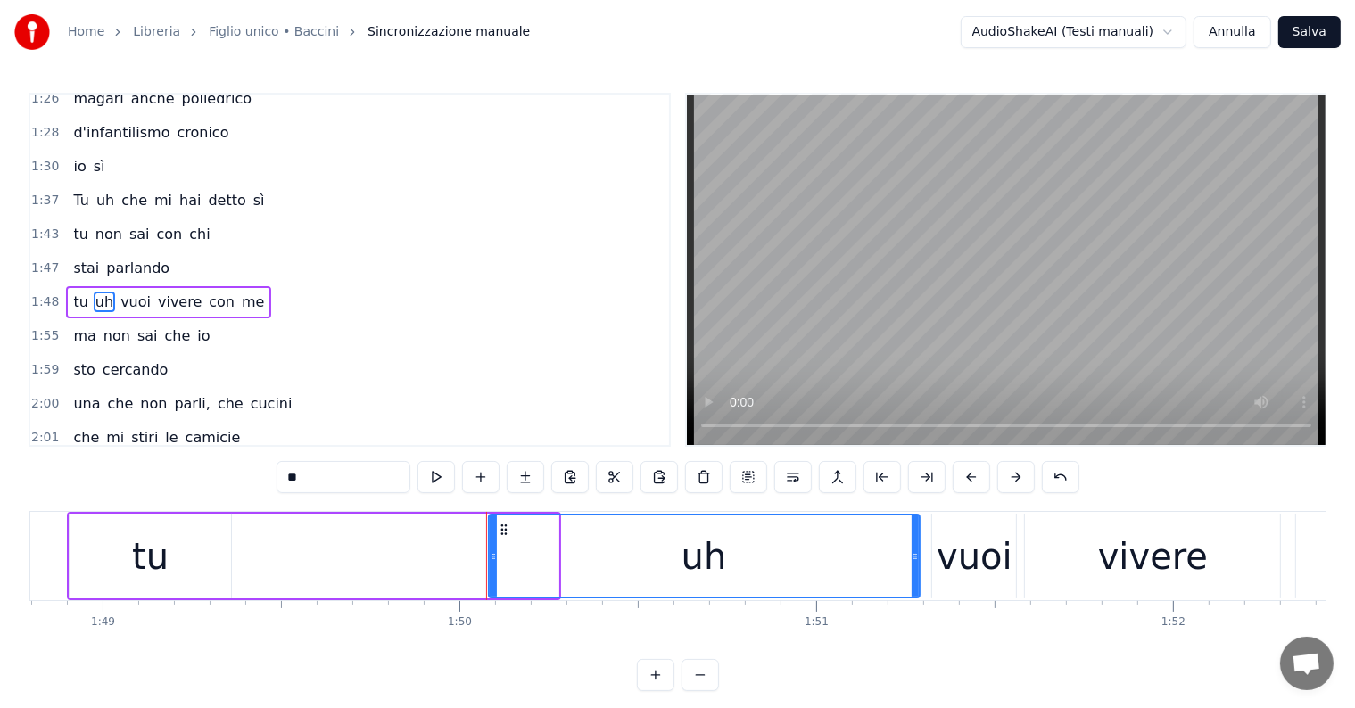
drag, startPoint x: 551, startPoint y: 555, endPoint x: 912, endPoint y: 549, distance: 361.3
click at [912, 549] on icon at bounding box center [915, 556] width 7 height 14
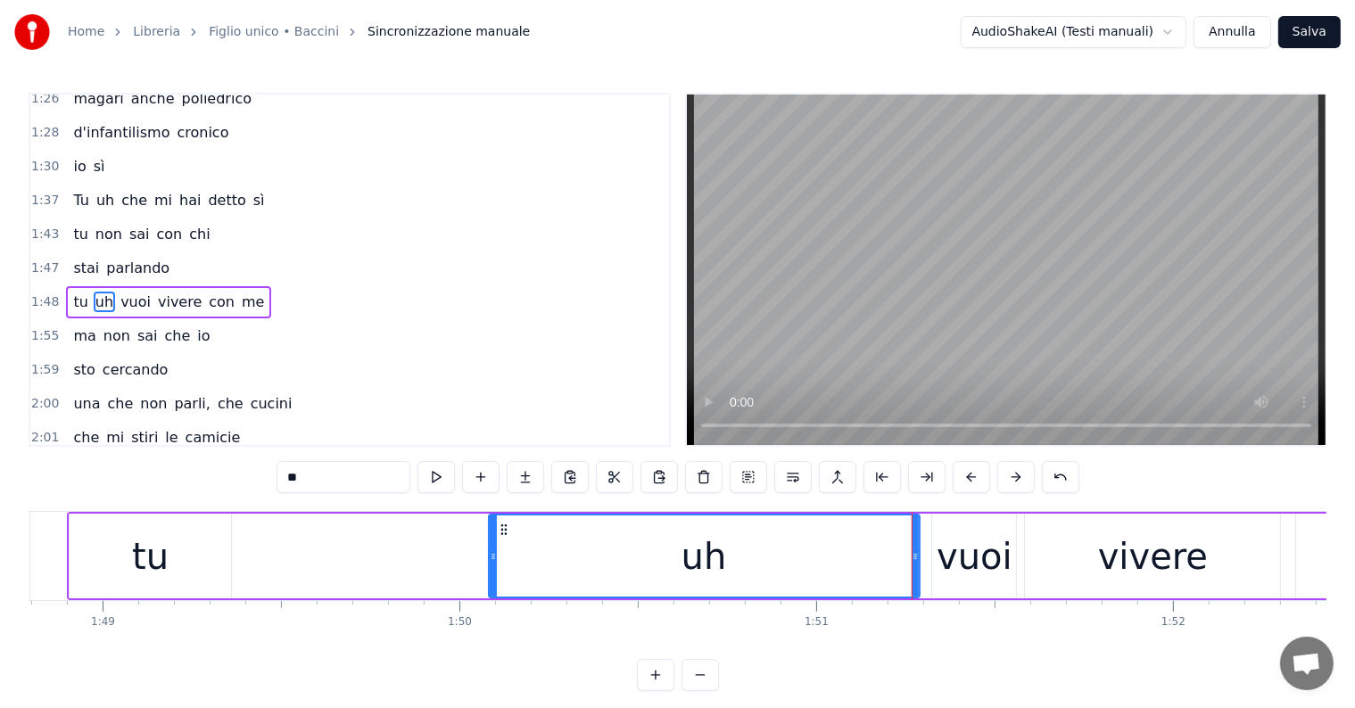
type input "**"
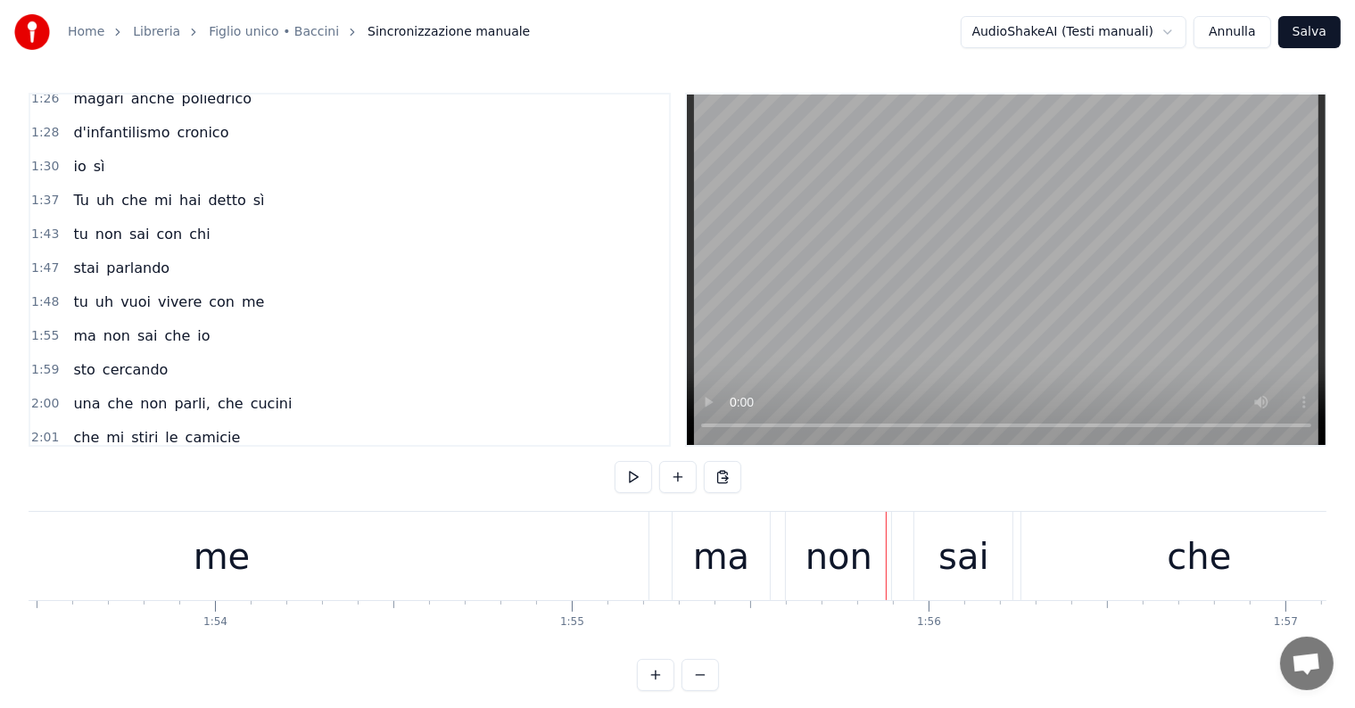
scroll to position [0, 40409]
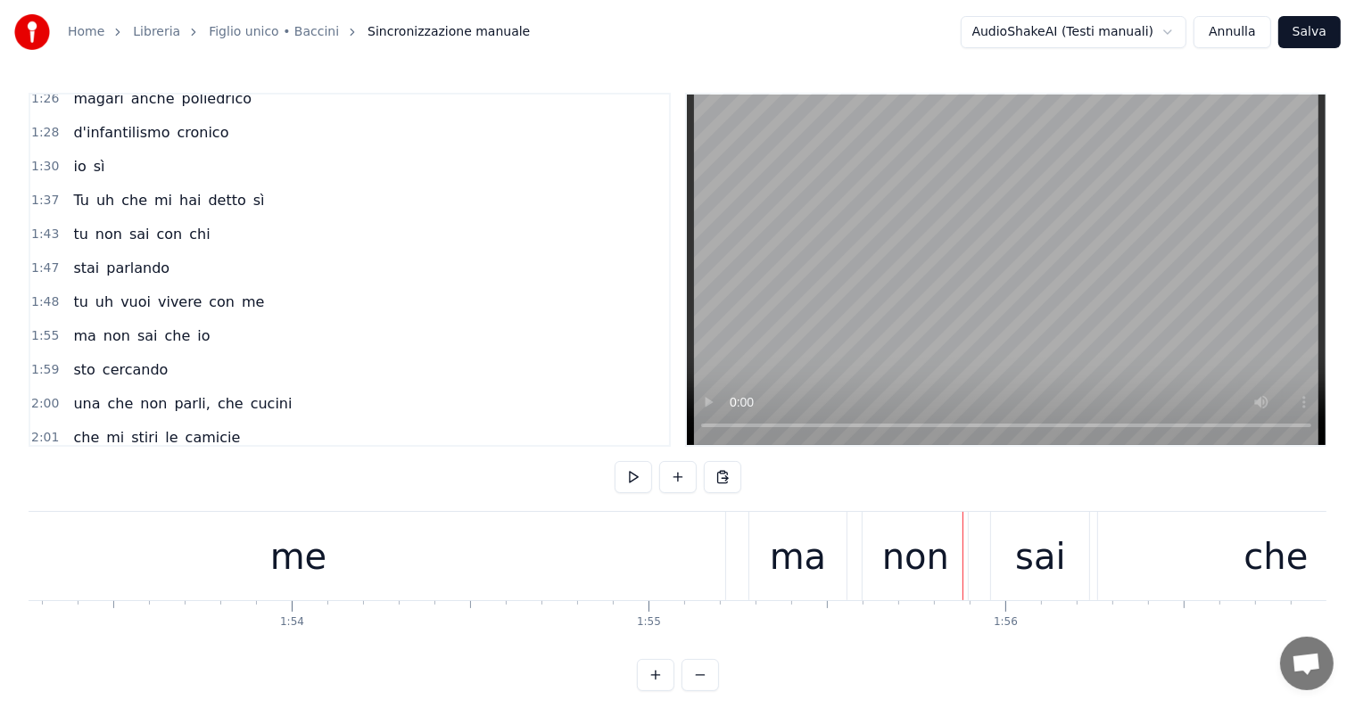
click at [321, 557] on div "me" at bounding box center [298, 557] width 57 height 54
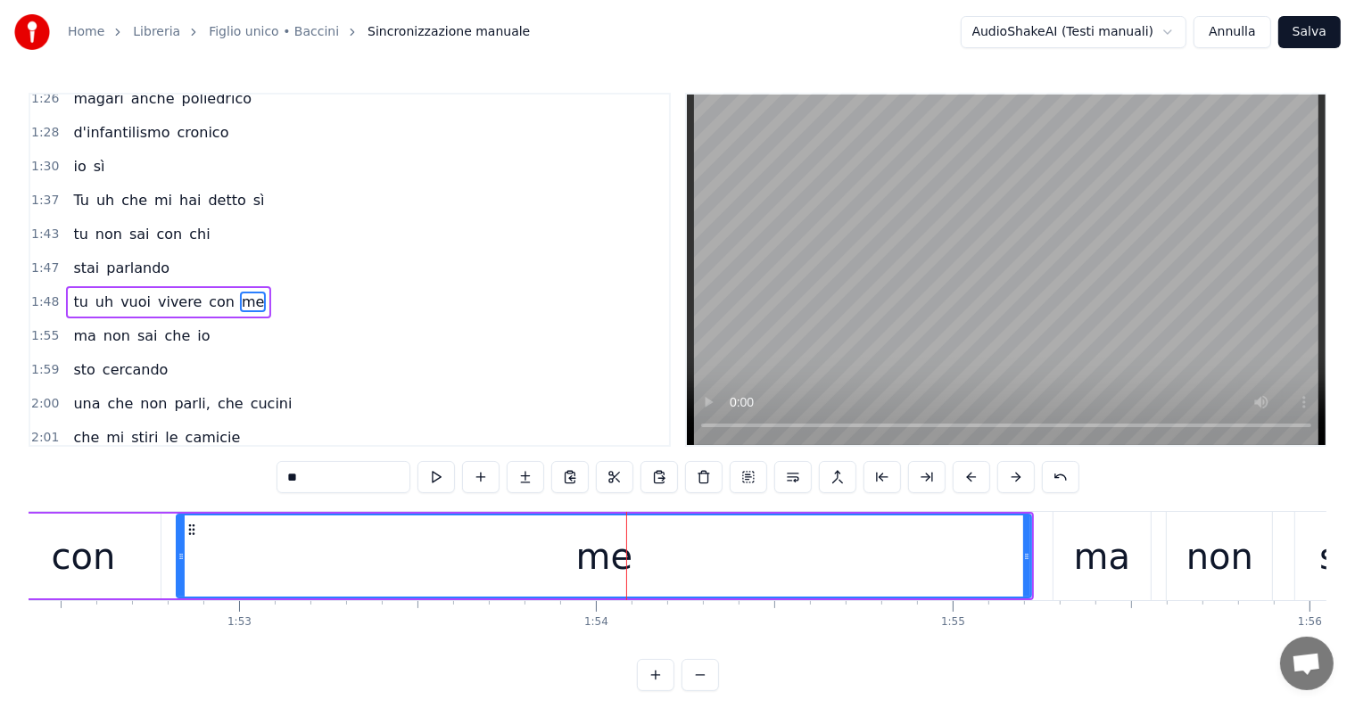
scroll to position [0, 40030]
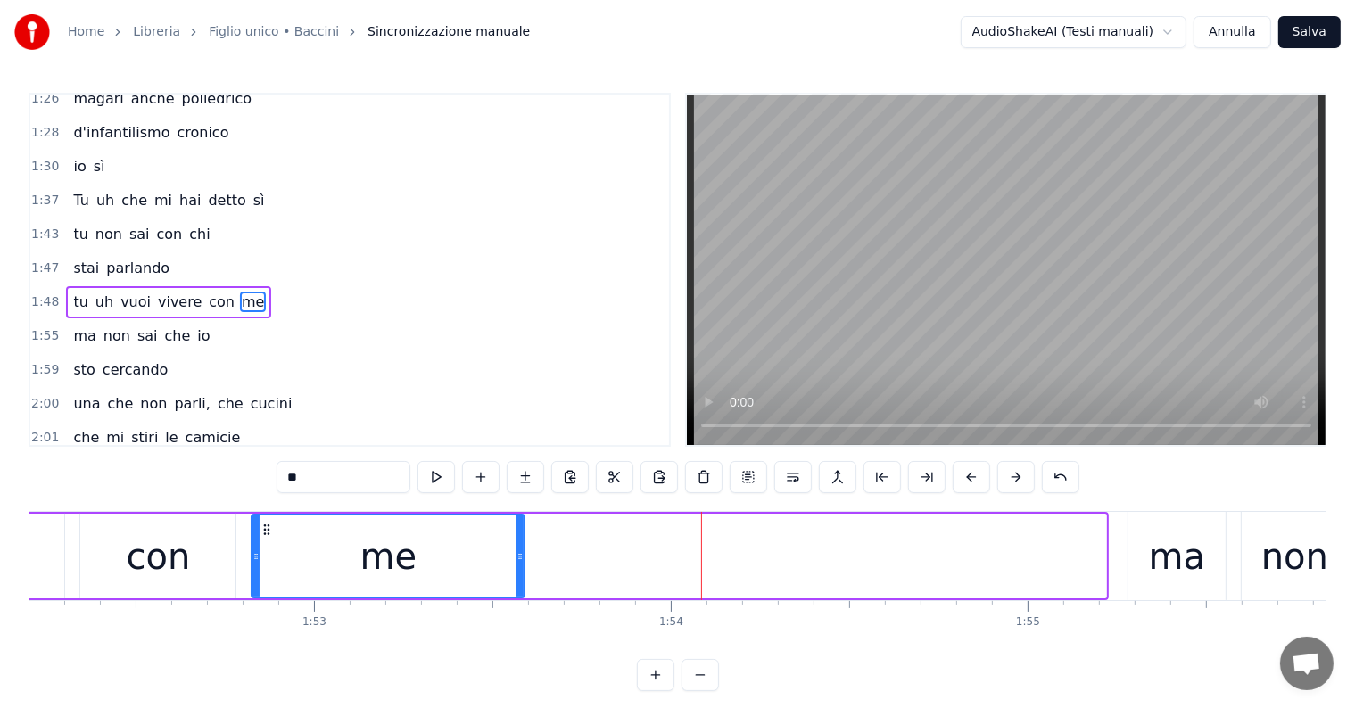
drag, startPoint x: 1102, startPoint y: 554, endPoint x: 521, endPoint y: 566, distance: 581.7
click at [521, 566] on div at bounding box center [519, 556] width 7 height 81
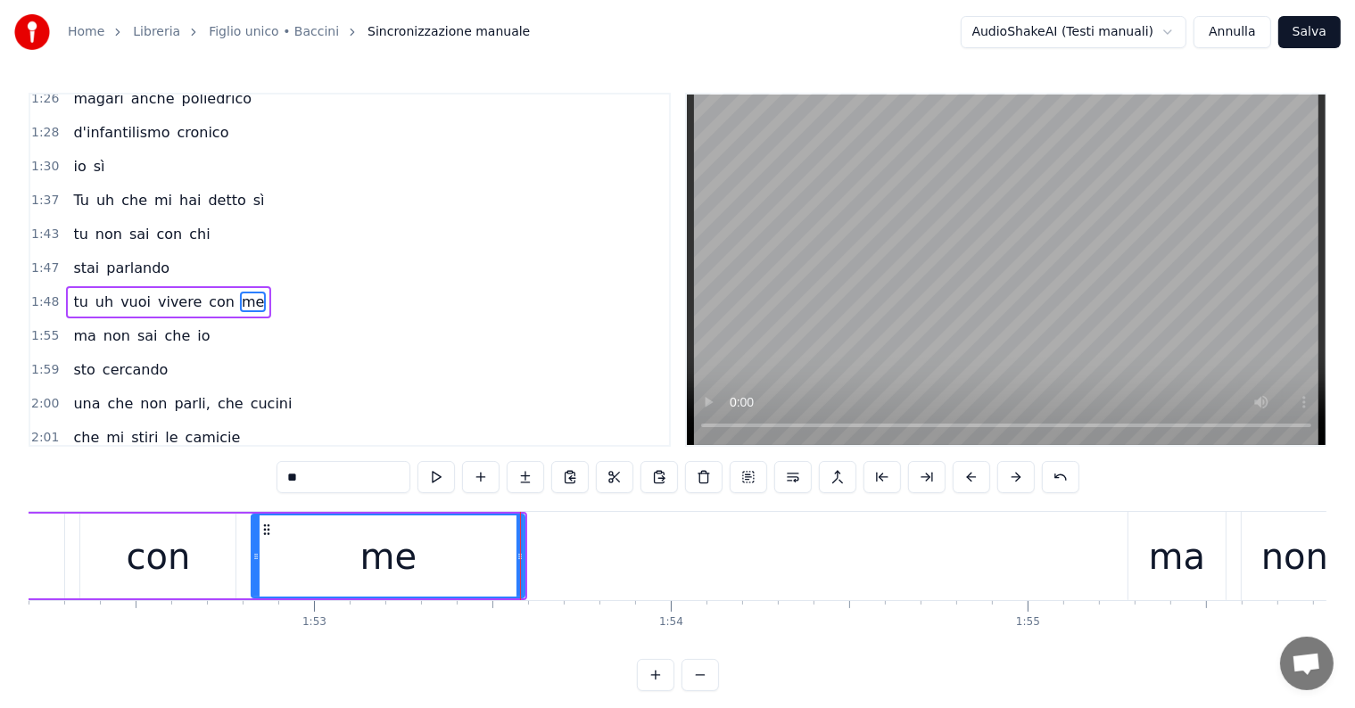
click at [520, 555] on div at bounding box center [520, 556] width 1 height 88
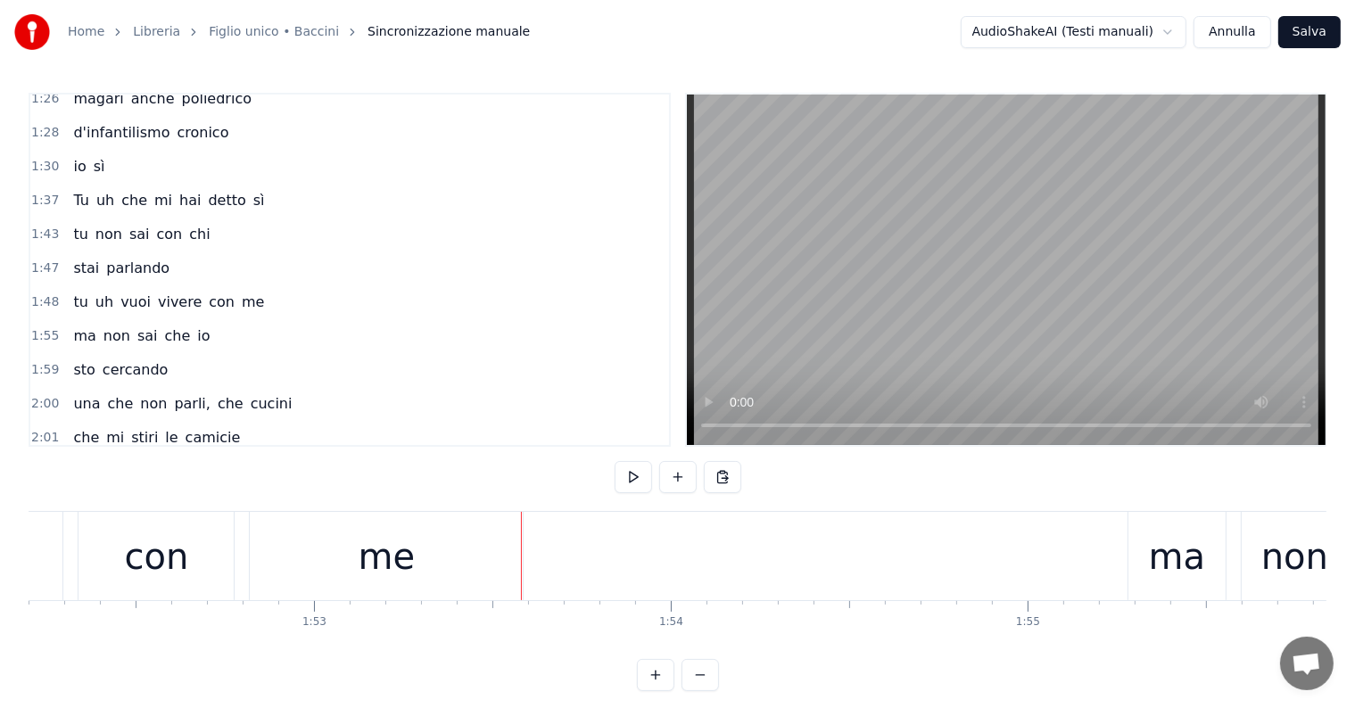
click at [447, 555] on div "me" at bounding box center [386, 556] width 273 height 88
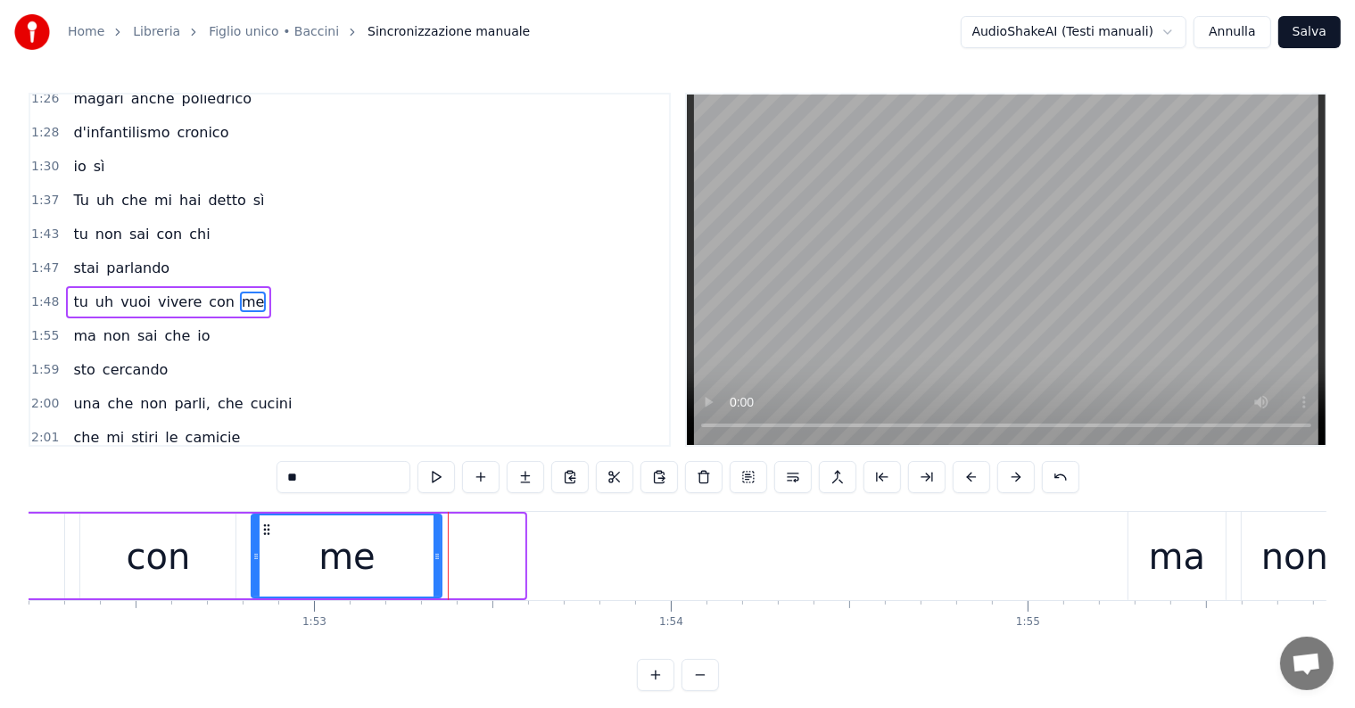
drag, startPoint x: 519, startPoint y: 555, endPoint x: 436, endPoint y: 553, distance: 83.0
click at [436, 553] on icon at bounding box center [436, 556] width 7 height 14
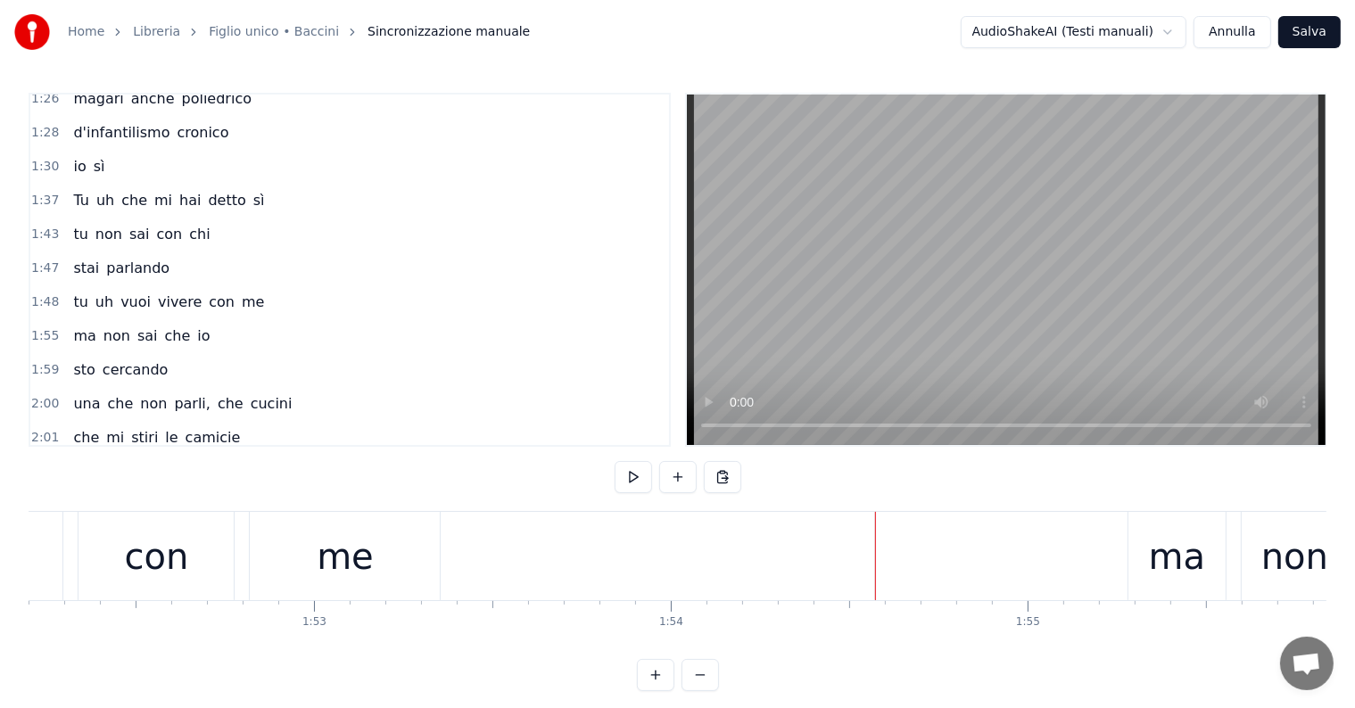
click at [1167, 545] on div "ma" at bounding box center [1177, 557] width 56 height 54
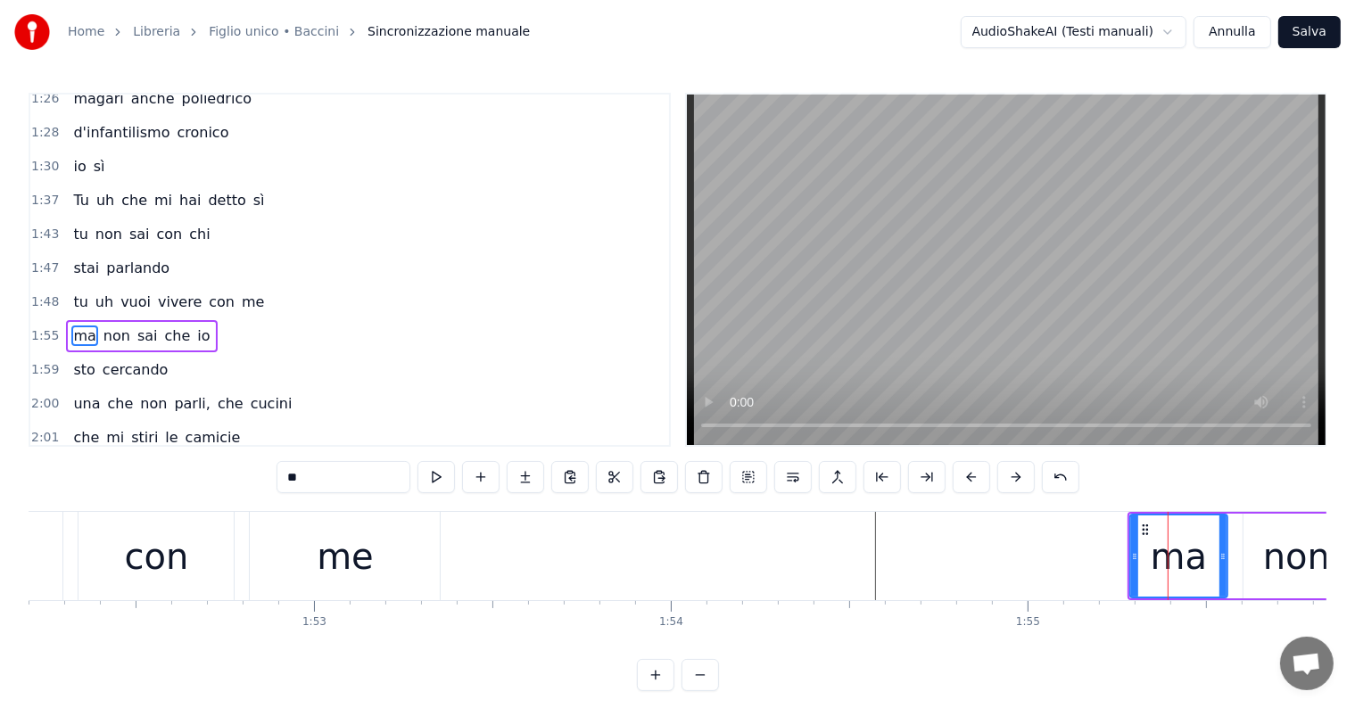
scroll to position [797, 0]
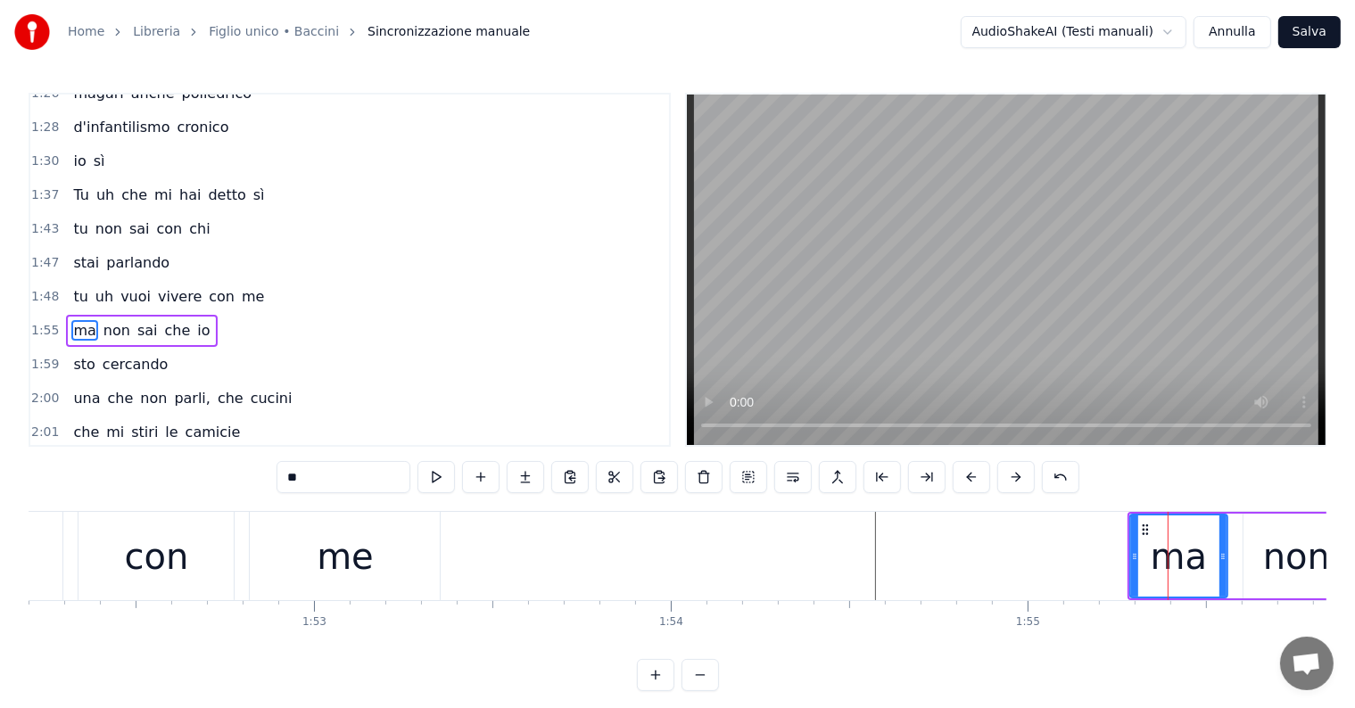
click at [300, 573] on div "me" at bounding box center [345, 556] width 190 height 88
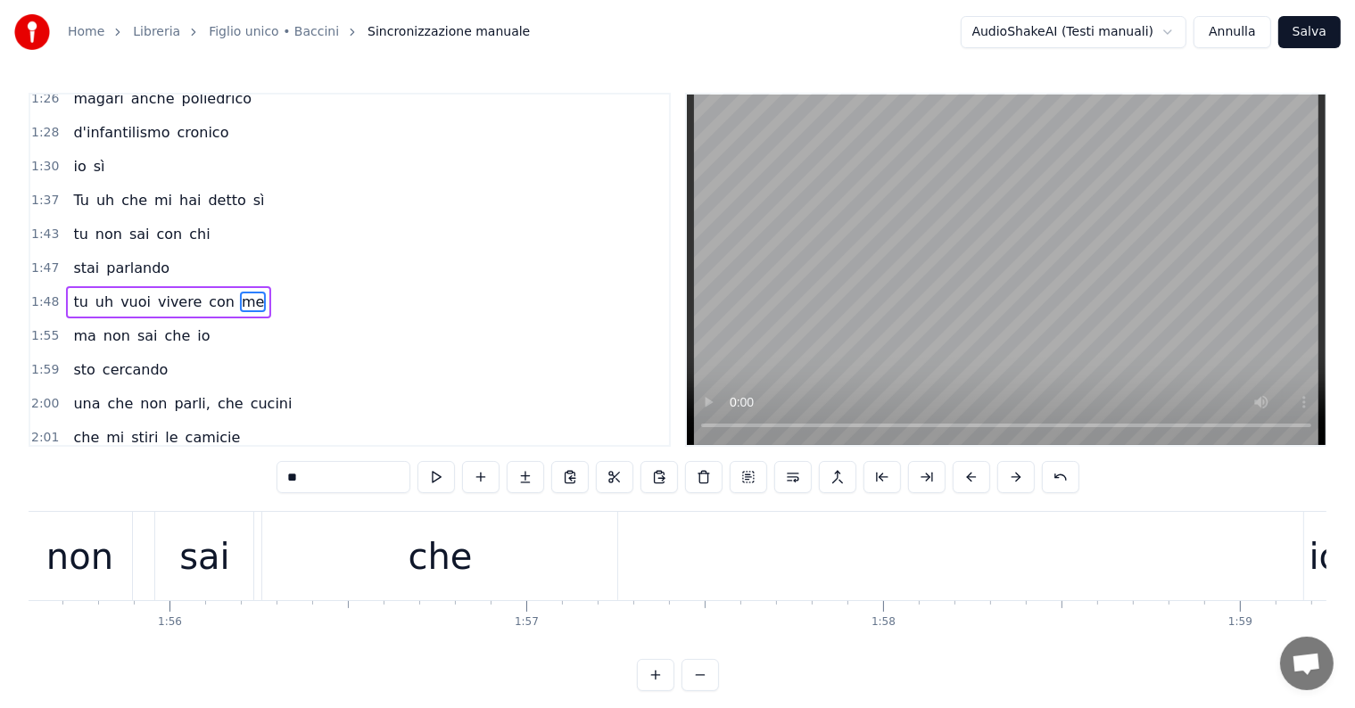
scroll to position [0, 41169]
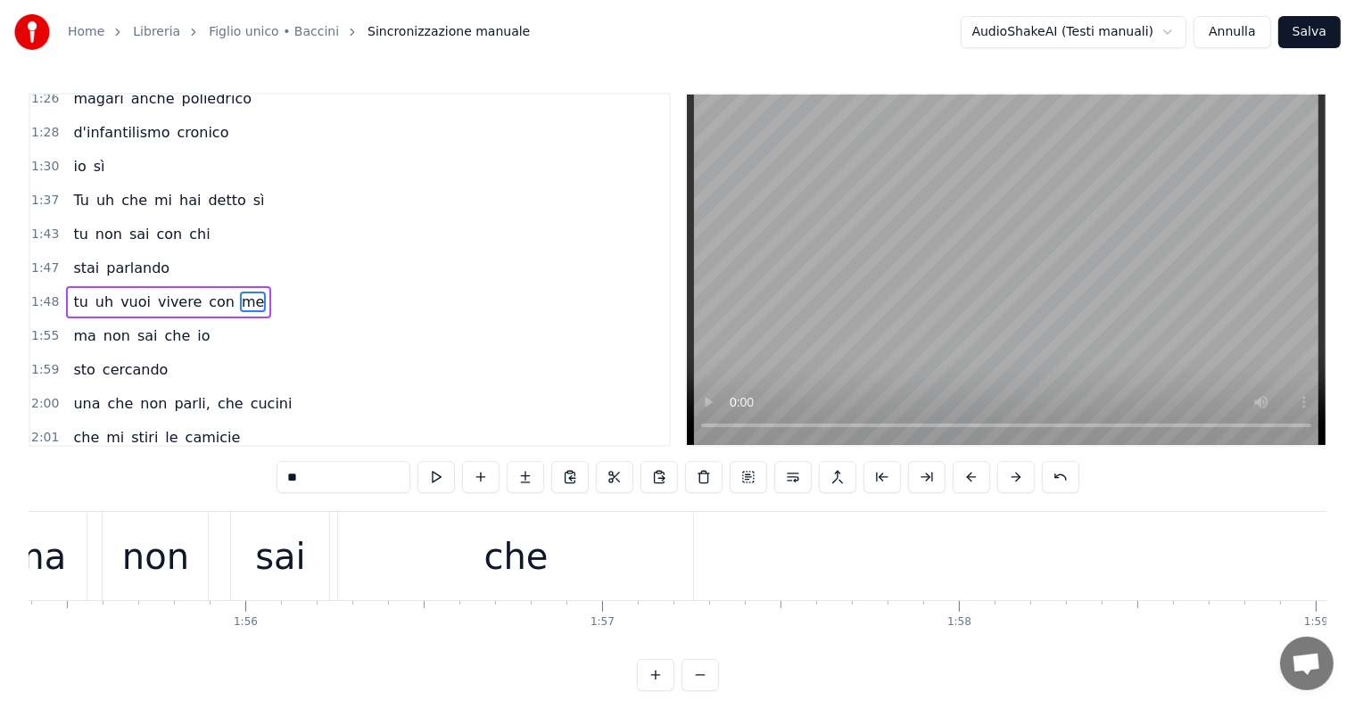
click at [547, 567] on div "che" at bounding box center [515, 556] width 355 height 88
type input "***"
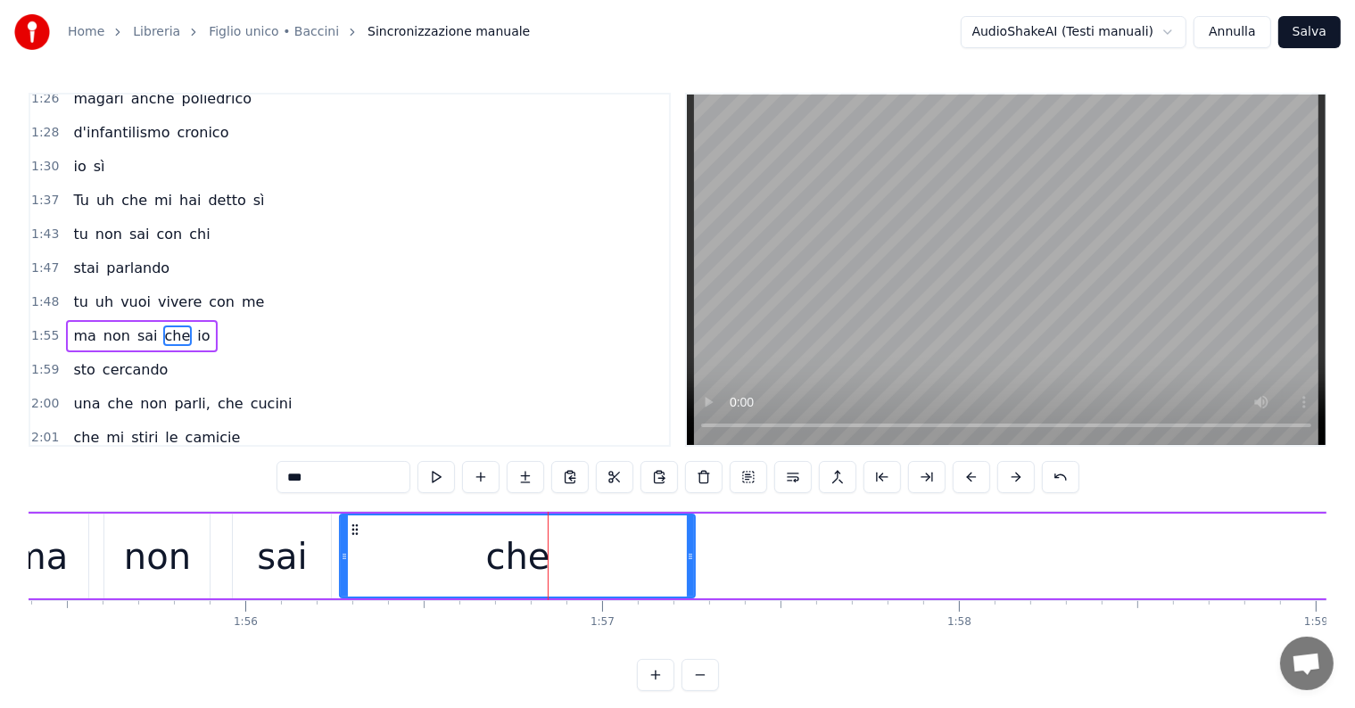
scroll to position [797, 0]
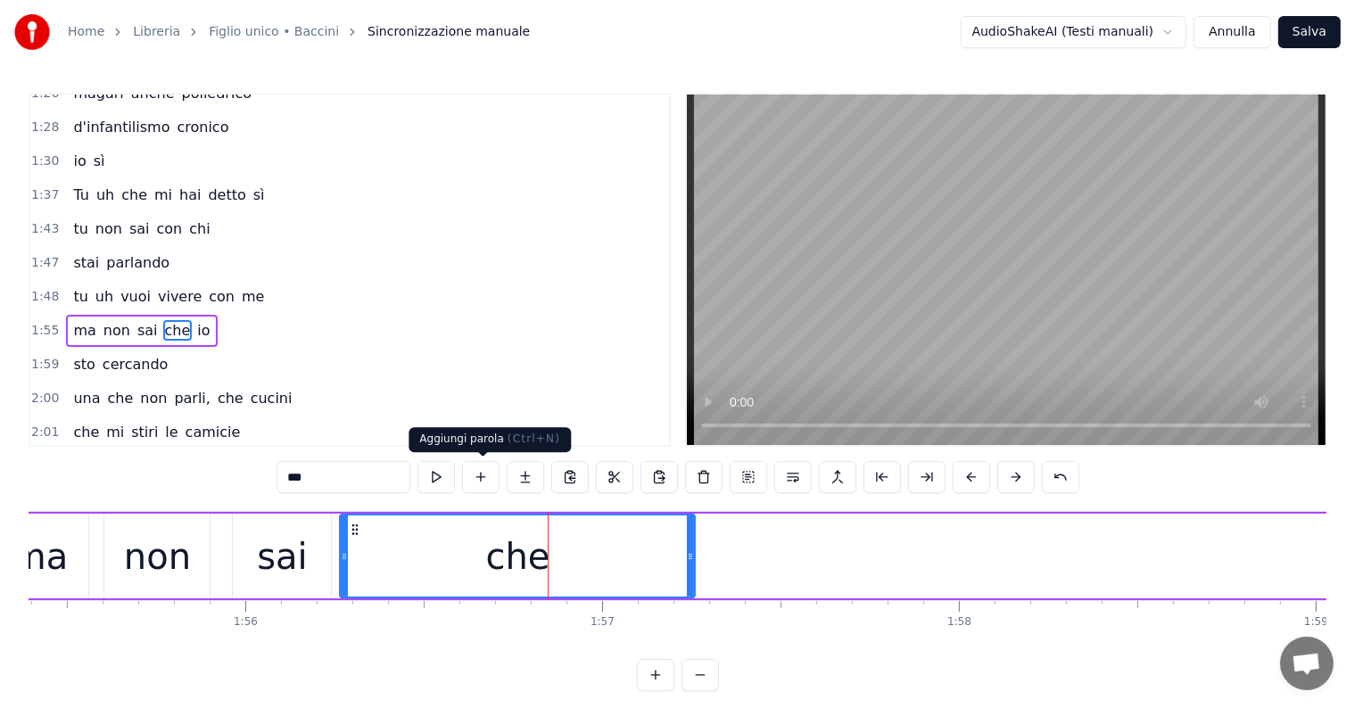
click at [476, 471] on button at bounding box center [480, 477] width 37 height 32
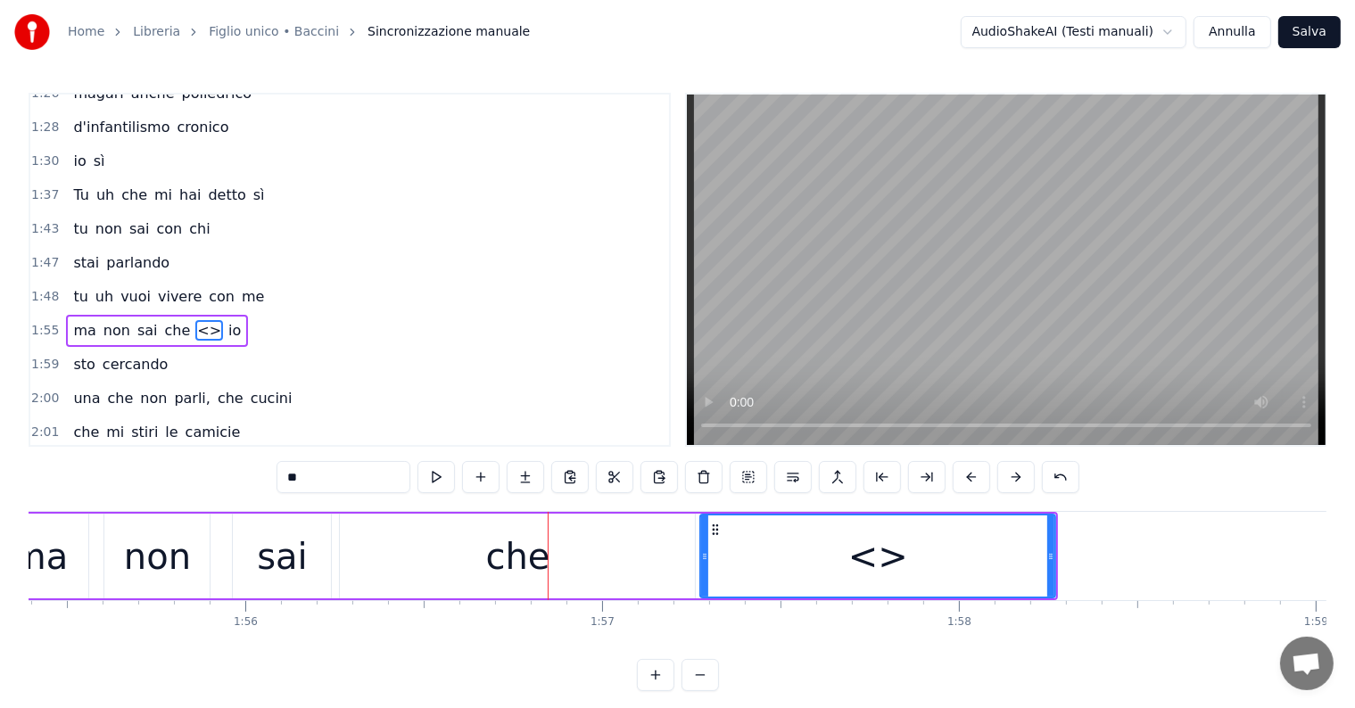
click at [329, 482] on input "**" at bounding box center [343, 477] width 134 height 32
click at [125, 471] on div "0:08 Io sono figlio unico 0:10 e odio la domenica 0:12 suonicchio la melodica c…" at bounding box center [678, 392] width 1298 height 598
click at [1063, 476] on button at bounding box center [1060, 477] width 37 height 32
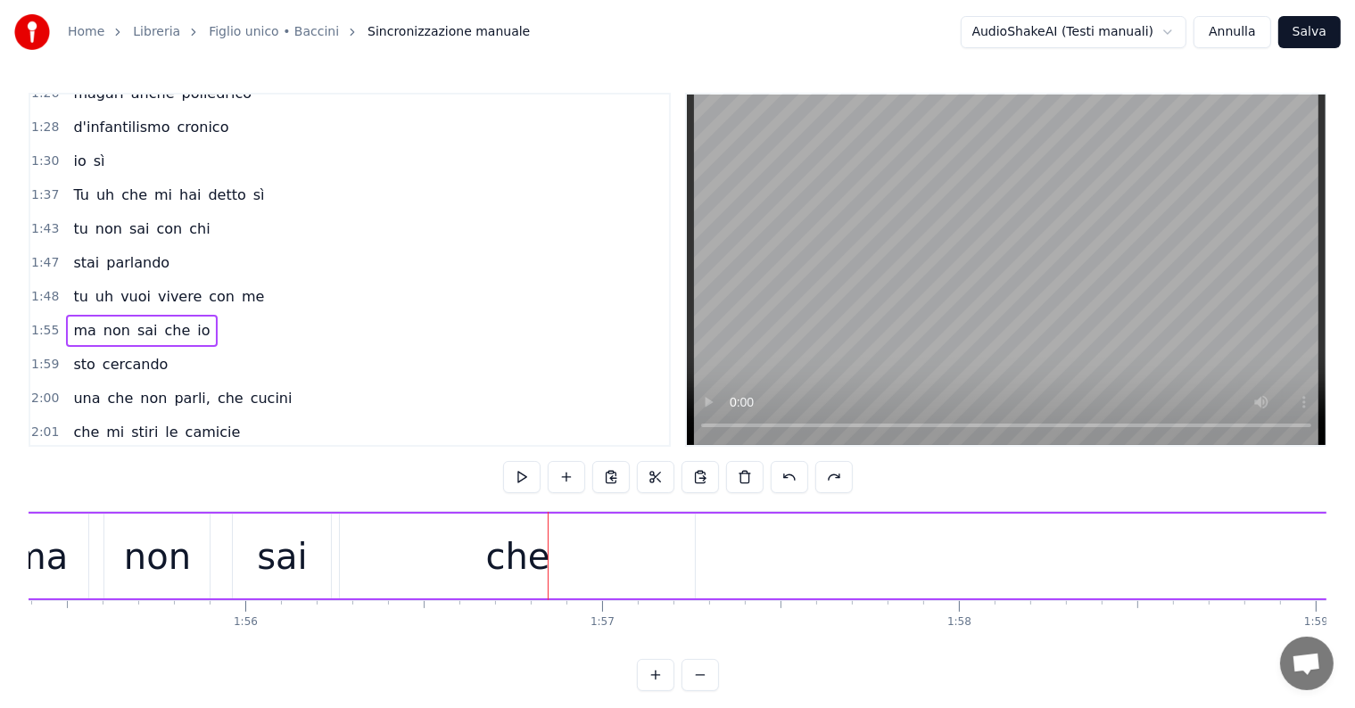
scroll to position [0, 41663]
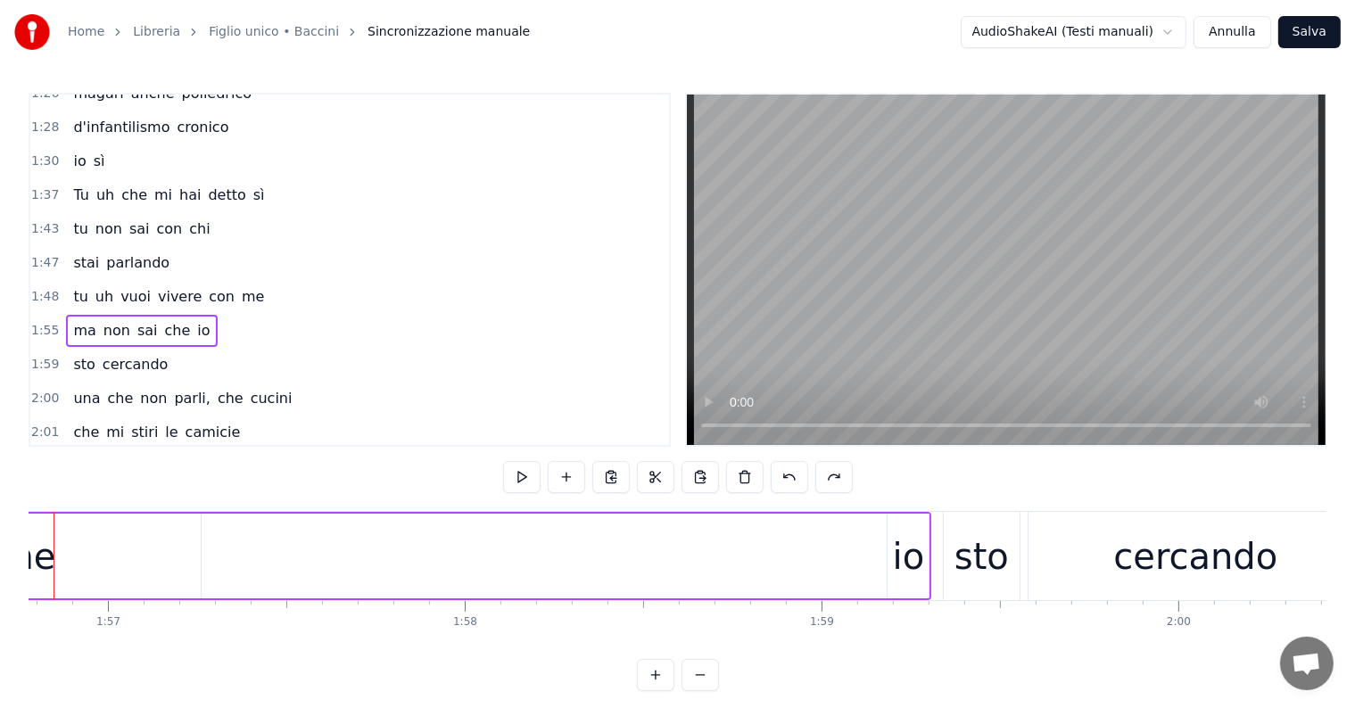
click at [895, 549] on div "io" at bounding box center [909, 557] width 32 height 54
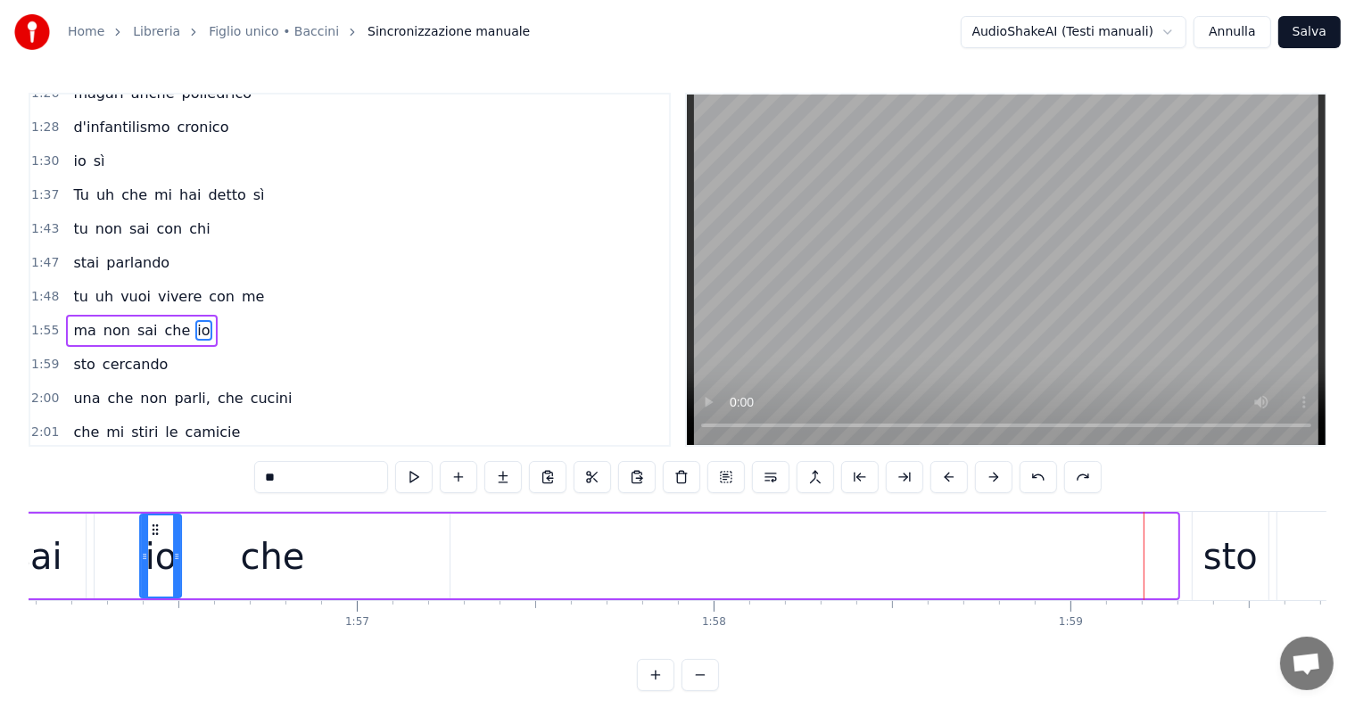
scroll to position [0, 41336]
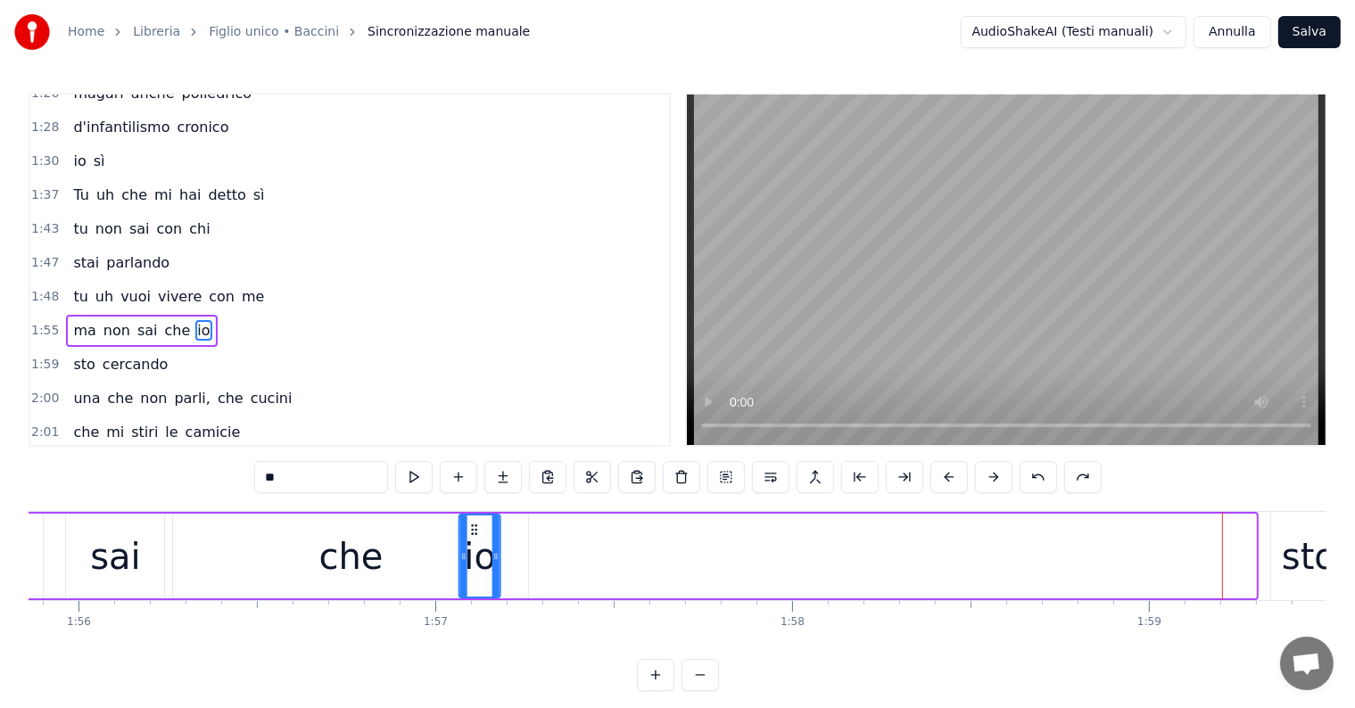
drag, startPoint x: 903, startPoint y: 524, endPoint x: 475, endPoint y: 549, distance: 428.9
click at [475, 549] on div "io" at bounding box center [479, 556] width 39 height 81
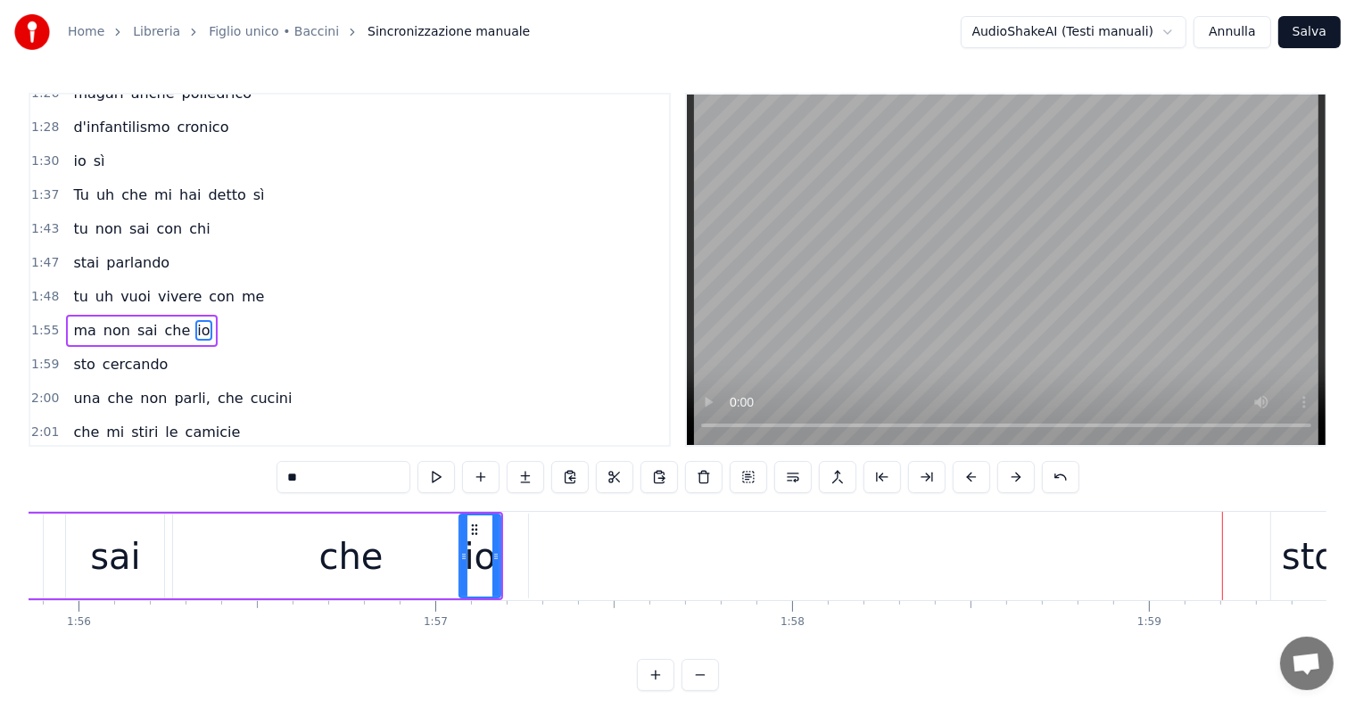
click at [106, 566] on div "sai" at bounding box center [115, 557] width 50 height 54
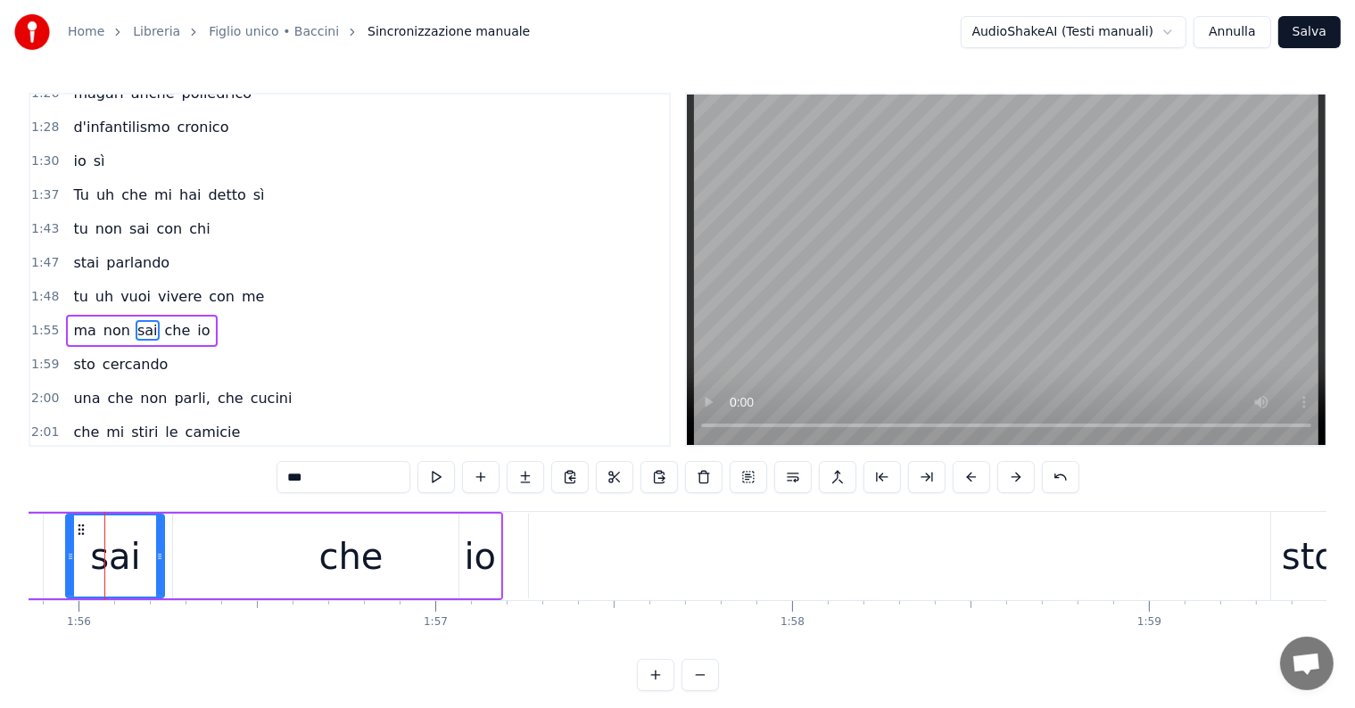
scroll to position [0, 41321]
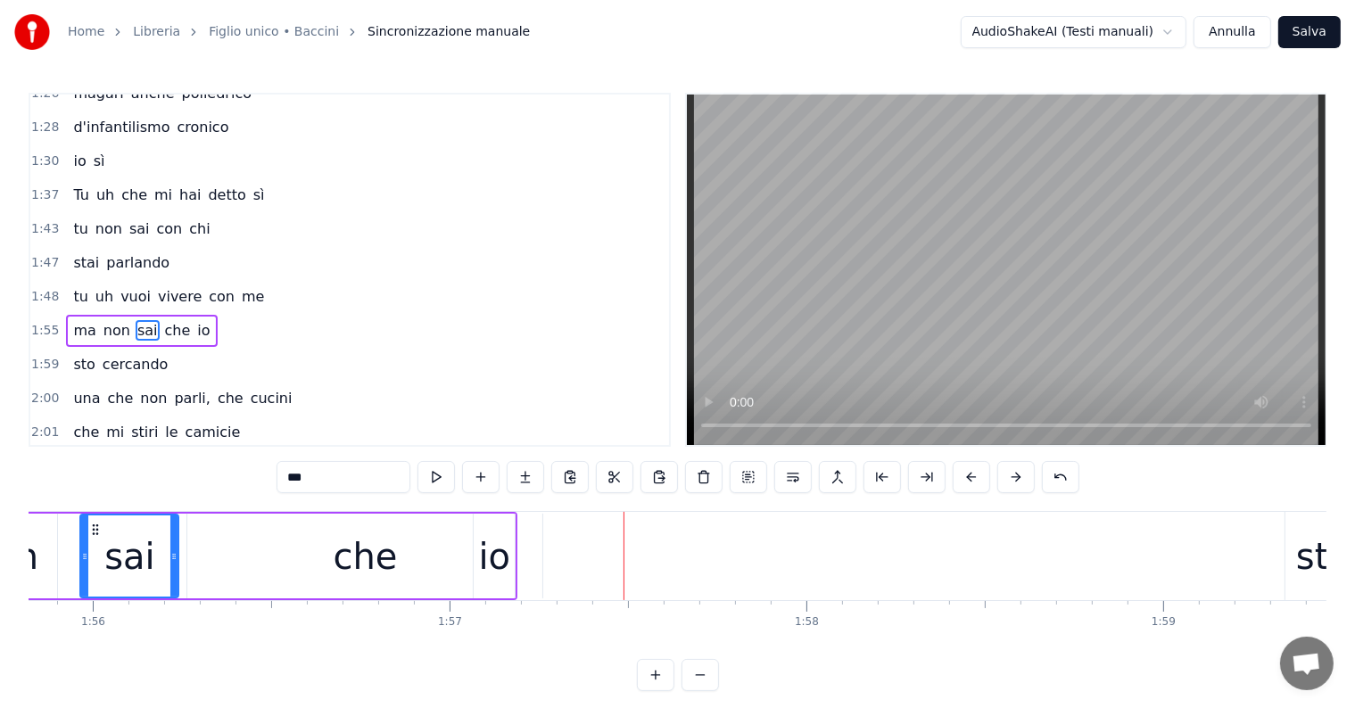
click at [367, 567] on div "che" at bounding box center [366, 557] width 64 height 54
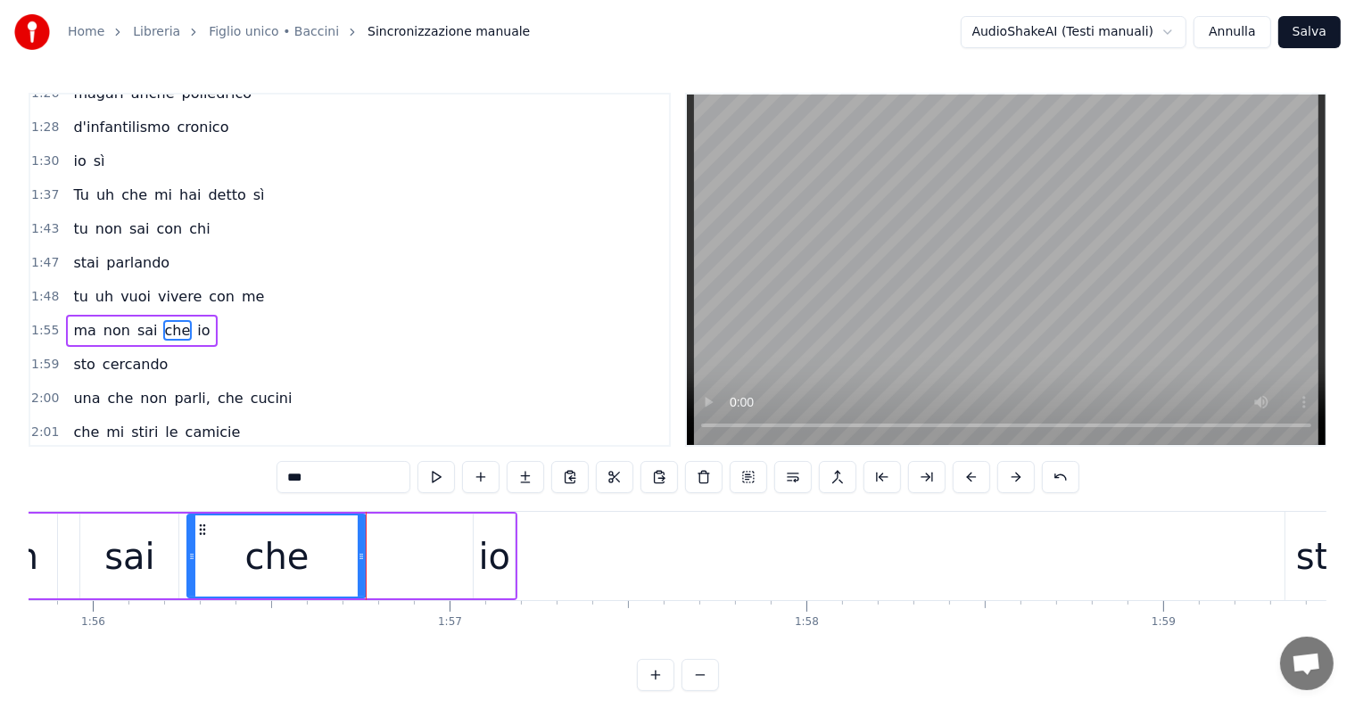
drag, startPoint x: 539, startPoint y: 545, endPoint x: 362, endPoint y: 545, distance: 176.6
click at [362, 545] on div at bounding box center [361, 556] width 7 height 81
click at [499, 569] on div "io" at bounding box center [494, 557] width 32 height 54
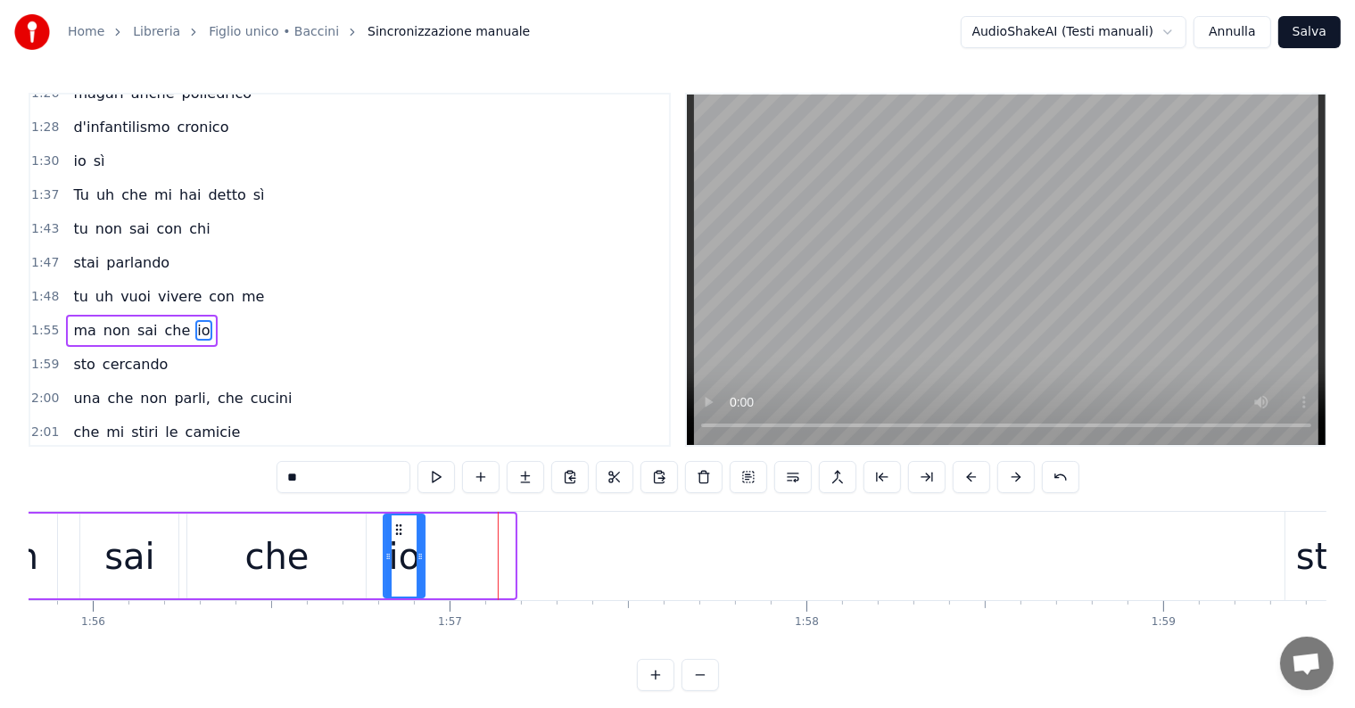
drag, startPoint x: 485, startPoint y: 524, endPoint x: 395, endPoint y: 524, distance: 90.1
click at [397, 525] on circle at bounding box center [397, 525] width 1 height 1
drag, startPoint x: 422, startPoint y: 556, endPoint x: 489, endPoint y: 557, distance: 66.9
click at [489, 557] on icon at bounding box center [486, 556] width 7 height 14
click at [103, 554] on div "sai" at bounding box center [129, 556] width 98 height 85
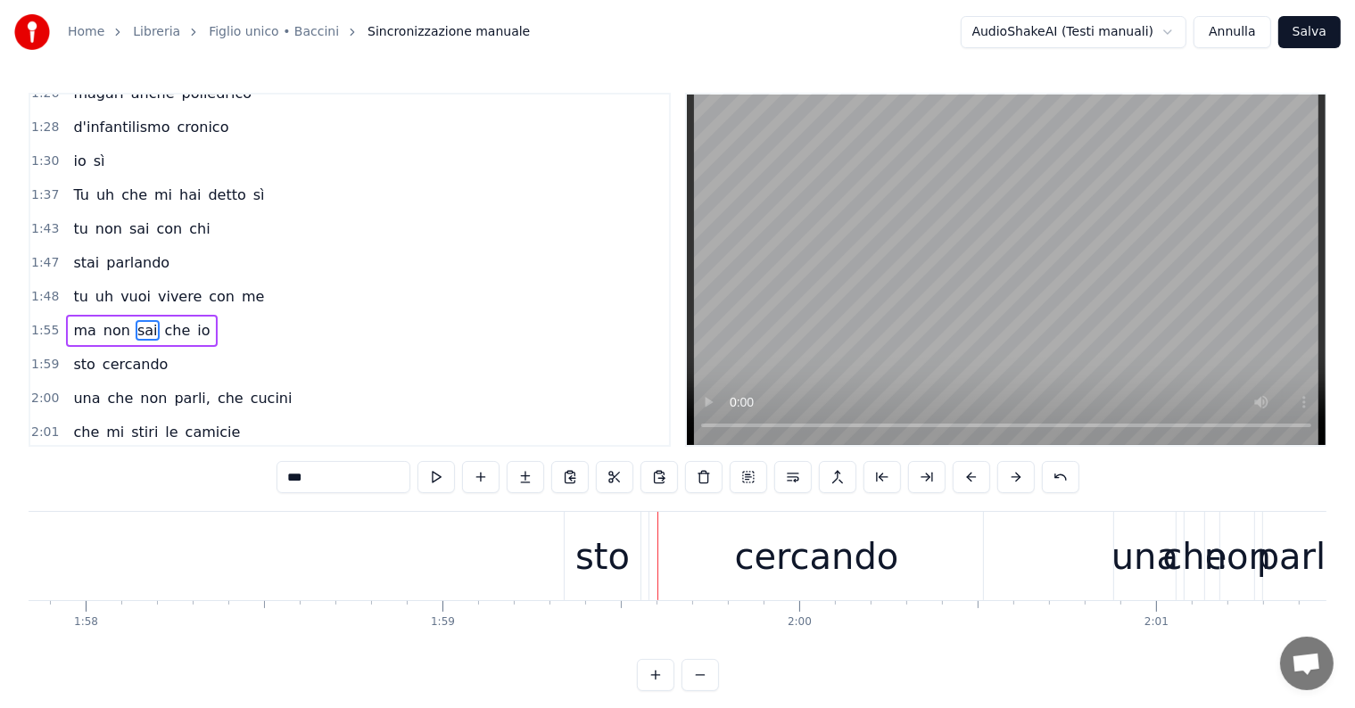
scroll to position [0, 41929]
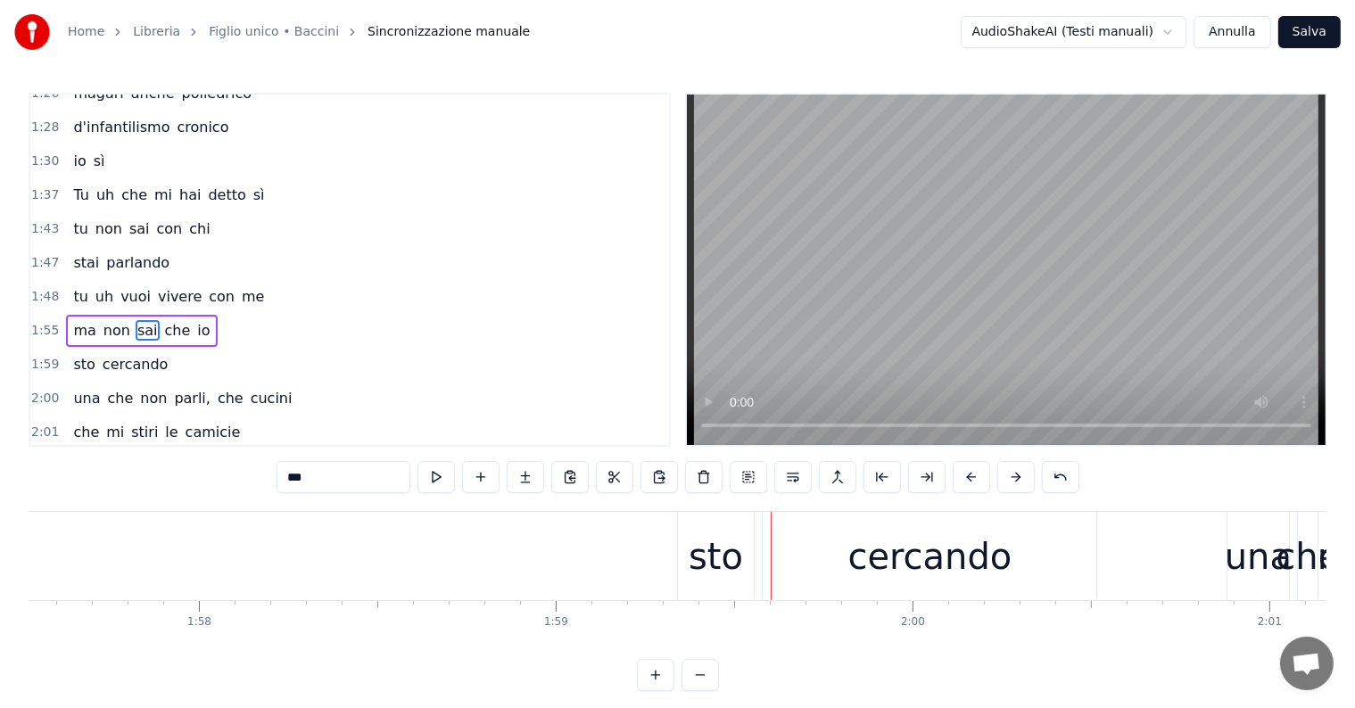
click at [725, 543] on div "sto" at bounding box center [716, 557] width 54 height 54
type input "***"
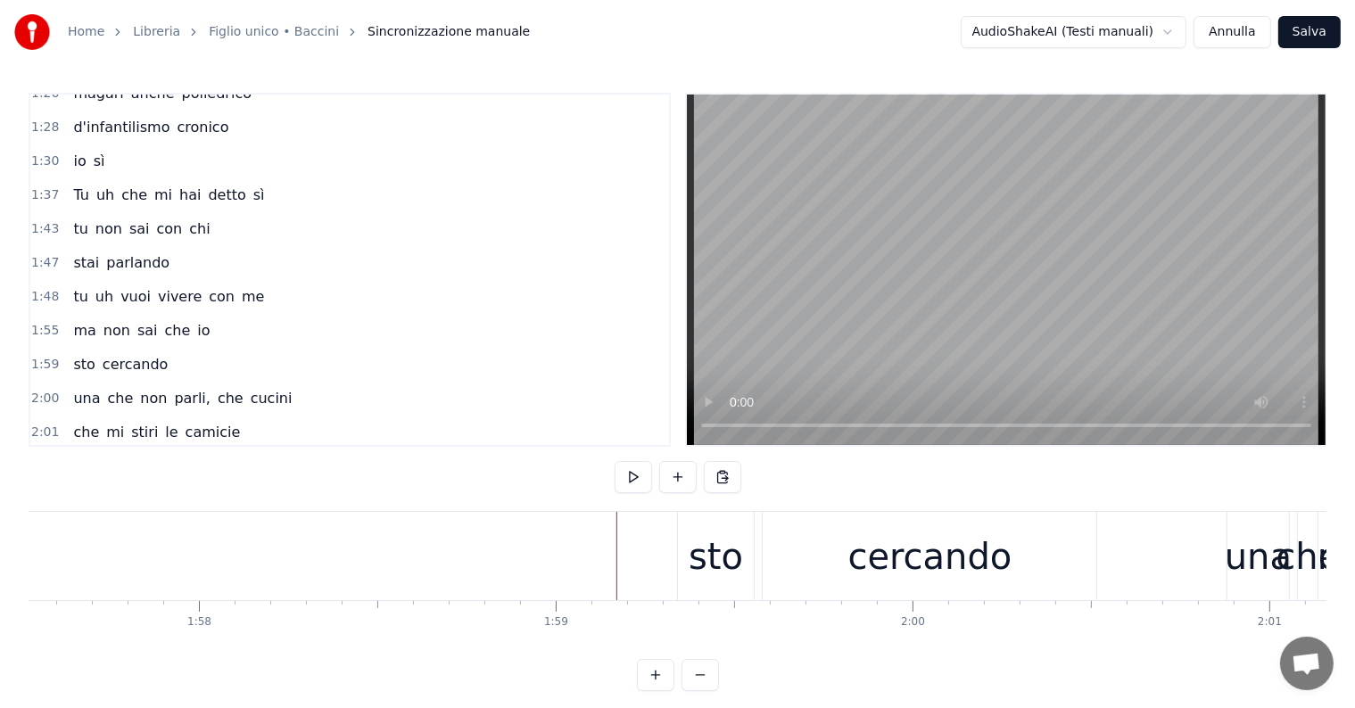
click at [690, 578] on div "sto" at bounding box center [716, 557] width 54 height 54
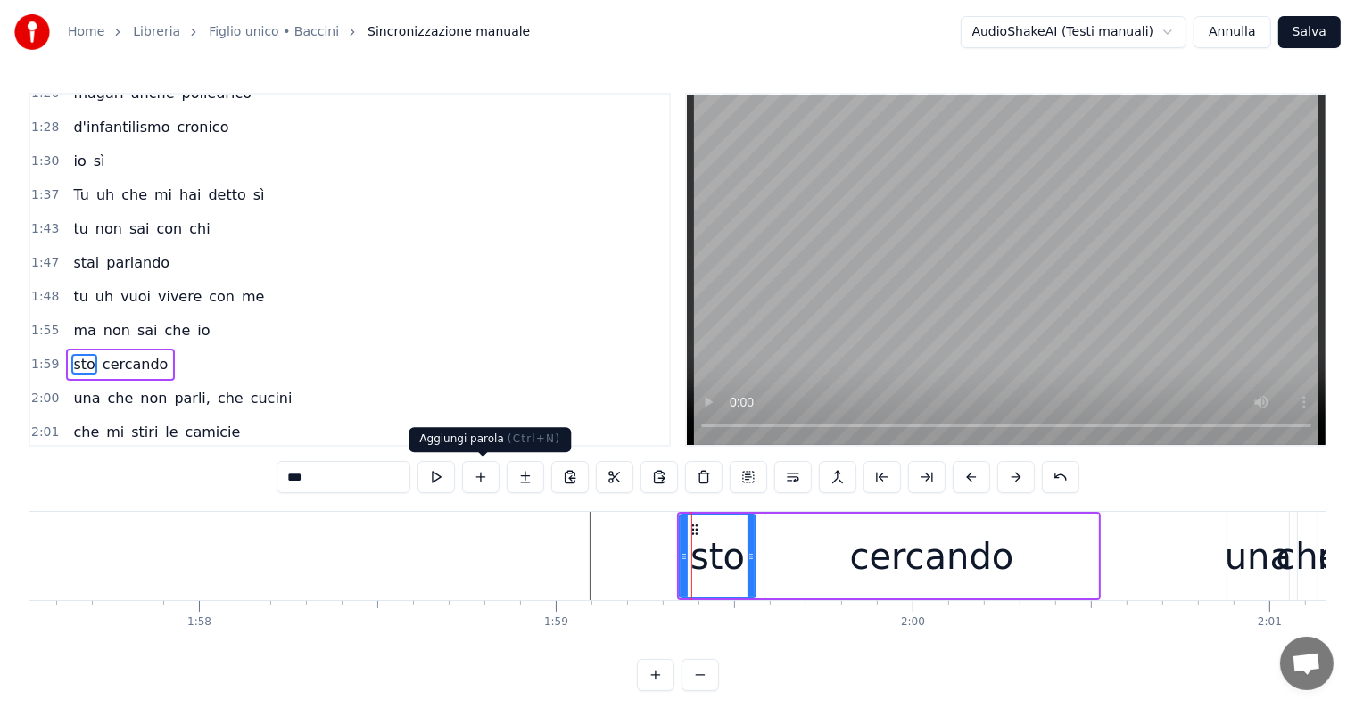
click at [484, 478] on button at bounding box center [480, 477] width 37 height 32
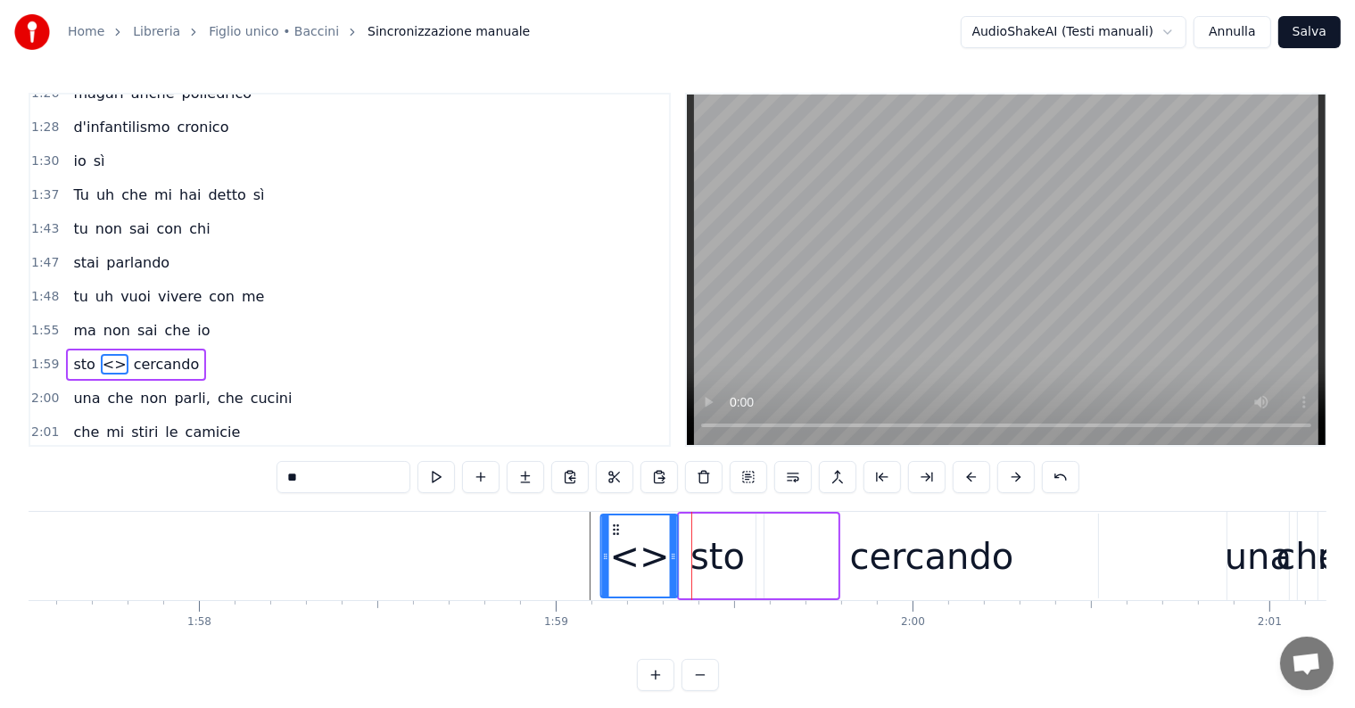
drag, startPoint x: 774, startPoint y: 526, endPoint x: 614, endPoint y: 528, distance: 160.6
click at [614, 528] on icon at bounding box center [616, 530] width 14 height 14
click at [353, 471] on input "**" at bounding box center [343, 477] width 134 height 32
type input "*"
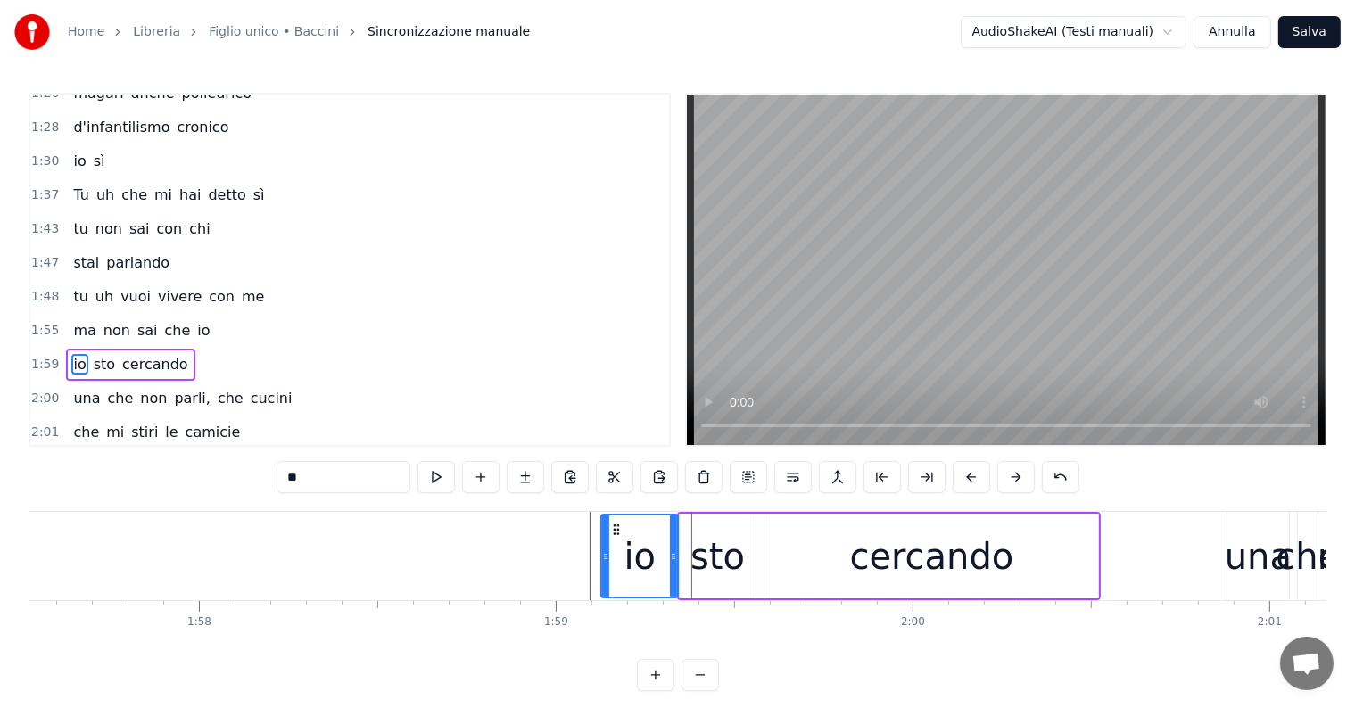
type input "**"
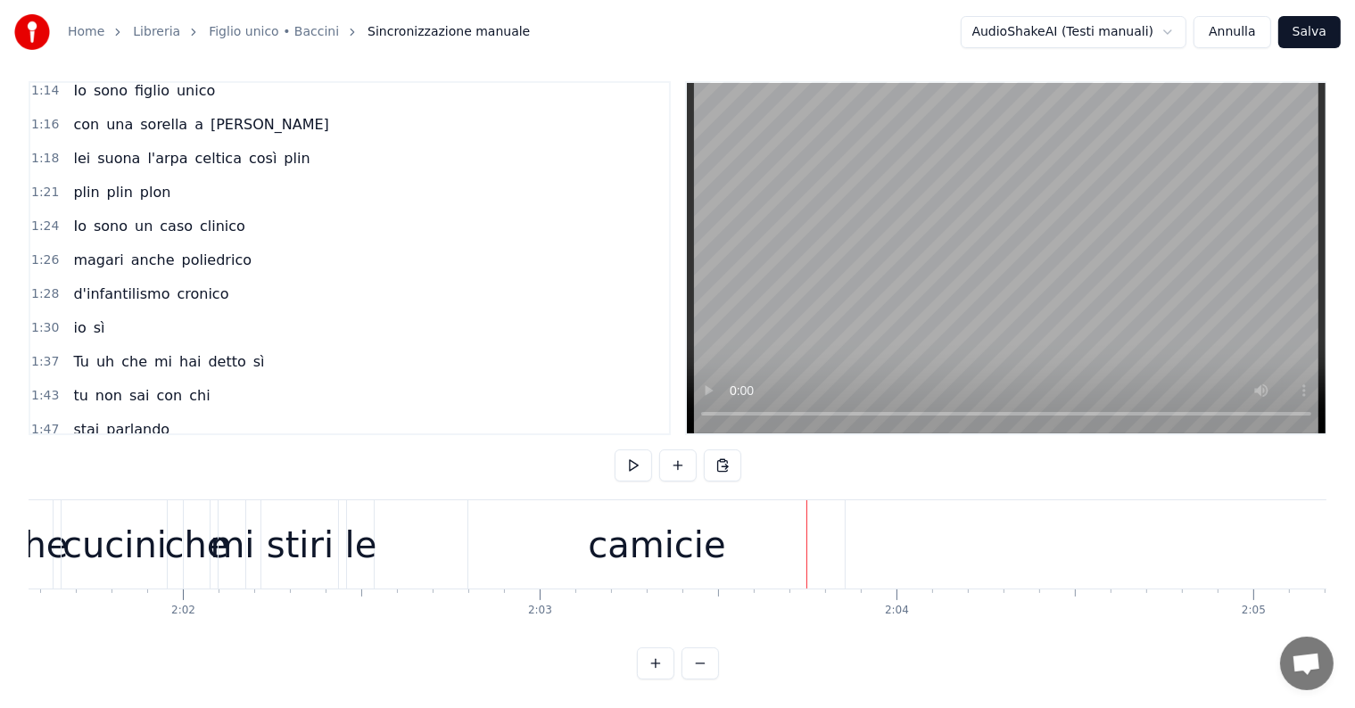
scroll to position [530, 0]
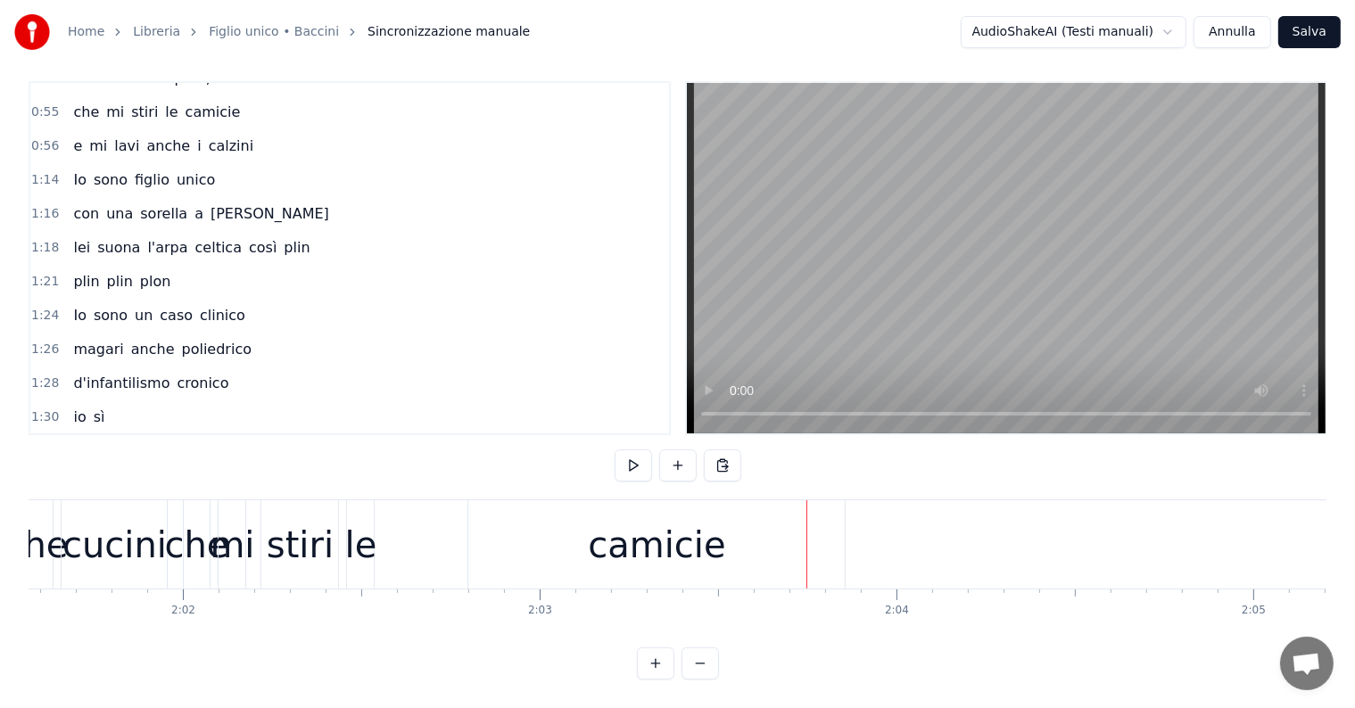
click at [195, 136] on span "i" at bounding box center [198, 146] width 7 height 21
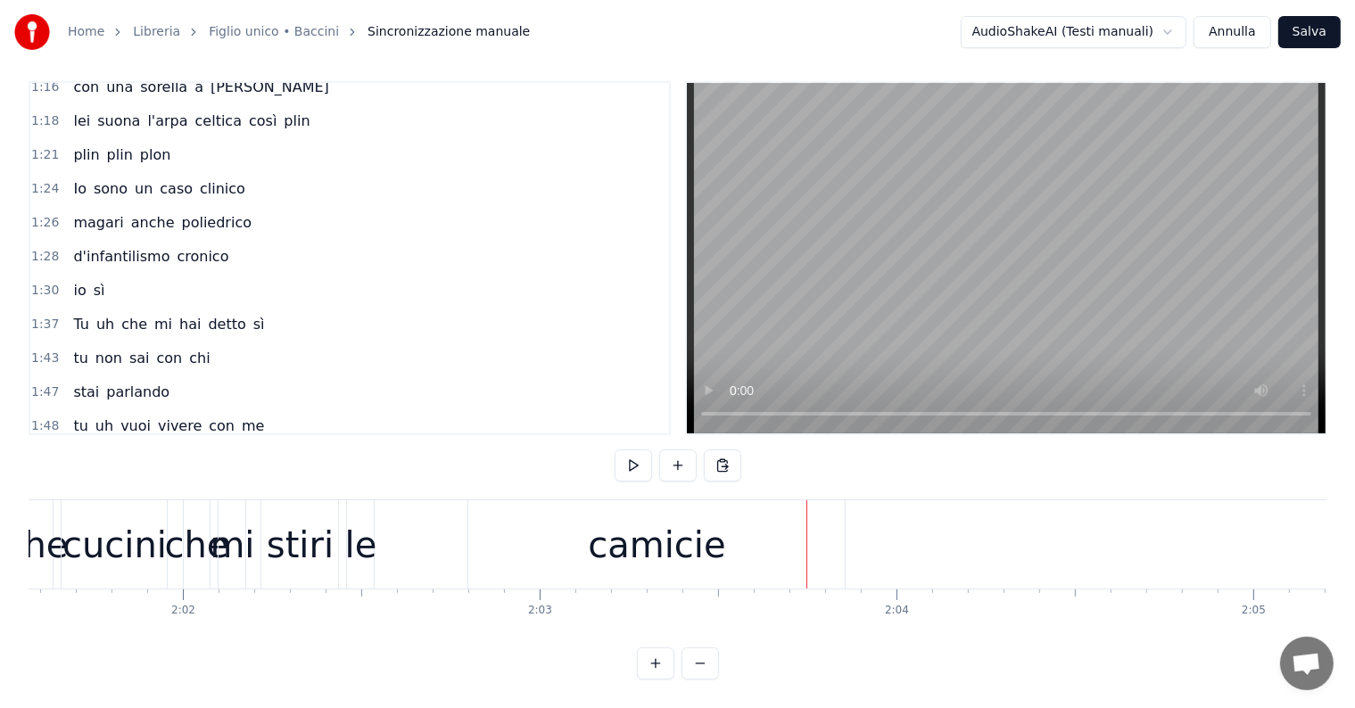
scroll to position [797, 0]
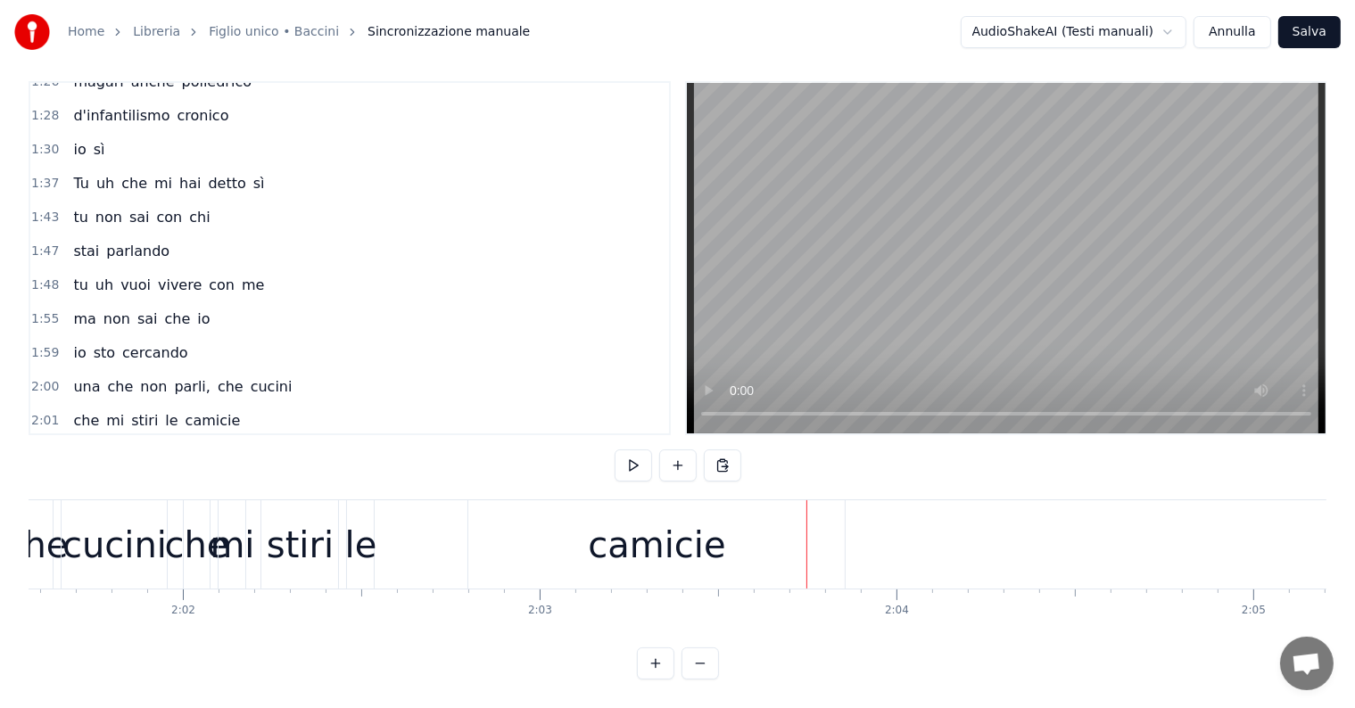
click at [146, 439] on div "e mi lavi anche i calzini" at bounding box center [163, 455] width 194 height 32
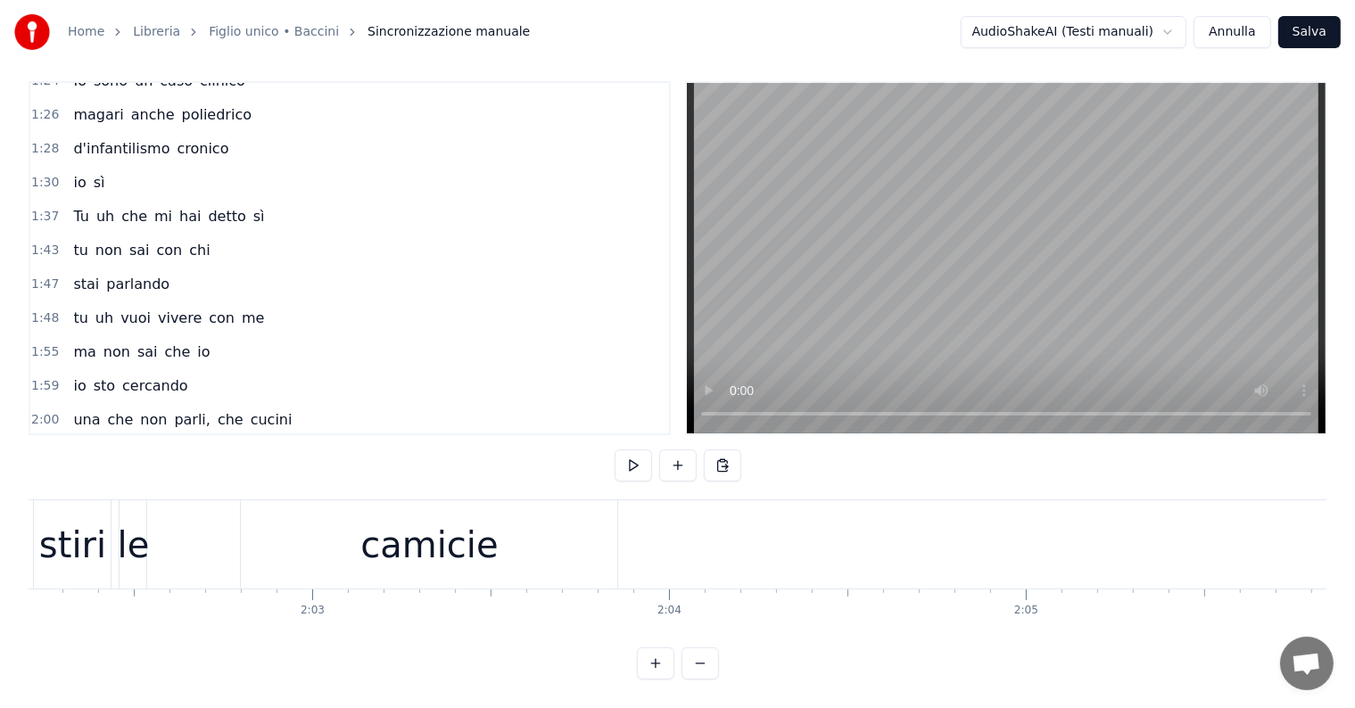
scroll to position [0, 43409]
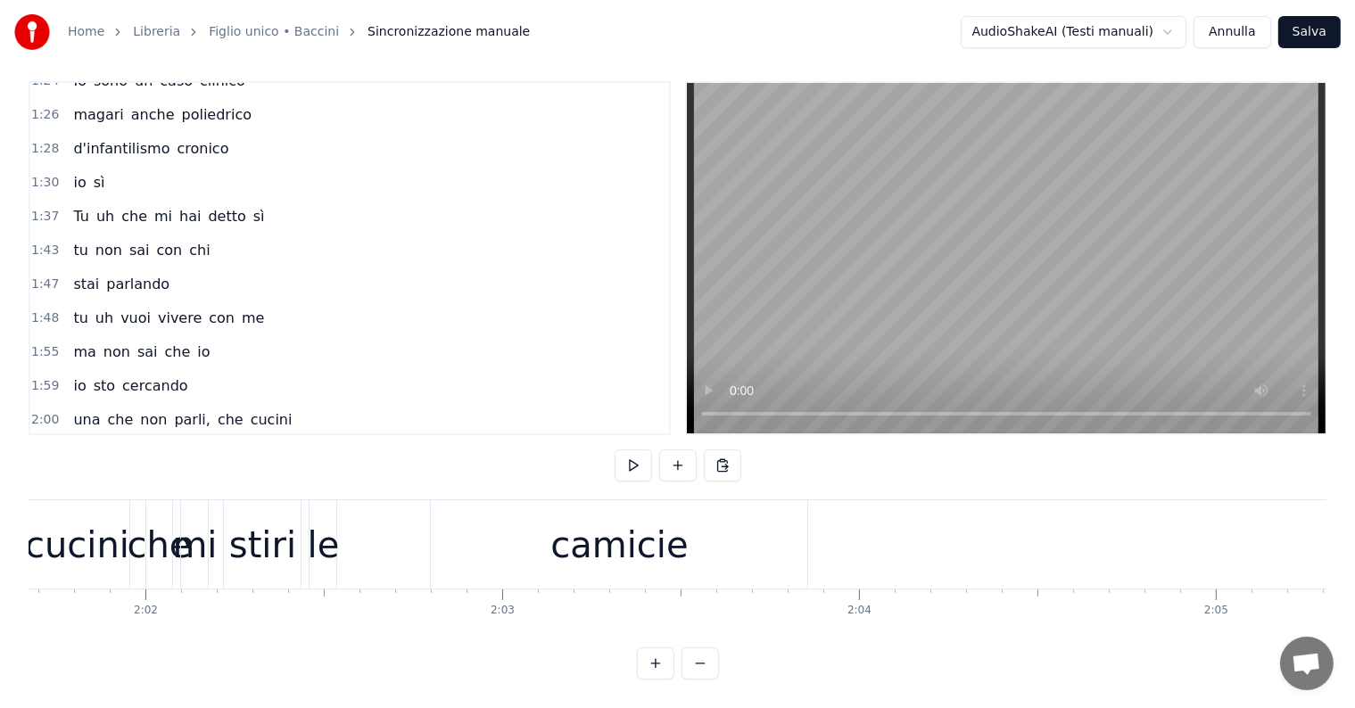
click at [689, 537] on div "camicie" at bounding box center [619, 544] width 376 height 88
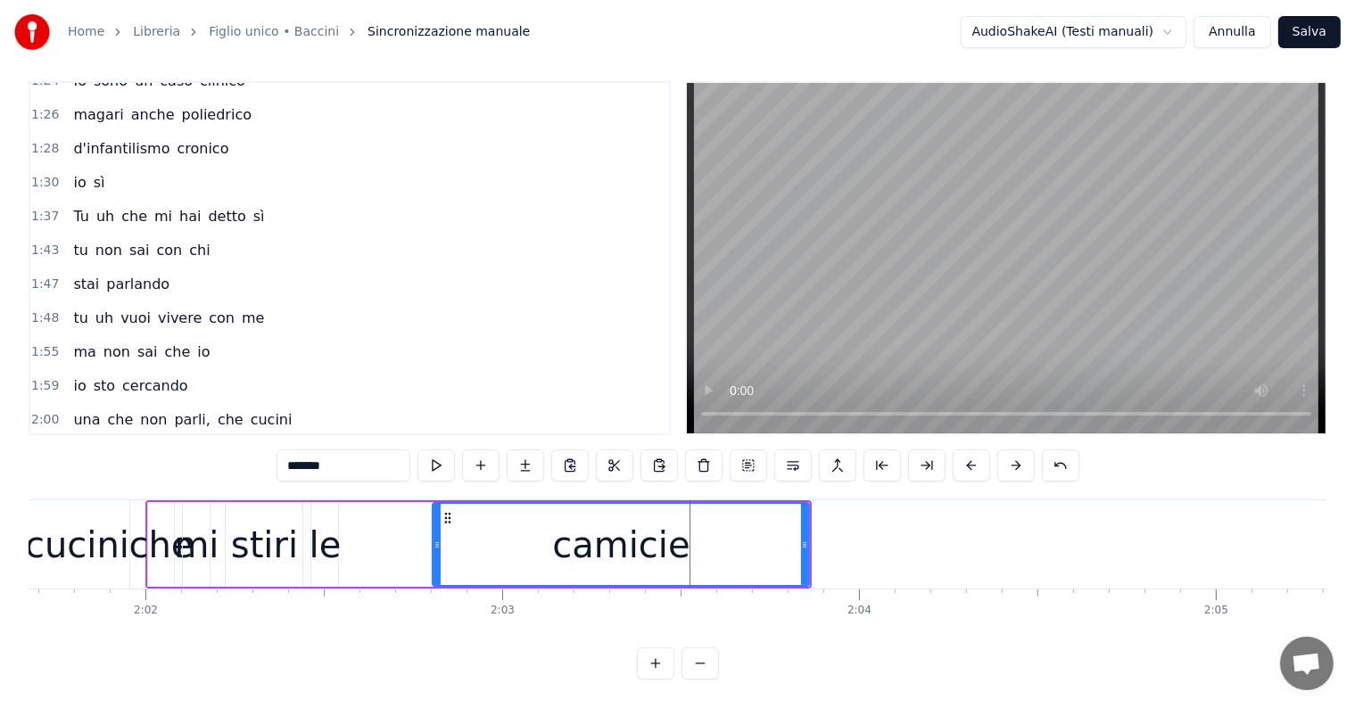
click at [221, 437] on div "2:01 che mi stiri le camicie" at bounding box center [349, 454] width 639 height 34
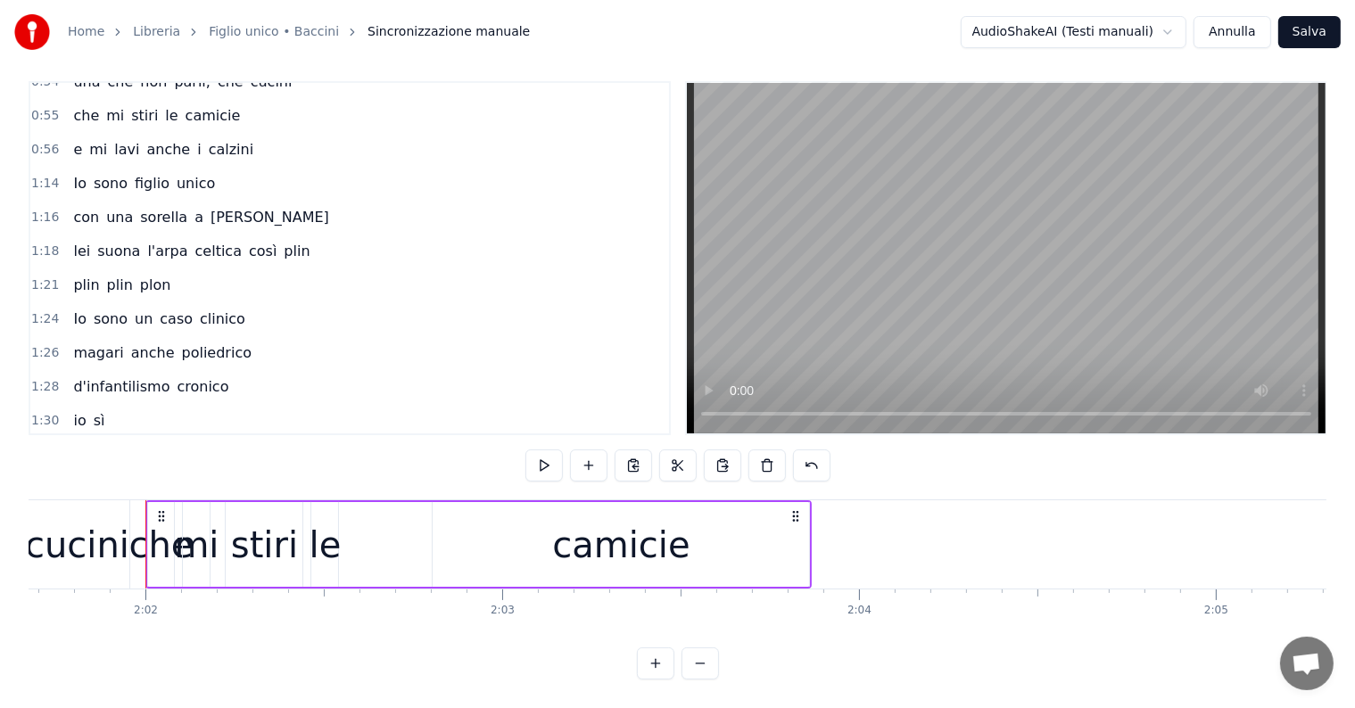
scroll to position [497, 0]
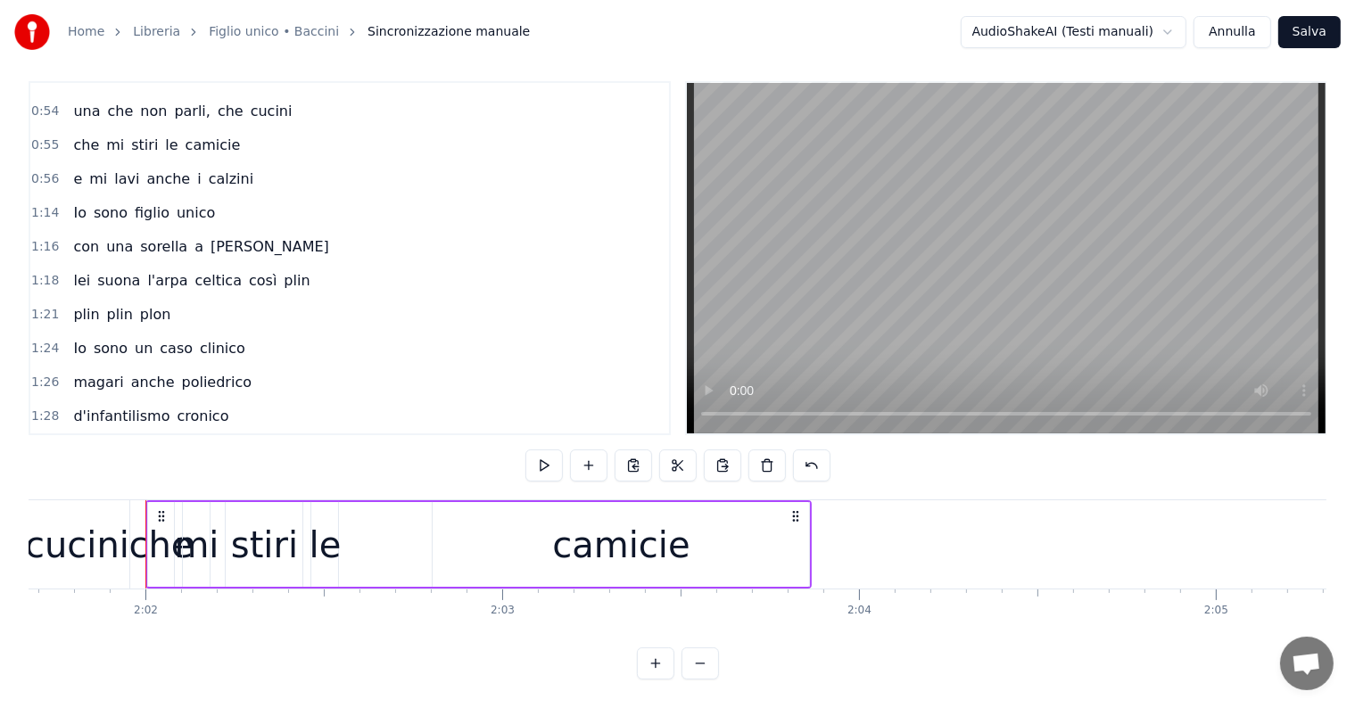
click at [173, 163] on div "e mi lavi anche i calzini" at bounding box center [163, 179] width 194 height 32
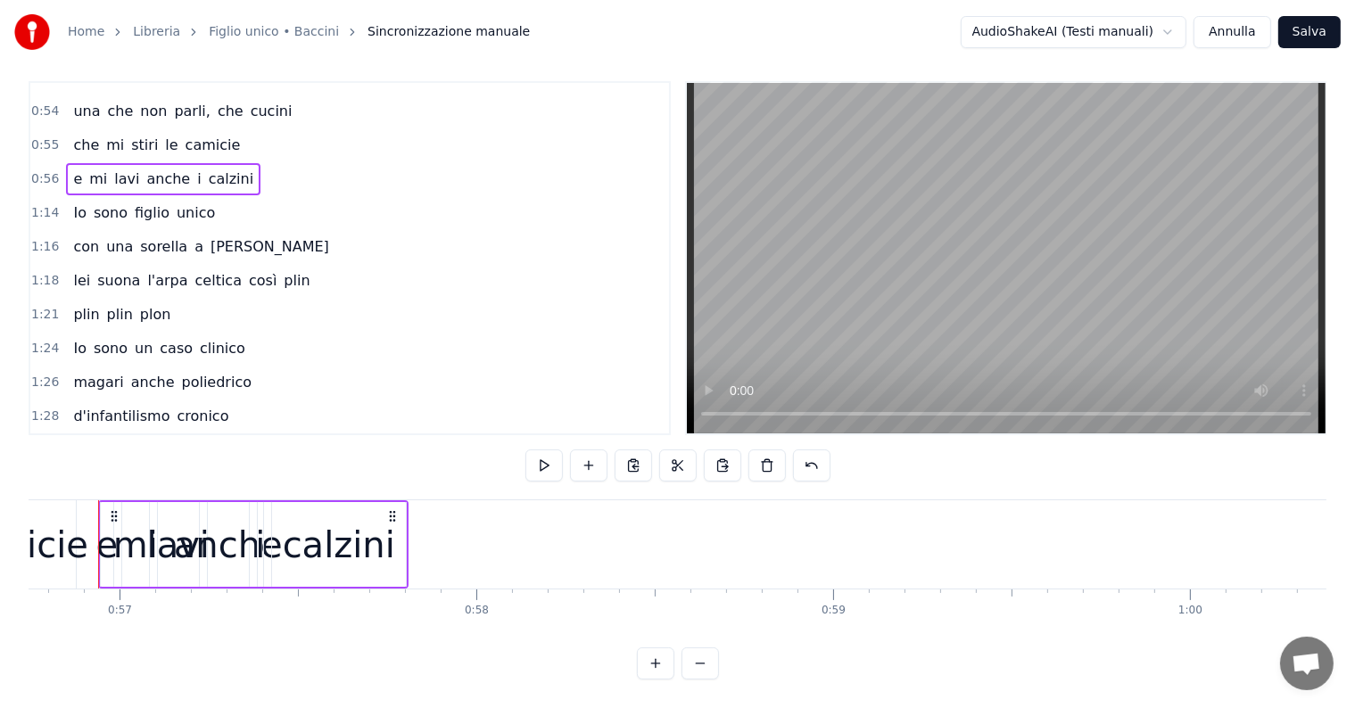
scroll to position [0, 20225]
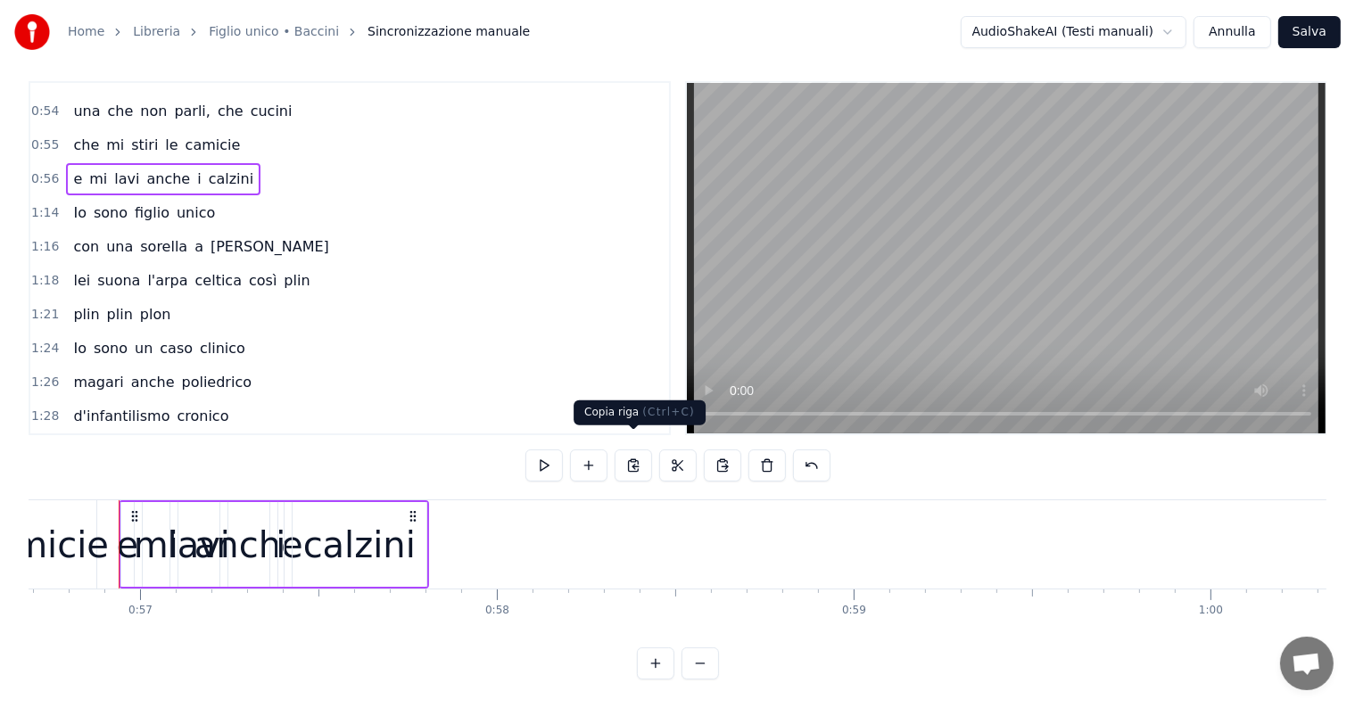
click at [627, 450] on button at bounding box center [633, 466] width 37 height 32
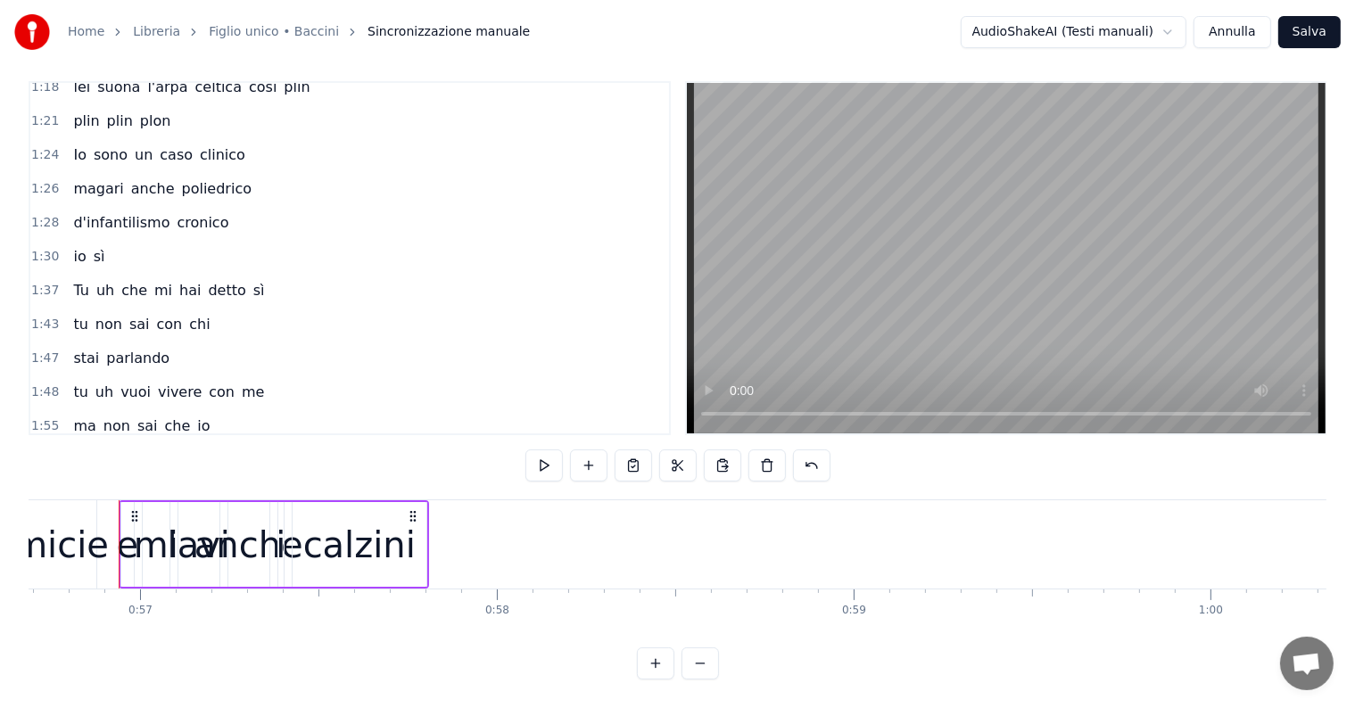
scroll to position [764, 0]
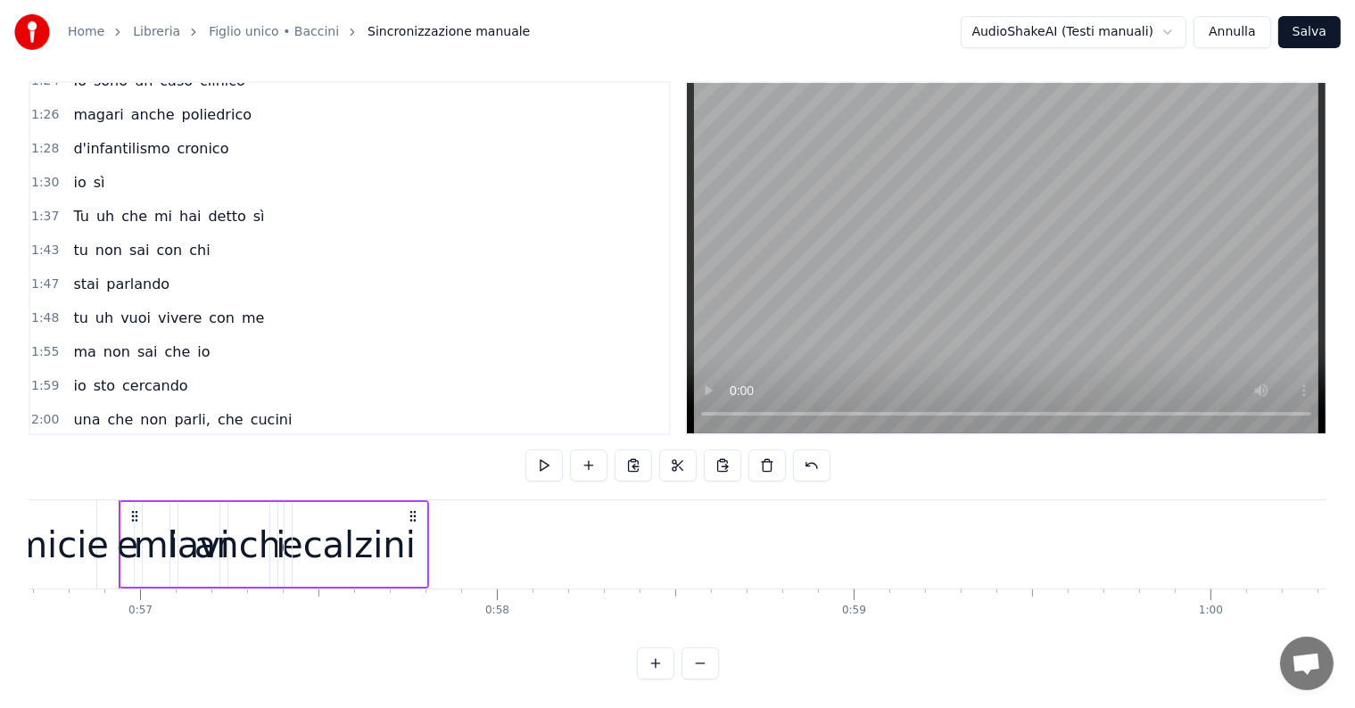
click at [226, 437] on div "2:01 che mi stiri le camicie" at bounding box center [349, 454] width 639 height 34
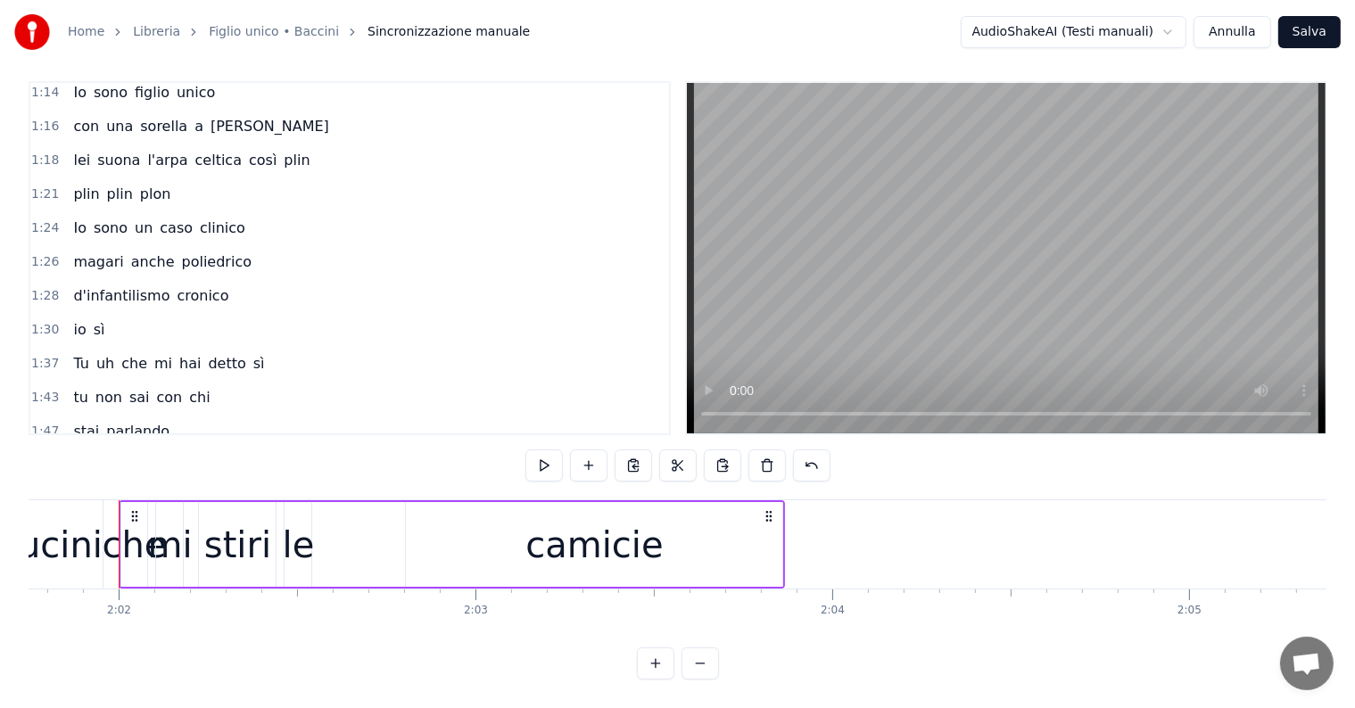
scroll to position [497, 0]
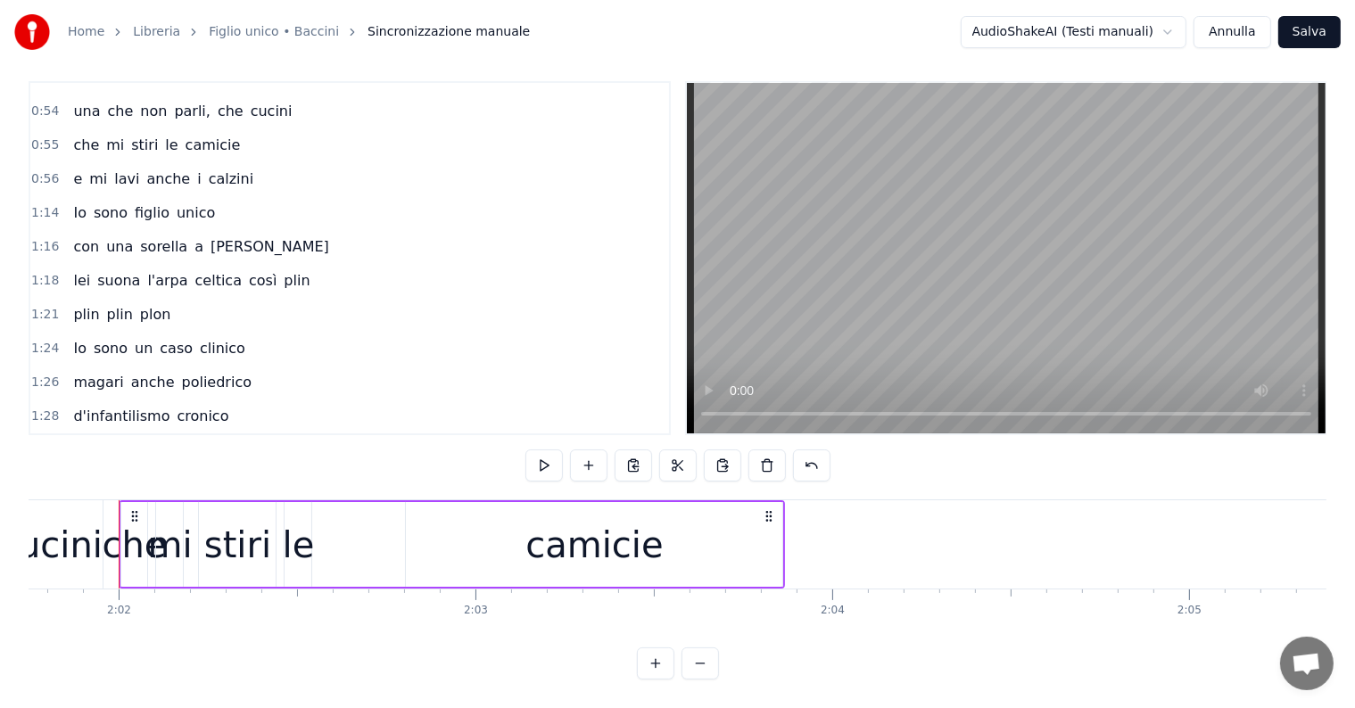
click at [188, 135] on span "camicie" at bounding box center [213, 145] width 59 height 21
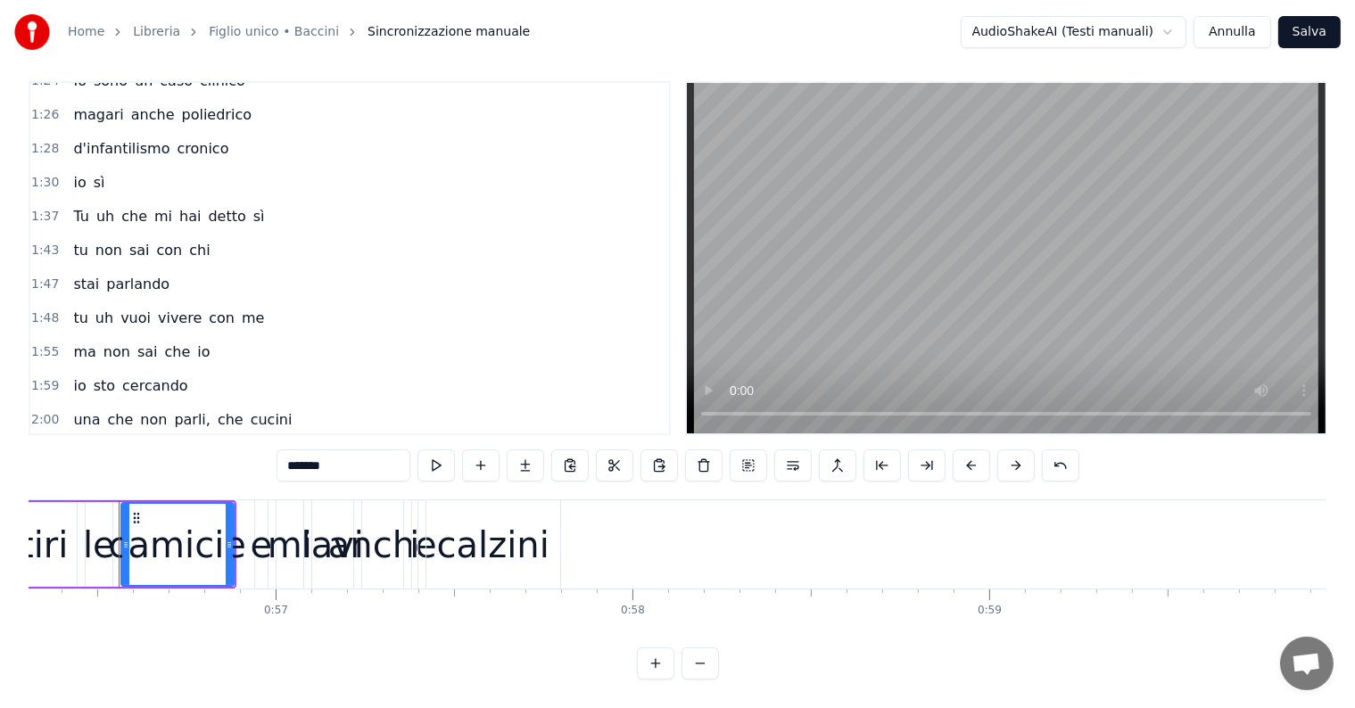
scroll to position [27, 0]
click at [211, 438] on div "che mi stiri le camicie" at bounding box center [156, 454] width 181 height 32
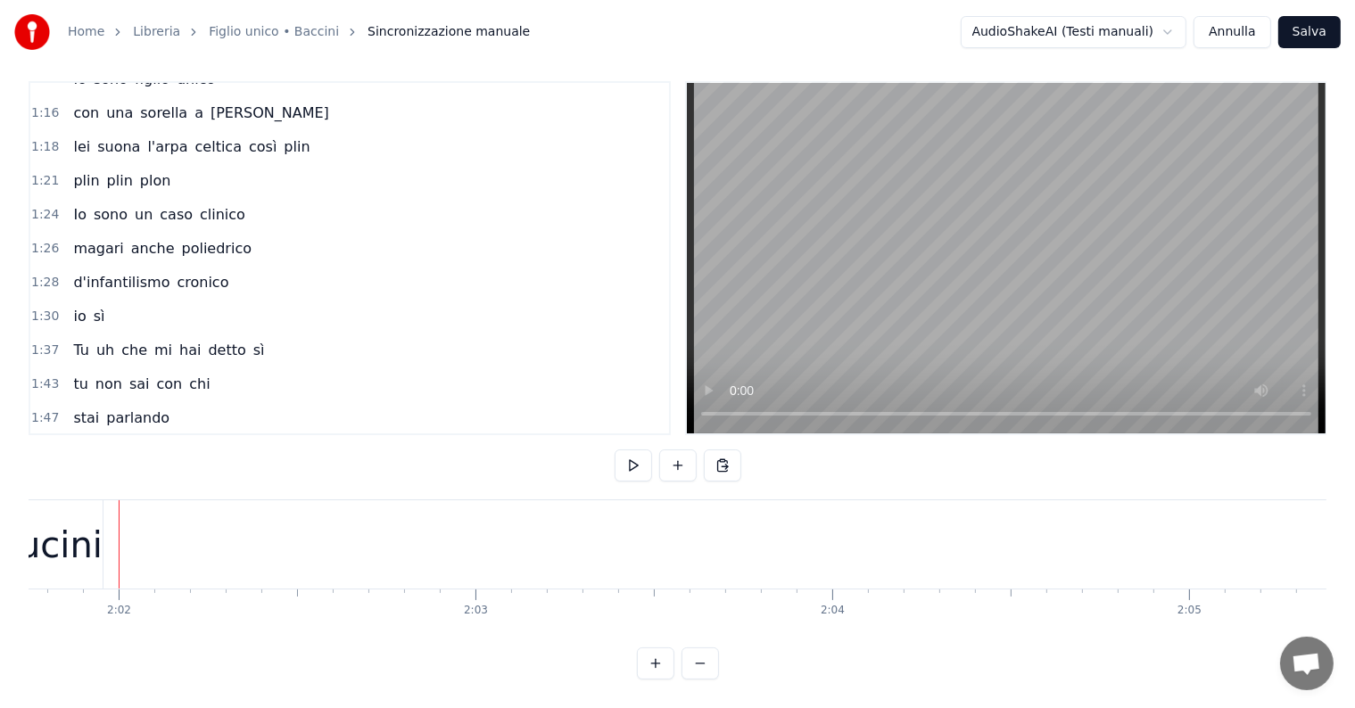
scroll to position [375, 0]
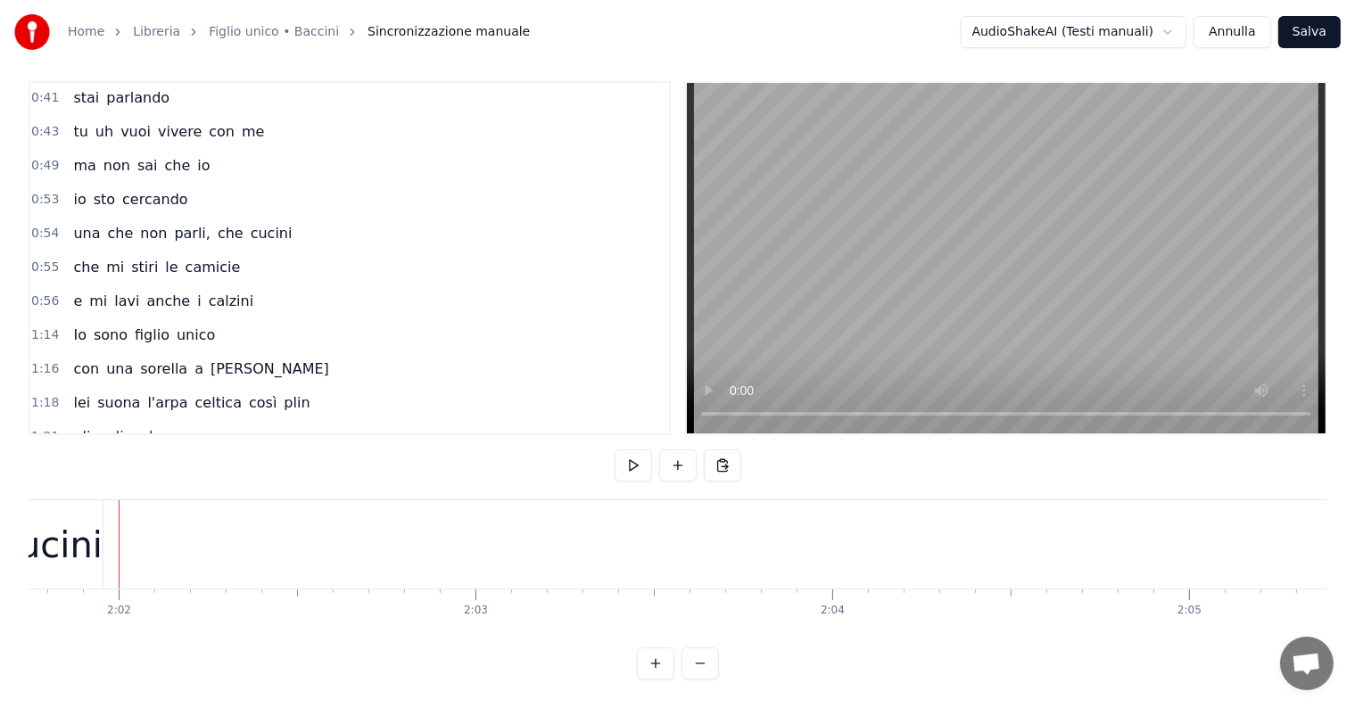
click at [179, 252] on div "che mi stiri le camicie" at bounding box center [156, 268] width 181 height 32
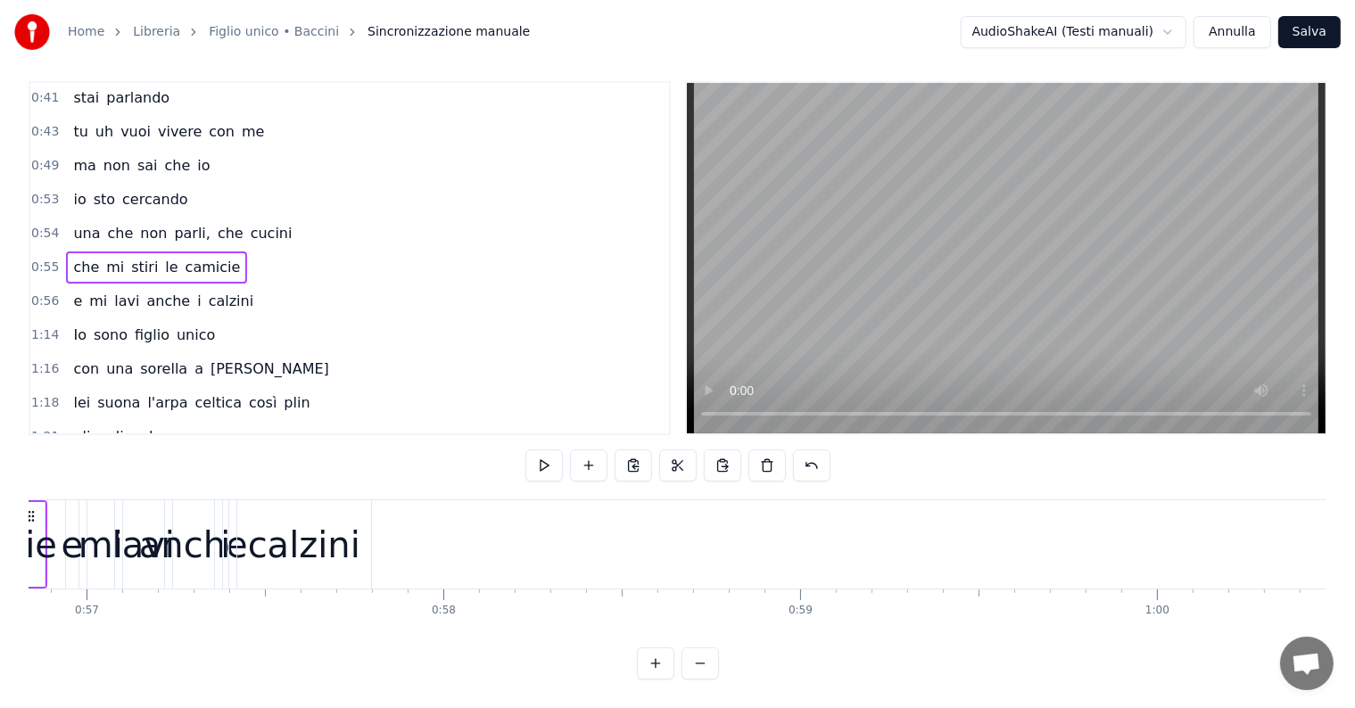
scroll to position [0, 19889]
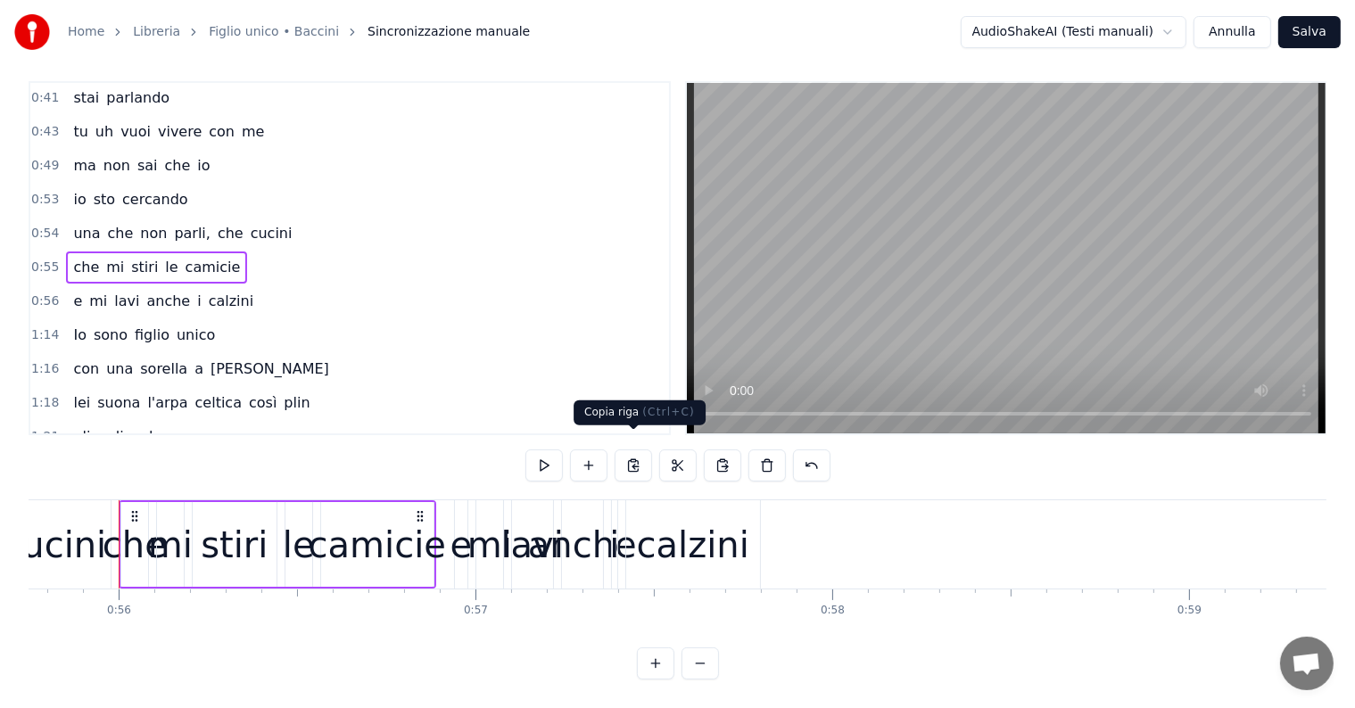
click at [631, 453] on button at bounding box center [633, 466] width 37 height 32
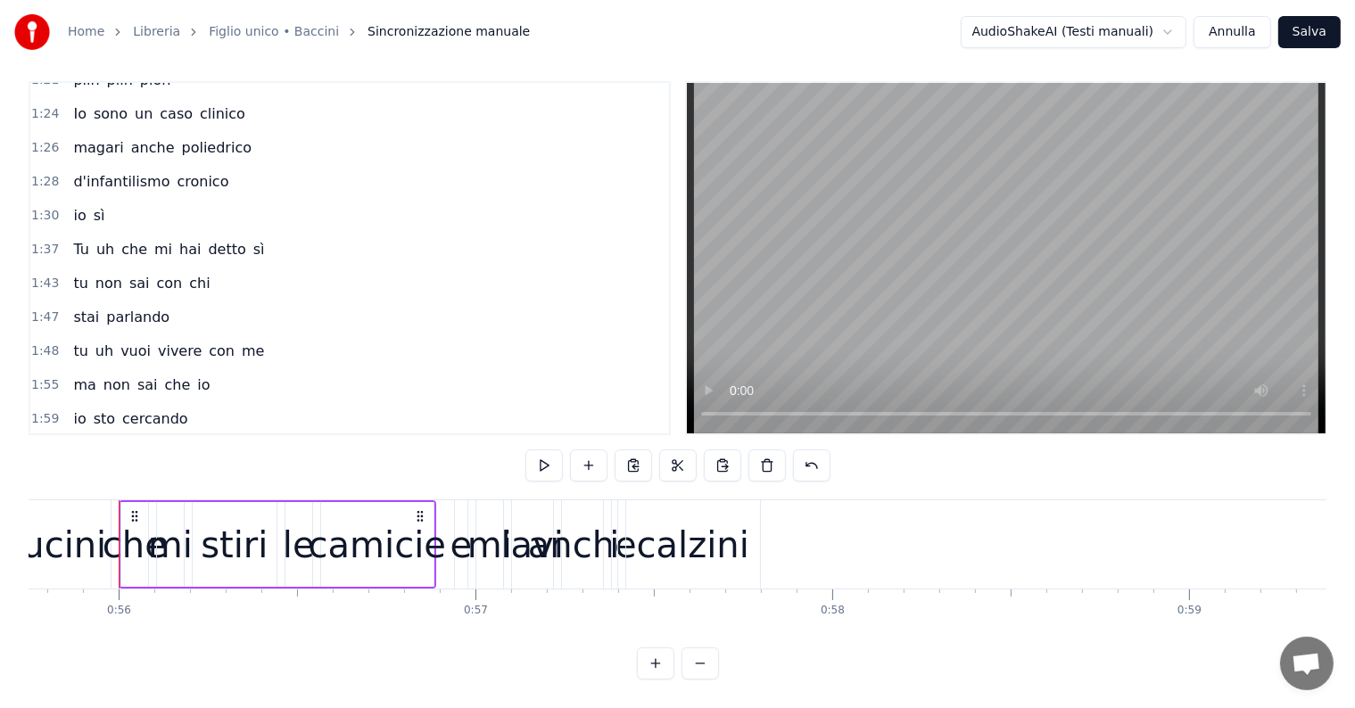
click at [285, 436] on div "2:00 una che non parli, che cucini" at bounding box center [349, 453] width 639 height 34
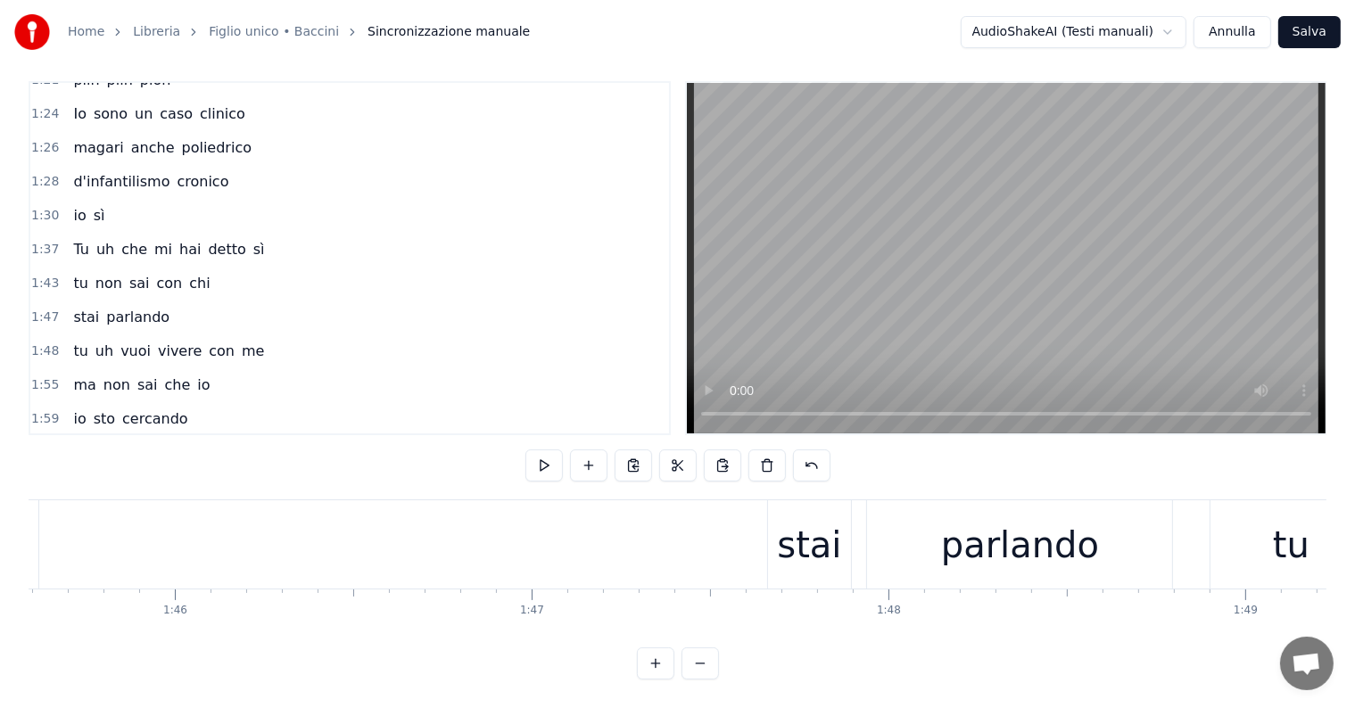
scroll to position [0, 43037]
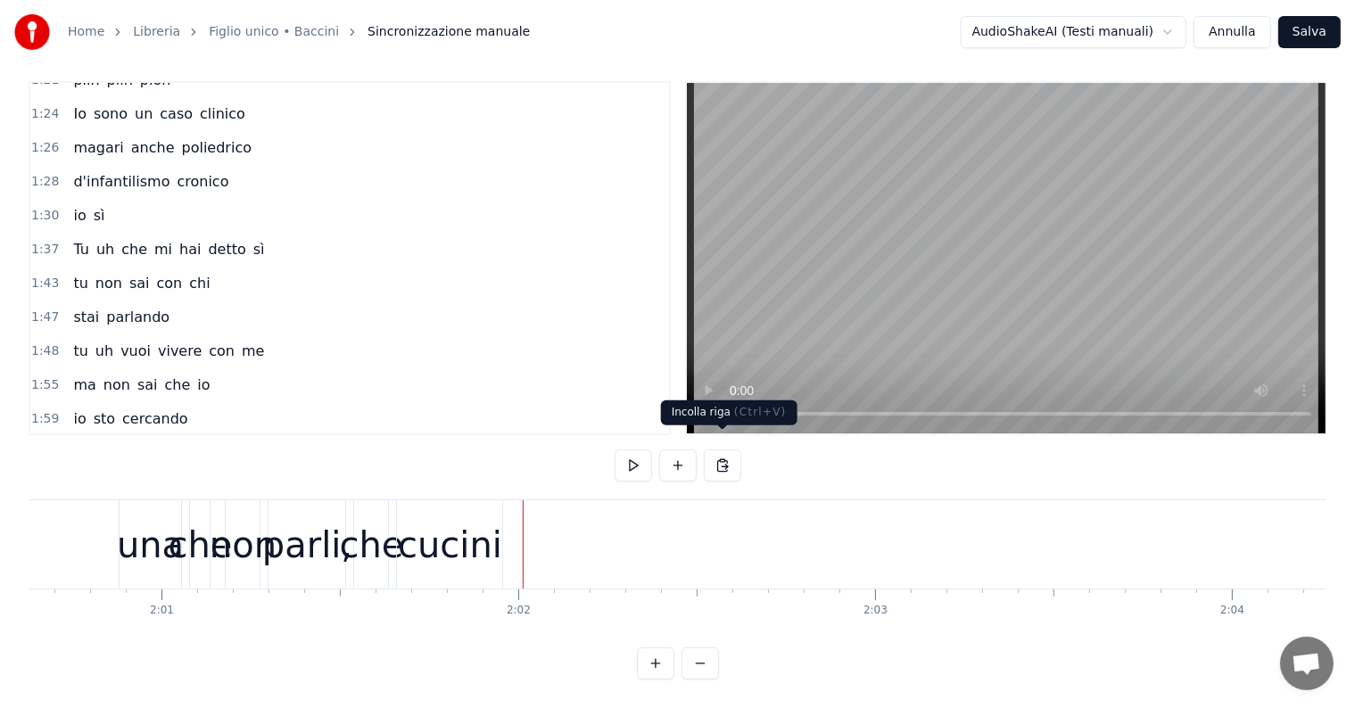
click at [714, 450] on button at bounding box center [722, 466] width 37 height 32
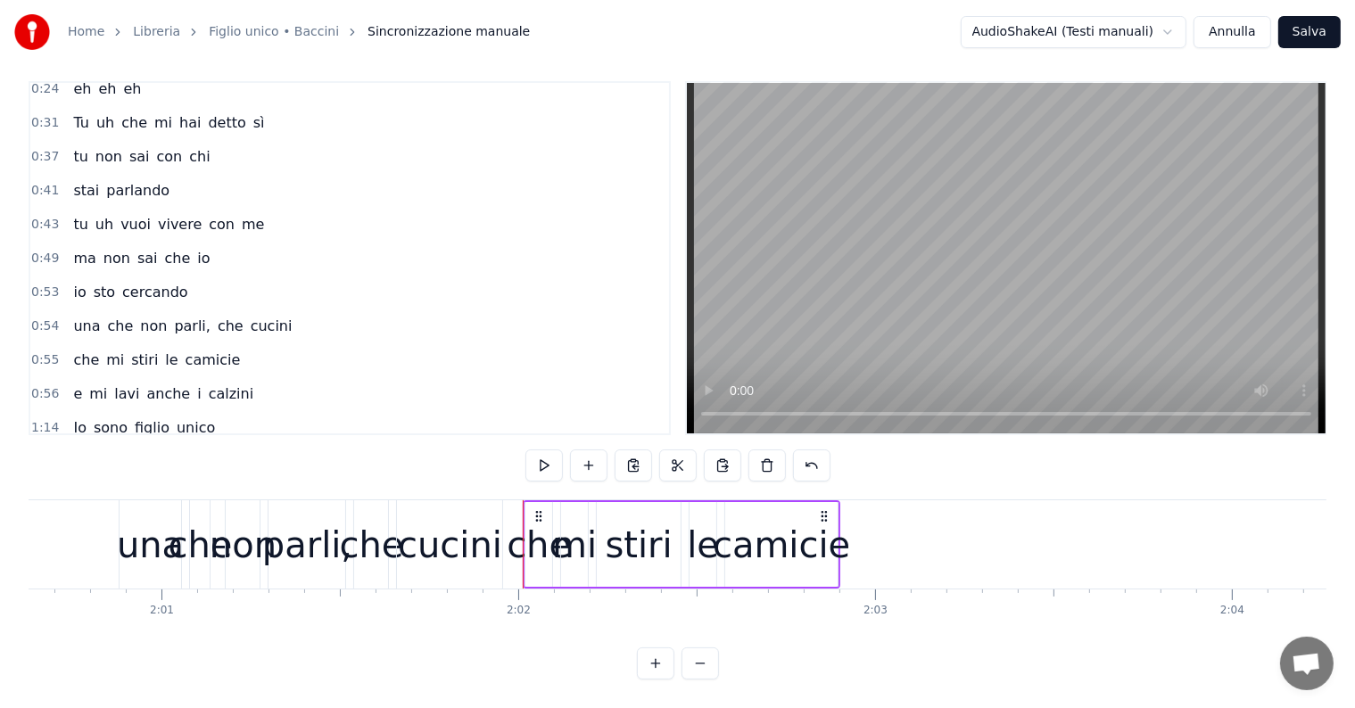
scroll to position [285, 0]
click at [143, 375] on div "e mi lavi anche i calzini" at bounding box center [163, 391] width 194 height 32
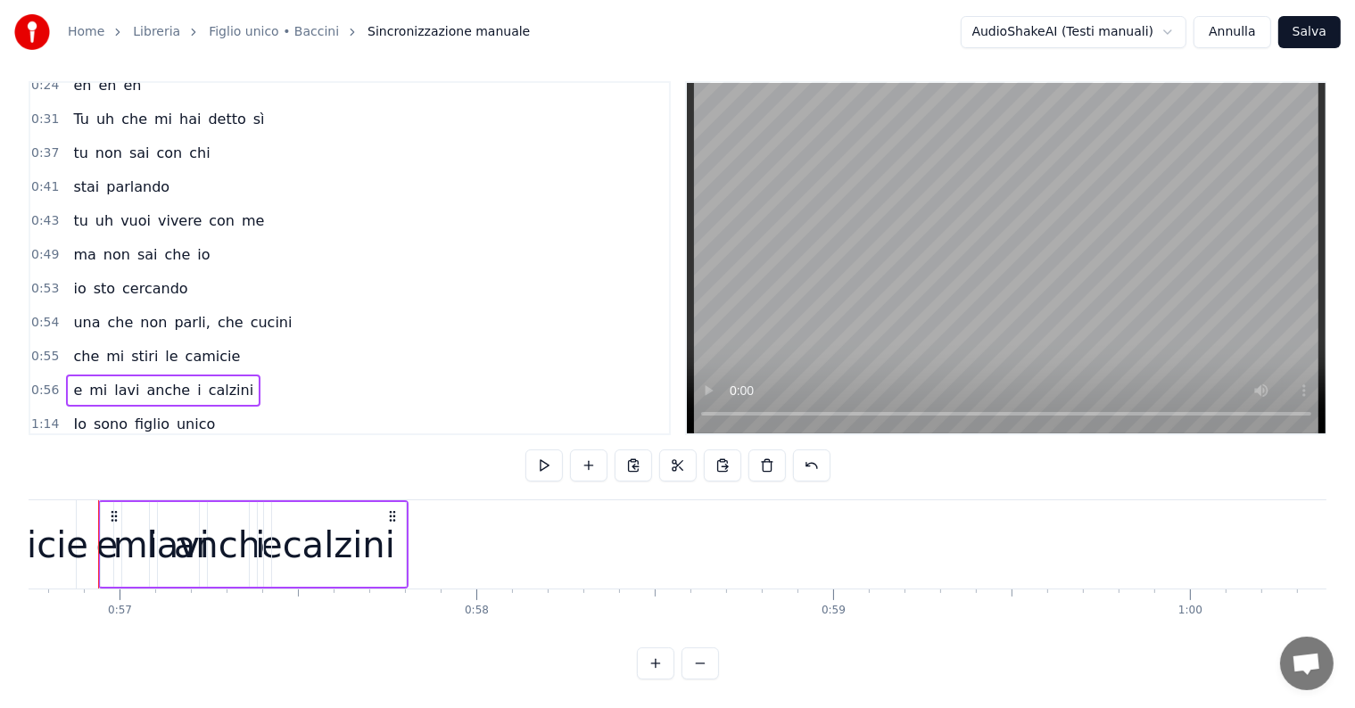
scroll to position [0, 20225]
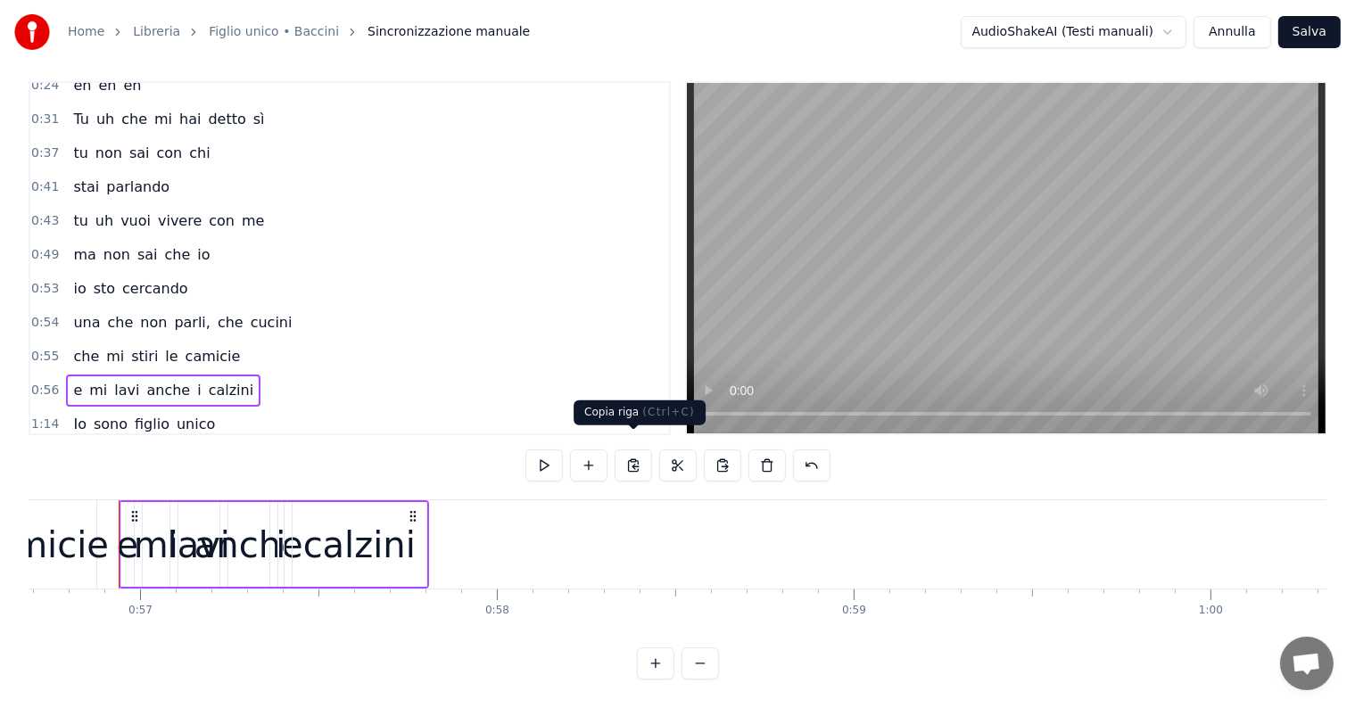
click at [640, 450] on button at bounding box center [633, 466] width 37 height 32
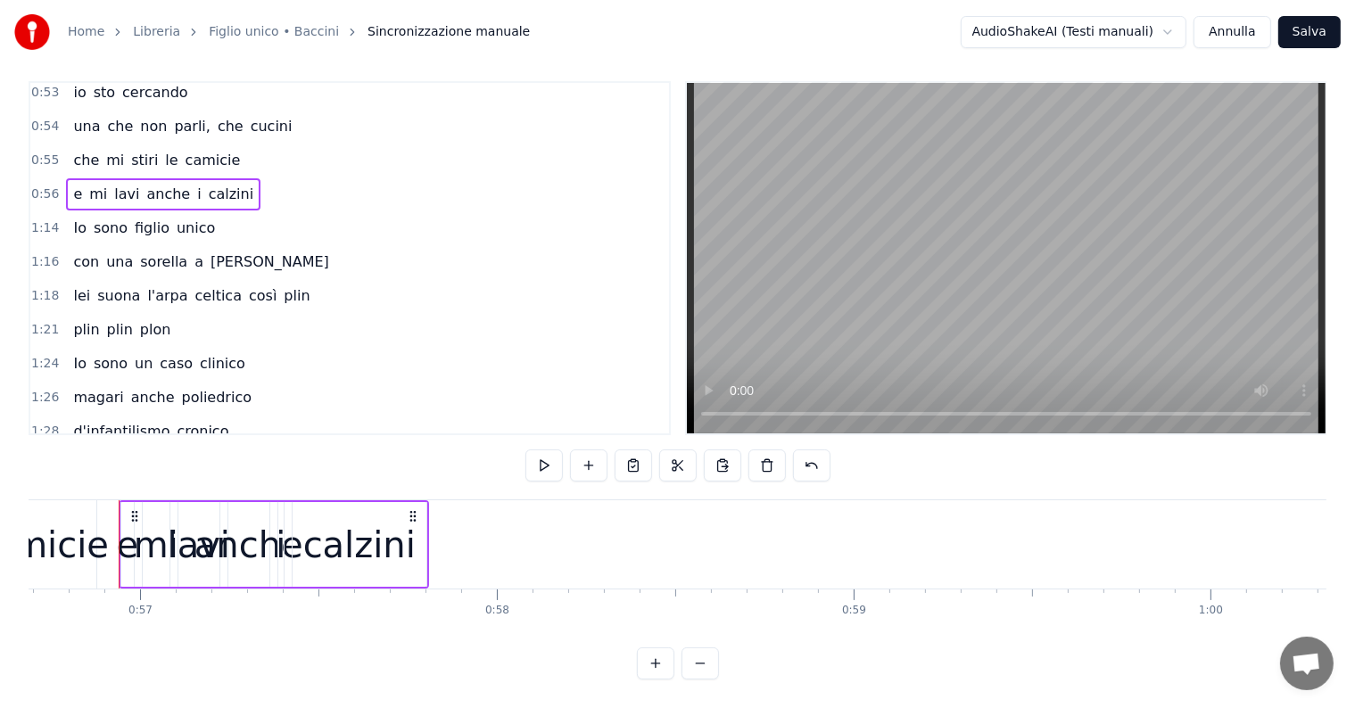
scroll to position [764, 0]
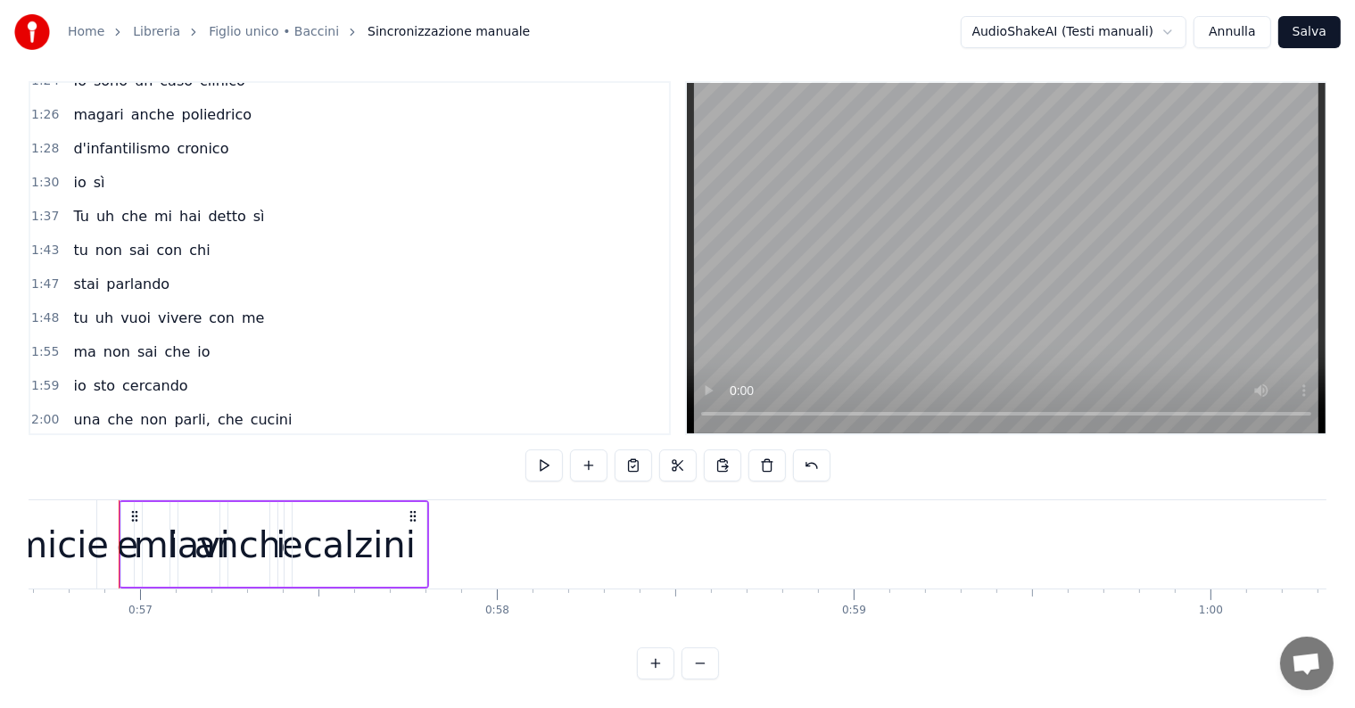
click at [227, 437] on div "2:02 che mi stiri le camicie" at bounding box center [349, 454] width 639 height 34
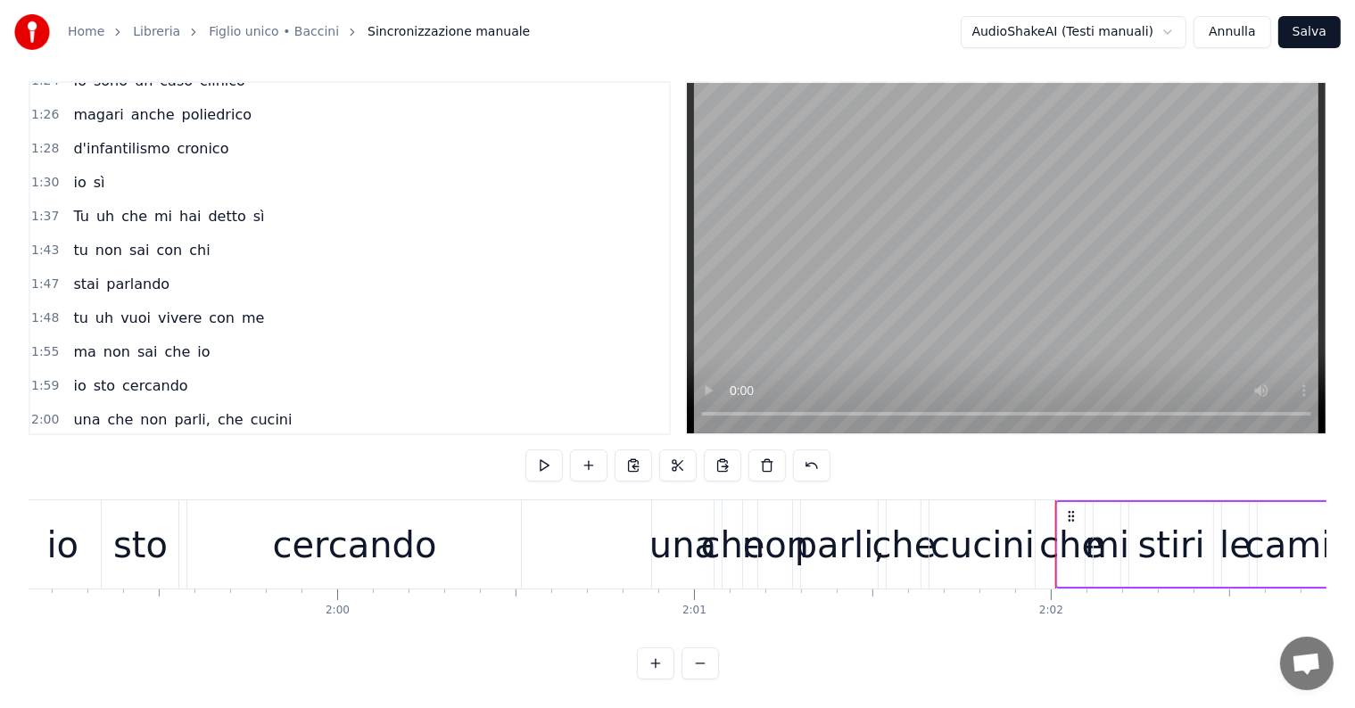
scroll to position [0, 43441]
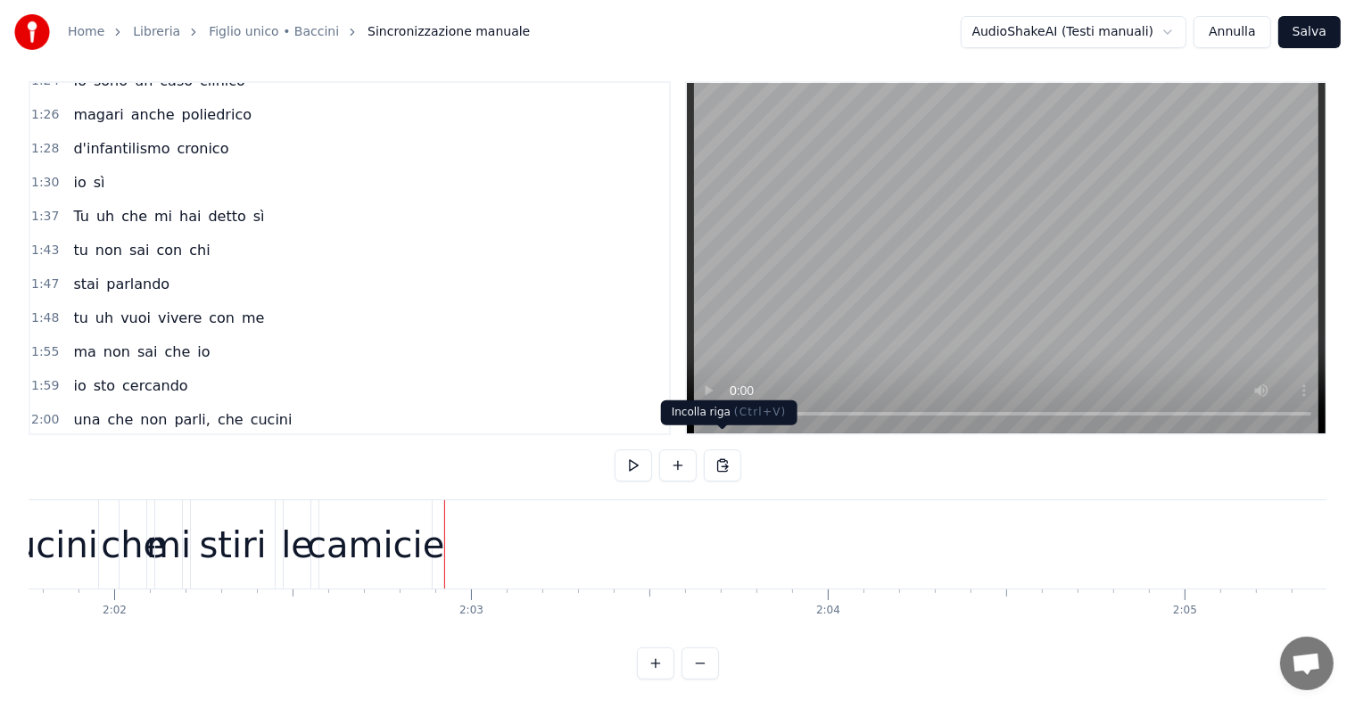
click at [721, 451] on button at bounding box center [722, 466] width 37 height 32
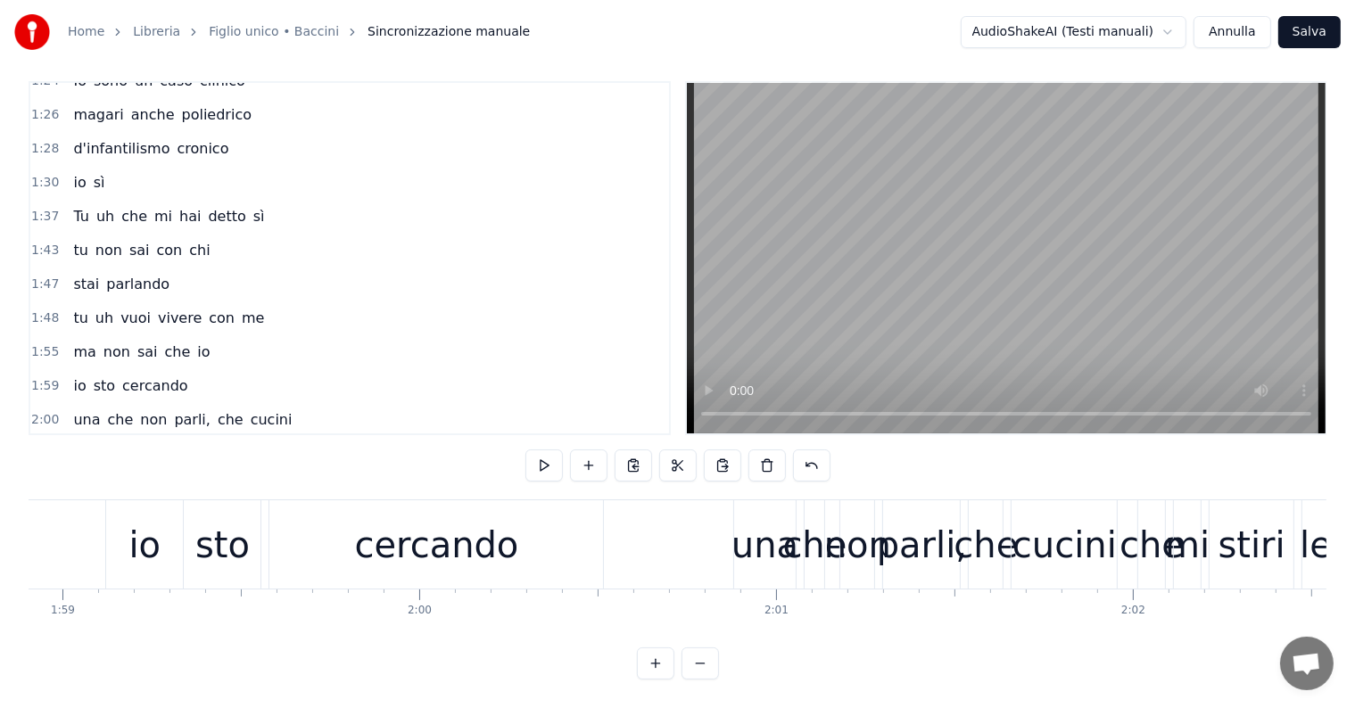
scroll to position [0, 42346]
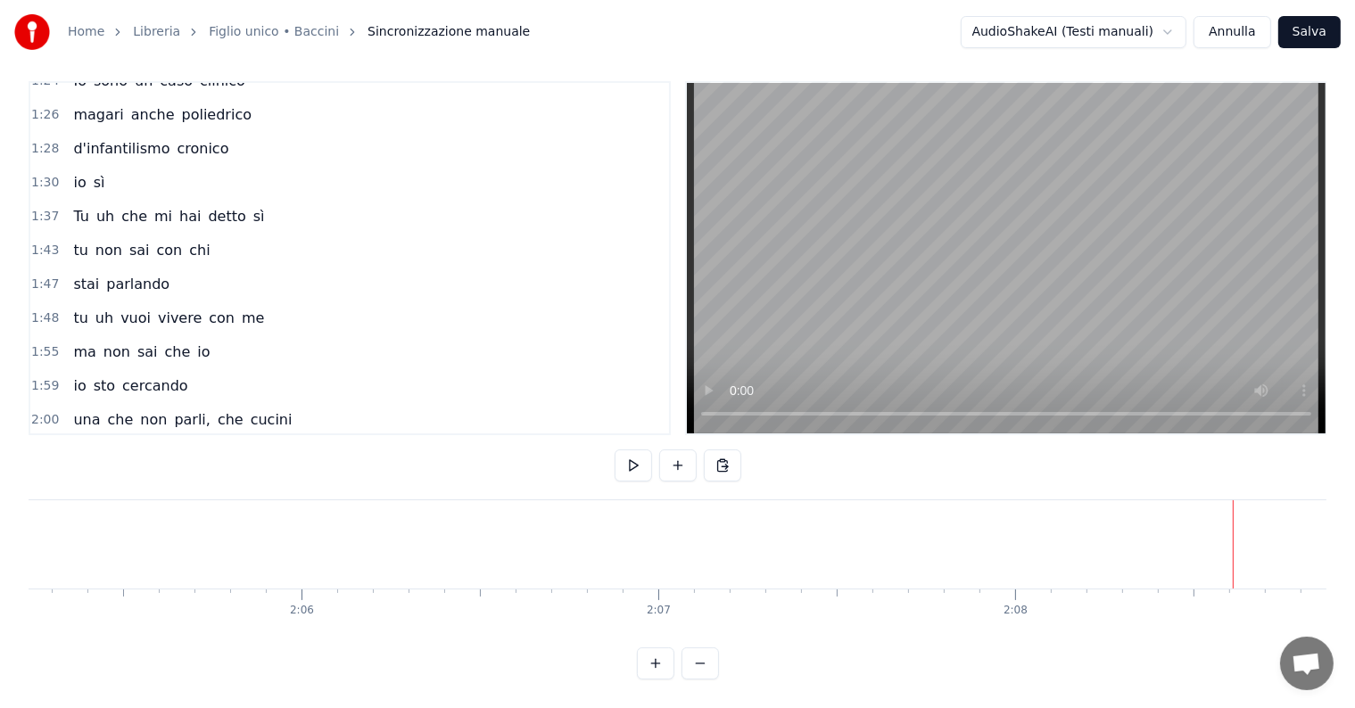
scroll to position [754, 0]
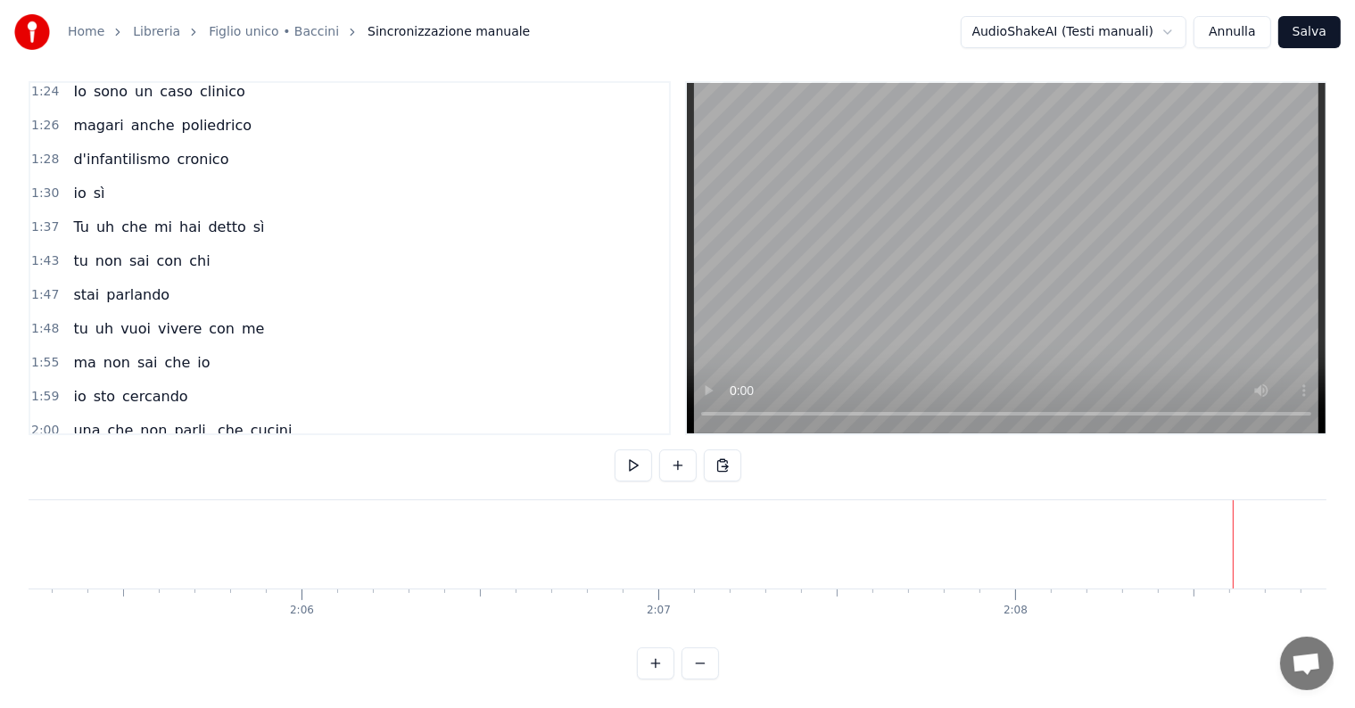
click at [164, 211] on div "Tu uh che mi hai detto sì" at bounding box center [168, 227] width 205 height 32
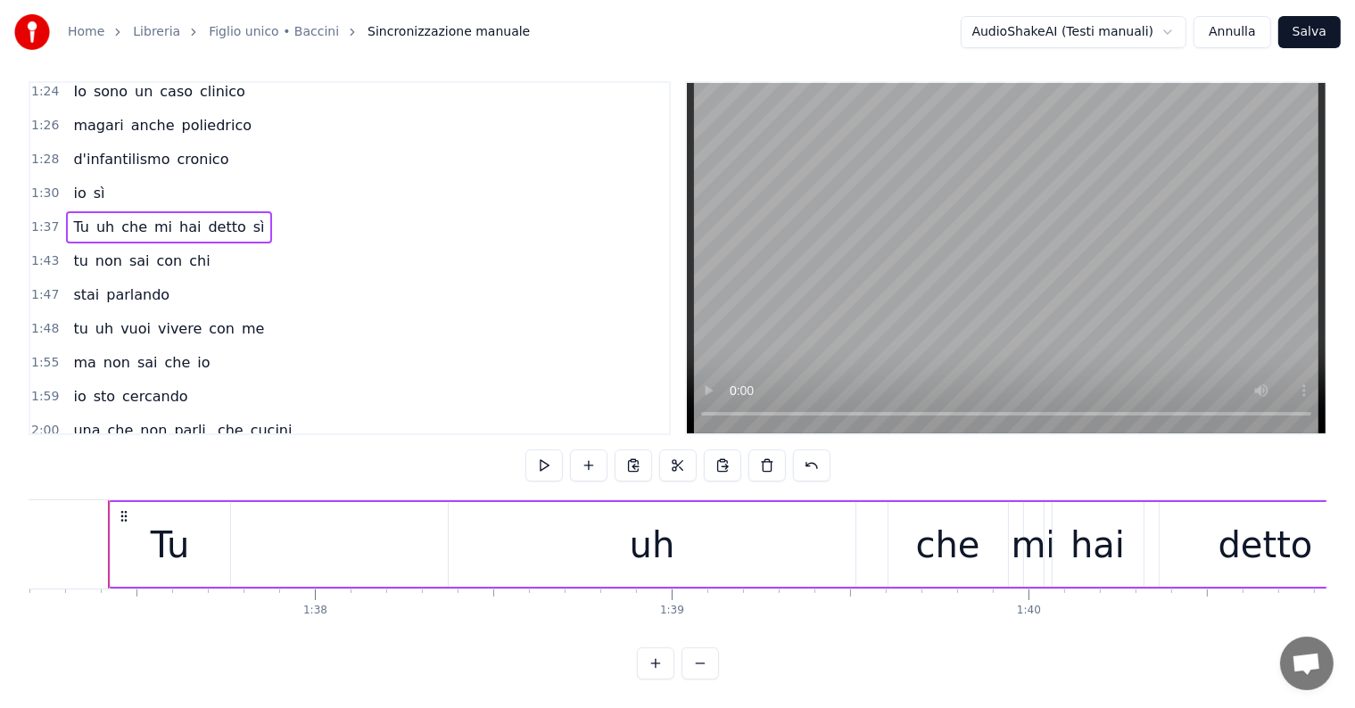
scroll to position [0, 34667]
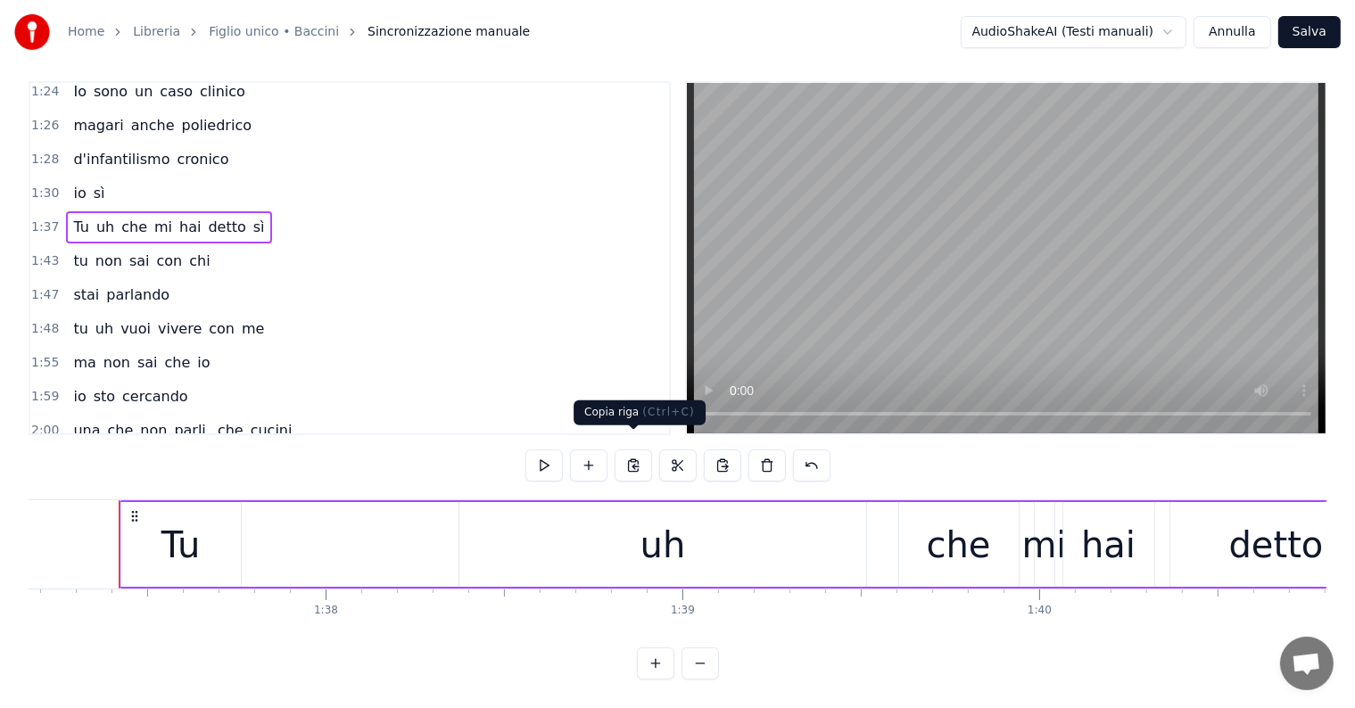
click at [635, 450] on button at bounding box center [633, 466] width 37 height 32
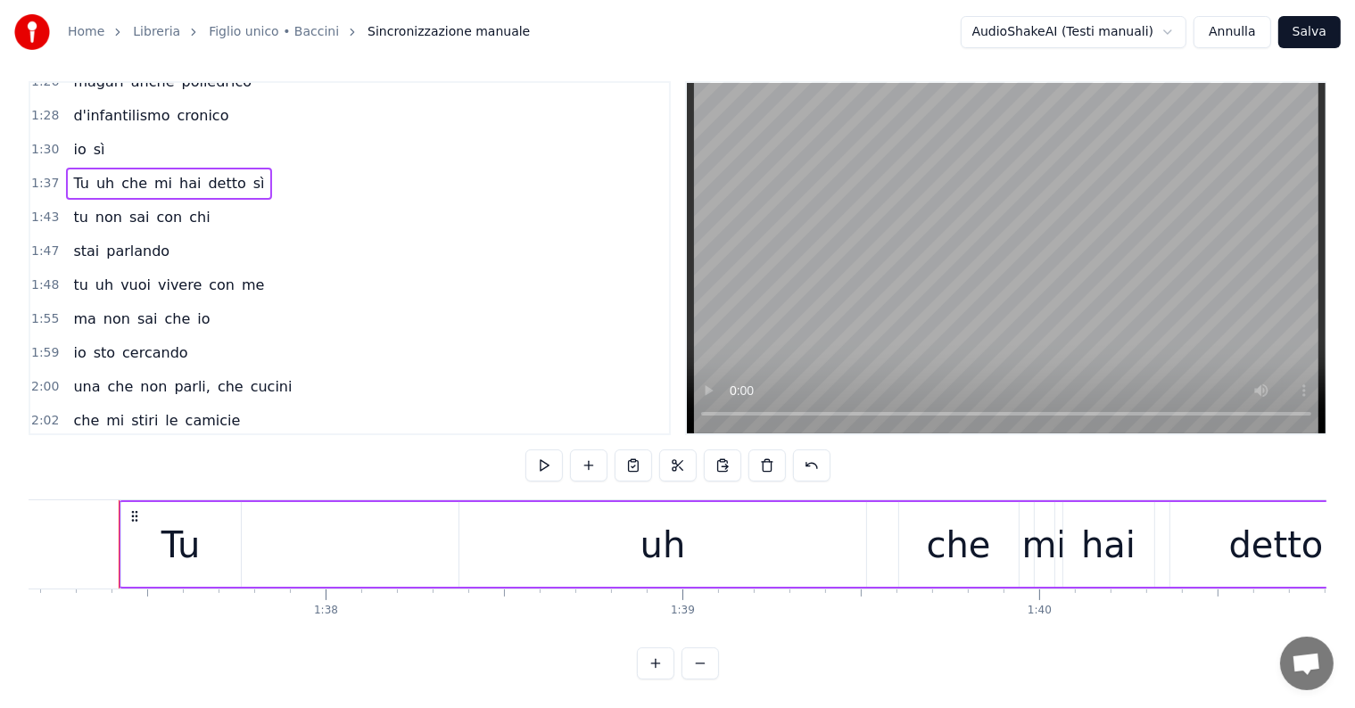
click at [236, 438] on div "2:02 e mi lavi anche i calzini" at bounding box center [349, 455] width 639 height 34
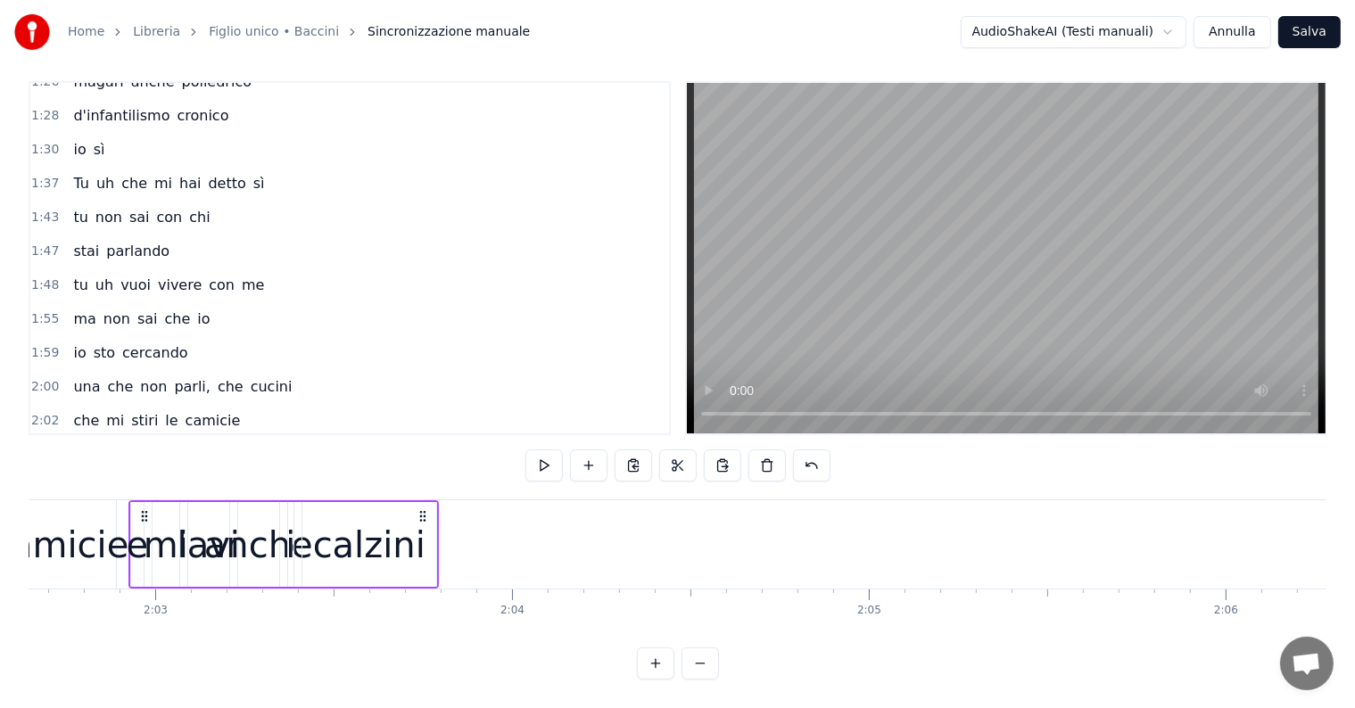
scroll to position [0, 43766]
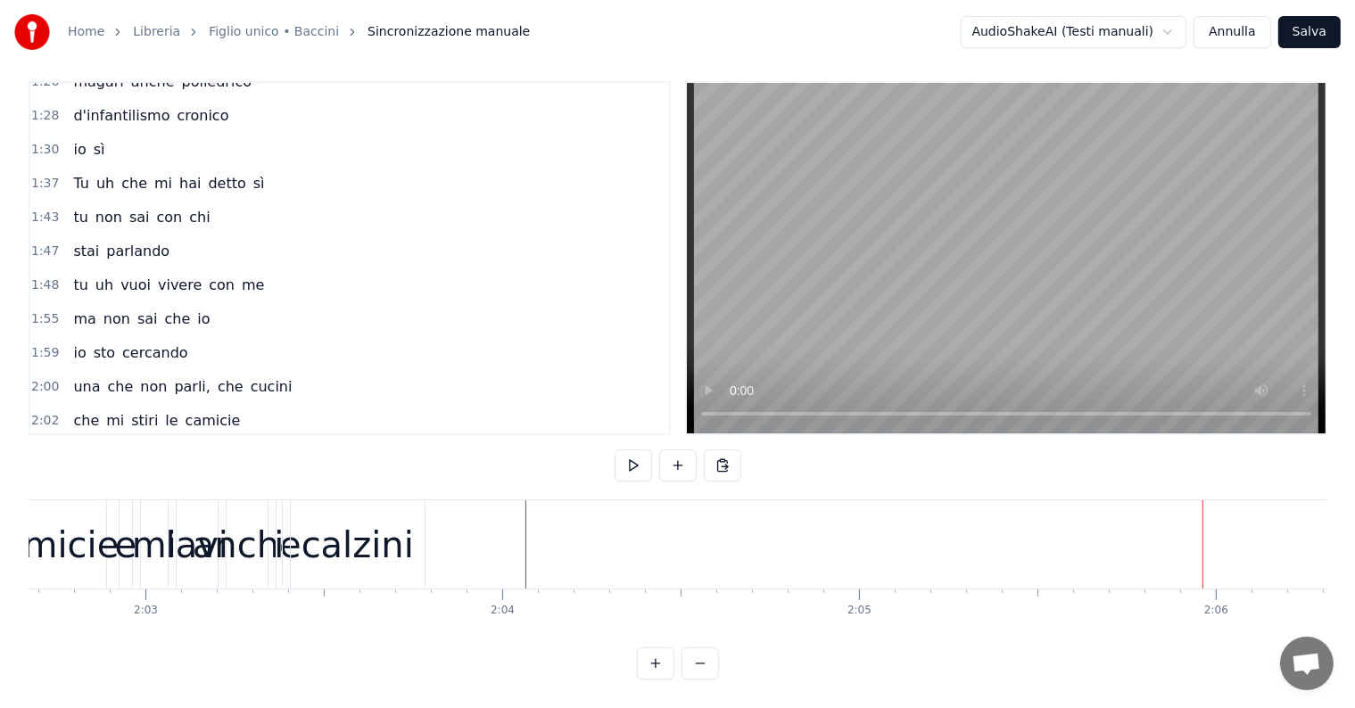
click at [714, 450] on button at bounding box center [722, 466] width 37 height 32
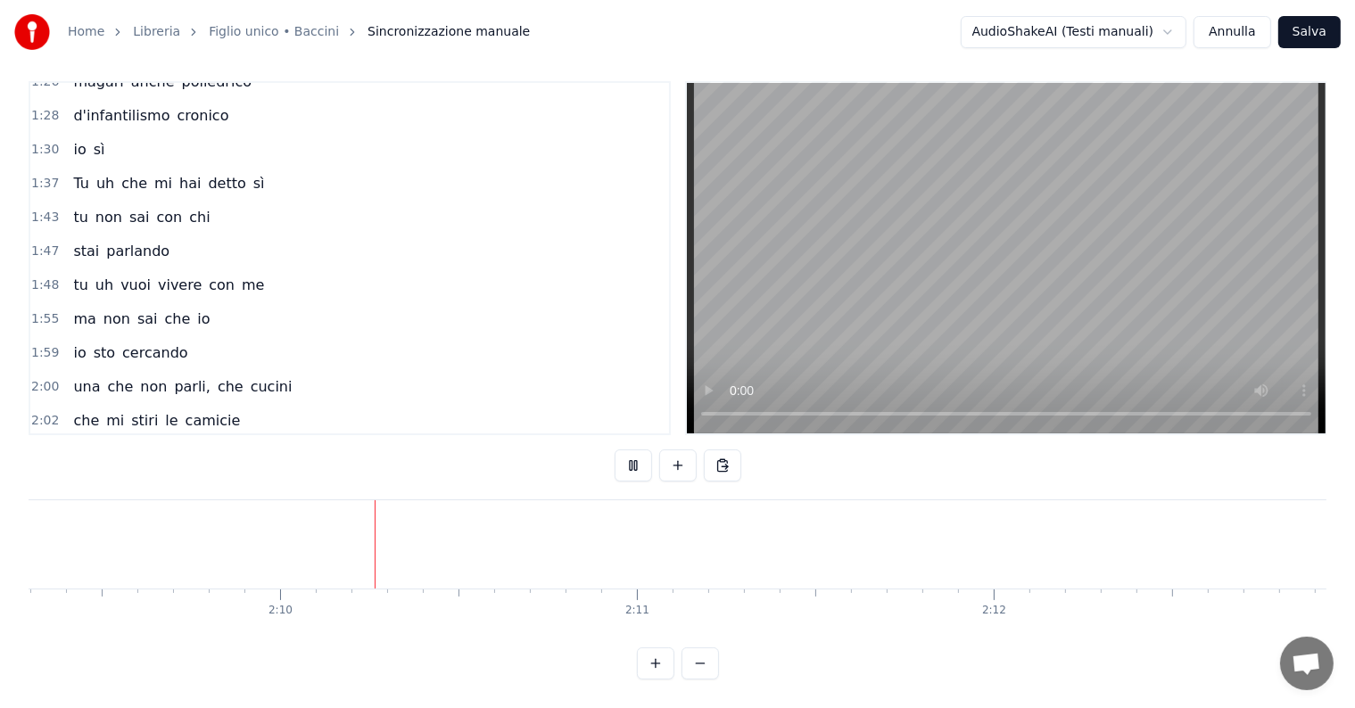
scroll to position [0, 46142]
click at [134, 202] on div "tu non sai con chi" at bounding box center [141, 218] width 151 height 32
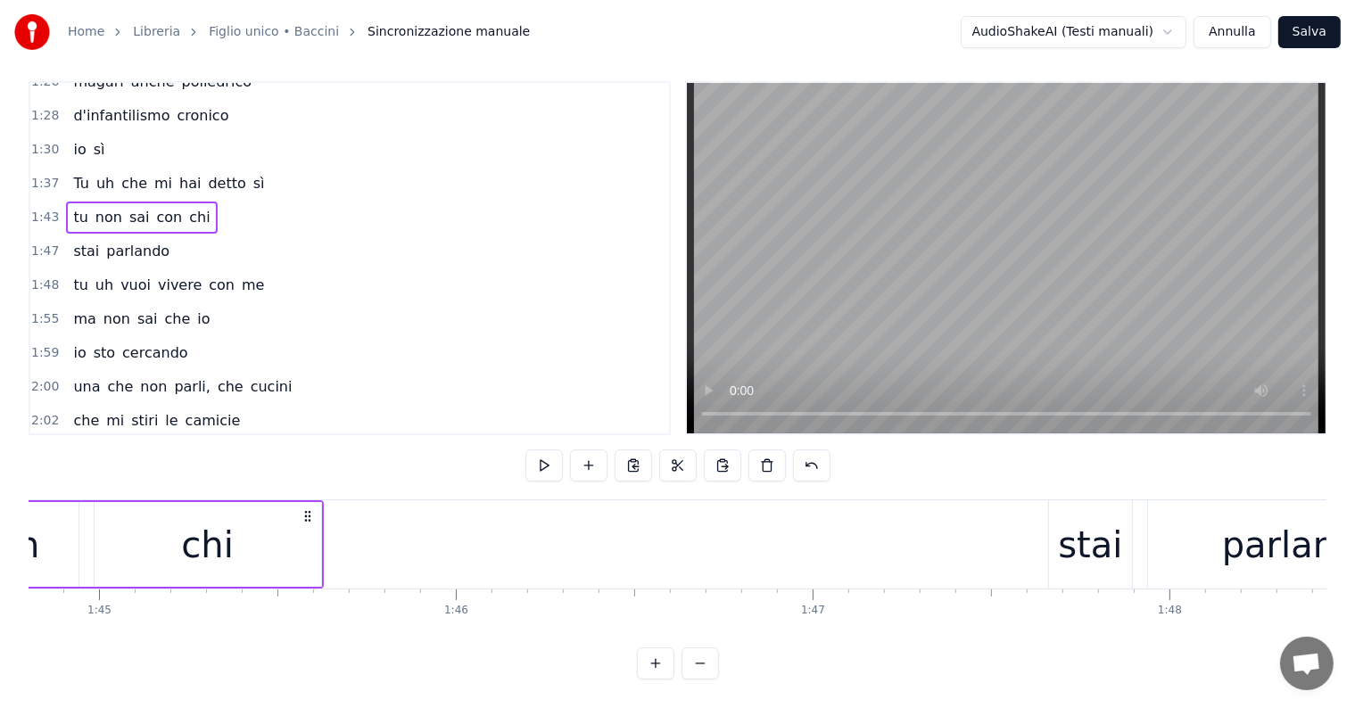
scroll to position [0, 36943]
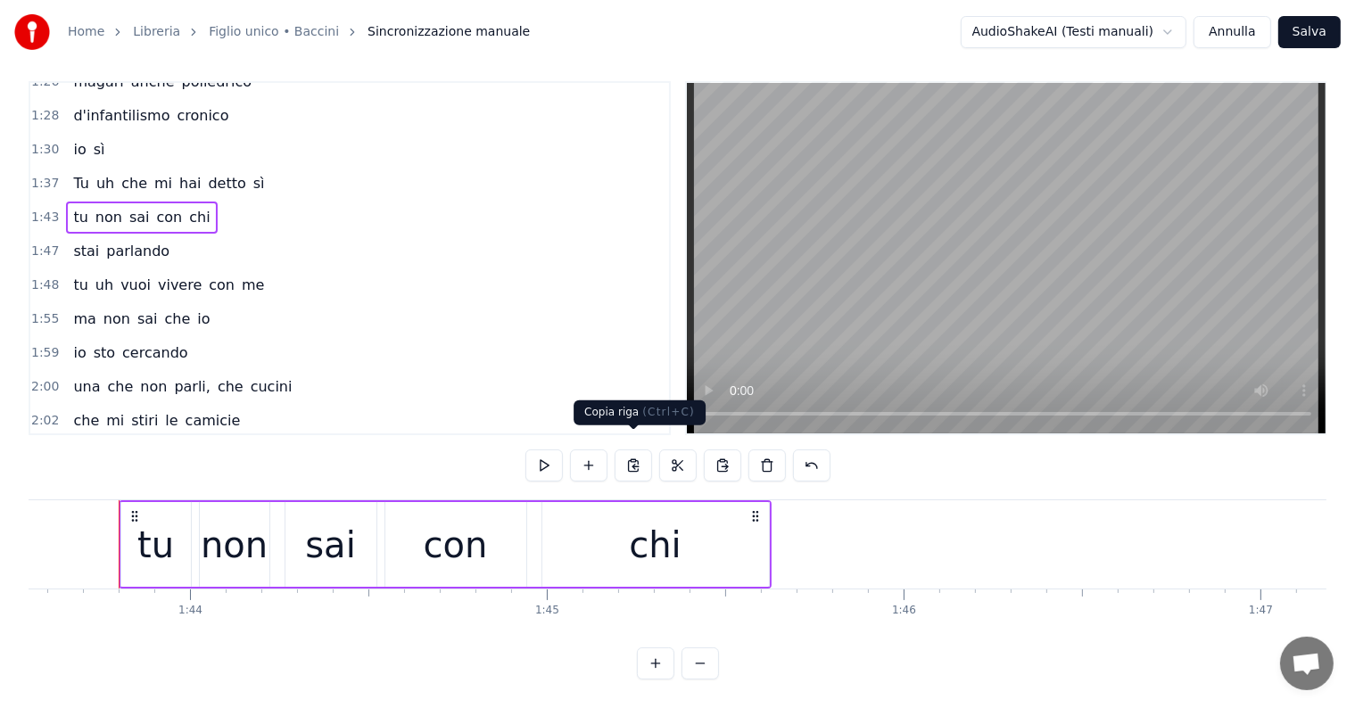
click at [632, 450] on button at bounding box center [633, 466] width 37 height 32
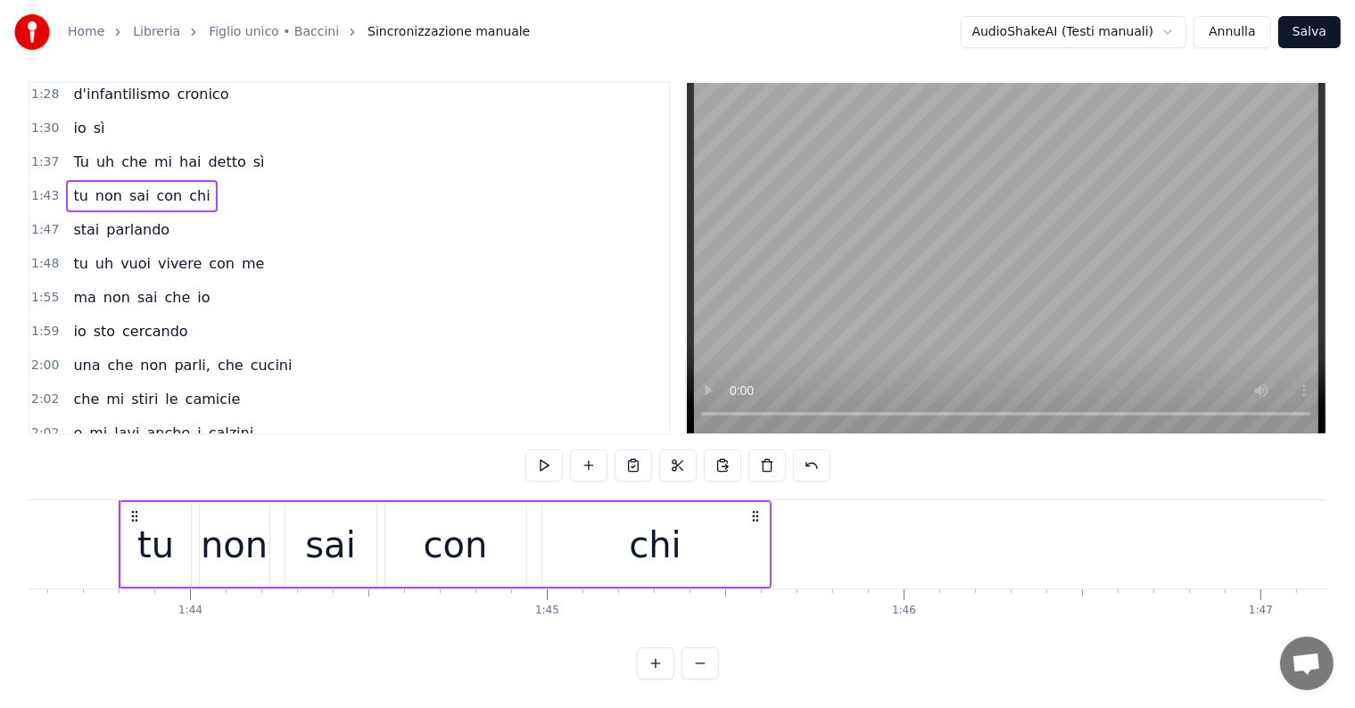
scroll to position [830, 0]
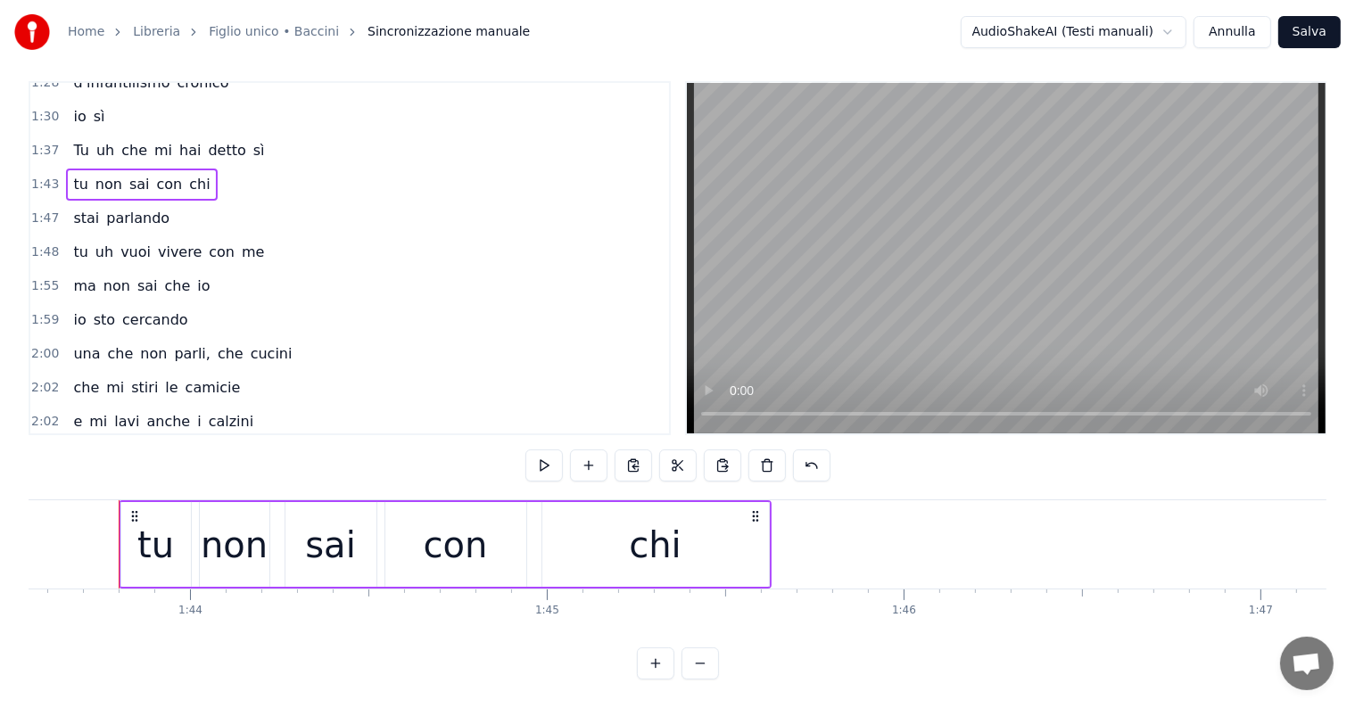
click at [239, 440] on div "Tu uh che mi hai detto sì" at bounding box center [168, 456] width 205 height 32
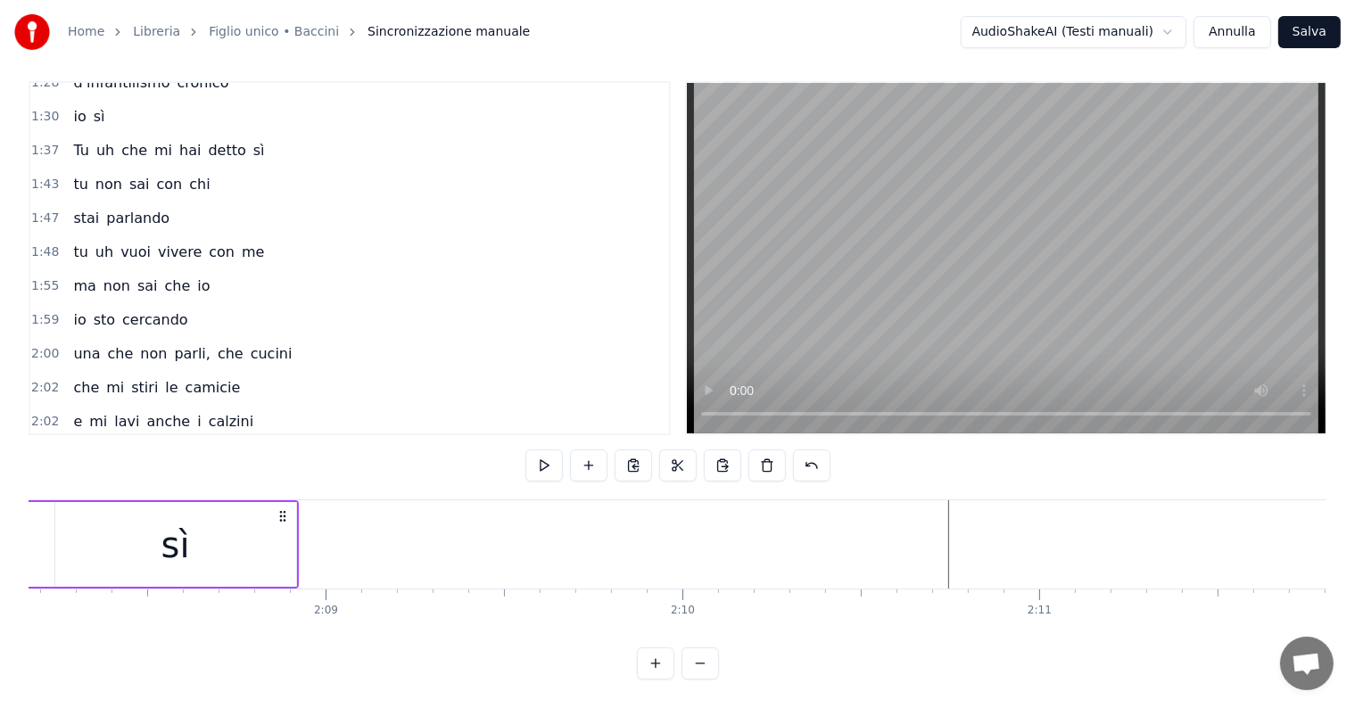
scroll to position [0, 45840]
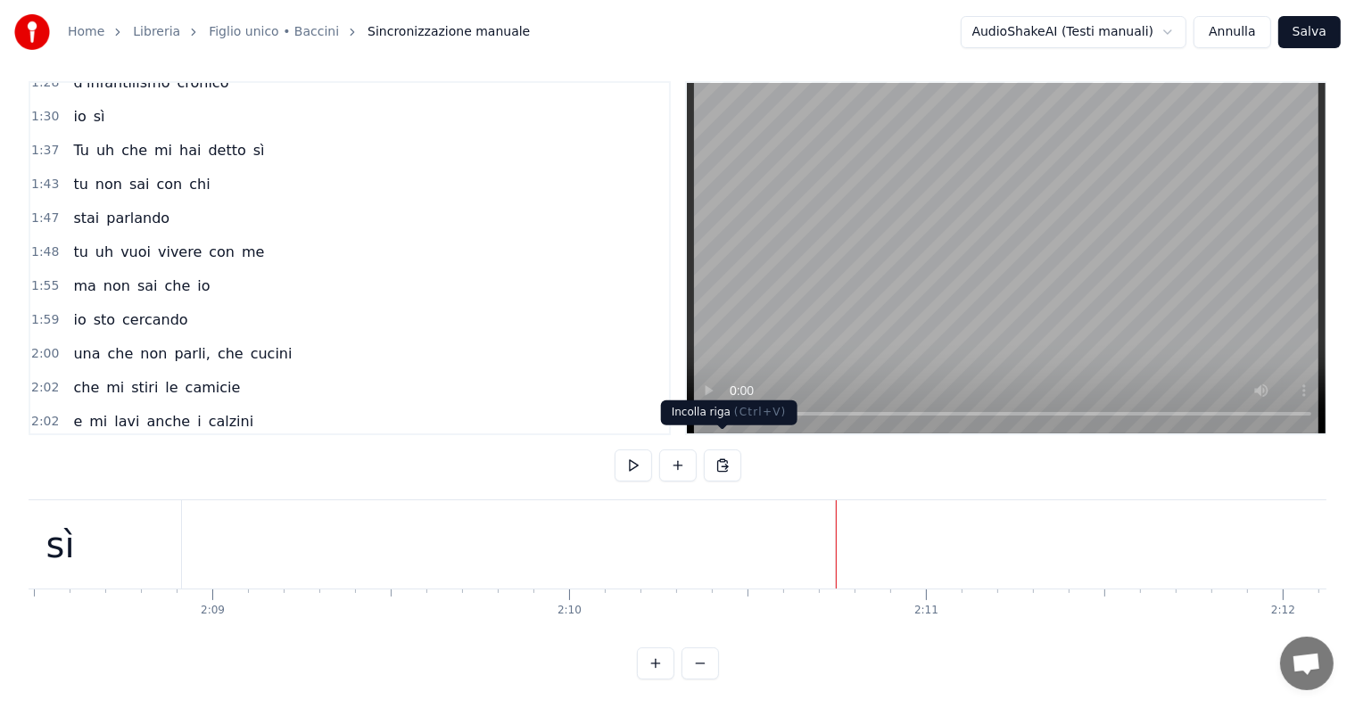
click at [722, 454] on button at bounding box center [722, 466] width 37 height 32
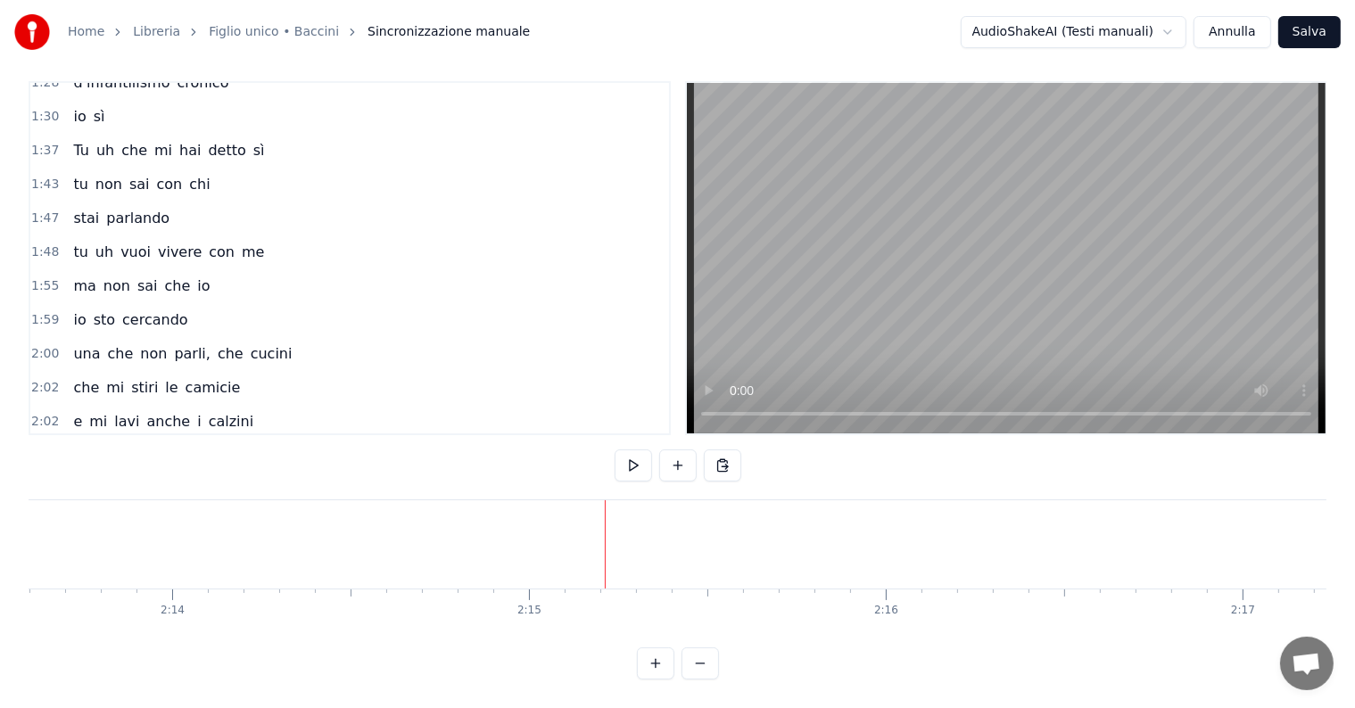
scroll to position [0, 47587]
click at [103, 202] on div "stai parlando" at bounding box center [121, 218] width 111 height 32
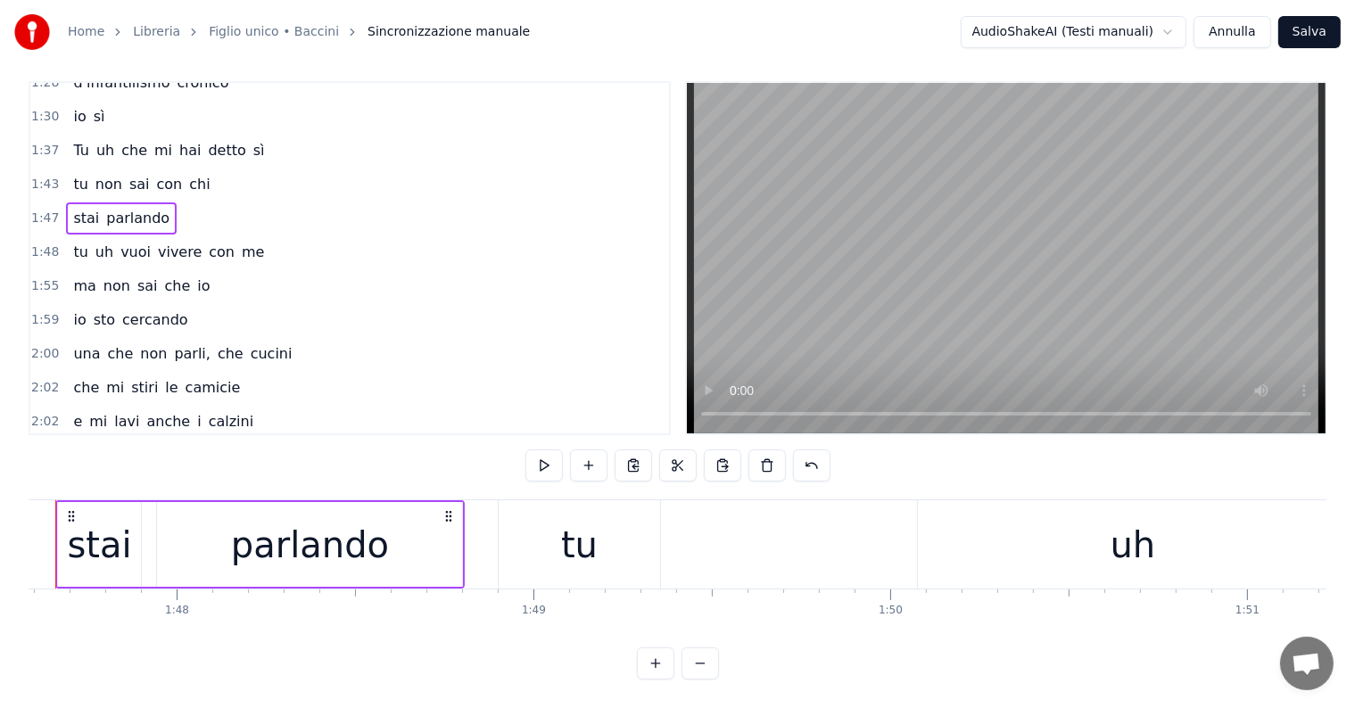
scroll to position [0, 38320]
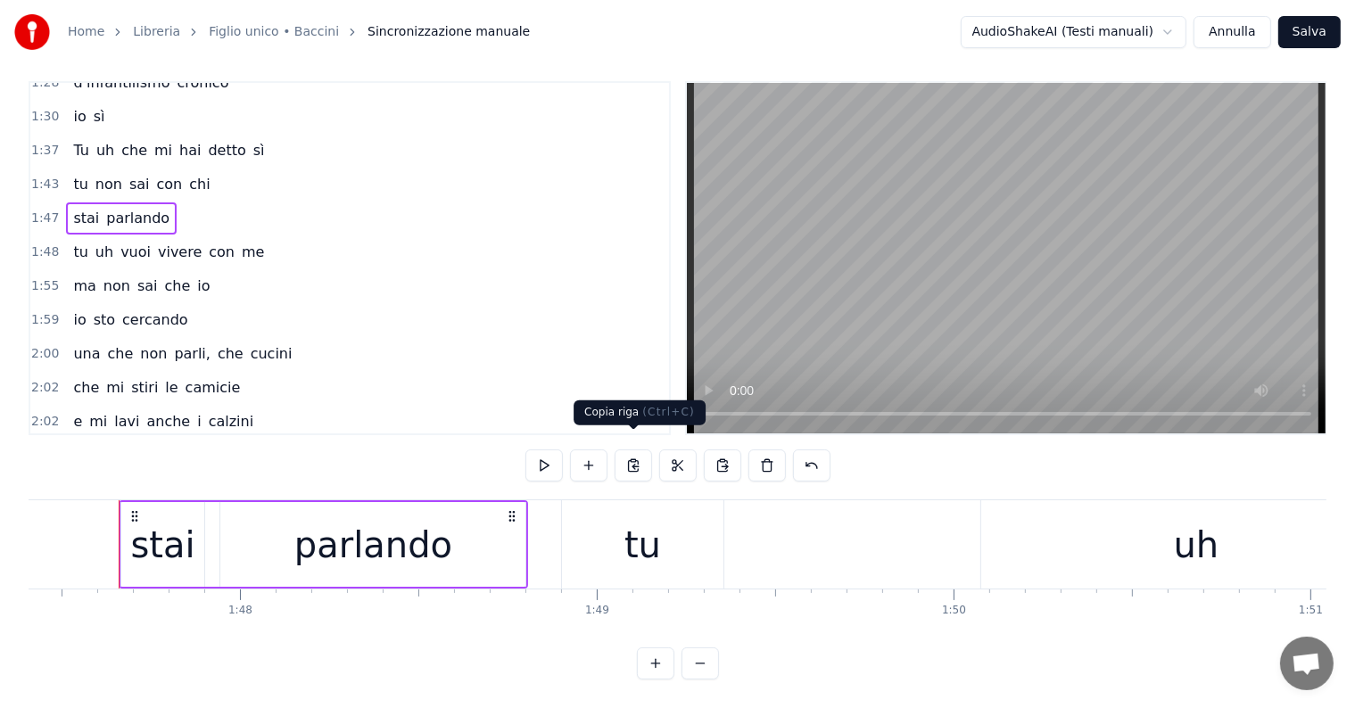
click at [634, 455] on button at bounding box center [633, 466] width 37 height 32
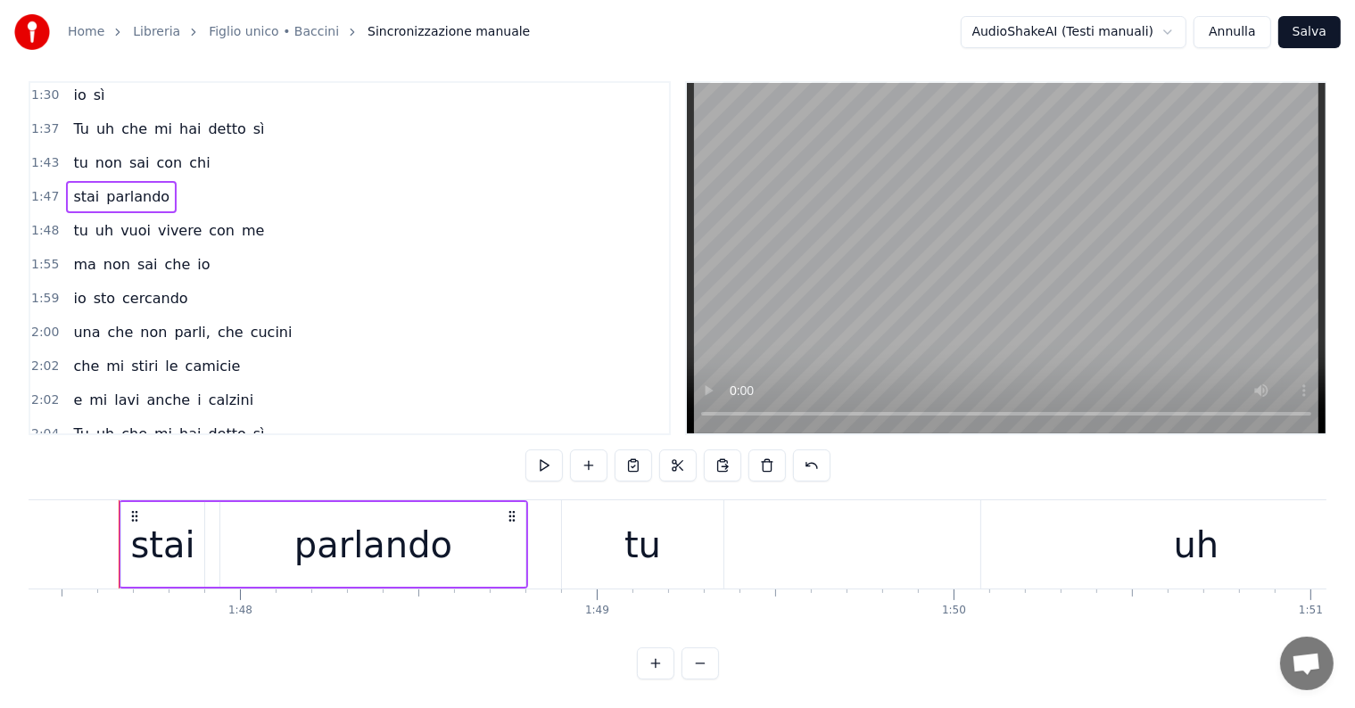
scroll to position [863, 0]
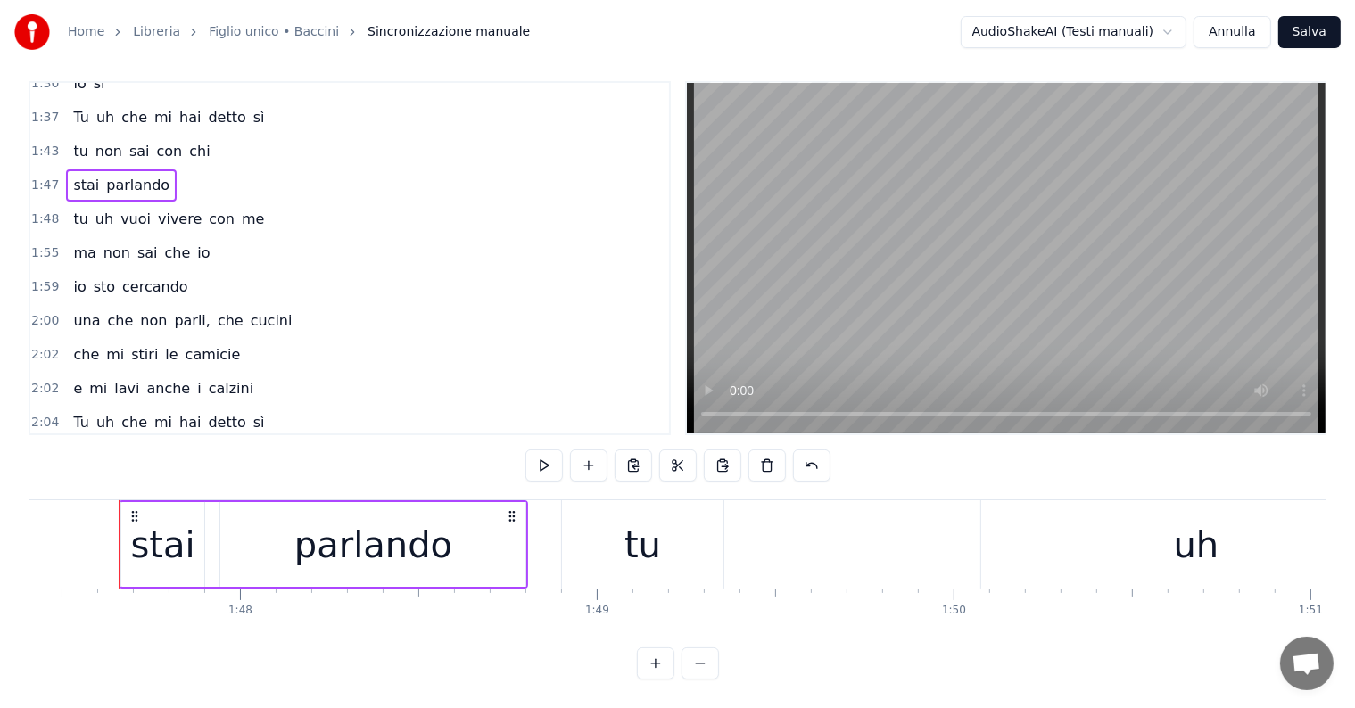
click at [209, 440] on div "2:10 tu non sai con chi" at bounding box center [349, 457] width 639 height 34
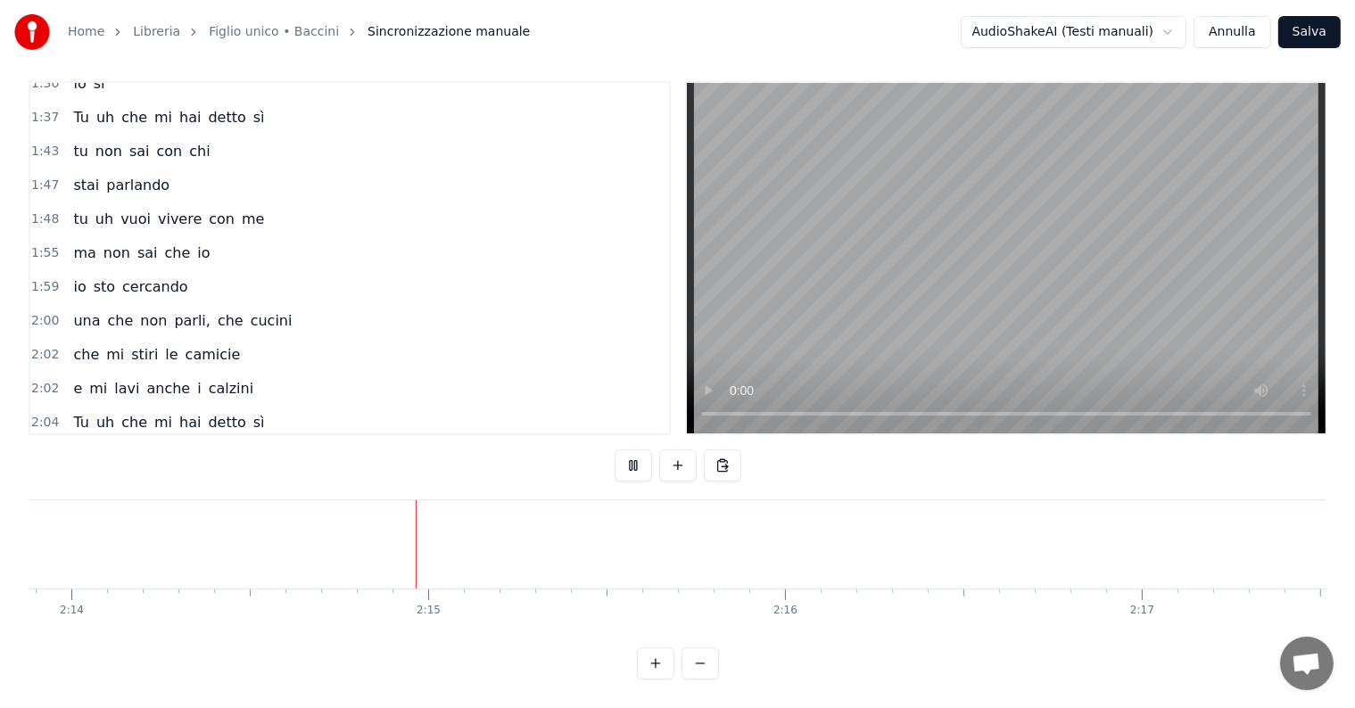
scroll to position [0, 47766]
click at [718, 455] on button at bounding box center [722, 466] width 37 height 32
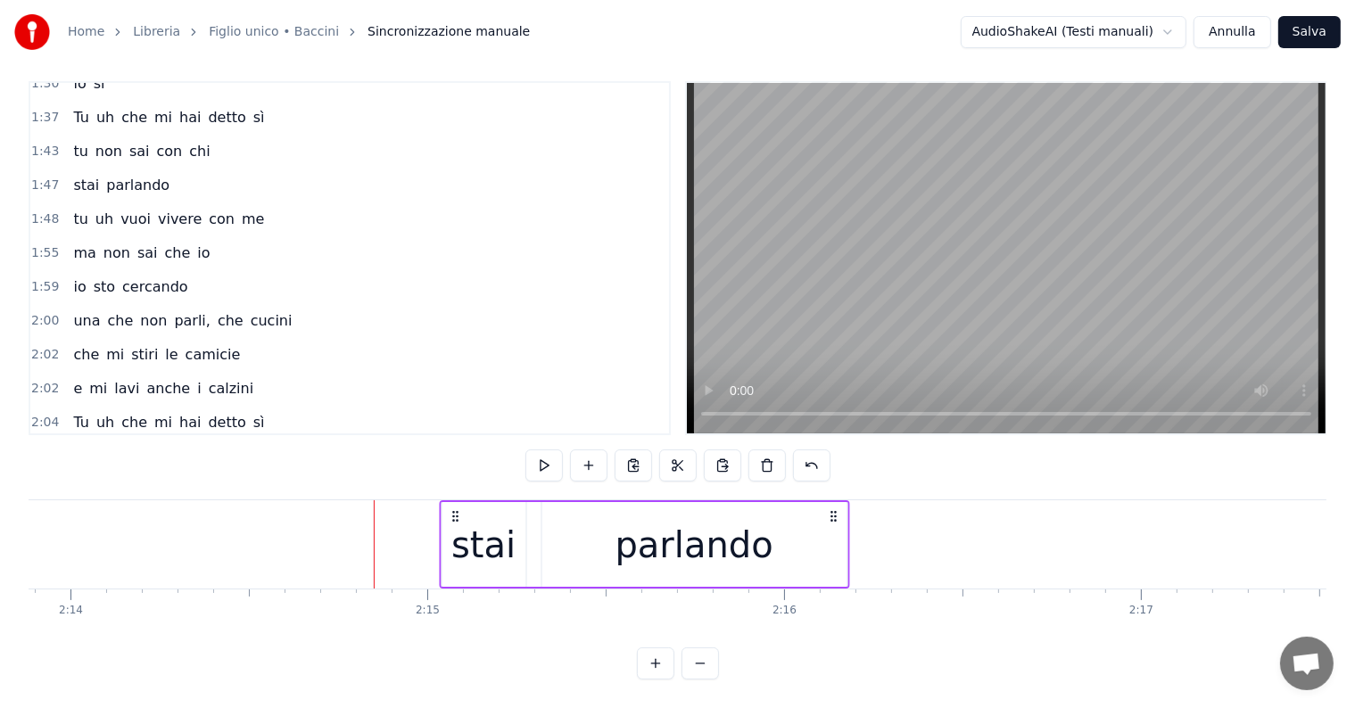
drag, startPoint x: 385, startPoint y: 496, endPoint x: 451, endPoint y: 496, distance: 66.0
click at [453, 512] on circle at bounding box center [453, 512] width 1 height 1
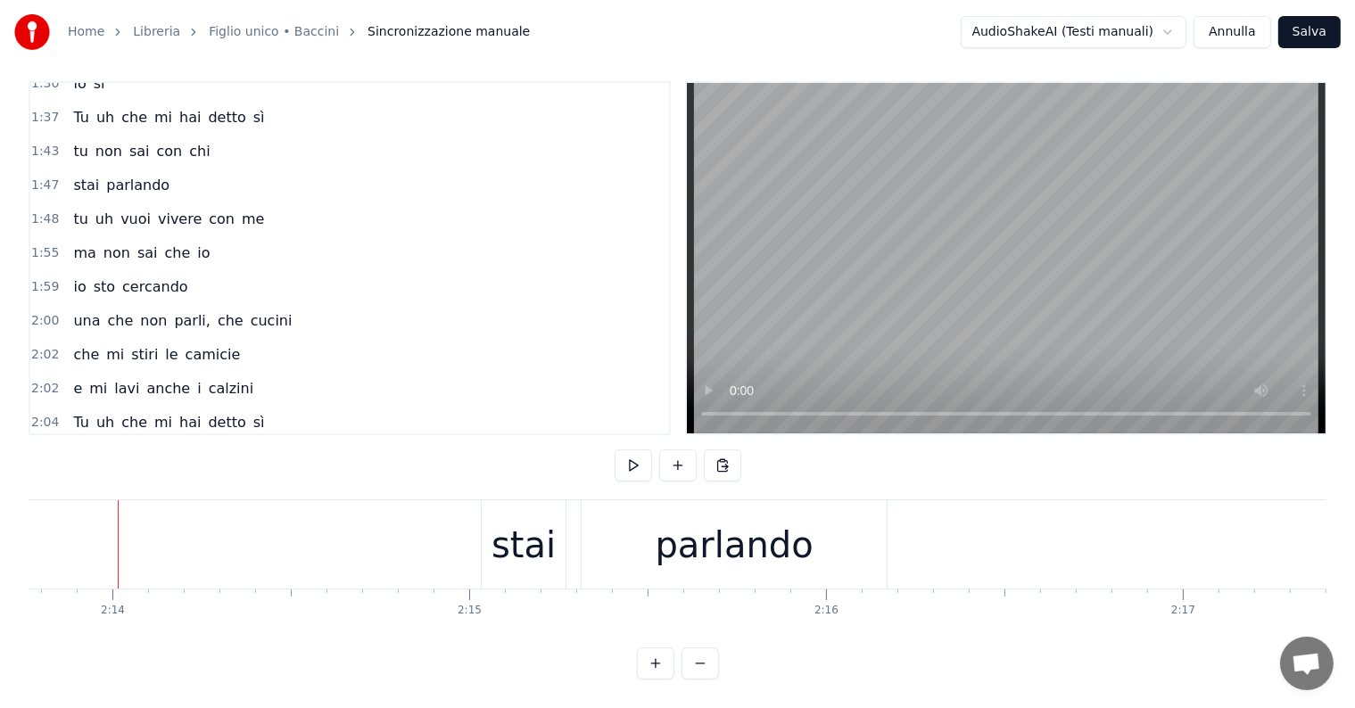
scroll to position [0, 47723]
click at [539, 537] on div "stai" at bounding box center [524, 545] width 64 height 54
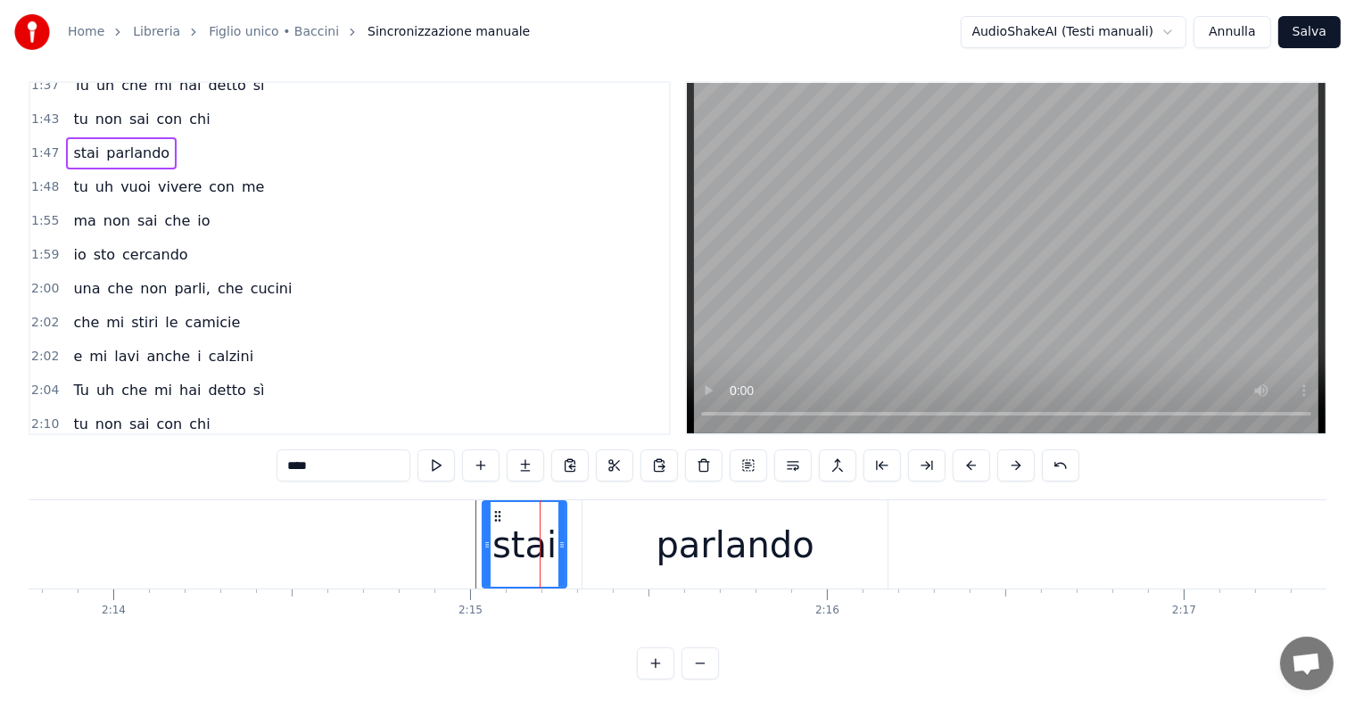
click at [571, 483] on div "0:08 Io sono figlio unico 0:10 e odio la domenica 0:12 suonicchio la melodica c…" at bounding box center [678, 380] width 1298 height 598
click at [571, 500] on div "stai parlando" at bounding box center [687, 544] width 410 height 88
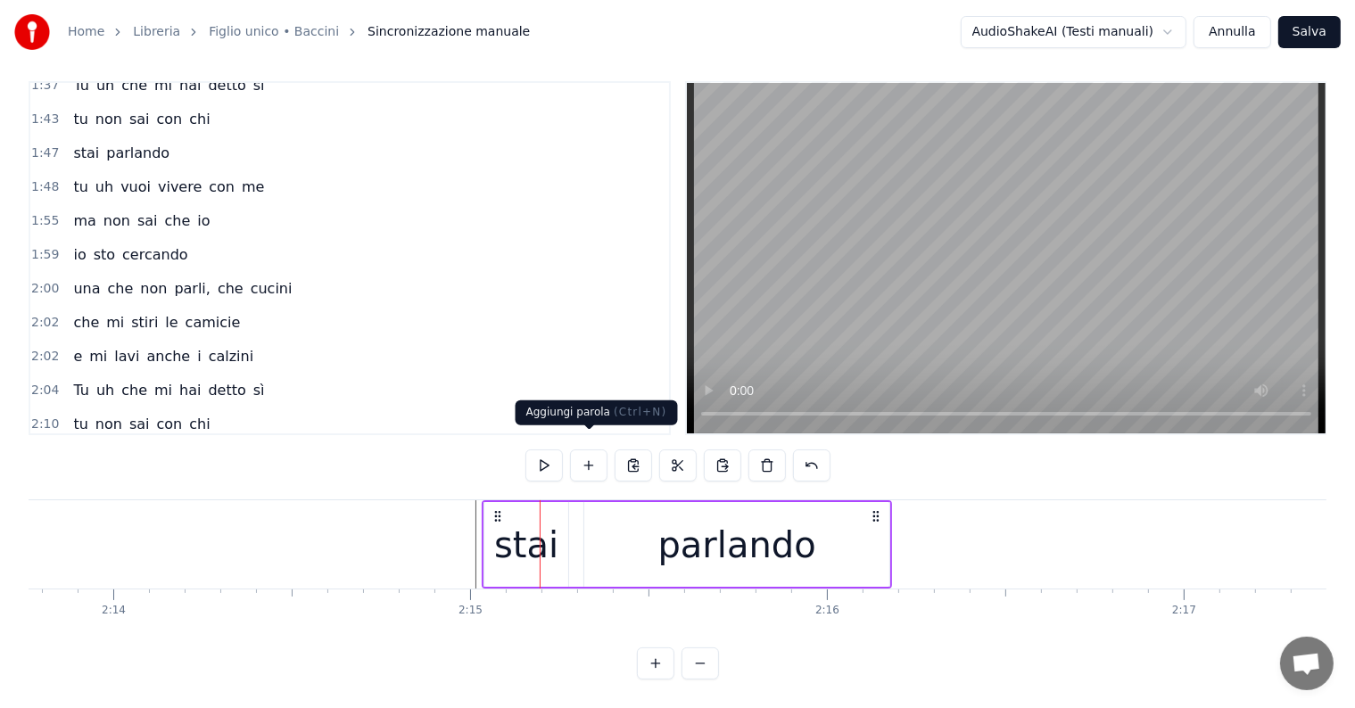
click at [600, 454] on button at bounding box center [588, 466] width 37 height 32
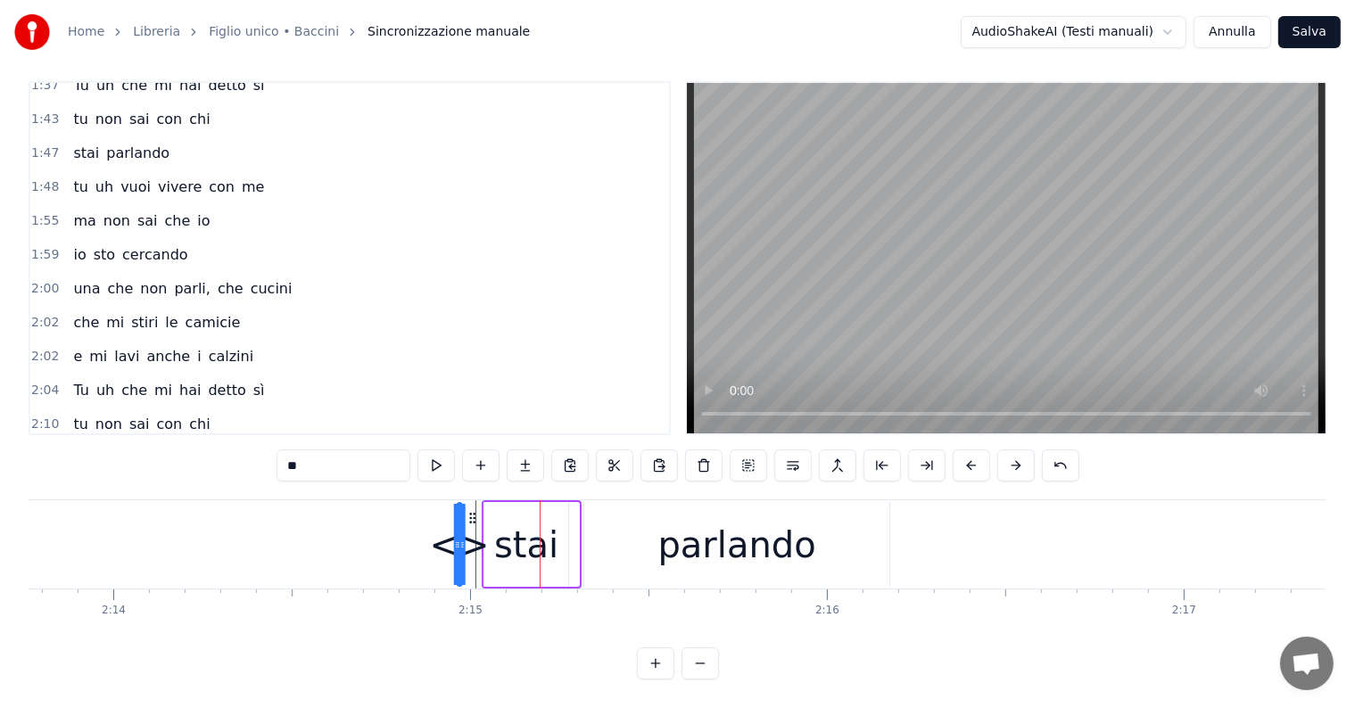
drag, startPoint x: 587, startPoint y: 499, endPoint x: 470, endPoint y: 508, distance: 117.1
click at [470, 511] on icon at bounding box center [472, 518] width 14 height 14
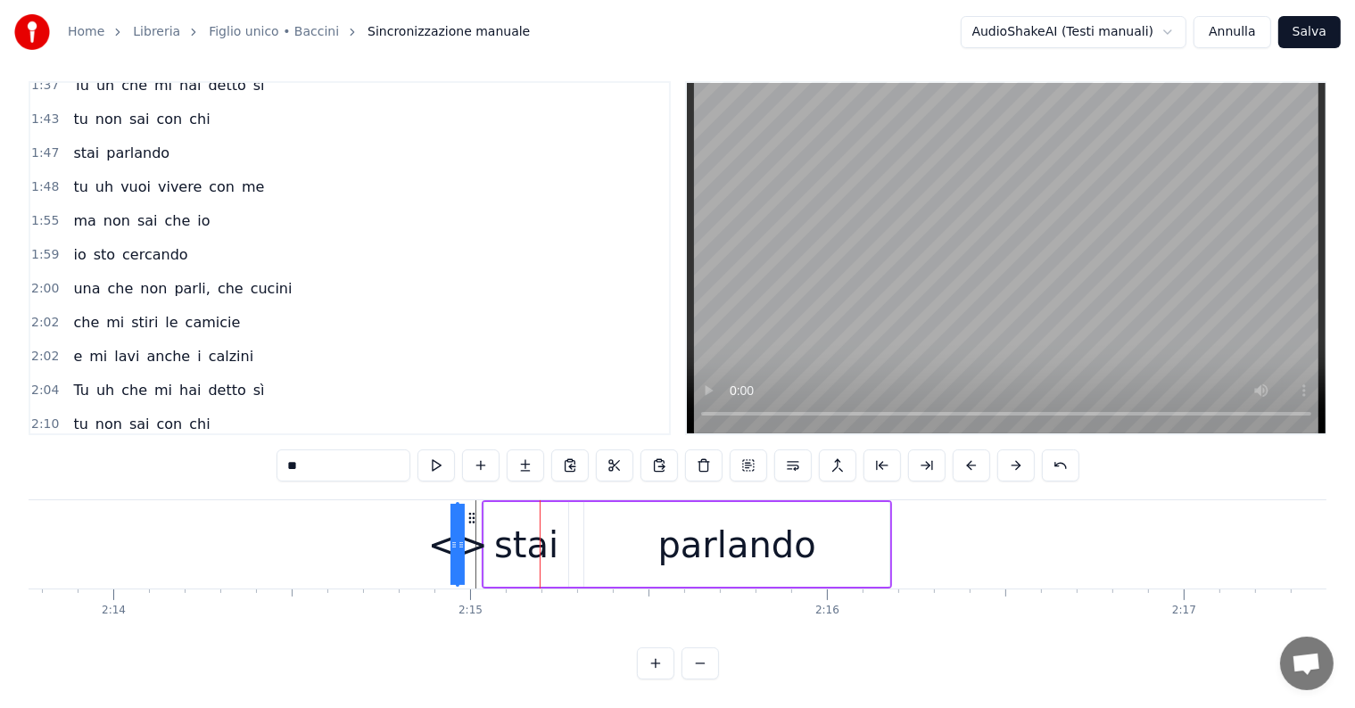
drag, startPoint x: 455, startPoint y: 529, endPoint x: 401, endPoint y: 529, distance: 53.5
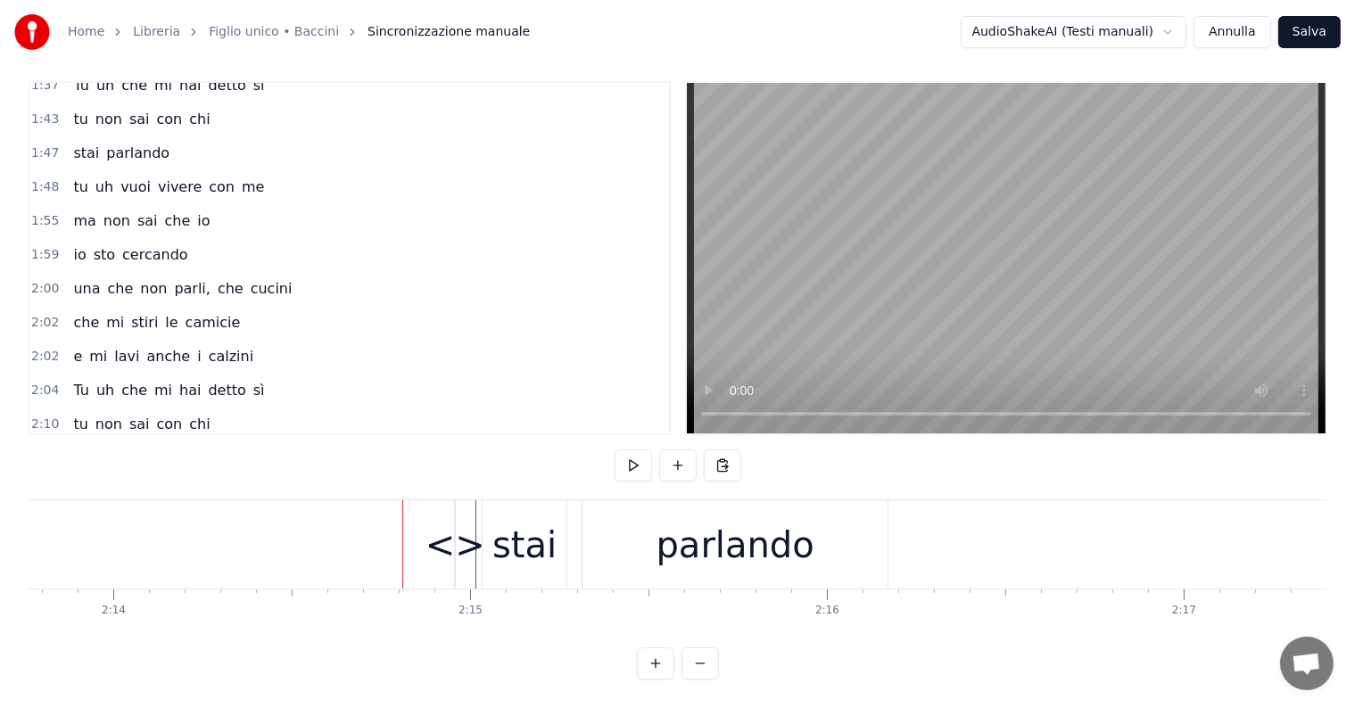
click at [452, 529] on div "<>" at bounding box center [455, 545] width 60 height 54
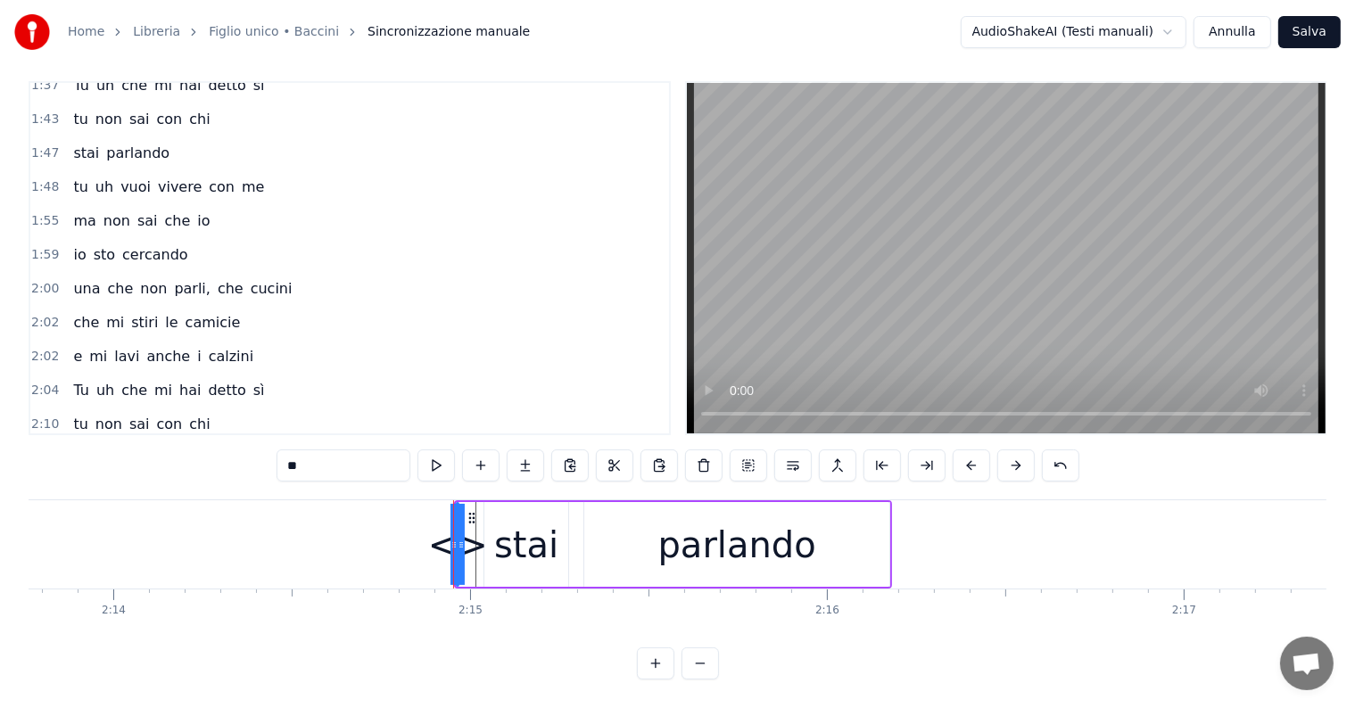
drag, startPoint x: 458, startPoint y: 527, endPoint x: 523, endPoint y: 527, distance: 65.1
click at [523, 527] on div "<> stai parlando" at bounding box center [673, 544] width 438 height 88
click at [458, 535] on div "<>" at bounding box center [457, 545] width 60 height 54
drag, startPoint x: 460, startPoint y: 529, endPoint x: 391, endPoint y: 529, distance: 69.6
click at [391, 538] on icon at bounding box center [391, 545] width 7 height 14
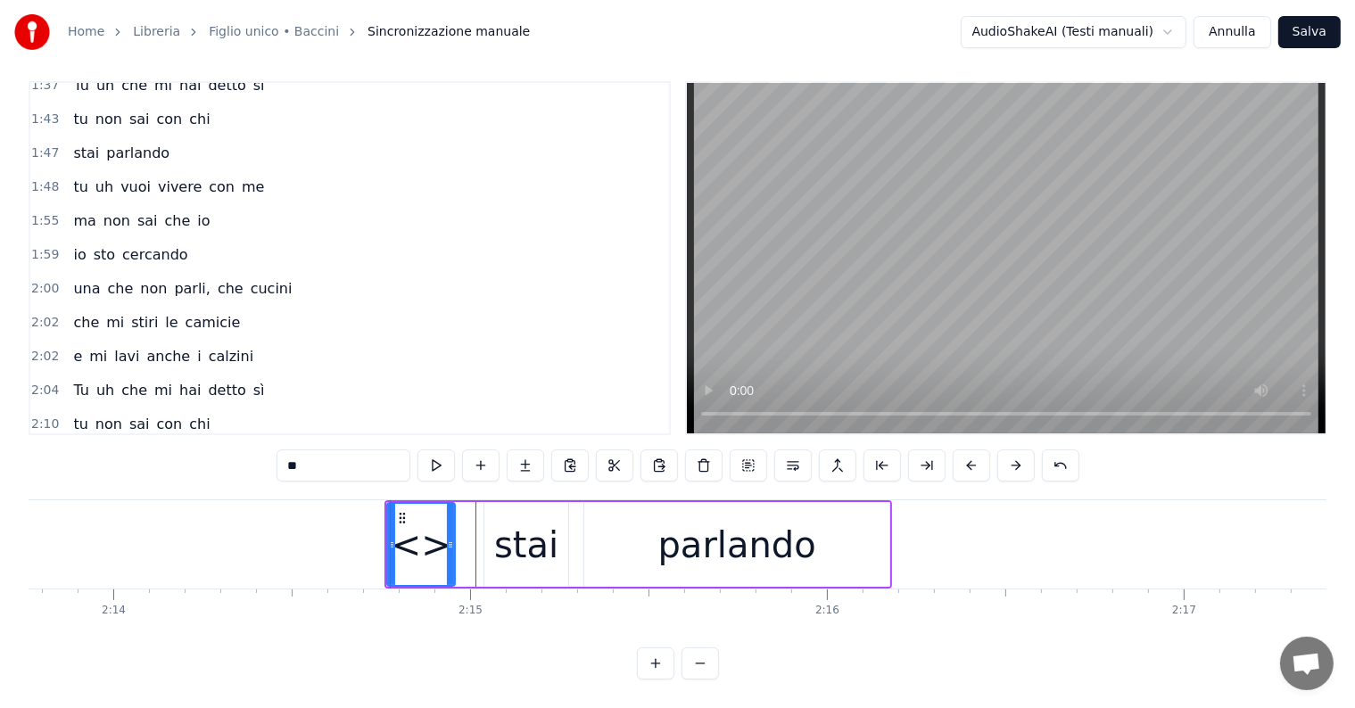
click at [332, 450] on input "**" at bounding box center [343, 466] width 134 height 32
type input "*"
type input "**"
drag, startPoint x: 400, startPoint y: 504, endPoint x: 417, endPoint y: 504, distance: 16.9
click at [417, 511] on icon at bounding box center [419, 518] width 14 height 14
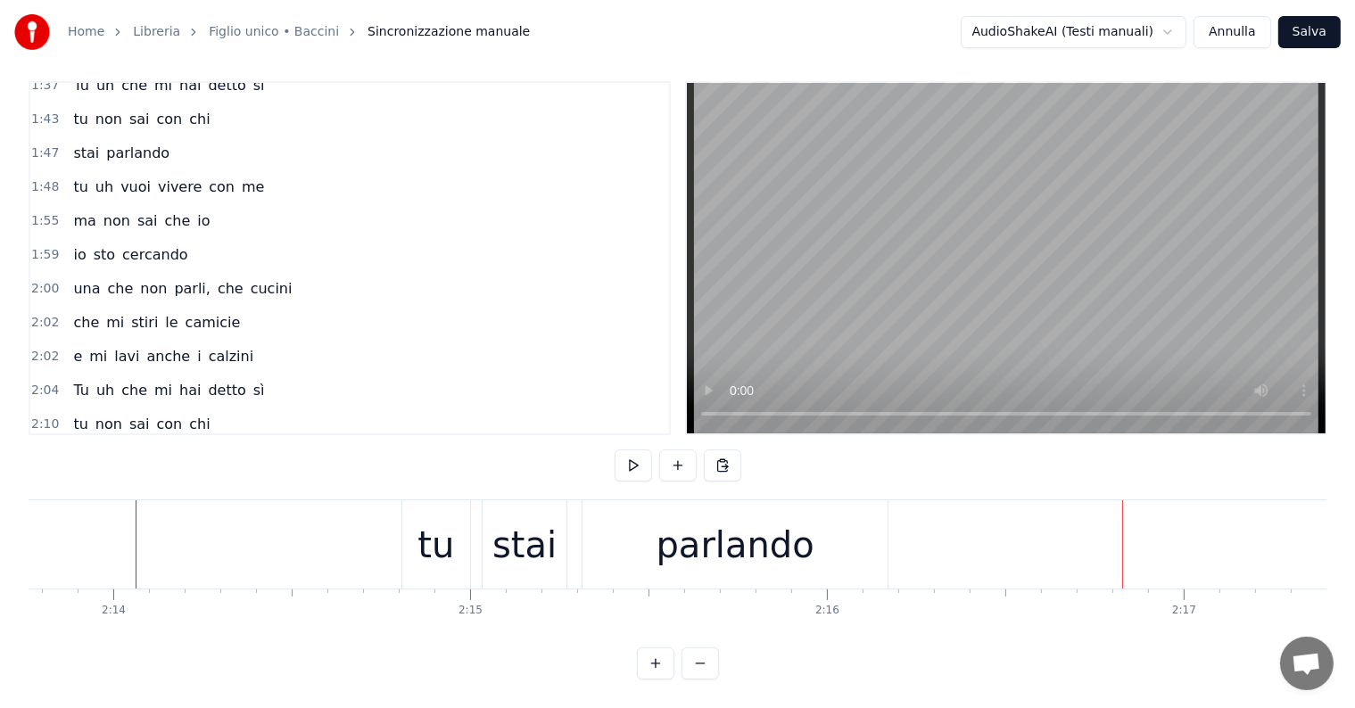
click at [747, 533] on div "parlando" at bounding box center [735, 545] width 158 height 54
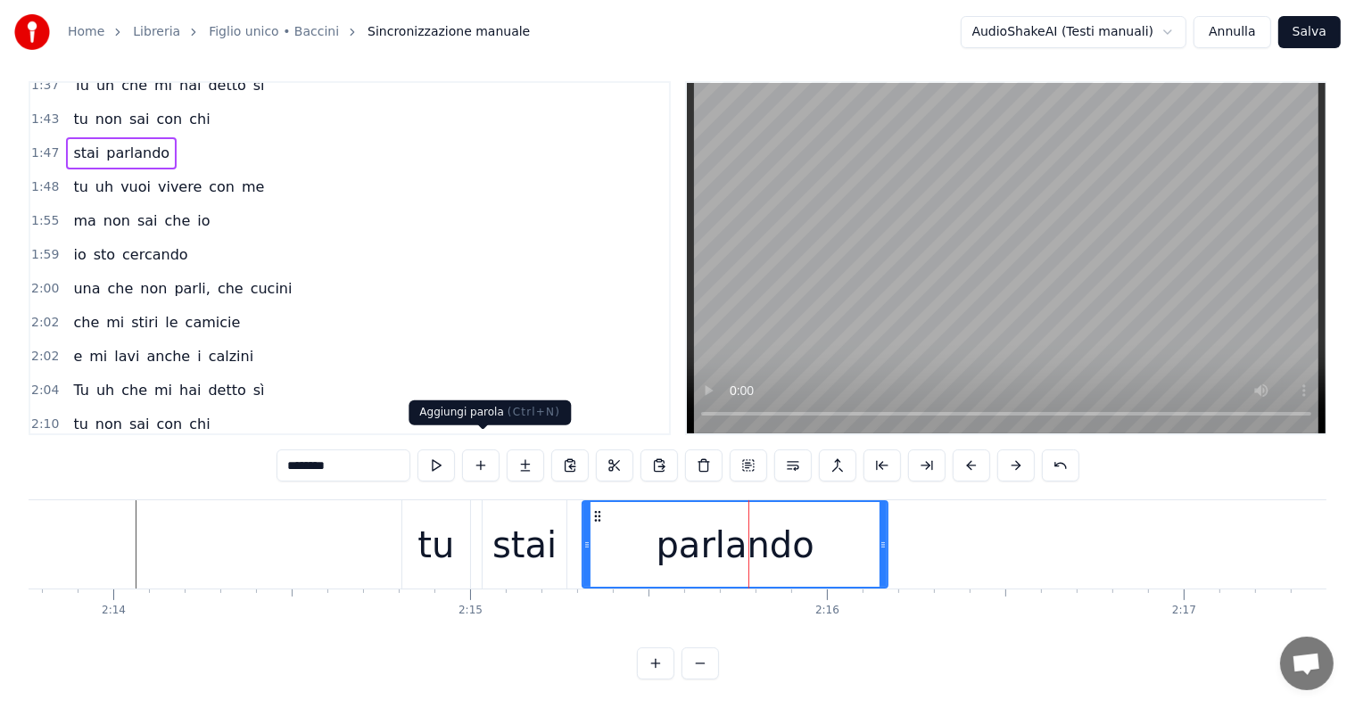
click at [482, 455] on button at bounding box center [480, 466] width 37 height 32
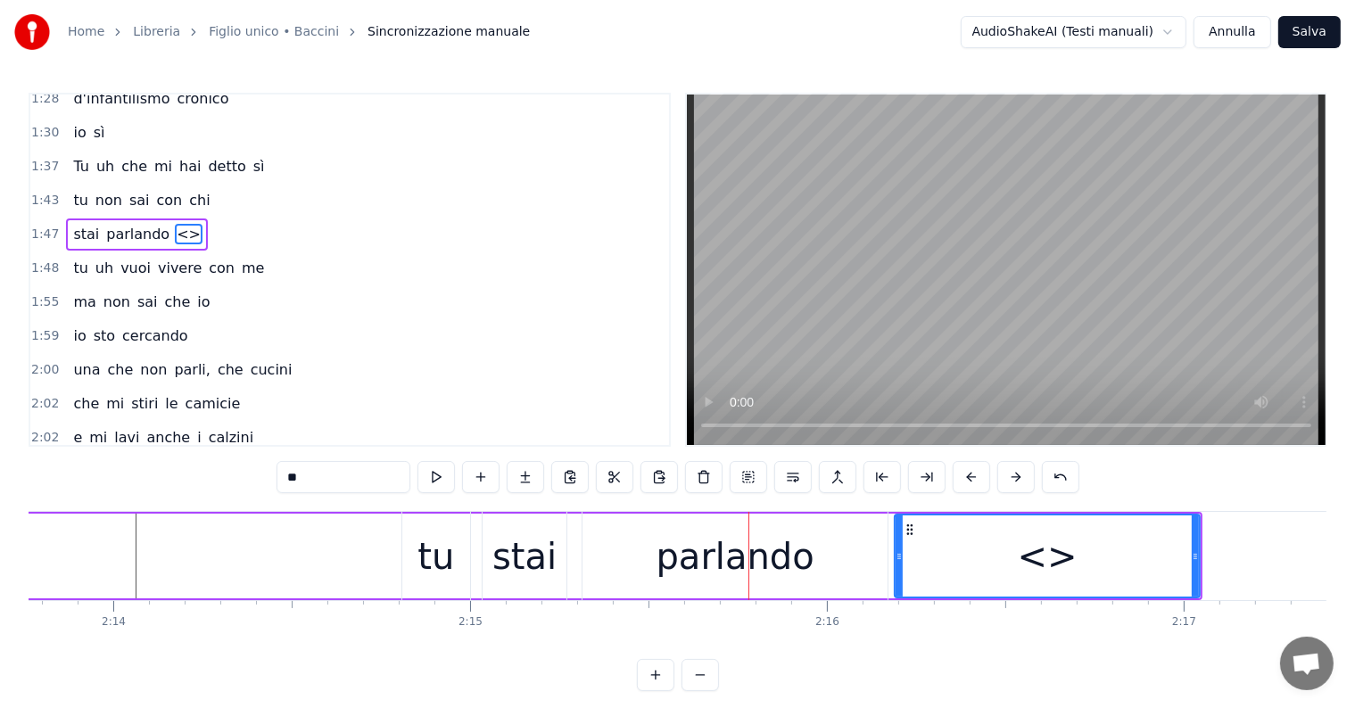
scroll to position [760, 0]
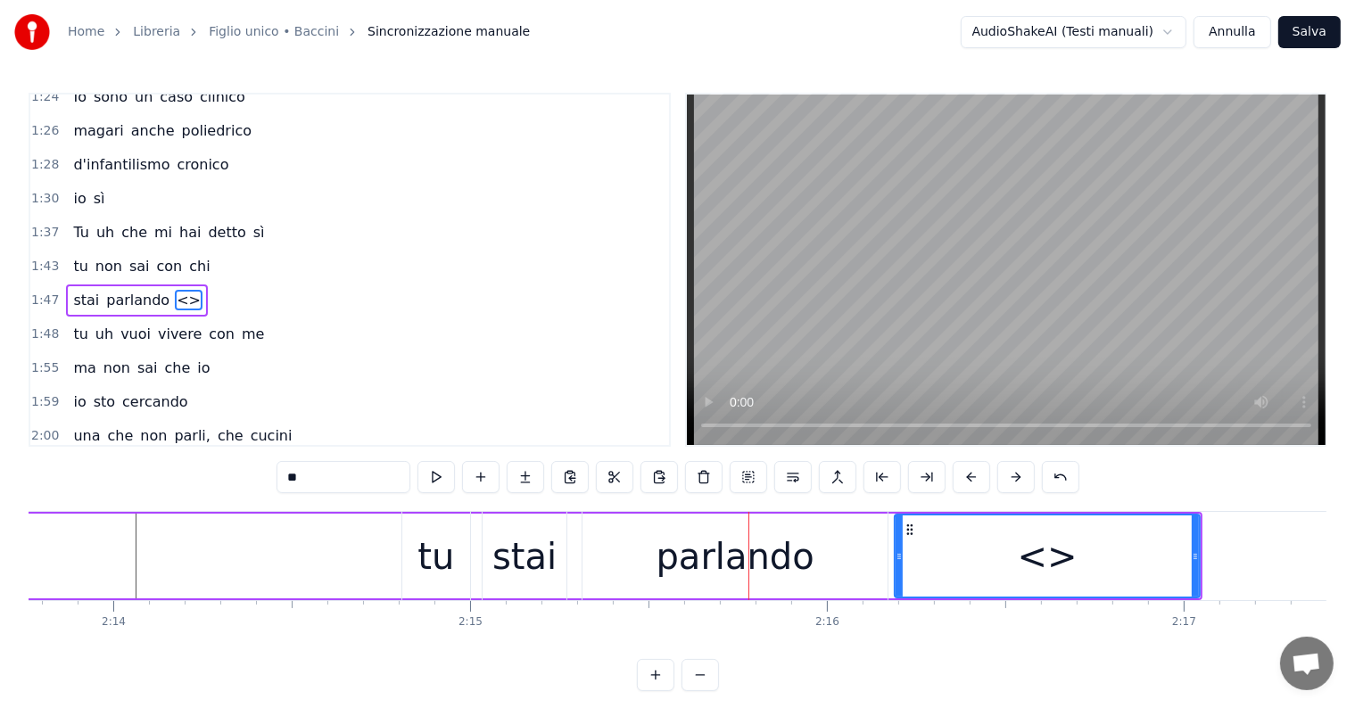
click at [342, 466] on input "**" at bounding box center [343, 477] width 134 height 32
type input "*"
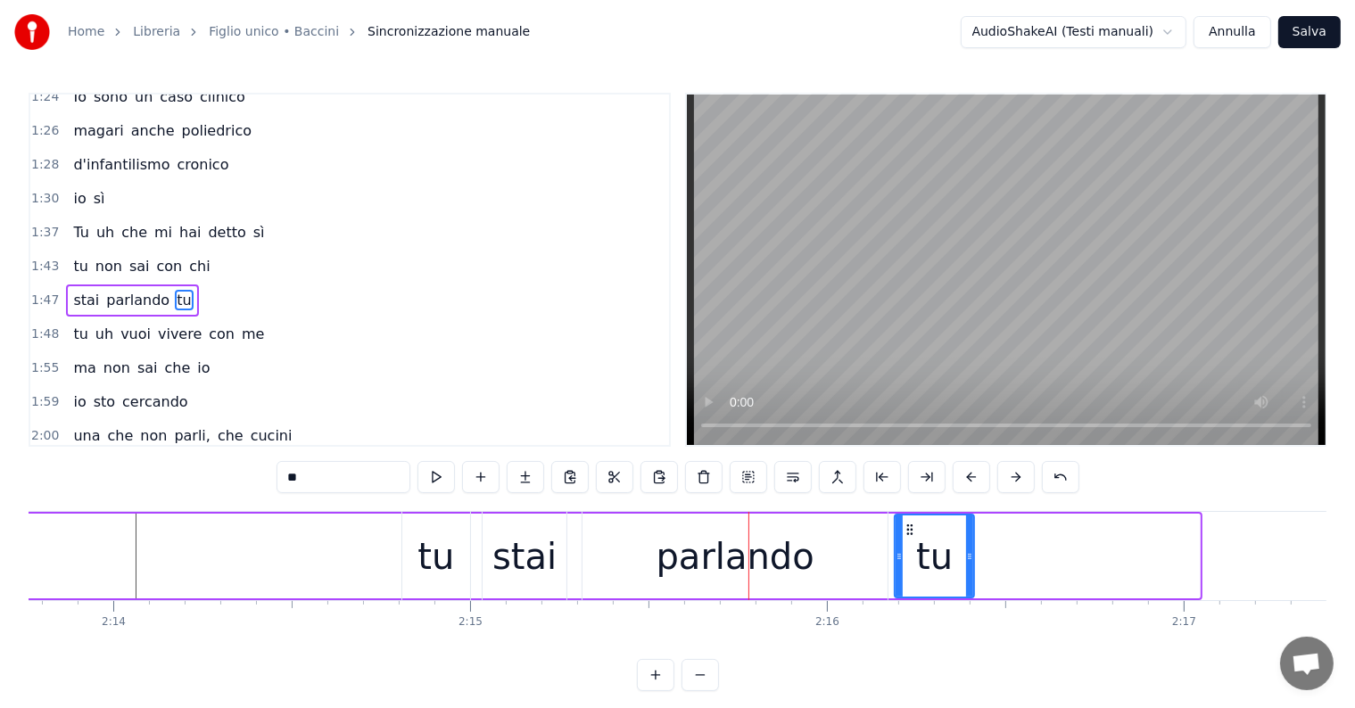
drag, startPoint x: 1196, startPoint y: 557, endPoint x: 970, endPoint y: 584, distance: 227.3
click at [970, 584] on div at bounding box center [969, 556] width 7 height 81
click at [880, 557] on div "parlando" at bounding box center [734, 556] width 305 height 88
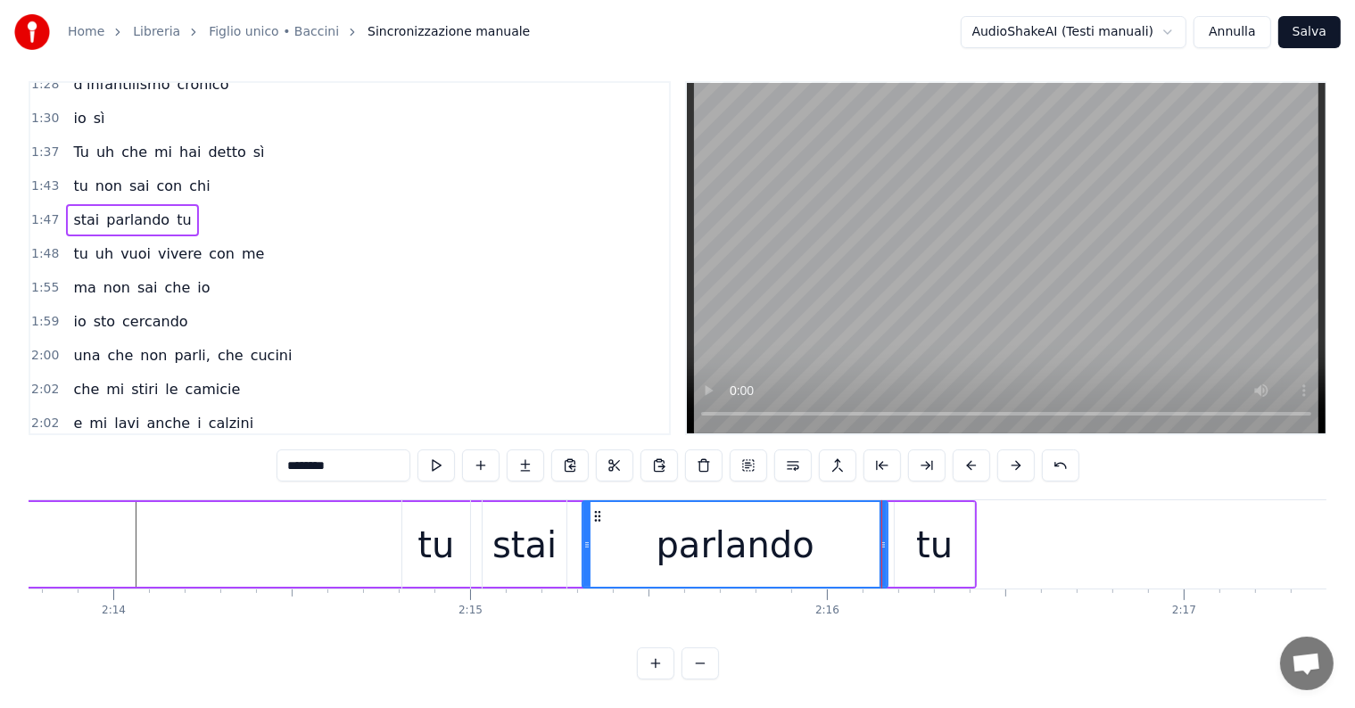
scroll to position [895, 0]
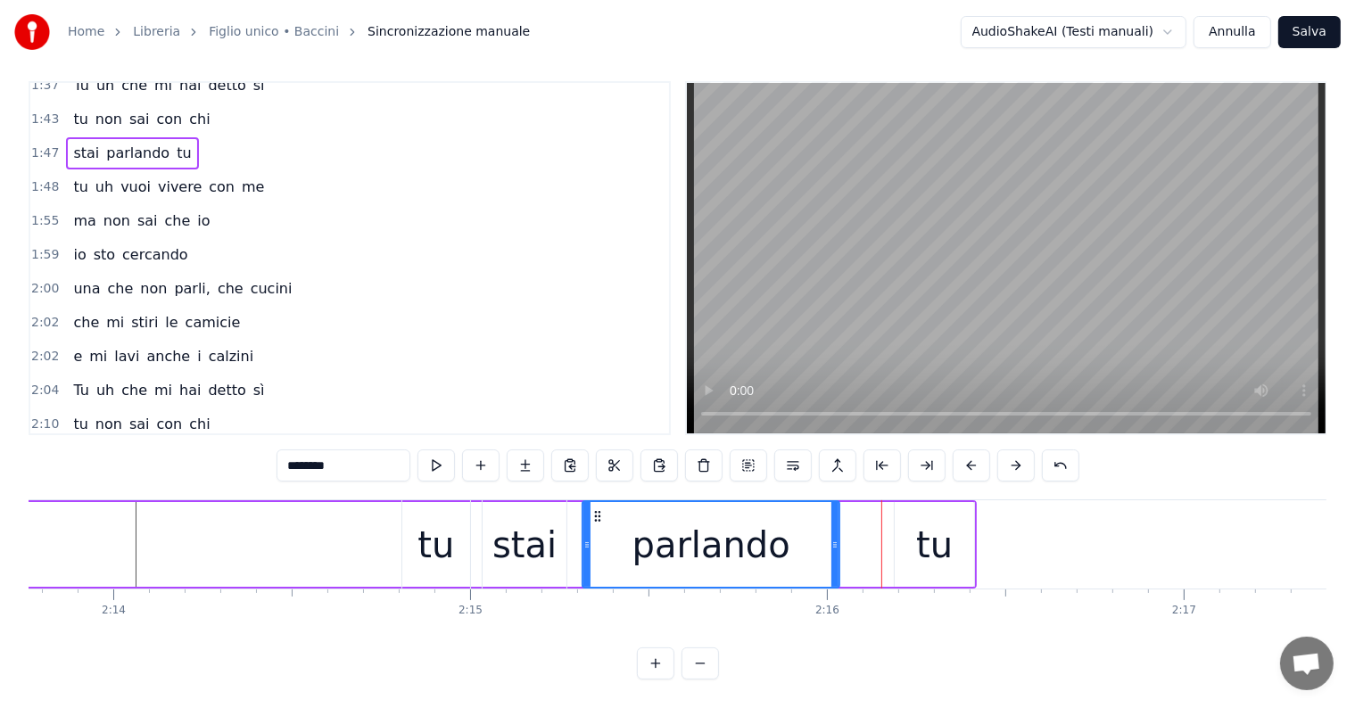
drag, startPoint x: 883, startPoint y: 531, endPoint x: 835, endPoint y: 530, distance: 48.2
click at [835, 538] on icon at bounding box center [834, 545] width 7 height 14
click at [937, 545] on div "tu" at bounding box center [934, 545] width 37 height 54
type input "**"
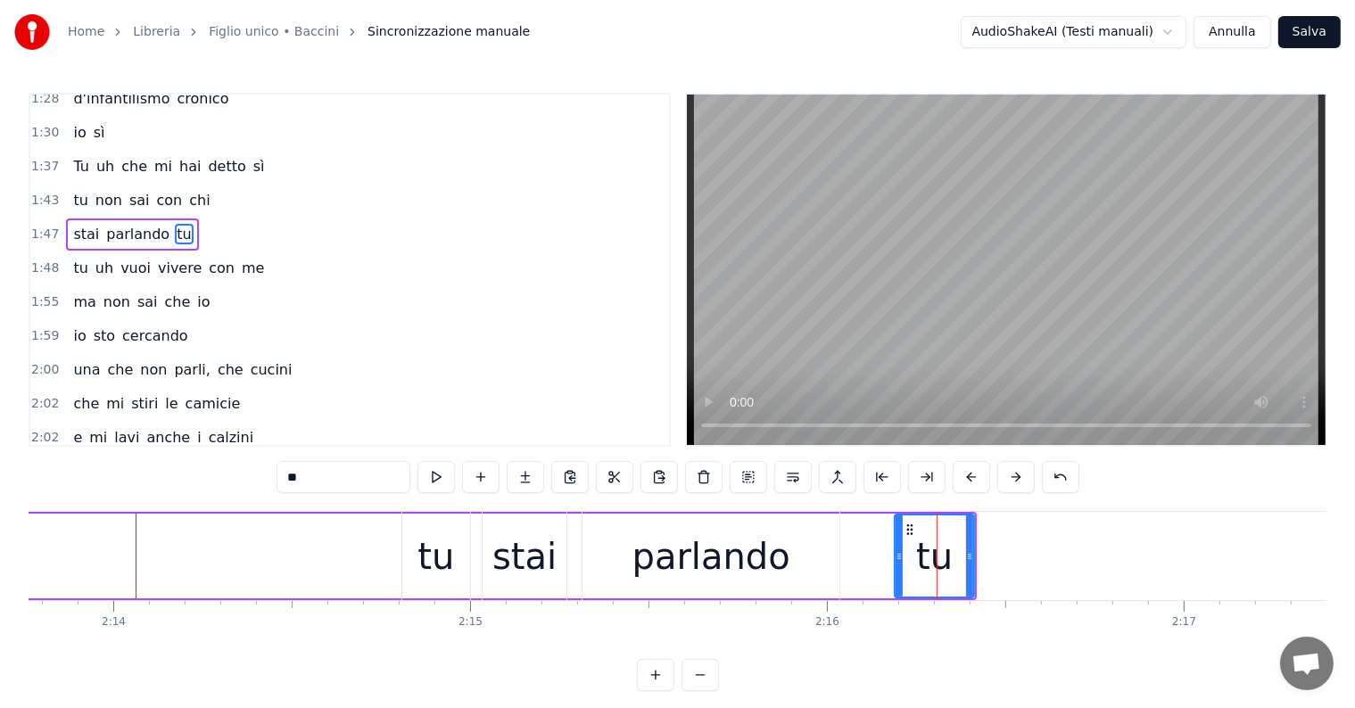
scroll to position [760, 0]
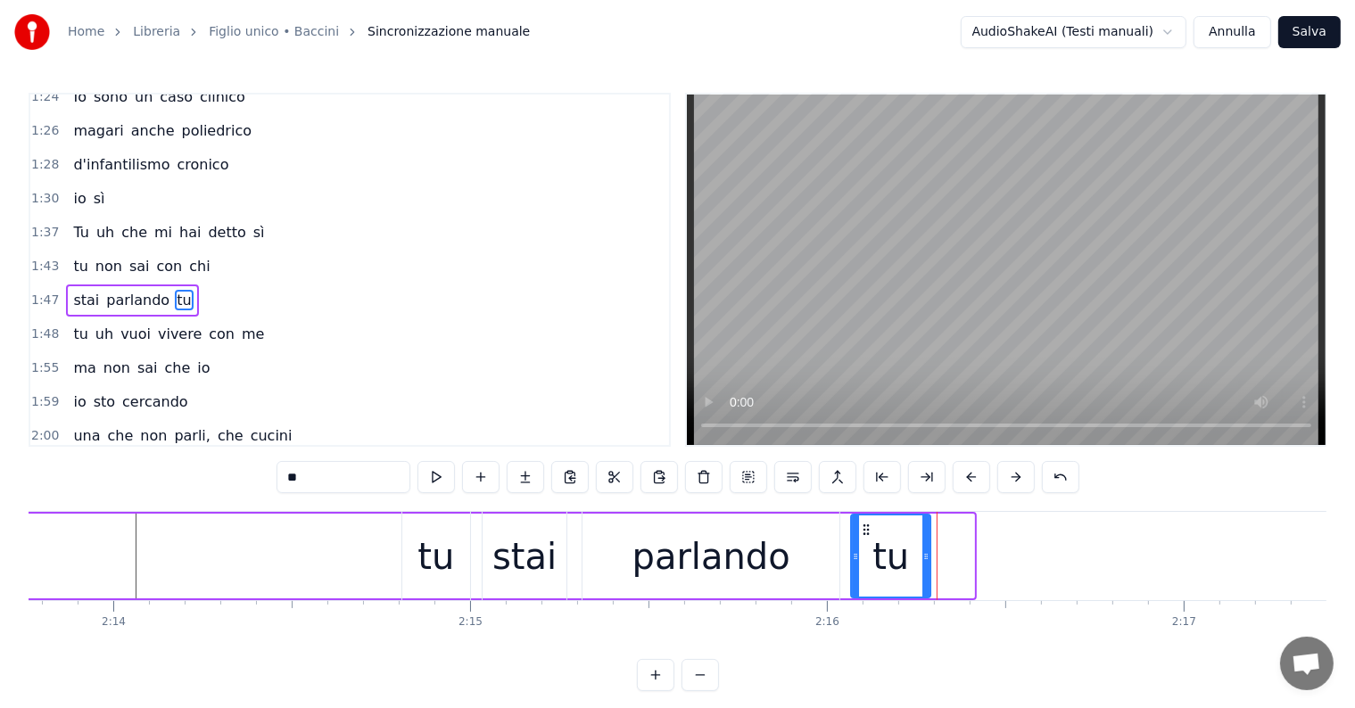
drag, startPoint x: 907, startPoint y: 530, endPoint x: 863, endPoint y: 530, distance: 43.7
click at [863, 530] on icon at bounding box center [866, 530] width 14 height 14
drag, startPoint x: 927, startPoint y: 553, endPoint x: 1001, endPoint y: 553, distance: 74.0
click at [1001, 553] on icon at bounding box center [998, 556] width 7 height 14
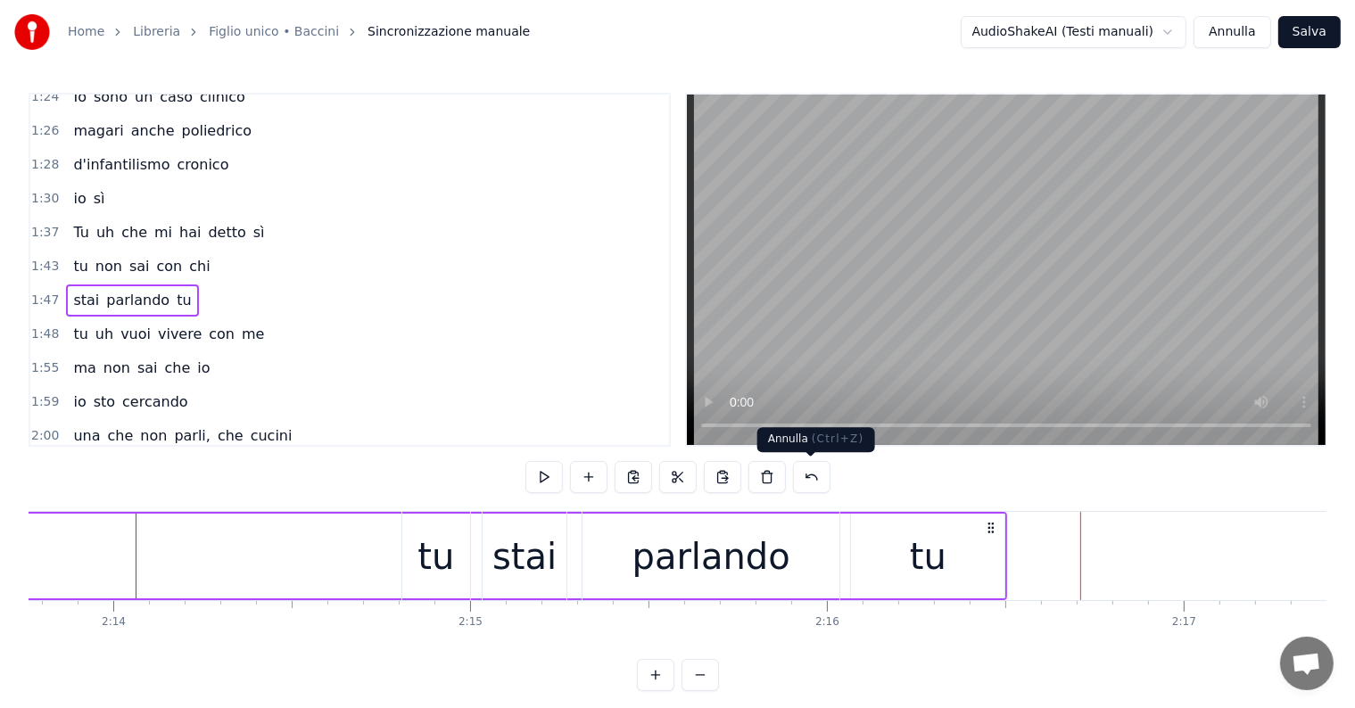
click at [815, 475] on button at bounding box center [811, 477] width 37 height 32
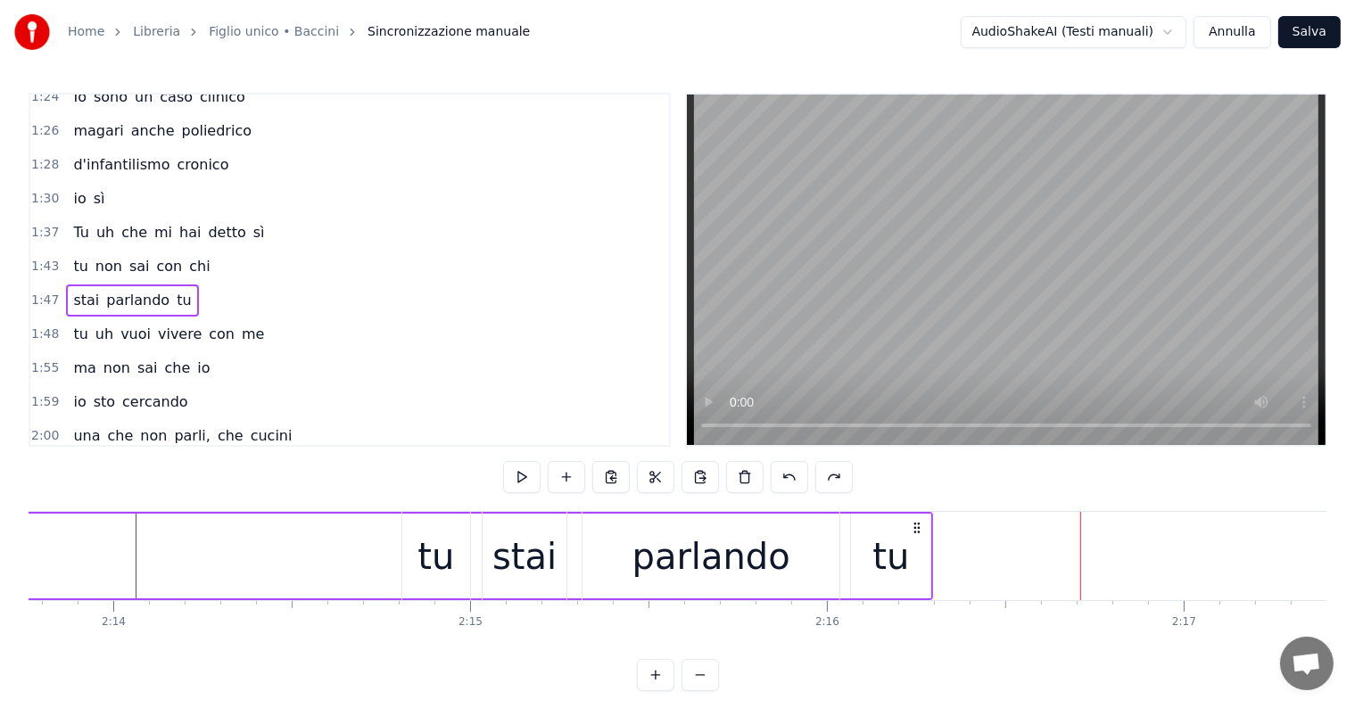
click at [815, 475] on button at bounding box center [833, 477] width 37 height 32
click at [815, 475] on button at bounding box center [811, 477] width 37 height 32
click at [815, 475] on button at bounding box center [833, 477] width 37 height 32
click at [815, 475] on button at bounding box center [811, 477] width 37 height 32
click at [786, 475] on button at bounding box center [789, 477] width 37 height 32
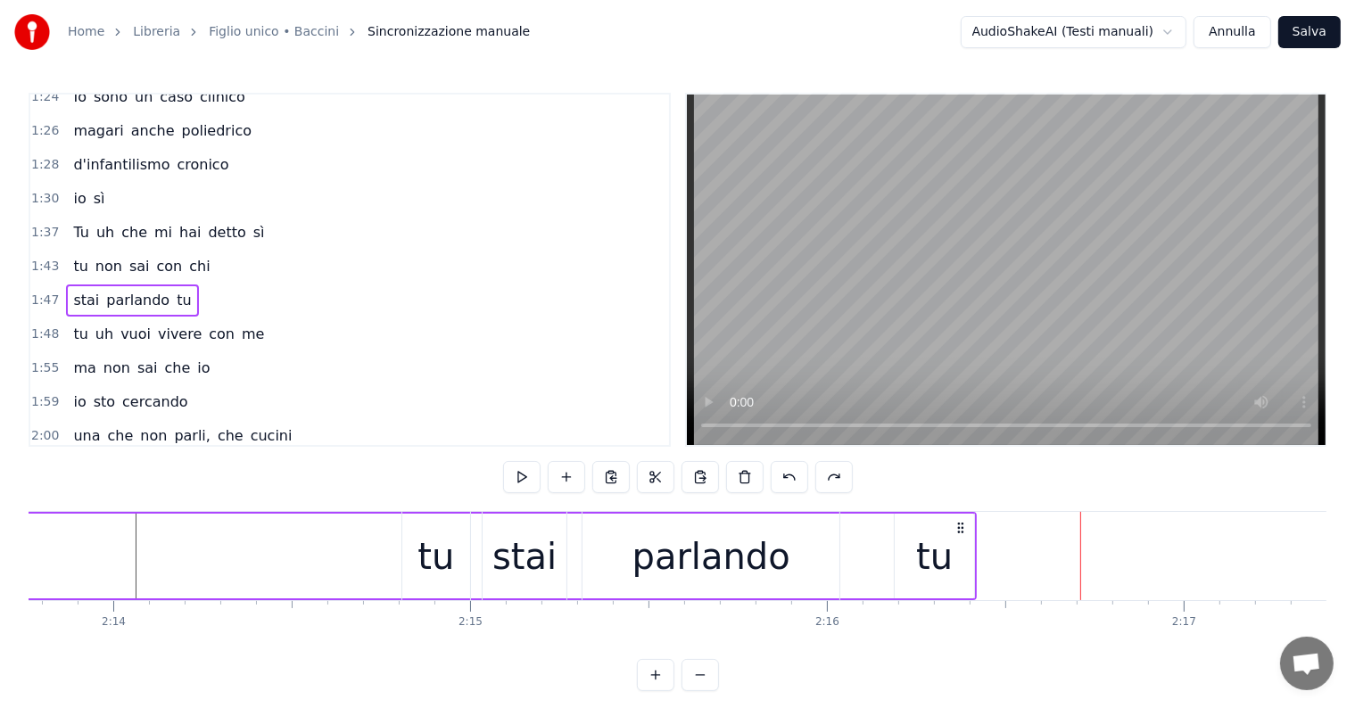
click at [786, 475] on button at bounding box center [789, 477] width 37 height 32
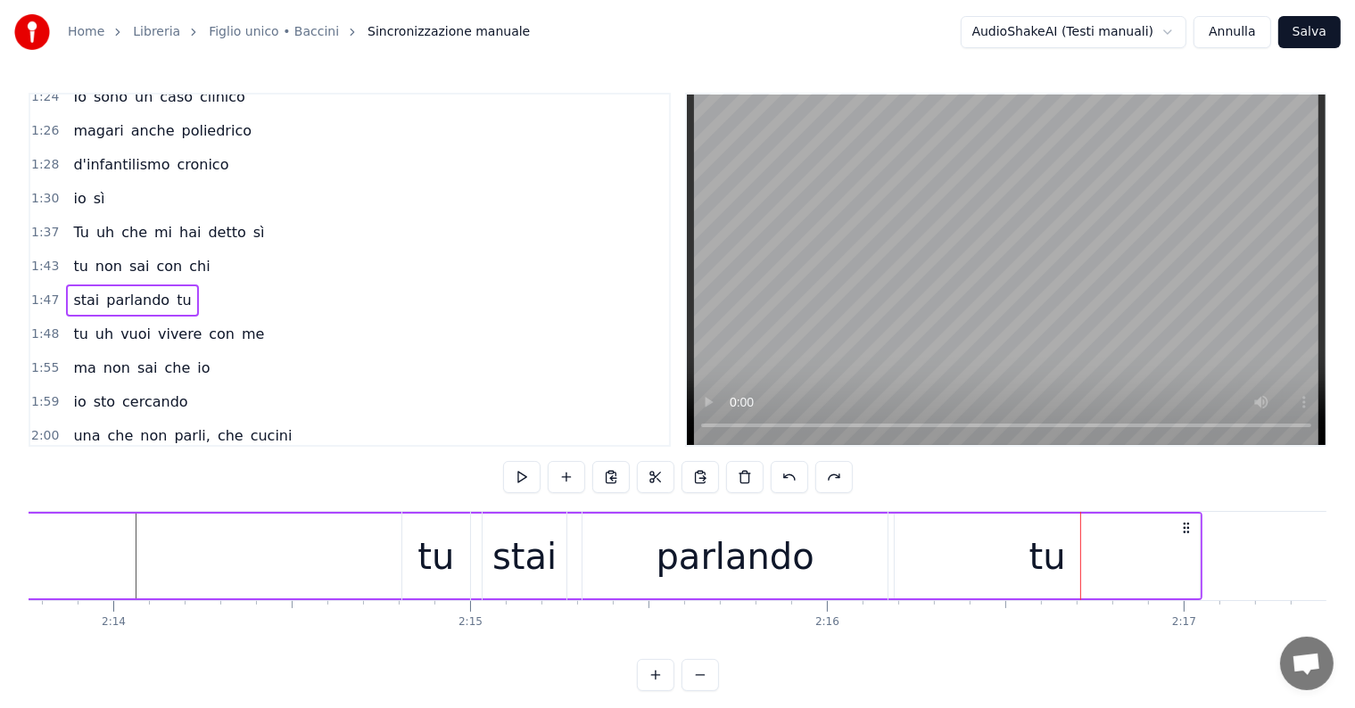
click at [786, 475] on button at bounding box center [789, 477] width 37 height 32
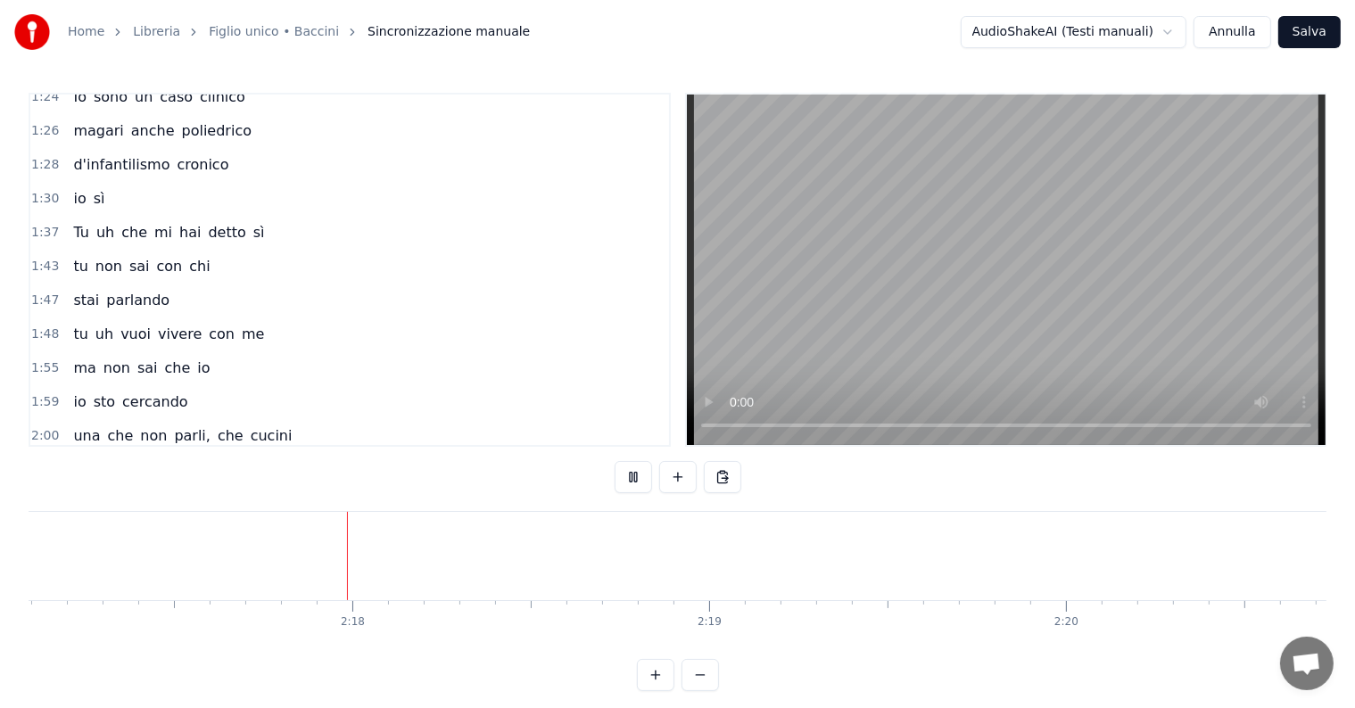
scroll to position [0, 48924]
click at [146, 318] on div "tu uh vuoi vivere con me" at bounding box center [168, 334] width 205 height 32
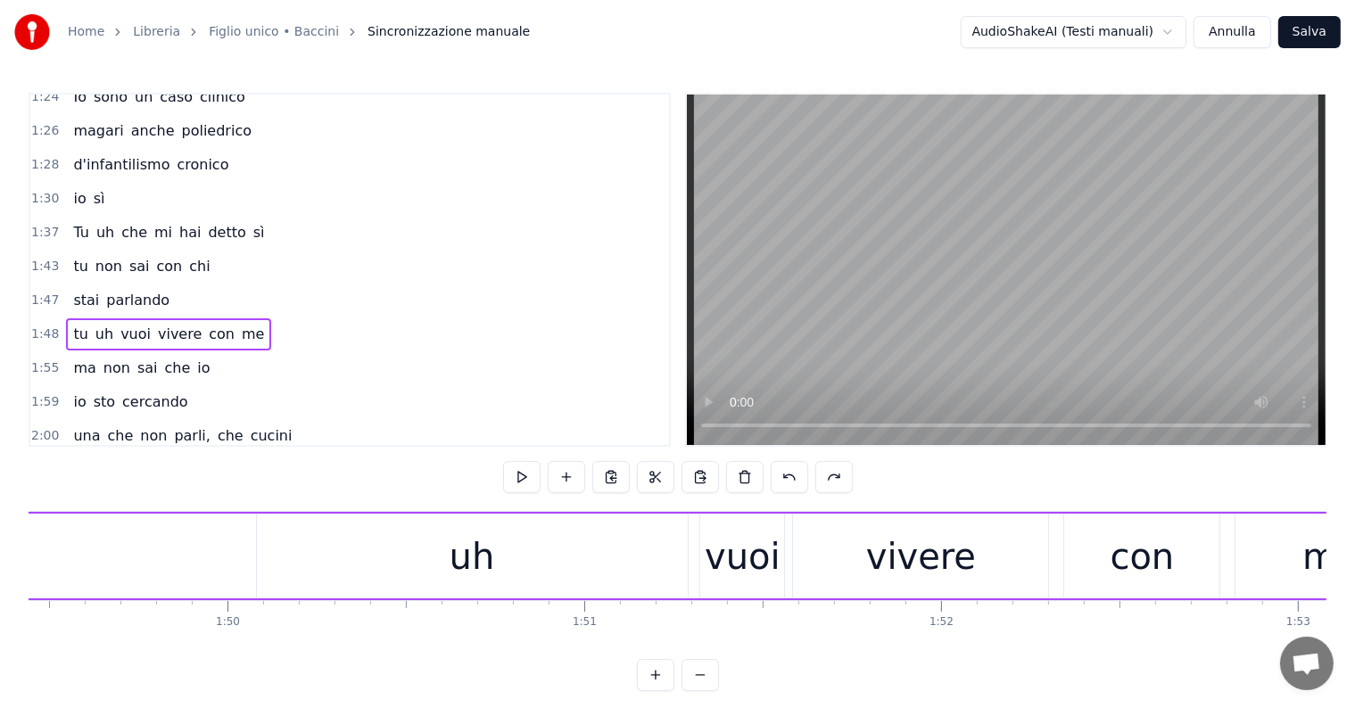
scroll to position [0, 38762]
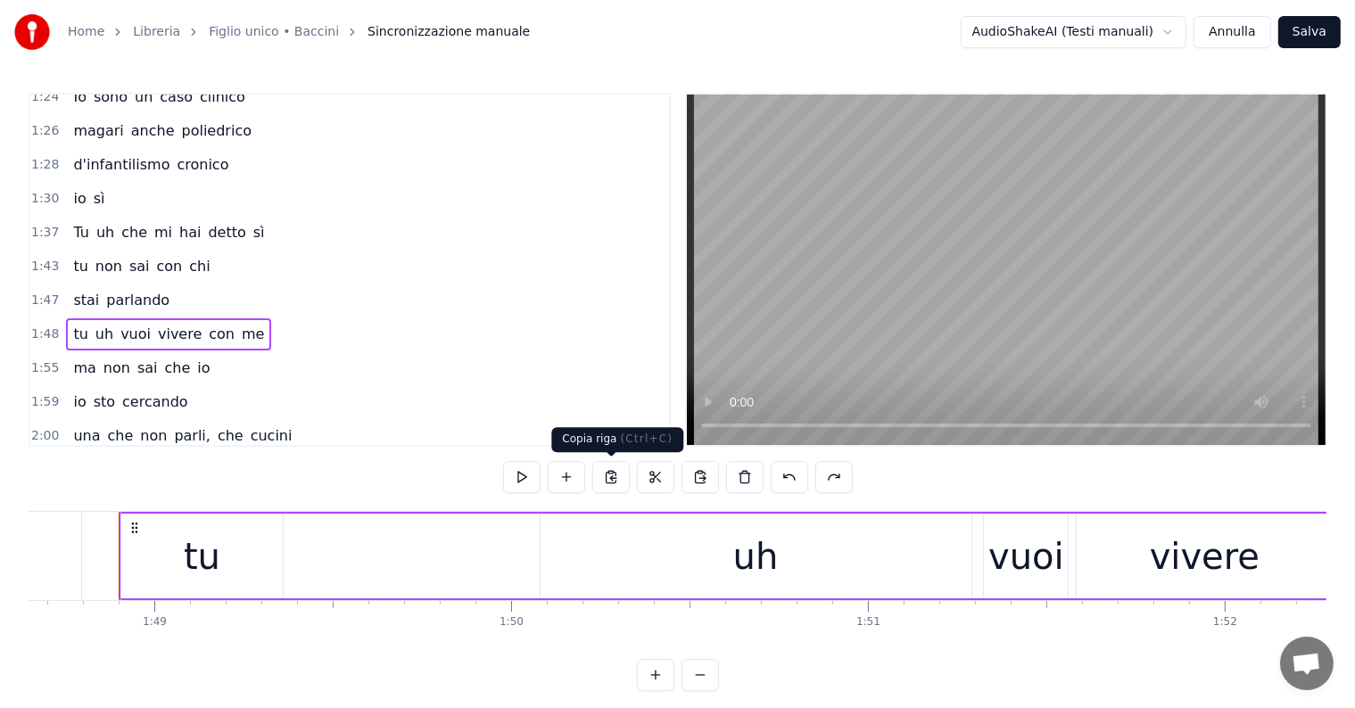
click at [606, 479] on button at bounding box center [610, 477] width 37 height 32
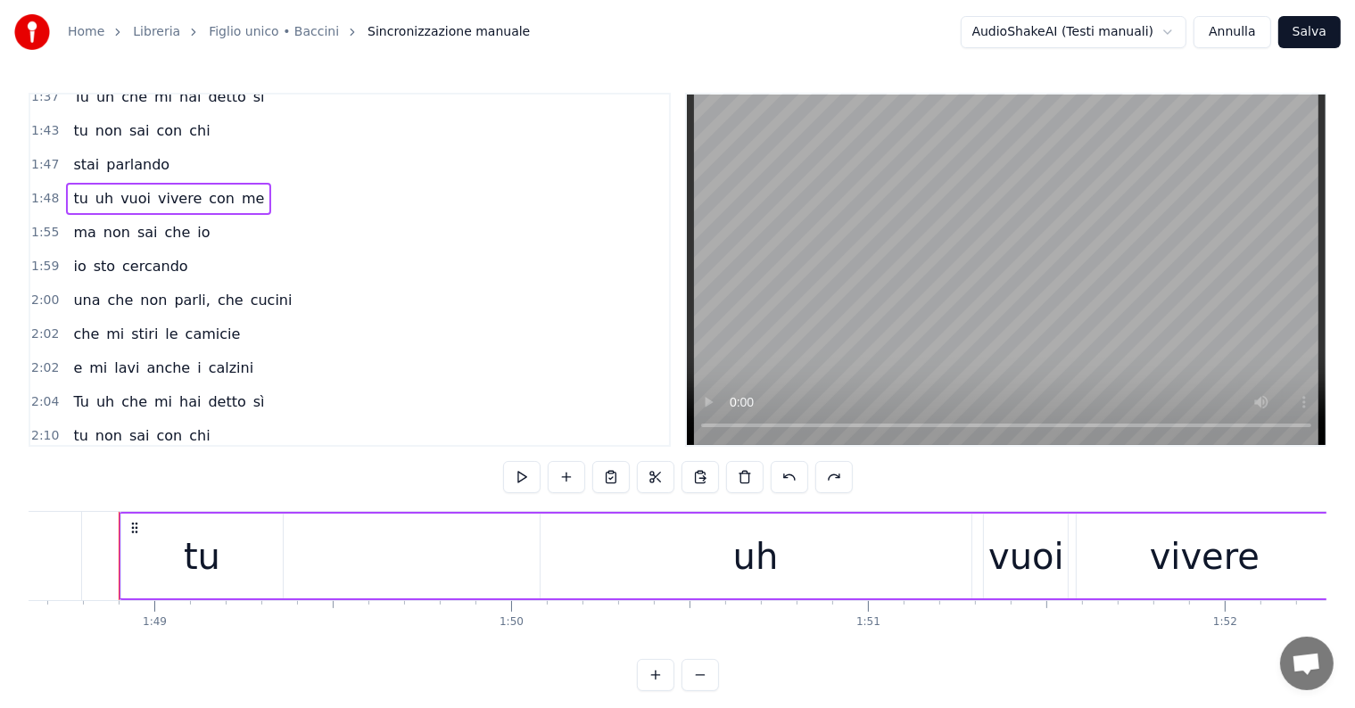
scroll to position [27, 0]
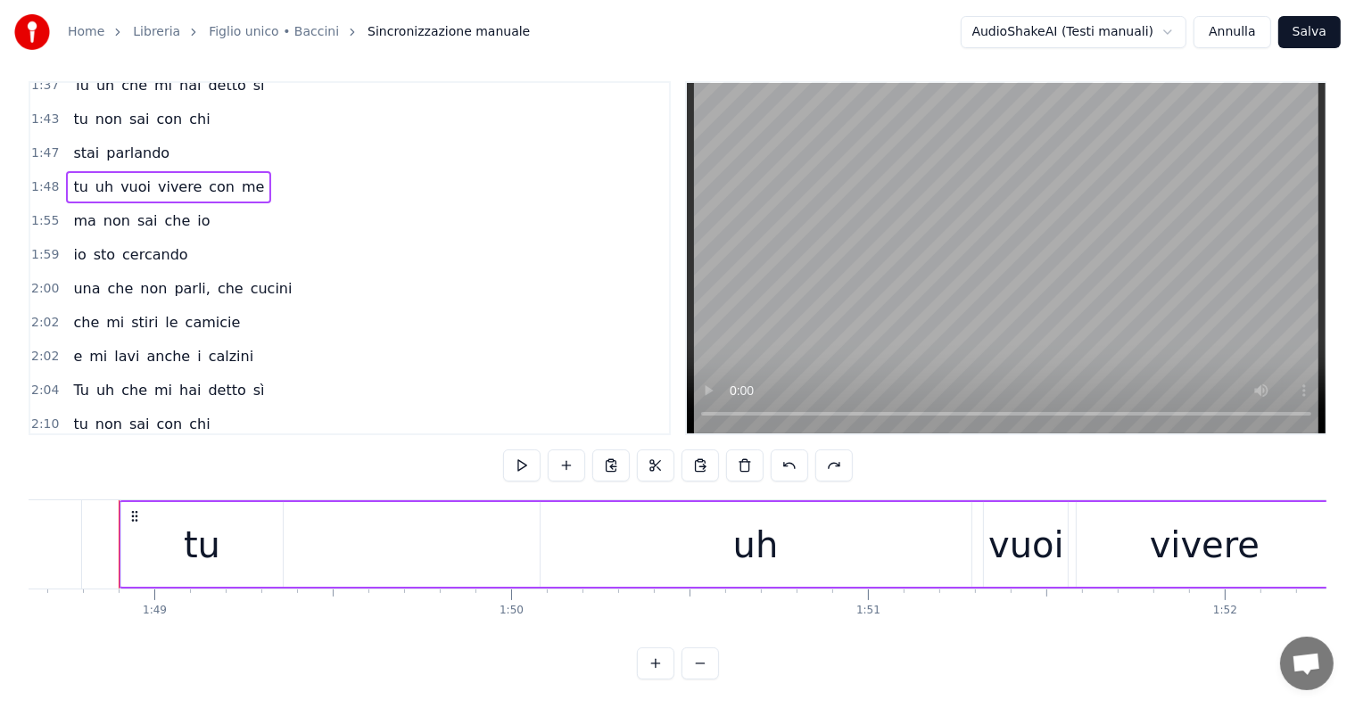
click at [182, 442] on div "2:14 tu stai parlando" at bounding box center [349, 459] width 639 height 34
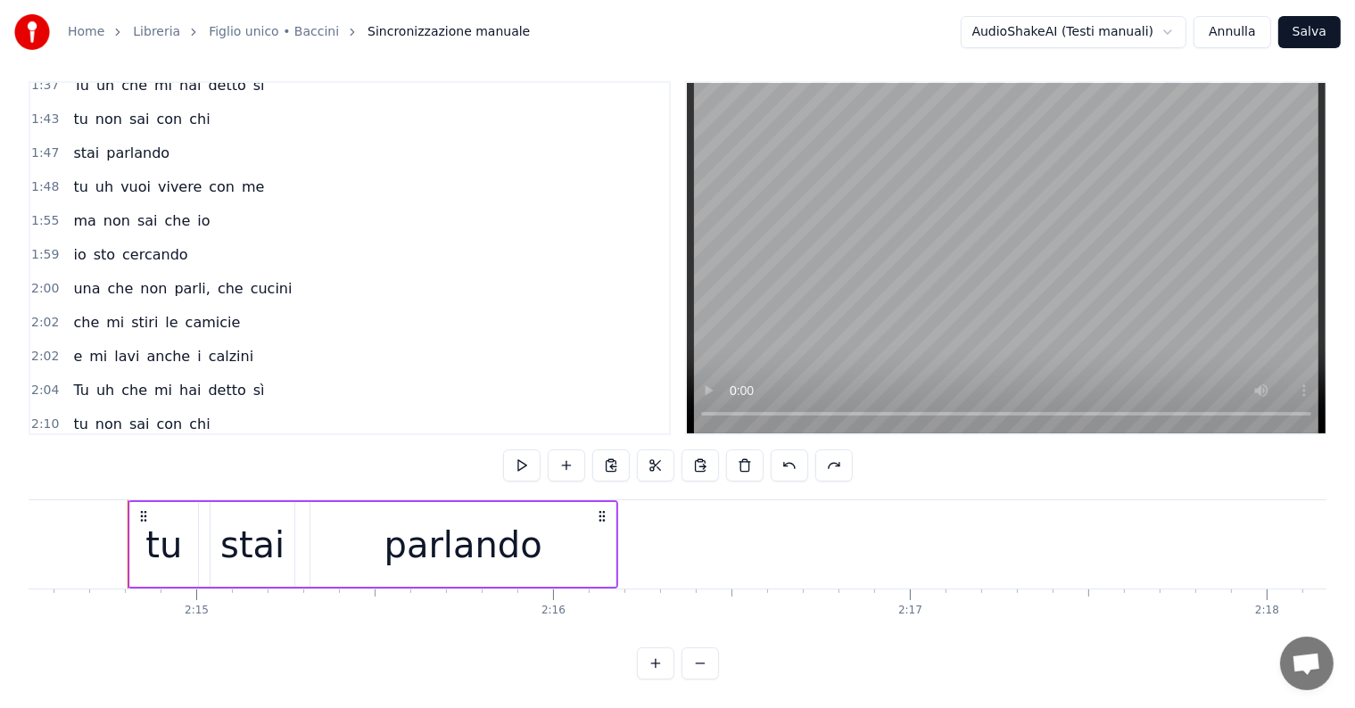
scroll to position [0, 48005]
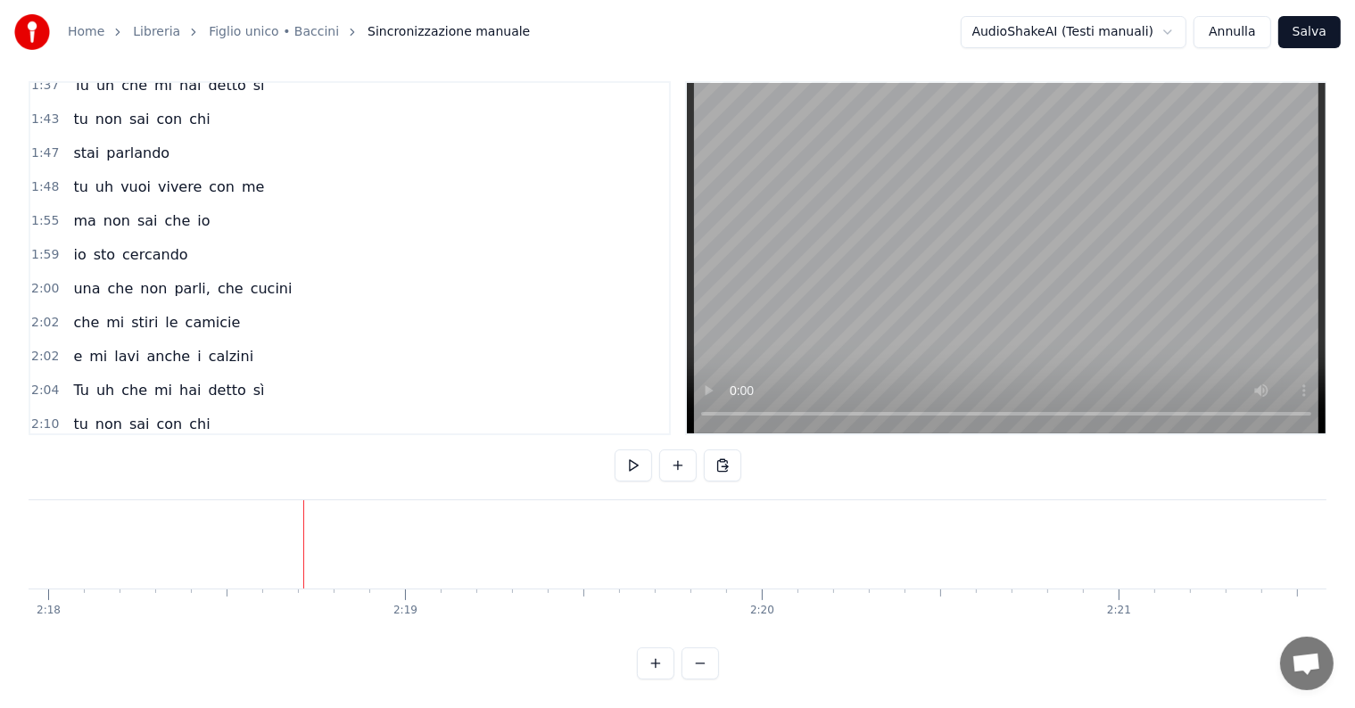
scroll to position [0, 49217]
click at [301, 530] on div at bounding box center [301, 544] width 1 height 88
click at [722, 450] on button at bounding box center [722, 466] width 37 height 32
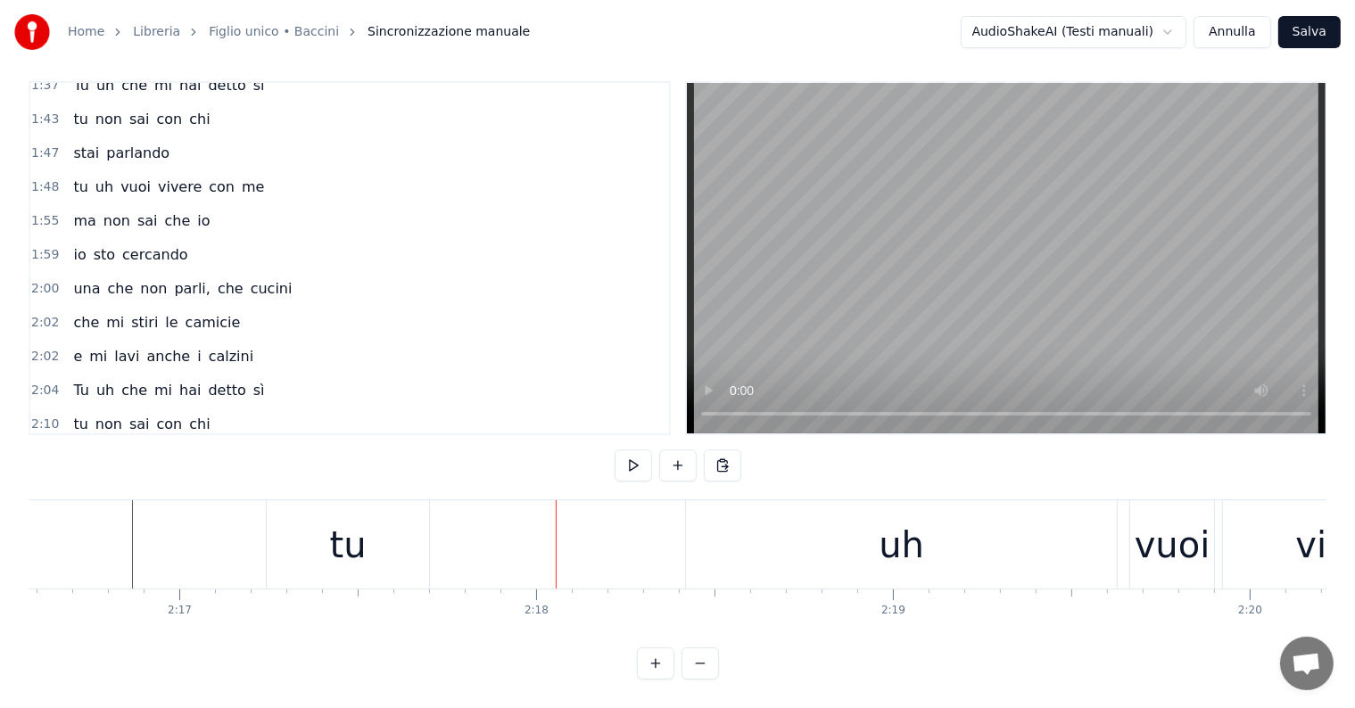
click at [790, 528] on div "uh" at bounding box center [901, 544] width 431 height 88
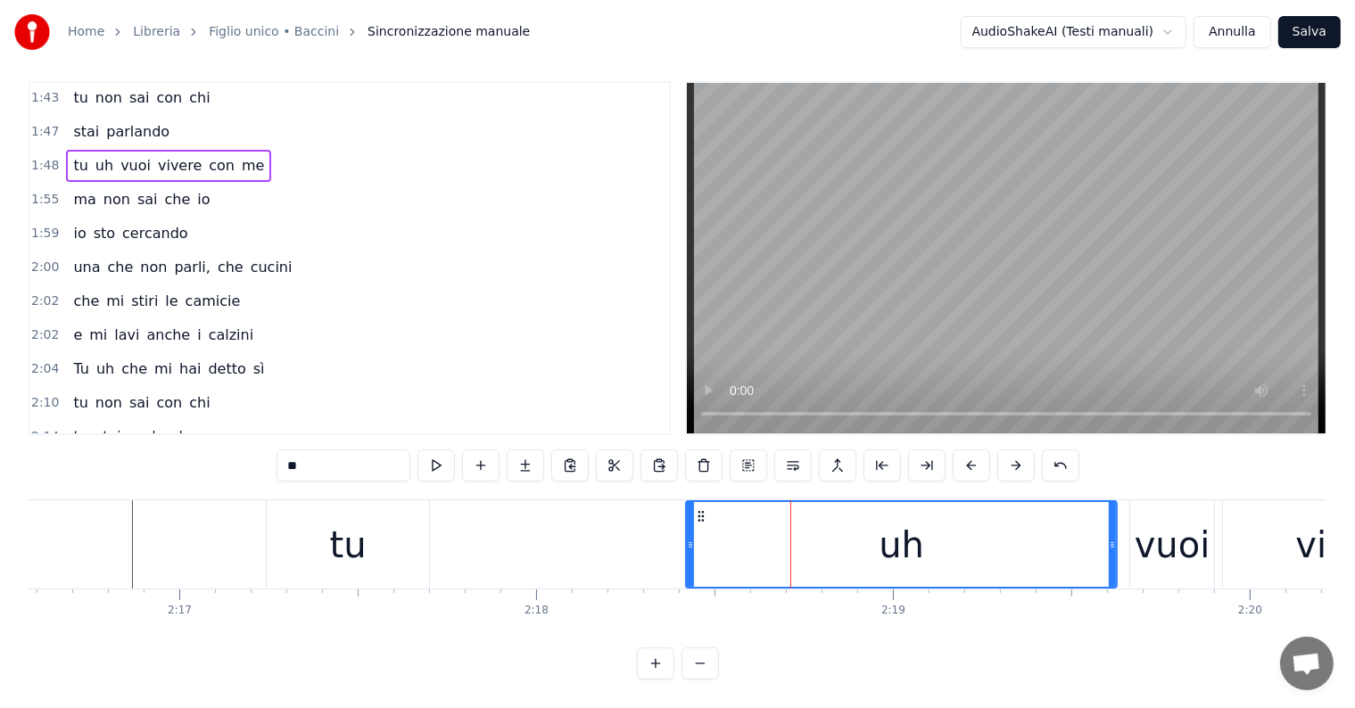
scroll to position [928, 0]
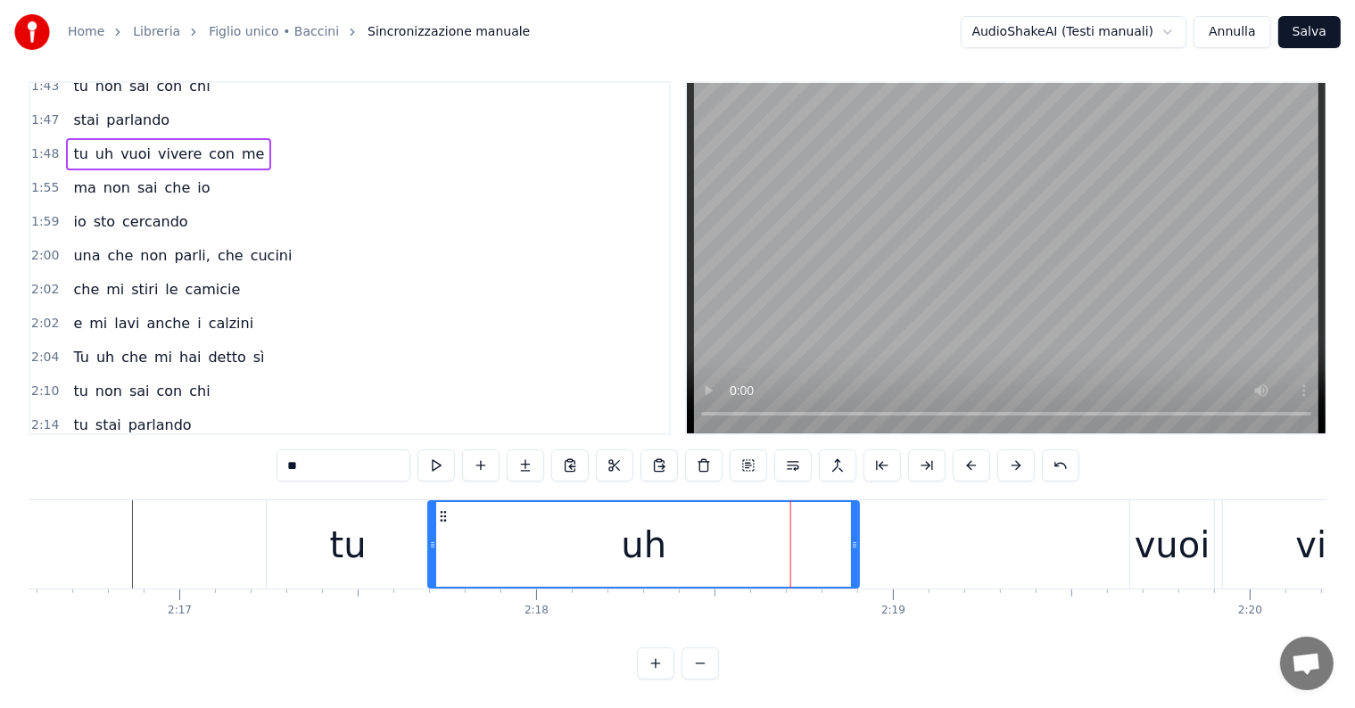
drag, startPoint x: 703, startPoint y: 497, endPoint x: 445, endPoint y: 505, distance: 257.9
click at [445, 509] on icon at bounding box center [443, 516] width 14 height 14
click at [368, 534] on div "tu" at bounding box center [348, 544] width 162 height 88
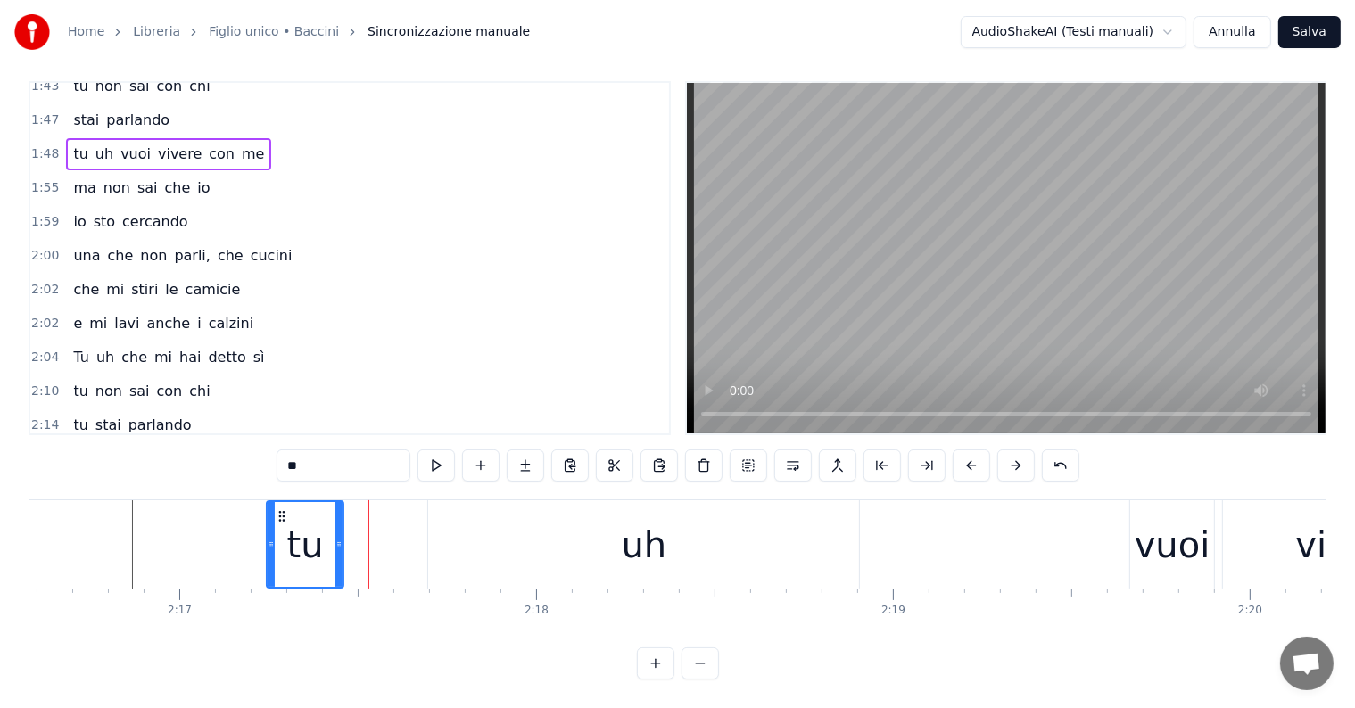
drag, startPoint x: 423, startPoint y: 526, endPoint x: 336, endPoint y: 531, distance: 86.6
click at [336, 538] on icon at bounding box center [338, 545] width 7 height 14
click at [468, 542] on div "uh" at bounding box center [643, 544] width 431 height 88
type input "**"
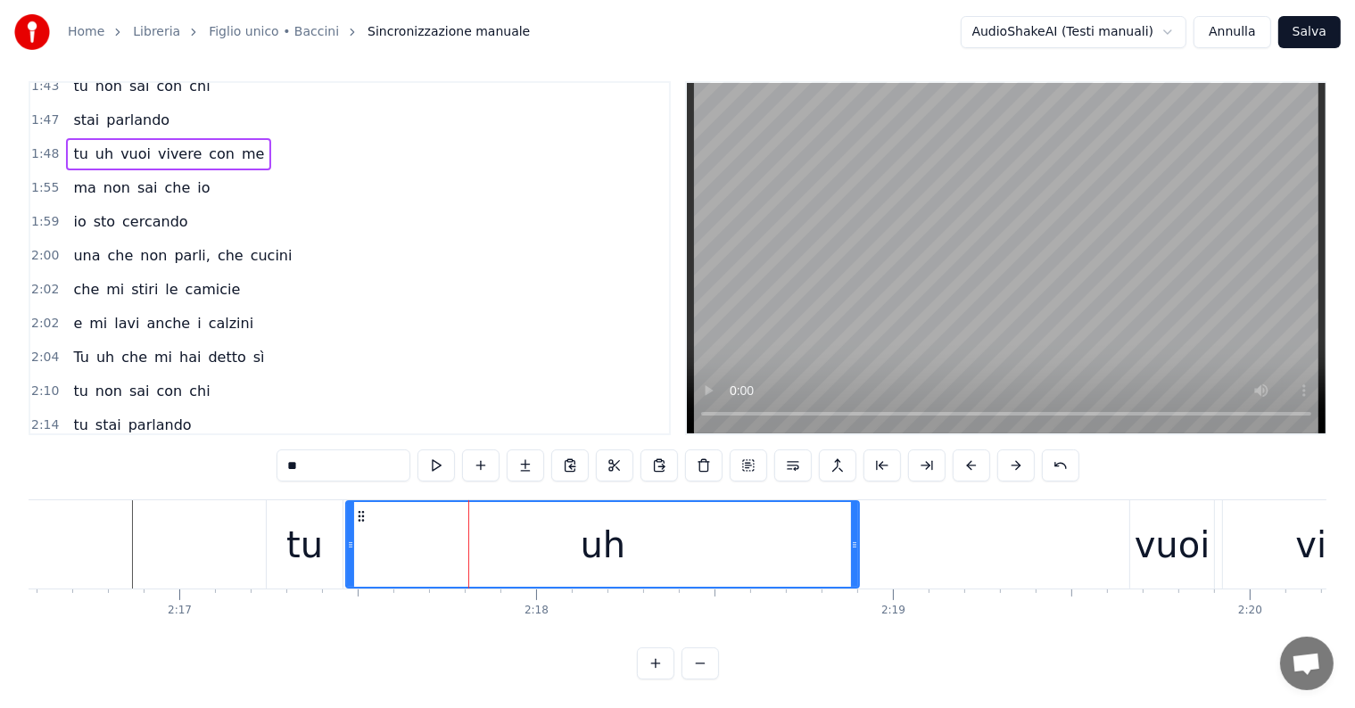
drag, startPoint x: 433, startPoint y: 525, endPoint x: 351, endPoint y: 529, distance: 82.1
click at [351, 538] on icon at bounding box center [350, 545] width 7 height 14
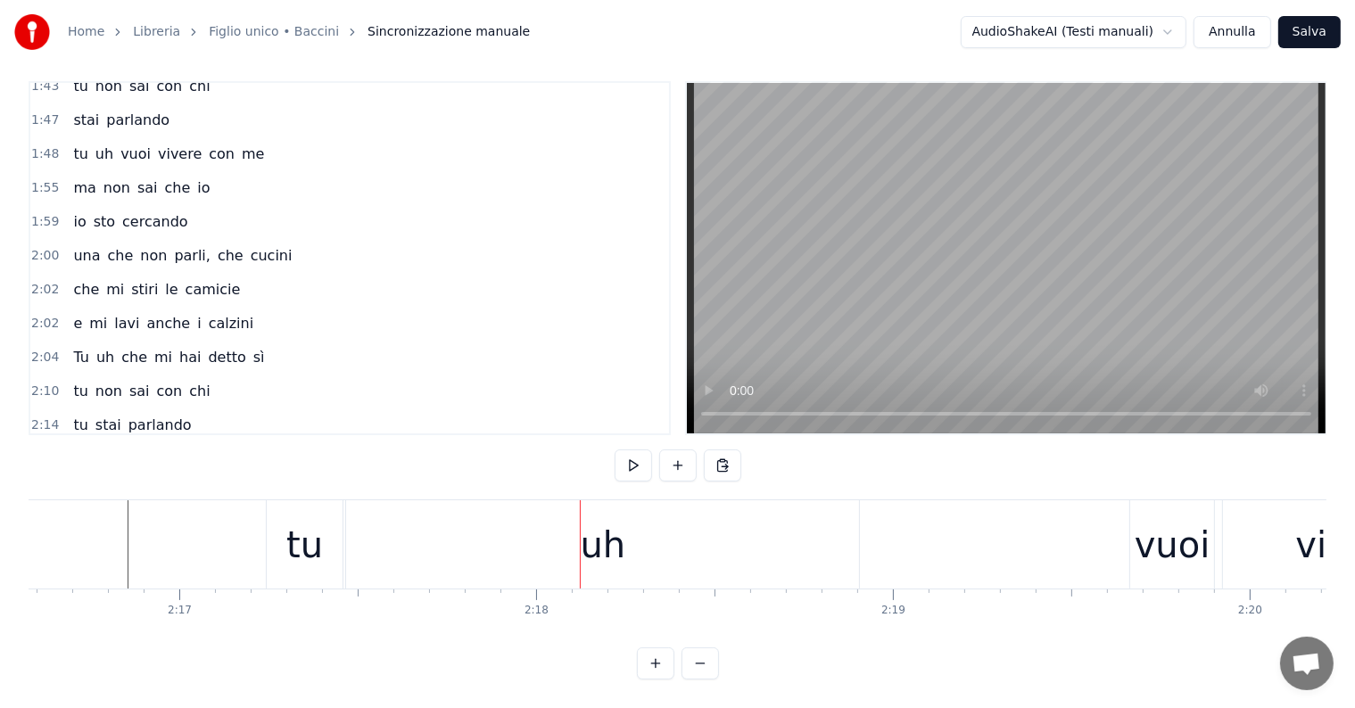
scroll to position [0, 48043]
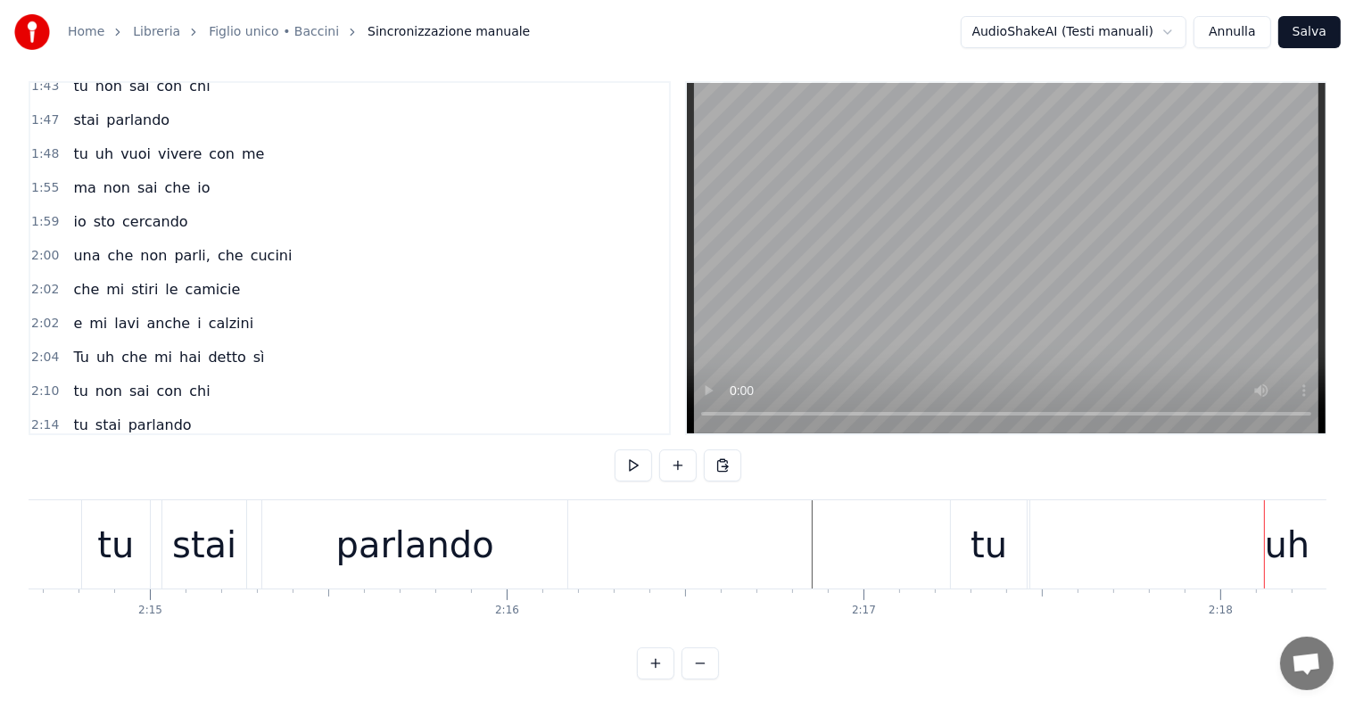
click at [521, 549] on div "parlando" at bounding box center [414, 544] width 305 height 88
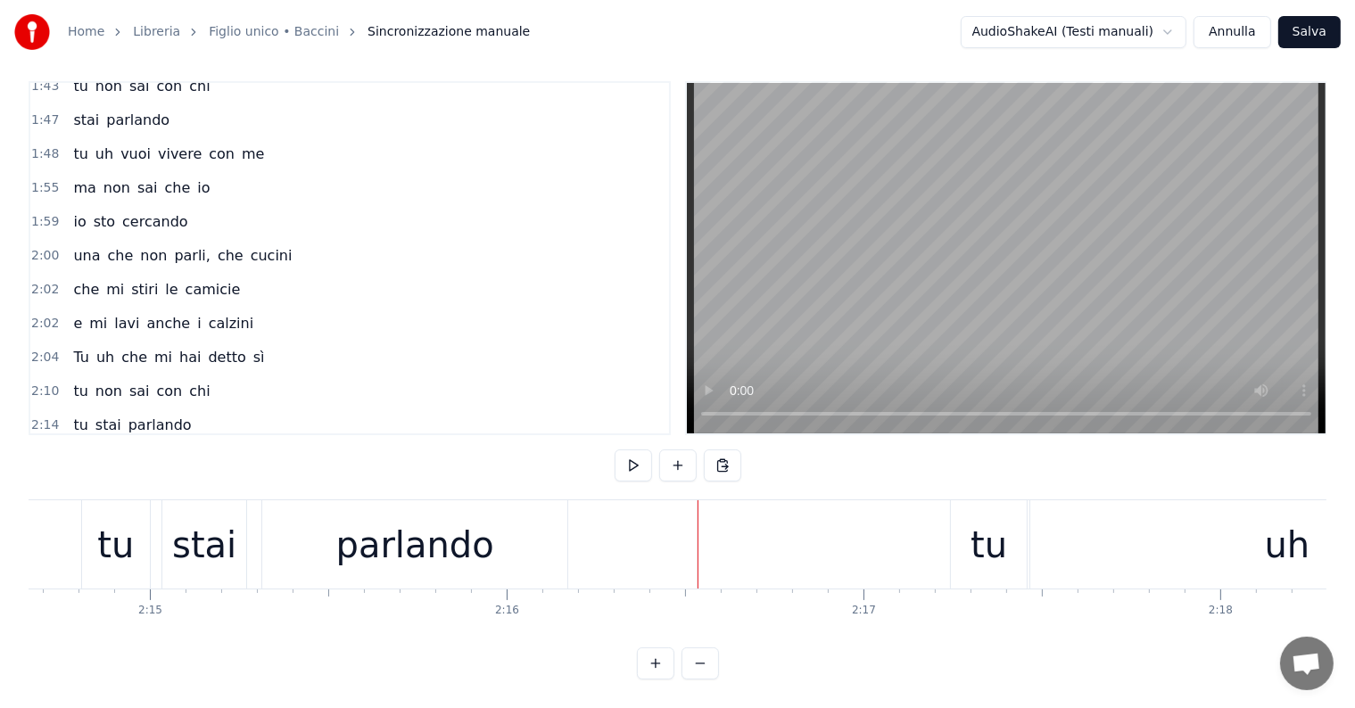
click at [970, 548] on div "tu" at bounding box center [989, 544] width 76 height 88
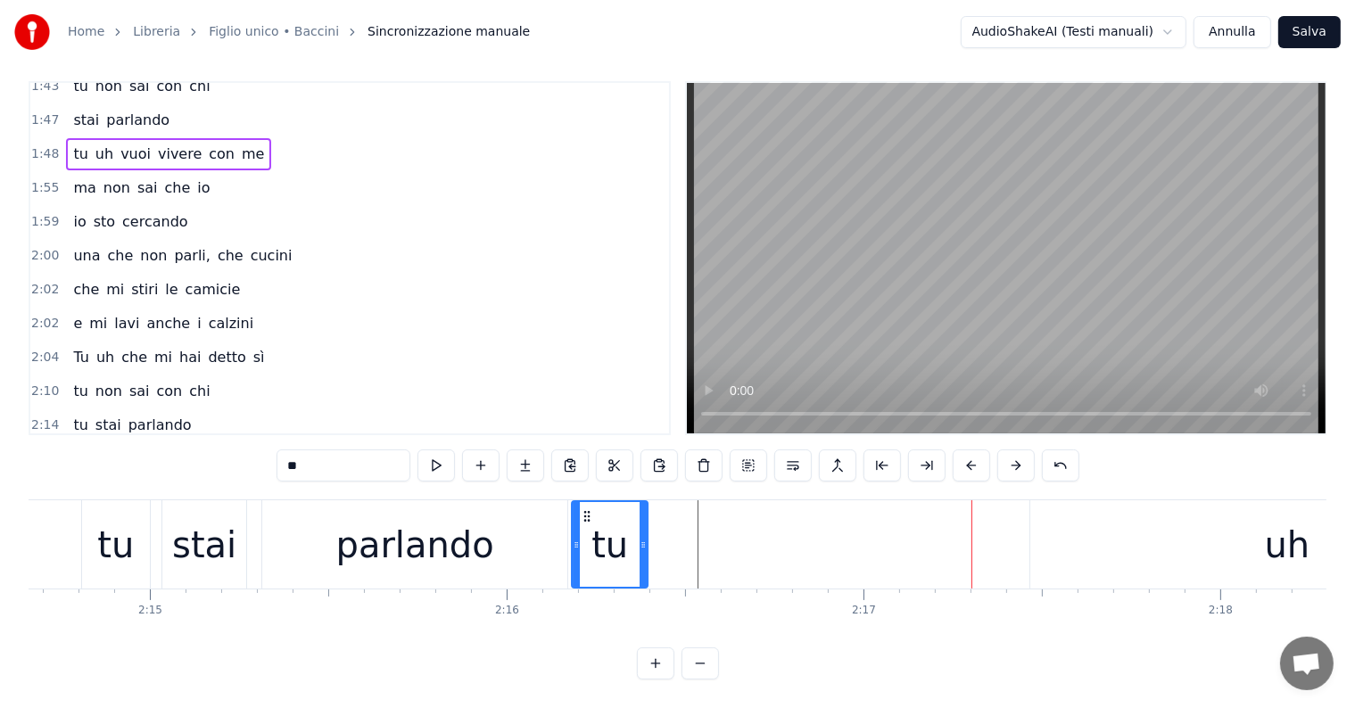
drag, startPoint x: 963, startPoint y: 496, endPoint x: 584, endPoint y: 540, distance: 381.6
click at [584, 540] on div "tu" at bounding box center [610, 544] width 74 height 85
click at [1224, 549] on div "uh" at bounding box center [1286, 544] width 513 height 88
type input "**"
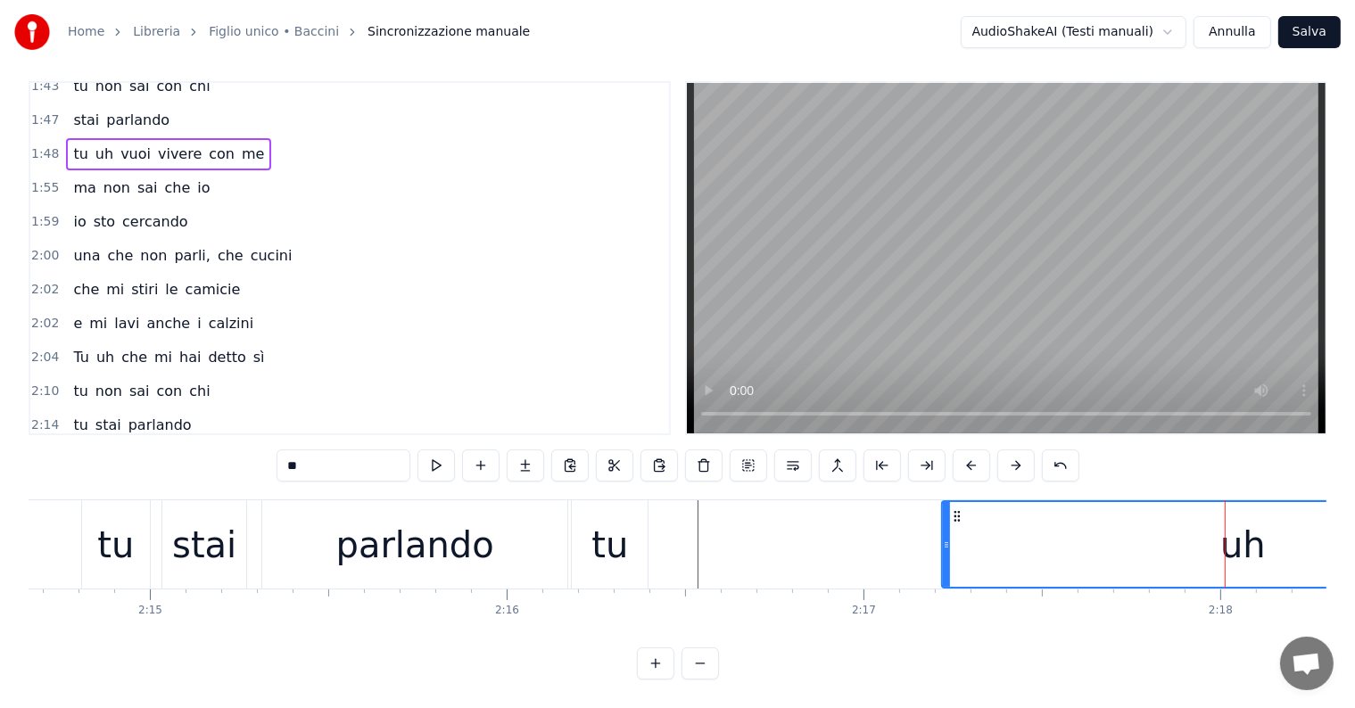
drag, startPoint x: 1036, startPoint y: 525, endPoint x: 947, endPoint y: 524, distance: 88.3
click at [947, 538] on icon at bounding box center [946, 545] width 7 height 14
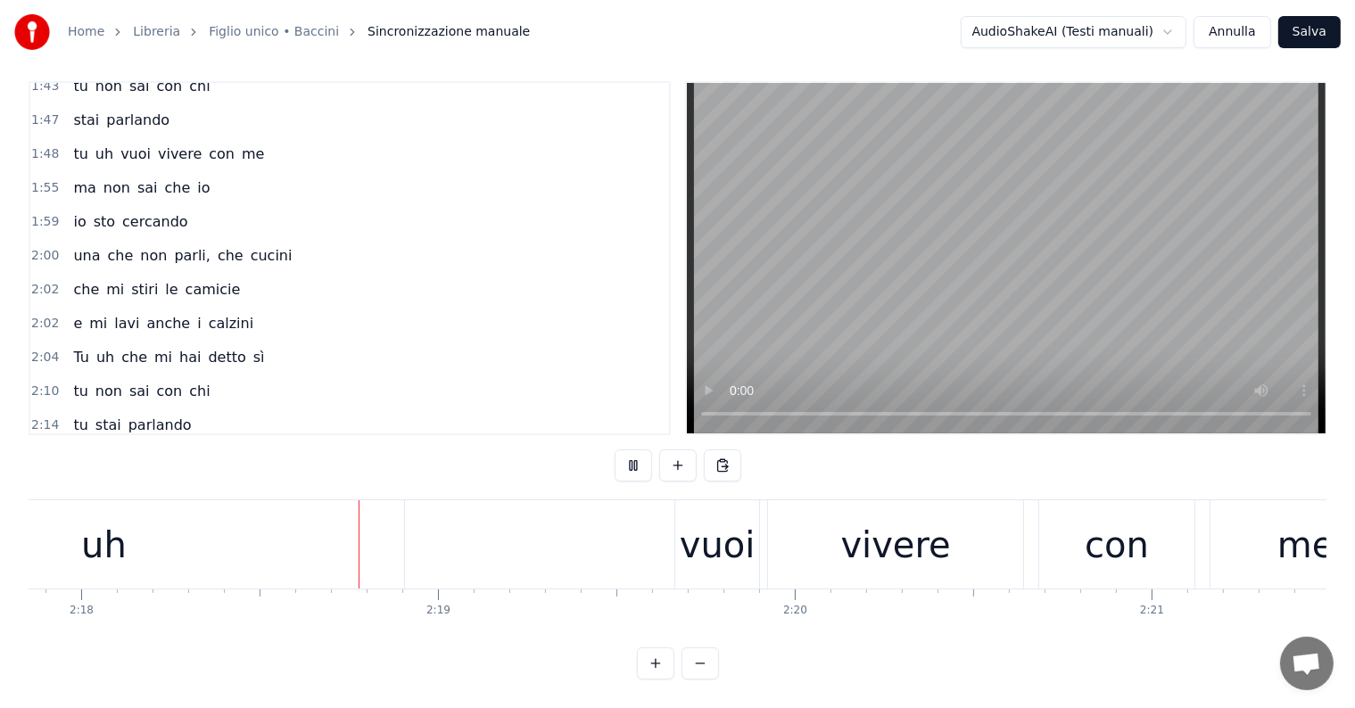
scroll to position [0, 49195]
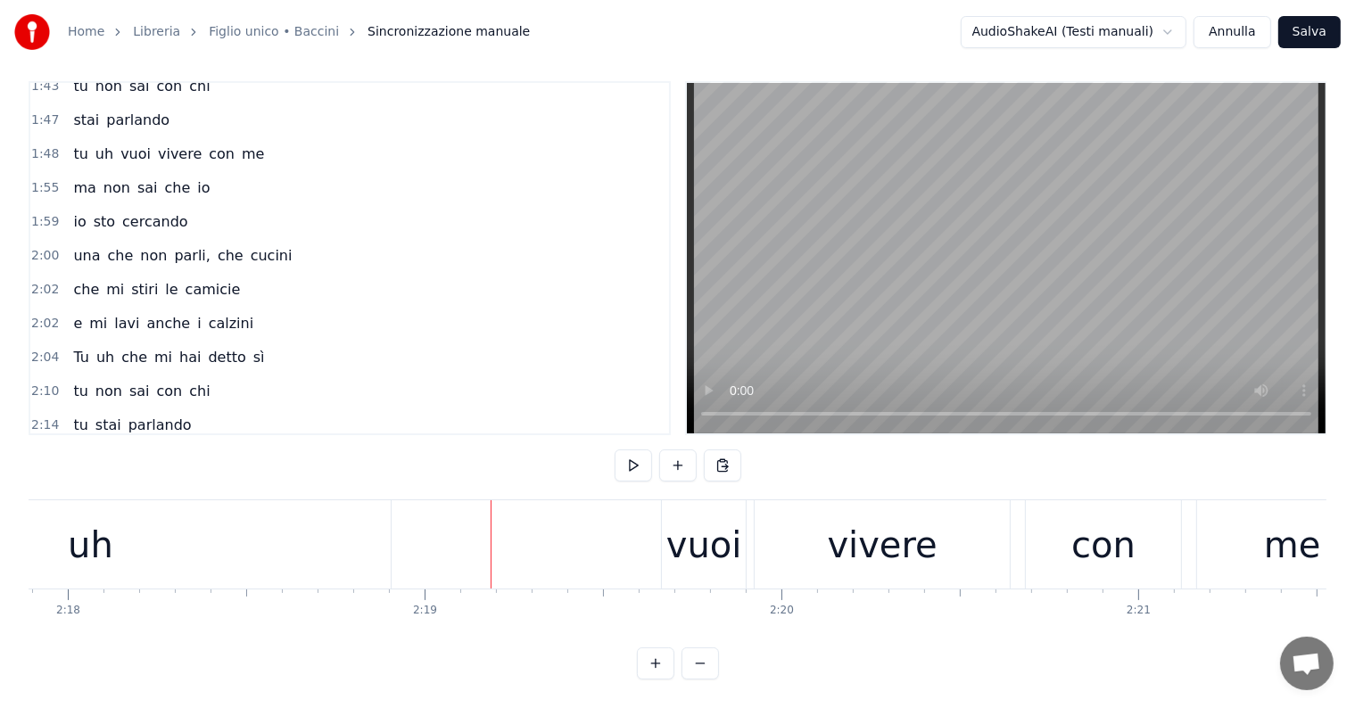
click at [692, 529] on div "vuoi" at bounding box center [704, 545] width 76 height 54
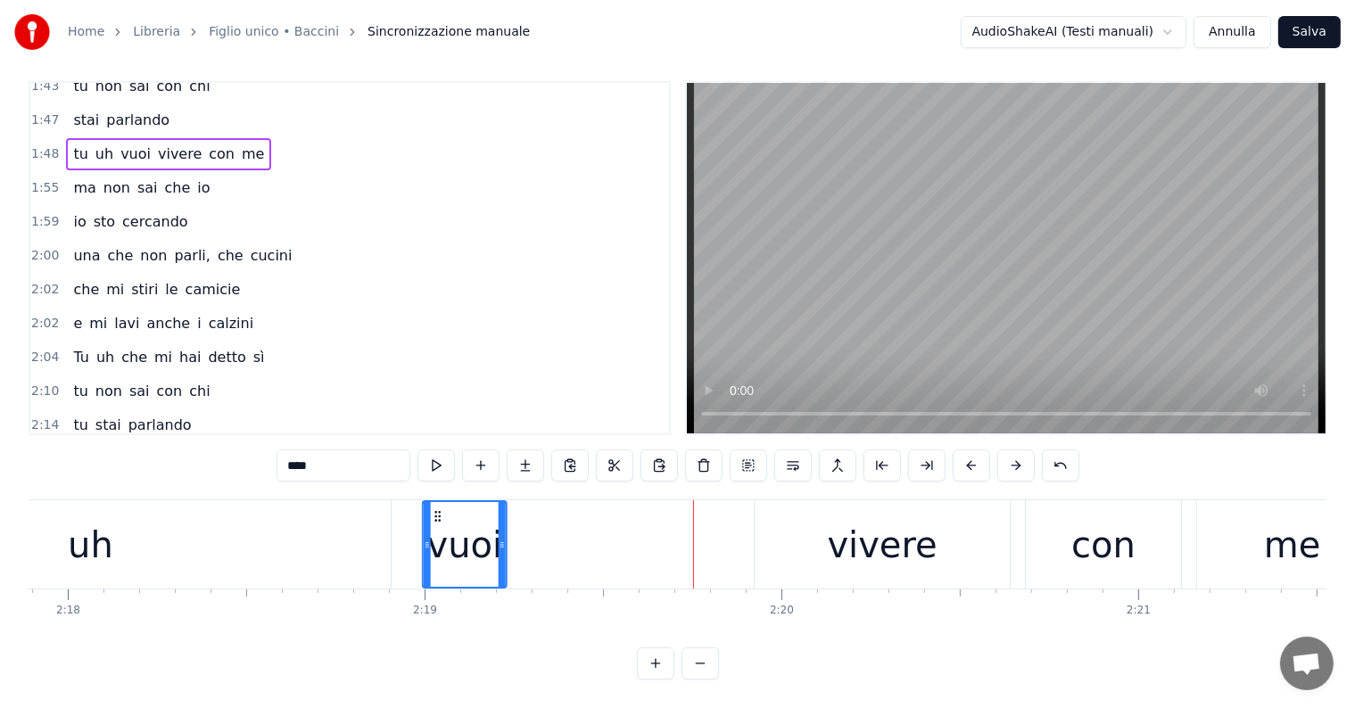
drag, startPoint x: 674, startPoint y: 496, endPoint x: 433, endPoint y: 512, distance: 241.4
click at [433, 512] on div "vuoi" at bounding box center [465, 544] width 82 height 85
drag, startPoint x: 502, startPoint y: 524, endPoint x: 551, endPoint y: 525, distance: 49.1
click at [551, 538] on icon at bounding box center [550, 545] width 7 height 14
click at [862, 553] on div "vivere" at bounding box center [883, 545] width 110 height 54
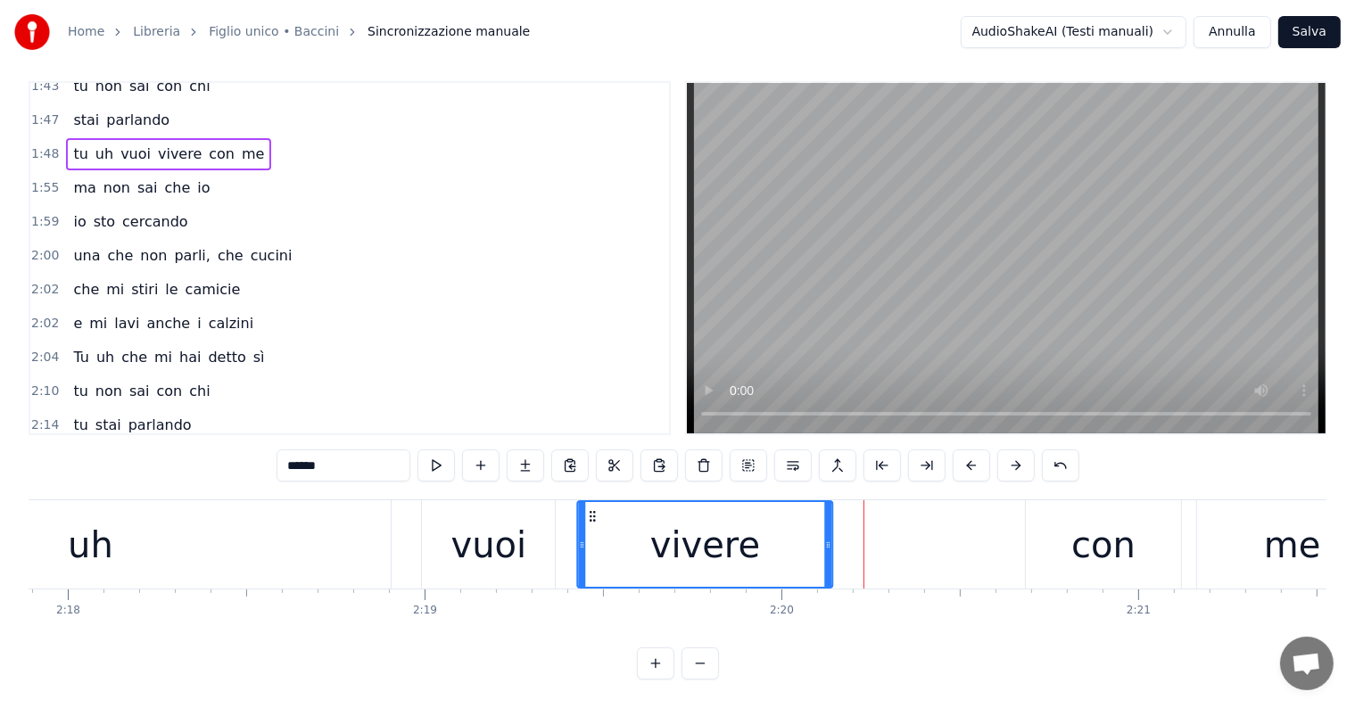
drag, startPoint x: 769, startPoint y: 499, endPoint x: 590, endPoint y: 507, distance: 179.4
click at [590, 507] on div "vivere" at bounding box center [705, 544] width 253 height 85
drag, startPoint x: 826, startPoint y: 529, endPoint x: 772, endPoint y: 532, distance: 54.5
click at [772, 538] on icon at bounding box center [771, 545] width 7 height 14
click at [1096, 558] on div "con" at bounding box center [1103, 544] width 155 height 88
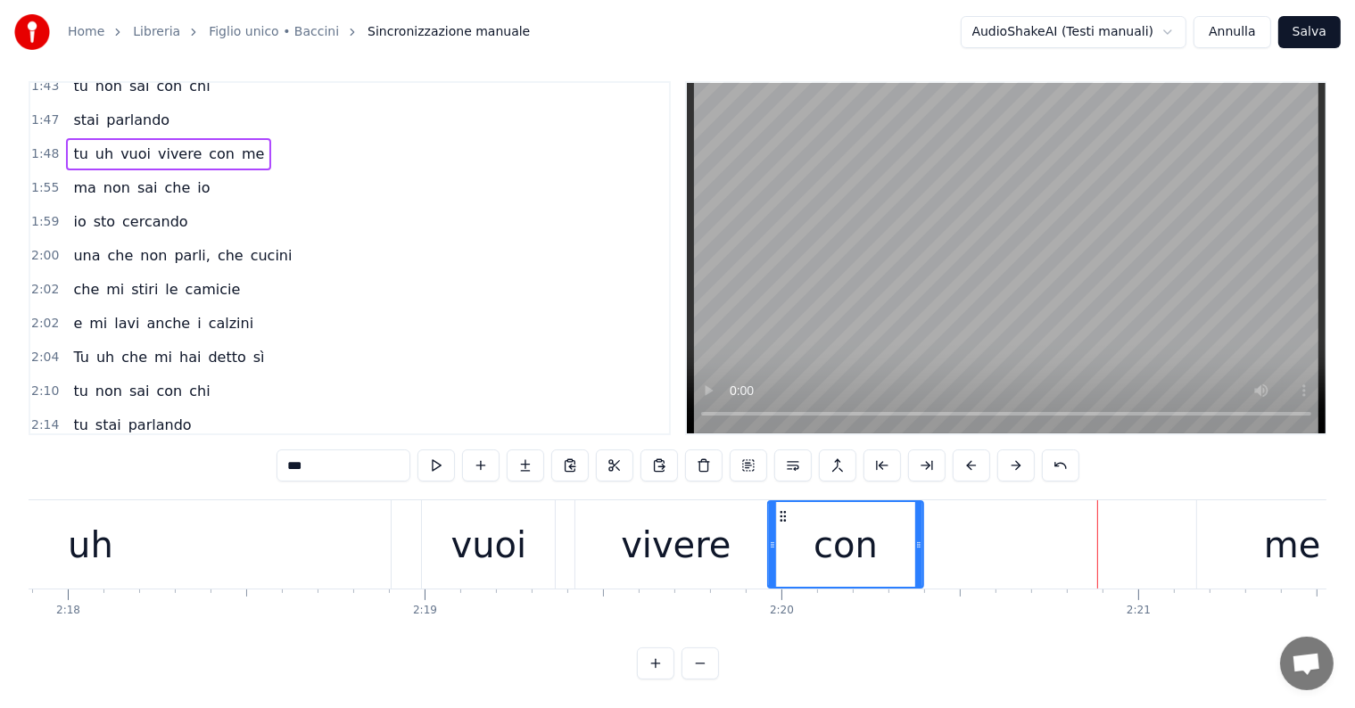
drag, startPoint x: 1038, startPoint y: 494, endPoint x: 780, endPoint y: 521, distance: 259.2
click at [780, 521] on div "con" at bounding box center [845, 544] width 153 height 85
click at [747, 538] on div "vivere" at bounding box center [675, 544] width 201 height 88
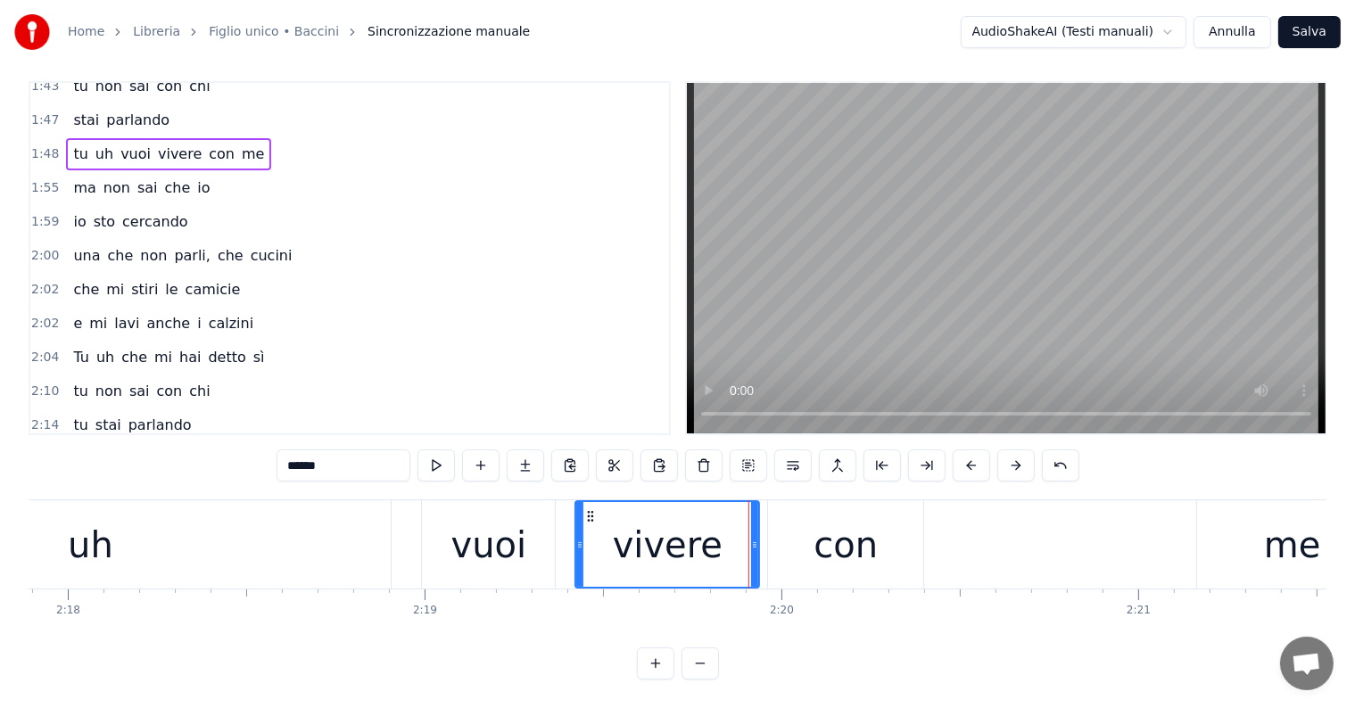
drag, startPoint x: 773, startPoint y: 529, endPoint x: 756, endPoint y: 527, distance: 17.0
click at [756, 538] on icon at bounding box center [754, 545] width 7 height 14
click at [759, 538] on icon at bounding box center [758, 545] width 7 height 14
click at [1234, 541] on div "me" at bounding box center [1292, 544] width 190 height 88
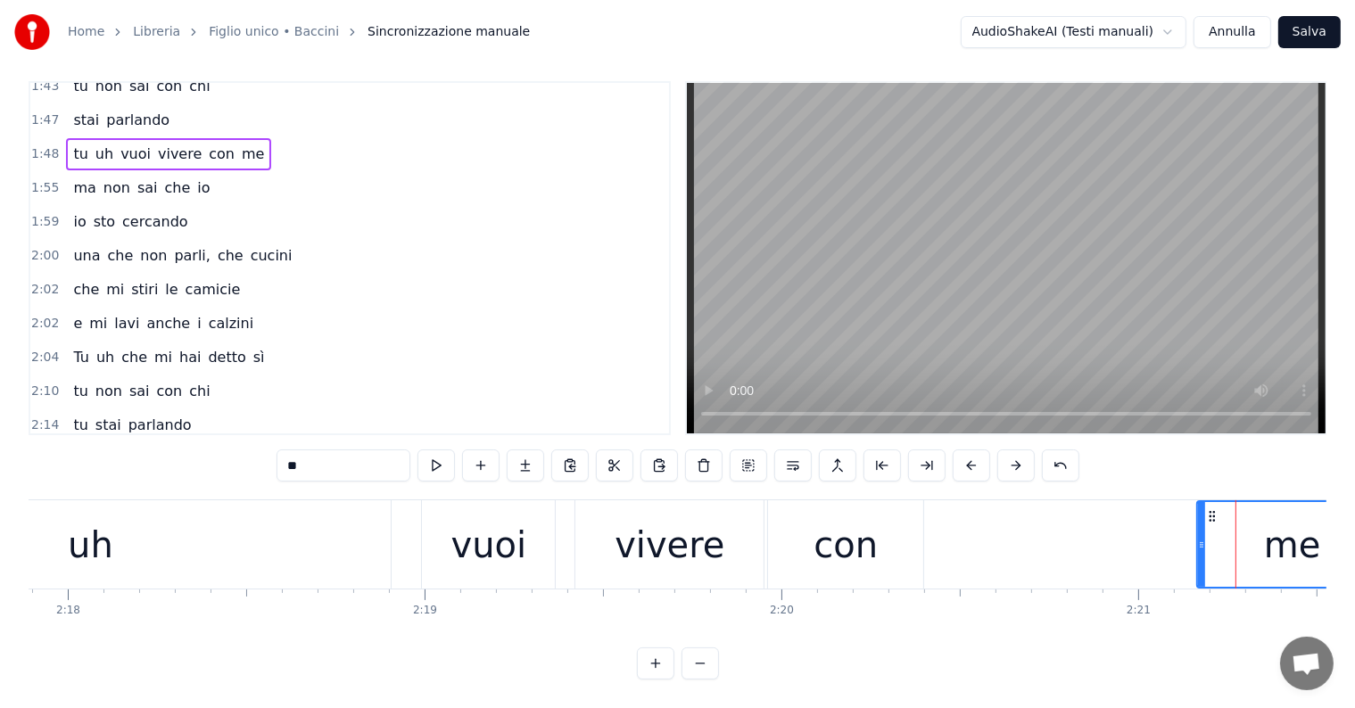
click at [192, 534] on div "uh" at bounding box center [90, 544] width 601 height 88
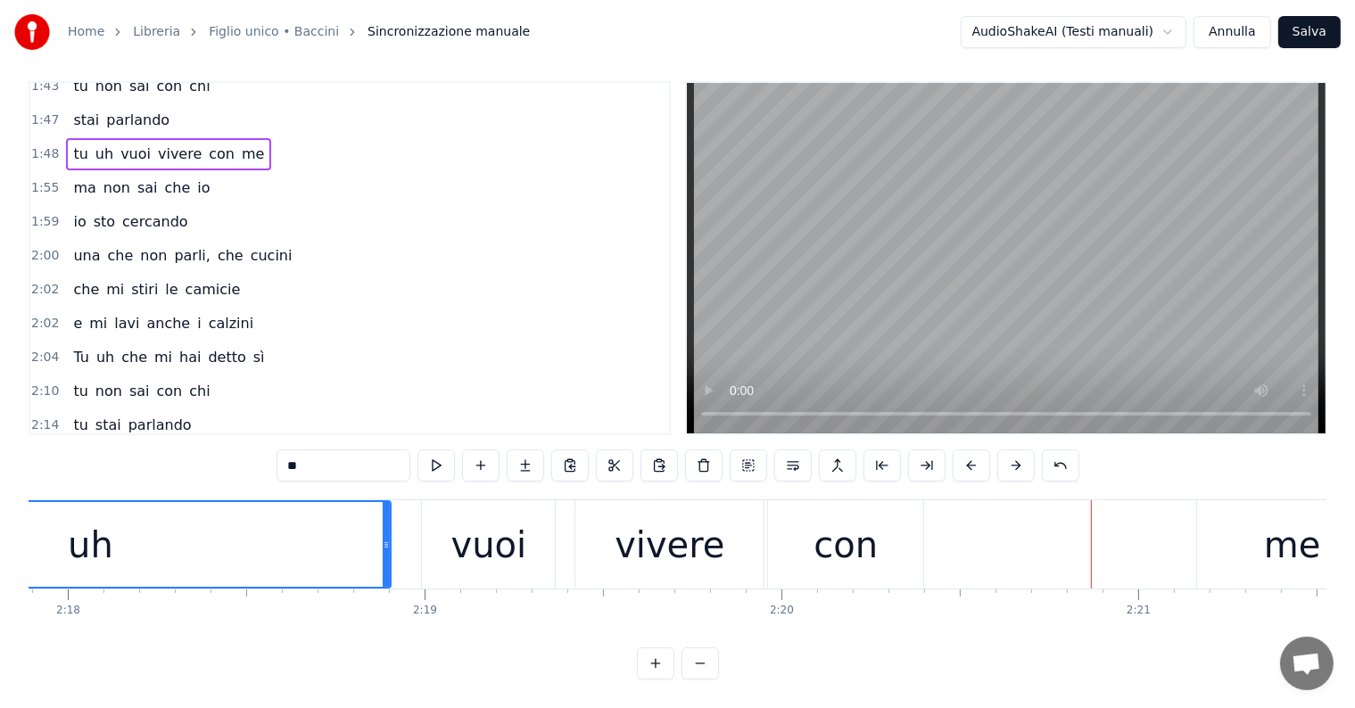
click at [1263, 541] on div "me" at bounding box center [1292, 544] width 190 height 88
type input "**"
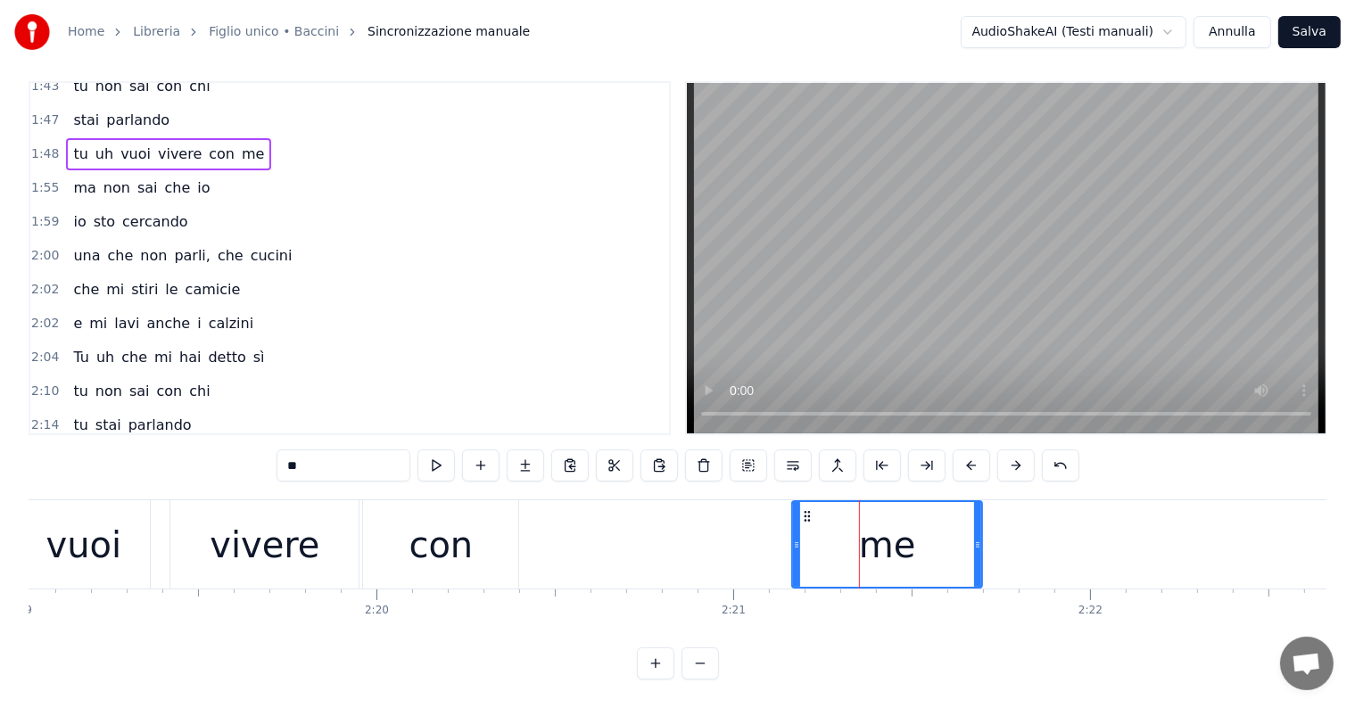
scroll to position [0, 49486]
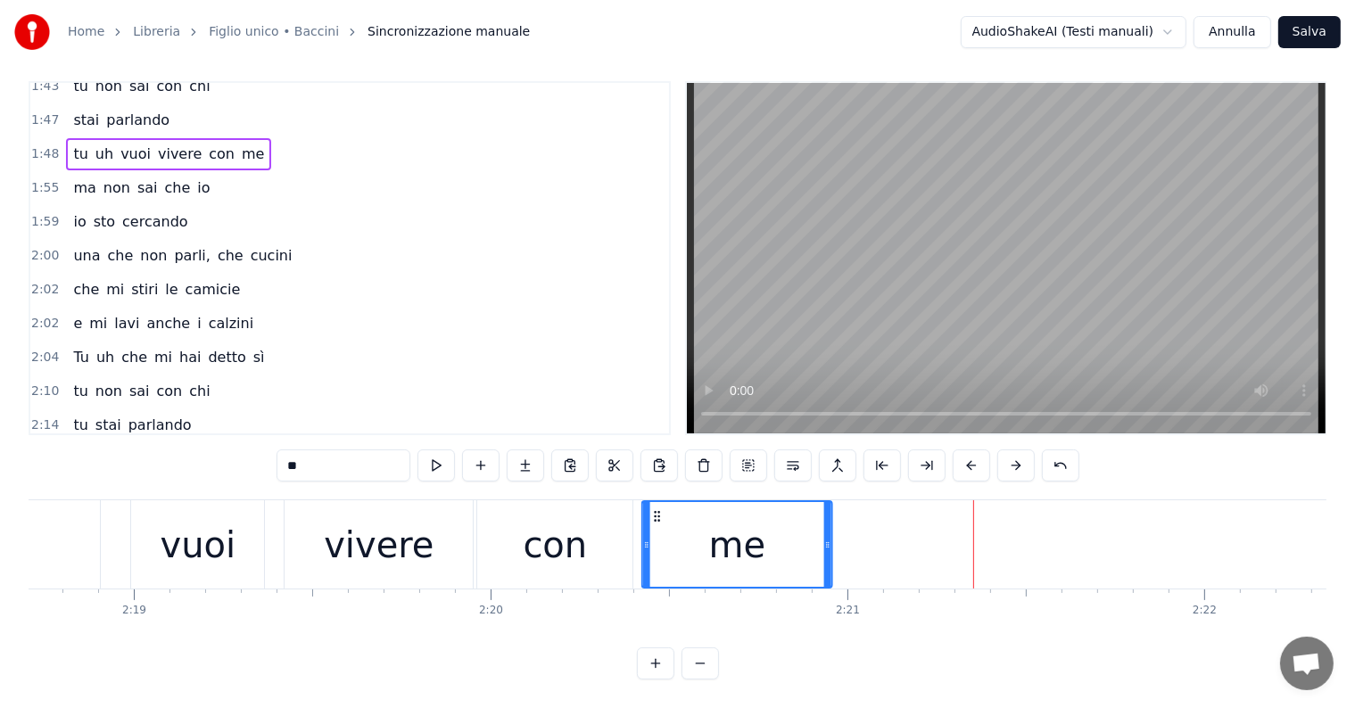
drag, startPoint x: 924, startPoint y: 500, endPoint x: 660, endPoint y: 524, distance: 265.1
click at [660, 524] on div "me" at bounding box center [737, 544] width 188 height 85
drag, startPoint x: 828, startPoint y: 532, endPoint x: 727, endPoint y: 542, distance: 101.4
click at [727, 542] on div at bounding box center [726, 544] width 7 height 85
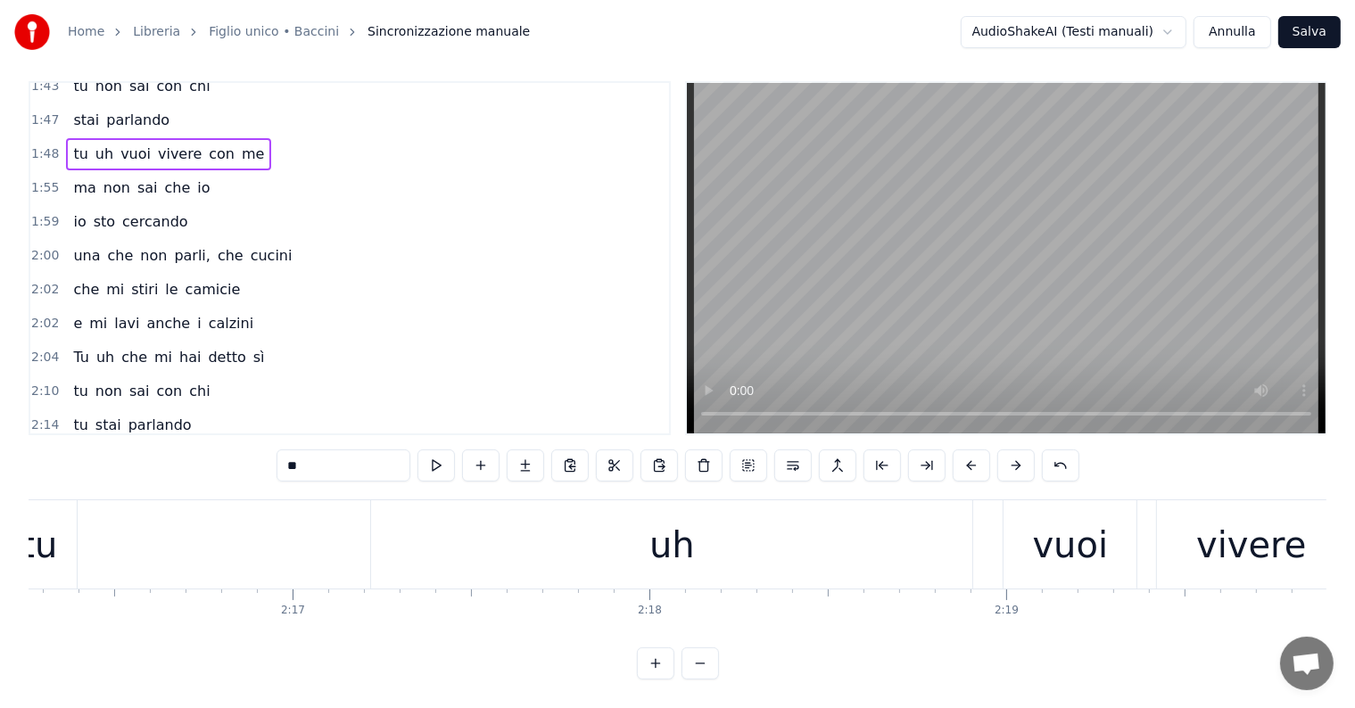
scroll to position [0, 48727]
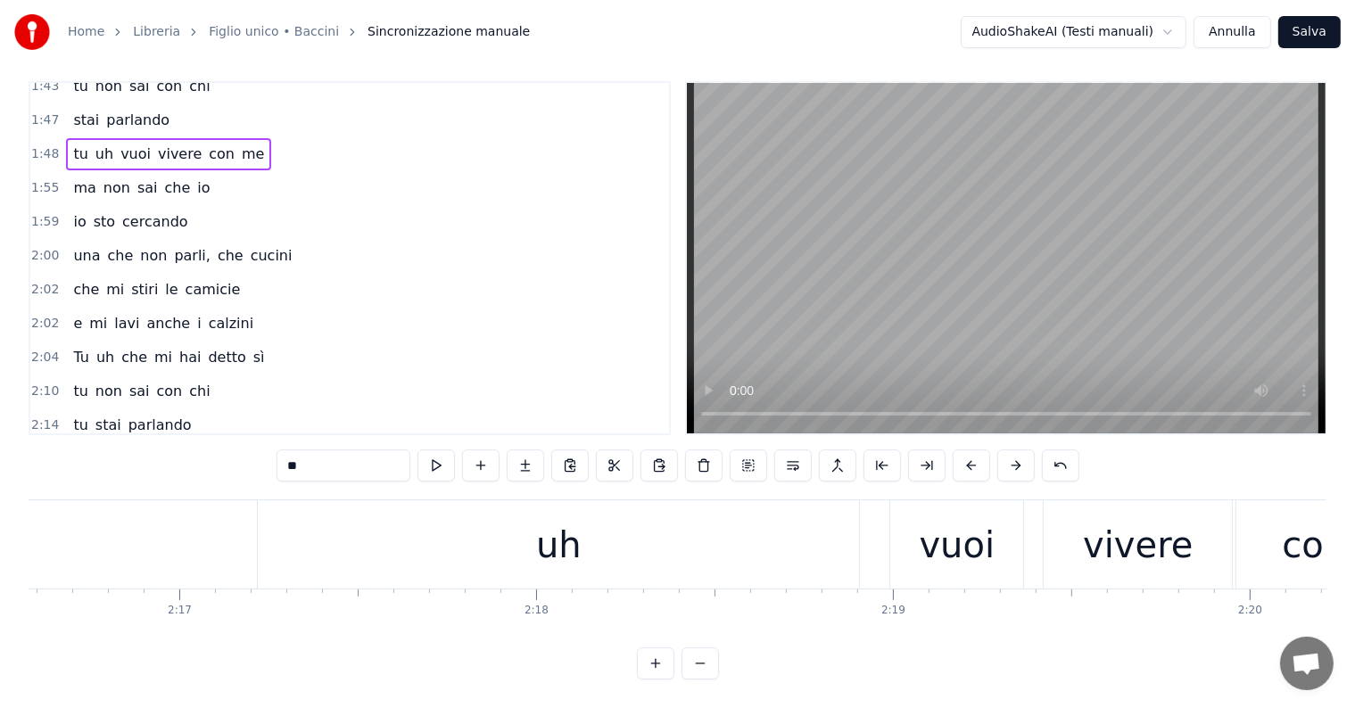
click at [146, 521] on div "tu uh vuoi vivere con me" at bounding box center [691, 544] width 1608 height 88
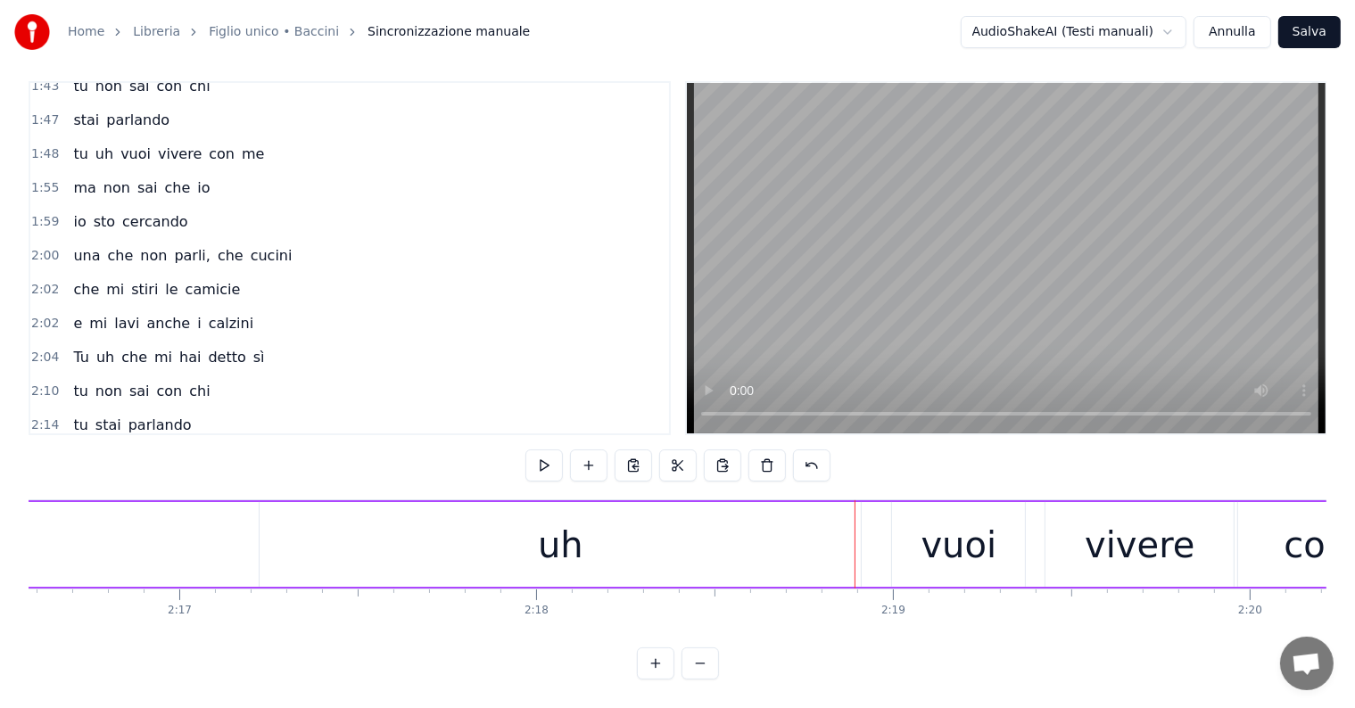
click at [914, 546] on div "vuoi" at bounding box center [958, 544] width 133 height 85
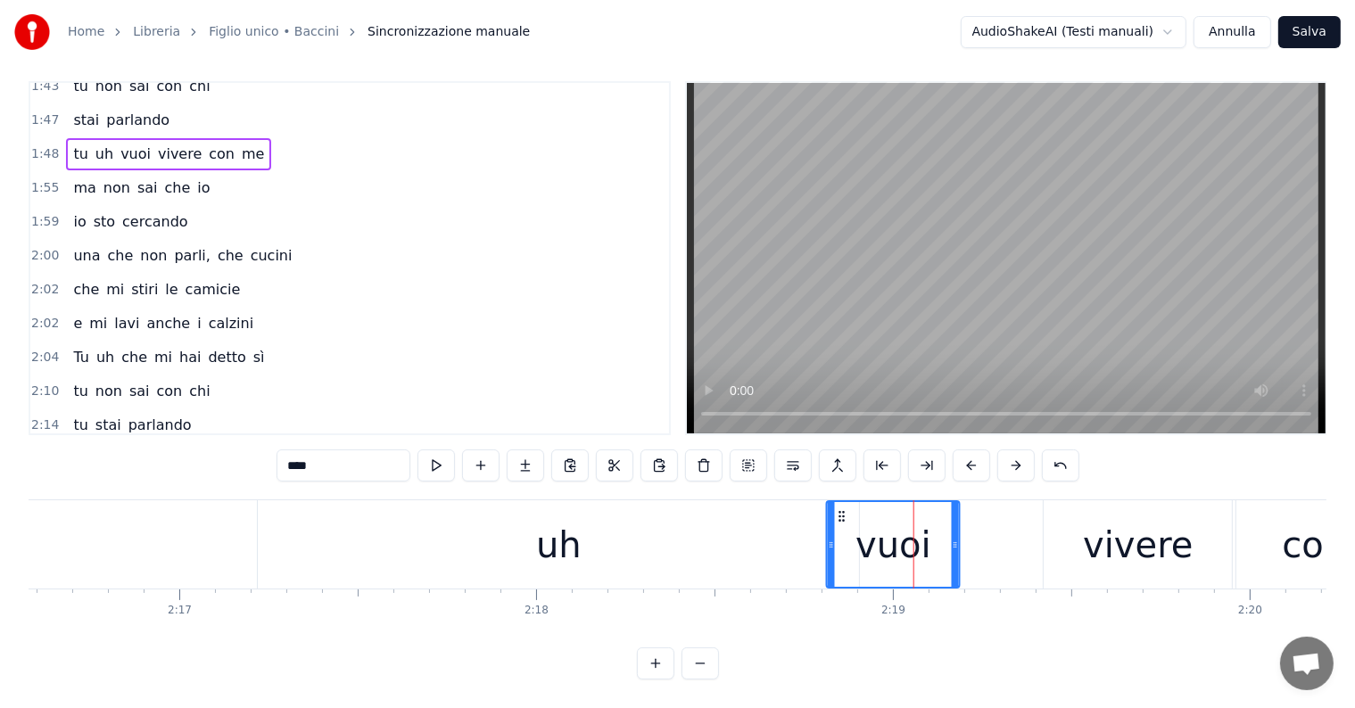
drag, startPoint x: 906, startPoint y: 496, endPoint x: 843, endPoint y: 499, distance: 63.4
click at [843, 509] on icon at bounding box center [842, 516] width 14 height 14
click at [772, 538] on div "uh" at bounding box center [558, 544] width 601 height 88
type input "**"
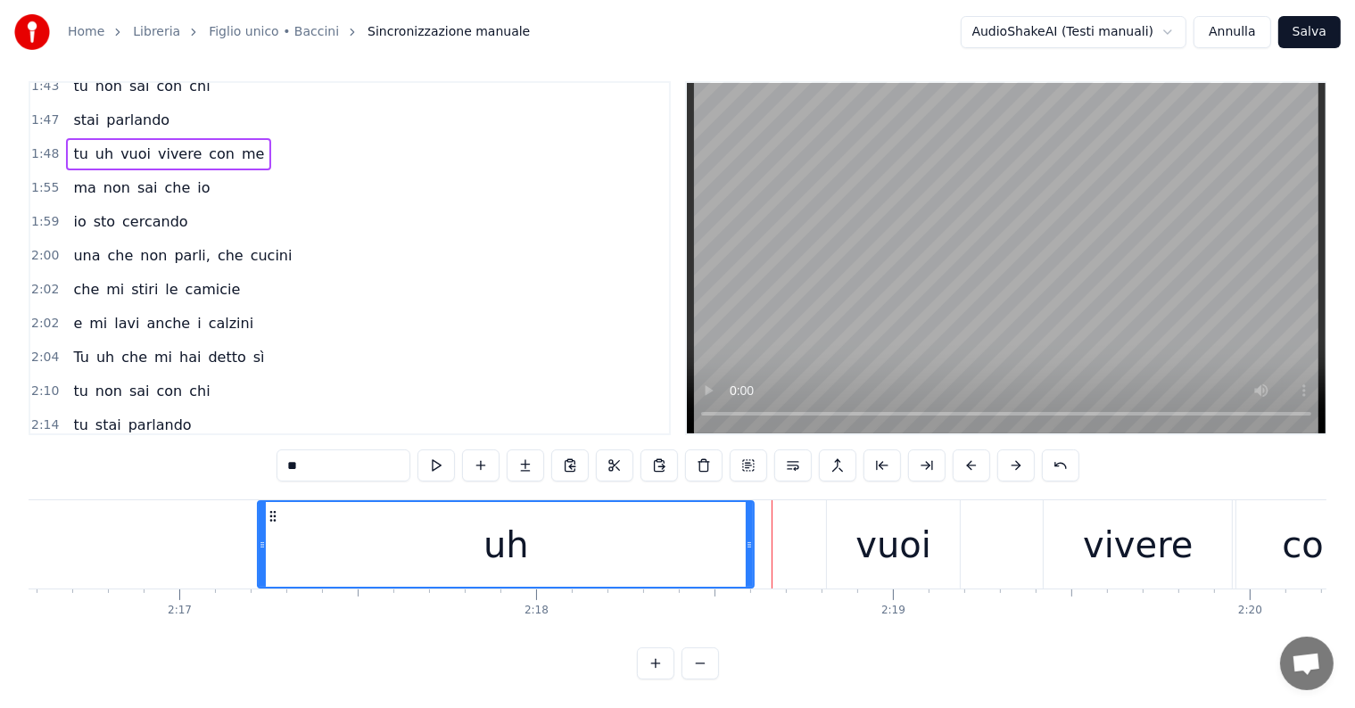
drag, startPoint x: 856, startPoint y: 524, endPoint x: 751, endPoint y: 535, distance: 105.8
click at [751, 538] on icon at bounding box center [749, 545] width 7 height 14
click at [148, 535] on div "tu uh vuoi vivere con me" at bounding box center [691, 544] width 1608 height 88
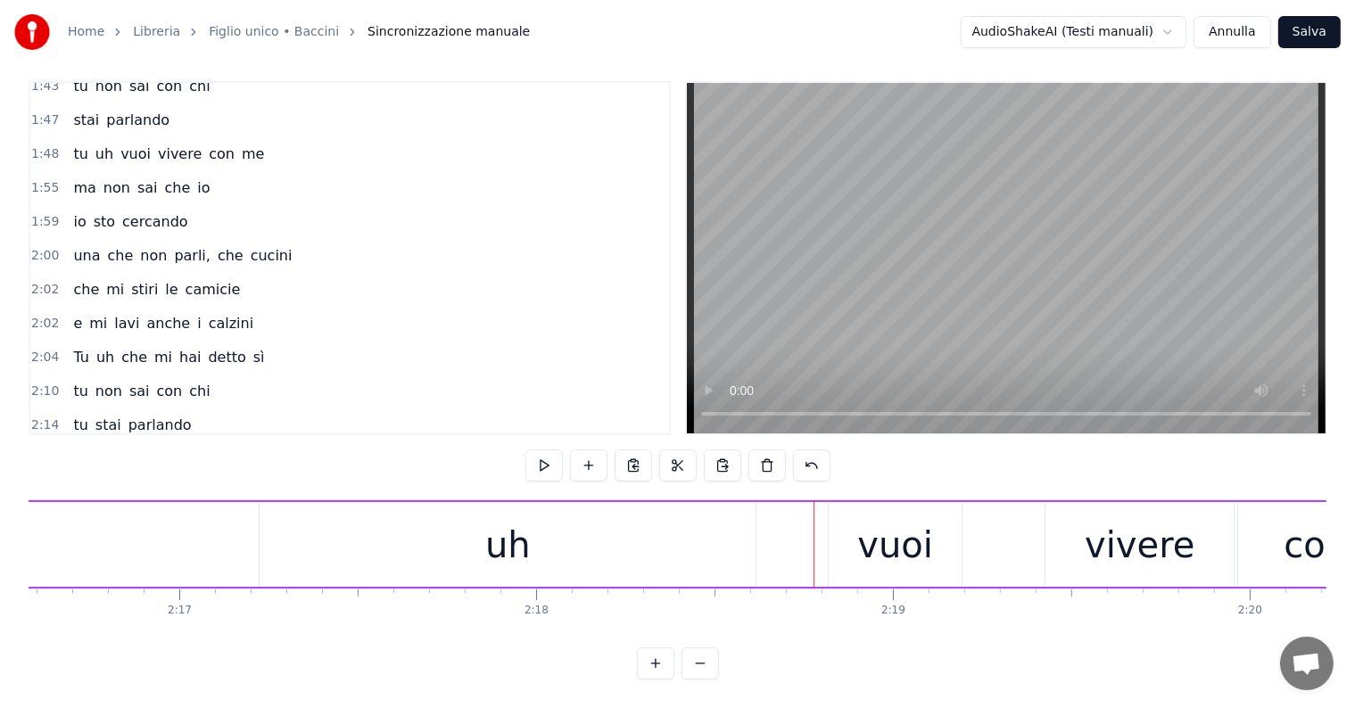
click at [711, 546] on div "uh" at bounding box center [508, 544] width 496 height 85
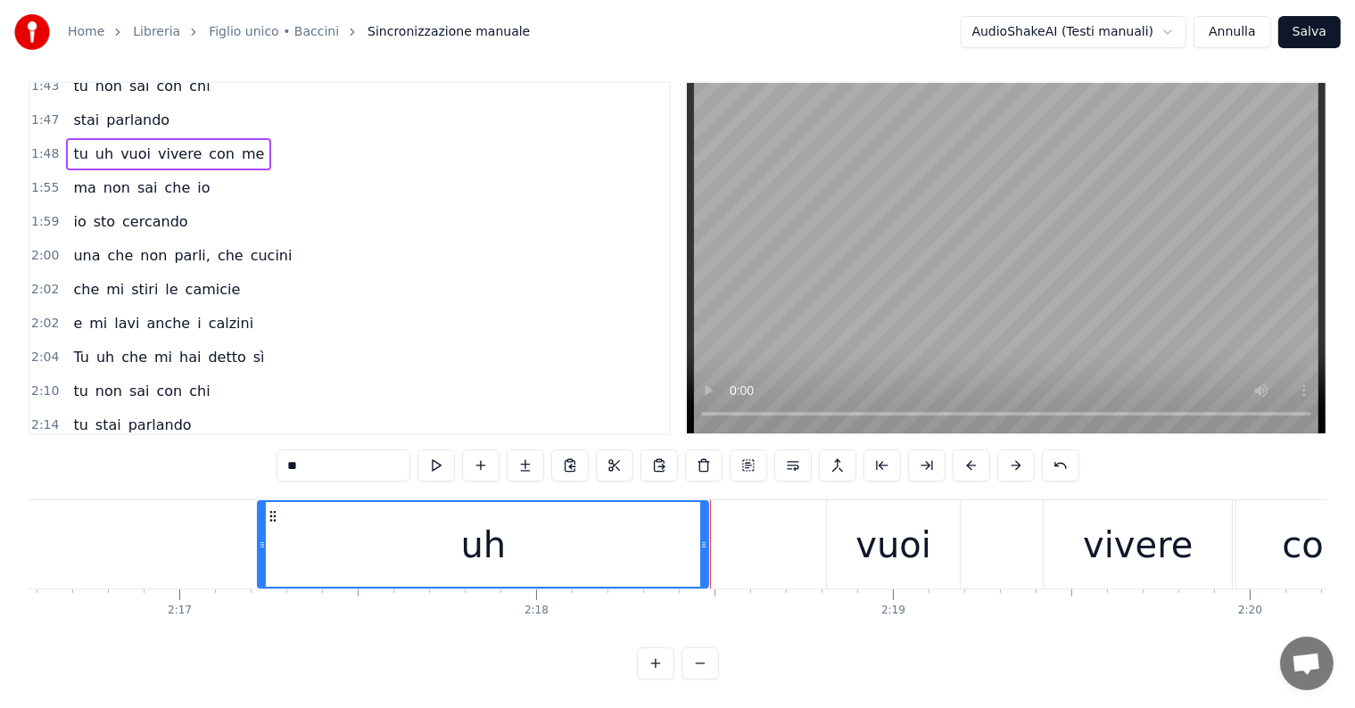
drag, startPoint x: 753, startPoint y: 526, endPoint x: 708, endPoint y: 532, distance: 44.9
click at [706, 538] on icon at bounding box center [703, 545] width 7 height 14
click at [867, 535] on div "vuoi" at bounding box center [893, 545] width 76 height 54
type input "****"
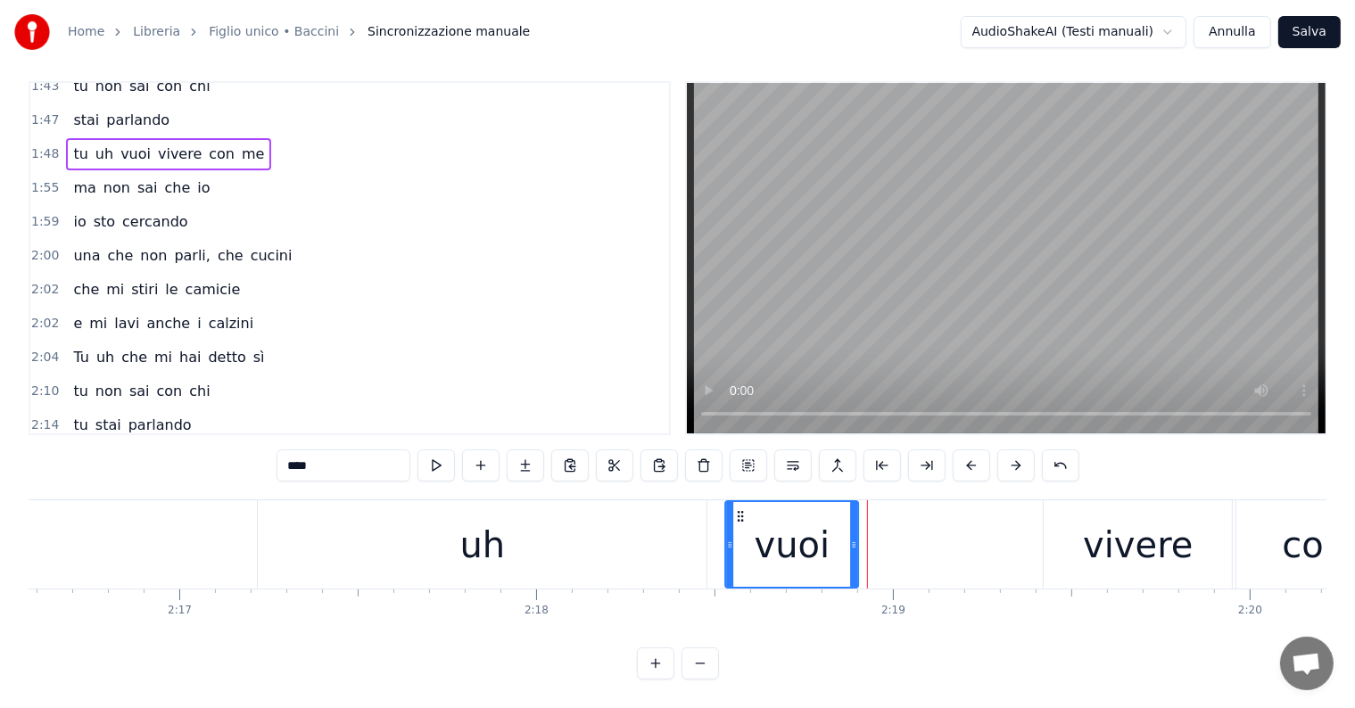
drag, startPoint x: 841, startPoint y: 499, endPoint x: 739, endPoint y: 506, distance: 101.9
click at [739, 509] on icon at bounding box center [741, 516] width 14 height 14
click at [120, 517] on div "tu uh vuoi vivere con me" at bounding box center [691, 544] width 1608 height 88
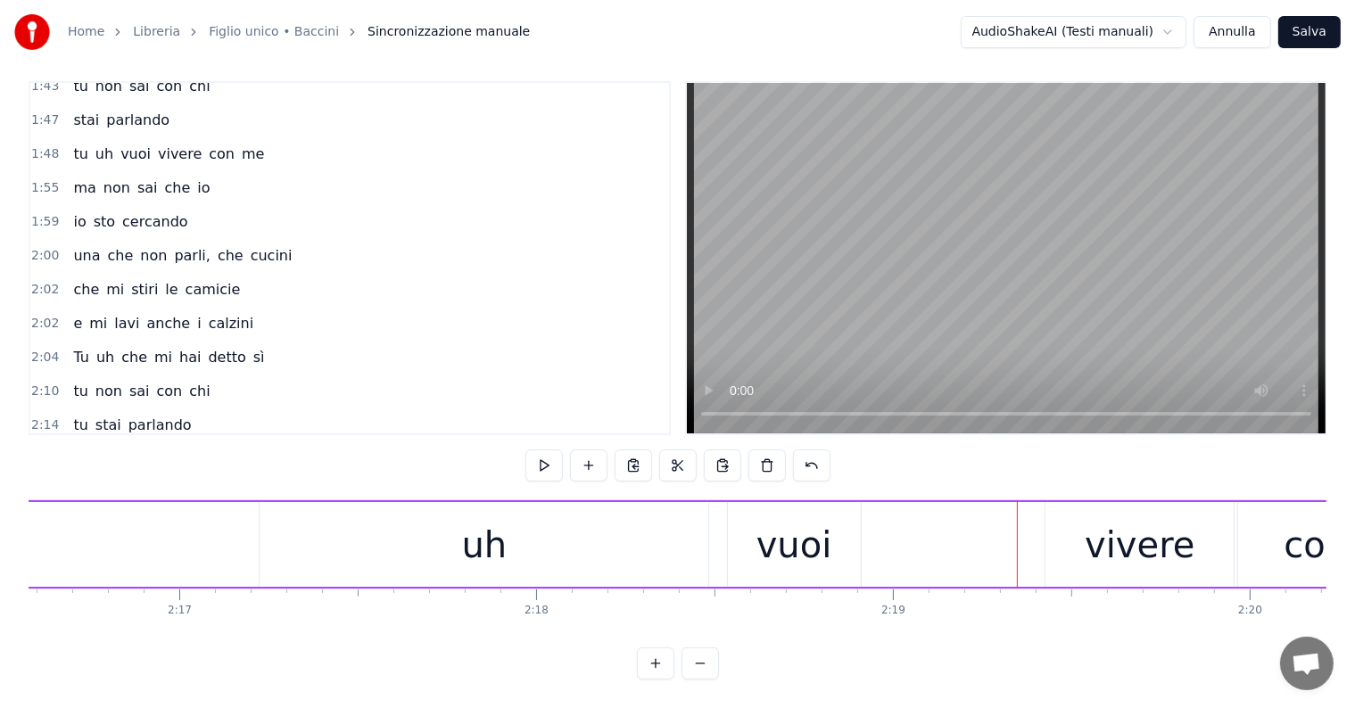
click at [1148, 533] on div "vivere" at bounding box center [1140, 545] width 110 height 54
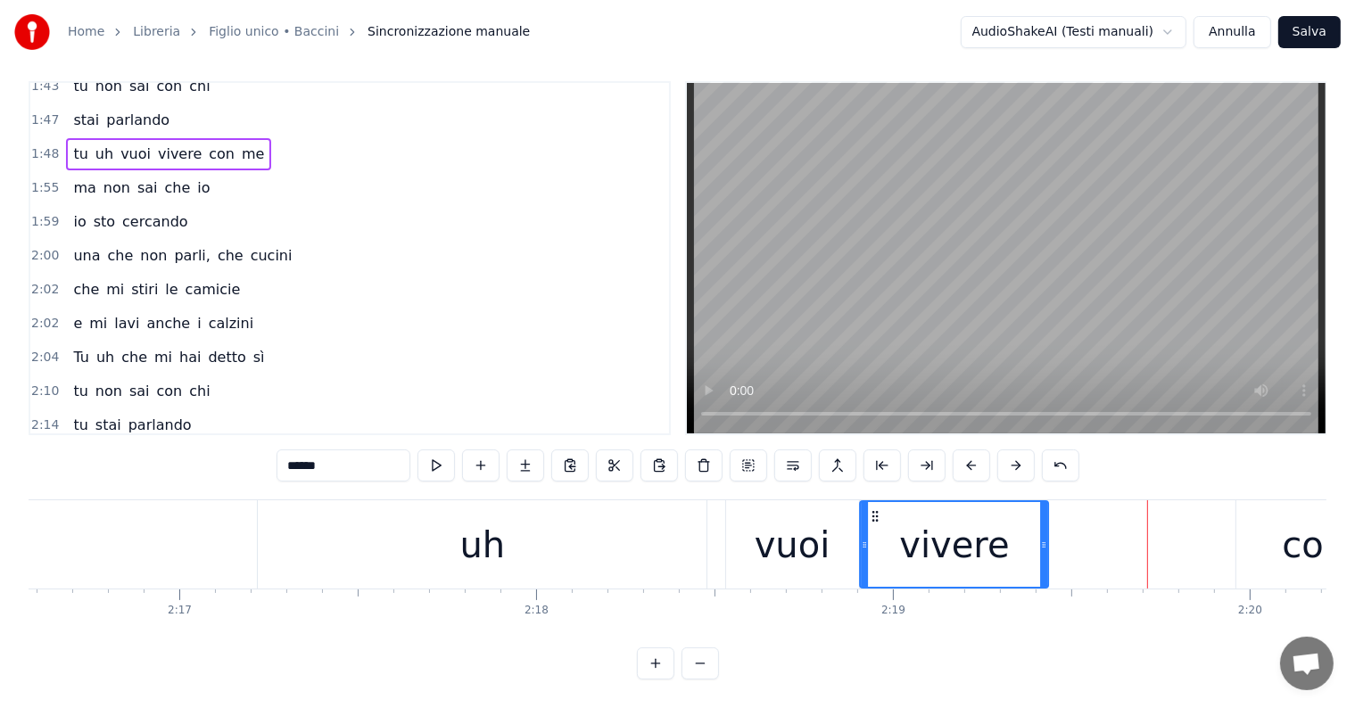
drag, startPoint x: 1059, startPoint y: 496, endPoint x: 875, endPoint y: 496, distance: 183.7
click at [875, 509] on icon at bounding box center [876, 516] width 14 height 14
click at [810, 532] on div "vuoi" at bounding box center [793, 545] width 76 height 54
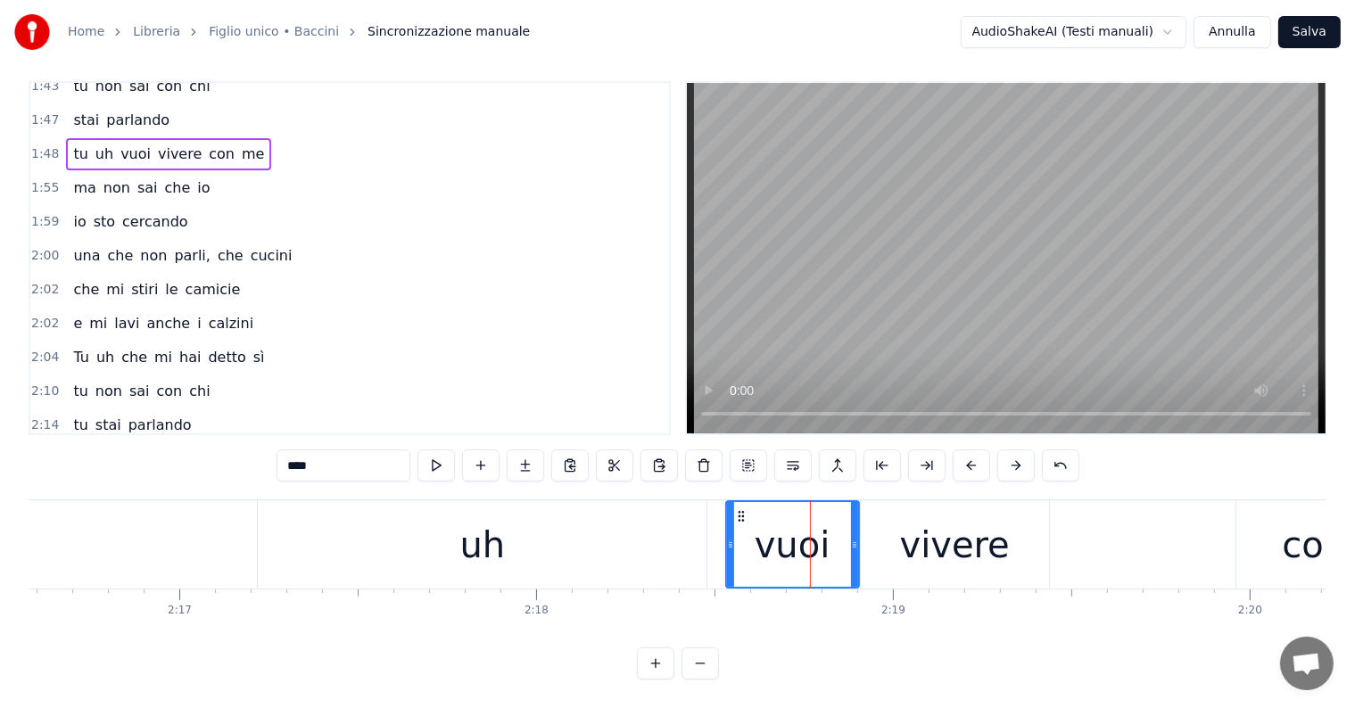
click at [685, 524] on div "uh" at bounding box center [482, 544] width 449 height 88
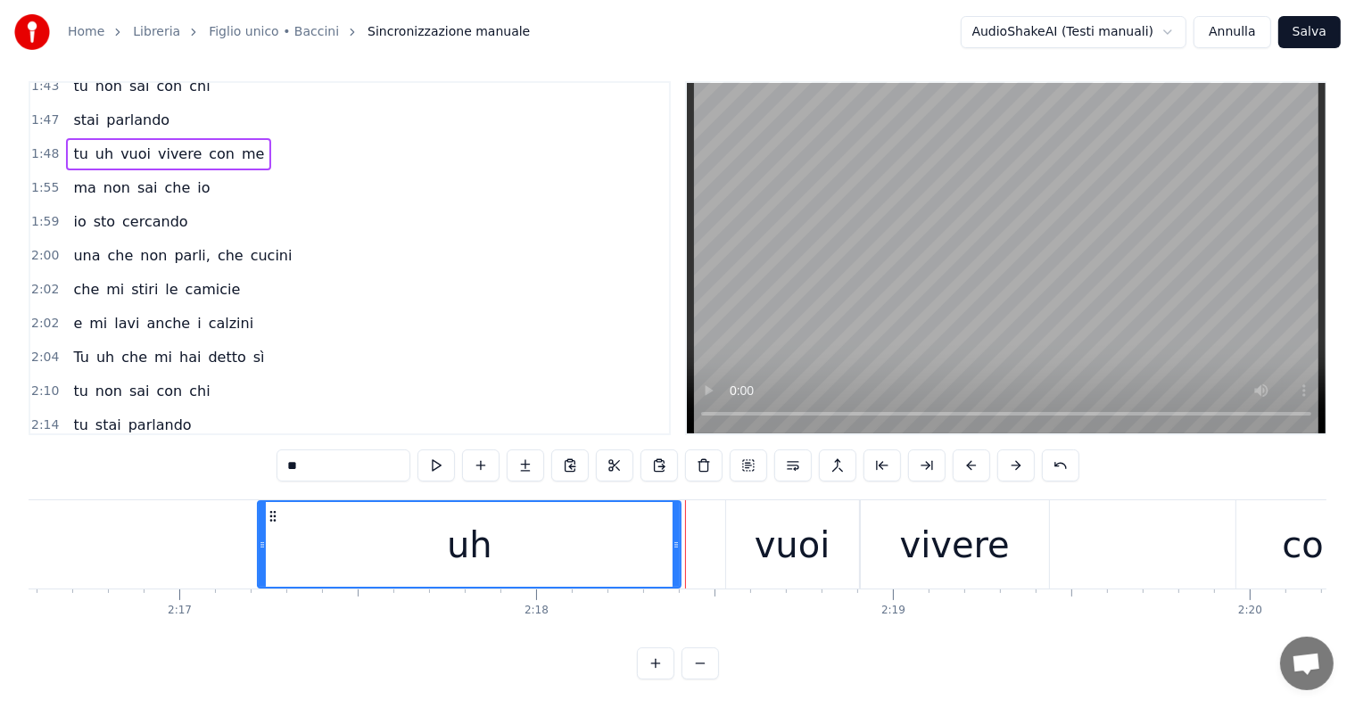
drag, startPoint x: 703, startPoint y: 524, endPoint x: 672, endPoint y: 521, distance: 31.4
click at [673, 538] on icon at bounding box center [676, 545] width 7 height 14
click at [766, 528] on div "vuoi" at bounding box center [793, 545] width 76 height 54
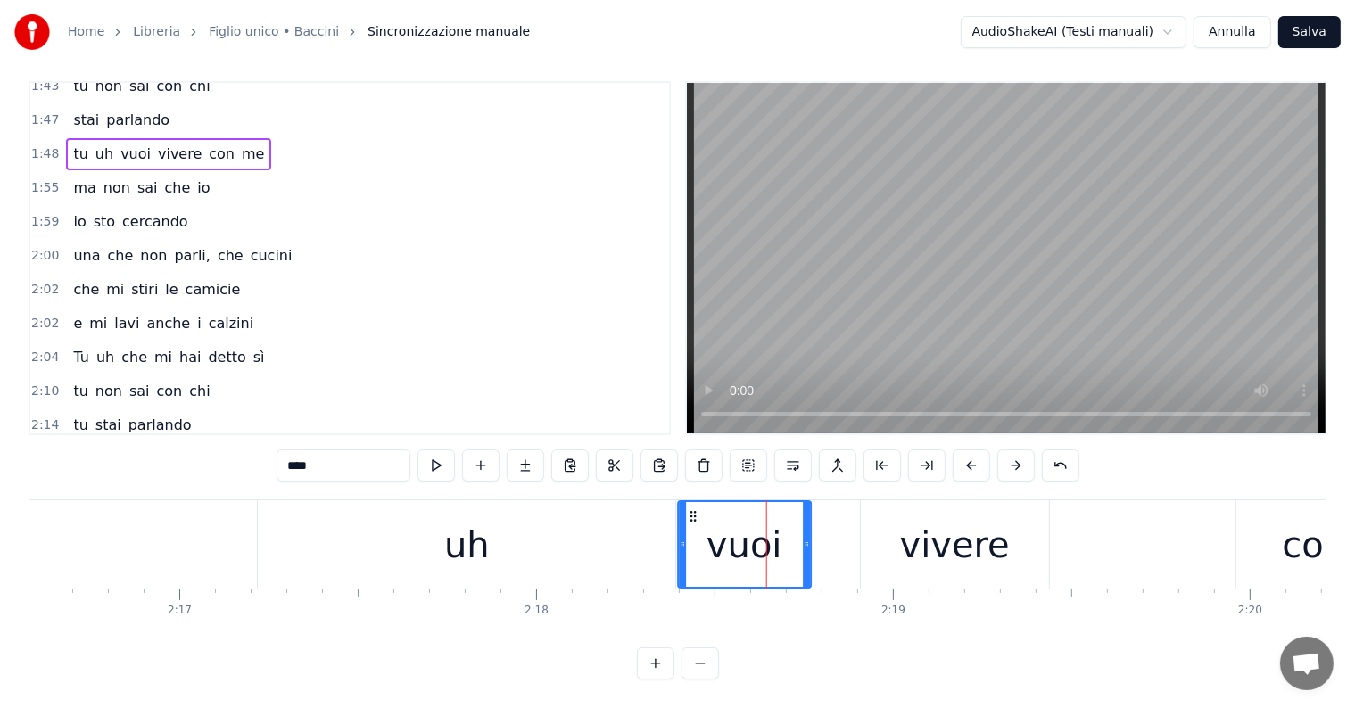
drag, startPoint x: 739, startPoint y: 496, endPoint x: 691, endPoint y: 495, distance: 47.3
click at [691, 512] on circle at bounding box center [690, 512] width 1 height 1
click at [921, 555] on div "vivere" at bounding box center [955, 545] width 110 height 54
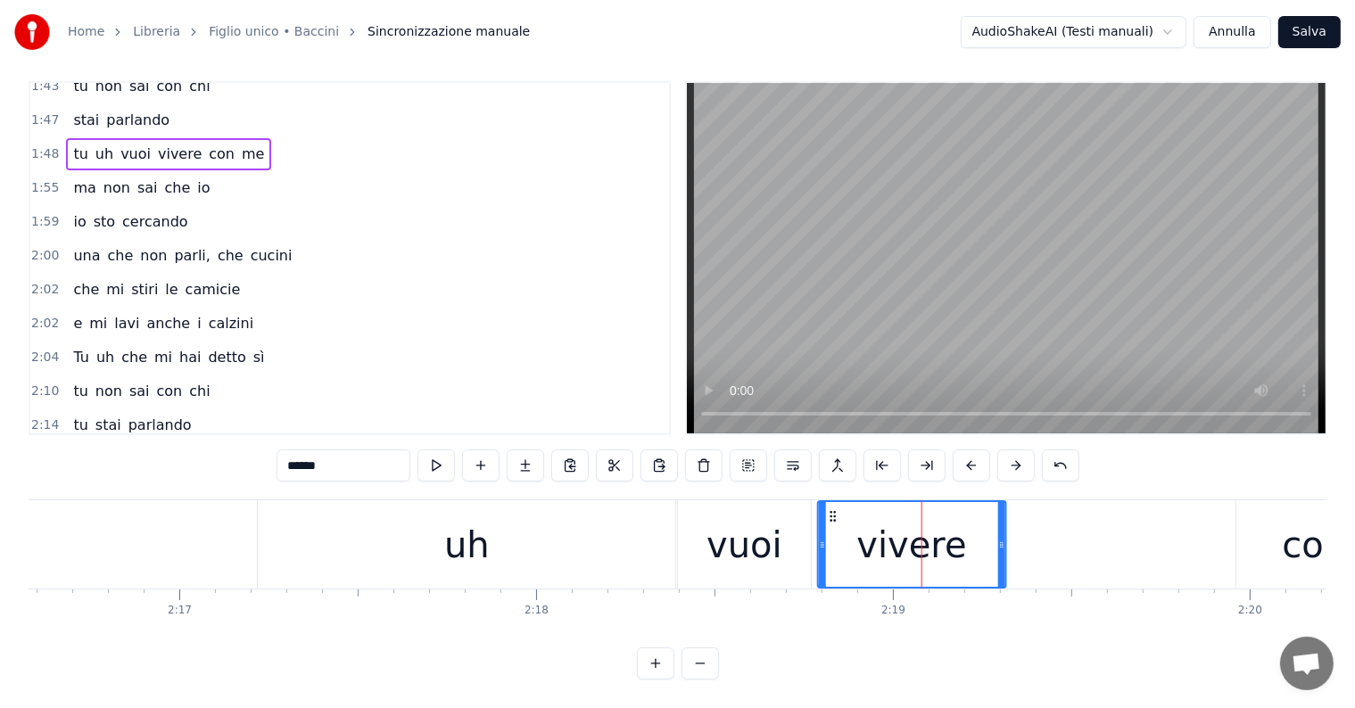
drag, startPoint x: 875, startPoint y: 499, endPoint x: 832, endPoint y: 499, distance: 42.8
click at [832, 509] on icon at bounding box center [833, 516] width 14 height 14
click at [1266, 534] on div "con" at bounding box center [1313, 544] width 155 height 88
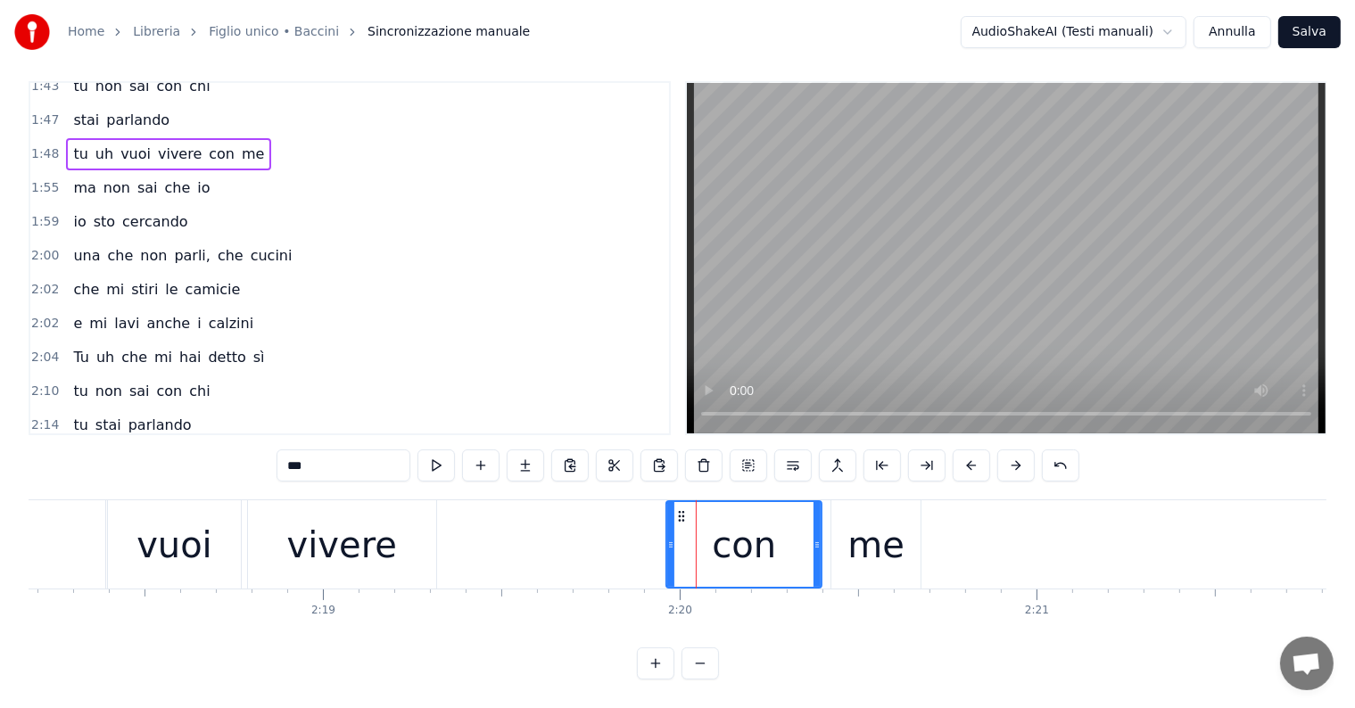
scroll to position [0, 49334]
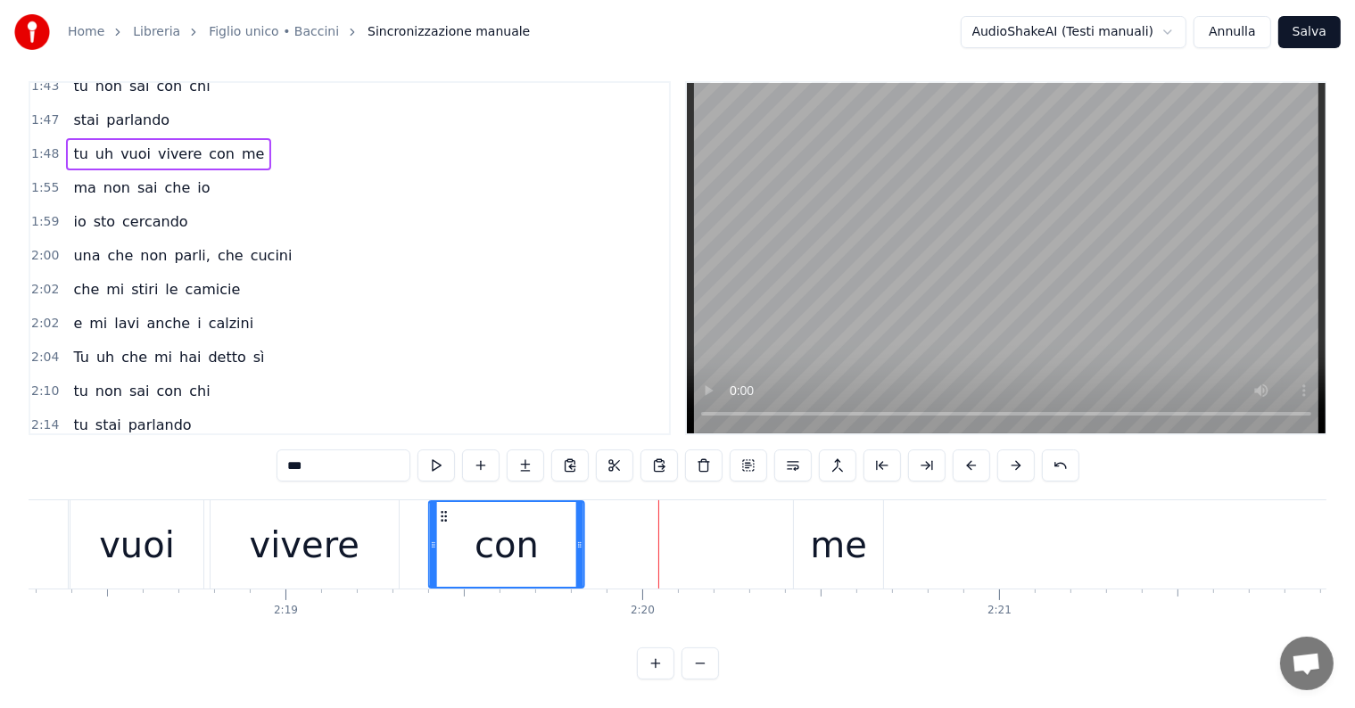
drag, startPoint x: 645, startPoint y: 499, endPoint x: 445, endPoint y: 510, distance: 200.1
click at [445, 510] on div "con" at bounding box center [506, 544] width 153 height 85
click at [821, 534] on div "me" at bounding box center [838, 545] width 57 height 54
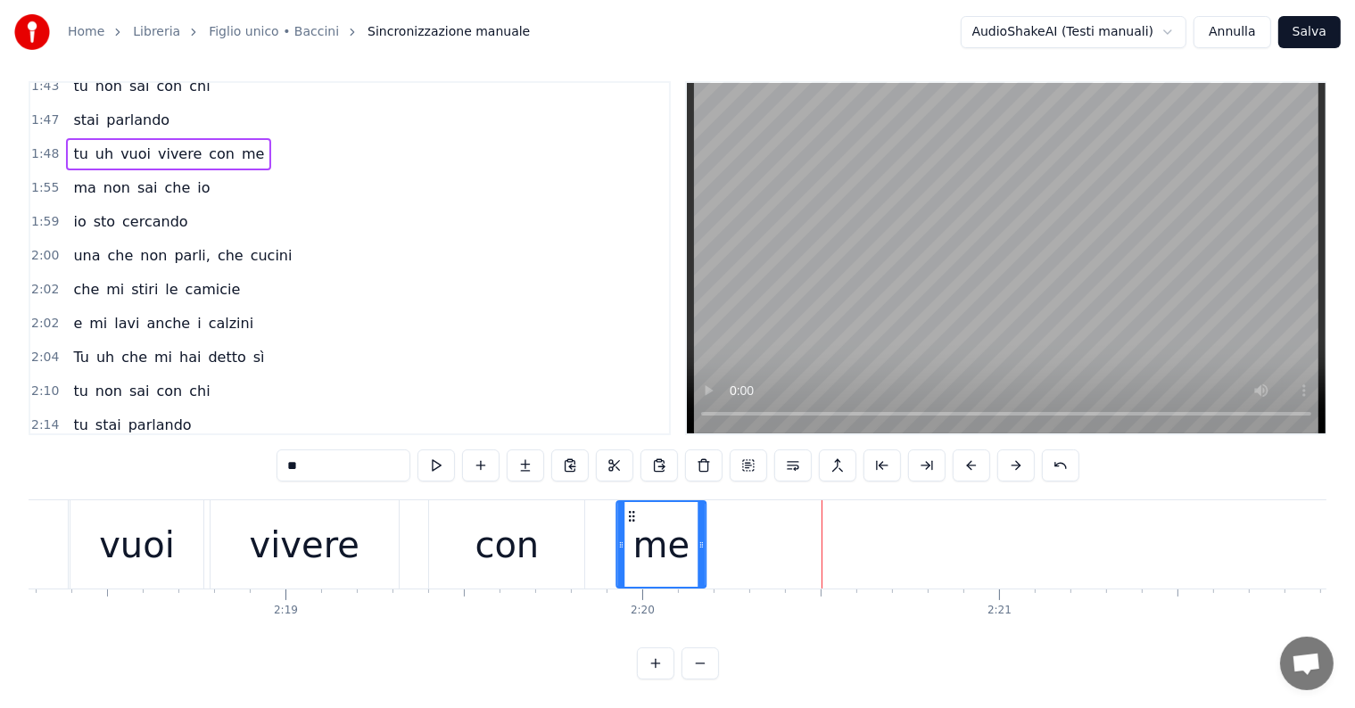
drag, startPoint x: 807, startPoint y: 496, endPoint x: 631, endPoint y: 503, distance: 176.7
click at [631, 509] on icon at bounding box center [632, 516] width 14 height 14
drag, startPoint x: 703, startPoint y: 524, endPoint x: 774, endPoint y: 527, distance: 71.4
click at [773, 538] on icon at bounding box center [769, 545] width 7 height 14
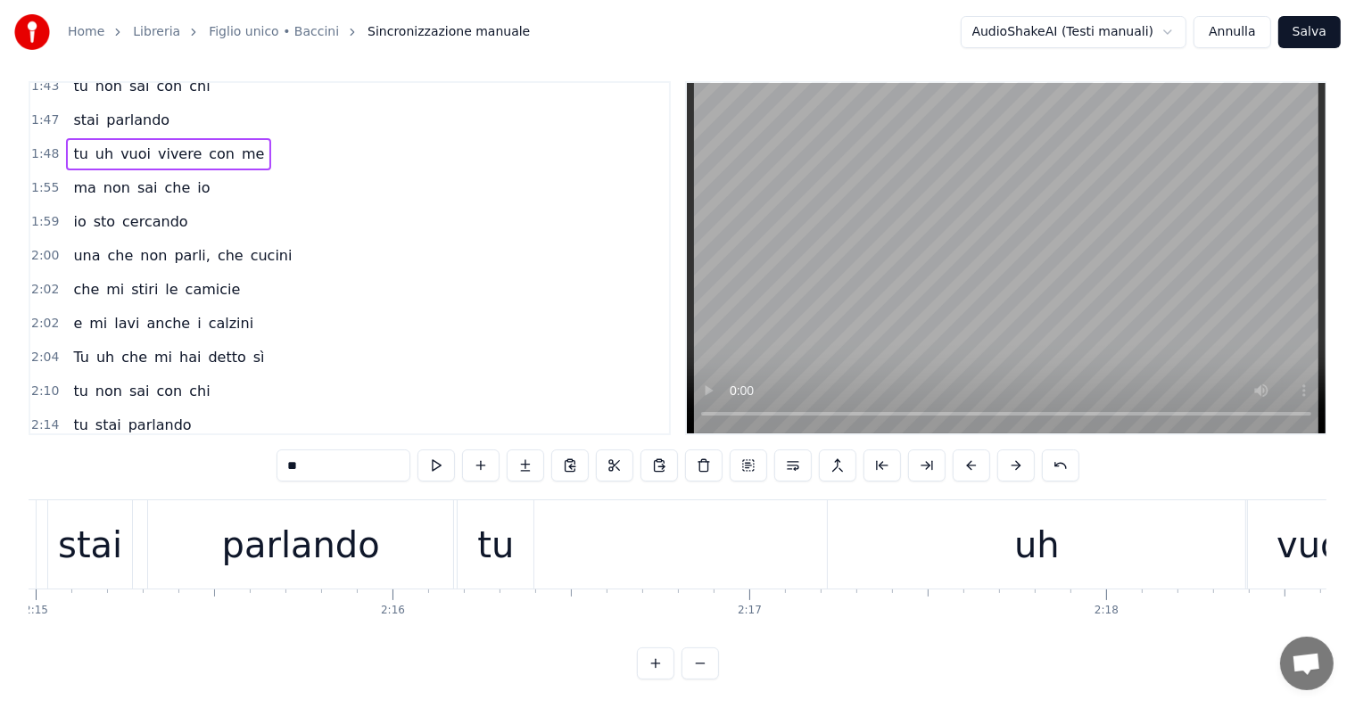
scroll to position [0, 48005]
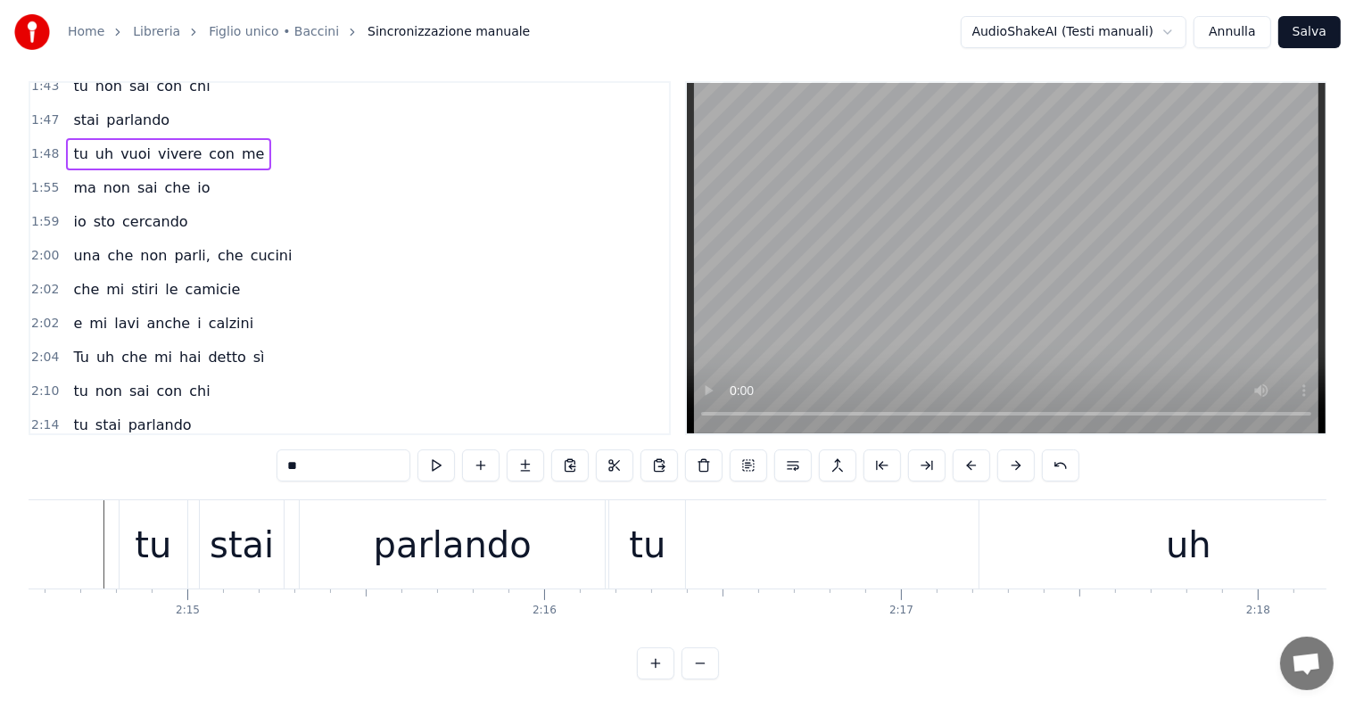
click at [504, 553] on div "parlando" at bounding box center [453, 545] width 158 height 54
type input "********"
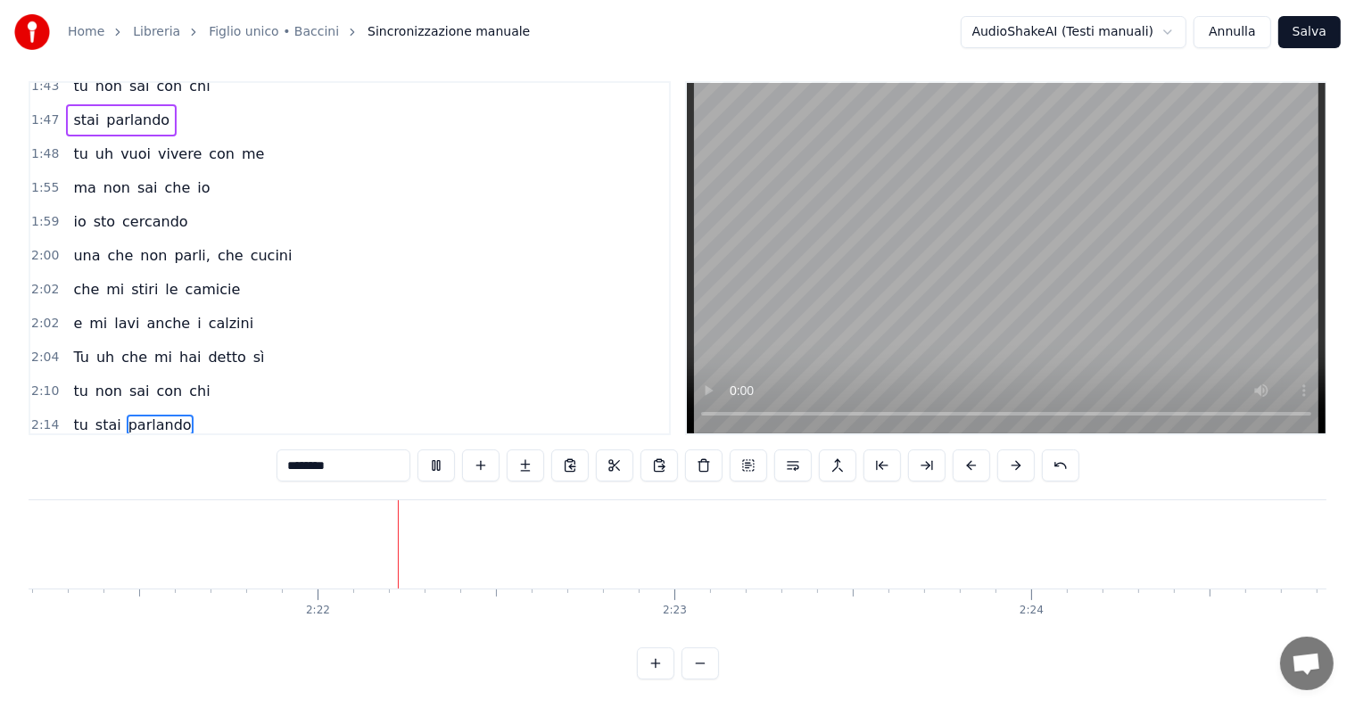
scroll to position [0, 50405]
click at [113, 172] on div "ma non sai che io" at bounding box center [141, 188] width 151 height 32
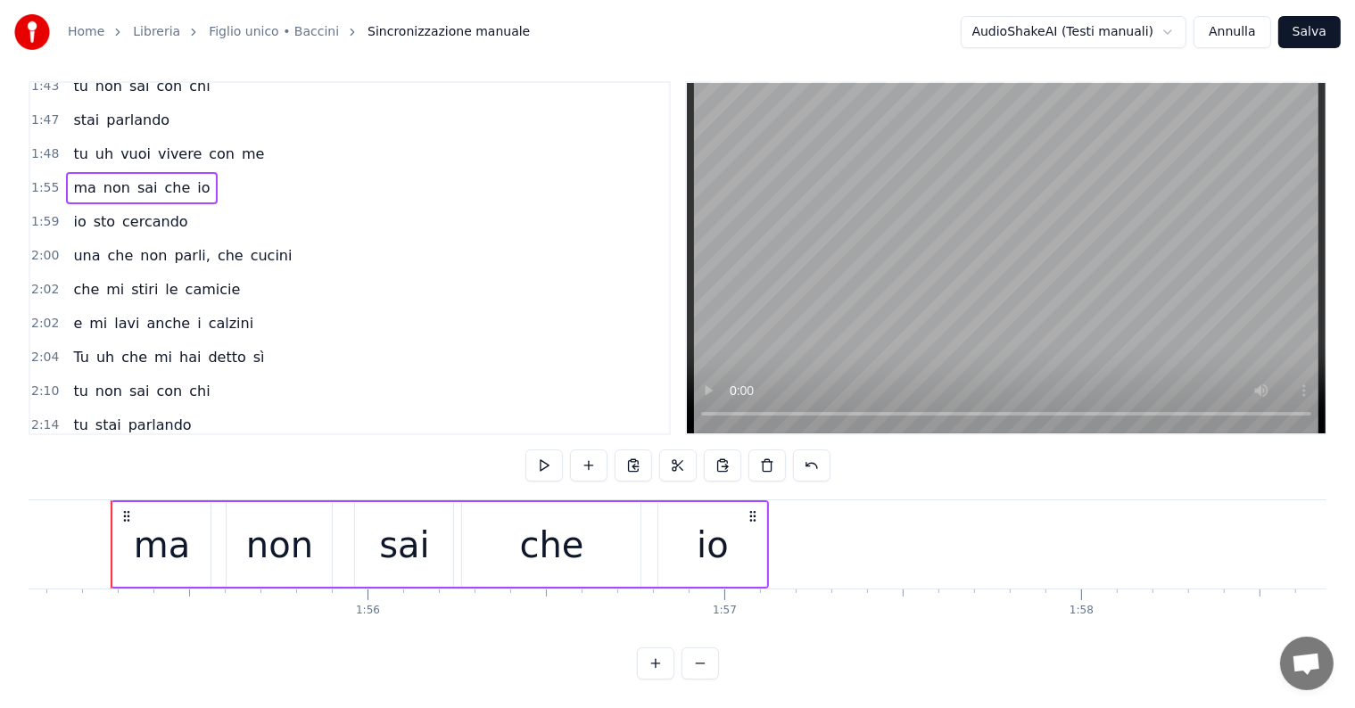
scroll to position [0, 41039]
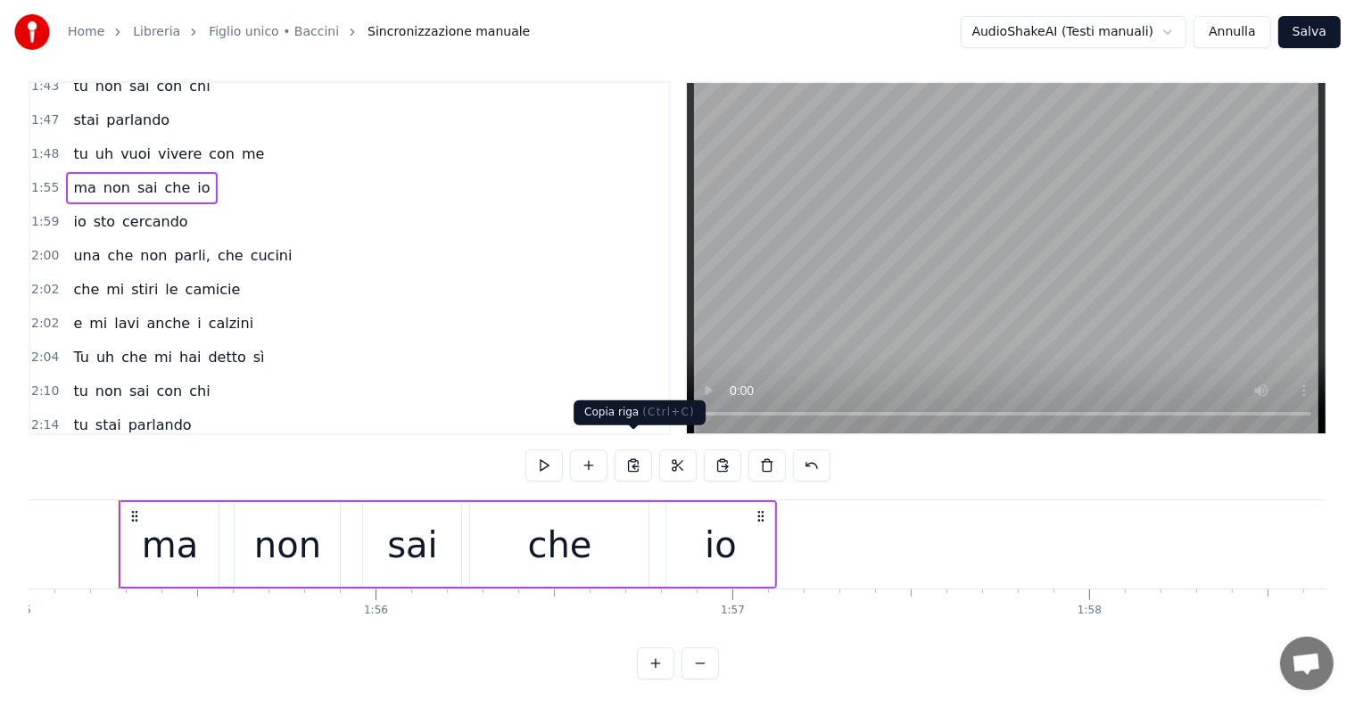
click at [633, 453] on button at bounding box center [633, 466] width 37 height 32
click at [258, 442] on div "2:16 tu uh vuoi vivere con me" at bounding box center [349, 459] width 639 height 34
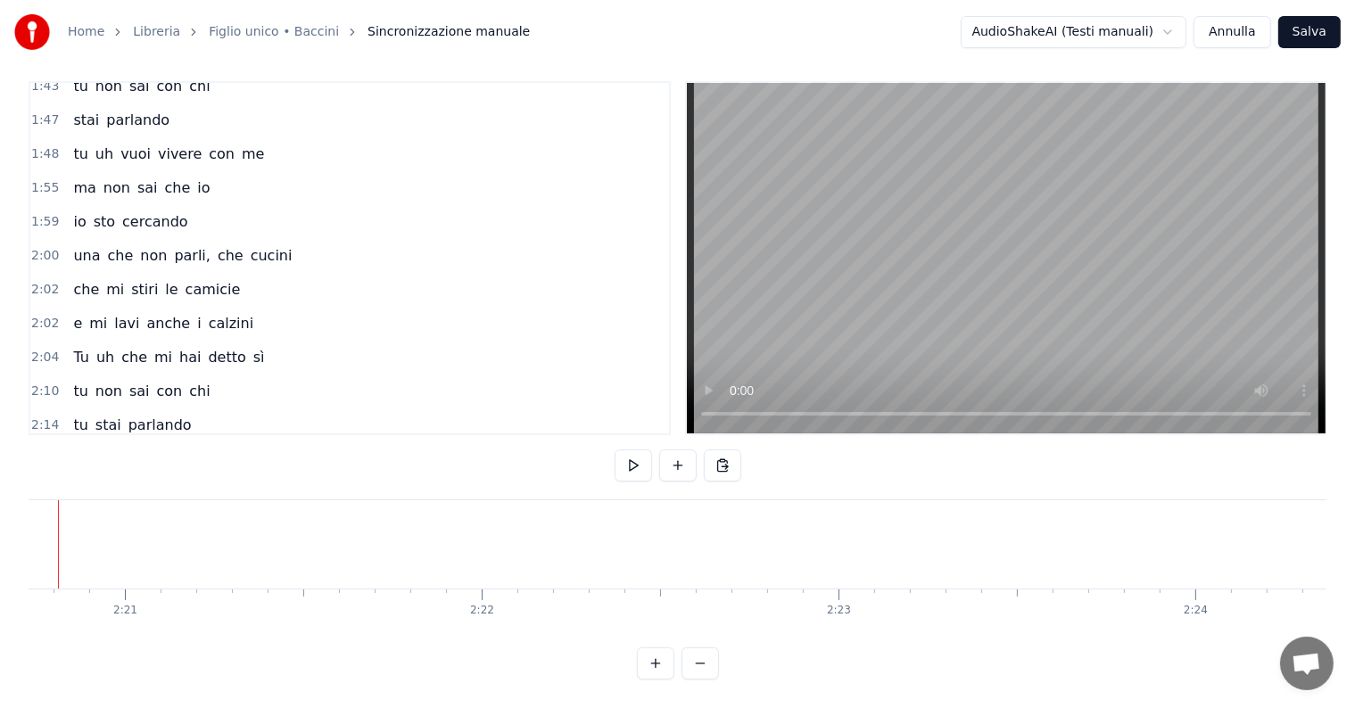
scroll to position [0, 50148]
click at [727, 450] on button at bounding box center [722, 466] width 37 height 32
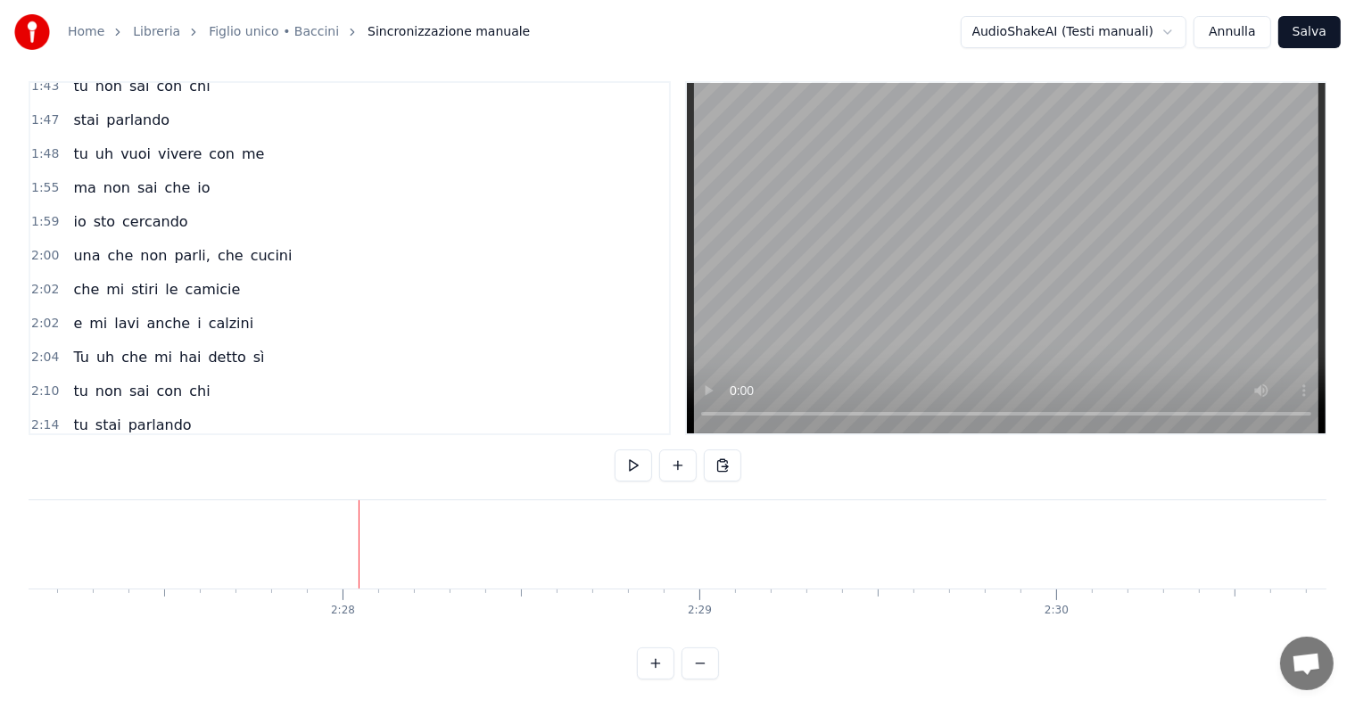
scroll to position [0, 52522]
click at [101, 206] on div "io sto cercando" at bounding box center [130, 222] width 128 height 32
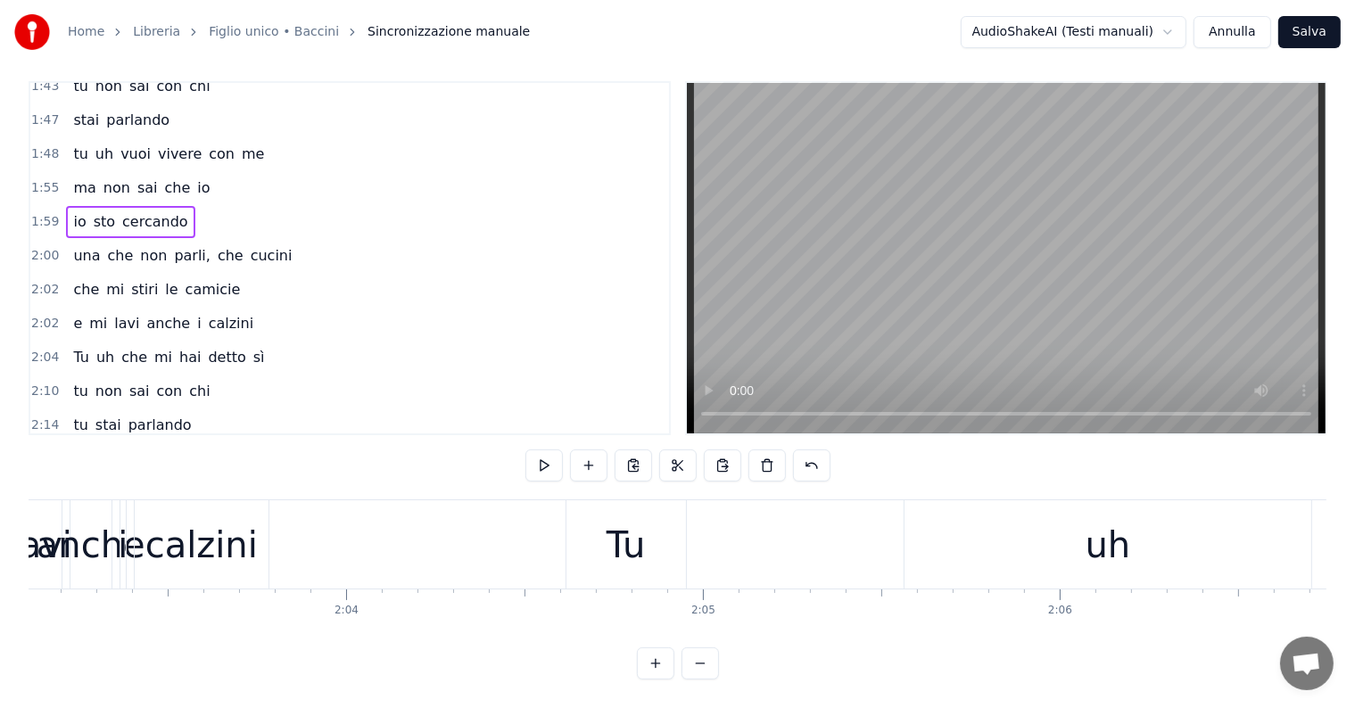
scroll to position [0, 42409]
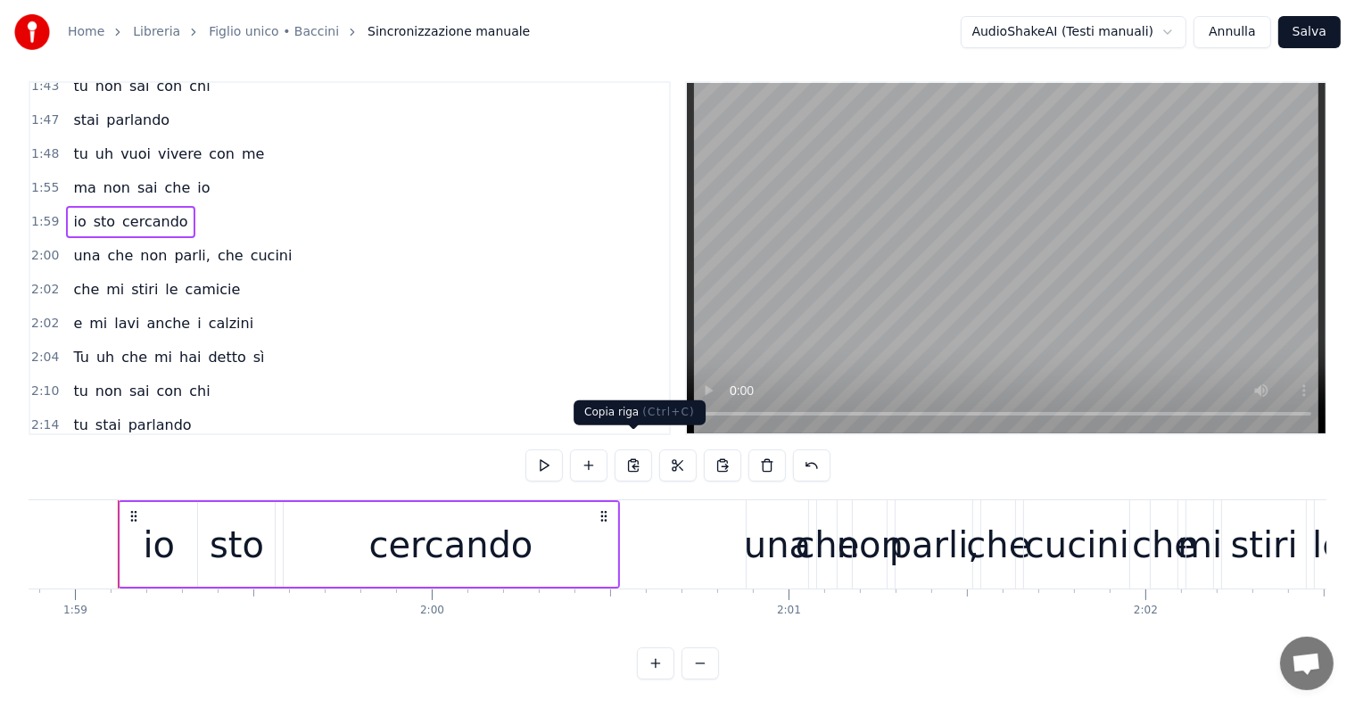
click at [635, 457] on button at bounding box center [633, 466] width 37 height 32
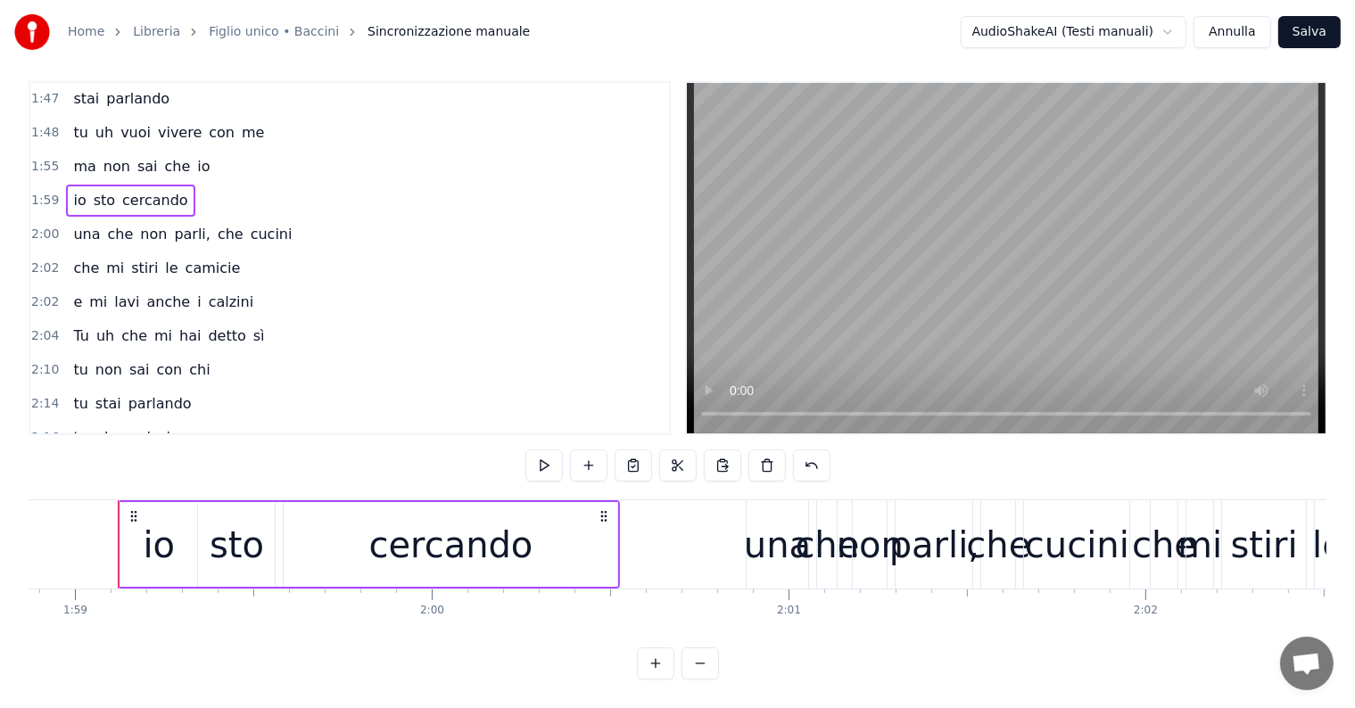
scroll to position [962, 0]
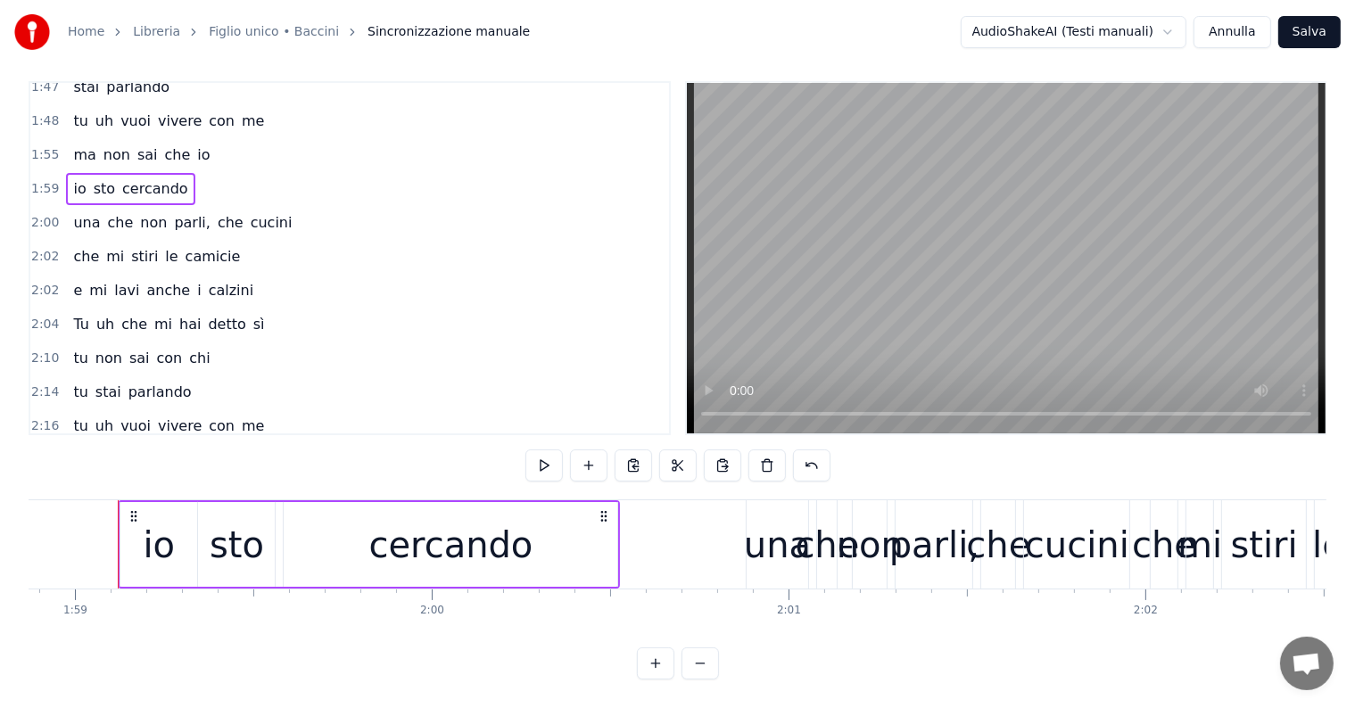
click at [210, 443] on div "2:22 ma non sai che io" at bounding box center [349, 460] width 639 height 34
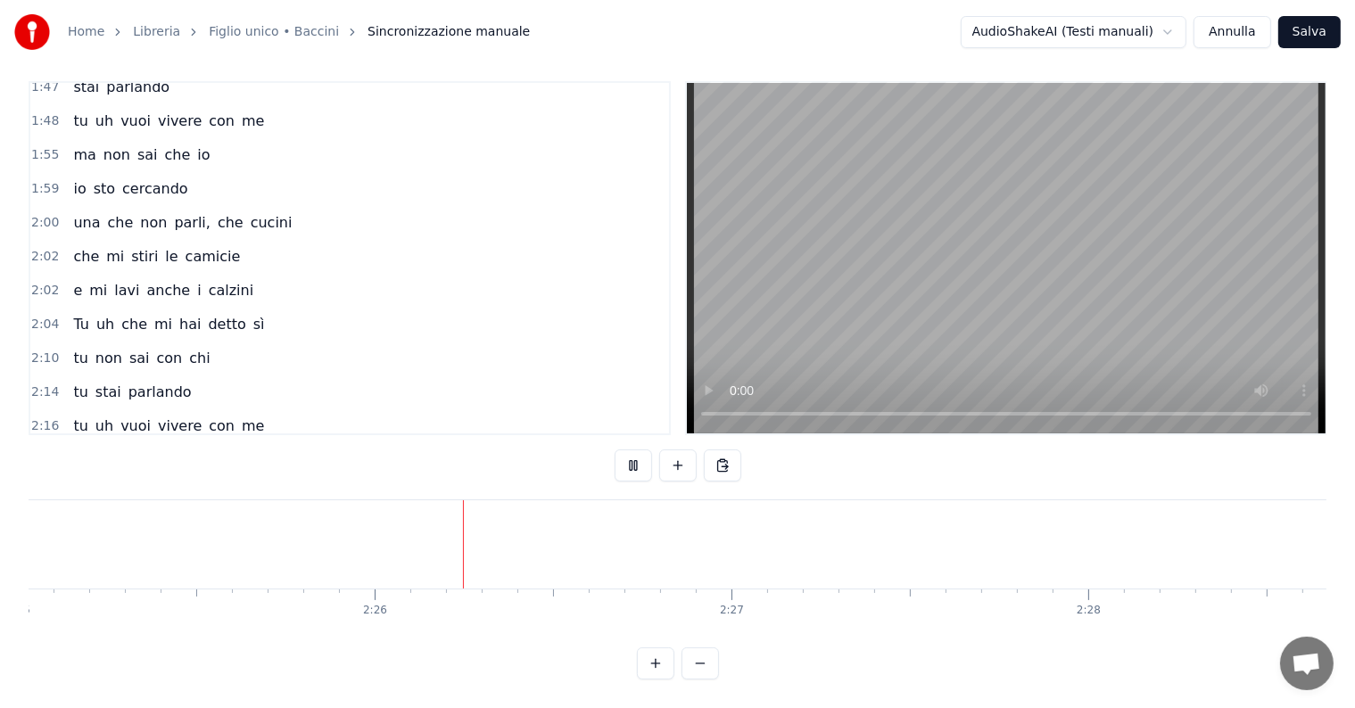
scroll to position [0, 51832]
click at [727, 450] on button at bounding box center [722, 466] width 37 height 32
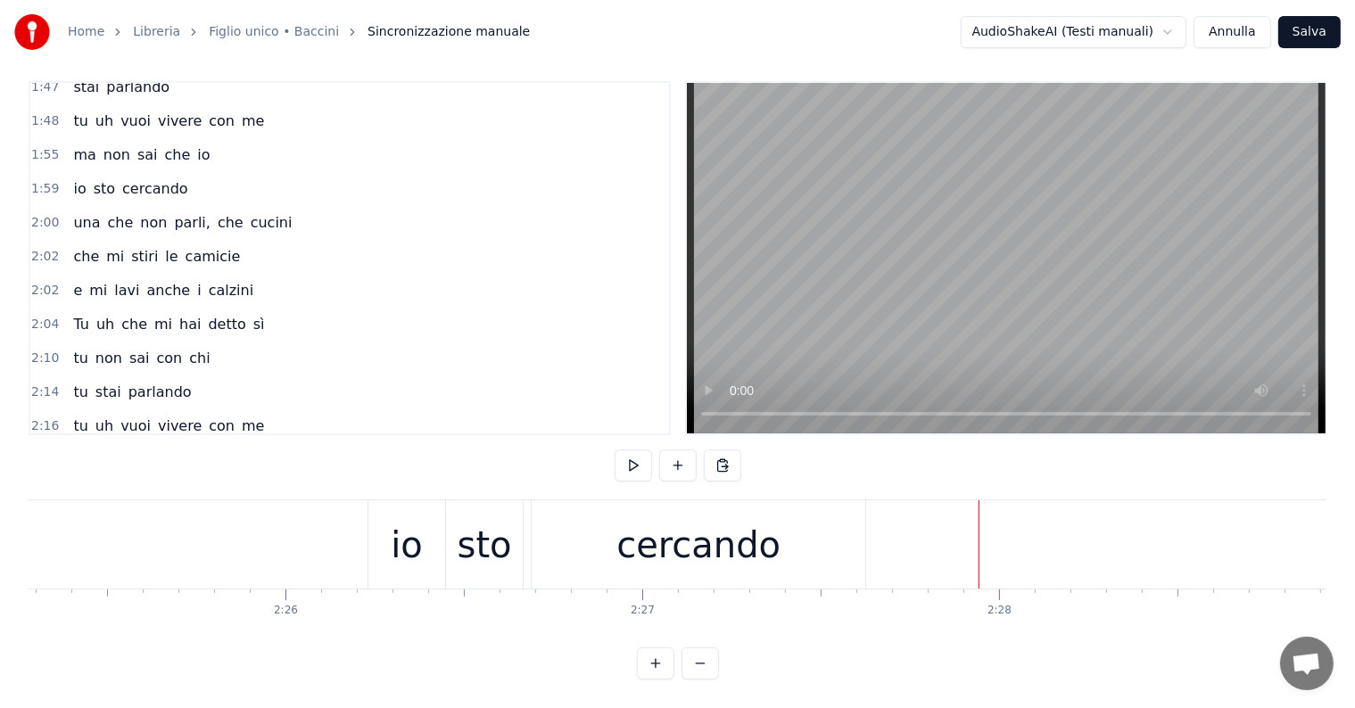
click at [166, 207] on div "una che non parli, che cucini" at bounding box center [182, 223] width 233 height 32
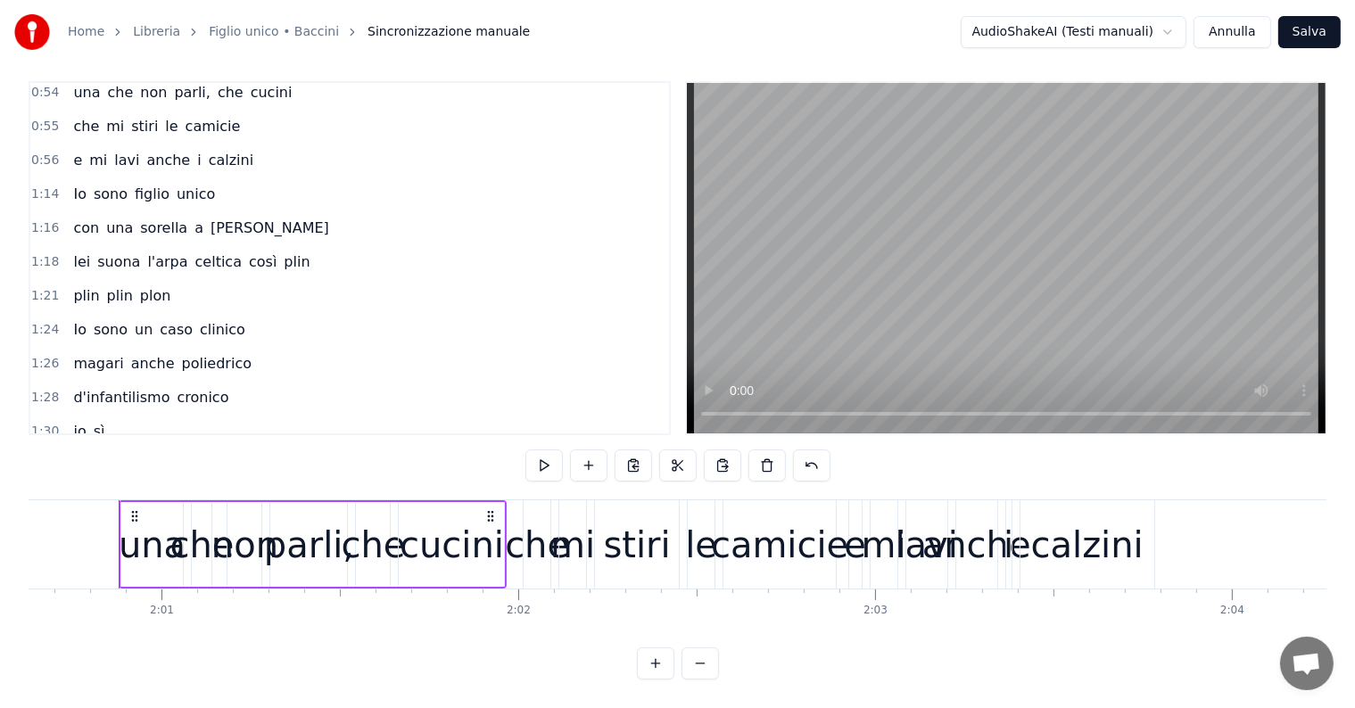
scroll to position [426, 0]
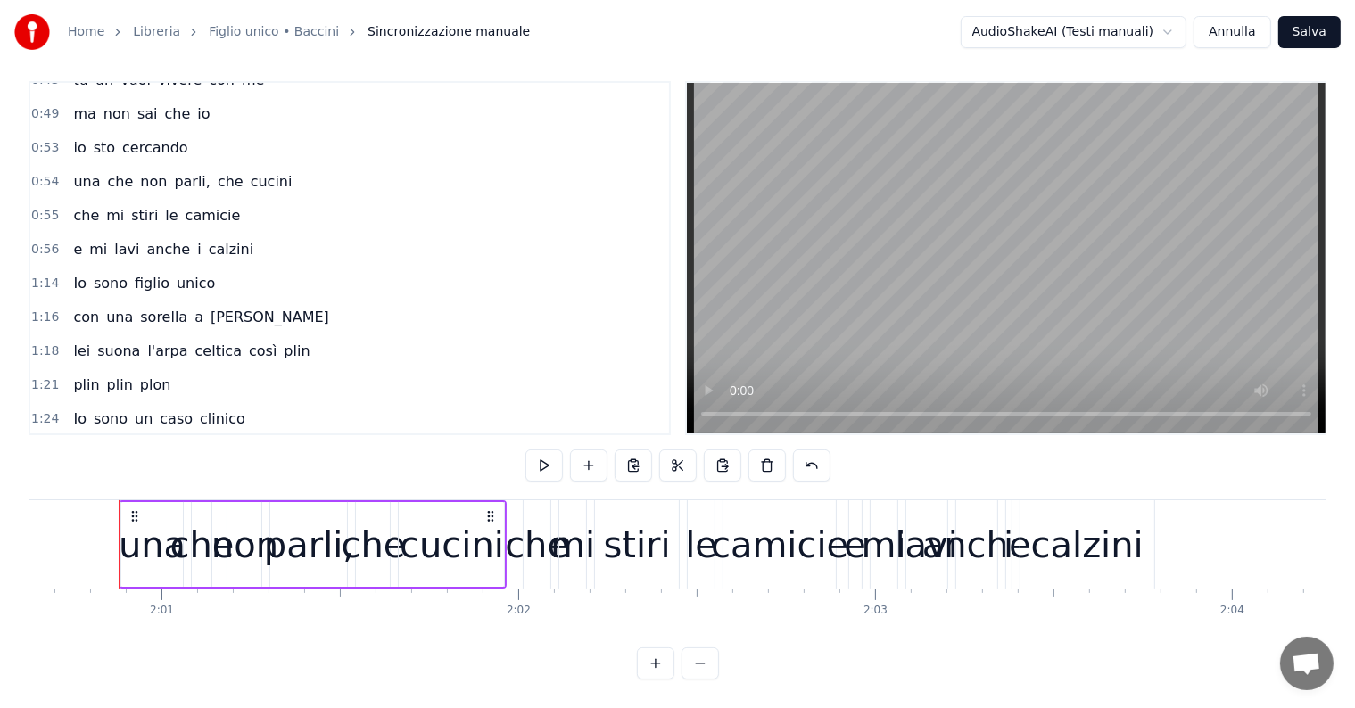
click at [147, 166] on div "una che non parli, che cucini" at bounding box center [182, 182] width 233 height 32
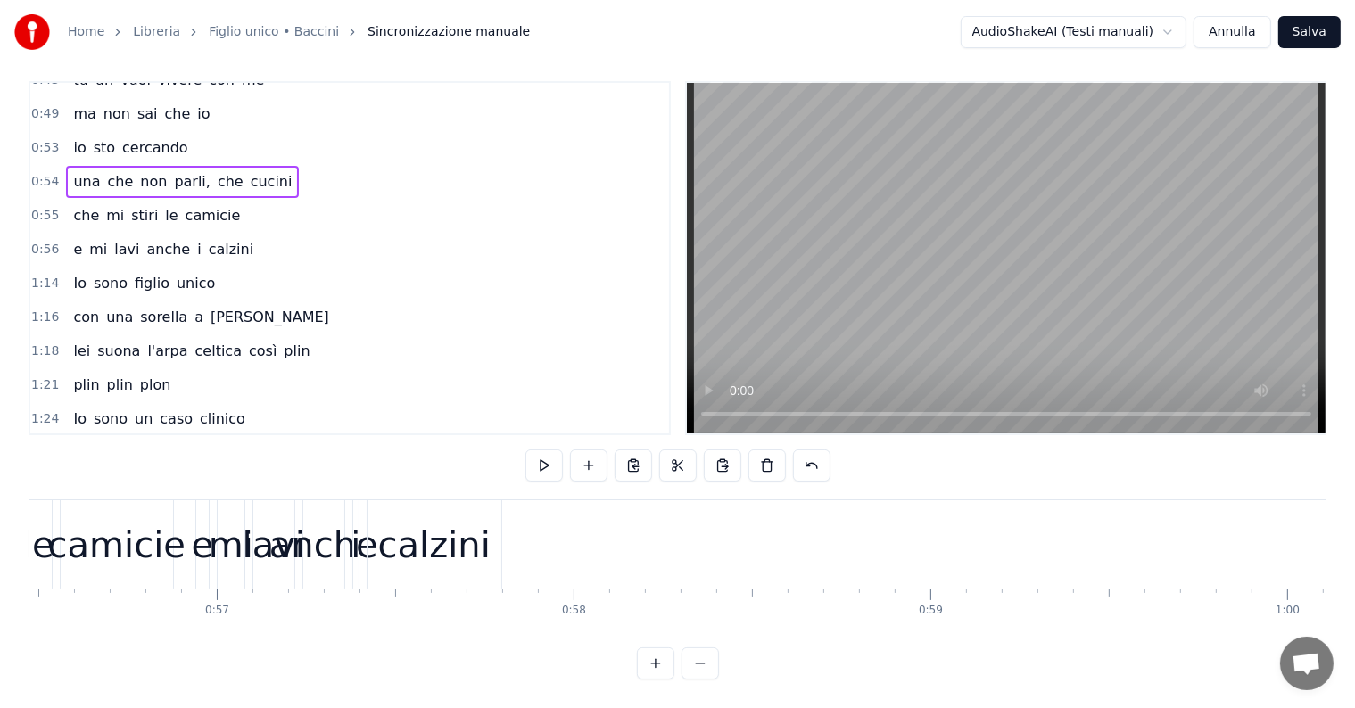
scroll to position [0, 19490]
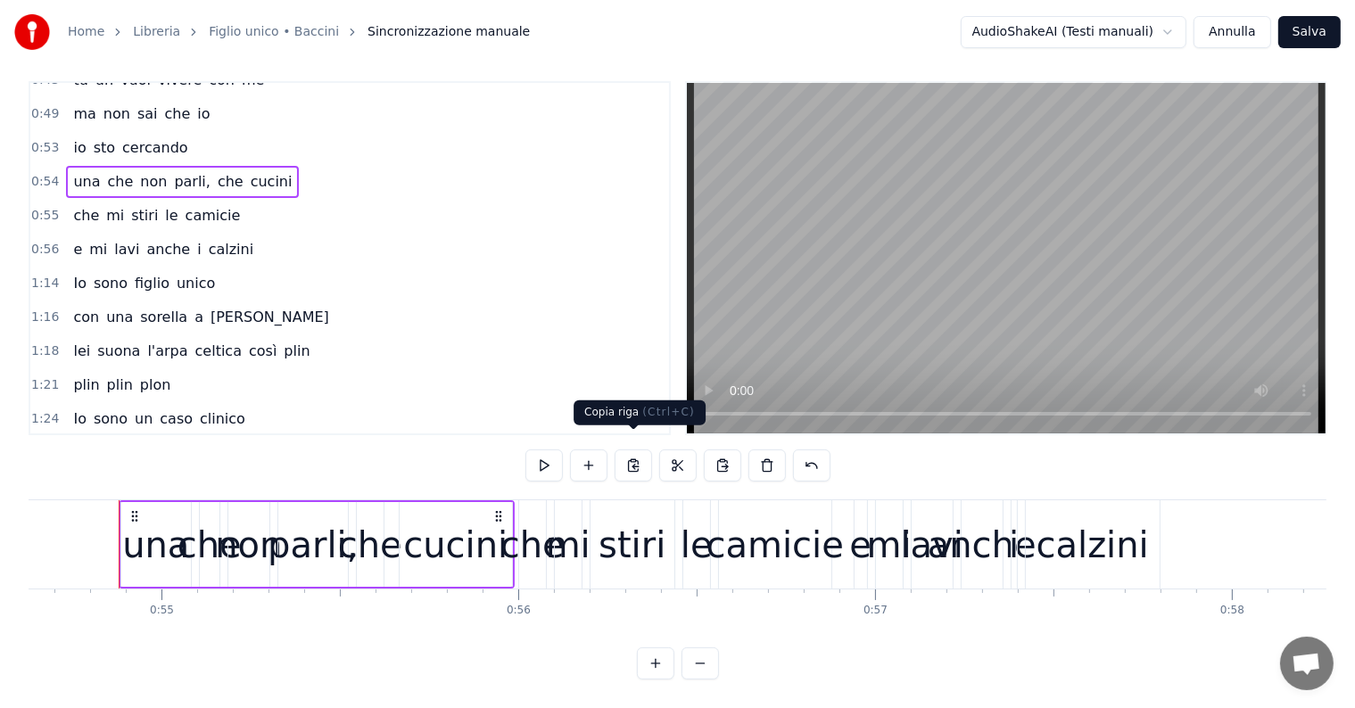
click at [631, 452] on button at bounding box center [633, 466] width 37 height 32
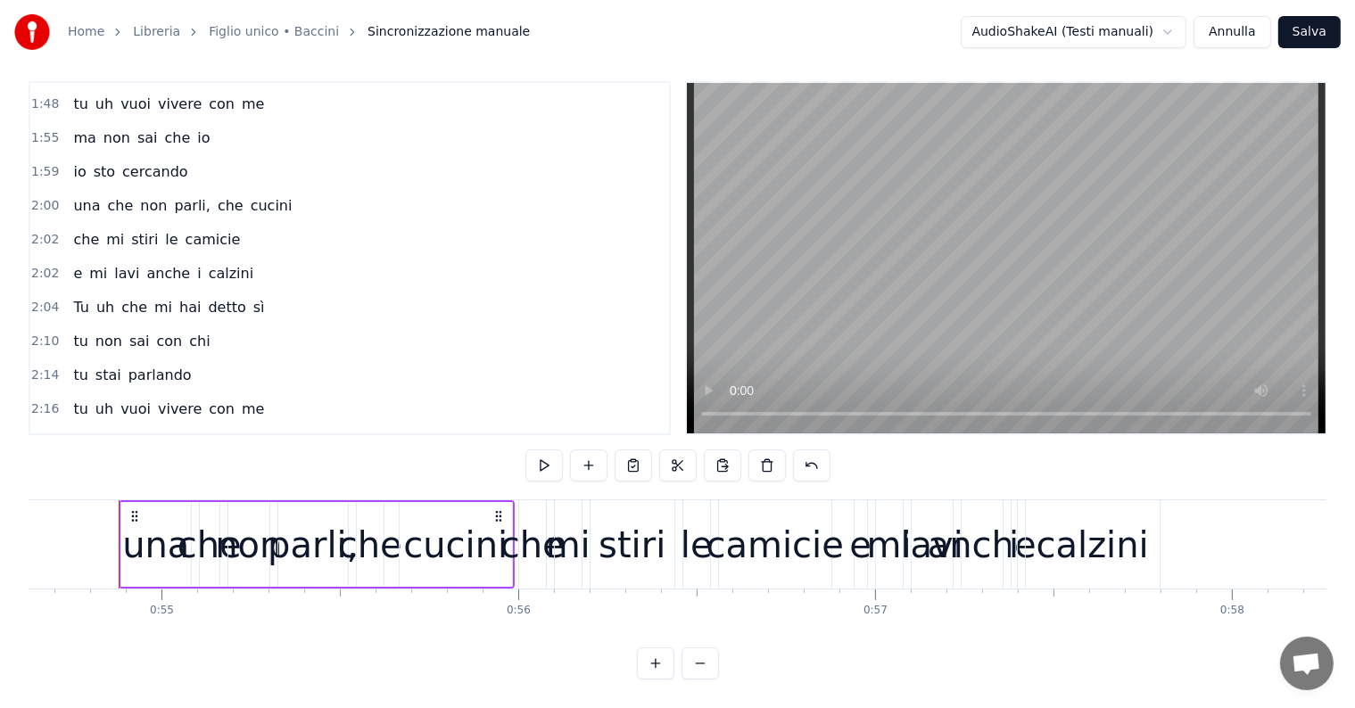
scroll to position [995, 0]
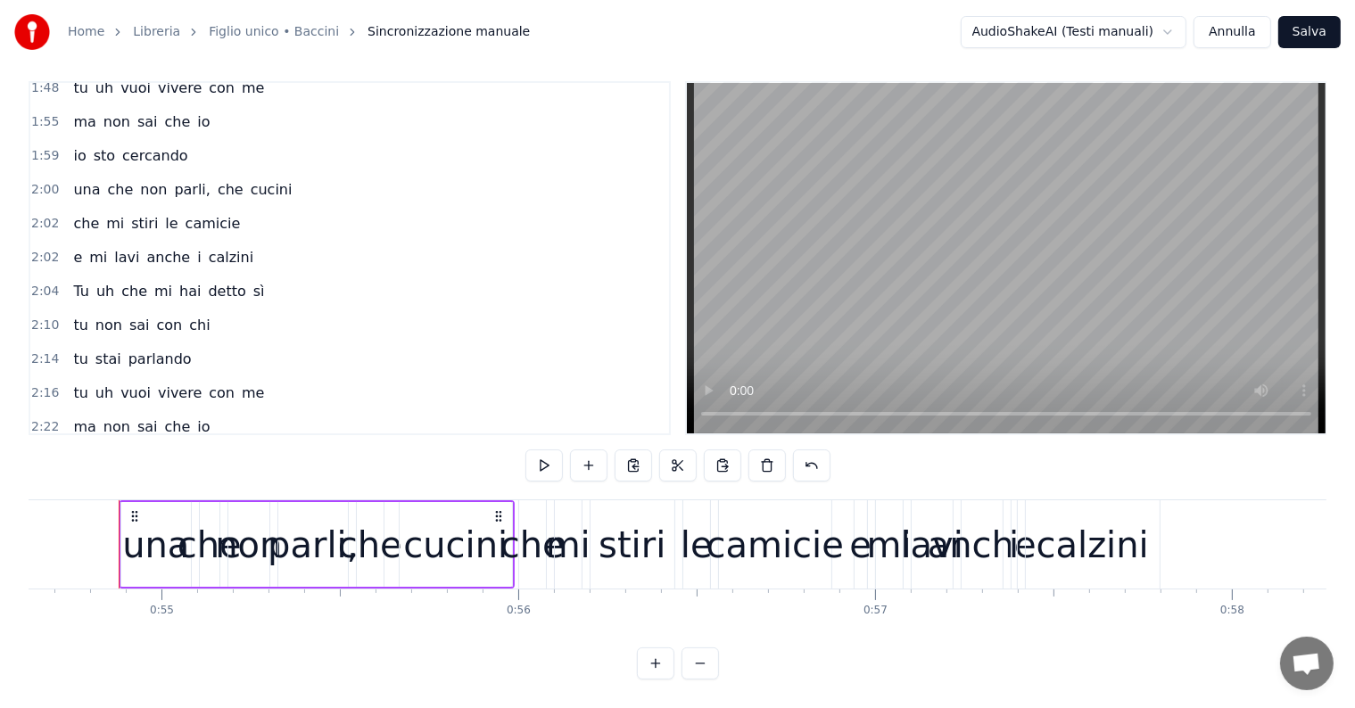
click at [198, 444] on div "2:26 io sto cercando" at bounding box center [349, 461] width 639 height 34
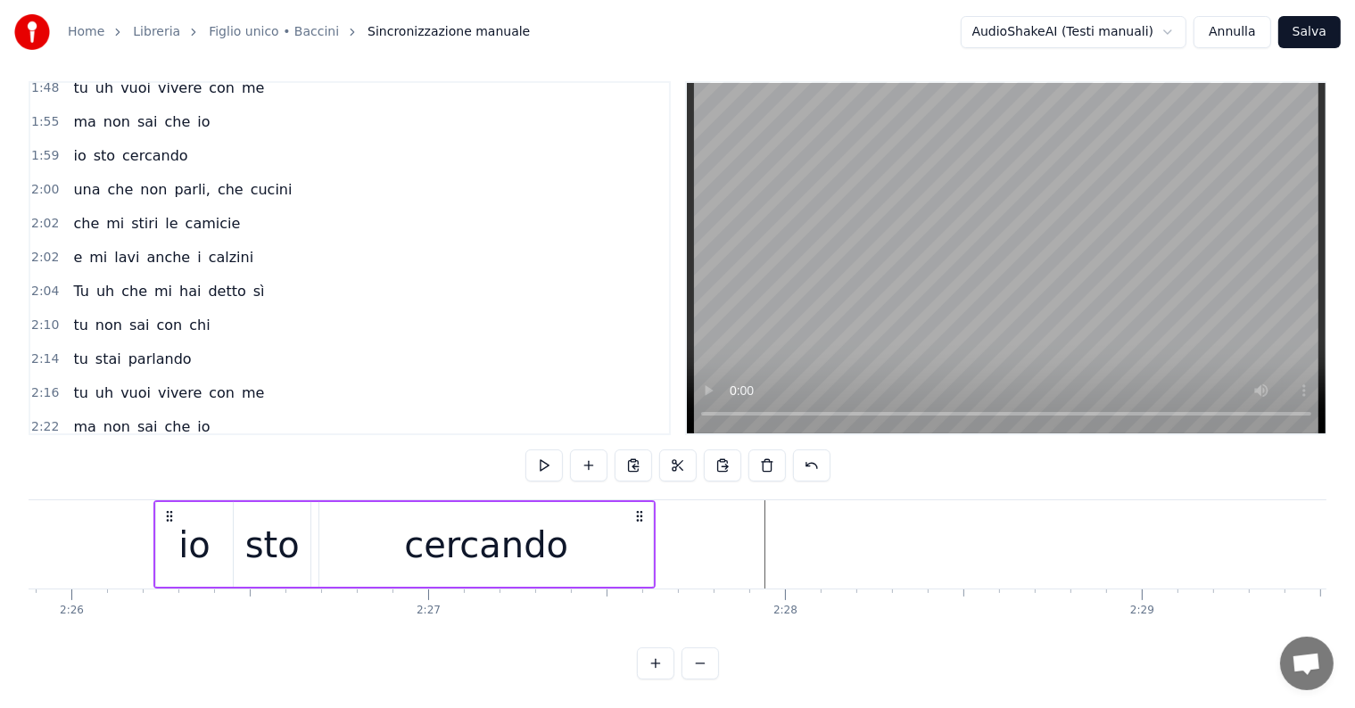
scroll to position [0, 52082]
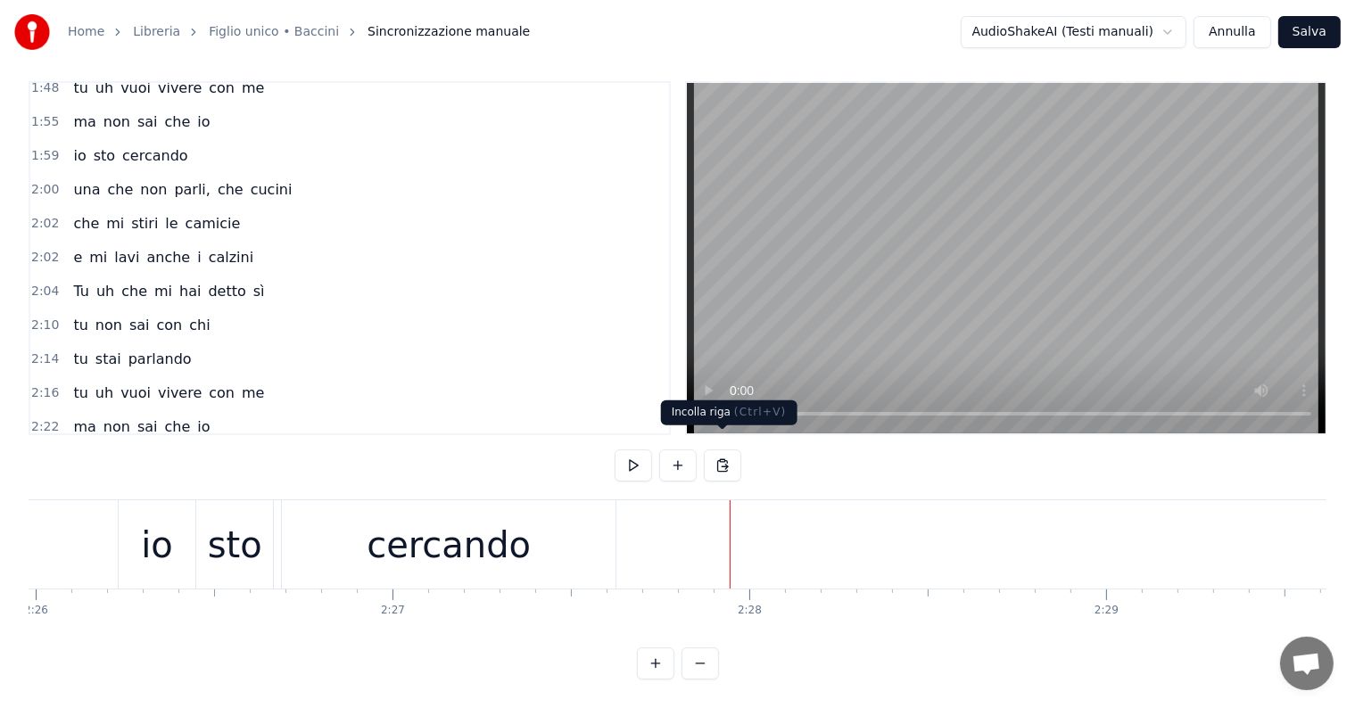
click at [716, 450] on button at bounding box center [722, 466] width 37 height 32
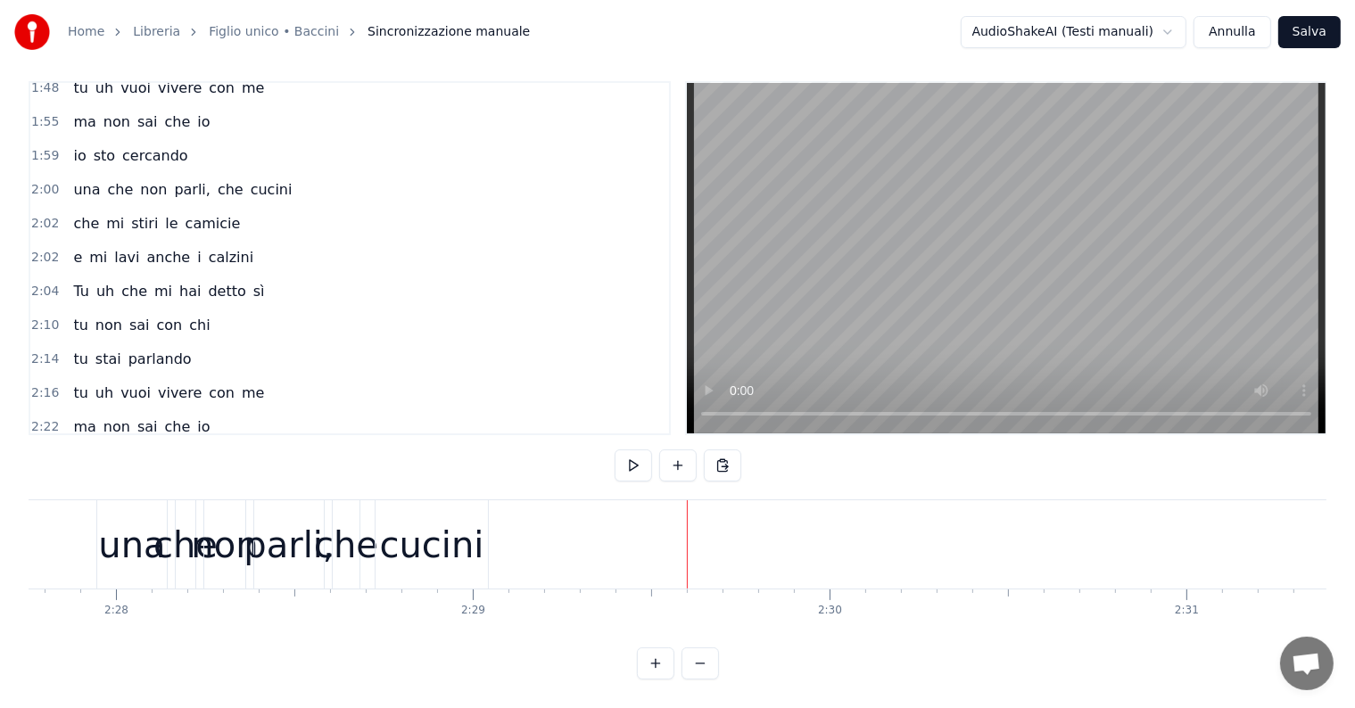
scroll to position [0, 52562]
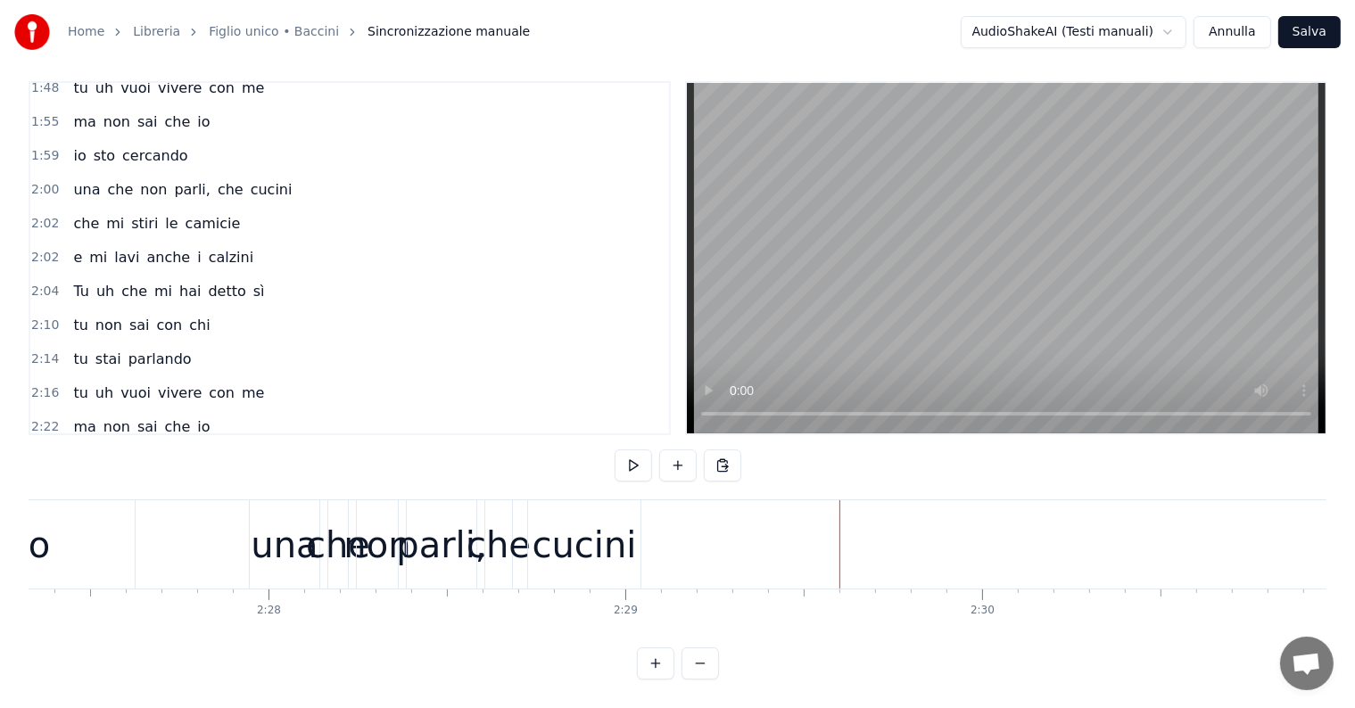
click at [643, 528] on div "una che non parli, che cucini" at bounding box center [447, 544] width 396 height 88
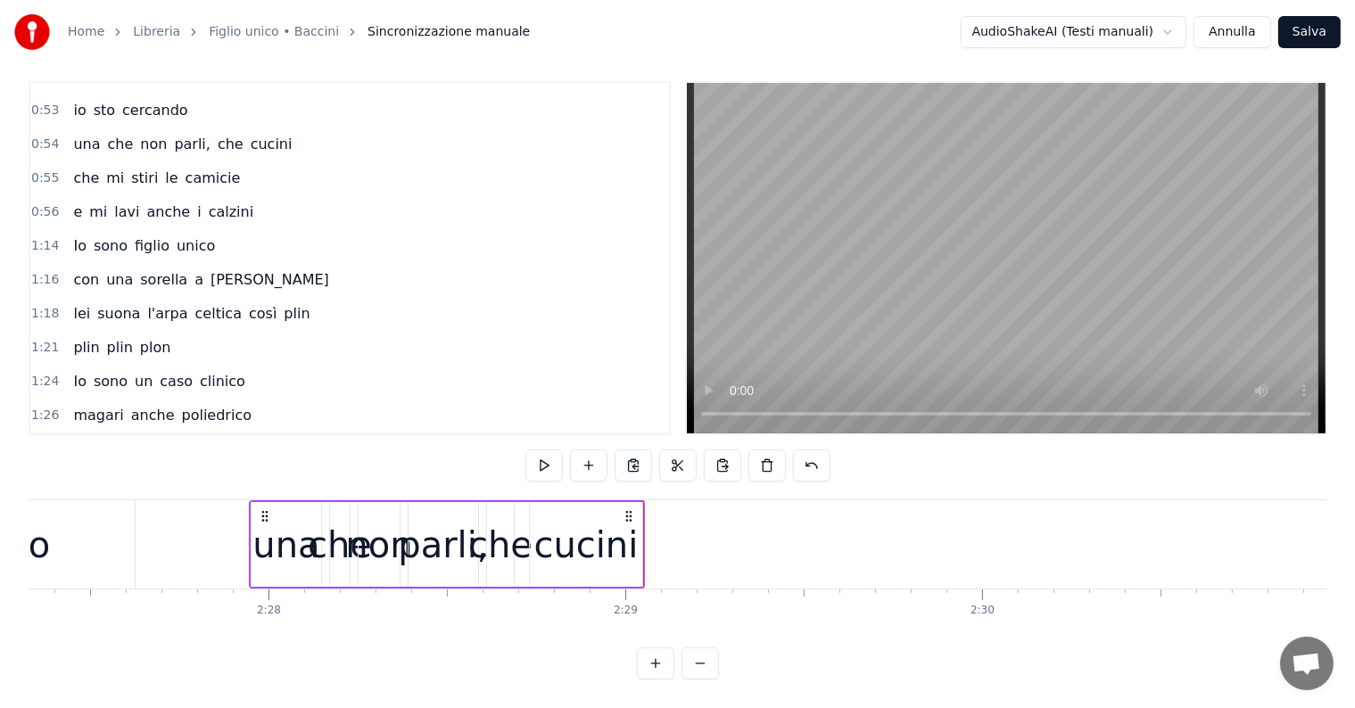
scroll to position [459, 0]
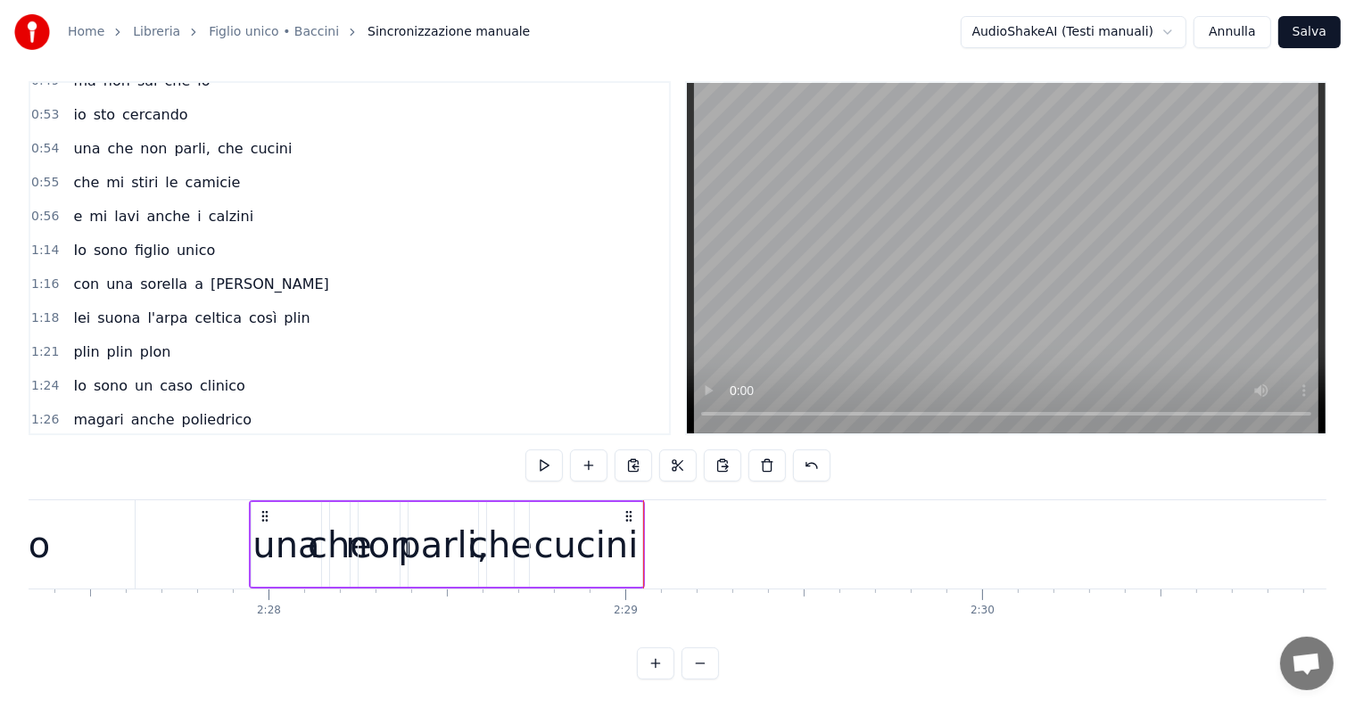
click at [156, 167] on div "che mi stiri le camicie" at bounding box center [156, 183] width 181 height 32
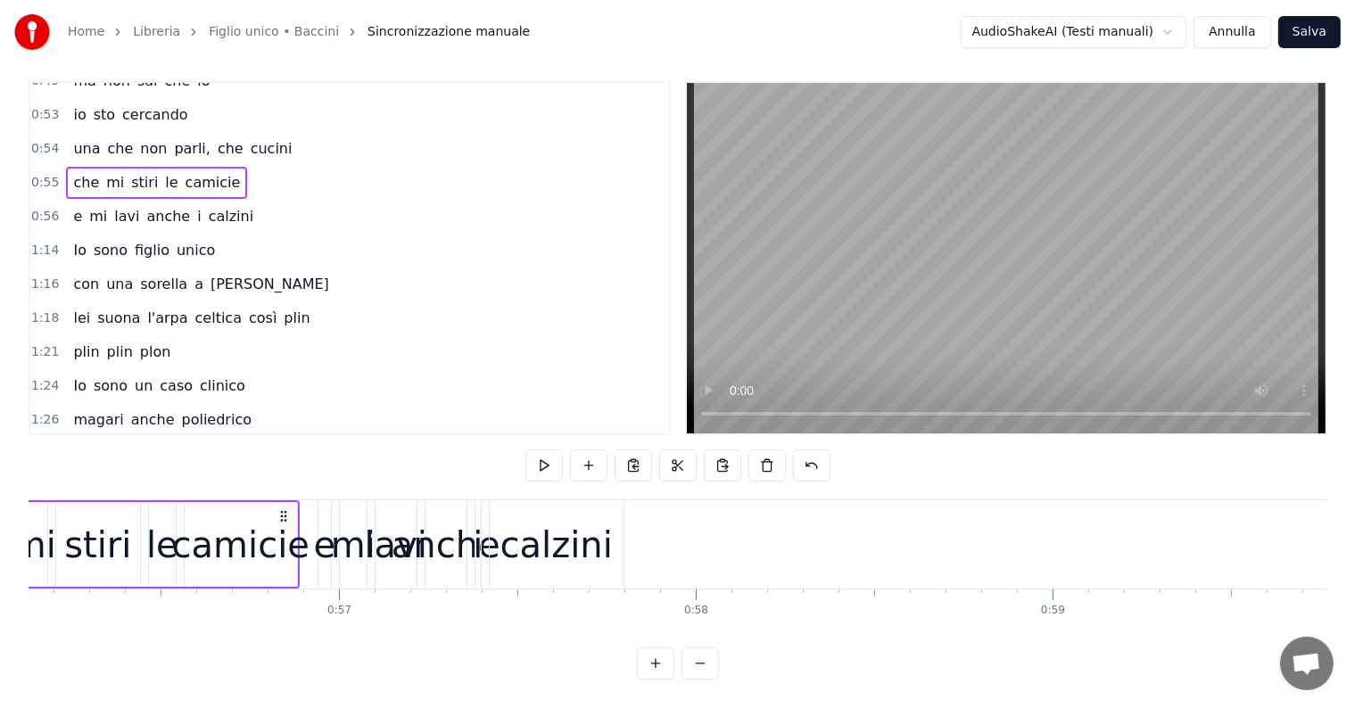
scroll to position [0, 19889]
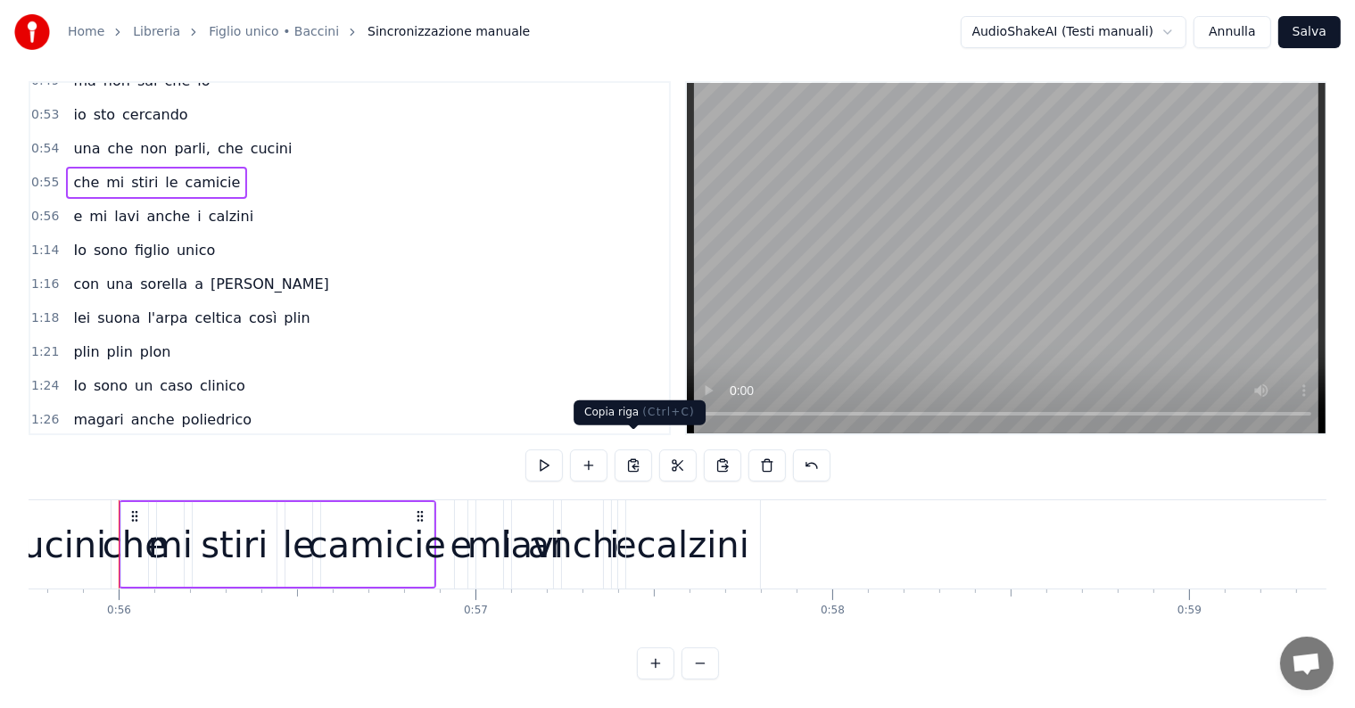
click at [631, 451] on button at bounding box center [633, 466] width 37 height 32
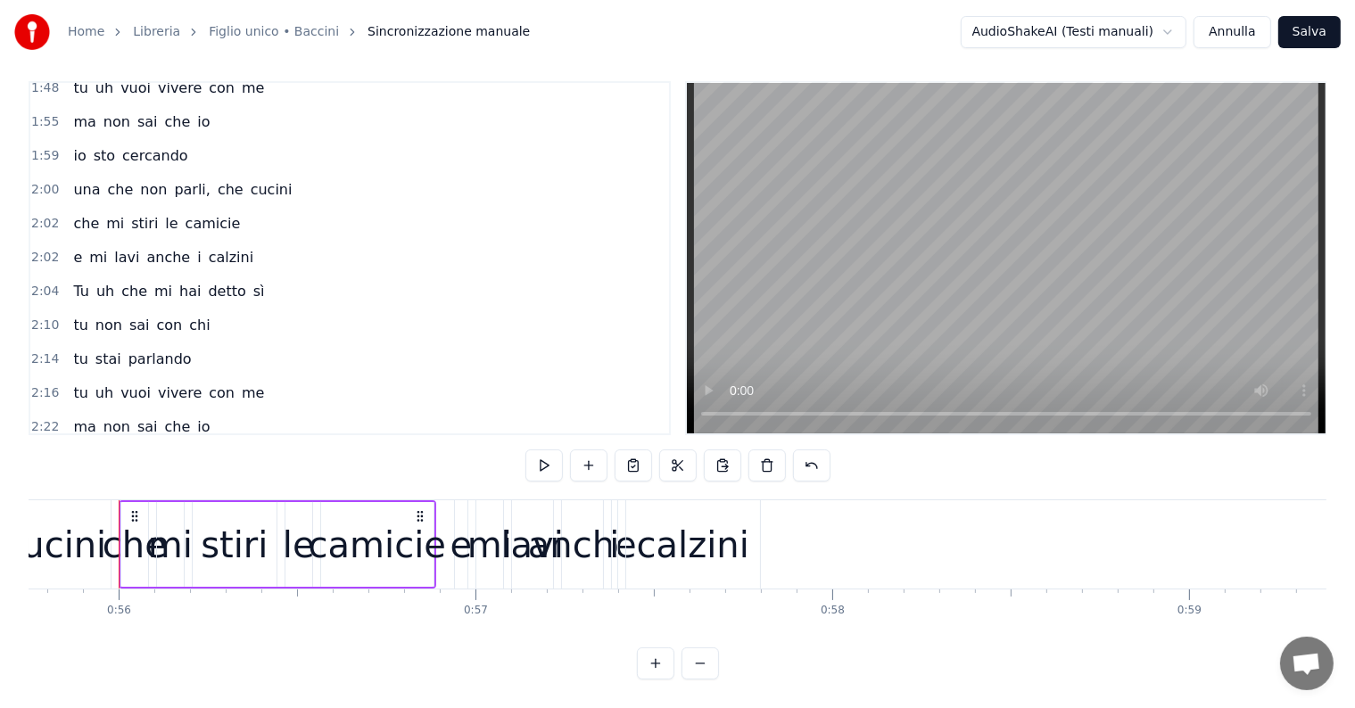
scroll to position [1028, 0]
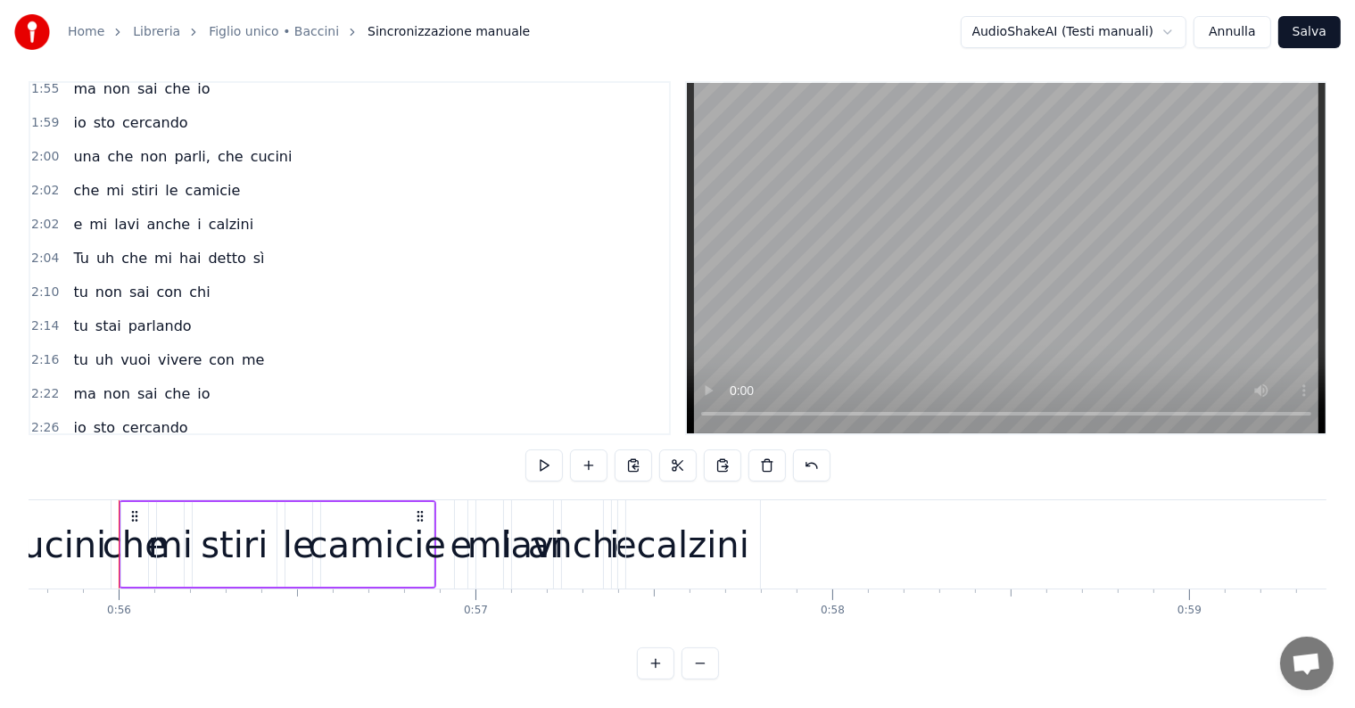
click at [276, 445] on div "2:27 una che non parli, che cucini" at bounding box center [349, 462] width 639 height 34
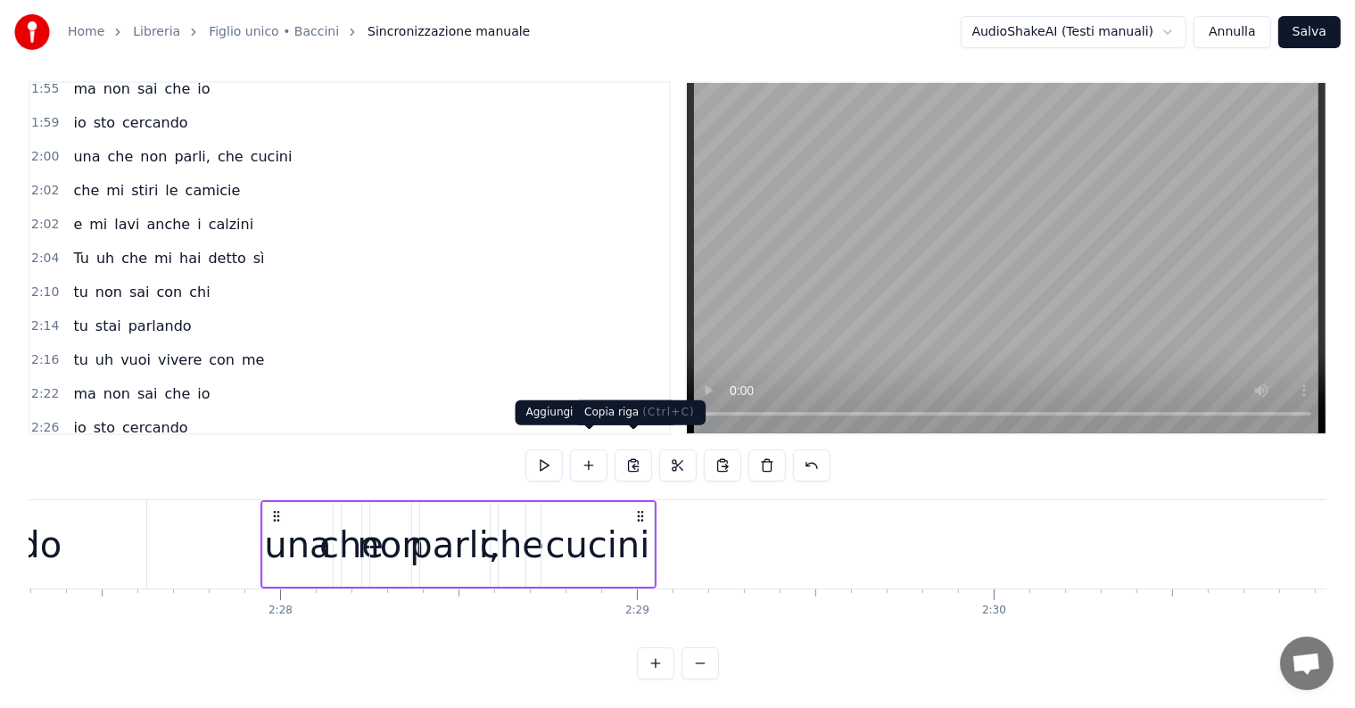
scroll to position [0, 52693]
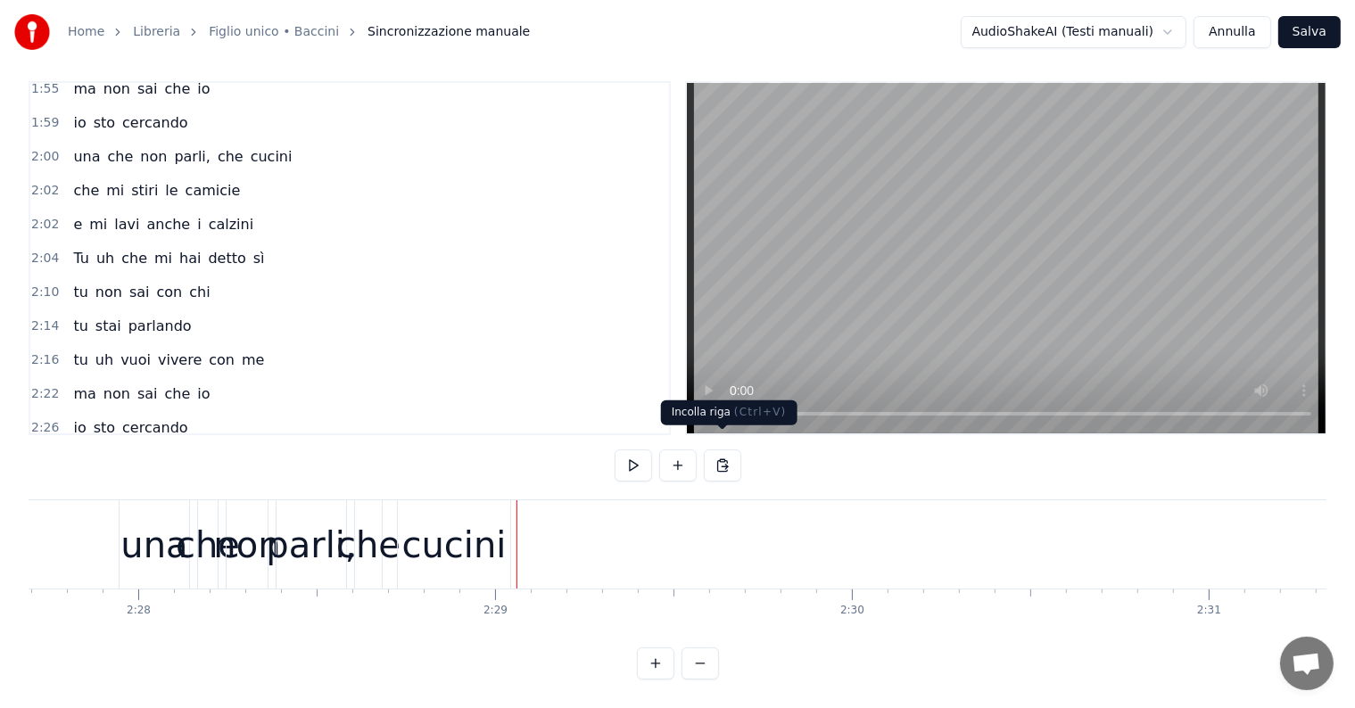
click at [713, 450] on button at bounding box center [722, 466] width 37 height 32
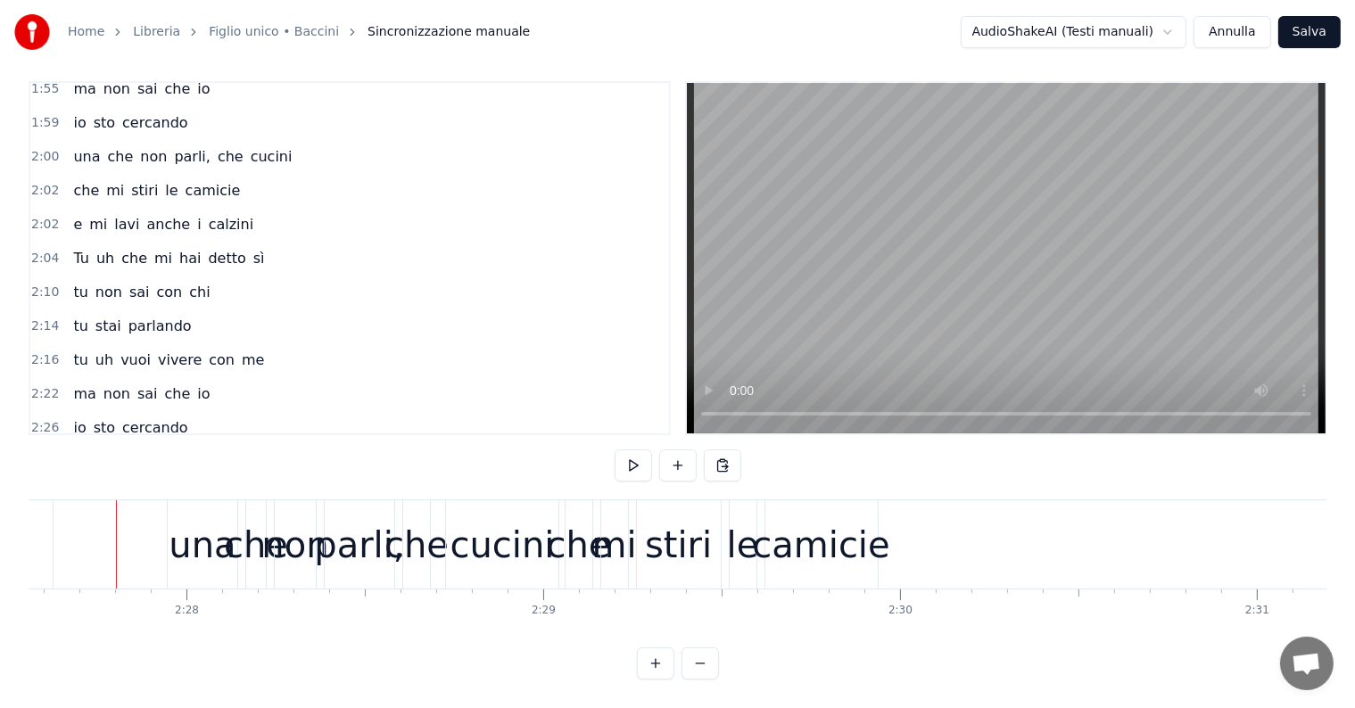
scroll to position [0, 52642]
click at [763, 483] on div "0:08 Io sono figlio unico 0:10 e odio la domenica 0:12 suonicchio la melodica c…" at bounding box center [678, 380] width 1298 height 598
click at [762, 483] on div "0:08 Io sono figlio unico 0:10 e odio la domenica 0:12 suonicchio la melodica c…" at bounding box center [678, 380] width 1298 height 598
click at [762, 500] on div "che mi stiri le camicie" at bounding box center [726, 544] width 318 height 88
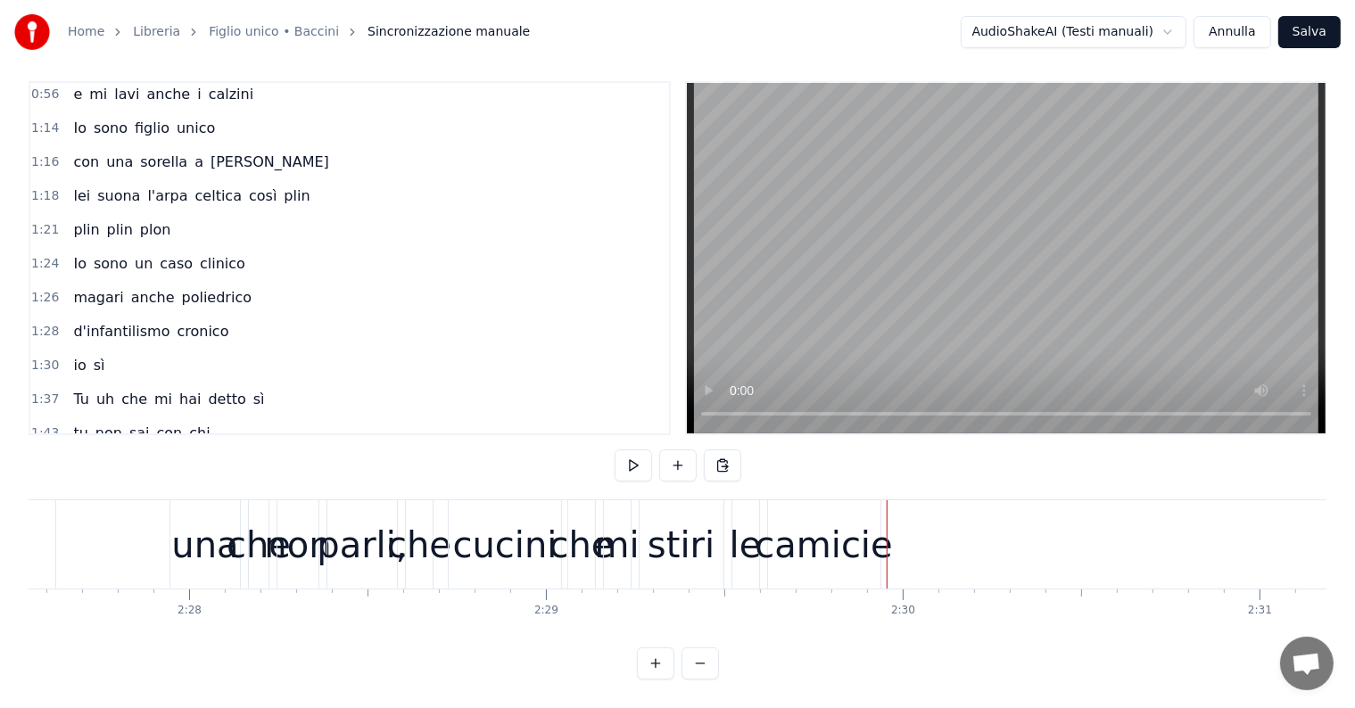
scroll to position [403, 0]
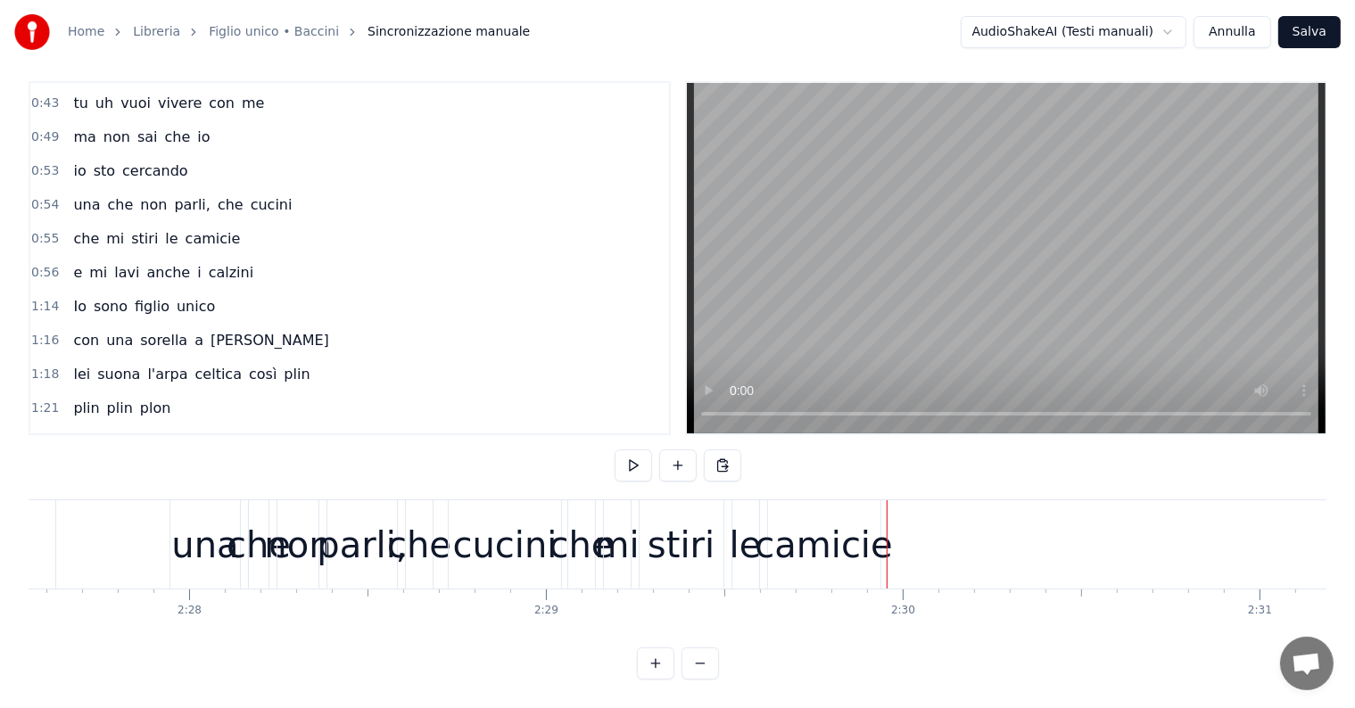
click at [122, 257] on div "e mi lavi anche i calzini" at bounding box center [163, 273] width 194 height 32
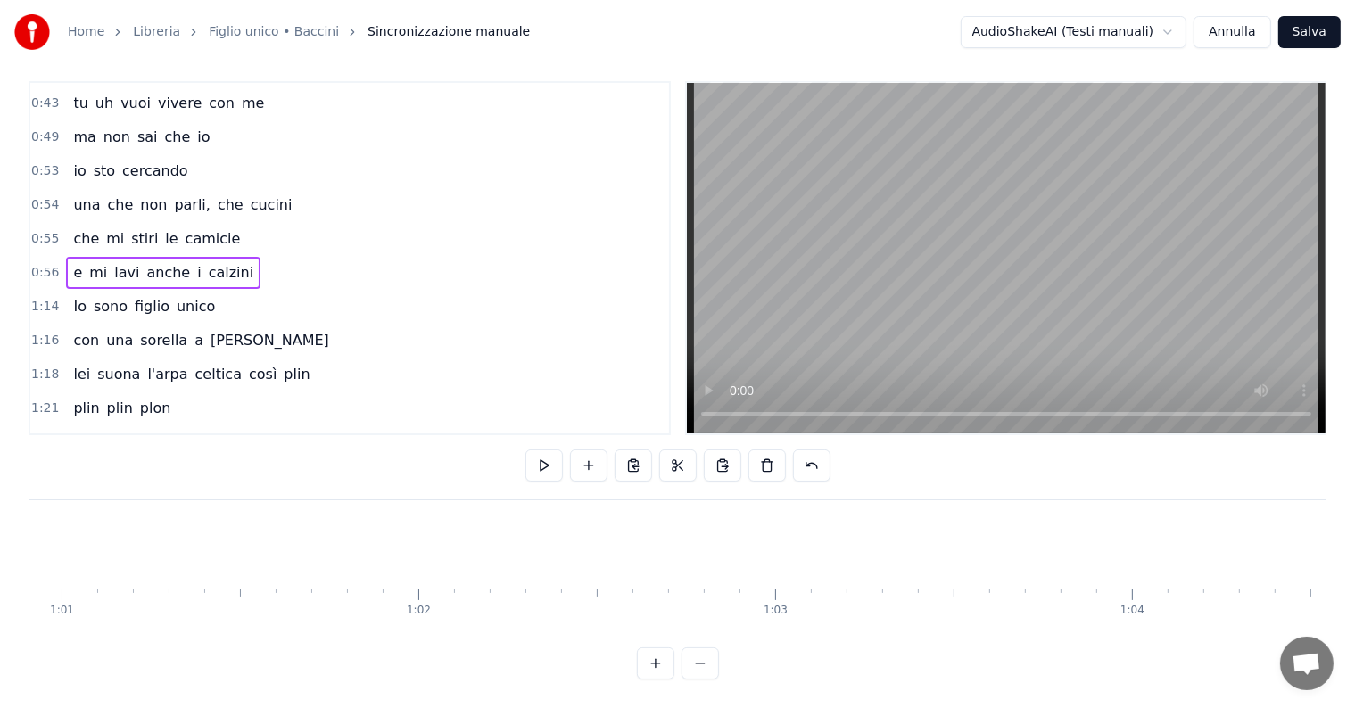
scroll to position [0, 20225]
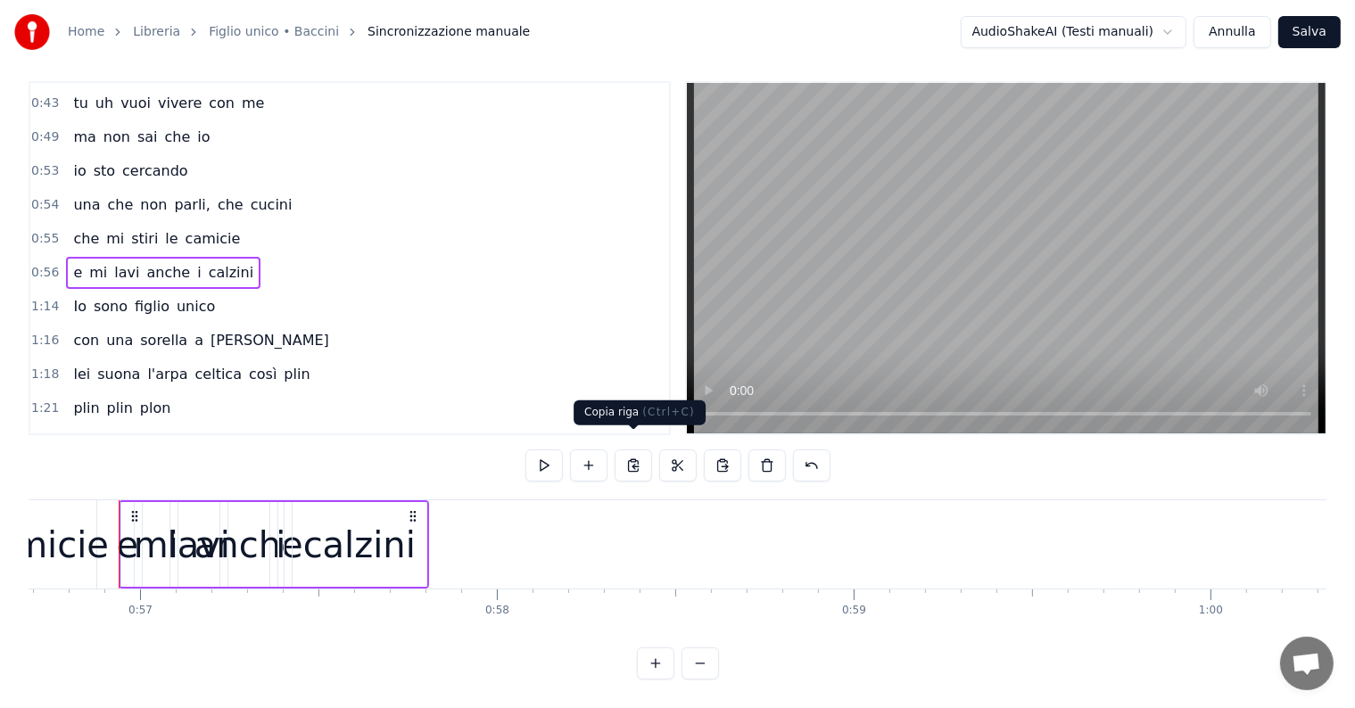
click at [640, 450] on button at bounding box center [633, 466] width 37 height 32
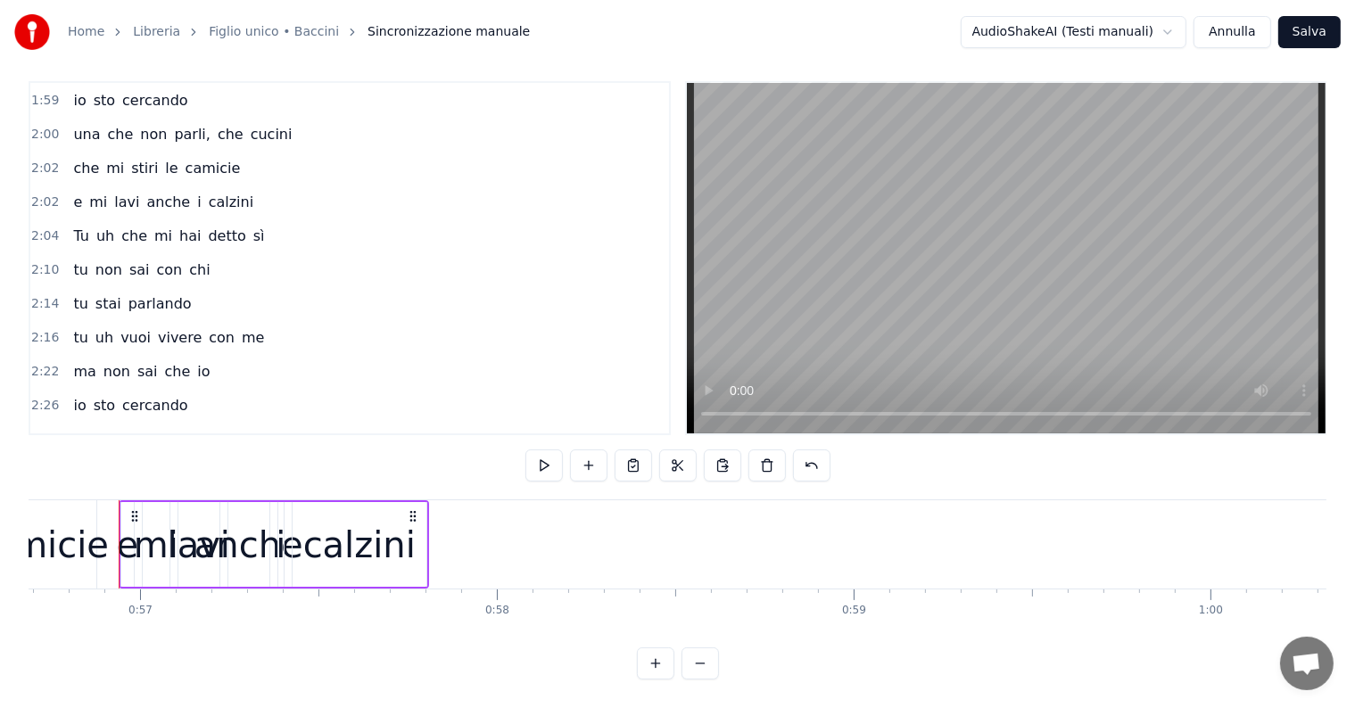
scroll to position [1060, 0]
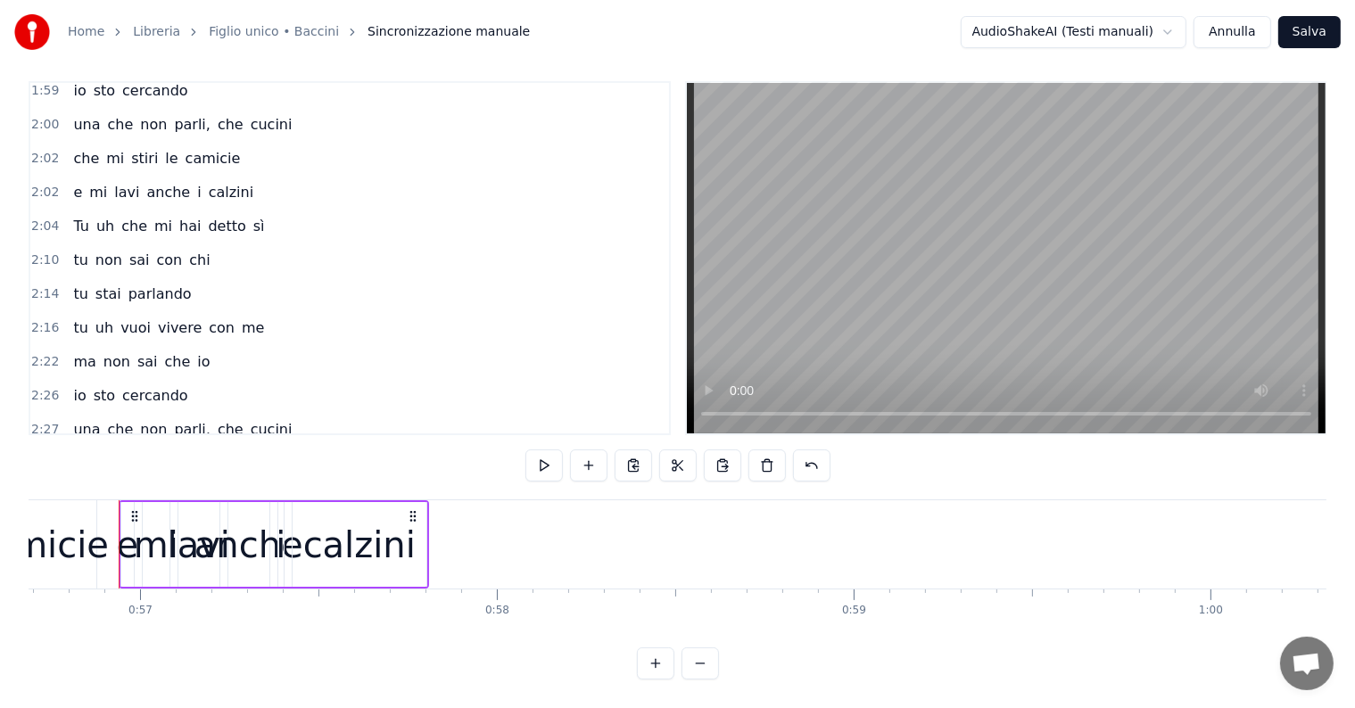
click at [221, 447] on div "2:29 che mi stiri le camicie" at bounding box center [349, 464] width 639 height 34
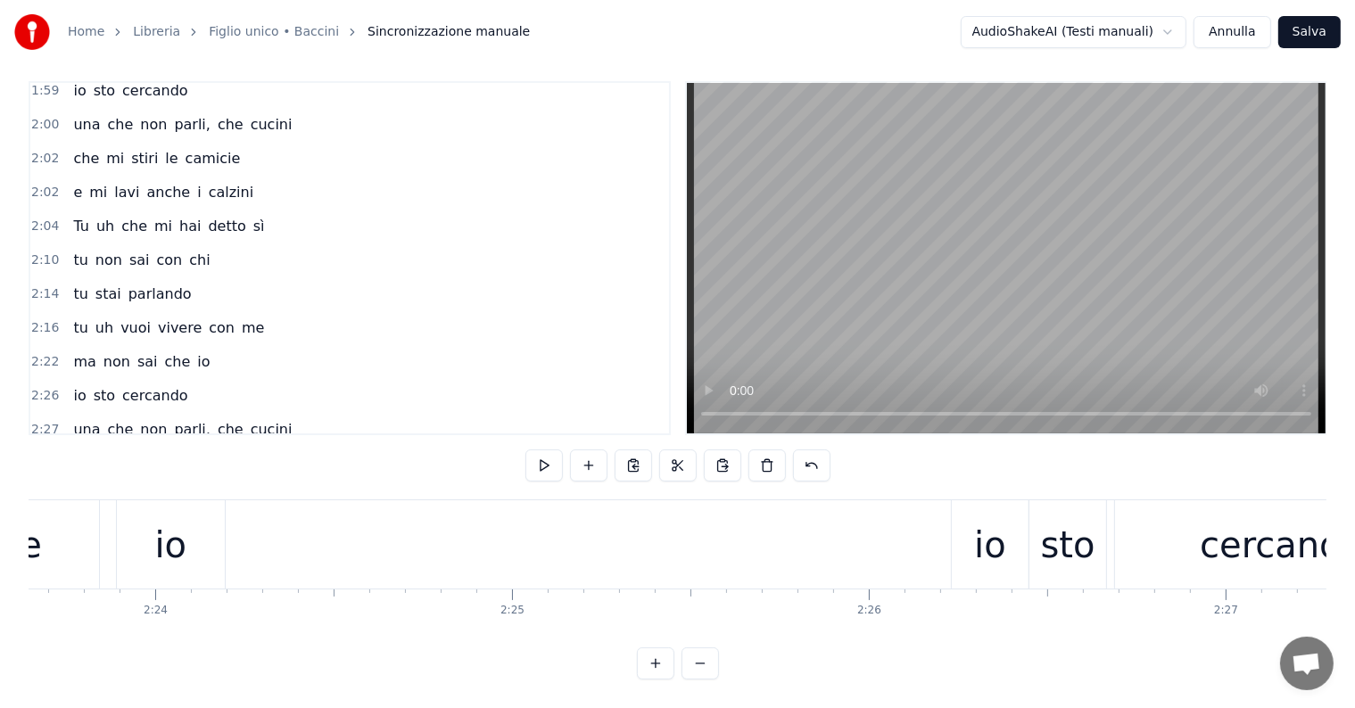
scroll to position [0, 53090]
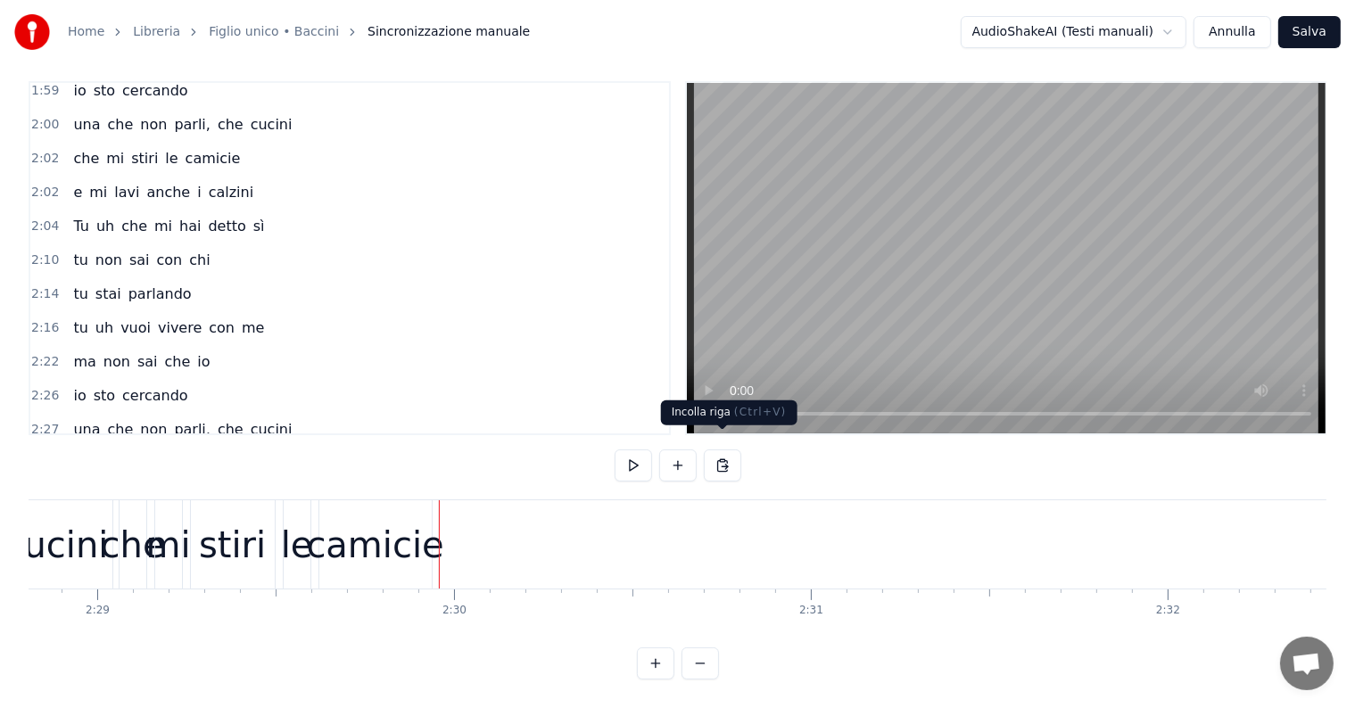
click at [718, 450] on button at bounding box center [722, 466] width 37 height 32
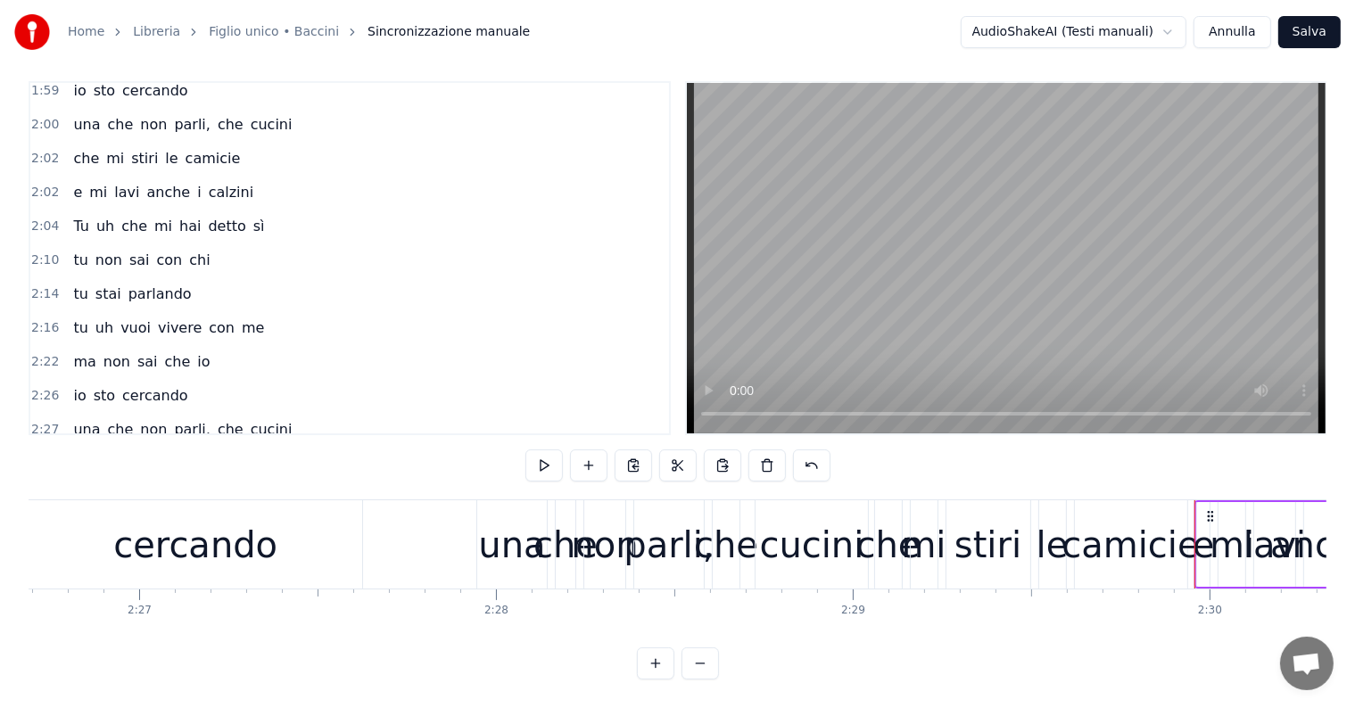
scroll to position [0, 51993]
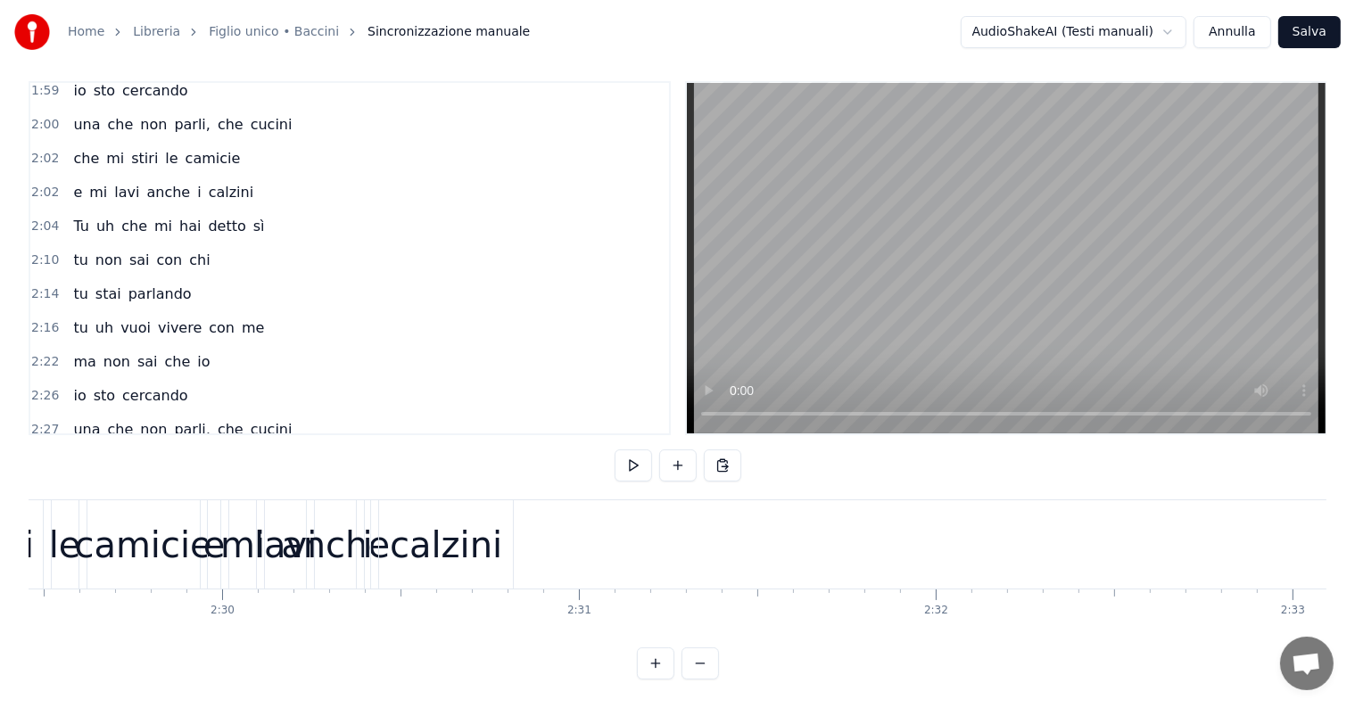
scroll to position [0, 53209]
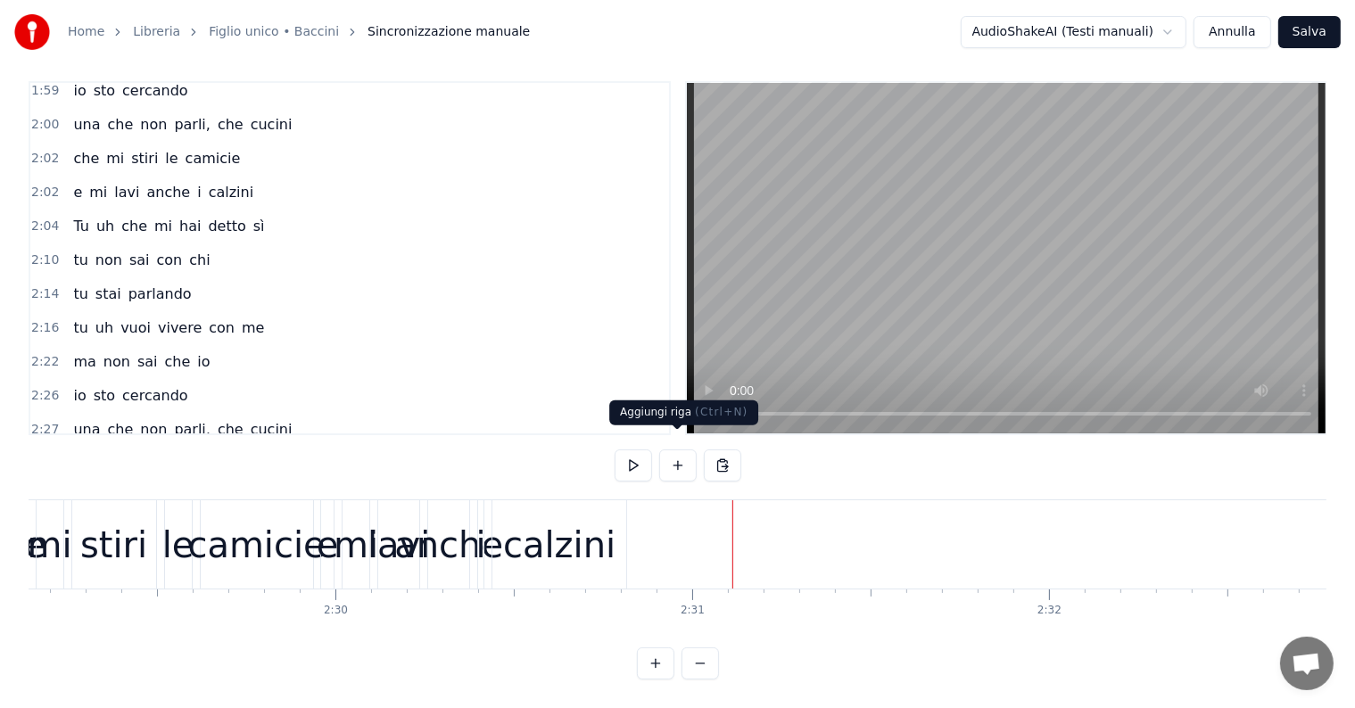
click at [677, 450] on button at bounding box center [677, 466] width 37 height 32
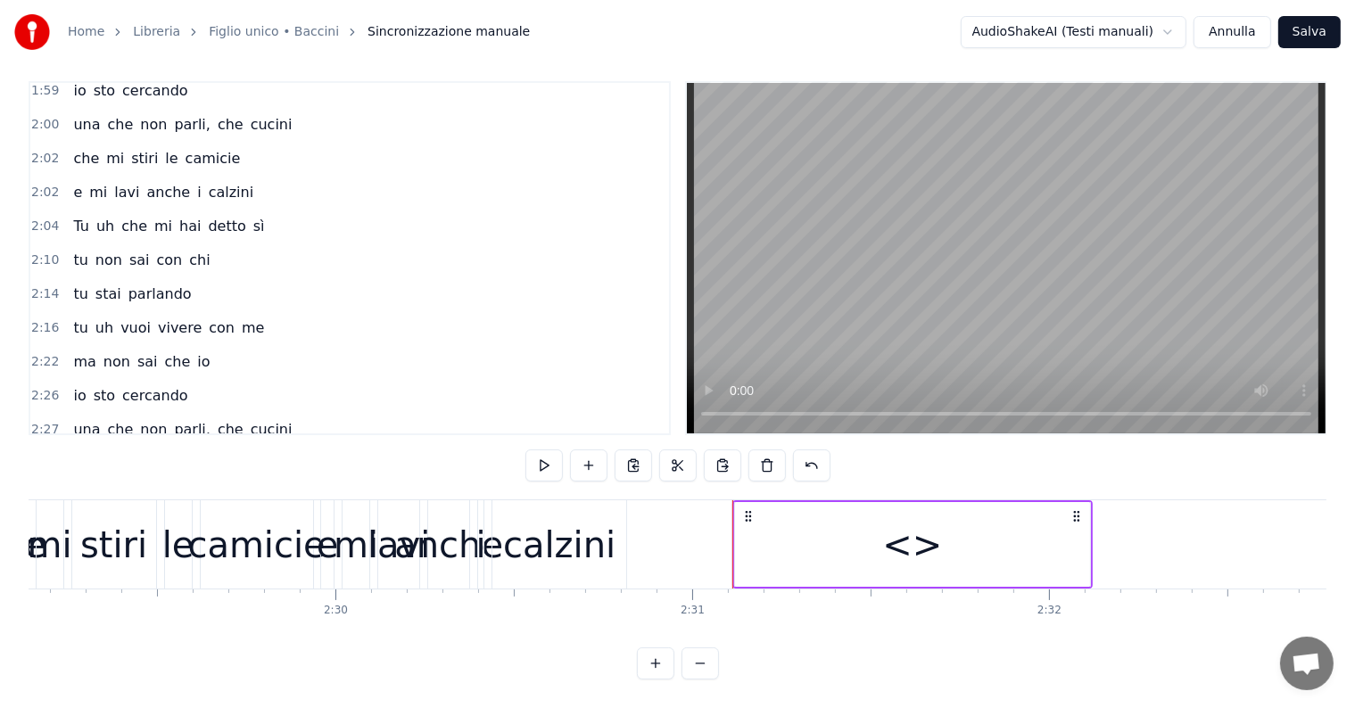
click at [863, 534] on div "<>" at bounding box center [912, 544] width 355 height 85
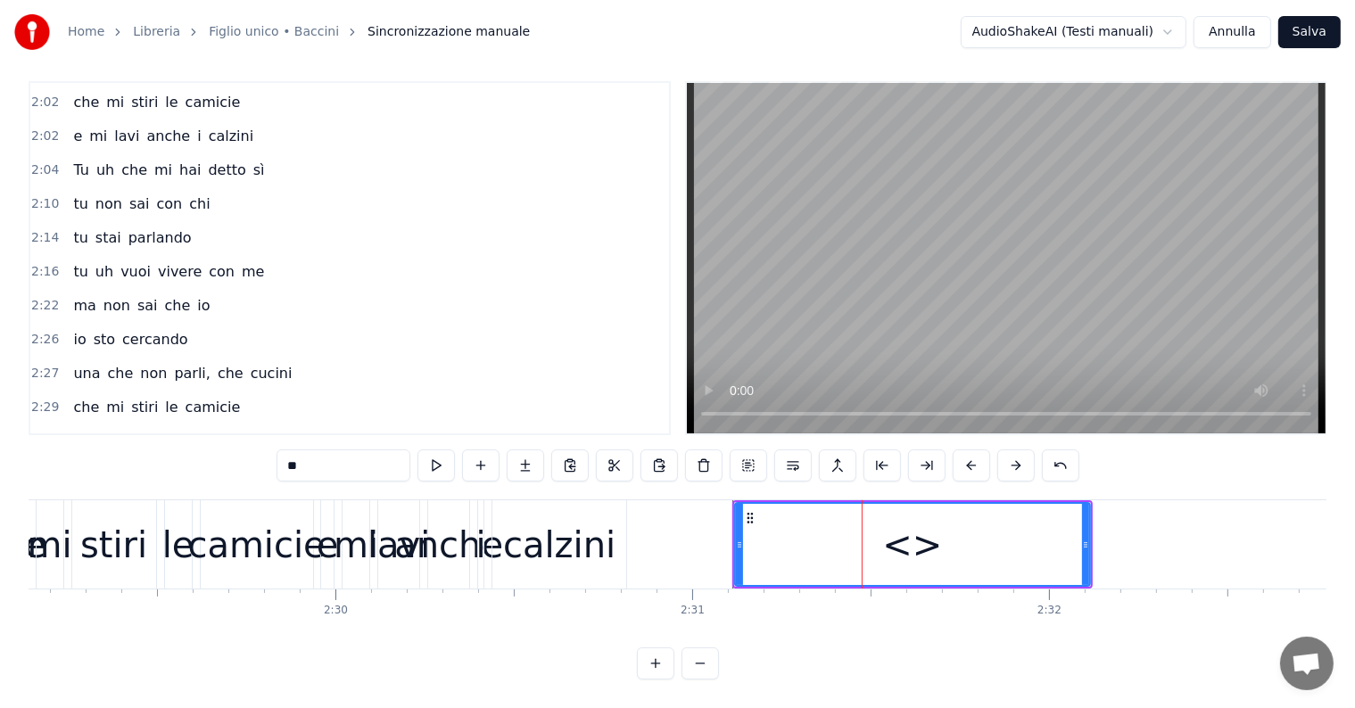
scroll to position [1126, 0]
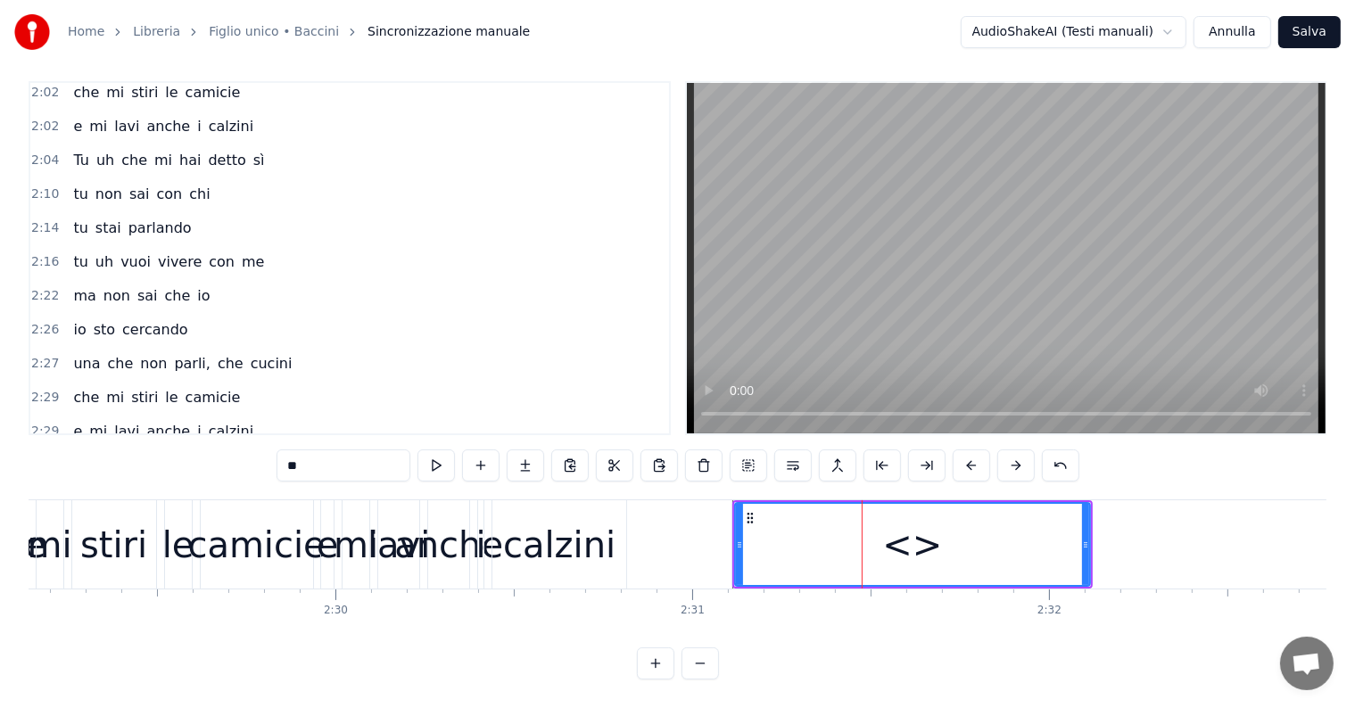
click at [334, 451] on input "**" at bounding box center [343, 466] width 134 height 32
type input "*"
type input "***"
click at [231, 439] on div "0:08 Io sono figlio unico 0:10 e odio la domenica 0:12 suonicchio la melodica c…" at bounding box center [678, 380] width 1298 height 598
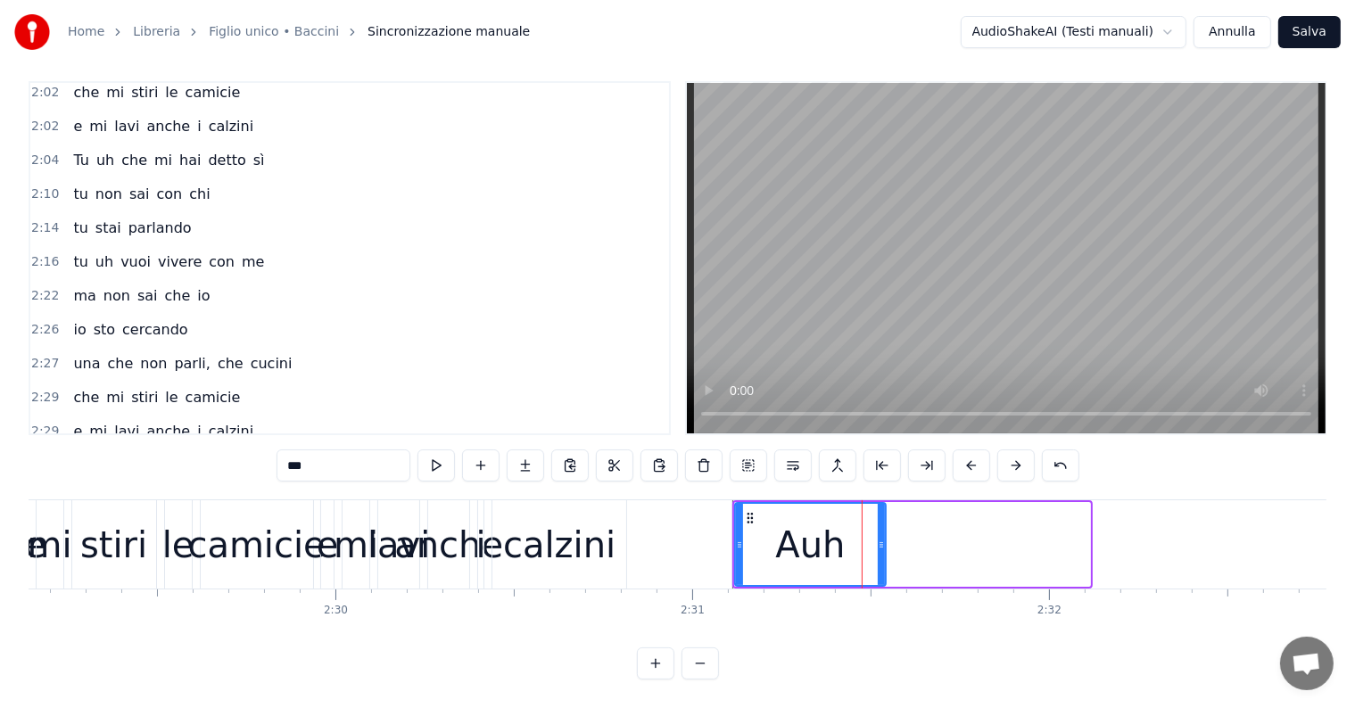
drag, startPoint x: 1085, startPoint y: 527, endPoint x: 880, endPoint y: 546, distance: 205.1
click at [880, 546] on div at bounding box center [881, 544] width 7 height 81
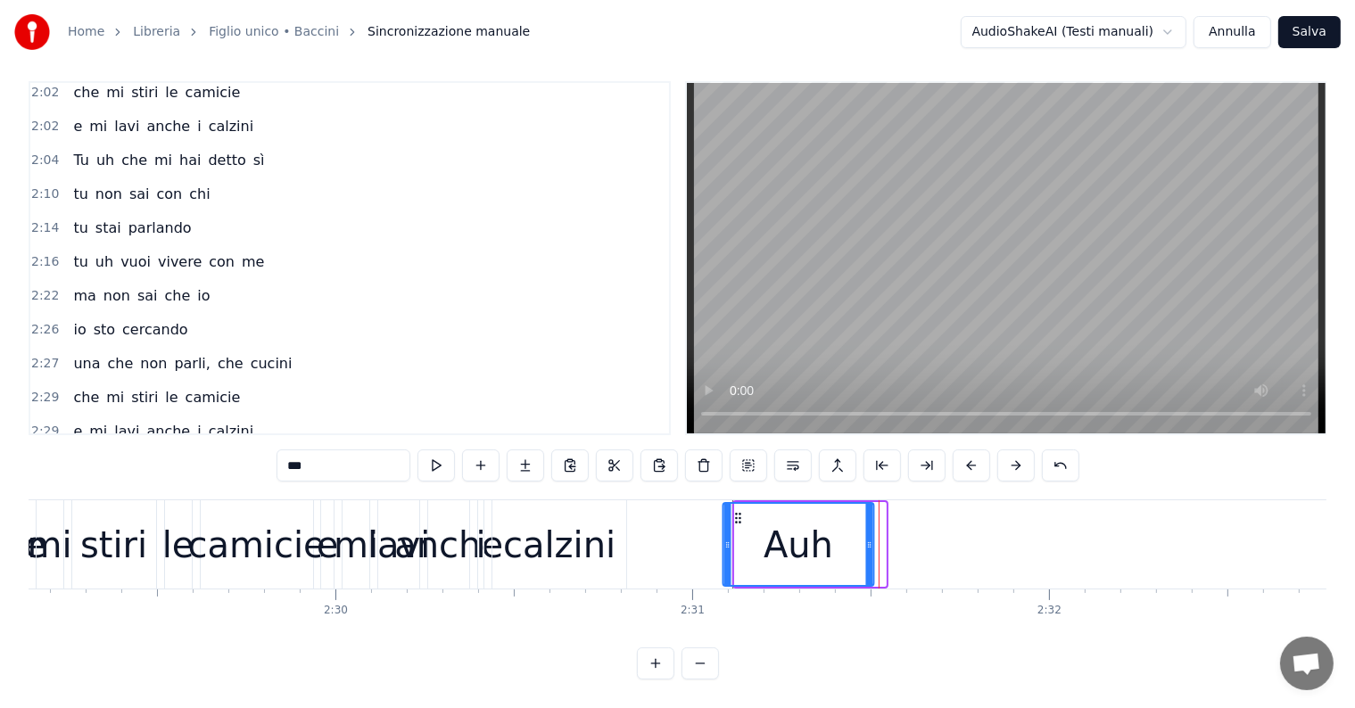
drag, startPoint x: 750, startPoint y: 501, endPoint x: 739, endPoint y: 501, distance: 11.6
click at [739, 517] on circle at bounding box center [739, 517] width 1 height 1
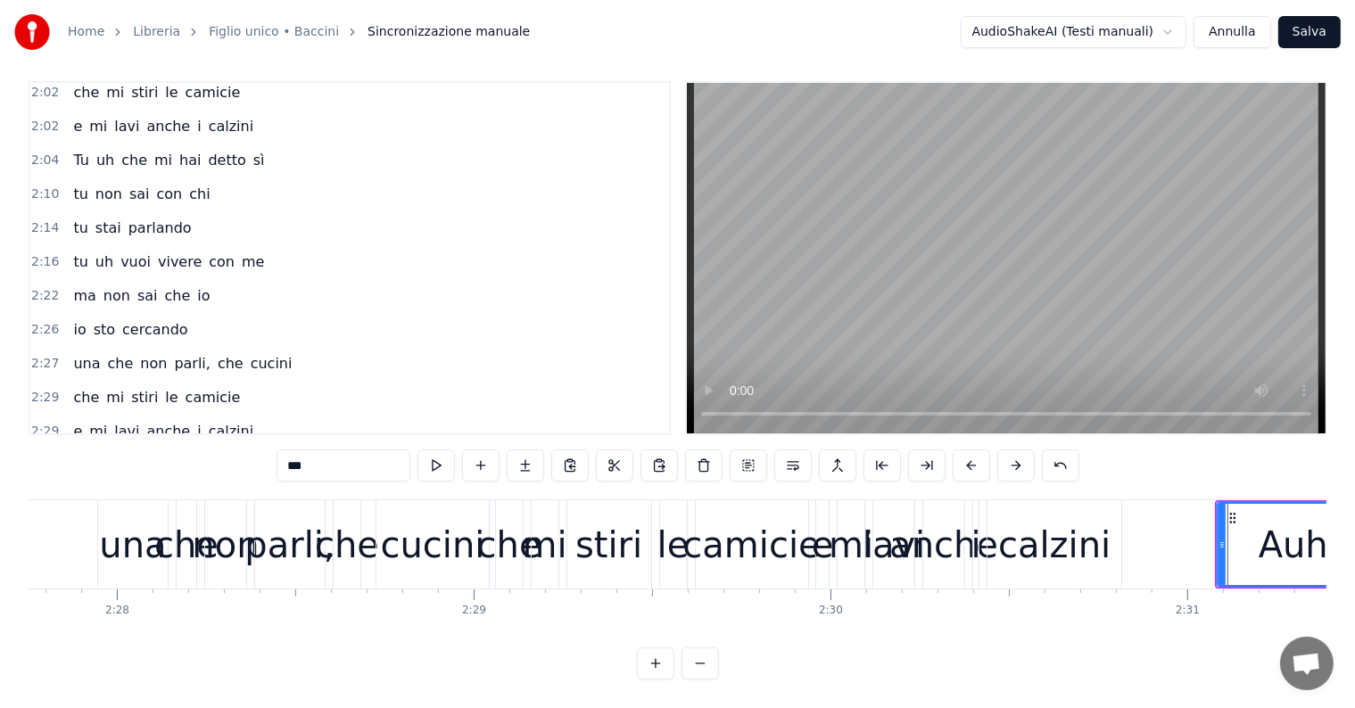
scroll to position [0, 52486]
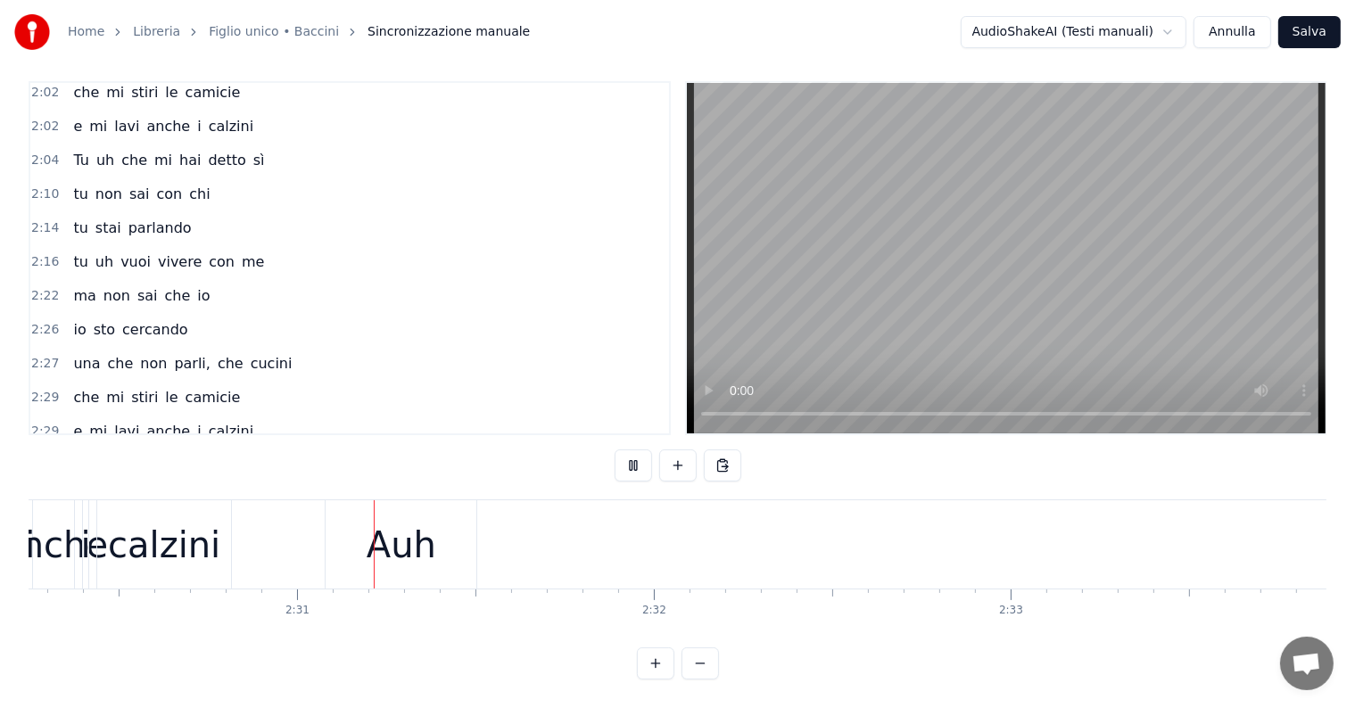
scroll to position [0, 53643]
click at [367, 530] on div "Auh" at bounding box center [362, 545] width 70 height 54
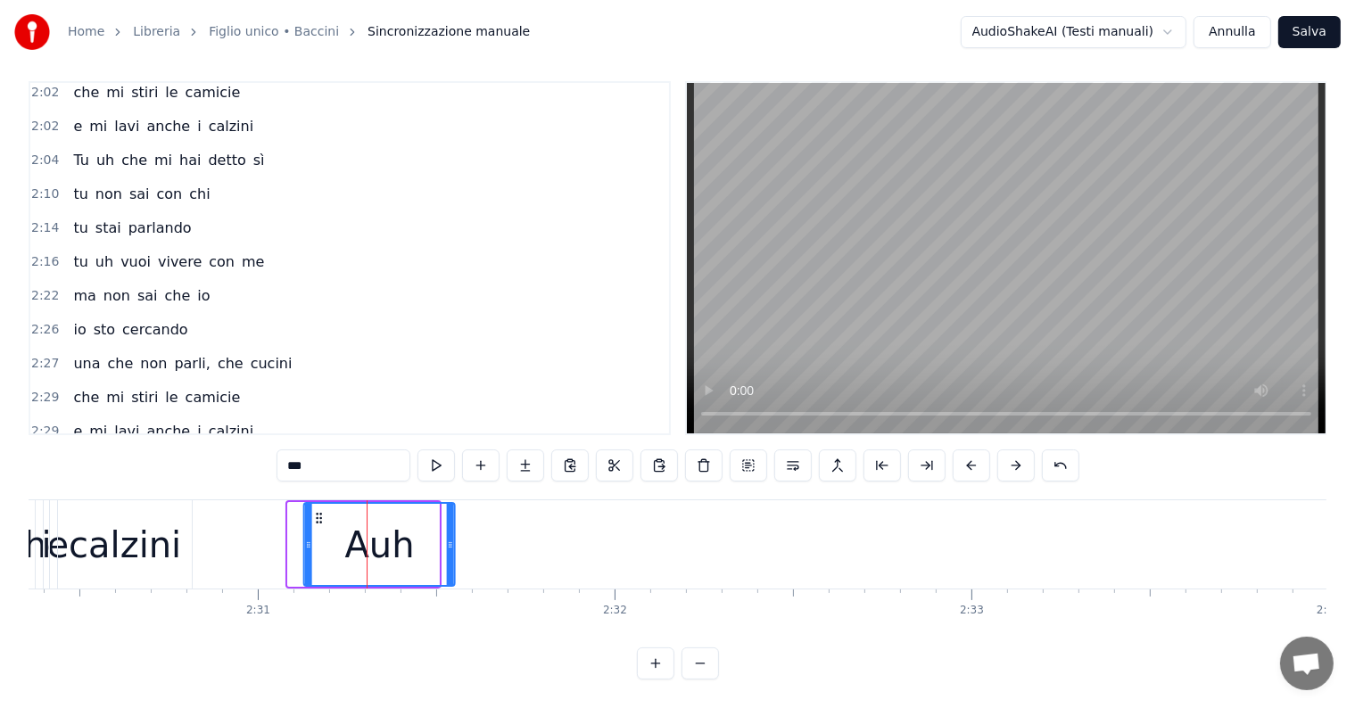
drag, startPoint x: 303, startPoint y: 499, endPoint x: 318, endPoint y: 499, distance: 15.2
click at [318, 511] on icon at bounding box center [319, 518] width 14 height 14
drag, startPoint x: 450, startPoint y: 525, endPoint x: 483, endPoint y: 528, distance: 33.1
click at [483, 538] on icon at bounding box center [481, 545] width 7 height 14
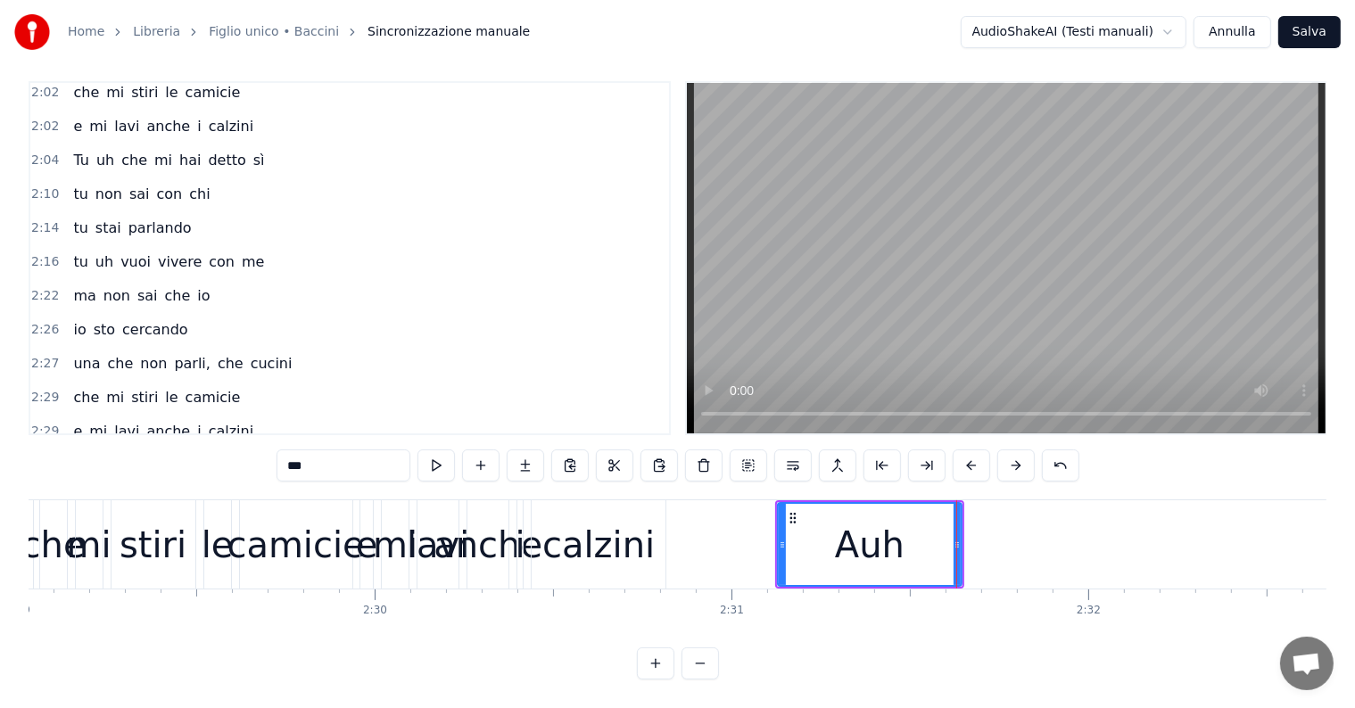
scroll to position [0, 53095]
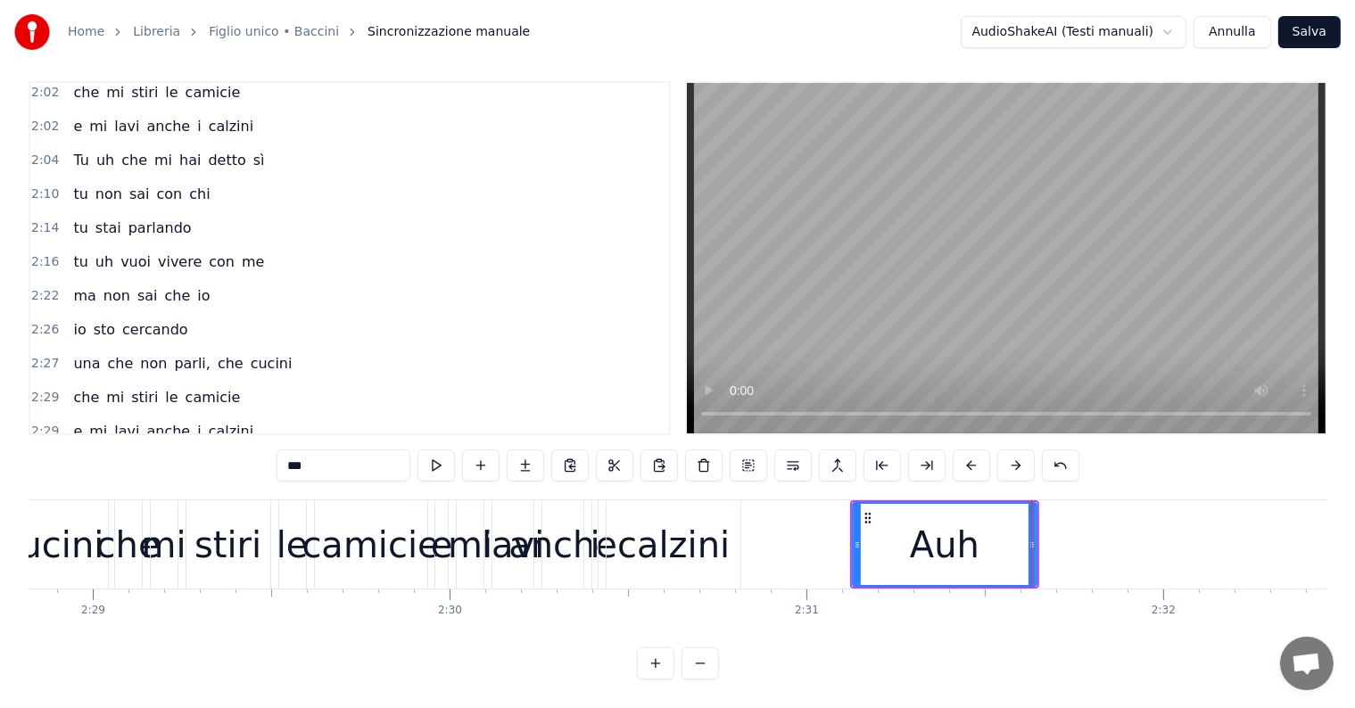
click at [727, 510] on div "calzini" at bounding box center [674, 544] width 134 height 88
type input "*******"
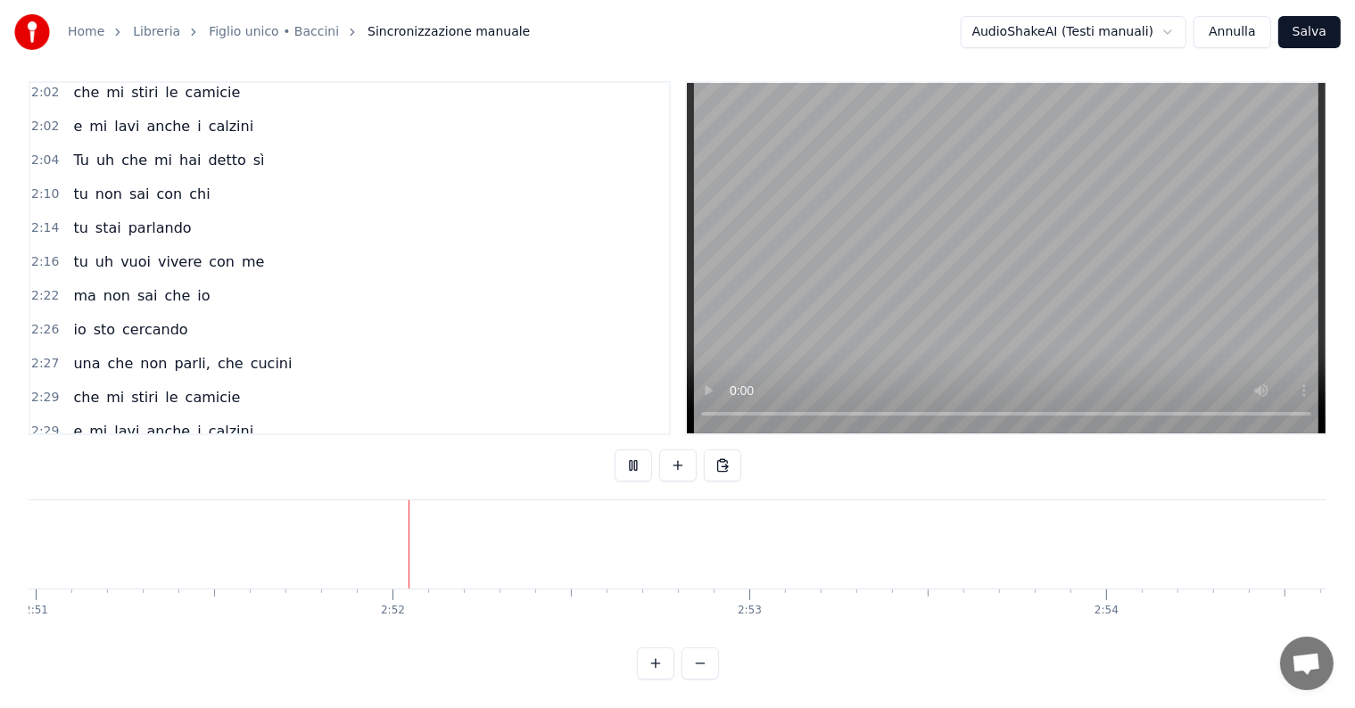
scroll to position [0, 61108]
click at [1306, 31] on button "Salva" at bounding box center [1309, 32] width 62 height 32
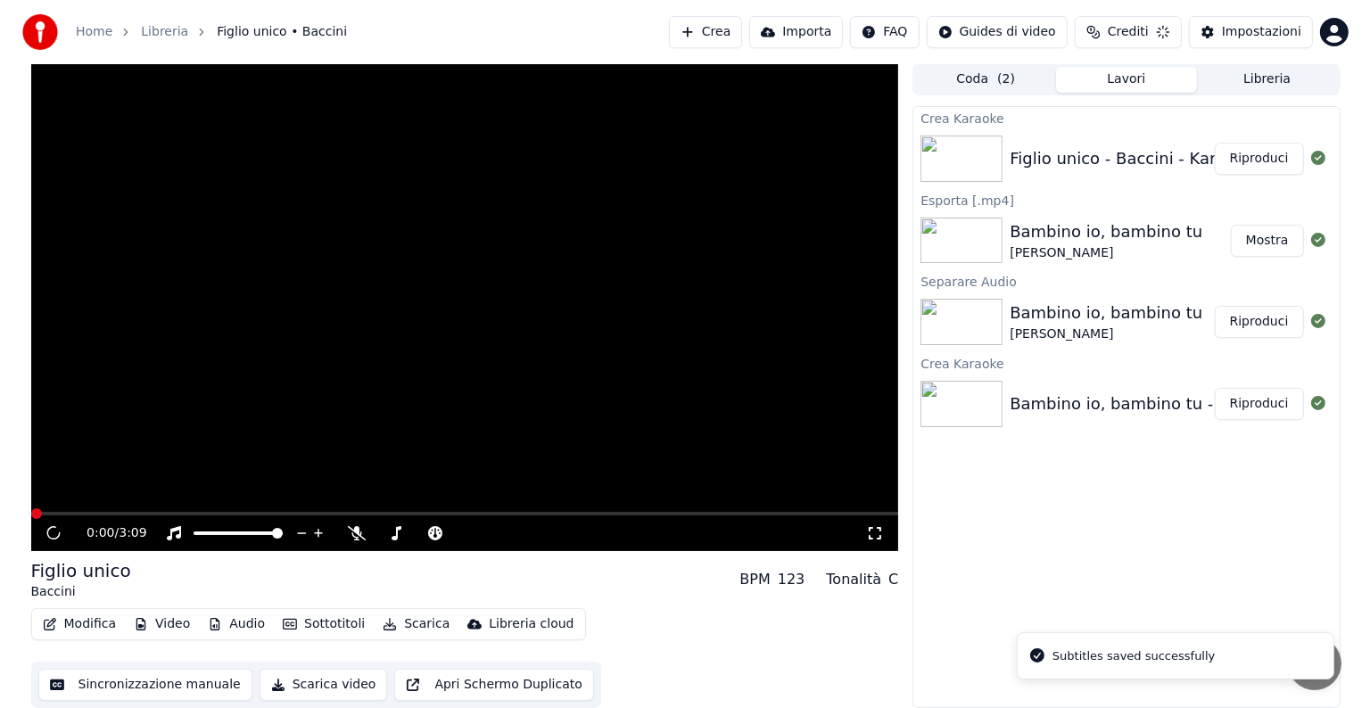
scroll to position [1, 0]
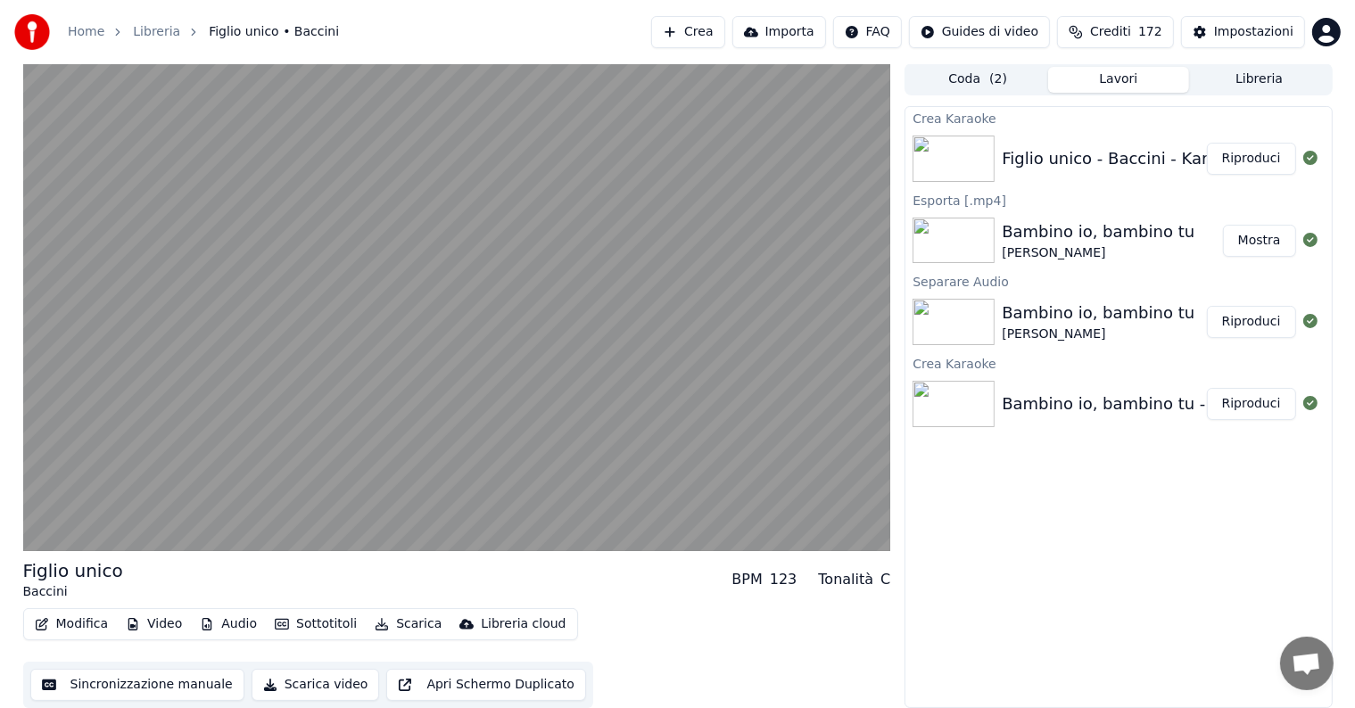
click at [1236, 151] on button "Riproduci" at bounding box center [1251, 159] width 89 height 32
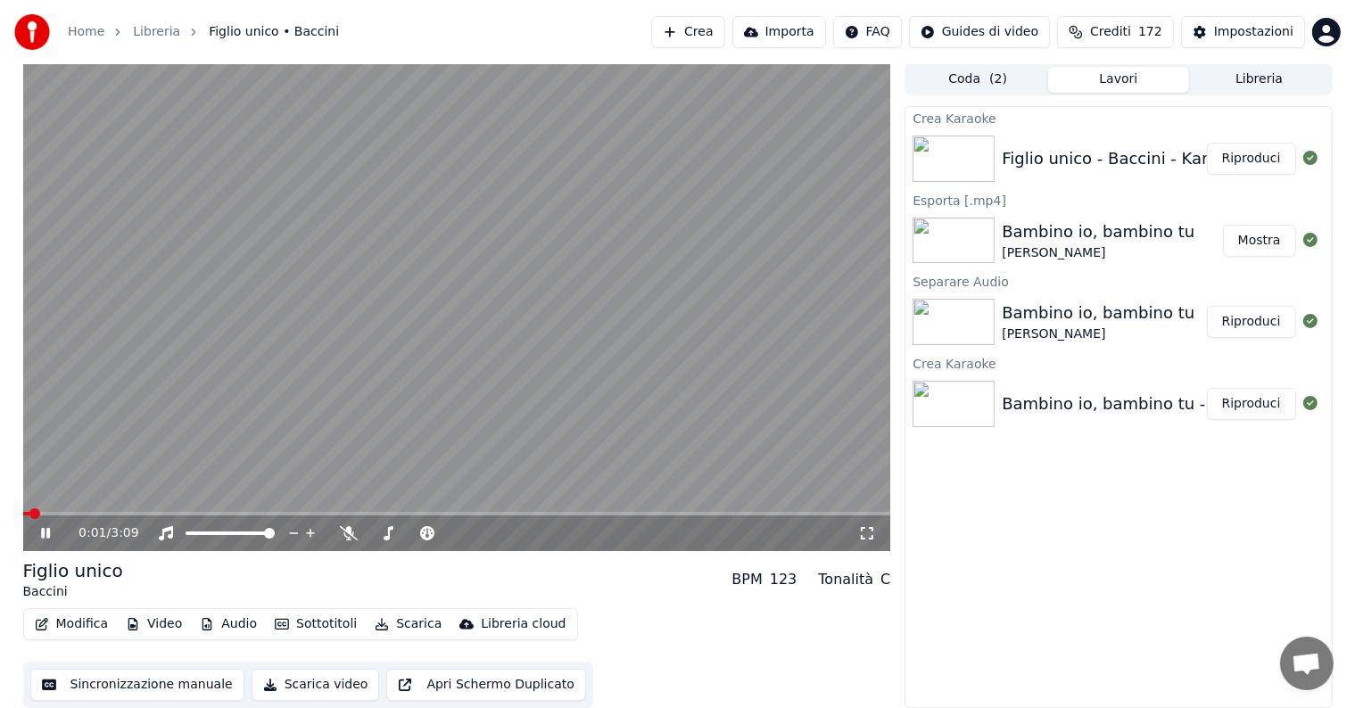
click at [46, 532] on icon at bounding box center [45, 533] width 9 height 11
click at [400, 624] on button "Scarica" at bounding box center [407, 624] width 81 height 25
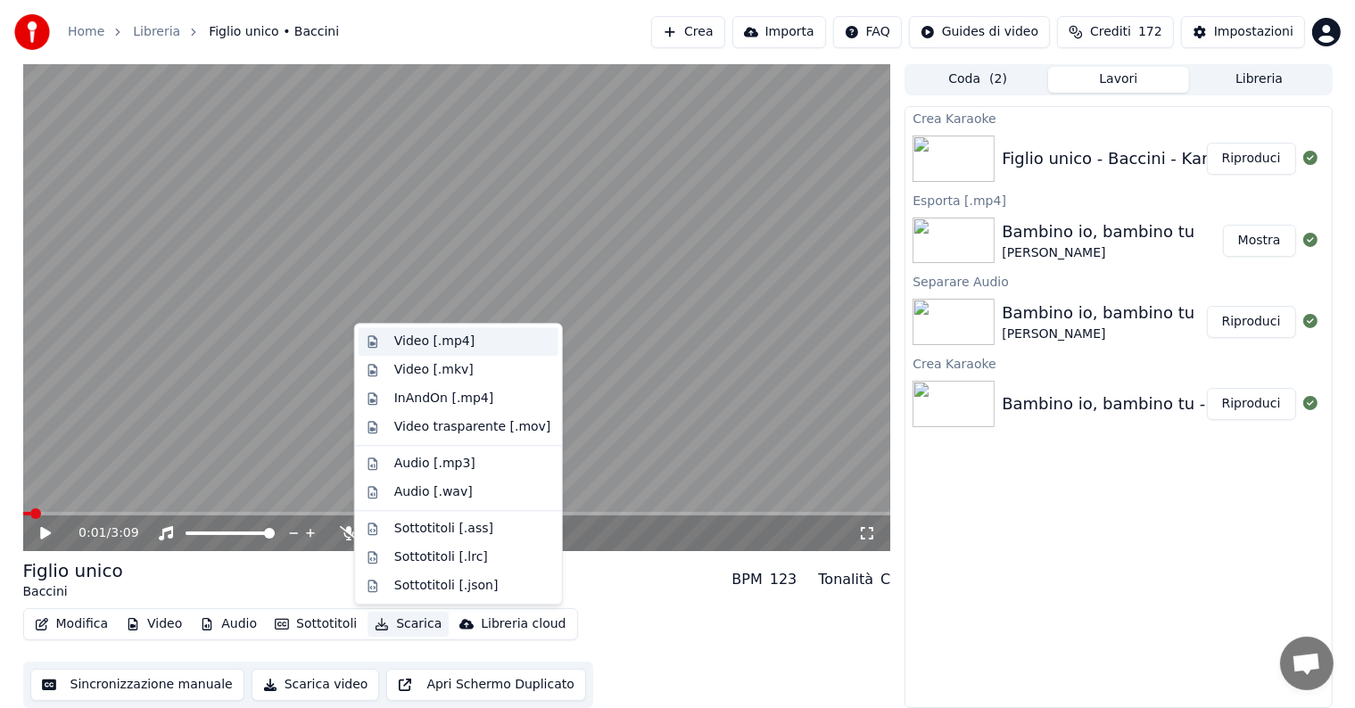
click at [458, 343] on div "Video [.mp4]" at bounding box center [434, 342] width 80 height 18
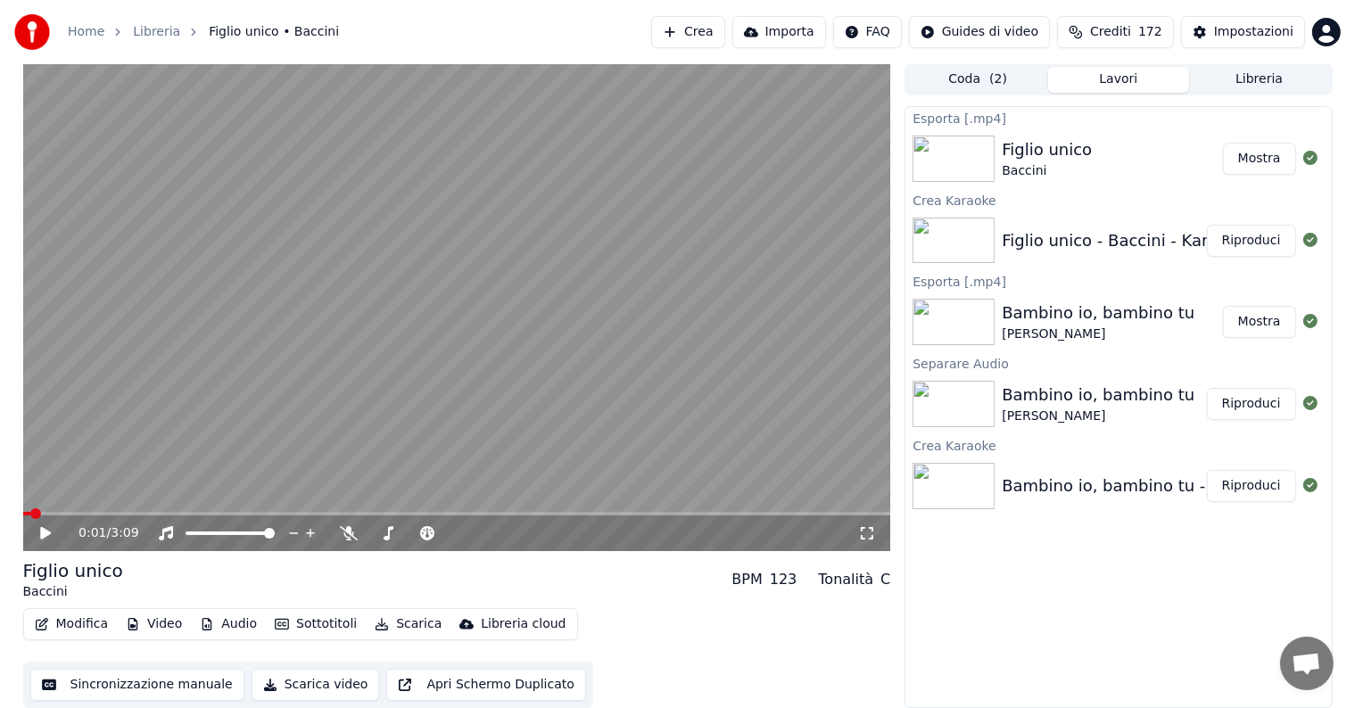
click at [1264, 153] on button "Mostra" at bounding box center [1259, 159] width 73 height 32
click at [709, 29] on button "Crea" at bounding box center [687, 32] width 73 height 32
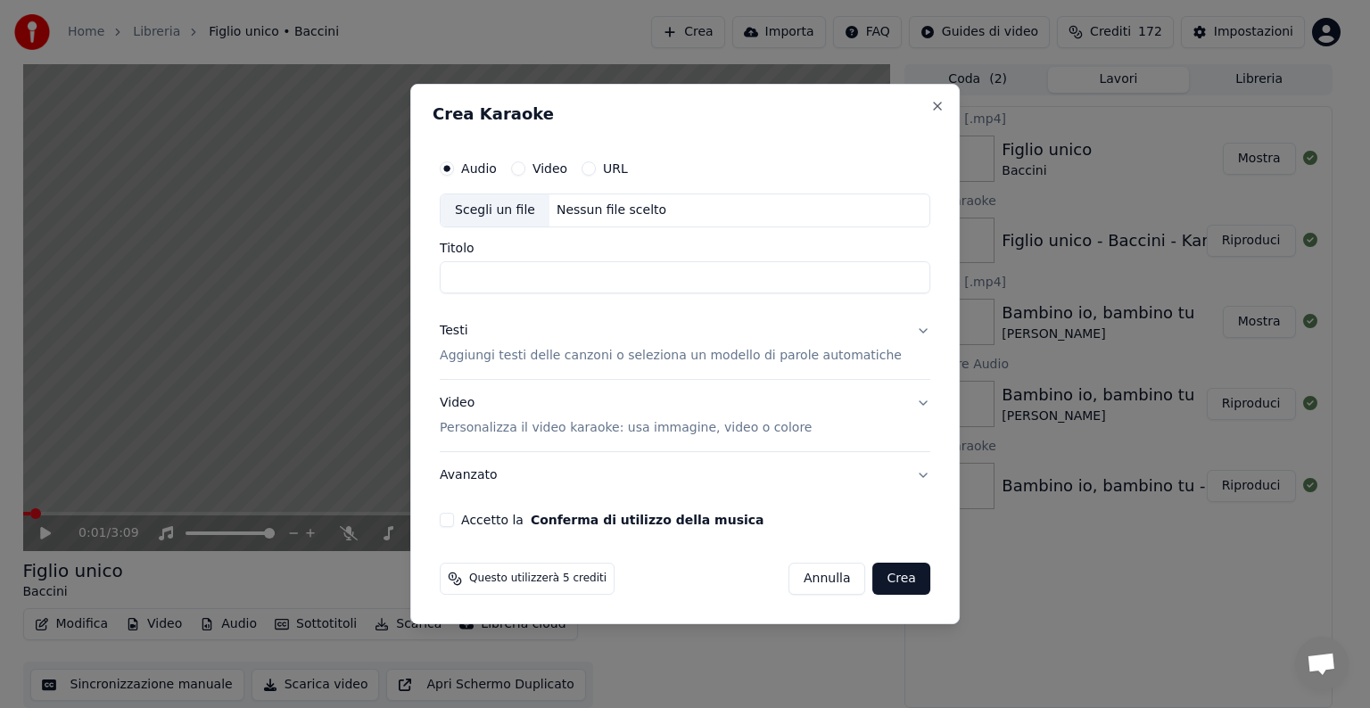
click at [601, 208] on div "Nessun file scelto" at bounding box center [611, 211] width 124 height 18
type input "**********"
click at [904, 331] on button "Testi Aggiungi testi delle canzoni o seleziona un modello di parole automatiche" at bounding box center [685, 343] width 491 height 71
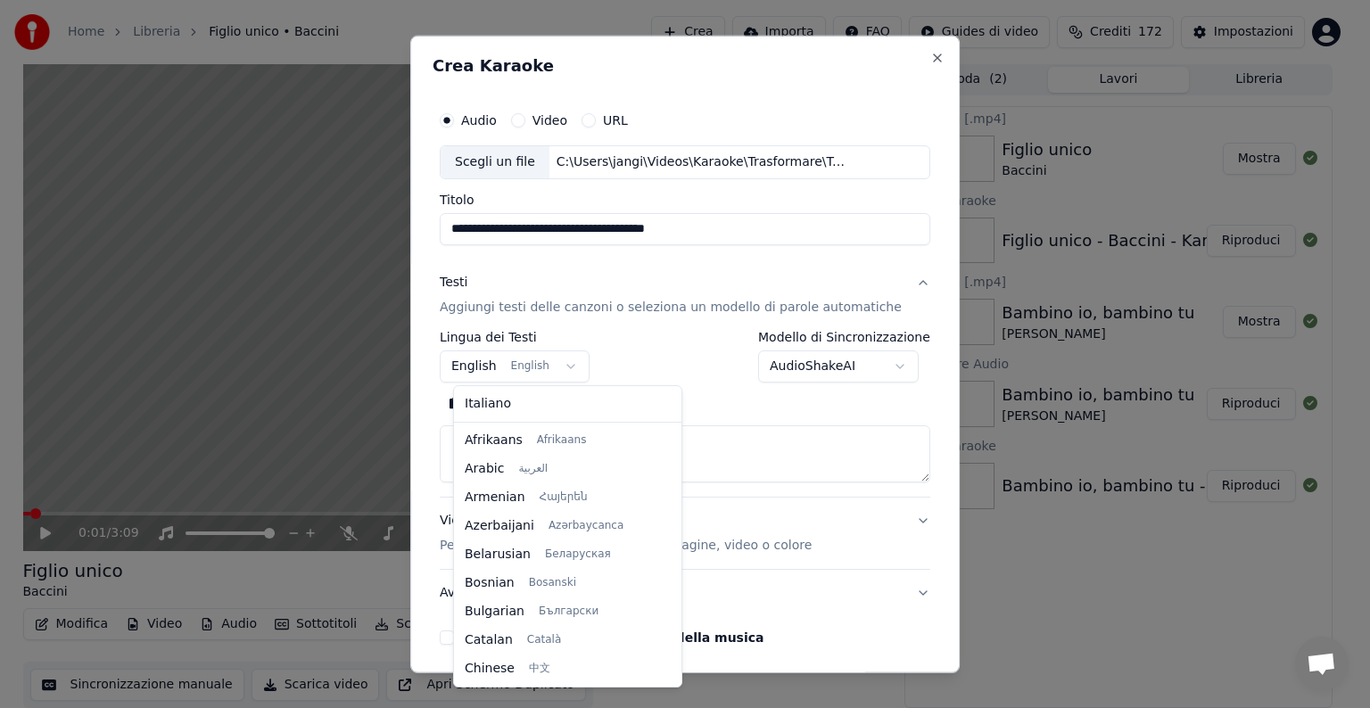
click at [571, 361] on body "**********" at bounding box center [677, 353] width 1355 height 708
select select "**"
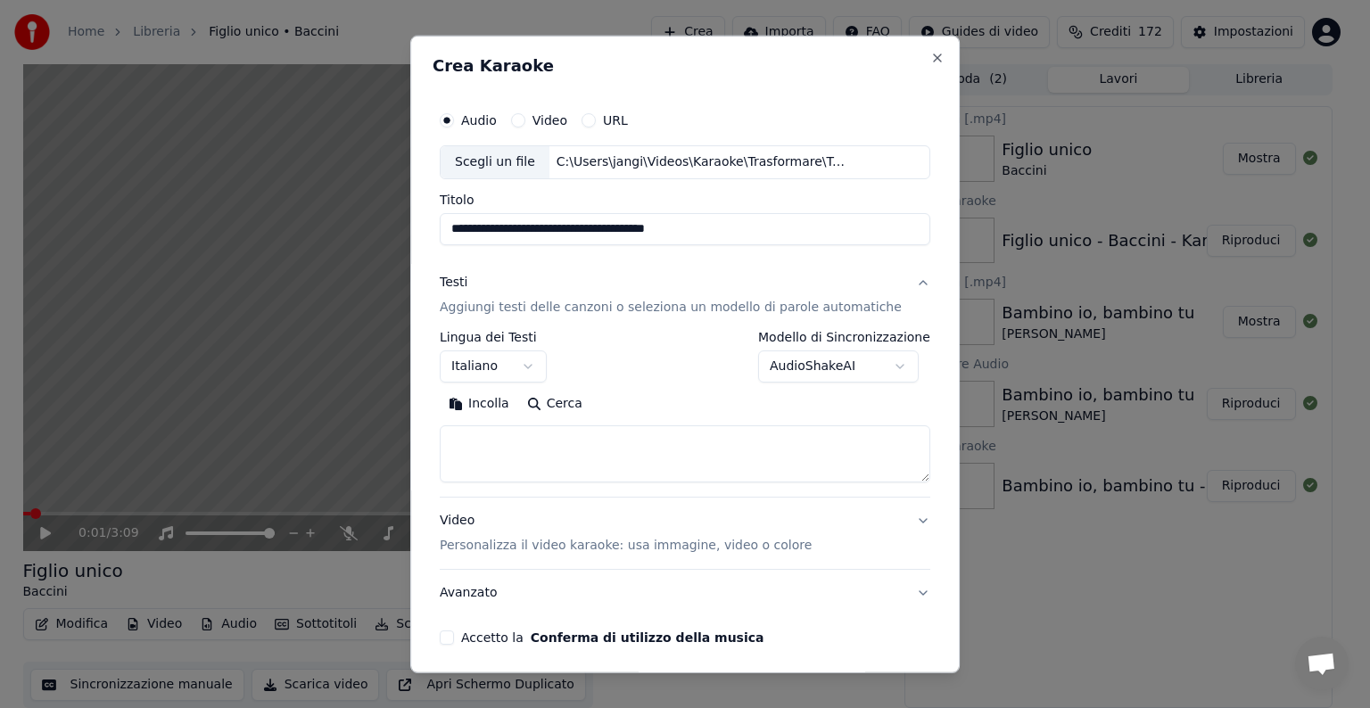
click at [496, 445] on textarea at bounding box center [685, 453] width 491 height 57
click at [491, 402] on button "Incolla" at bounding box center [479, 404] width 78 height 29
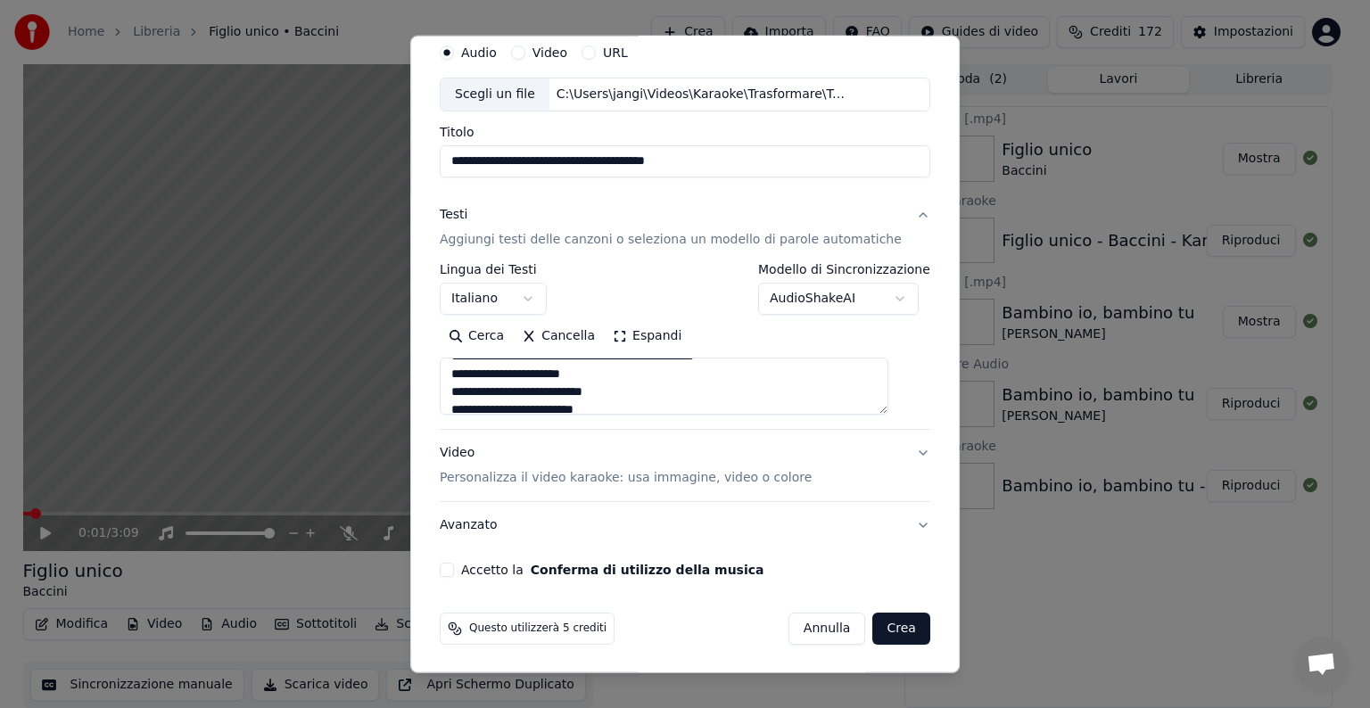
scroll to position [0, 0]
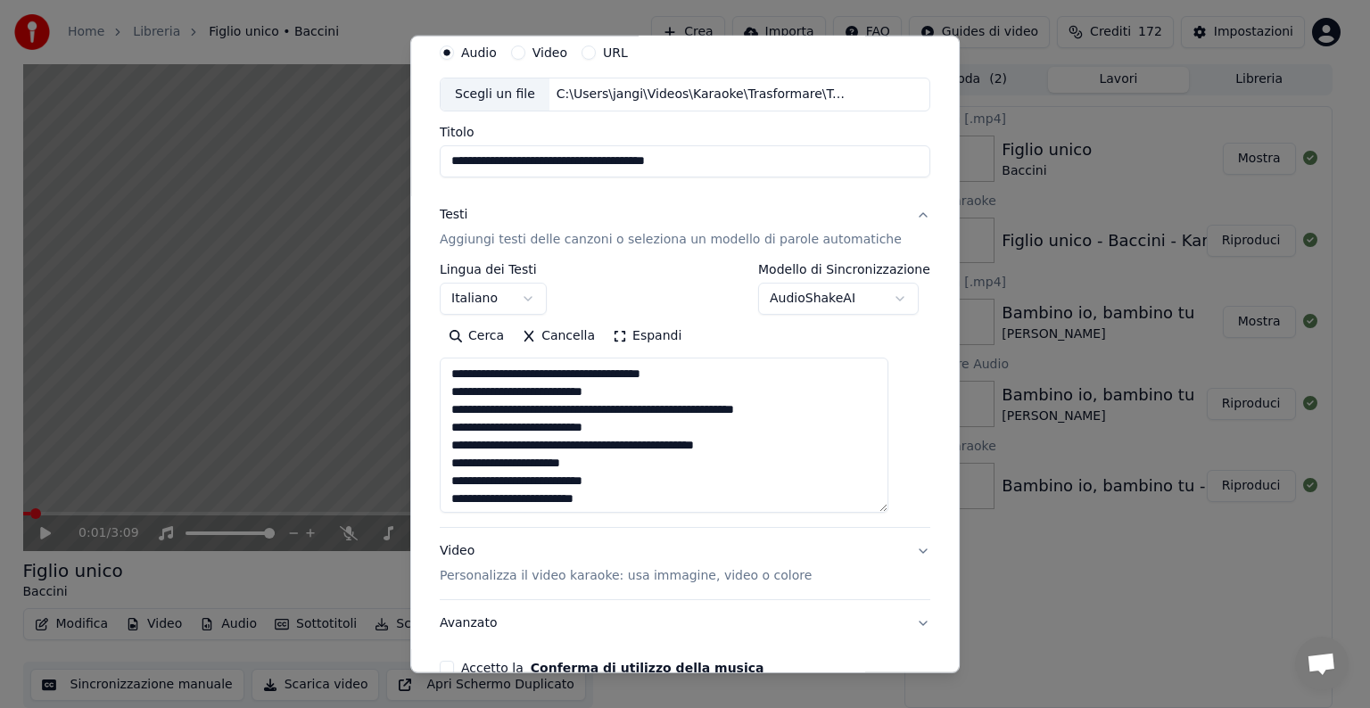
drag, startPoint x: 899, startPoint y: 412, endPoint x: 915, endPoint y: 510, distance: 99.4
click at [915, 510] on div "**********" at bounding box center [684, 355] width 549 height 638
click at [891, 548] on button "Video Personalizza il video karaoke: usa immagine, video o colore" at bounding box center [685, 563] width 491 height 71
type textarea "**********"
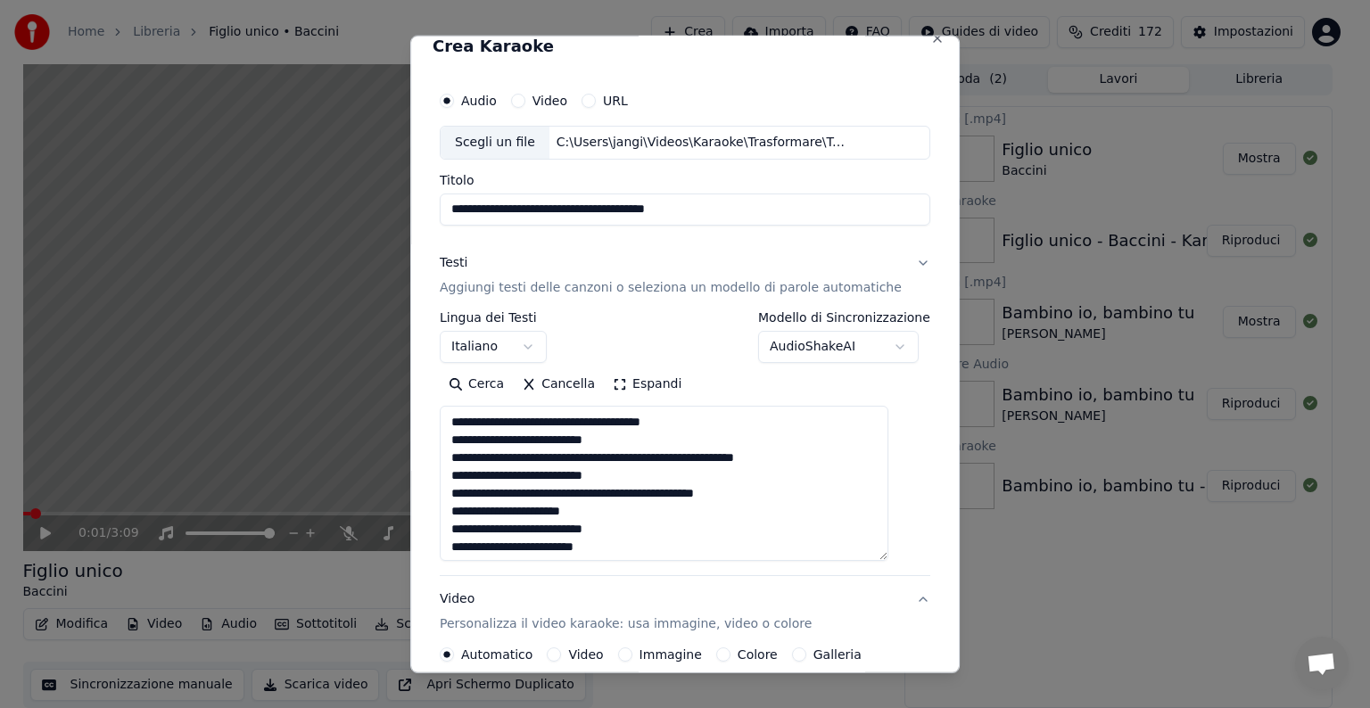
scroll to position [20, 0]
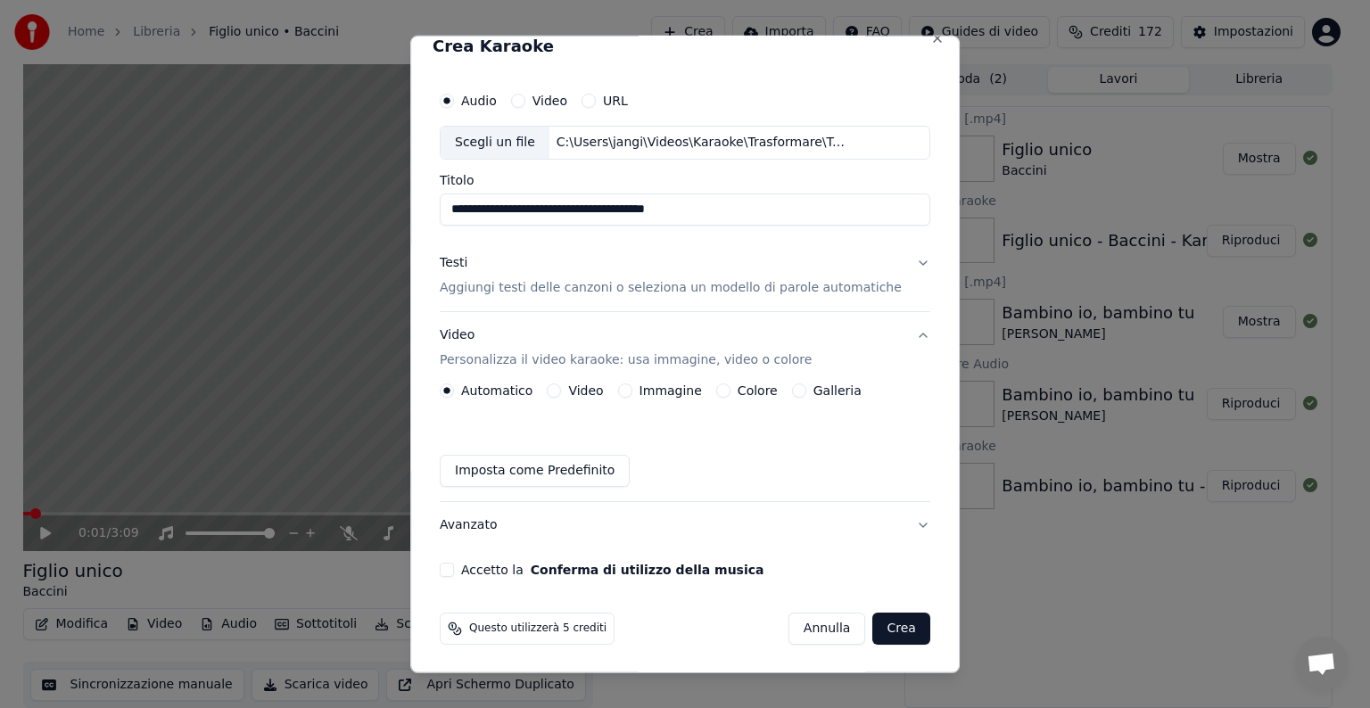
click at [626, 390] on button "Immagine" at bounding box center [625, 391] width 14 height 14
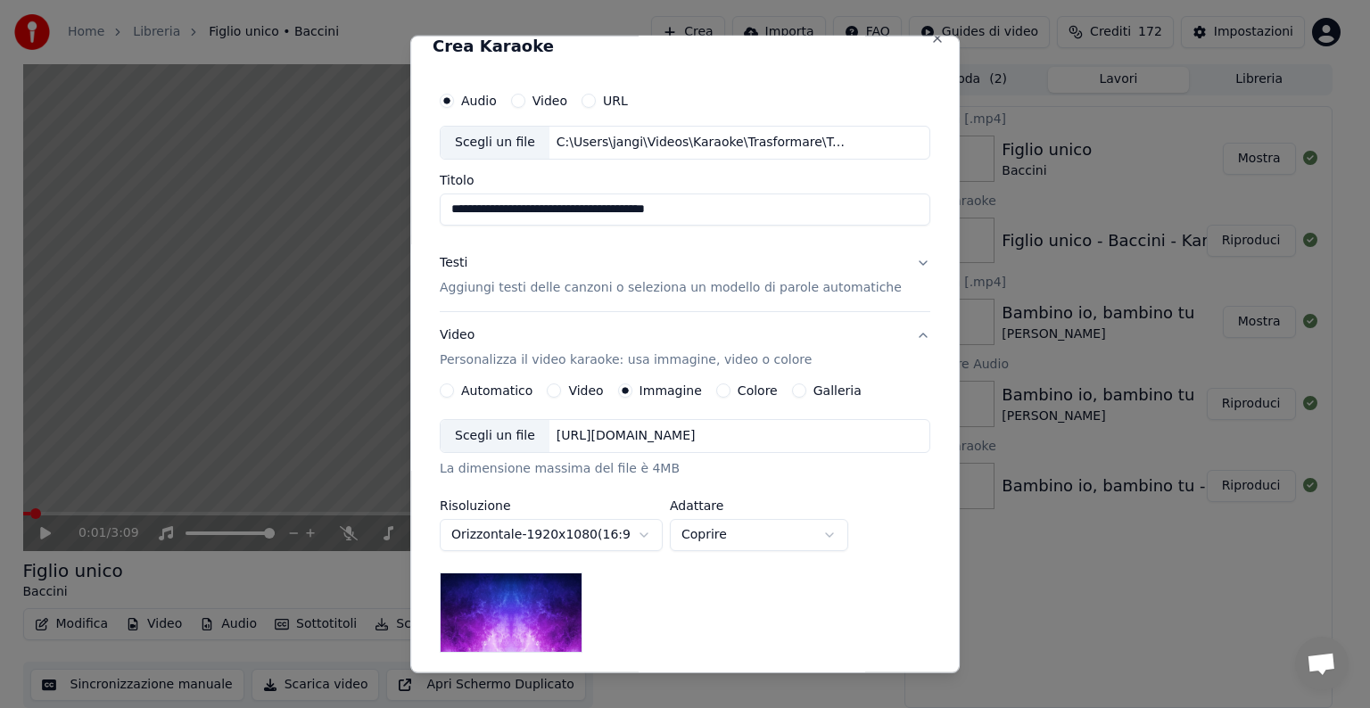
click at [703, 439] on div "[URL][DOMAIN_NAME]" at bounding box center [625, 436] width 153 height 18
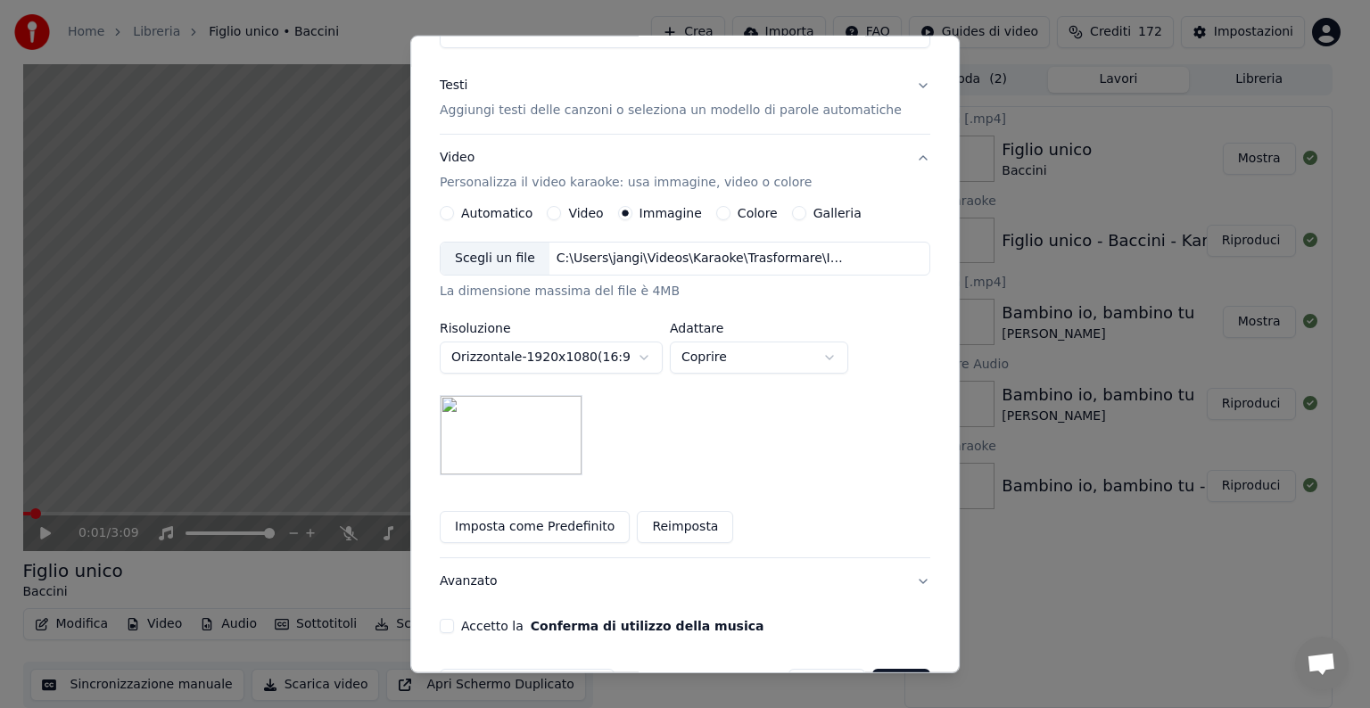
scroll to position [198, 0]
click at [846, 346] on body "**********" at bounding box center [677, 353] width 1355 height 708
click at [847, 356] on body "**********" at bounding box center [677, 353] width 1355 height 708
select select "*****"
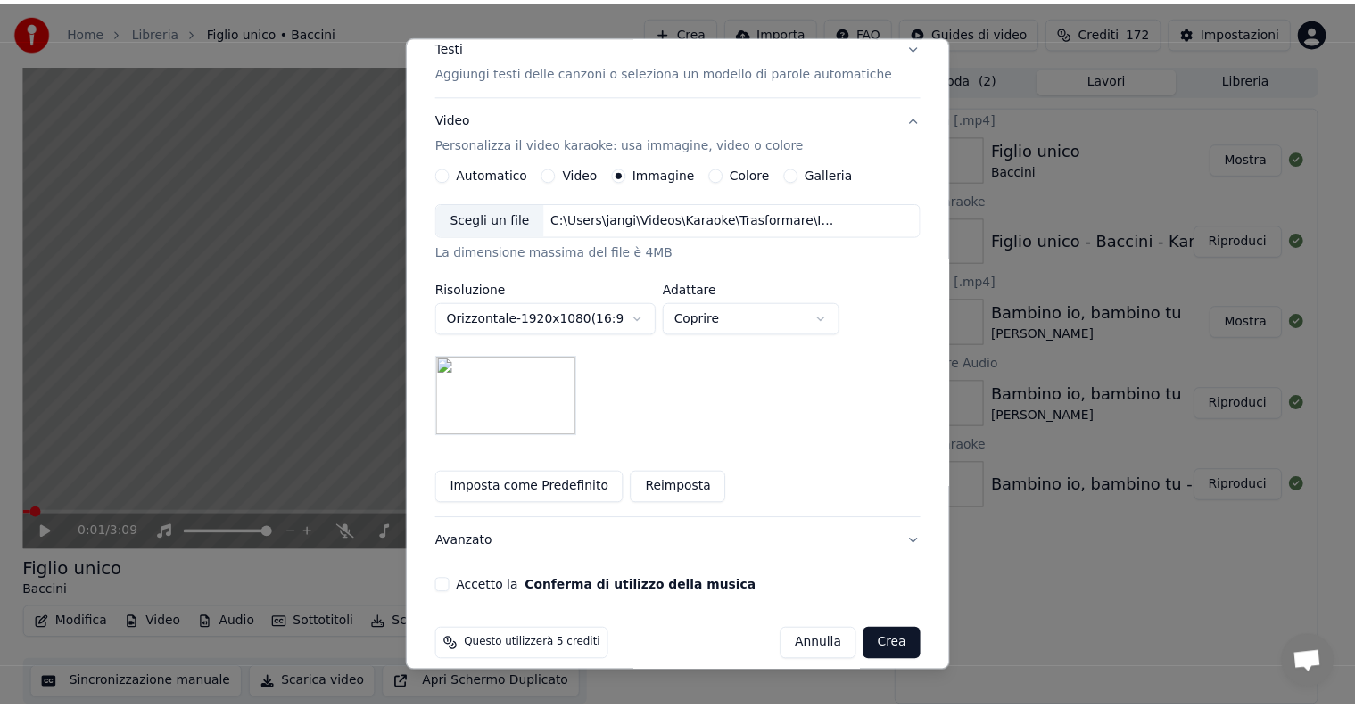
scroll to position [253, 0]
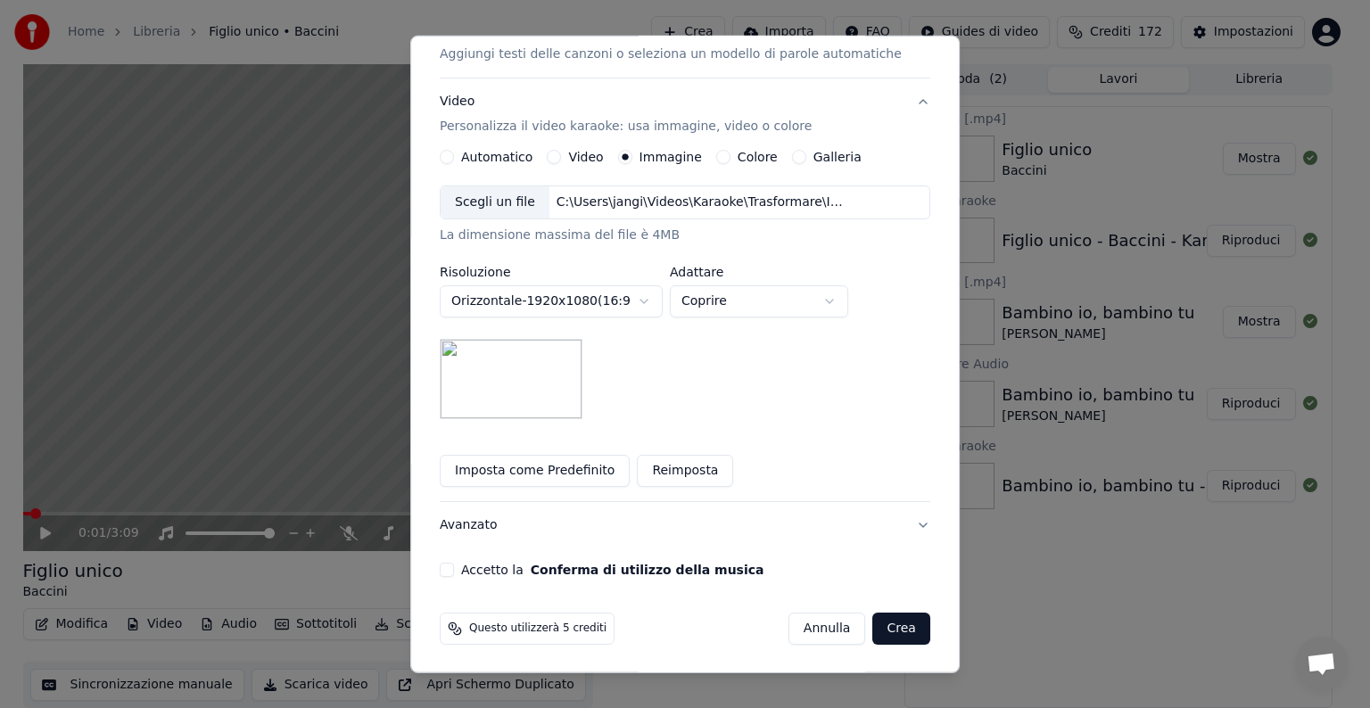
click at [454, 571] on button "Accetto la Conferma di utilizzo della musica" at bounding box center [447, 570] width 14 height 14
click at [873, 622] on button "Crea" at bounding box center [901, 629] width 57 height 32
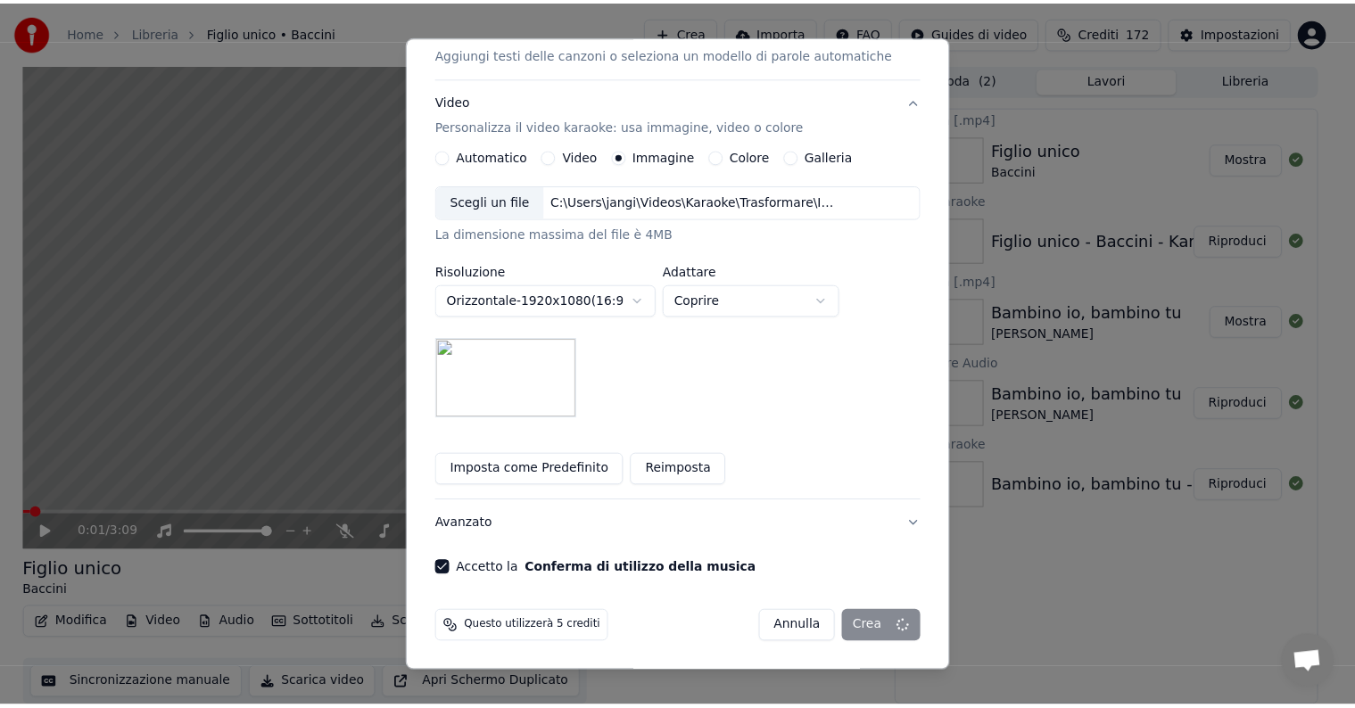
scroll to position [20, 0]
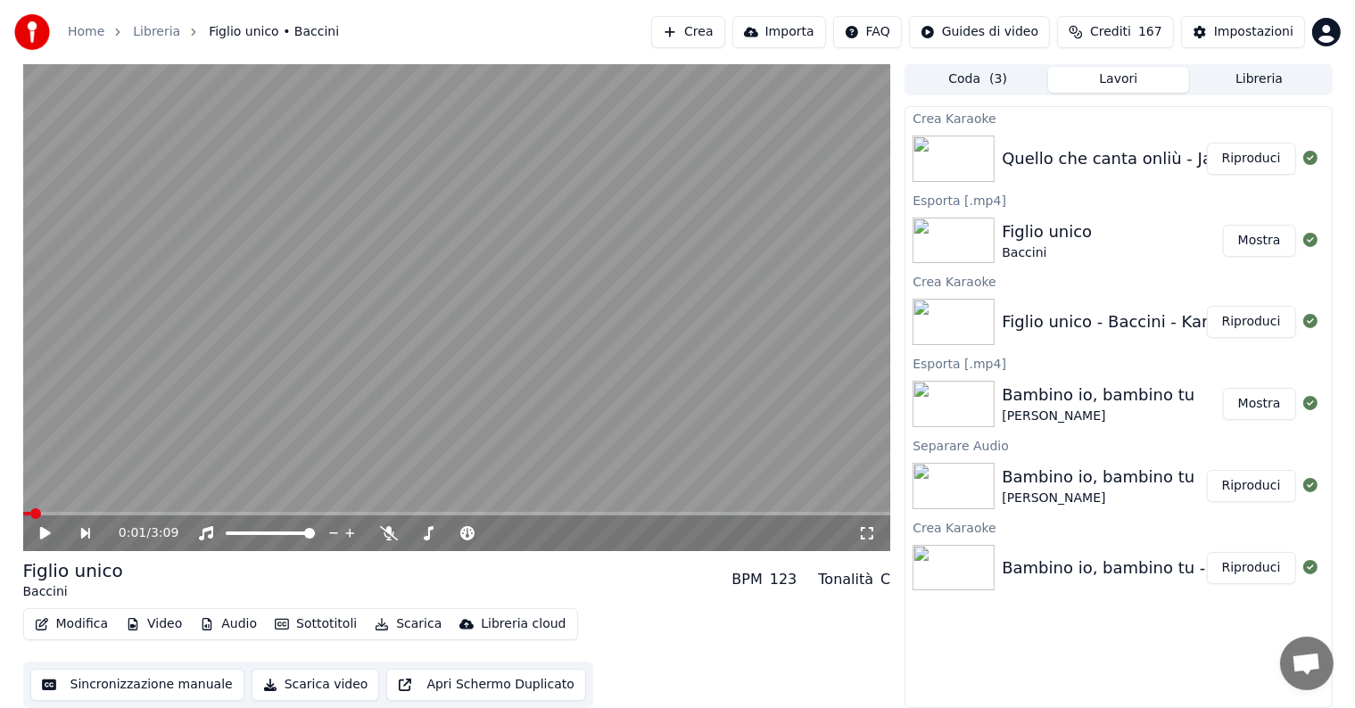
click at [1231, 159] on button "Riproduci" at bounding box center [1251, 159] width 89 height 32
click at [43, 533] on icon at bounding box center [45, 533] width 9 height 11
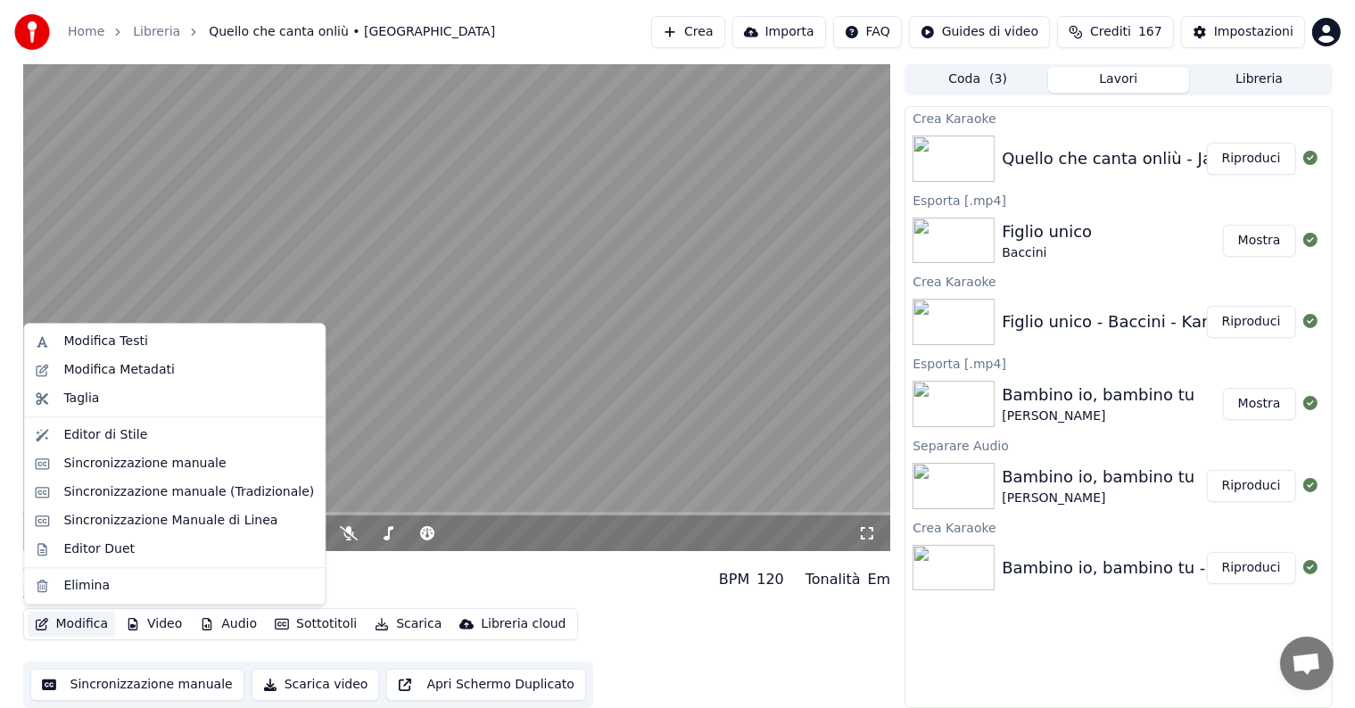
click at [87, 618] on button "Modifica" at bounding box center [72, 624] width 88 height 25
click at [155, 464] on div "Sincronizzazione manuale" at bounding box center [144, 464] width 162 height 18
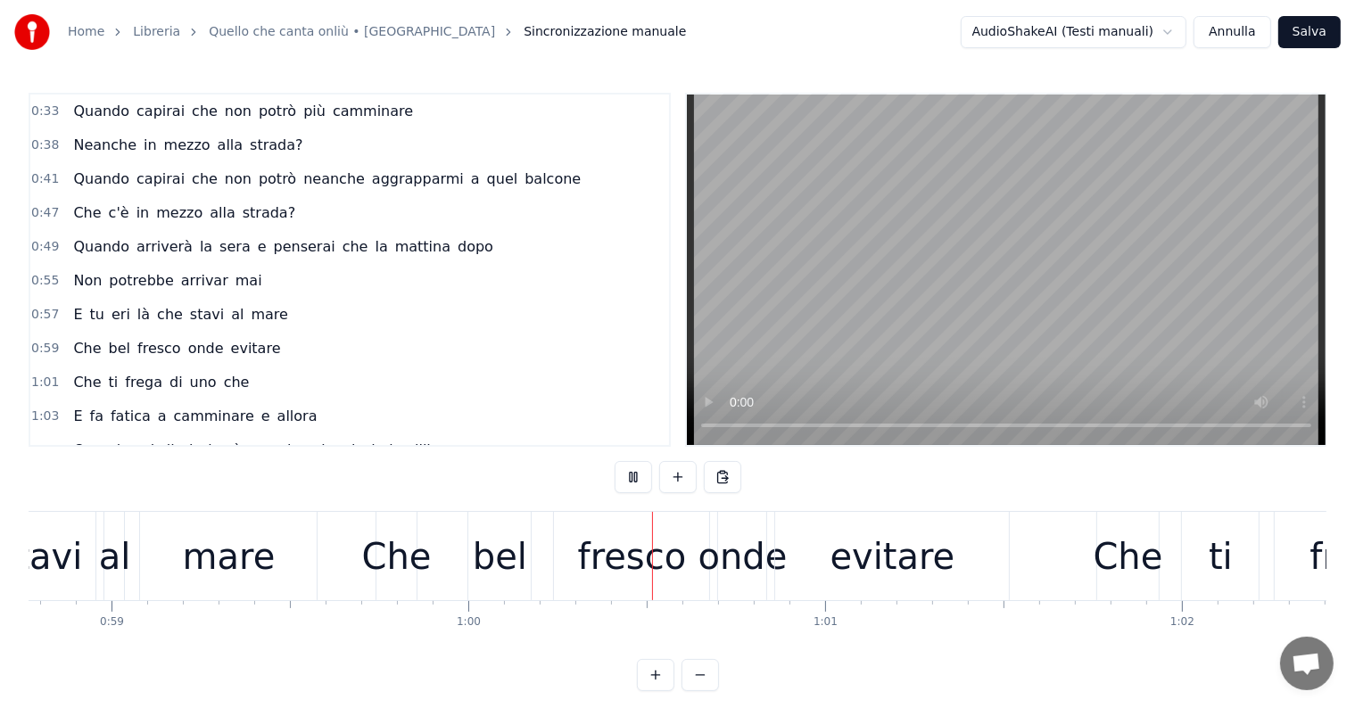
scroll to position [0, 21286]
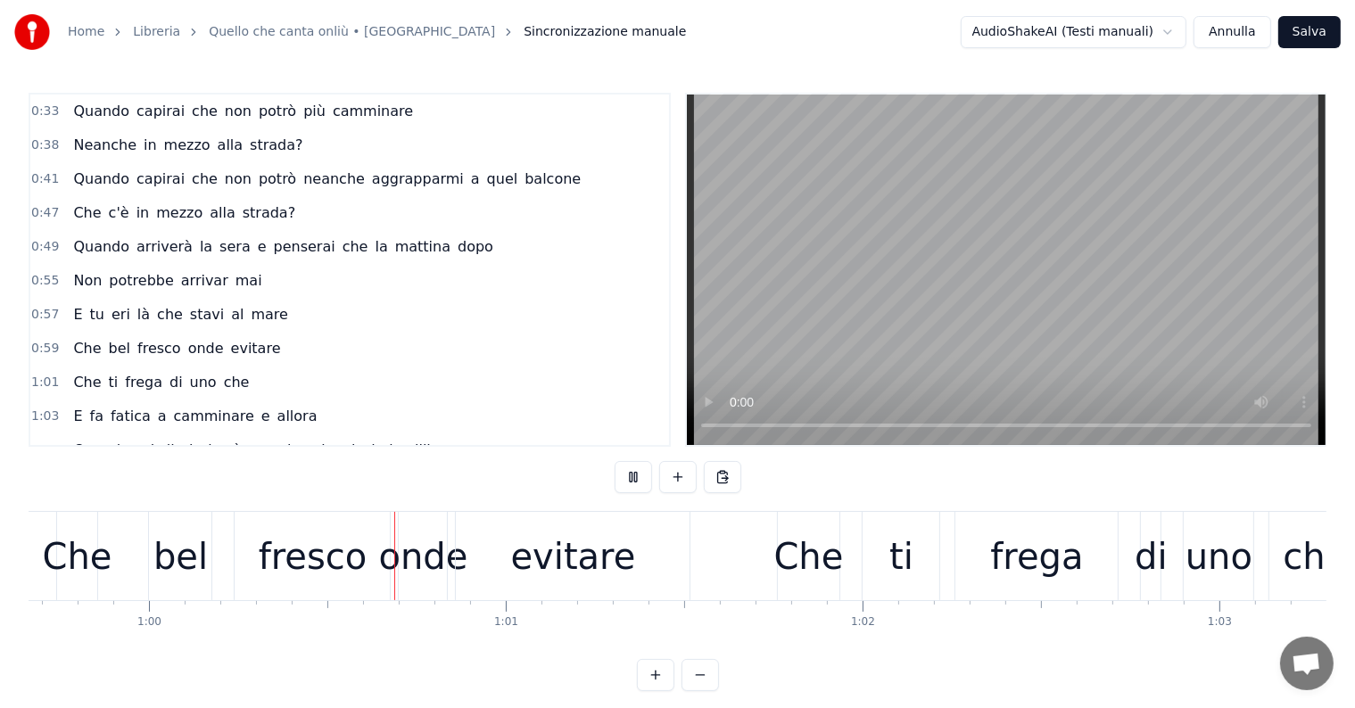
click at [95, 557] on div "Che" at bounding box center [78, 557] width 70 height 54
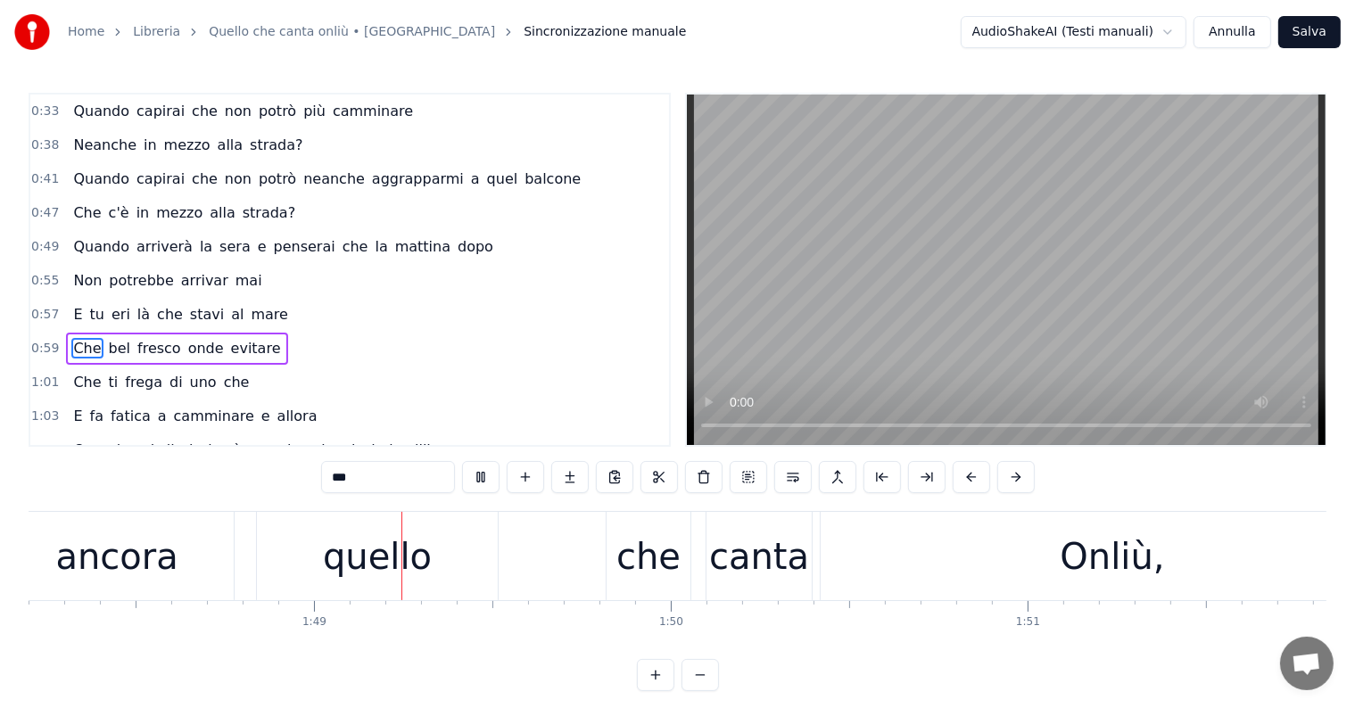
scroll to position [0, 38885]
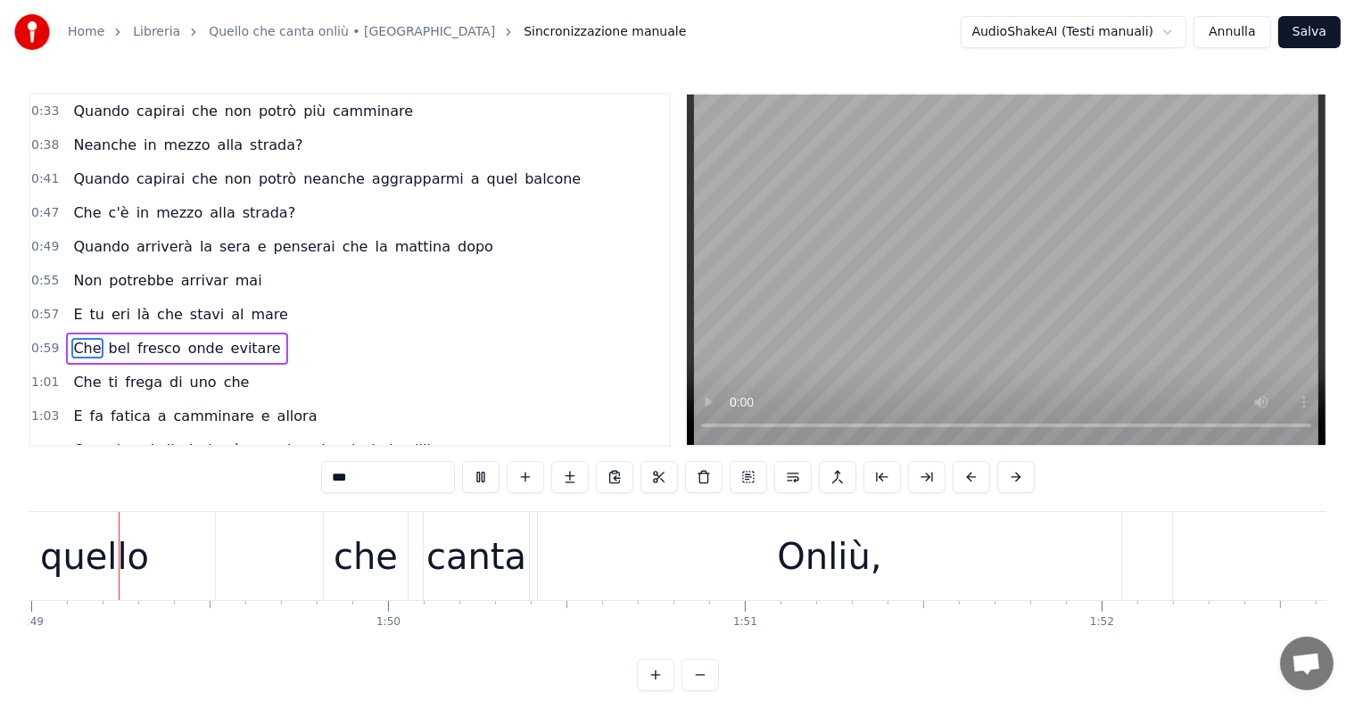
click at [93, 549] on div "quello" at bounding box center [94, 557] width 109 height 54
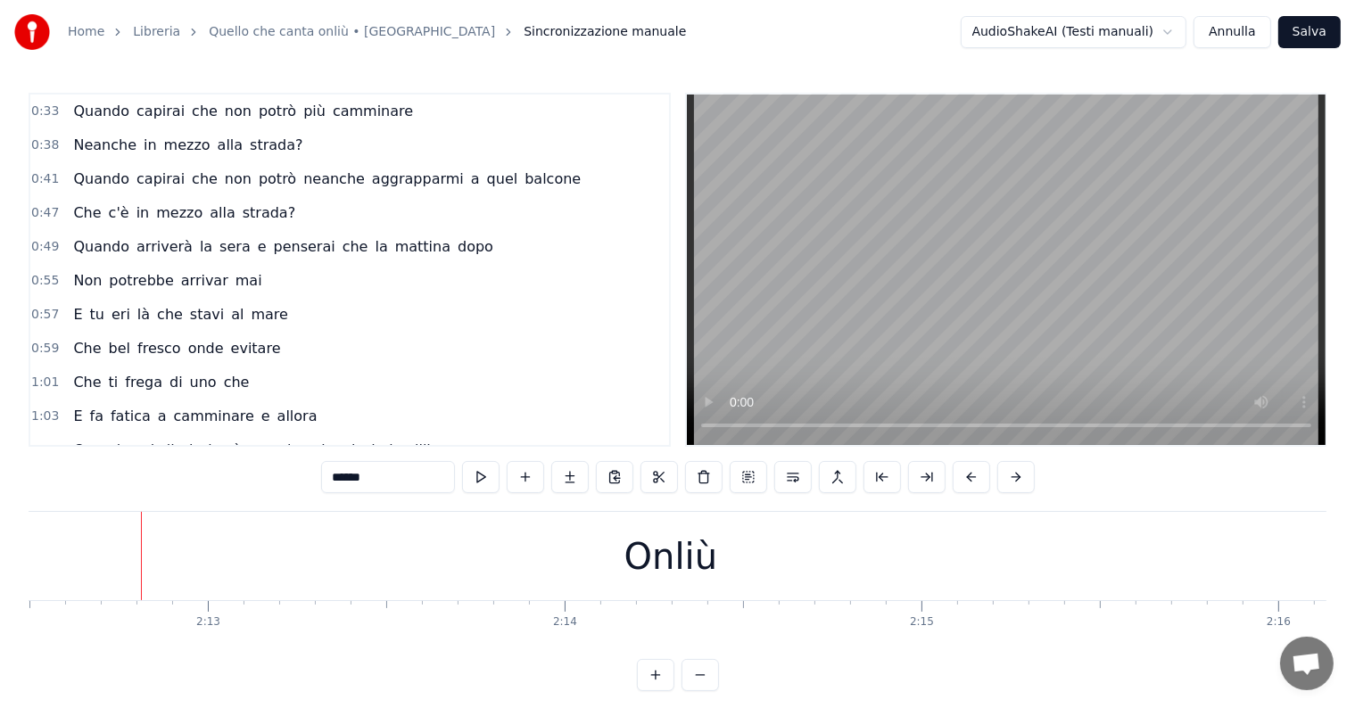
scroll to position [0, 47272]
click at [700, 571] on div "Onliù" at bounding box center [669, 557] width 93 height 54
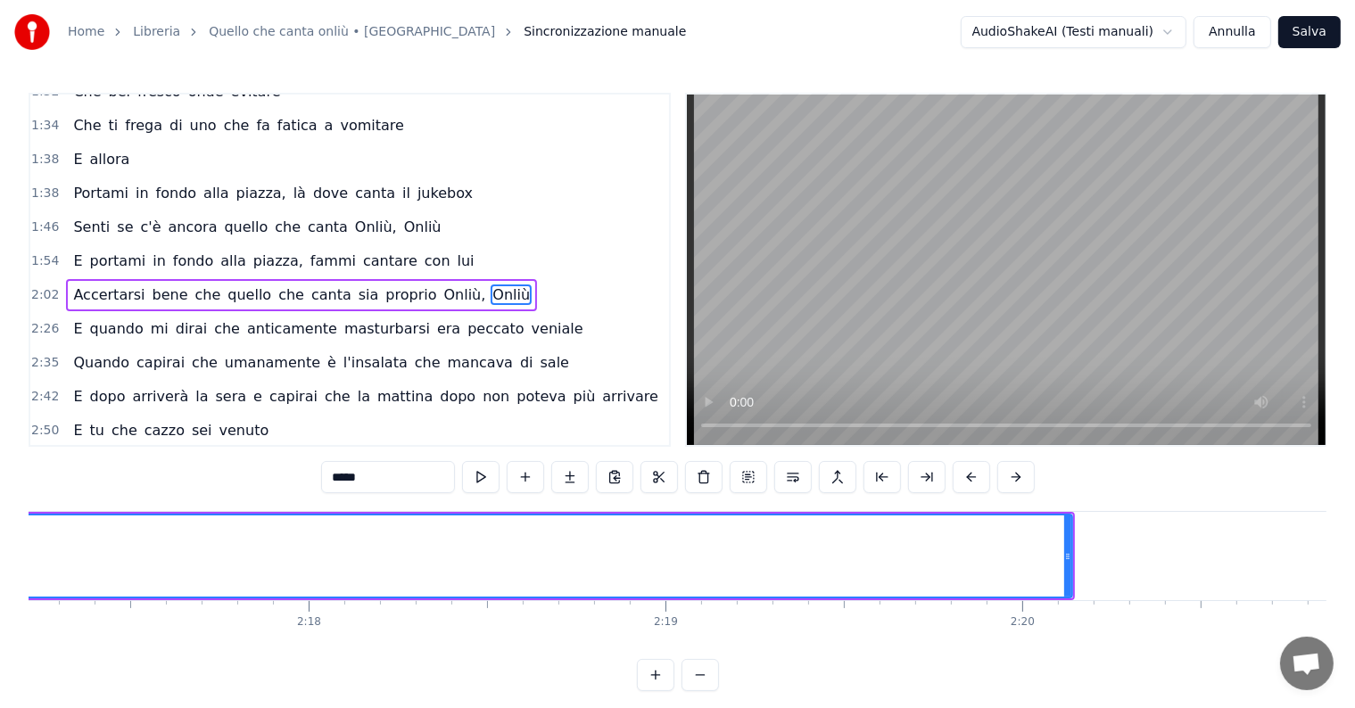
scroll to position [0, 49199]
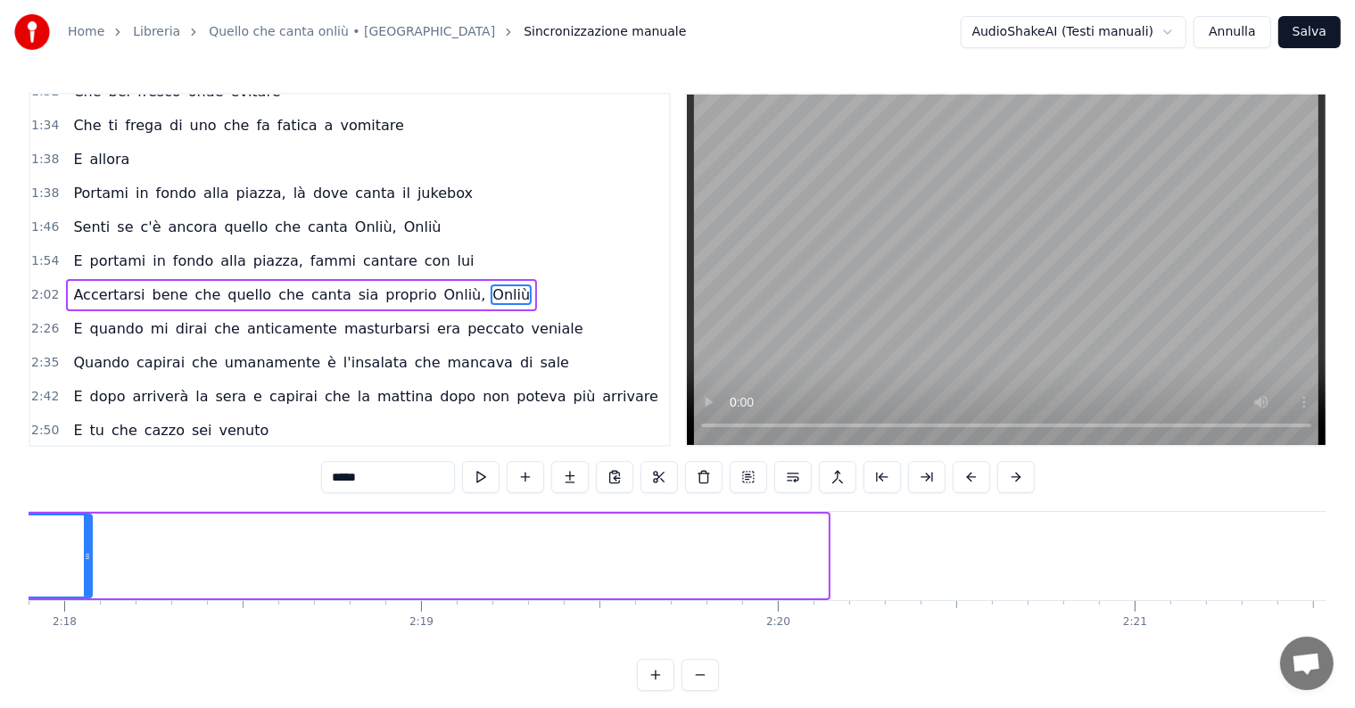
drag, startPoint x: 824, startPoint y: 534, endPoint x: 88, endPoint y: 539, distance: 735.9
click at [88, 539] on div at bounding box center [87, 556] width 7 height 81
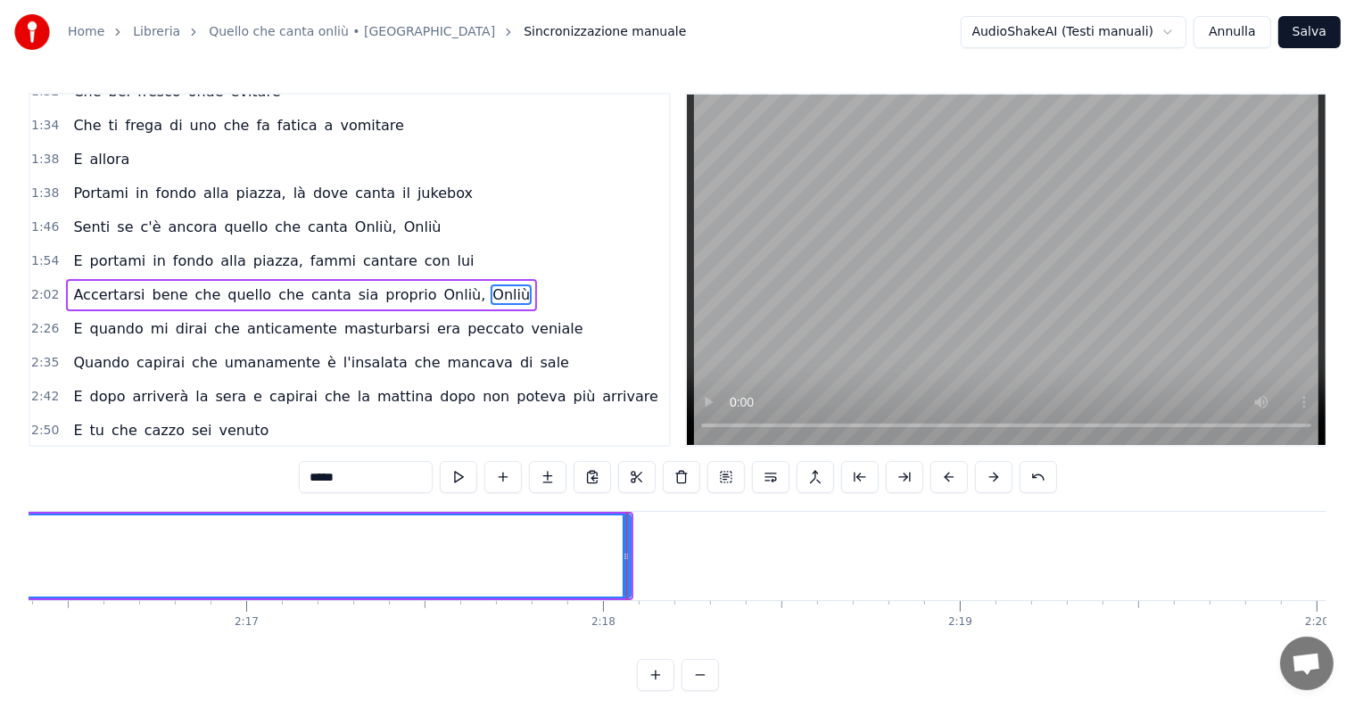
scroll to position [0, 48317]
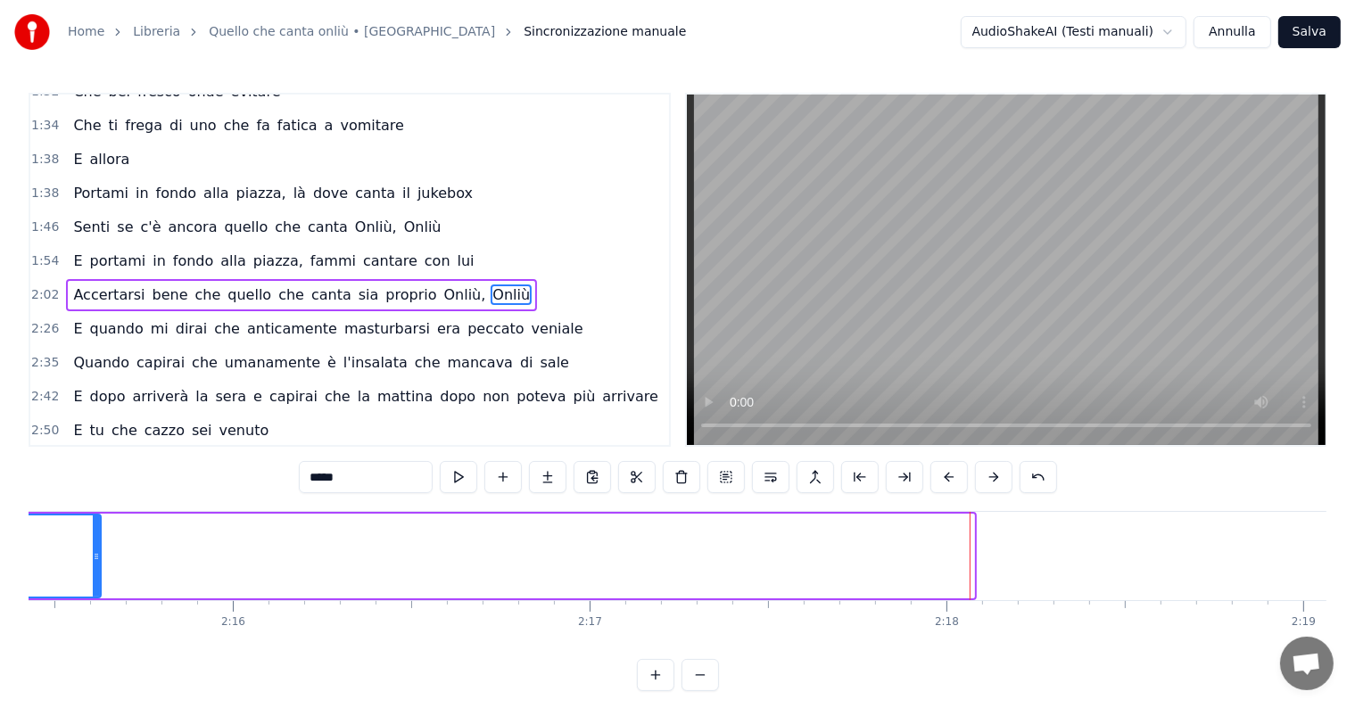
drag, startPoint x: 971, startPoint y: 528, endPoint x: 90, endPoint y: 560, distance: 881.8
click at [93, 560] on div at bounding box center [96, 556] width 7 height 81
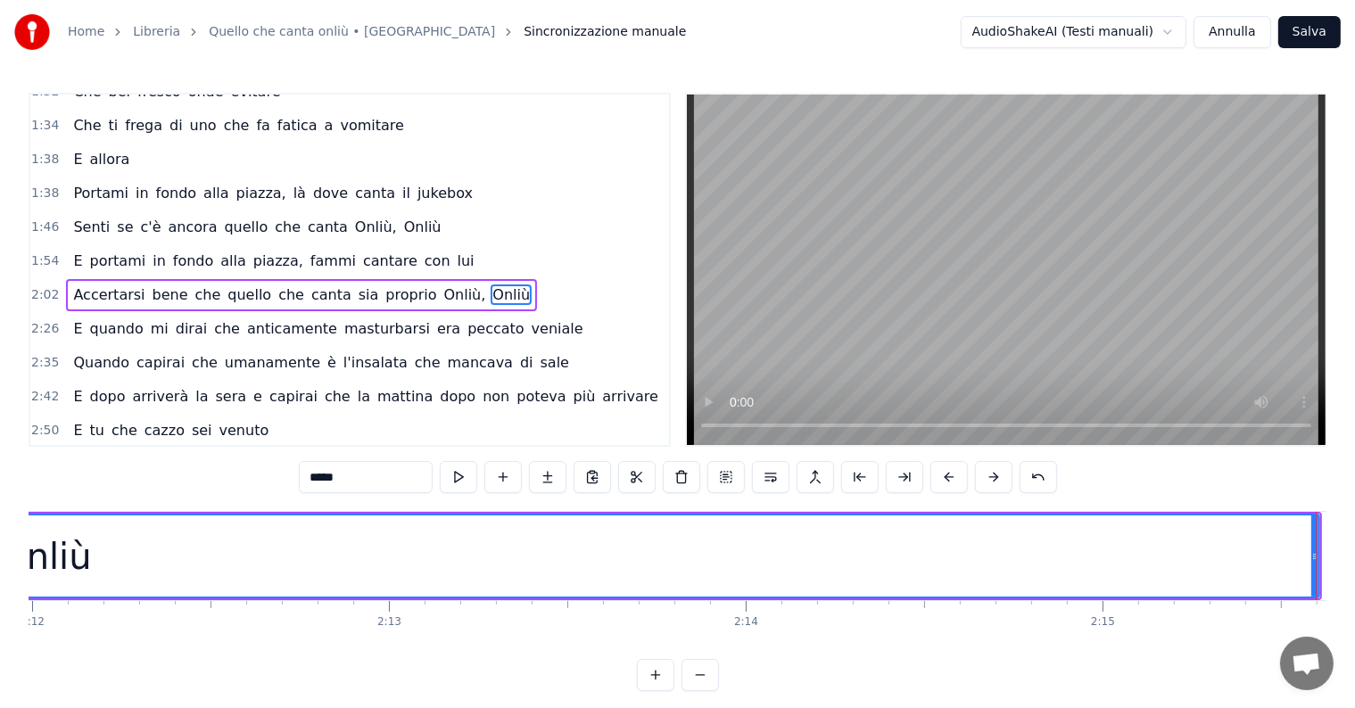
scroll to position [0, 47237]
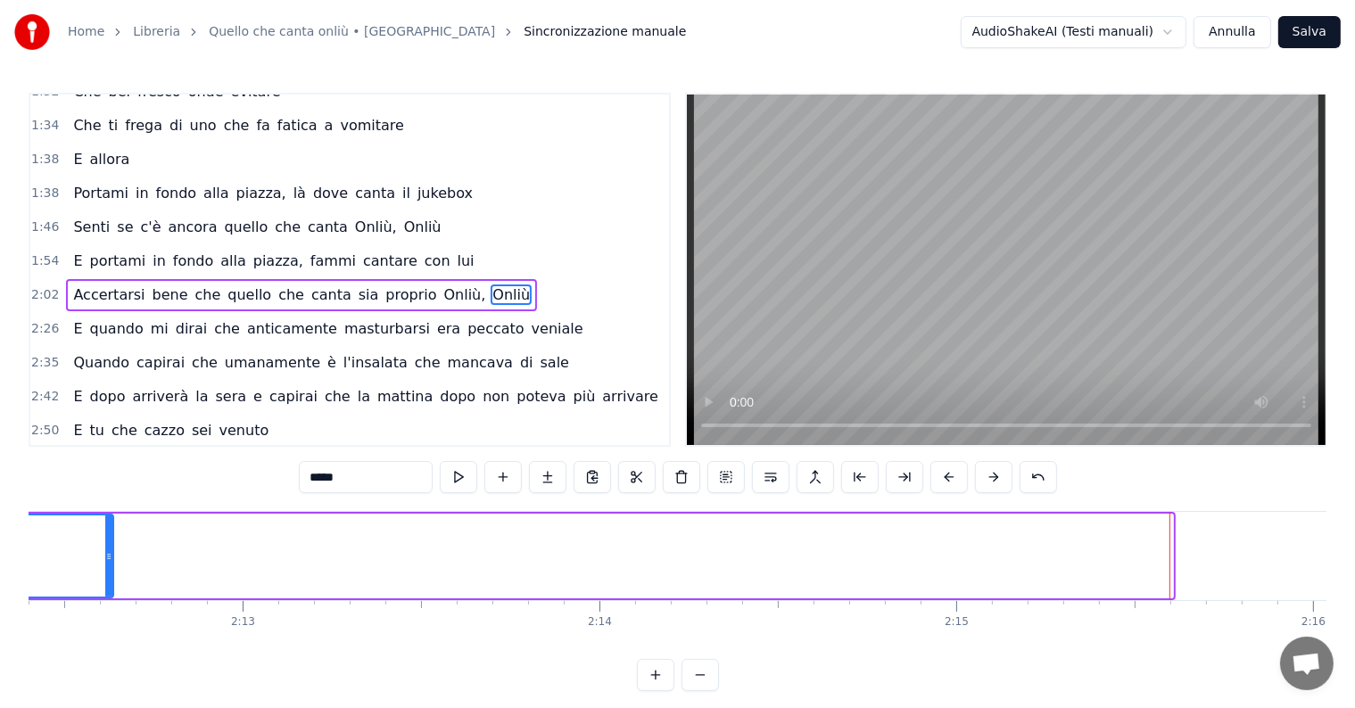
drag, startPoint x: 1167, startPoint y: 527, endPoint x: 103, endPoint y: 551, distance: 1063.5
click at [105, 551] on div at bounding box center [108, 556] width 7 height 81
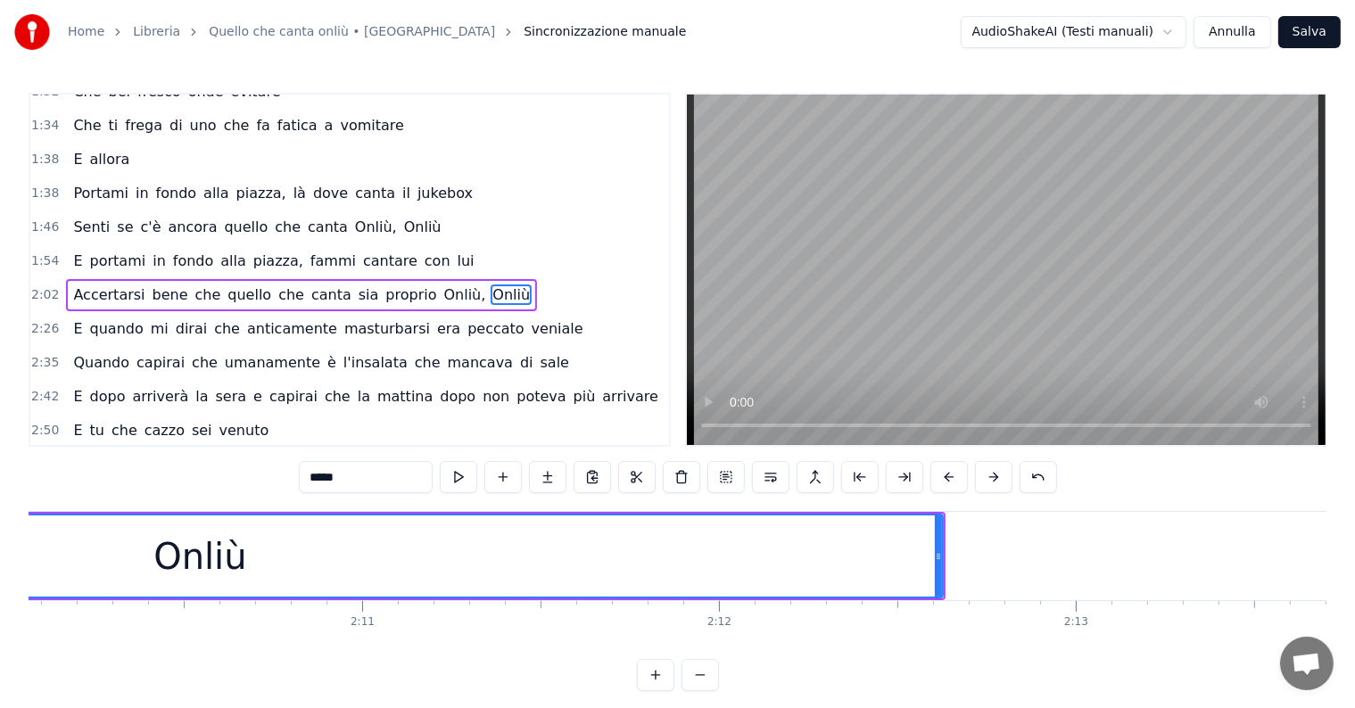
scroll to position [0, 46305]
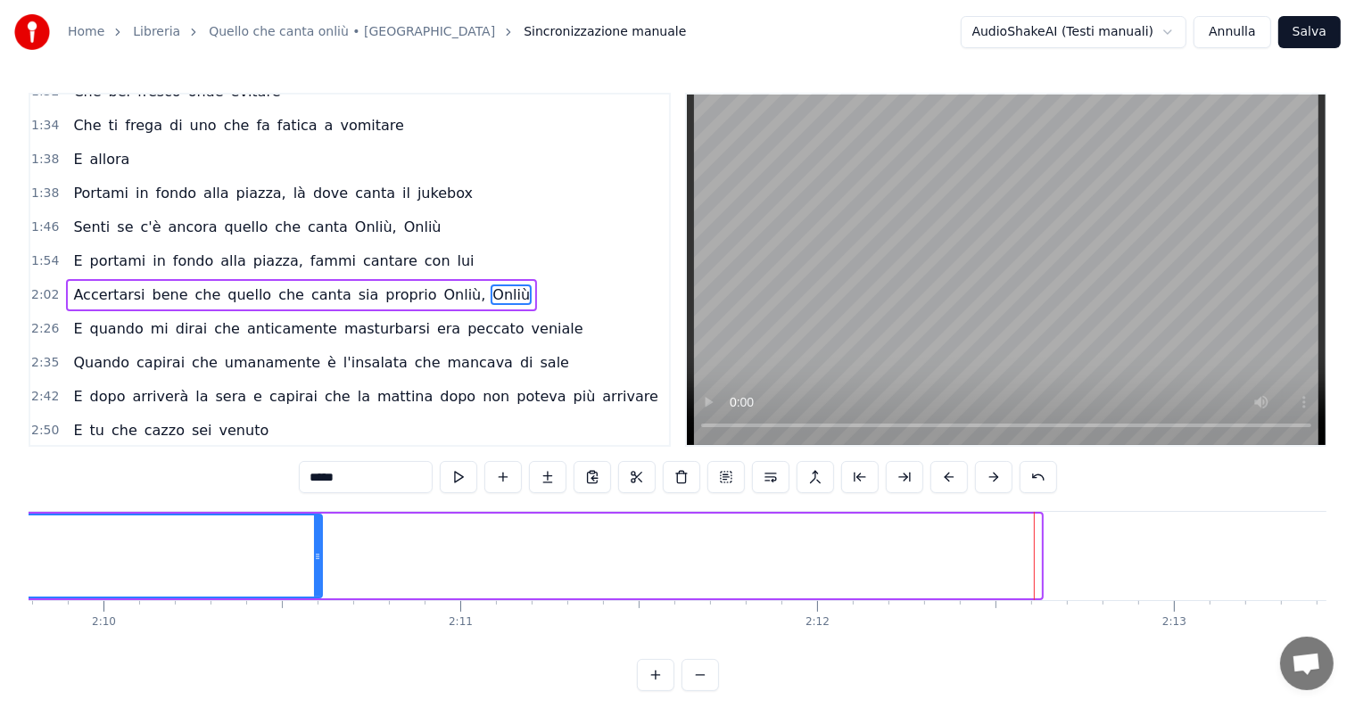
drag, startPoint x: 1038, startPoint y: 532, endPoint x: 316, endPoint y: 557, distance: 722.9
click at [317, 557] on div at bounding box center [317, 556] width 7 height 81
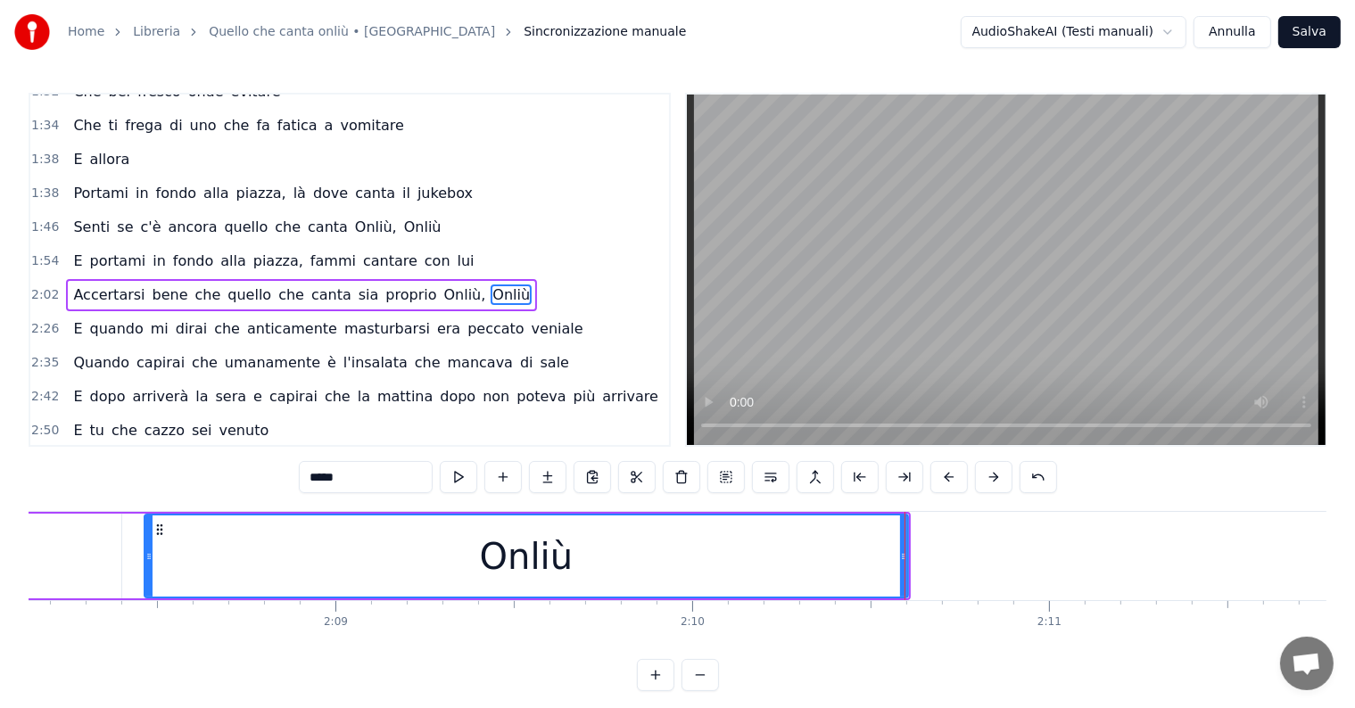
scroll to position [0, 45619]
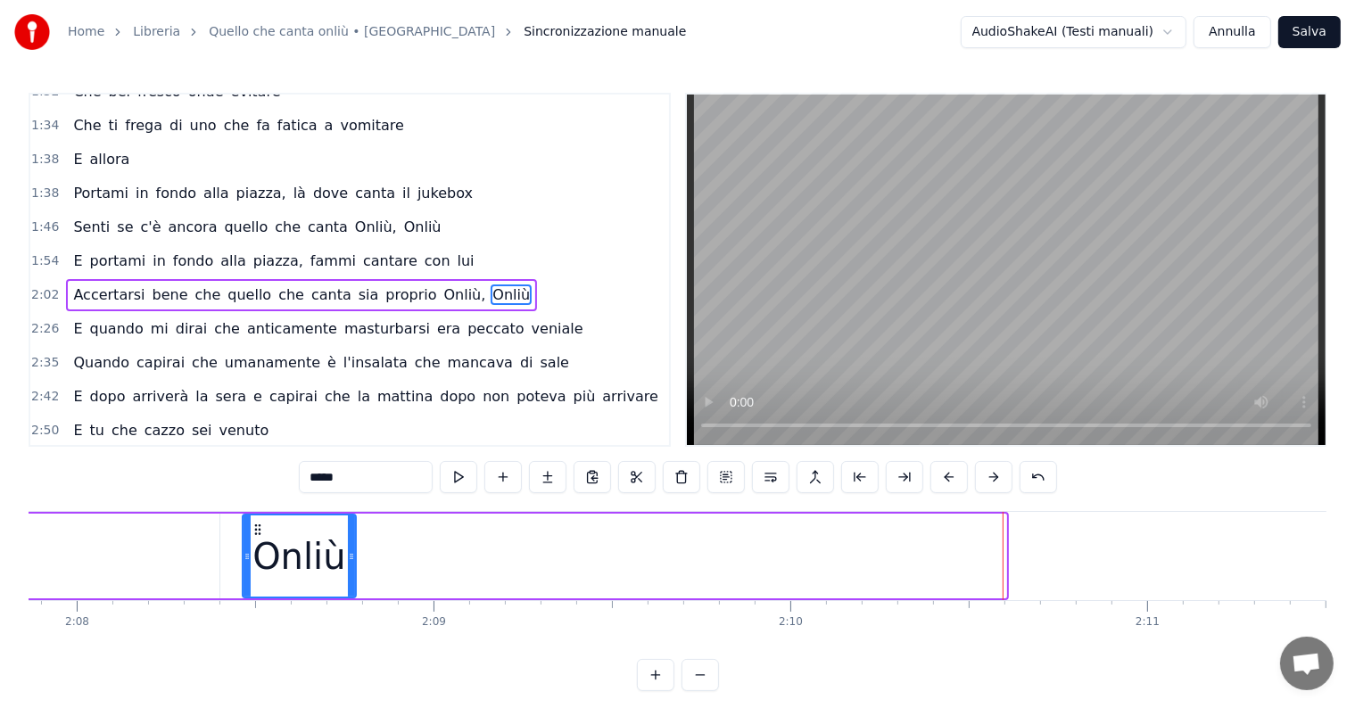
drag, startPoint x: 1003, startPoint y: 538, endPoint x: 353, endPoint y: 546, distance: 650.3
click at [353, 546] on div at bounding box center [351, 556] width 7 height 81
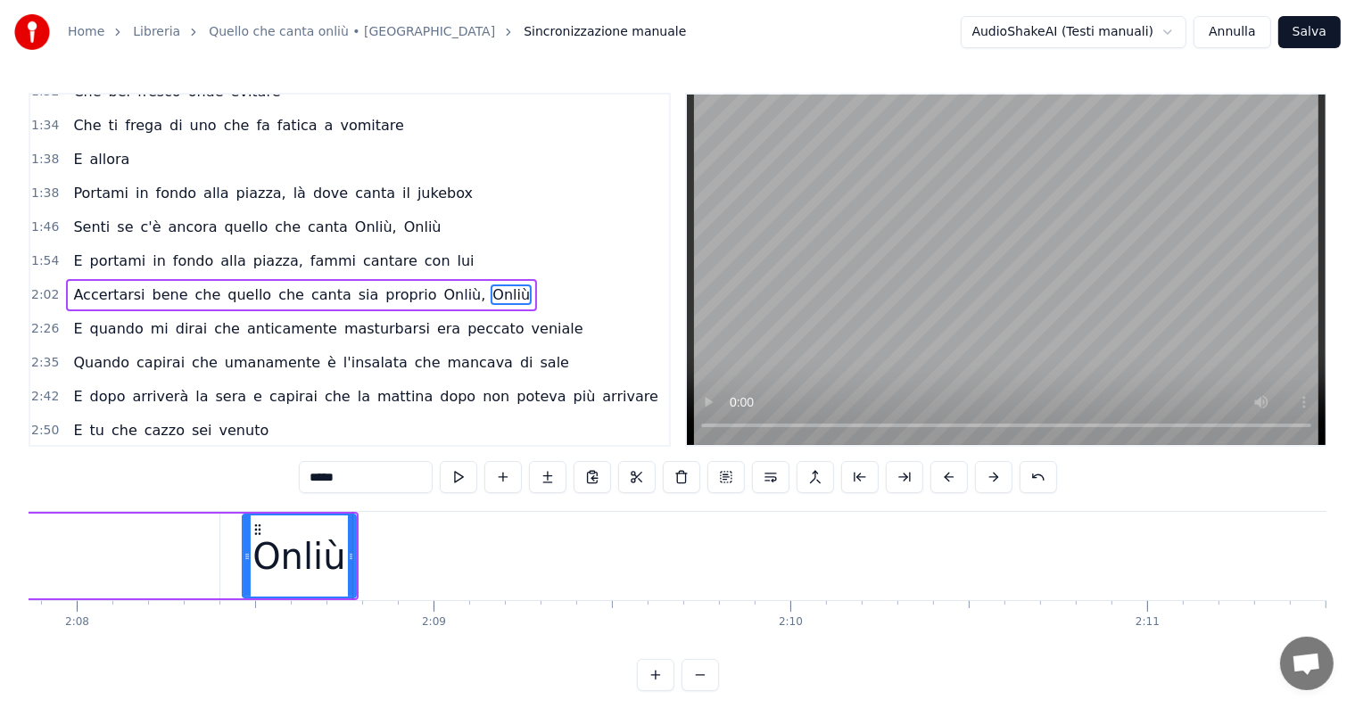
click at [367, 479] on input "*****" at bounding box center [366, 477] width 134 height 32
type input "****"
click at [553, 471] on button at bounding box center [547, 477] width 37 height 32
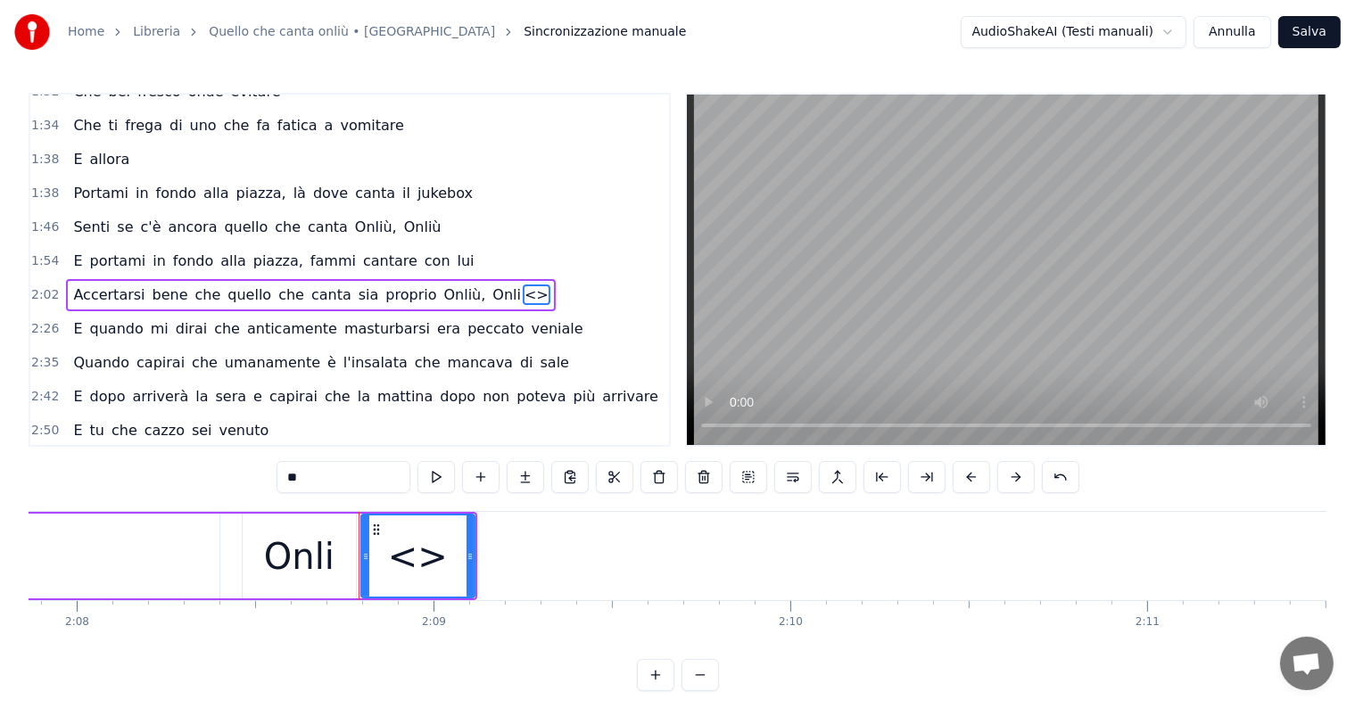
click at [351, 479] on input "**" at bounding box center [343, 477] width 134 height 32
type input "*"
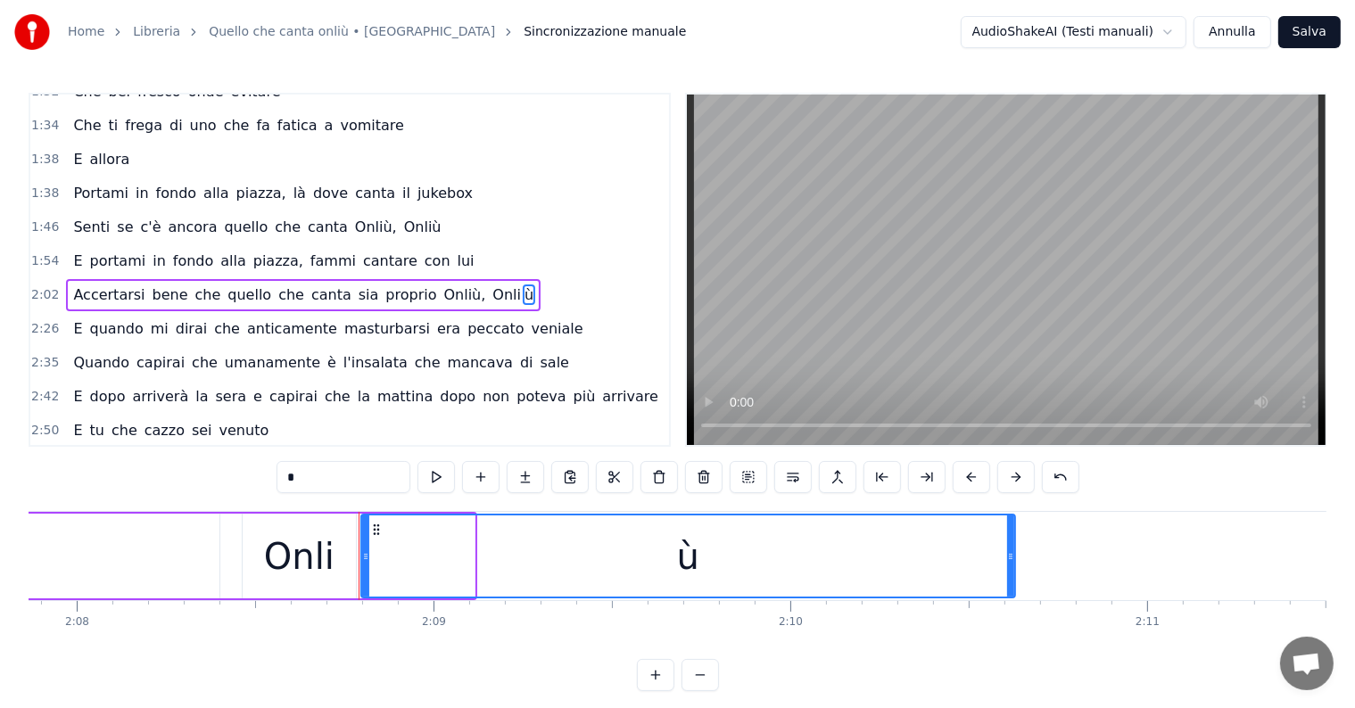
drag, startPoint x: 469, startPoint y: 532, endPoint x: 1010, endPoint y: 540, distance: 540.6
click at [1010, 540] on div at bounding box center [1010, 556] width 7 height 81
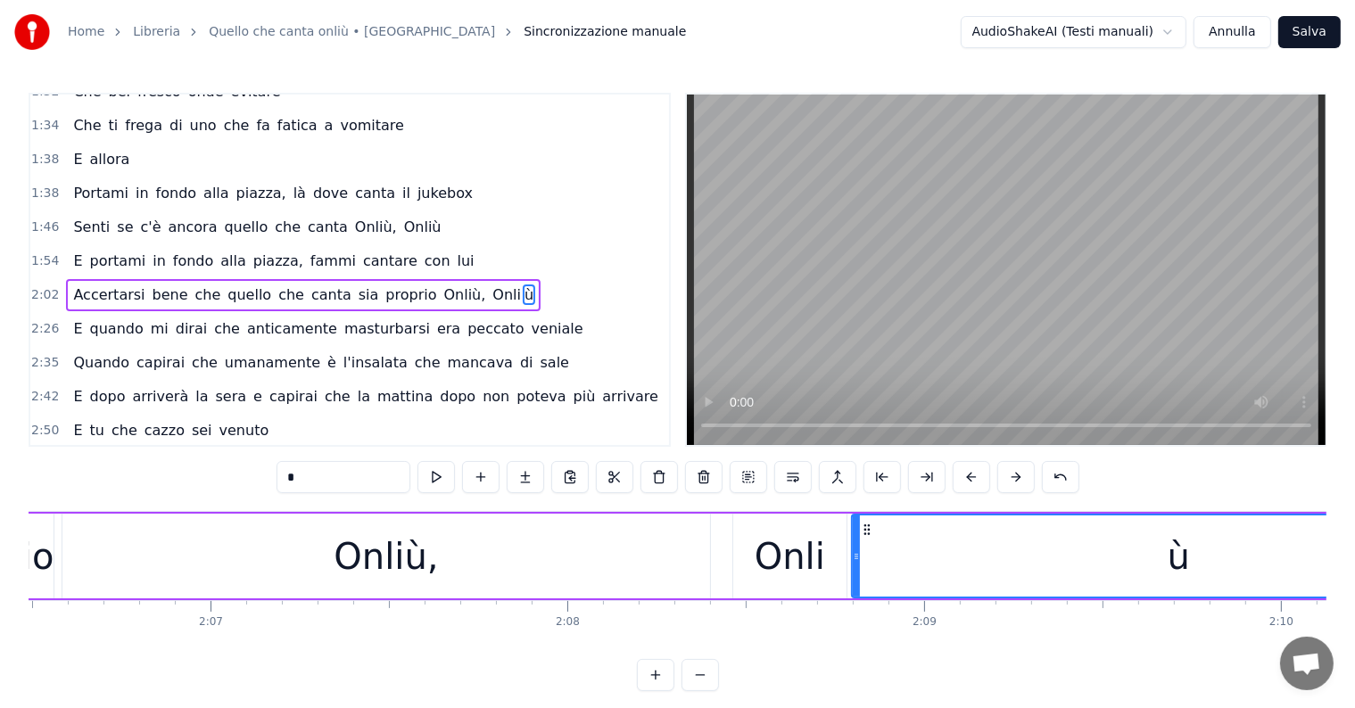
scroll to position [0, 44883]
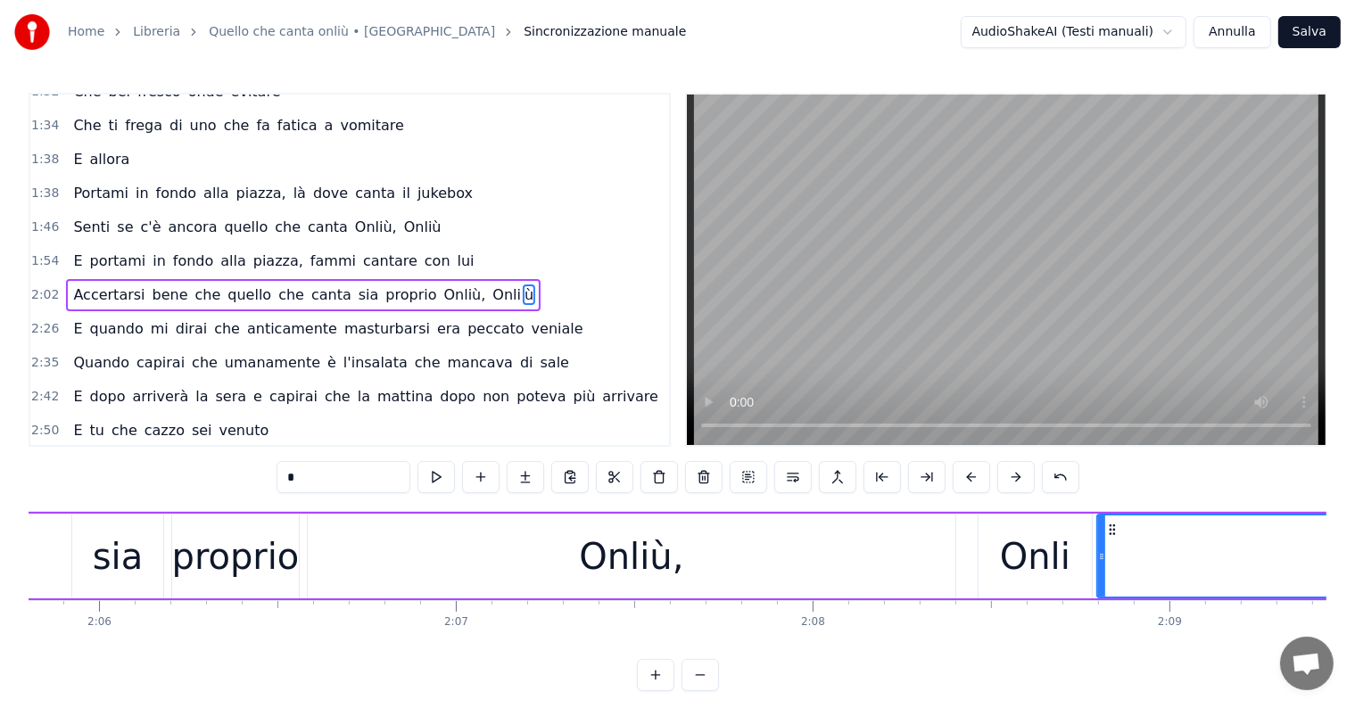
click at [627, 570] on div "Onliù," at bounding box center [631, 557] width 104 height 54
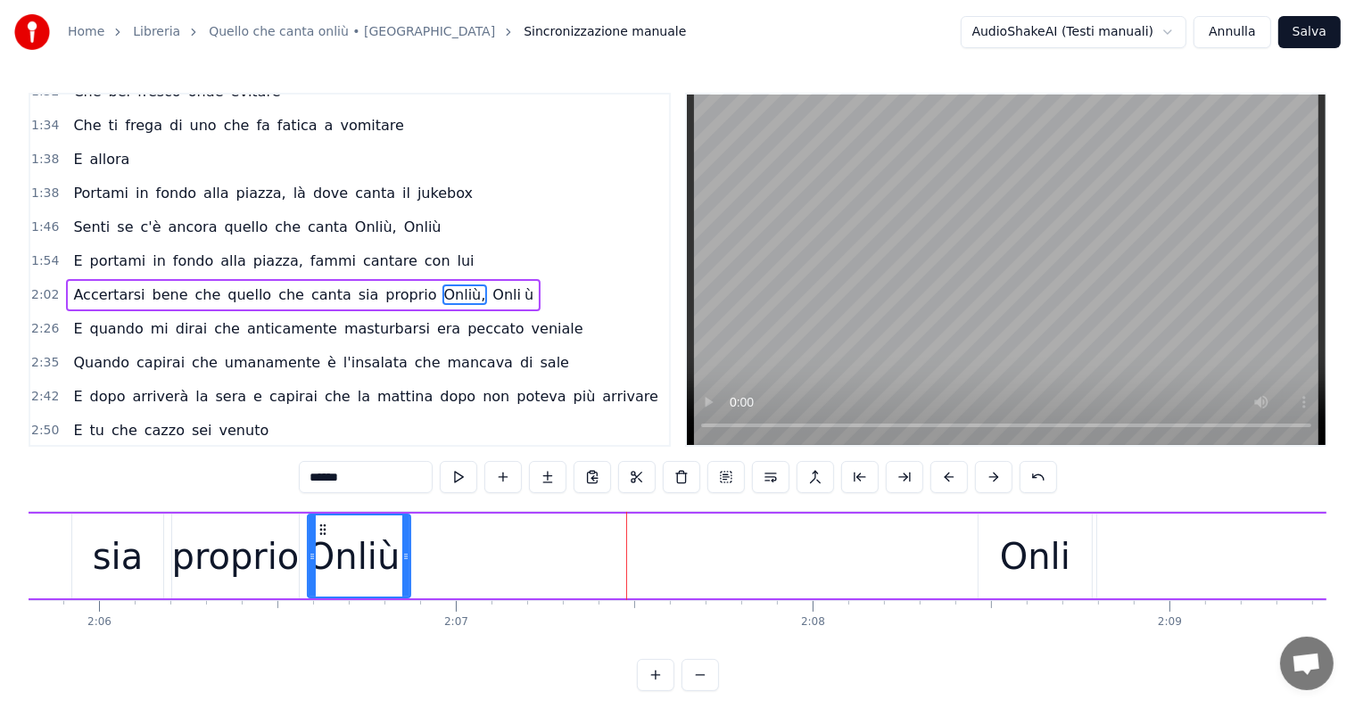
drag, startPoint x: 951, startPoint y: 552, endPoint x: 406, endPoint y: 549, distance: 545.0
click at [406, 549] on icon at bounding box center [405, 556] width 7 height 14
click at [363, 468] on input "******" at bounding box center [366, 477] width 134 height 32
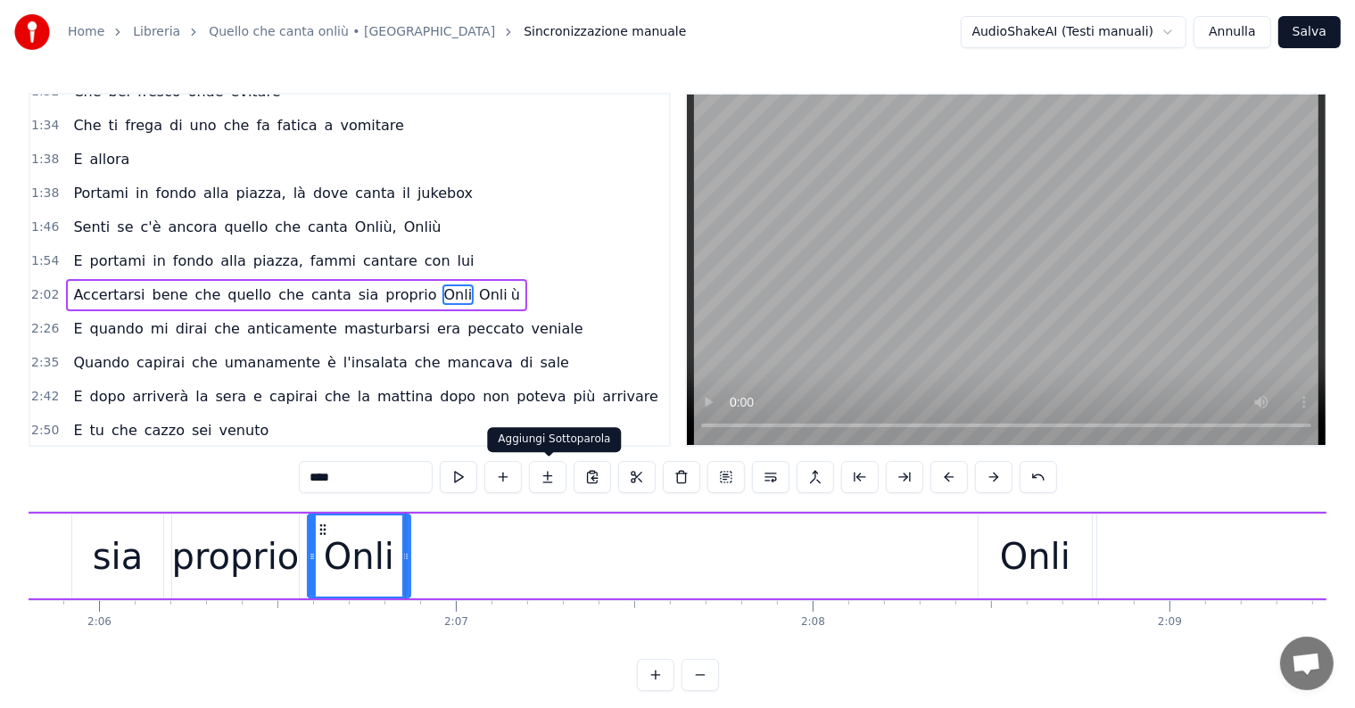
type input "****"
click at [548, 472] on button at bounding box center [547, 477] width 37 height 32
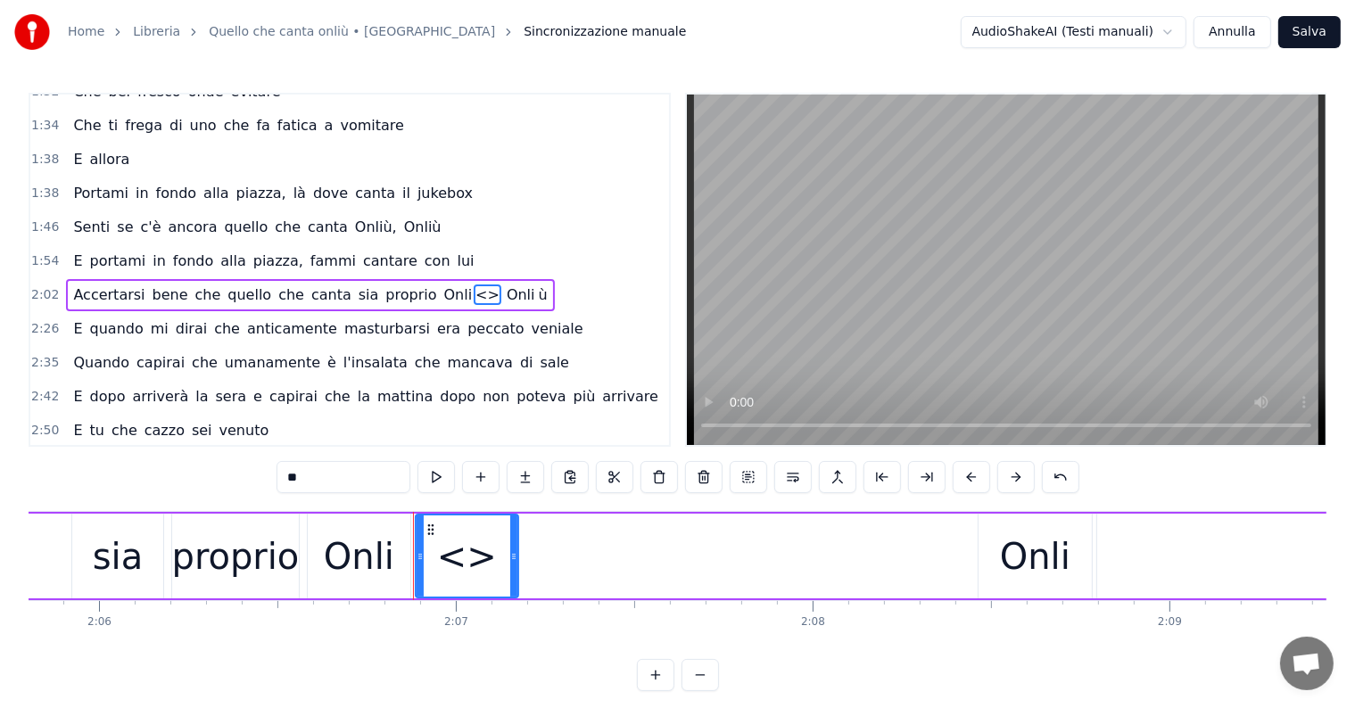
click at [350, 481] on input "**" at bounding box center [343, 477] width 134 height 32
type input "*"
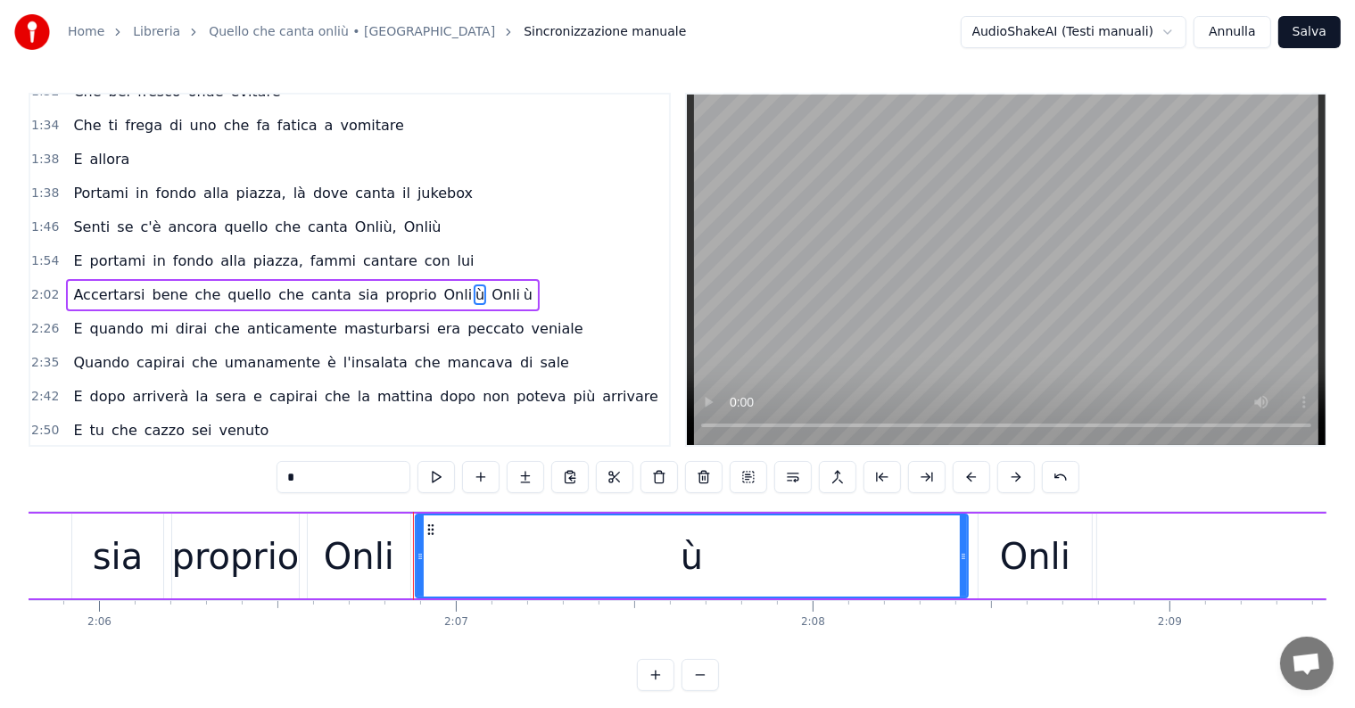
drag, startPoint x: 516, startPoint y: 559, endPoint x: 965, endPoint y: 555, distance: 449.6
click at [965, 555] on icon at bounding box center [963, 556] width 7 height 14
click at [968, 553] on icon at bounding box center [969, 556] width 7 height 14
type input "*"
click at [43, 541] on div "Accertarsi bene che quello che canta sia proprio Onli ù Onli ù" at bounding box center [222, 556] width 3061 height 88
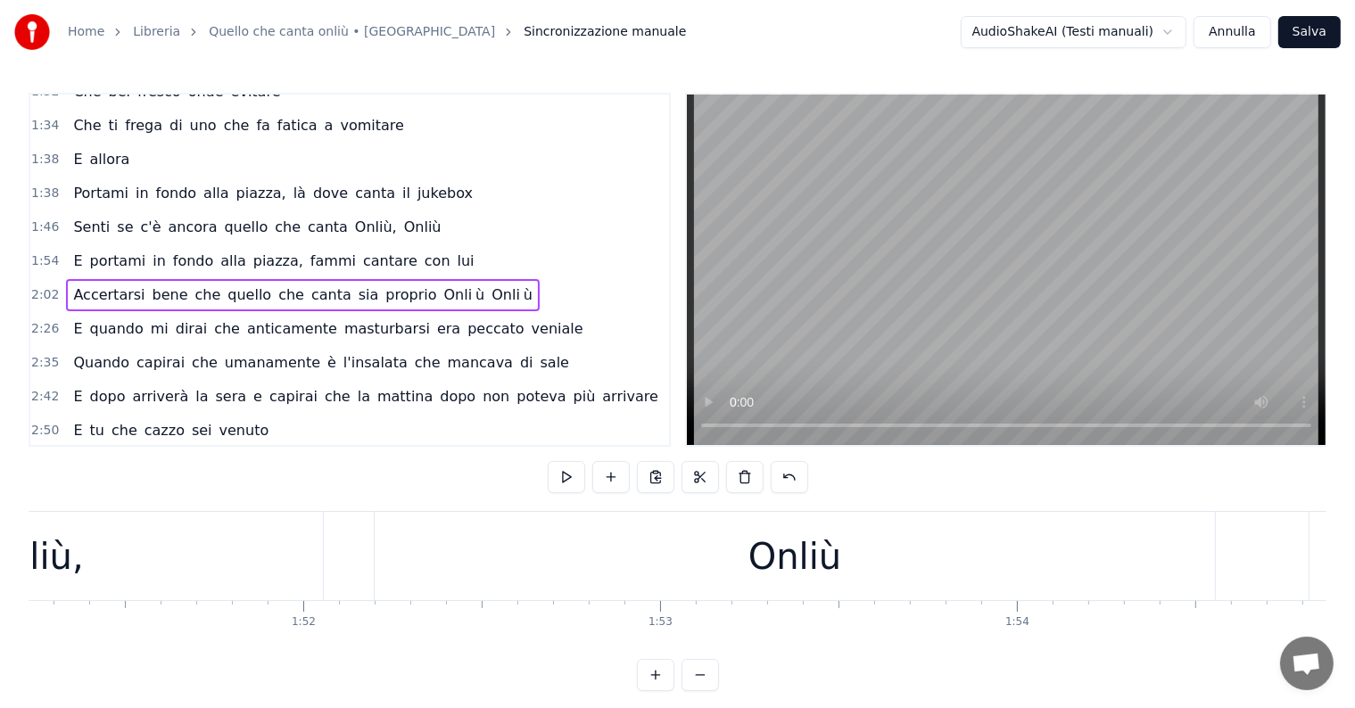
scroll to position [0, 39634]
click at [799, 544] on div "Onliù" at bounding box center [845, 556] width 840 height 88
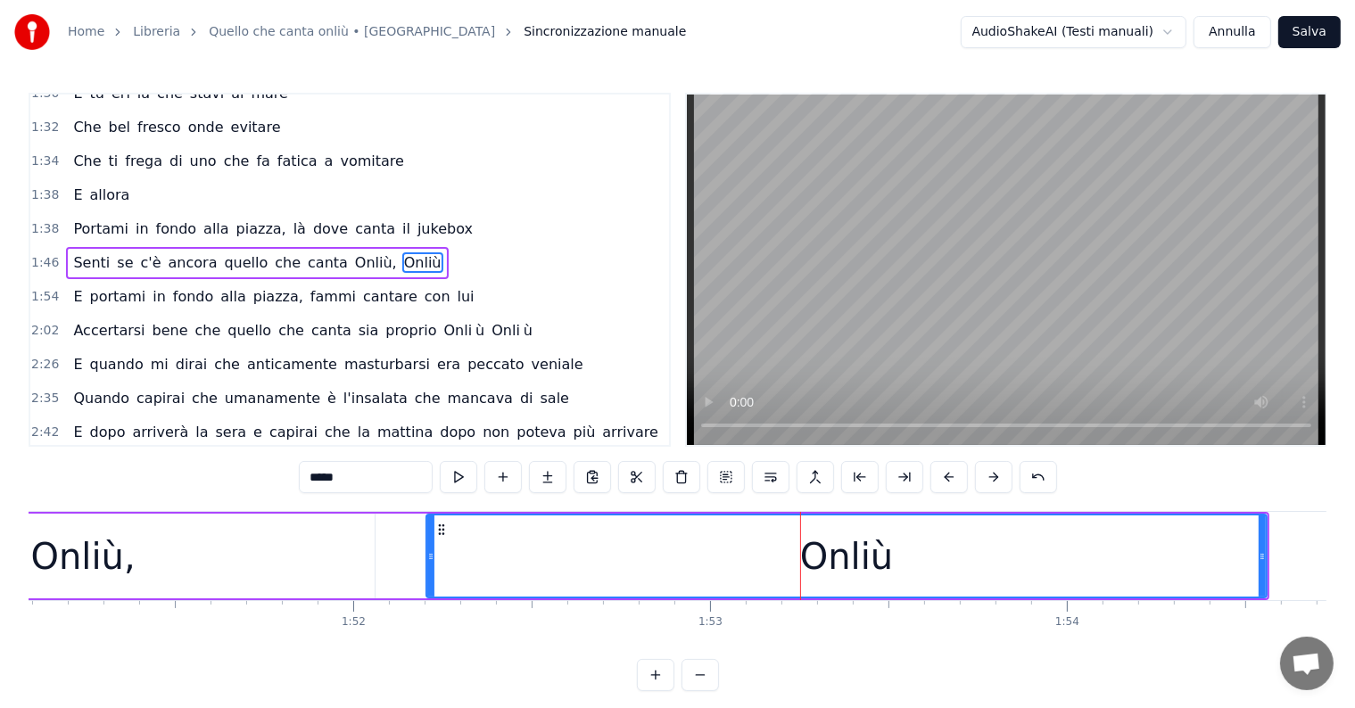
scroll to position [530, 0]
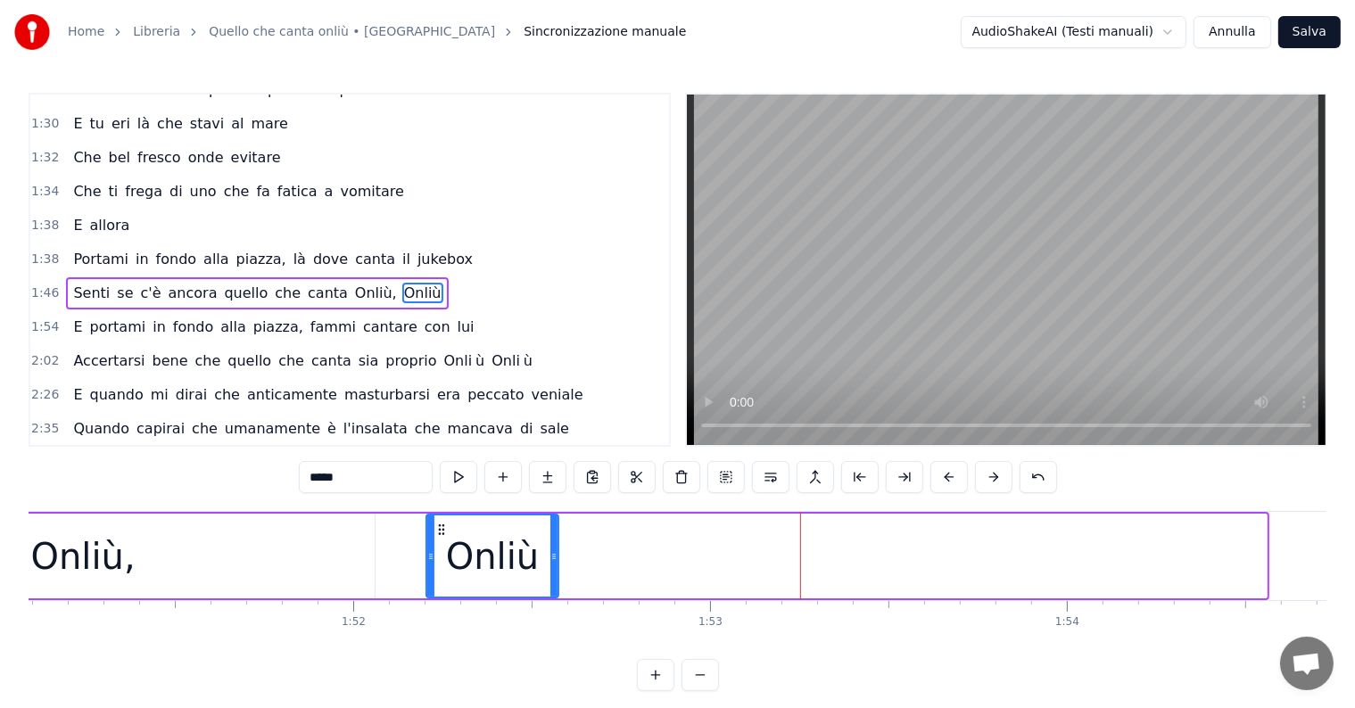
drag, startPoint x: 1259, startPoint y: 546, endPoint x: 551, endPoint y: 561, distance: 708.4
click at [551, 561] on div at bounding box center [553, 556] width 7 height 81
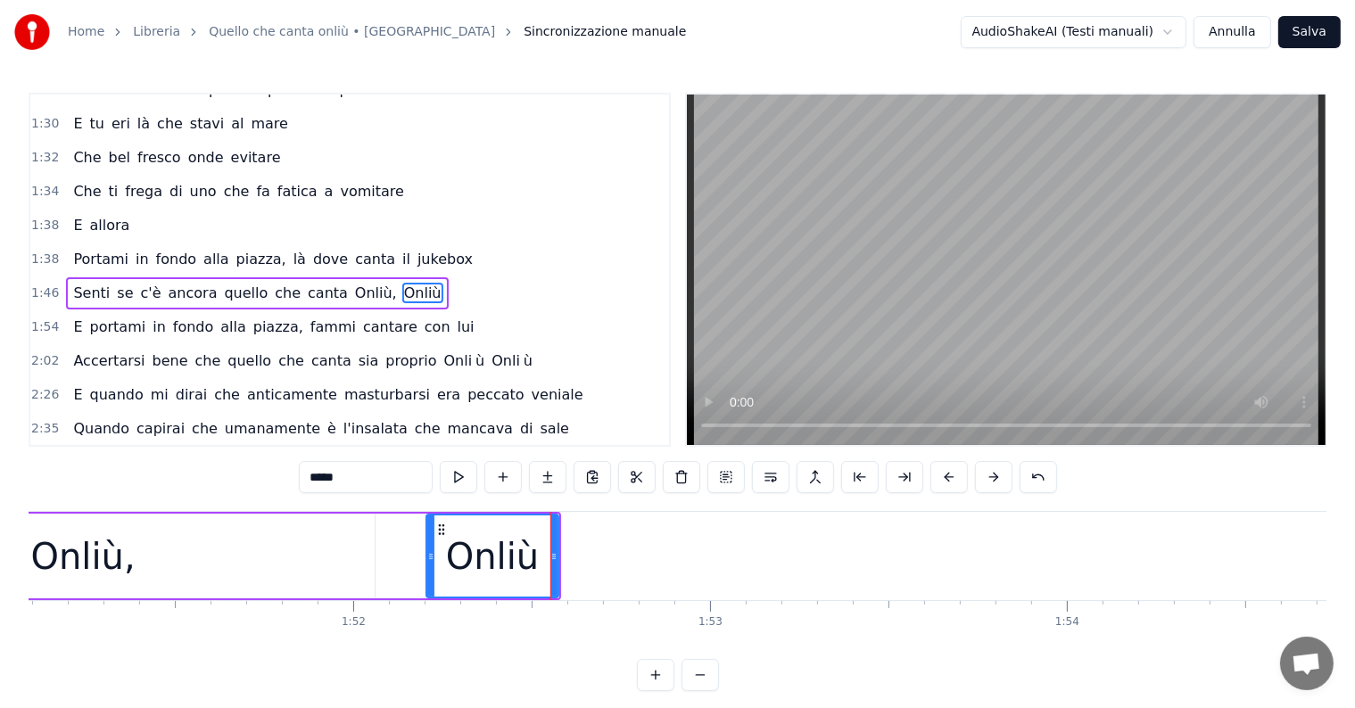
click at [358, 477] on input "*****" at bounding box center [366, 477] width 134 height 32
type input "****"
click at [545, 478] on button at bounding box center [547, 477] width 37 height 32
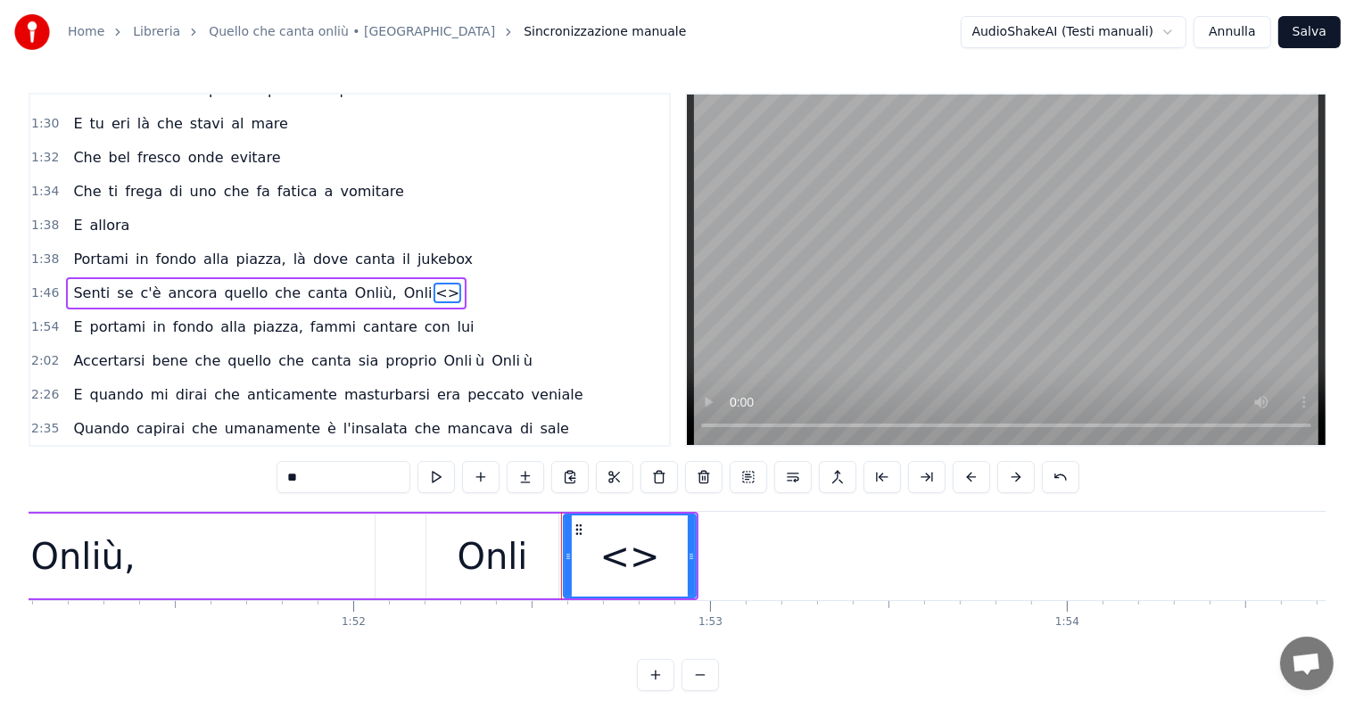
click at [338, 469] on input "**" at bounding box center [343, 477] width 134 height 32
type input "*"
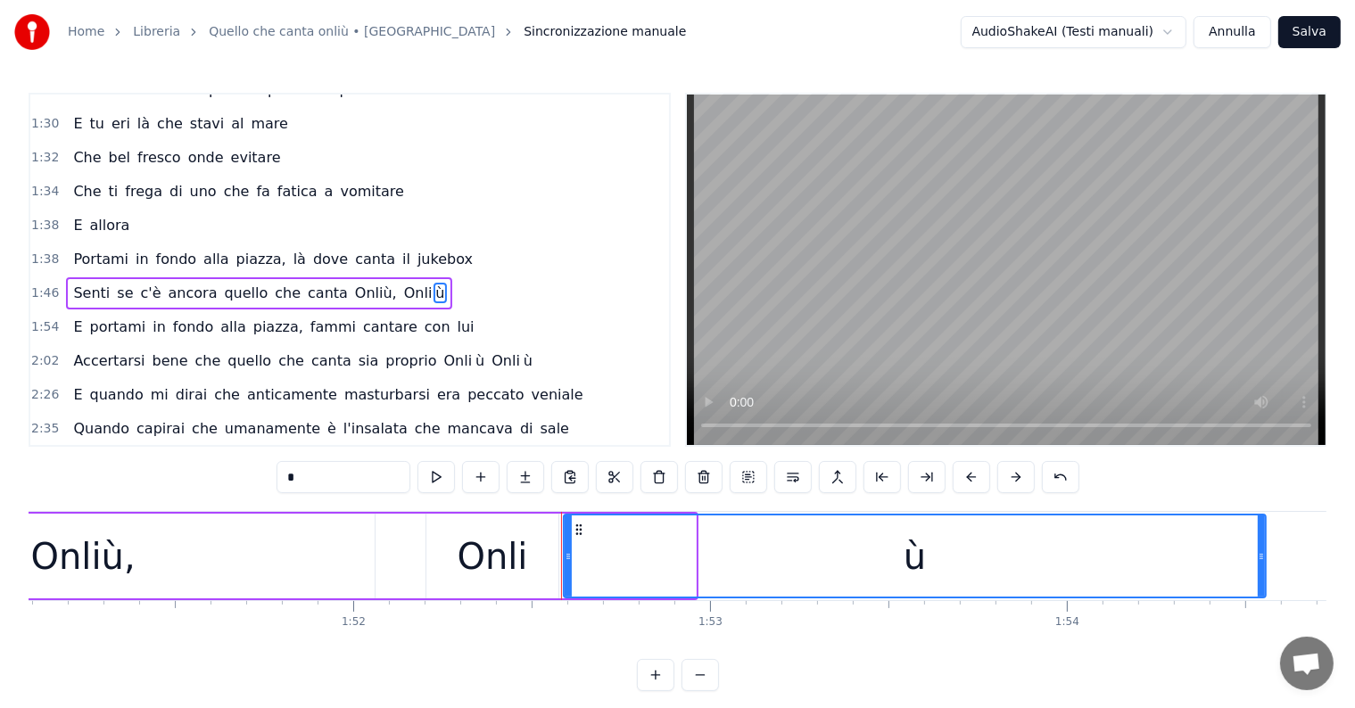
drag, startPoint x: 692, startPoint y: 546, endPoint x: 1262, endPoint y: 546, distance: 569.9
click at [1262, 546] on div at bounding box center [1261, 556] width 7 height 81
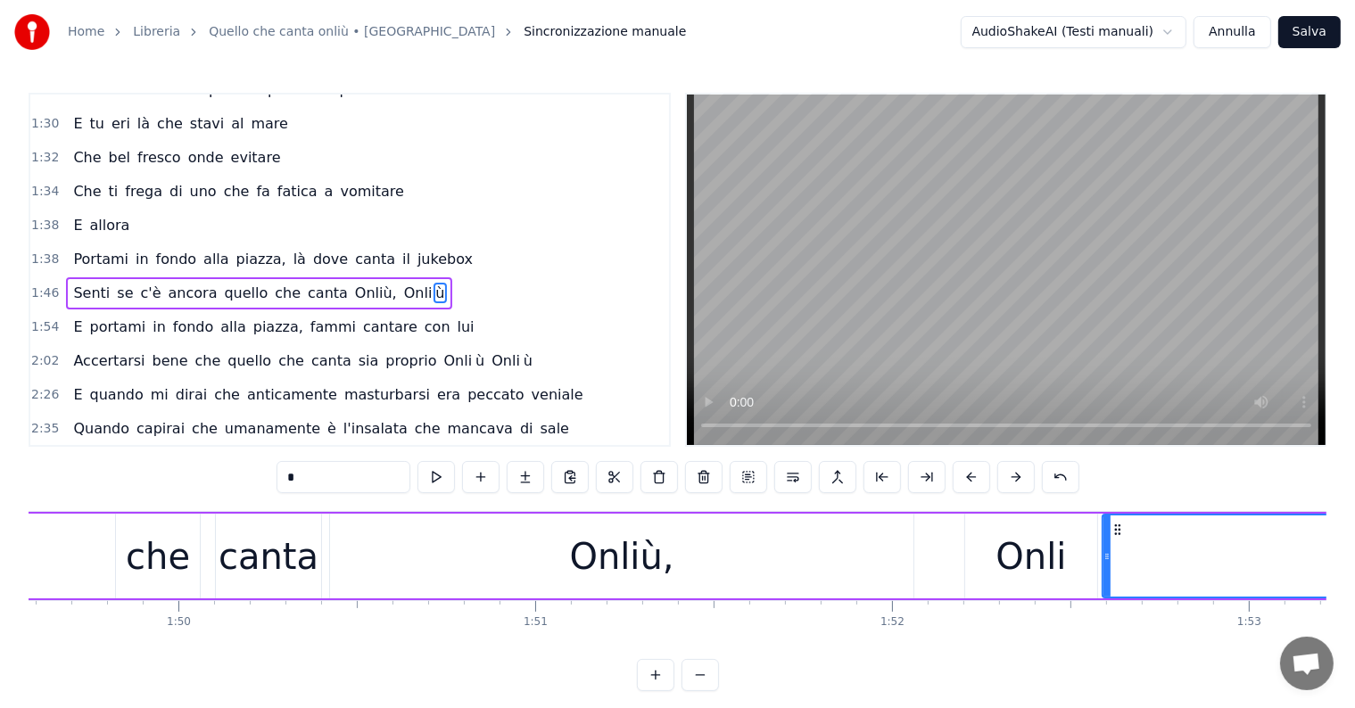
scroll to position [0, 38948]
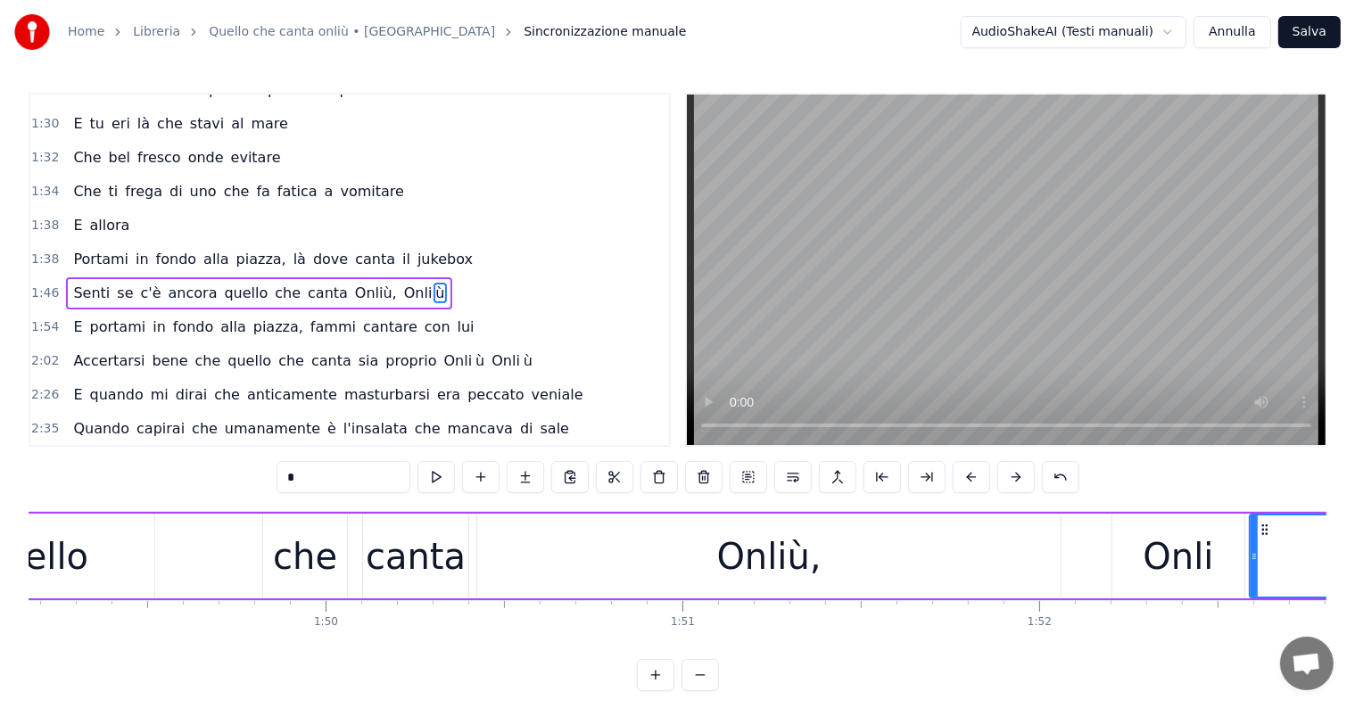
click at [748, 574] on div "Onliù," at bounding box center [768, 557] width 104 height 54
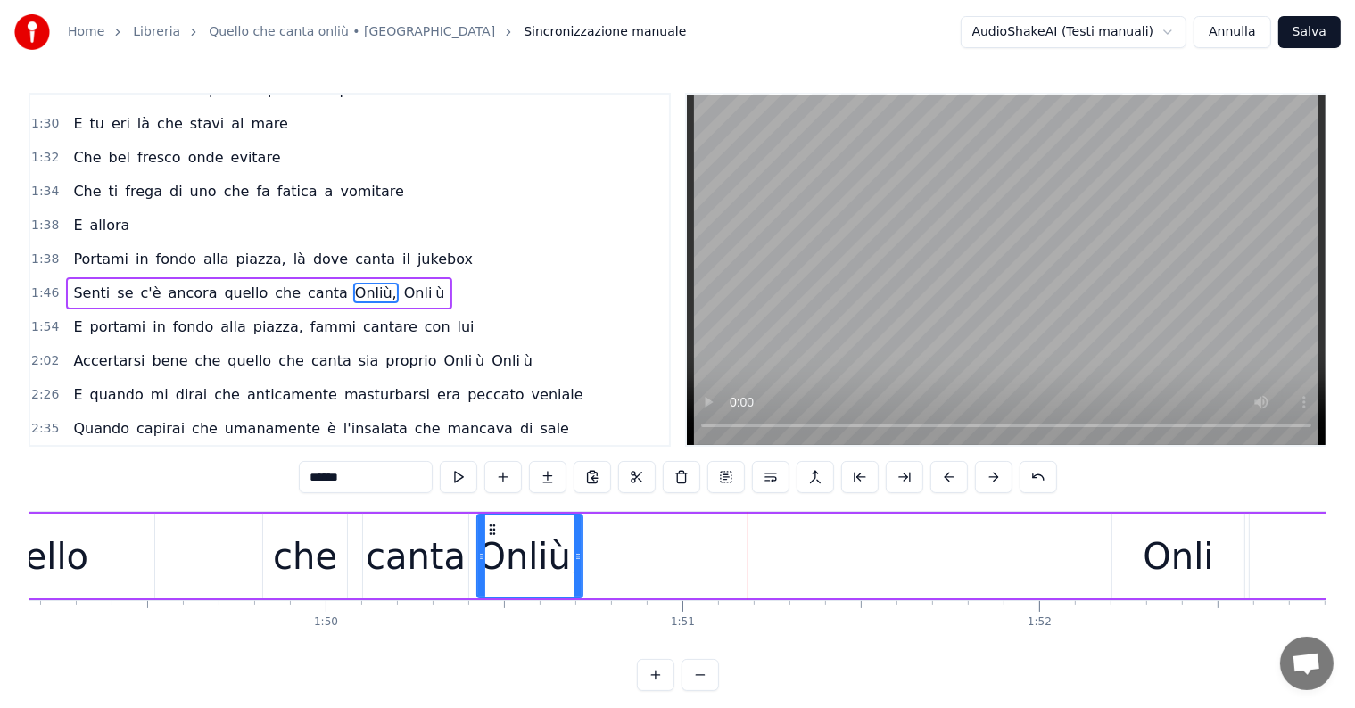
drag, startPoint x: 1057, startPoint y: 539, endPoint x: 579, endPoint y: 547, distance: 478.1
click at [579, 547] on div at bounding box center [577, 556] width 7 height 81
click at [367, 475] on input "******" at bounding box center [366, 477] width 134 height 32
type input "****"
click at [542, 478] on button at bounding box center [547, 477] width 37 height 32
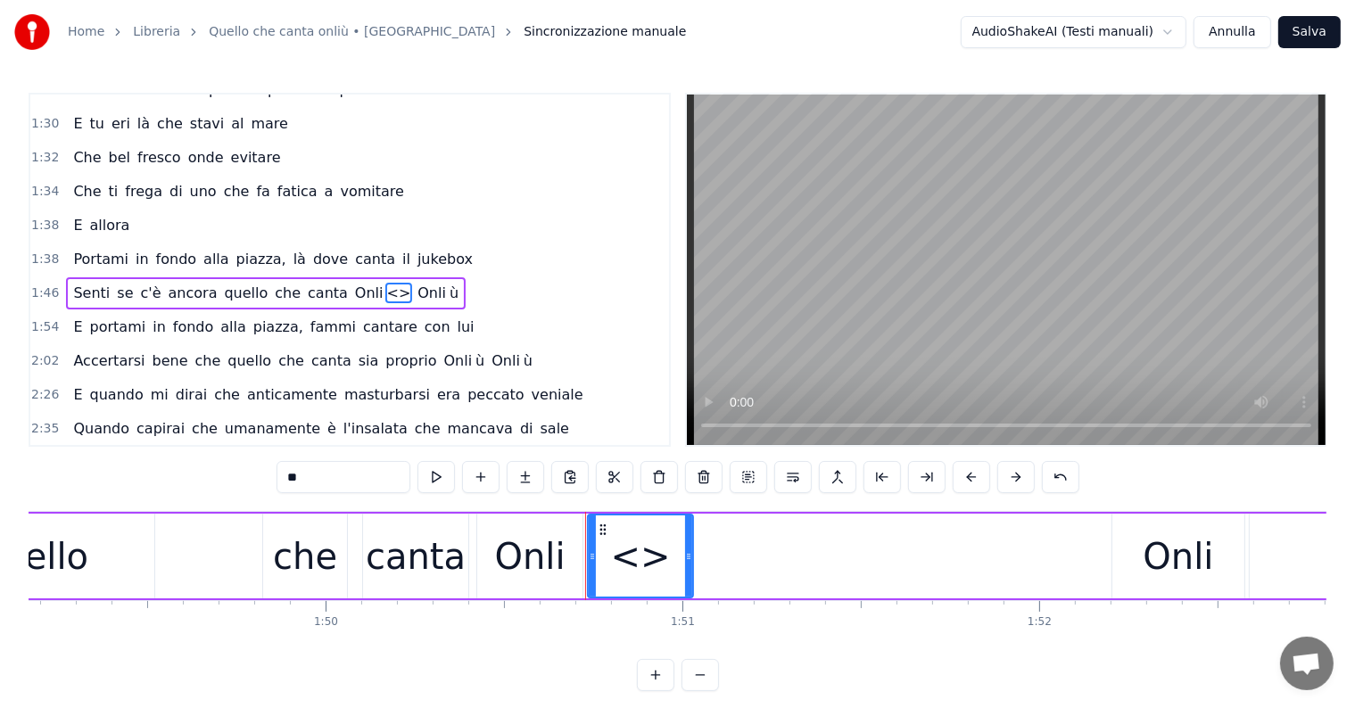
click at [334, 475] on input "**" at bounding box center [343, 477] width 134 height 32
type input "*"
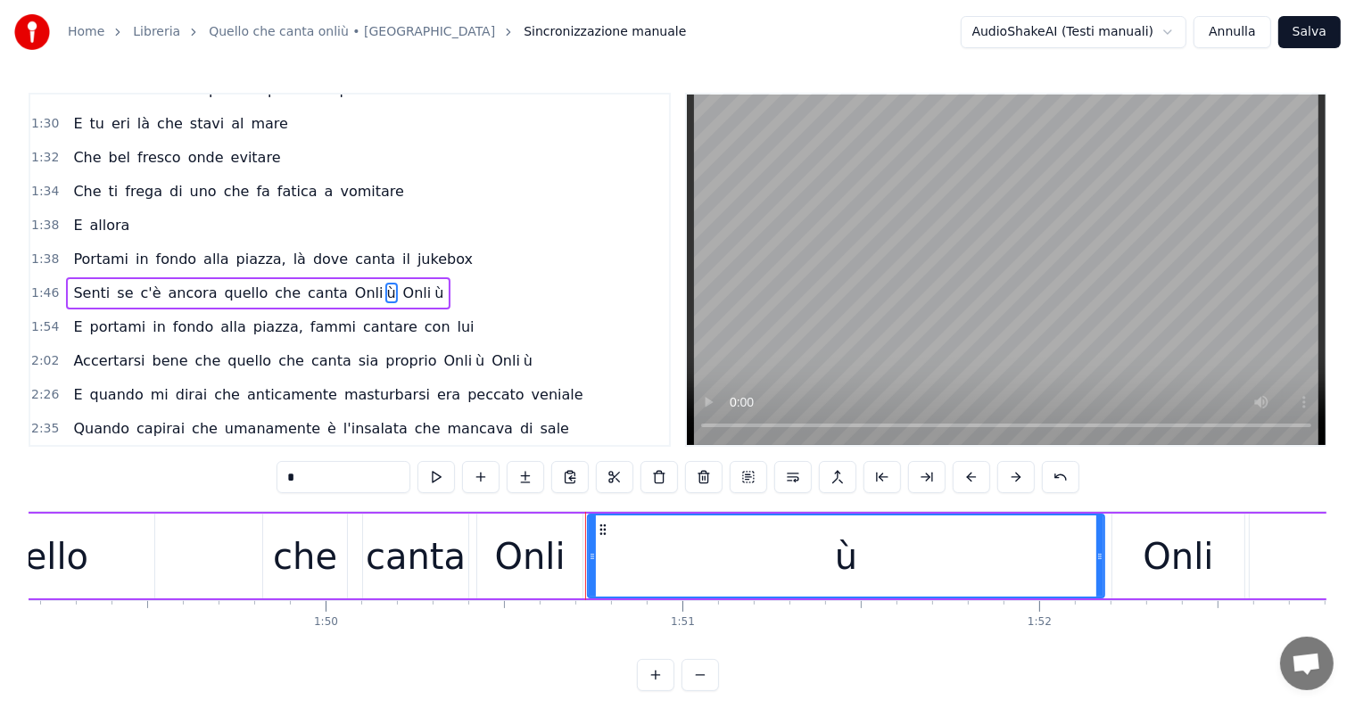
drag, startPoint x: 690, startPoint y: 553, endPoint x: 1102, endPoint y: 557, distance: 411.2
click at [1102, 557] on icon at bounding box center [1099, 556] width 7 height 14
type input "*"
click at [186, 554] on div "Senti se c'è ancora quello che canta Onli ù Onli ù" at bounding box center [572, 556] width 2764 height 88
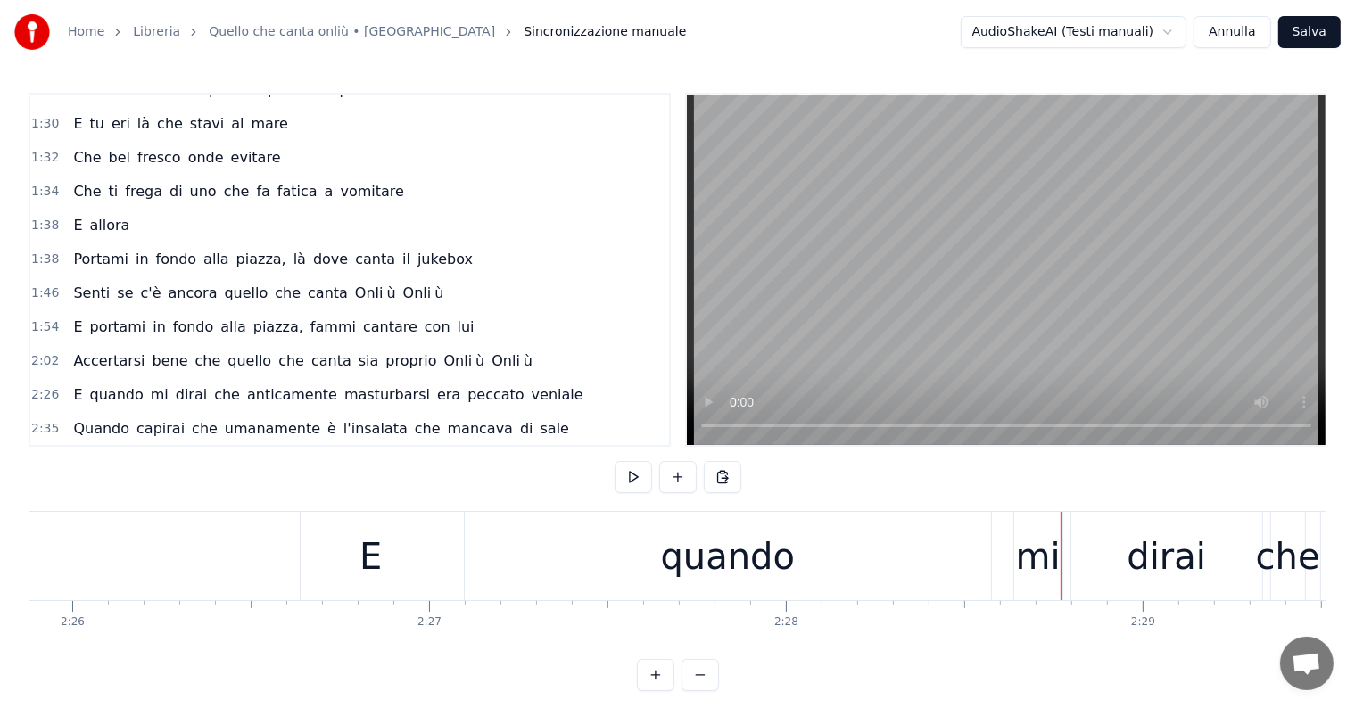
scroll to position [0, 51996]
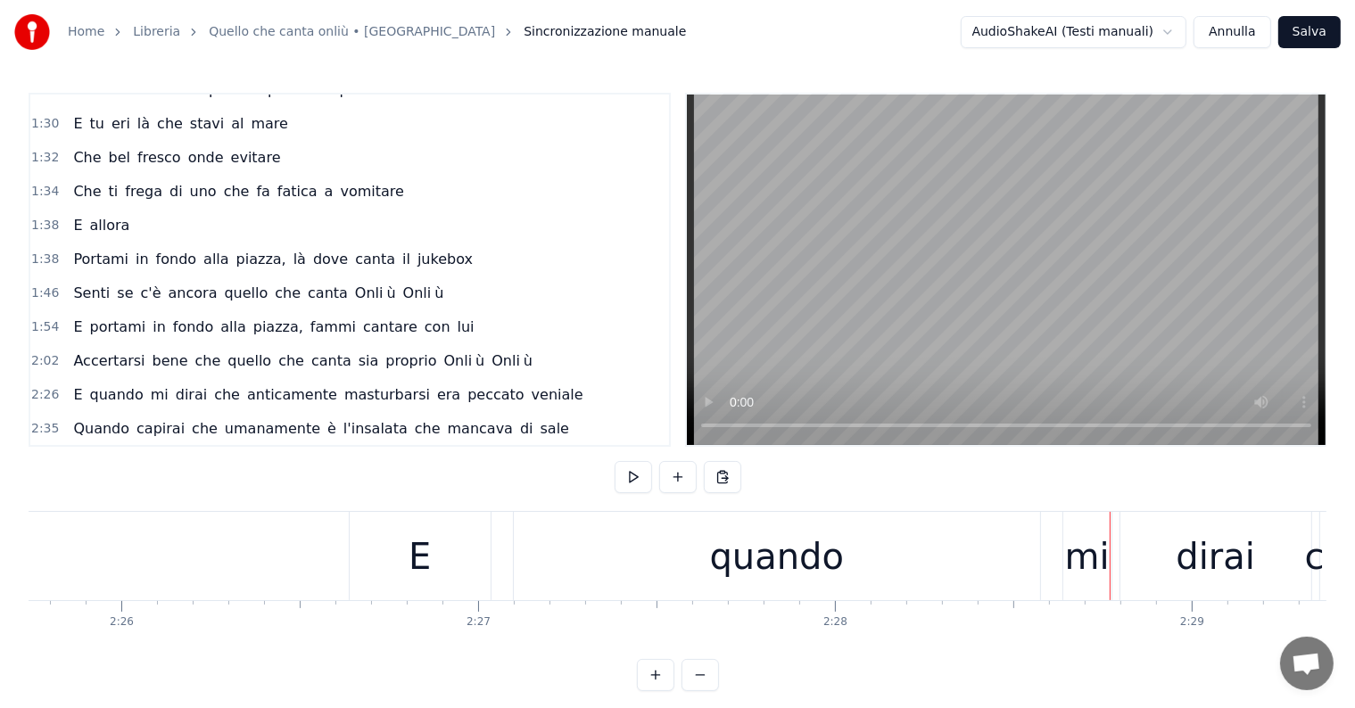
click at [796, 557] on div "quando" at bounding box center [777, 557] width 134 height 54
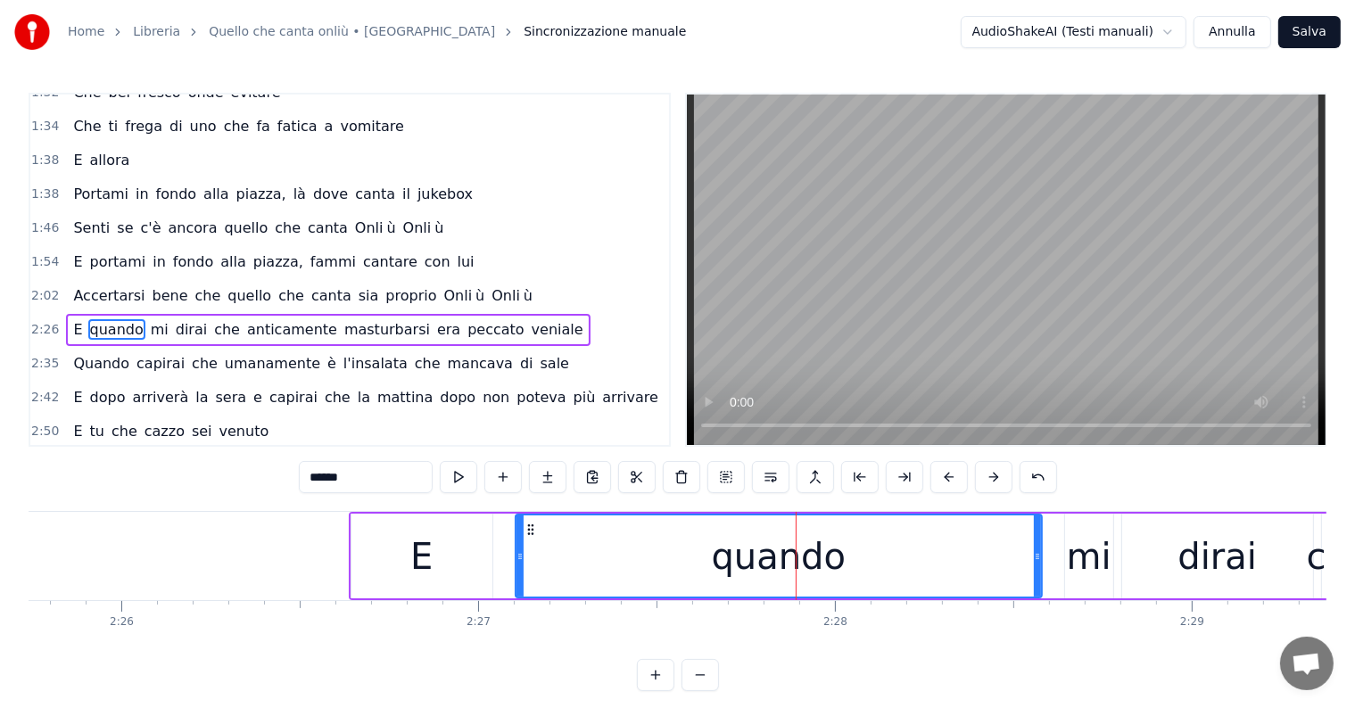
scroll to position [628, 0]
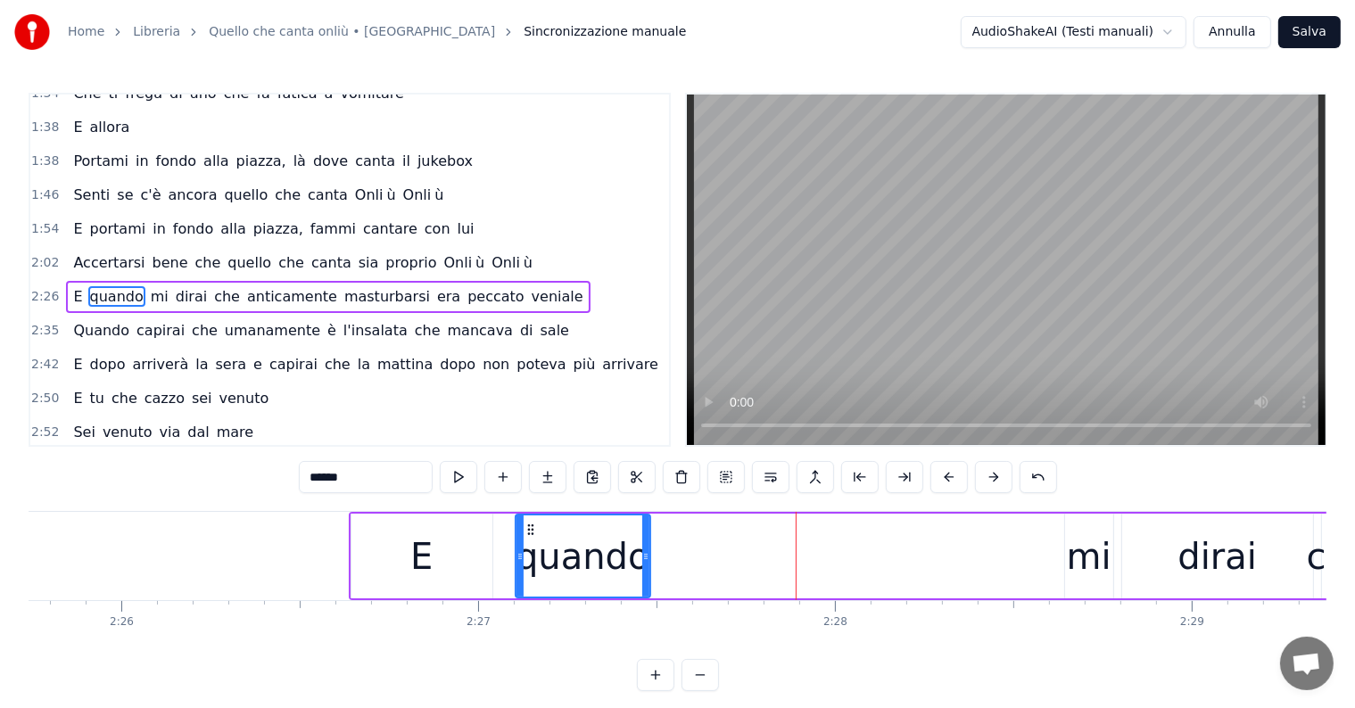
drag, startPoint x: 1038, startPoint y: 557, endPoint x: 647, endPoint y: 562, distance: 391.6
click at [647, 562] on icon at bounding box center [645, 556] width 7 height 14
click at [385, 478] on input "******" at bounding box center [366, 477] width 134 height 32
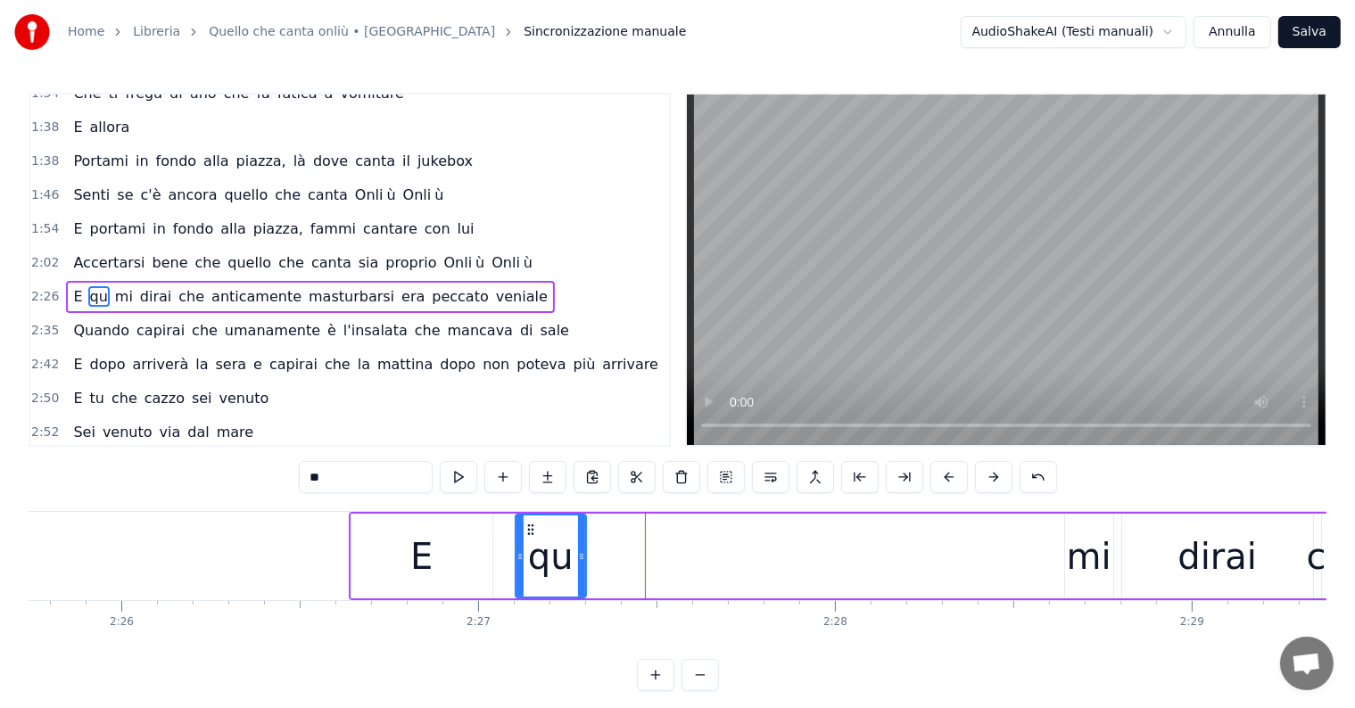
drag, startPoint x: 644, startPoint y: 533, endPoint x: 580, endPoint y: 538, distance: 64.4
click at [580, 538] on div at bounding box center [581, 556] width 7 height 81
click at [361, 474] on input "**" at bounding box center [366, 477] width 134 height 32
type input "**"
click at [542, 468] on button at bounding box center [547, 477] width 37 height 32
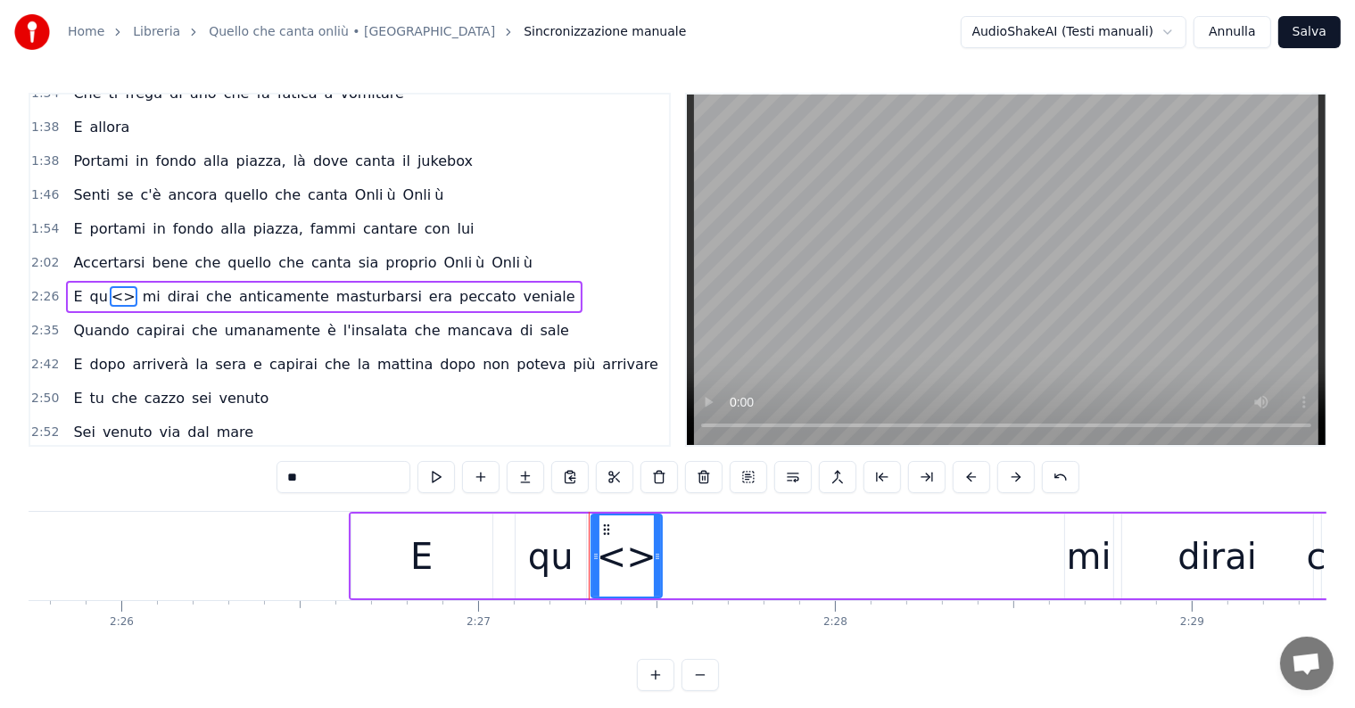
click at [326, 478] on input "**" at bounding box center [343, 477] width 134 height 32
type input "*"
click at [525, 476] on button at bounding box center [525, 477] width 37 height 32
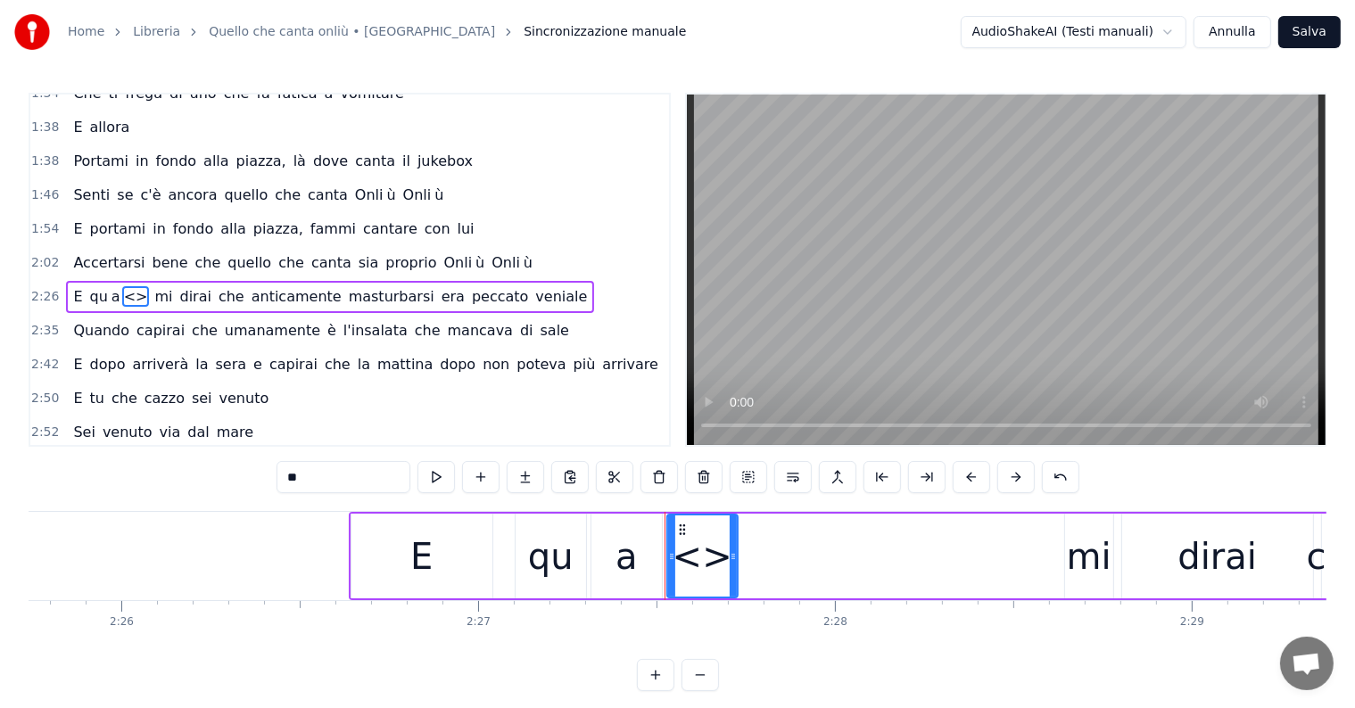
click at [373, 474] on input "**" at bounding box center [343, 477] width 134 height 32
type input "*"
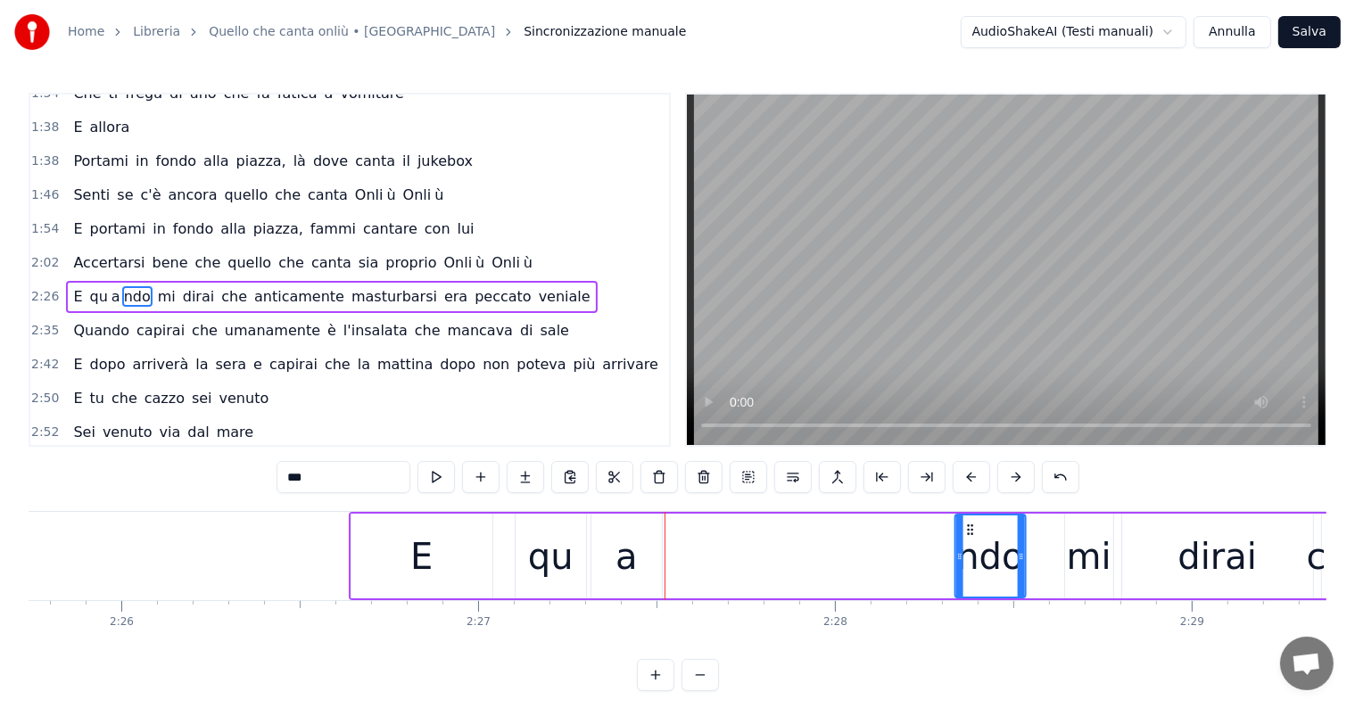
drag, startPoint x: 678, startPoint y: 526, endPoint x: 966, endPoint y: 526, distance: 288.1
click at [966, 526] on icon at bounding box center [969, 530] width 14 height 14
click at [631, 573] on div "a" at bounding box center [626, 557] width 22 height 54
type input "*"
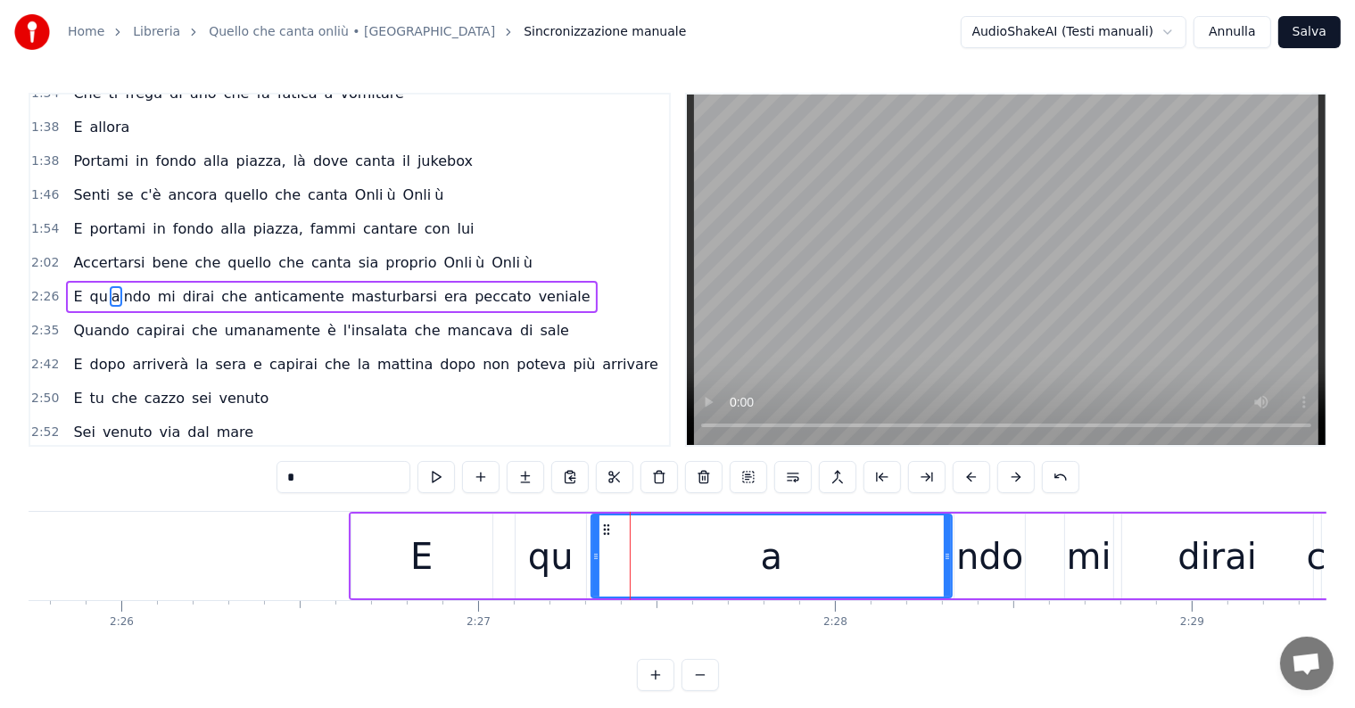
drag, startPoint x: 658, startPoint y: 551, endPoint x: 948, endPoint y: 554, distance: 289.9
click at [948, 554] on icon at bounding box center [947, 556] width 7 height 14
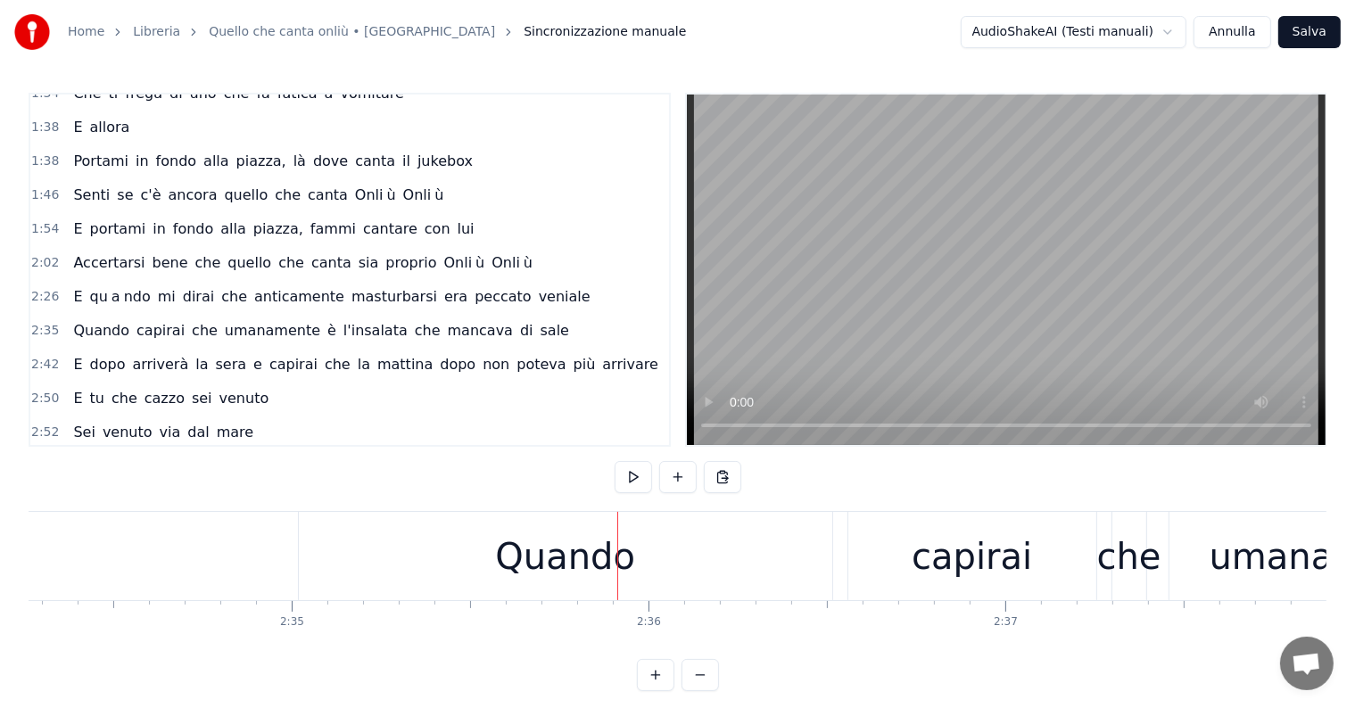
scroll to position [0, 54889]
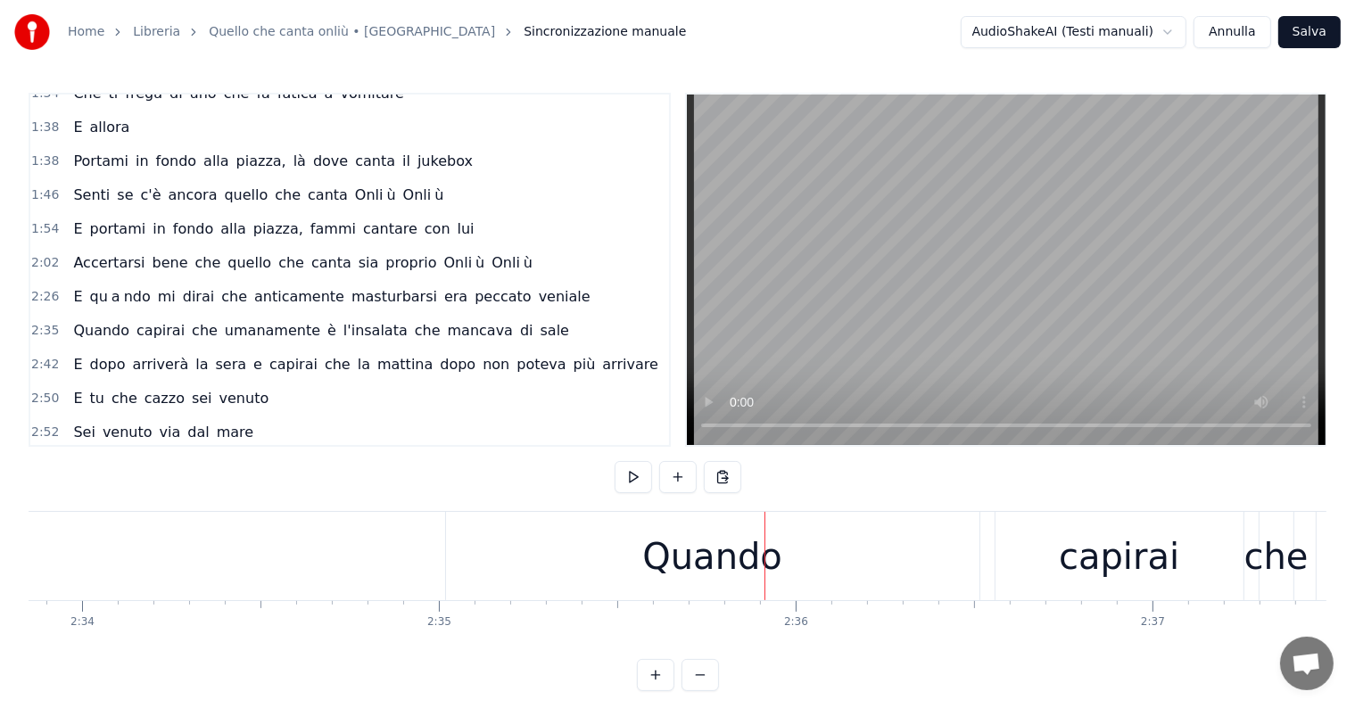
click at [687, 535] on div "Quando" at bounding box center [712, 557] width 140 height 54
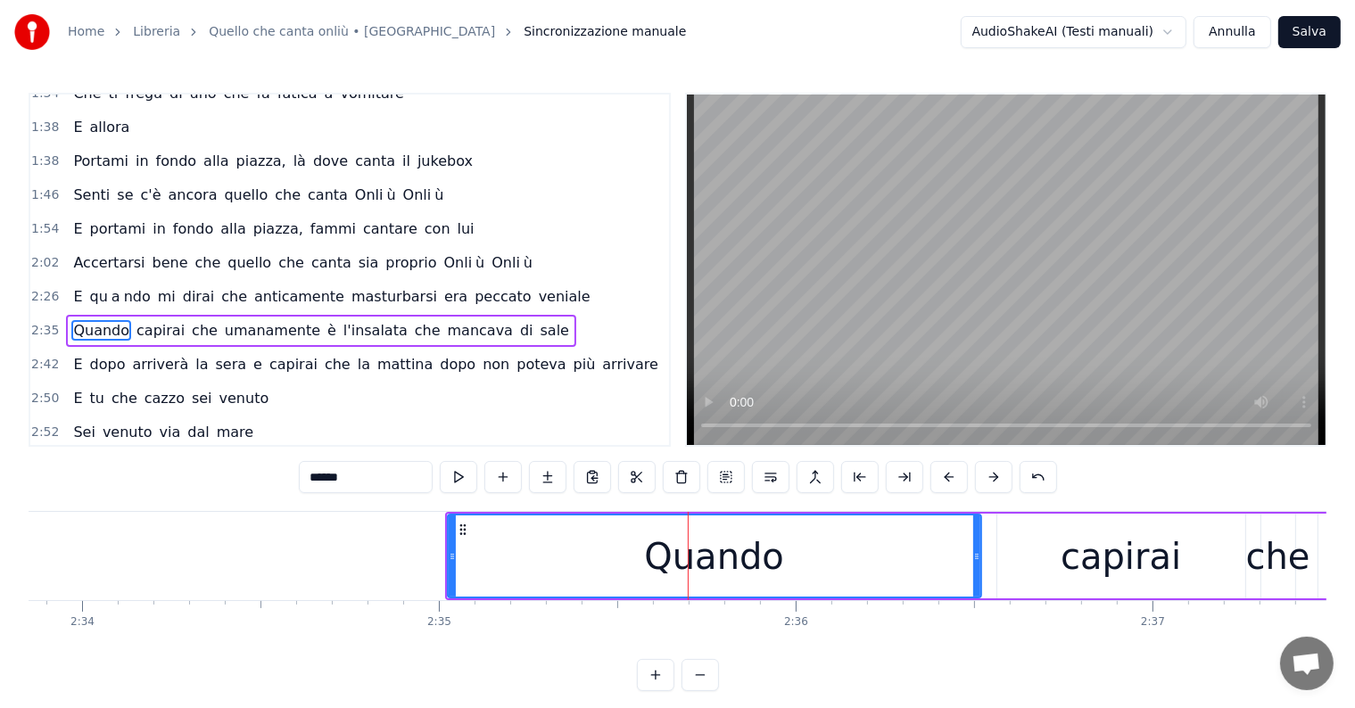
scroll to position [661, 0]
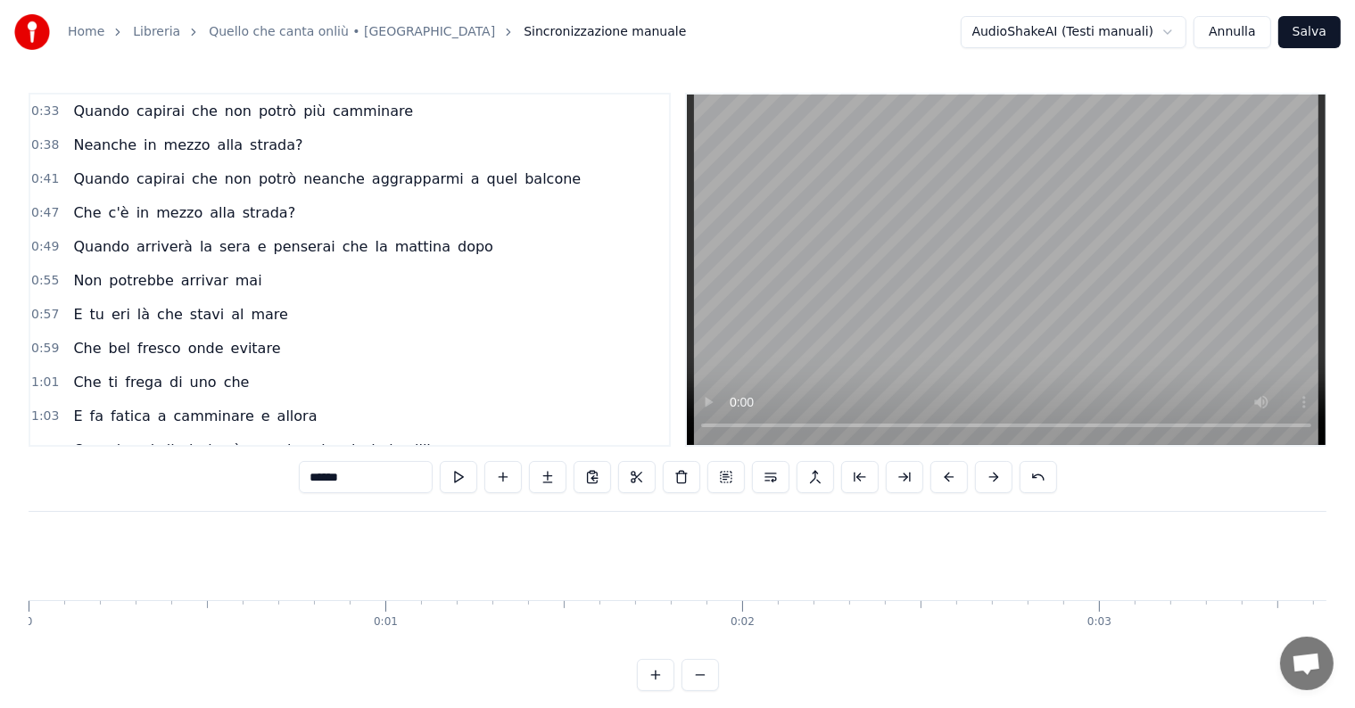
scroll to position [0, 54889]
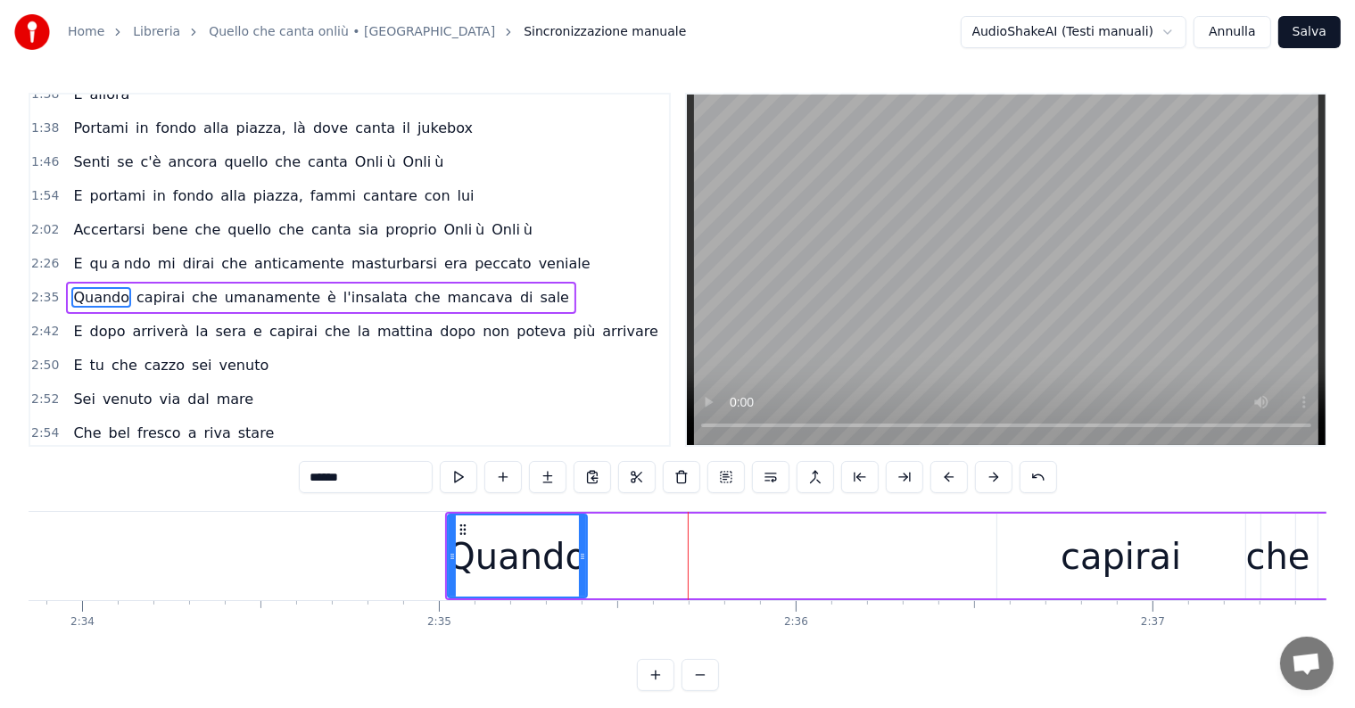
click at [583, 542] on div at bounding box center [582, 556] width 7 height 81
click at [394, 478] on input "******" at bounding box center [366, 477] width 134 height 32
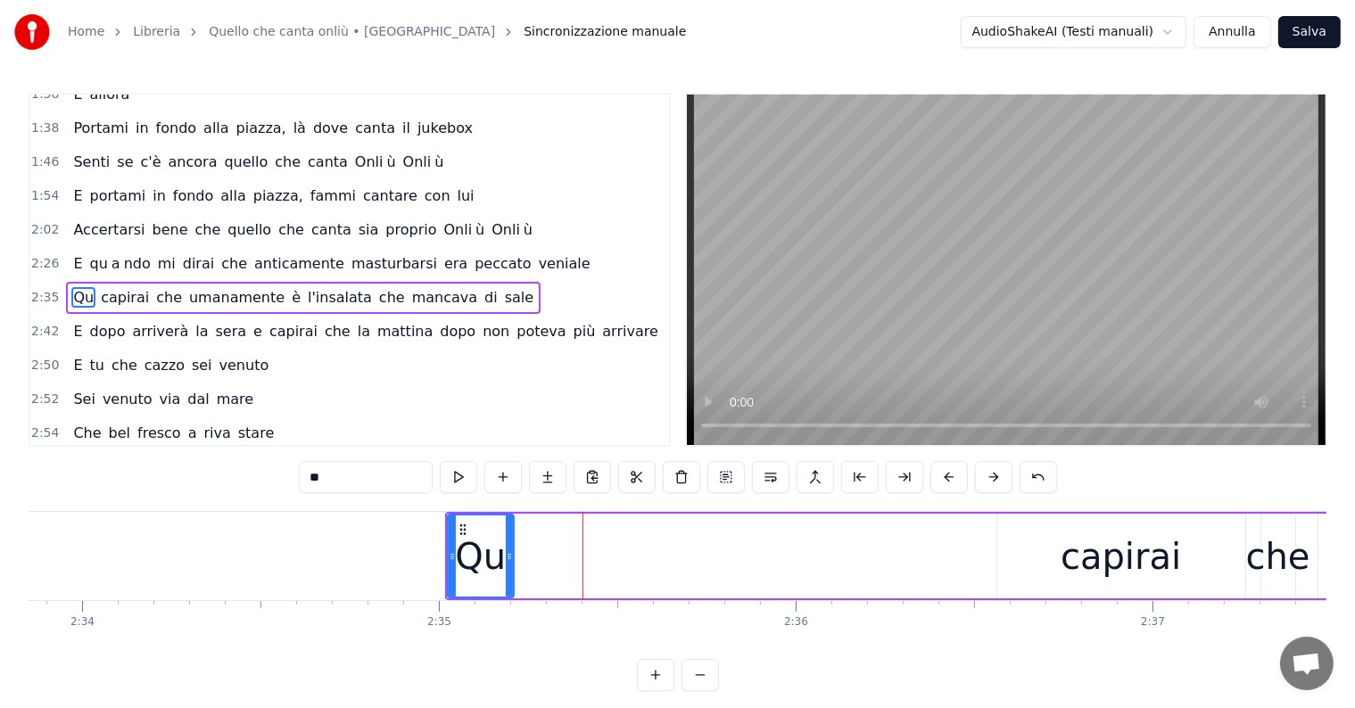
drag, startPoint x: 581, startPoint y: 536, endPoint x: 508, endPoint y: 540, distance: 73.2
click at [508, 540] on div at bounding box center [509, 556] width 7 height 81
type input "**"
click at [551, 471] on button at bounding box center [547, 477] width 37 height 32
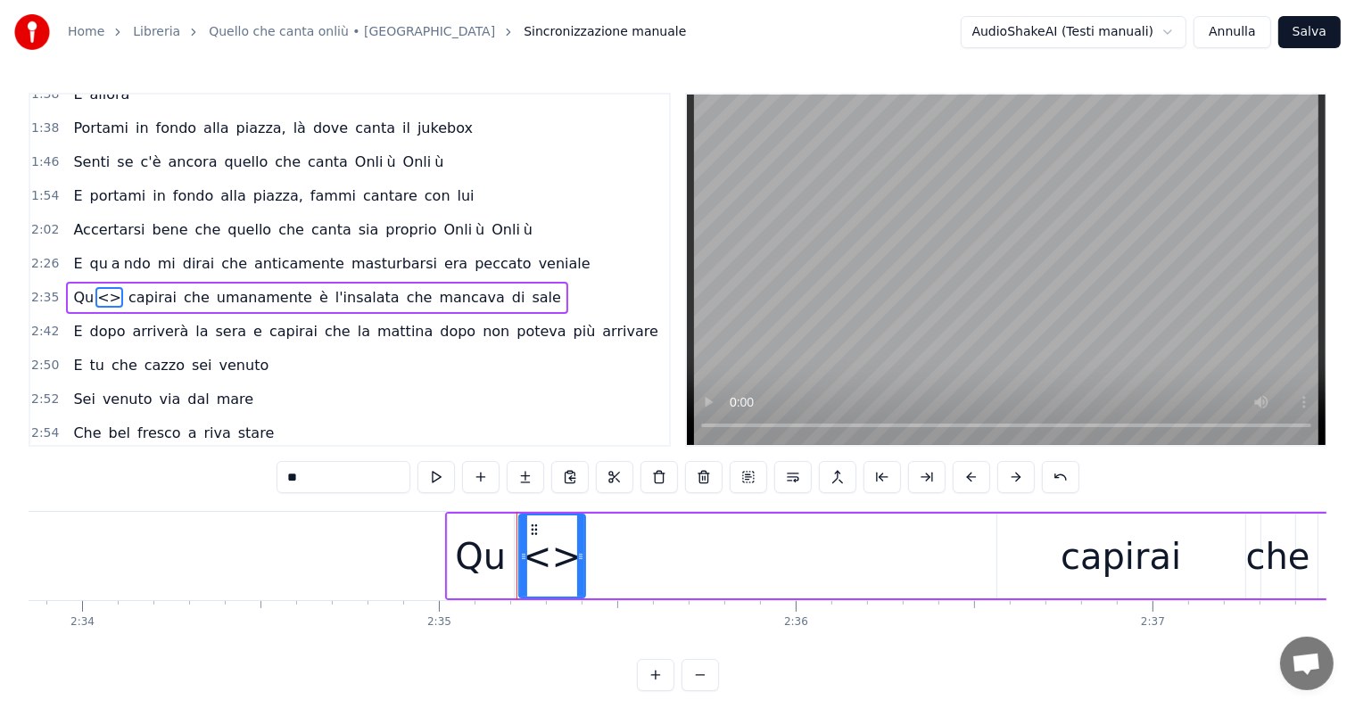
click at [332, 483] on input "**" at bounding box center [343, 477] width 134 height 32
type input "*"
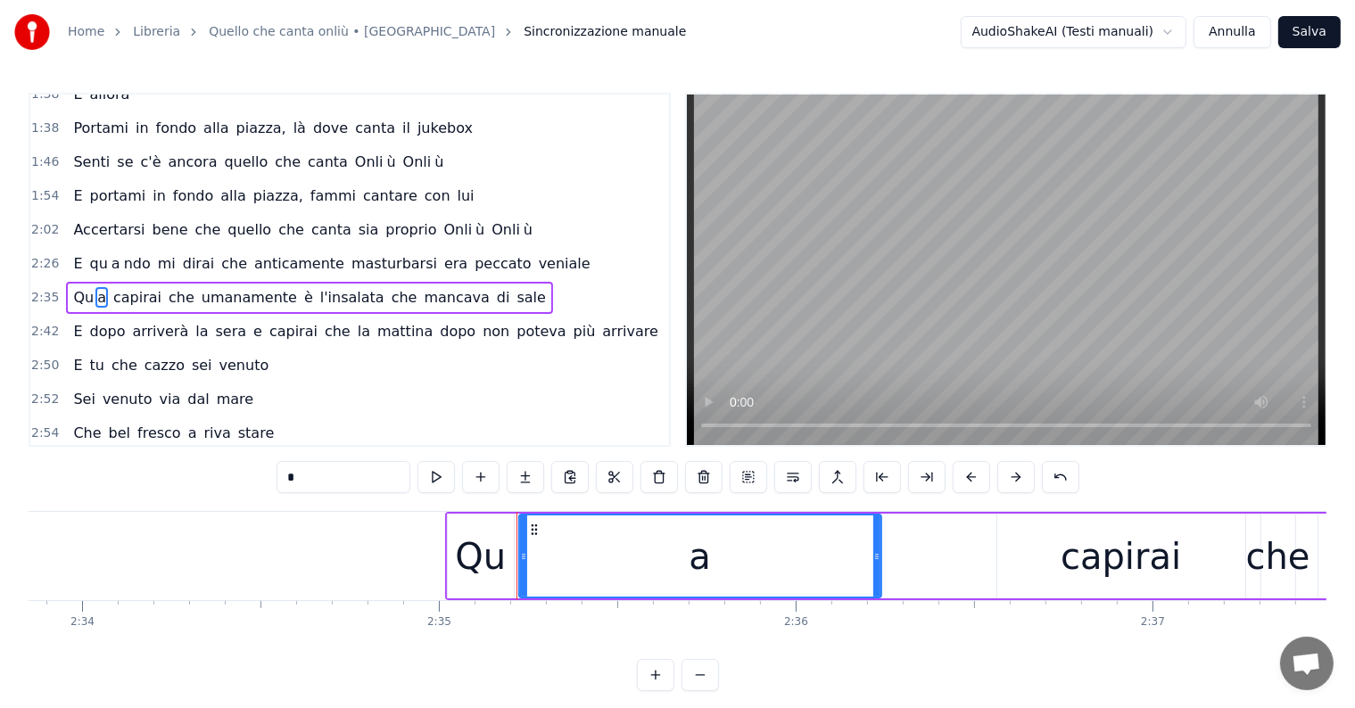
drag, startPoint x: 579, startPoint y: 552, endPoint x: 875, endPoint y: 563, distance: 296.3
click at [875, 563] on div at bounding box center [876, 556] width 7 height 81
type input "*"
click at [524, 479] on button at bounding box center [525, 477] width 37 height 32
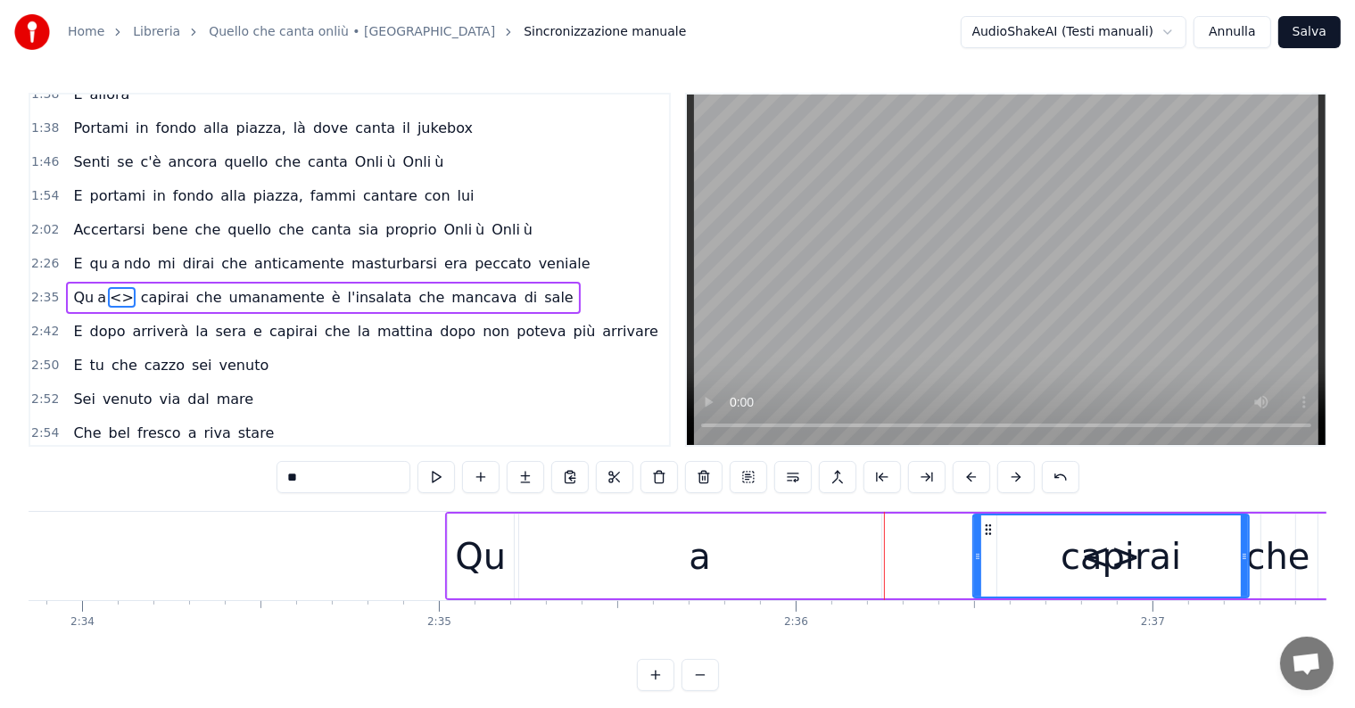
drag, startPoint x: 888, startPoint y: 541, endPoint x: 975, endPoint y: 549, distance: 86.8
click at [975, 549] on div at bounding box center [977, 556] width 7 height 81
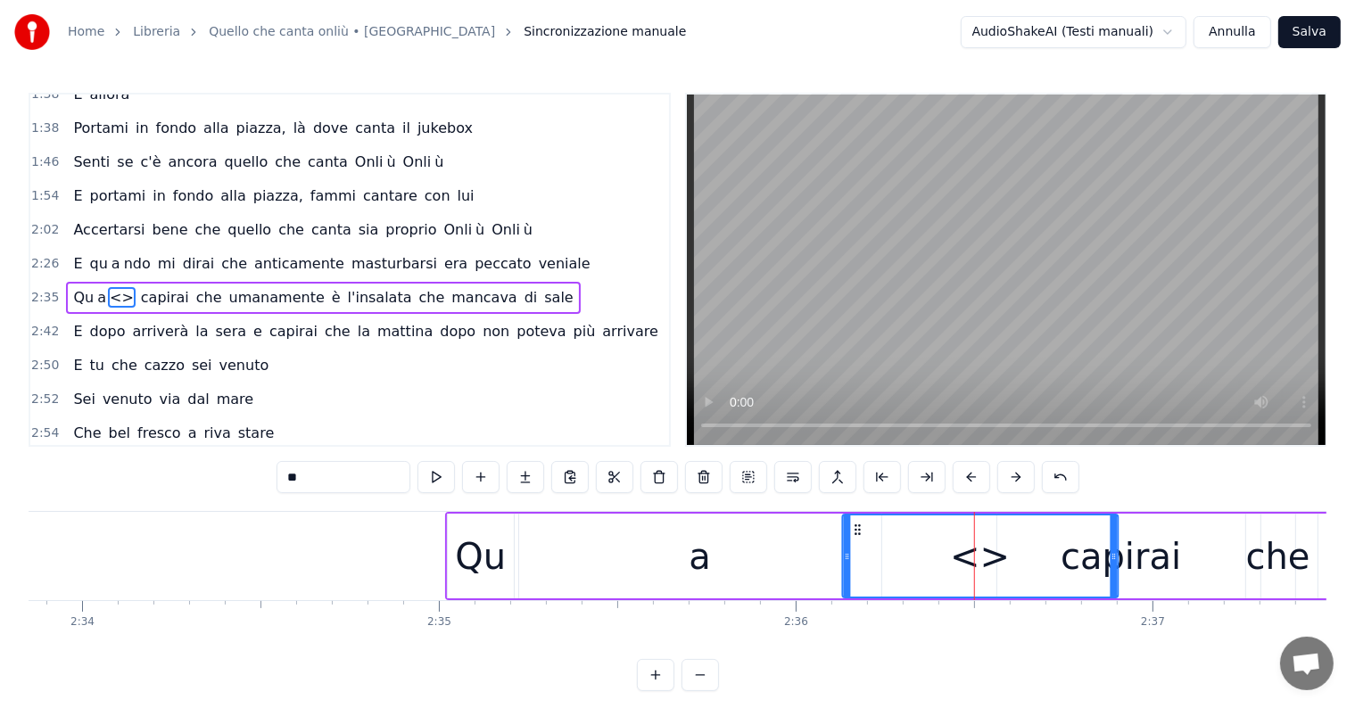
drag, startPoint x: 988, startPoint y: 525, endPoint x: 858, endPoint y: 528, distance: 130.2
click at [858, 528] on icon at bounding box center [857, 530] width 14 height 14
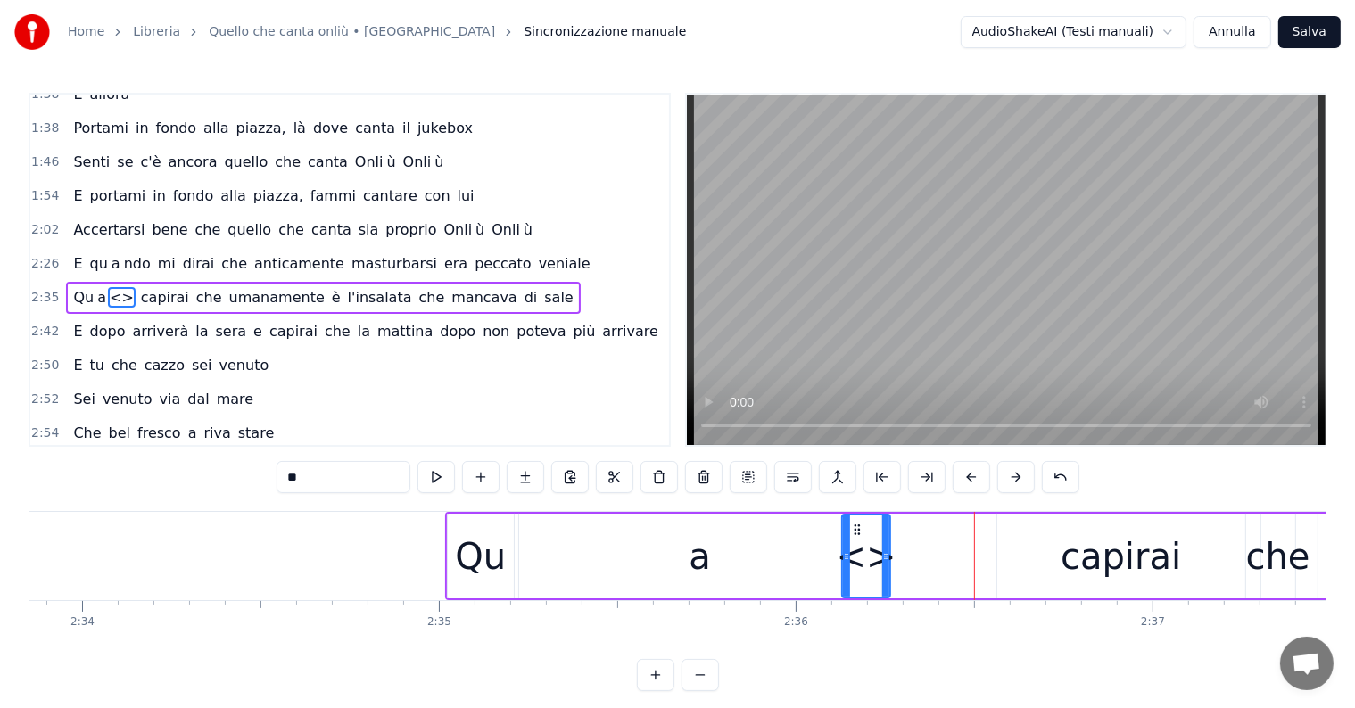
drag, startPoint x: 1113, startPoint y: 531, endPoint x: 886, endPoint y: 533, distance: 227.5
click at [886, 533] on div at bounding box center [885, 556] width 7 height 81
drag, startPoint x: 857, startPoint y: 527, endPoint x: 904, endPoint y: 526, distance: 46.4
click at [904, 526] on icon at bounding box center [903, 530] width 14 height 14
drag, startPoint x: 931, startPoint y: 555, endPoint x: 967, endPoint y: 551, distance: 35.9
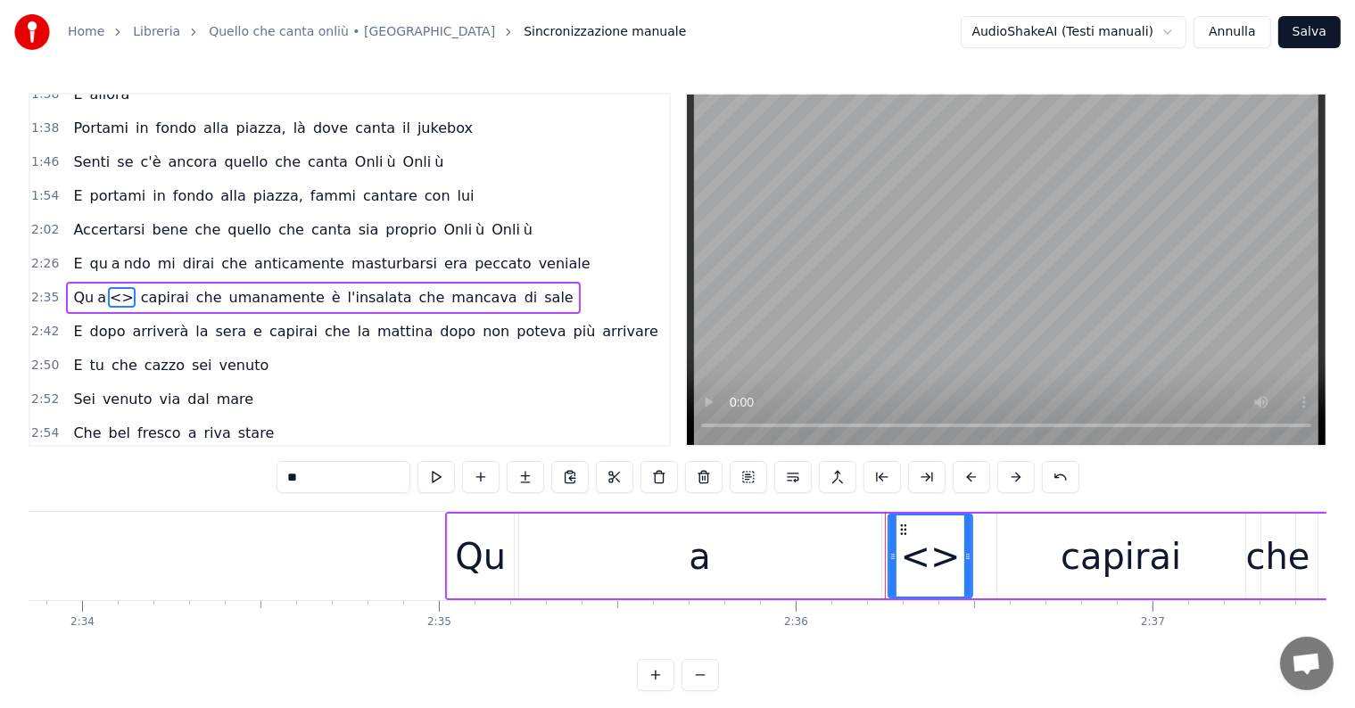
click at [967, 551] on icon at bounding box center [967, 556] width 7 height 14
click at [325, 483] on input "**" at bounding box center [343, 477] width 134 height 32
type input "*"
type input "***"
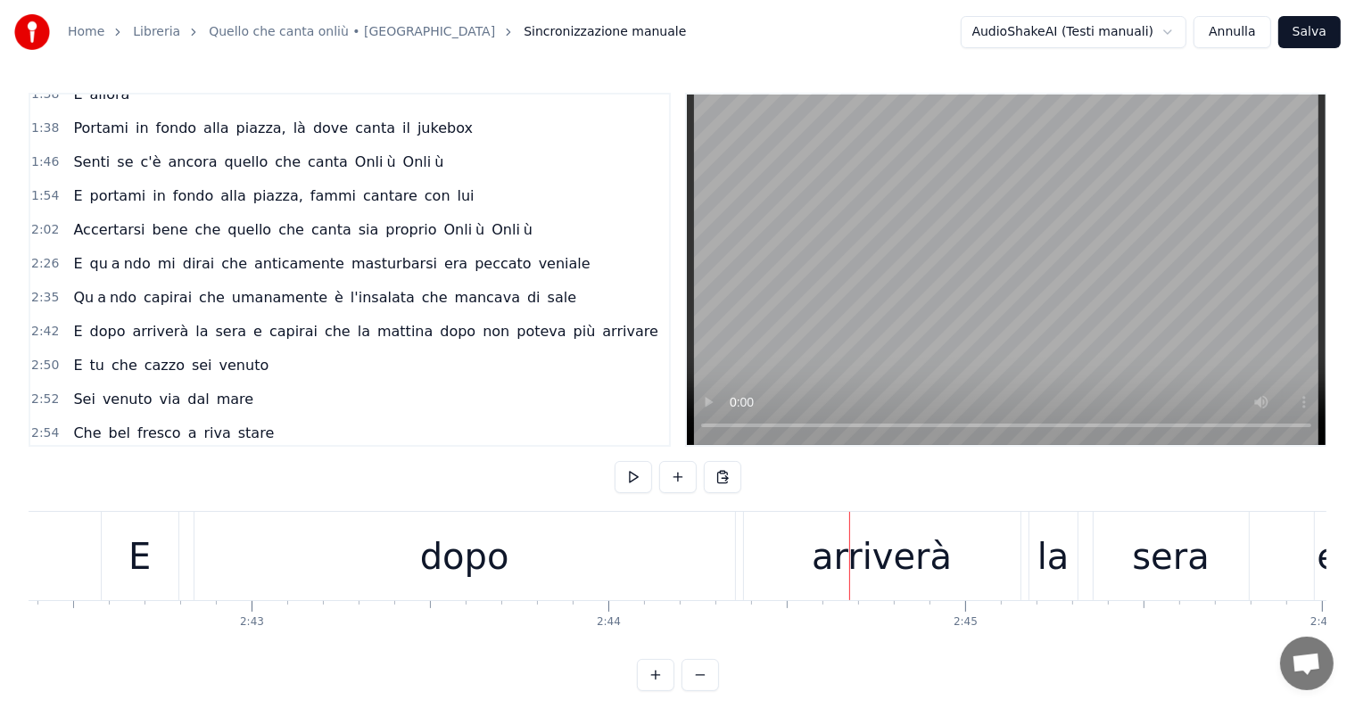
scroll to position [0, 57735]
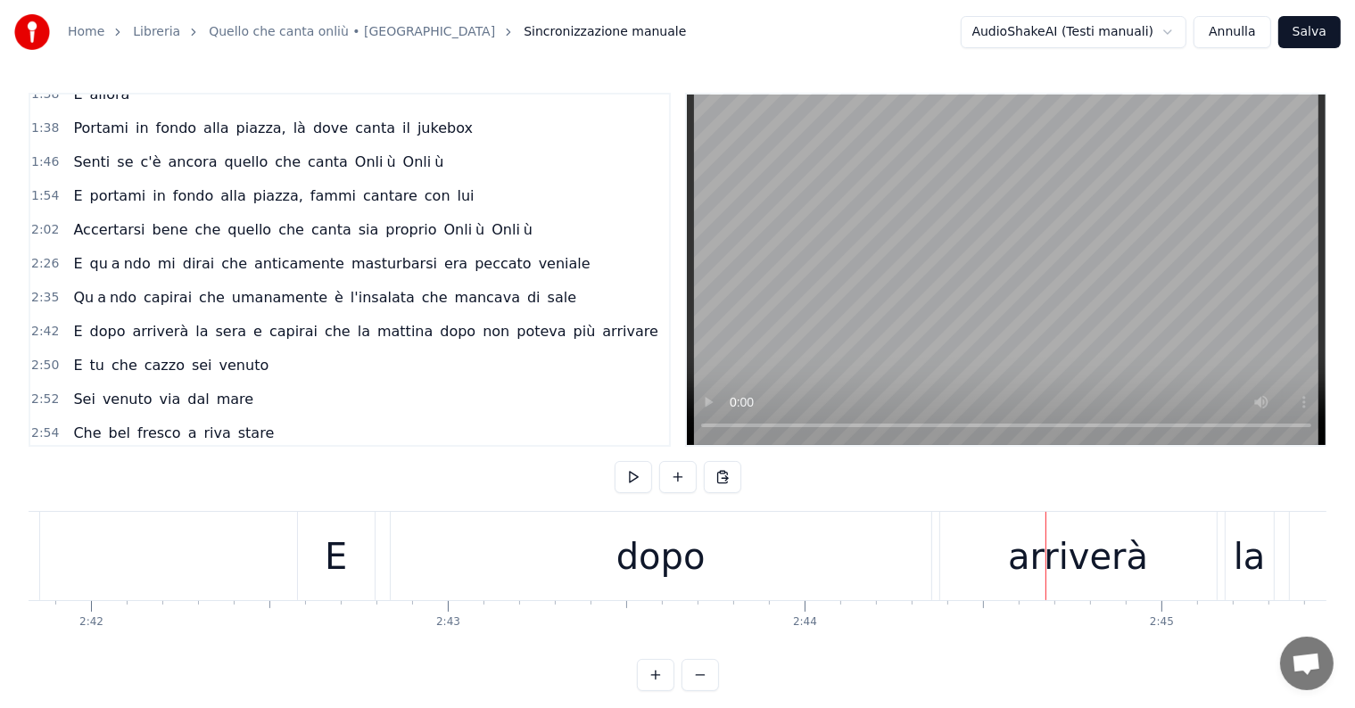
click at [672, 574] on div "dopo" at bounding box center [660, 557] width 89 height 54
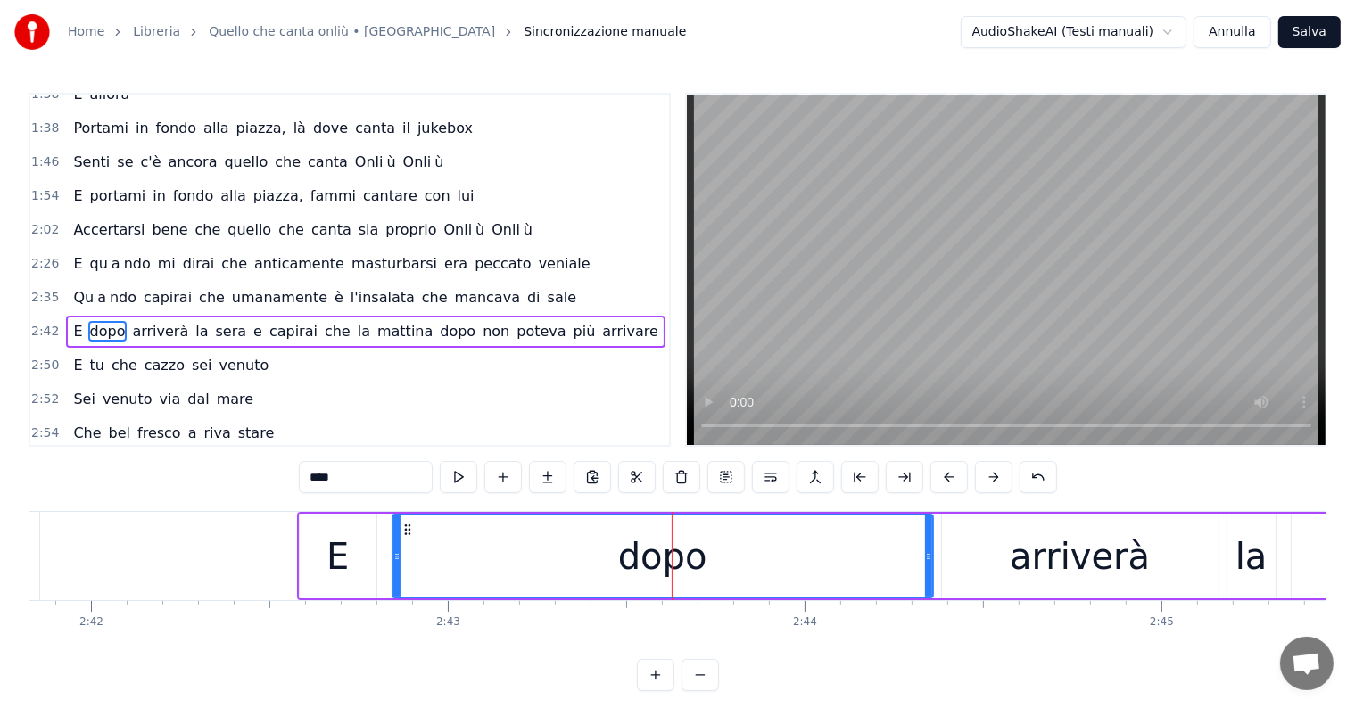
scroll to position [694, 0]
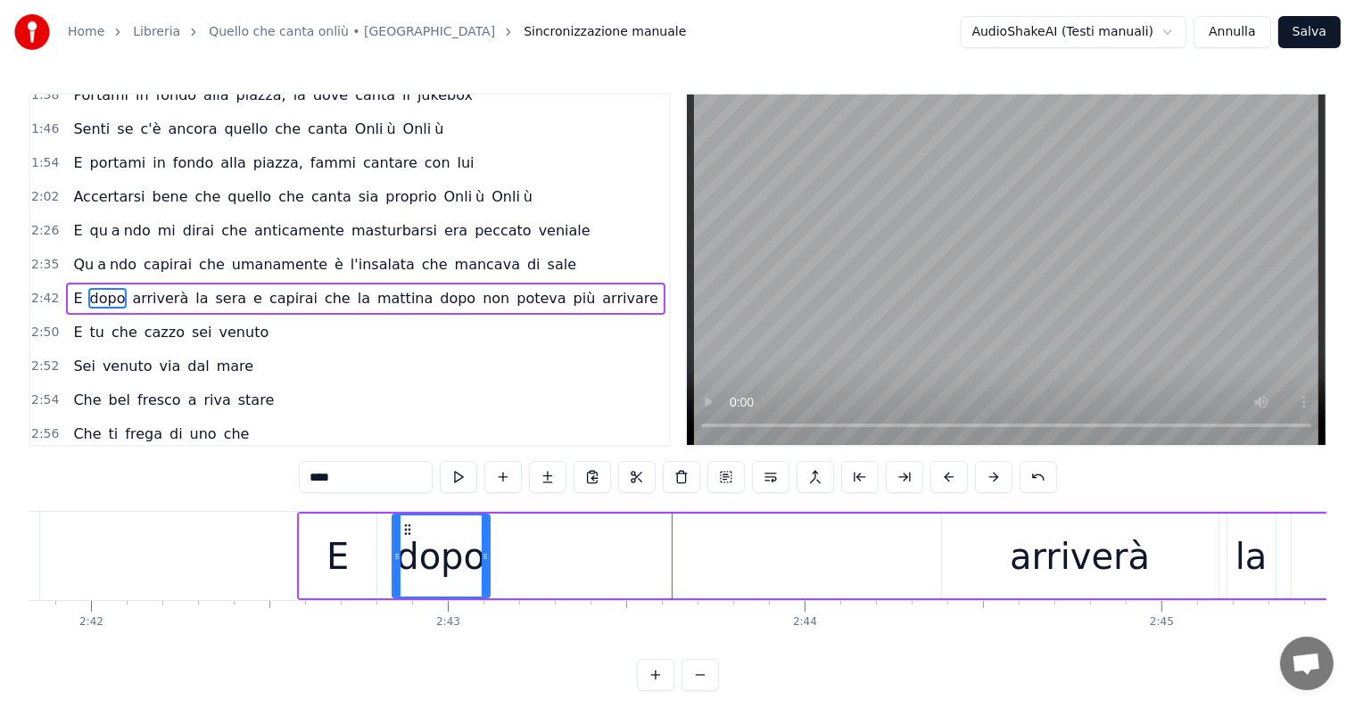
drag, startPoint x: 926, startPoint y: 553, endPoint x: 483, endPoint y: 554, distance: 443.3
click at [483, 554] on icon at bounding box center [485, 556] width 7 height 14
click at [359, 482] on input "****" at bounding box center [366, 477] width 134 height 32
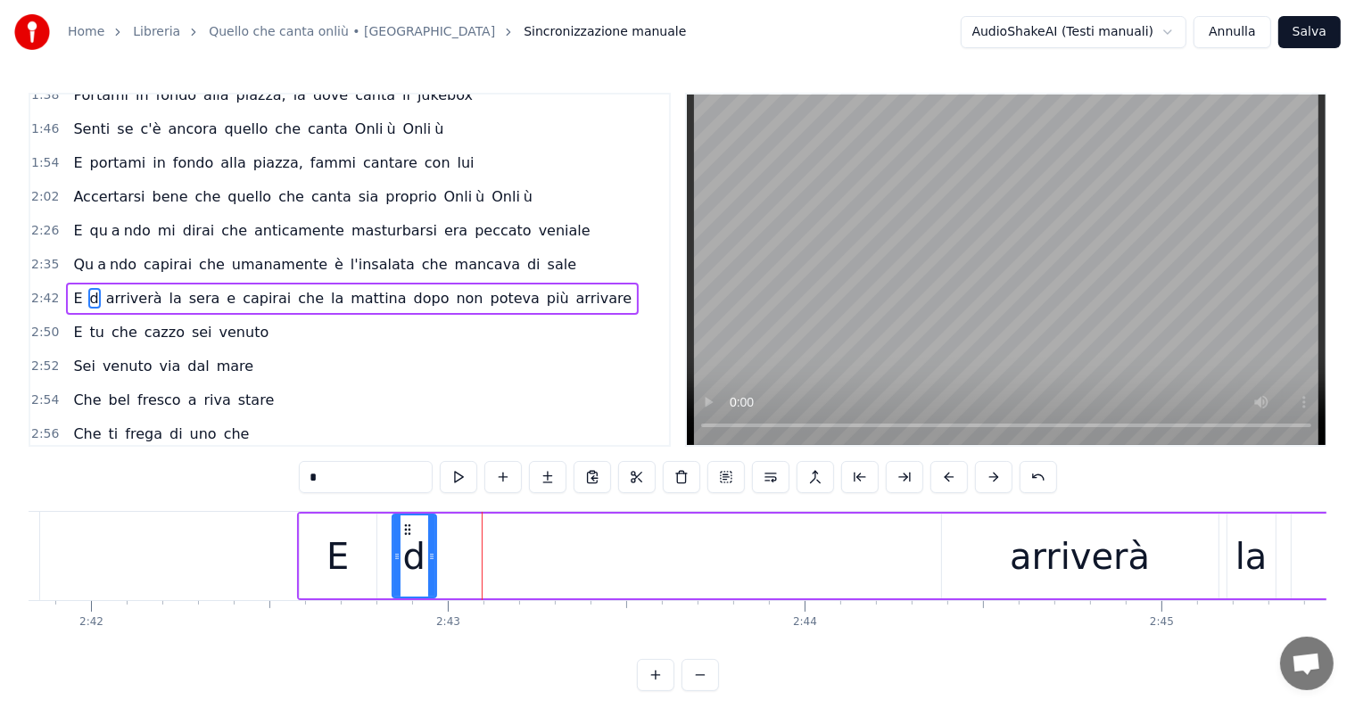
drag, startPoint x: 487, startPoint y: 556, endPoint x: 432, endPoint y: 560, distance: 55.5
click at [433, 560] on icon at bounding box center [431, 556] width 7 height 14
type input "*"
click at [549, 473] on button at bounding box center [547, 477] width 37 height 32
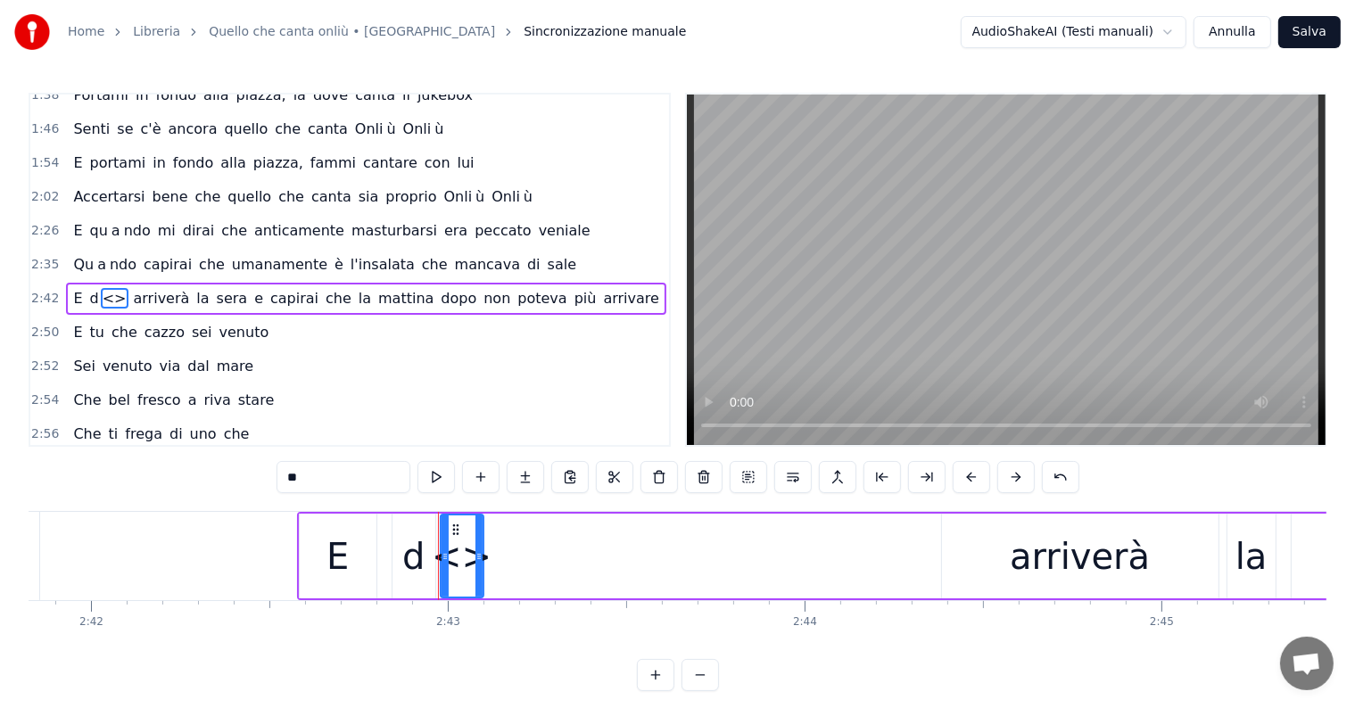
click at [338, 480] on input "**" at bounding box center [343, 477] width 134 height 32
type input "*"
click at [526, 472] on button at bounding box center [525, 477] width 37 height 32
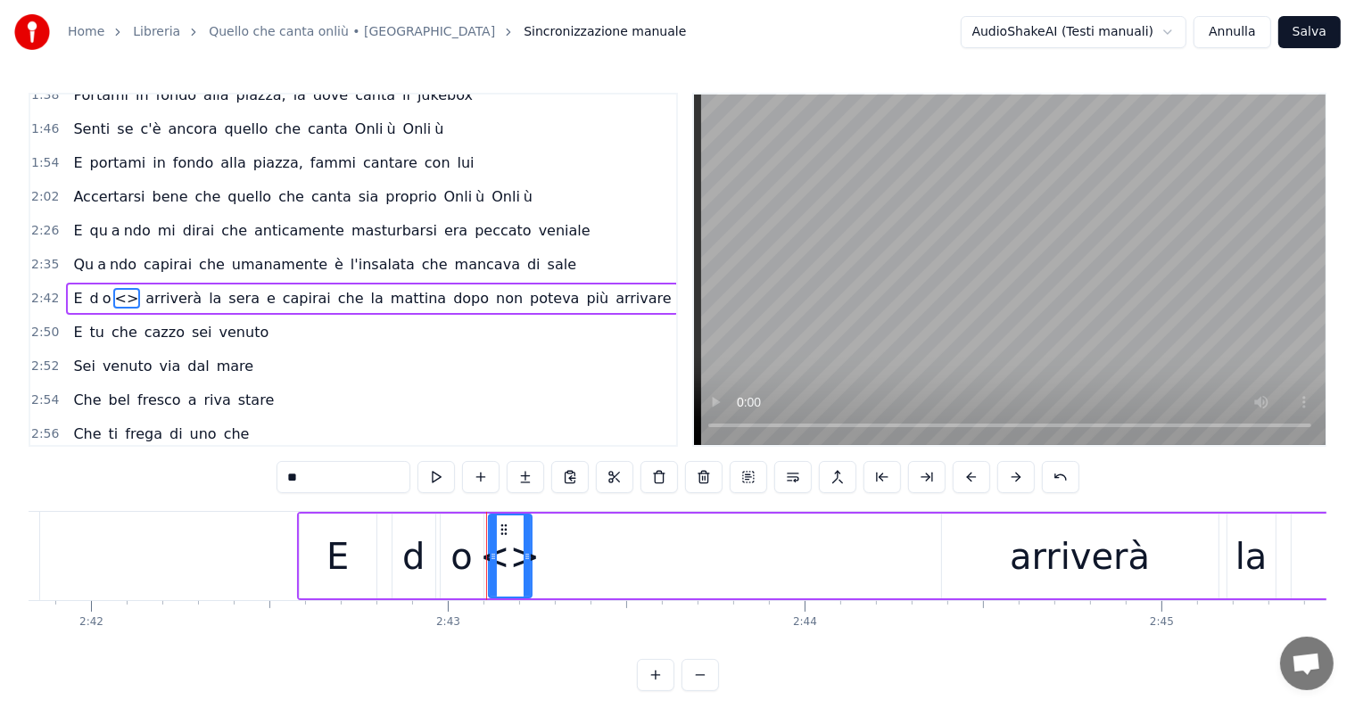
click at [367, 485] on input "**" at bounding box center [343, 477] width 134 height 32
type input "*"
drag, startPoint x: 525, startPoint y: 550, endPoint x: 543, endPoint y: 550, distance: 17.8
click at [543, 550] on icon at bounding box center [544, 556] width 7 height 14
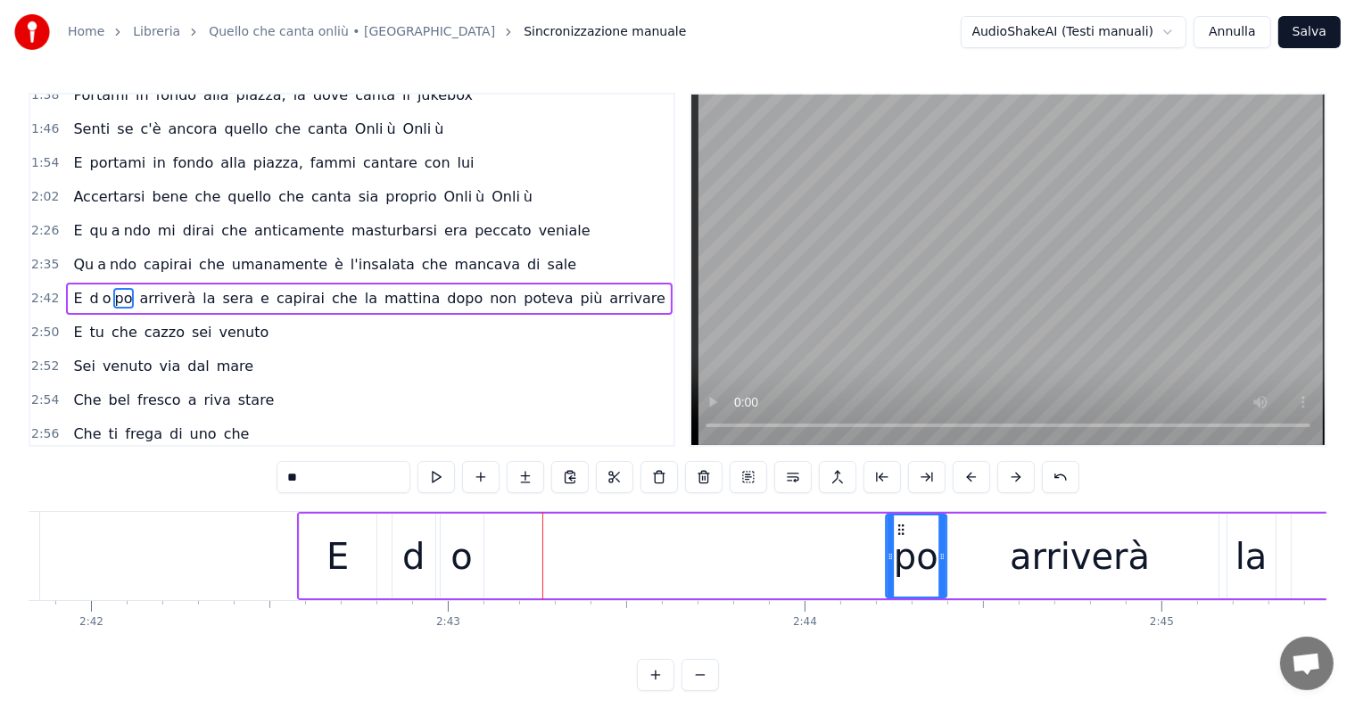
drag, startPoint x: 500, startPoint y: 528, endPoint x: 897, endPoint y: 525, distance: 396.9
click at [897, 525] on icon at bounding box center [900, 530] width 14 height 14
click at [468, 560] on div "o" at bounding box center [460, 557] width 21 height 54
type input "*"
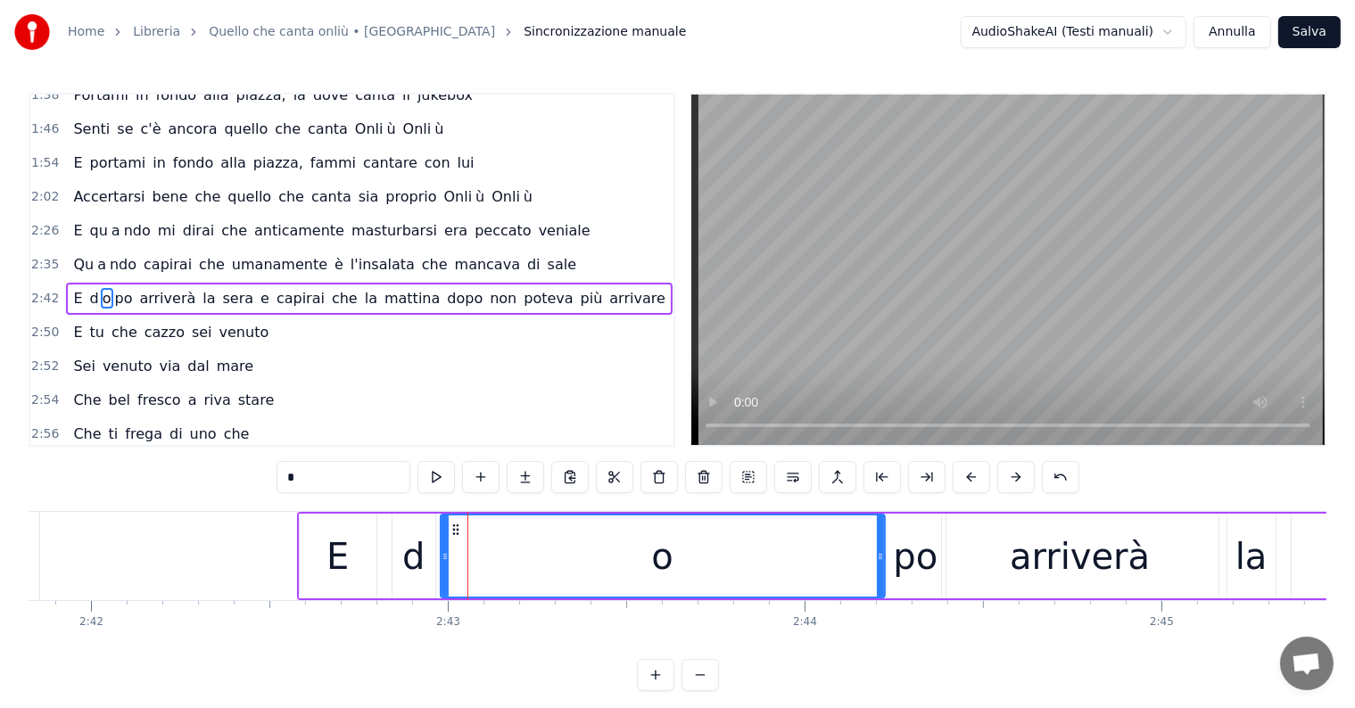
drag, startPoint x: 476, startPoint y: 551, endPoint x: 878, endPoint y: 549, distance: 401.4
click at [878, 549] on icon at bounding box center [880, 556] width 7 height 14
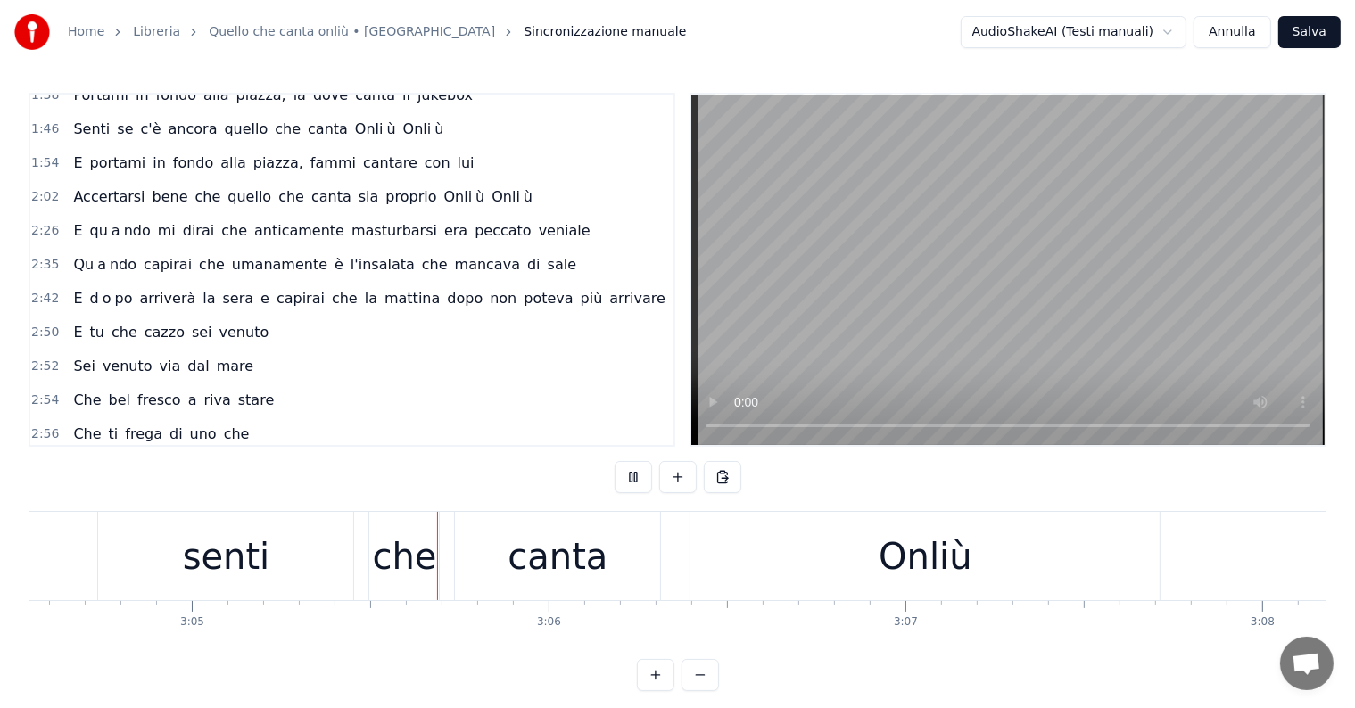
scroll to position [0, 65874]
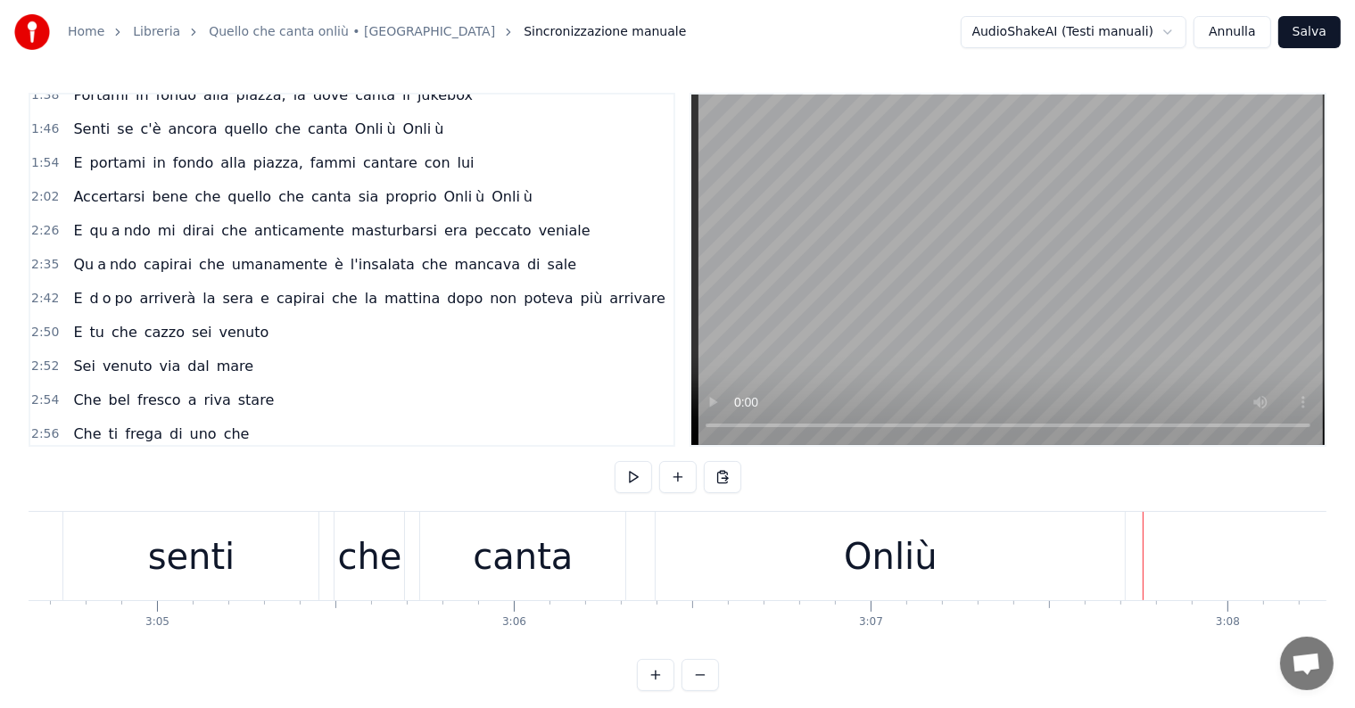
click at [832, 572] on div "Onliù" at bounding box center [890, 556] width 469 height 88
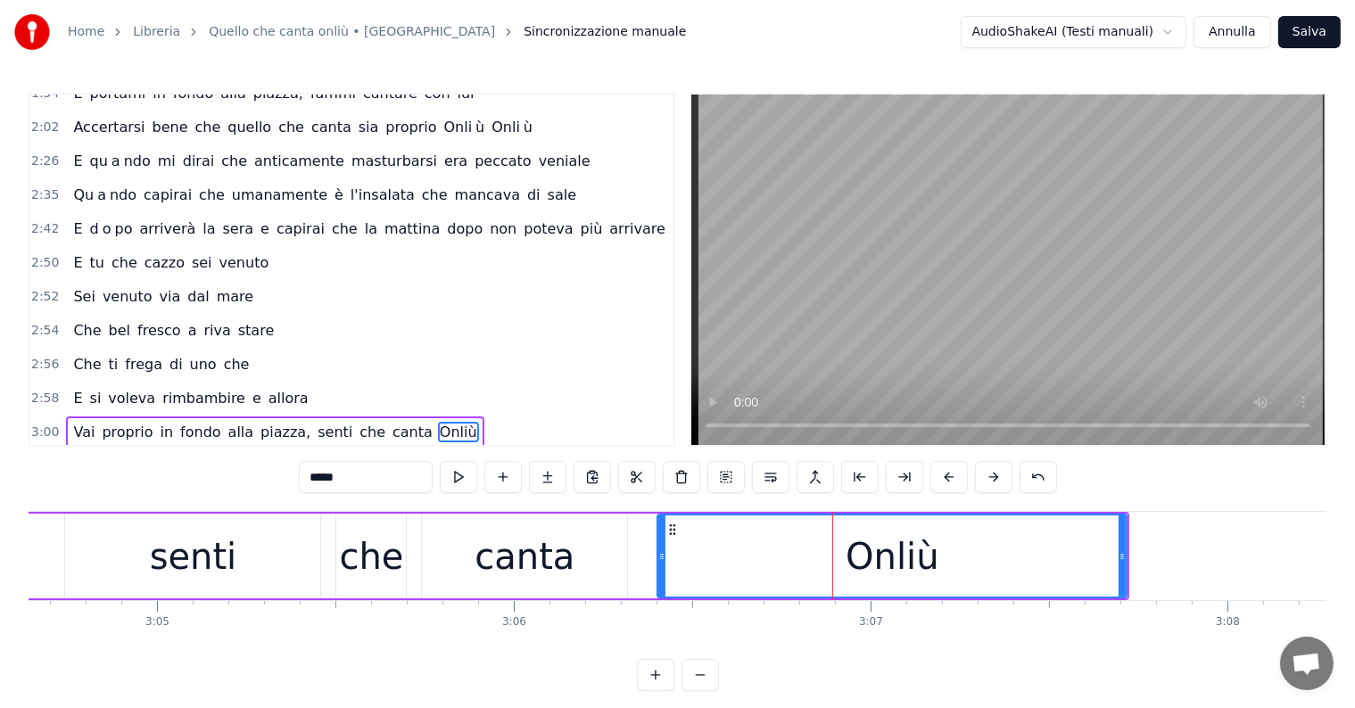
scroll to position [830, 0]
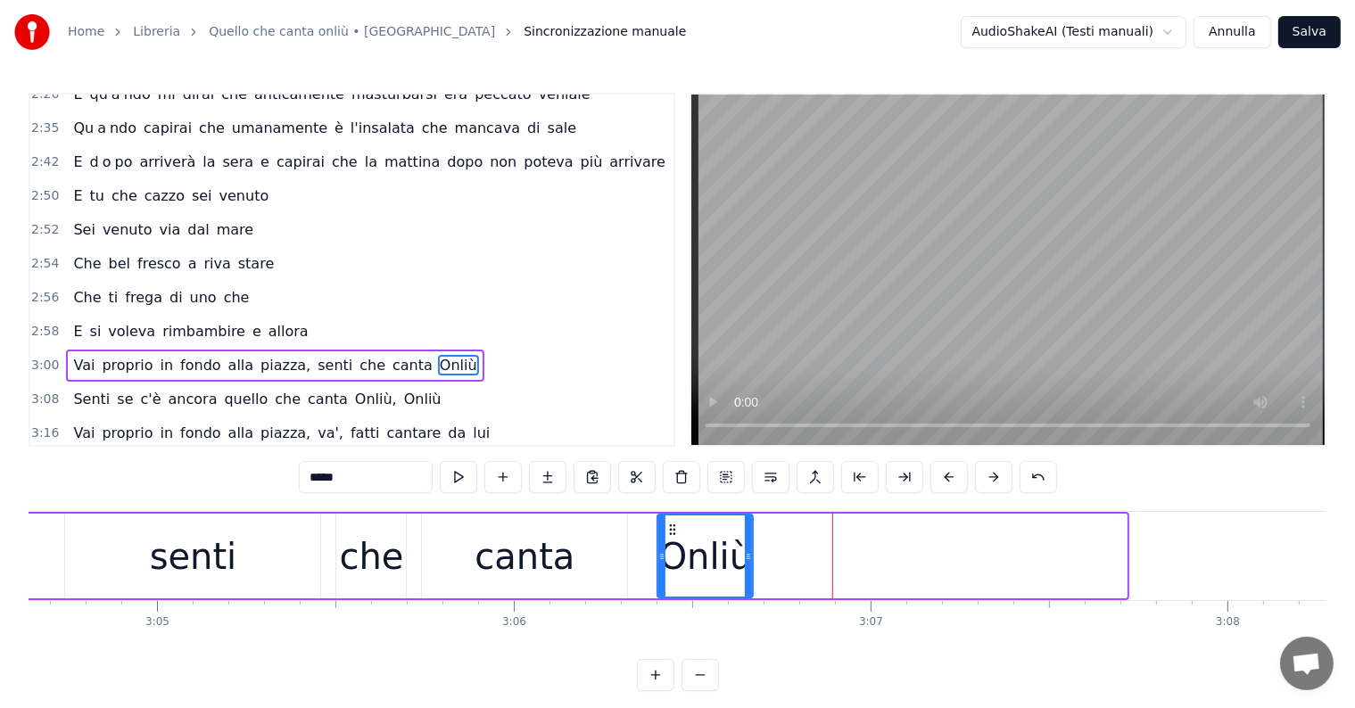
drag, startPoint x: 1123, startPoint y: 555, endPoint x: 749, endPoint y: 572, distance: 374.1
click at [749, 572] on div at bounding box center [748, 556] width 7 height 81
click at [363, 475] on input "*****" at bounding box center [366, 477] width 134 height 32
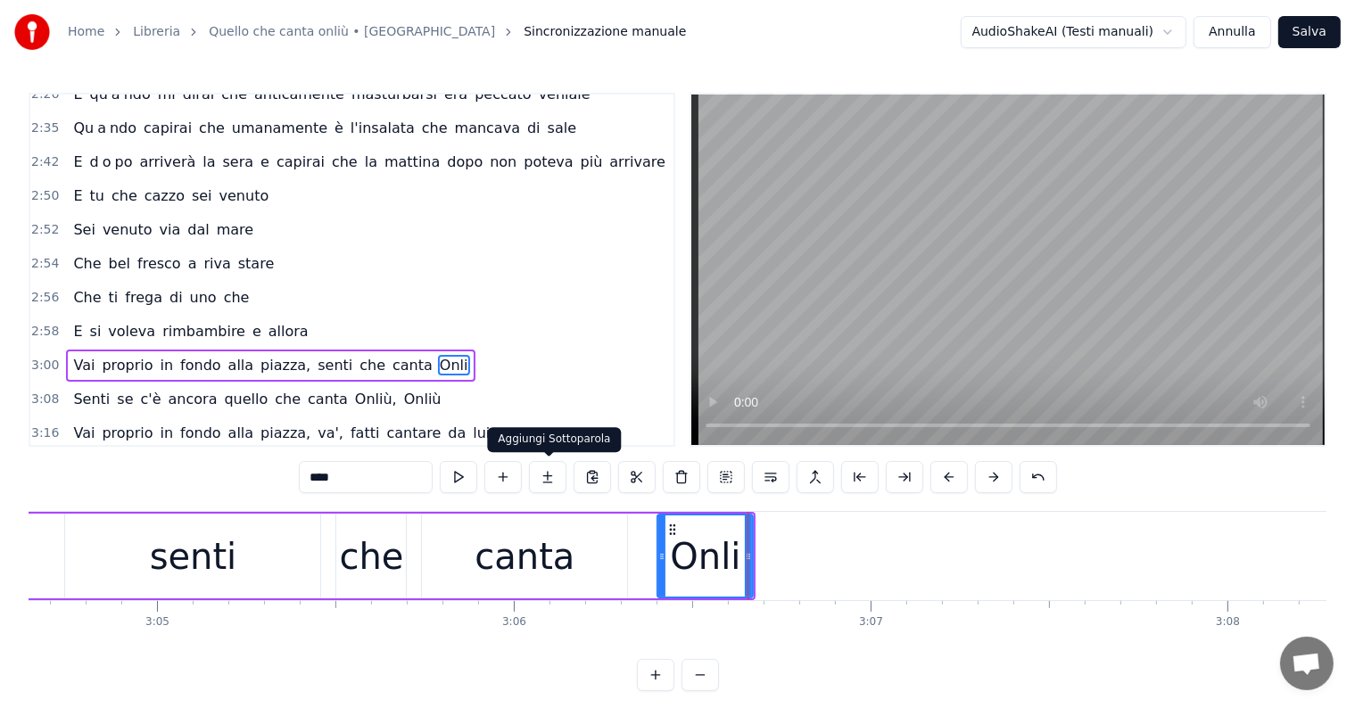
type input "****"
click at [539, 475] on button at bounding box center [547, 477] width 37 height 32
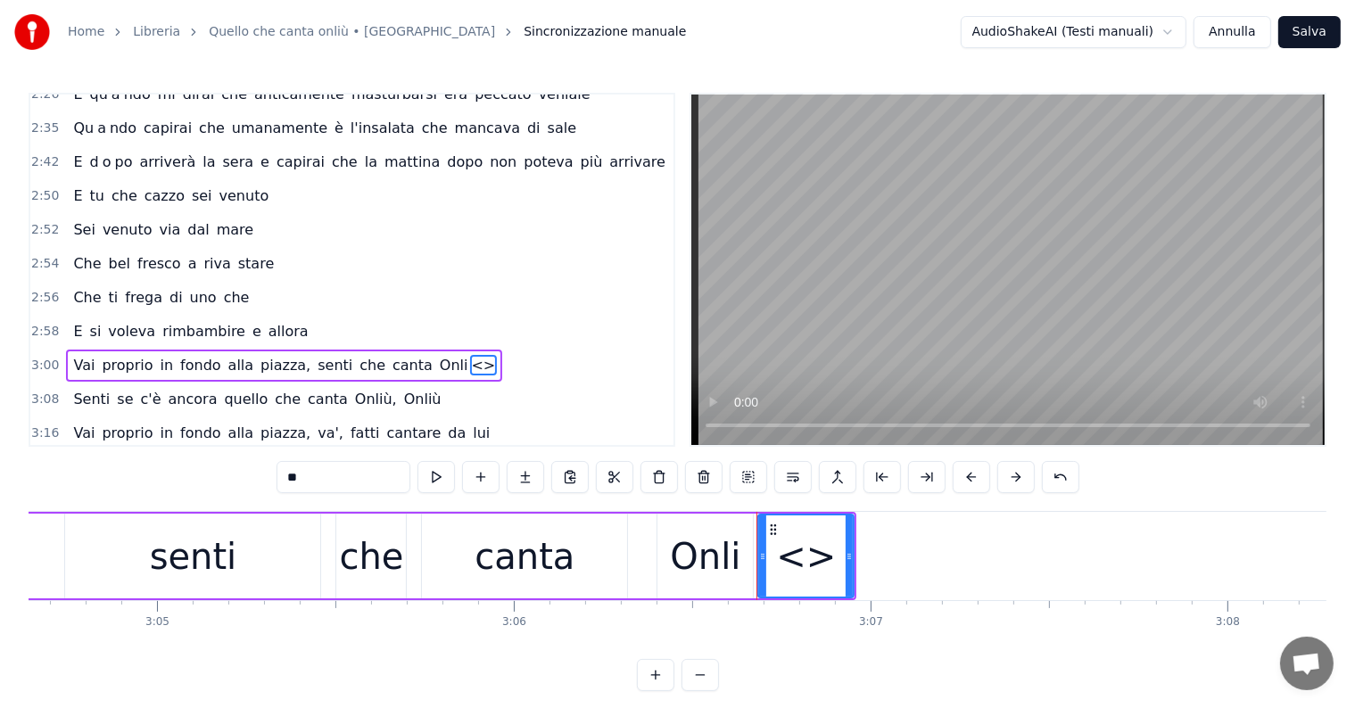
click at [354, 471] on input "**" at bounding box center [343, 477] width 134 height 32
type input "*"
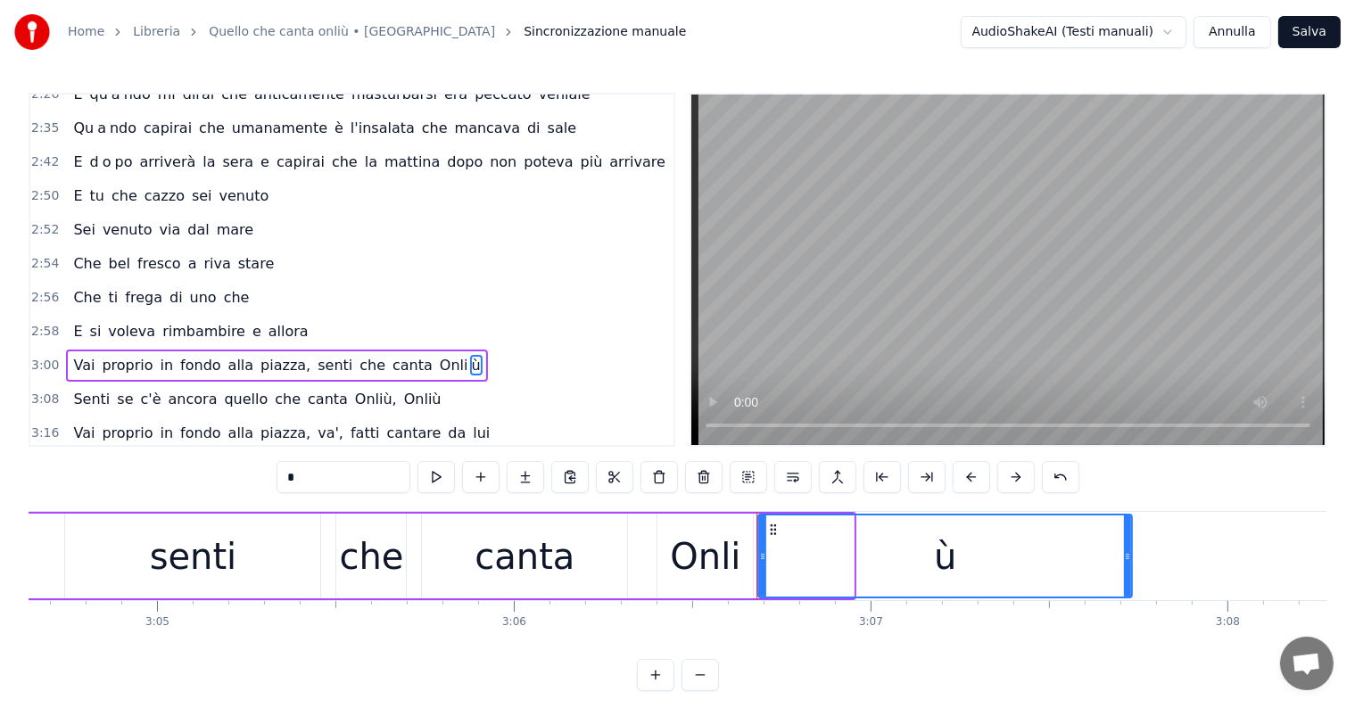
drag, startPoint x: 848, startPoint y: 557, endPoint x: 1127, endPoint y: 570, distance: 278.6
click at [1127, 570] on div at bounding box center [1127, 556] width 7 height 81
click at [115, 565] on div "senti" at bounding box center [192, 556] width 255 height 85
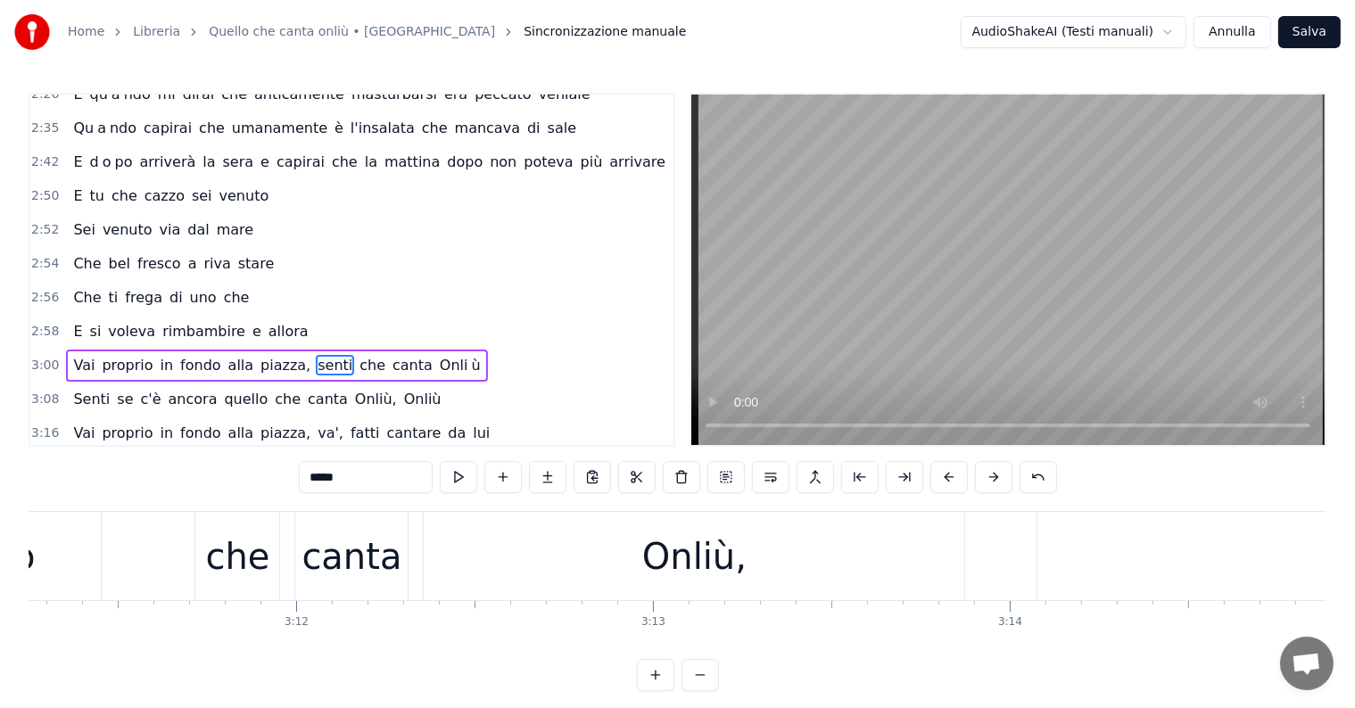
scroll to position [0, 68428]
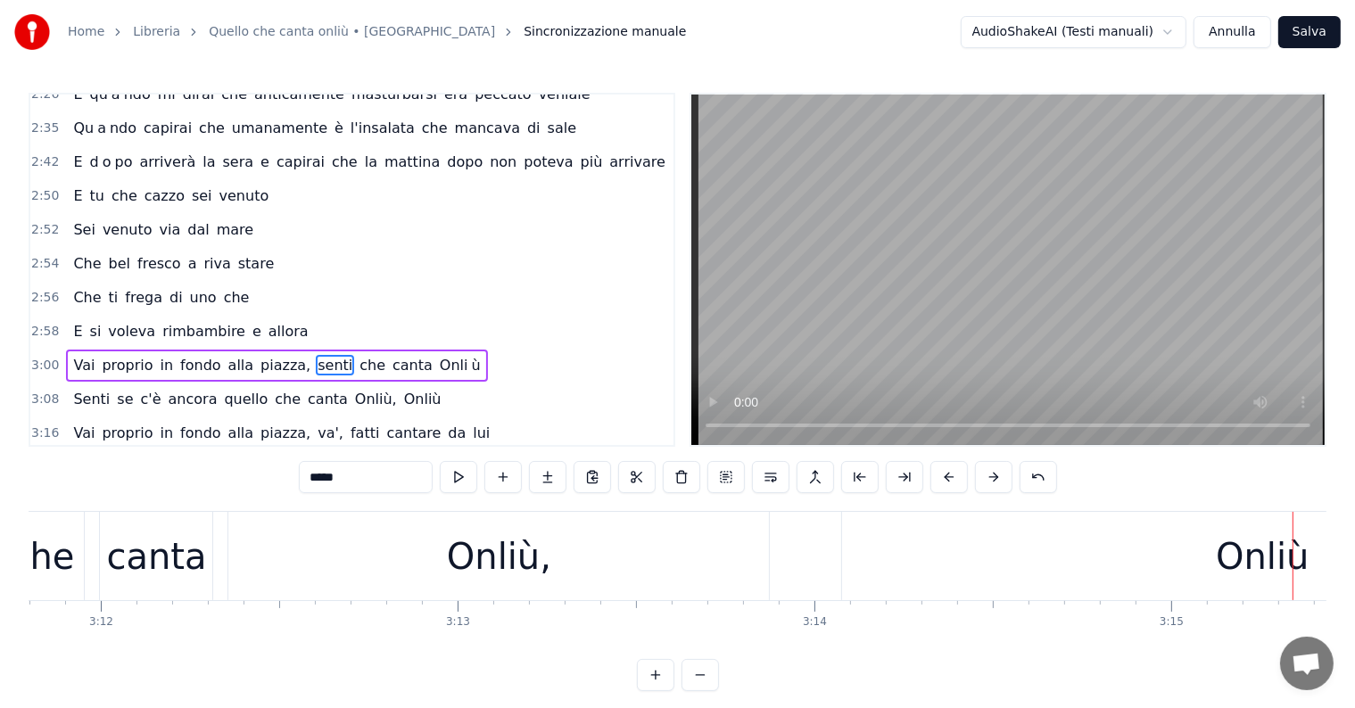
click at [668, 550] on div "Onliù," at bounding box center [498, 556] width 541 height 88
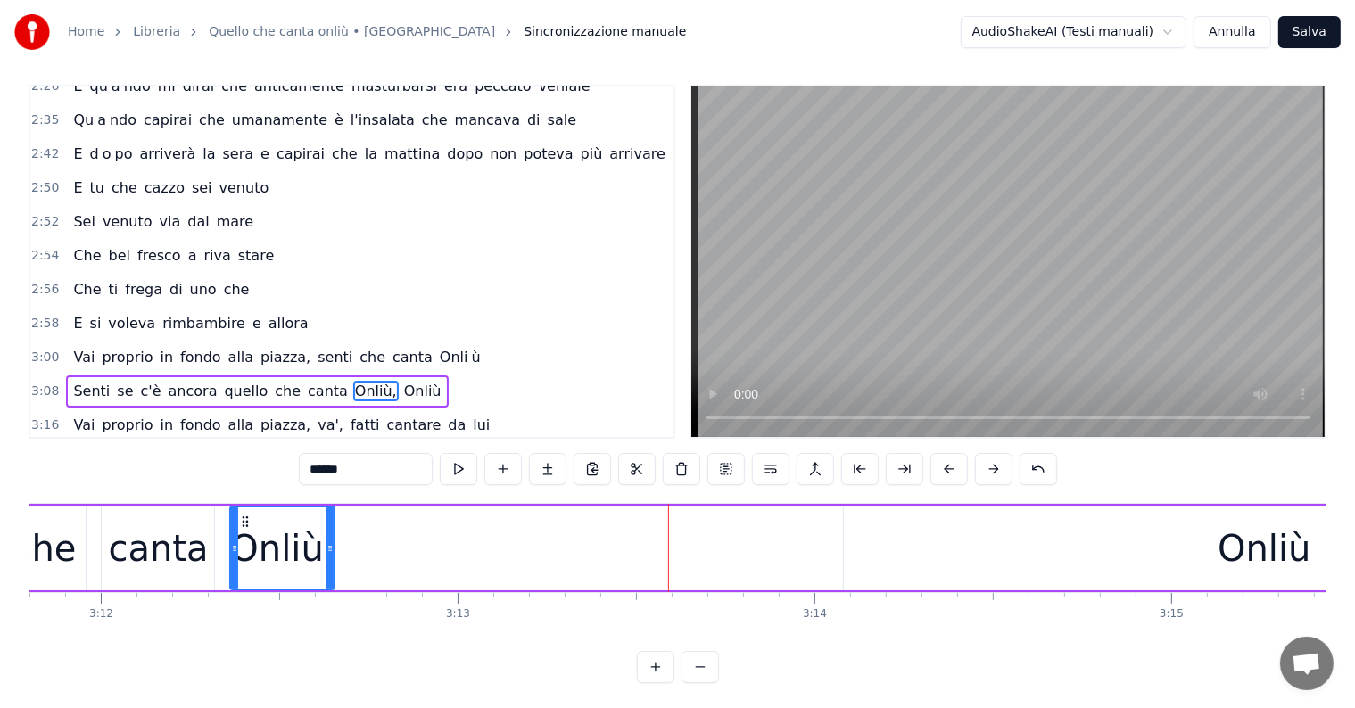
drag, startPoint x: 768, startPoint y: 545, endPoint x: 328, endPoint y: 582, distance: 441.2
click at [328, 582] on div at bounding box center [329, 548] width 7 height 81
click at [357, 469] on input "******" at bounding box center [366, 469] width 134 height 32
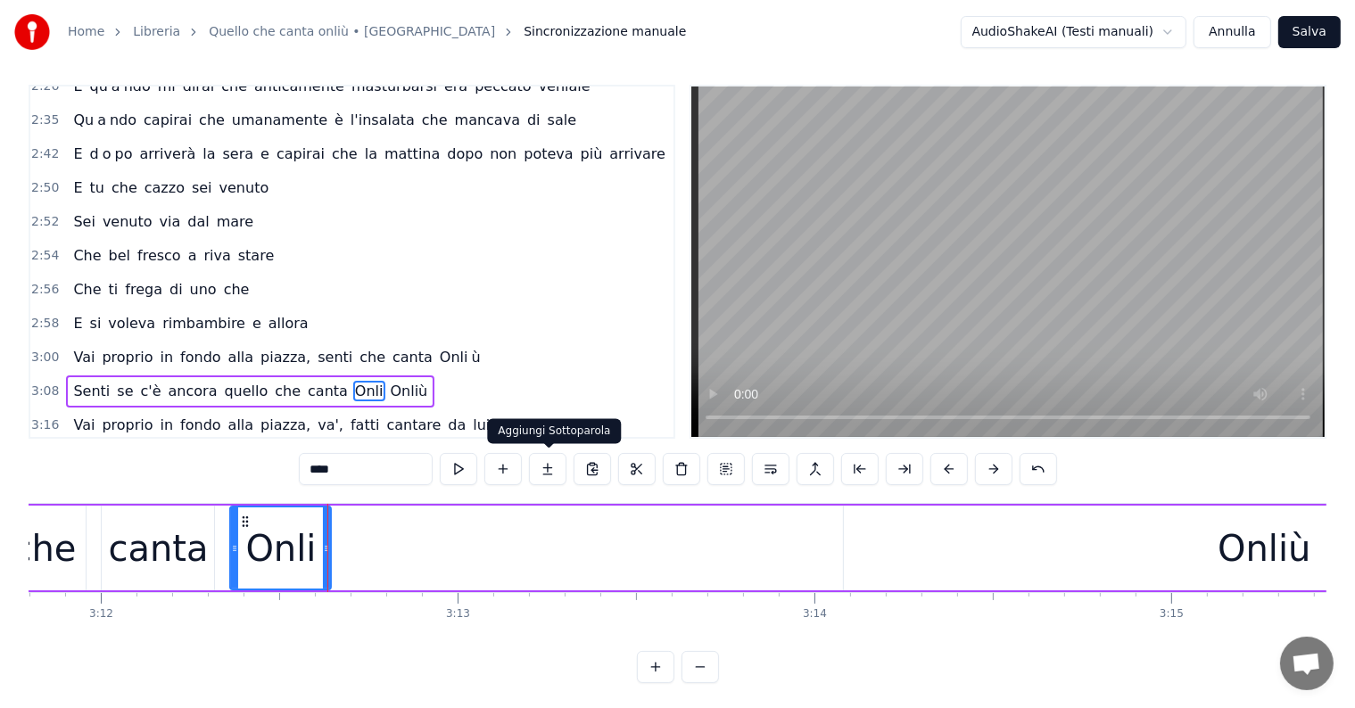
type input "****"
click at [549, 471] on button at bounding box center [547, 469] width 37 height 32
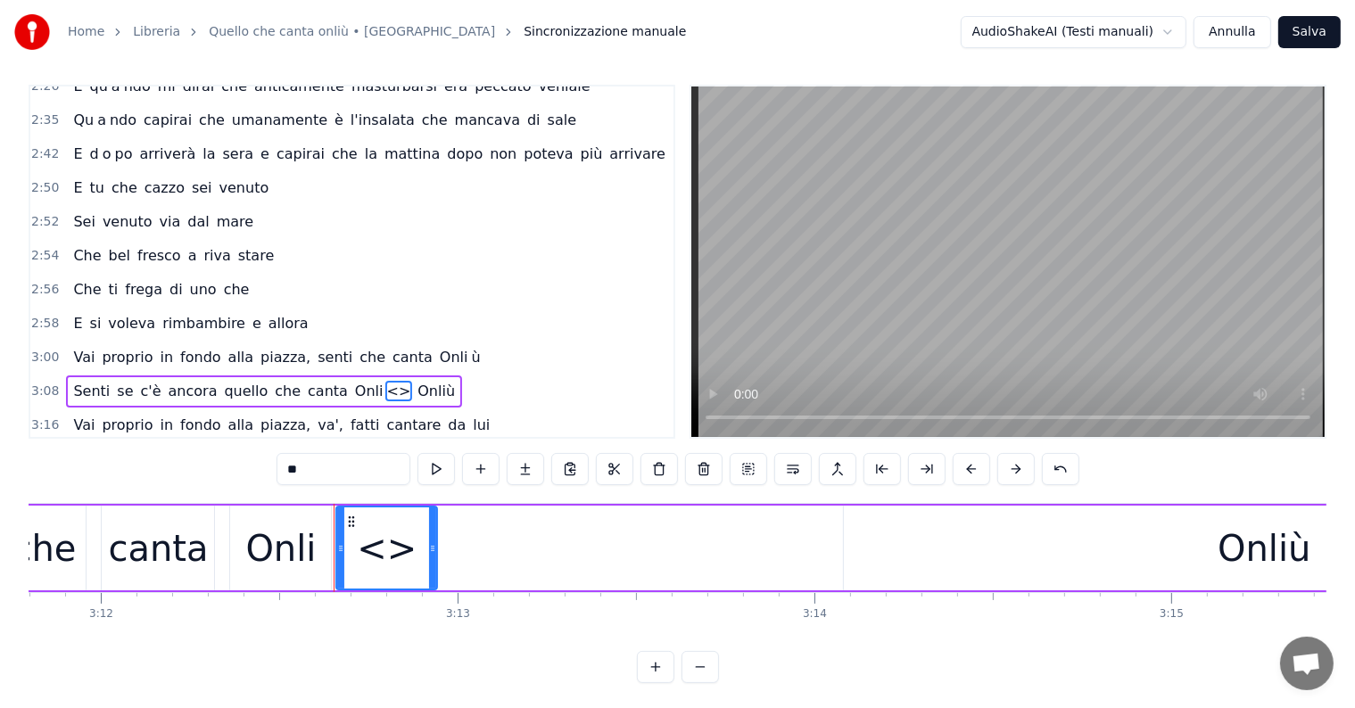
click at [334, 475] on input "**" at bounding box center [343, 469] width 134 height 32
type input "*"
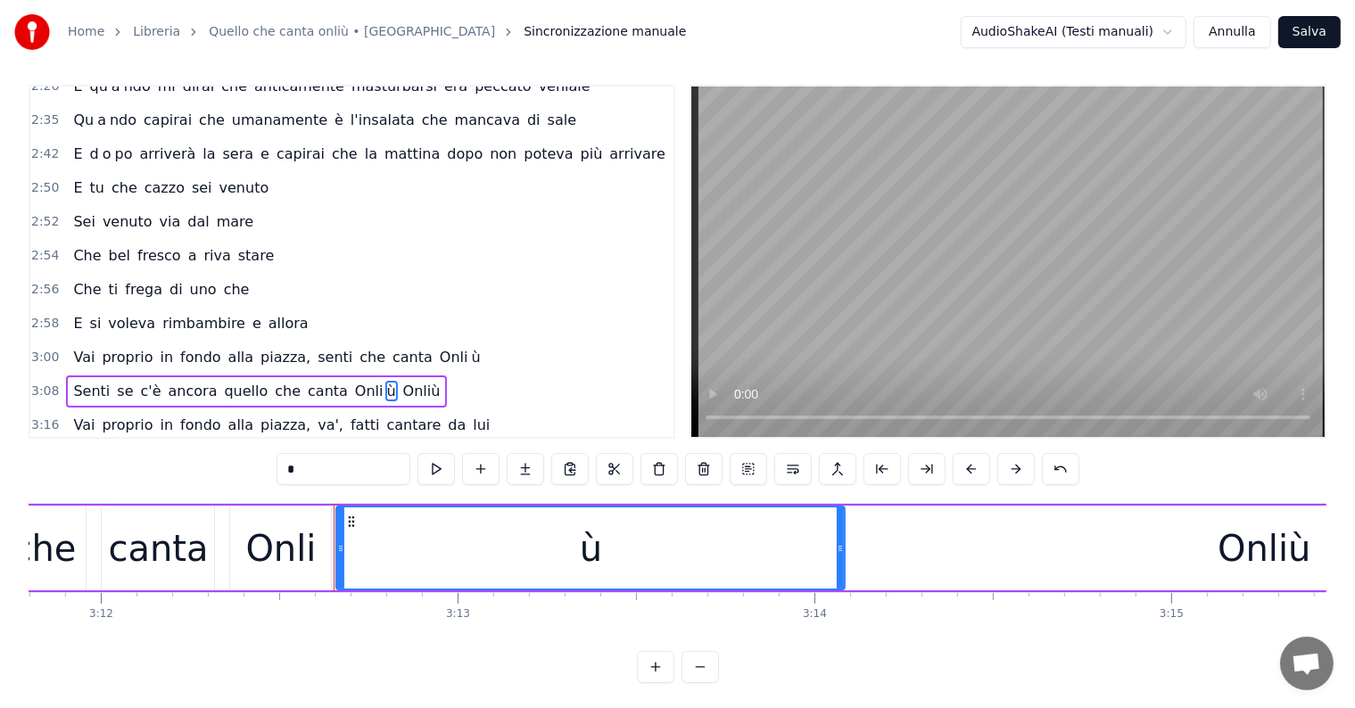
drag, startPoint x: 432, startPoint y: 546, endPoint x: 839, endPoint y: 549, distance: 407.6
click at [839, 549] on icon at bounding box center [840, 548] width 7 height 14
drag, startPoint x: 842, startPoint y: 544, endPoint x: 796, endPoint y: 549, distance: 46.7
click at [796, 549] on icon at bounding box center [793, 548] width 7 height 14
click at [938, 542] on div "Onliù" at bounding box center [1264, 548] width 840 height 85
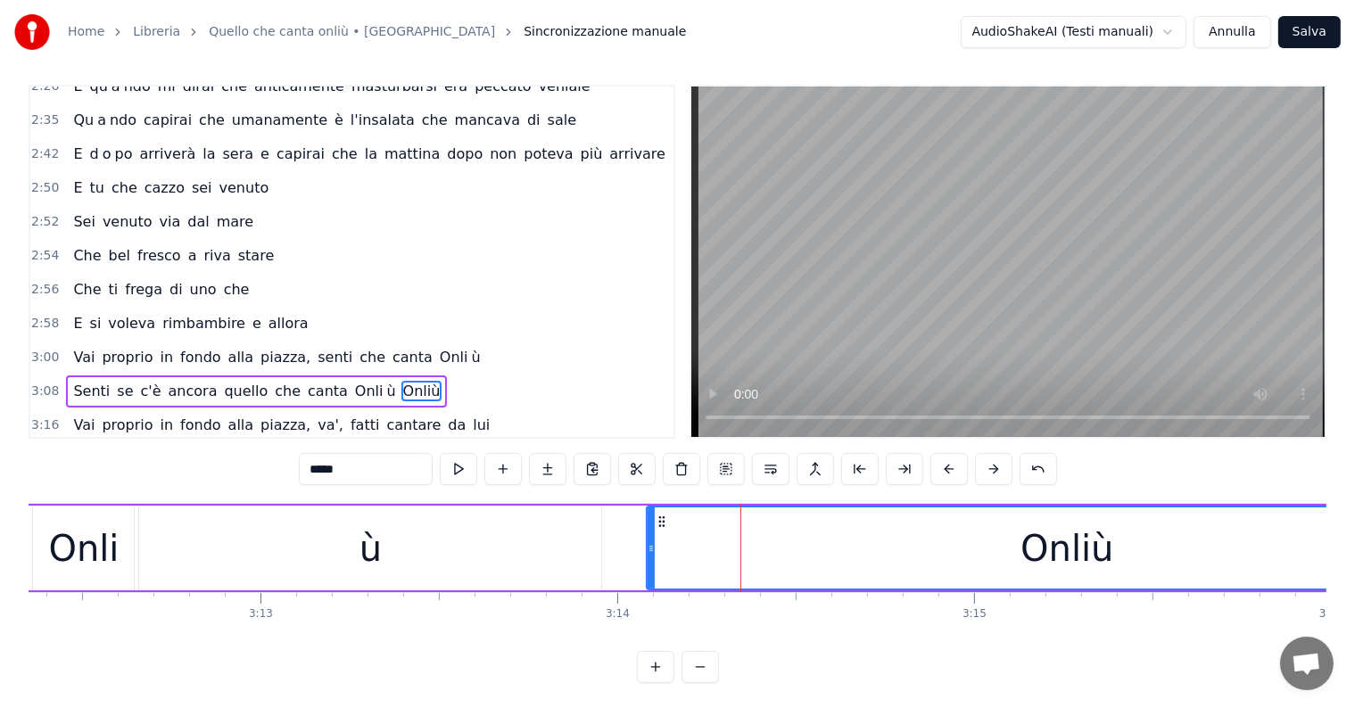
scroll to position [0, 68870]
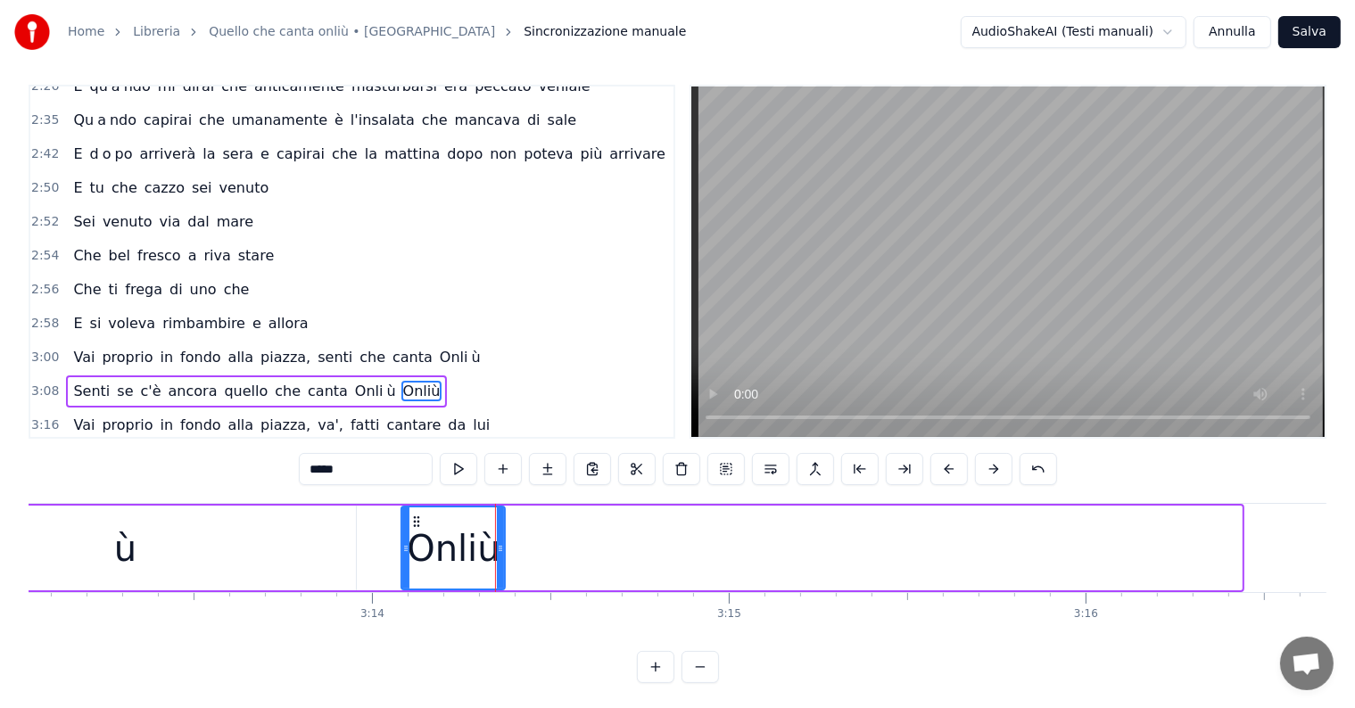
drag, startPoint x: 1234, startPoint y: 532, endPoint x: 498, endPoint y: 580, distance: 738.3
click at [498, 580] on div at bounding box center [500, 548] width 7 height 81
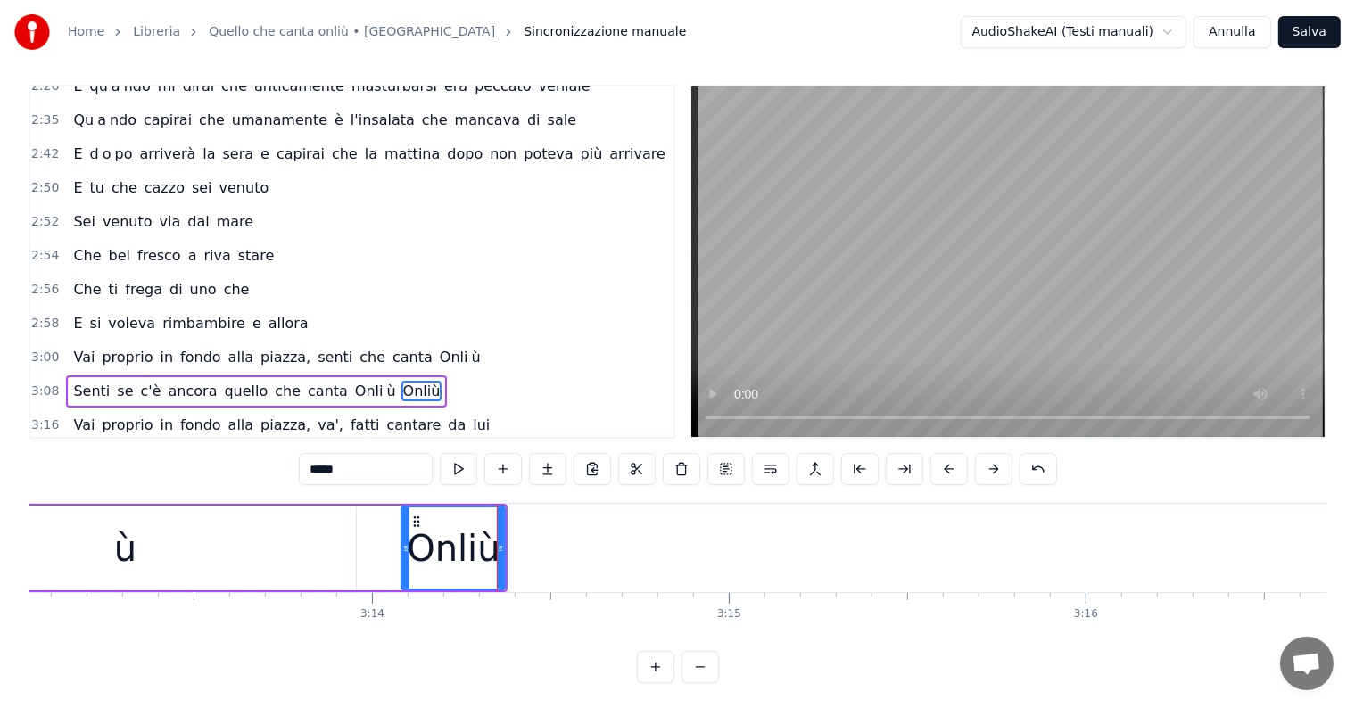
click at [359, 475] on input "*****" at bounding box center [366, 469] width 134 height 32
type input "****"
click at [557, 468] on button at bounding box center [547, 469] width 37 height 32
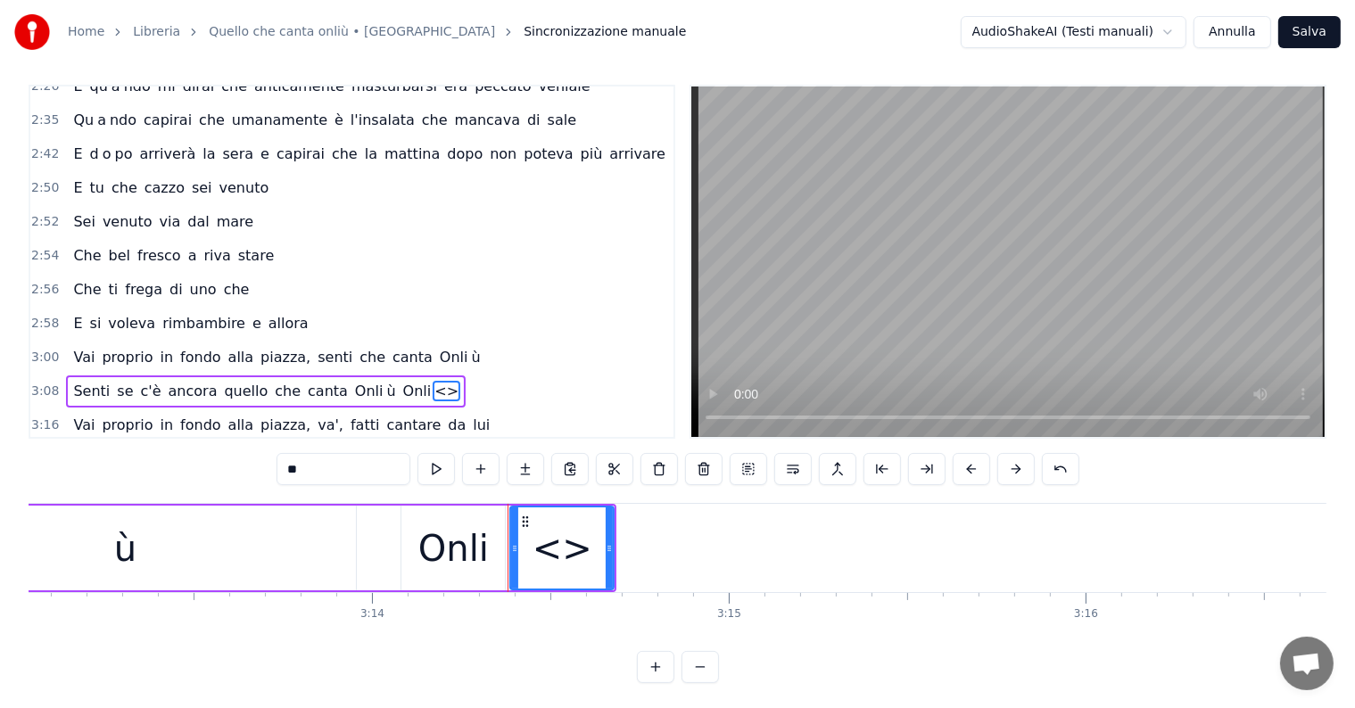
click at [358, 475] on input "**" at bounding box center [343, 469] width 134 height 32
type input "*"
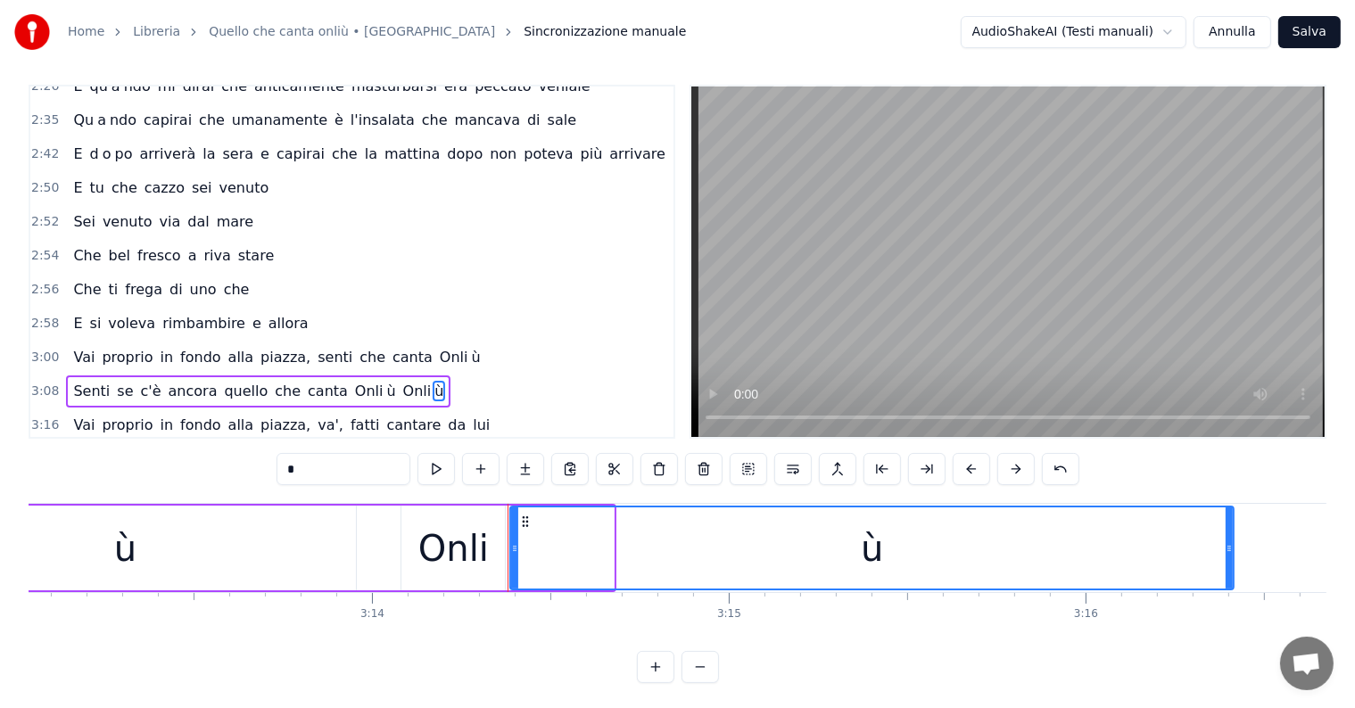
drag, startPoint x: 609, startPoint y: 546, endPoint x: 1229, endPoint y: 544, distance: 619.9
click at [1229, 544] on icon at bounding box center [1229, 548] width 7 height 14
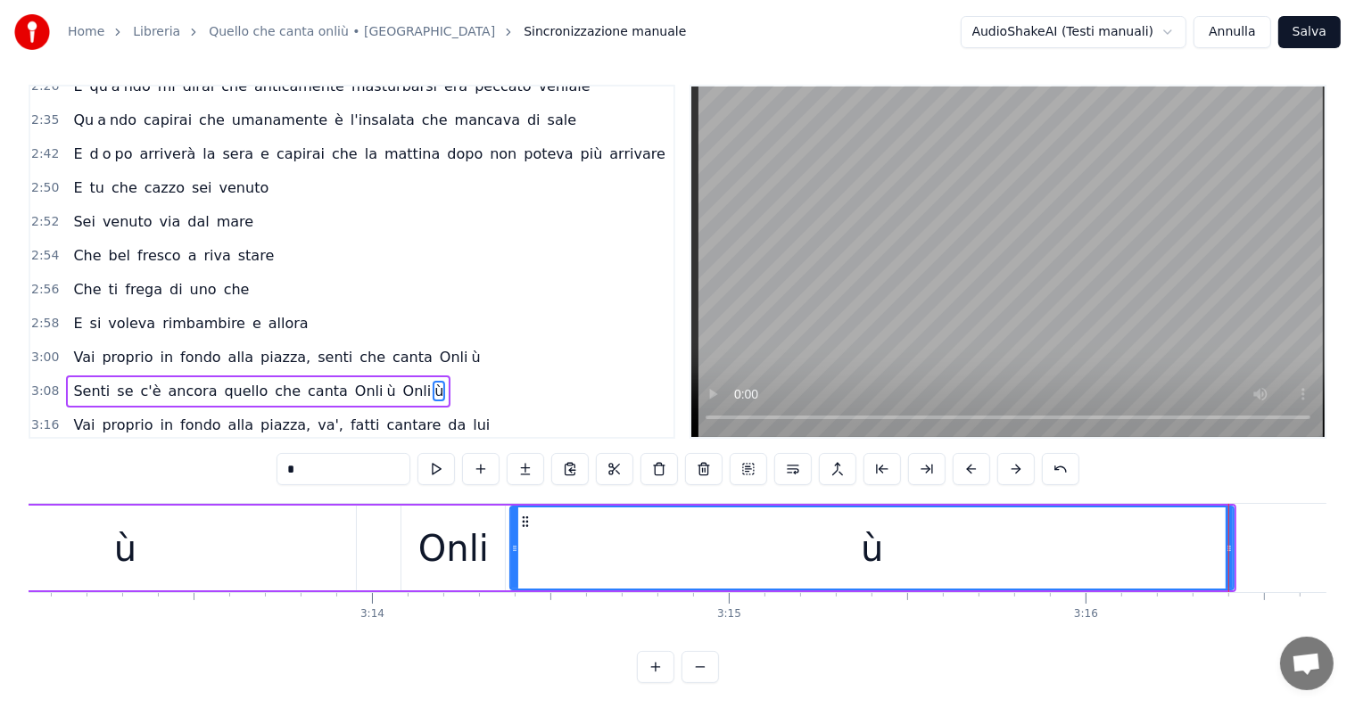
scroll to position [0, 67202]
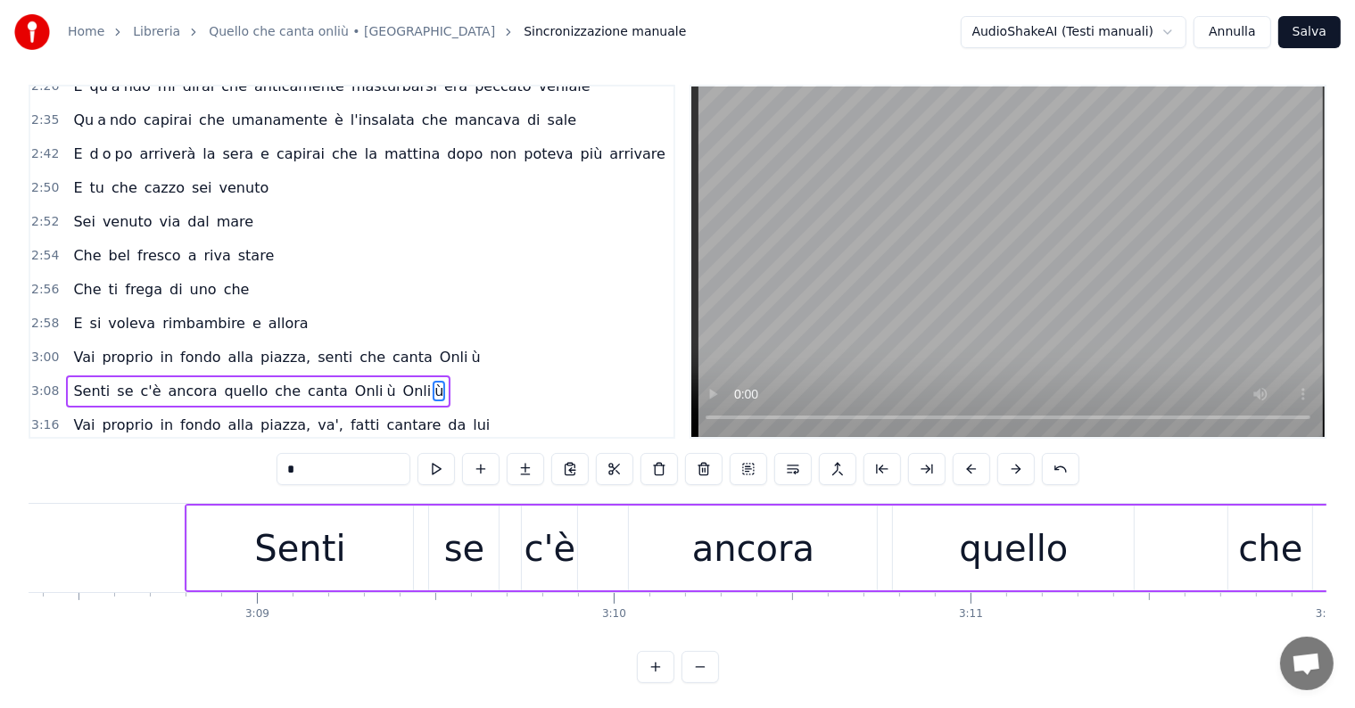
type input "*"
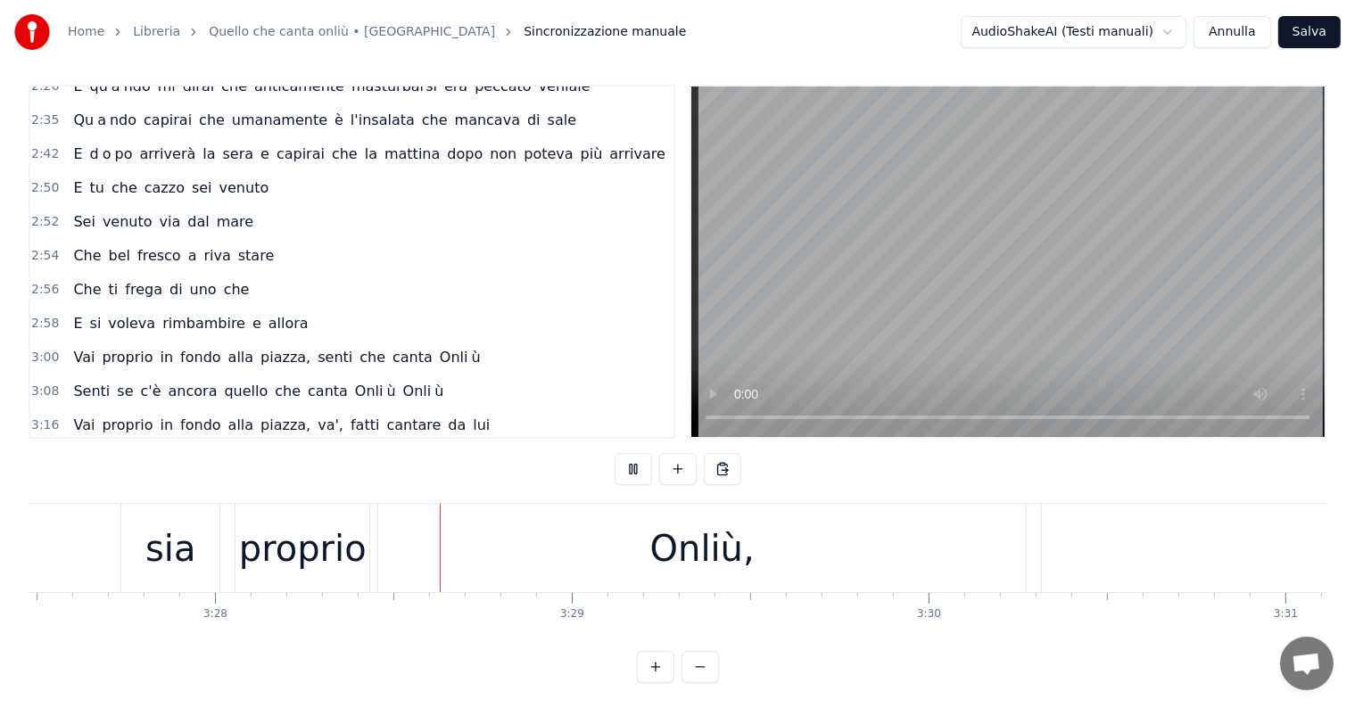
scroll to position [0, 74073]
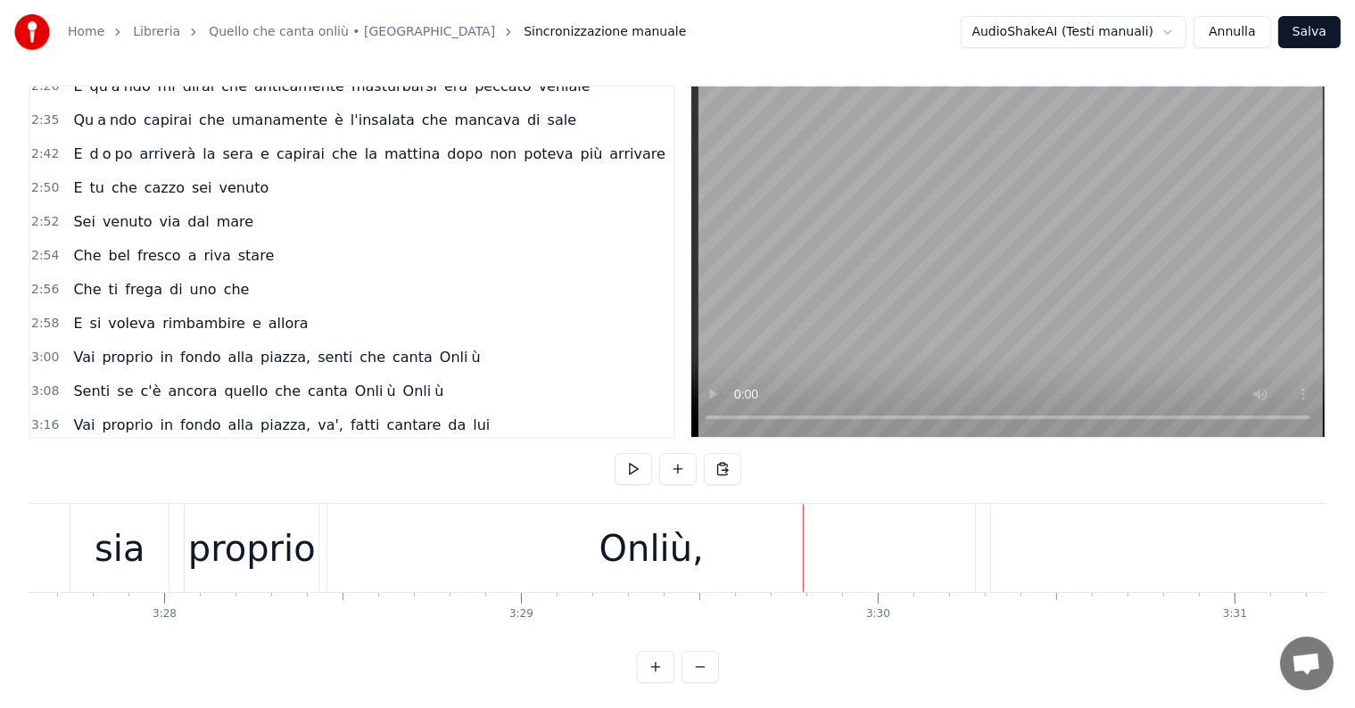
click at [695, 548] on div "Onliù," at bounding box center [651, 549] width 104 height 54
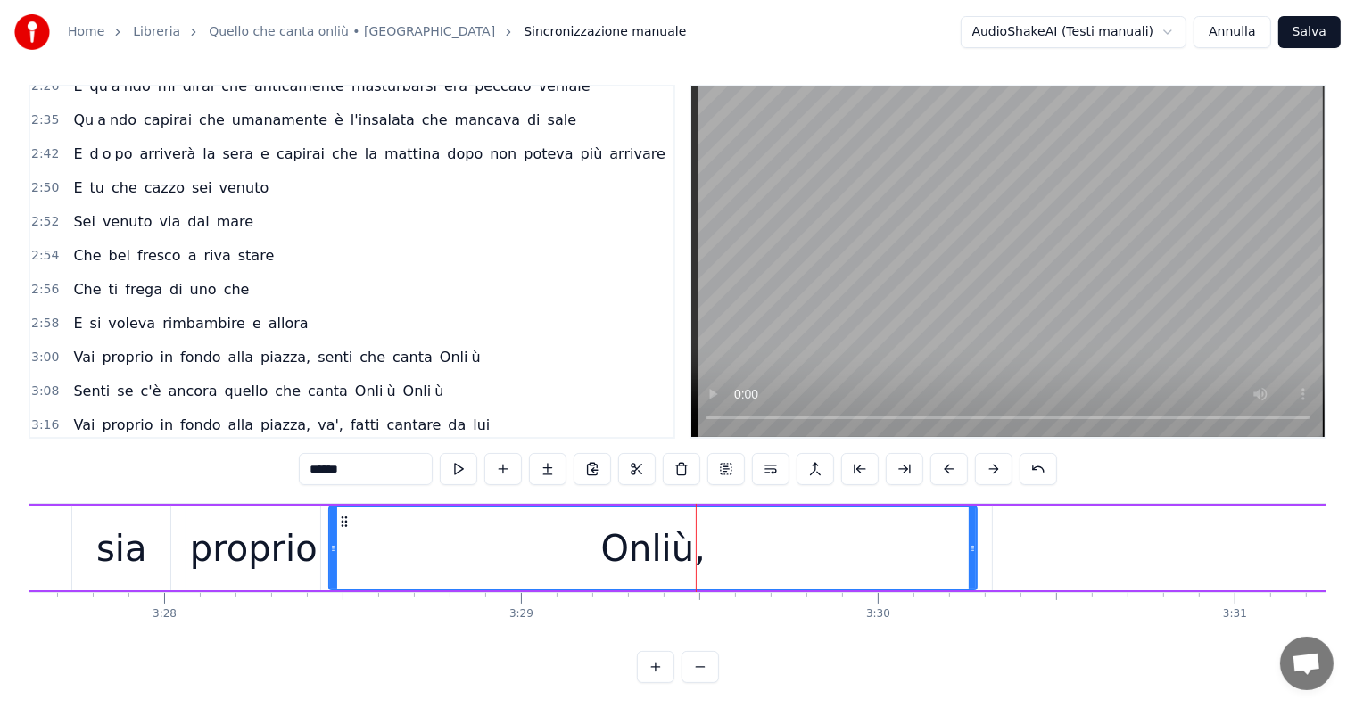
scroll to position [27, 0]
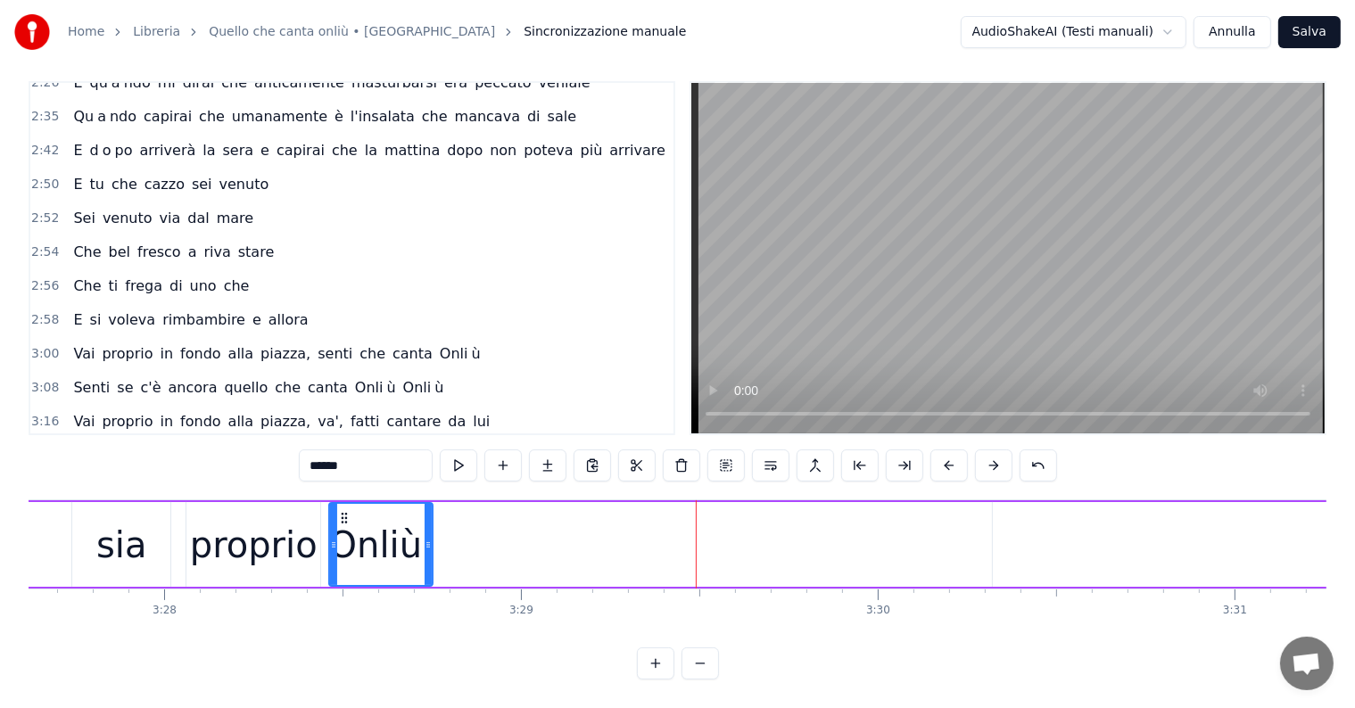
drag, startPoint x: 971, startPoint y: 527, endPoint x: 427, endPoint y: 534, distance: 544.1
click at [427, 538] on icon at bounding box center [428, 545] width 7 height 14
click at [360, 457] on input "******" at bounding box center [366, 466] width 134 height 32
type input "****"
click at [541, 450] on button at bounding box center [547, 466] width 37 height 32
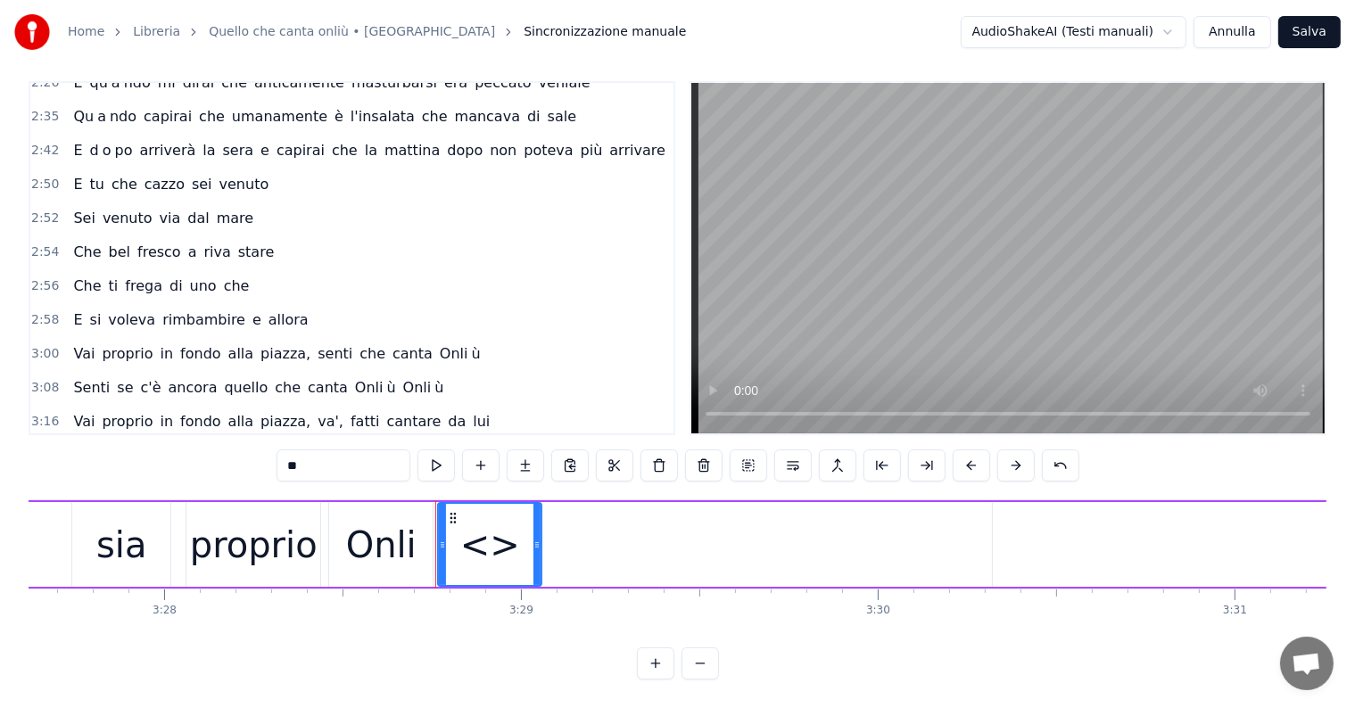
click at [361, 457] on input "**" at bounding box center [343, 466] width 134 height 32
type input "*"
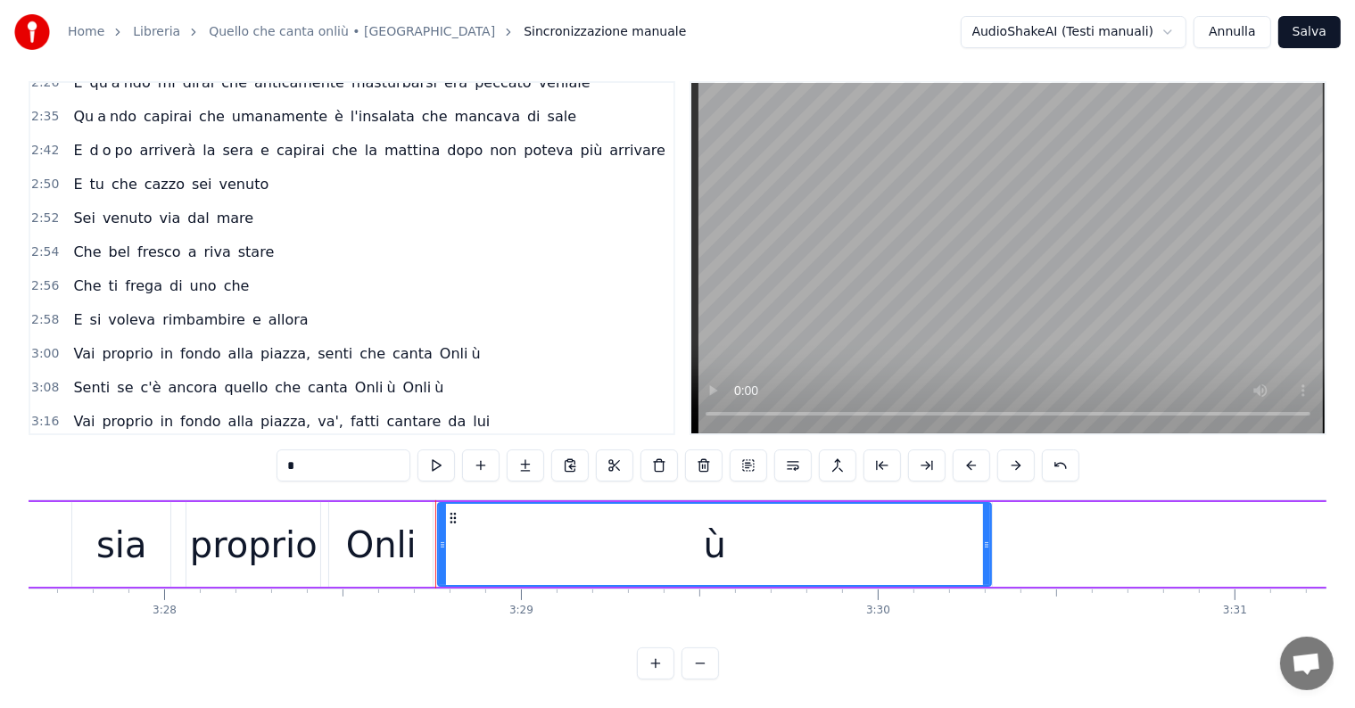
drag, startPoint x: 539, startPoint y: 521, endPoint x: 988, endPoint y: 530, distance: 449.6
click at [988, 530] on div at bounding box center [986, 544] width 7 height 81
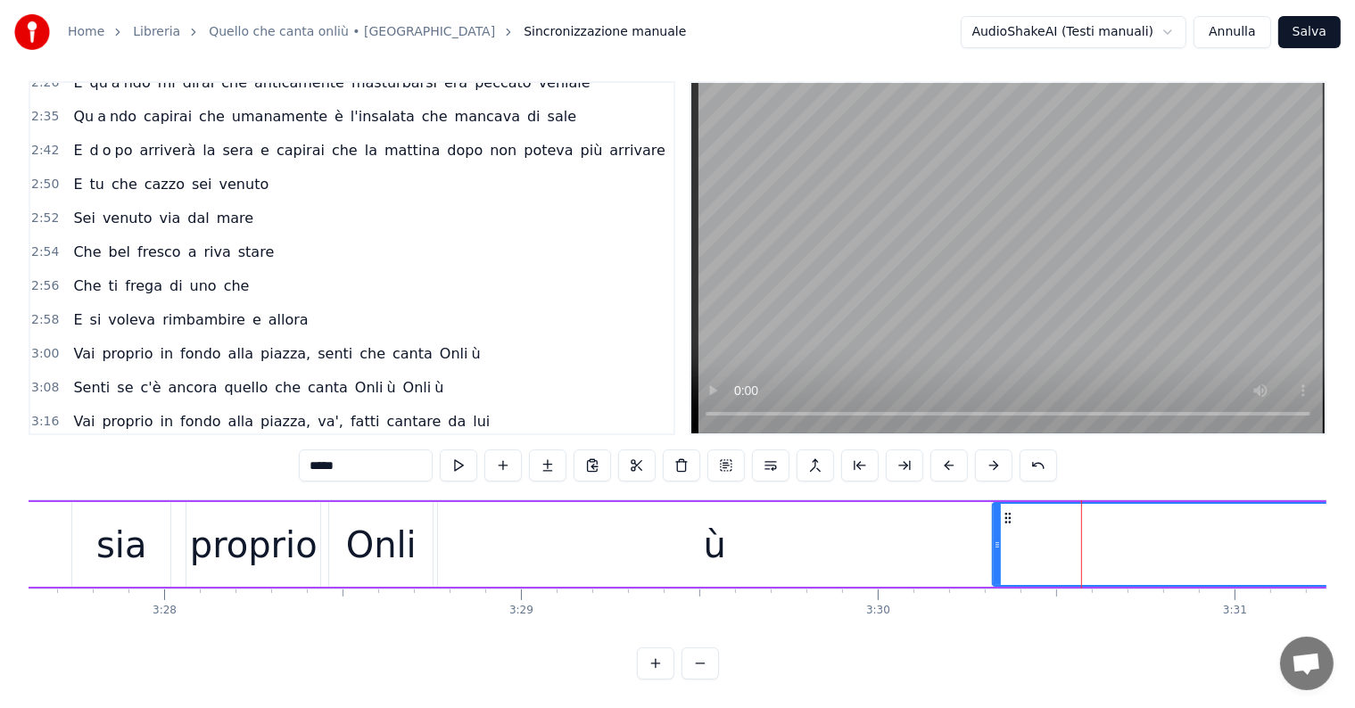
click at [921, 534] on div "ù" at bounding box center [714, 544] width 553 height 85
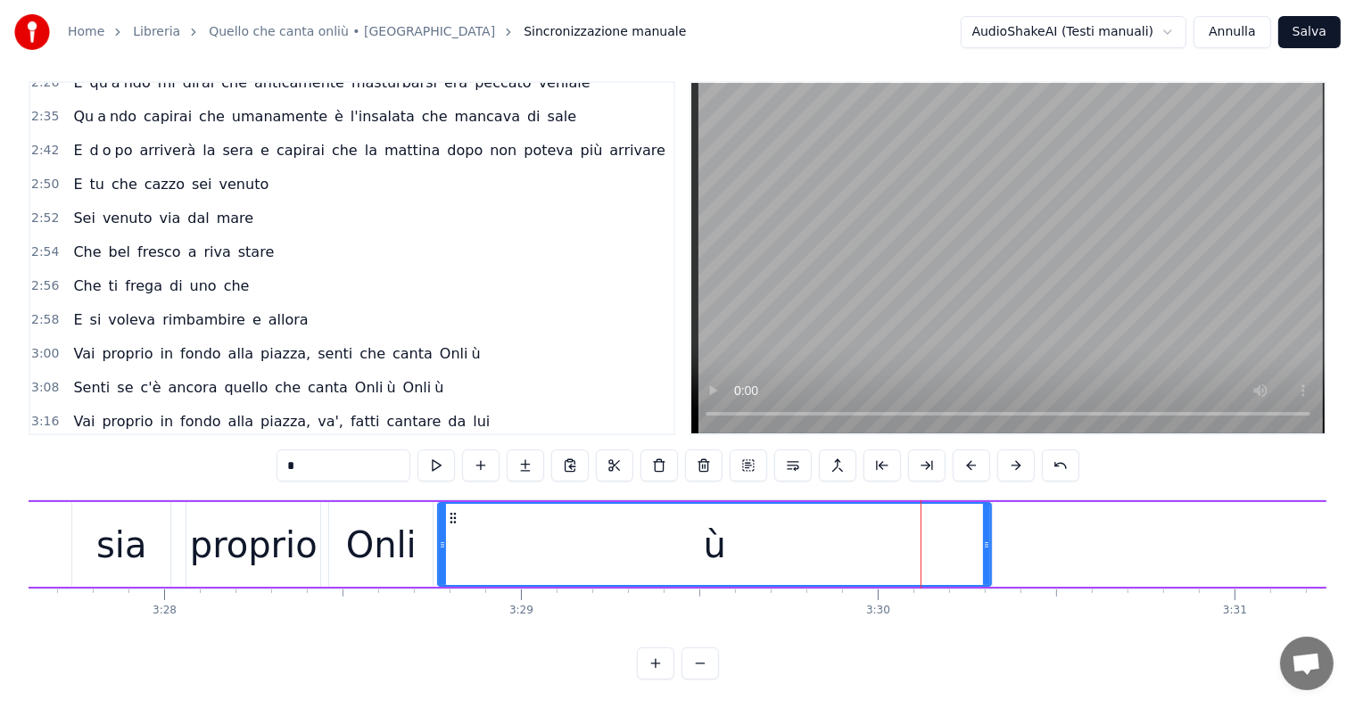
type input "*****"
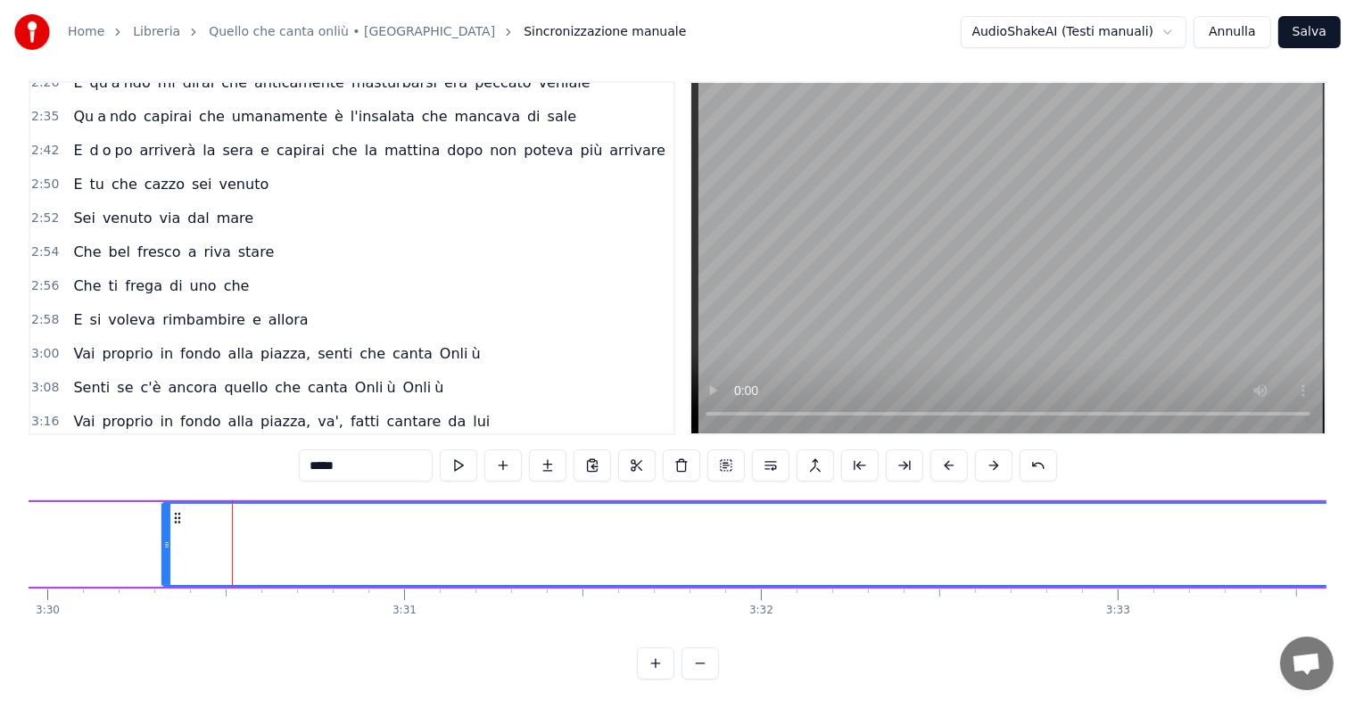
scroll to position [0, 73873]
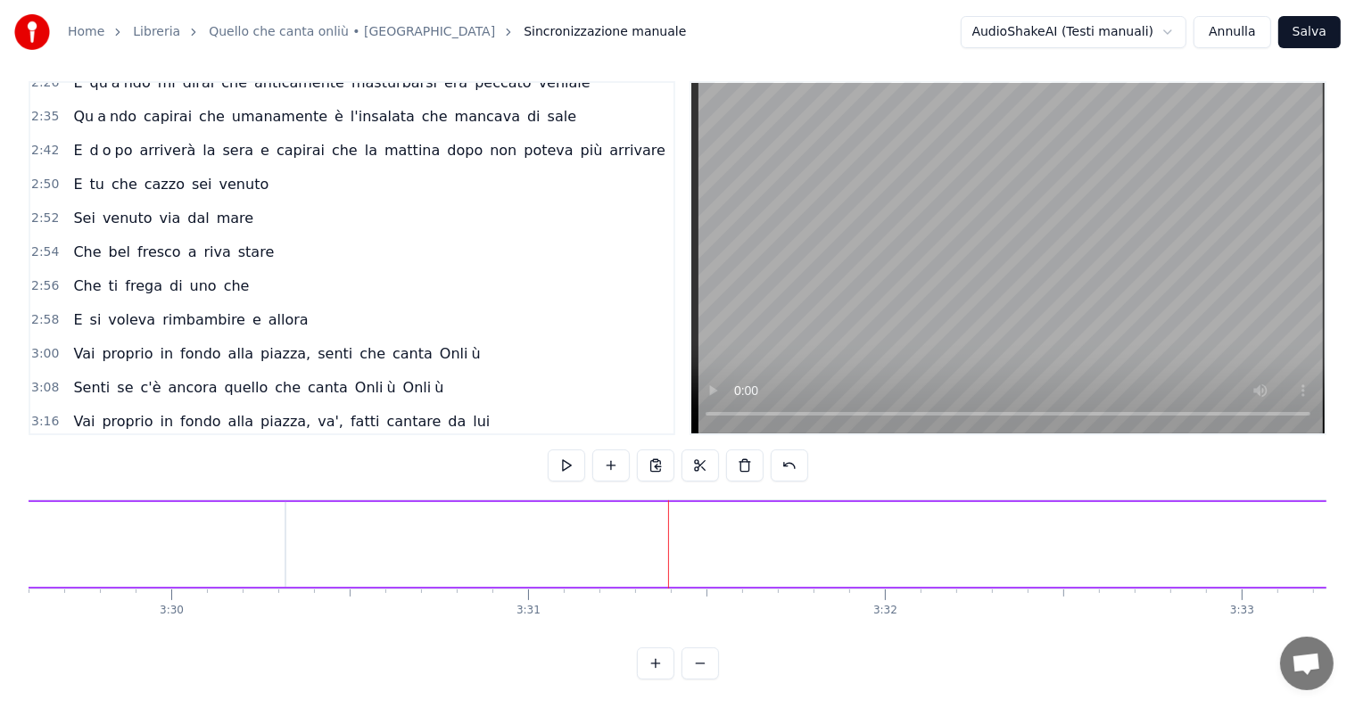
scroll to position [0, 75159]
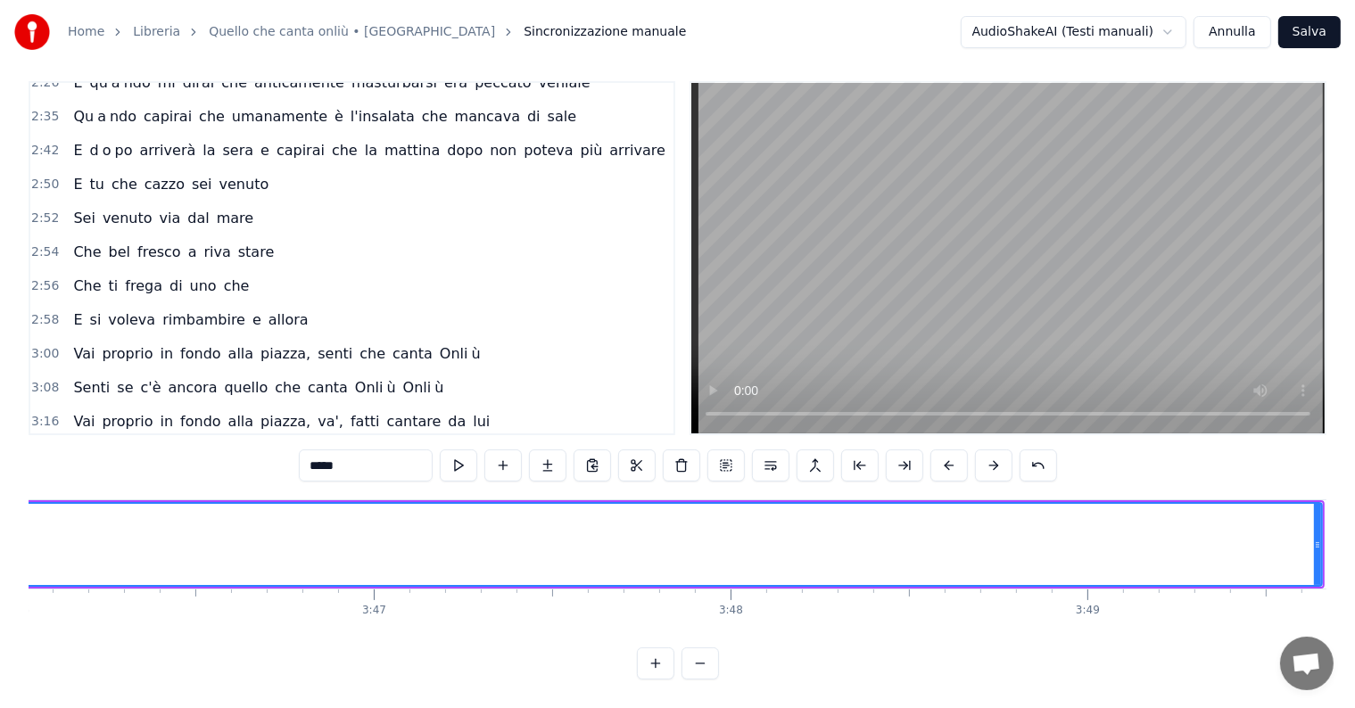
scroll to position [0, 80691]
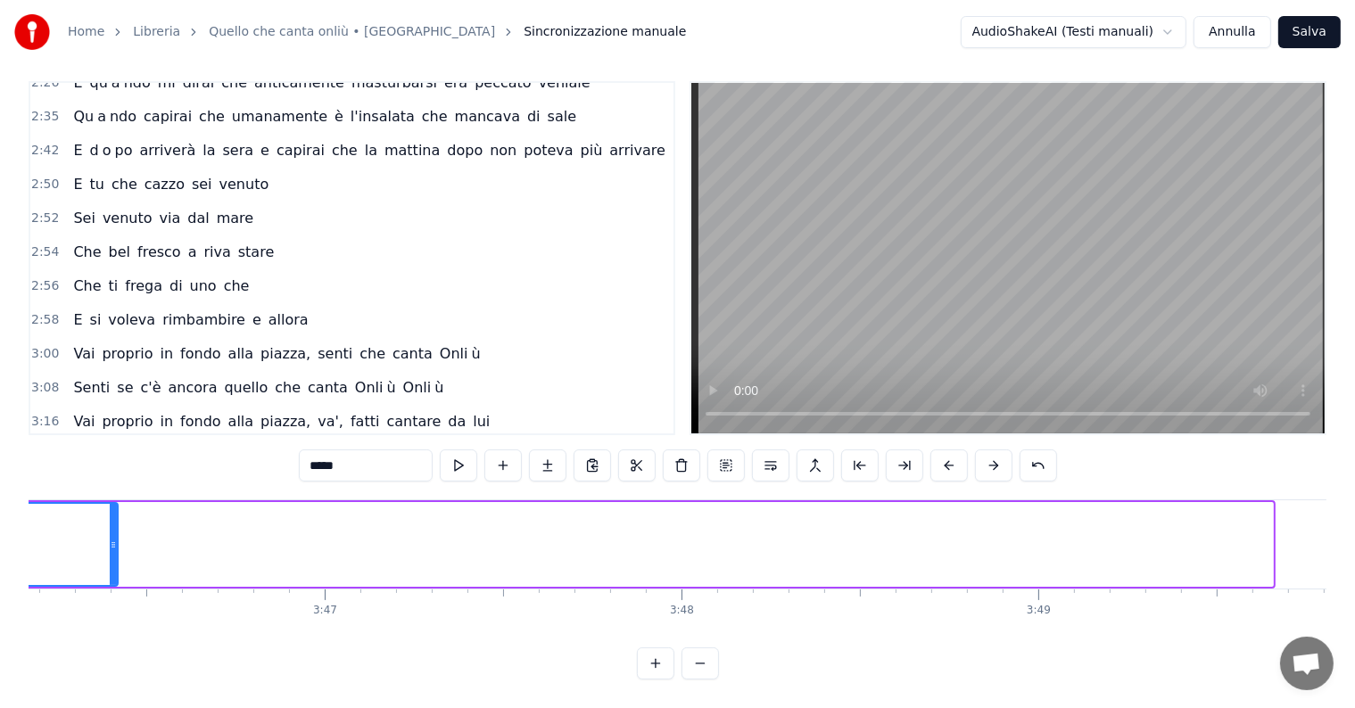
drag, startPoint x: 1269, startPoint y: 503, endPoint x: 111, endPoint y: 530, distance: 1158.0
click at [112, 532] on div at bounding box center [113, 544] width 7 height 81
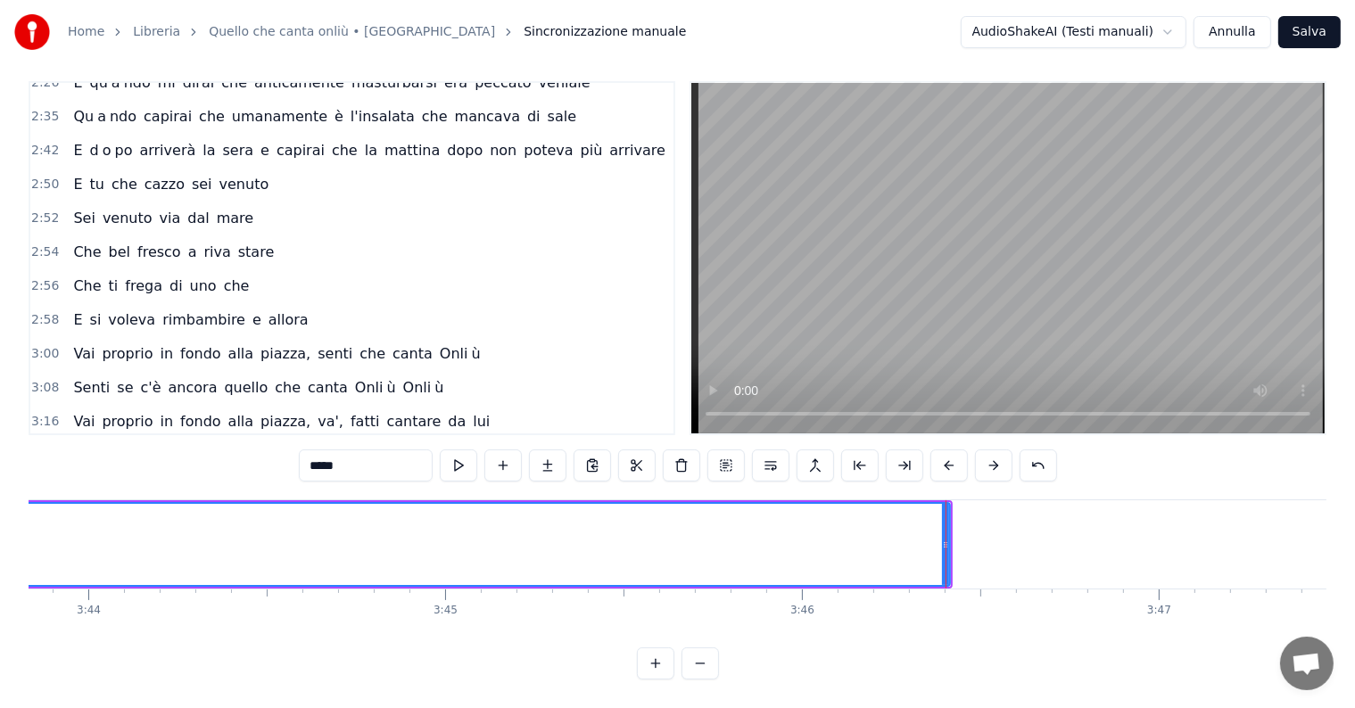
scroll to position [0, 79612]
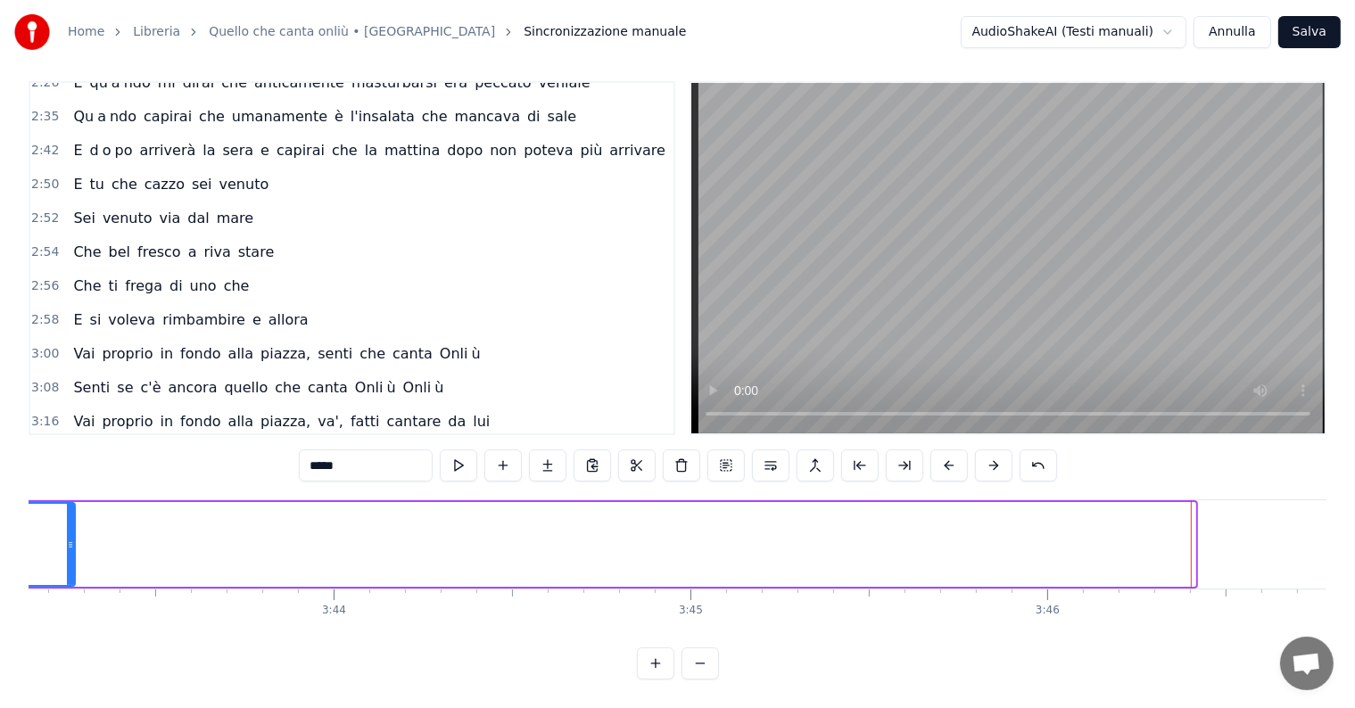
drag, startPoint x: 1192, startPoint y: 508, endPoint x: 71, endPoint y: 499, distance: 1120.3
click at [71, 504] on div at bounding box center [70, 544] width 7 height 81
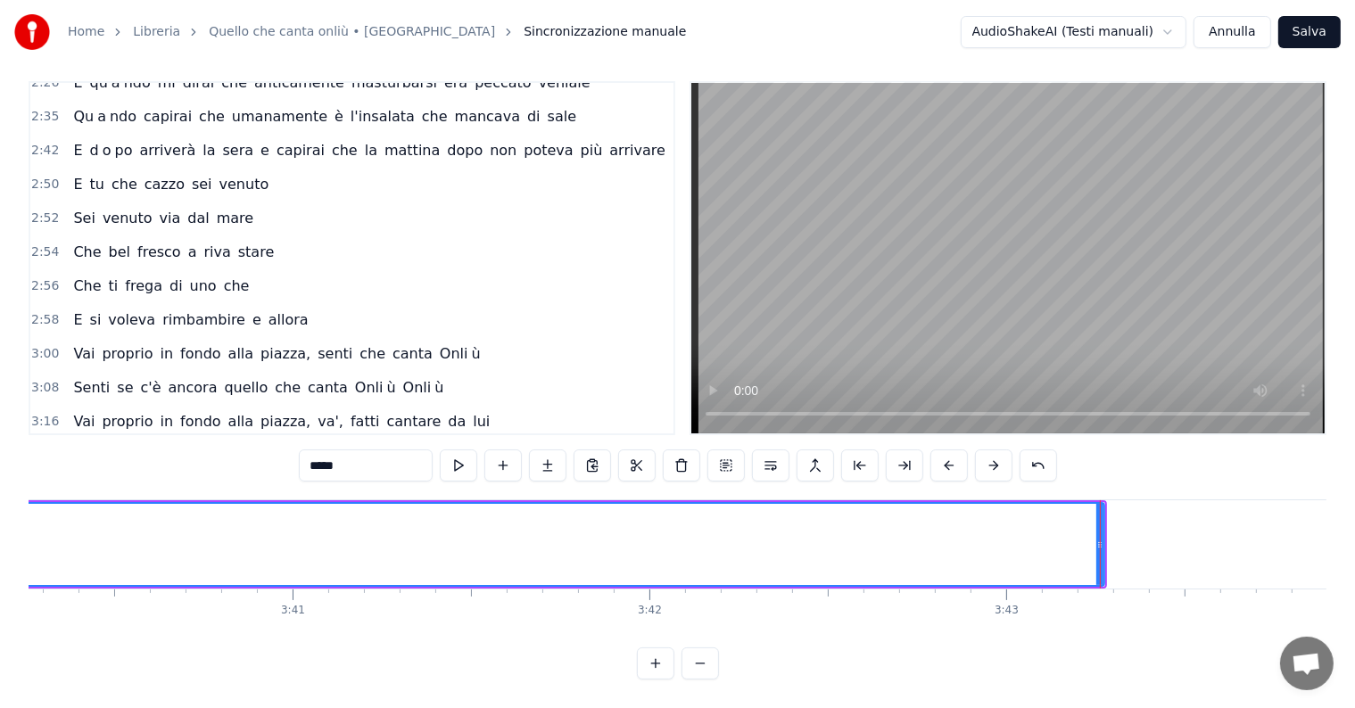
scroll to position [0, 78533]
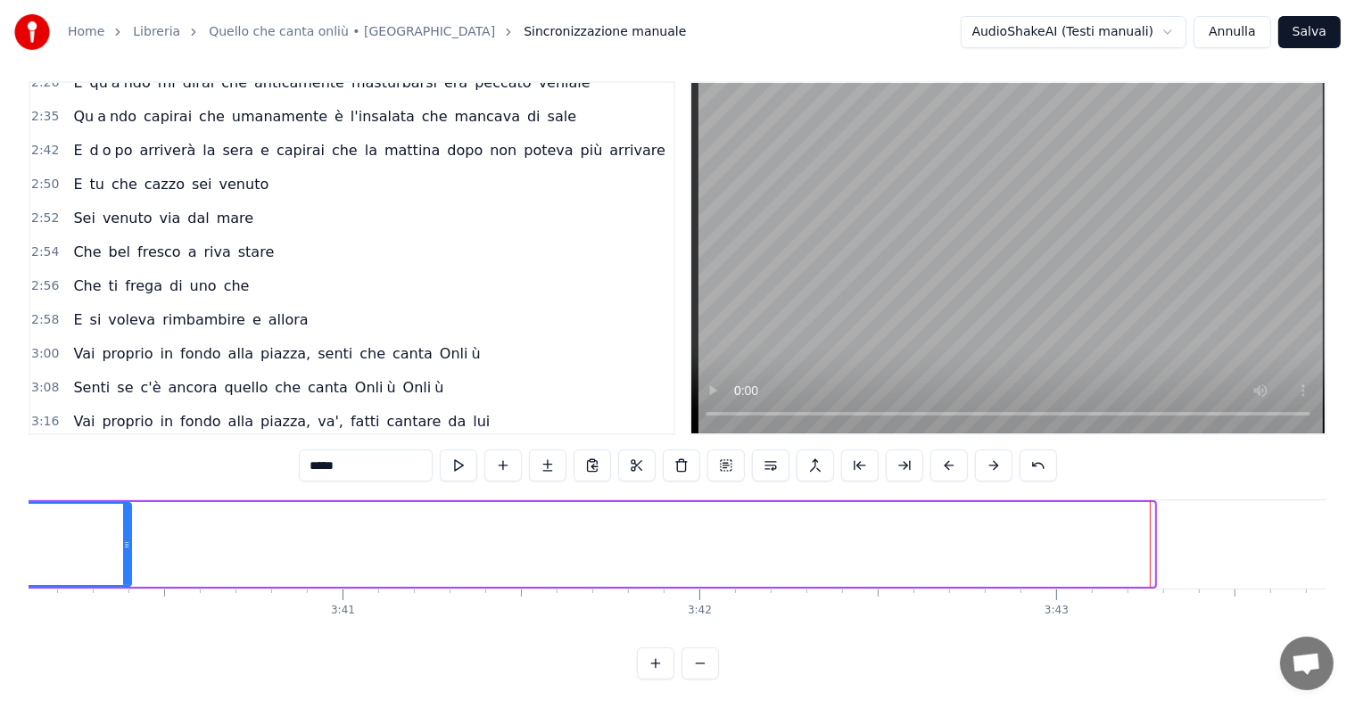
drag, startPoint x: 1151, startPoint y: 500, endPoint x: 123, endPoint y: 525, distance: 1027.8
click at [123, 525] on div at bounding box center [126, 544] width 7 height 81
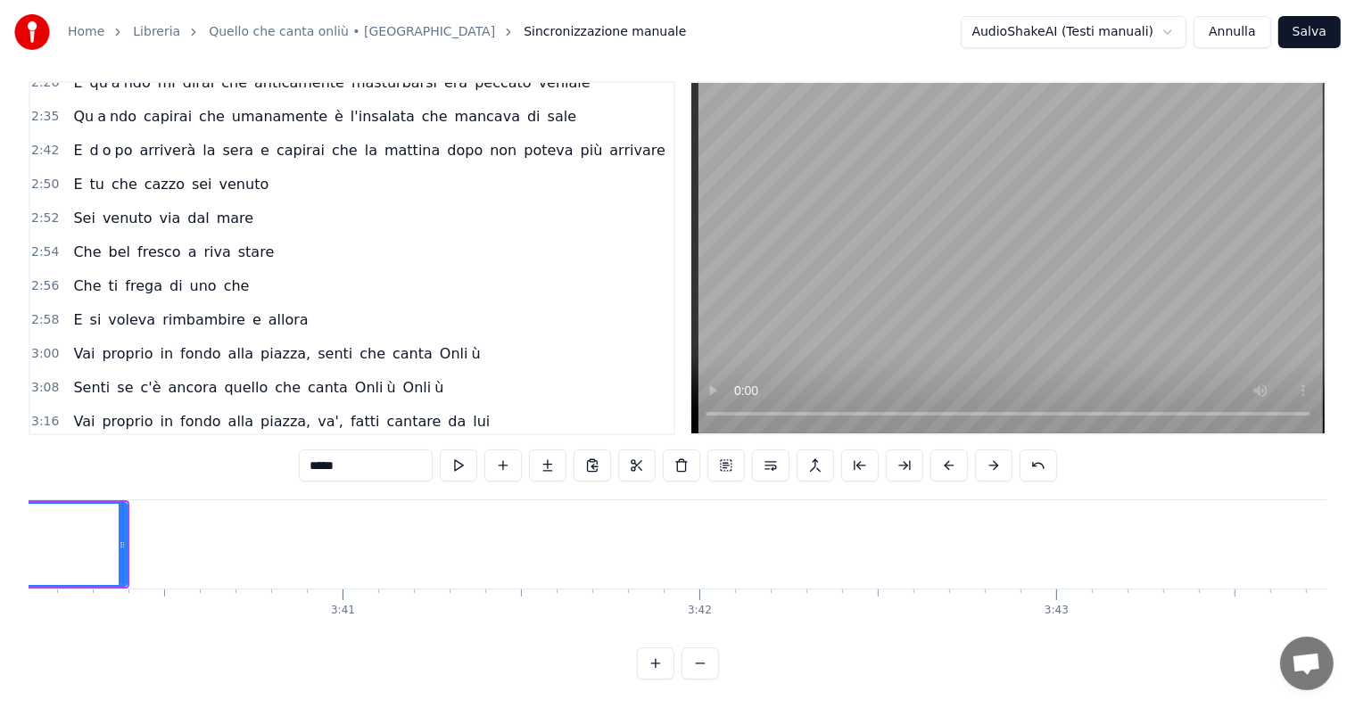
scroll to position [0, 77454]
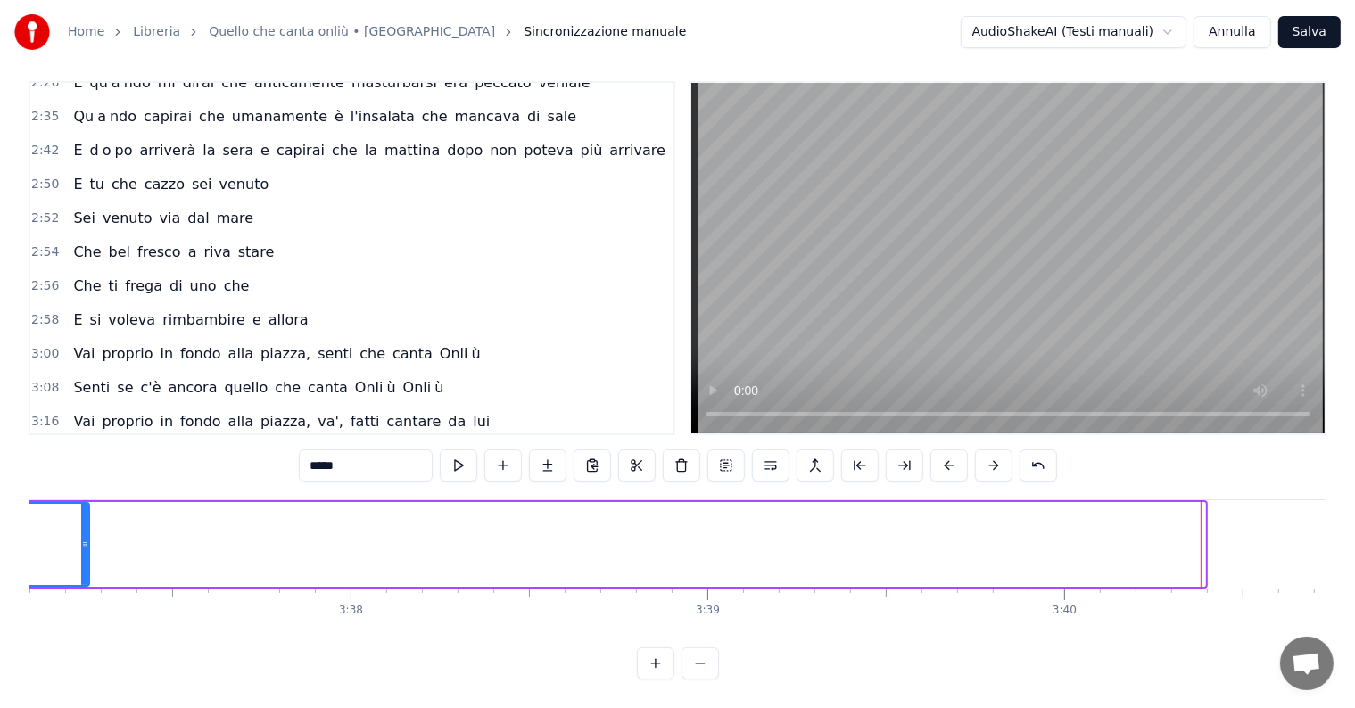
drag, startPoint x: 1201, startPoint y: 503, endPoint x: 86, endPoint y: 514, distance: 1115.9
click at [86, 514] on div at bounding box center [84, 544] width 7 height 81
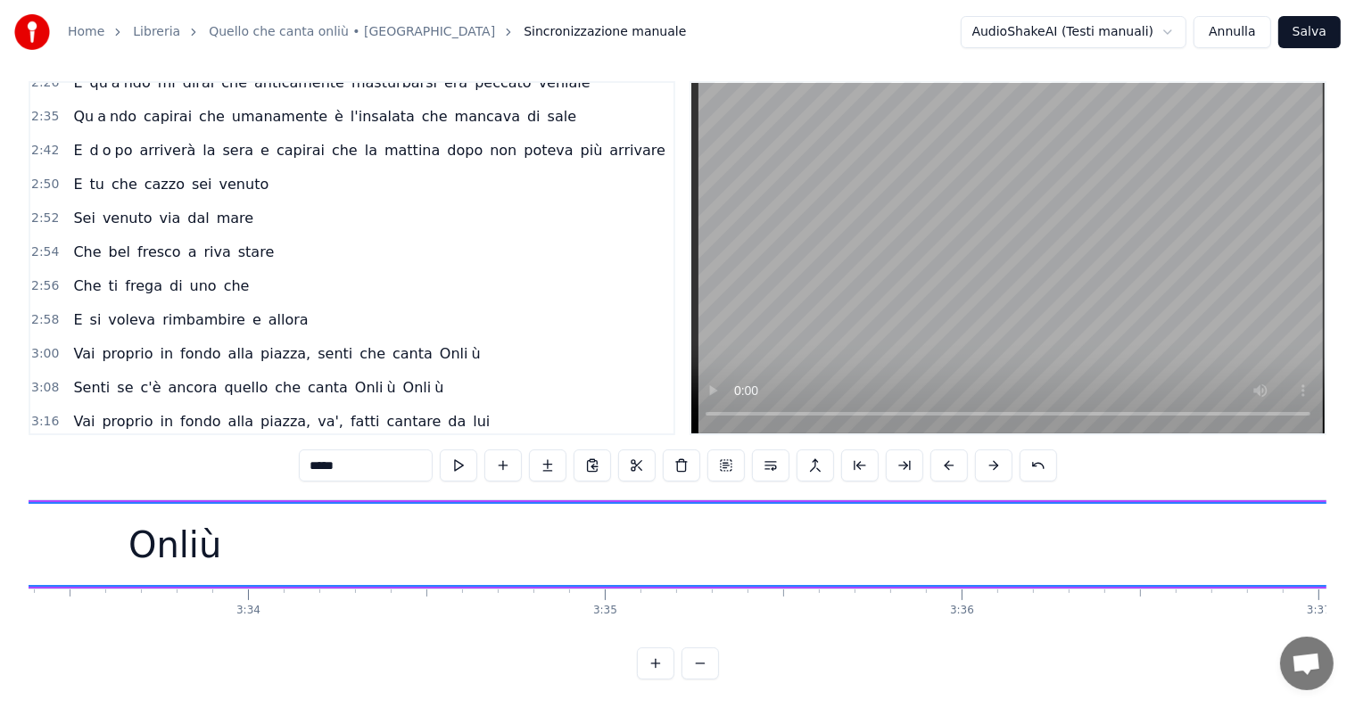
scroll to position [0, 76326]
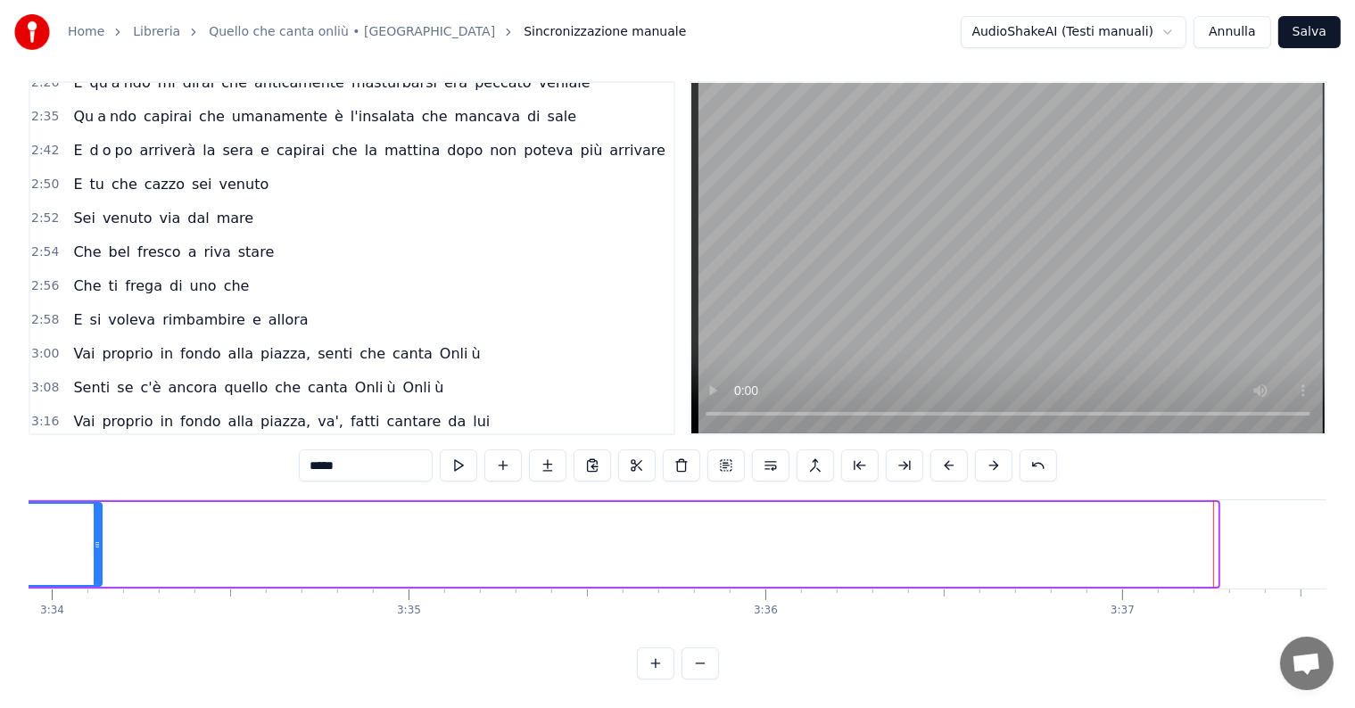
drag, startPoint x: 1213, startPoint y: 499, endPoint x: 95, endPoint y: 496, distance: 1117.6
click at [96, 504] on div at bounding box center [97, 544] width 7 height 81
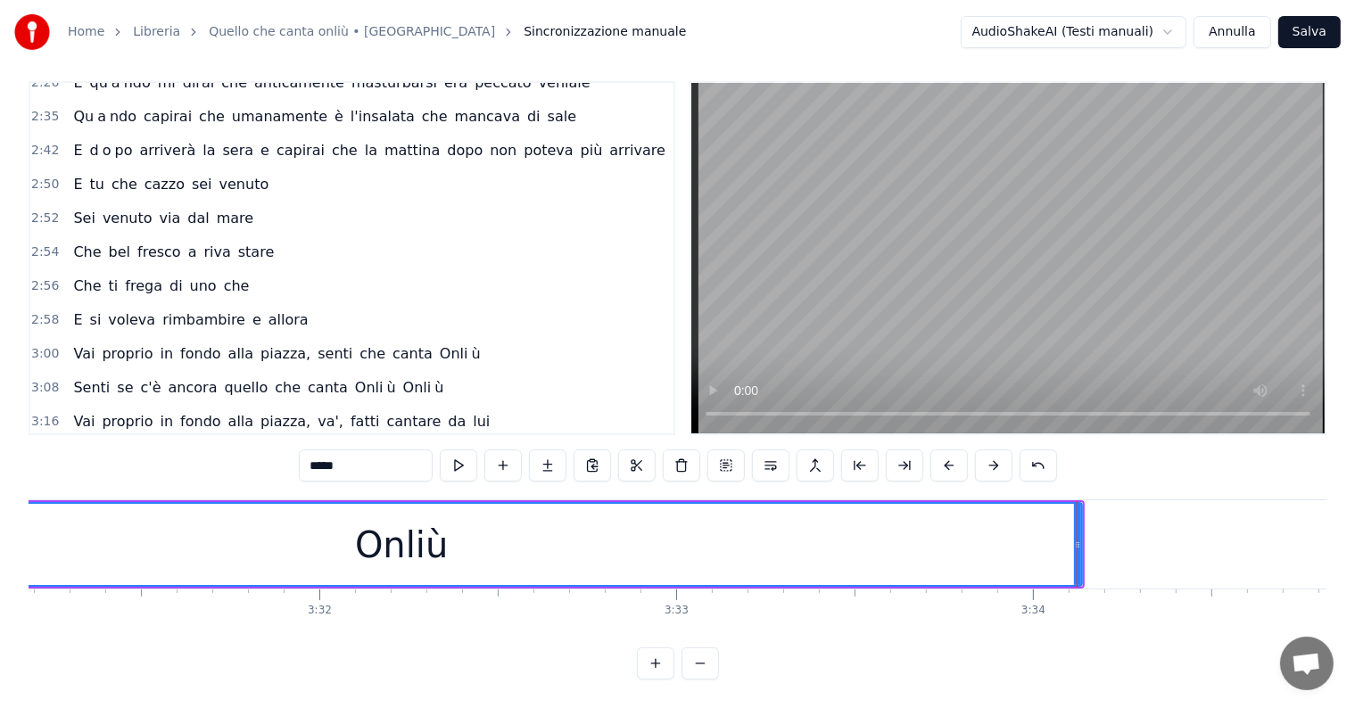
scroll to position [0, 75247]
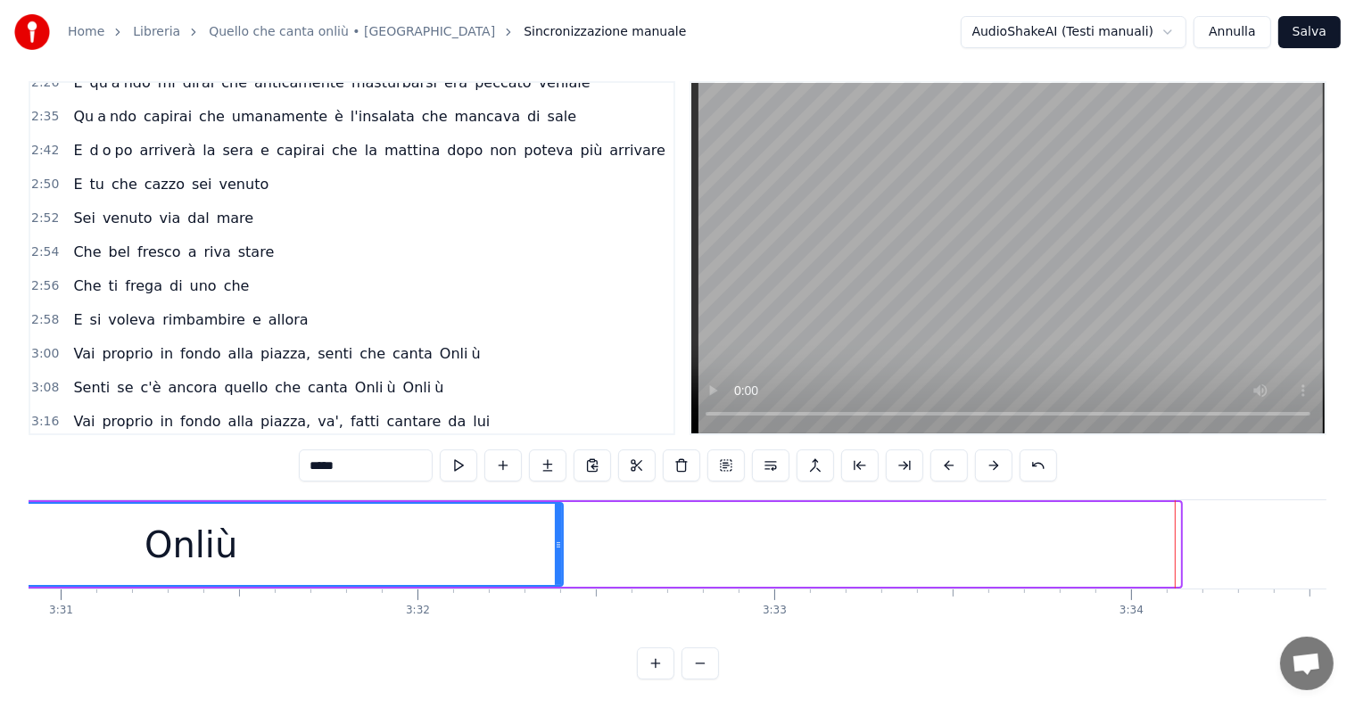
drag, startPoint x: 1177, startPoint y: 506, endPoint x: 560, endPoint y: 550, distance: 618.8
click at [560, 550] on div at bounding box center [558, 544] width 7 height 81
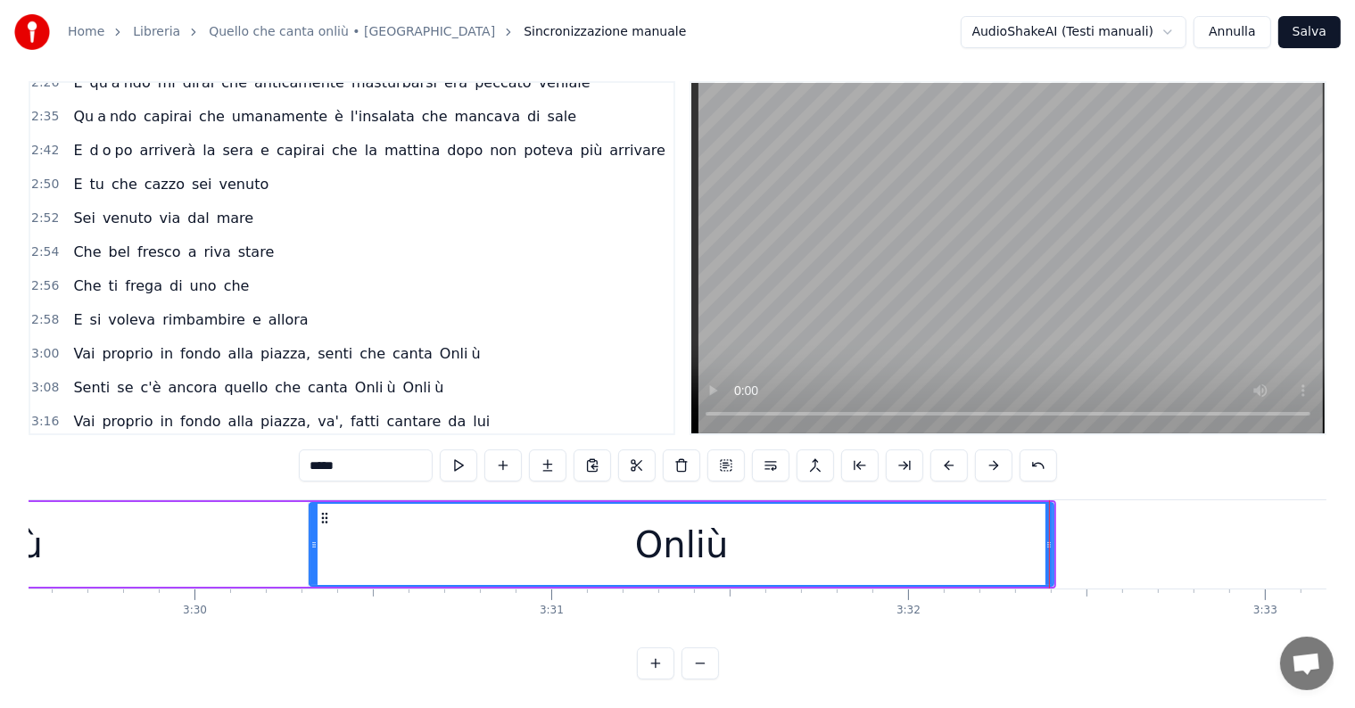
scroll to position [0, 74707]
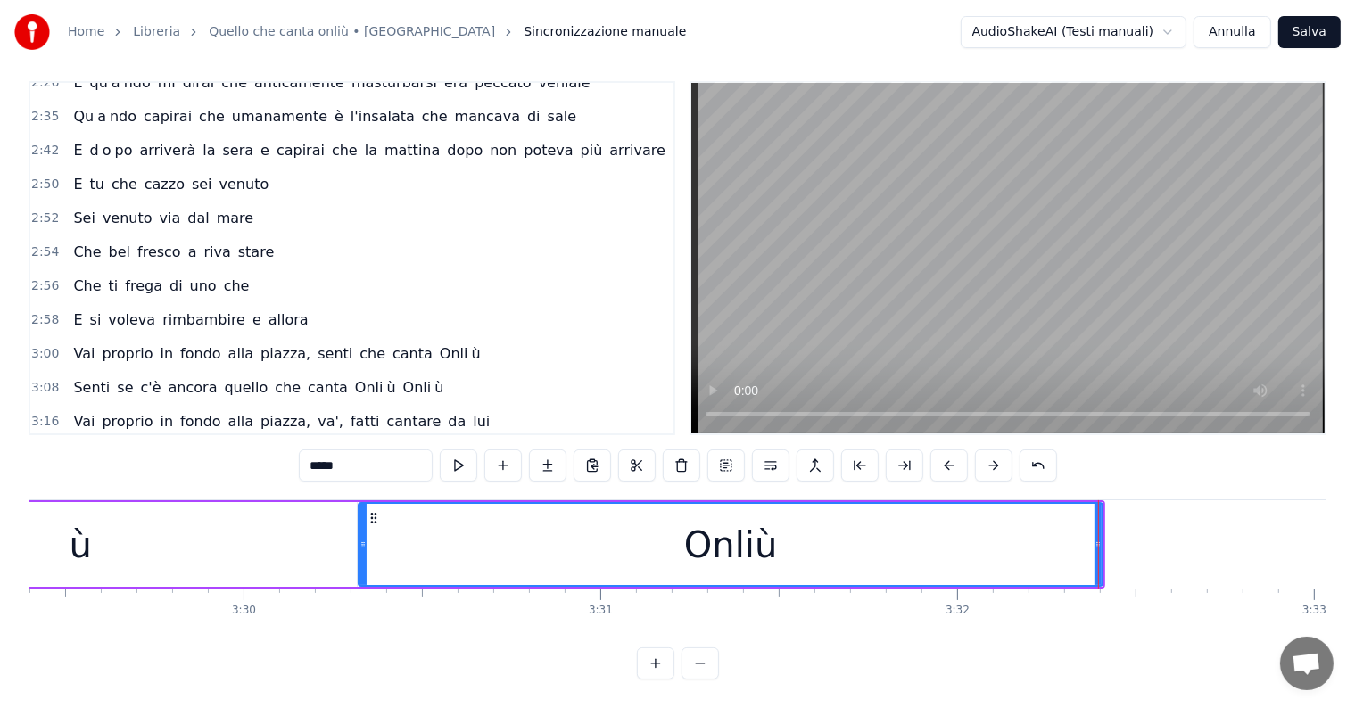
drag, startPoint x: 1099, startPoint y: 511, endPoint x: 667, endPoint y: 524, distance: 431.9
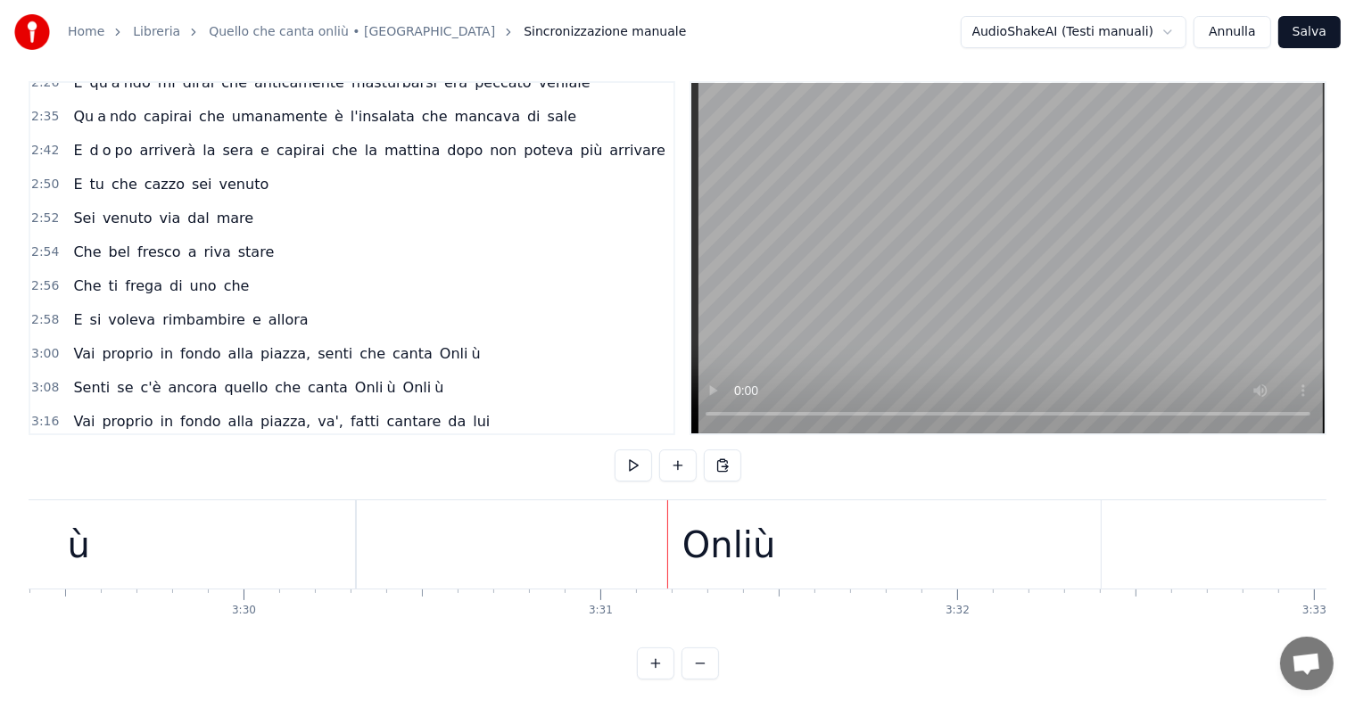
click at [884, 543] on div "Onliù" at bounding box center [729, 544] width 744 height 88
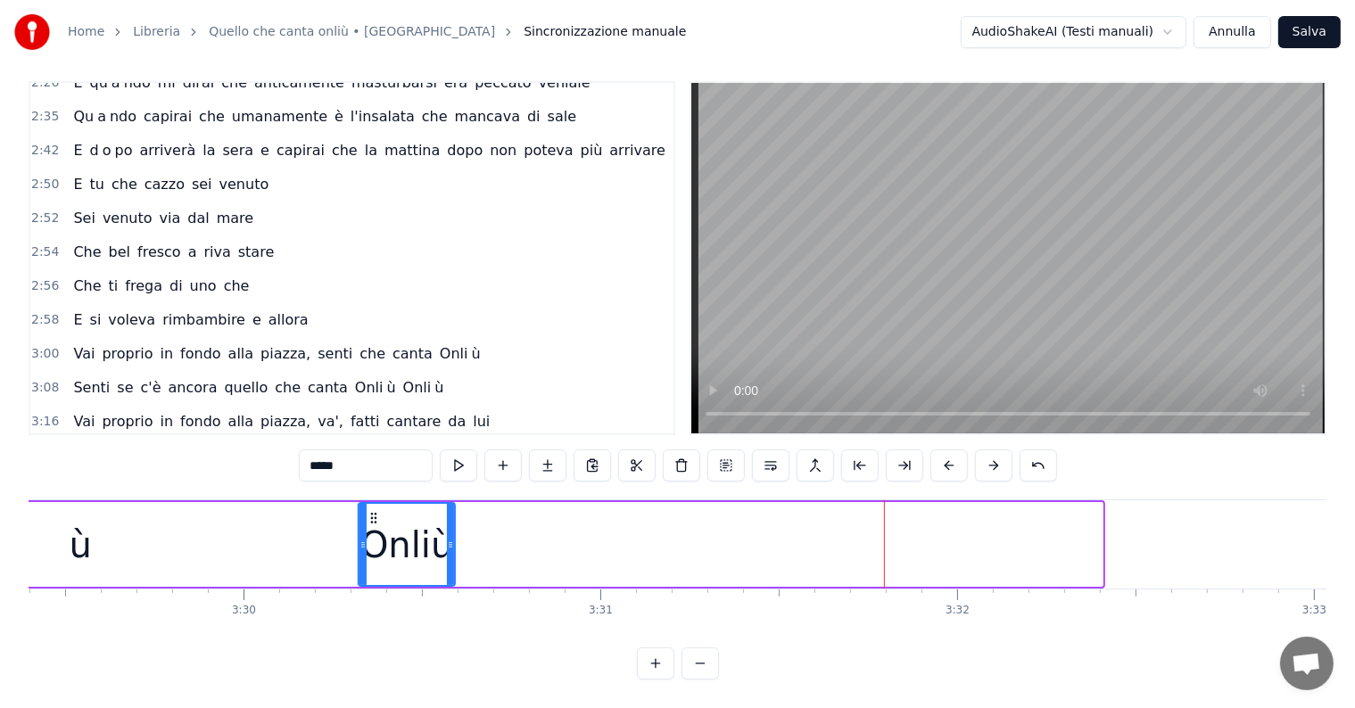
drag, startPoint x: 1101, startPoint y: 509, endPoint x: 453, endPoint y: 510, distance: 647.5
click at [453, 510] on div at bounding box center [450, 544] width 7 height 81
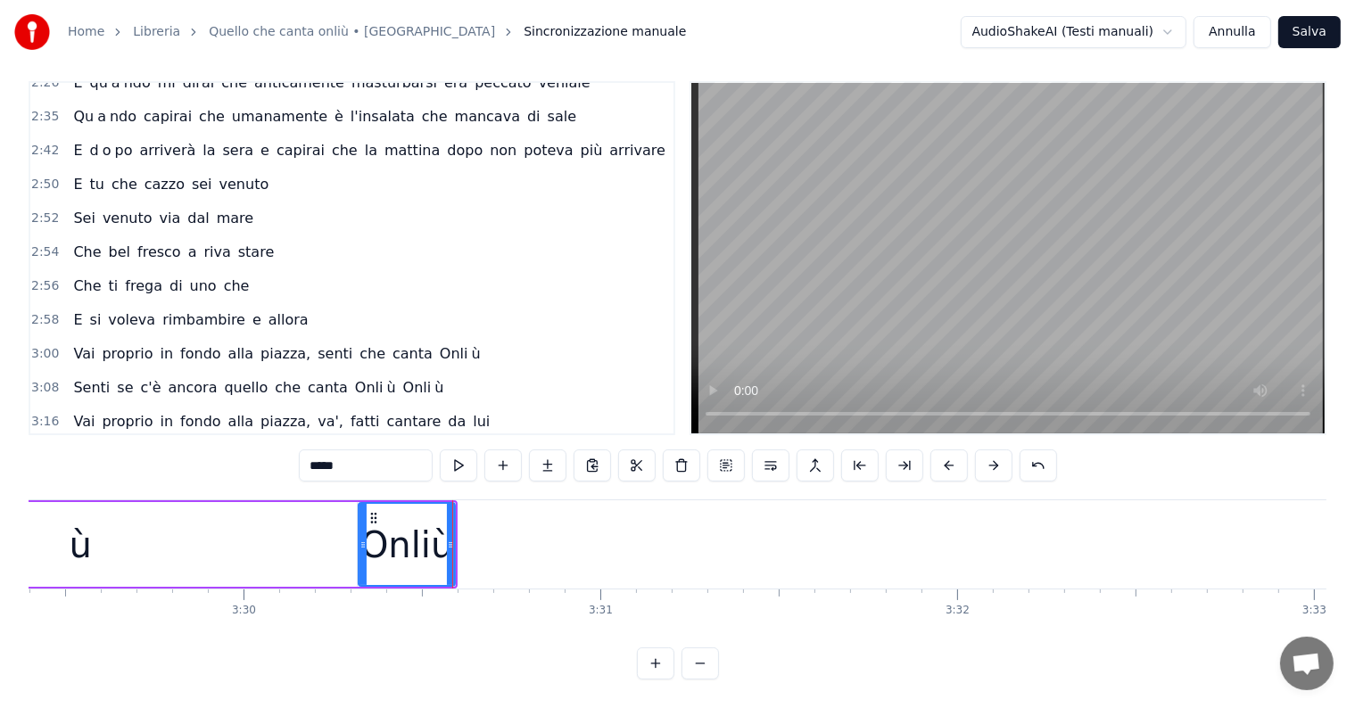
click at [352, 450] on input "*****" at bounding box center [366, 466] width 134 height 32
type input "****"
click at [547, 452] on button at bounding box center [547, 466] width 37 height 32
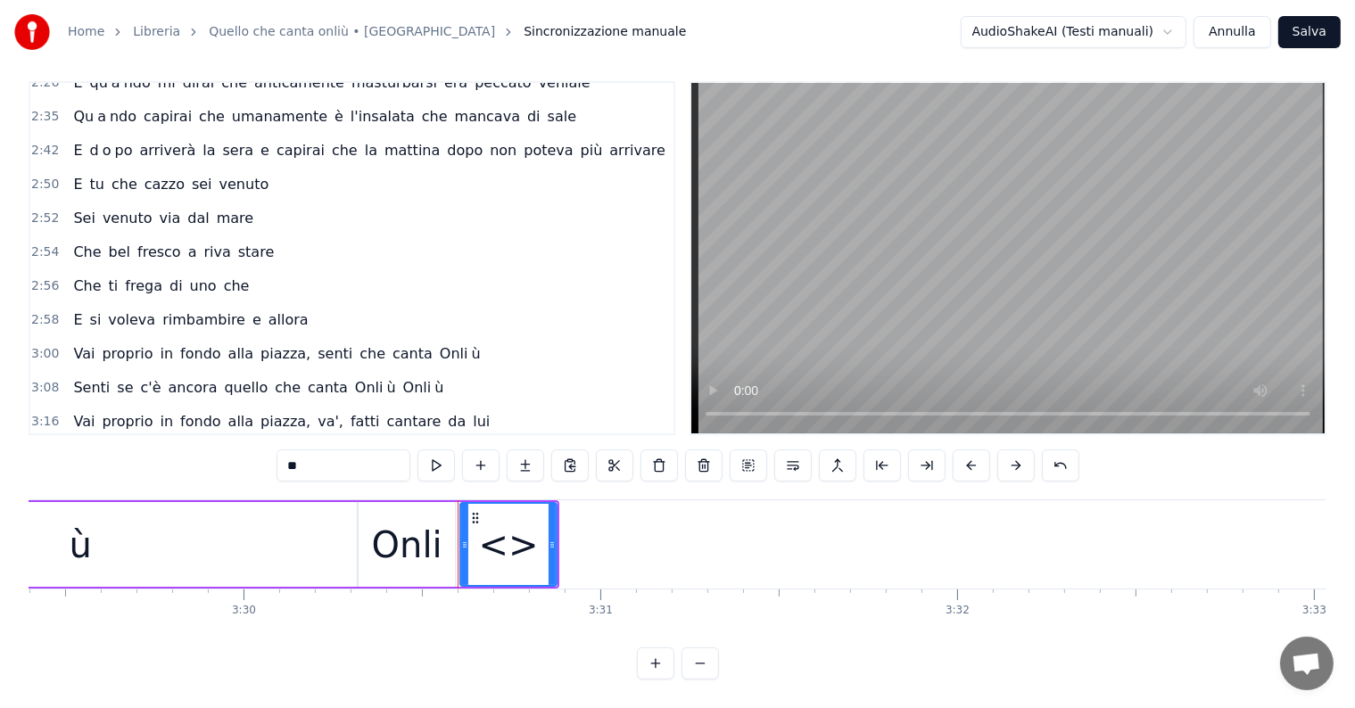
click at [370, 450] on input "**" at bounding box center [343, 466] width 134 height 32
type input "*"
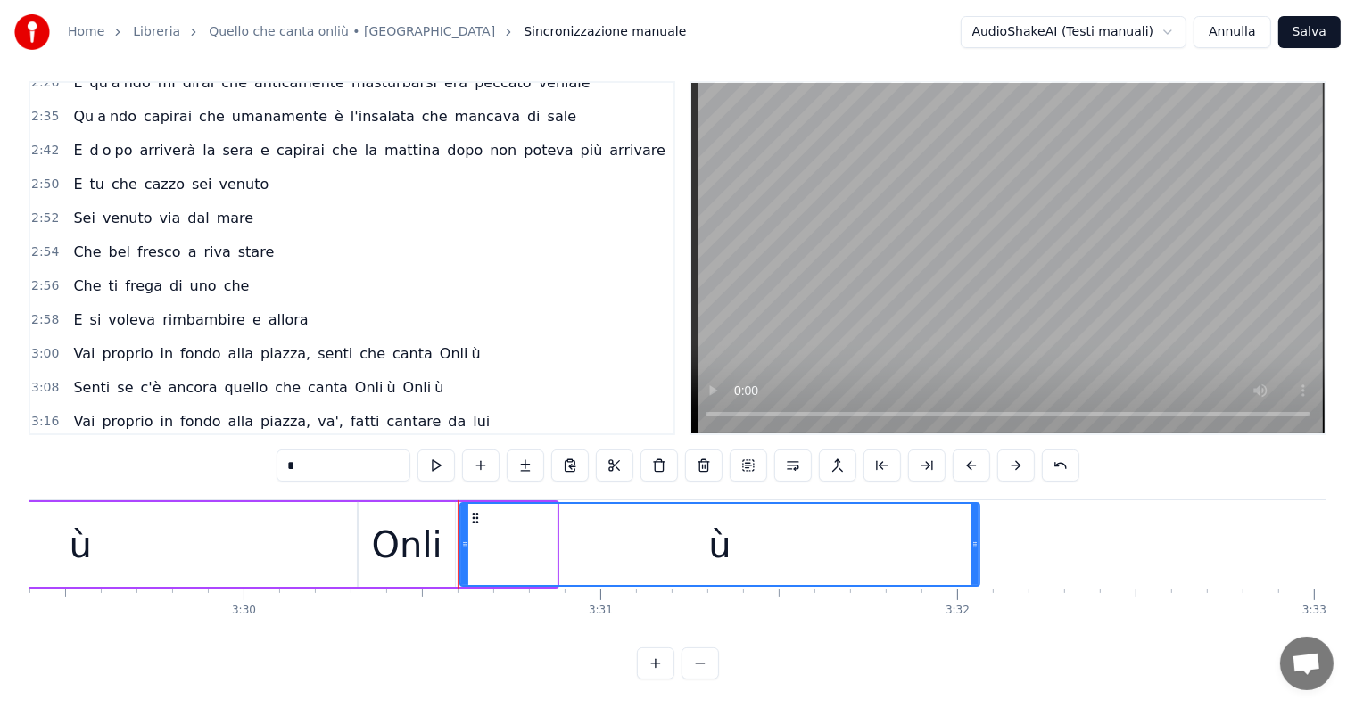
drag, startPoint x: 552, startPoint y: 530, endPoint x: 977, endPoint y: 535, distance: 424.6
click at [977, 538] on icon at bounding box center [974, 545] width 7 height 14
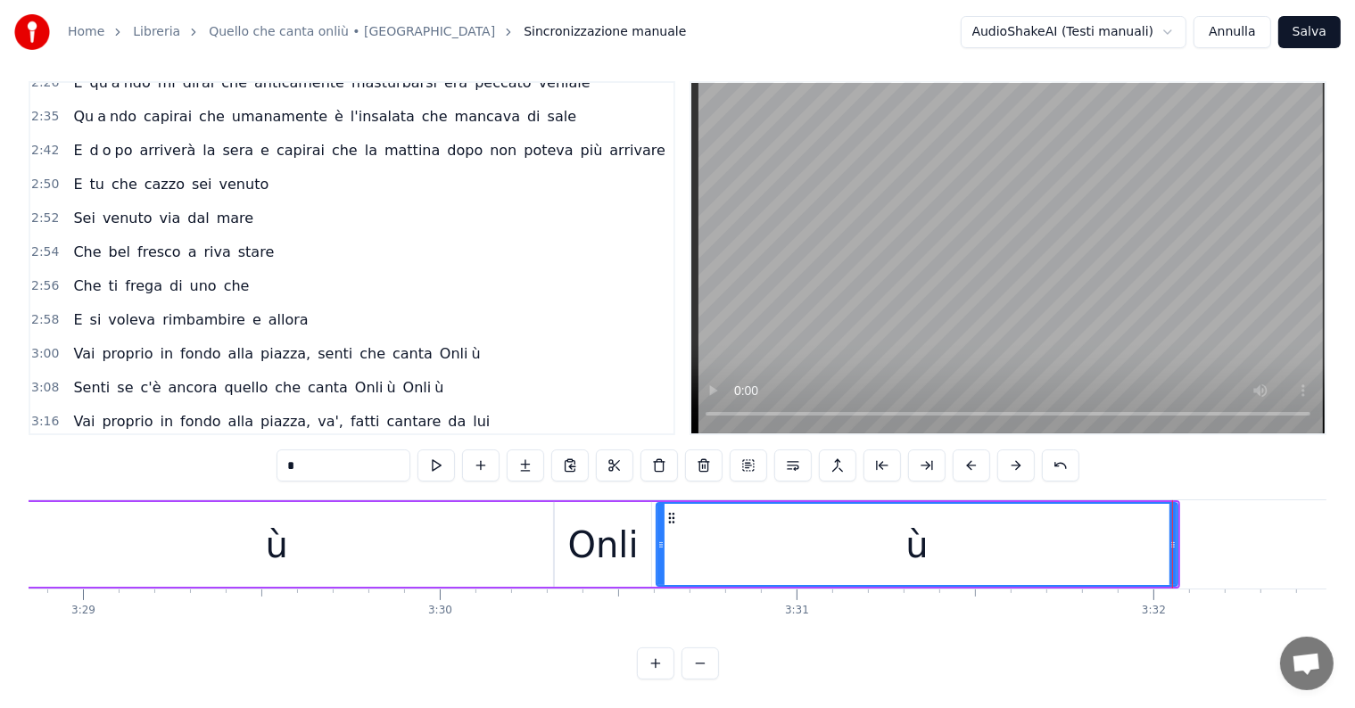
scroll to position [0, 74315]
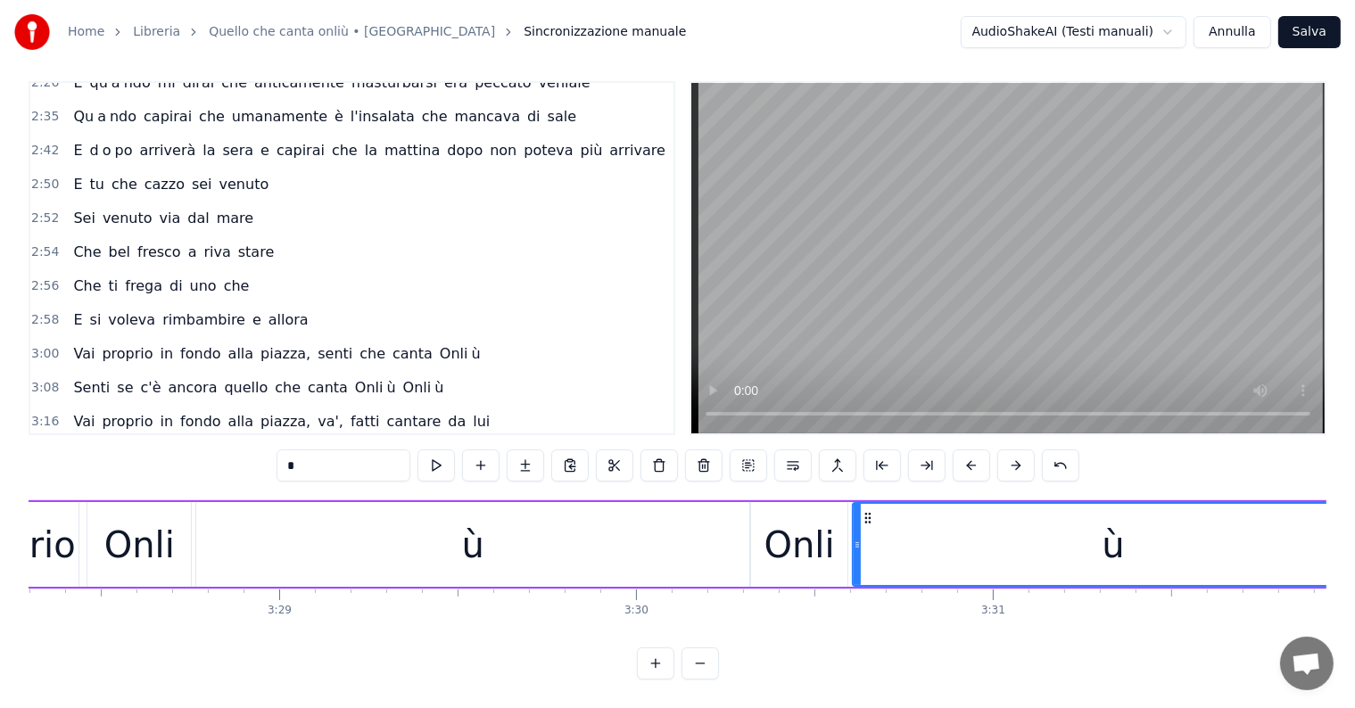
click at [88, 445] on span "Prima" at bounding box center [93, 455] width 45 height 21
type input "*****"
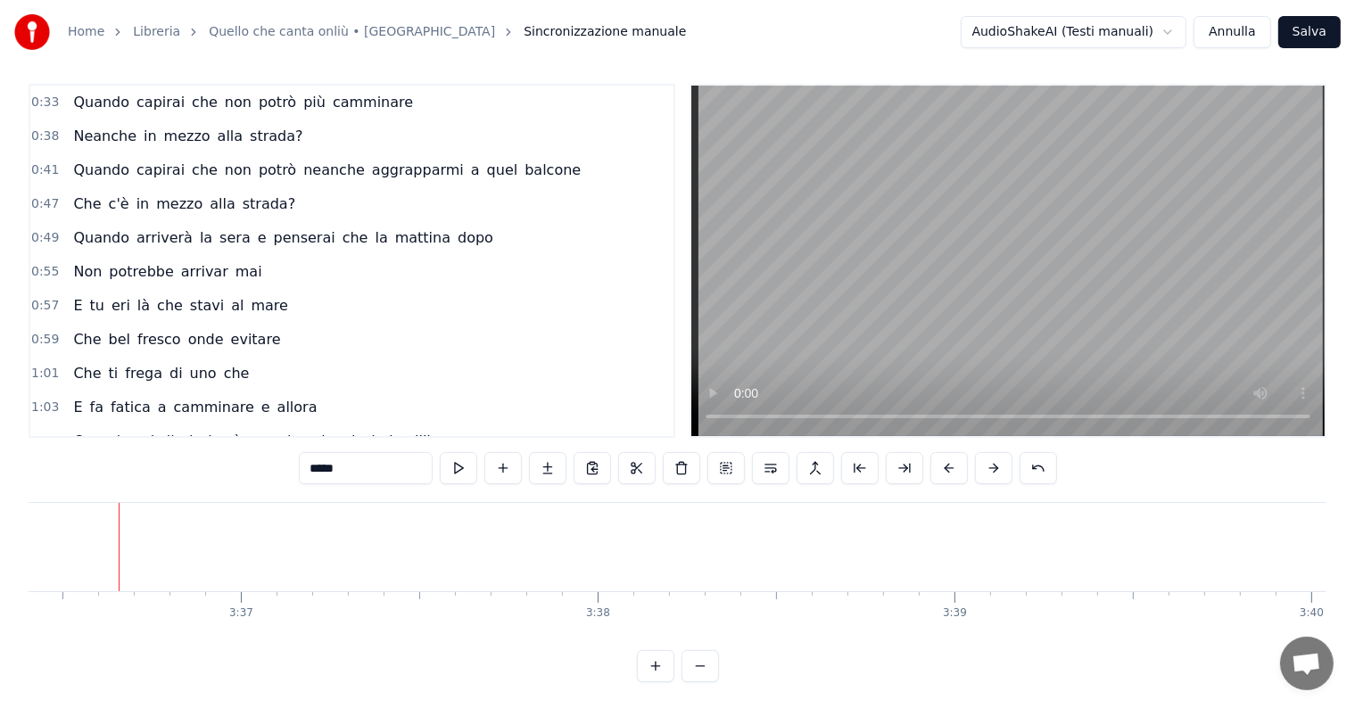
scroll to position [0, 0]
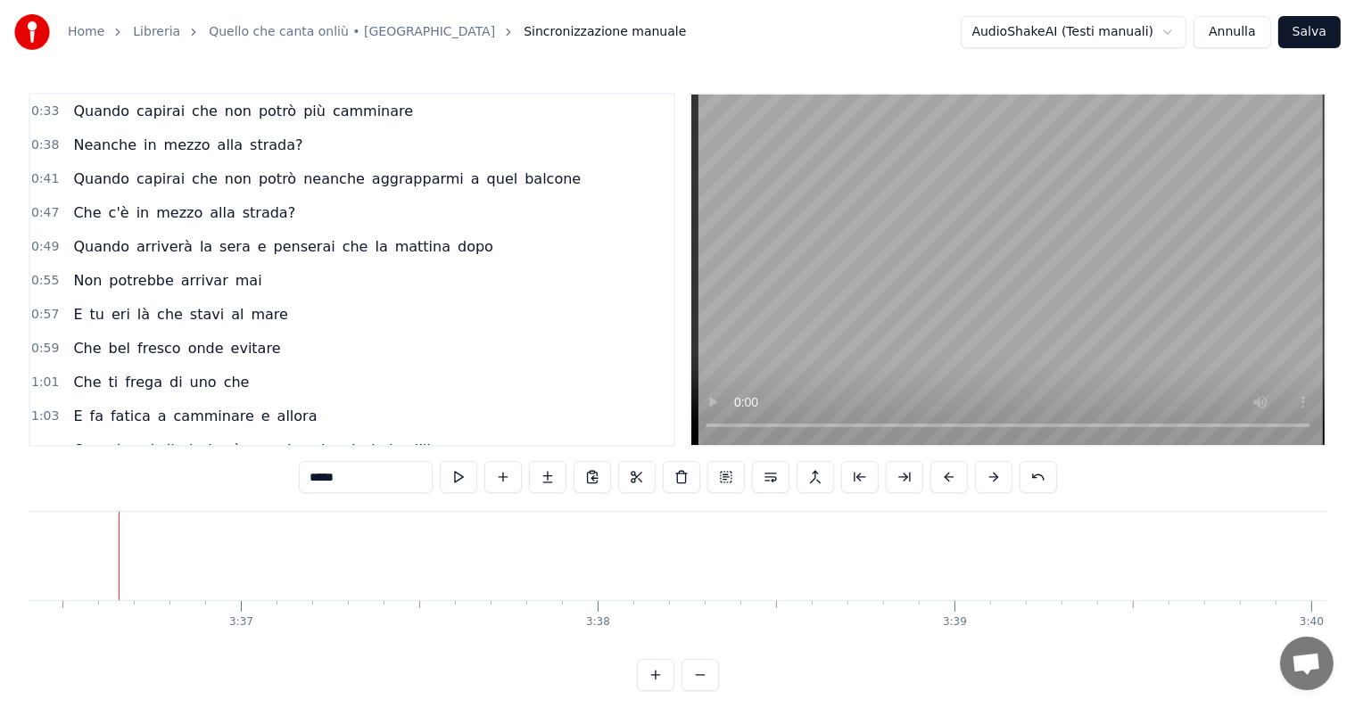
click at [130, 125] on div "Quando capirai che non potrò più camminare" at bounding box center [243, 111] width 354 height 32
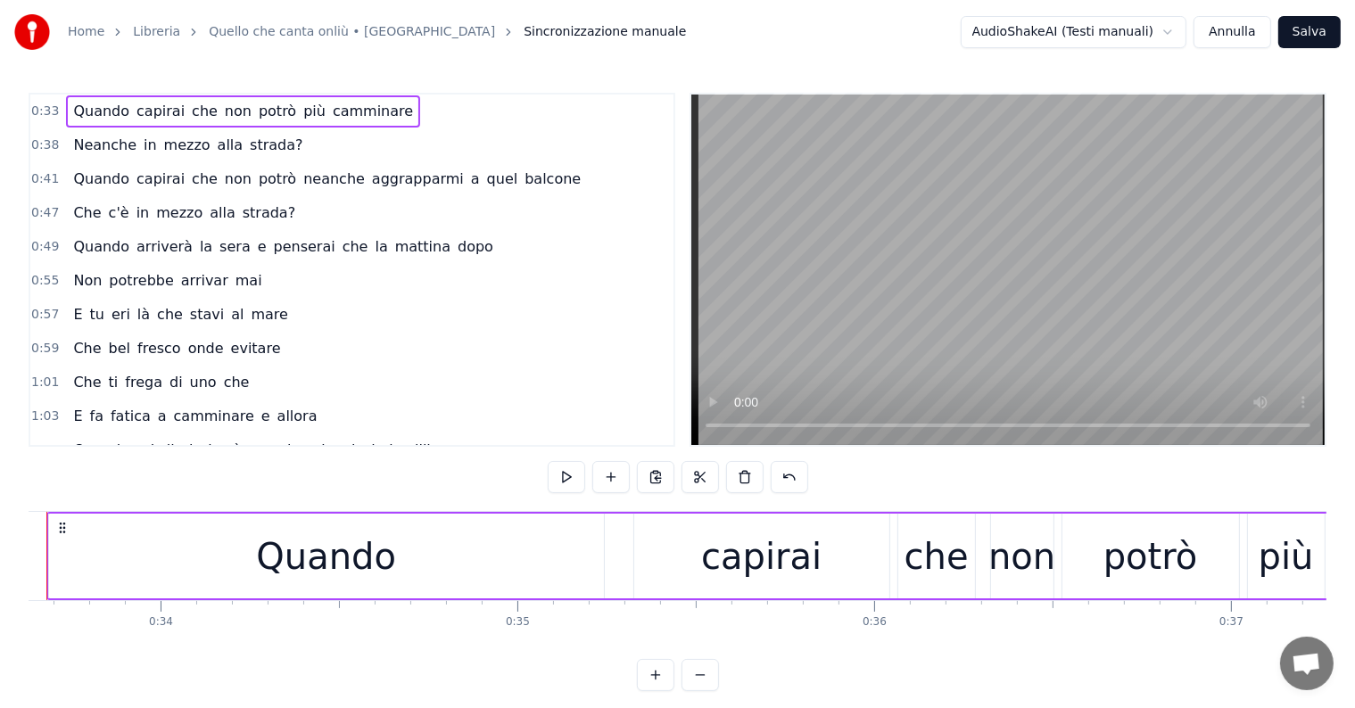
scroll to position [0, 11926]
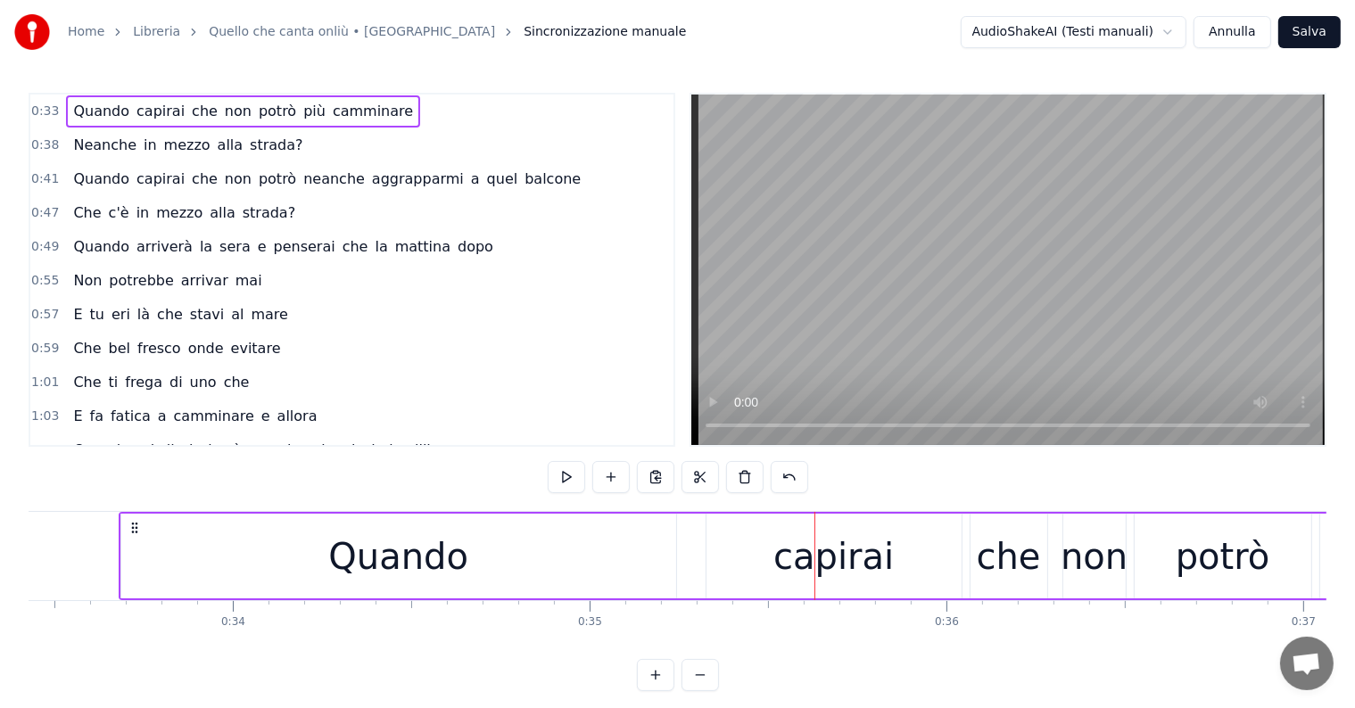
click at [434, 560] on div "Quando" at bounding box center [398, 557] width 140 height 54
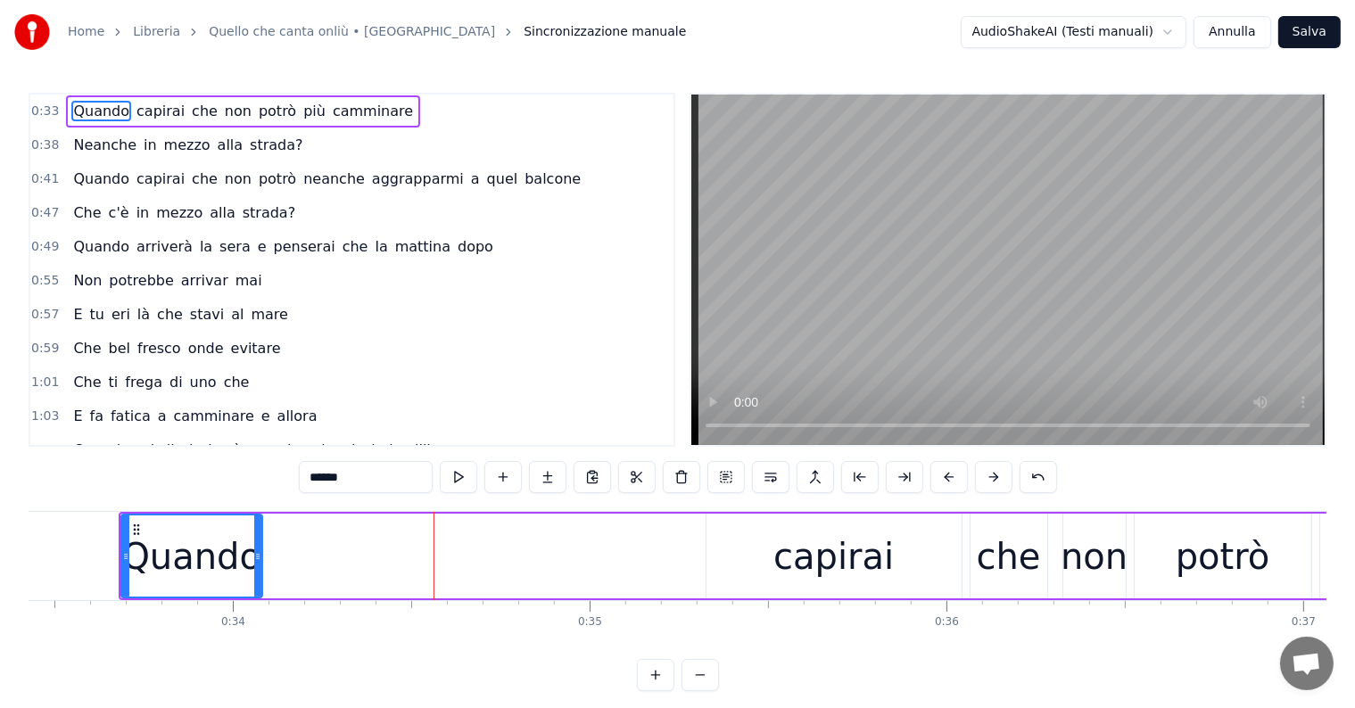
drag, startPoint x: 671, startPoint y: 553, endPoint x: 257, endPoint y: 564, distance: 414.0
click at [257, 564] on div at bounding box center [257, 556] width 7 height 81
click at [395, 469] on input "******" at bounding box center [366, 477] width 134 height 32
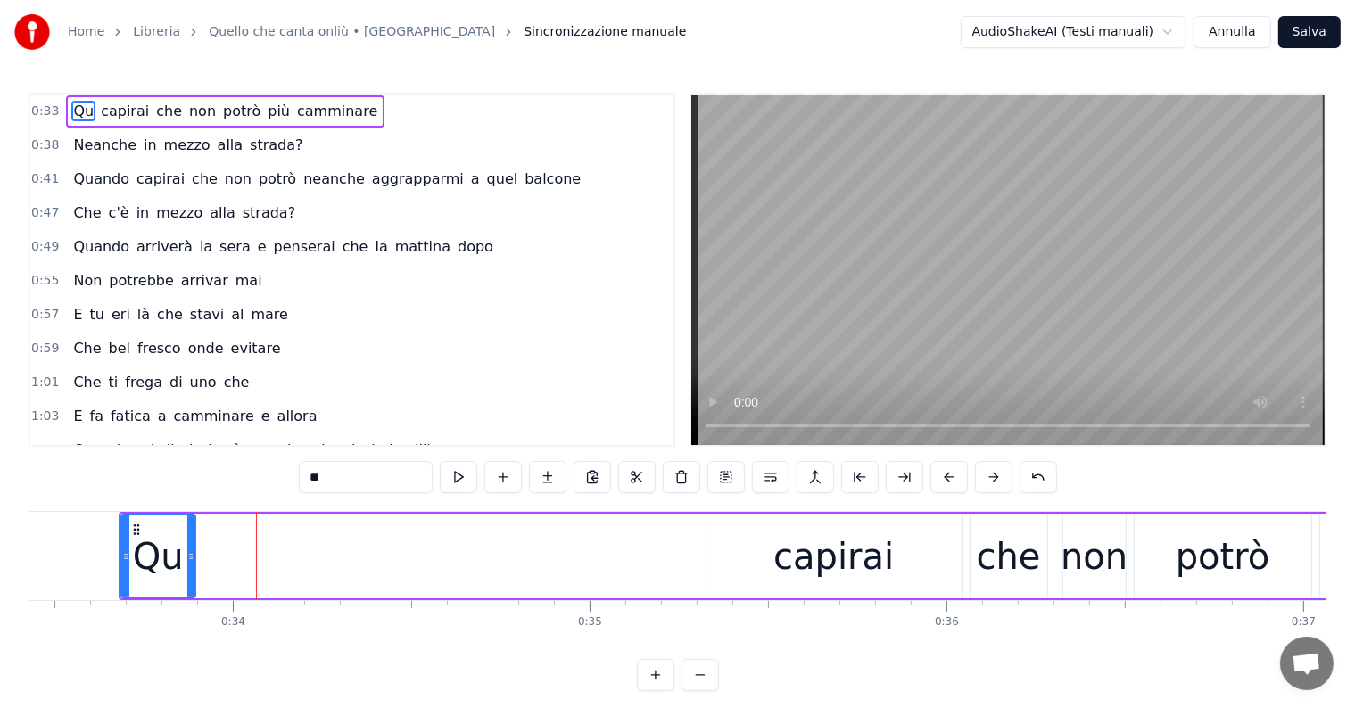
drag, startPoint x: 257, startPoint y: 549, endPoint x: 187, endPoint y: 549, distance: 69.6
click at [187, 549] on icon at bounding box center [190, 556] width 7 height 14
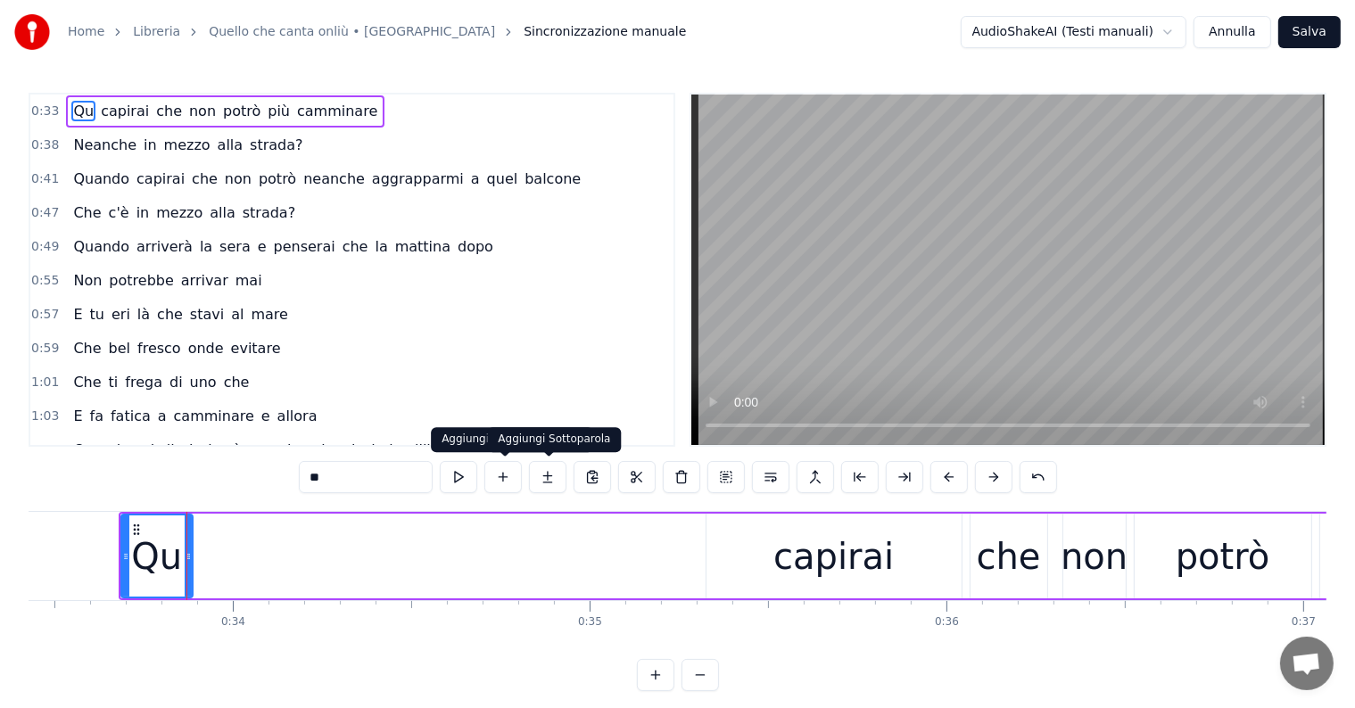
type input "**"
click at [549, 474] on button at bounding box center [547, 477] width 37 height 32
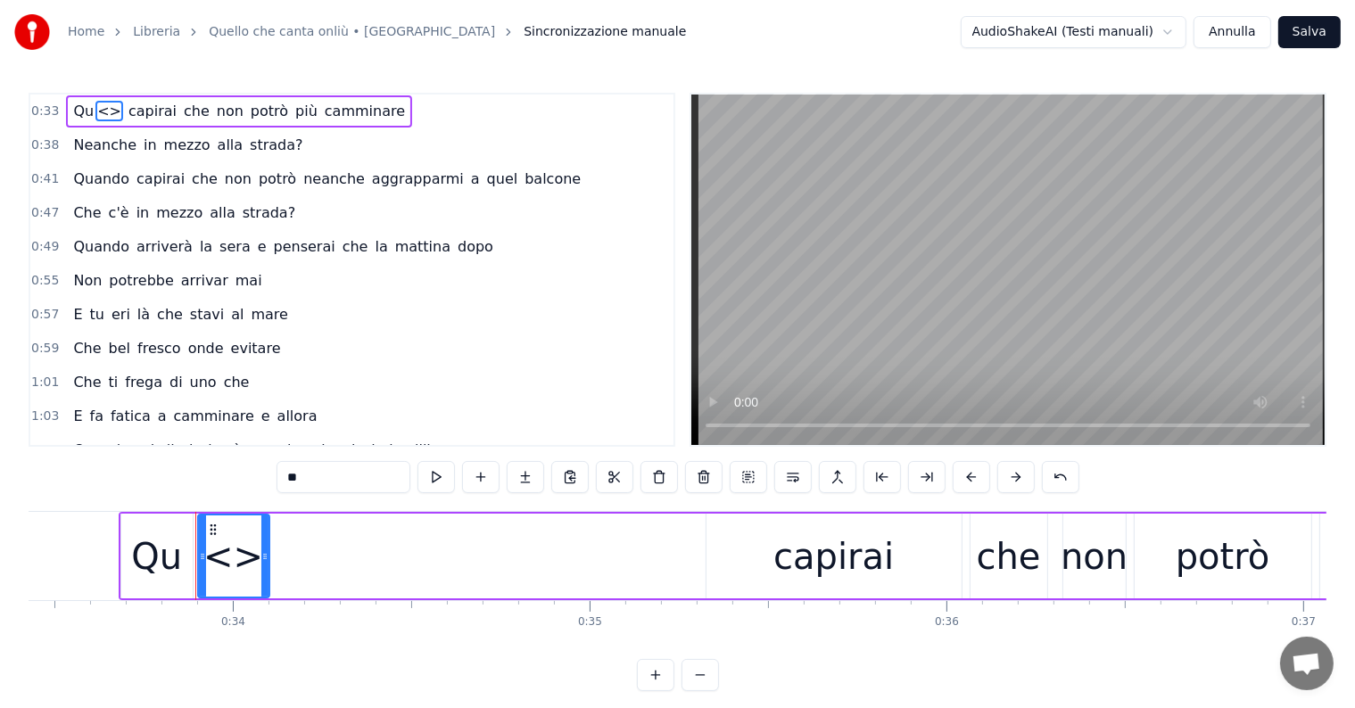
click at [339, 480] on input "**" at bounding box center [343, 477] width 134 height 32
type input "*"
click at [526, 473] on button at bounding box center [525, 477] width 37 height 32
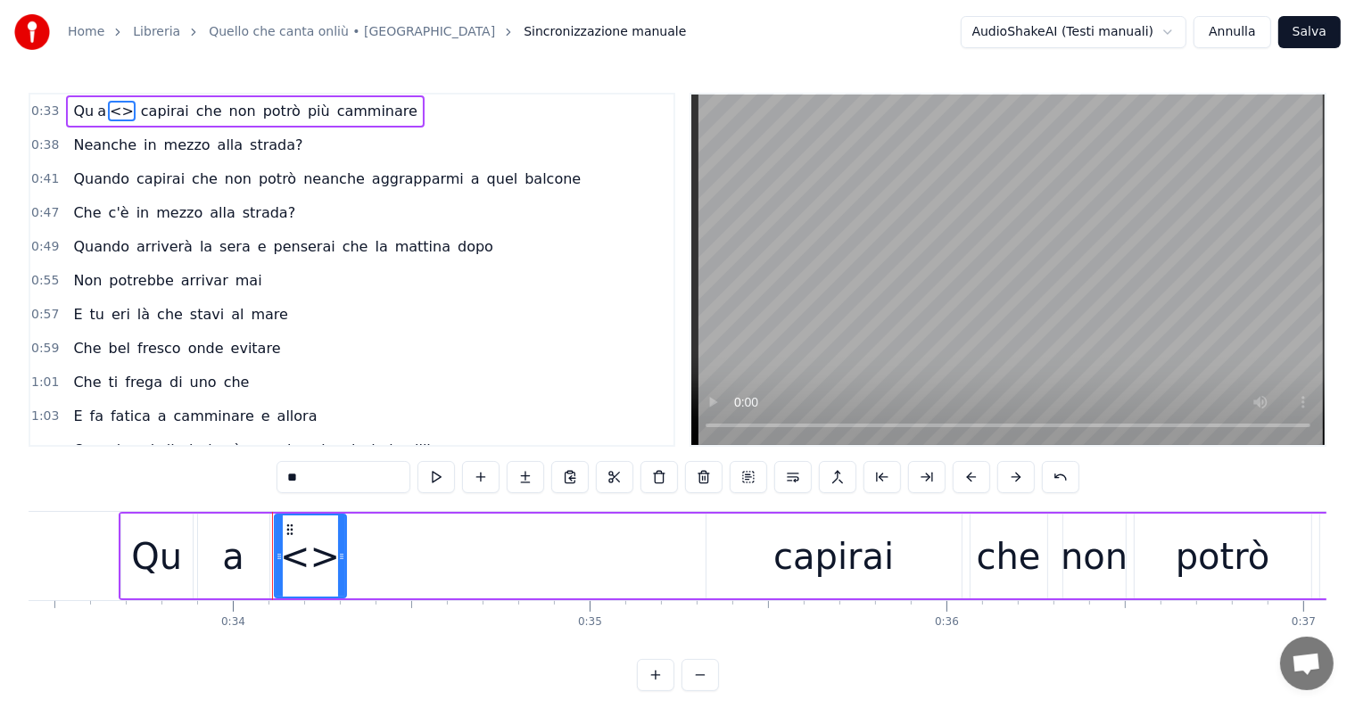
click at [322, 462] on input "**" at bounding box center [343, 477] width 134 height 32
type input "*"
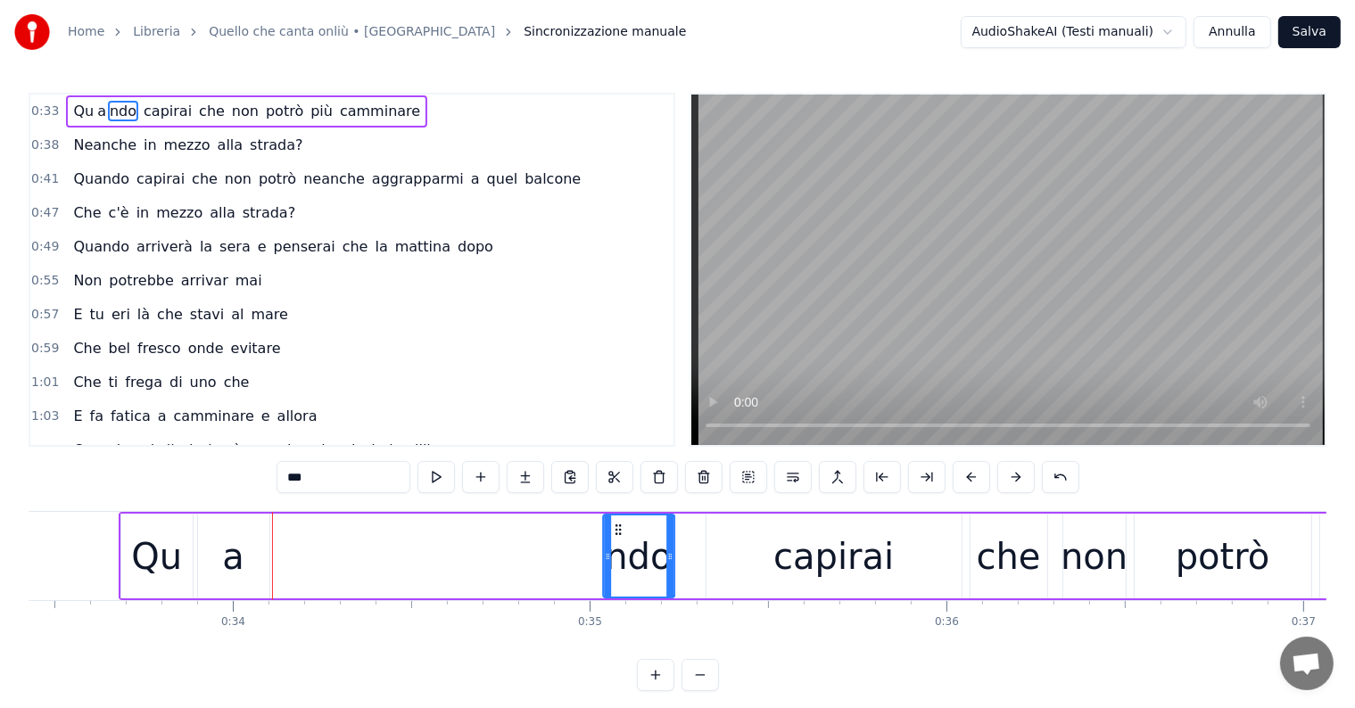
drag, startPoint x: 286, startPoint y: 527, endPoint x: 615, endPoint y: 553, distance: 330.1
click at [615, 553] on div "ndo" at bounding box center [639, 556] width 70 height 81
click at [253, 557] on div "a" at bounding box center [233, 556] width 71 height 85
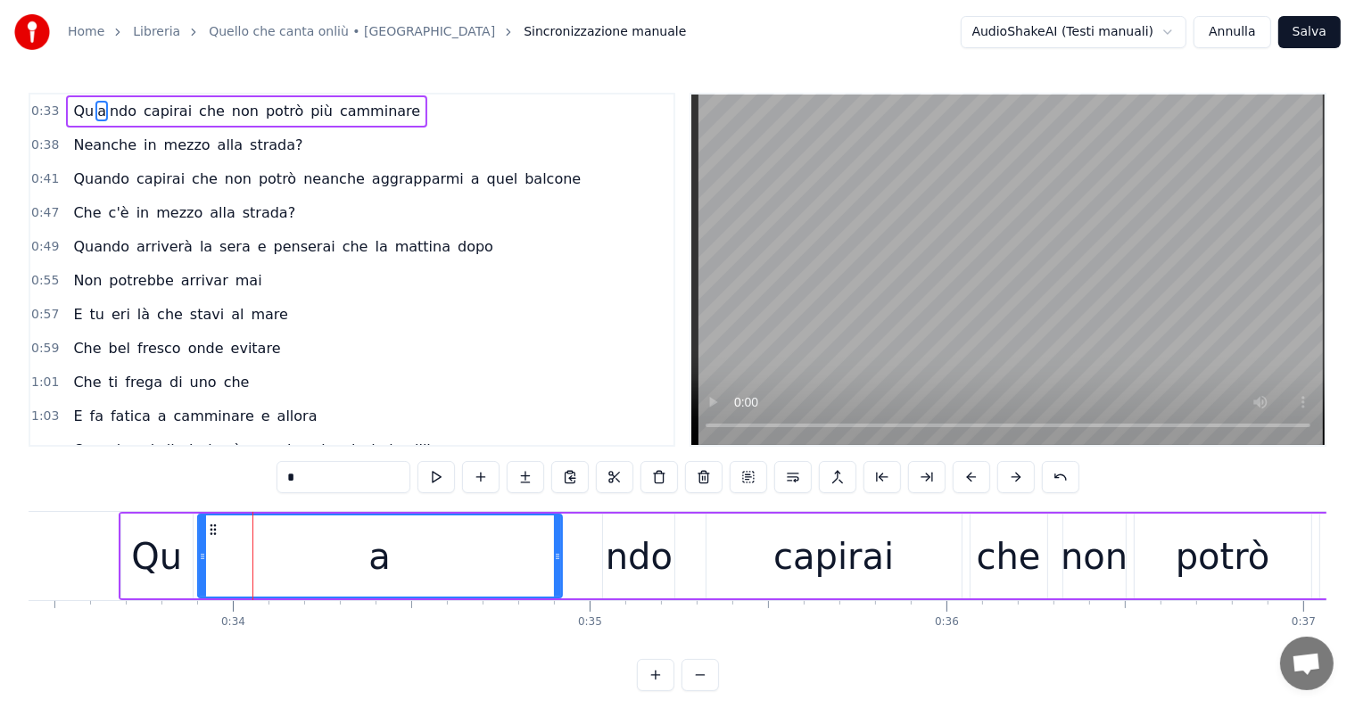
drag, startPoint x: 267, startPoint y: 553, endPoint x: 559, endPoint y: 553, distance: 292.6
click at [559, 553] on icon at bounding box center [557, 556] width 7 height 14
click at [628, 561] on div "ndo" at bounding box center [639, 557] width 67 height 54
type input "***"
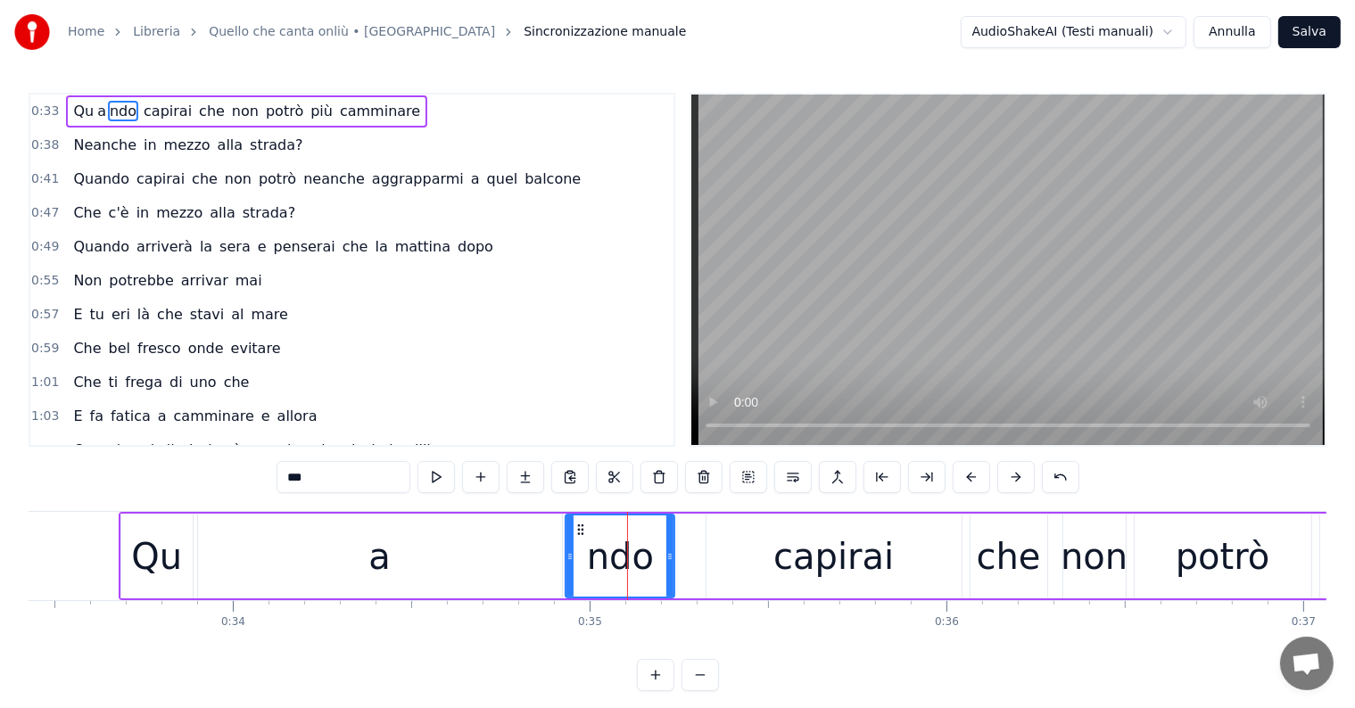
drag, startPoint x: 607, startPoint y: 551, endPoint x: 570, endPoint y: 552, distance: 37.5
click at [570, 552] on icon at bounding box center [569, 556] width 7 height 14
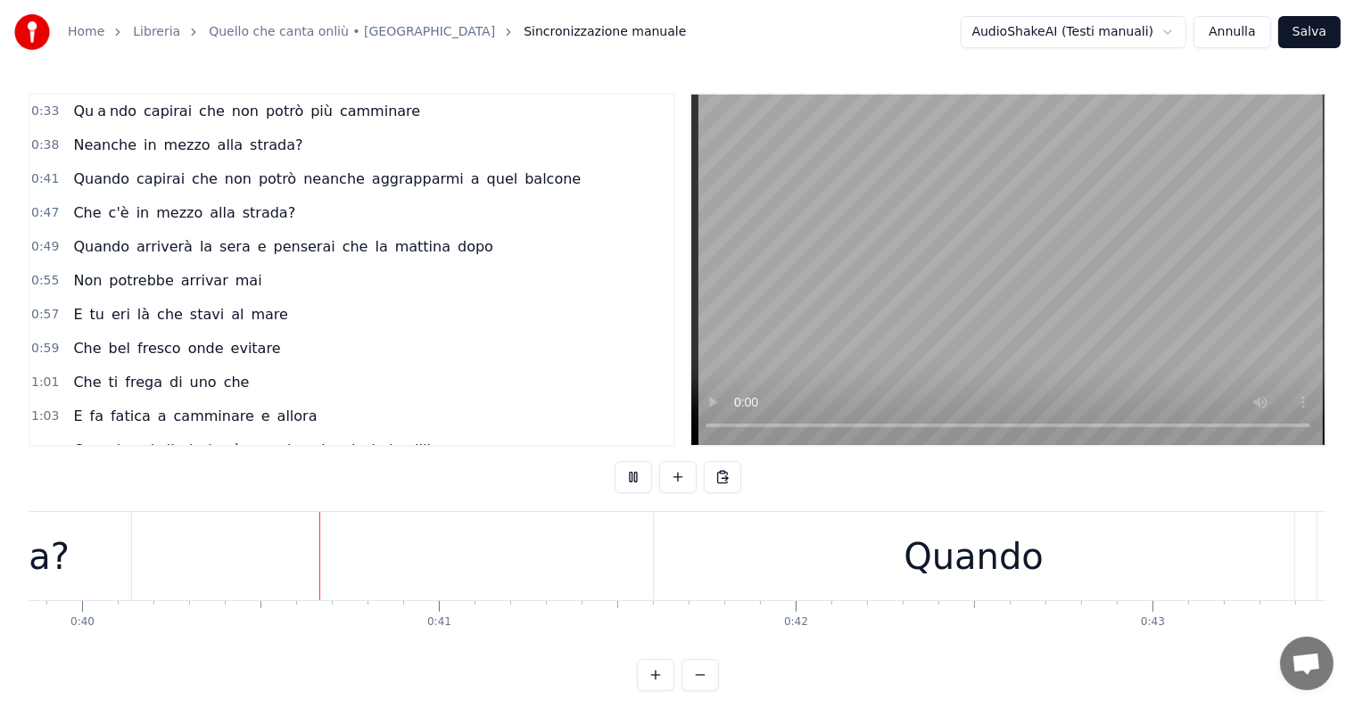
scroll to position [0, 14220]
click at [922, 553] on div "Quando" at bounding box center [971, 557] width 140 height 54
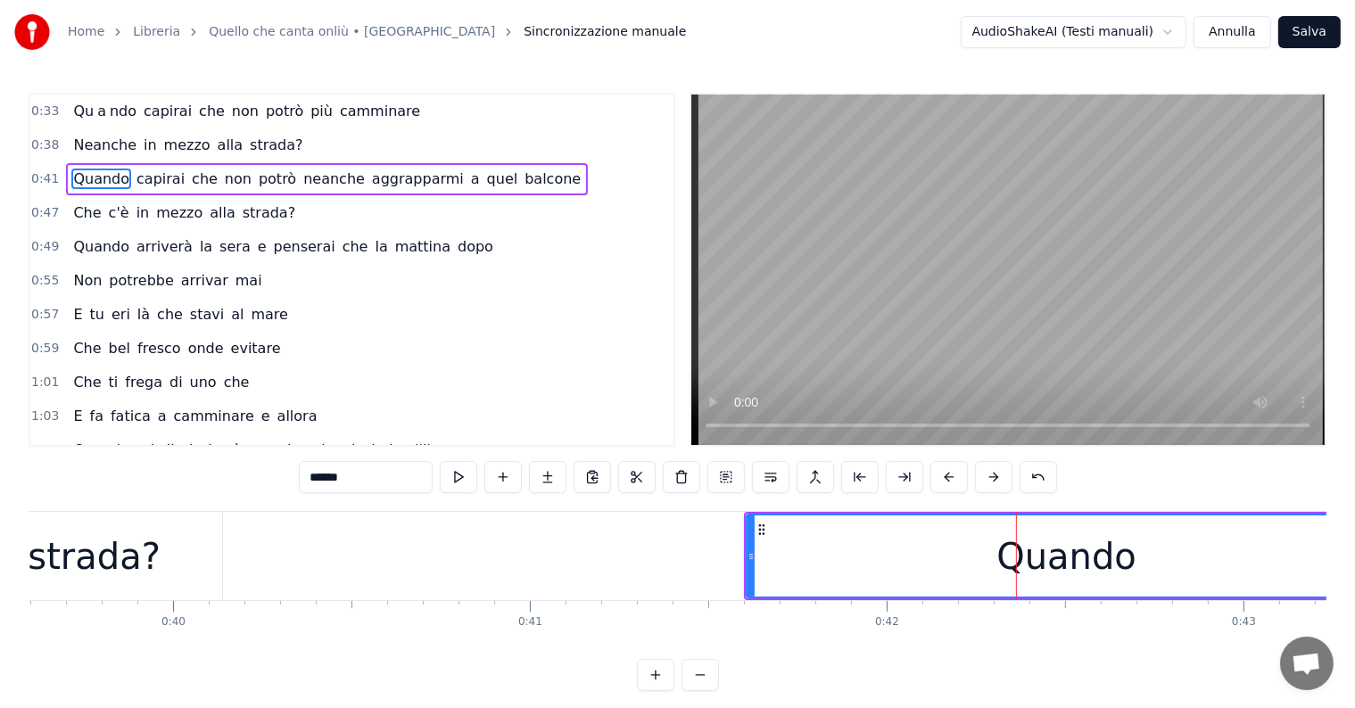
scroll to position [0, 14471]
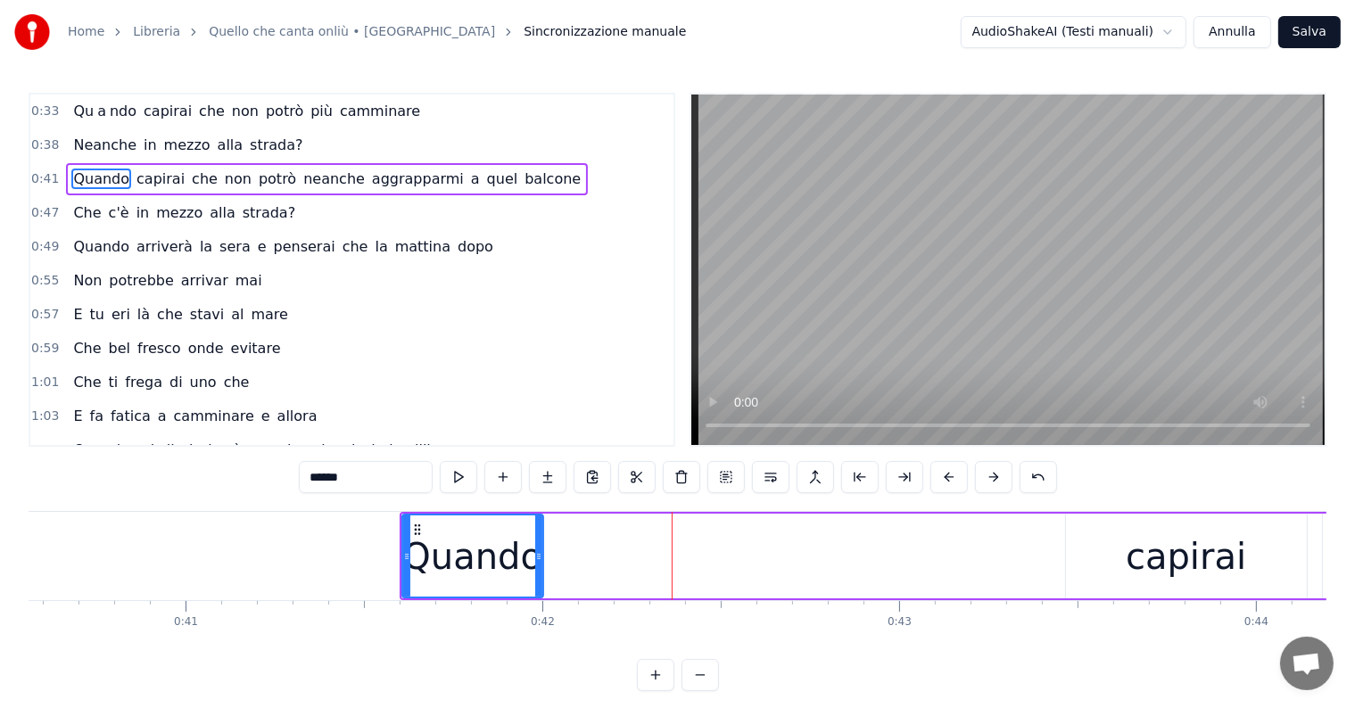
drag, startPoint x: 1036, startPoint y: 555, endPoint x: 536, endPoint y: 574, distance: 499.9
click at [536, 574] on div at bounding box center [538, 556] width 7 height 81
click at [370, 486] on input "******" at bounding box center [366, 477] width 134 height 32
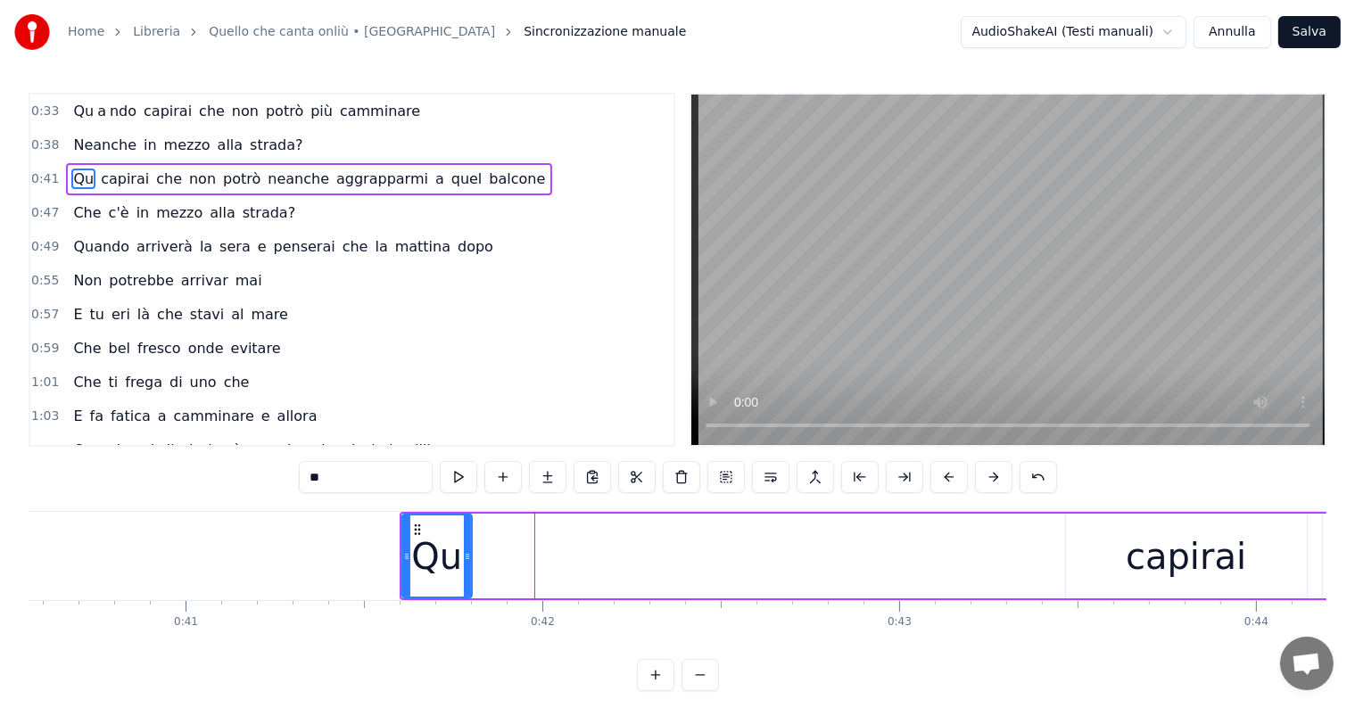
drag, startPoint x: 539, startPoint y: 549, endPoint x: 467, endPoint y: 549, distance: 71.4
click at [467, 549] on icon at bounding box center [467, 556] width 7 height 14
type input "**"
click at [554, 475] on button at bounding box center [547, 477] width 37 height 32
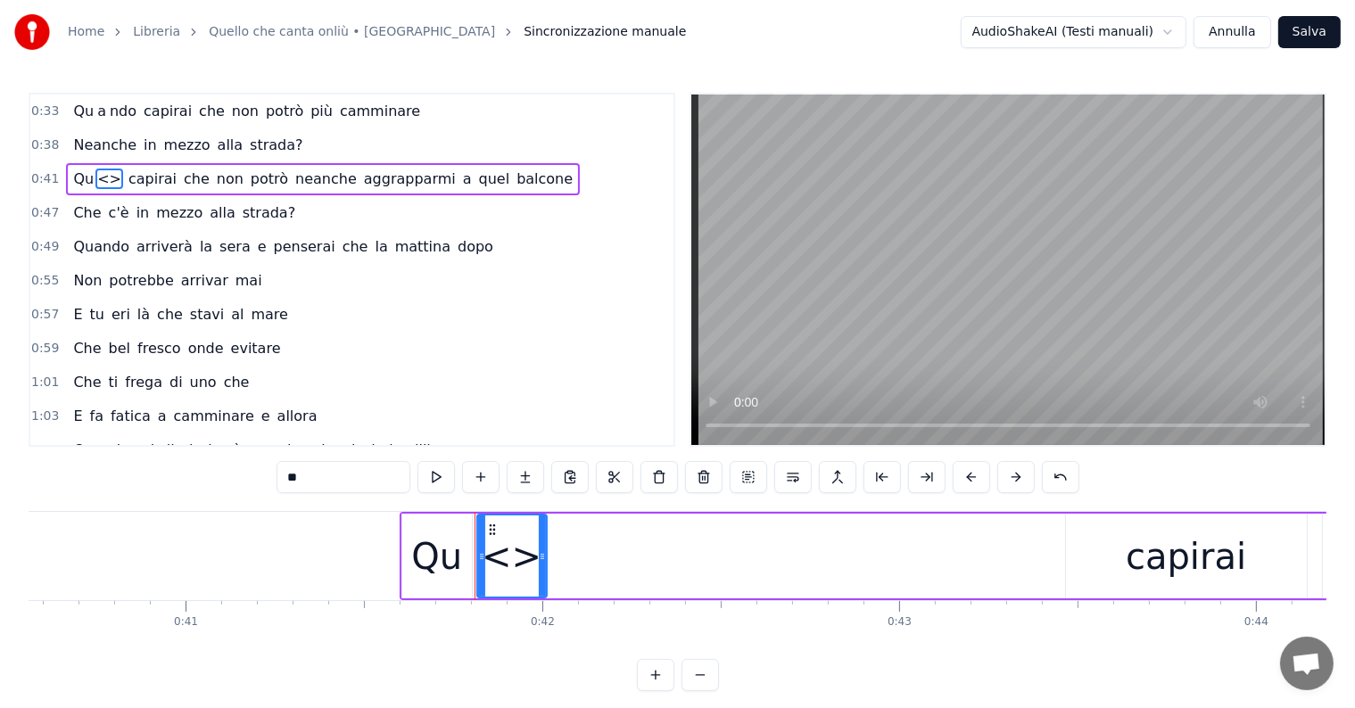
click at [364, 477] on input "**" at bounding box center [343, 477] width 134 height 32
type input "*"
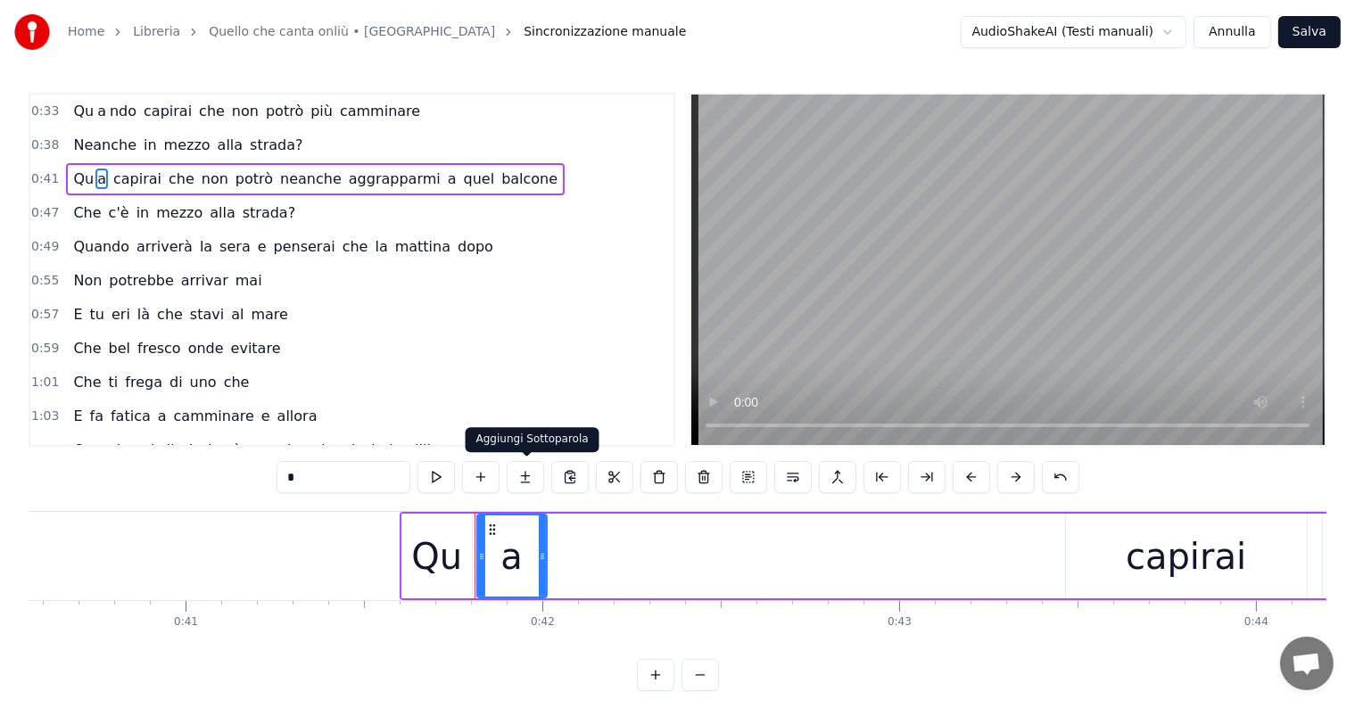
type input "*"
click at [528, 475] on button at bounding box center [525, 477] width 37 height 32
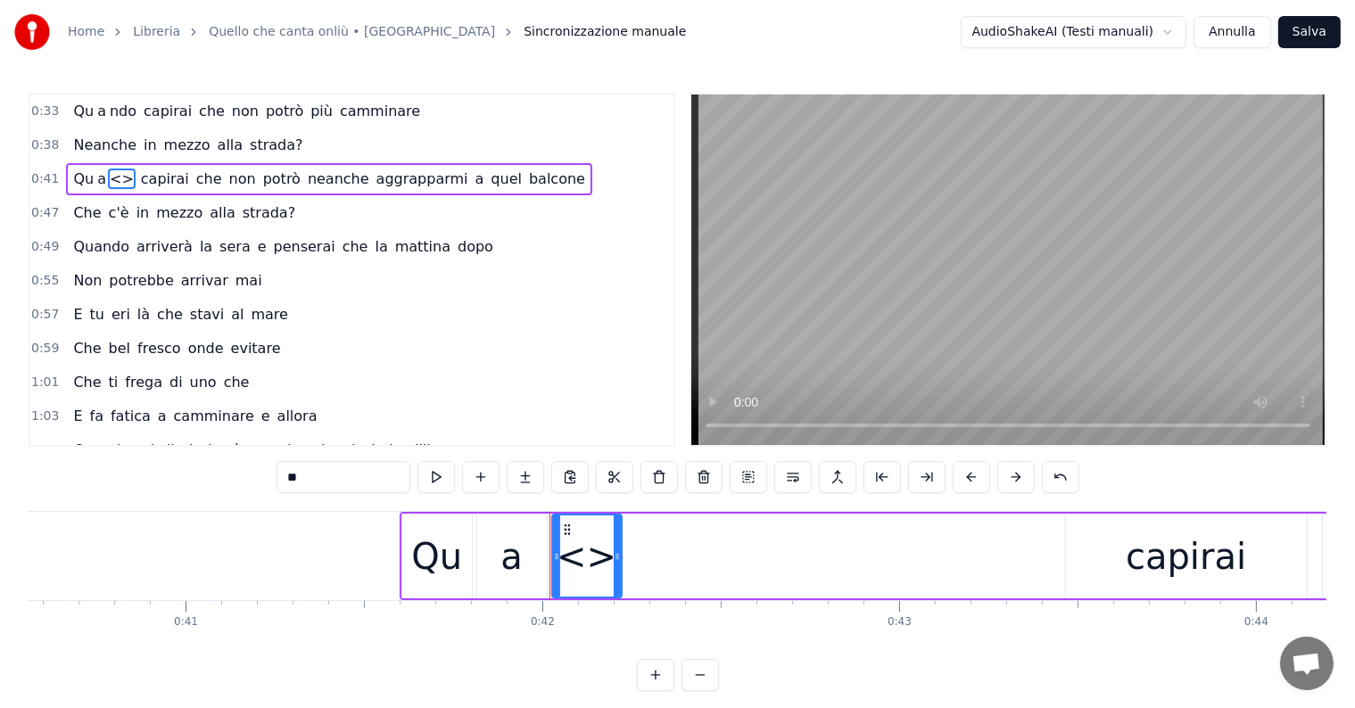
click at [346, 475] on input "**" at bounding box center [343, 477] width 134 height 32
type input "*"
click at [624, 555] on icon at bounding box center [625, 556] width 7 height 14
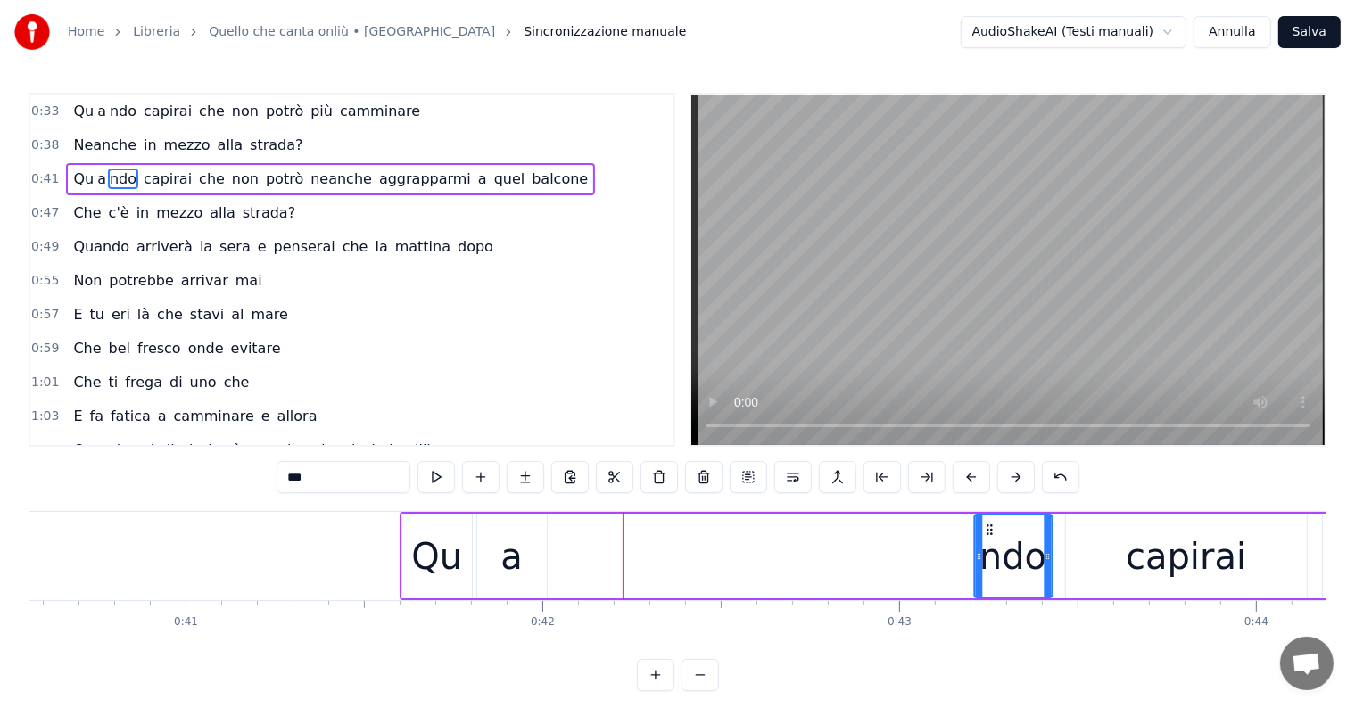
drag, startPoint x: 567, startPoint y: 526, endPoint x: 989, endPoint y: 531, distance: 421.9
click at [989, 531] on icon at bounding box center [989, 530] width 14 height 14
click at [478, 582] on div "a" at bounding box center [512, 556] width 70 height 85
type input "*"
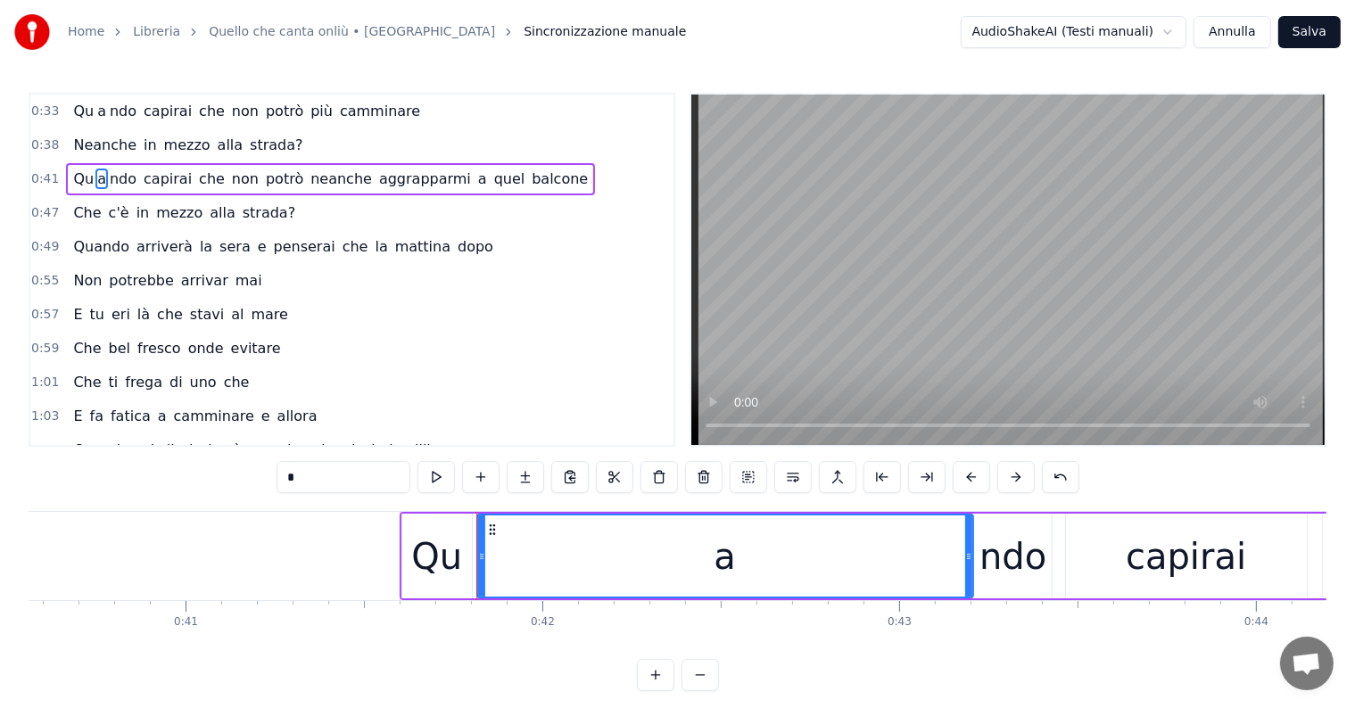
drag, startPoint x: 544, startPoint y: 556, endPoint x: 970, endPoint y: 549, distance: 426.4
click at [970, 549] on icon at bounding box center [968, 556] width 7 height 14
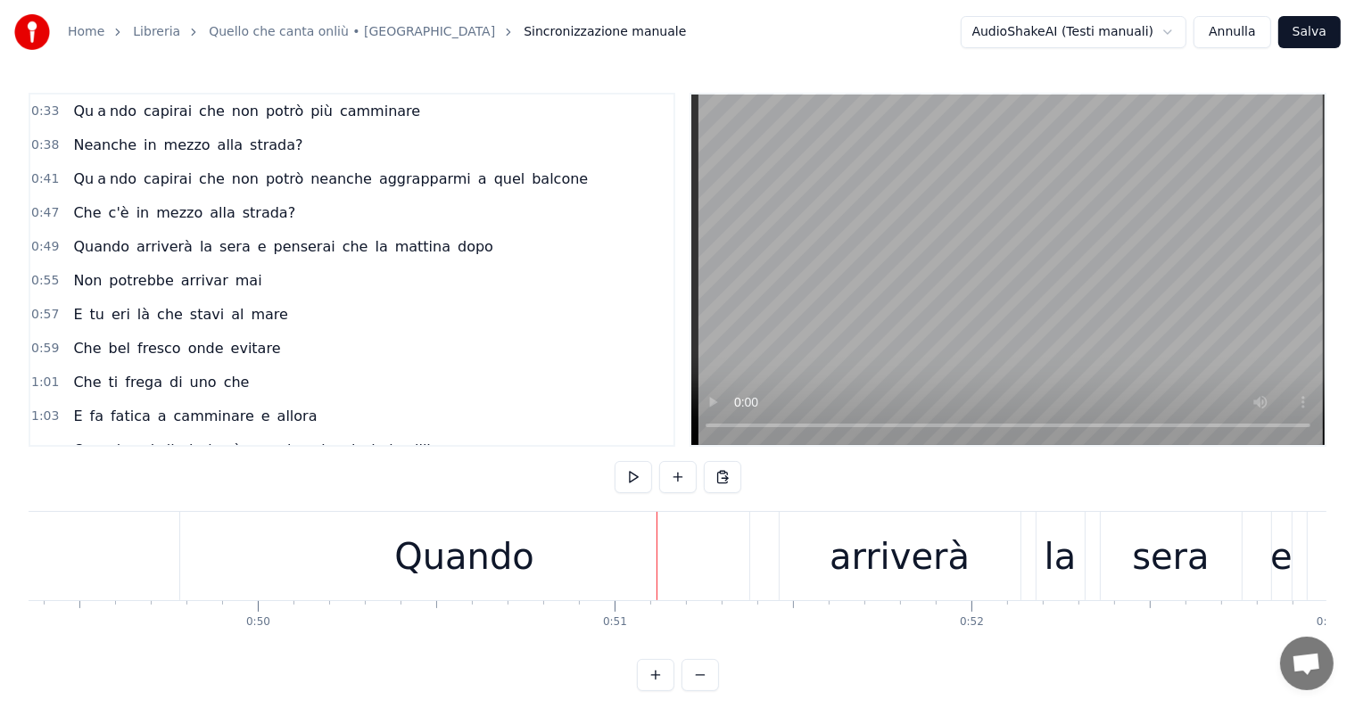
scroll to position [0, 17511]
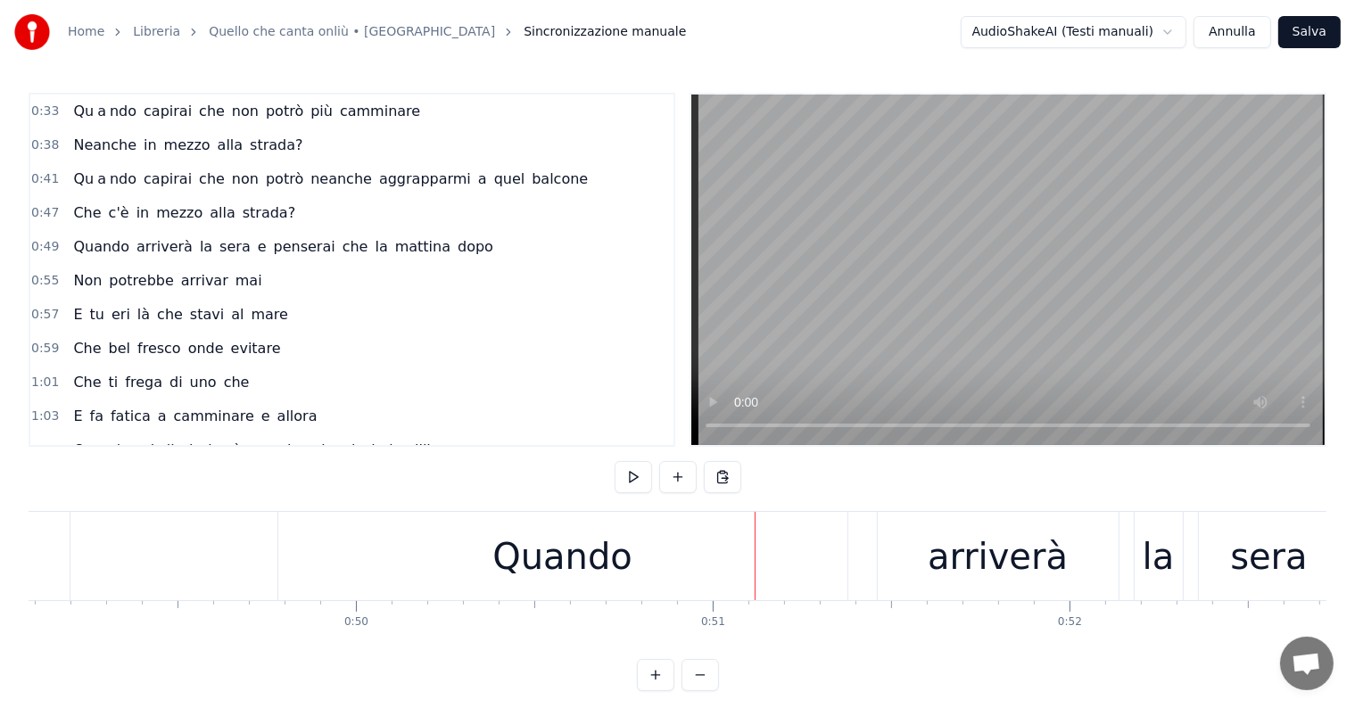
click at [490, 578] on div "Quando" at bounding box center [562, 556] width 569 height 88
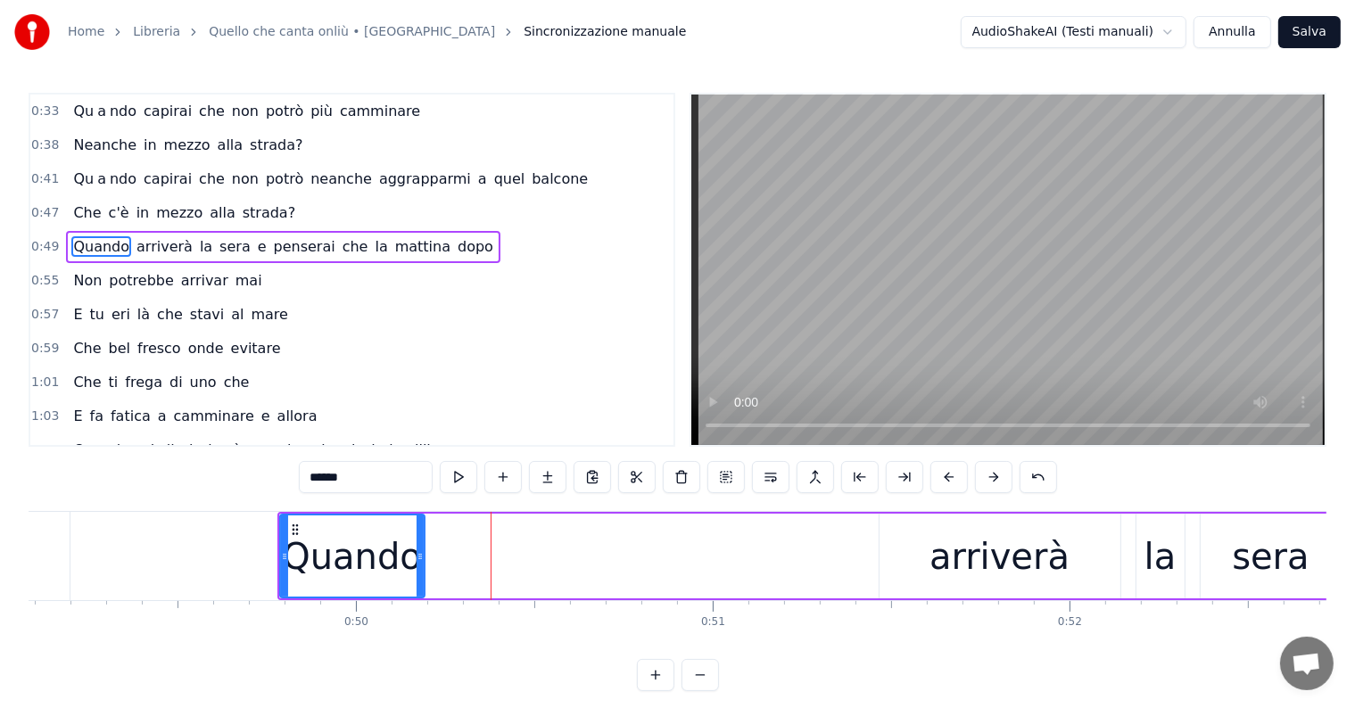
drag, startPoint x: 846, startPoint y: 554, endPoint x: 419, endPoint y: 574, distance: 426.8
click at [419, 574] on div at bounding box center [420, 556] width 7 height 81
click at [371, 471] on input "******" at bounding box center [366, 477] width 134 height 32
type input "**"
click at [418, 548] on div at bounding box center [418, 556] width 1 height 88
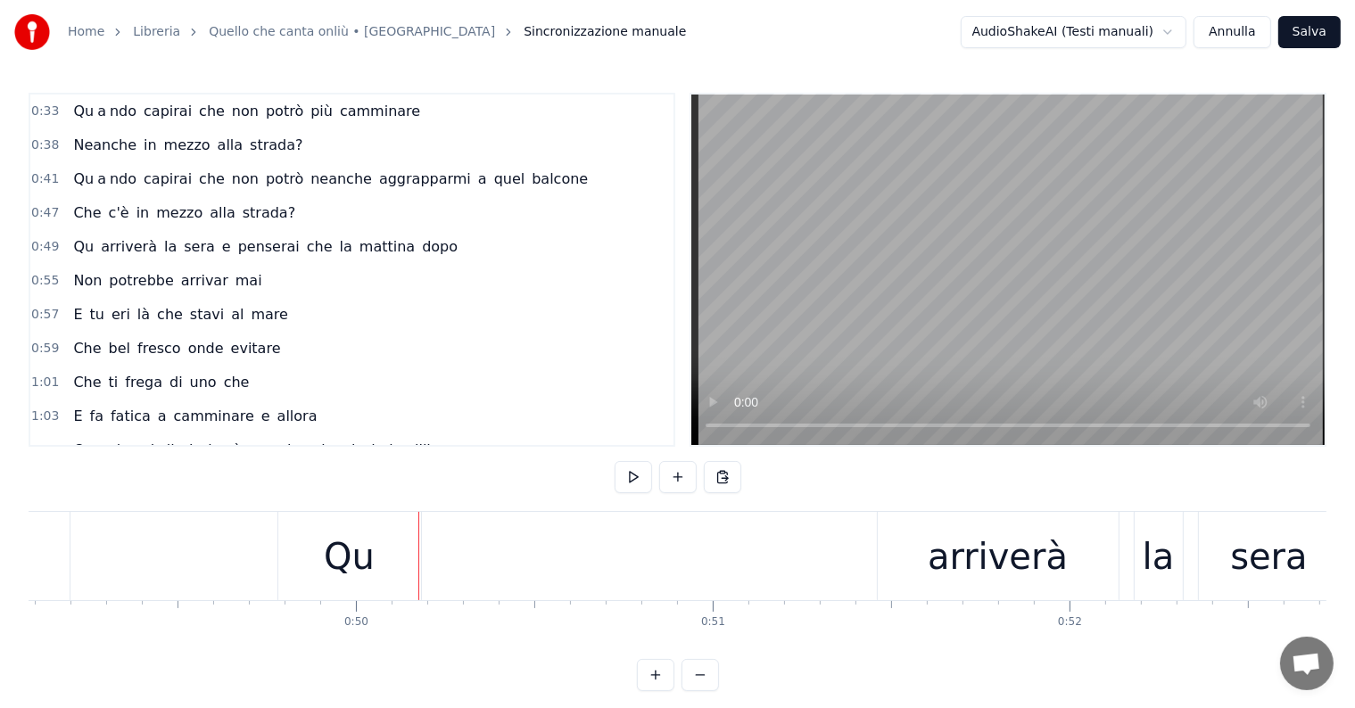
click at [376, 552] on div "Qu" at bounding box center [349, 556] width 143 height 88
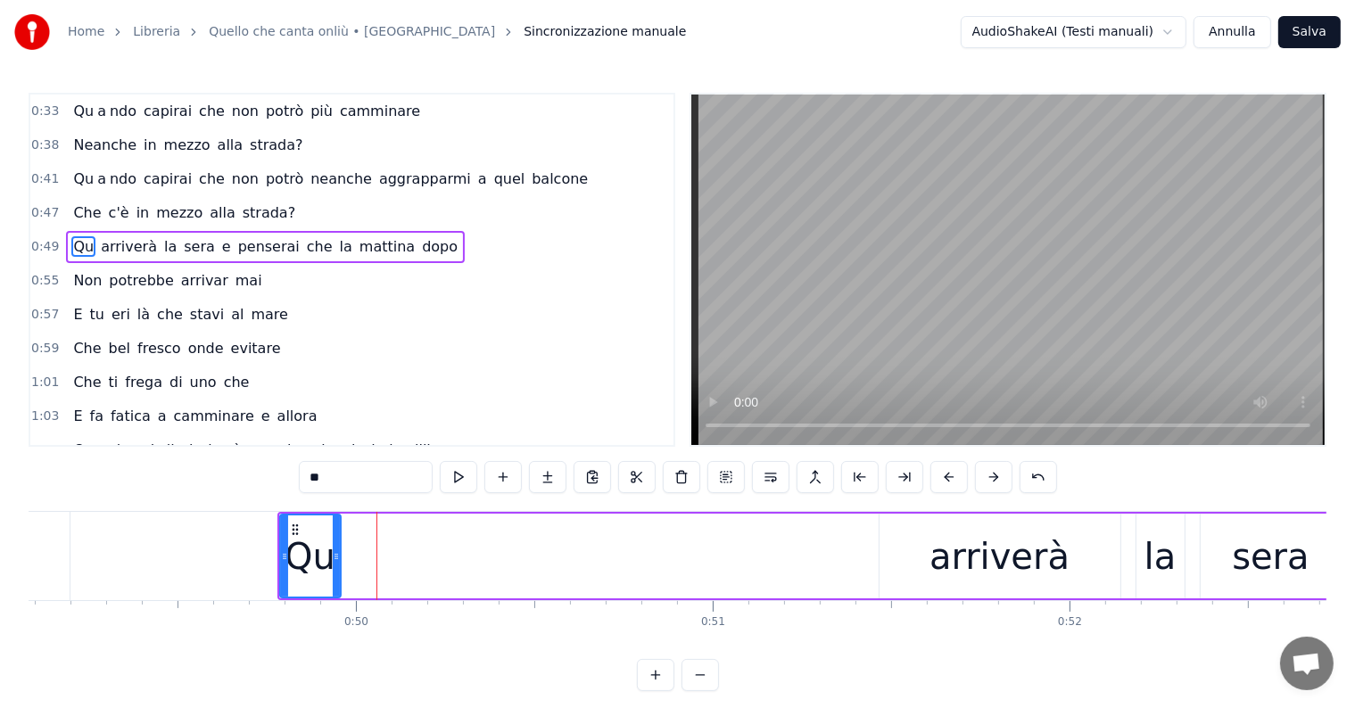
drag, startPoint x: 417, startPoint y: 552, endPoint x: 335, endPoint y: 557, distance: 82.2
click at [335, 557] on icon at bounding box center [336, 556] width 7 height 14
click at [539, 475] on button at bounding box center [547, 477] width 37 height 32
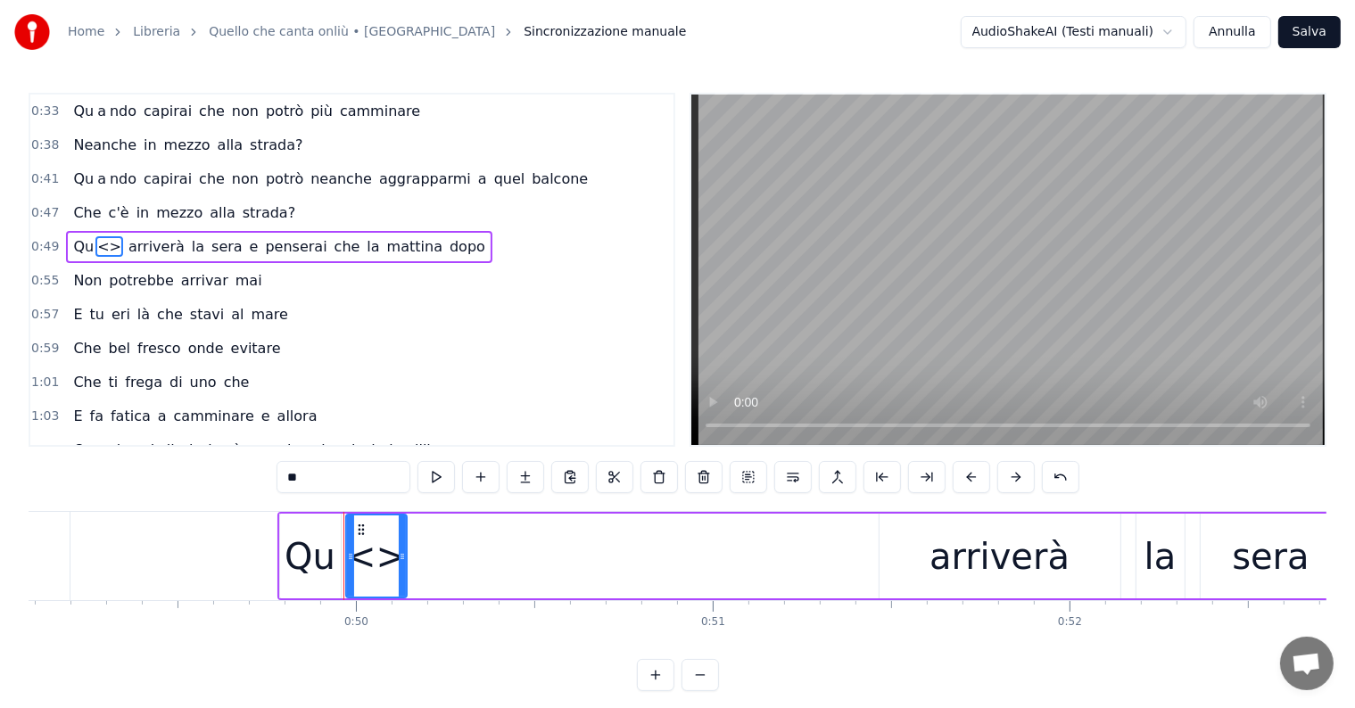
click at [355, 480] on input "**" at bounding box center [343, 477] width 134 height 32
type input "*"
click at [520, 480] on button at bounding box center [525, 477] width 37 height 32
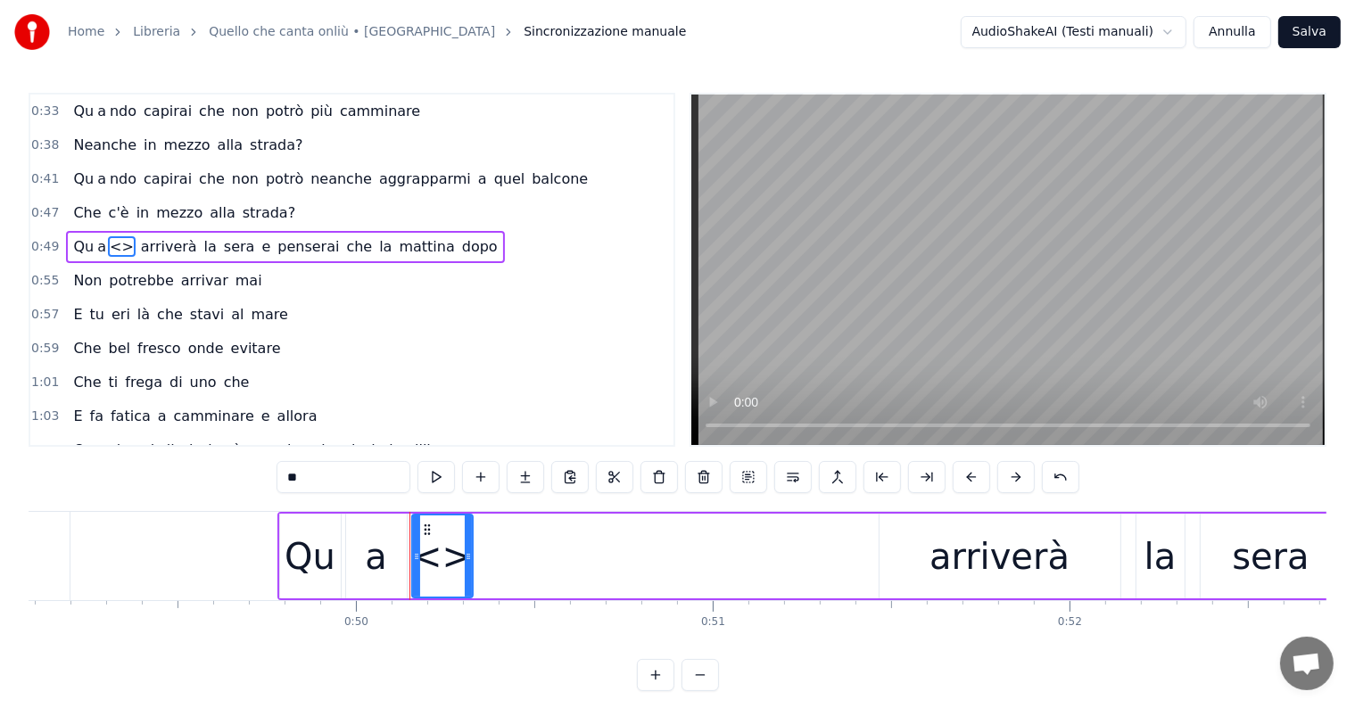
click at [344, 471] on input "**" at bounding box center [343, 477] width 134 height 32
type input "*"
drag, startPoint x: 467, startPoint y: 552, endPoint x: 482, endPoint y: 552, distance: 14.3
click at [482, 552] on icon at bounding box center [480, 556] width 7 height 14
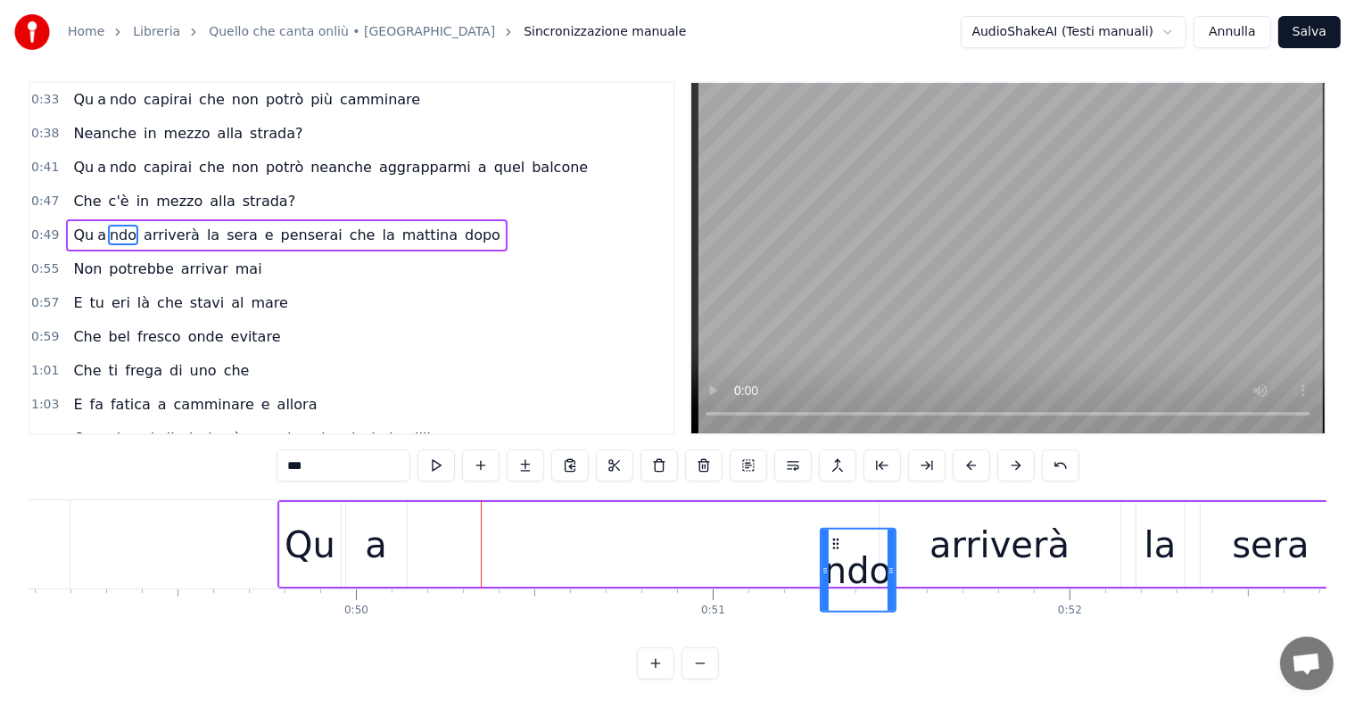
scroll to position [27, 0]
drag, startPoint x: 742, startPoint y: 459, endPoint x: 721, endPoint y: 430, distance: 36.4
click at [369, 532] on div "a" at bounding box center [376, 545] width 22 height 54
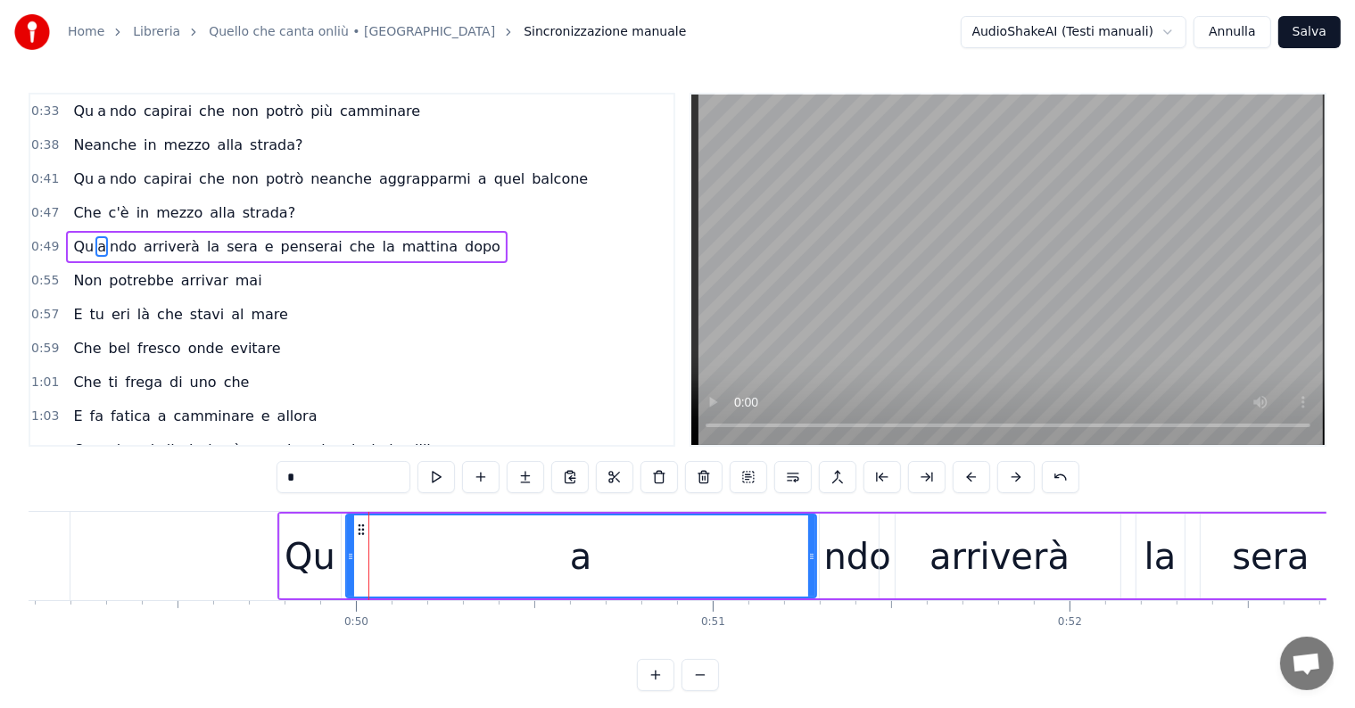
drag, startPoint x: 404, startPoint y: 557, endPoint x: 813, endPoint y: 557, distance: 409.4
click at [813, 557] on icon at bounding box center [811, 556] width 7 height 14
click at [837, 559] on div "ndo" at bounding box center [857, 557] width 67 height 54
type input "***"
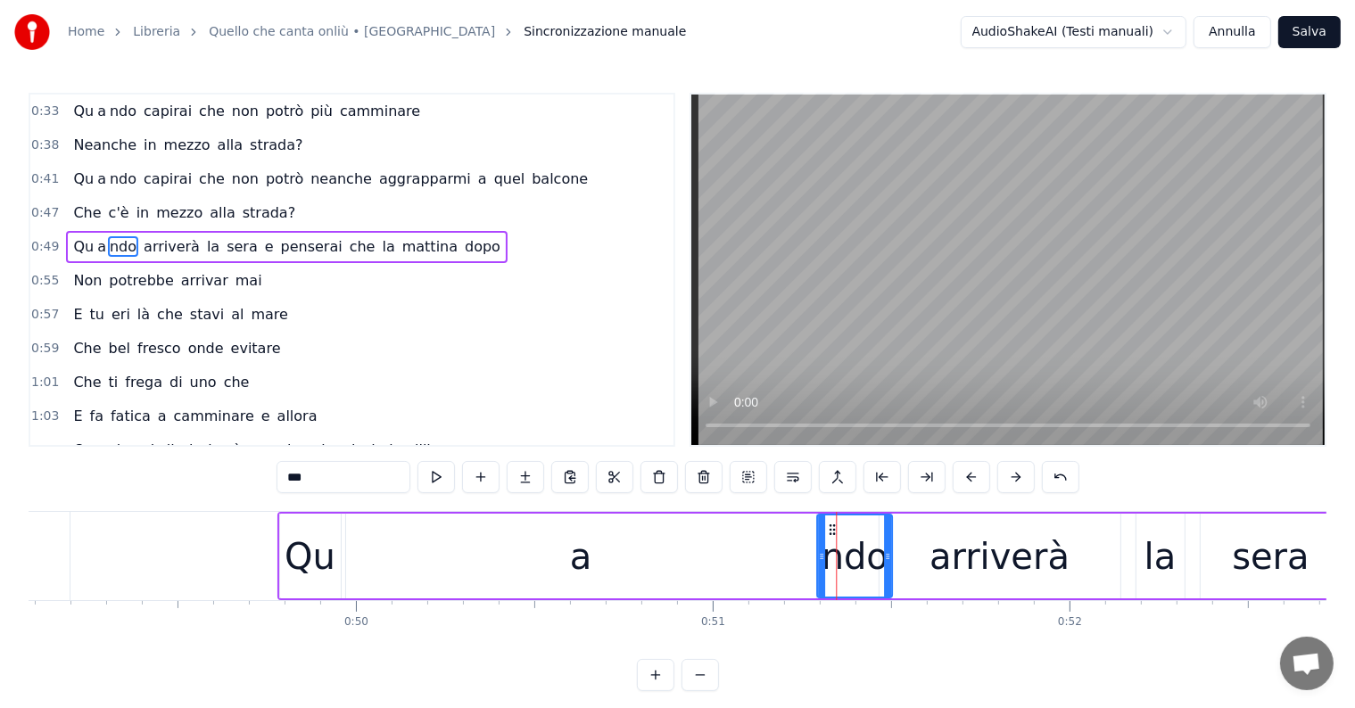
click at [828, 527] on icon at bounding box center [832, 530] width 14 height 14
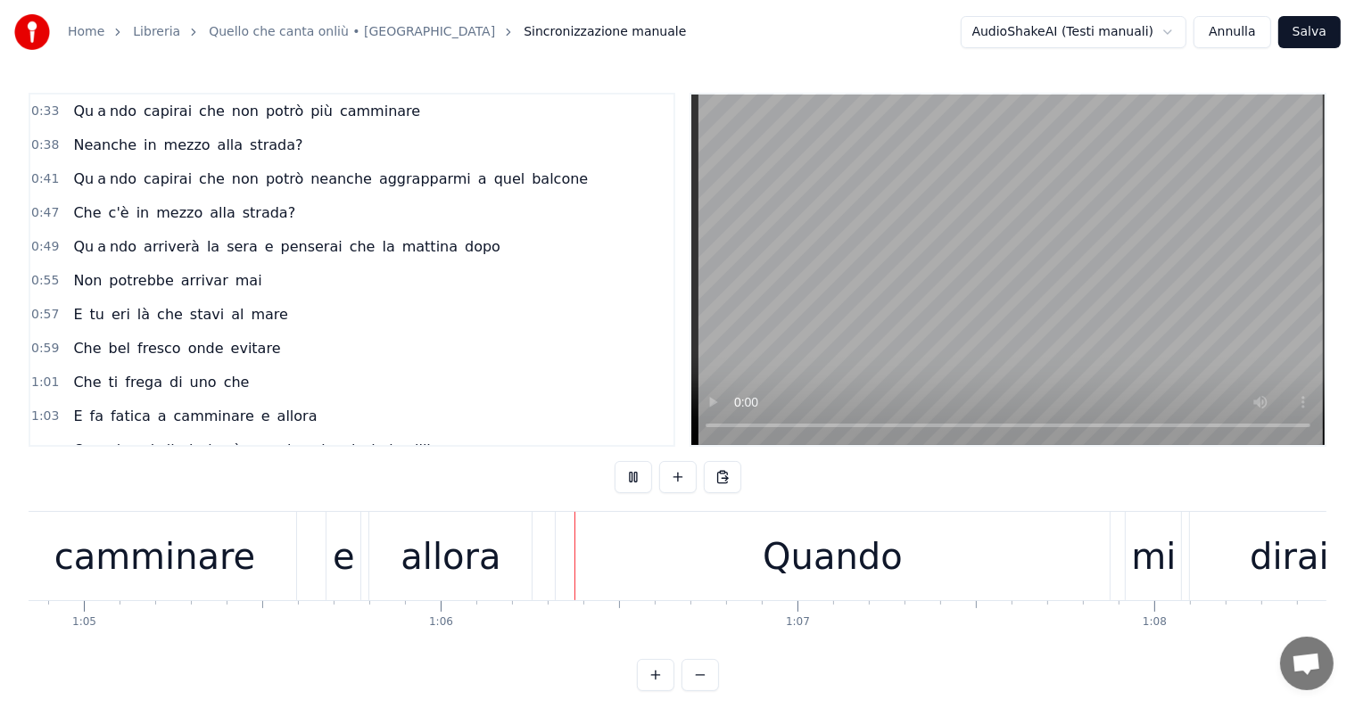
scroll to position [0, 23371]
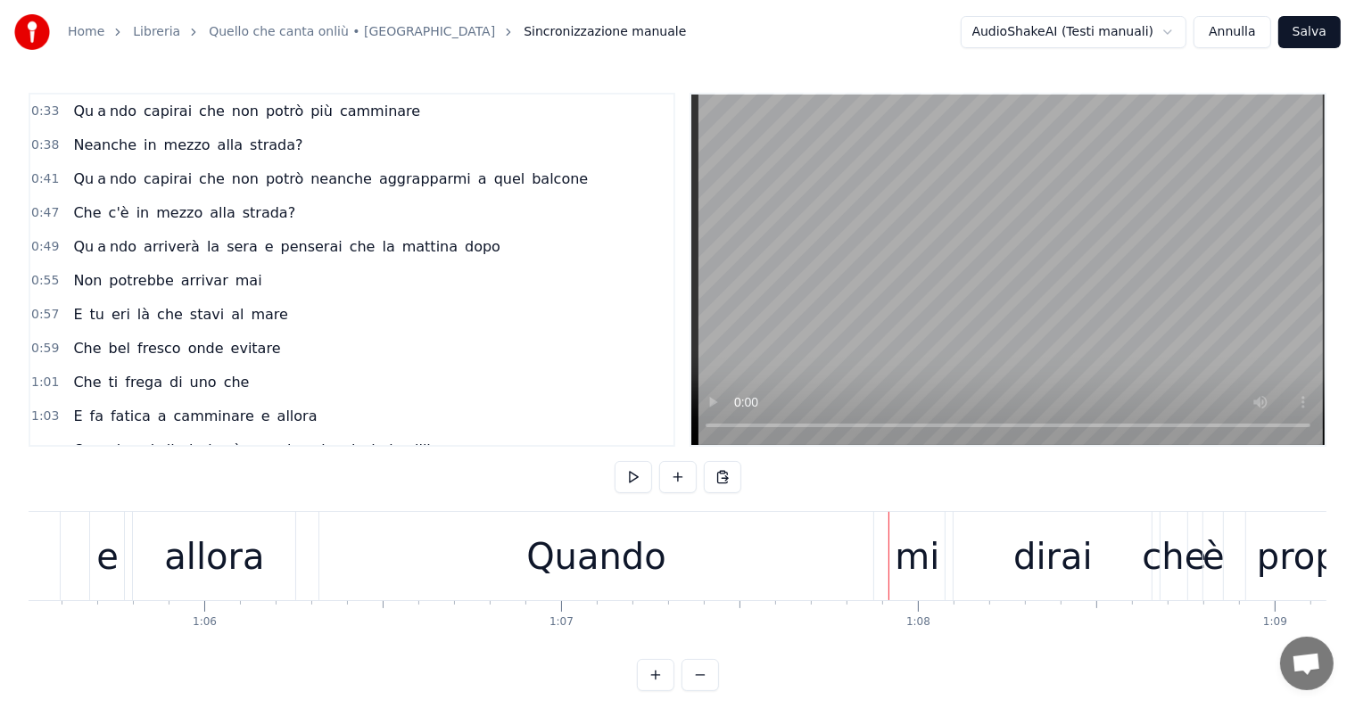
click at [567, 579] on div "Quando" at bounding box center [596, 557] width 140 height 54
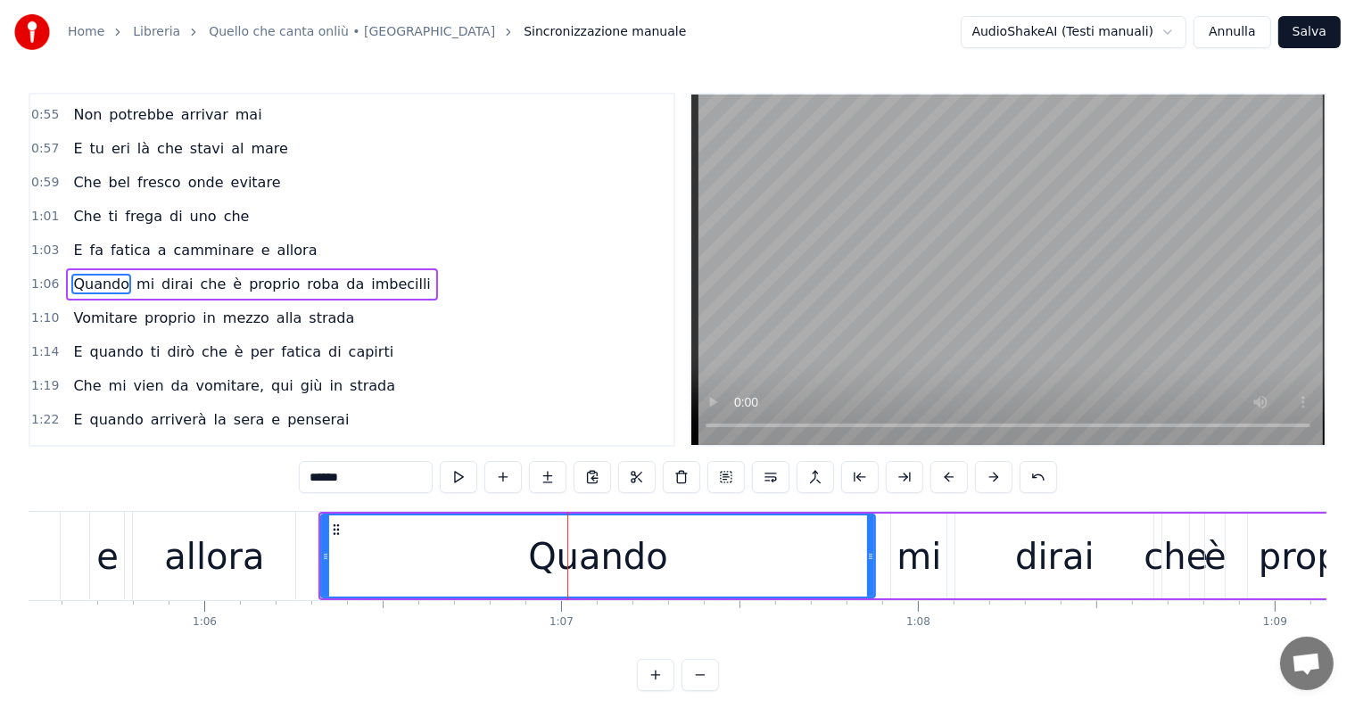
scroll to position [169, 0]
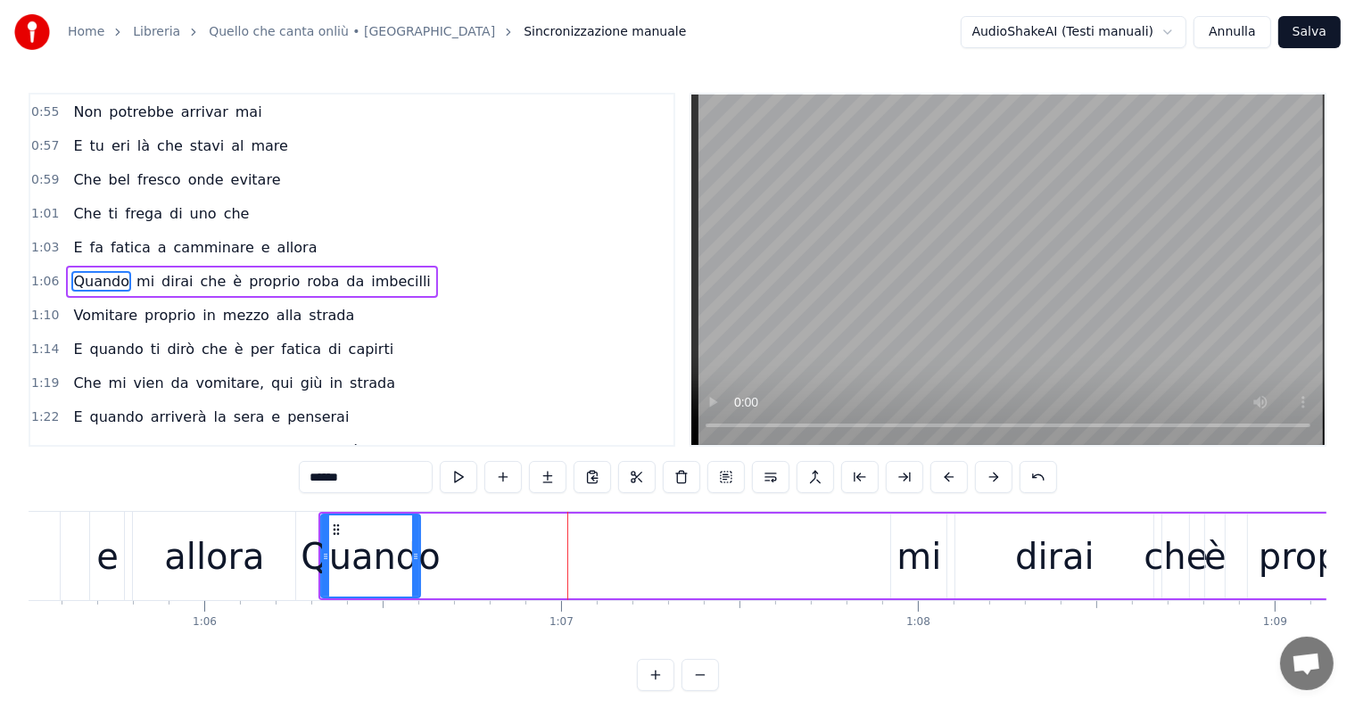
drag, startPoint x: 872, startPoint y: 553, endPoint x: 417, endPoint y: 554, distance: 454.9
click at [417, 554] on icon at bounding box center [415, 556] width 7 height 14
click at [392, 475] on input "******" at bounding box center [366, 477] width 134 height 32
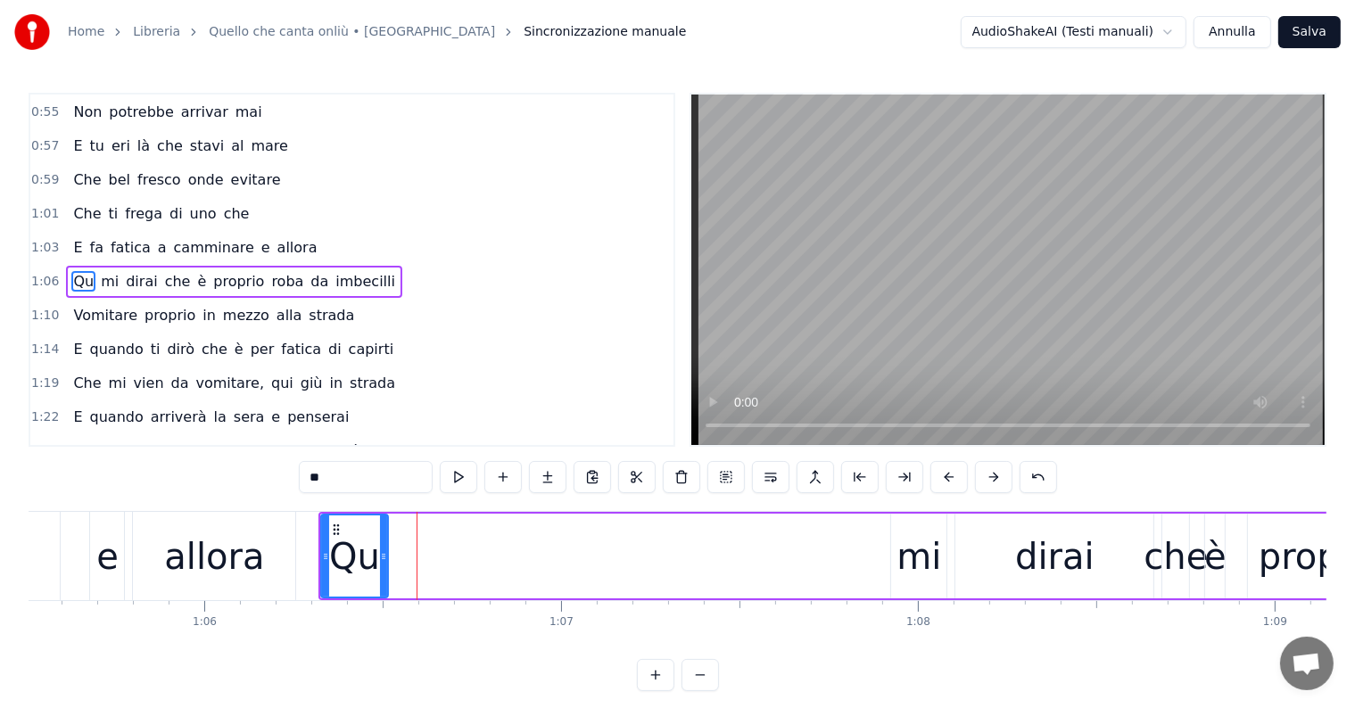
drag, startPoint x: 415, startPoint y: 540, endPoint x: 383, endPoint y: 540, distance: 32.1
click at [383, 540] on div at bounding box center [383, 556] width 7 height 81
type input "**"
click at [557, 474] on button at bounding box center [547, 477] width 37 height 32
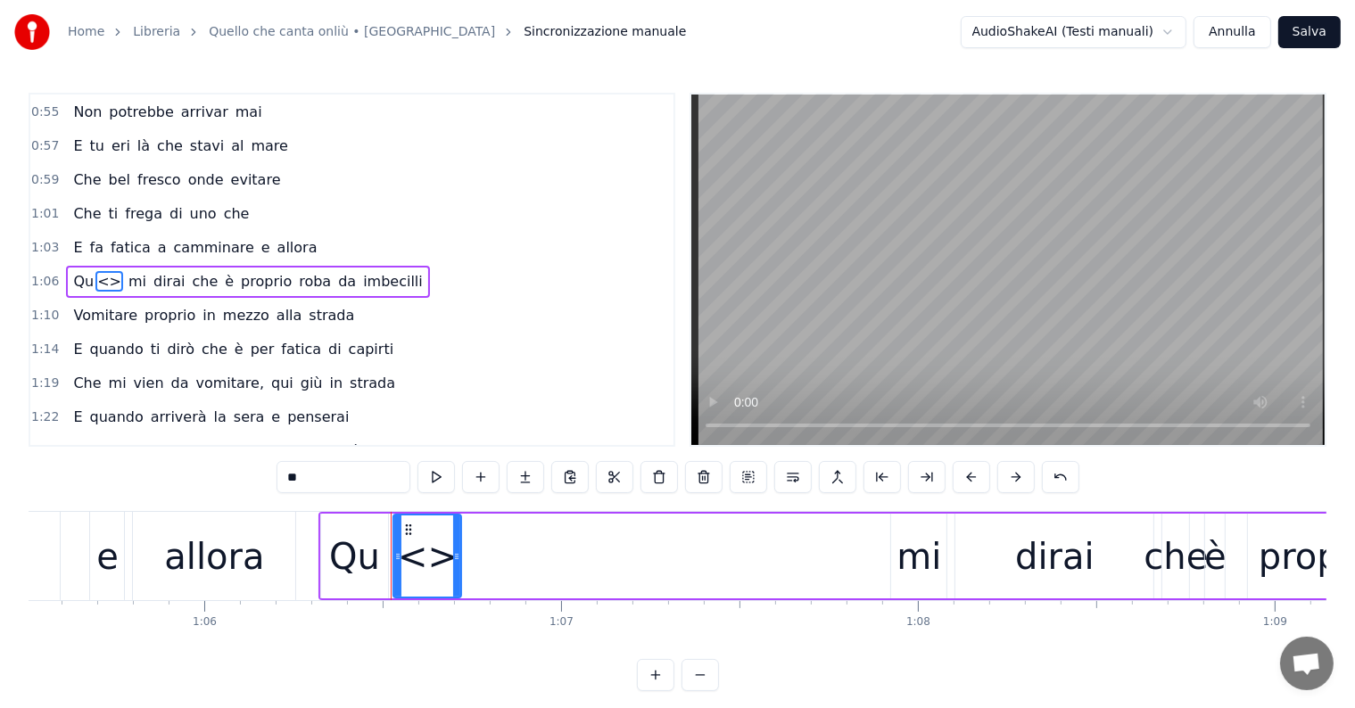
click at [362, 472] on input "**" at bounding box center [343, 477] width 134 height 32
type input "*"
click at [529, 477] on button at bounding box center [525, 477] width 37 height 32
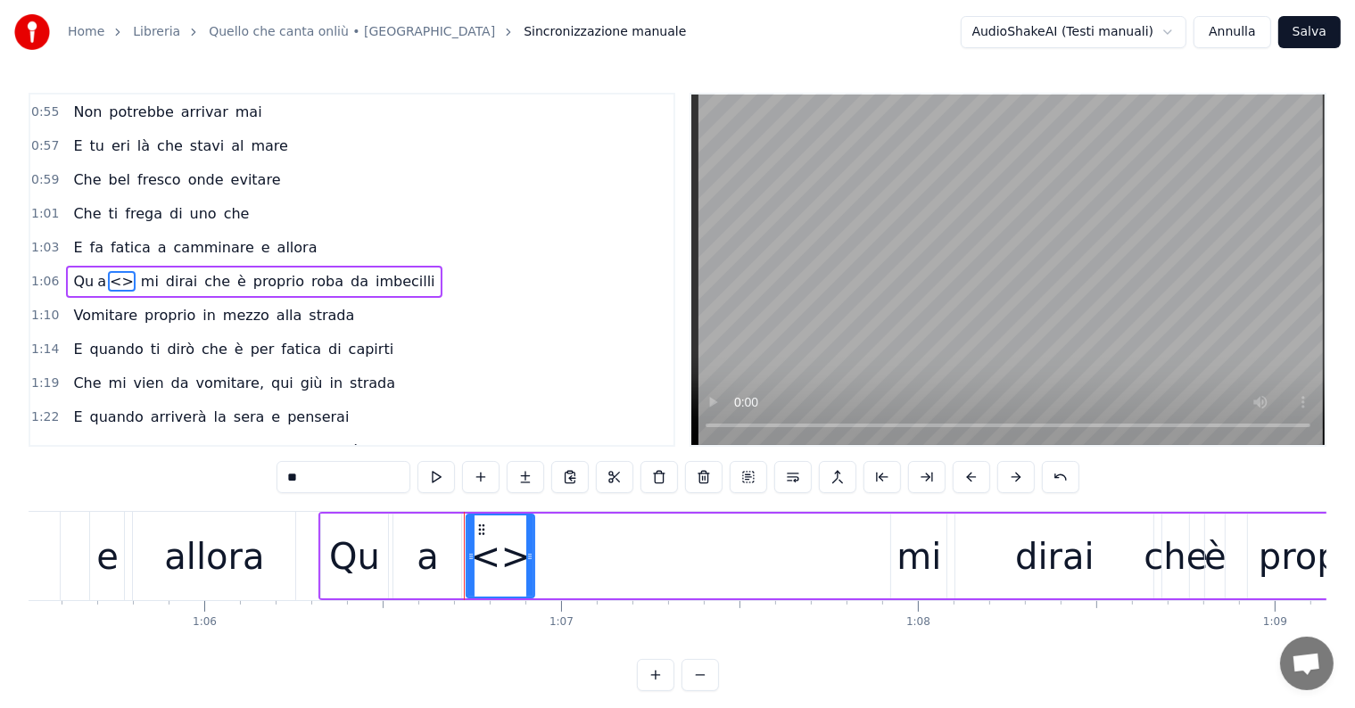
click at [327, 465] on input "**" at bounding box center [343, 477] width 134 height 32
type input "*"
click at [538, 548] on div at bounding box center [536, 556] width 7 height 81
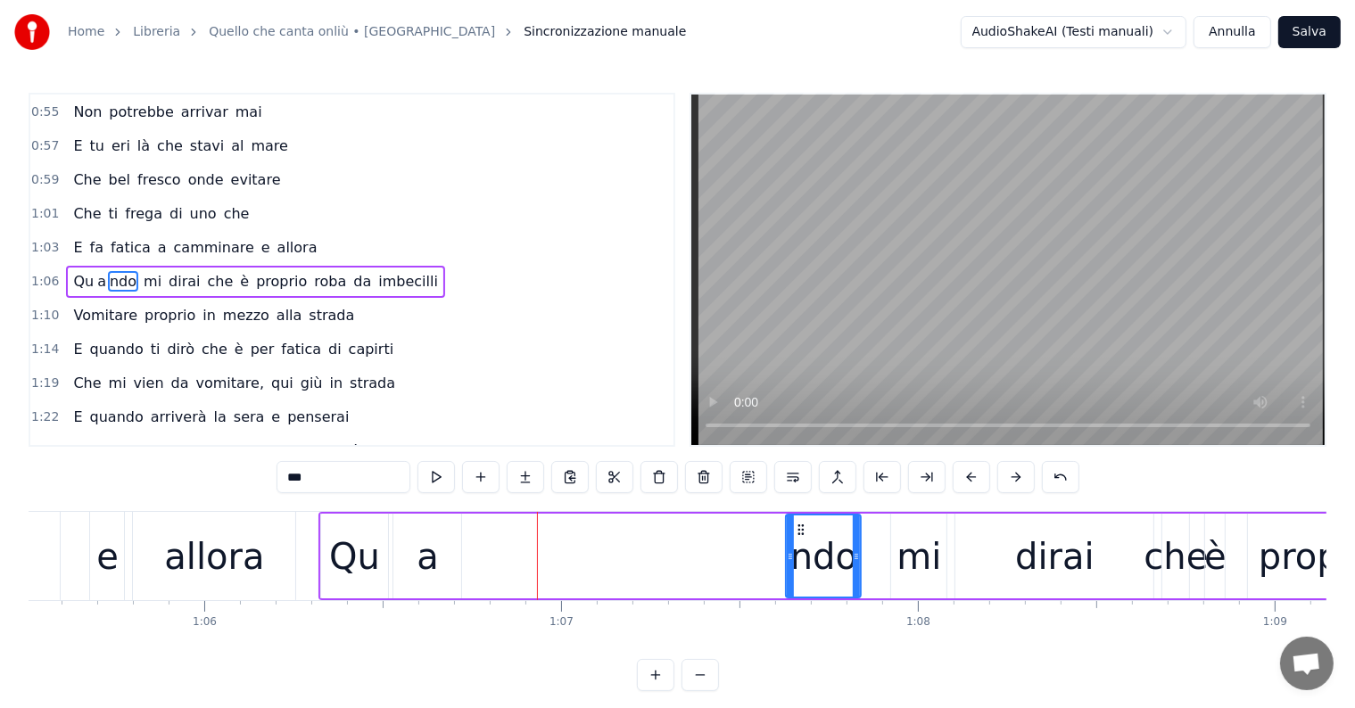
drag, startPoint x: 479, startPoint y: 528, endPoint x: 799, endPoint y: 565, distance: 322.4
click at [799, 565] on div "ndo" at bounding box center [824, 556] width 73 height 81
click at [440, 562] on div "a" at bounding box center [427, 556] width 68 height 85
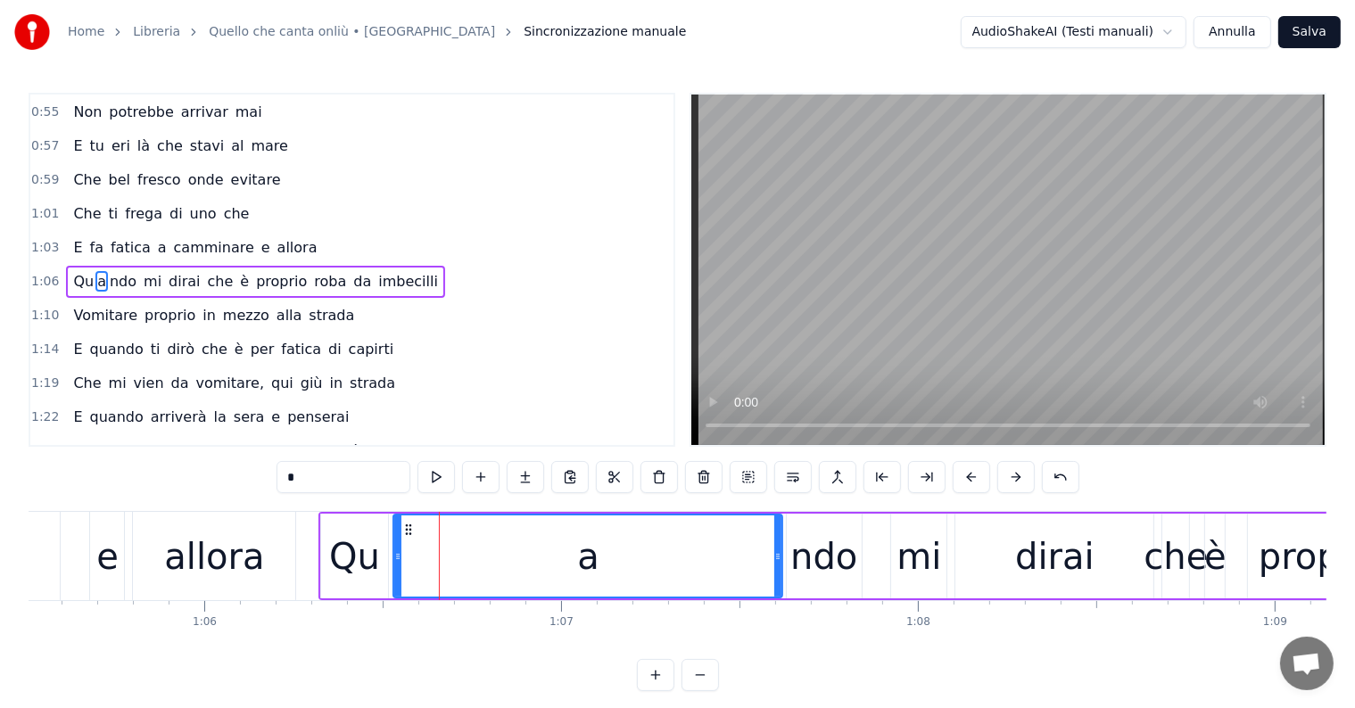
drag, startPoint x: 457, startPoint y: 553, endPoint x: 778, endPoint y: 560, distance: 321.2
click at [778, 560] on icon at bounding box center [777, 556] width 7 height 14
click at [114, 562] on div "e" at bounding box center [107, 557] width 22 height 54
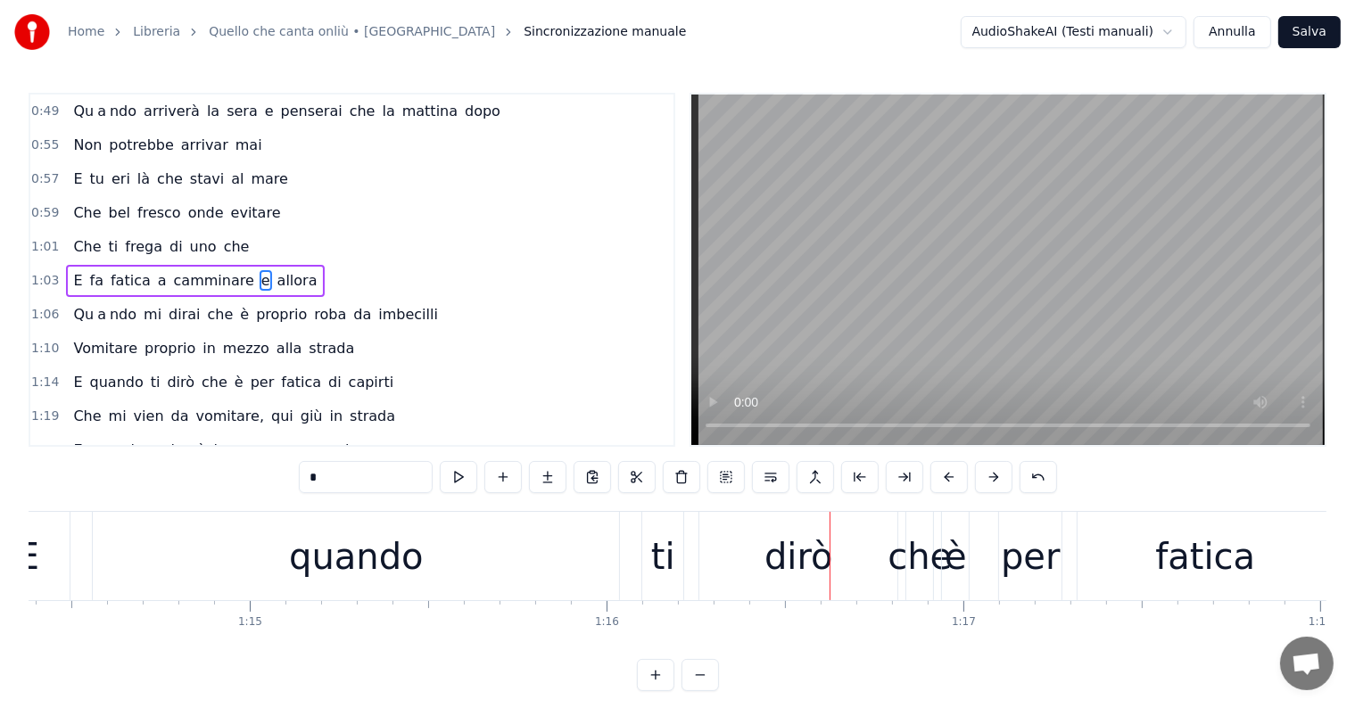
scroll to position [0, 26390]
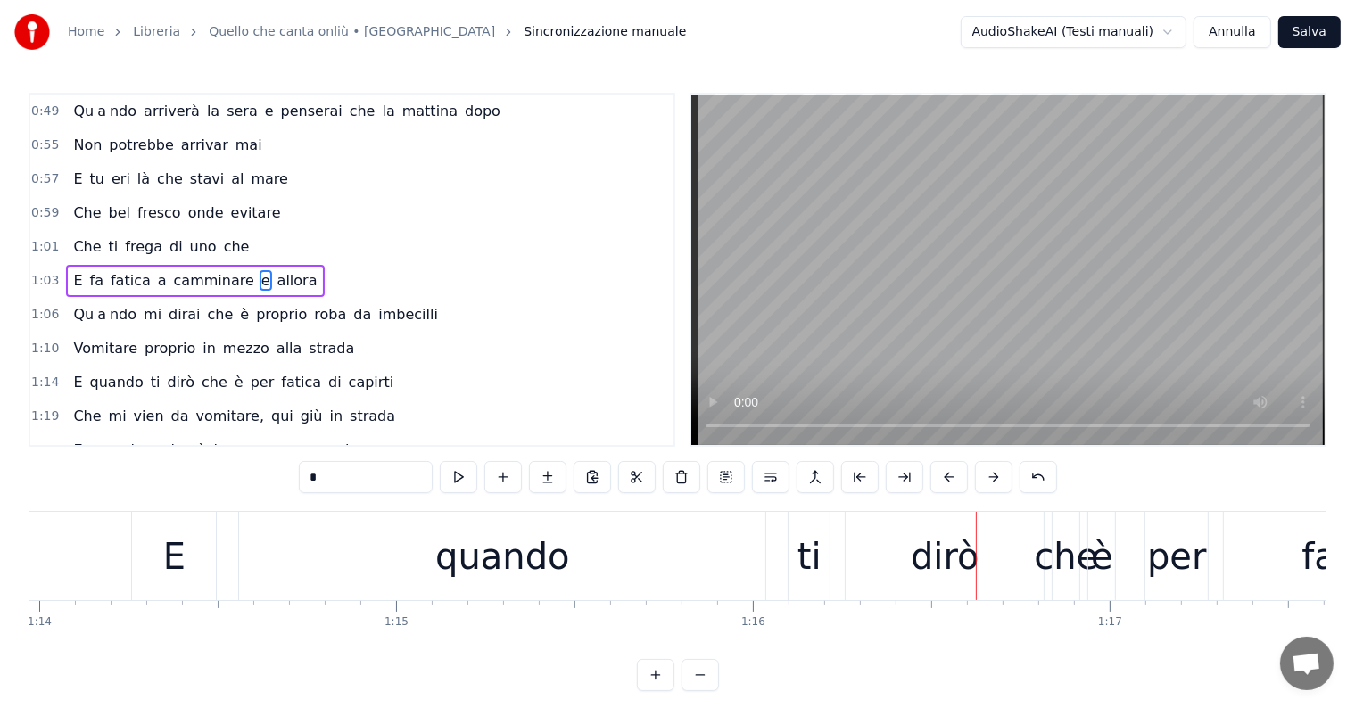
click at [475, 554] on div "quando" at bounding box center [502, 557] width 134 height 54
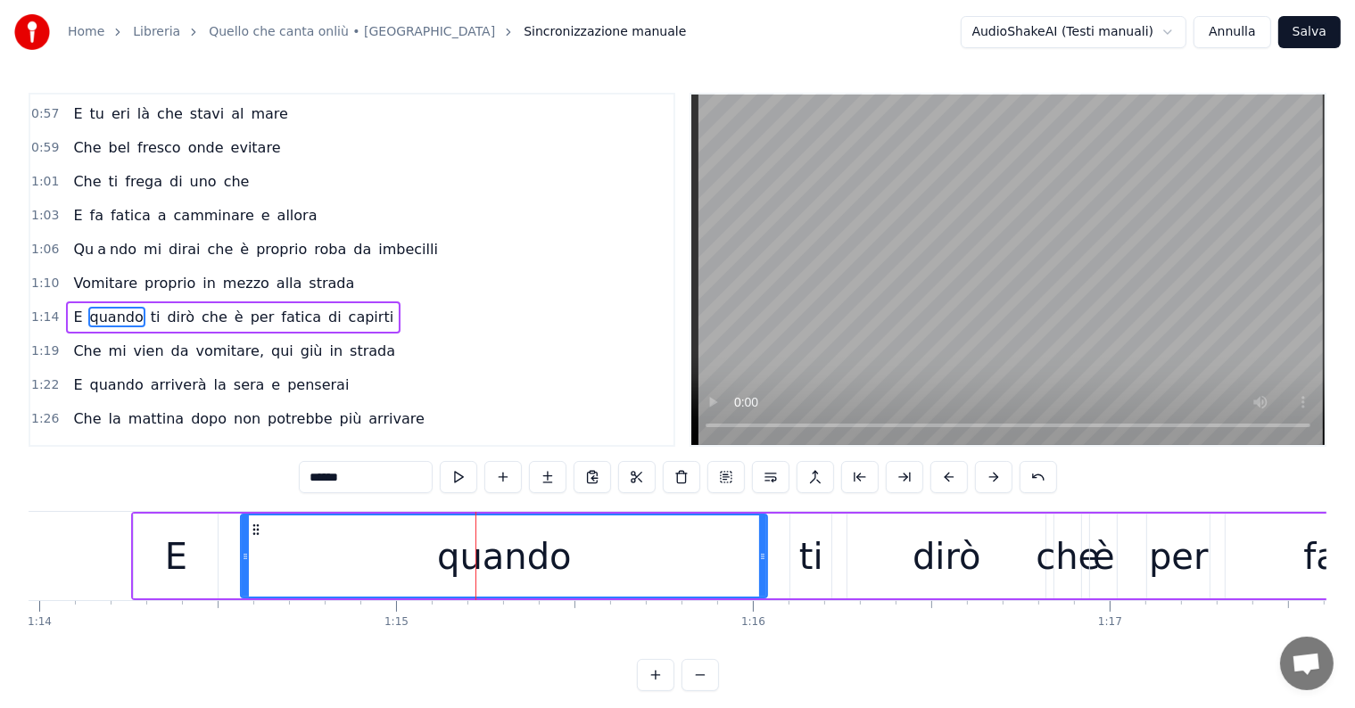
scroll to position [235, 0]
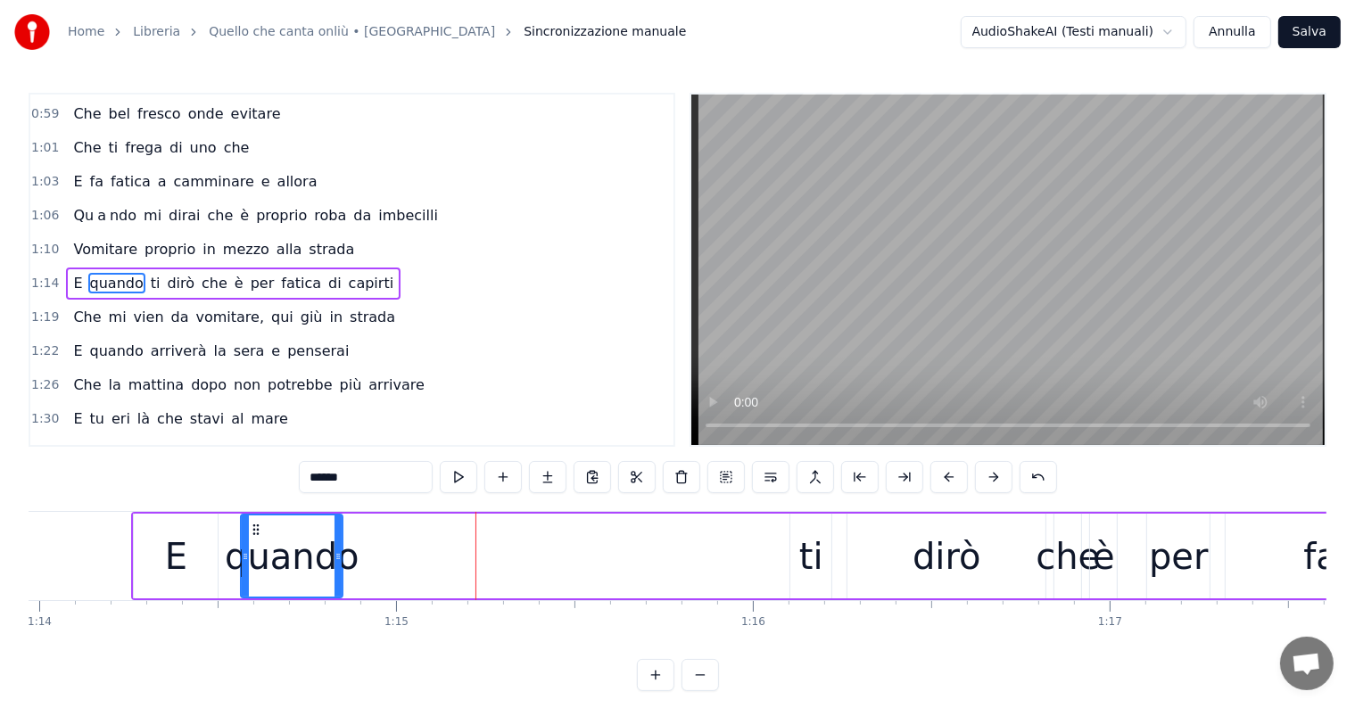
drag, startPoint x: 763, startPoint y: 552, endPoint x: 339, endPoint y: 565, distance: 424.8
click at [339, 565] on div at bounding box center [337, 556] width 7 height 81
click at [371, 480] on input "******" at bounding box center [366, 477] width 134 height 32
drag, startPoint x: 339, startPoint y: 546, endPoint x: 308, endPoint y: 546, distance: 31.2
click at [308, 546] on div at bounding box center [306, 556] width 7 height 81
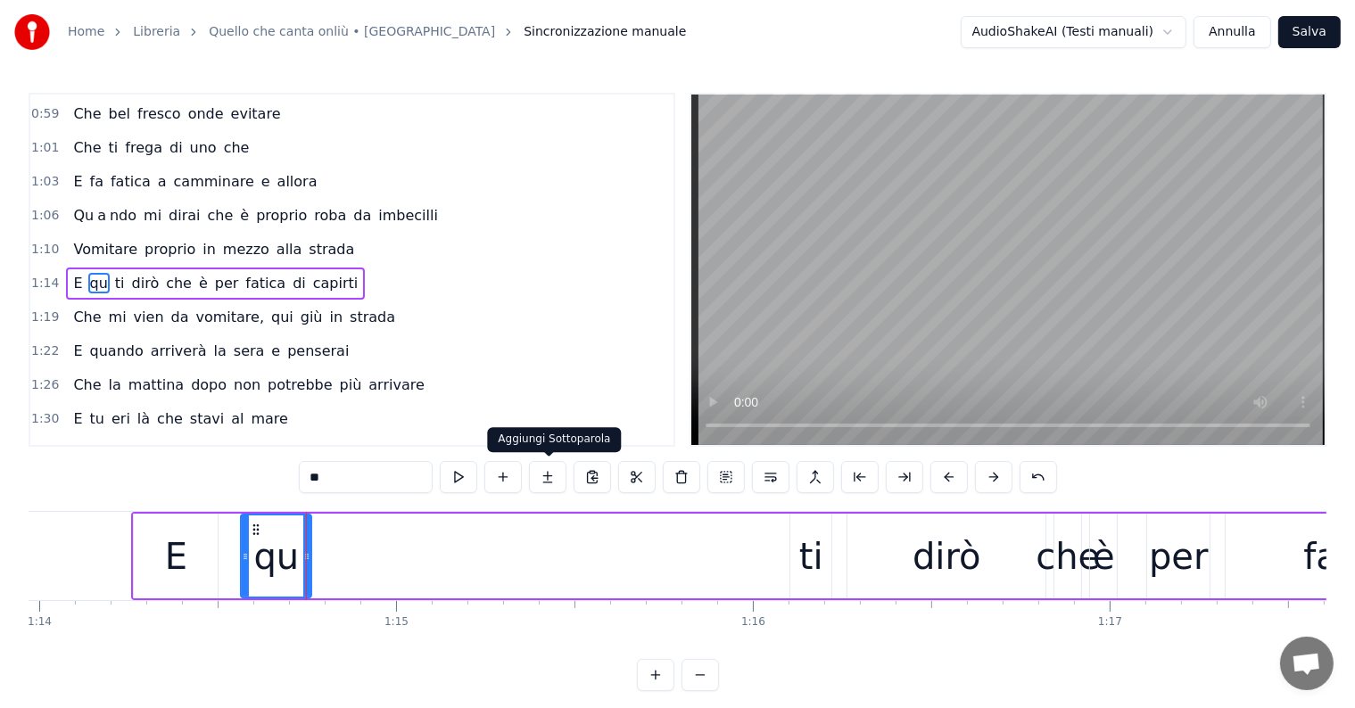
type input "**"
click at [557, 476] on button at bounding box center [547, 477] width 37 height 32
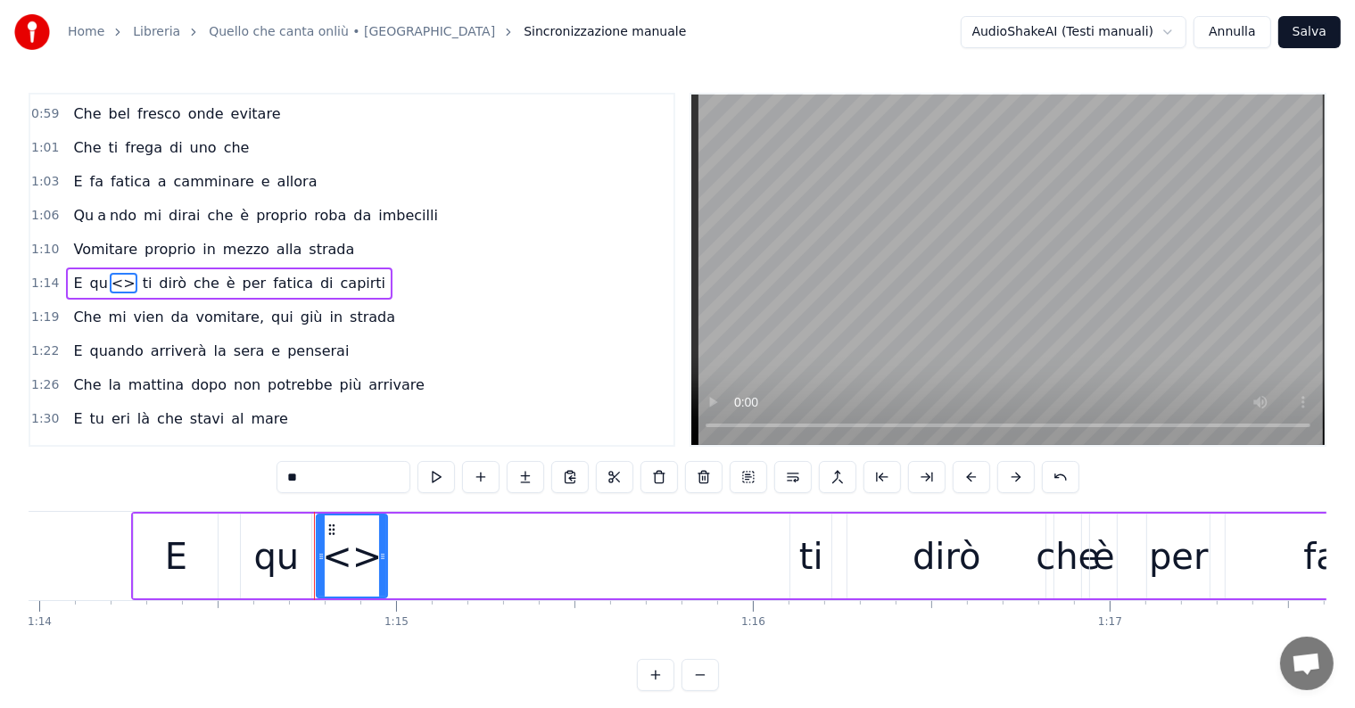
click at [322, 473] on input "**" at bounding box center [343, 477] width 134 height 32
type input "*"
click at [524, 475] on button at bounding box center [525, 477] width 37 height 32
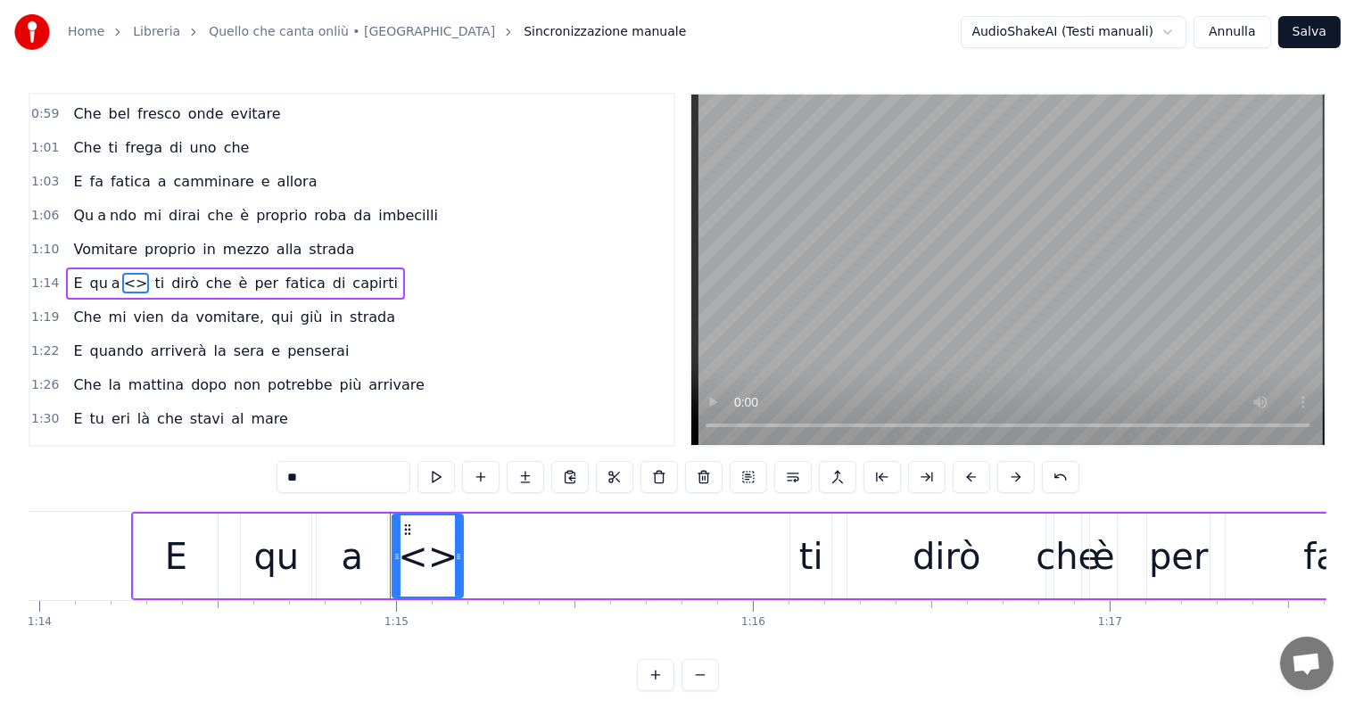
click at [330, 472] on input "**" at bounding box center [343, 477] width 134 height 32
type input "*"
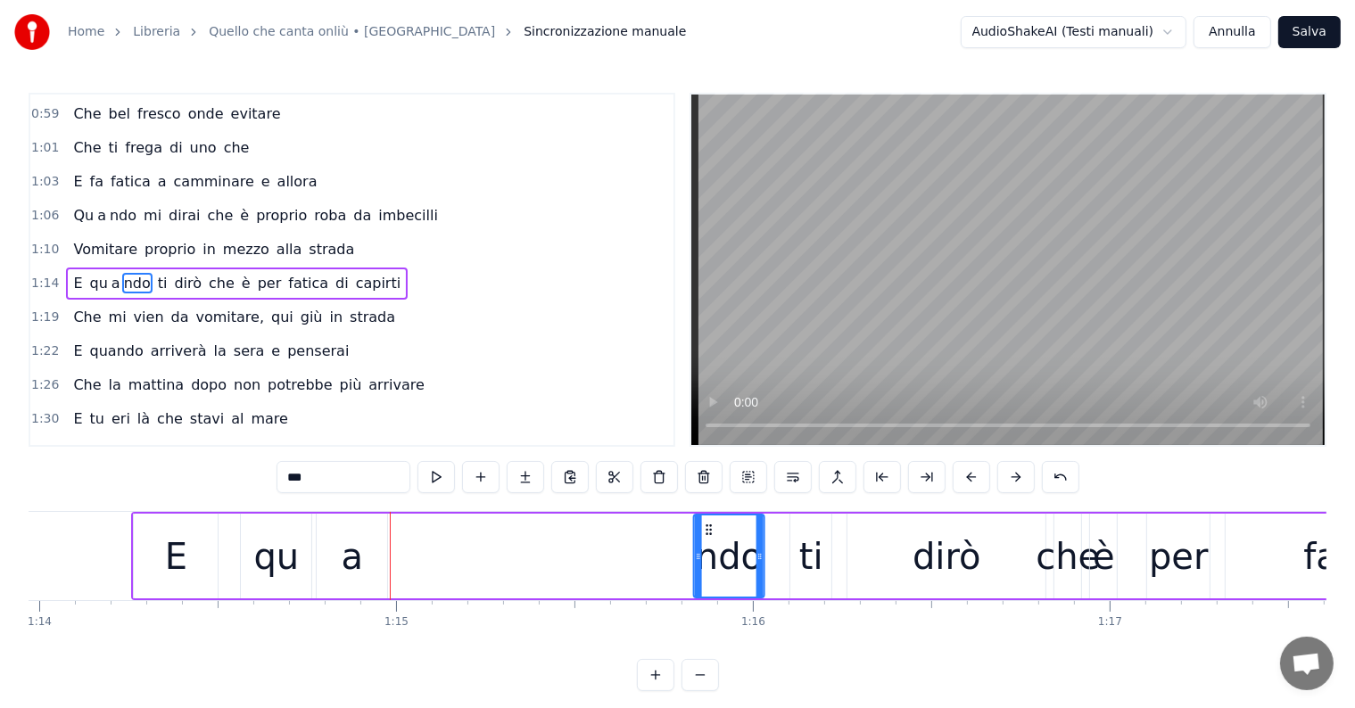
drag, startPoint x: 409, startPoint y: 528, endPoint x: 710, endPoint y: 549, distance: 302.2
click at [710, 549] on div "ndo" at bounding box center [729, 556] width 69 height 81
click at [361, 577] on div "a" at bounding box center [352, 556] width 70 height 85
type input "*"
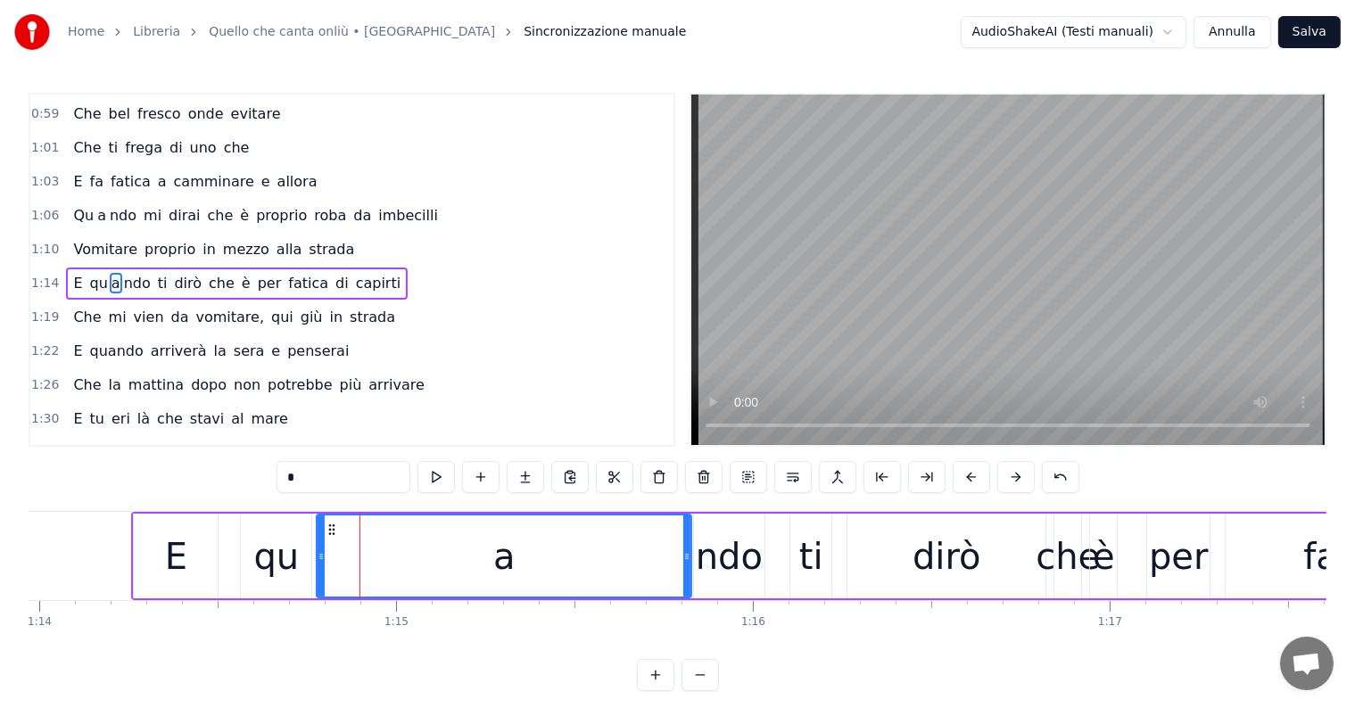
drag, startPoint x: 382, startPoint y: 556, endPoint x: 686, endPoint y: 560, distance: 304.2
click at [686, 560] on icon at bounding box center [686, 556] width 7 height 14
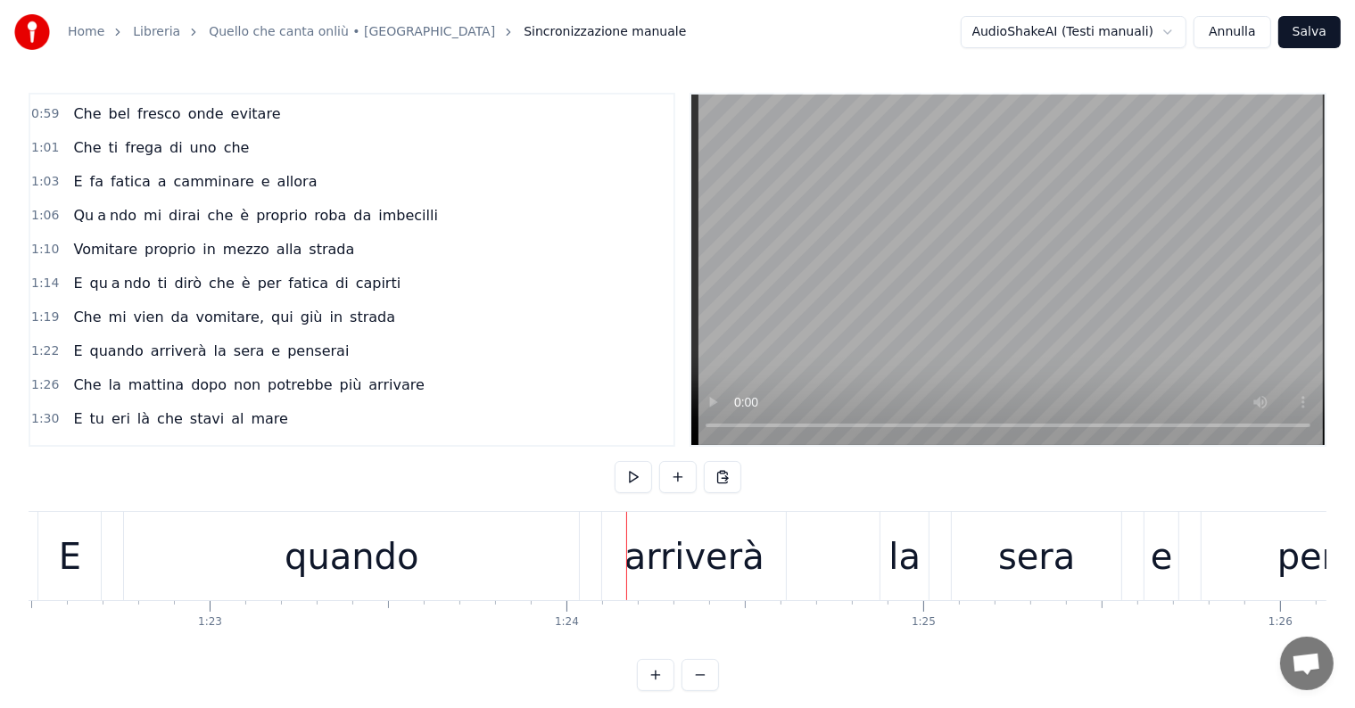
scroll to position [0, 29235]
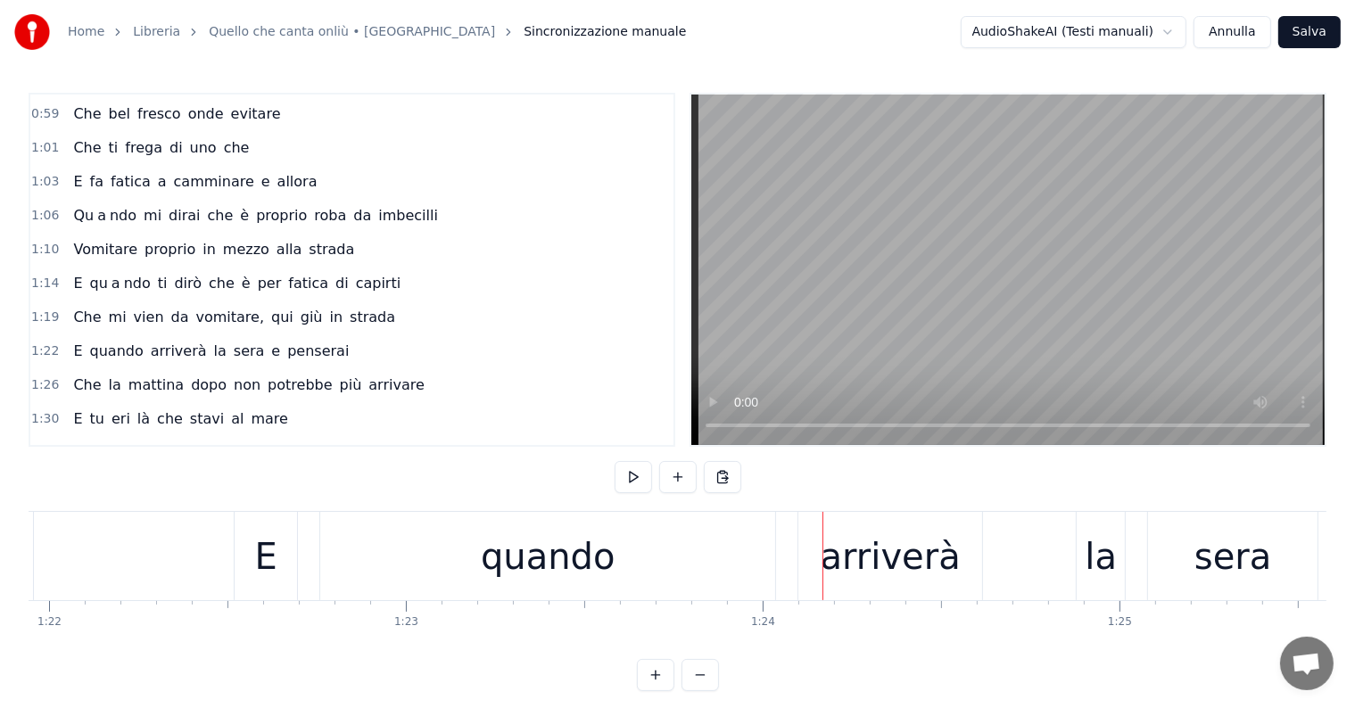
click at [532, 560] on div "quando" at bounding box center [548, 557] width 134 height 54
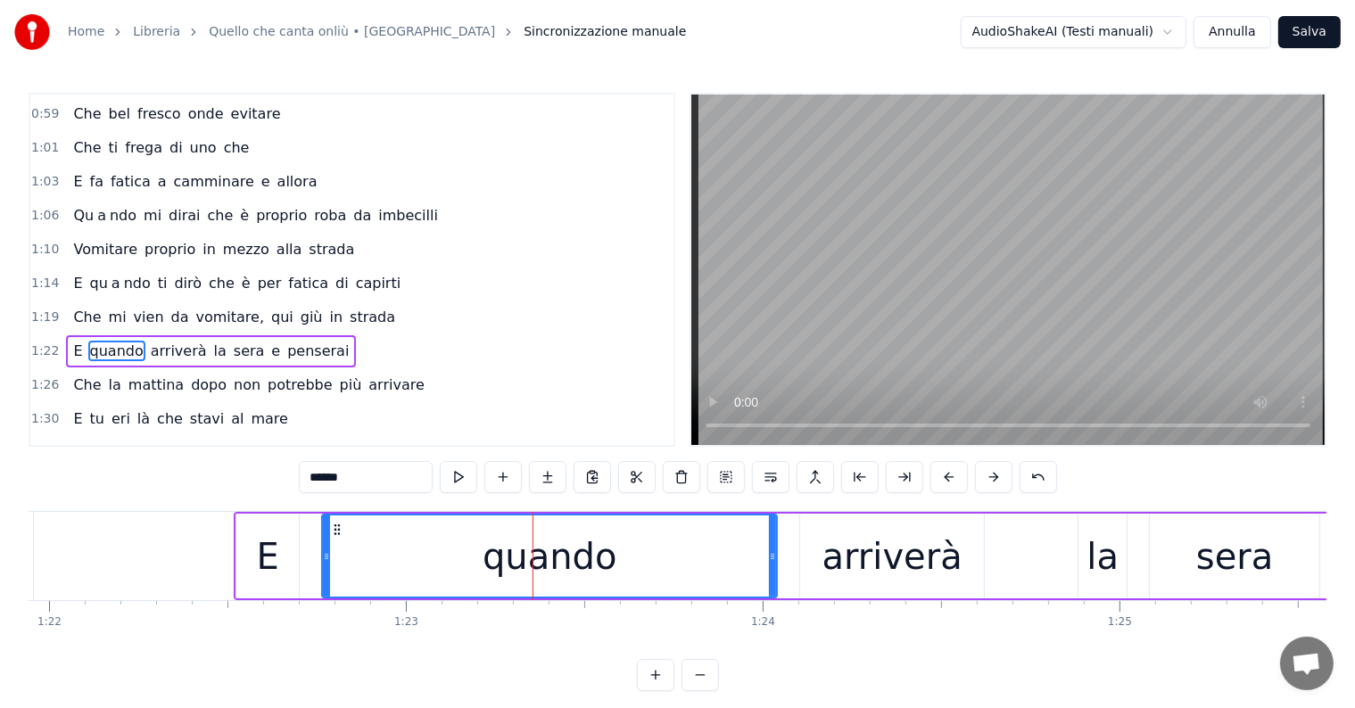
scroll to position [300, 0]
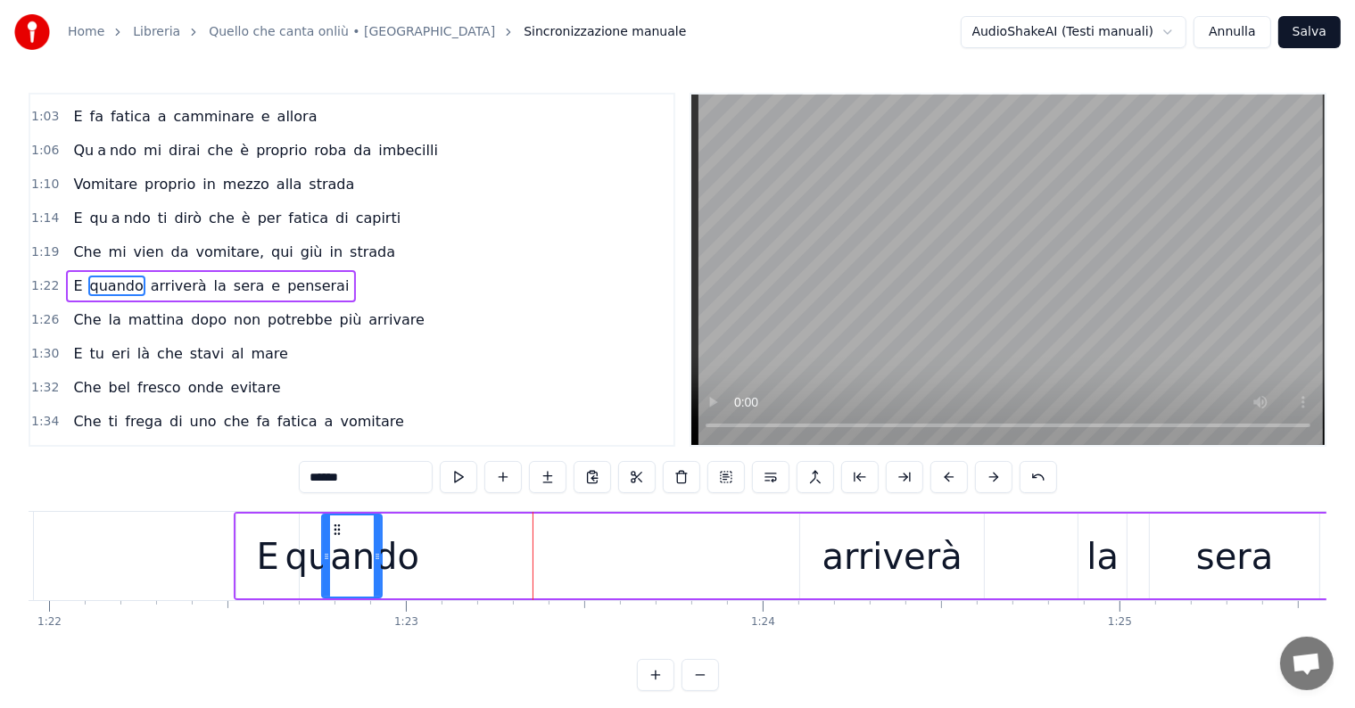
drag, startPoint x: 773, startPoint y: 552, endPoint x: 378, endPoint y: 560, distance: 395.2
click at [378, 560] on icon at bounding box center [377, 556] width 7 height 14
click at [373, 476] on input "******" at bounding box center [366, 477] width 134 height 32
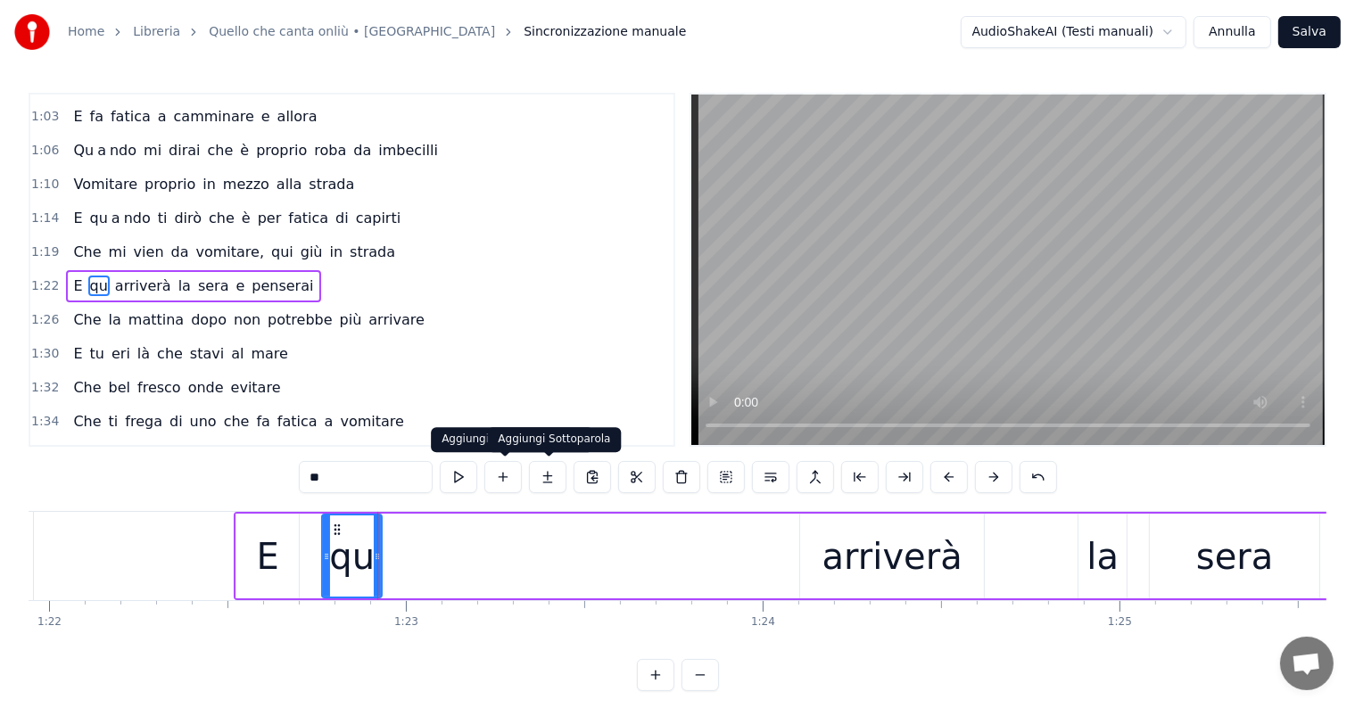
type input "**"
click at [541, 476] on button at bounding box center [547, 477] width 37 height 32
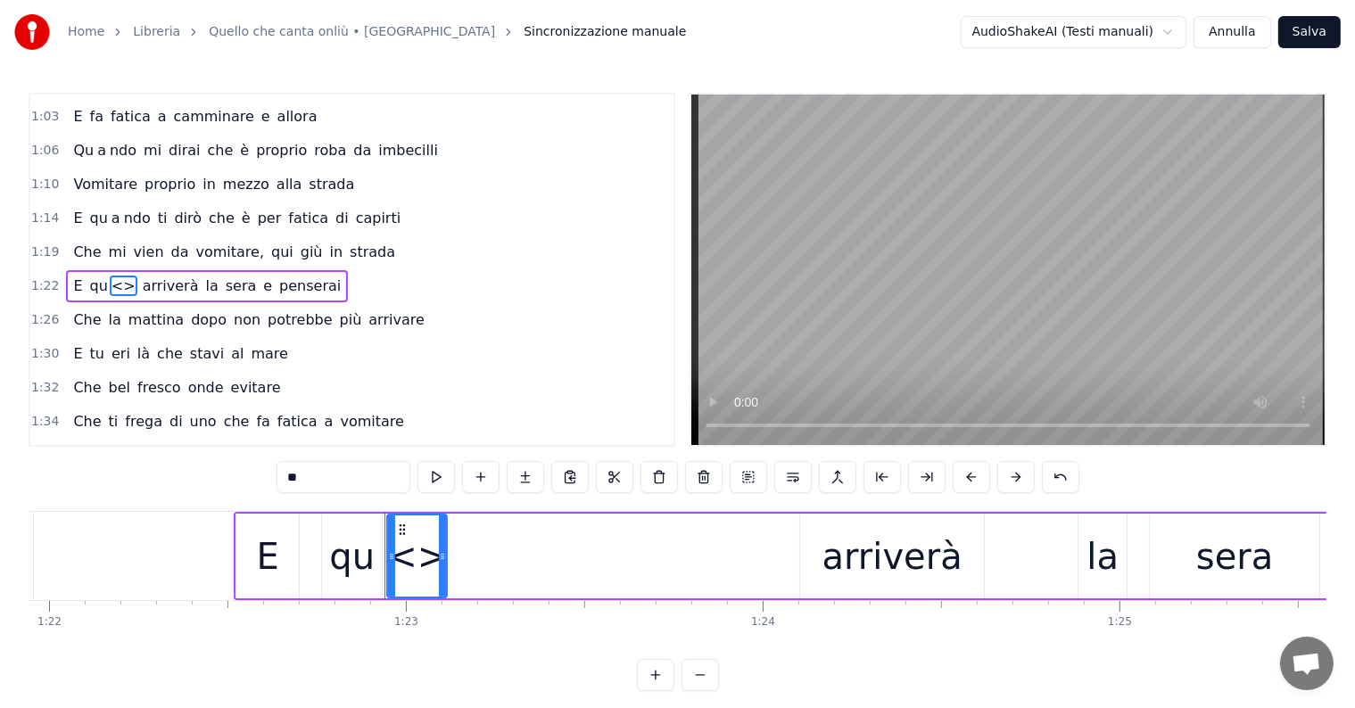
click at [333, 475] on input "**" at bounding box center [343, 477] width 134 height 32
type input "*"
click at [511, 478] on button at bounding box center [525, 477] width 37 height 32
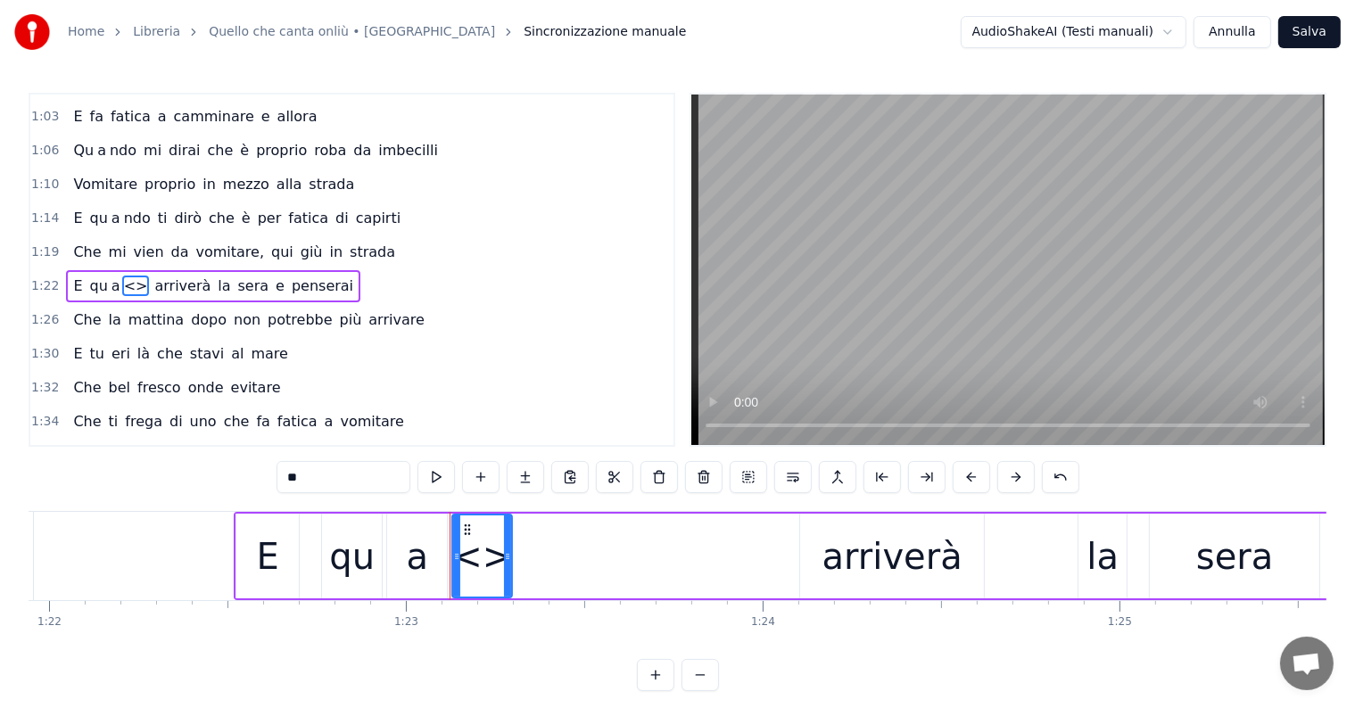
click at [334, 490] on input "**" at bounding box center [343, 477] width 134 height 32
type input "*"
drag, startPoint x: 508, startPoint y: 553, endPoint x: 520, endPoint y: 552, distance: 12.5
click at [520, 552] on icon at bounding box center [519, 556] width 7 height 14
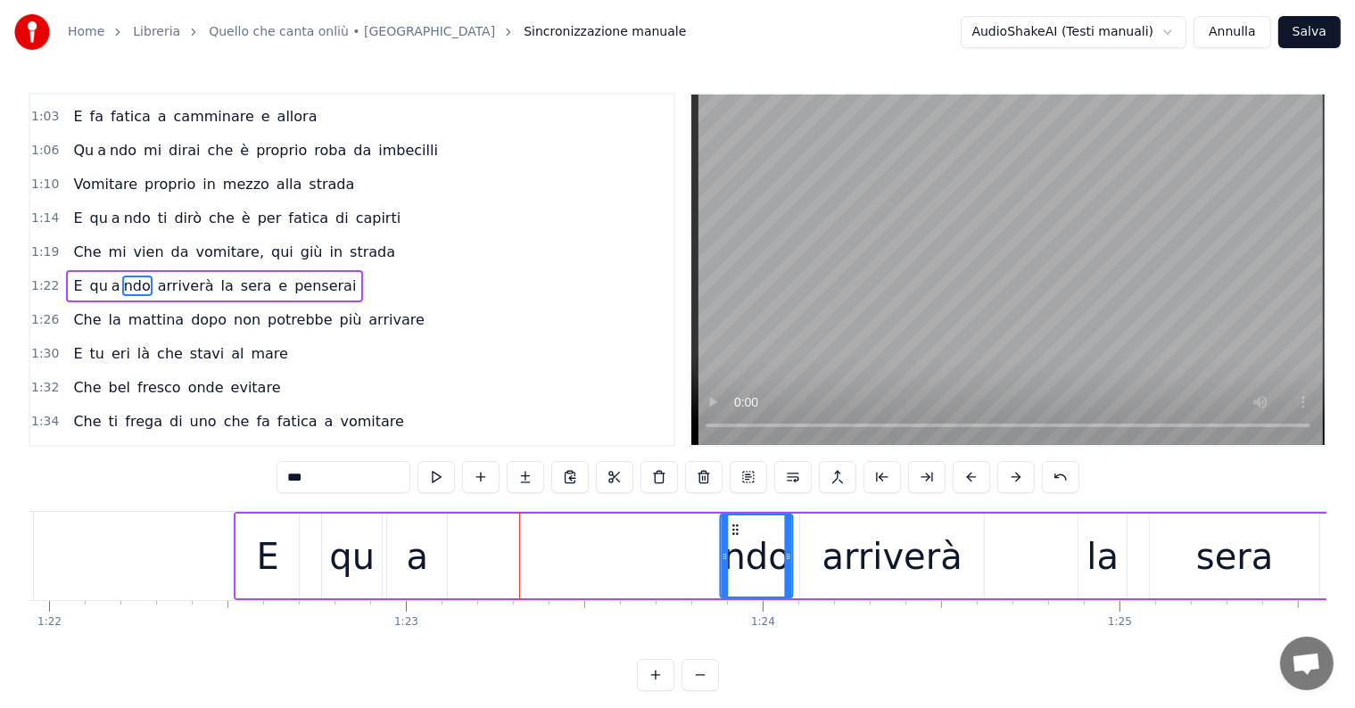
drag, startPoint x: 465, startPoint y: 527, endPoint x: 733, endPoint y: 535, distance: 268.6
click at [733, 535] on div "ndo" at bounding box center [757, 556] width 70 height 81
click at [432, 571] on div "a" at bounding box center [417, 556] width 60 height 85
type input "*"
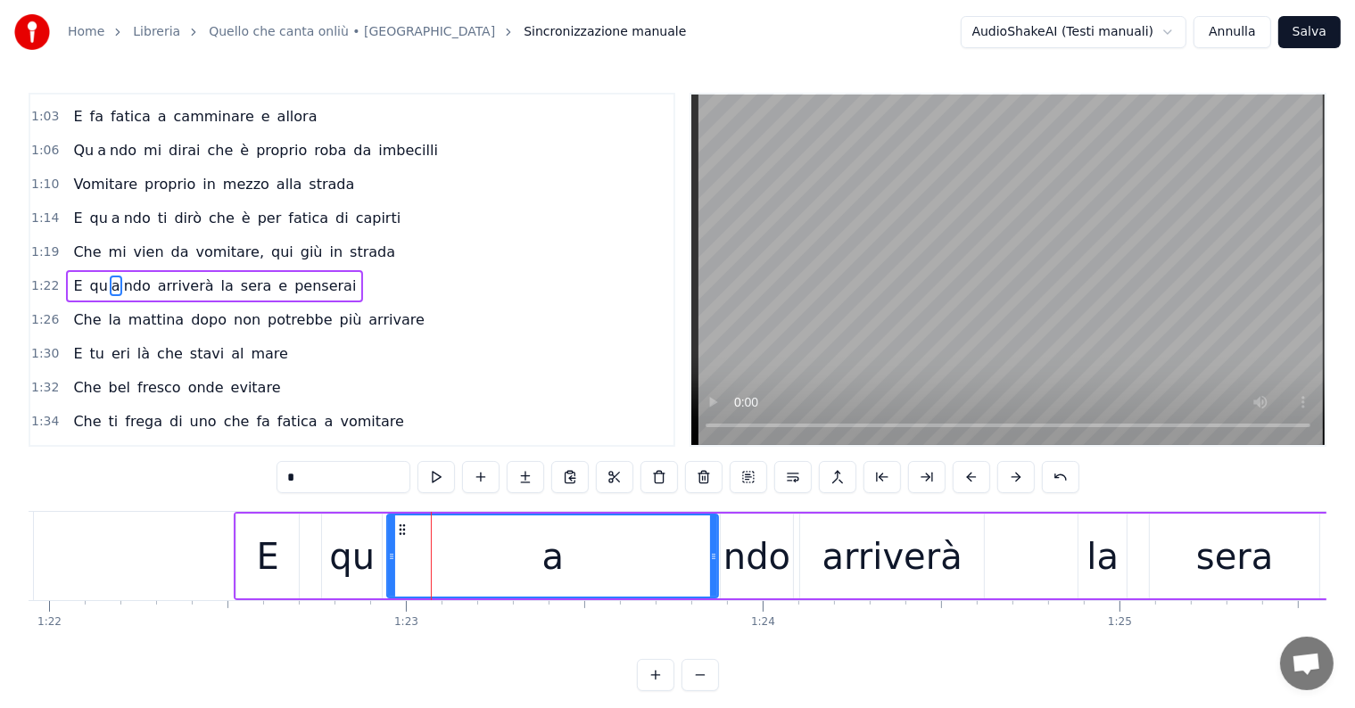
drag, startPoint x: 442, startPoint y: 553, endPoint x: 714, endPoint y: 553, distance: 271.1
click at [714, 553] on icon at bounding box center [713, 556] width 7 height 14
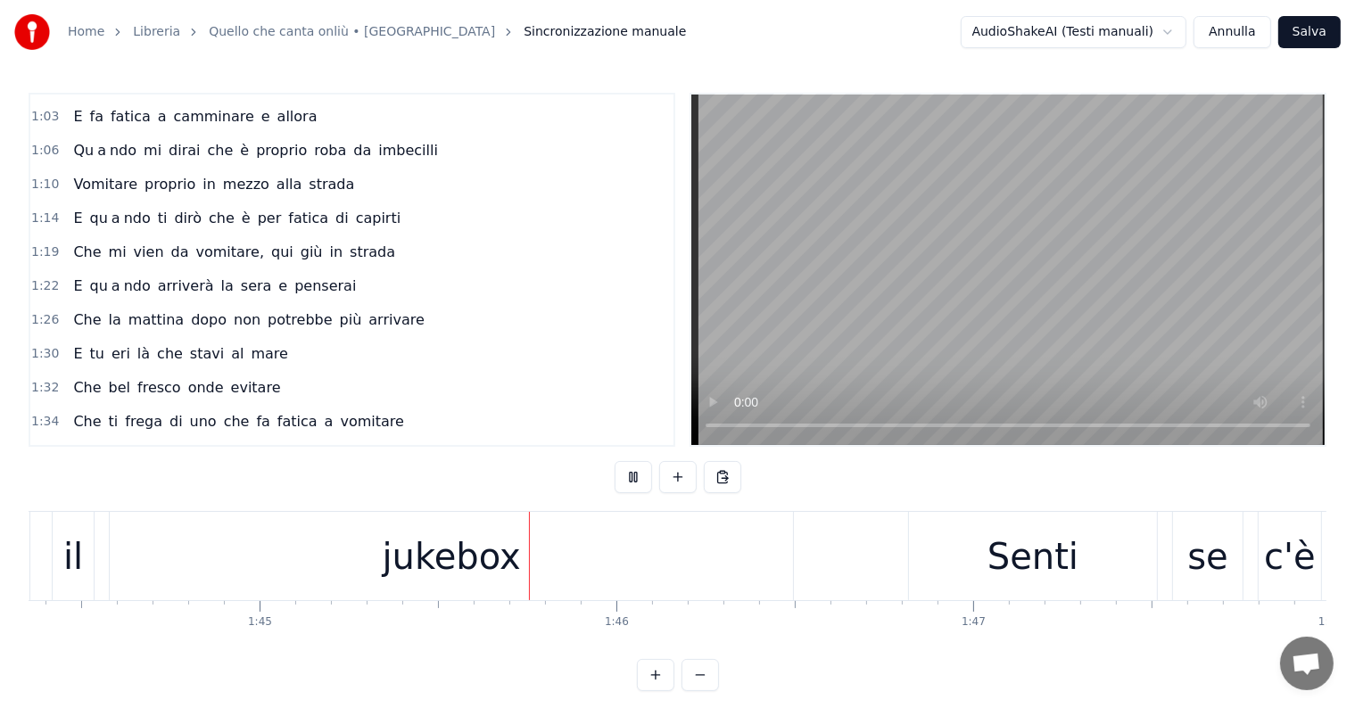
scroll to position [0, 37397]
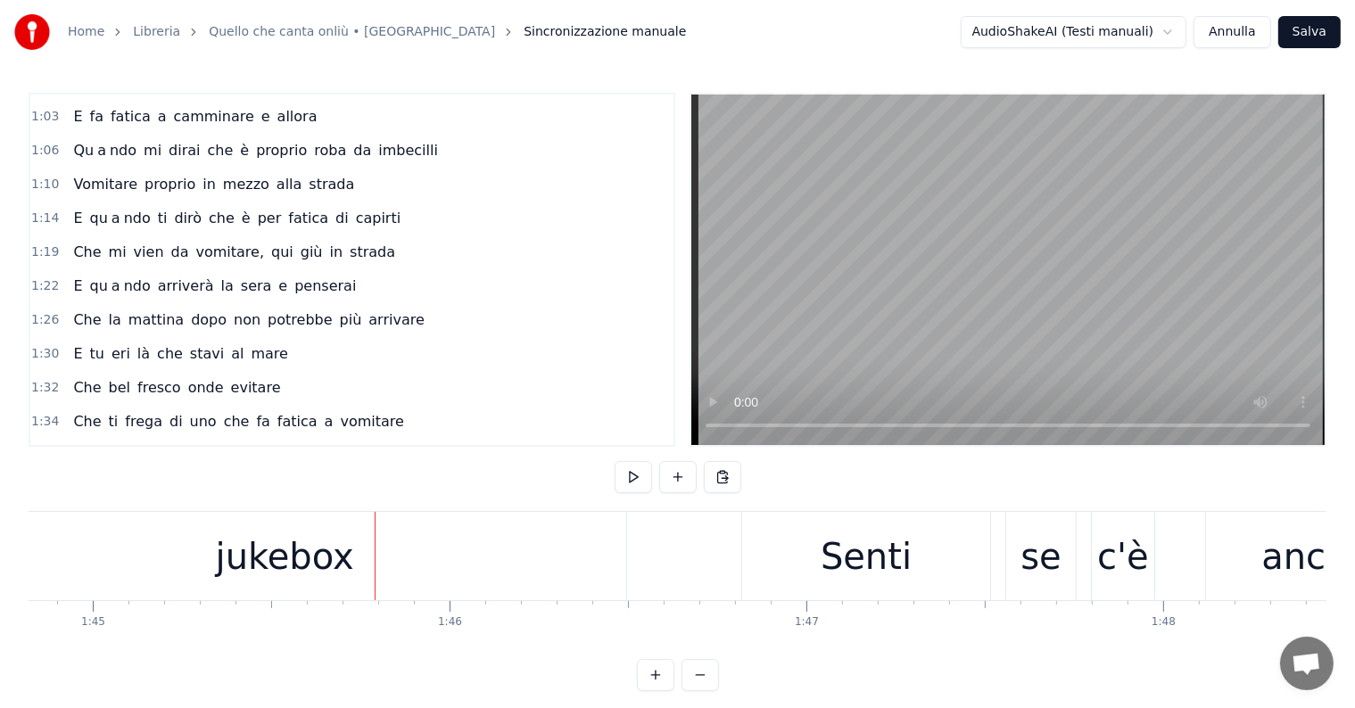
click at [244, 564] on div "jukebox" at bounding box center [285, 557] width 138 height 54
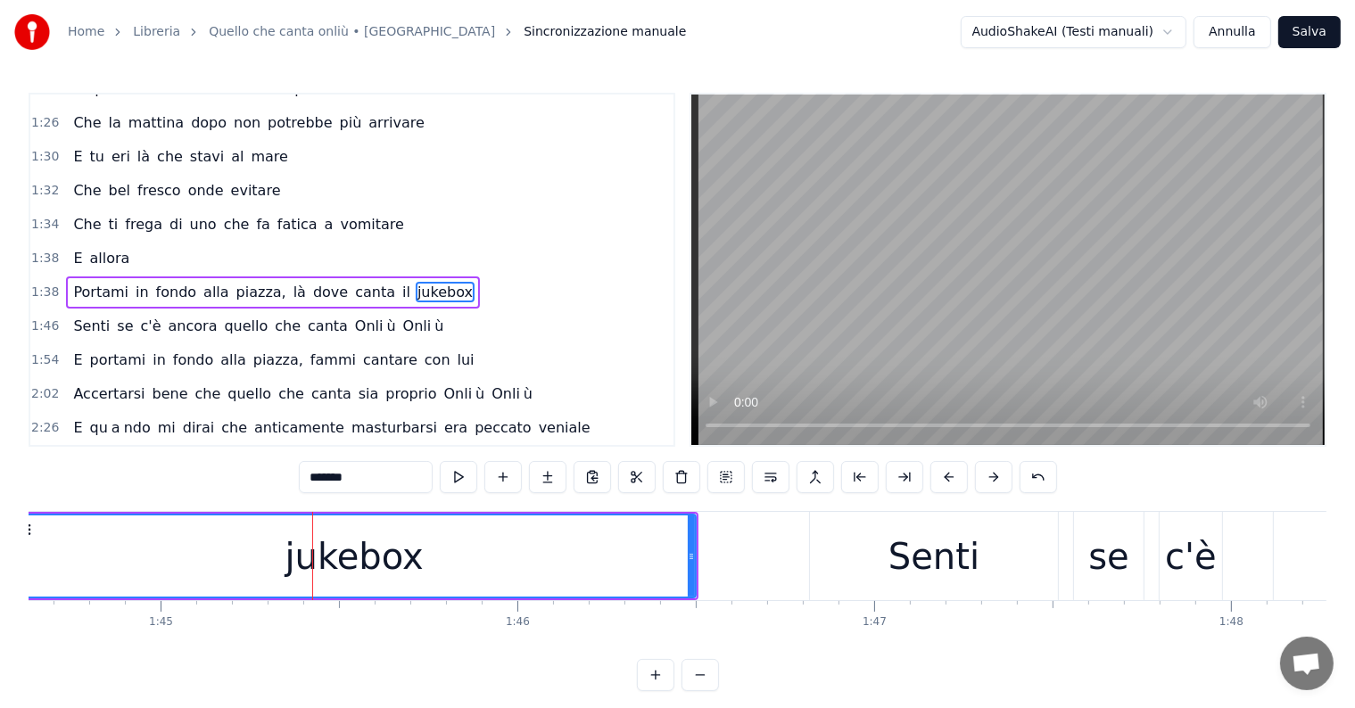
scroll to position [0, 37133]
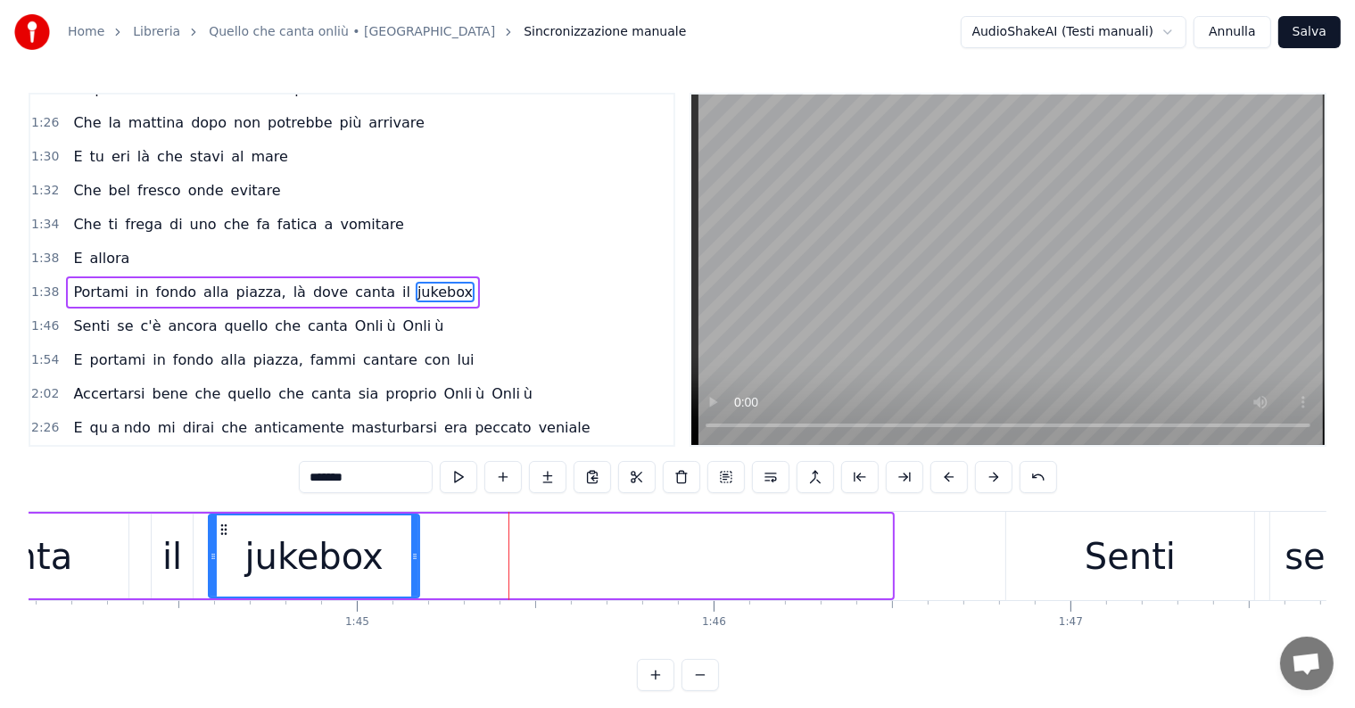
drag, startPoint x: 889, startPoint y: 551, endPoint x: 415, endPoint y: 546, distance: 474.5
click at [415, 546] on div at bounding box center [414, 556] width 7 height 81
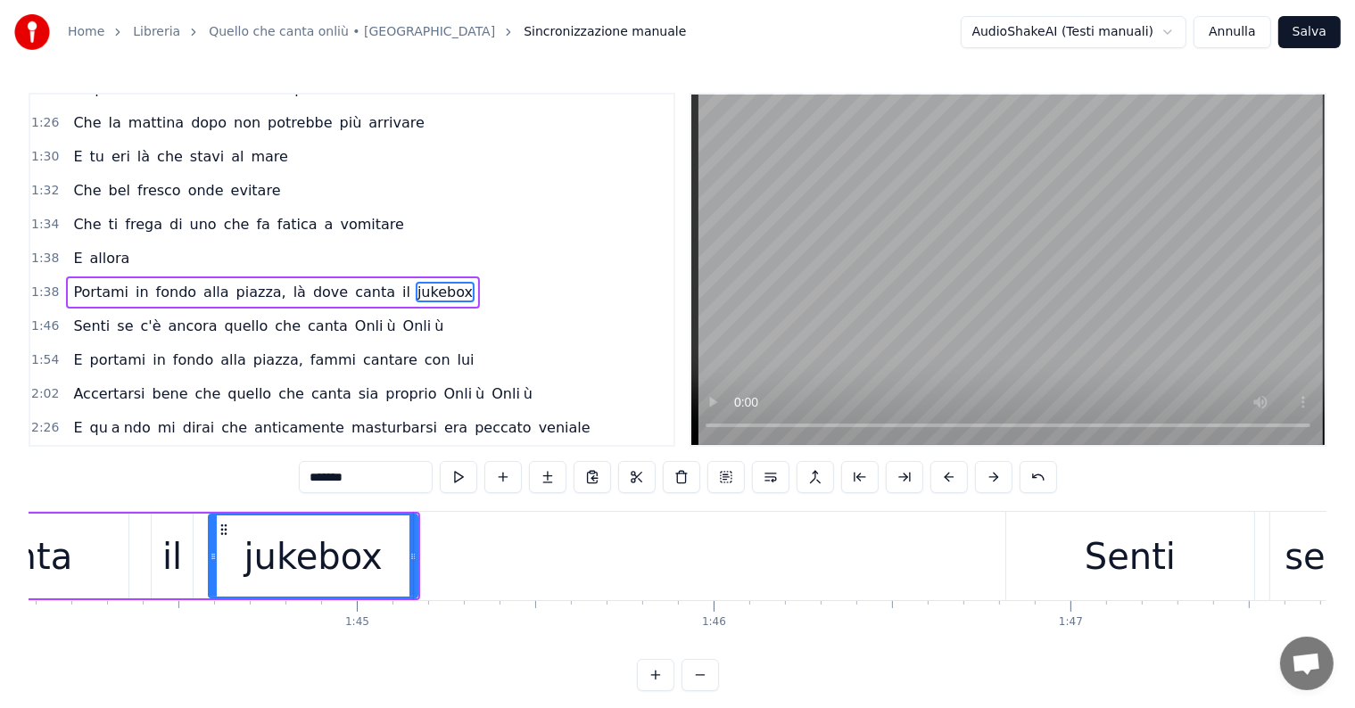
click at [373, 472] on input "*******" at bounding box center [366, 477] width 134 height 32
type input "*****"
click at [541, 478] on button at bounding box center [547, 477] width 37 height 32
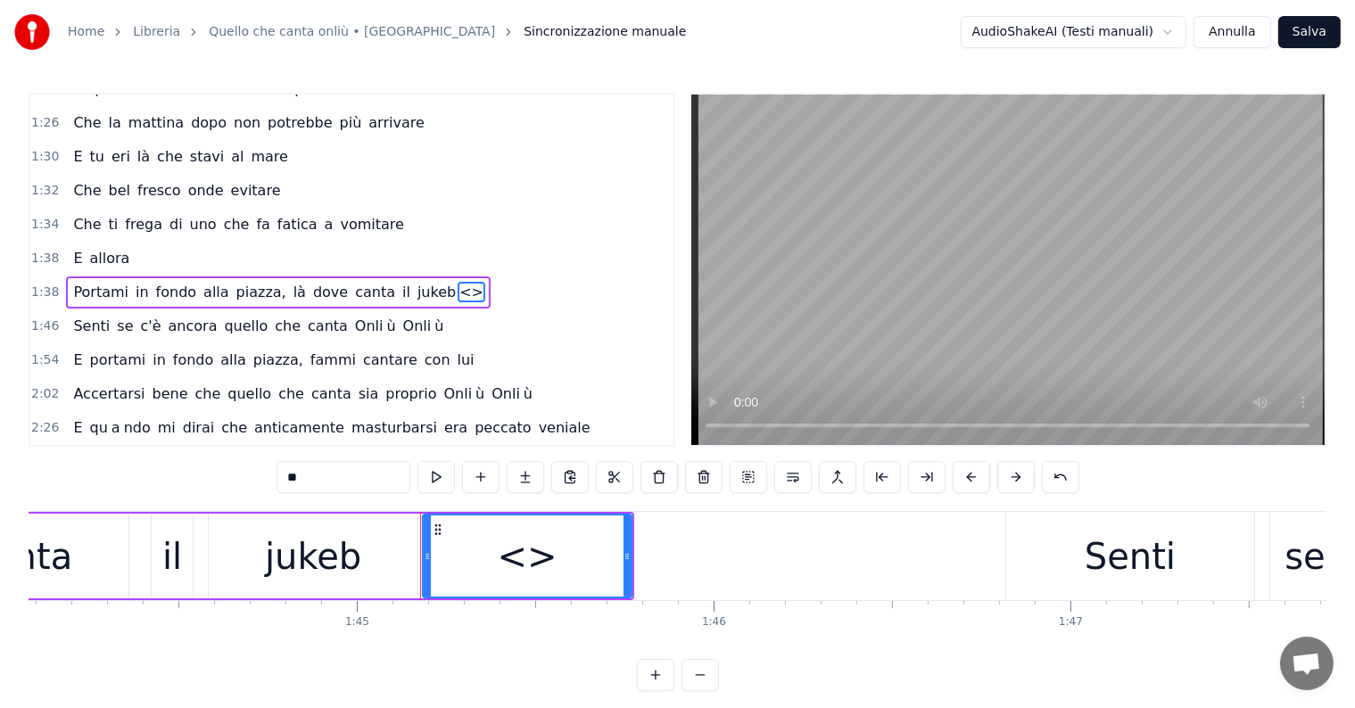
click at [343, 478] on input "**" at bounding box center [343, 477] width 134 height 32
type input "*"
click at [521, 480] on button at bounding box center [525, 477] width 37 height 32
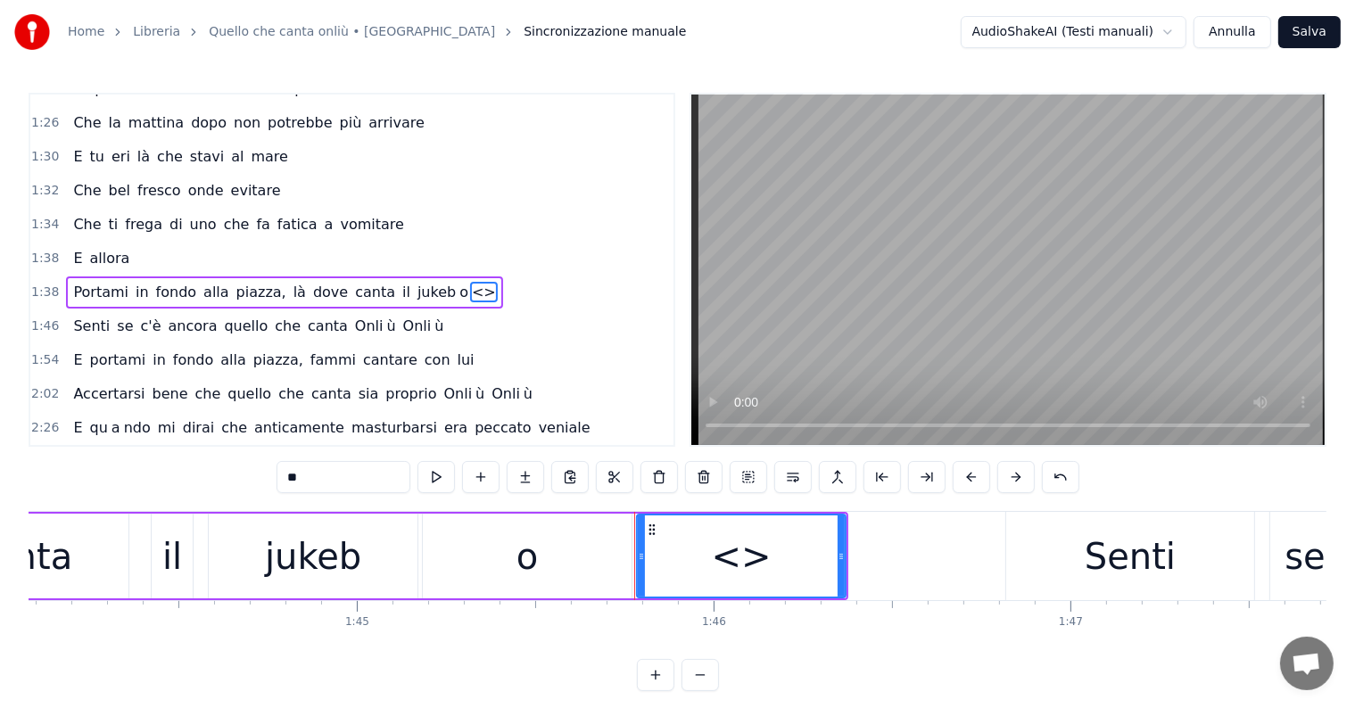
click at [347, 475] on input "**" at bounding box center [343, 477] width 134 height 32
type input "*"
click at [824, 634] on div "Qu a ndo capirai che non potrò più camminare Neanche in mezzo alla strada? Qu a…" at bounding box center [678, 578] width 1298 height 134
drag, startPoint x: 844, startPoint y: 558, endPoint x: 901, endPoint y: 558, distance: 57.1
click at [901, 558] on icon at bounding box center [898, 556] width 7 height 14
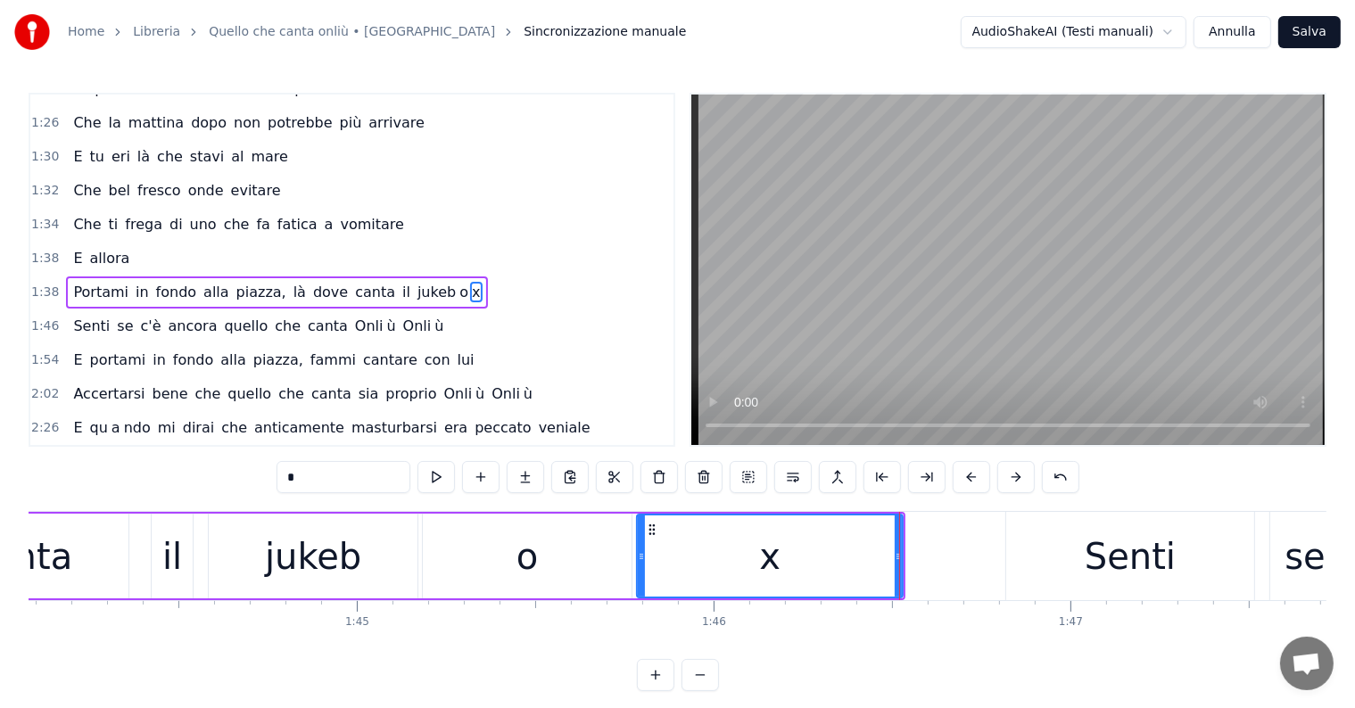
click at [525, 564] on div "o" at bounding box center [526, 557] width 21 height 54
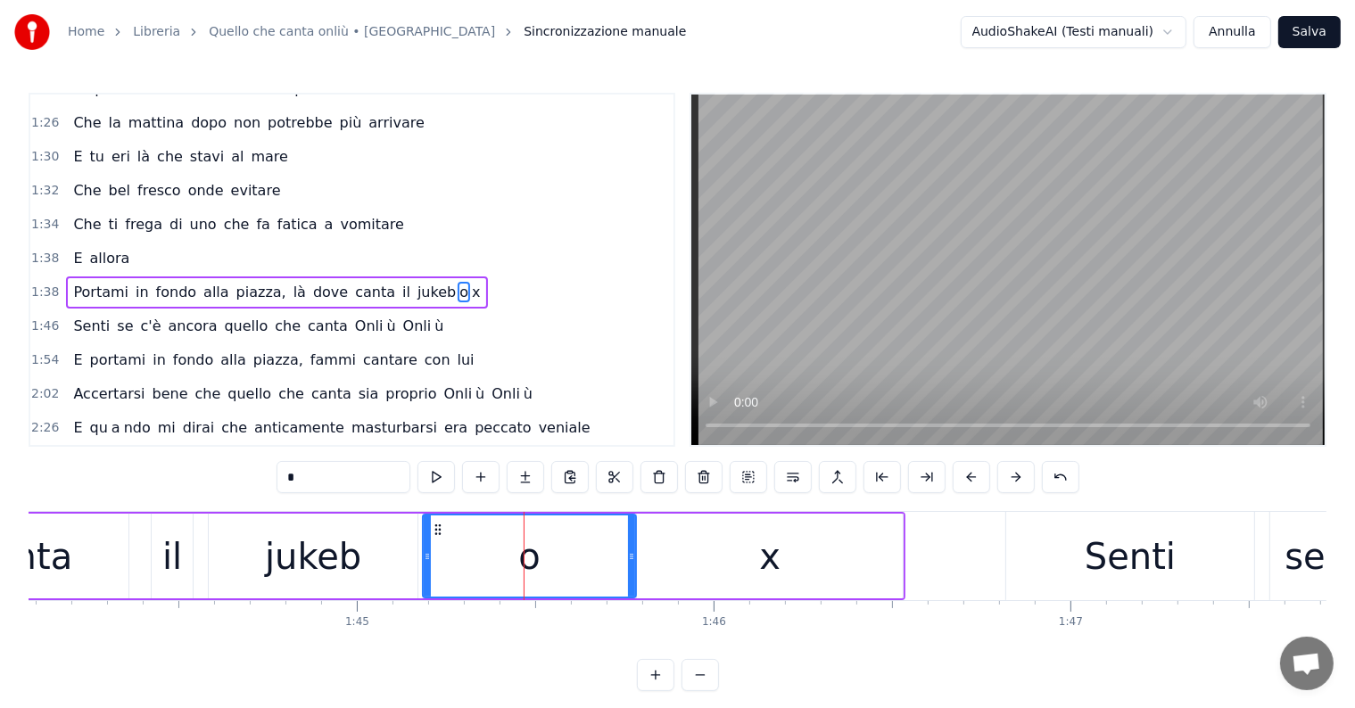
click at [629, 553] on icon at bounding box center [631, 556] width 7 height 14
click at [376, 549] on div "jukeb" at bounding box center [313, 556] width 209 height 85
type input "*****"
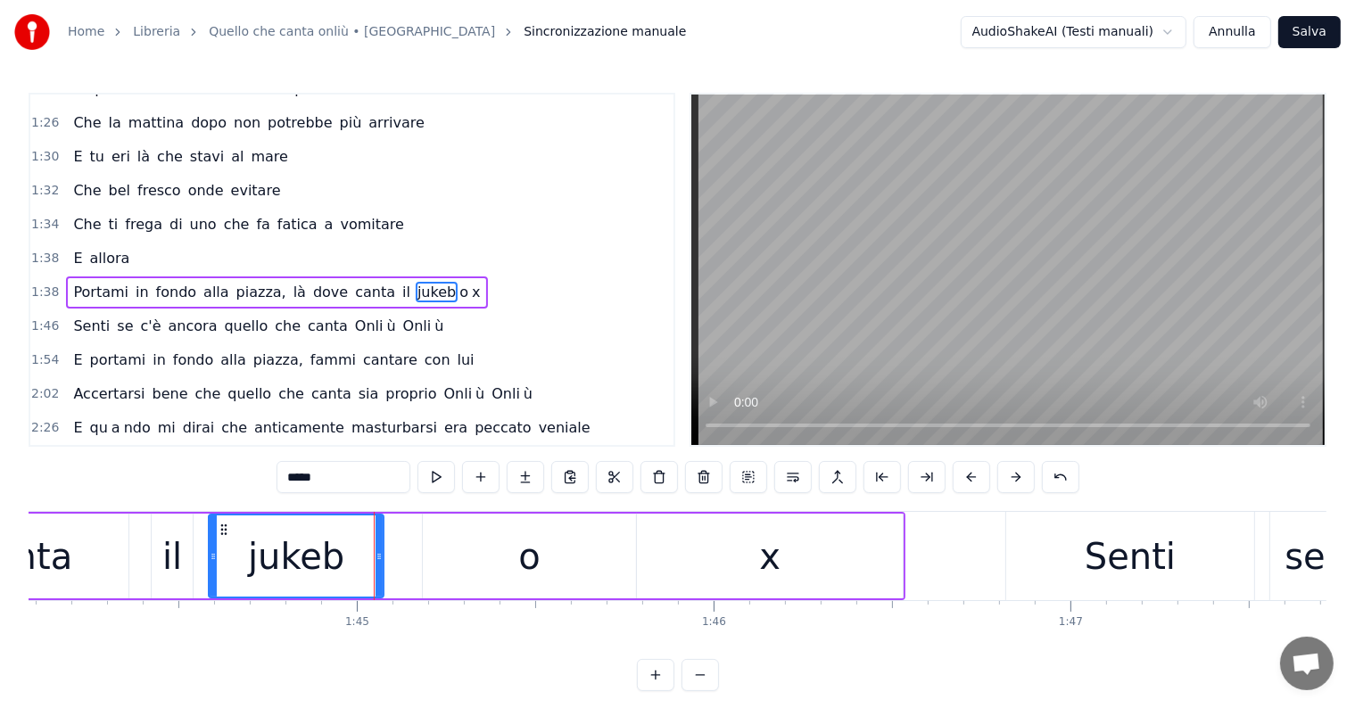
drag, startPoint x: 414, startPoint y: 551, endPoint x: 375, endPoint y: 552, distance: 39.3
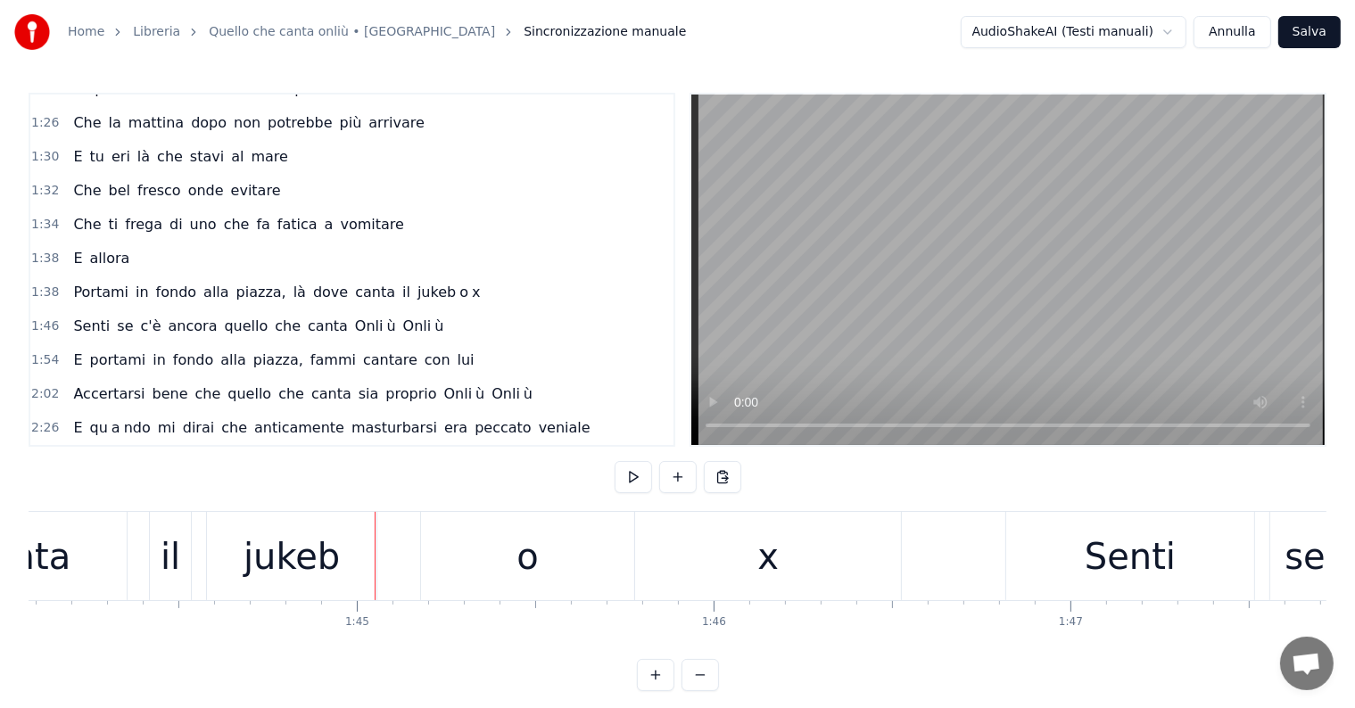
click at [464, 571] on div "o" at bounding box center [527, 556] width 213 height 88
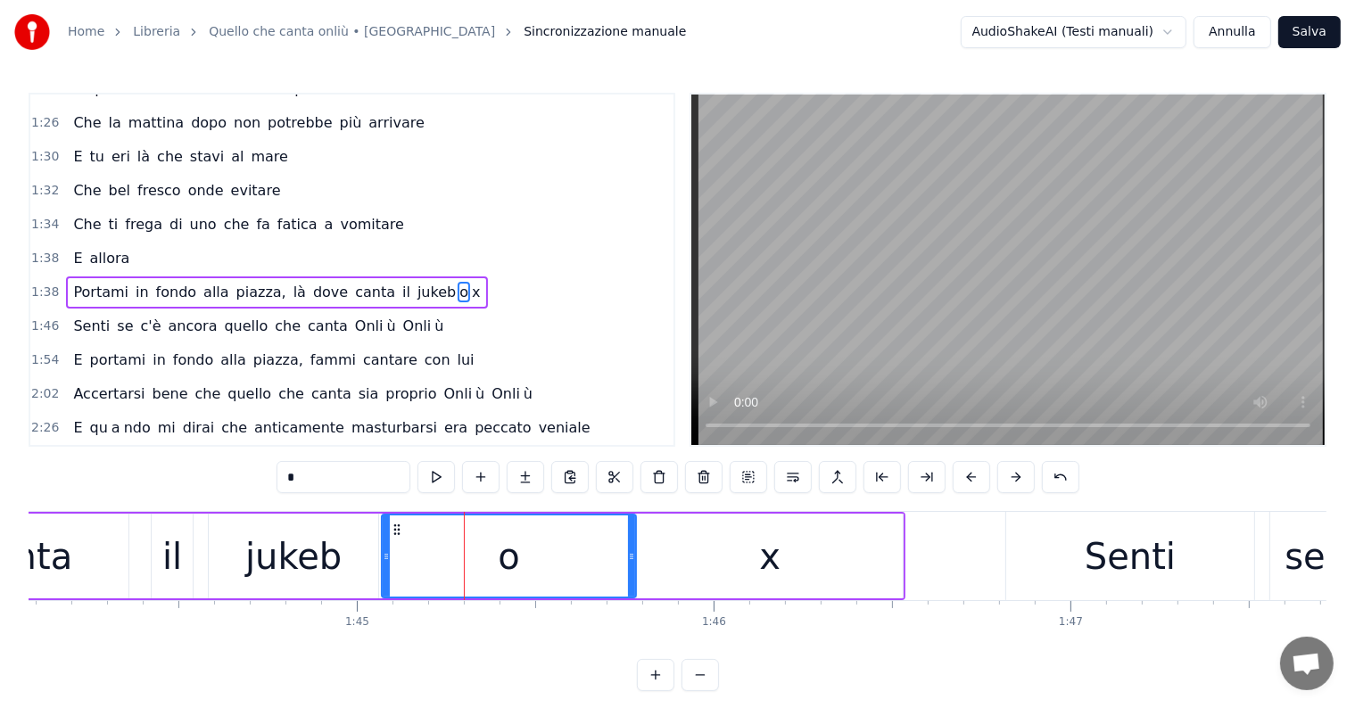
drag, startPoint x: 426, startPoint y: 553, endPoint x: 385, endPoint y: 557, distance: 41.2
click at [385, 557] on icon at bounding box center [386, 556] width 7 height 14
click at [78, 565] on div "canta" at bounding box center [22, 556] width 212 height 85
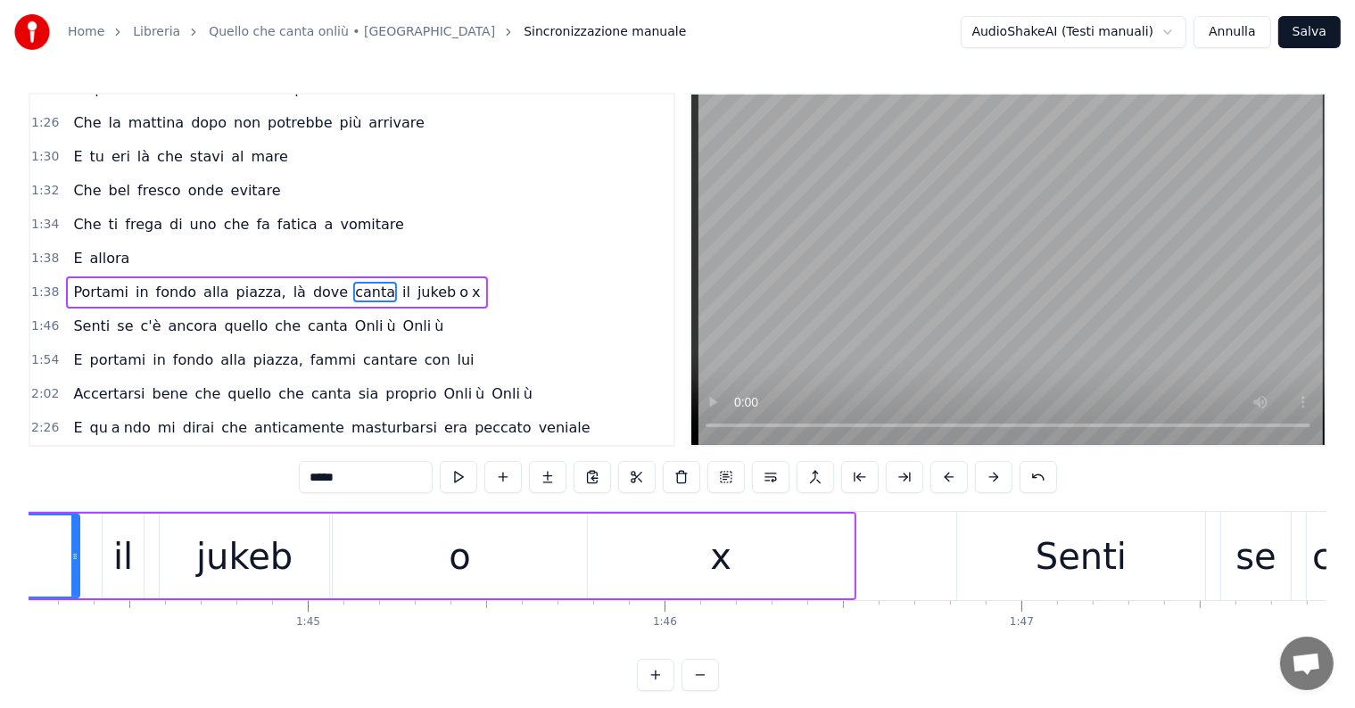
scroll to position [0, 36937]
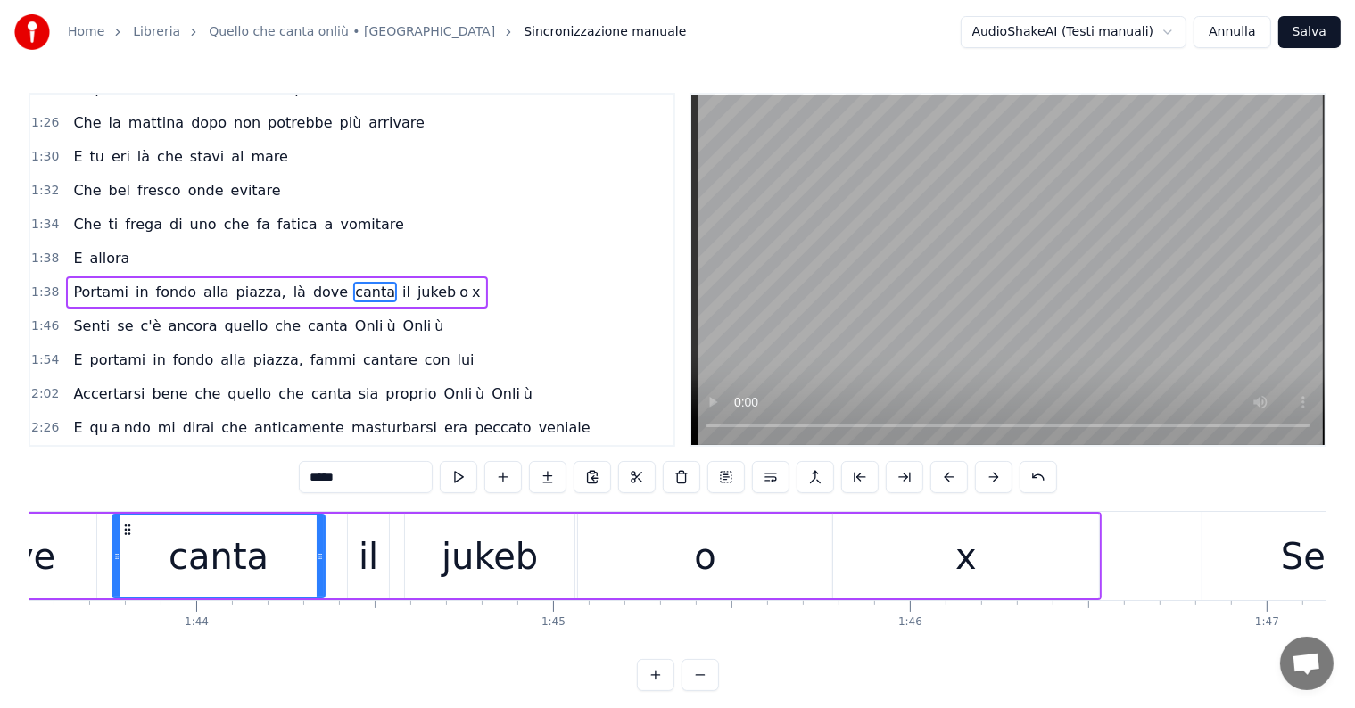
click at [751, 563] on div "o" at bounding box center [705, 556] width 254 height 85
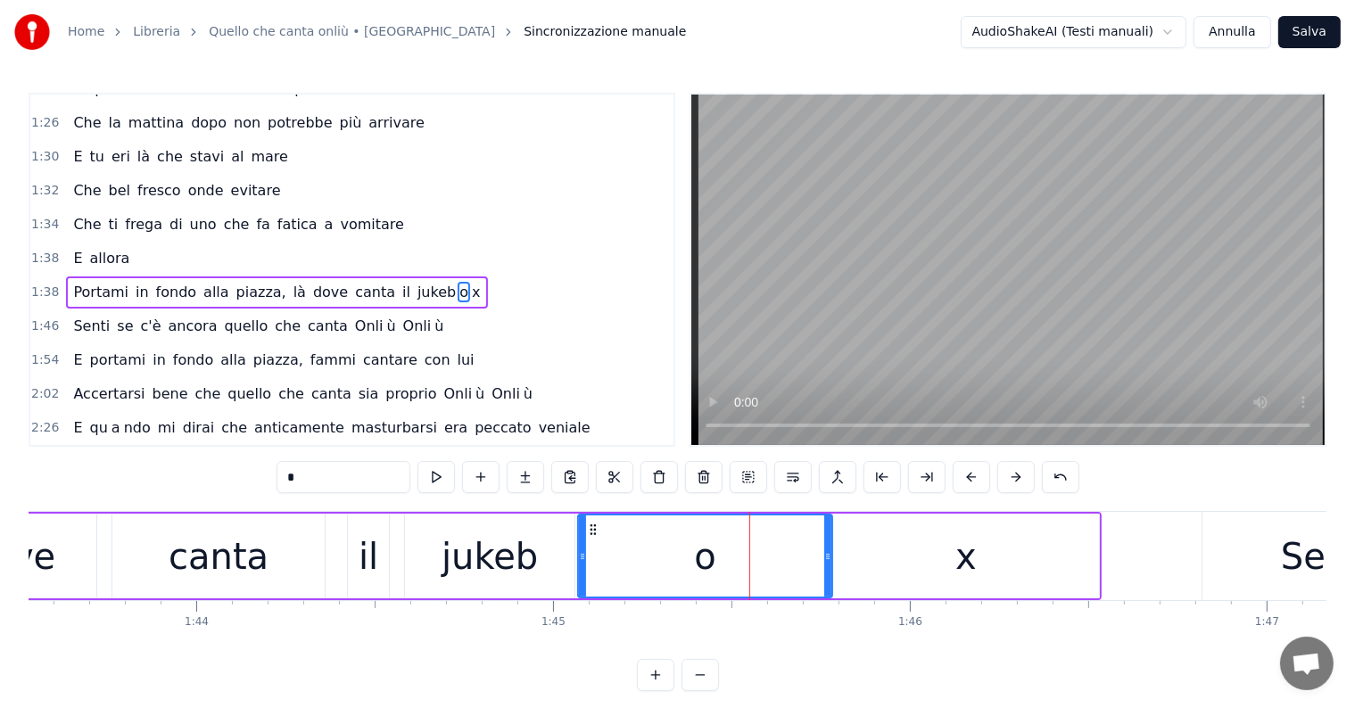
click at [884, 563] on div "x" at bounding box center [966, 556] width 266 height 85
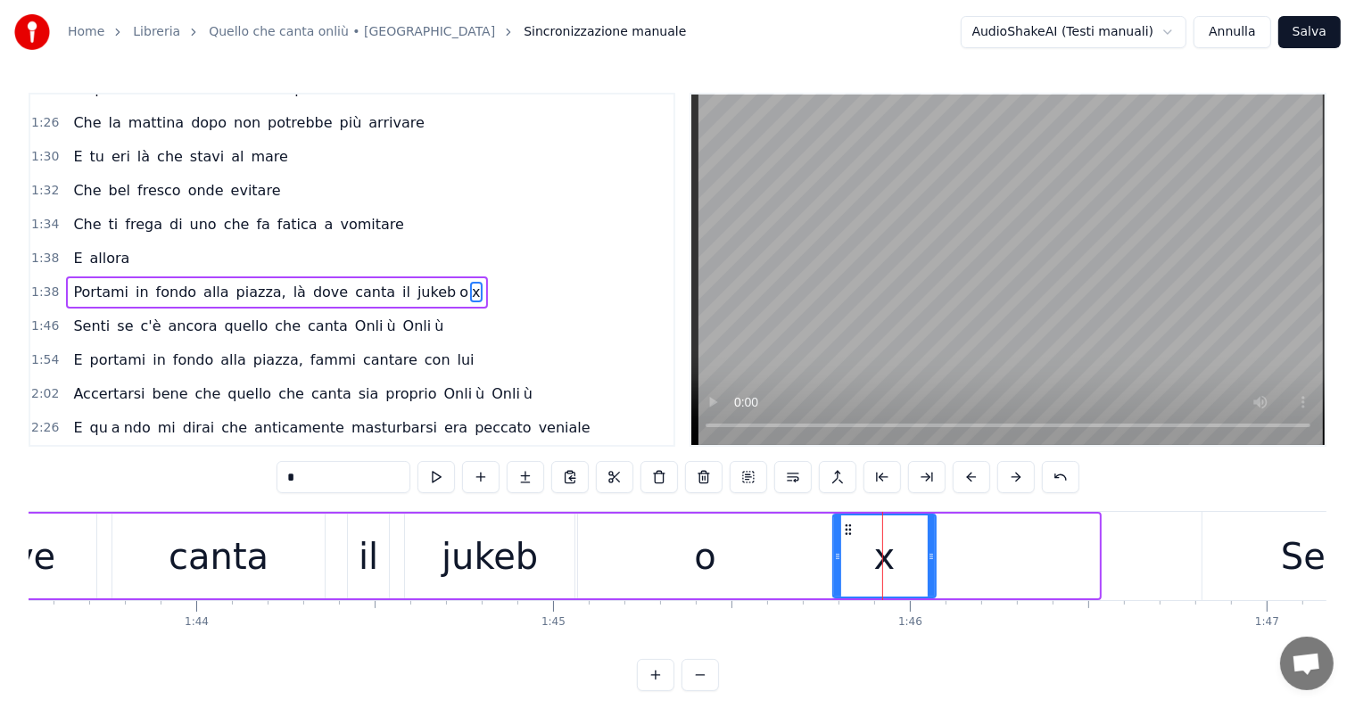
drag, startPoint x: 1096, startPoint y: 553, endPoint x: 933, endPoint y: 553, distance: 163.2
click at [933, 553] on icon at bounding box center [931, 556] width 7 height 14
click at [169, 555] on div "canta" at bounding box center [218, 556] width 212 height 85
type input "*****"
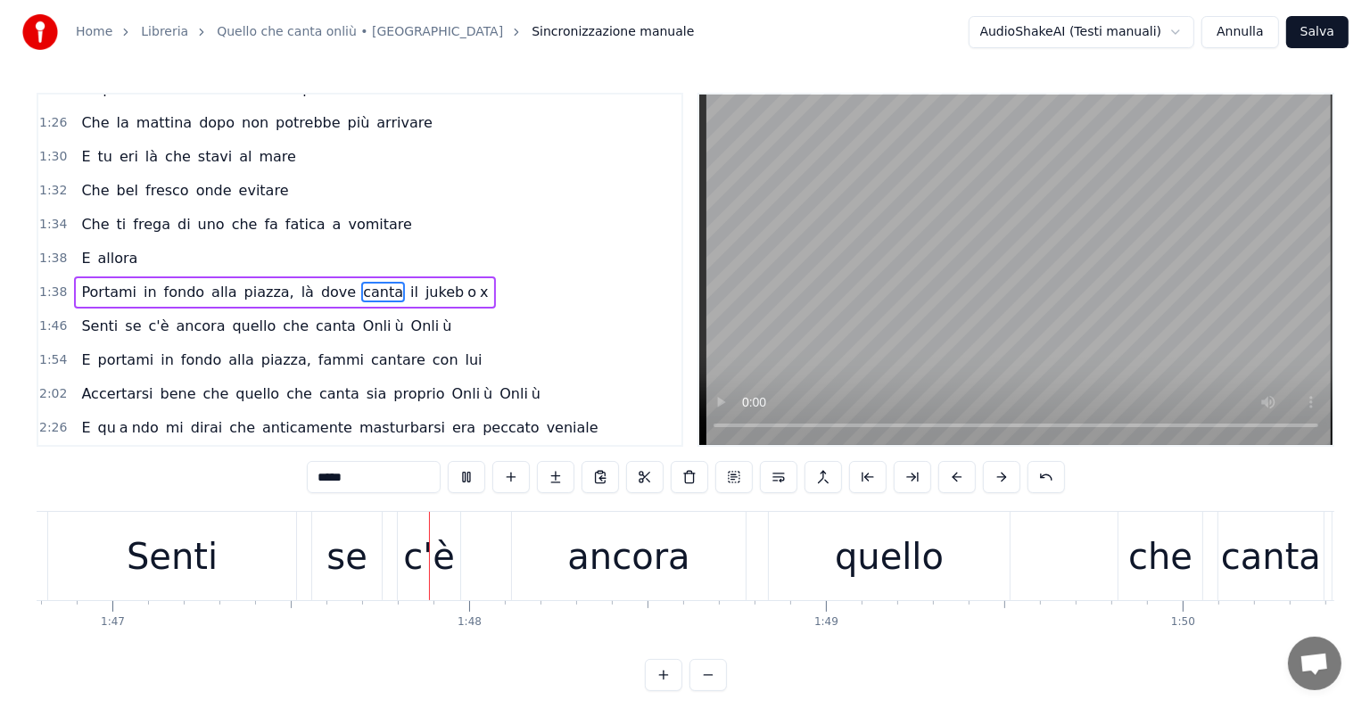
scroll to position [0, 38101]
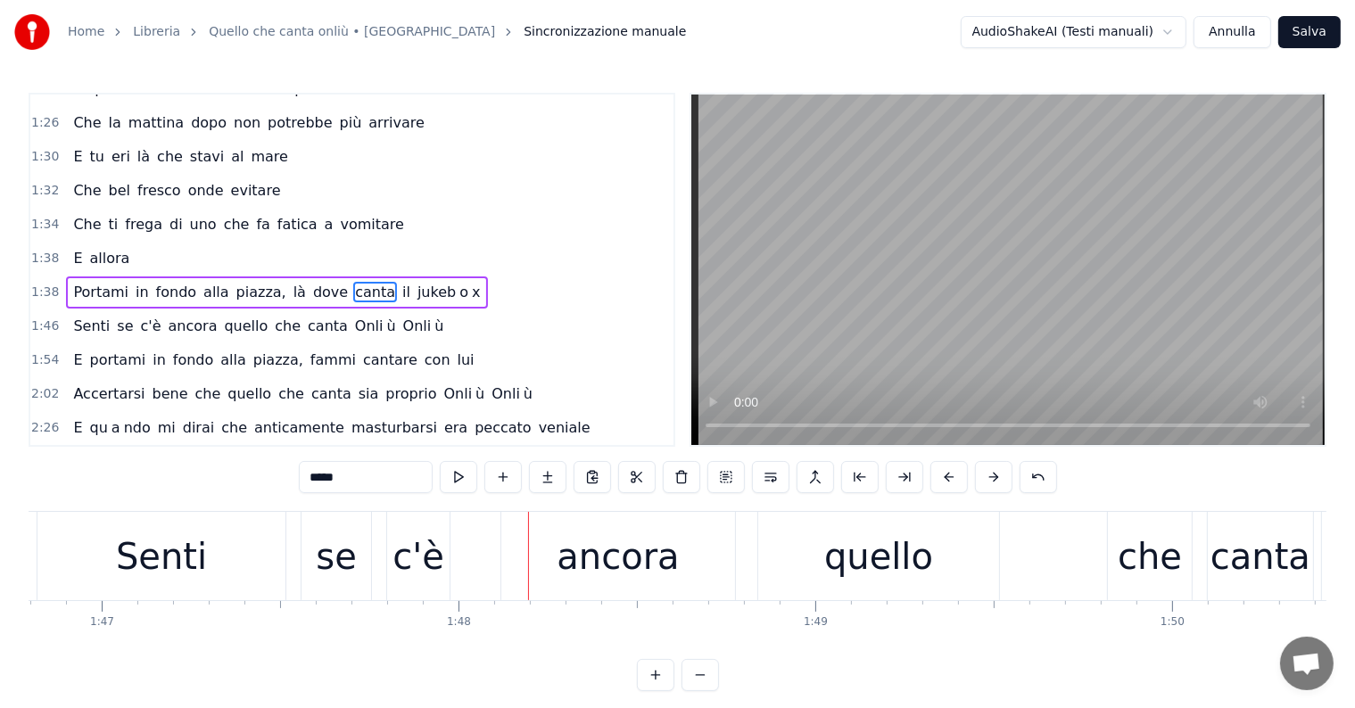
click at [1318, 39] on button "Salva" at bounding box center [1309, 32] width 62 height 32
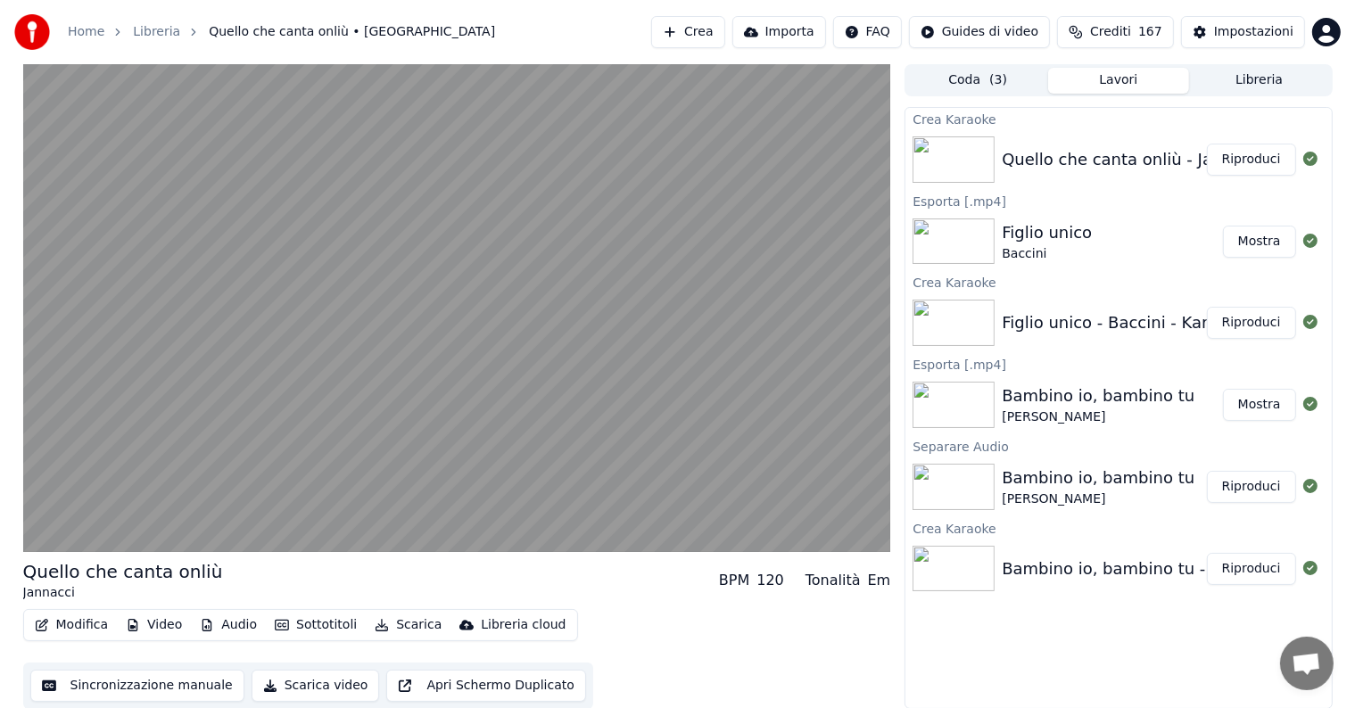
click at [1263, 155] on button "Riproduci" at bounding box center [1251, 160] width 89 height 32
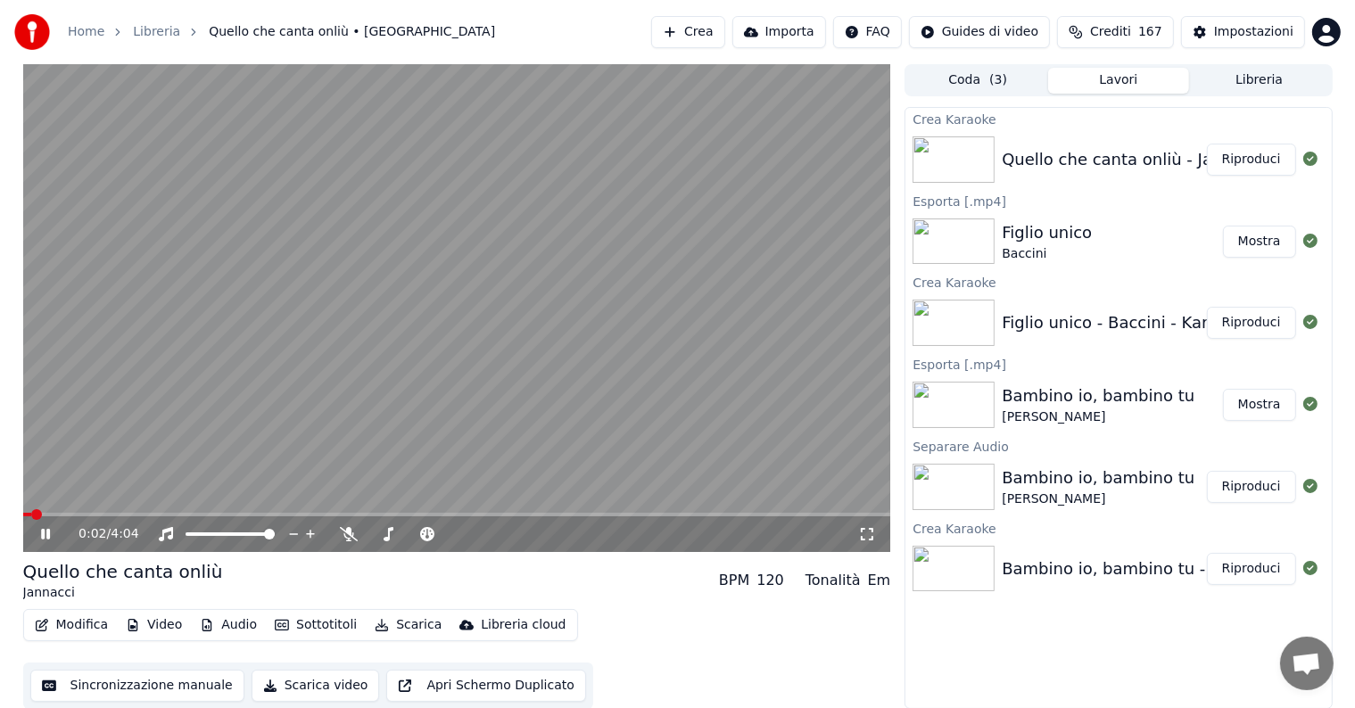
click at [43, 532] on icon at bounding box center [45, 534] width 9 height 11
click at [392, 622] on button "Scarica" at bounding box center [407, 625] width 81 height 25
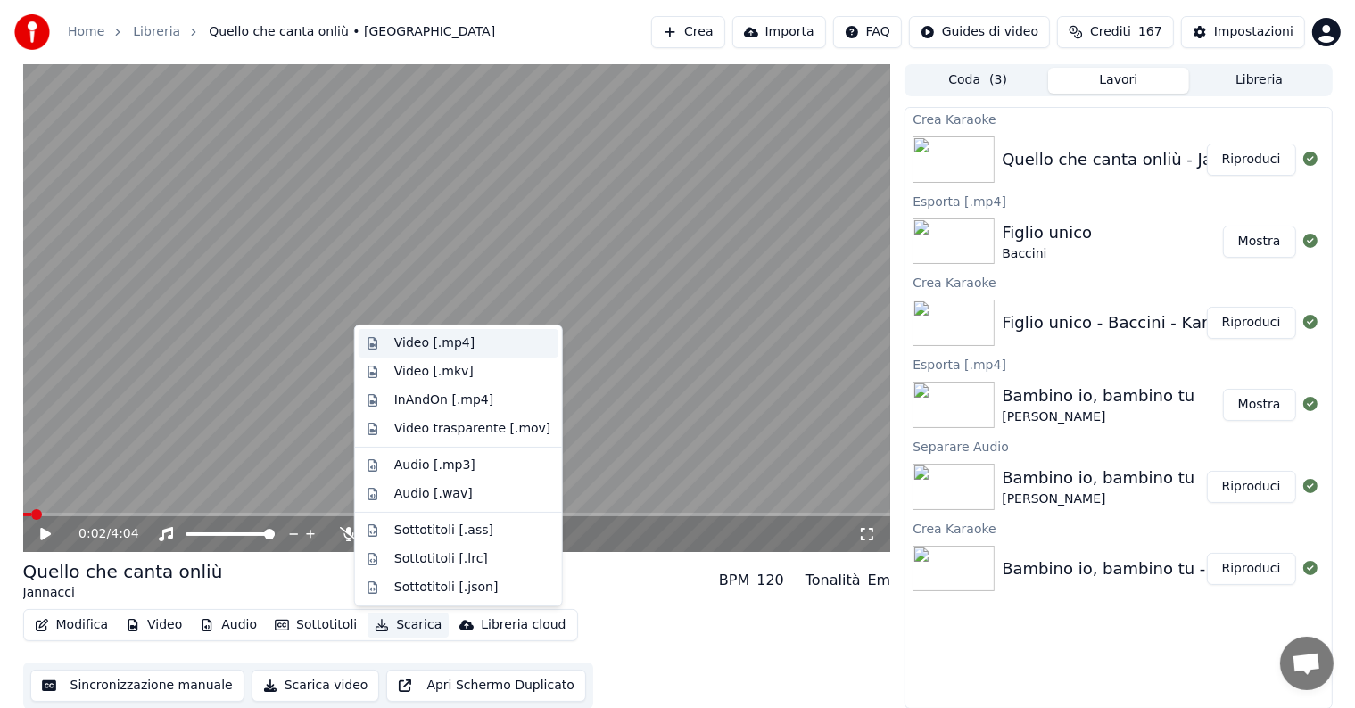
click at [422, 336] on div "Video [.mp4]" at bounding box center [434, 343] width 80 height 18
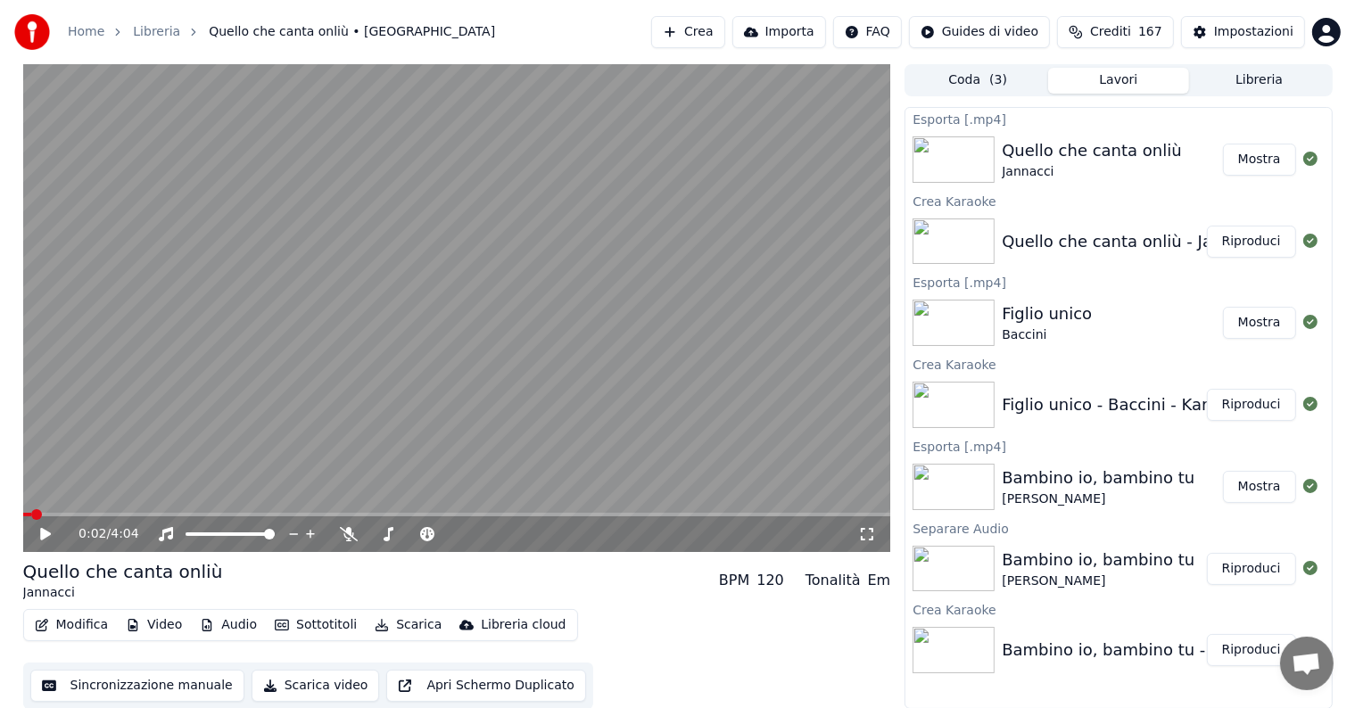
click at [1274, 160] on button "Mostra" at bounding box center [1259, 160] width 73 height 32
click at [724, 35] on button "Crea" at bounding box center [687, 32] width 73 height 32
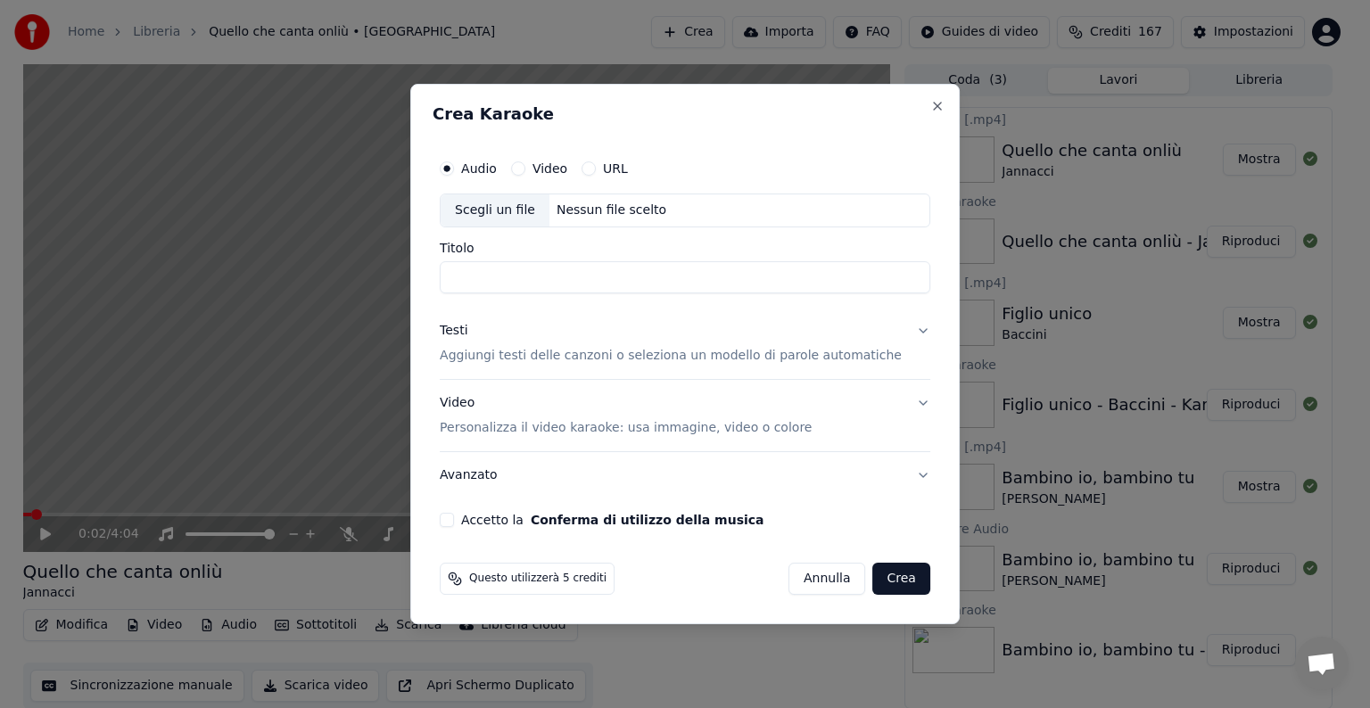
click at [602, 203] on div "Nessun file scelto" at bounding box center [611, 211] width 124 height 18
type input "**********"
click at [898, 326] on button "Testi Aggiungi testi delle canzoni o seleziona un modello di parole automatiche" at bounding box center [685, 343] width 491 height 71
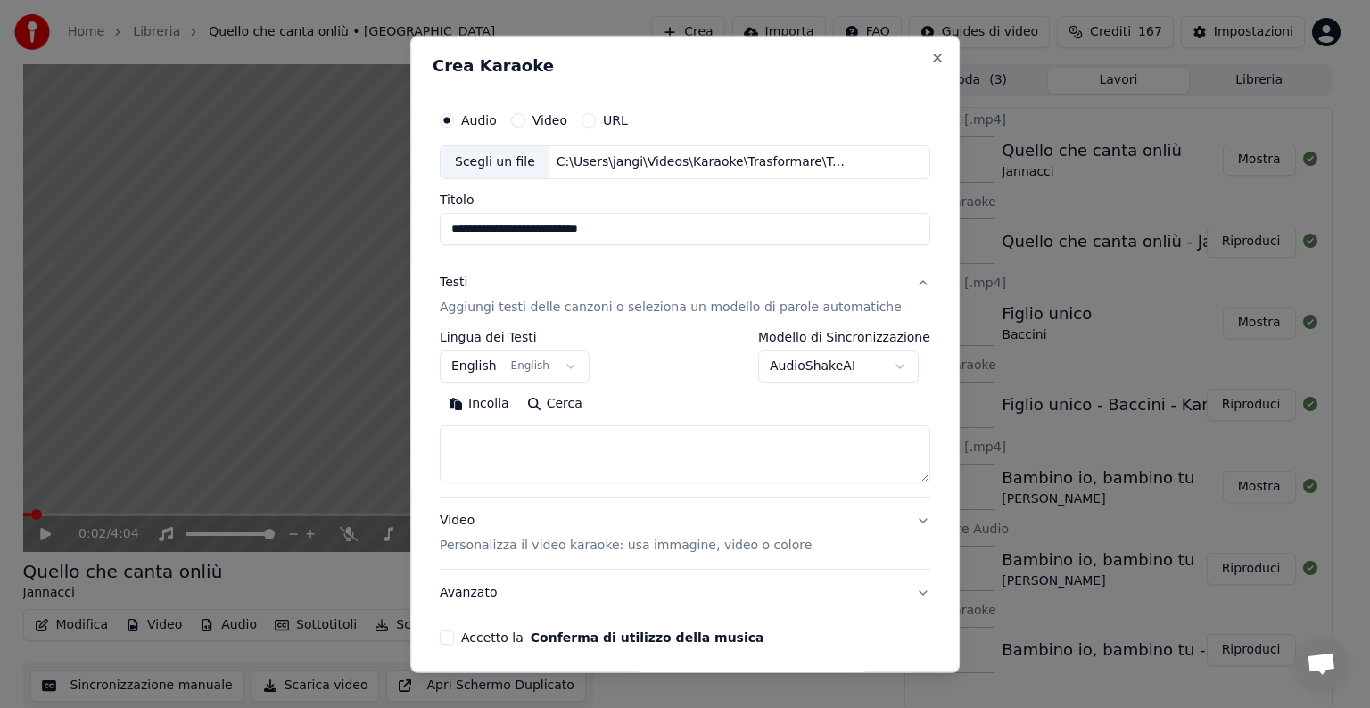
click at [573, 360] on body "**********" at bounding box center [677, 354] width 1355 height 708
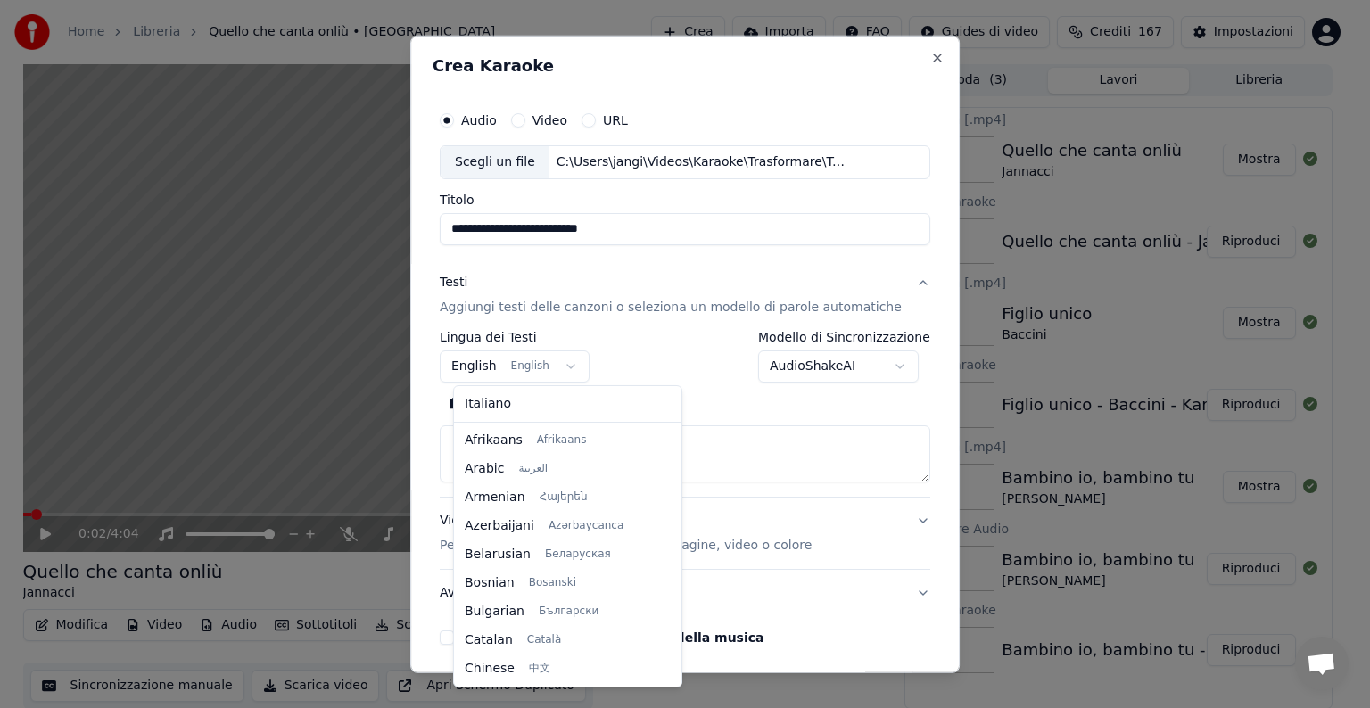
scroll to position [143, 0]
select select "**"
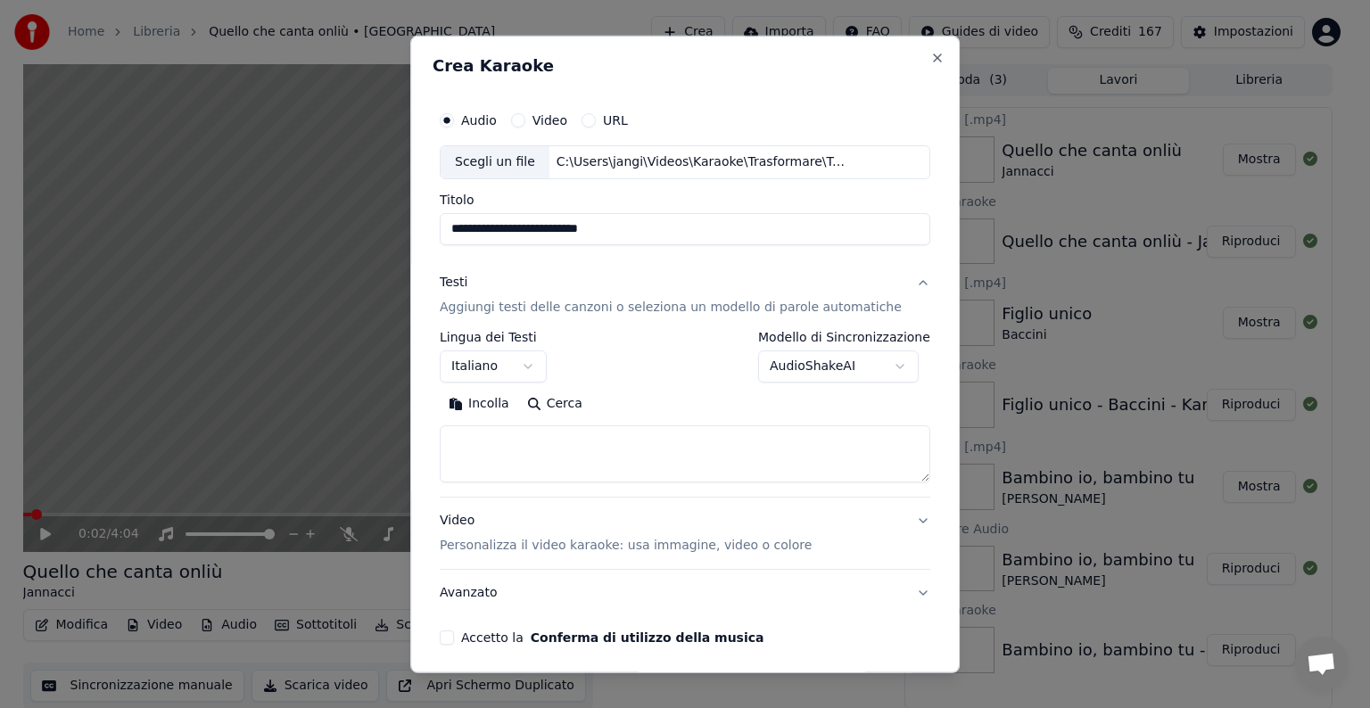
click at [500, 450] on textarea at bounding box center [685, 453] width 491 height 57
click at [503, 409] on button "Incolla" at bounding box center [479, 404] width 78 height 29
click at [496, 467] on textarea at bounding box center [664, 453] width 449 height 57
type textarea "**********"
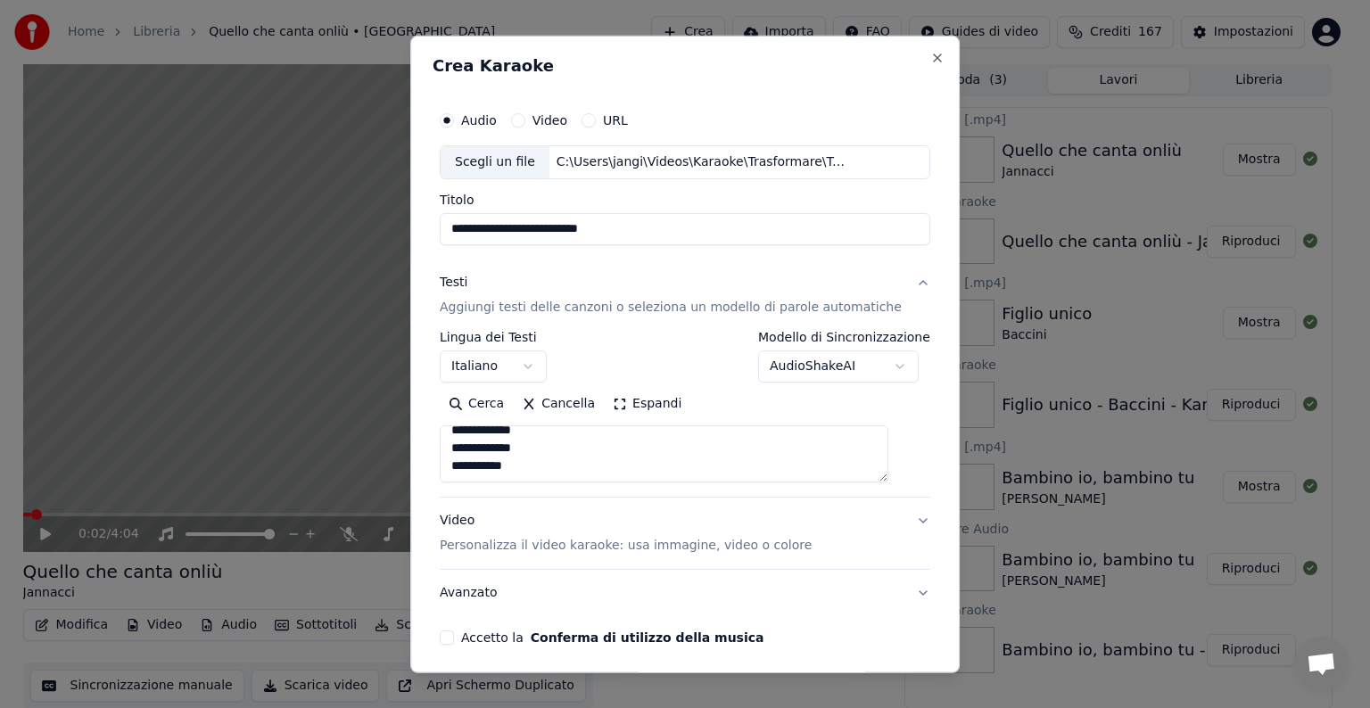
click at [892, 518] on button "Video Personalizza il video karaoke: usa immagine, video o colore" at bounding box center [685, 533] width 491 height 71
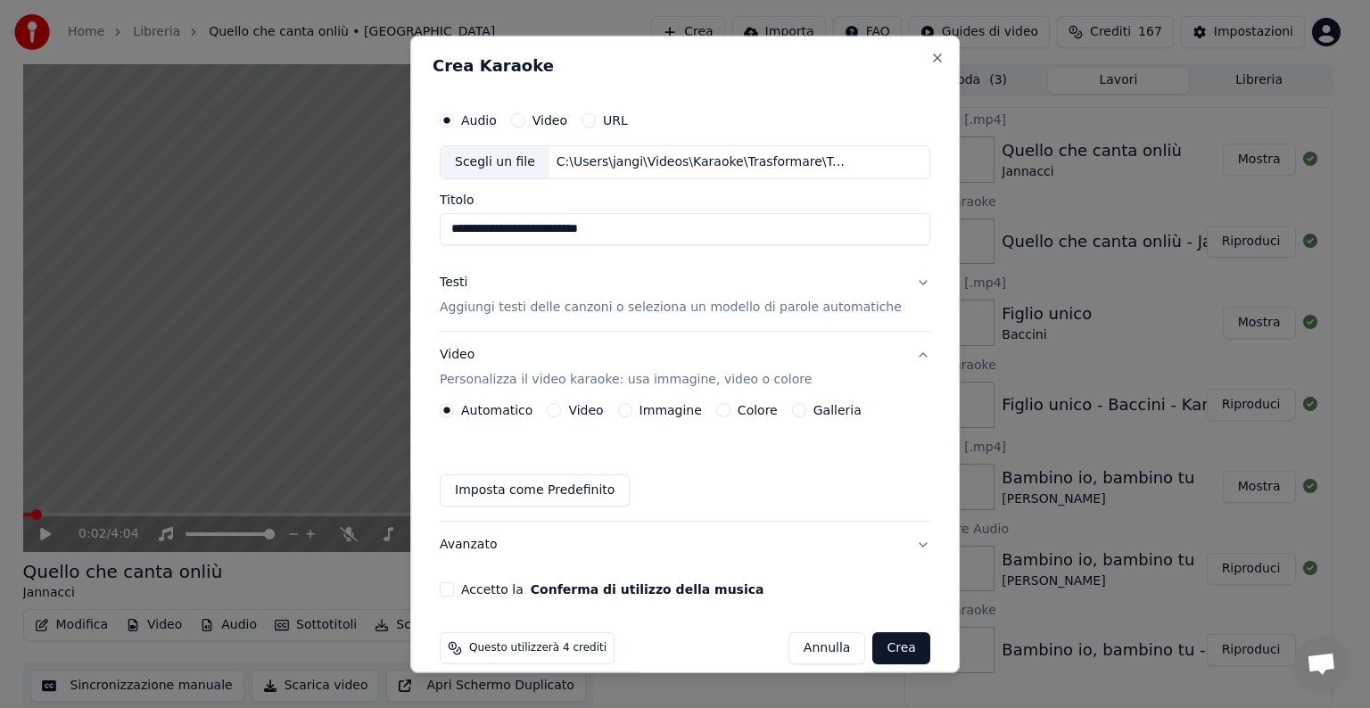
click at [632, 409] on button "Immagine" at bounding box center [625, 410] width 14 height 14
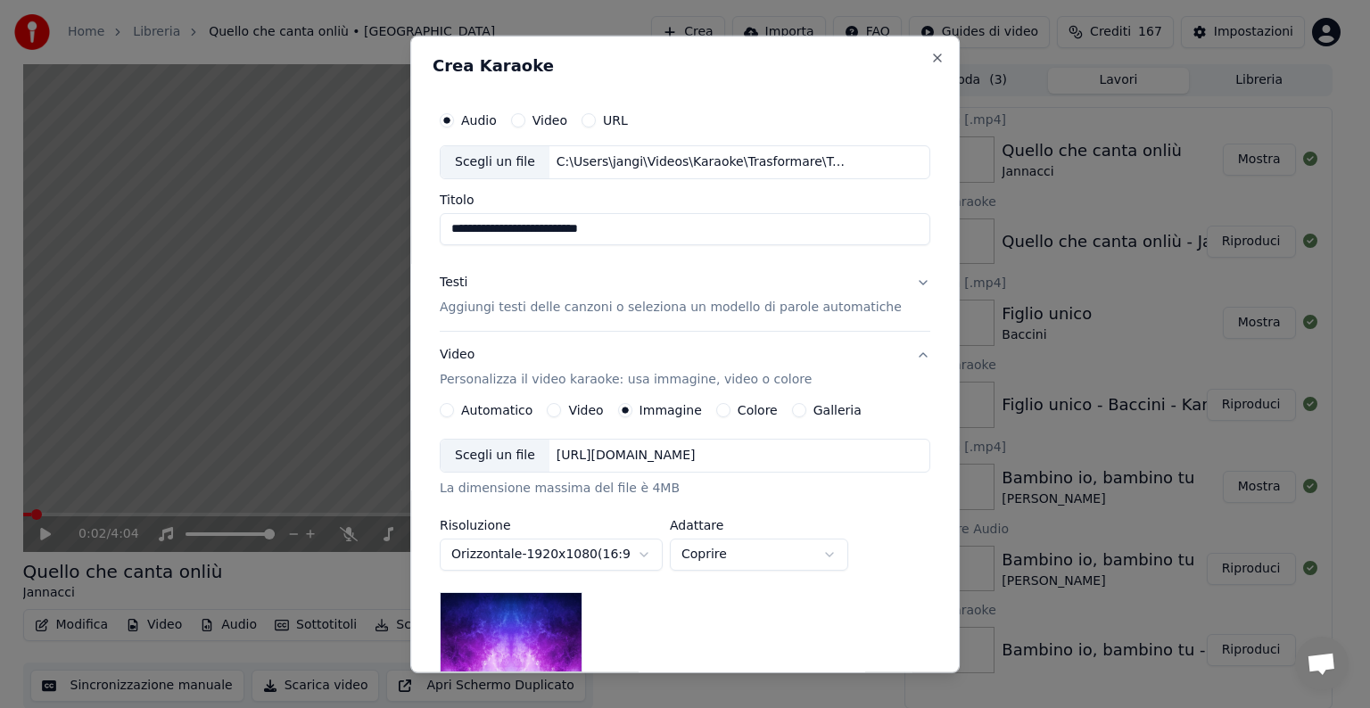
click at [671, 448] on div "[URL][DOMAIN_NAME]" at bounding box center [625, 456] width 153 height 18
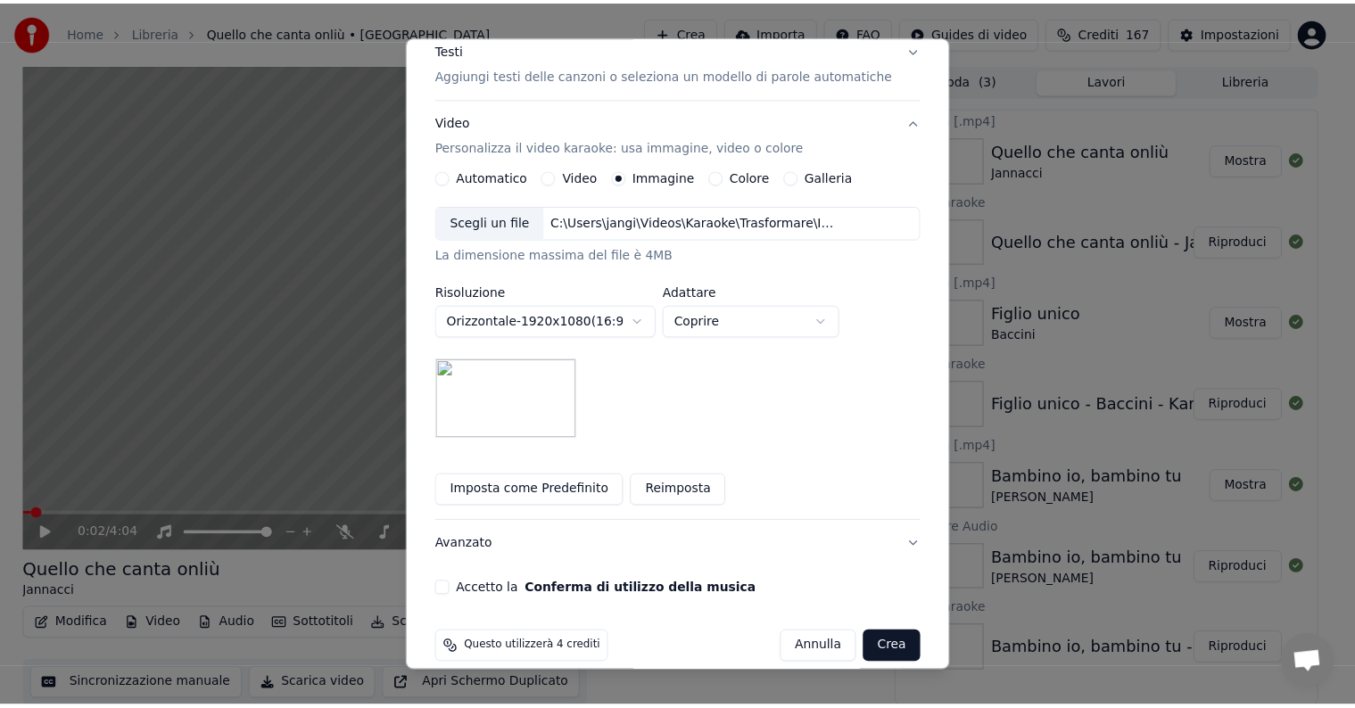
scroll to position [253, 0]
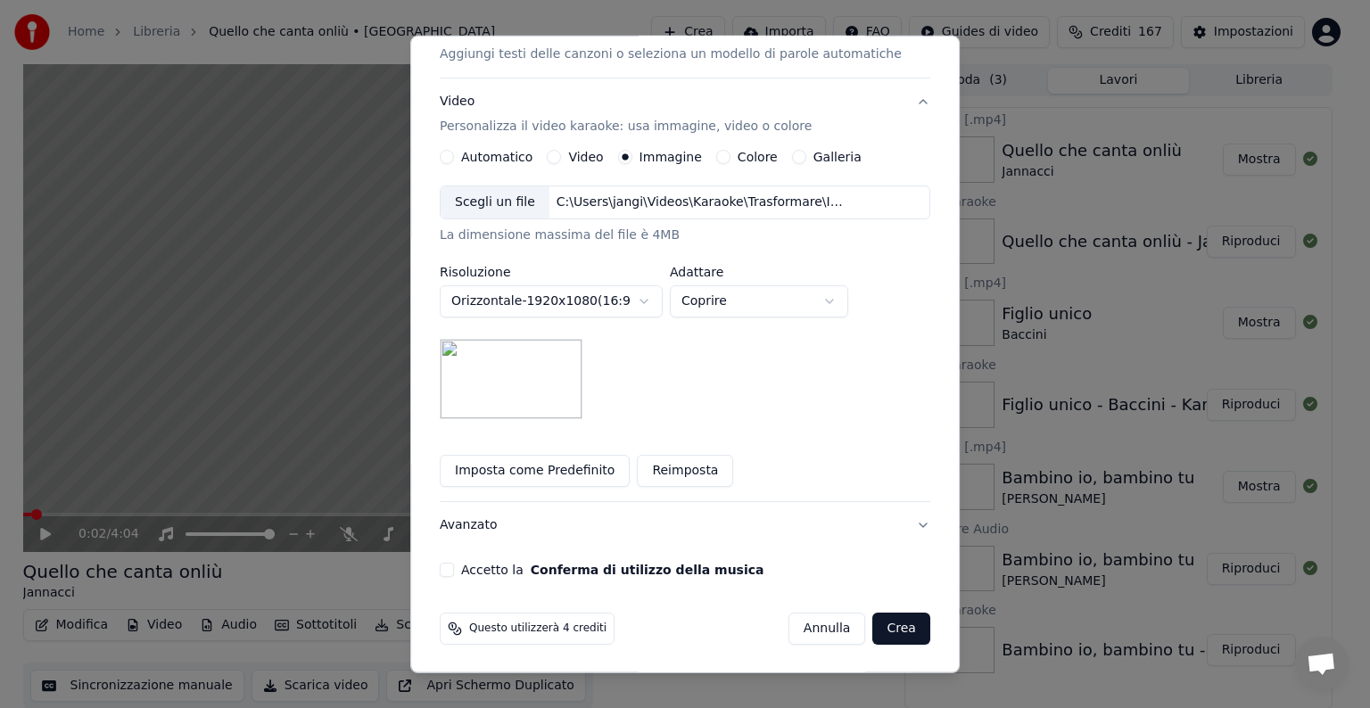
click at [454, 567] on button "Accetto la Conferma di utilizzo della musica" at bounding box center [447, 570] width 14 height 14
click at [875, 630] on button "Crea" at bounding box center [901, 629] width 57 height 32
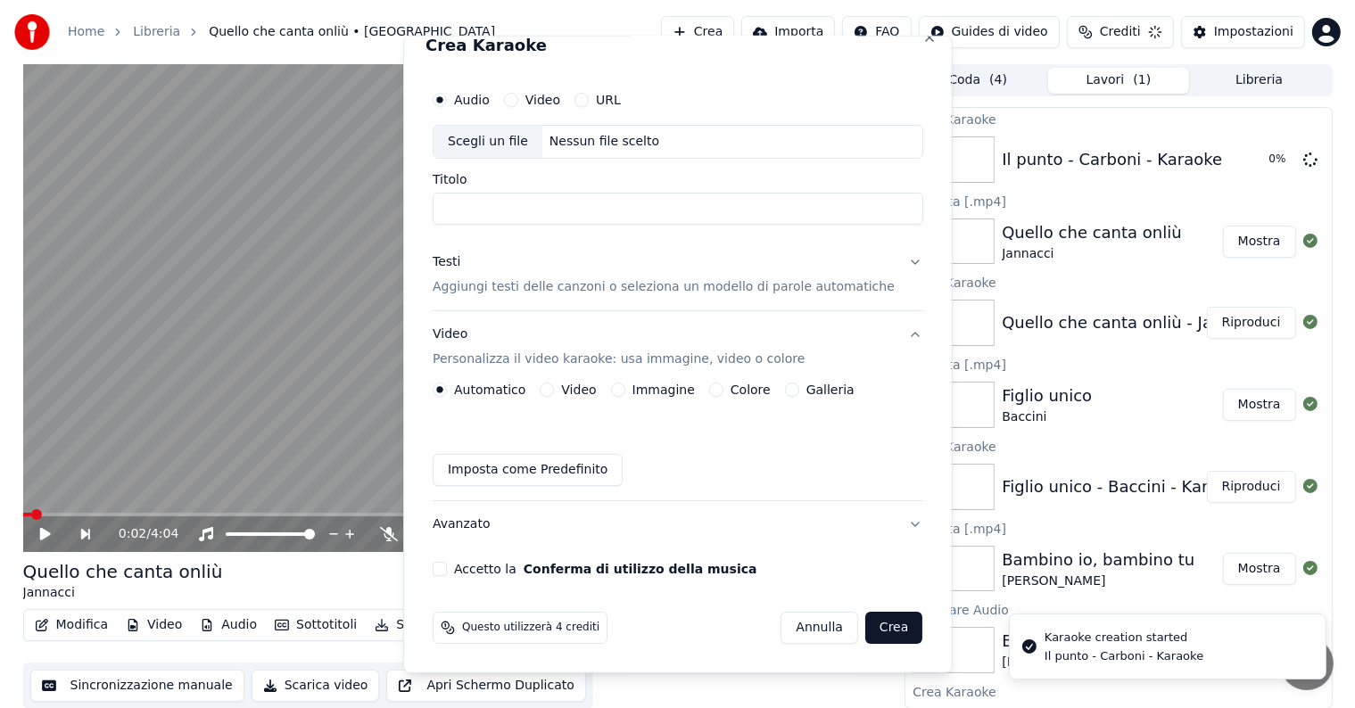
scroll to position [20, 0]
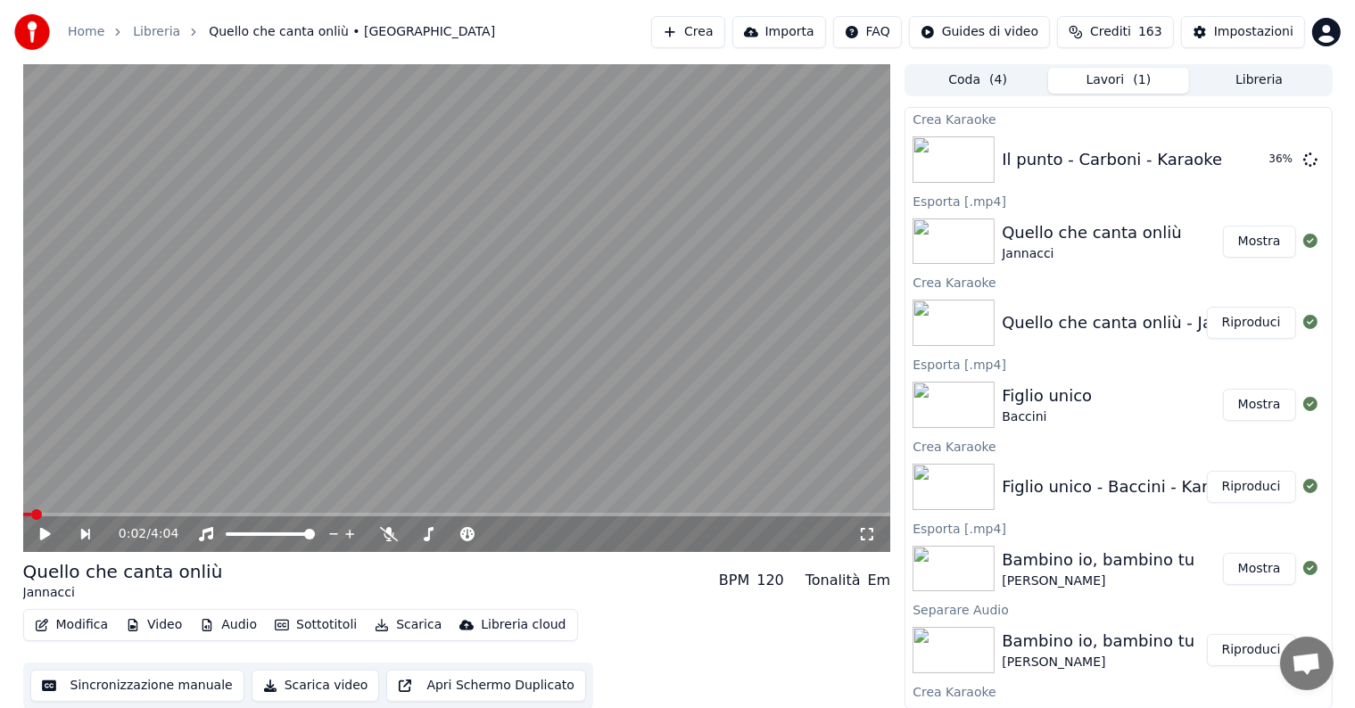
click at [1256, 239] on button "Mostra" at bounding box center [1259, 242] width 73 height 32
click at [1253, 161] on button "Riproduci" at bounding box center [1251, 160] width 89 height 32
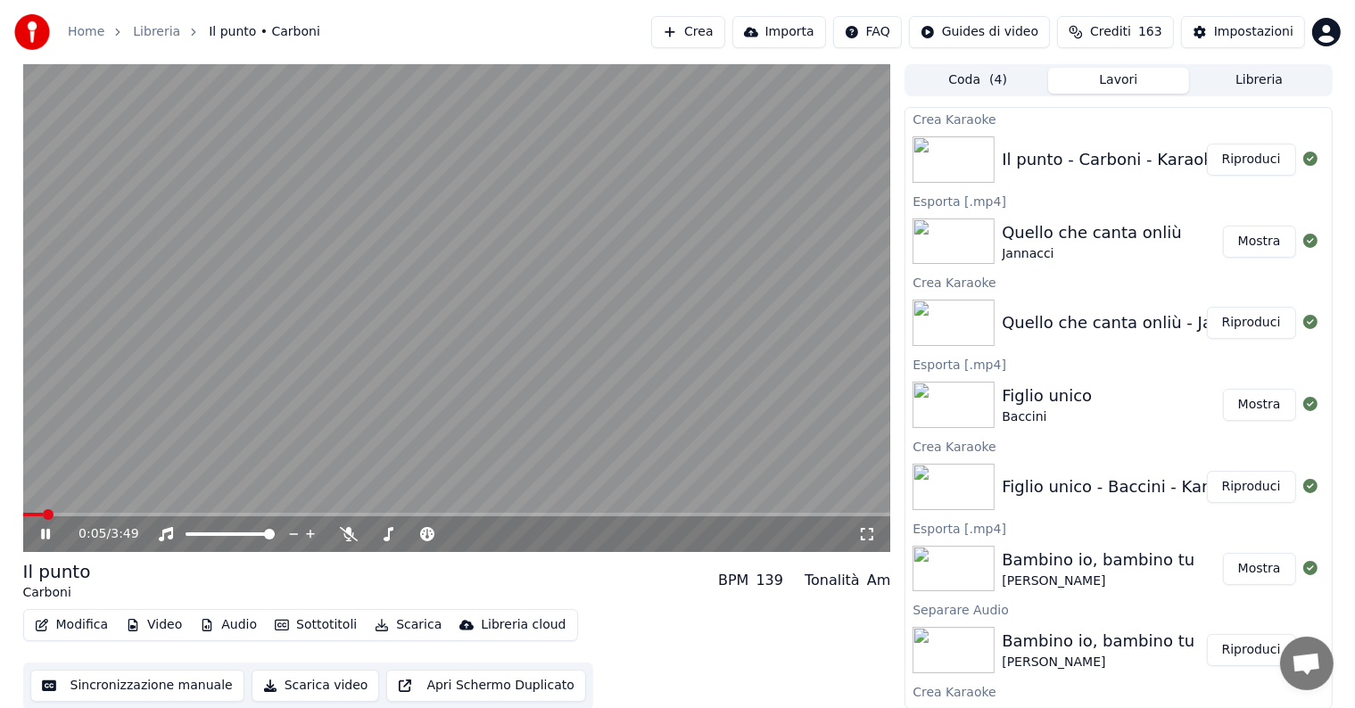
click at [45, 532] on icon at bounding box center [58, 534] width 42 height 14
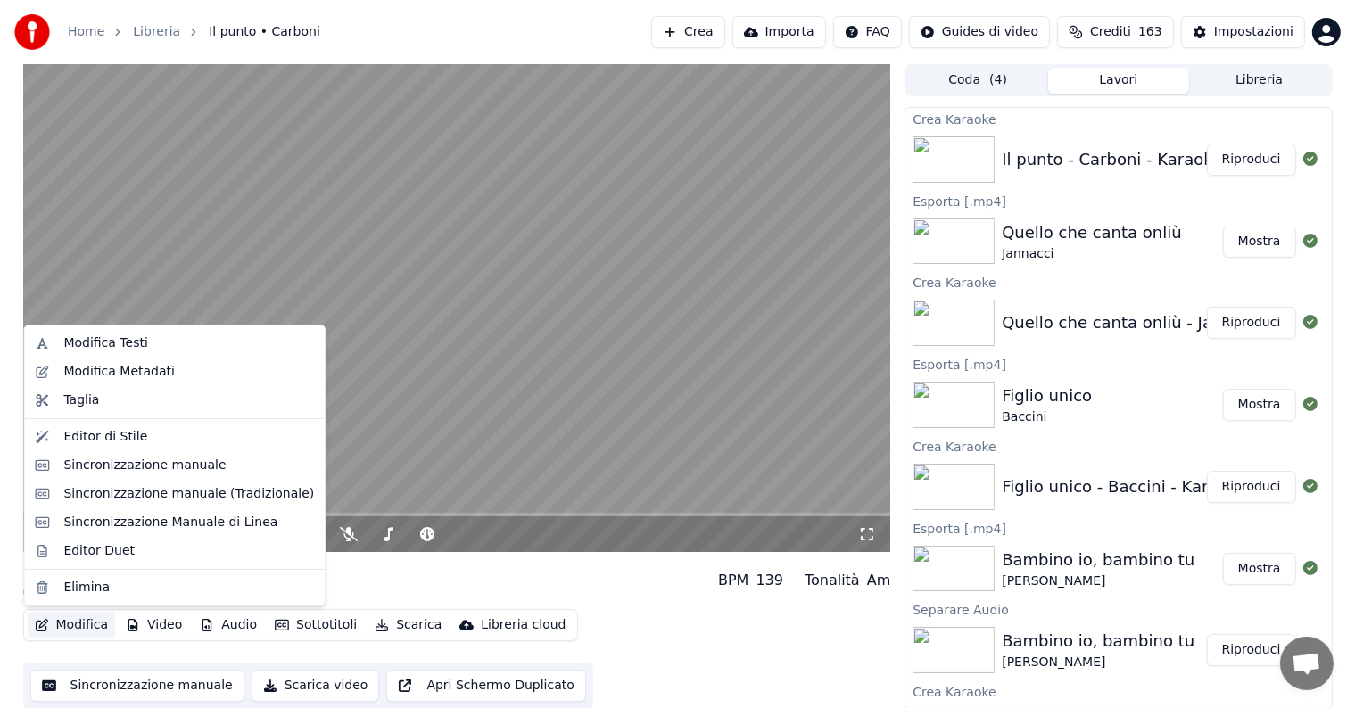
click at [61, 617] on button "Modifica" at bounding box center [72, 625] width 88 height 25
click at [134, 464] on div "Sincronizzazione manuale" at bounding box center [144, 466] width 162 height 18
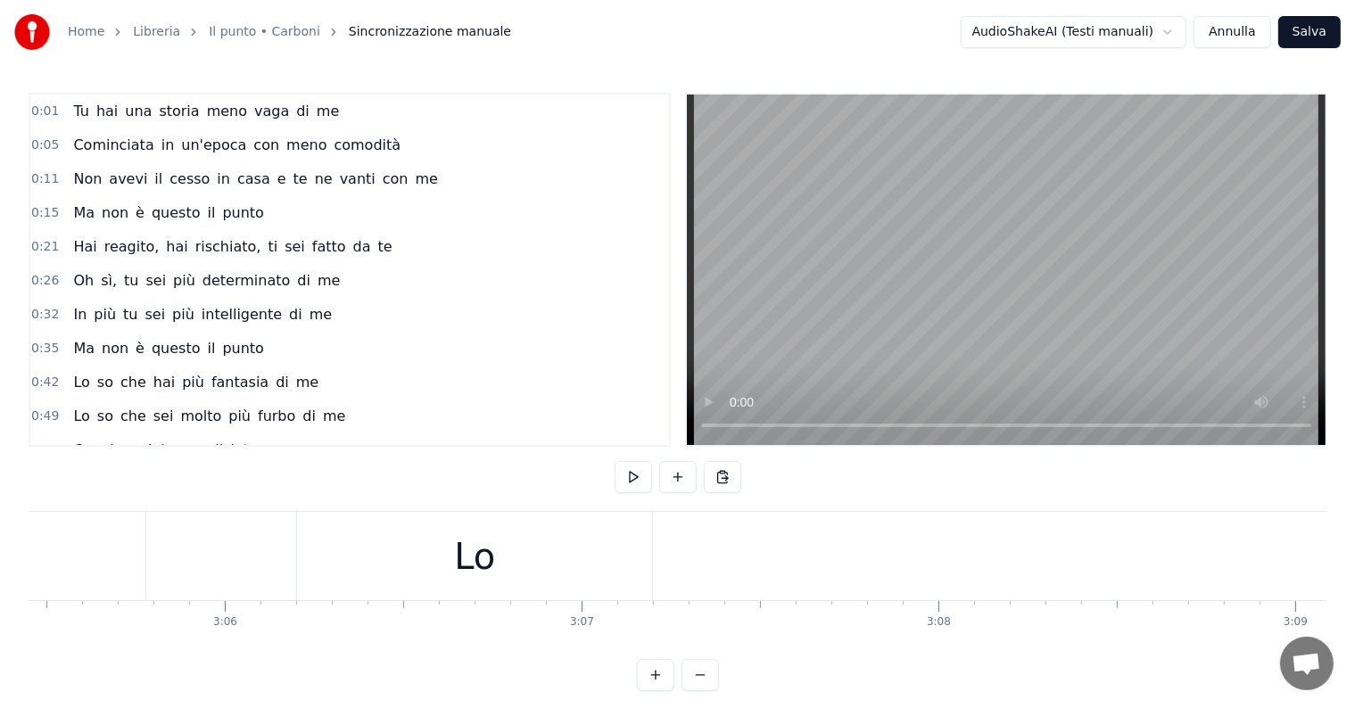
scroll to position [0, 65889]
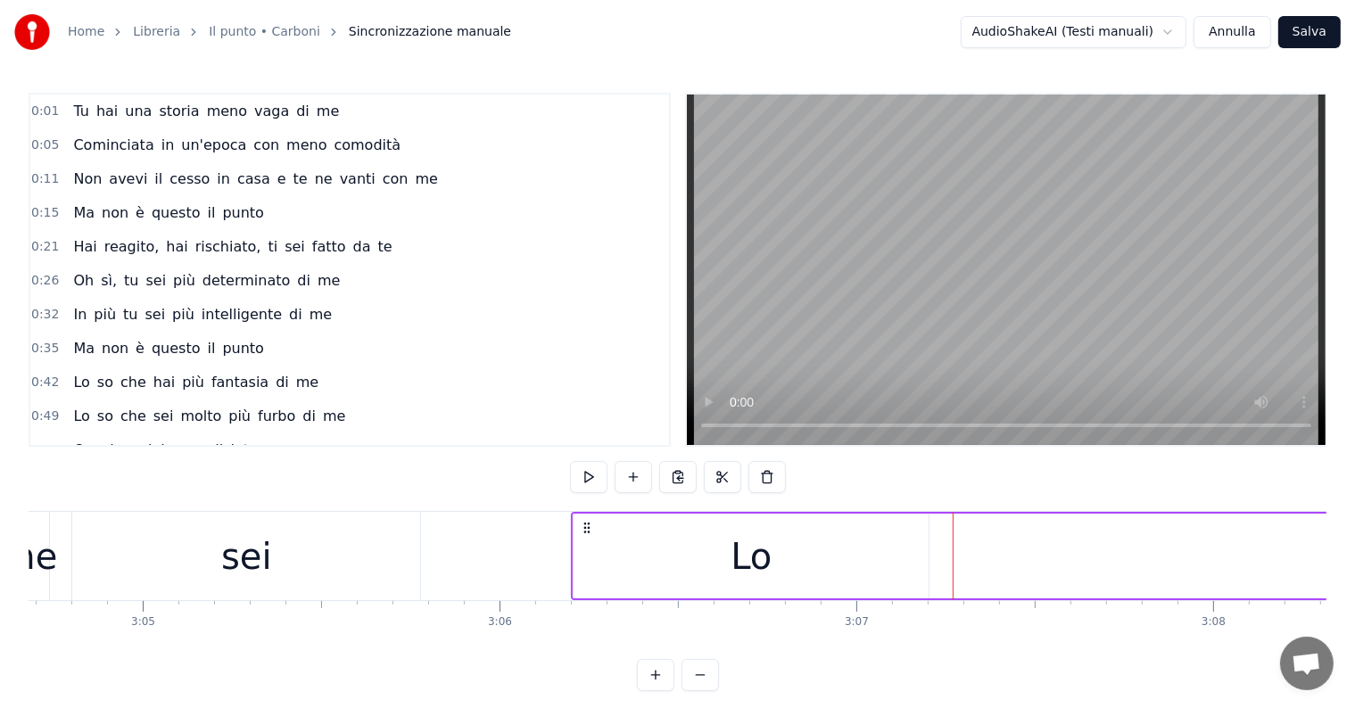
click at [589, 524] on circle at bounding box center [589, 524] width 1 height 1
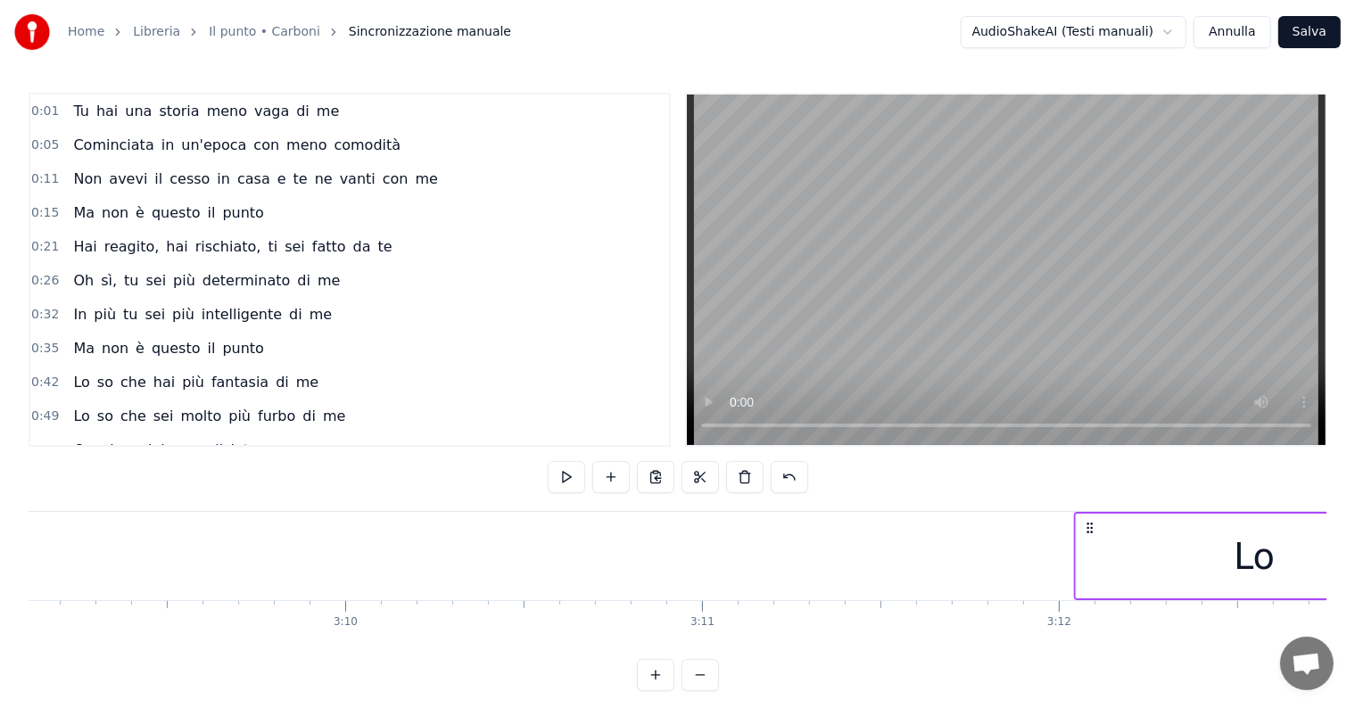
scroll to position [0, 67477]
drag, startPoint x: 588, startPoint y: 523, endPoint x: 866, endPoint y: 506, distance: 278.8
click at [866, 506] on div "0:01 Tu hai una storia meno vaga di me 0:05 Cominciata in un'epoca con meno com…" at bounding box center [678, 392] width 1298 height 598
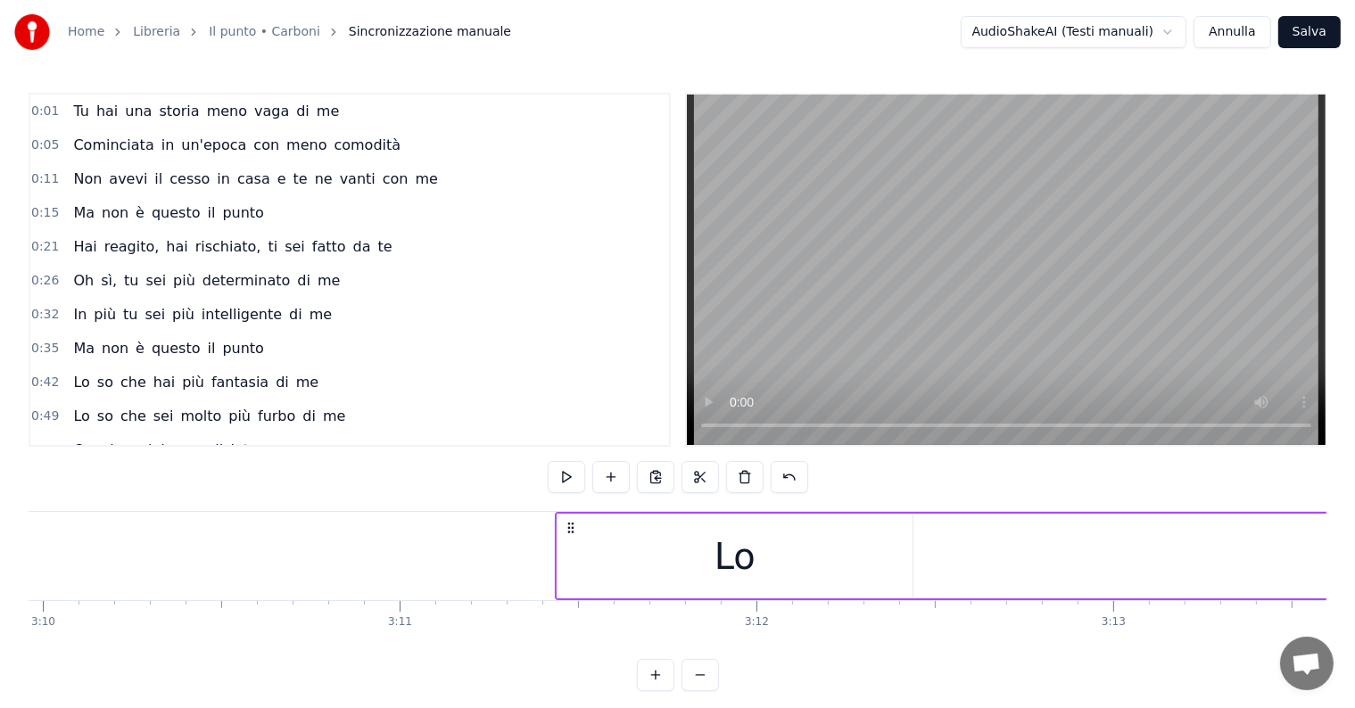
scroll to position [0, 67957]
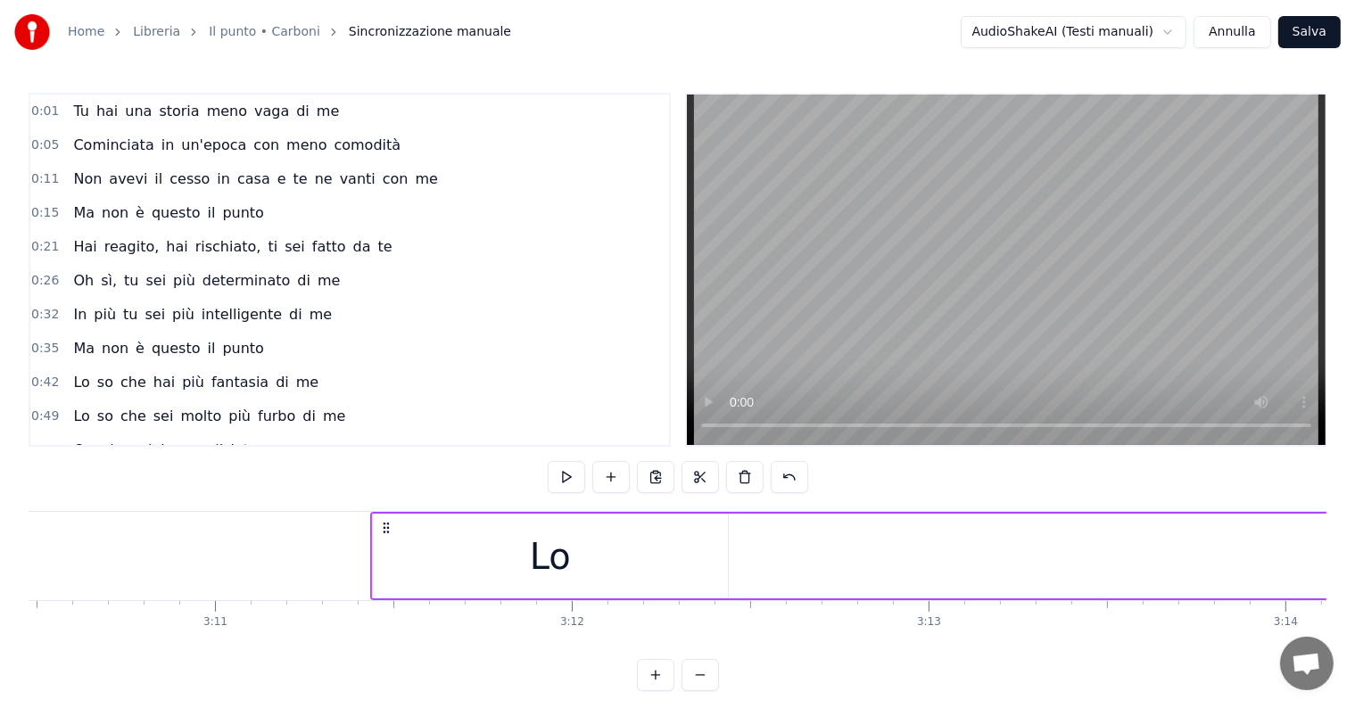
click at [679, 543] on div "Lo" at bounding box center [550, 556] width 355 height 85
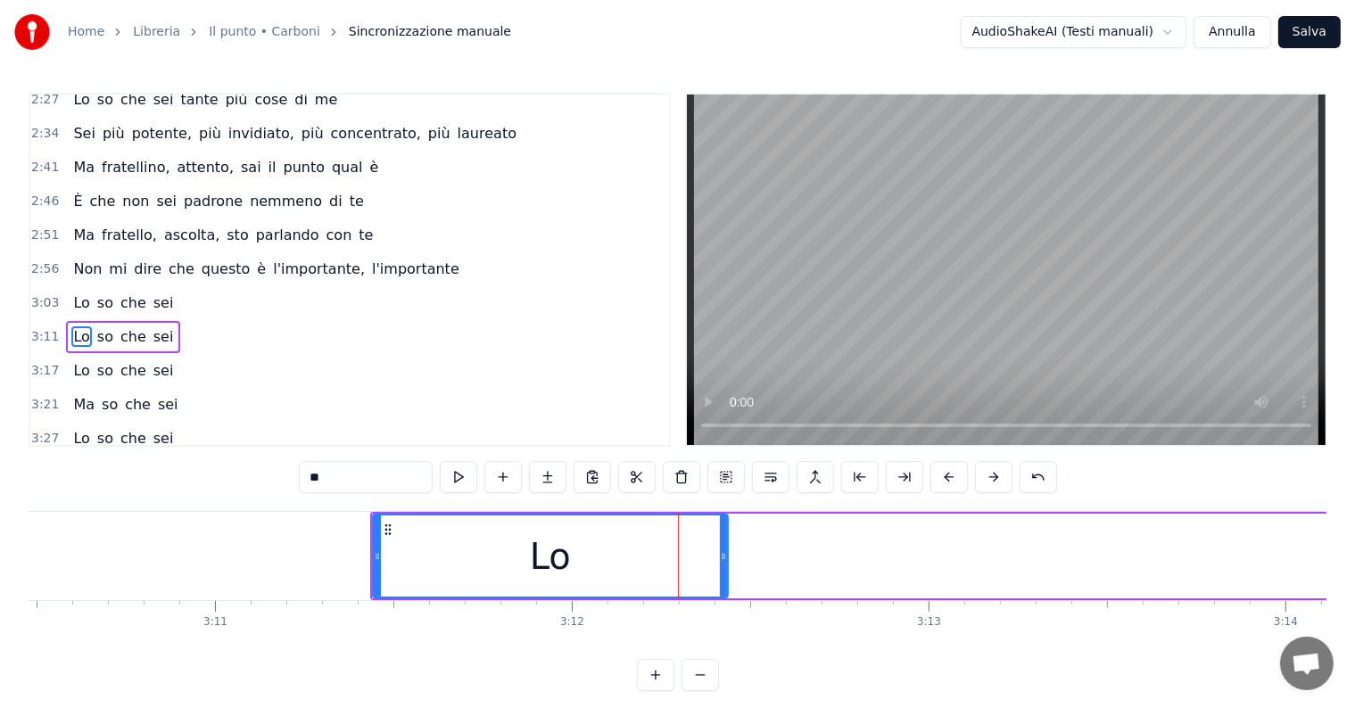
scroll to position [928, 0]
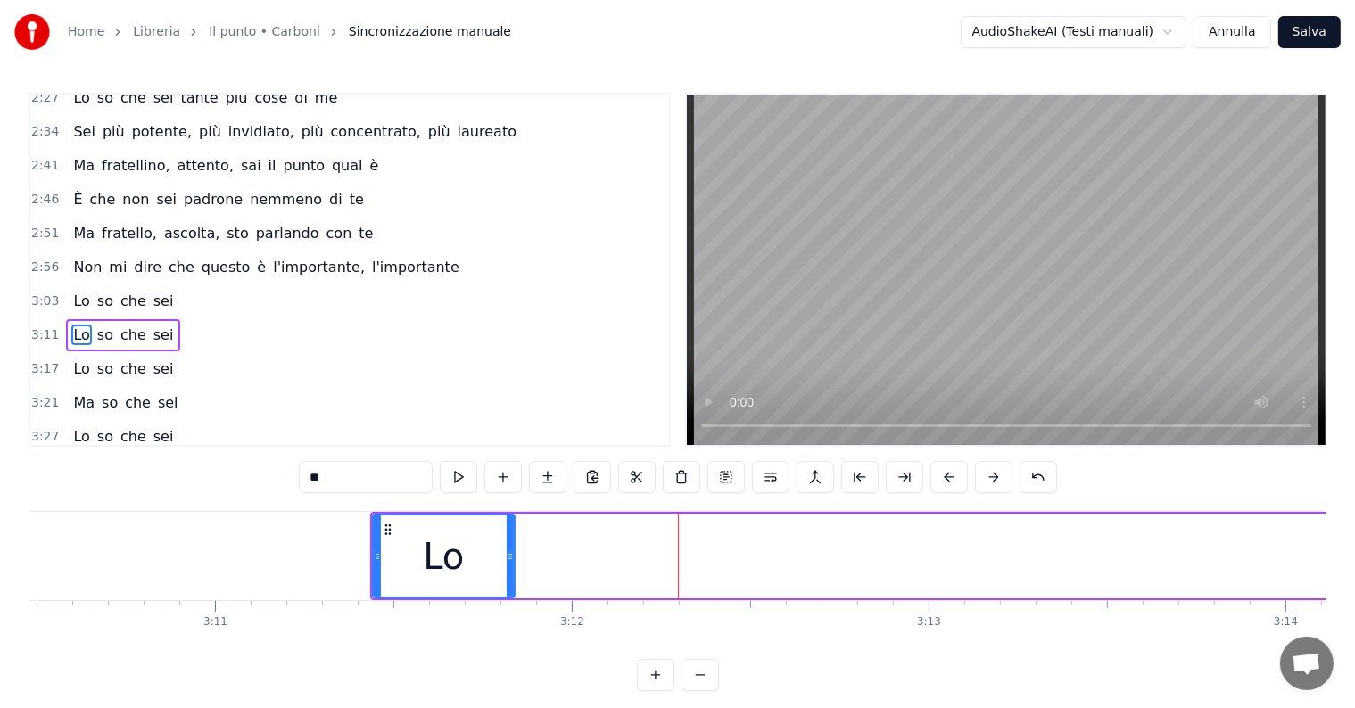
drag, startPoint x: 723, startPoint y: 559, endPoint x: 494, endPoint y: 544, distance: 229.7
click at [507, 546] on div at bounding box center [510, 556] width 7 height 81
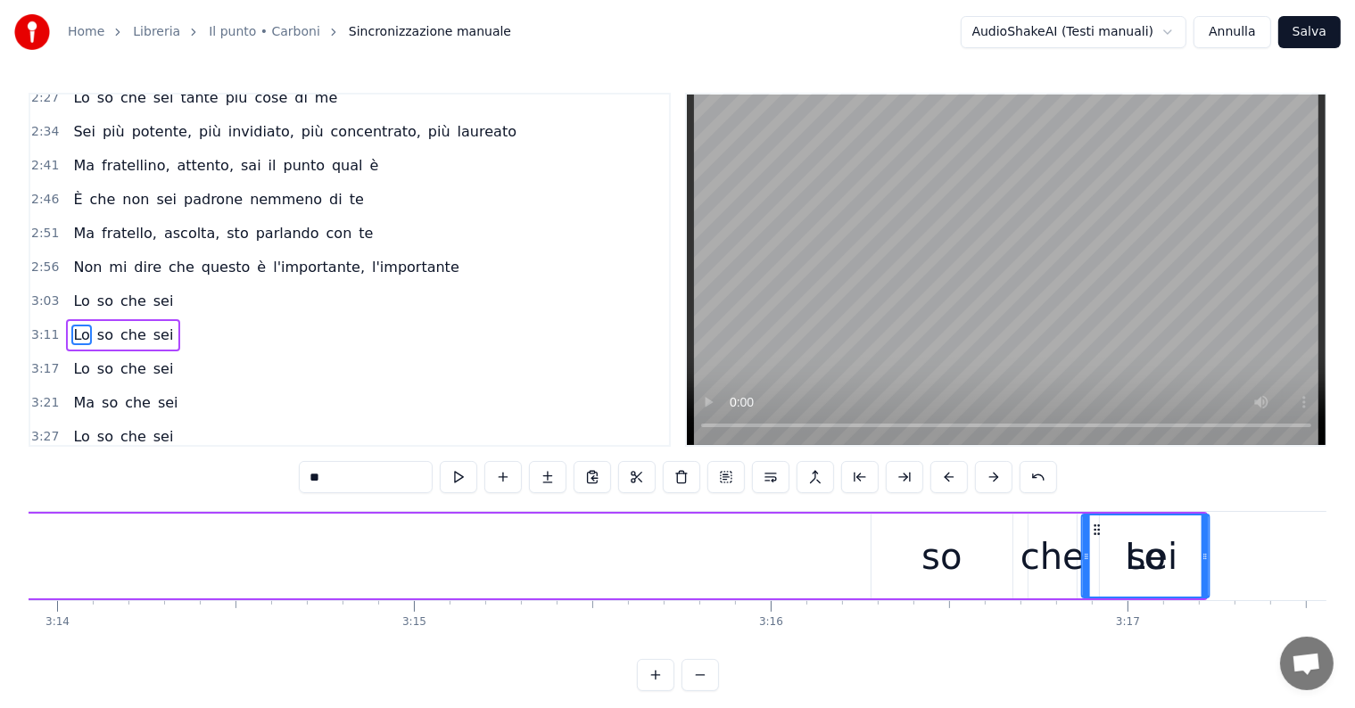
scroll to position [0, 69187]
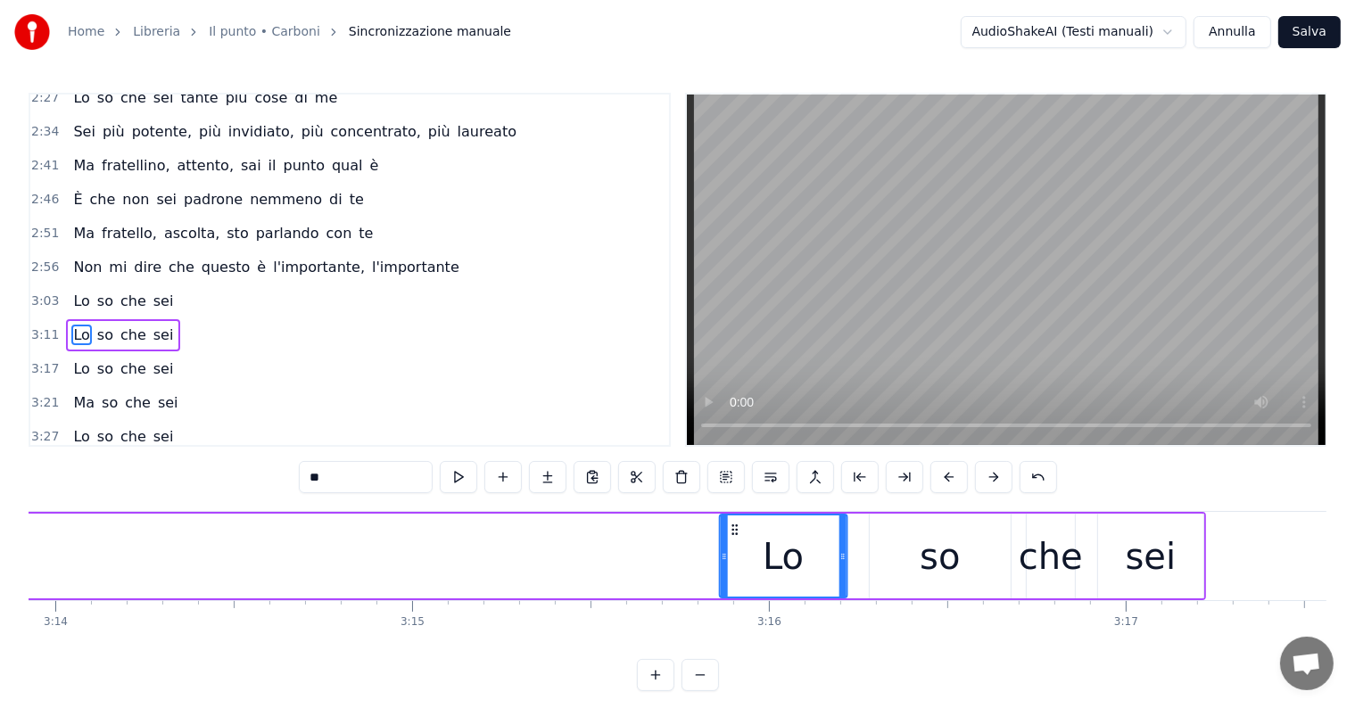
drag, startPoint x: 382, startPoint y: 525, endPoint x: 728, endPoint y: 524, distance: 346.1
click at [728, 524] on icon at bounding box center [735, 530] width 14 height 14
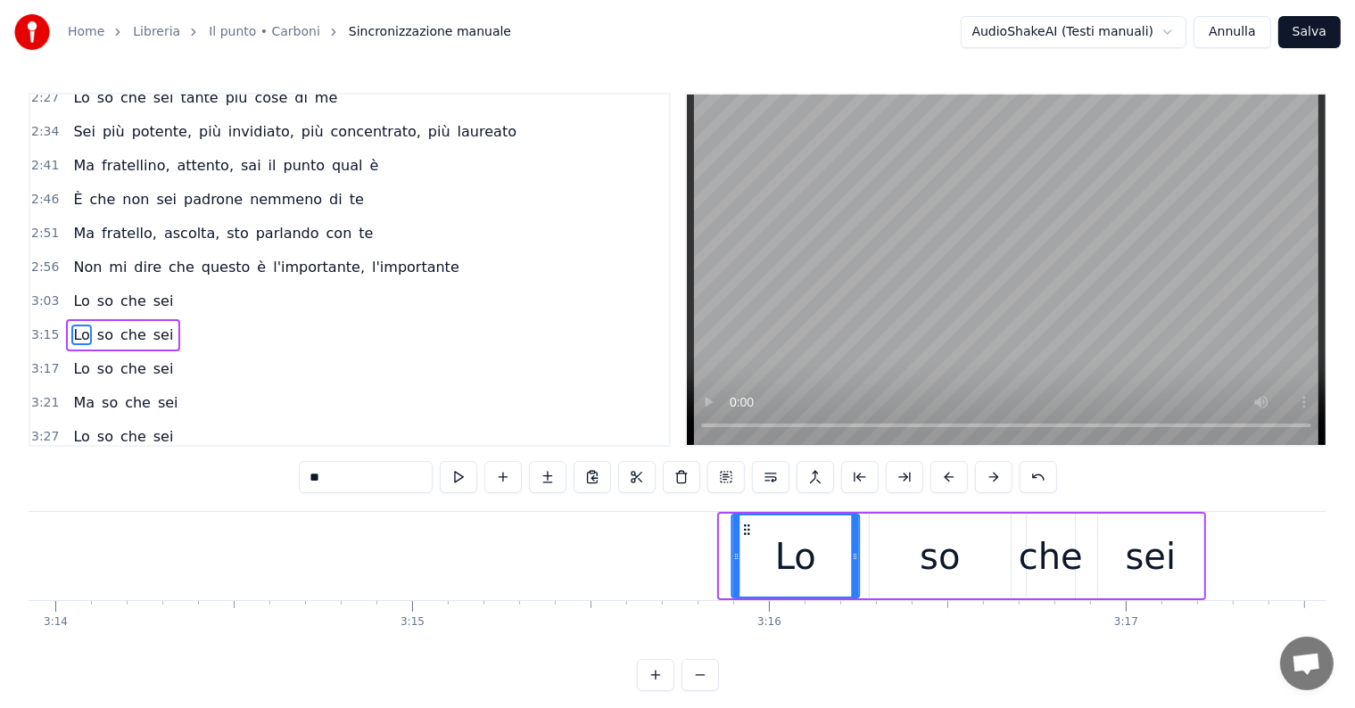
drag, startPoint x: 731, startPoint y: 526, endPoint x: 743, endPoint y: 526, distance: 11.6
click at [743, 526] on icon at bounding box center [746, 530] width 14 height 14
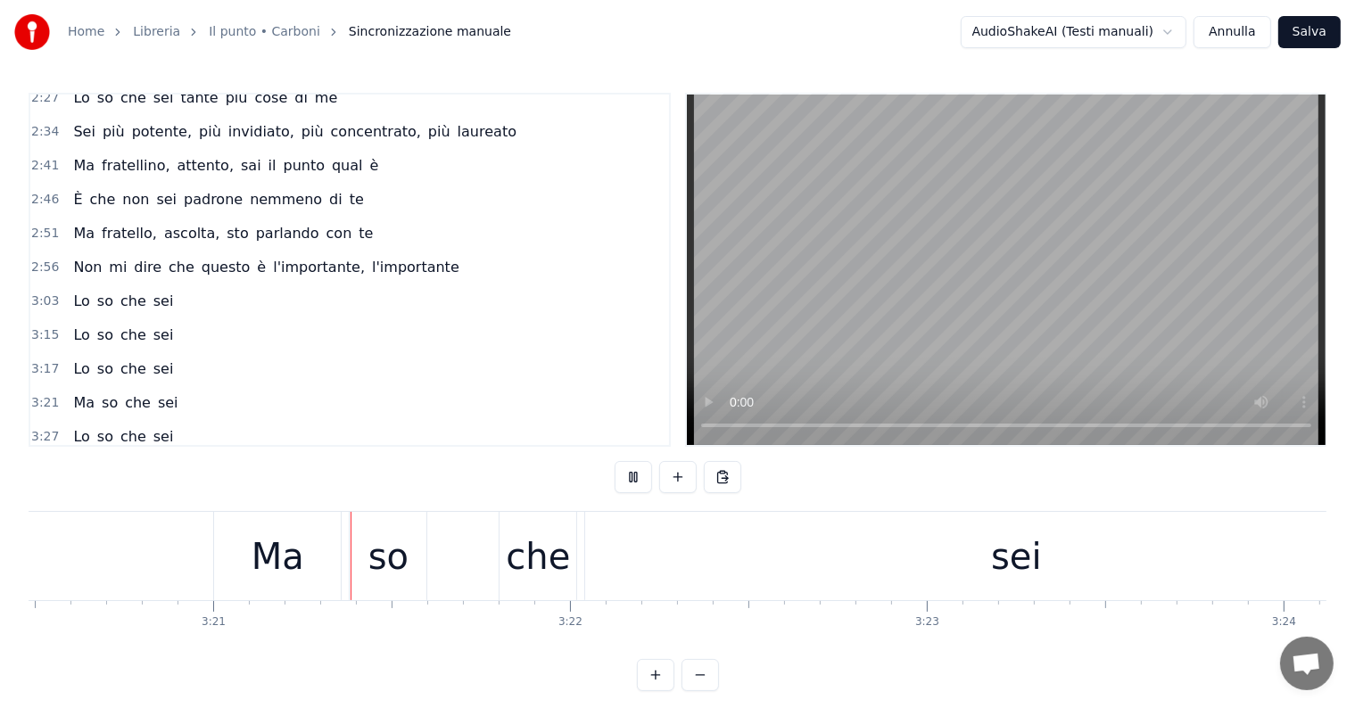
scroll to position [0, 71528]
click at [786, 565] on div "sei" at bounding box center [1014, 556] width 862 height 88
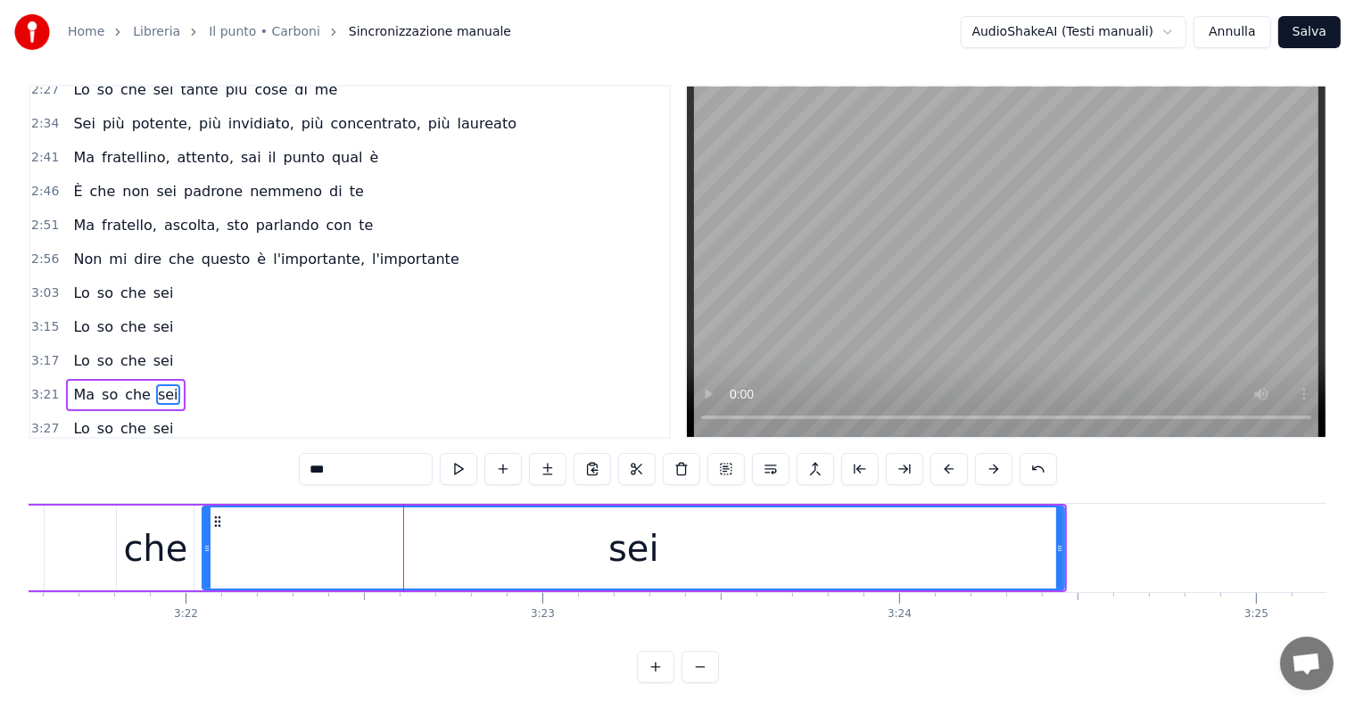
scroll to position [0, 71819]
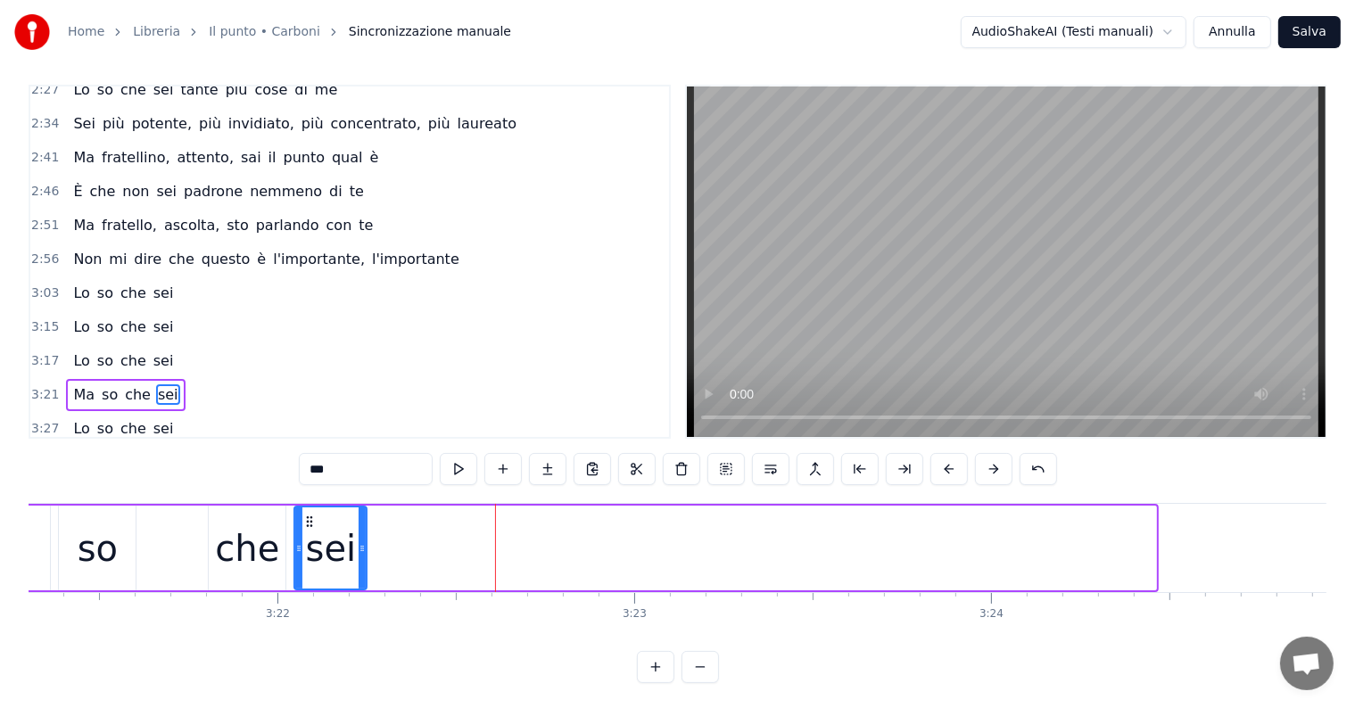
drag, startPoint x: 1151, startPoint y: 523, endPoint x: 362, endPoint y: 545, distance: 789.7
click at [362, 545] on div at bounding box center [362, 548] width 7 height 81
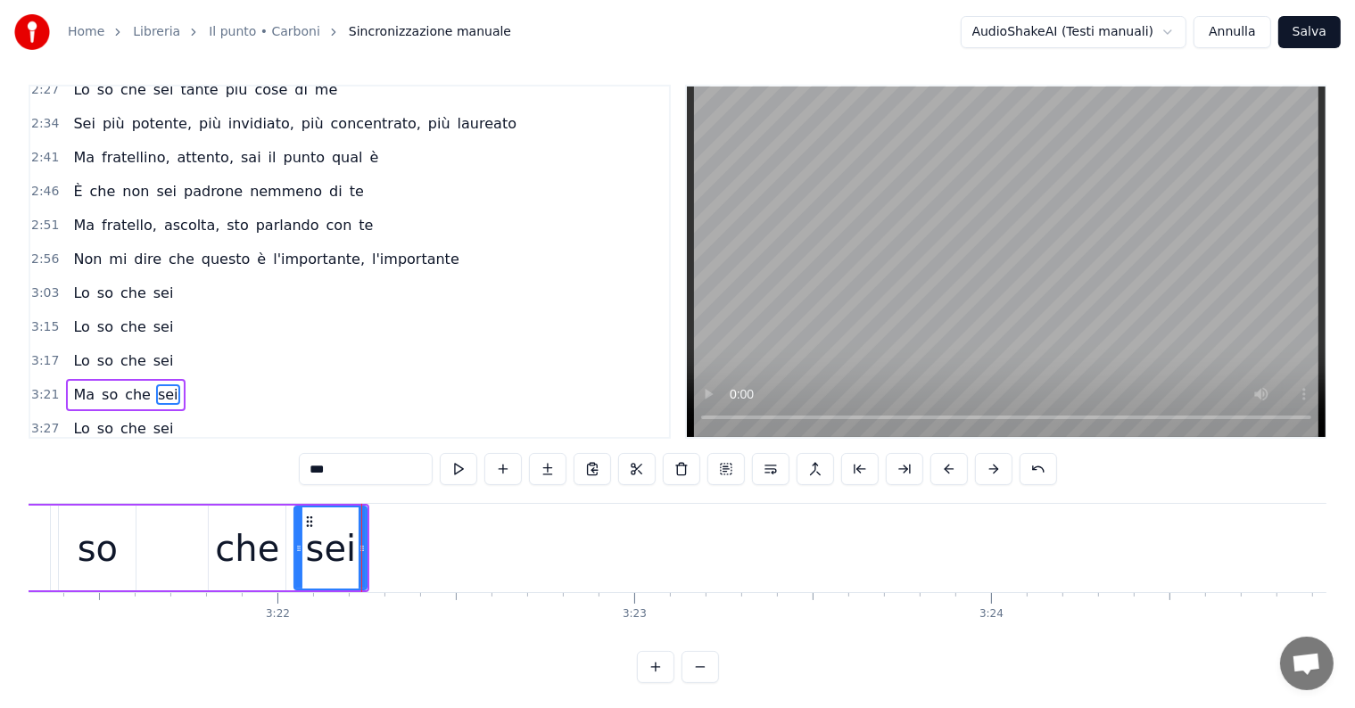
click at [103, 568] on div "so" at bounding box center [98, 549] width 40 height 54
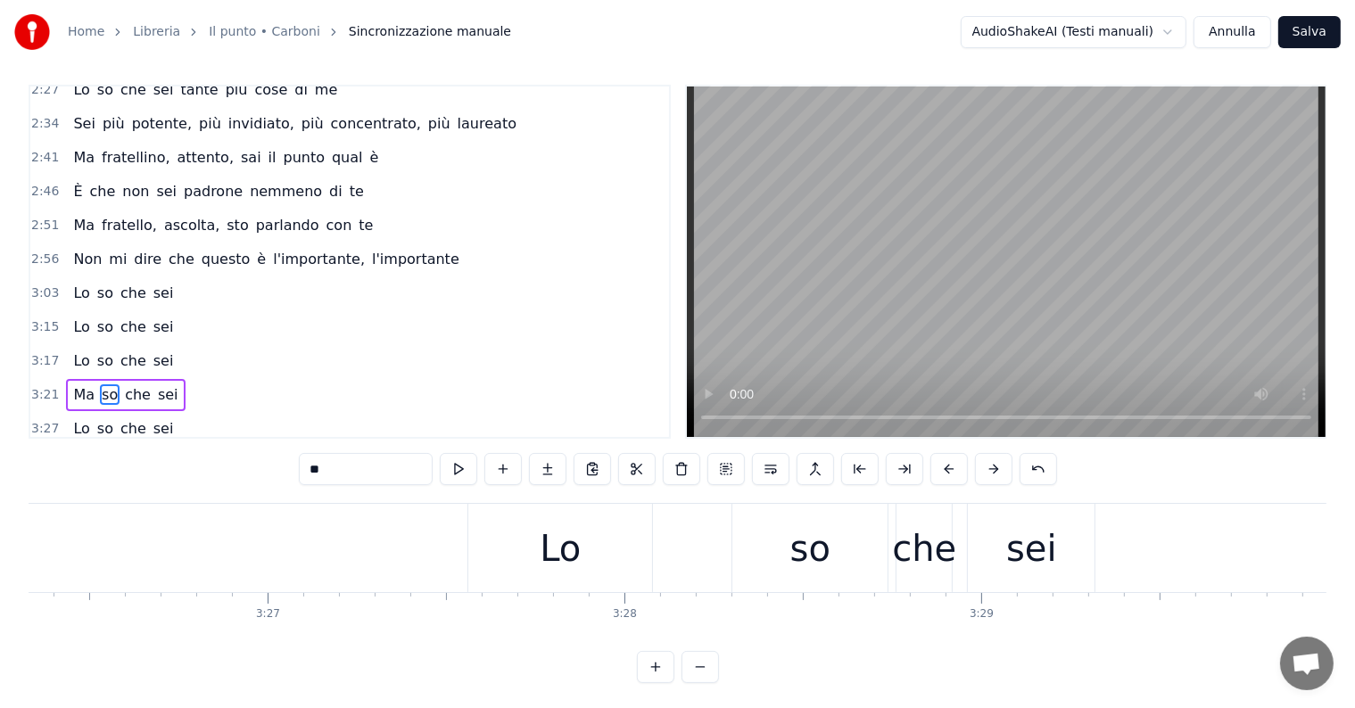
scroll to position [0, 73521]
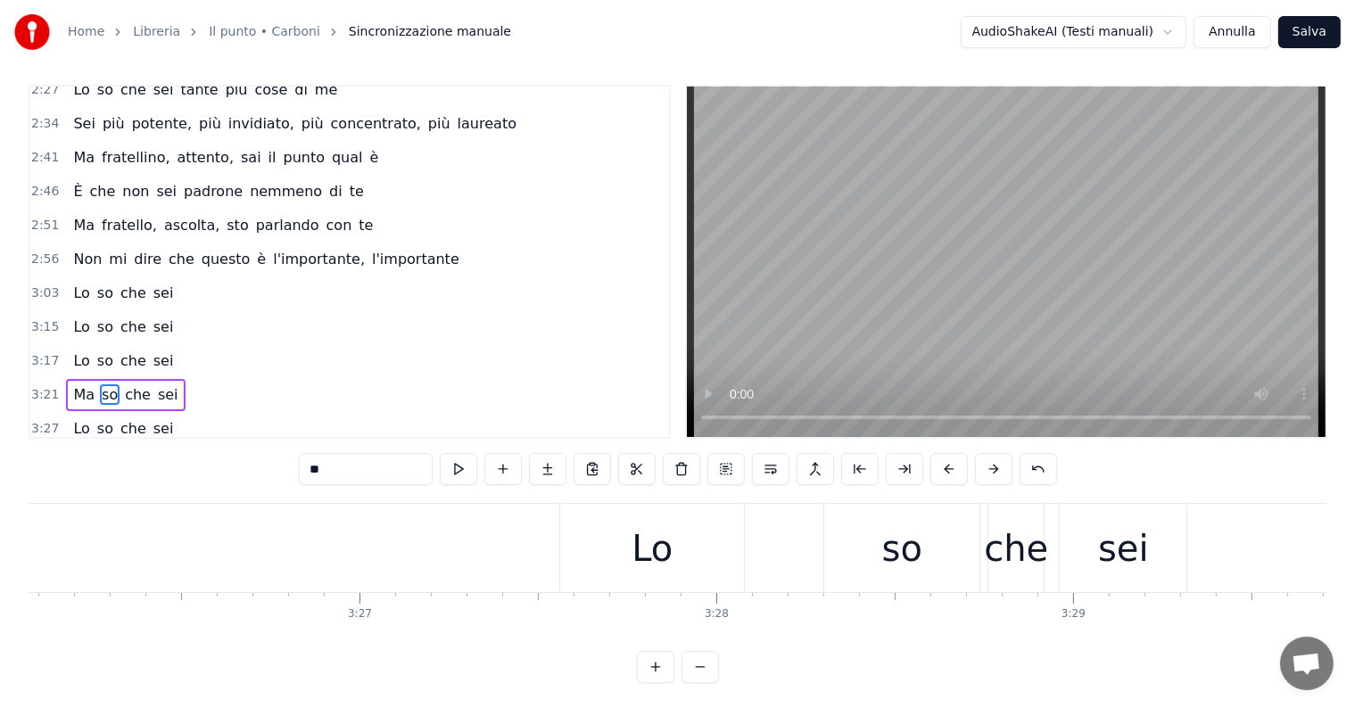
click at [697, 564] on div "Lo" at bounding box center [652, 548] width 184 height 88
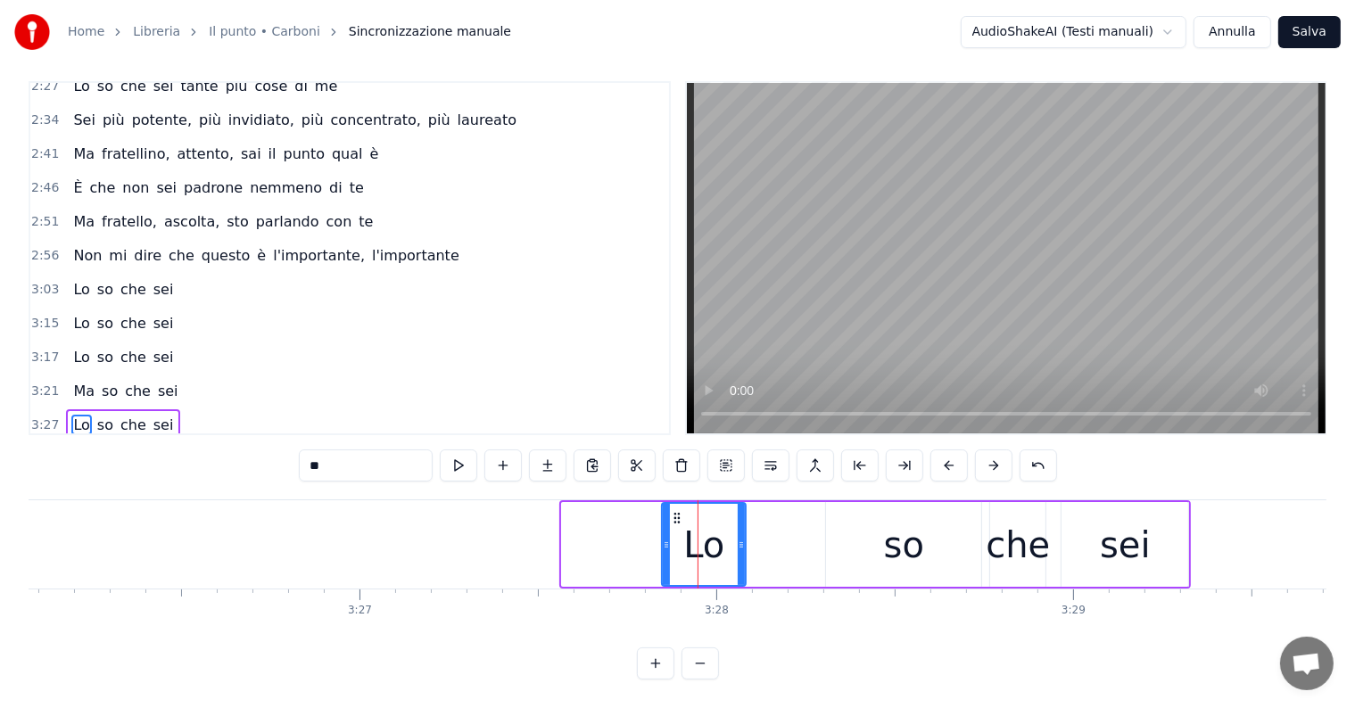
drag, startPoint x: 564, startPoint y: 527, endPoint x: 664, endPoint y: 543, distance: 101.2
click at [664, 543] on div at bounding box center [666, 544] width 7 height 81
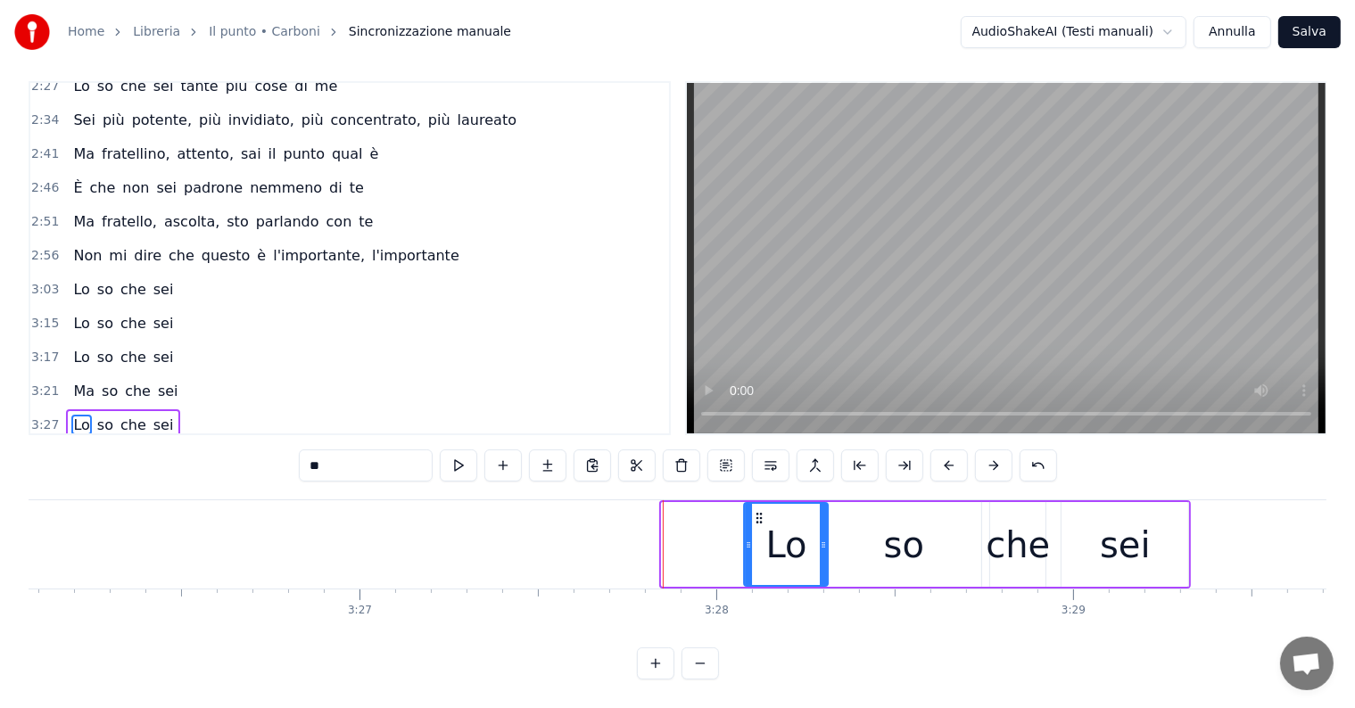
drag, startPoint x: 674, startPoint y: 500, endPoint x: 756, endPoint y: 508, distance: 82.4
click at [756, 511] on icon at bounding box center [759, 518] width 14 height 14
click at [866, 539] on div "so" at bounding box center [903, 544] width 155 height 85
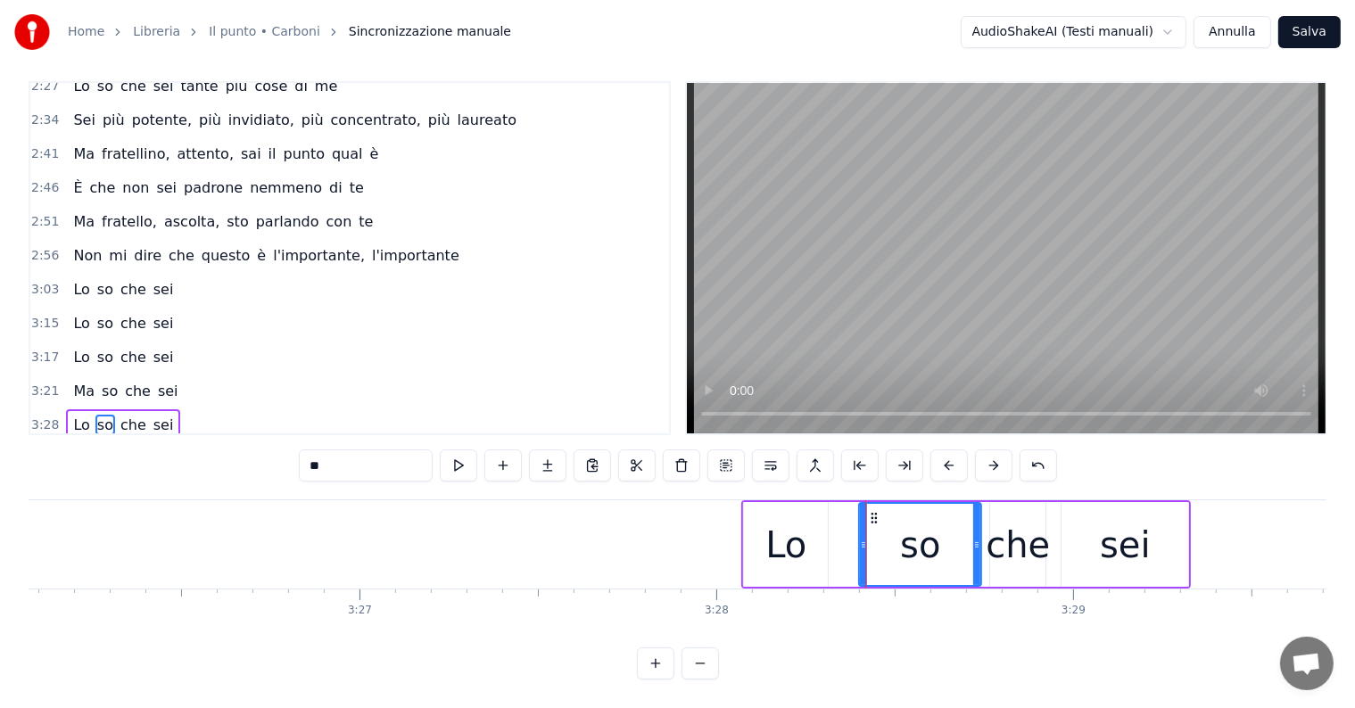
drag, startPoint x: 829, startPoint y: 531, endPoint x: 862, endPoint y: 533, distance: 33.1
click at [862, 538] on icon at bounding box center [863, 545] width 7 height 14
click at [792, 535] on div "Lo" at bounding box center [785, 545] width 41 height 54
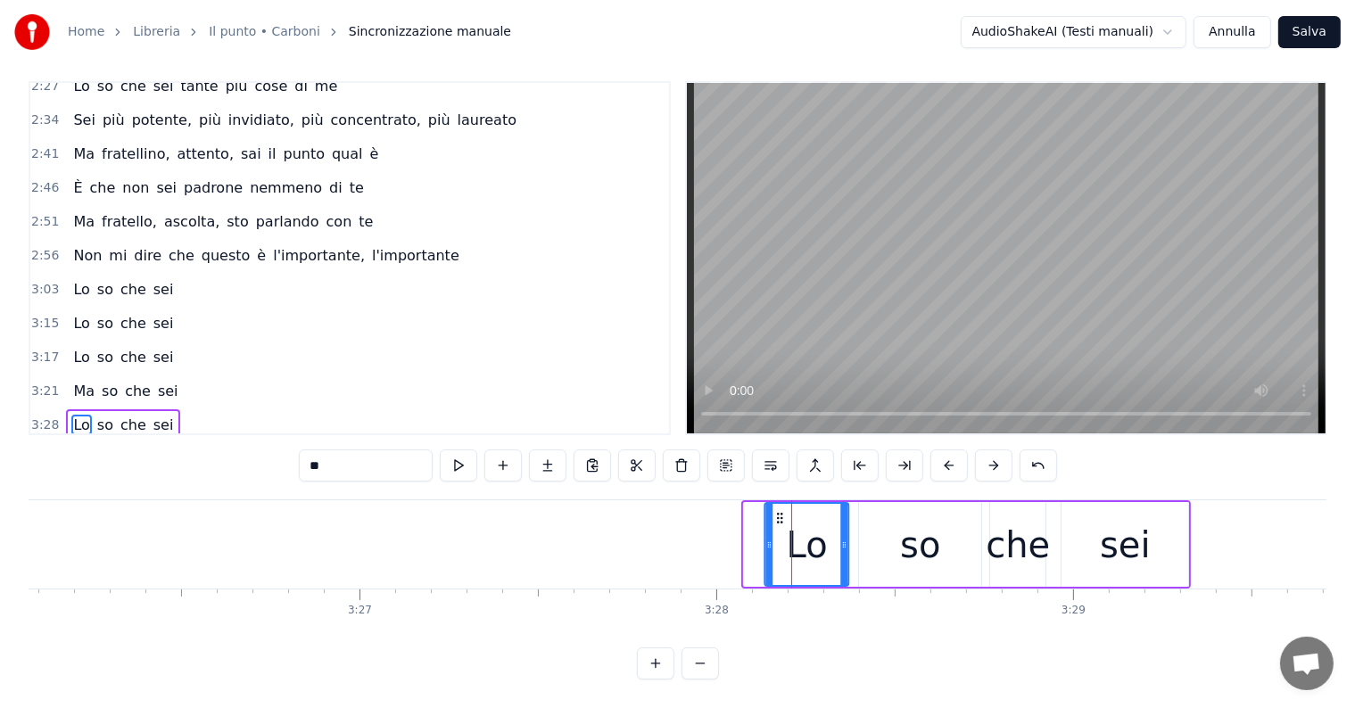
drag, startPoint x: 756, startPoint y: 496, endPoint x: 778, endPoint y: 507, distance: 23.9
click at [778, 511] on icon at bounding box center [780, 518] width 14 height 14
click at [881, 542] on div "so" at bounding box center [920, 544] width 122 height 85
type input "**"
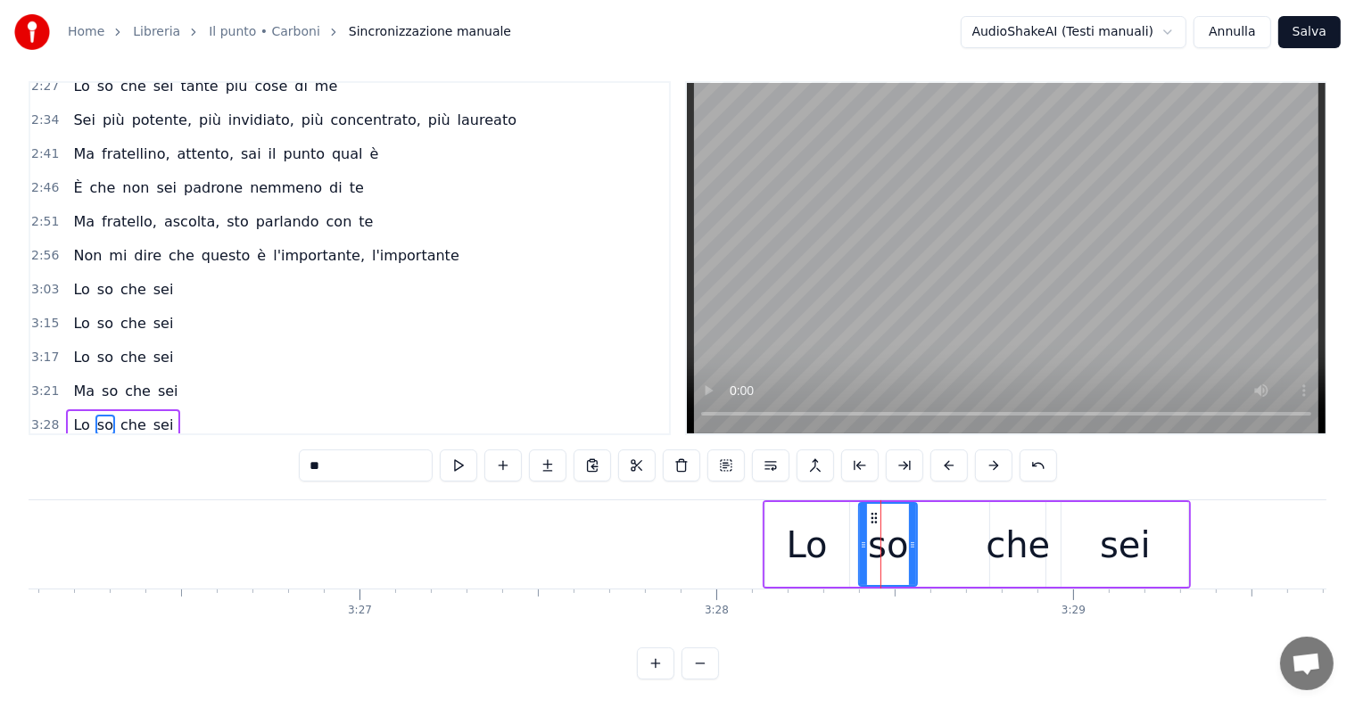
drag, startPoint x: 974, startPoint y: 524, endPoint x: 910, endPoint y: 524, distance: 64.2
click at [910, 538] on icon at bounding box center [912, 545] width 7 height 14
click at [865, 511] on icon at bounding box center [867, 518] width 14 height 14
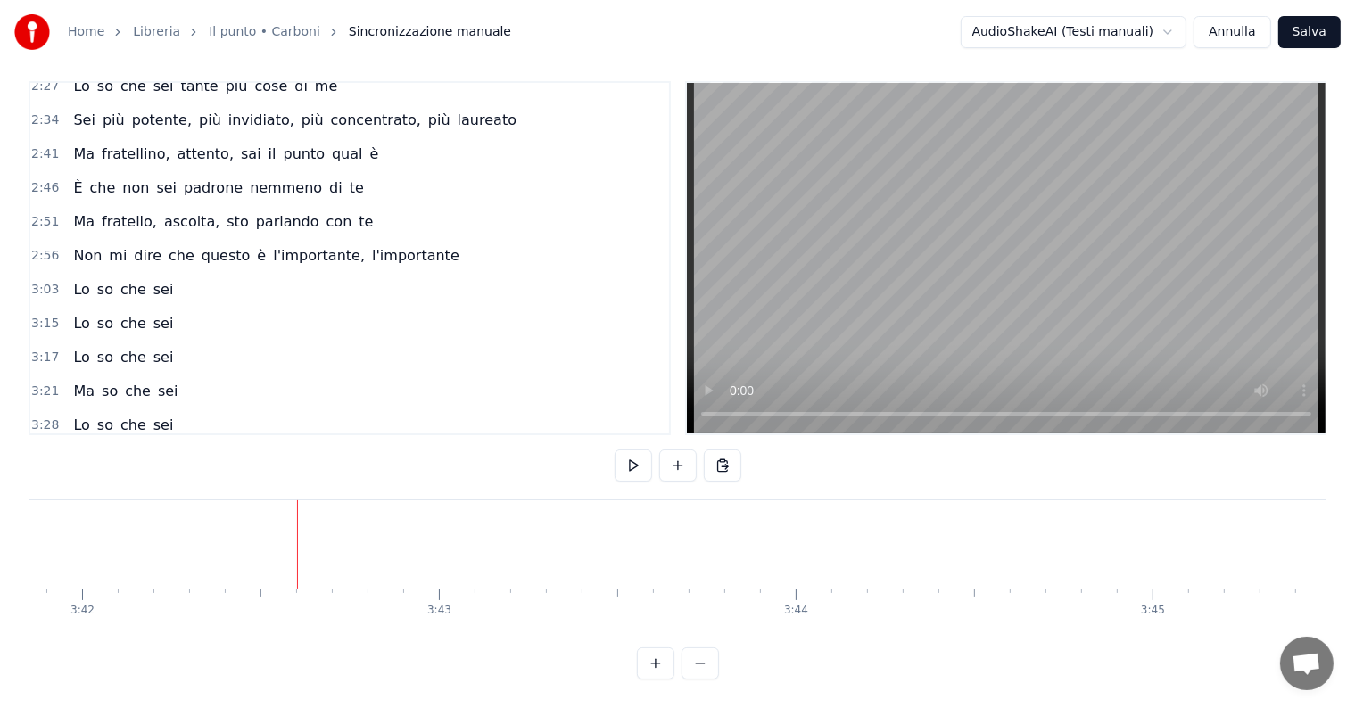
scroll to position [0, 79219]
click at [1296, 21] on button "Salva" at bounding box center [1309, 32] width 62 height 32
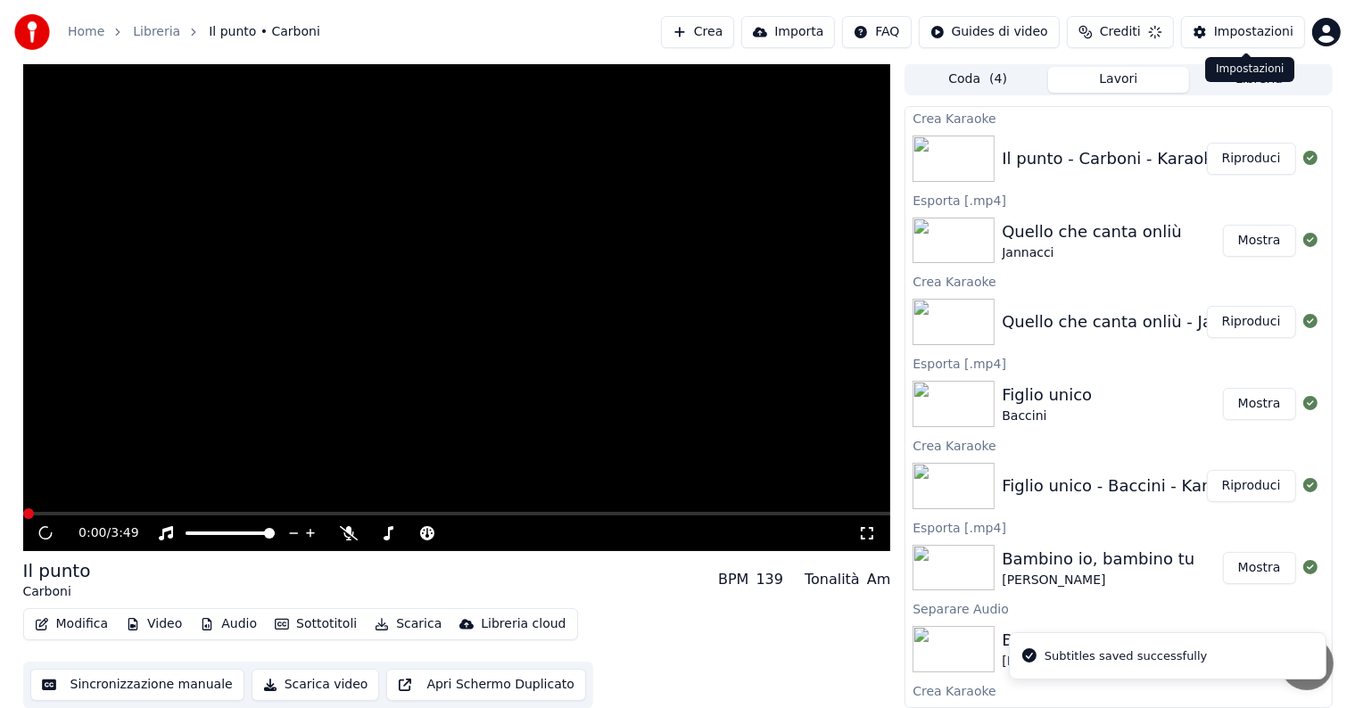
scroll to position [1, 0]
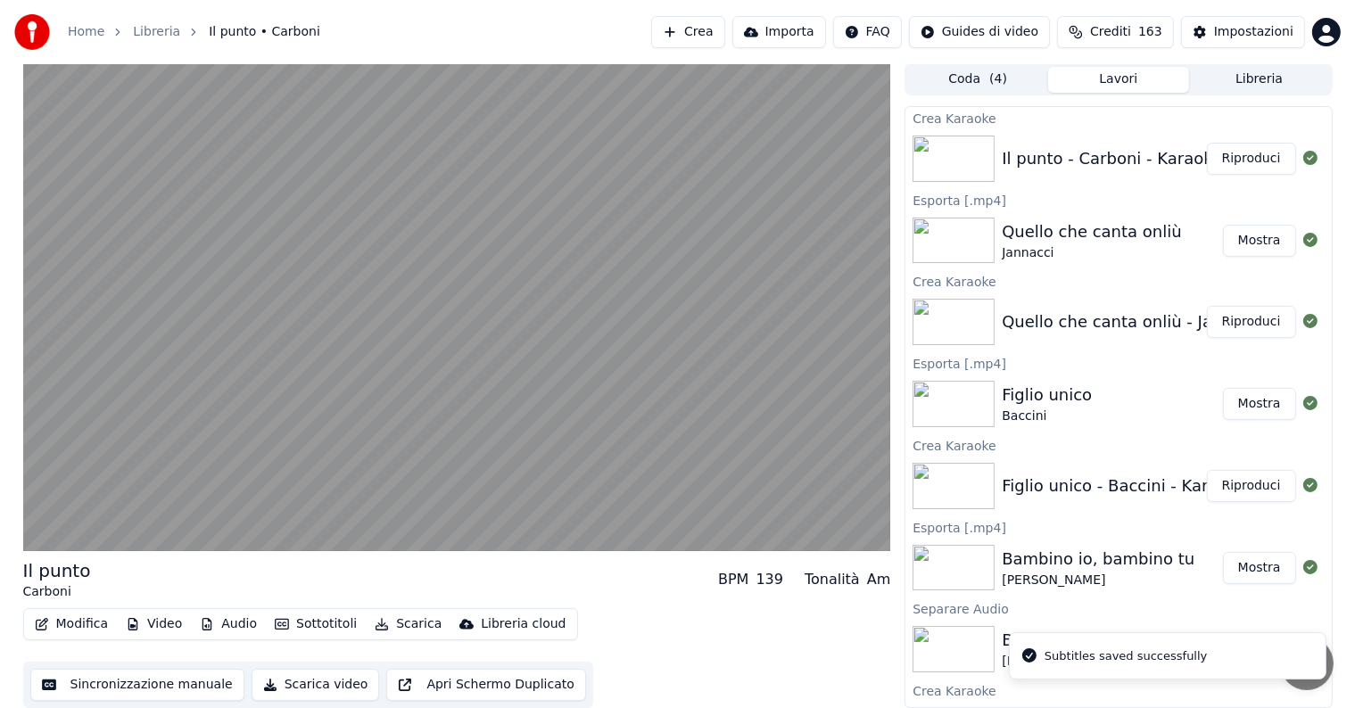
click at [1258, 164] on button "Riproduci" at bounding box center [1251, 159] width 89 height 32
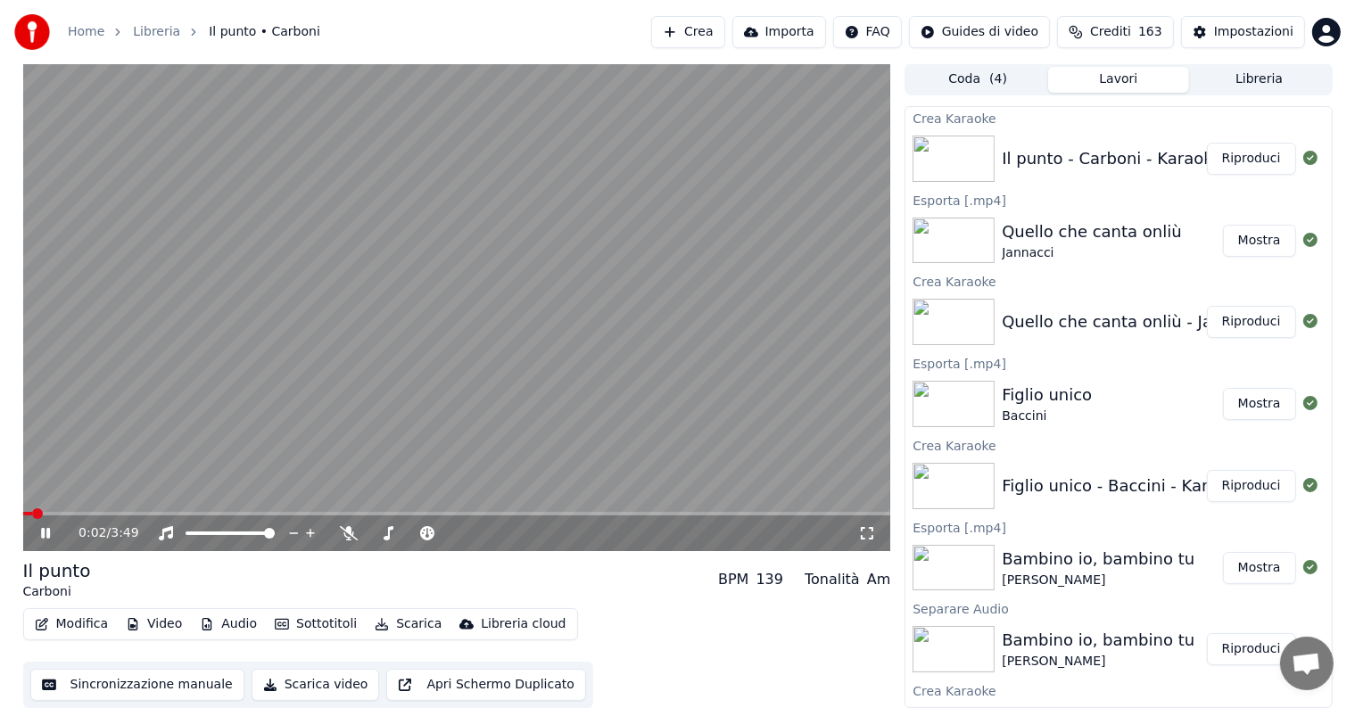
click at [45, 529] on icon at bounding box center [58, 533] width 42 height 14
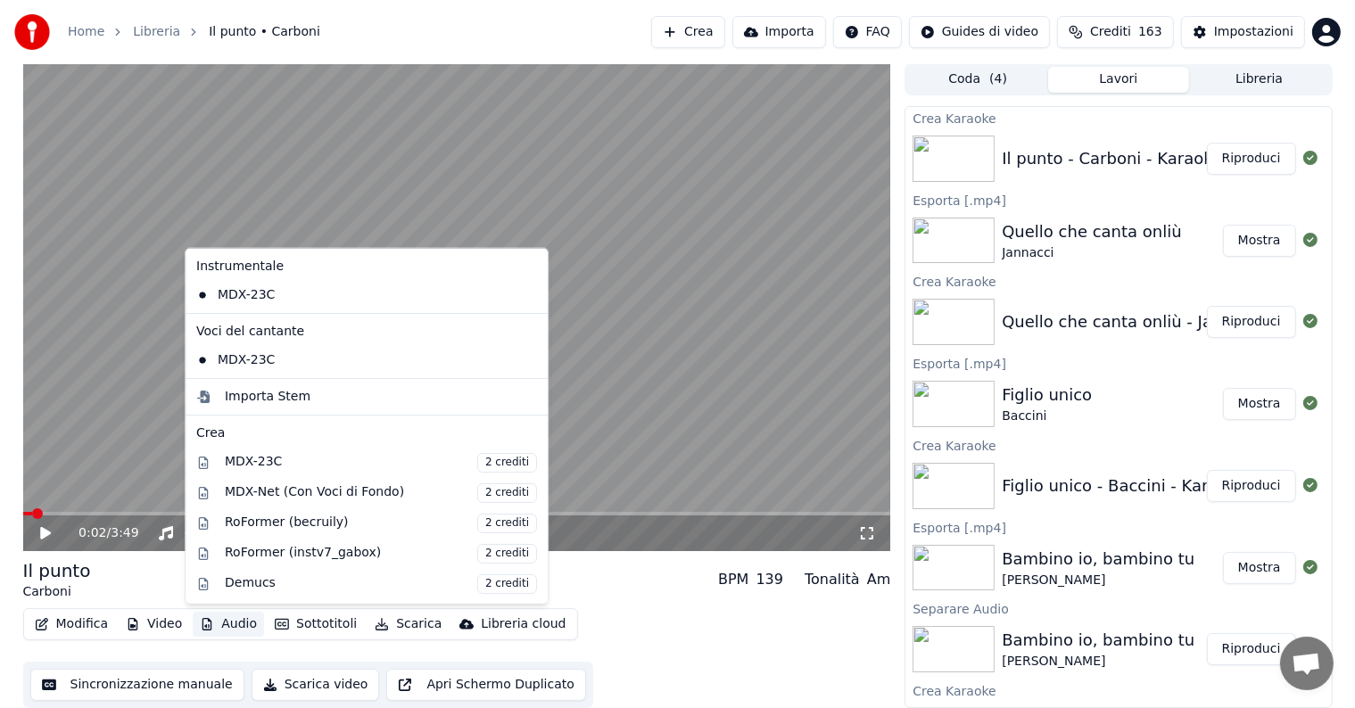
click at [228, 626] on button "Audio" at bounding box center [228, 624] width 71 height 25
click at [349, 492] on div "MDX-Net (Con Voci di Fondo) 2 crediti" at bounding box center [381, 493] width 312 height 20
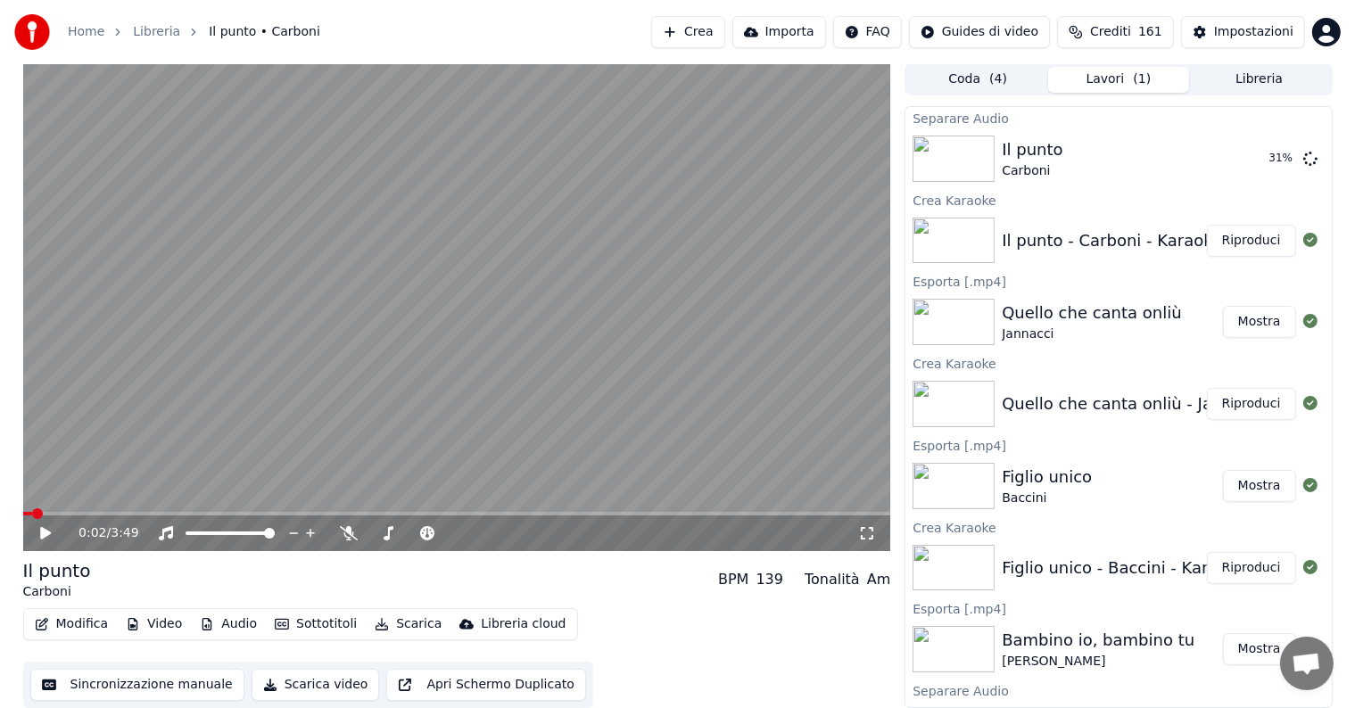
click at [210, 591] on div "Il punto Carboni BPM 139 Tonalità Am" at bounding box center [457, 579] width 868 height 43
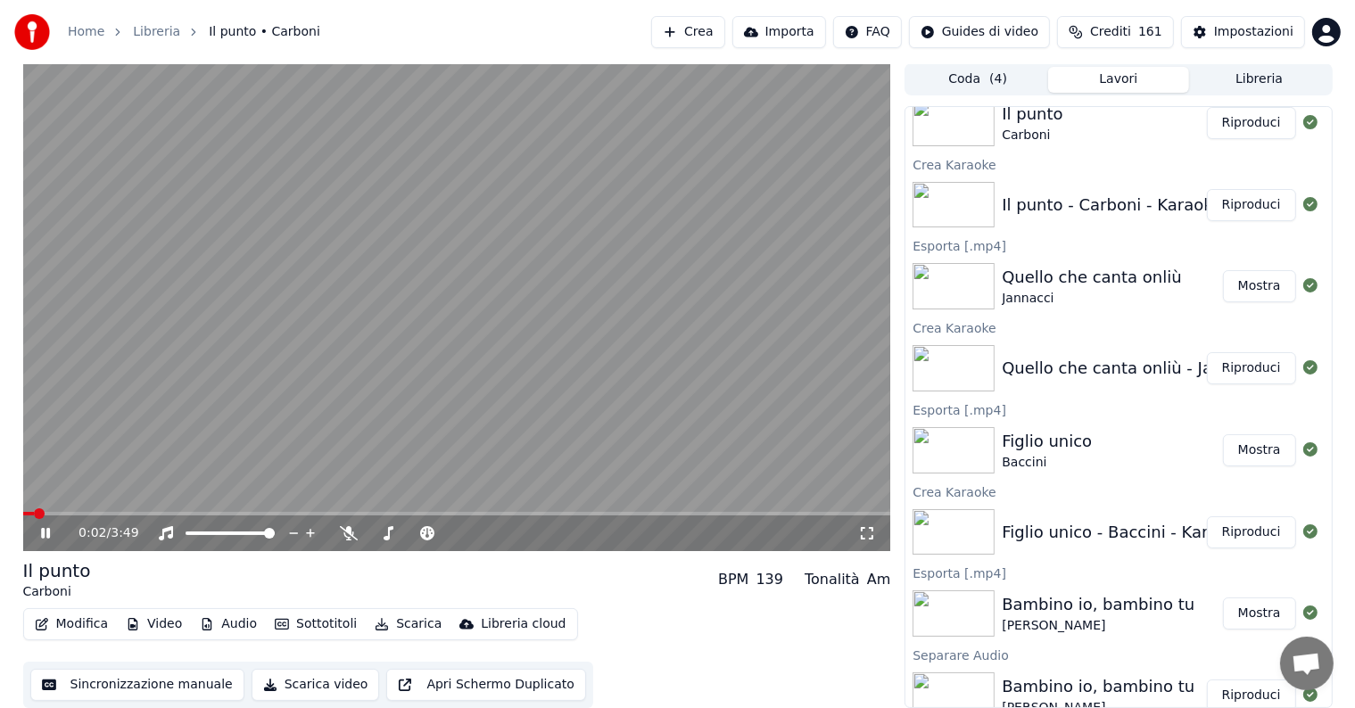
click at [148, 591] on div "Il punto Carboni BPM 139 Tonalità Am" at bounding box center [457, 579] width 868 height 43
click at [46, 535] on icon at bounding box center [45, 533] width 9 height 11
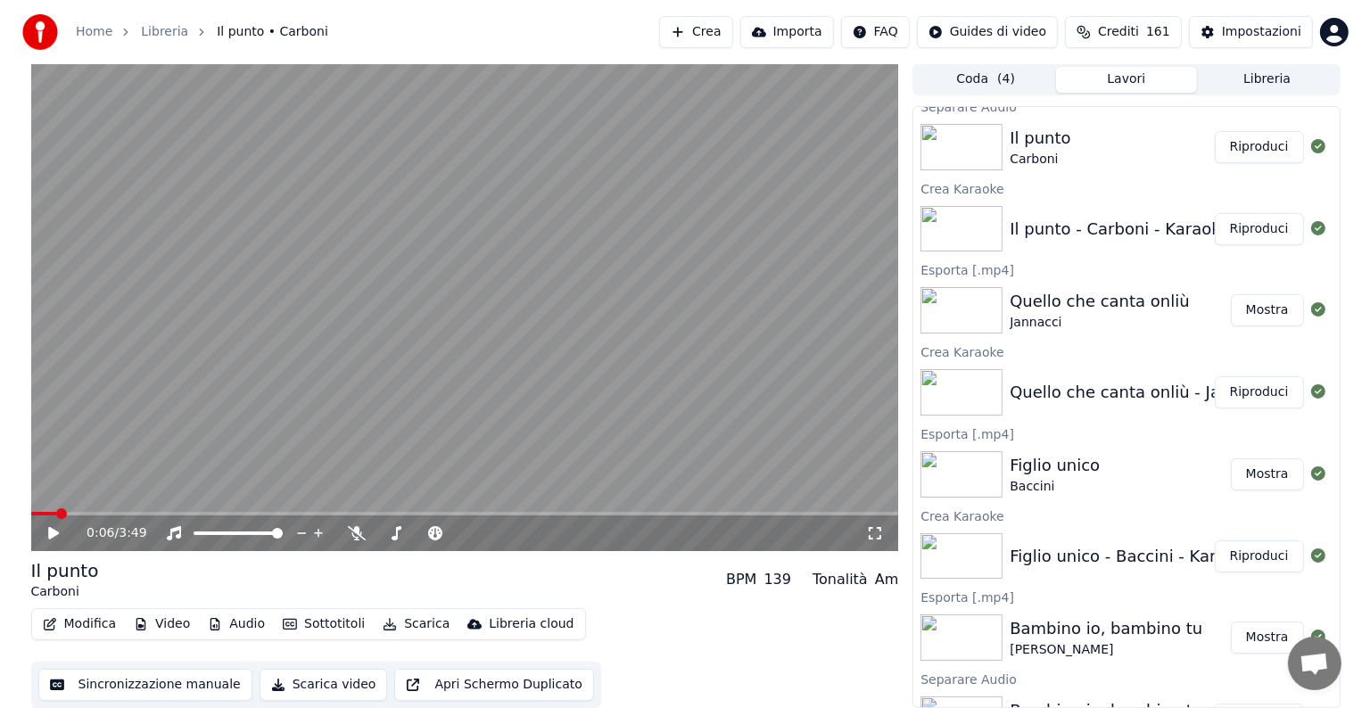
scroll to position [0, 0]
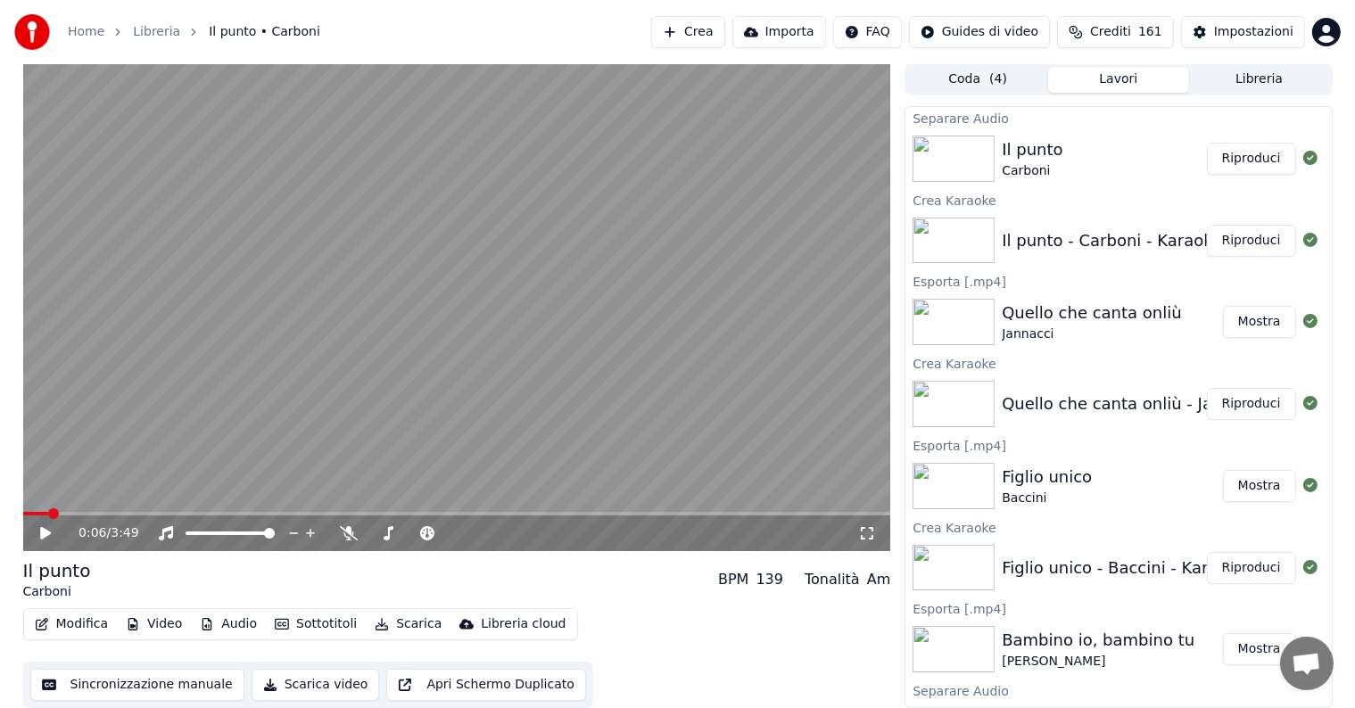
click at [1238, 163] on button "Riproduci" at bounding box center [1251, 159] width 89 height 32
click at [43, 531] on icon at bounding box center [45, 533] width 9 height 11
click at [225, 623] on button "Audio" at bounding box center [228, 624] width 71 height 25
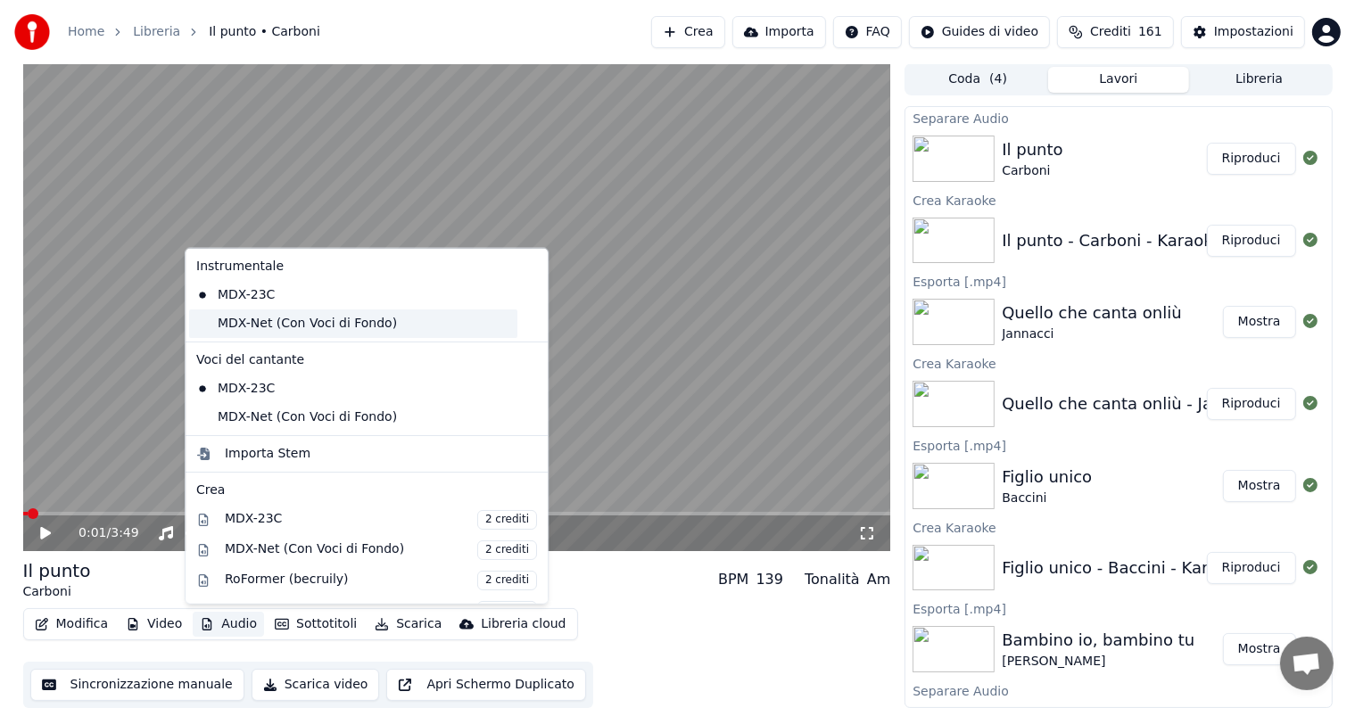
click at [268, 325] on div "MDX-Net (Con Voci di Fondo)" at bounding box center [353, 323] width 328 height 29
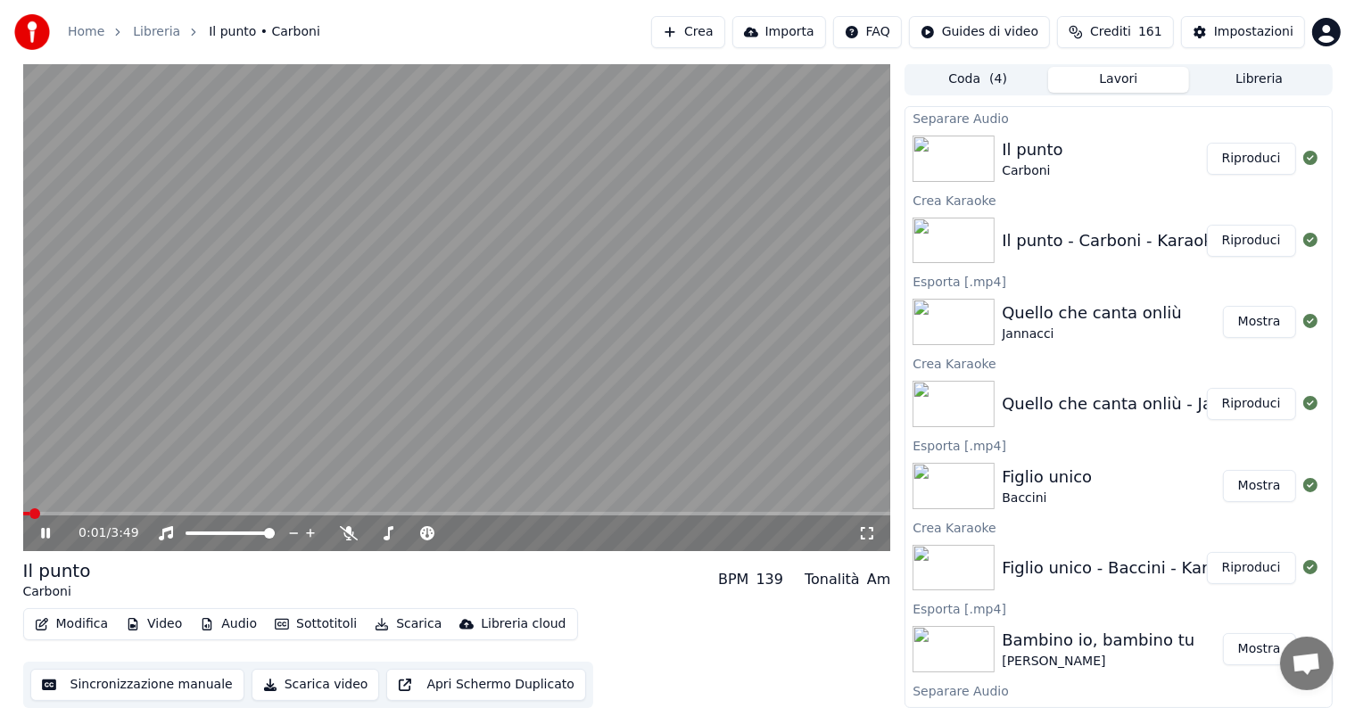
click at [44, 532] on icon at bounding box center [45, 533] width 9 height 11
click at [227, 618] on button "Audio" at bounding box center [228, 624] width 71 height 25
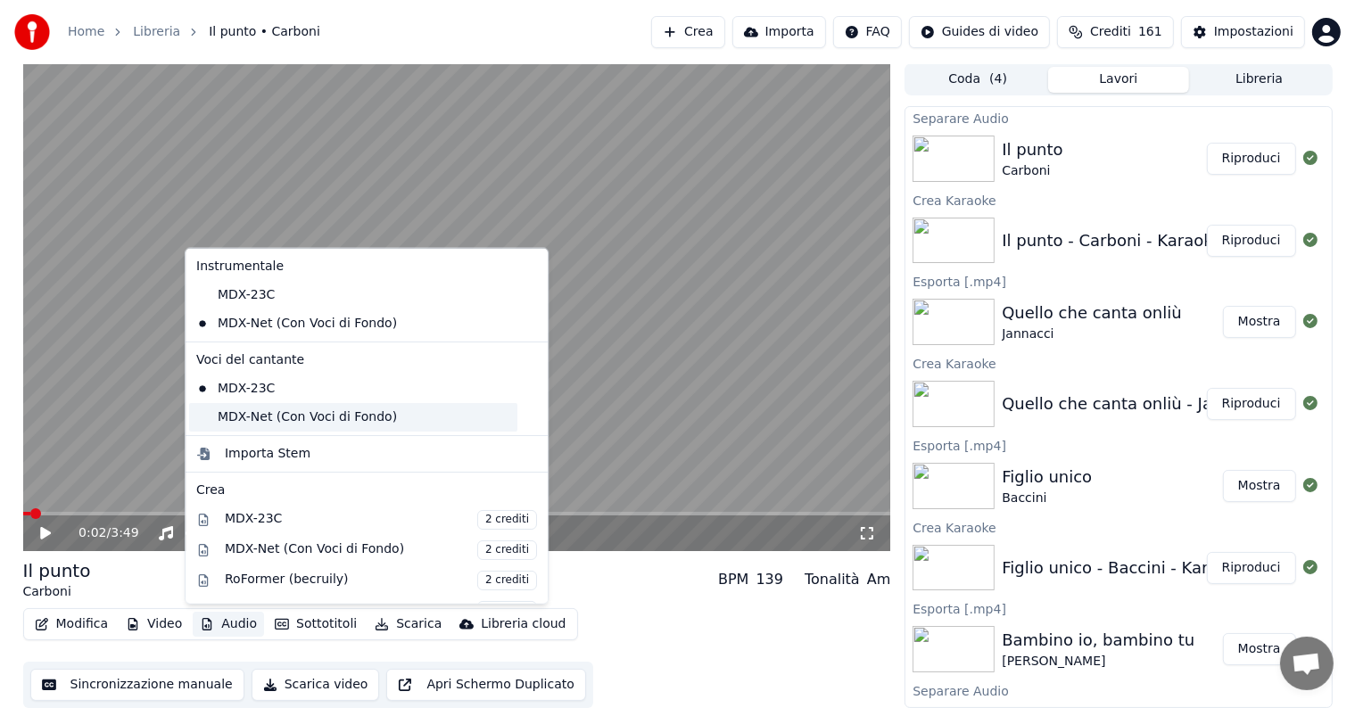
click at [250, 412] on div "MDX-Net (Con Voci di Fondo)" at bounding box center [353, 417] width 328 height 29
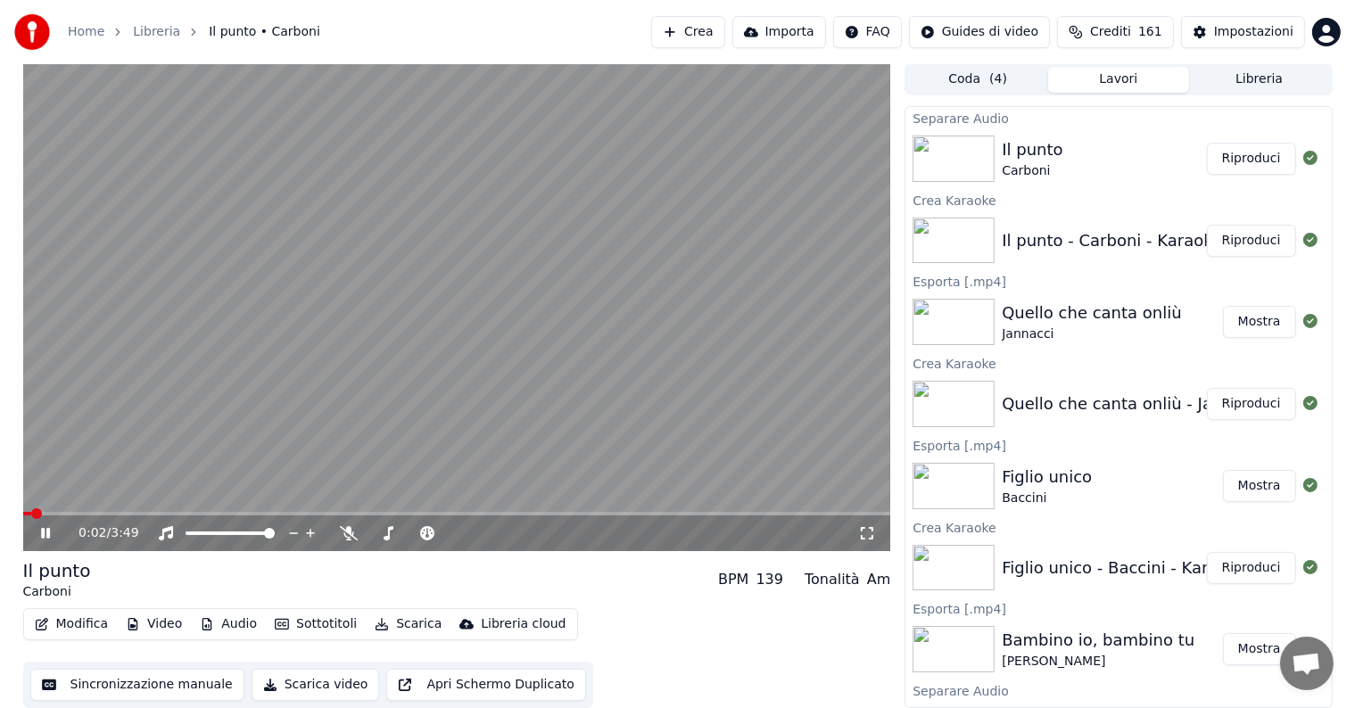
click at [45, 528] on icon at bounding box center [58, 533] width 42 height 14
click at [402, 620] on button "Scarica" at bounding box center [407, 624] width 81 height 25
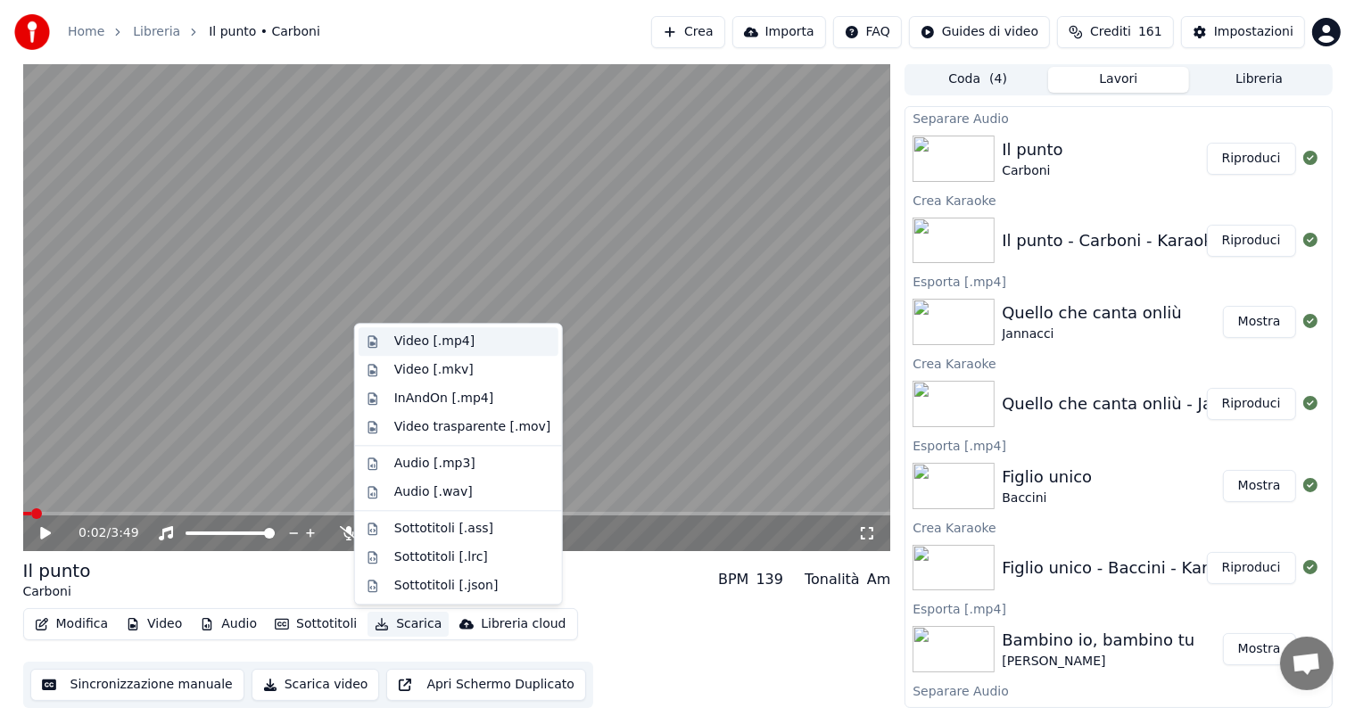
click at [450, 341] on div "Video [.mp4]" at bounding box center [434, 342] width 80 height 18
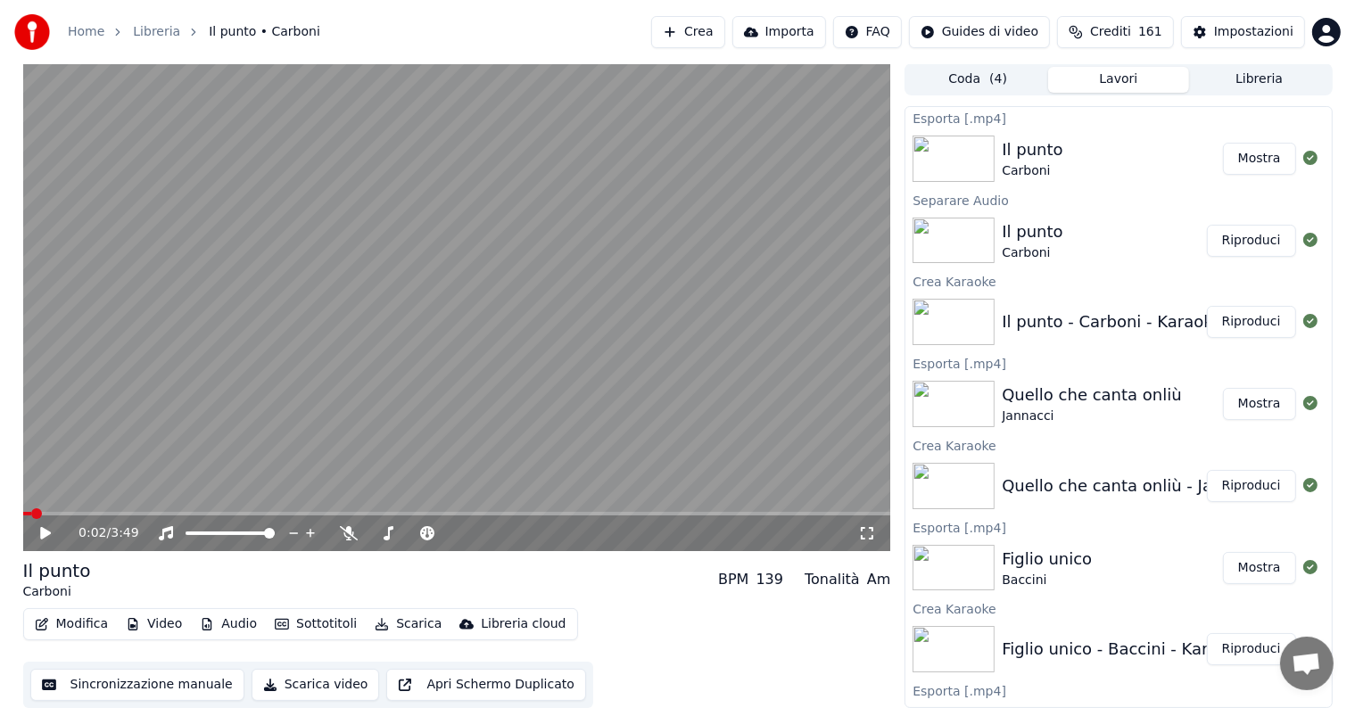
click at [1269, 153] on button "Mostra" at bounding box center [1259, 159] width 73 height 32
click at [722, 25] on button "Crea" at bounding box center [687, 32] width 73 height 32
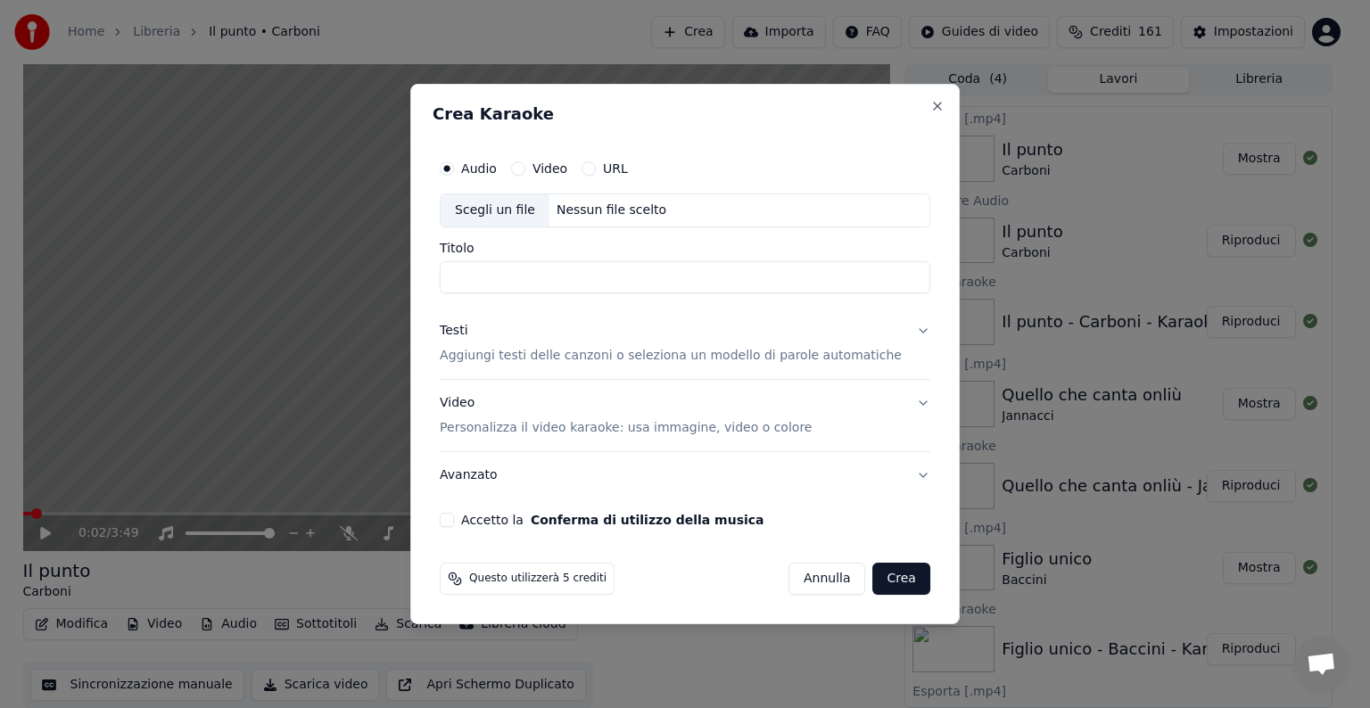
click at [601, 207] on div "Nessun file scelto" at bounding box center [611, 211] width 124 height 18
type input "**********"
click at [902, 328] on button "Testi Aggiungi testi delle canzoni o seleziona un modello di parole automatiche" at bounding box center [685, 343] width 491 height 71
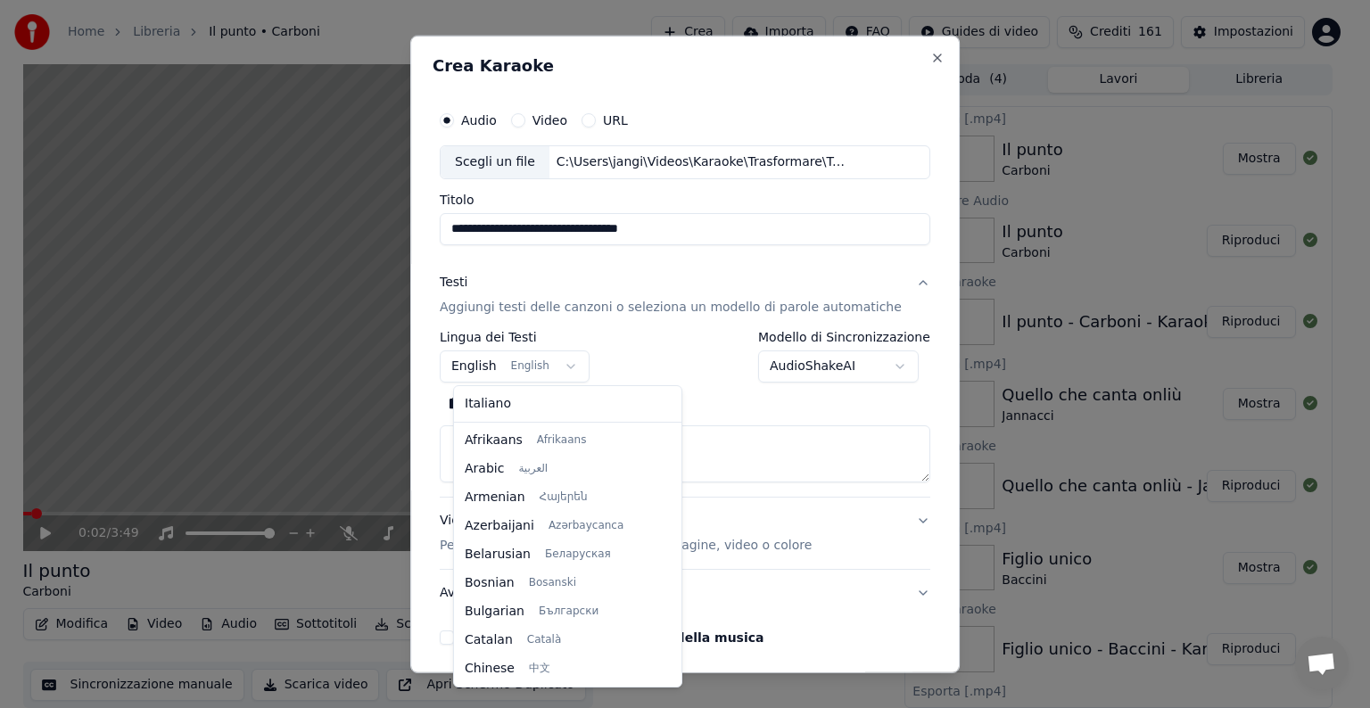
click at [569, 367] on body "**********" at bounding box center [677, 353] width 1355 height 708
select select "**"
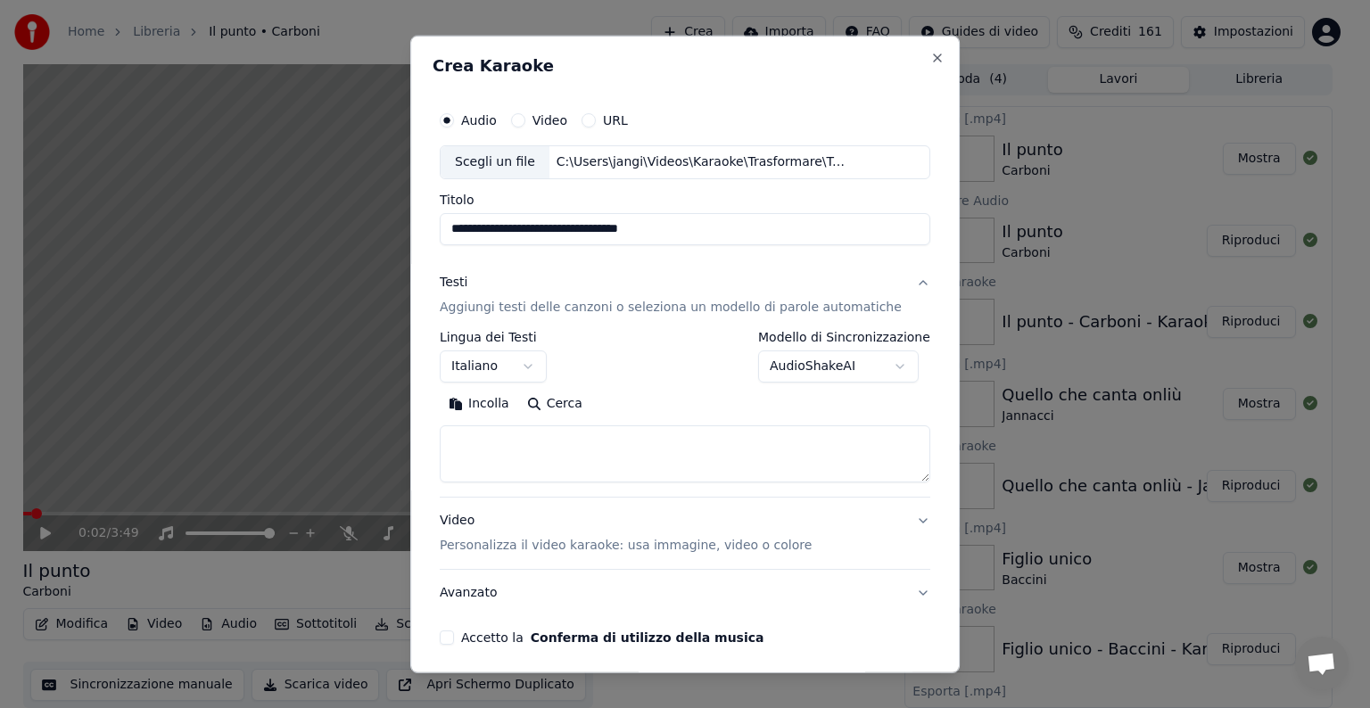
click at [507, 460] on textarea at bounding box center [685, 453] width 491 height 57
click at [507, 407] on button "Incolla" at bounding box center [479, 404] width 78 height 29
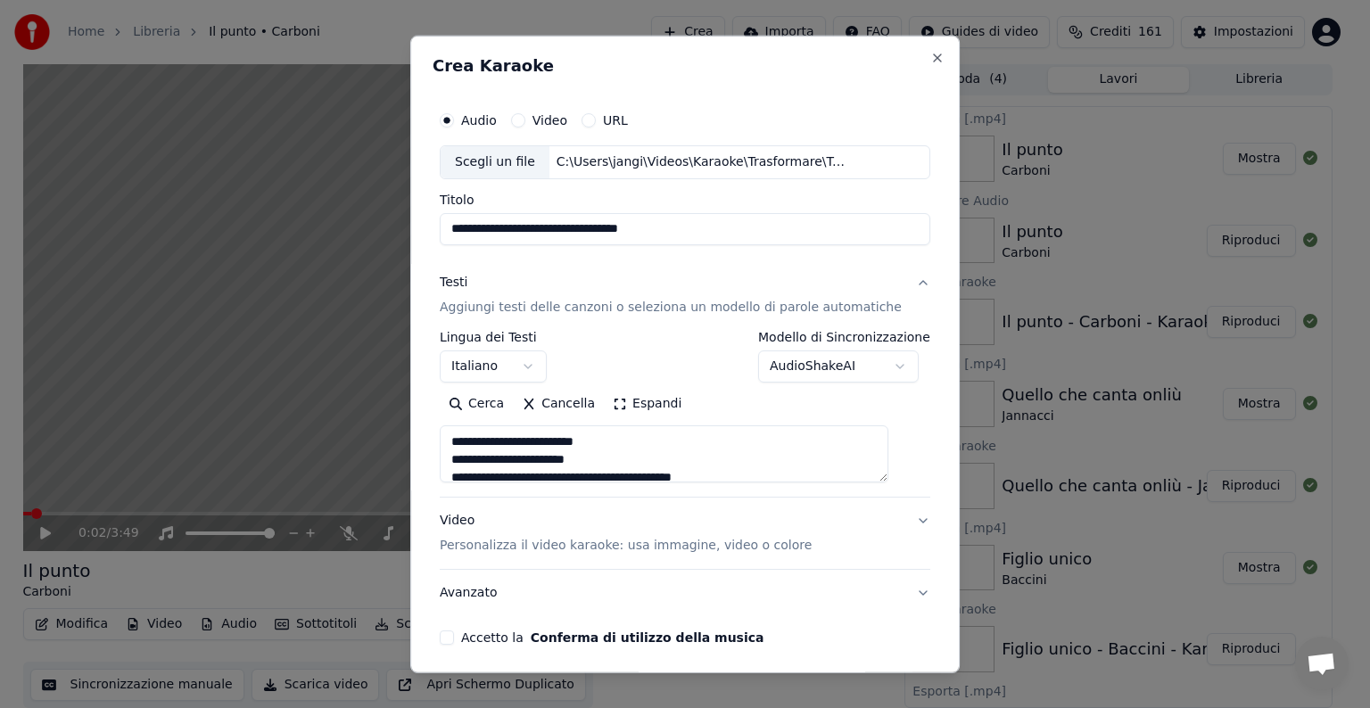
scroll to position [89, 0]
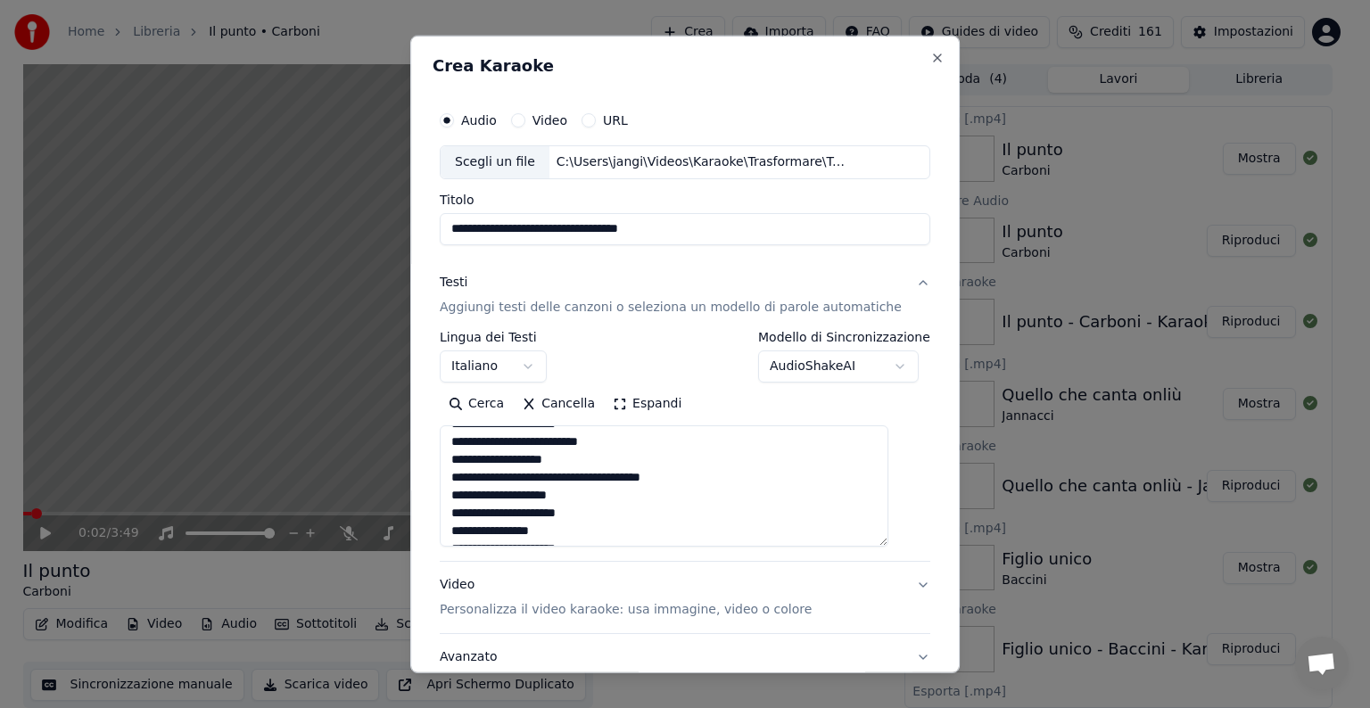
drag, startPoint x: 892, startPoint y: 475, endPoint x: 903, endPoint y: 542, distance: 67.7
click at [903, 542] on div "**********" at bounding box center [685, 405] width 505 height 621
click at [644, 461] on textarea "**********" at bounding box center [664, 487] width 449 height 124
click at [648, 458] on textarea "**********" at bounding box center [664, 487] width 449 height 124
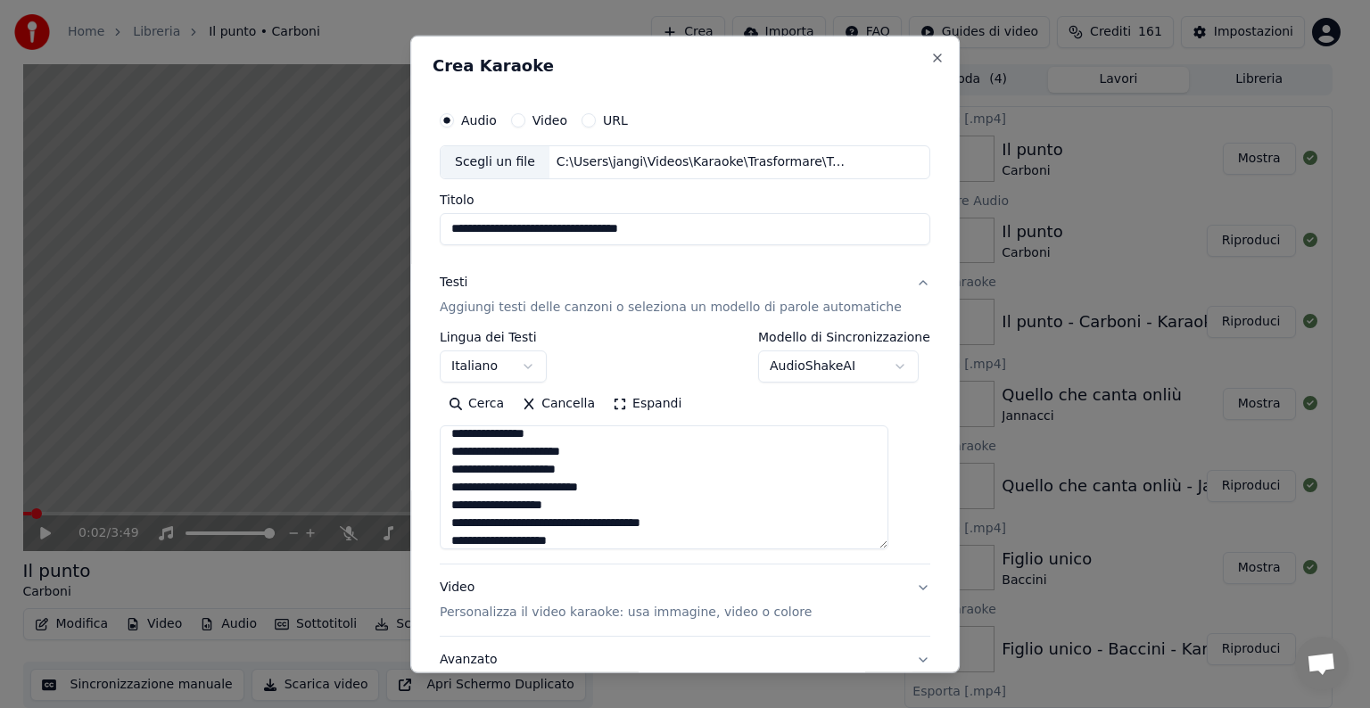
scroll to position [89, 0]
click at [642, 497] on textarea "**********" at bounding box center [664, 487] width 449 height 124
click at [645, 491] on textarea "**********" at bounding box center [664, 487] width 449 height 124
click at [564, 493] on textarea "**********" at bounding box center [664, 487] width 449 height 124
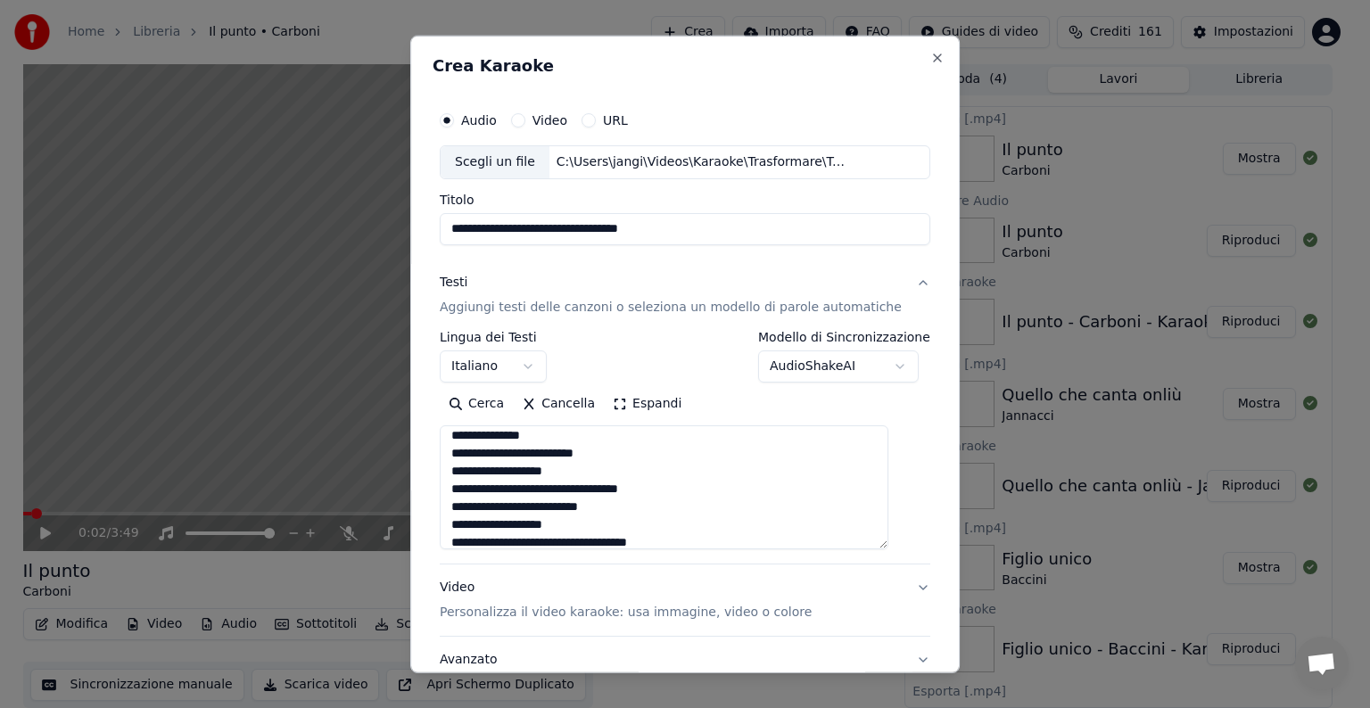
click at [566, 487] on textarea "**********" at bounding box center [664, 487] width 449 height 124
click at [597, 490] on textarea "**********" at bounding box center [664, 487] width 449 height 124
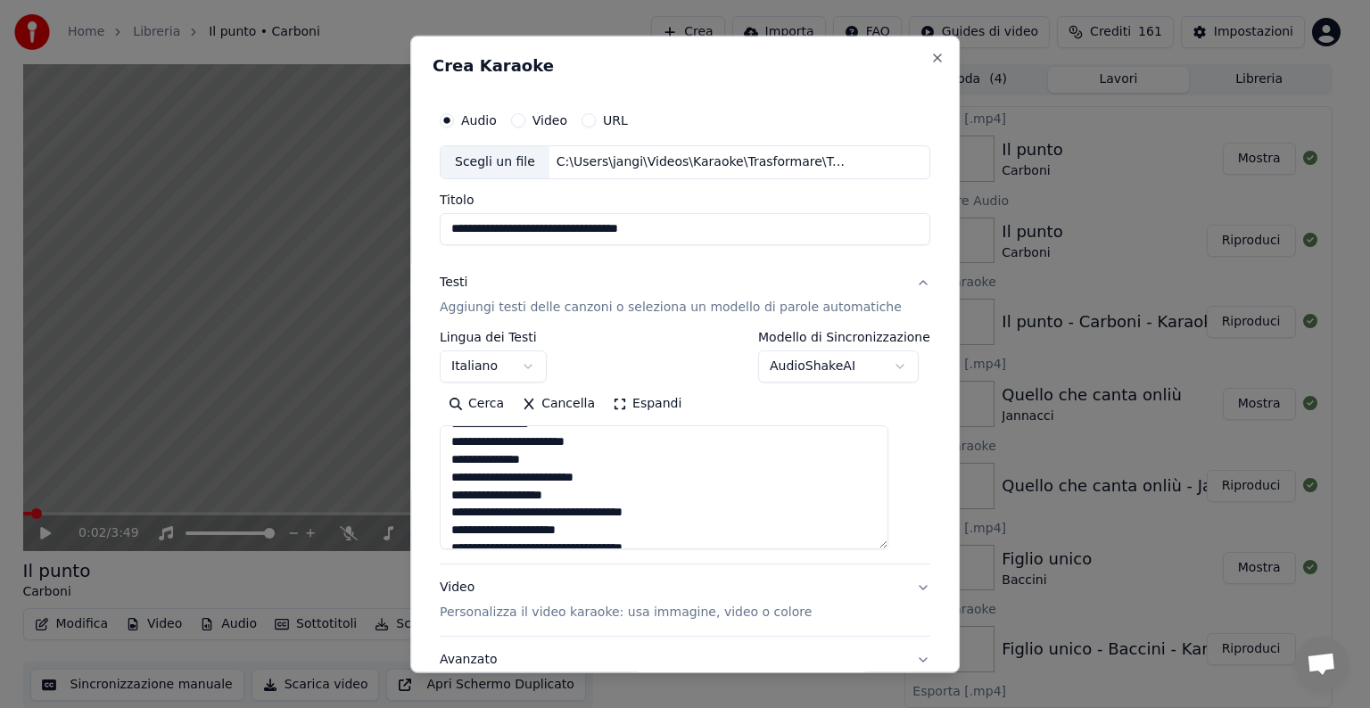
scroll to position [488, 0]
click at [564, 488] on textarea "**********" at bounding box center [664, 487] width 449 height 124
click at [565, 489] on textarea "**********" at bounding box center [664, 487] width 449 height 124
click at [563, 480] on textarea "**********" at bounding box center [664, 487] width 449 height 124
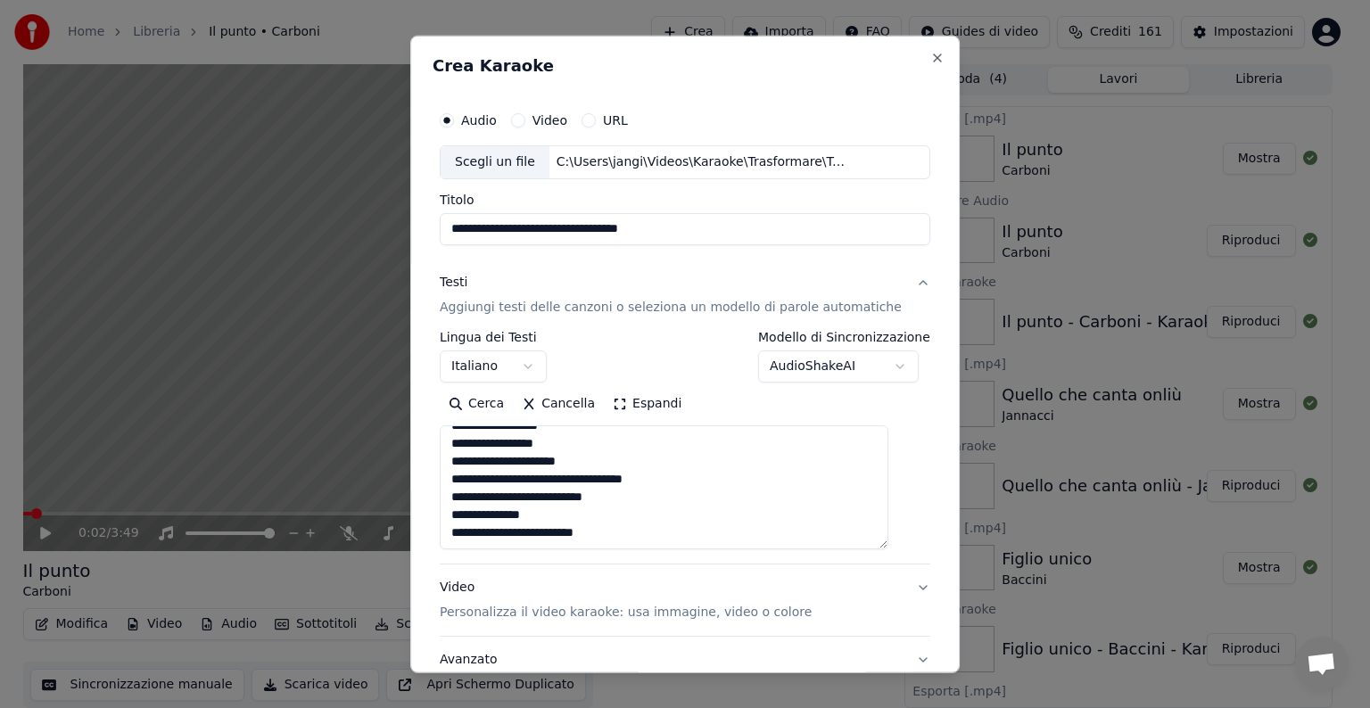
click at [565, 483] on textarea "**********" at bounding box center [664, 487] width 449 height 124
click at [567, 481] on textarea "**********" at bounding box center [664, 487] width 449 height 124
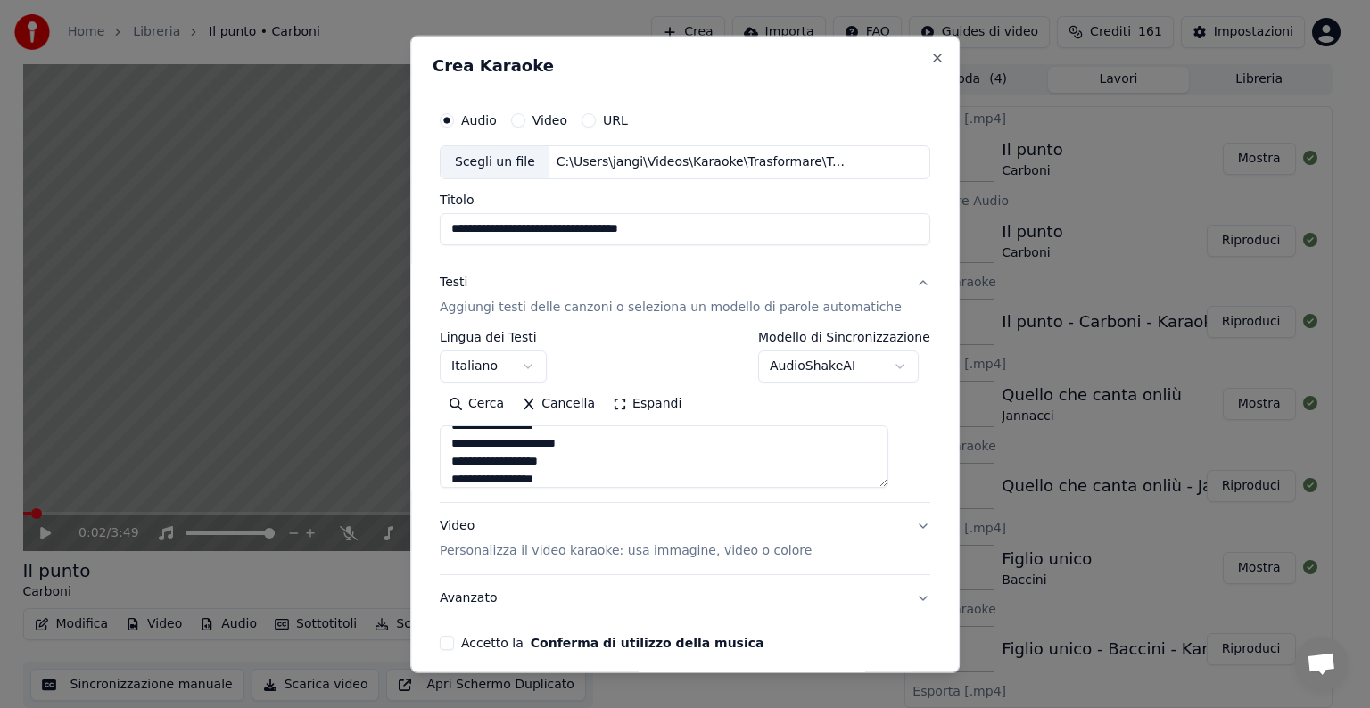
drag, startPoint x: 898, startPoint y: 542, endPoint x: 896, endPoint y: 475, distance: 67.8
click at [888, 475] on textarea "**********" at bounding box center [664, 456] width 449 height 62
type textarea "**********"
click at [888, 517] on button "Video Personalizza il video karaoke: usa immagine, video o colore" at bounding box center [685, 533] width 491 height 71
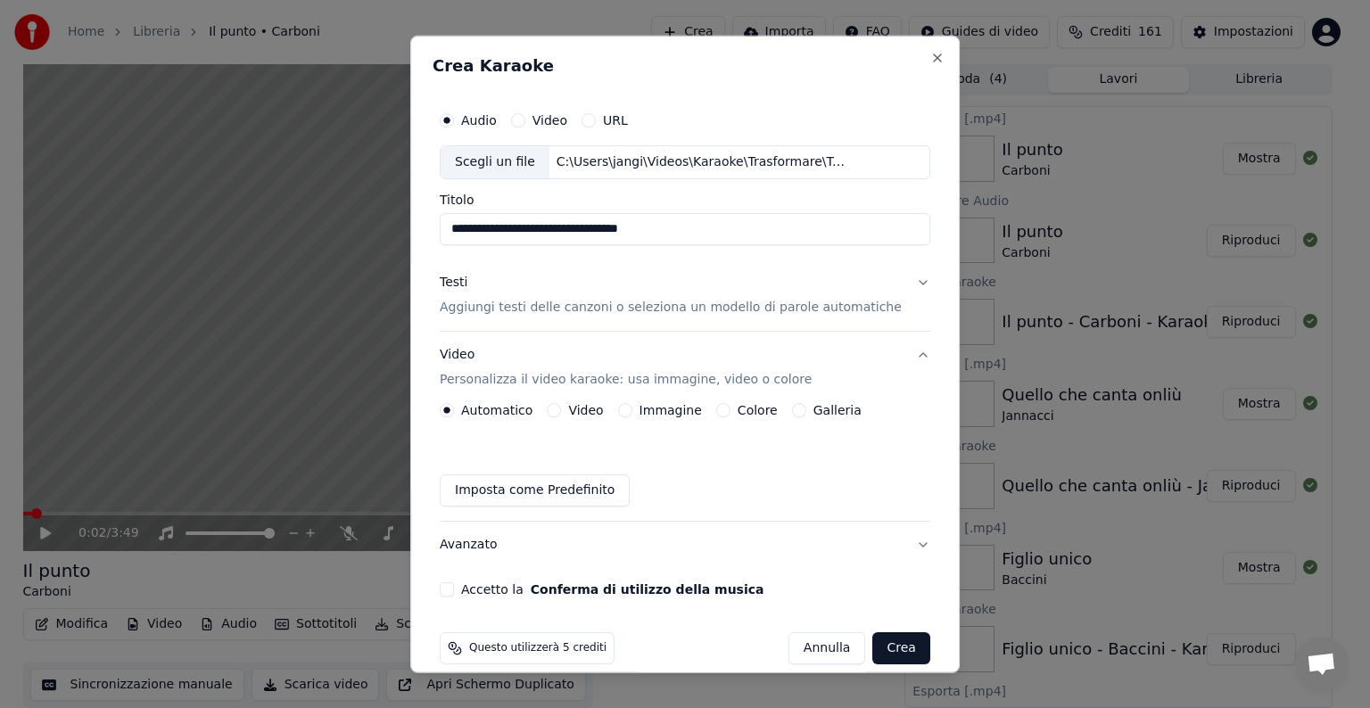
click at [632, 409] on button "Immagine" at bounding box center [625, 410] width 14 height 14
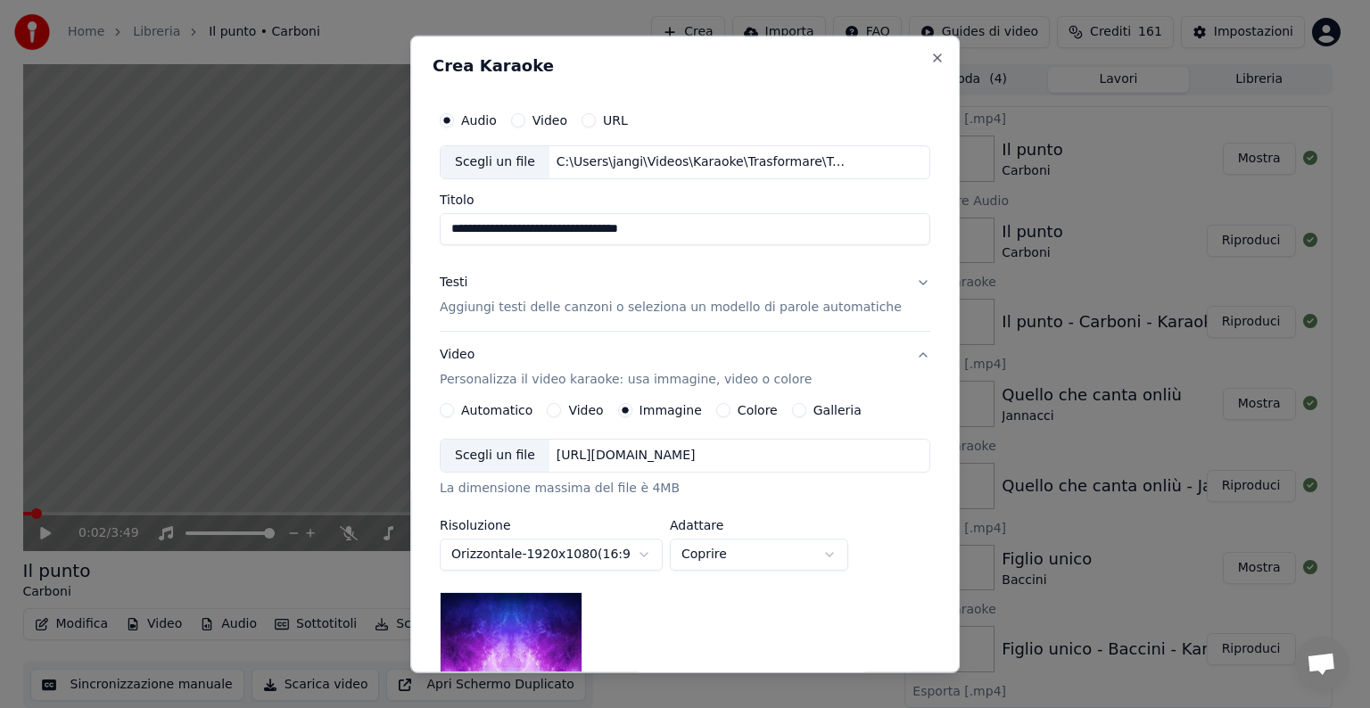
click at [703, 454] on div "[URL][DOMAIN_NAME]" at bounding box center [625, 456] width 153 height 18
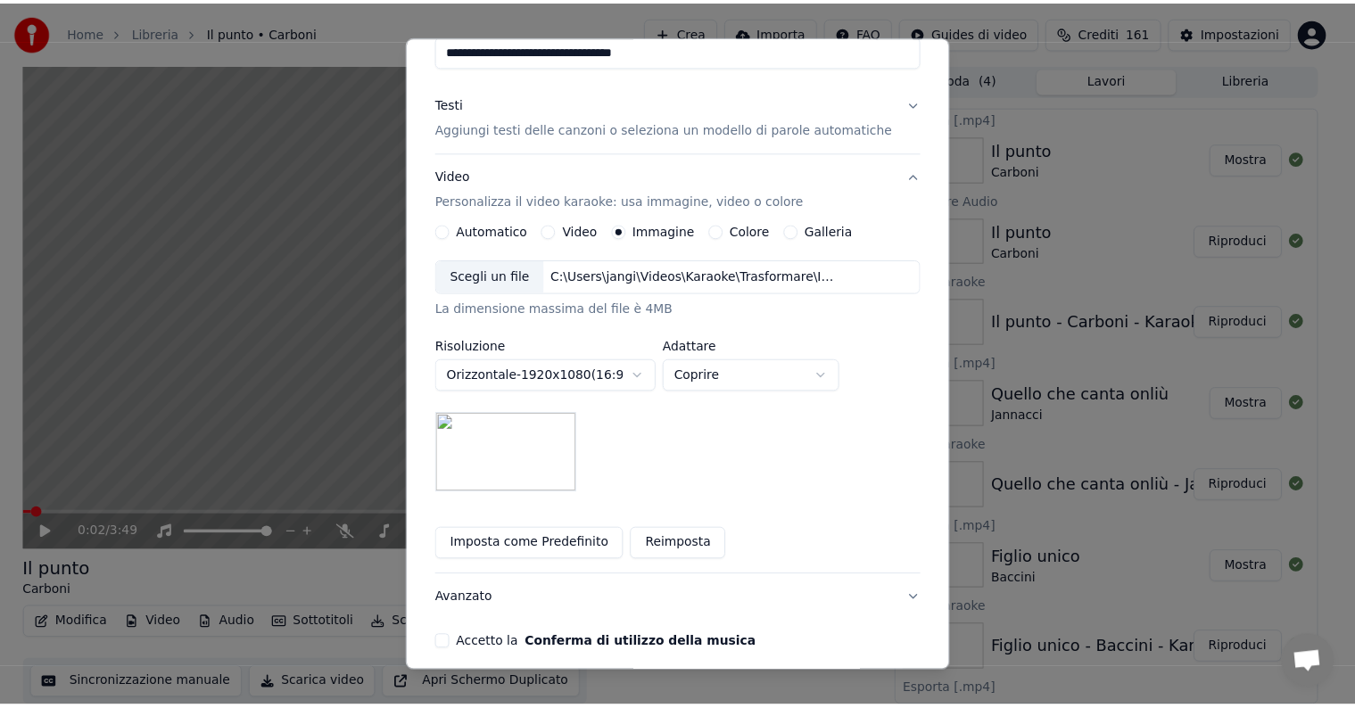
scroll to position [253, 0]
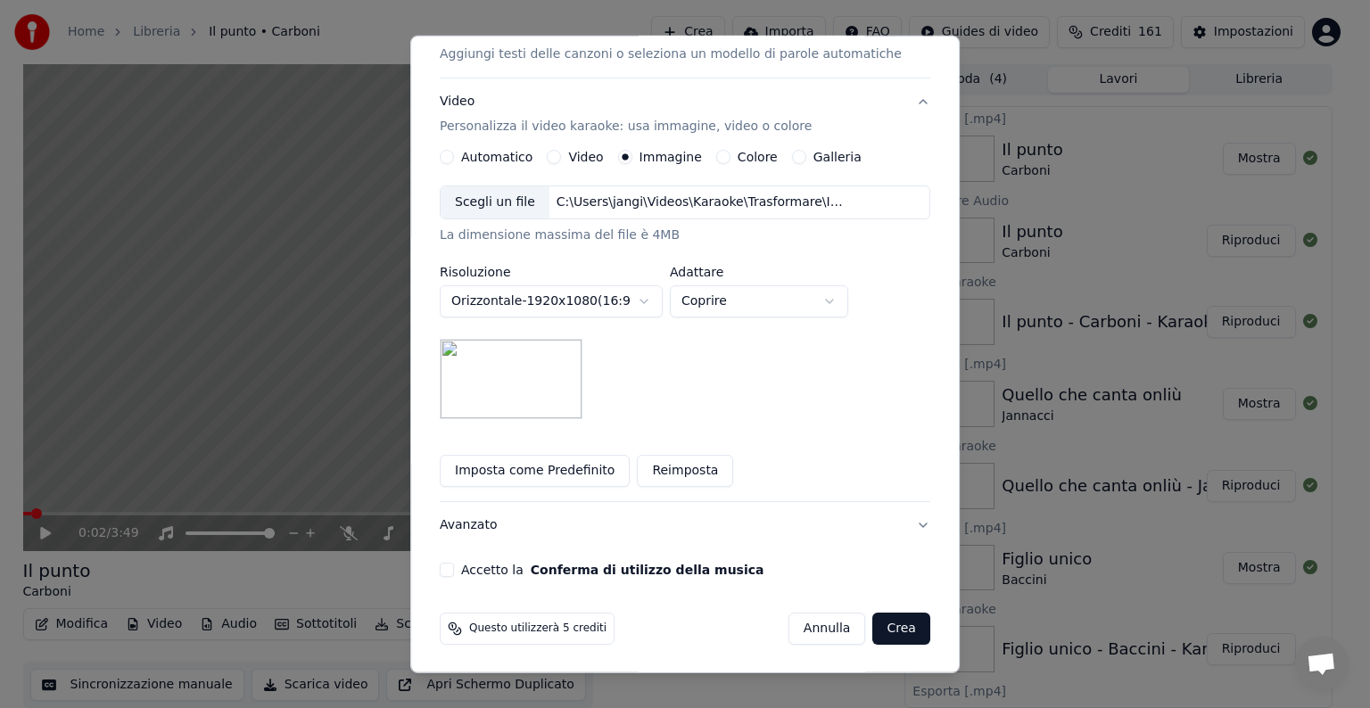
click at [454, 564] on button "Accetto la Conferma di utilizzo della musica" at bounding box center [447, 570] width 14 height 14
click at [879, 626] on button "Crea" at bounding box center [901, 629] width 57 height 32
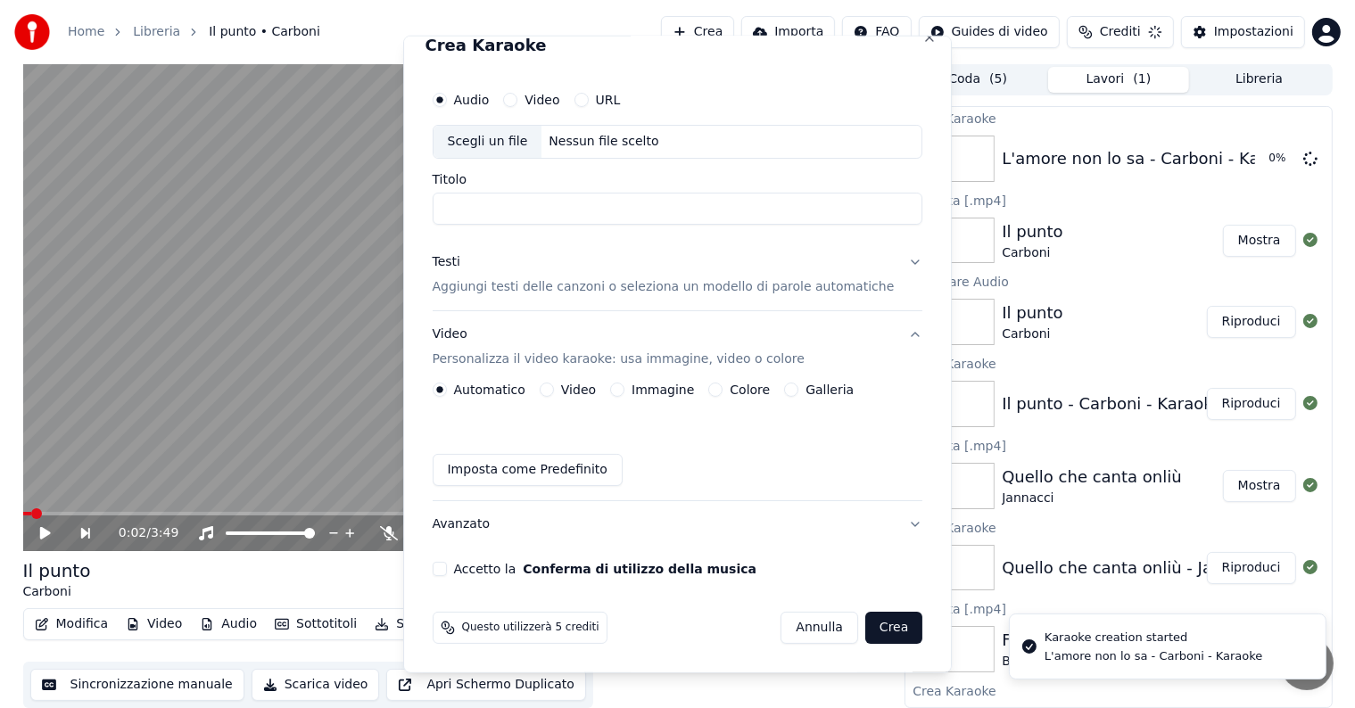
scroll to position [20, 0]
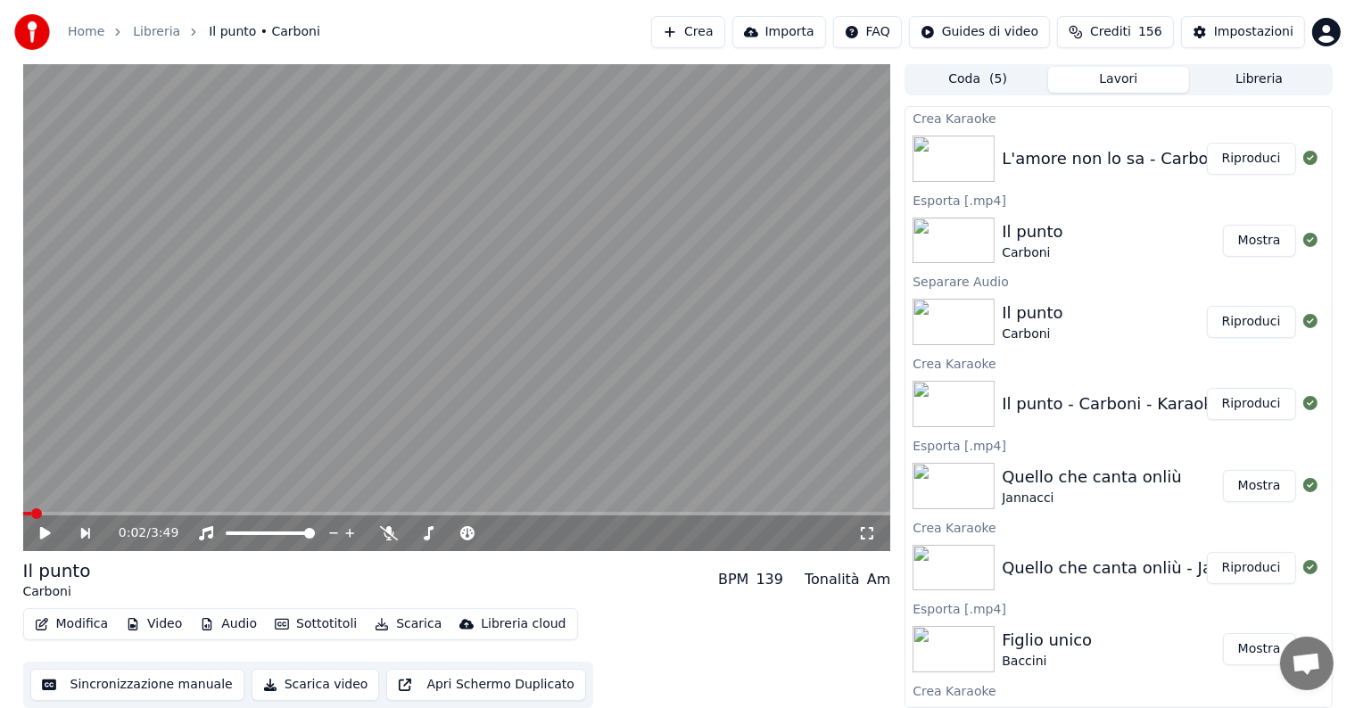
click at [1252, 158] on button "Riproduci" at bounding box center [1251, 159] width 89 height 32
click at [43, 530] on icon at bounding box center [45, 533] width 9 height 11
click at [81, 622] on button "Modifica" at bounding box center [72, 624] width 88 height 25
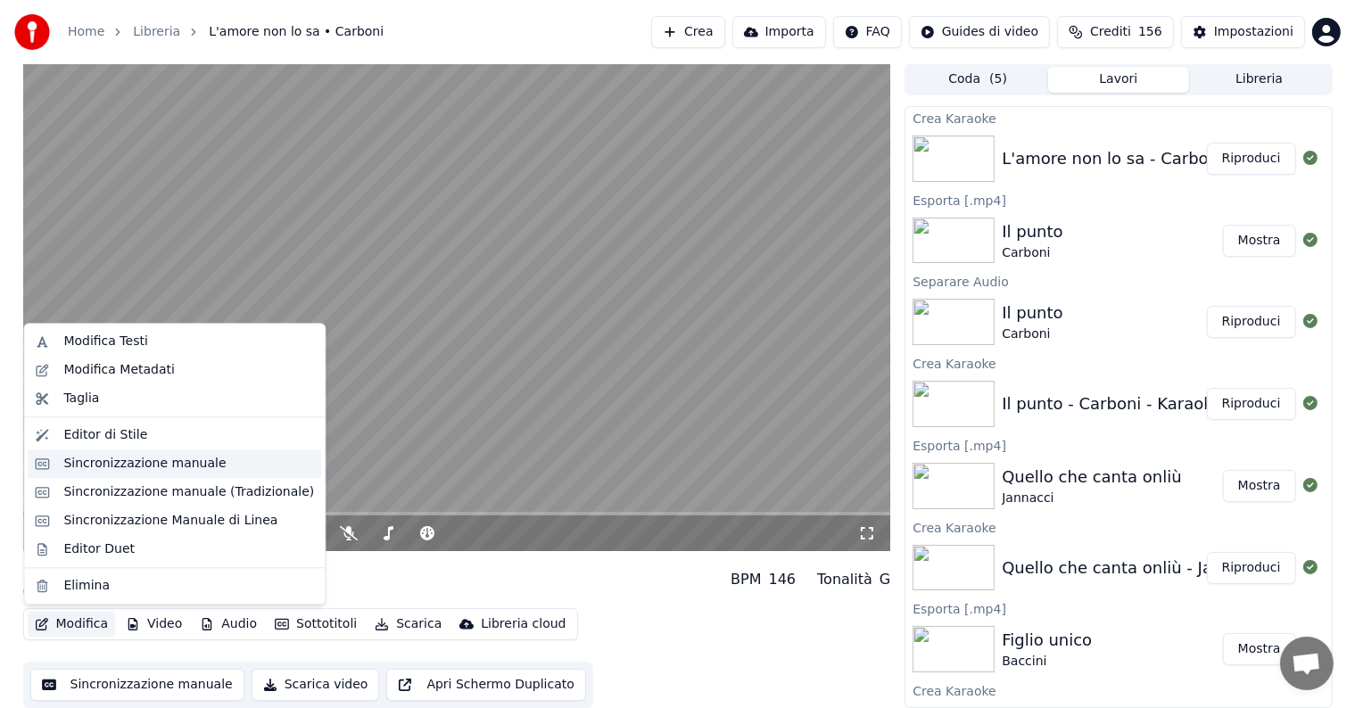
click at [138, 460] on div "Sincronizzazione manuale" at bounding box center [144, 464] width 162 height 18
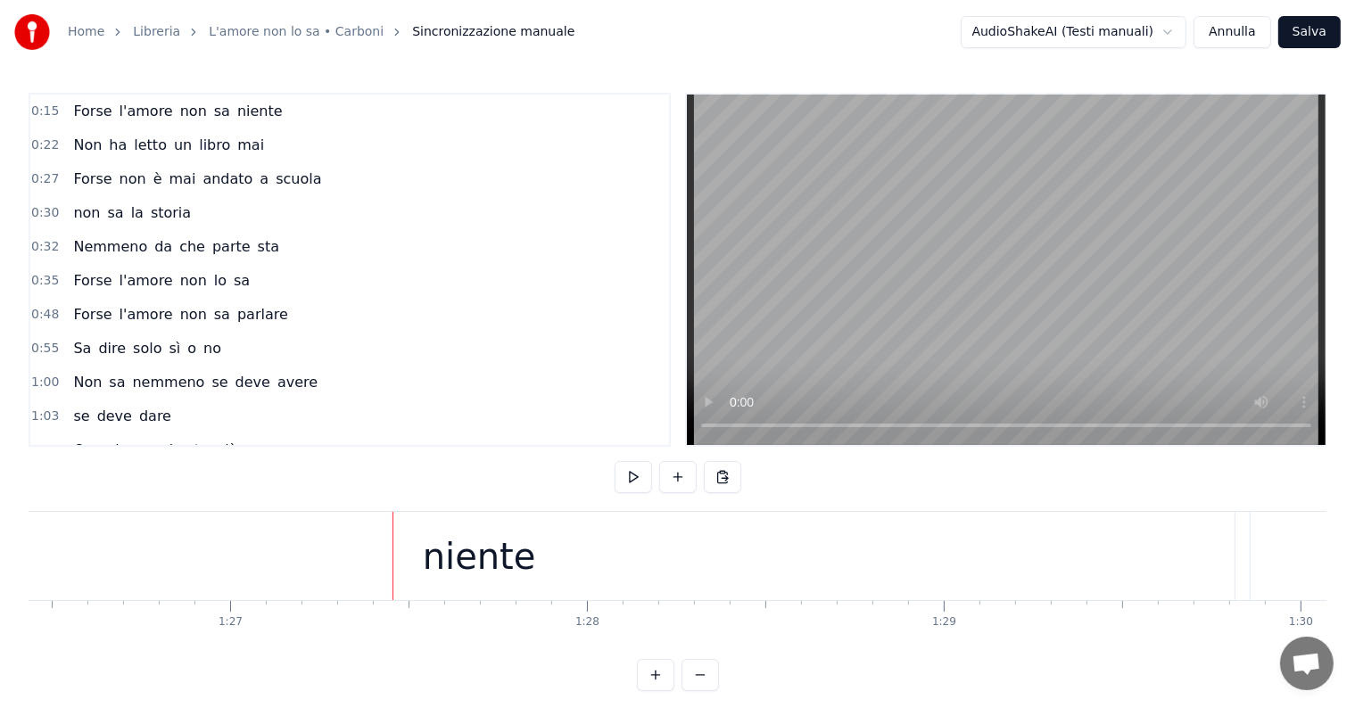
scroll to position [0, 31112]
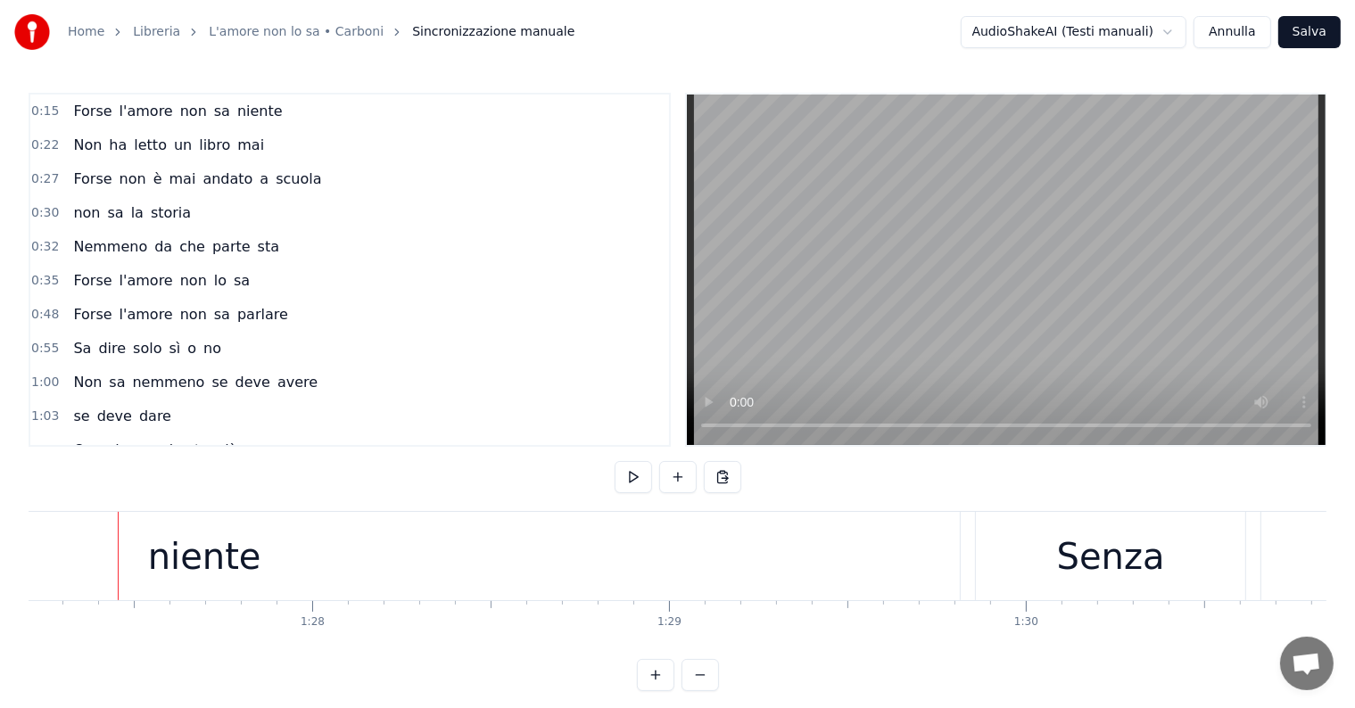
click at [318, 574] on div "niente" at bounding box center [204, 556] width 1511 height 88
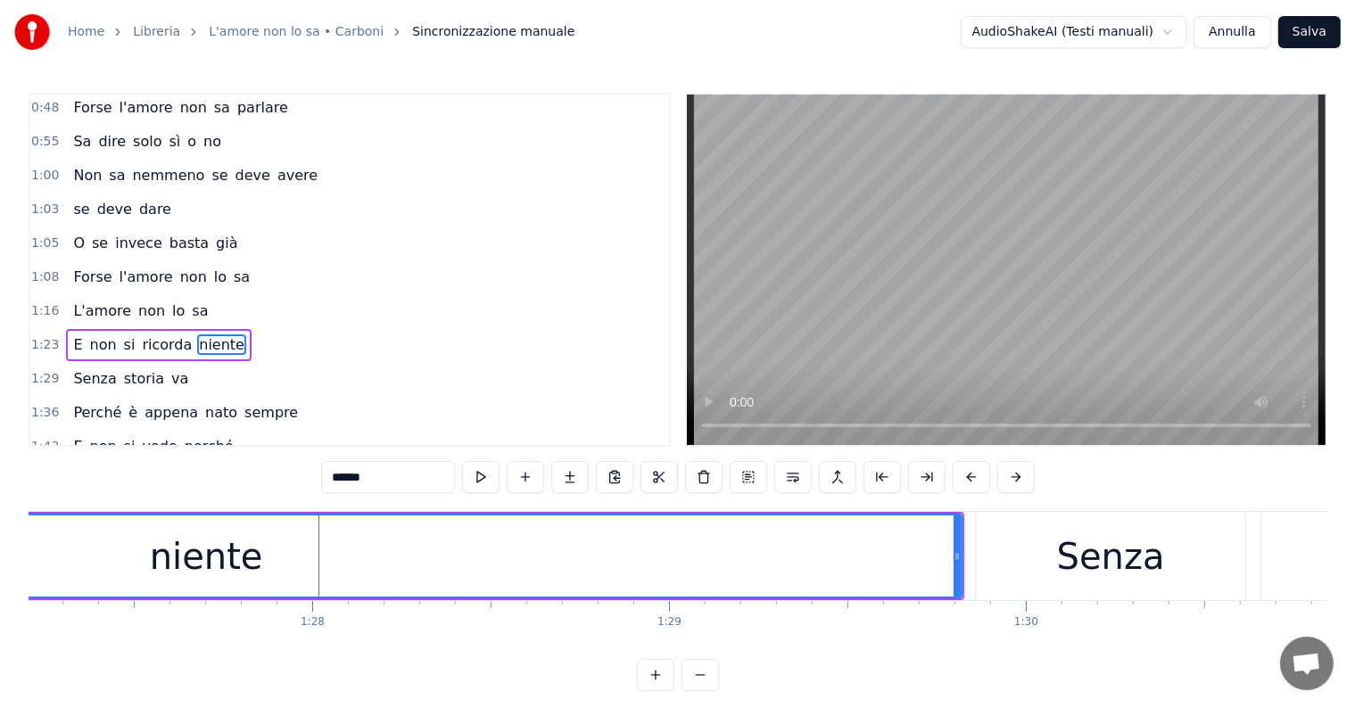
scroll to position [268, 0]
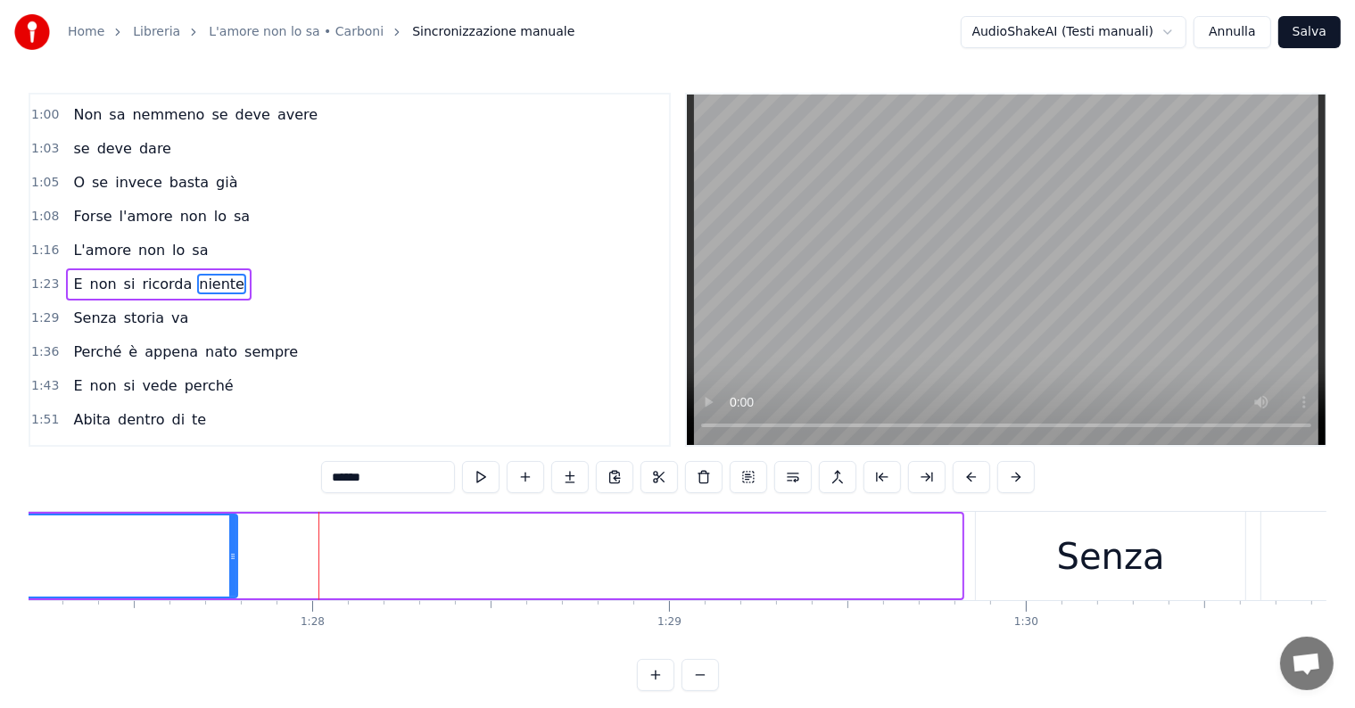
drag, startPoint x: 957, startPoint y: 532, endPoint x: 229, endPoint y: 551, distance: 728.1
click at [229, 551] on div at bounding box center [232, 556] width 7 height 81
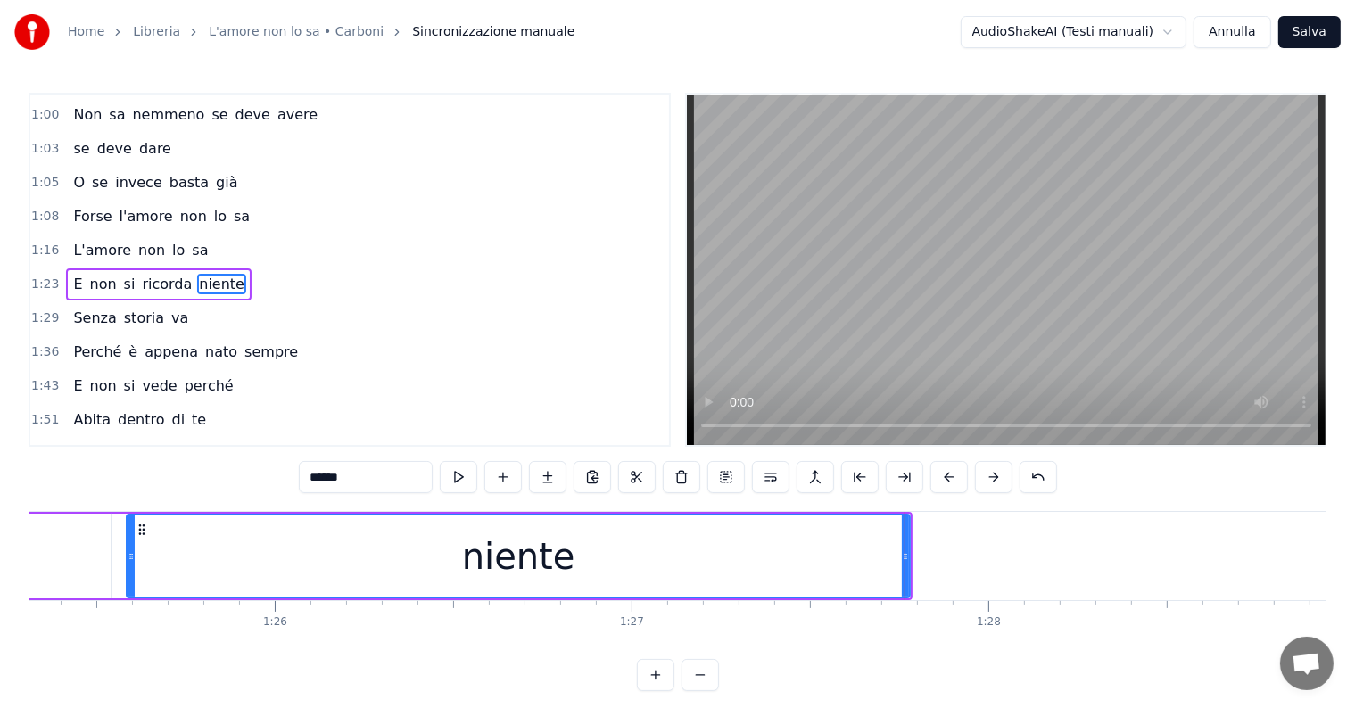
scroll to position [0, 30228]
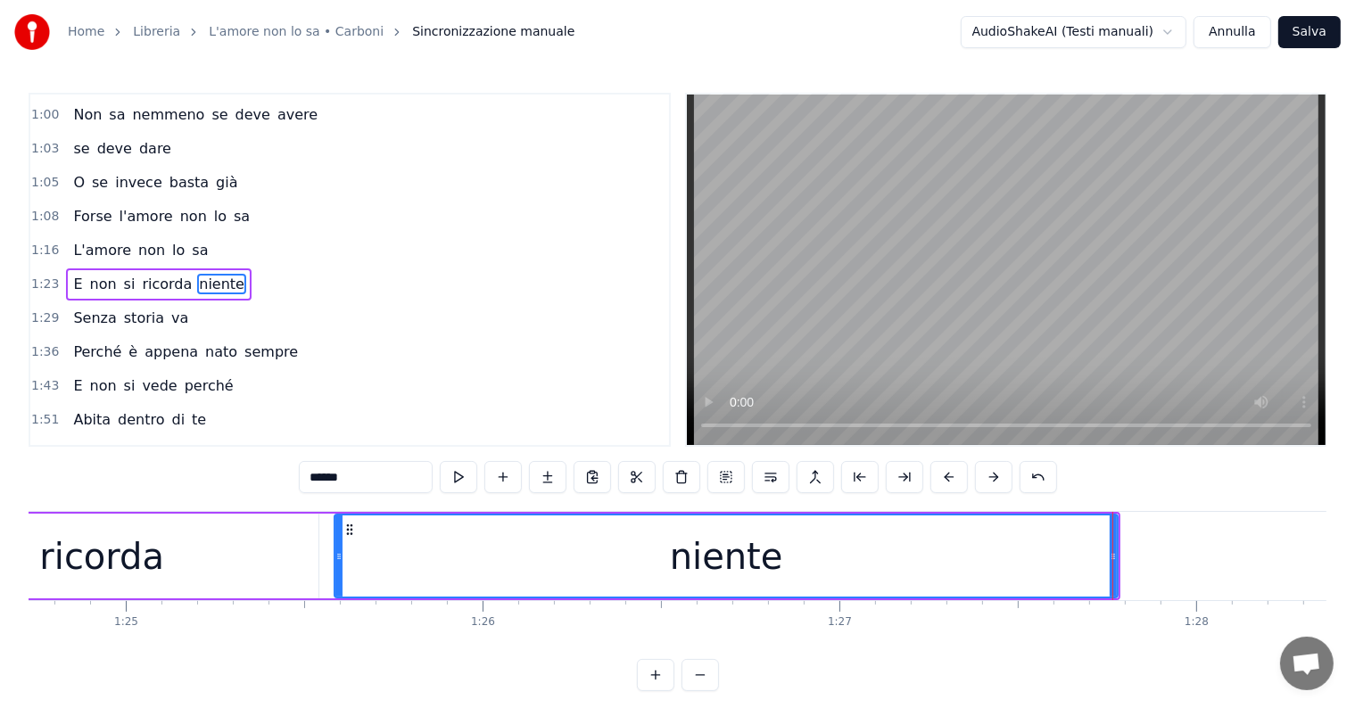
click at [1117, 535] on div "niente" at bounding box center [726, 556] width 785 height 85
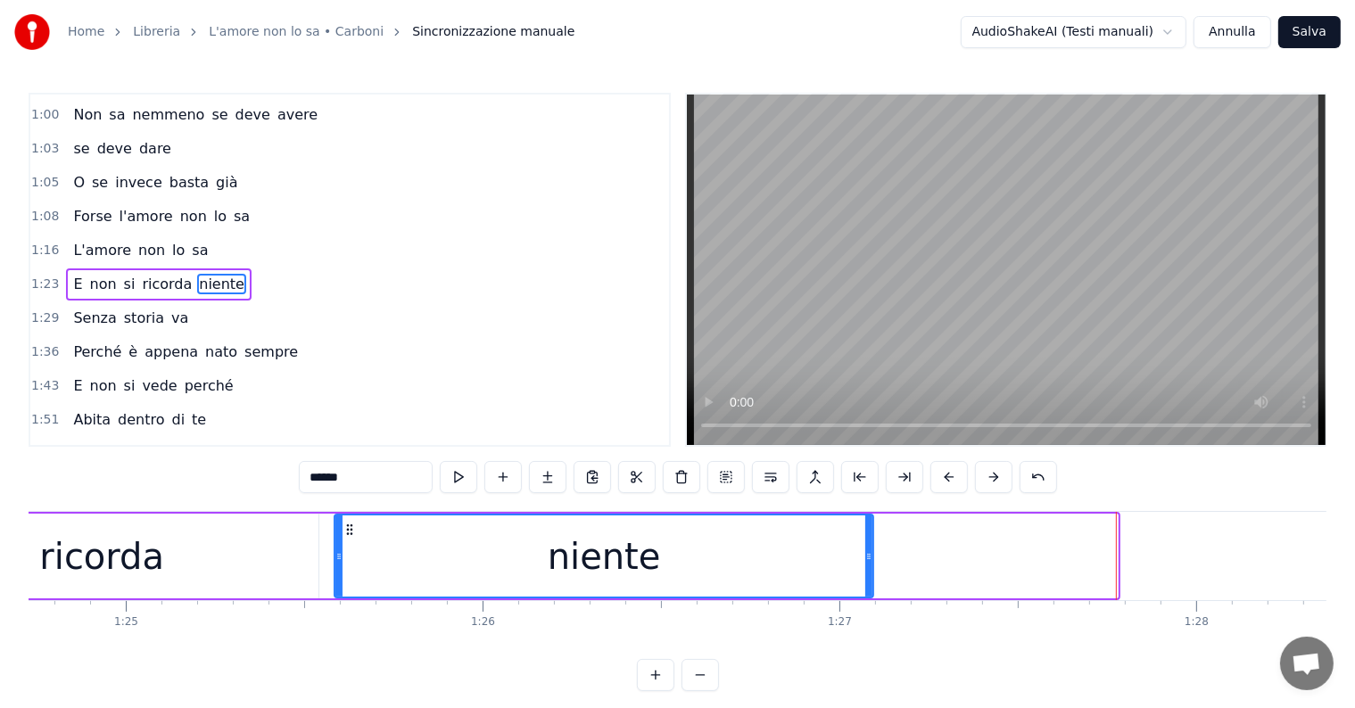
drag, startPoint x: 1111, startPoint y: 532, endPoint x: 867, endPoint y: 532, distance: 244.4
click at [867, 532] on div at bounding box center [868, 556] width 7 height 81
click at [45, 541] on div "ricorda" at bounding box center [101, 556] width 433 height 85
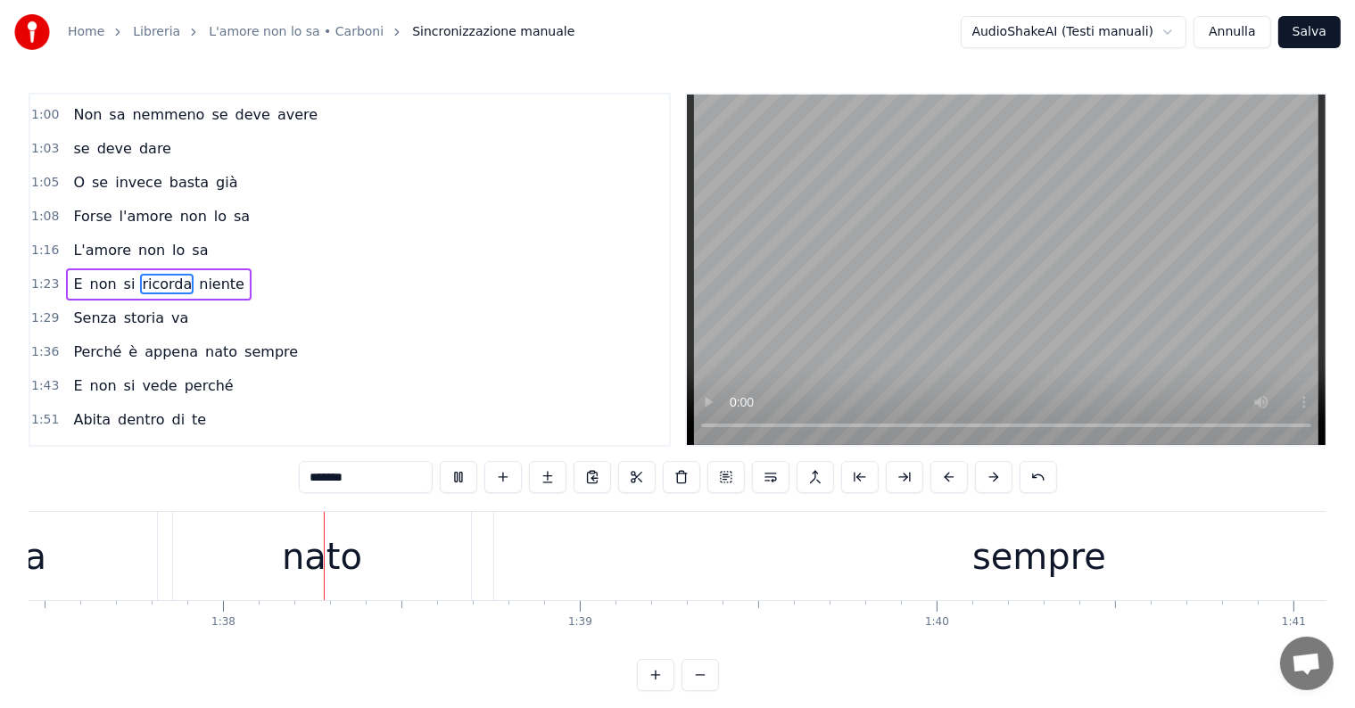
scroll to position [0, 34774]
click at [801, 570] on div "sempre" at bounding box center [1035, 556] width 1090 height 88
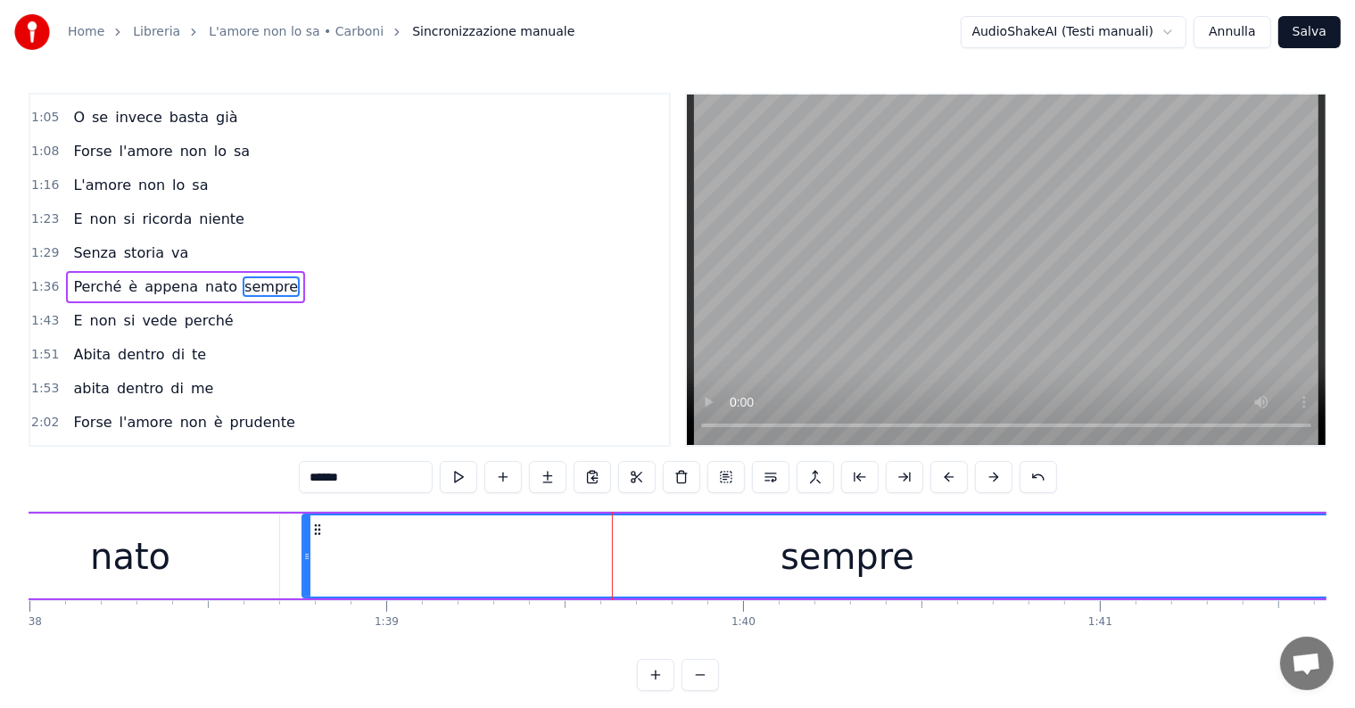
scroll to position [0, 35067]
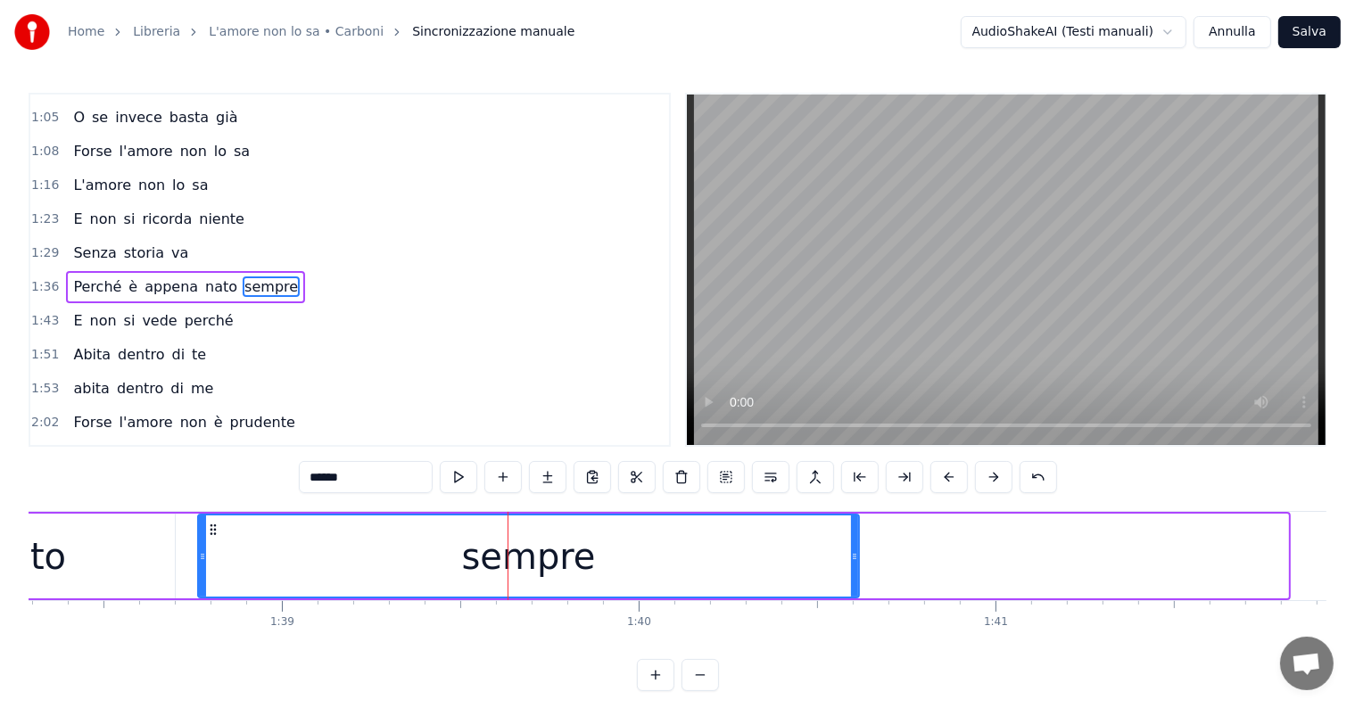
drag, startPoint x: 1284, startPoint y: 532, endPoint x: 855, endPoint y: 531, distance: 429.0
click at [855, 531] on div at bounding box center [854, 556] width 7 height 81
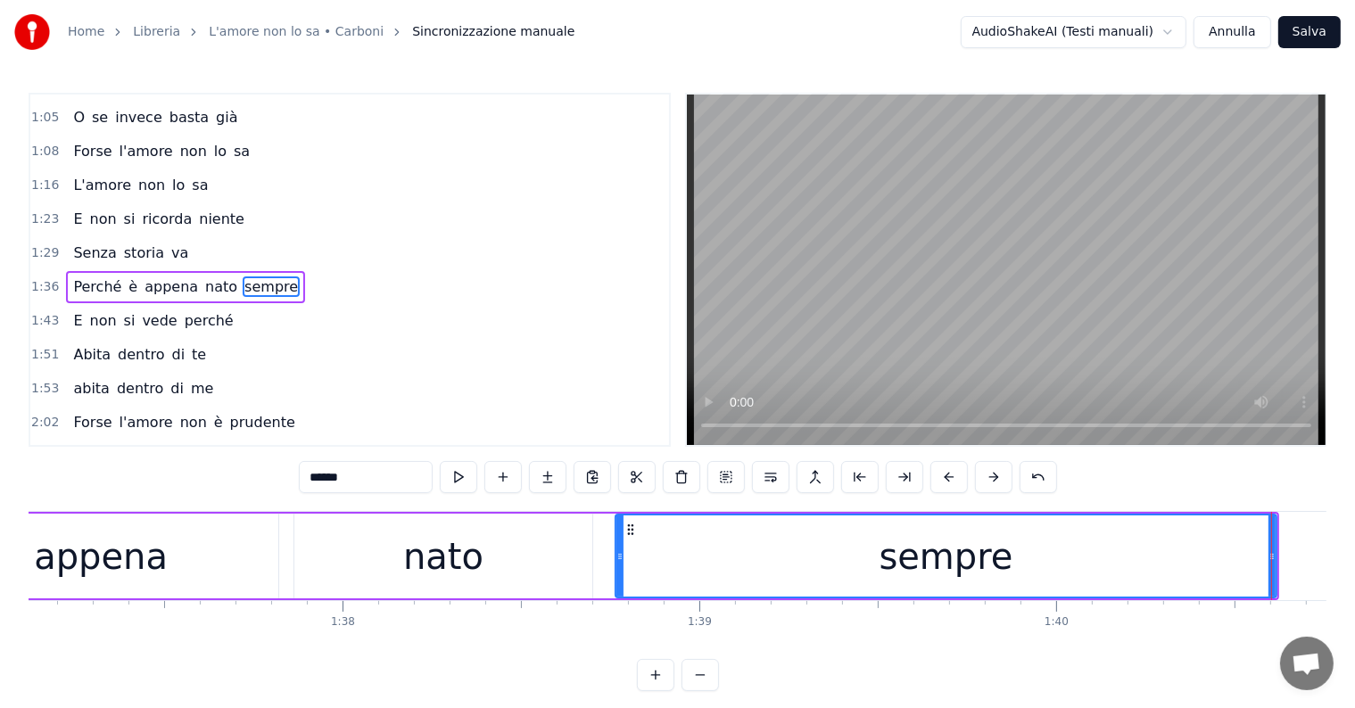
scroll to position [0, 34546]
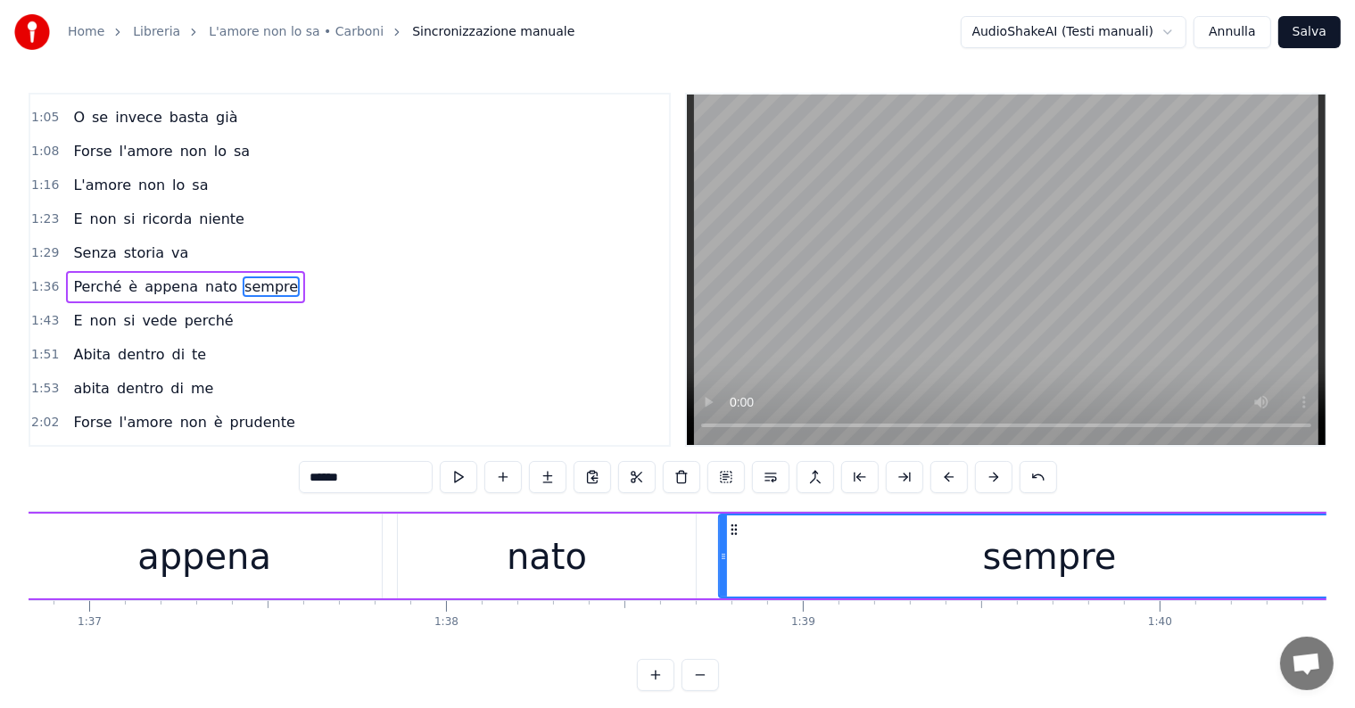
click at [553, 559] on div "nato" at bounding box center [547, 557] width 80 height 54
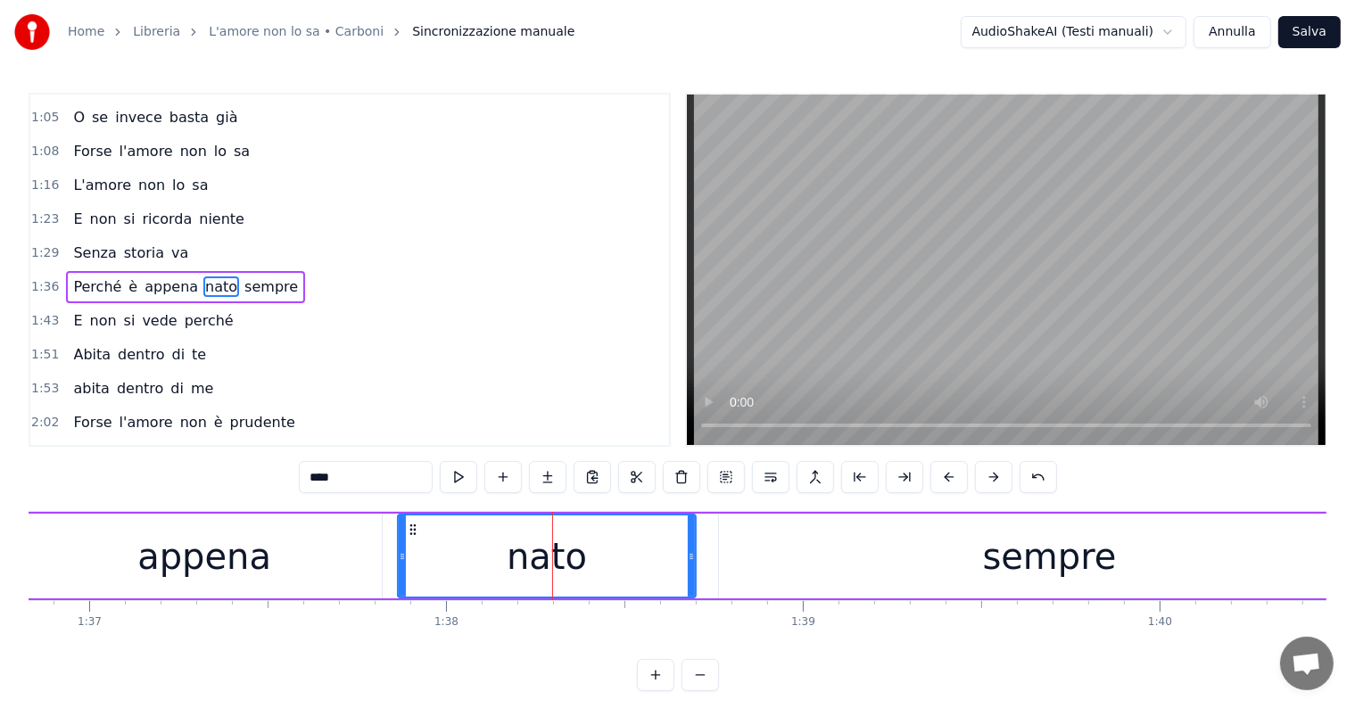
click at [201, 556] on div "appena" at bounding box center [204, 557] width 134 height 54
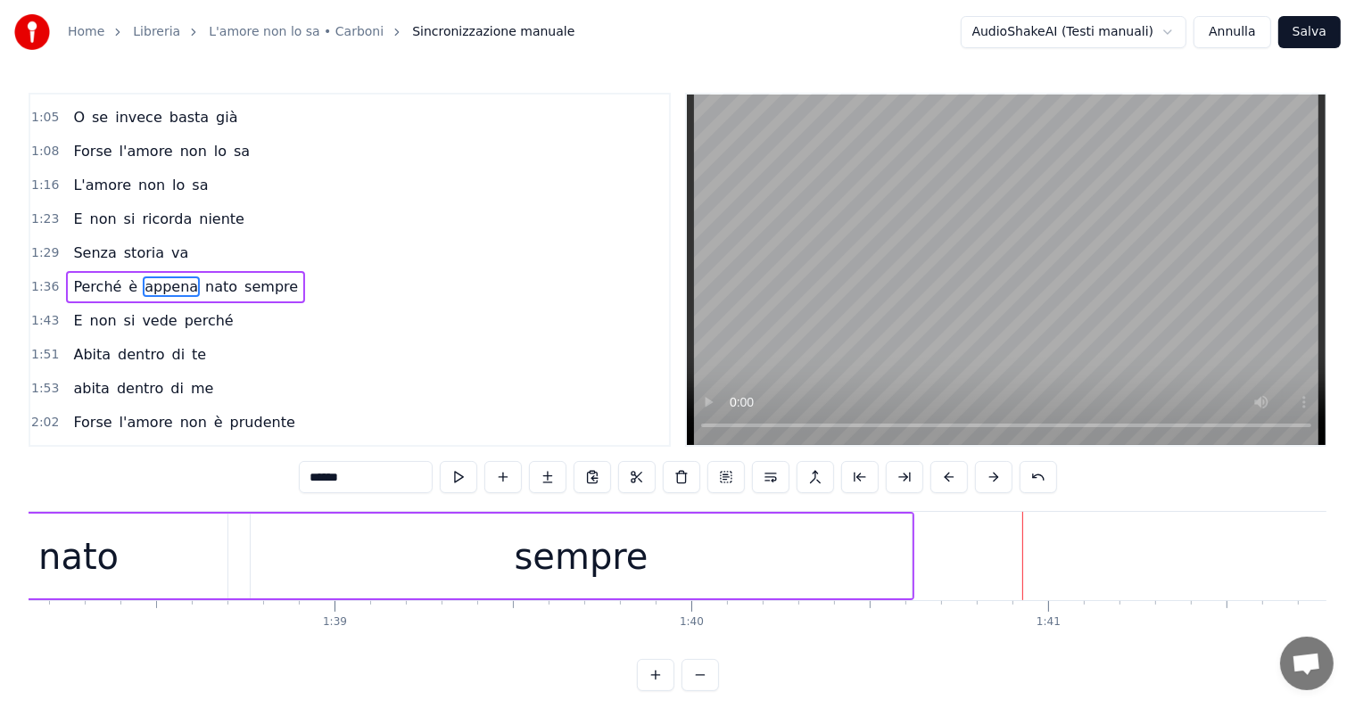
scroll to position [0, 34911]
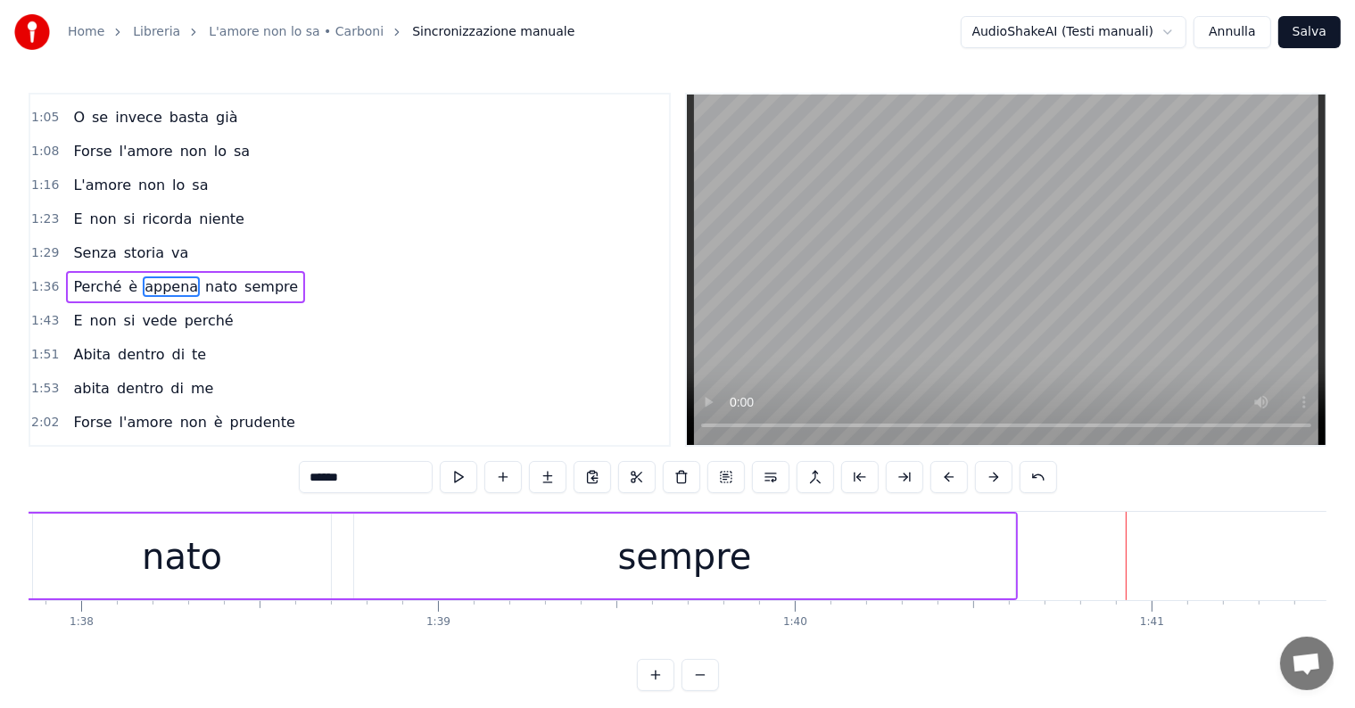
click at [658, 547] on div "sempre" at bounding box center [685, 557] width 134 height 54
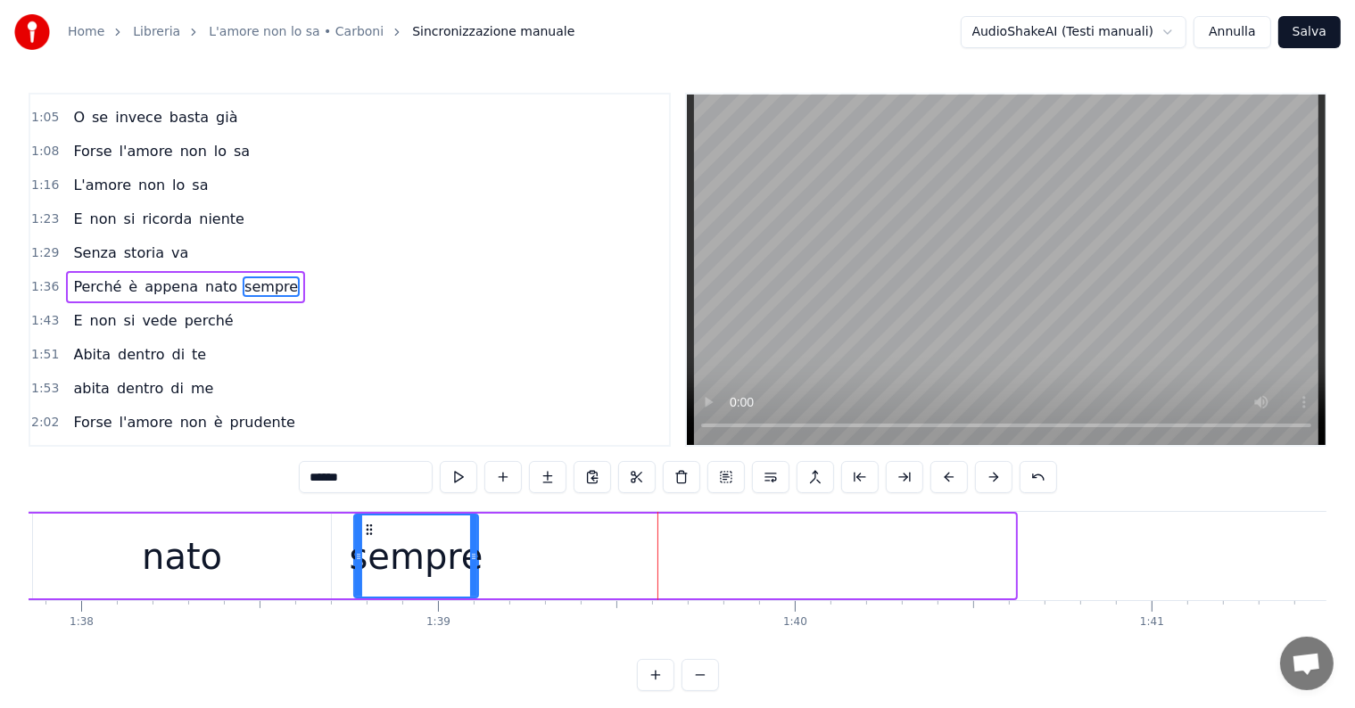
drag, startPoint x: 1011, startPoint y: 542, endPoint x: 473, endPoint y: 555, distance: 538.0
click at [473, 555] on div at bounding box center [473, 556] width 7 height 81
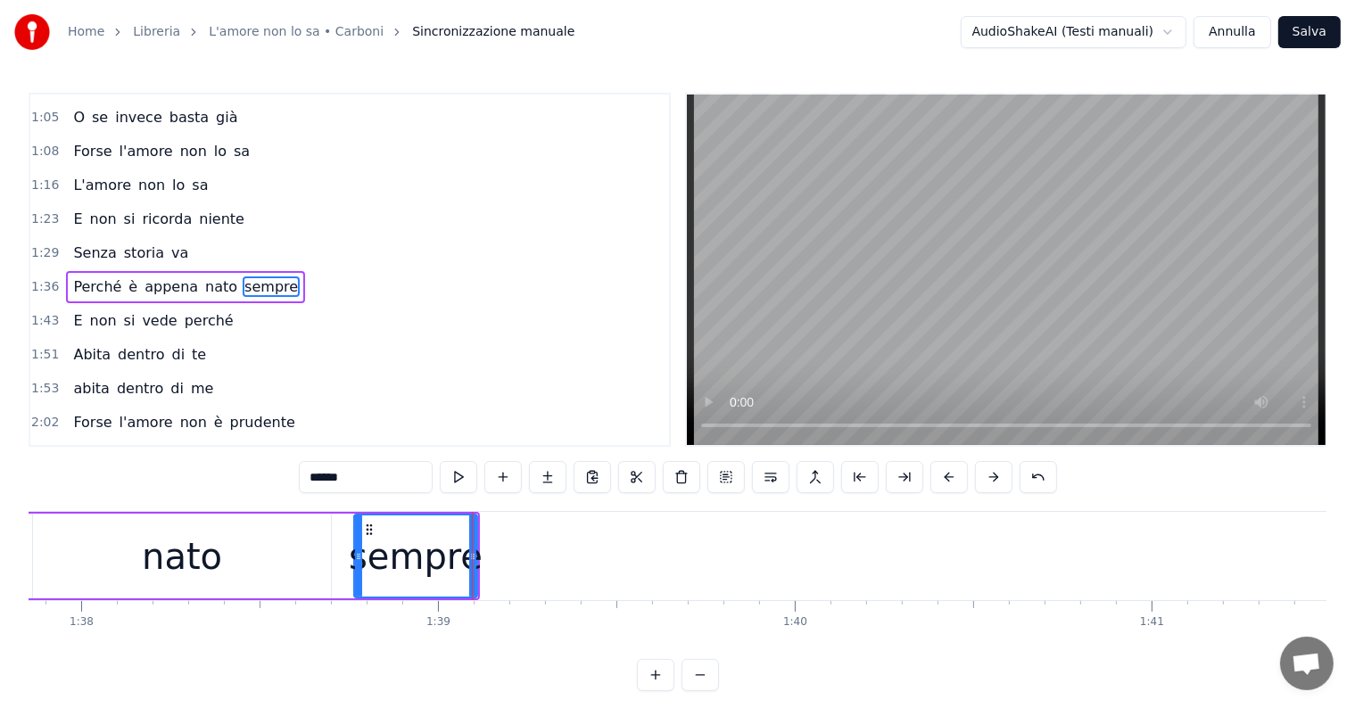
click at [378, 485] on input "******" at bounding box center [366, 477] width 134 height 32
type input "*****"
click at [542, 477] on button at bounding box center [547, 477] width 37 height 32
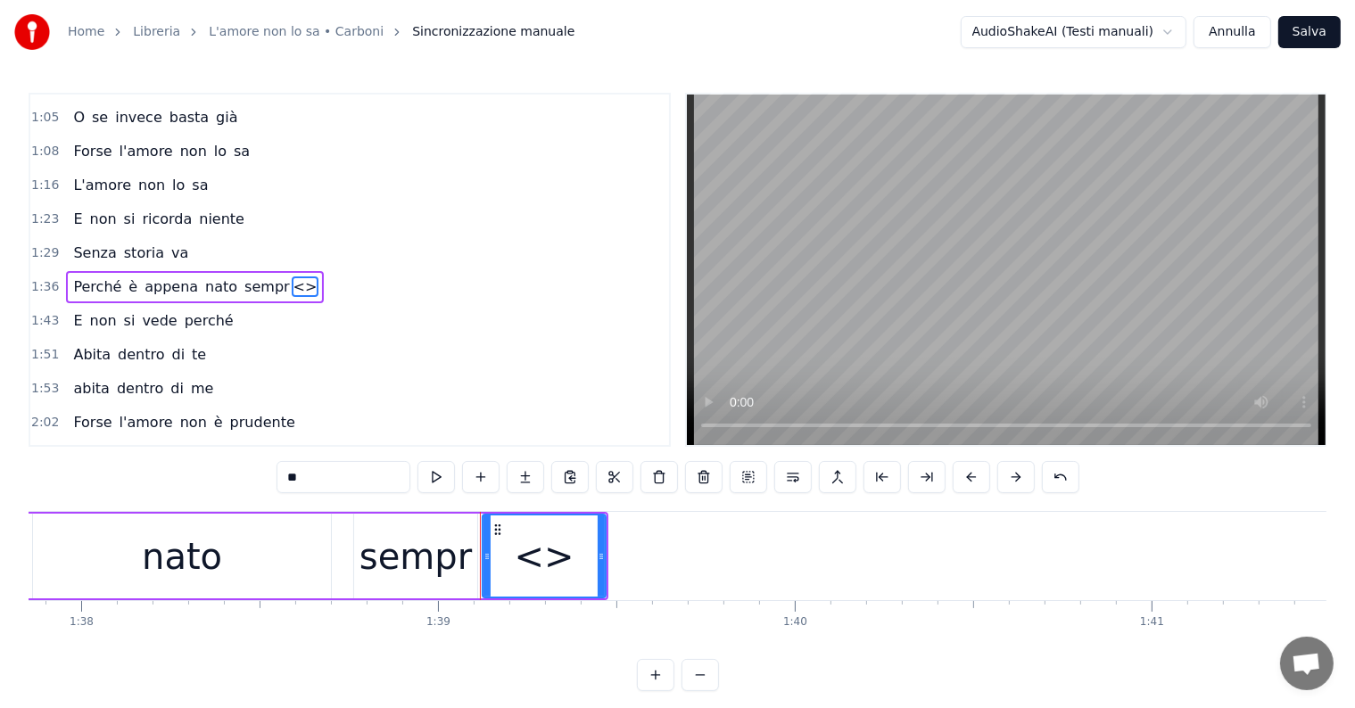
click at [372, 489] on input "**" at bounding box center [343, 477] width 134 height 32
type input "*"
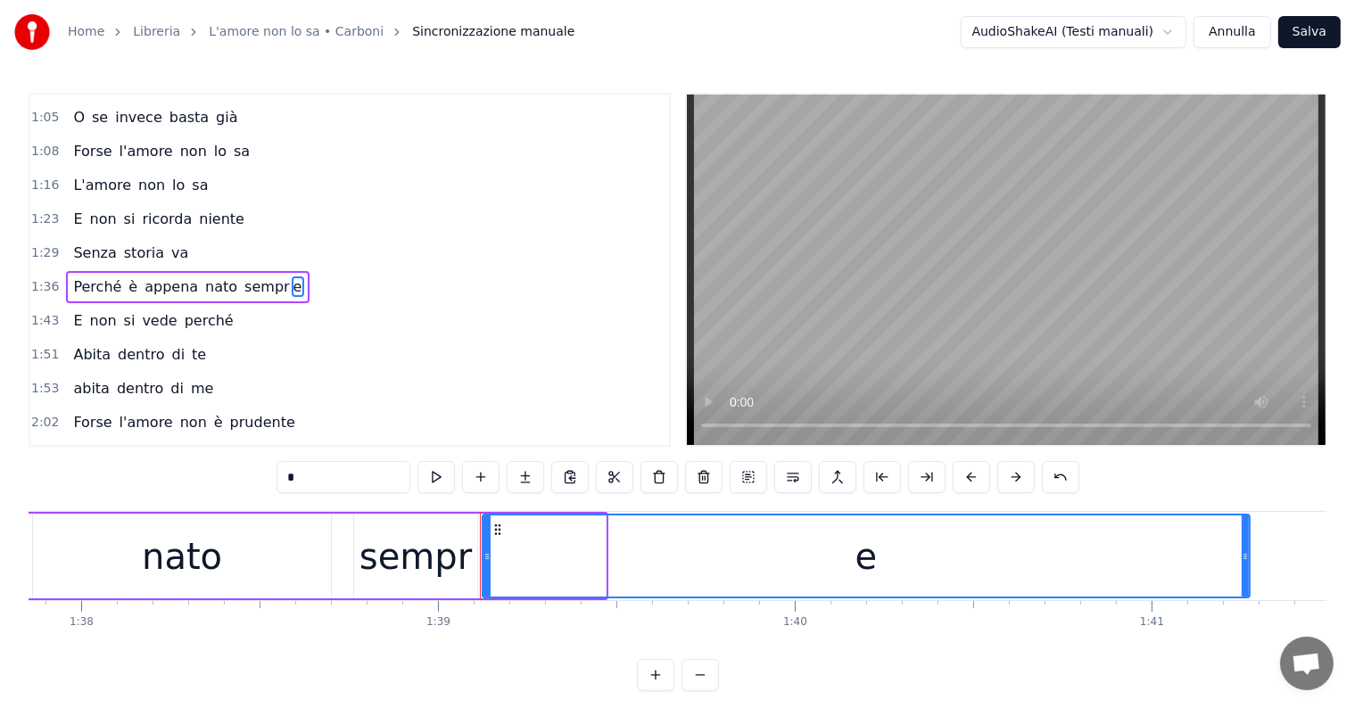
drag, startPoint x: 601, startPoint y: 542, endPoint x: 1245, endPoint y: 553, distance: 644.1
click at [1245, 553] on div at bounding box center [1245, 556] width 7 height 81
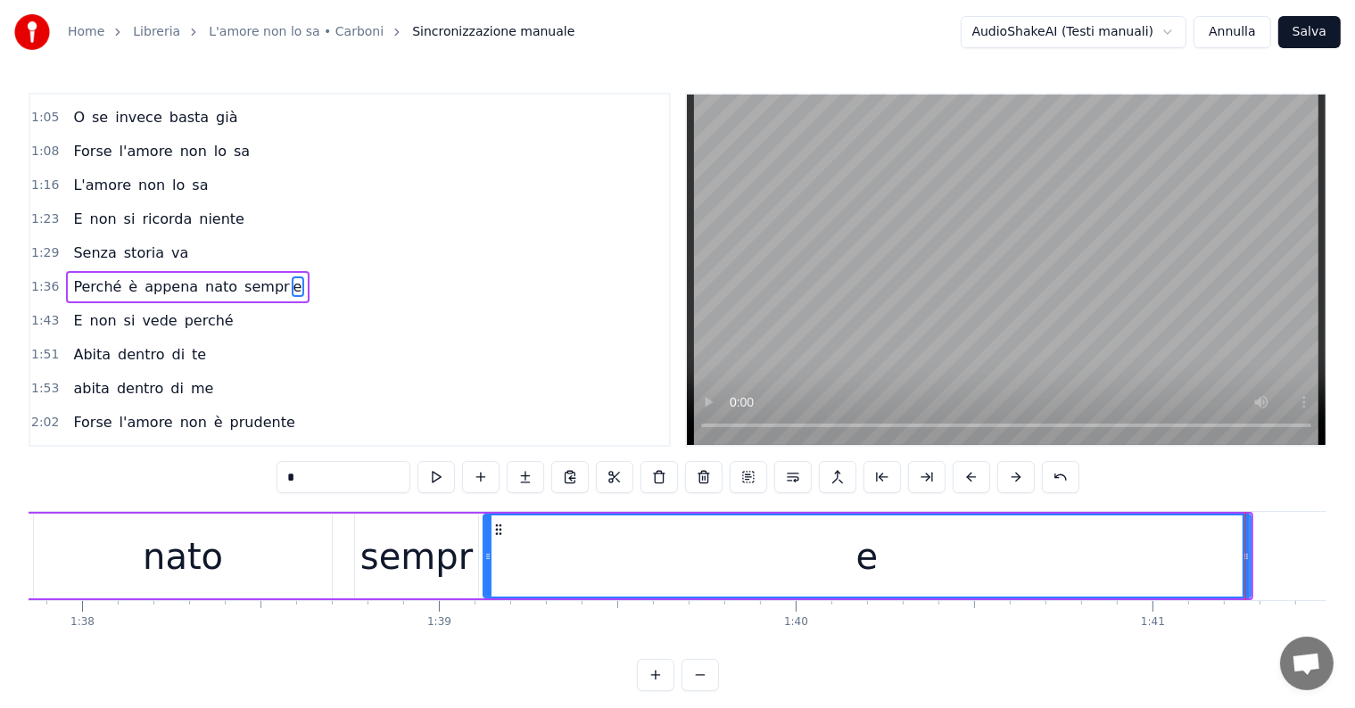
scroll to position [0, 34754]
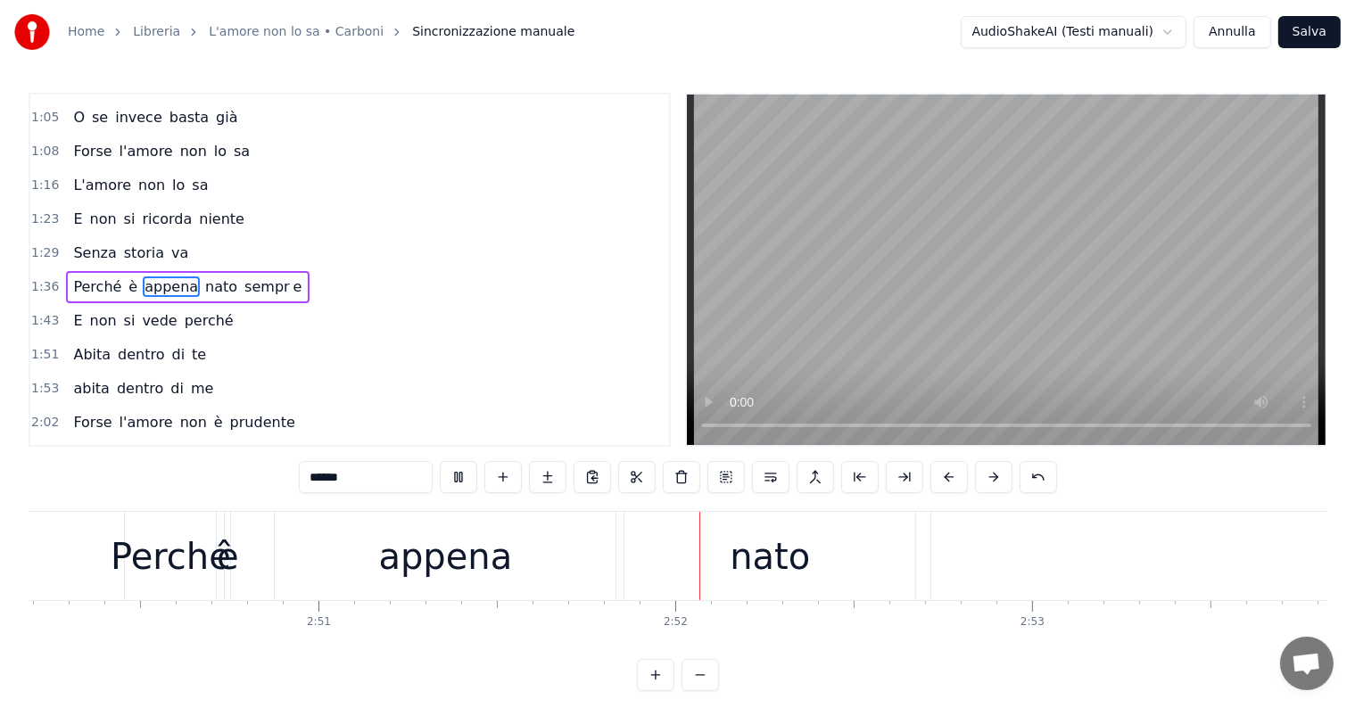
scroll to position [0, 61088]
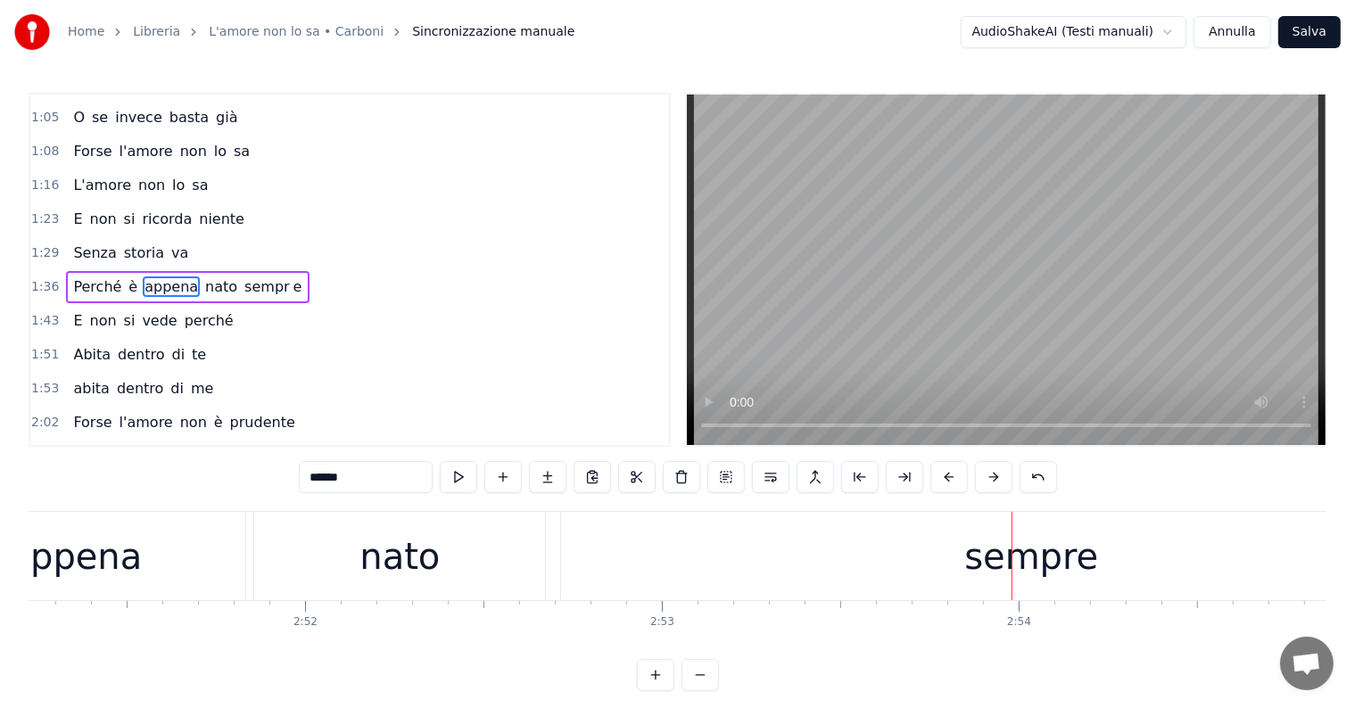
click at [895, 560] on div "sempre" at bounding box center [1031, 556] width 940 height 88
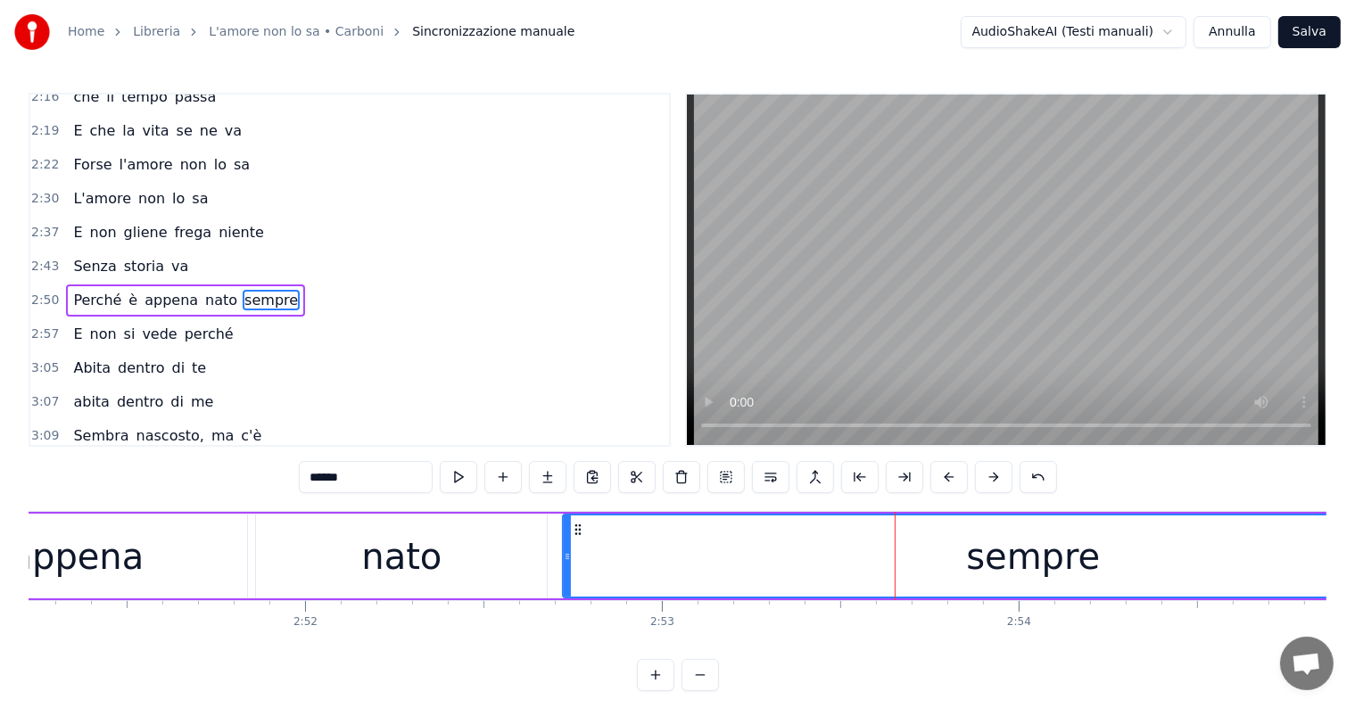
scroll to position [0, 61445]
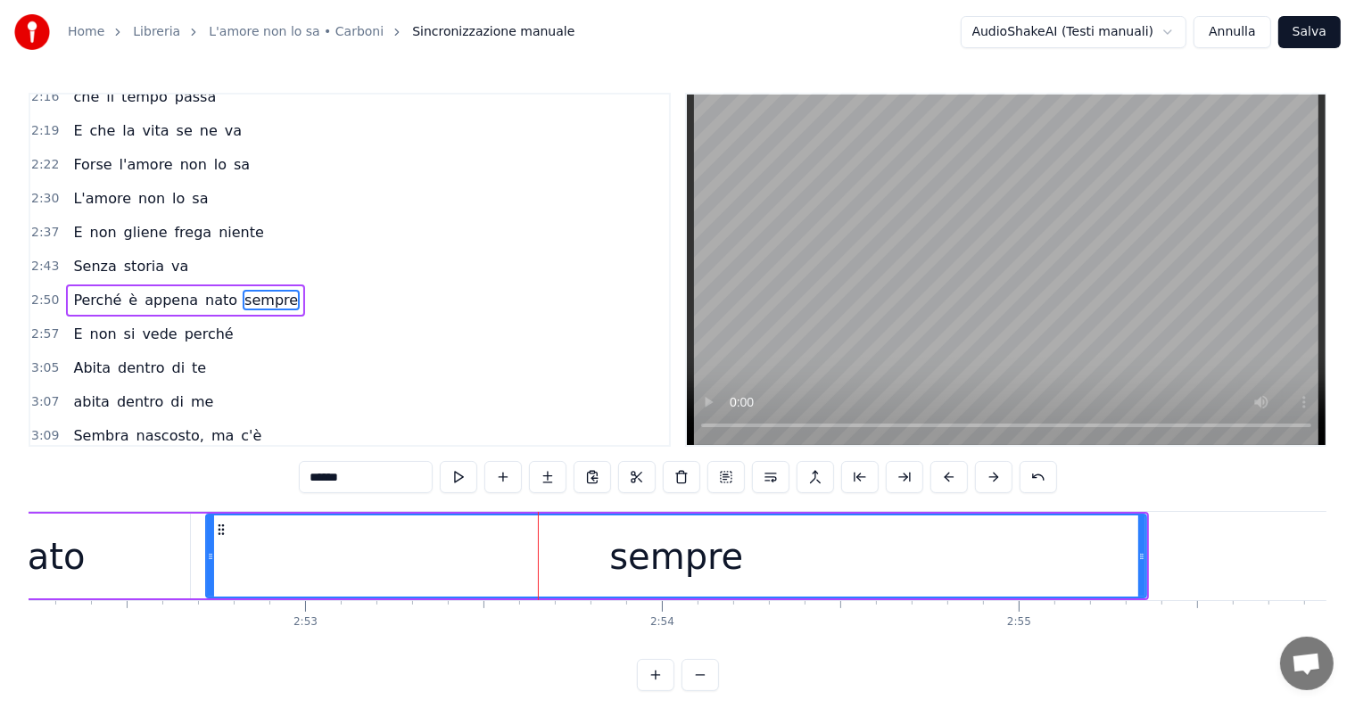
click at [1145, 535] on div "sempre" at bounding box center [676, 556] width 942 height 85
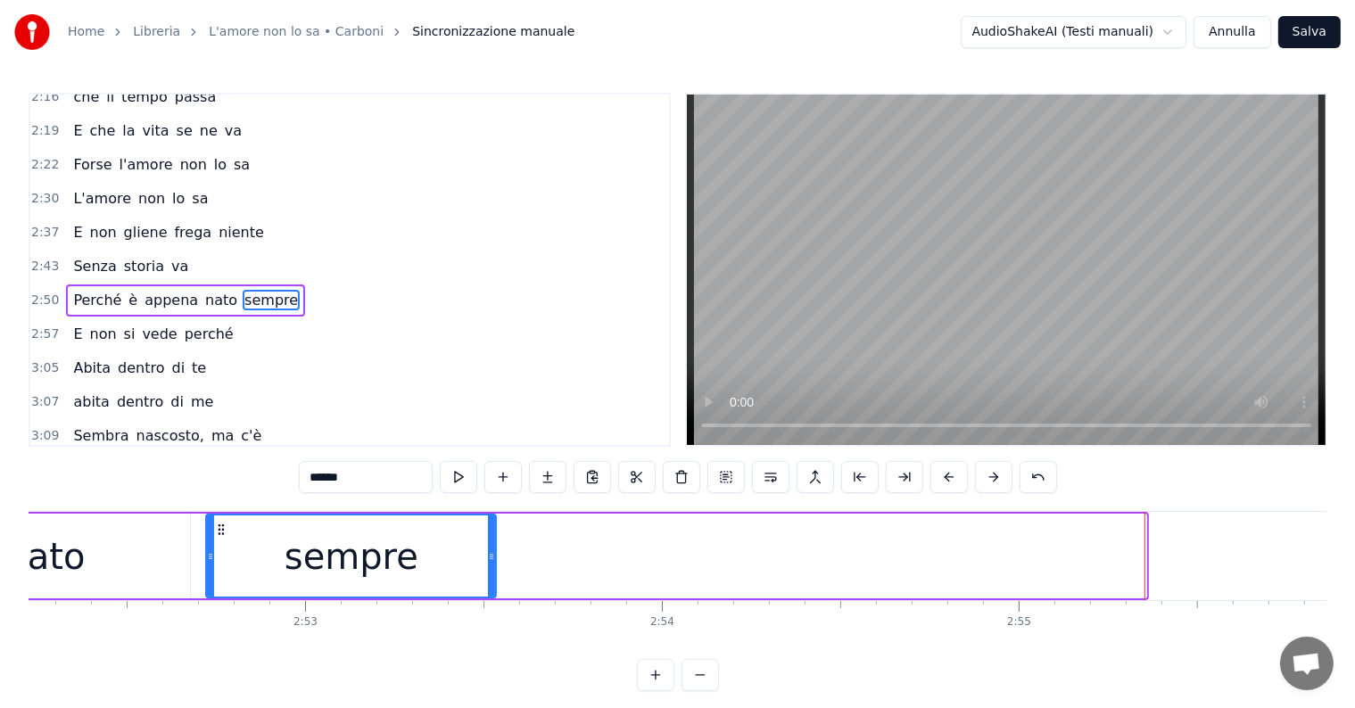
drag, startPoint x: 1139, startPoint y: 536, endPoint x: 489, endPoint y: 557, distance: 650.5
click at [489, 557] on div at bounding box center [491, 556] width 7 height 81
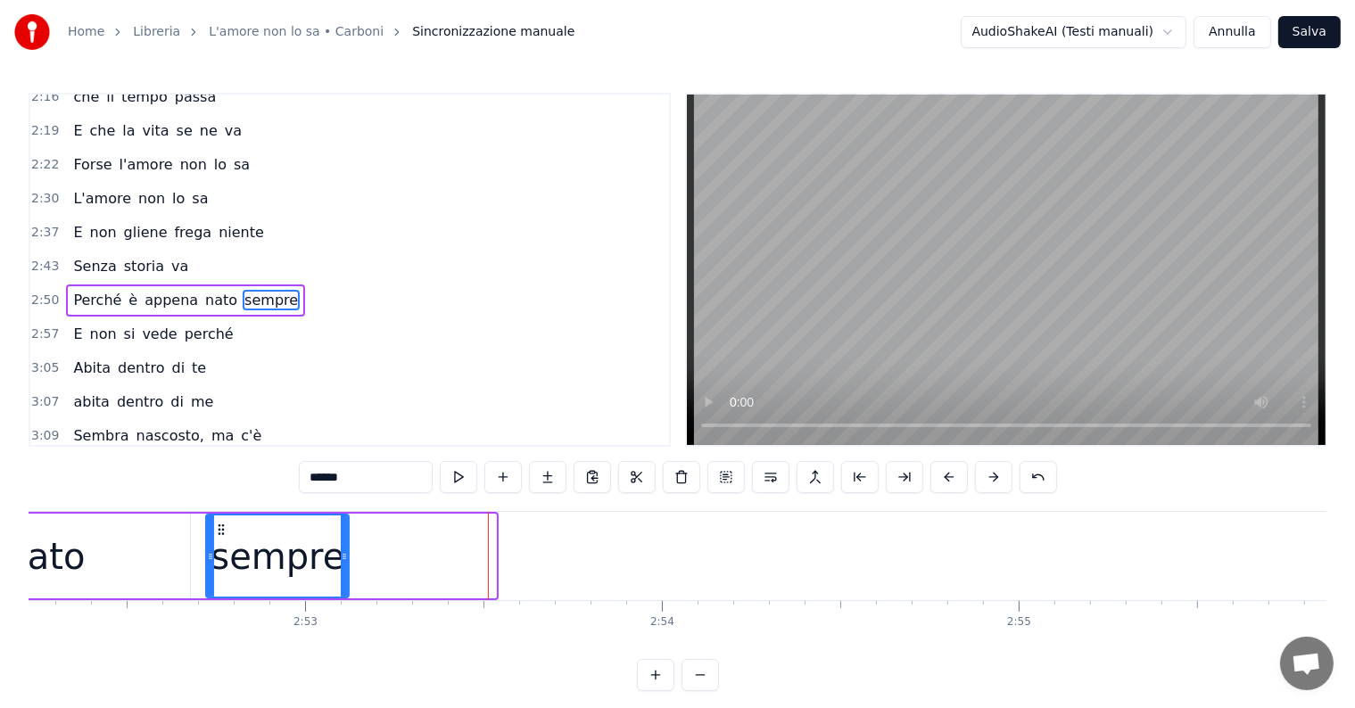
drag, startPoint x: 492, startPoint y: 549, endPoint x: 345, endPoint y: 549, distance: 147.2
click at [345, 549] on icon at bounding box center [344, 556] width 7 height 14
click at [384, 480] on input "******" at bounding box center [366, 477] width 134 height 32
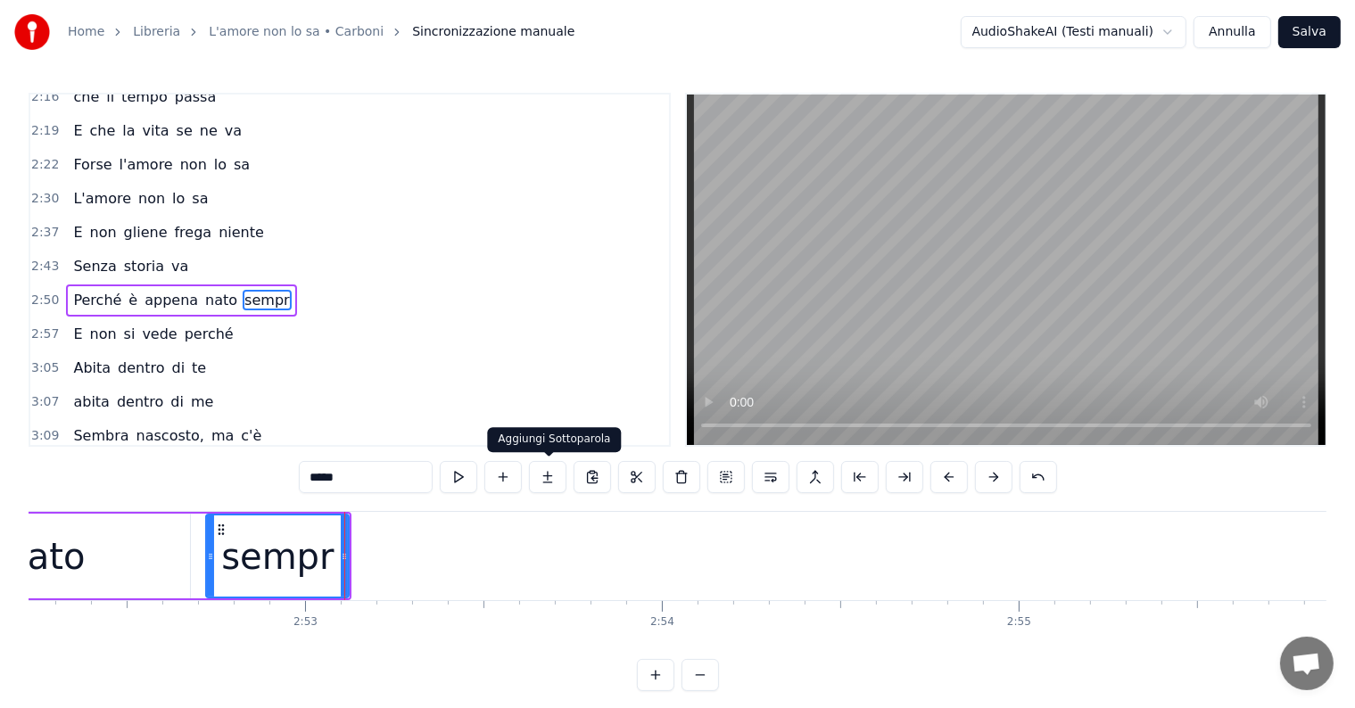
type input "*****"
click at [553, 479] on button at bounding box center [547, 477] width 37 height 32
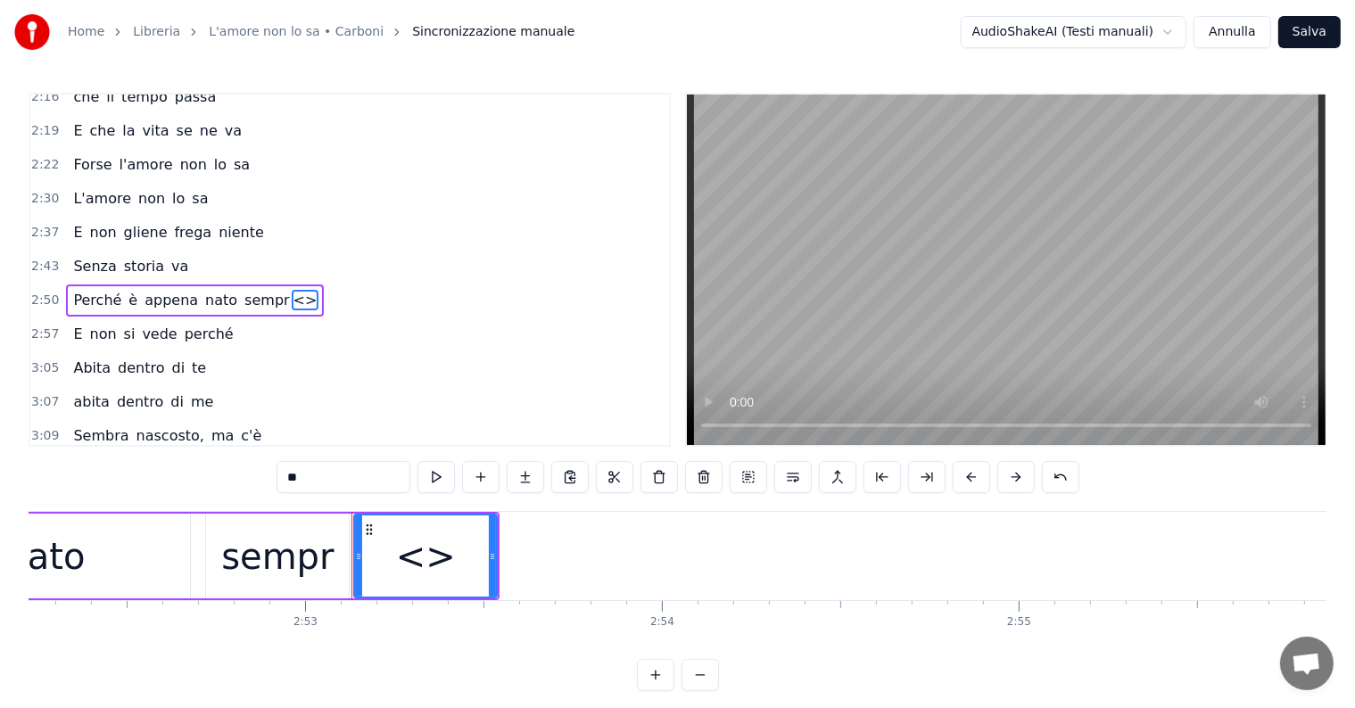
click at [350, 475] on input "**" at bounding box center [343, 477] width 134 height 32
type input "*"
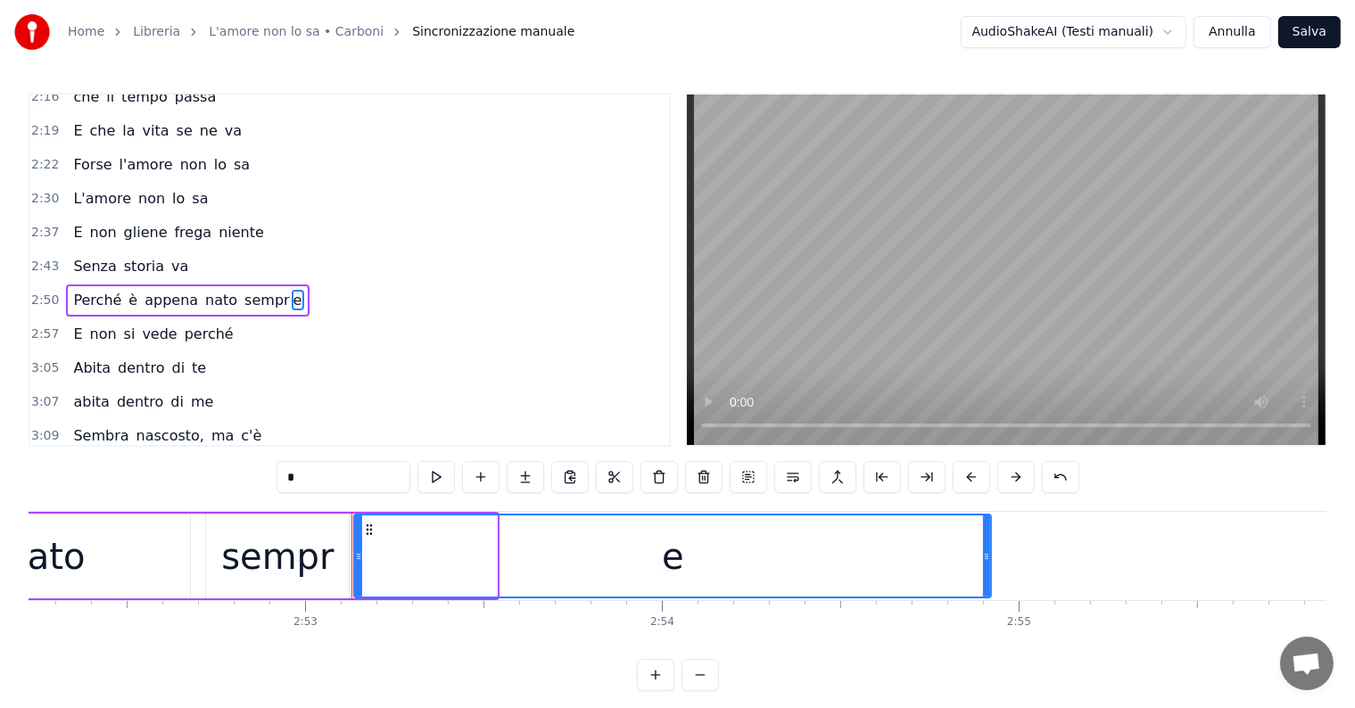
drag, startPoint x: 492, startPoint y: 541, endPoint x: 986, endPoint y: 563, distance: 494.6
click at [986, 563] on div at bounding box center [986, 556] width 7 height 81
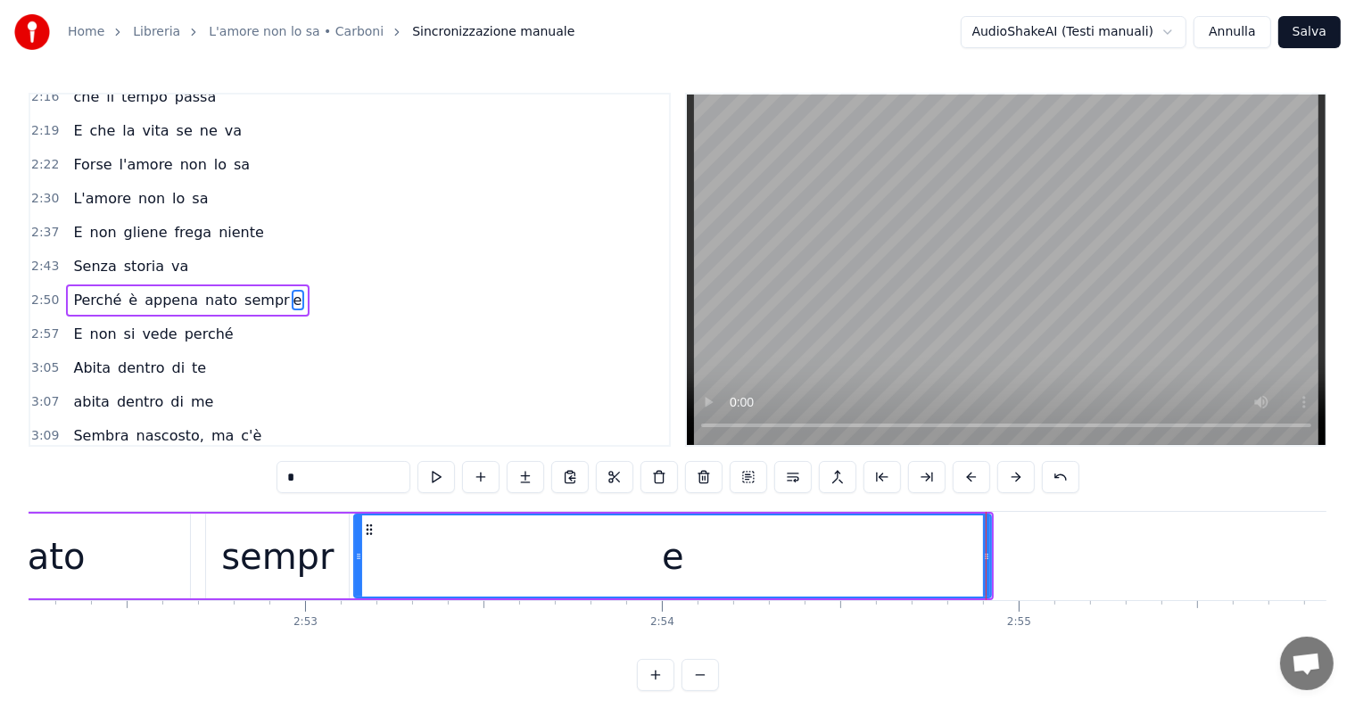
click at [50, 543] on div "nato" at bounding box center [44, 557] width 80 height 54
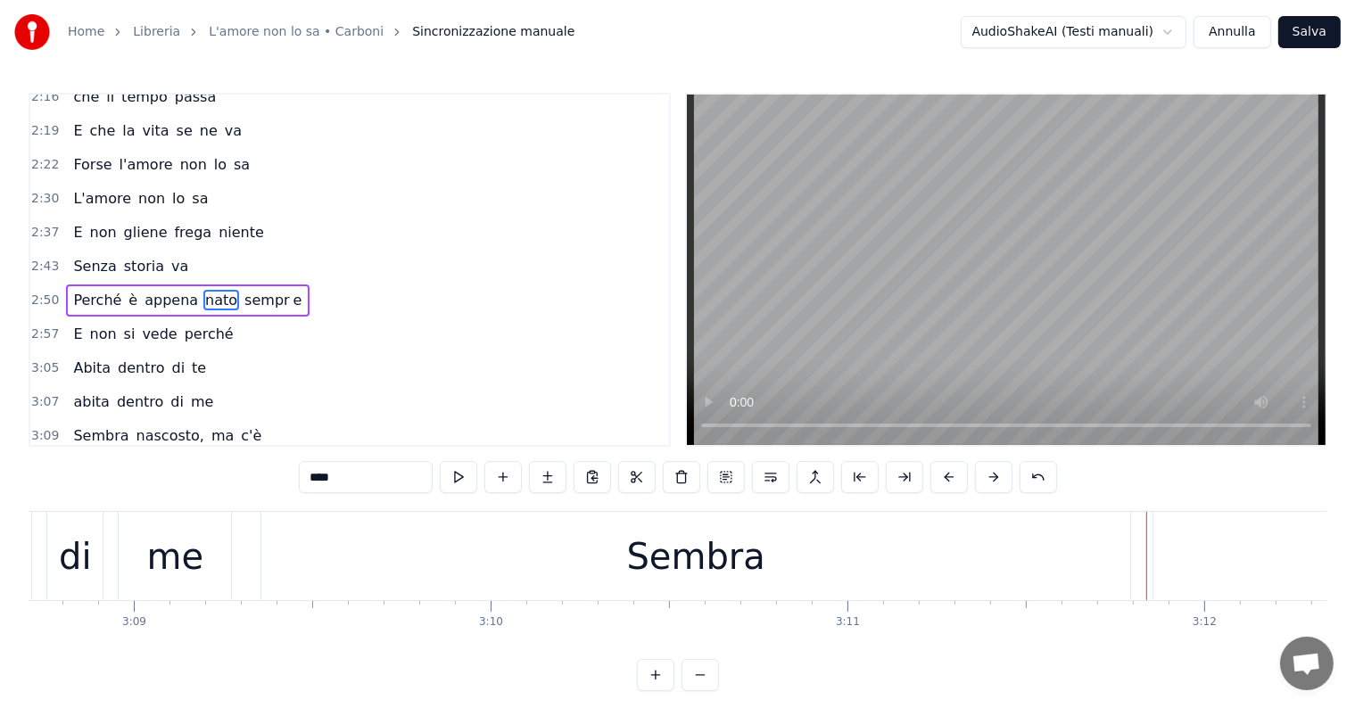
scroll to position [0, 67219]
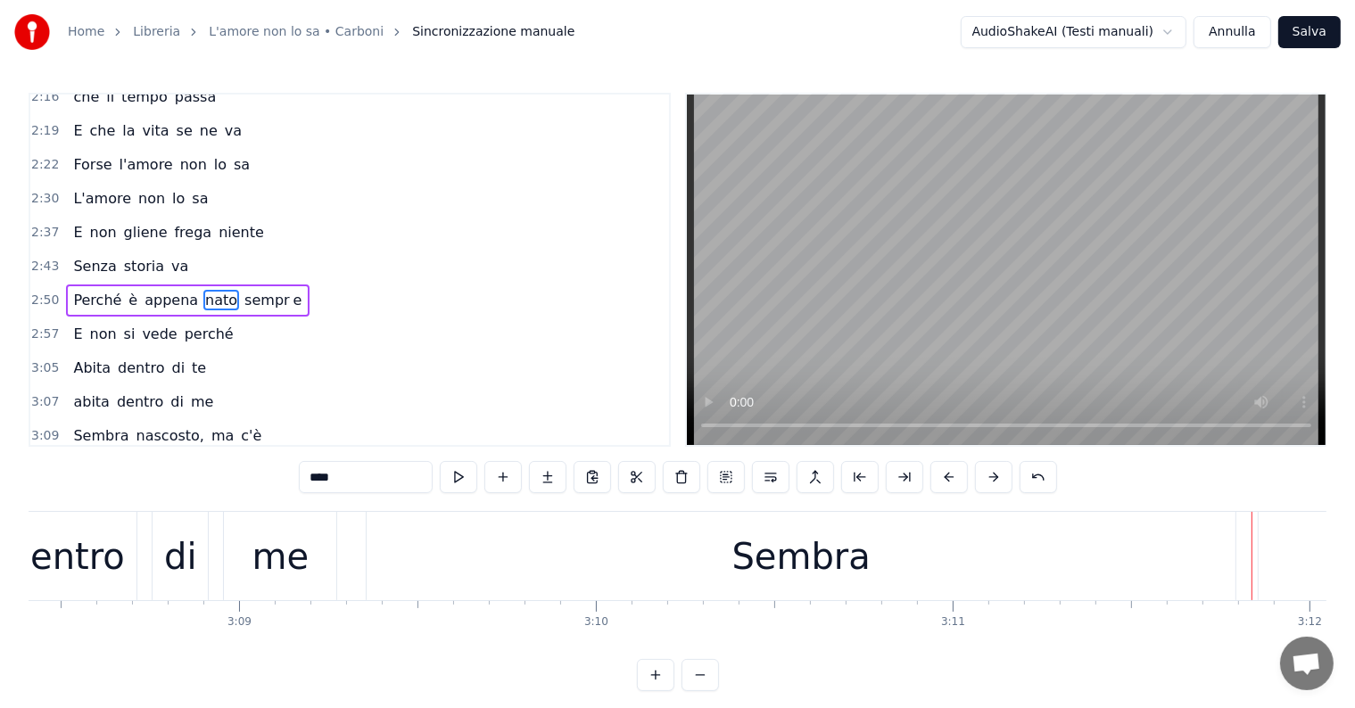
click at [893, 565] on div "Sembra" at bounding box center [801, 556] width 869 height 88
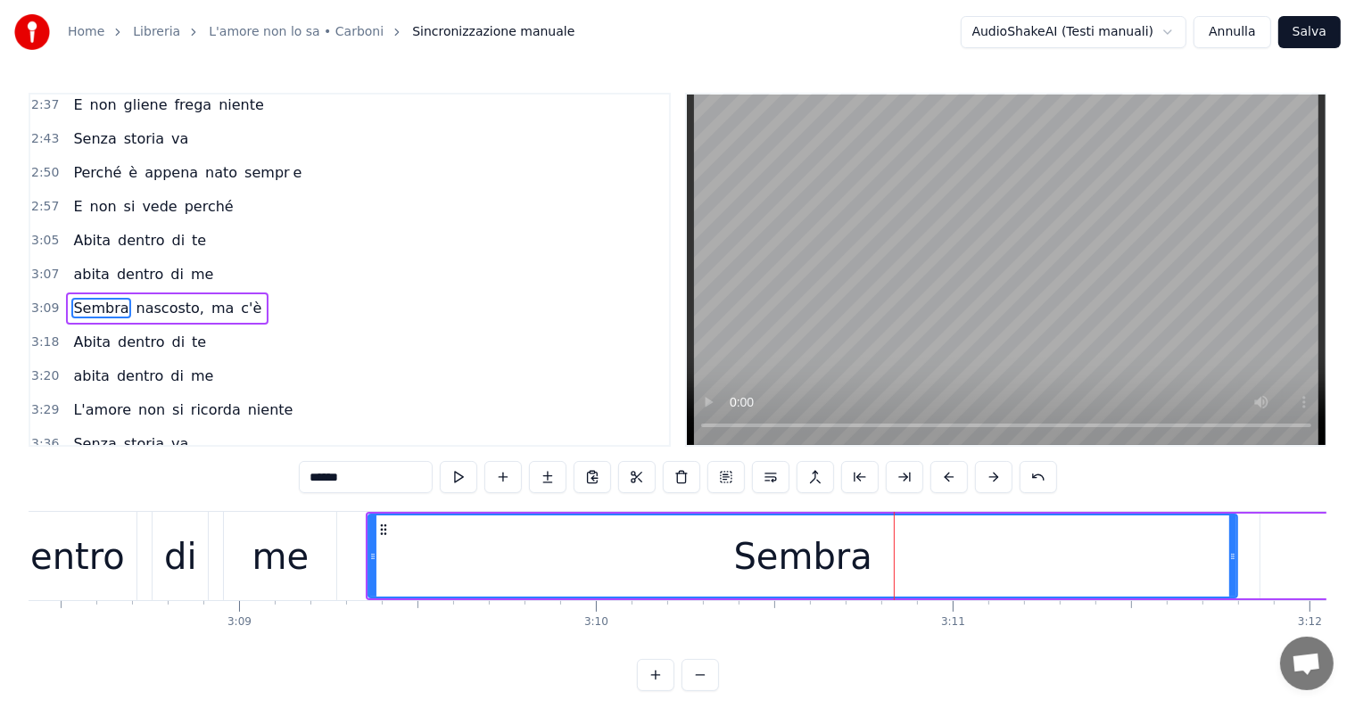
scroll to position [891, 0]
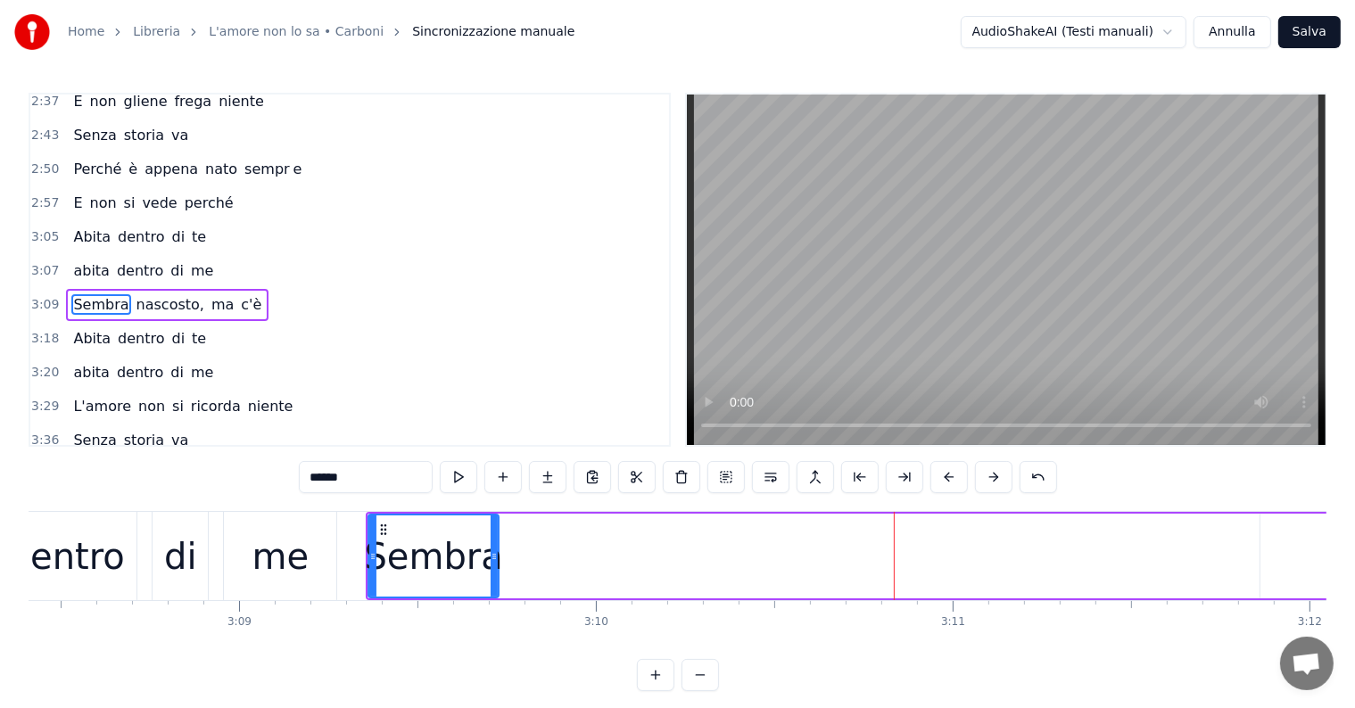
drag, startPoint x: 1232, startPoint y: 553, endPoint x: 493, endPoint y: 555, distance: 738.5
click at [493, 555] on icon at bounding box center [494, 556] width 7 height 14
click at [351, 472] on input "******" at bounding box center [366, 477] width 134 height 32
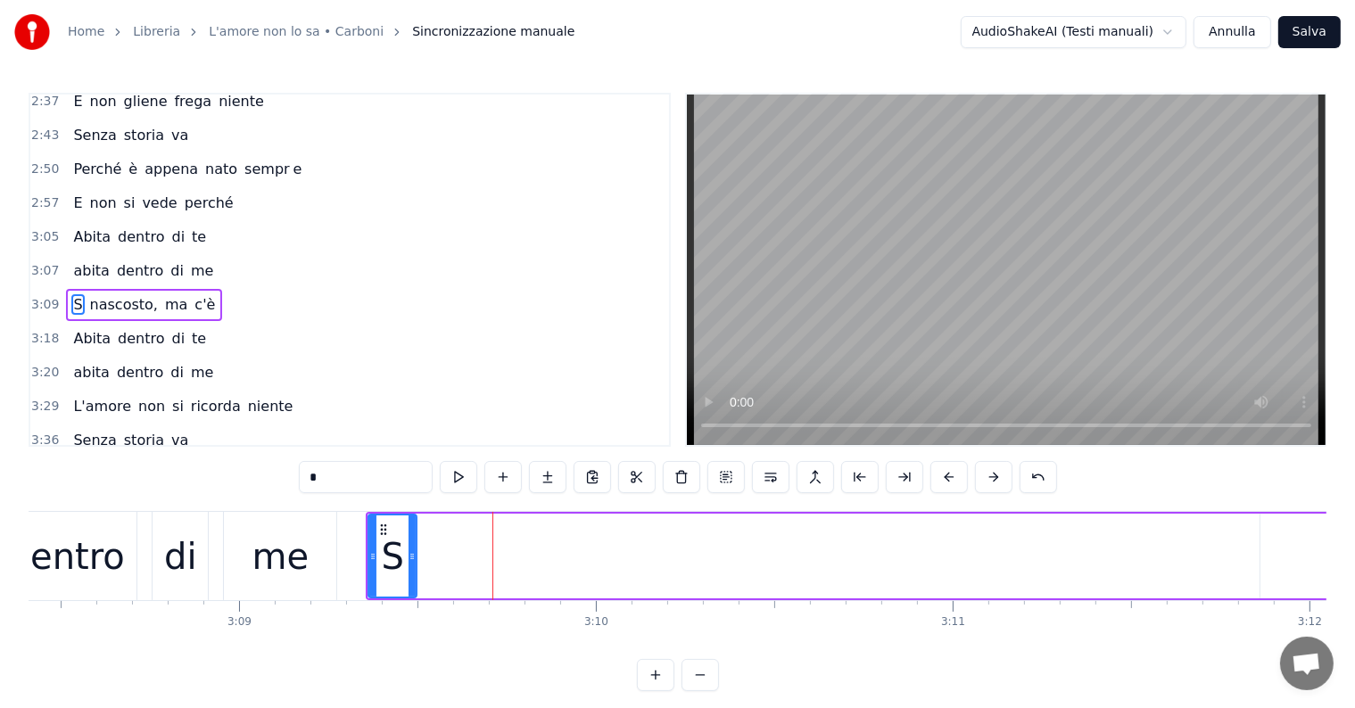
drag, startPoint x: 493, startPoint y: 543, endPoint x: 411, endPoint y: 543, distance: 82.1
click at [411, 543] on div at bounding box center [412, 556] width 7 height 81
type input "*"
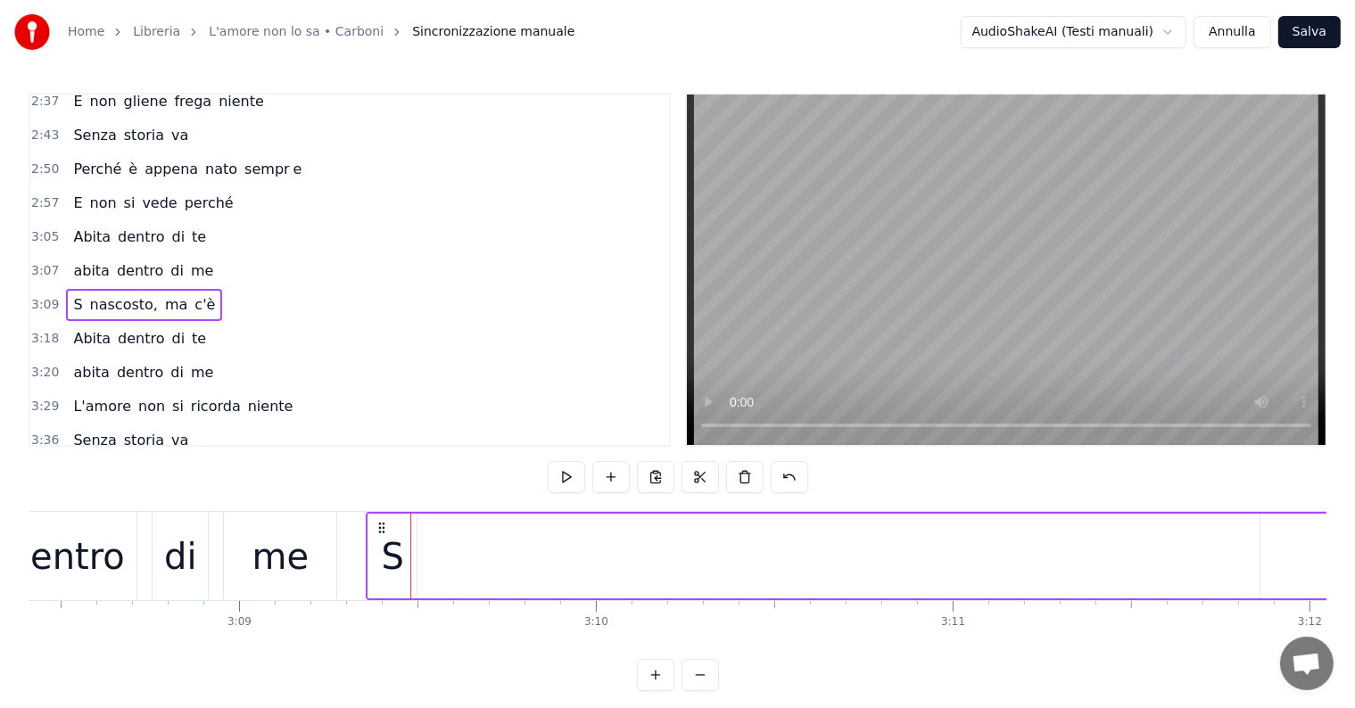
click at [400, 564] on div "S" at bounding box center [392, 557] width 22 height 54
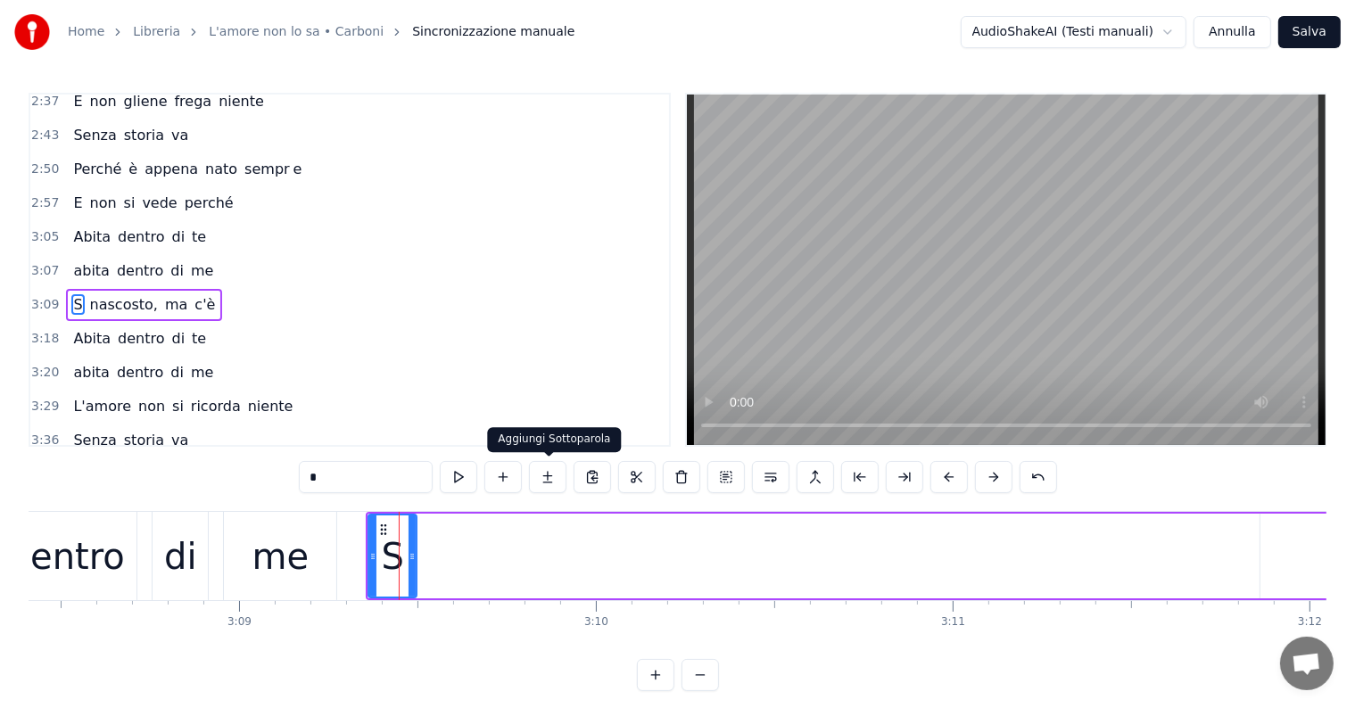
click at [553, 471] on button at bounding box center [547, 477] width 37 height 32
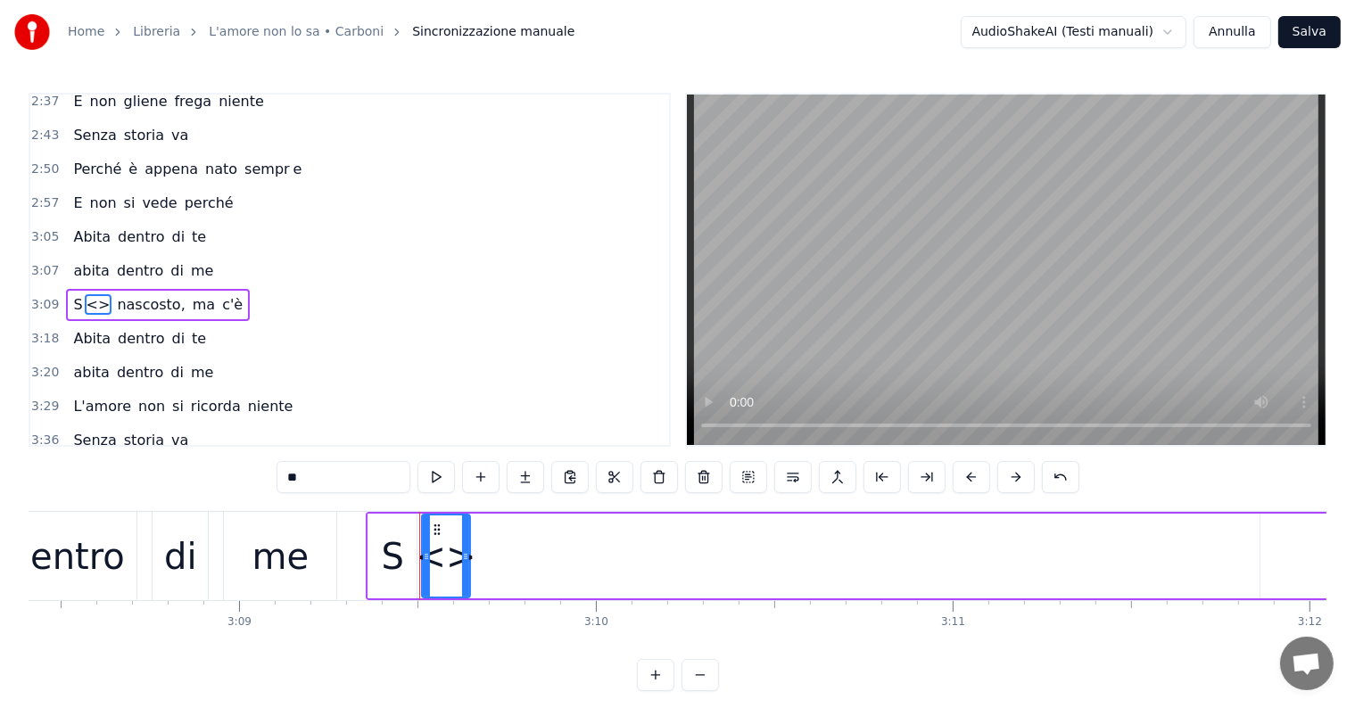
click at [346, 483] on input "**" at bounding box center [343, 477] width 134 height 32
type input "*"
click at [525, 480] on button at bounding box center [525, 477] width 37 height 32
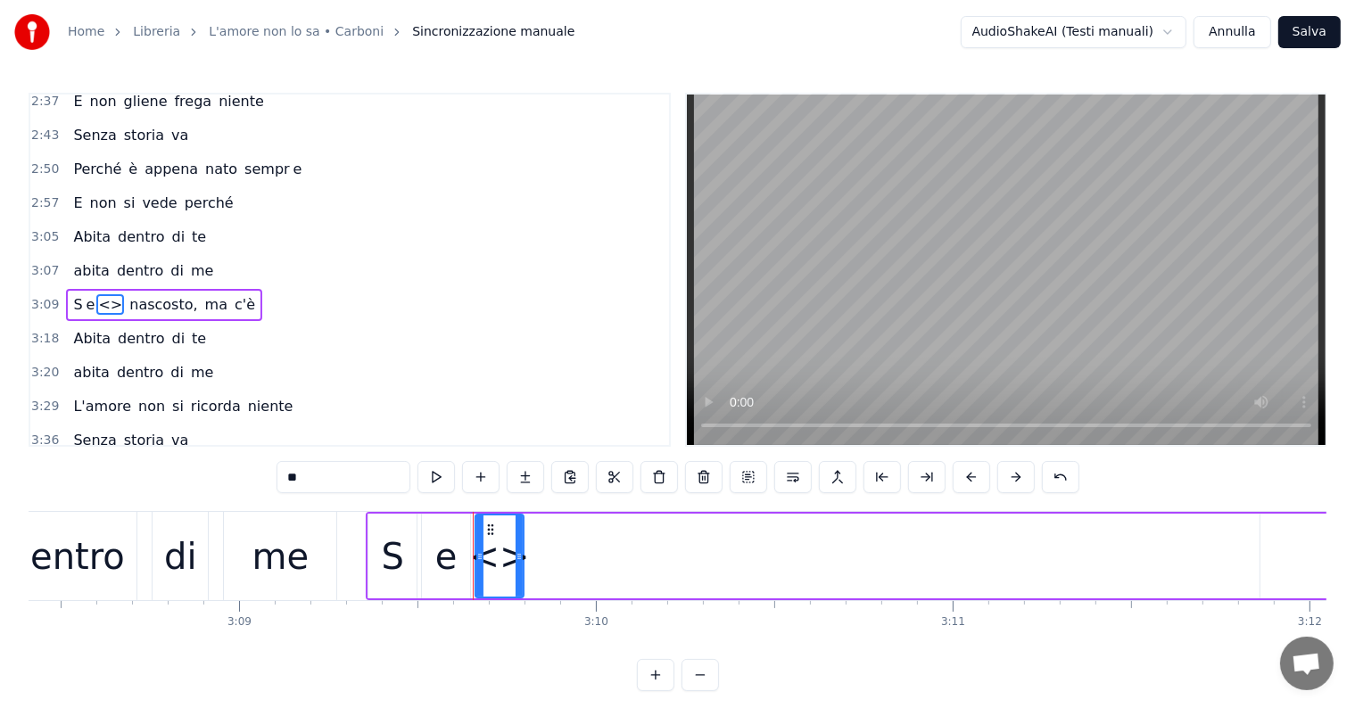
click at [343, 486] on input "**" at bounding box center [343, 477] width 134 height 32
type input "*"
drag, startPoint x: 521, startPoint y: 538, endPoint x: 578, endPoint y: 542, distance: 57.3
click at [578, 542] on div at bounding box center [576, 556] width 7 height 81
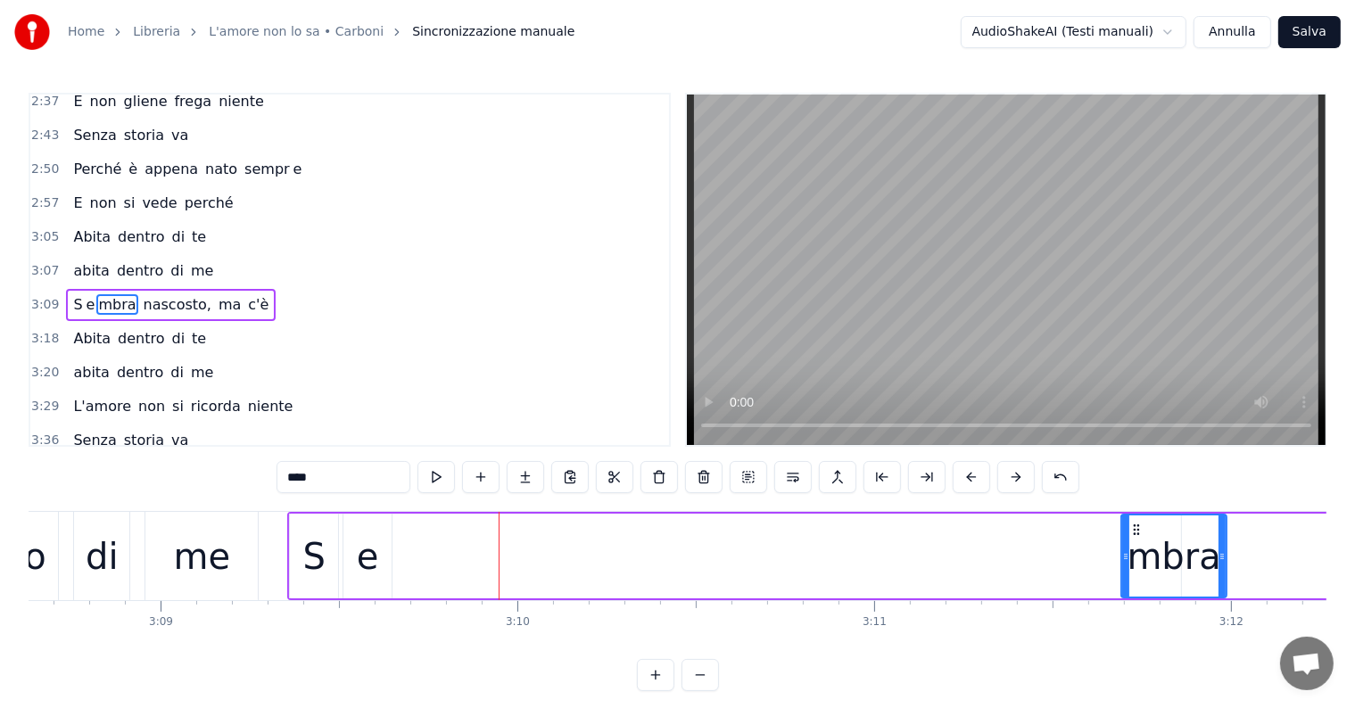
scroll to position [0, 67326]
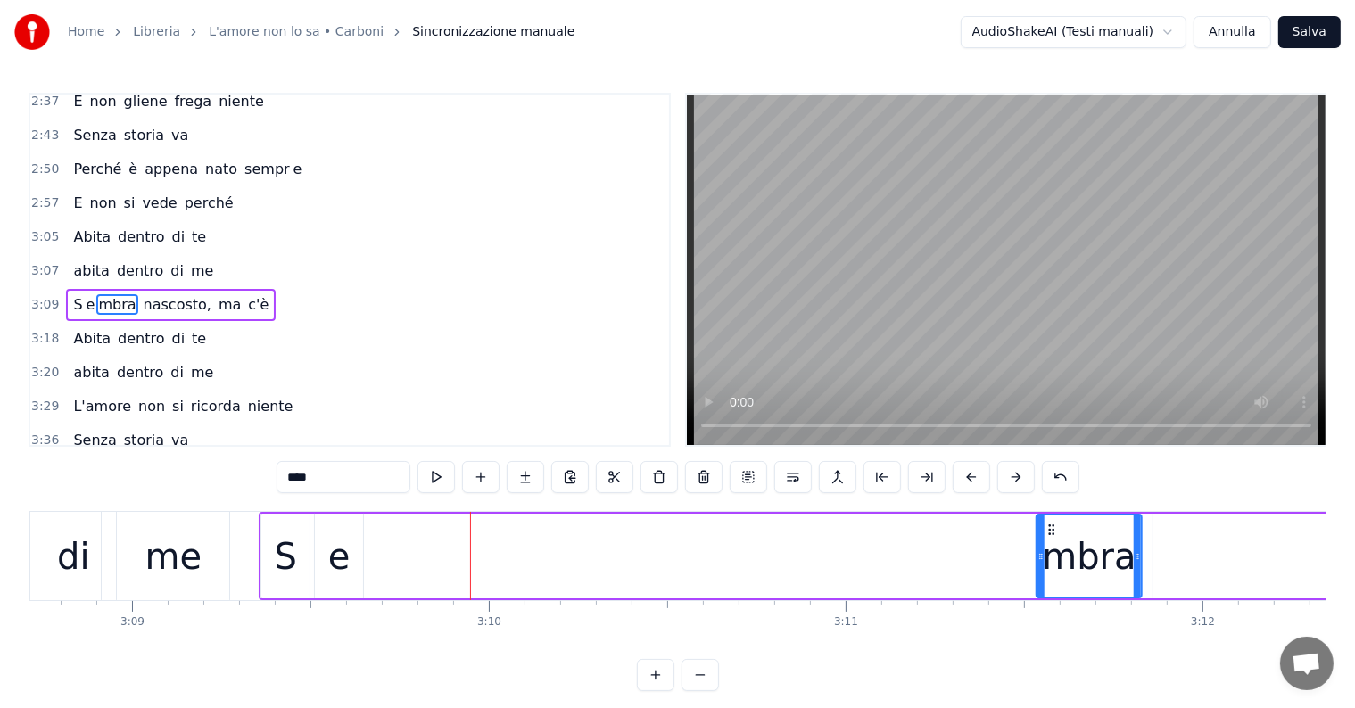
drag, startPoint x: 486, startPoint y: 526, endPoint x: 1047, endPoint y: 566, distance: 562.5
click at [1047, 566] on div "mbra" at bounding box center [1088, 556] width 103 height 81
click at [334, 563] on div "e" at bounding box center [339, 557] width 22 height 54
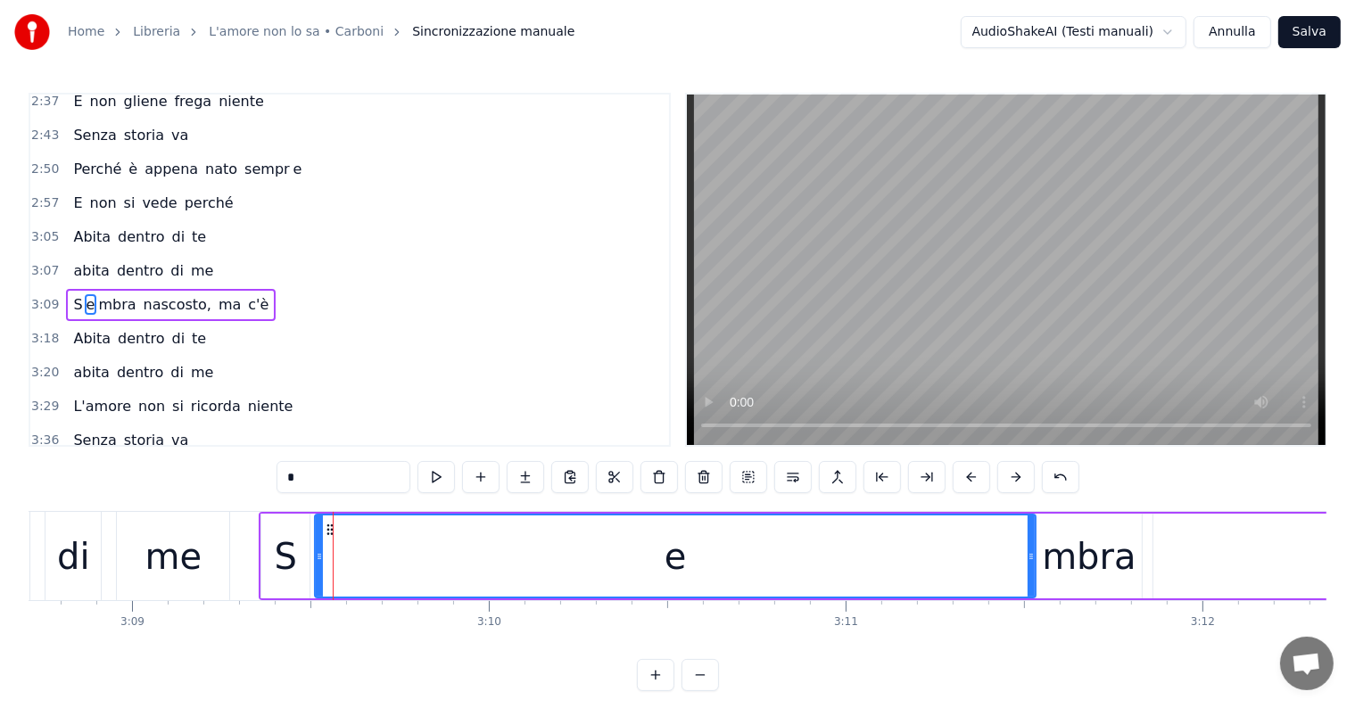
drag, startPoint x: 358, startPoint y: 552, endPoint x: 1030, endPoint y: 550, distance: 672.5
click at [1030, 550] on icon at bounding box center [1031, 556] width 7 height 14
click at [188, 578] on div "me" at bounding box center [172, 557] width 57 height 54
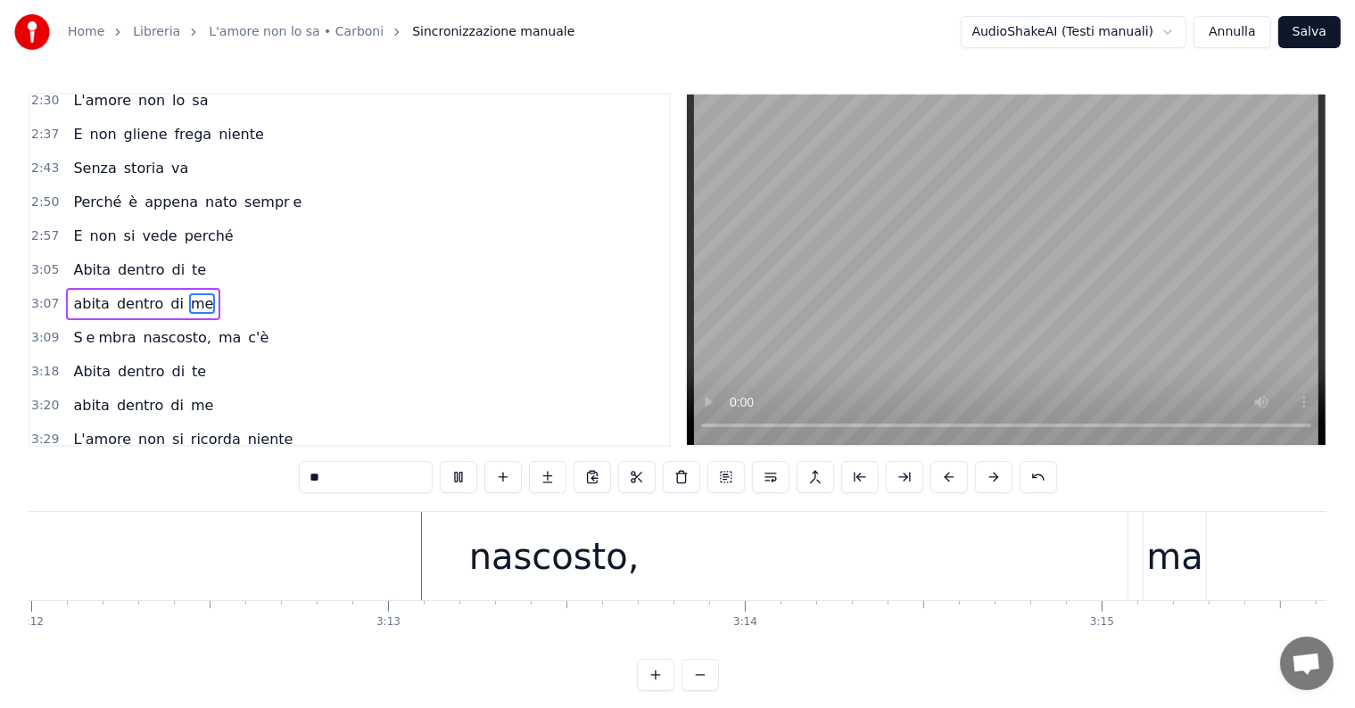
scroll to position [0, 68507]
click at [565, 575] on div "nascosto," at bounding box center [544, 557] width 170 height 54
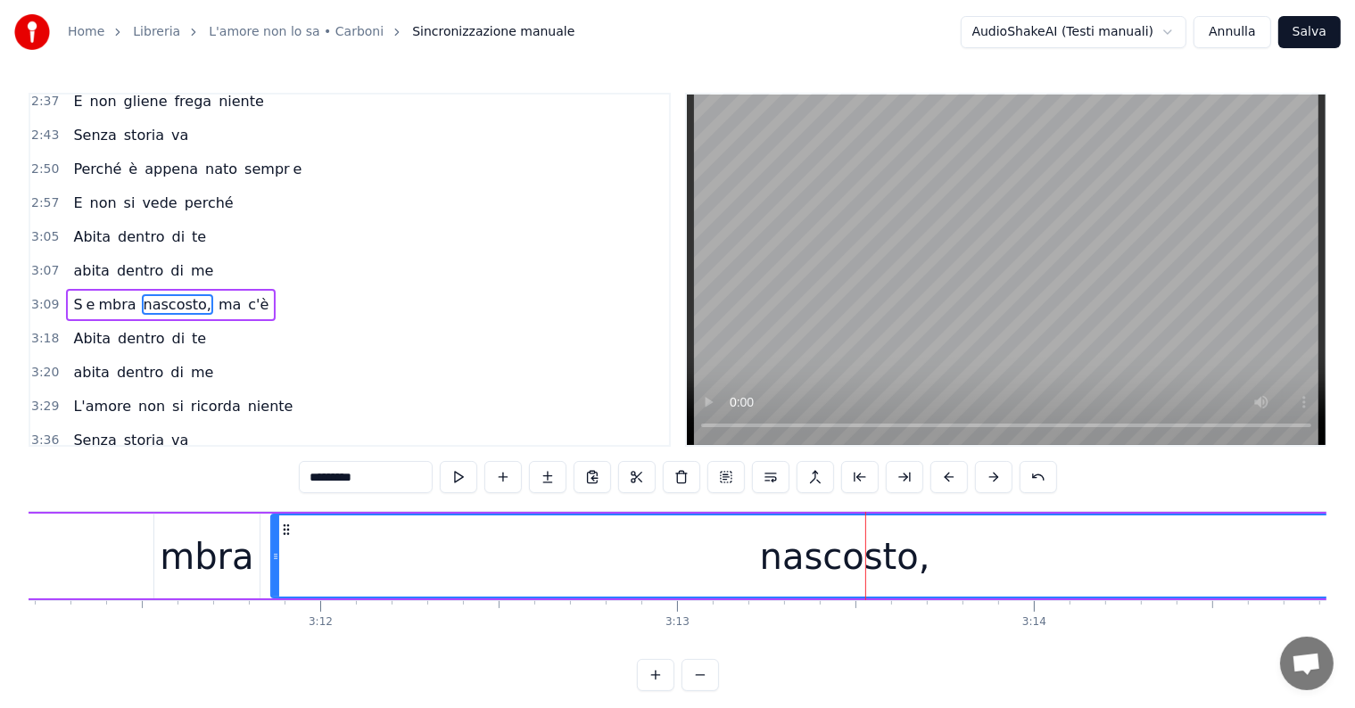
scroll to position [0, 68313]
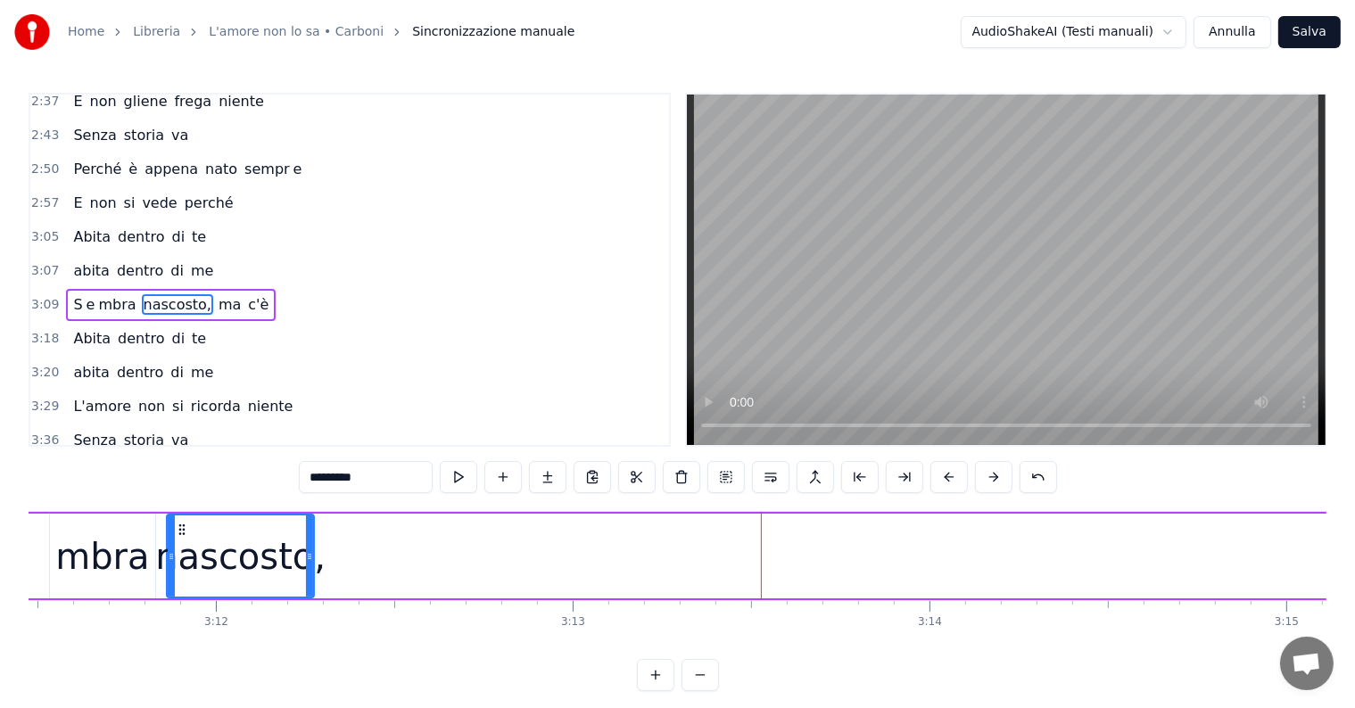
drag, startPoint x: 1309, startPoint y: 552, endPoint x: 309, endPoint y: 592, distance: 1000.7
click at [309, 592] on div at bounding box center [309, 556] width 7 height 81
click at [377, 478] on input "*********" at bounding box center [366, 477] width 134 height 32
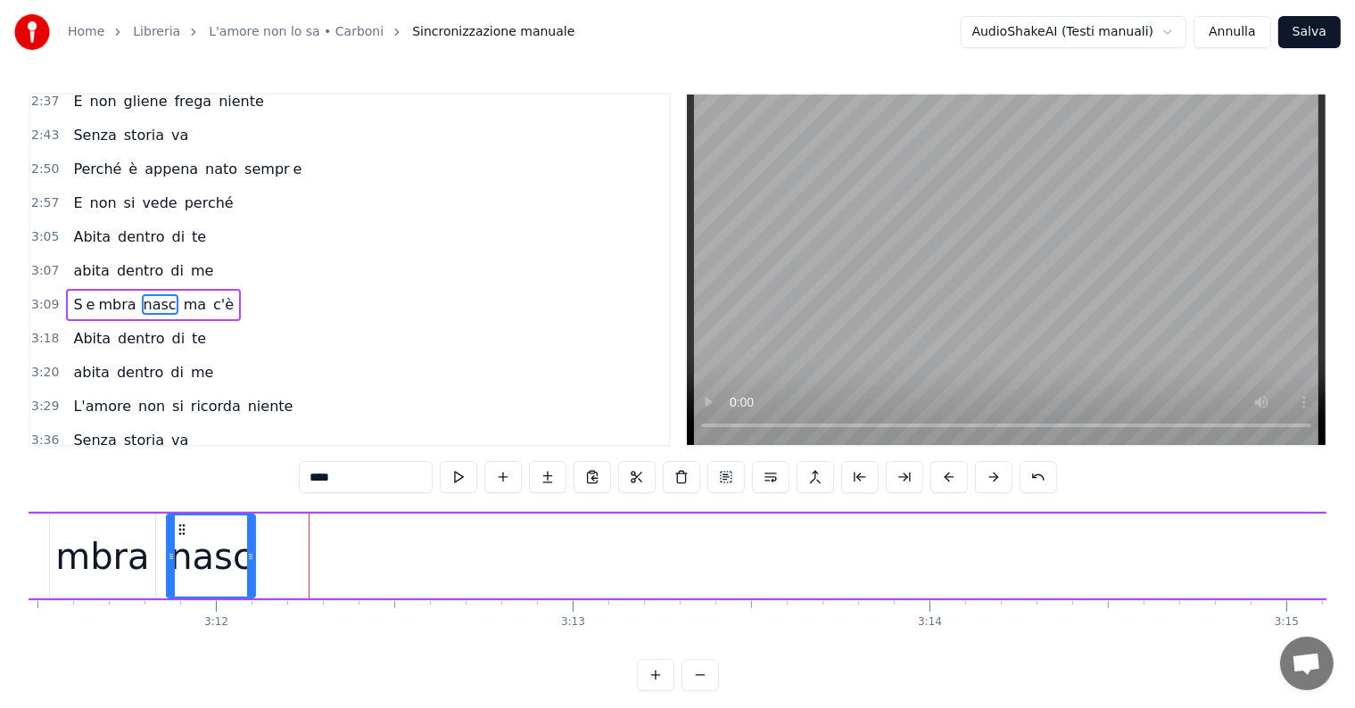
drag, startPoint x: 309, startPoint y: 537, endPoint x: 251, endPoint y: 537, distance: 58.9
click at [251, 537] on div at bounding box center [250, 556] width 7 height 81
type input "****"
click at [557, 476] on button at bounding box center [547, 477] width 37 height 32
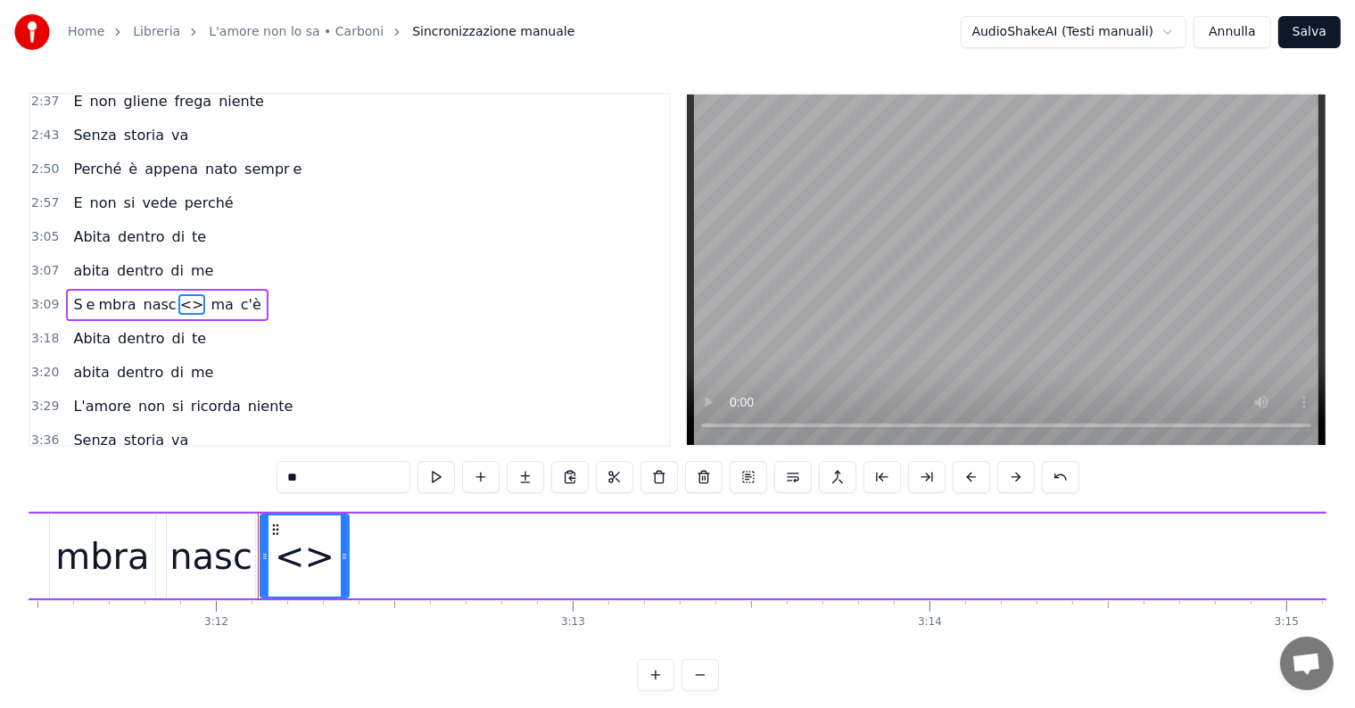
click at [351, 485] on input "**" at bounding box center [343, 477] width 134 height 32
type input "*"
click at [526, 472] on button at bounding box center [525, 477] width 37 height 32
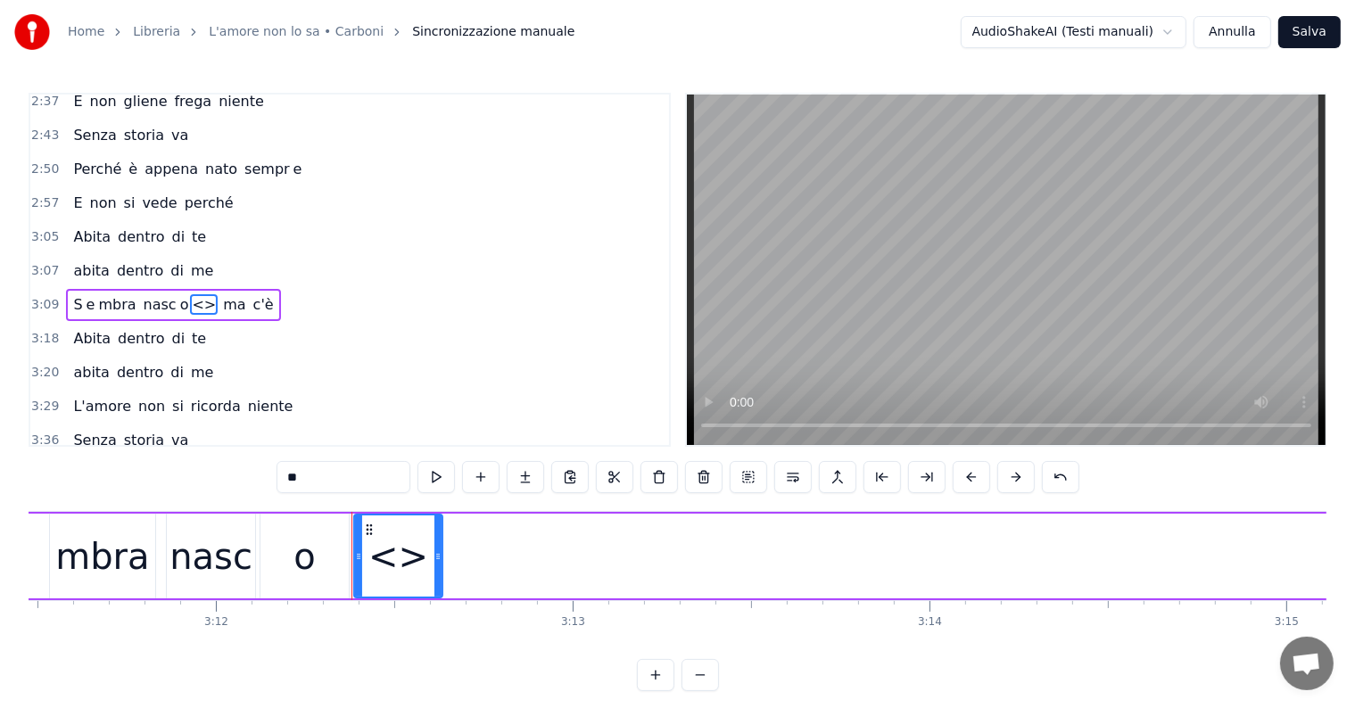
click at [338, 475] on input "**" at bounding box center [343, 477] width 134 height 32
type input "*"
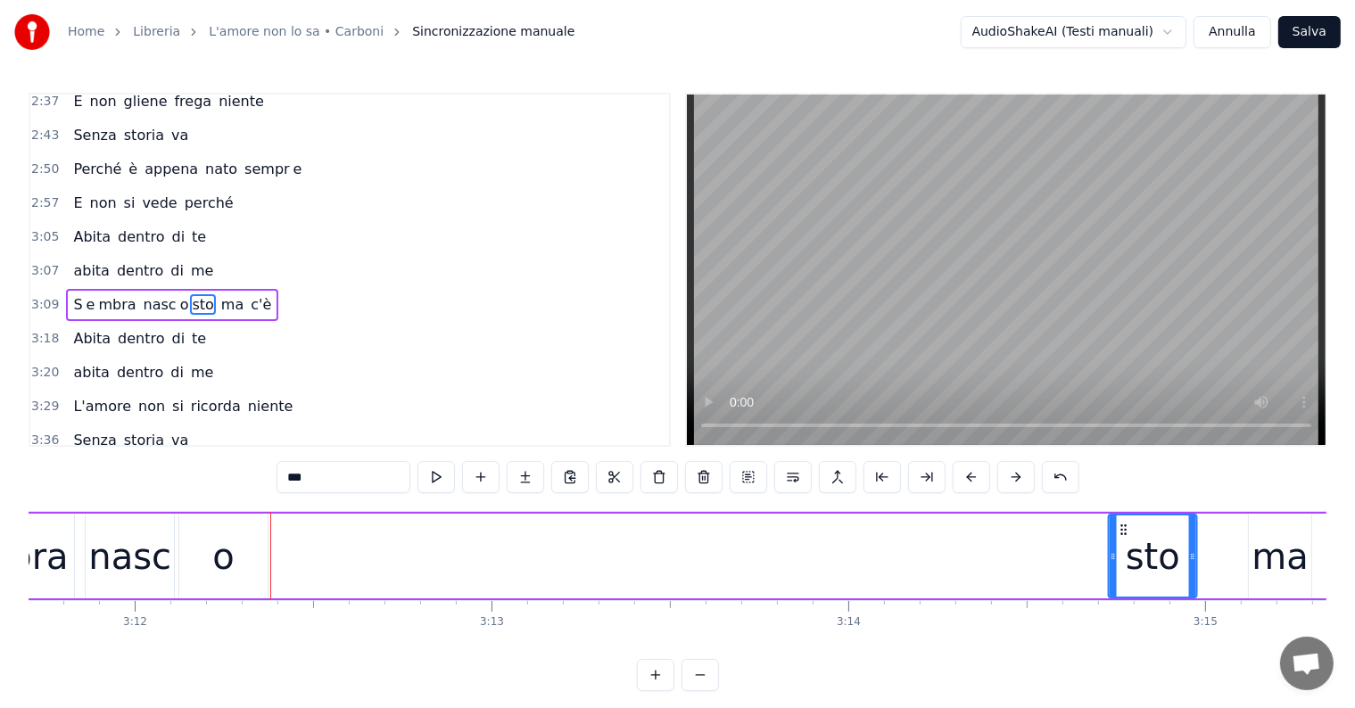
scroll to position [0, 68420]
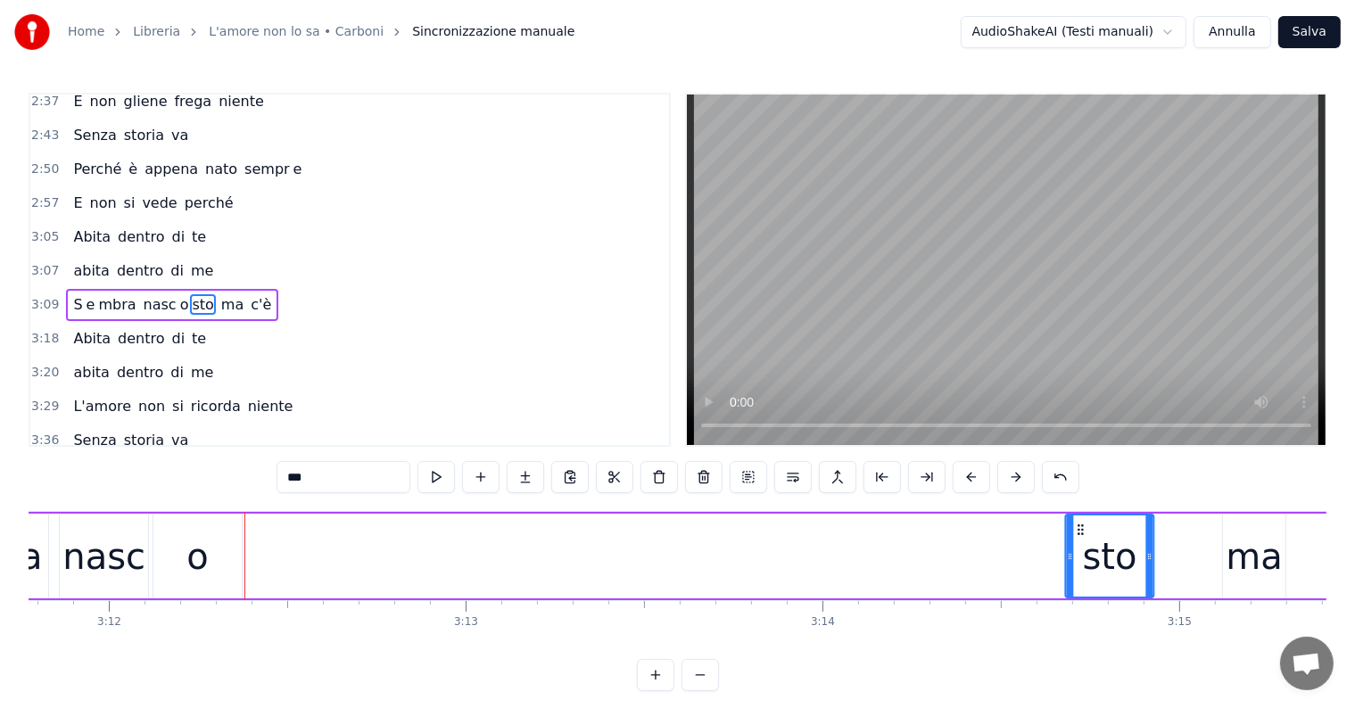
drag, startPoint x: 367, startPoint y: 528, endPoint x: 1079, endPoint y: 524, distance: 711.8
click at [1079, 524] on icon at bounding box center [1081, 530] width 14 height 14
click at [175, 571] on div "o" at bounding box center [197, 556] width 88 height 85
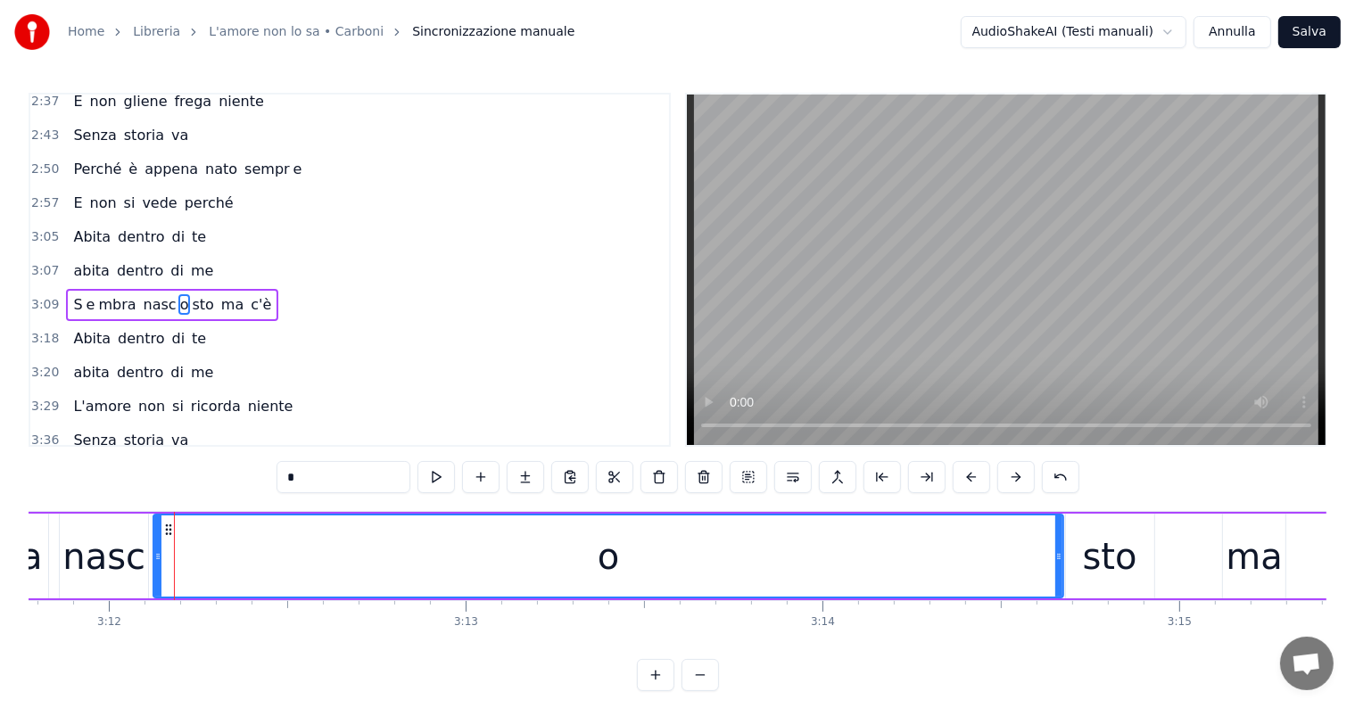
drag, startPoint x: 235, startPoint y: 553, endPoint x: 1056, endPoint y: 553, distance: 820.6
click at [1056, 553] on icon at bounding box center [1058, 556] width 7 height 14
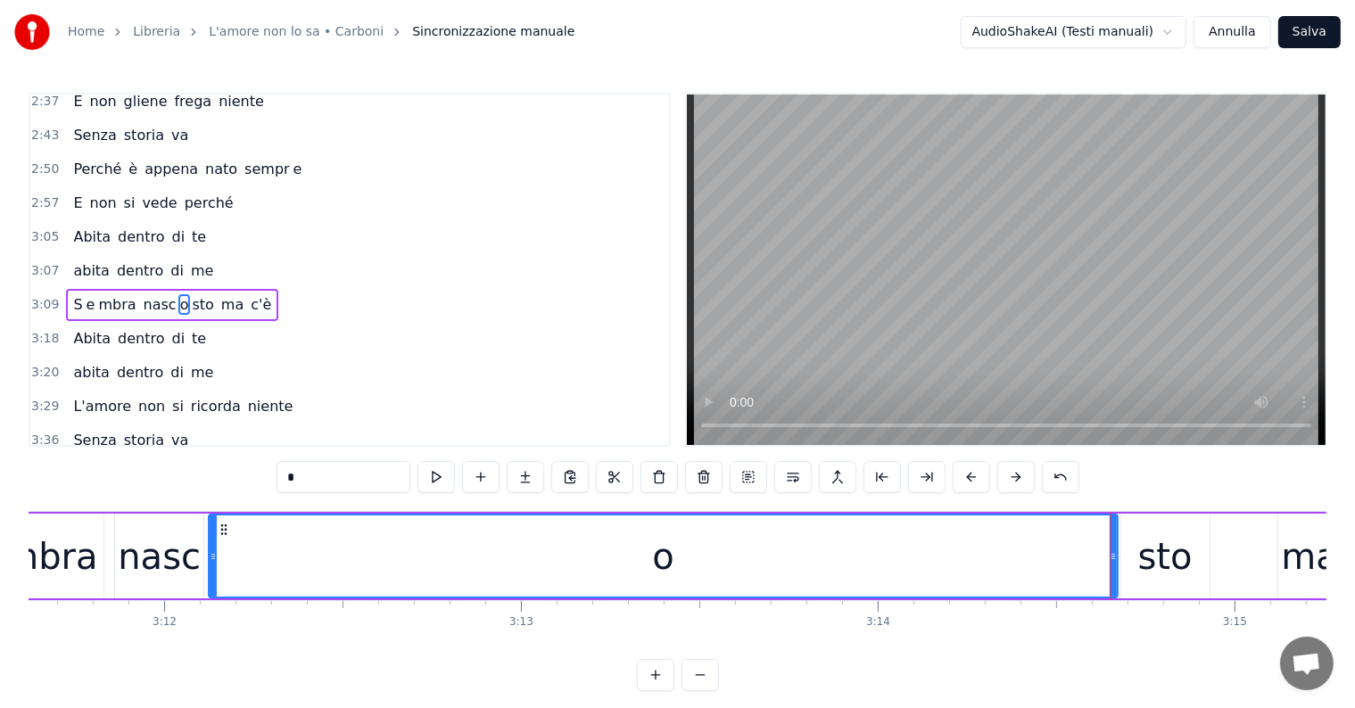
scroll to position [0, 68261]
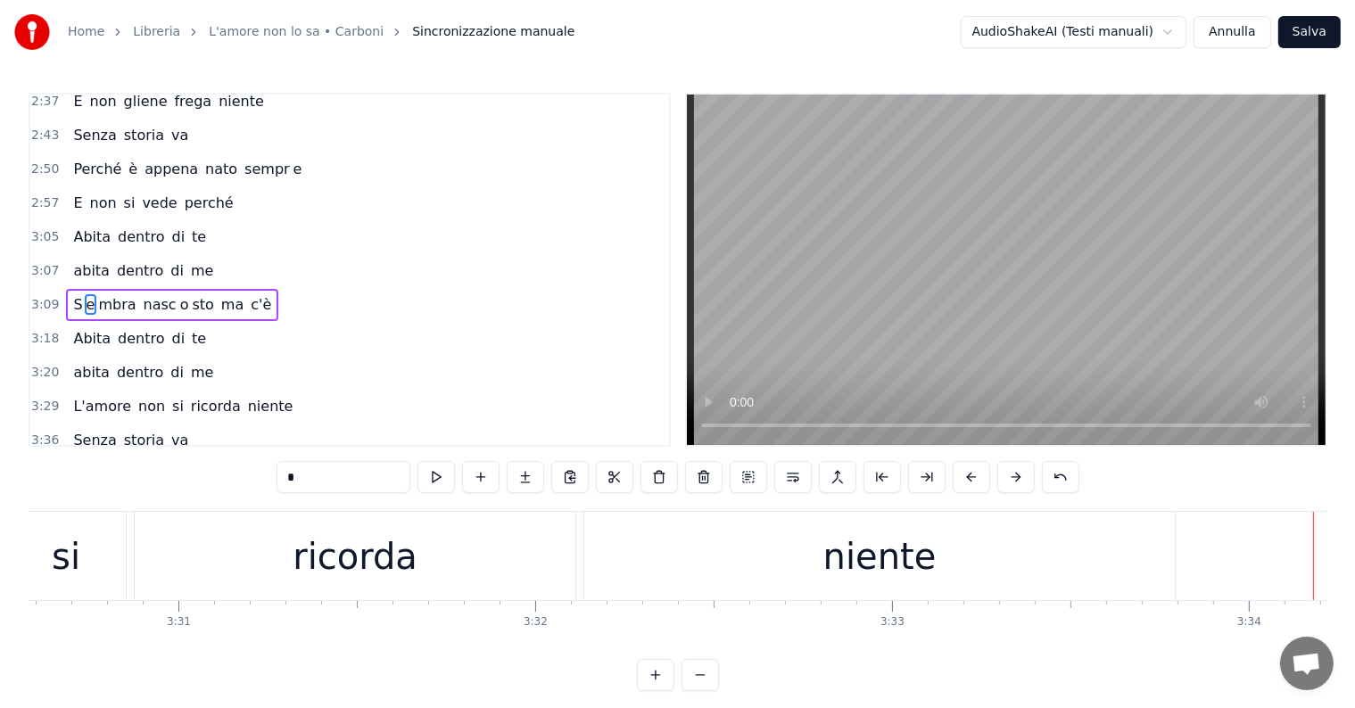
scroll to position [0, 75025]
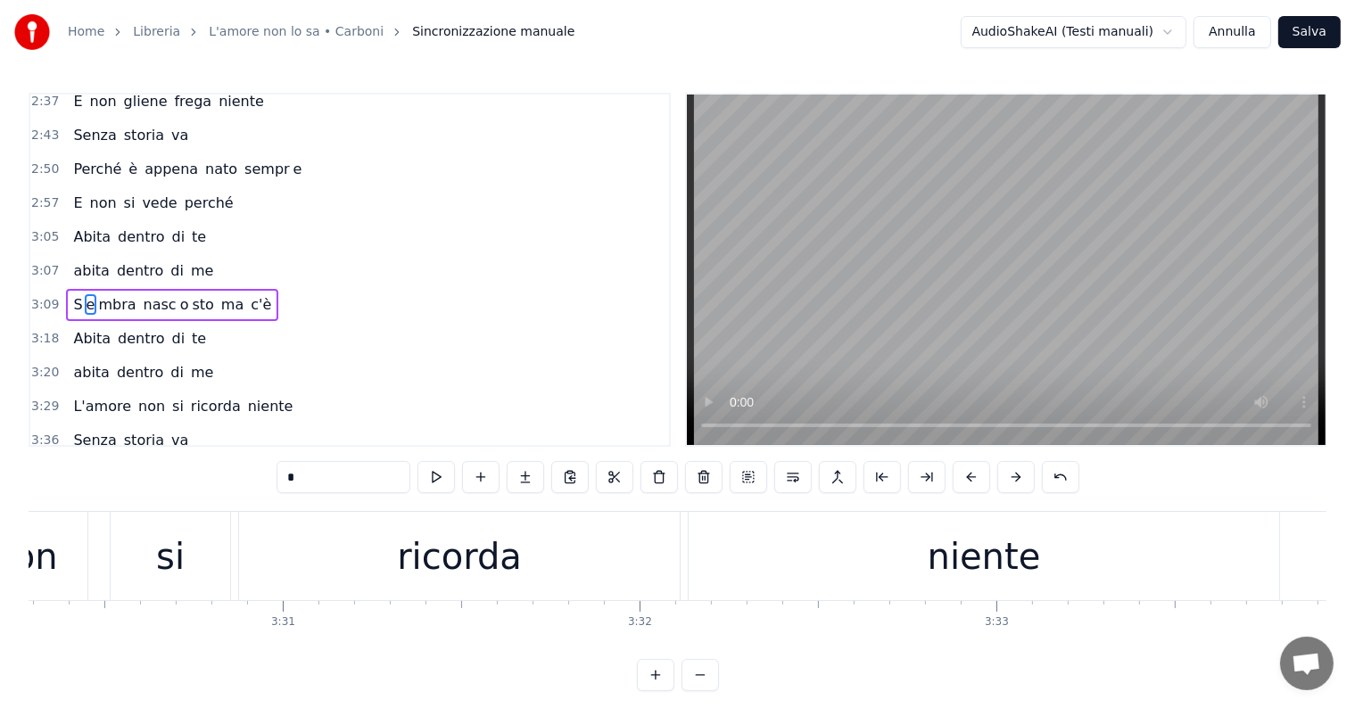
click at [956, 548] on div "niente" at bounding box center [984, 557] width 113 height 54
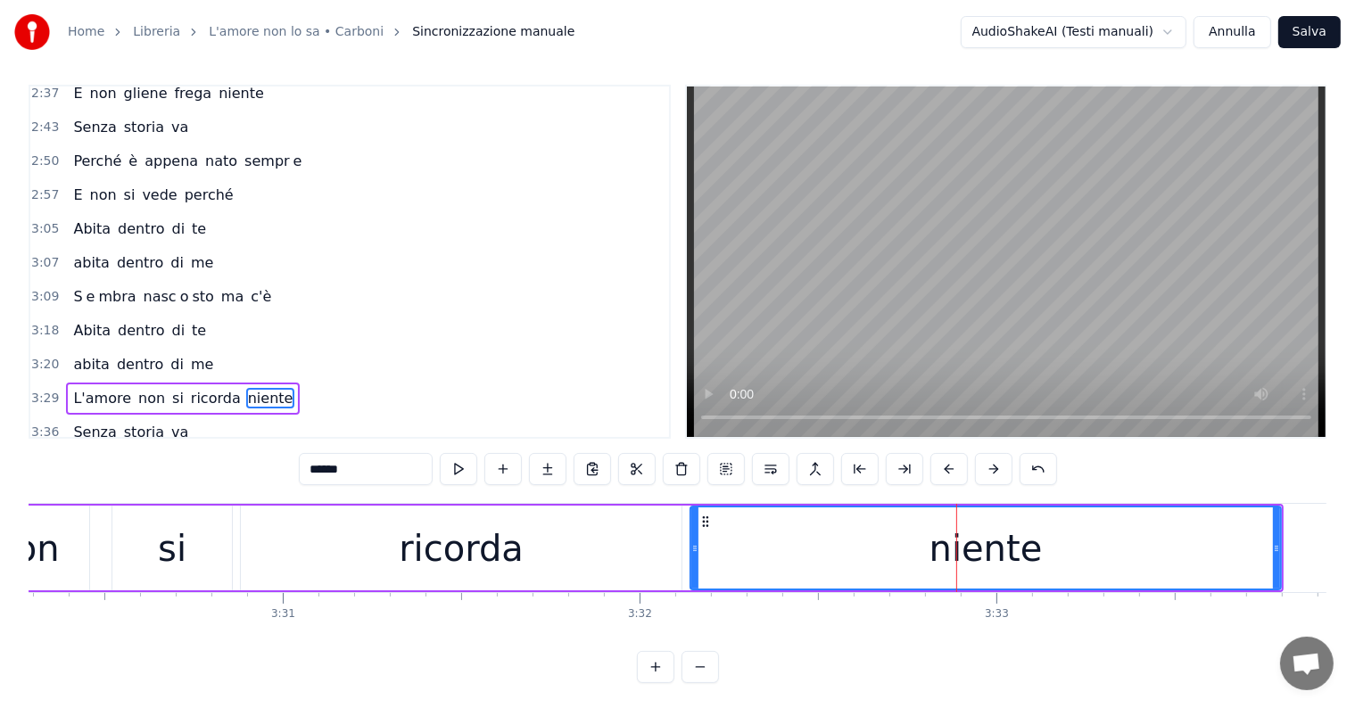
scroll to position [895, 0]
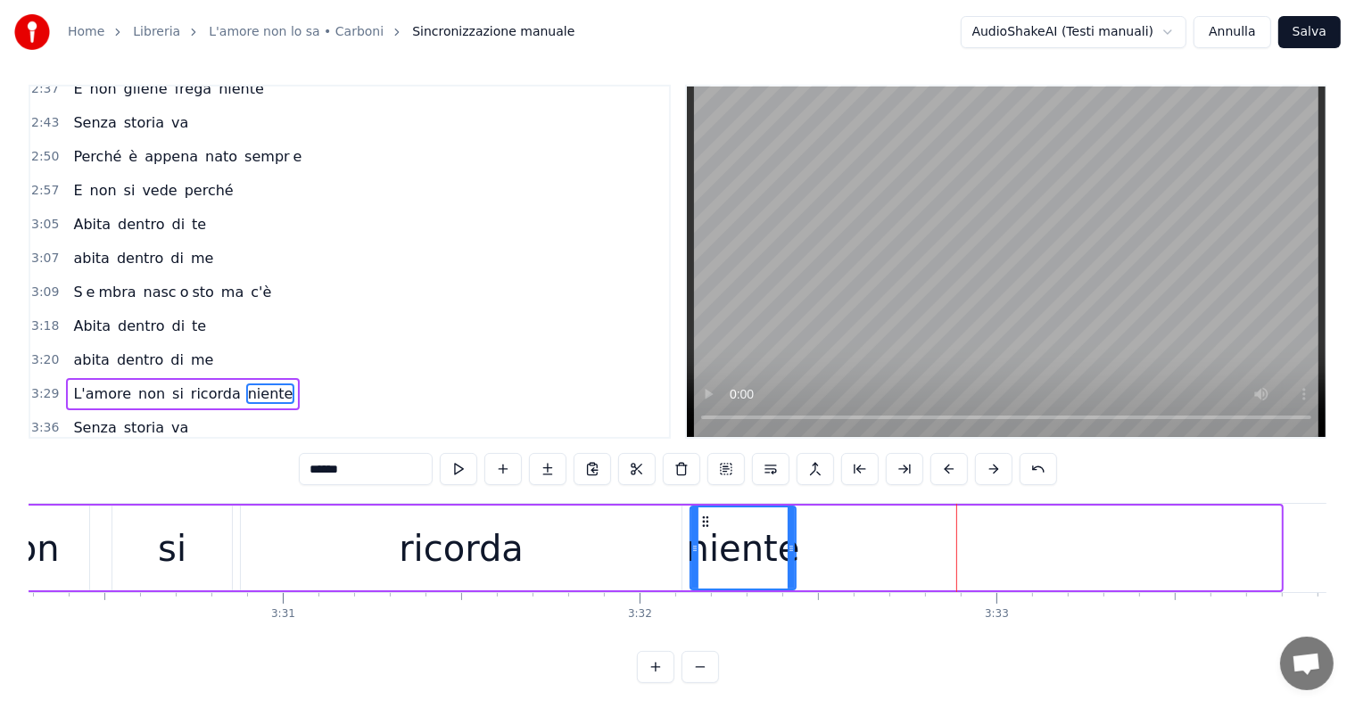
drag, startPoint x: 1277, startPoint y: 535, endPoint x: 792, endPoint y: 557, distance: 485.7
click at [792, 557] on div at bounding box center [791, 548] width 7 height 81
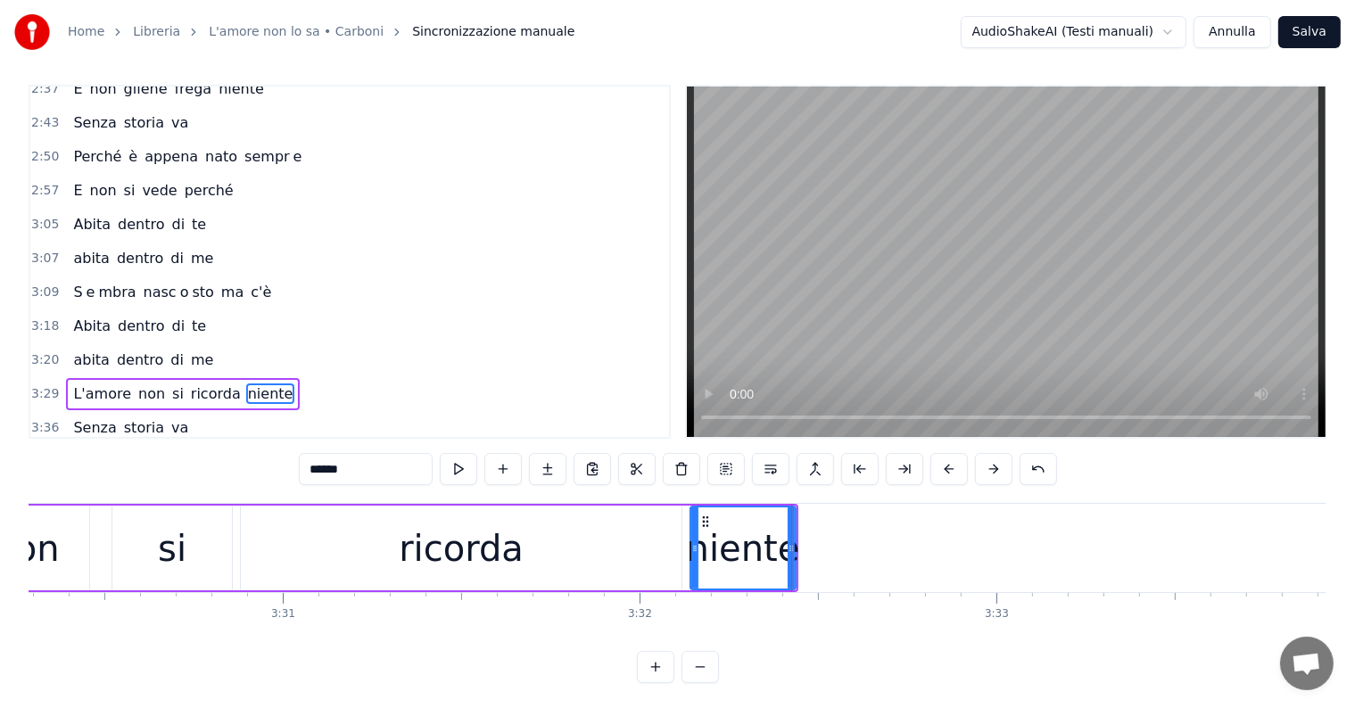
click at [375, 468] on input "******" at bounding box center [366, 469] width 134 height 32
type input "*****"
click at [552, 467] on button at bounding box center [547, 469] width 37 height 32
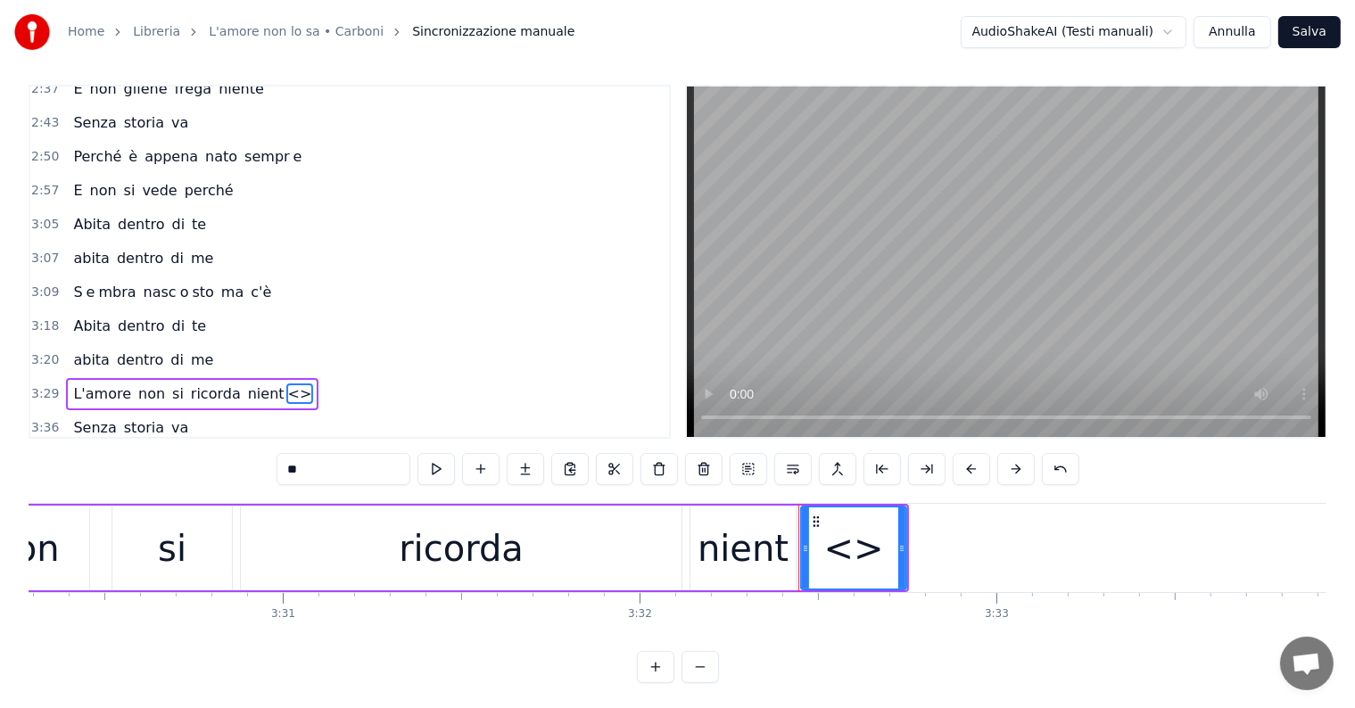
click at [368, 462] on input "**" at bounding box center [343, 469] width 134 height 32
type input "*"
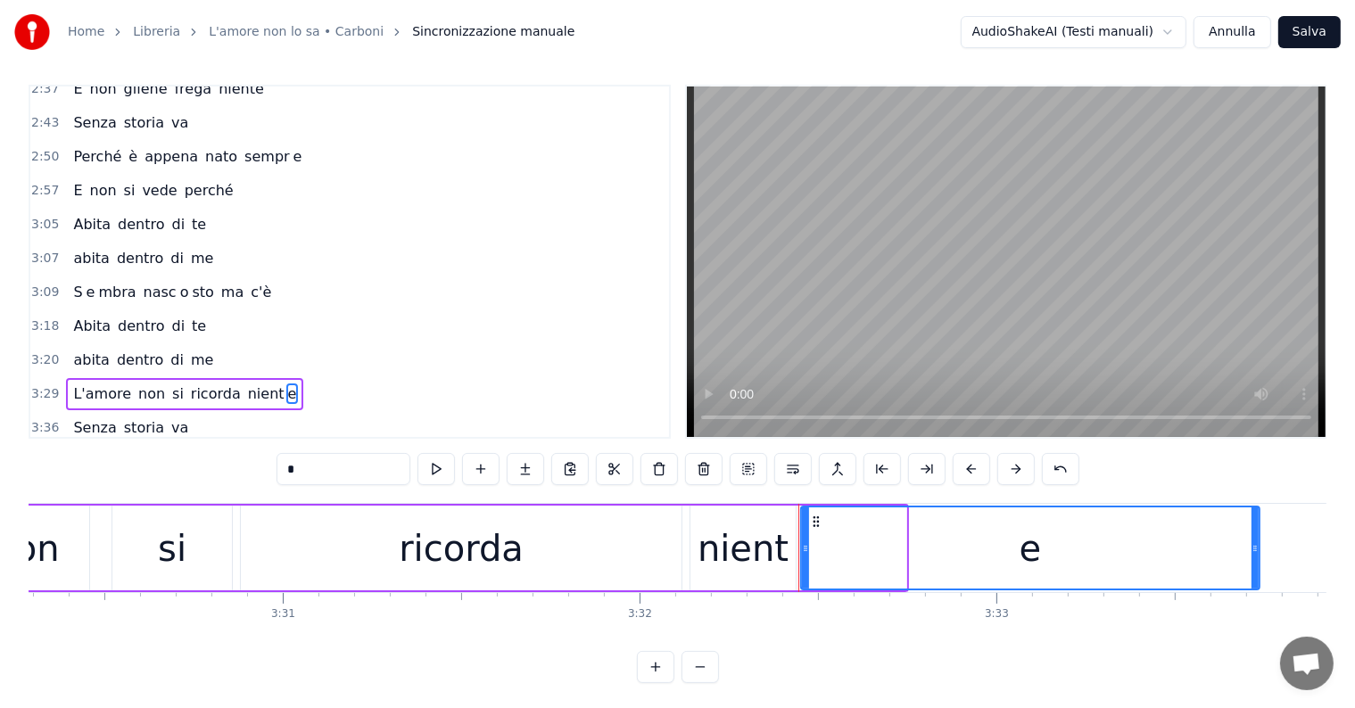
drag, startPoint x: 902, startPoint y: 543, endPoint x: 1255, endPoint y: 541, distance: 353.2
click at [1255, 541] on icon at bounding box center [1254, 548] width 7 height 14
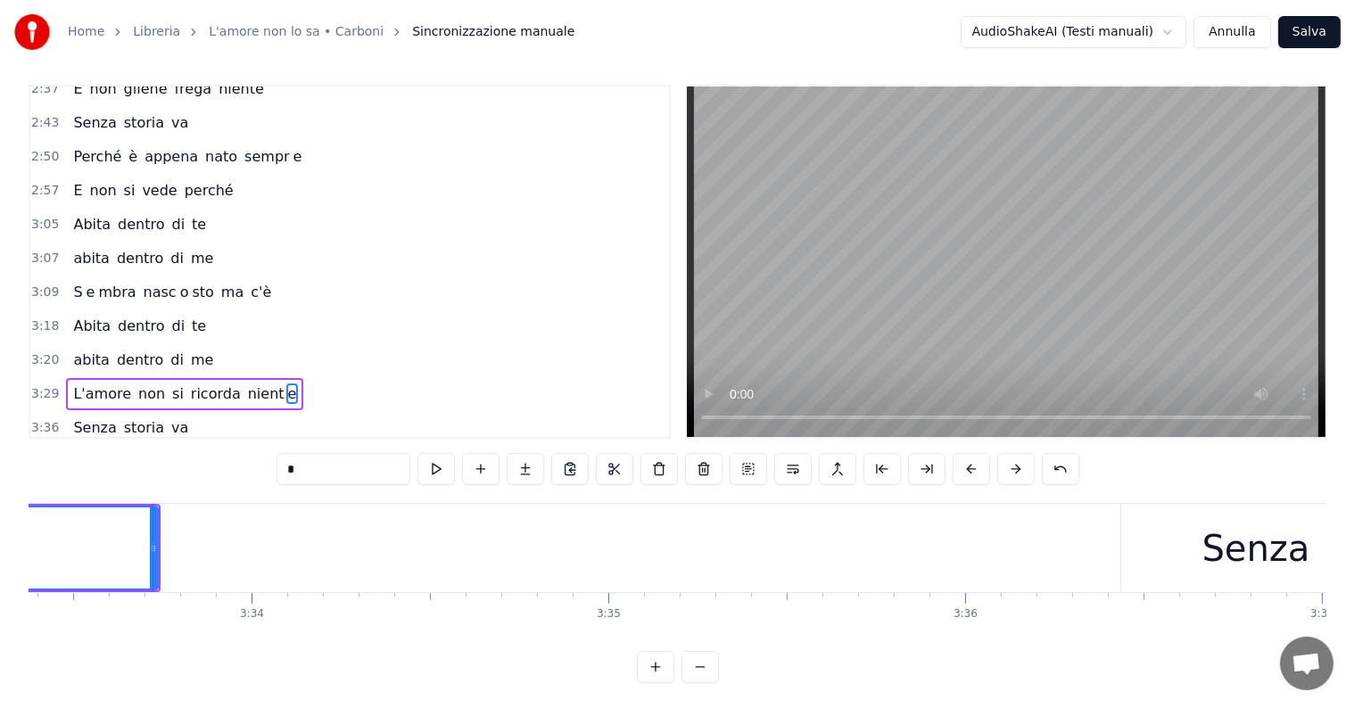
scroll to position [0, 76160]
type input "*"
click at [93, 378] on div "L'amore non si ricorda nient e" at bounding box center [184, 394] width 237 height 32
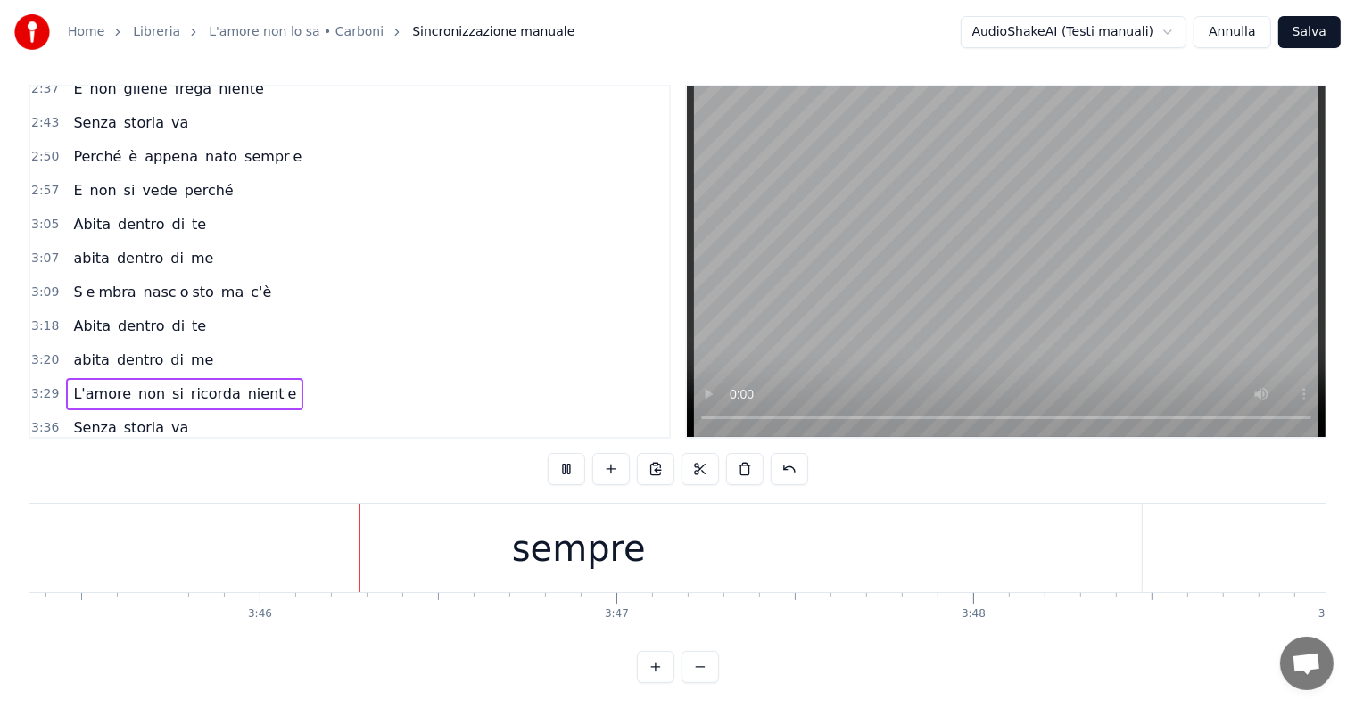
scroll to position [0, 80446]
click at [579, 550] on div "sempre" at bounding box center [533, 549] width 134 height 54
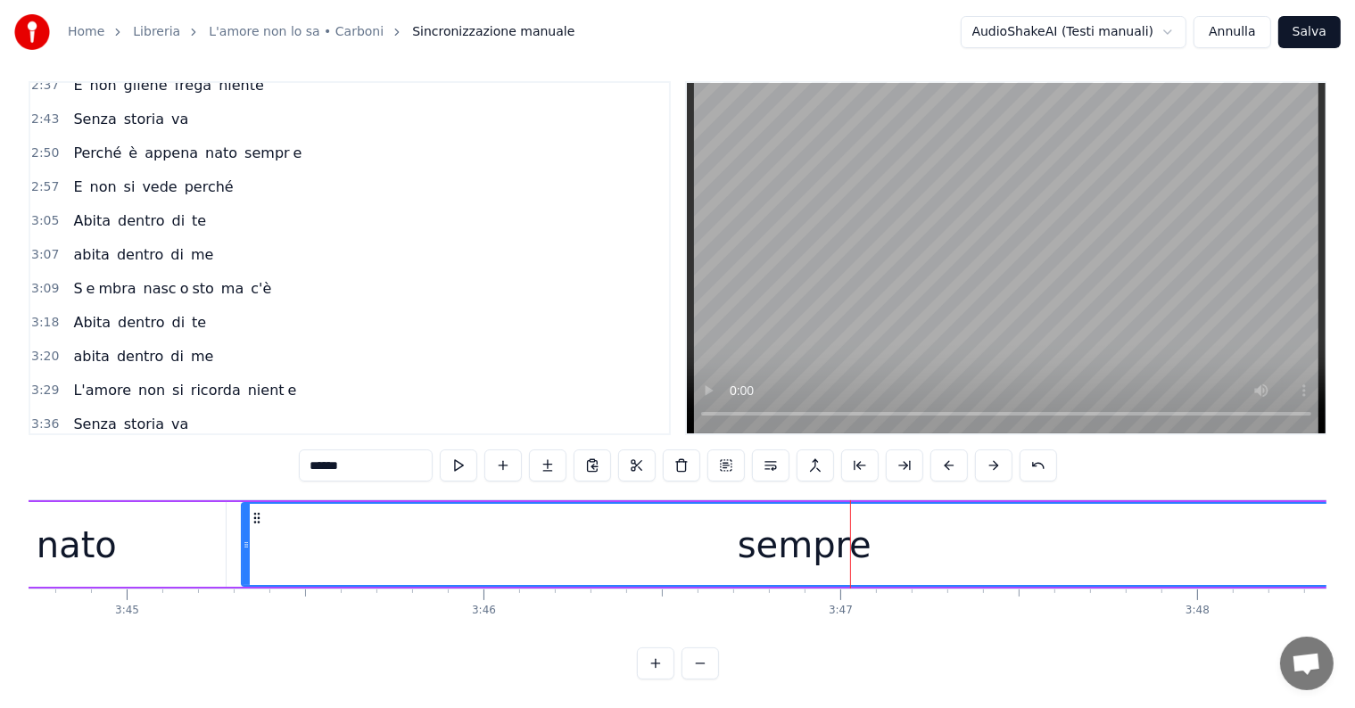
scroll to position [0, 80227]
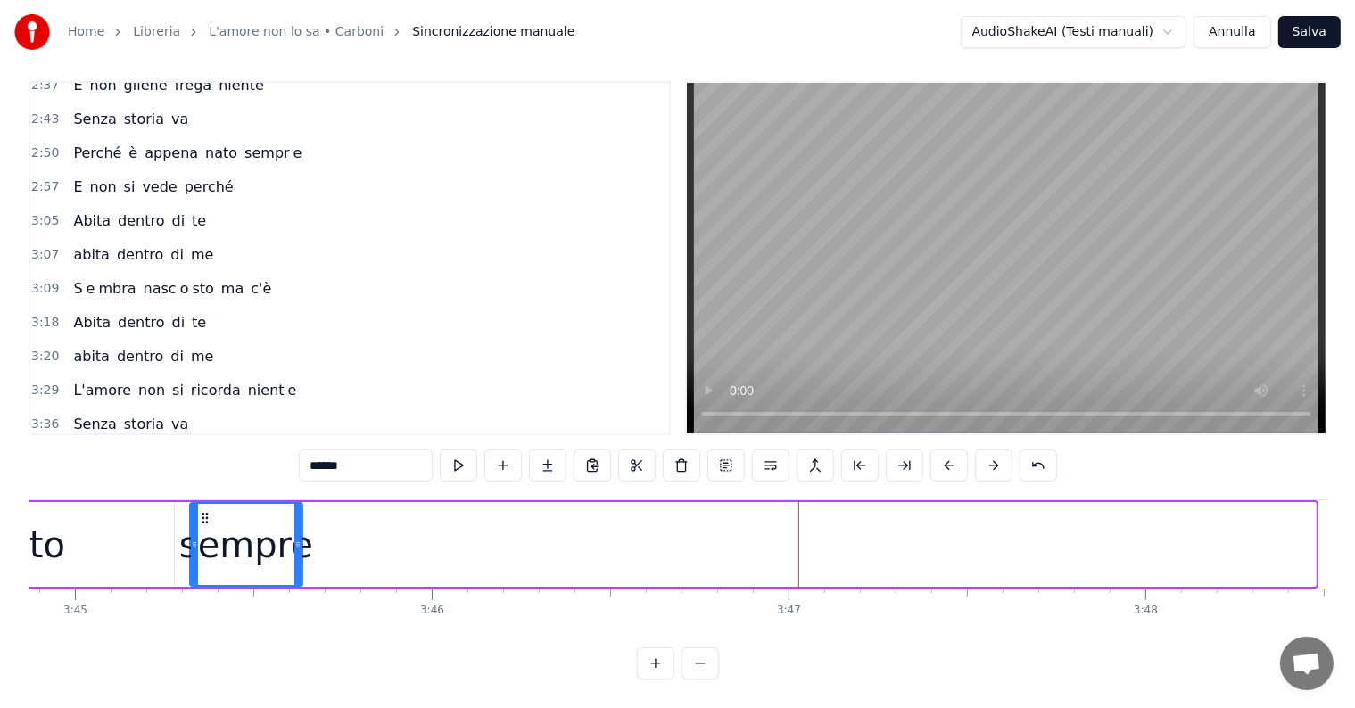
drag, startPoint x: 1311, startPoint y: 507, endPoint x: 298, endPoint y: 542, distance: 1013.9
click at [298, 542] on div at bounding box center [297, 544] width 7 height 81
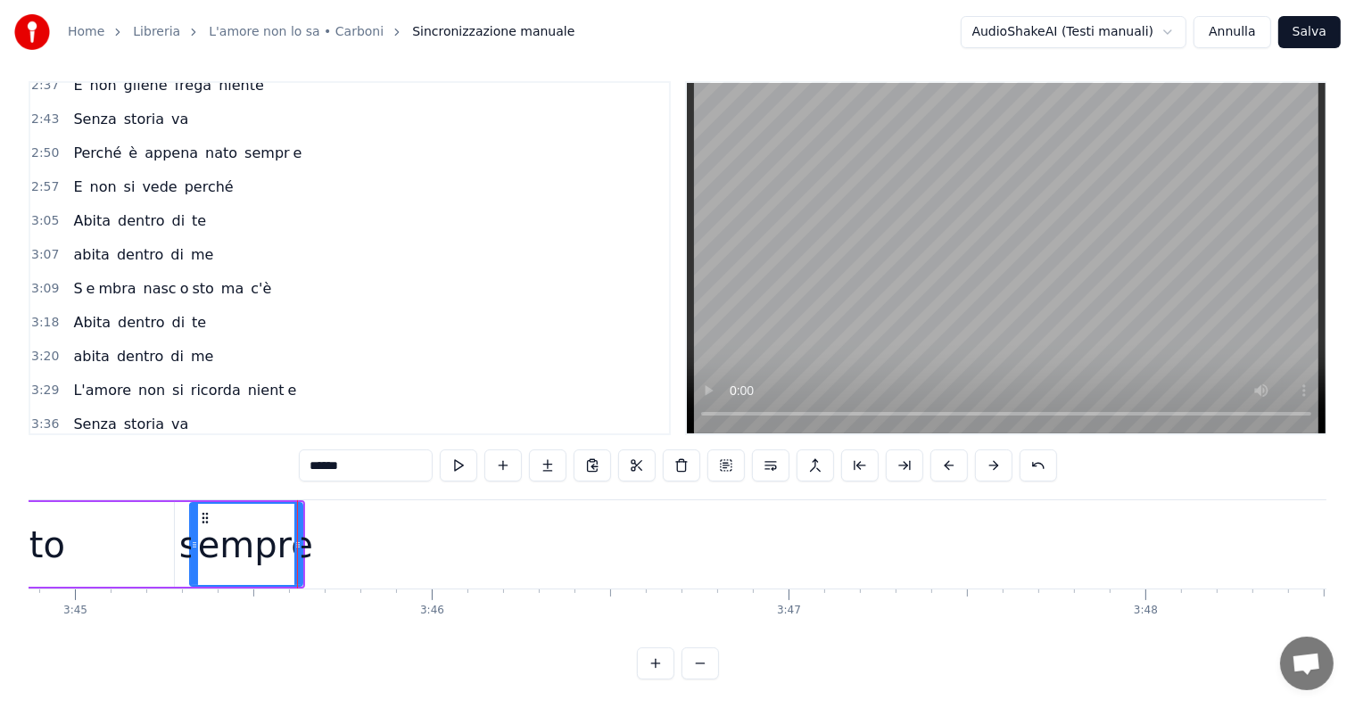
click at [374, 453] on input "******" at bounding box center [366, 466] width 134 height 32
drag, startPoint x: 297, startPoint y: 517, endPoint x: 307, endPoint y: 517, distance: 9.8
click at [307, 517] on div at bounding box center [307, 544] width 7 height 81
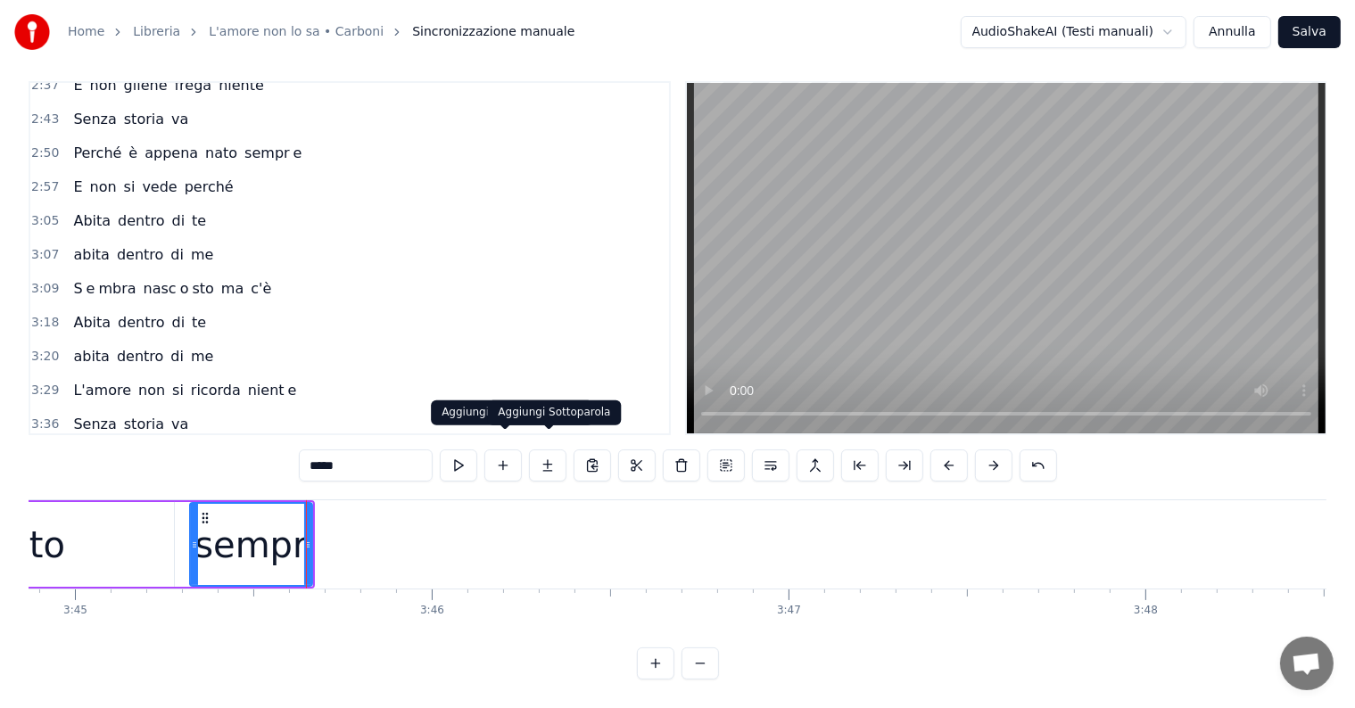
type input "*****"
click at [557, 450] on button at bounding box center [547, 466] width 37 height 32
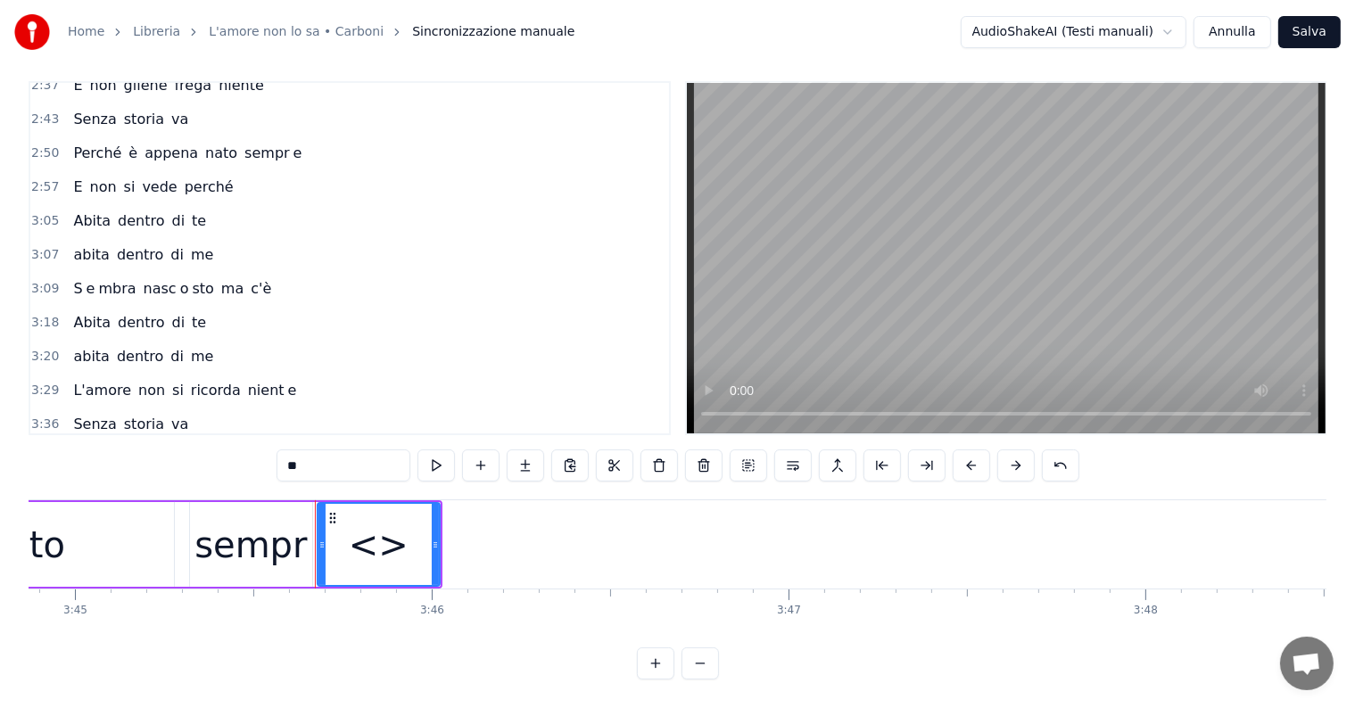
click at [332, 450] on input "**" at bounding box center [343, 466] width 134 height 32
type input "*"
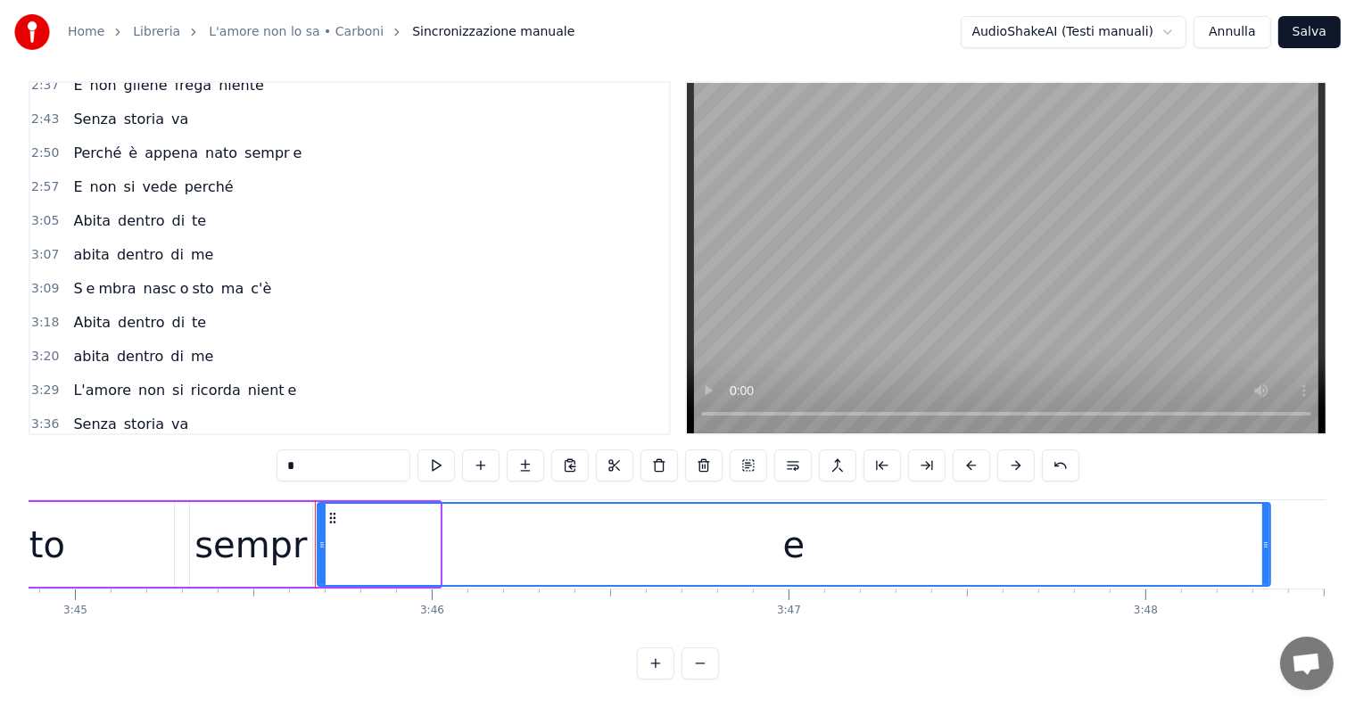
drag, startPoint x: 435, startPoint y: 510, endPoint x: 1266, endPoint y: 511, distance: 830.4
click at [1266, 511] on div at bounding box center [1265, 544] width 7 height 81
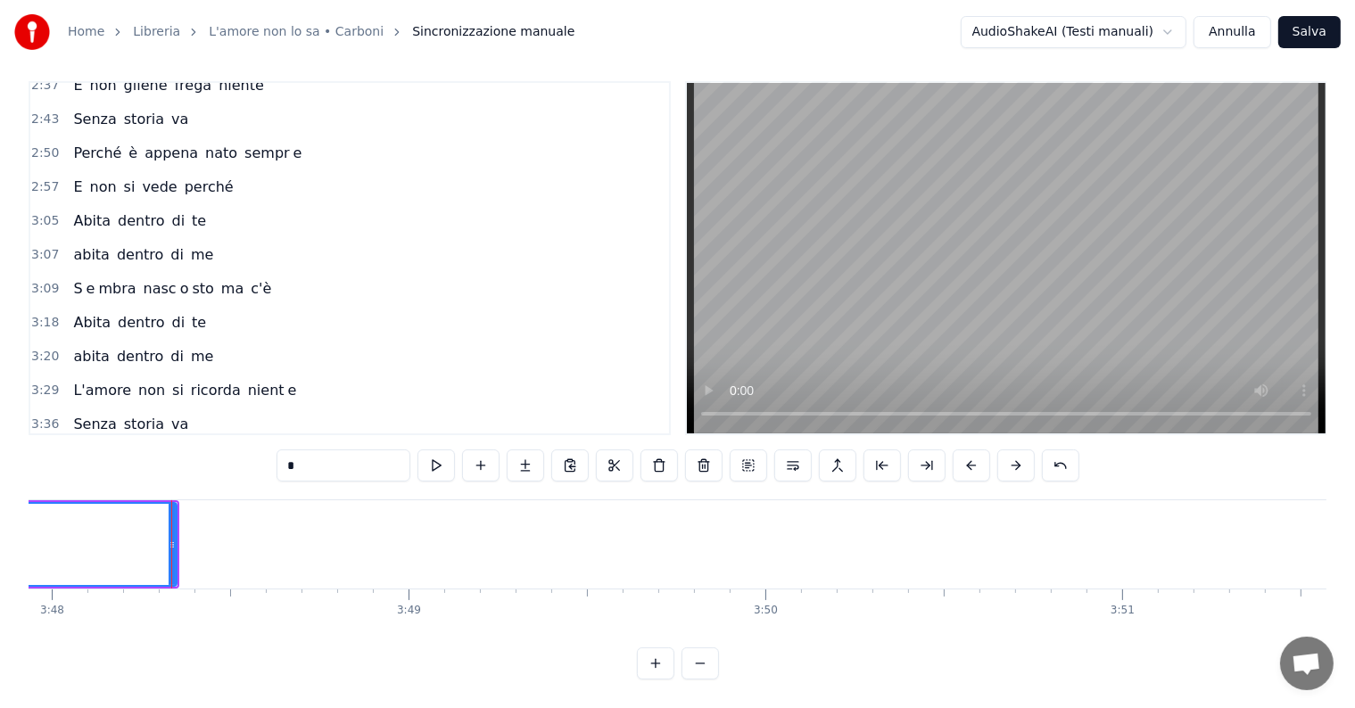
scroll to position [0, 81373]
click at [89, 448] on span "Perché" at bounding box center [97, 458] width 52 height 21
type input "******"
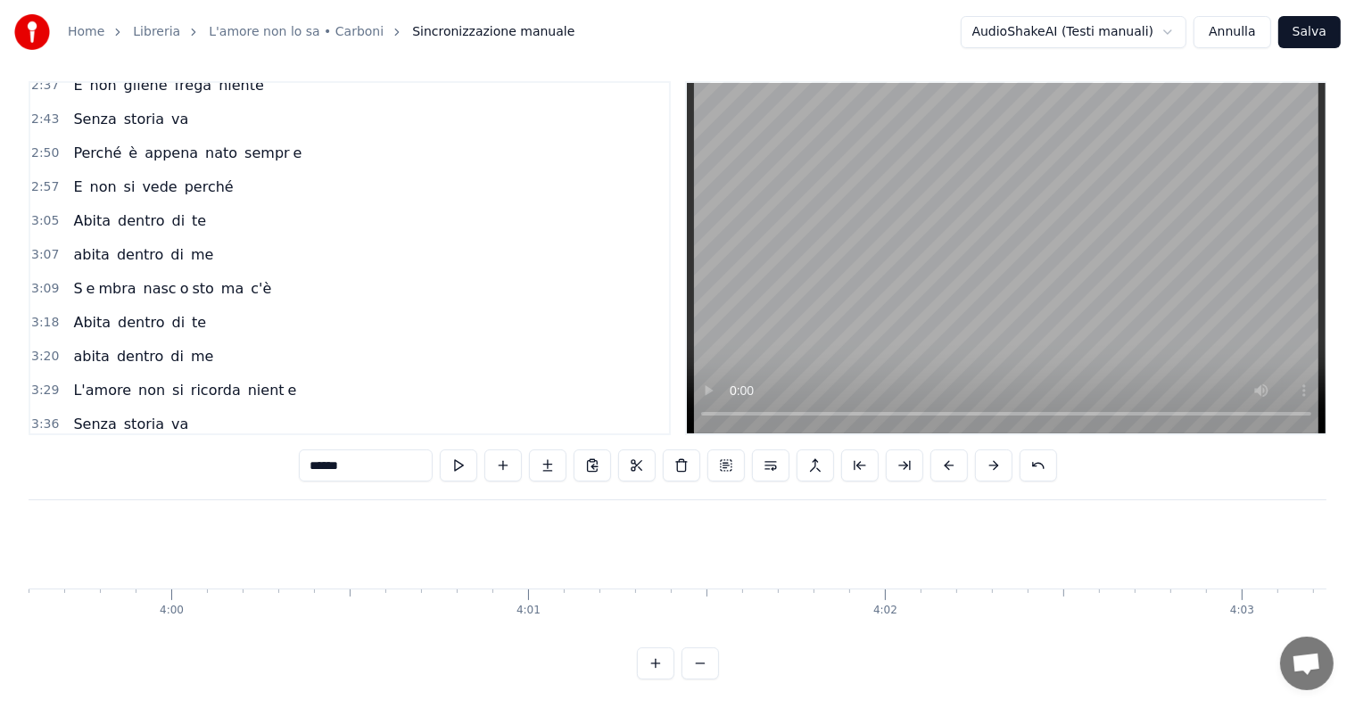
scroll to position [0, 85795]
click at [1311, 32] on button "Salva" at bounding box center [1309, 32] width 62 height 32
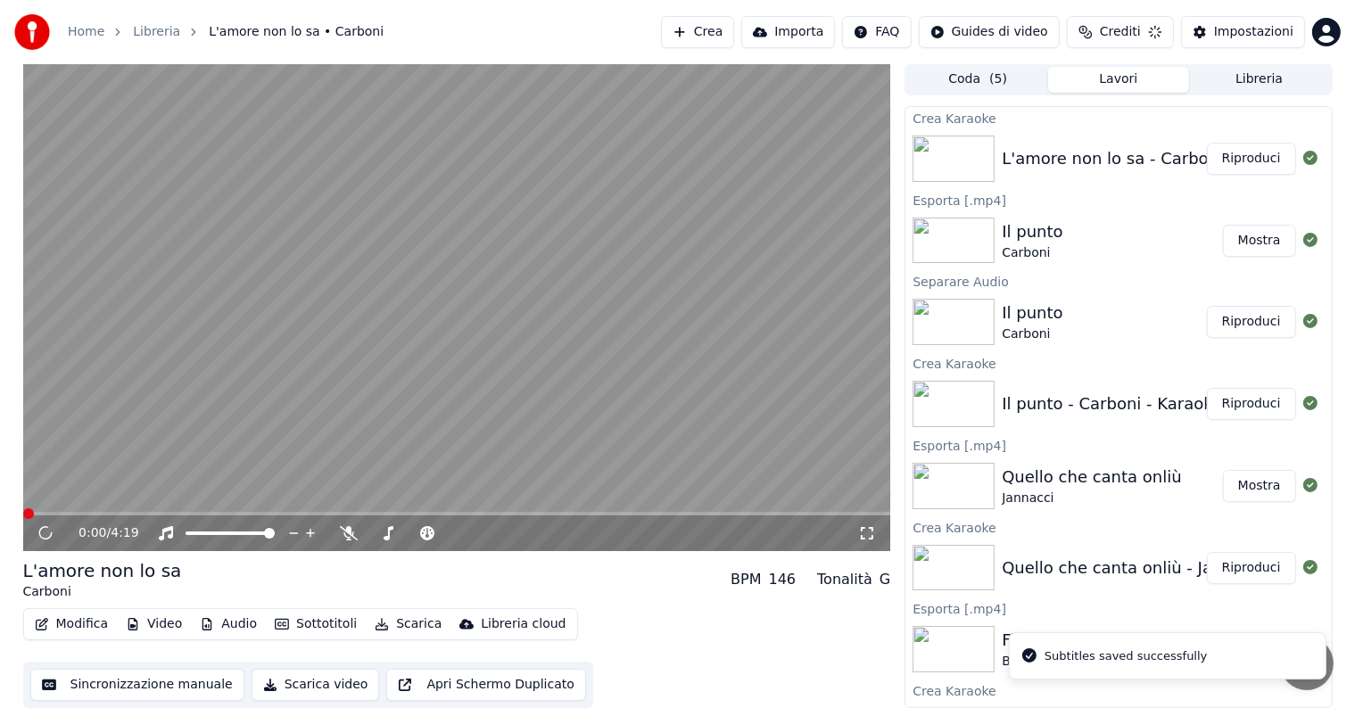
scroll to position [1, 0]
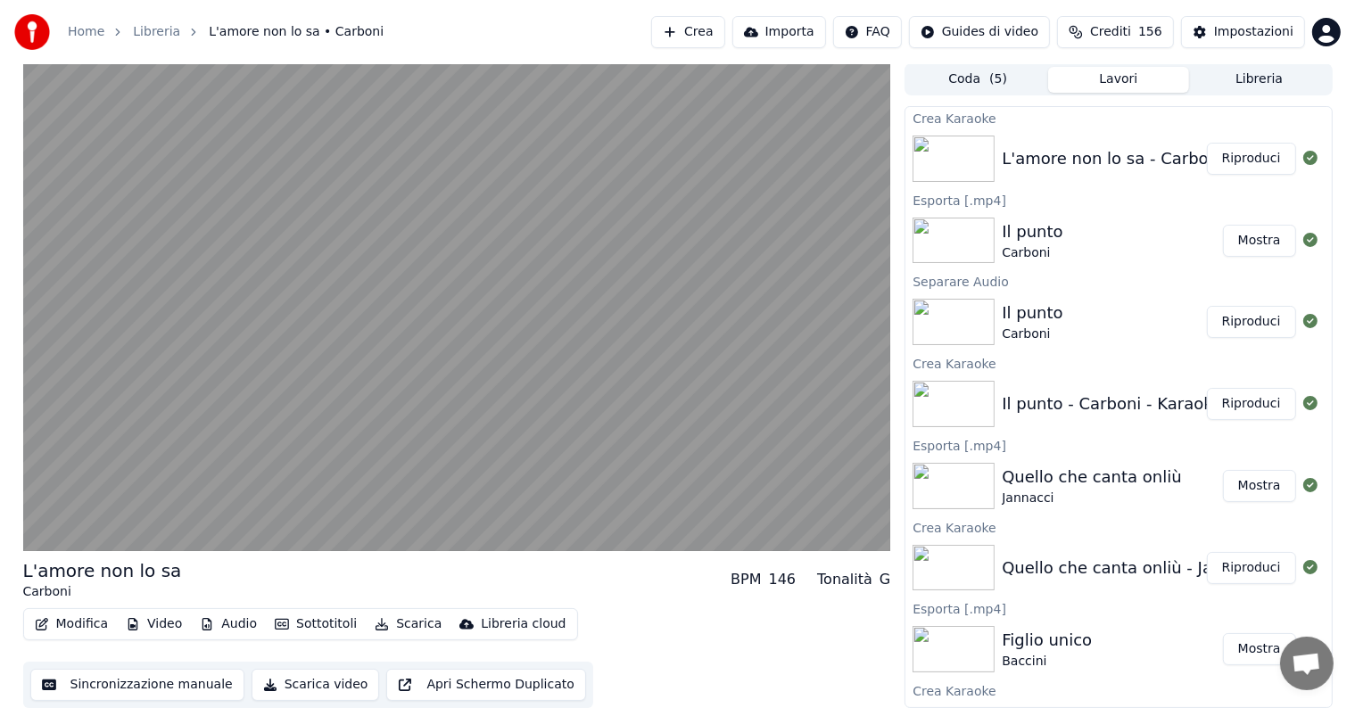
click at [1256, 158] on button "Riproduci" at bounding box center [1251, 159] width 89 height 32
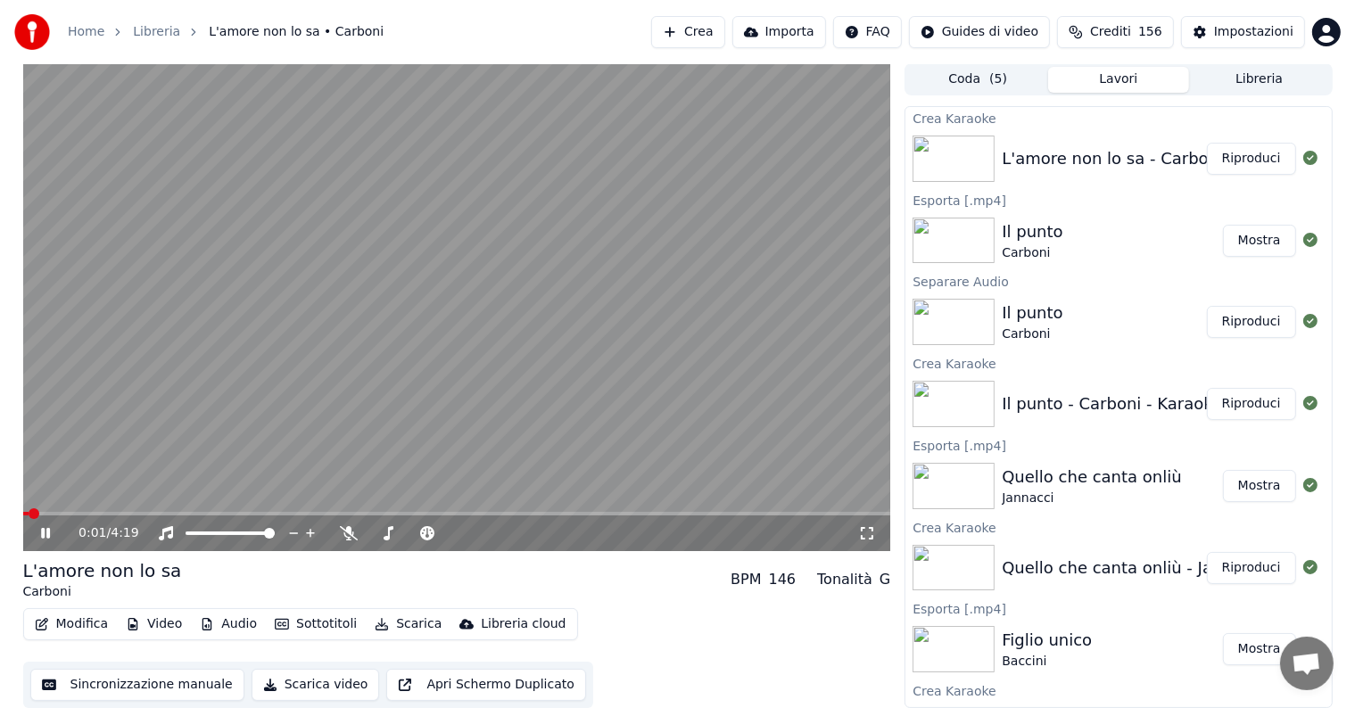
click at [38, 539] on icon at bounding box center [58, 533] width 42 height 14
click at [234, 623] on button "Audio" at bounding box center [228, 624] width 71 height 25
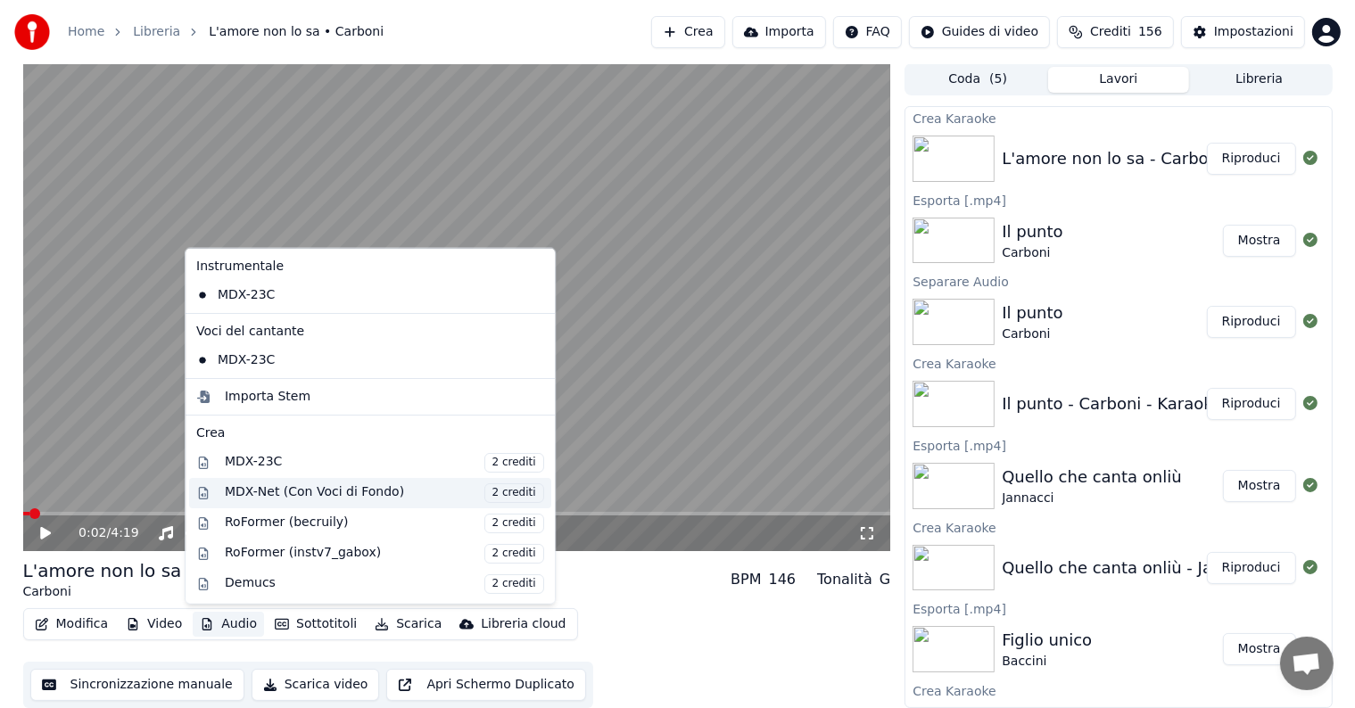
click at [293, 495] on div "MDX-Net (Con Voci di Fondo) 2 crediti" at bounding box center [384, 493] width 319 height 20
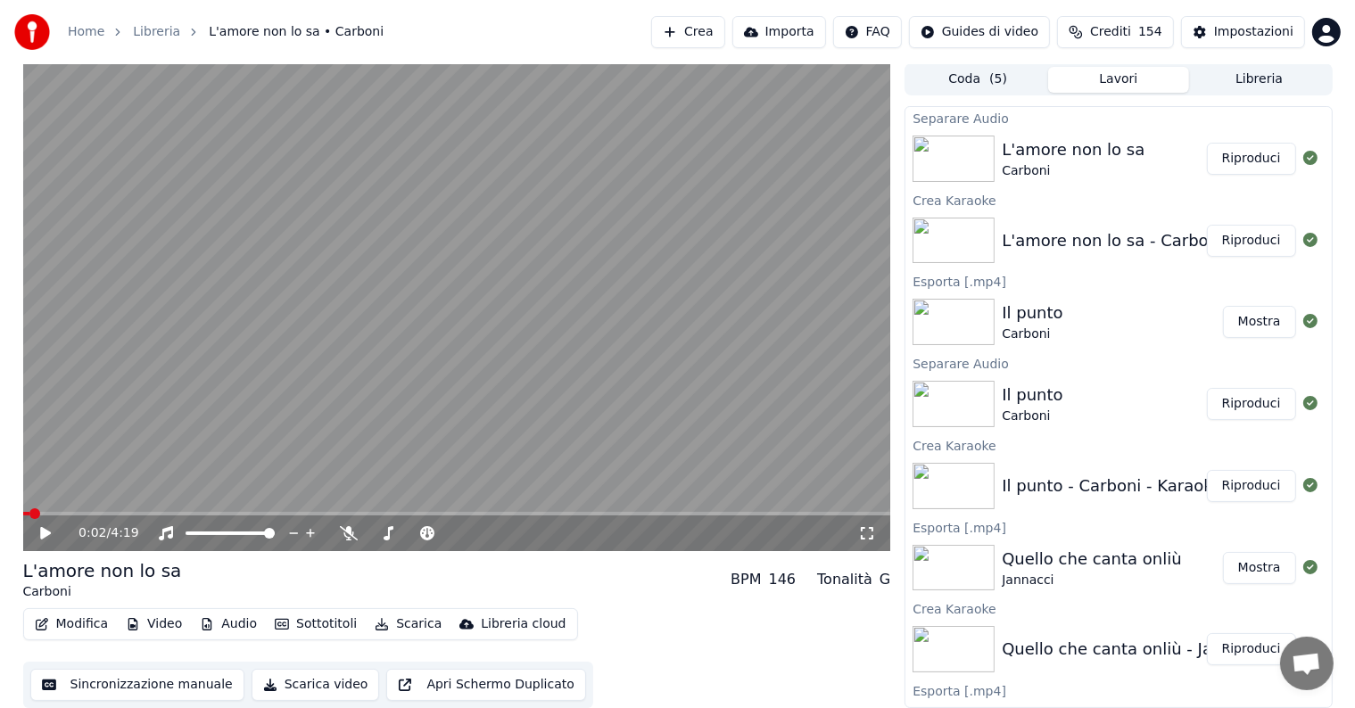
click at [1235, 166] on button "Riproduci" at bounding box center [1251, 159] width 89 height 32
click at [43, 530] on icon at bounding box center [45, 533] width 9 height 11
click at [236, 623] on button "Audio" at bounding box center [228, 624] width 71 height 25
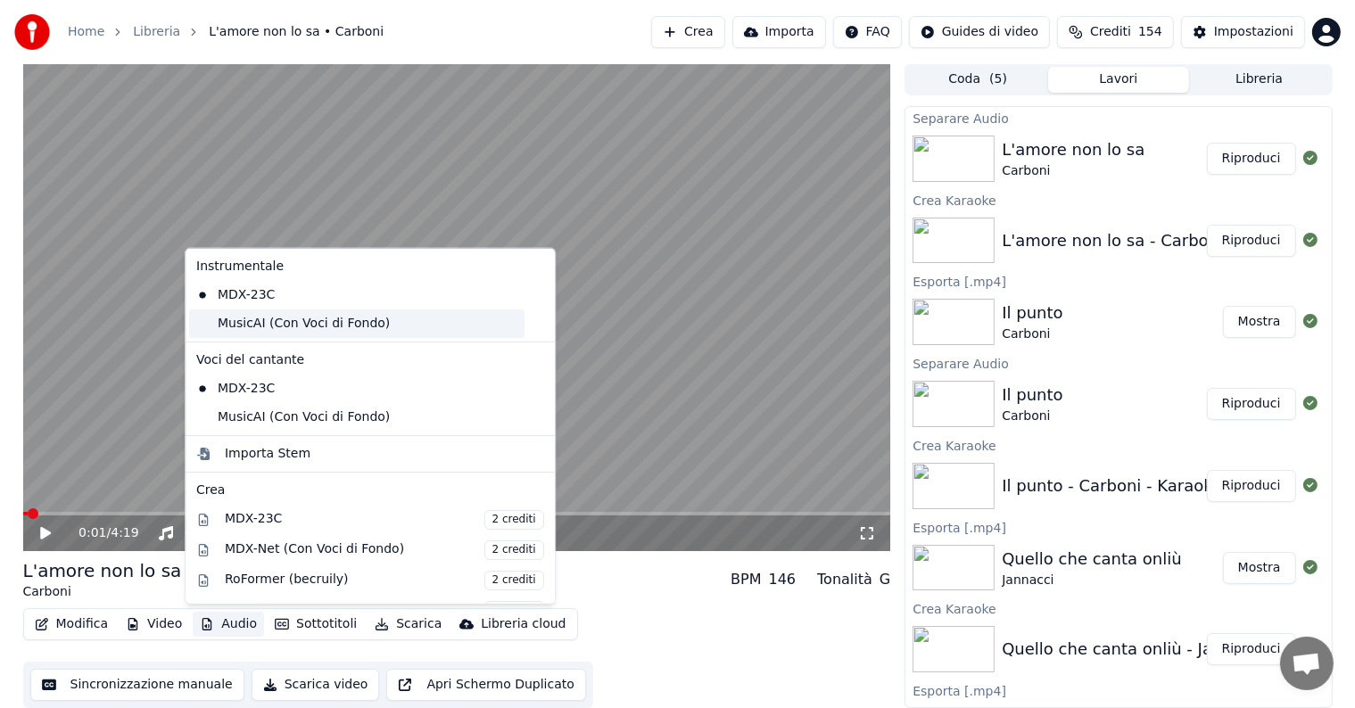
click at [276, 324] on div "MusicAI (Con Voci di Fondo)" at bounding box center [356, 323] width 335 height 29
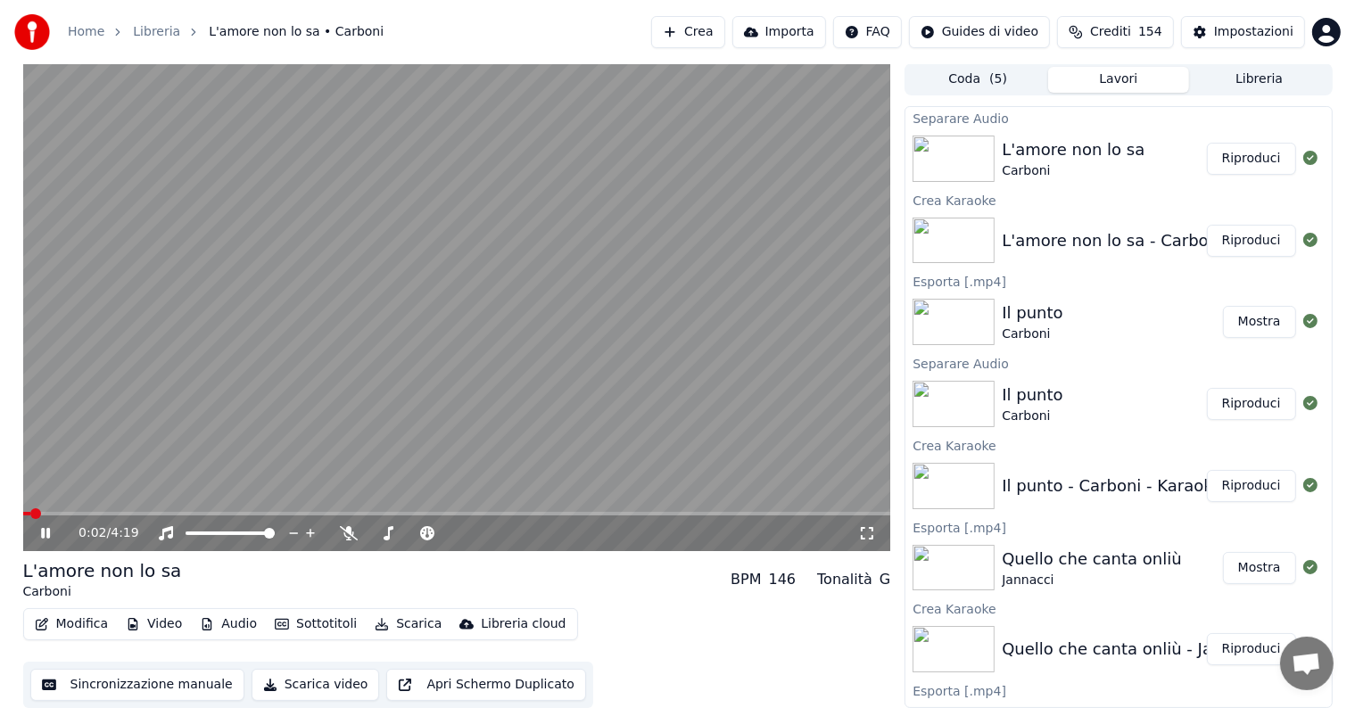
click at [39, 531] on icon at bounding box center [58, 533] width 42 height 14
click at [219, 629] on button "Audio" at bounding box center [228, 624] width 71 height 25
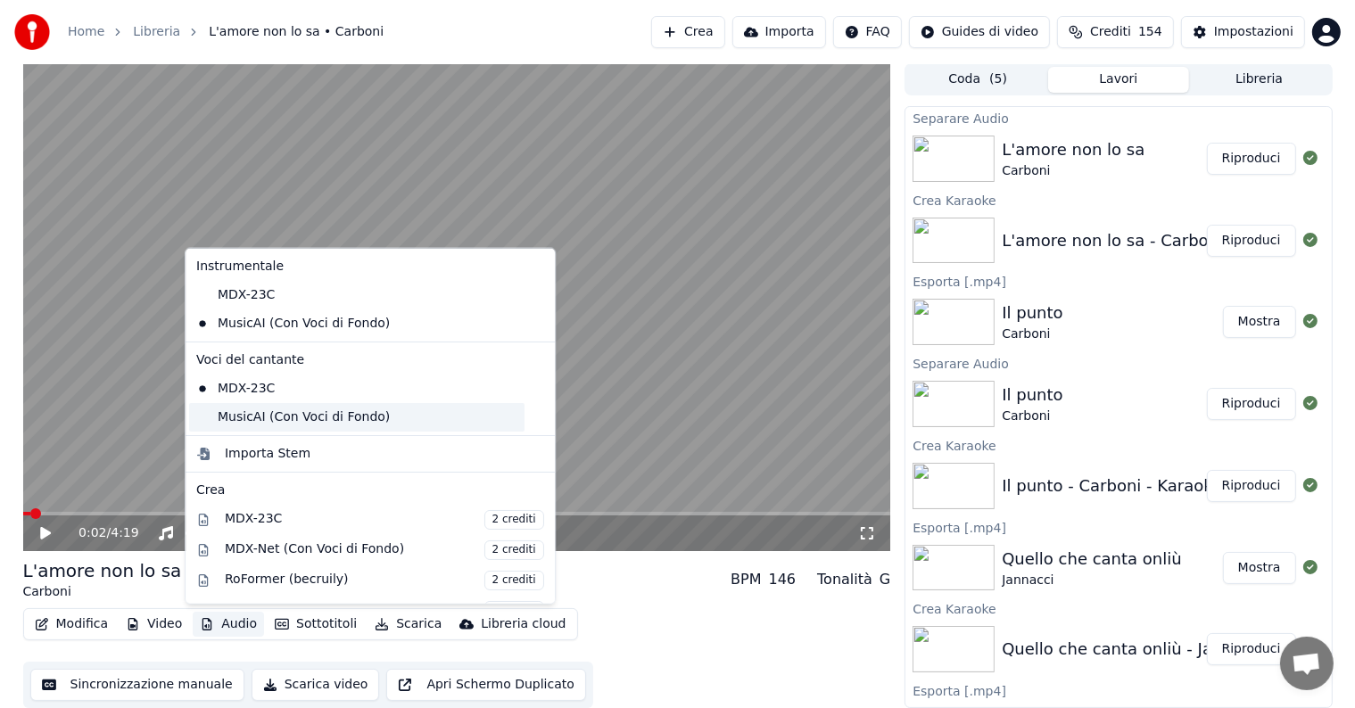
click at [246, 409] on div "MusicAI (Con Voci di Fondo)" at bounding box center [356, 417] width 335 height 29
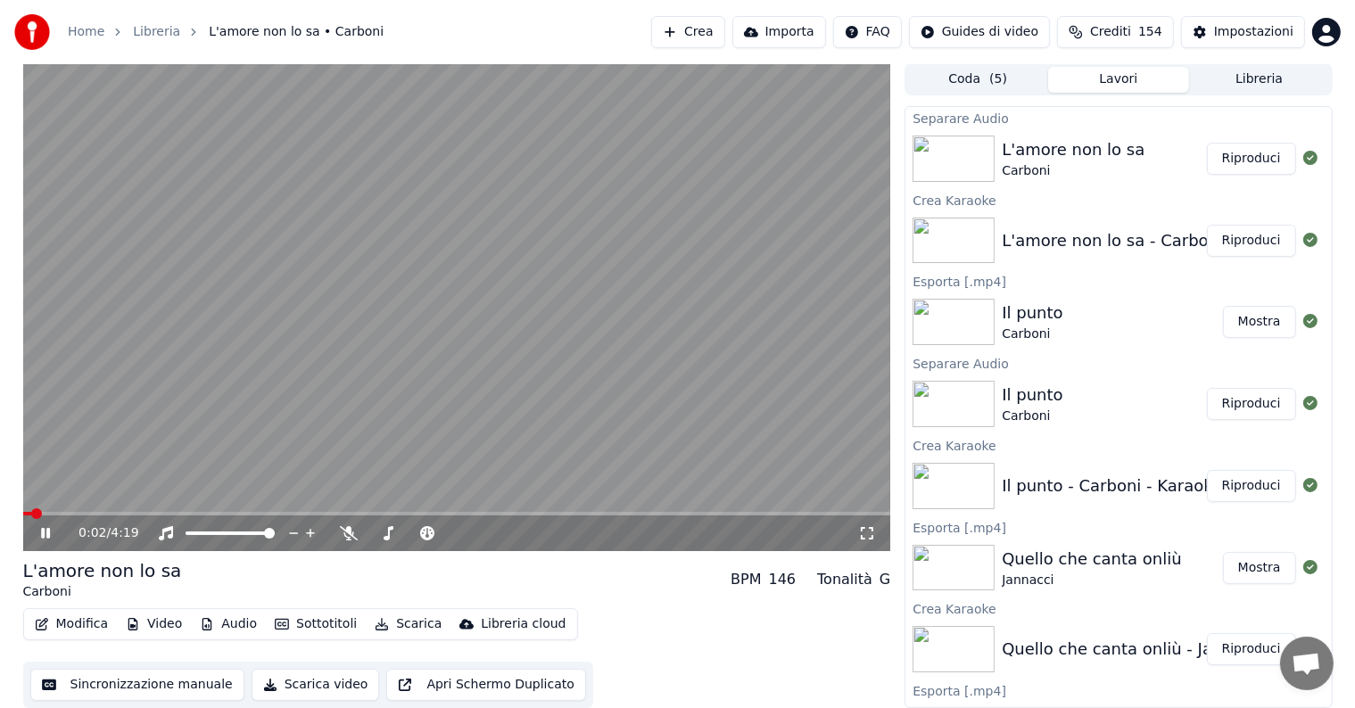
click at [44, 531] on icon at bounding box center [45, 533] width 9 height 11
click at [391, 623] on button "Scarica" at bounding box center [407, 624] width 81 height 25
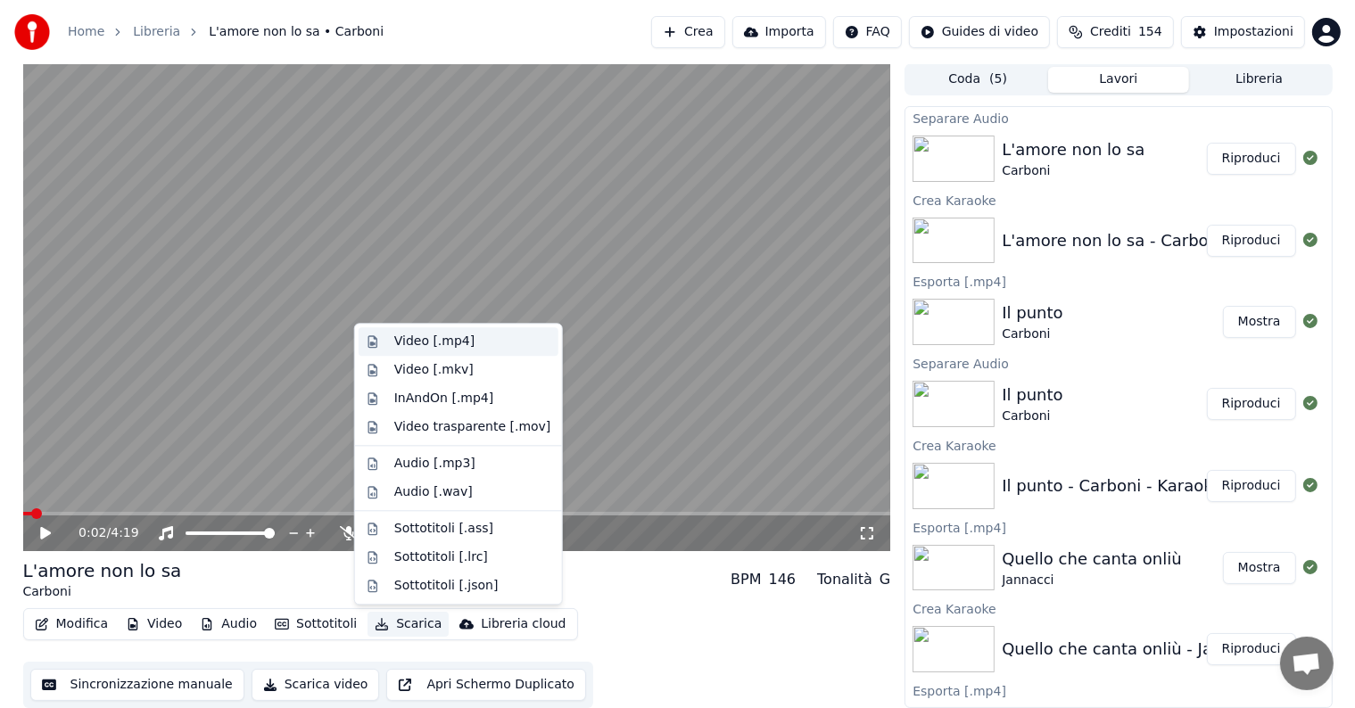
click at [427, 343] on div "Video [.mp4]" at bounding box center [434, 342] width 80 height 18
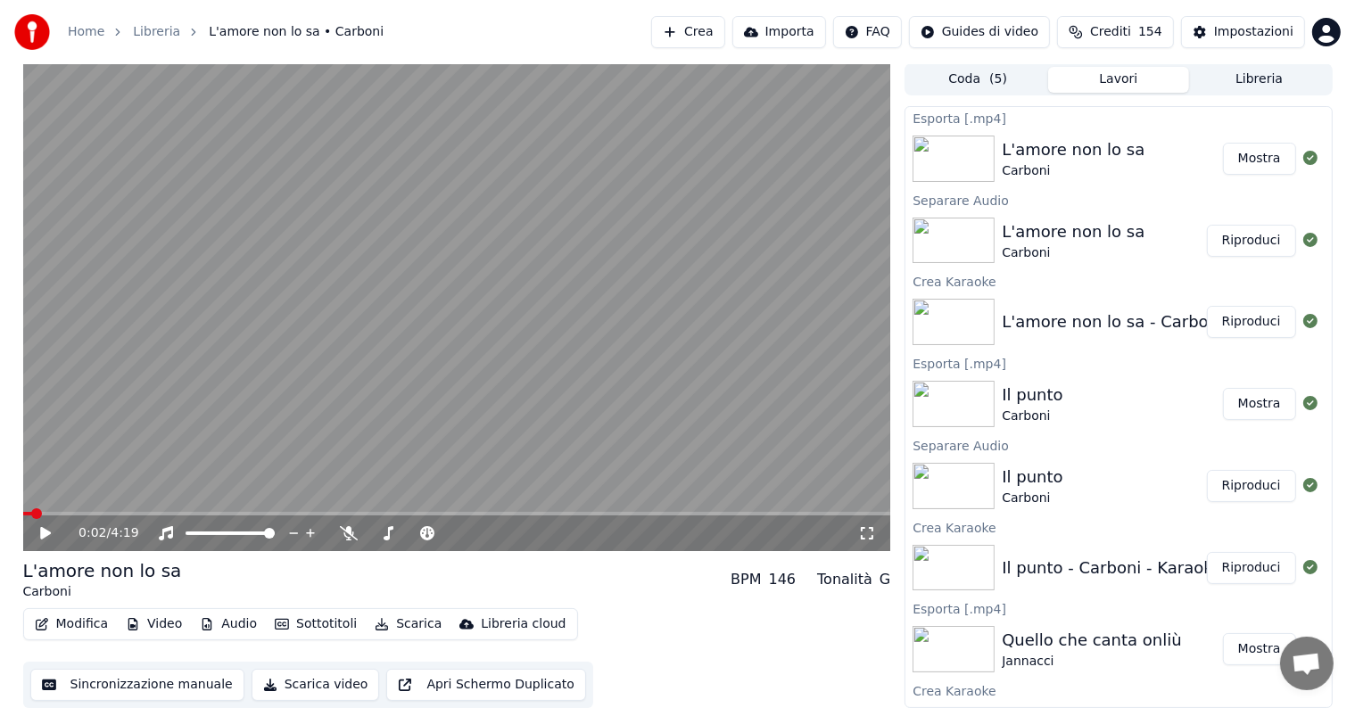
click at [1245, 150] on button "Mostra" at bounding box center [1259, 159] width 73 height 32
